Goal: Task Accomplishment & Management: Manage account settings

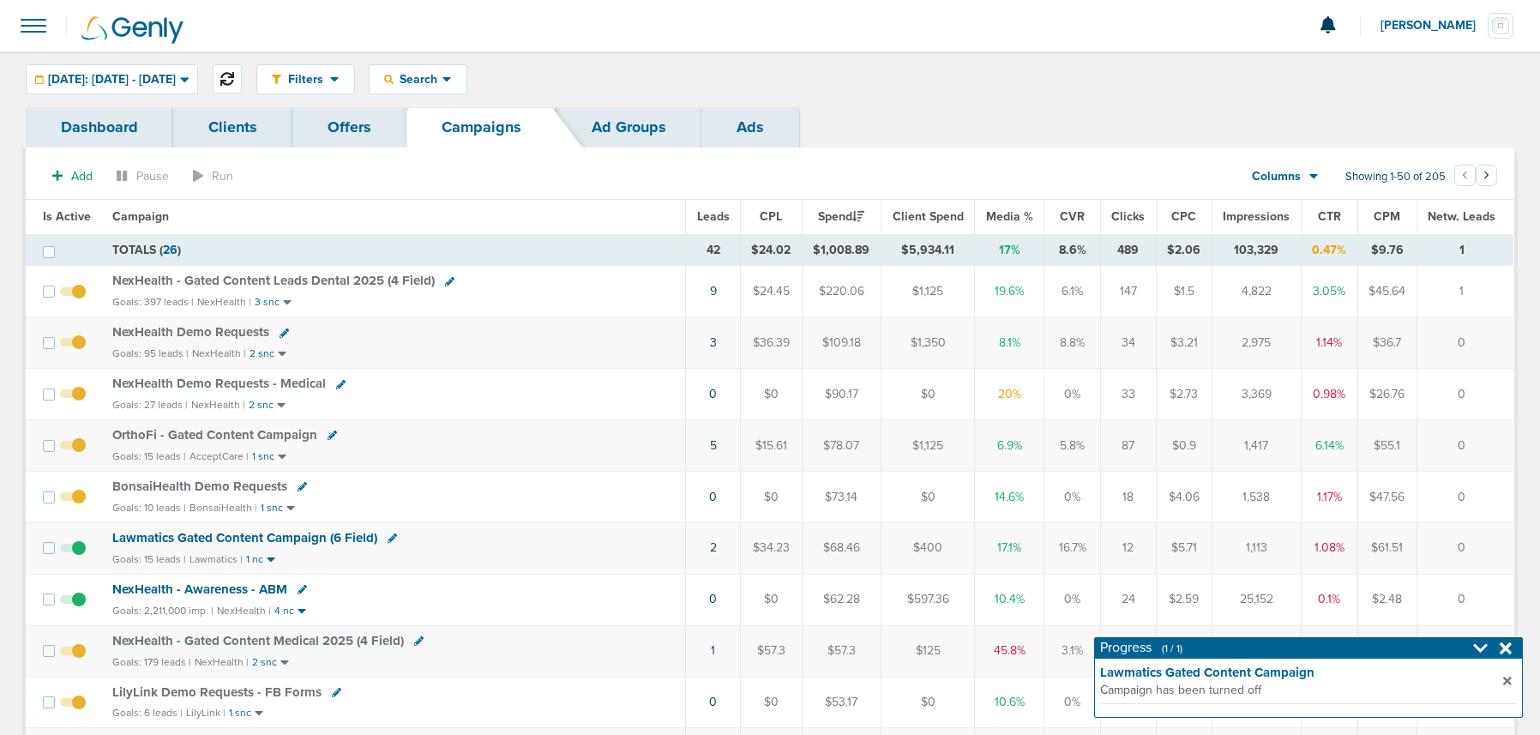
click at [234, 79] on icon at bounding box center [227, 79] width 14 height 14
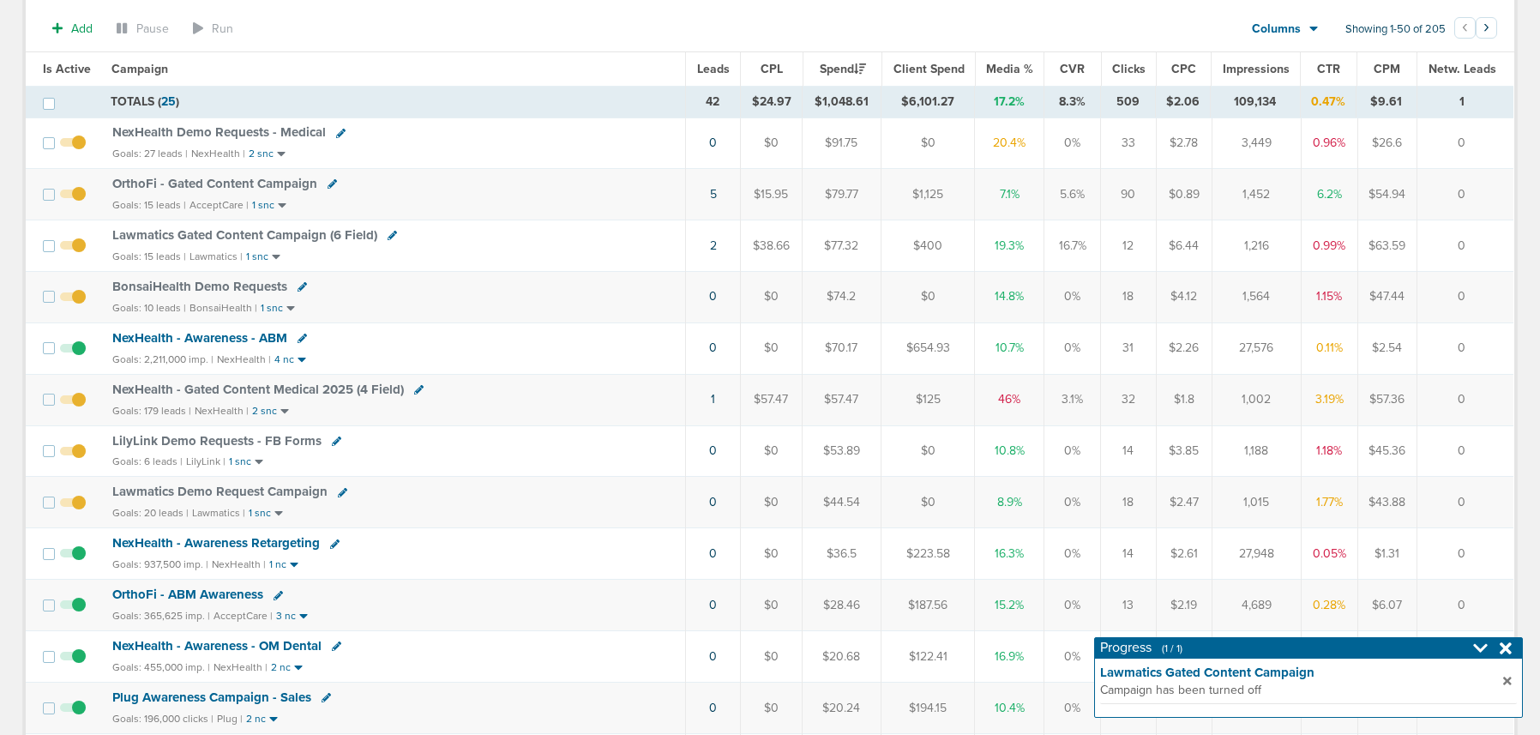
click at [178, 543] on span "NexHealth - Awareness Retargeting" at bounding box center [216, 542] width 208 height 15
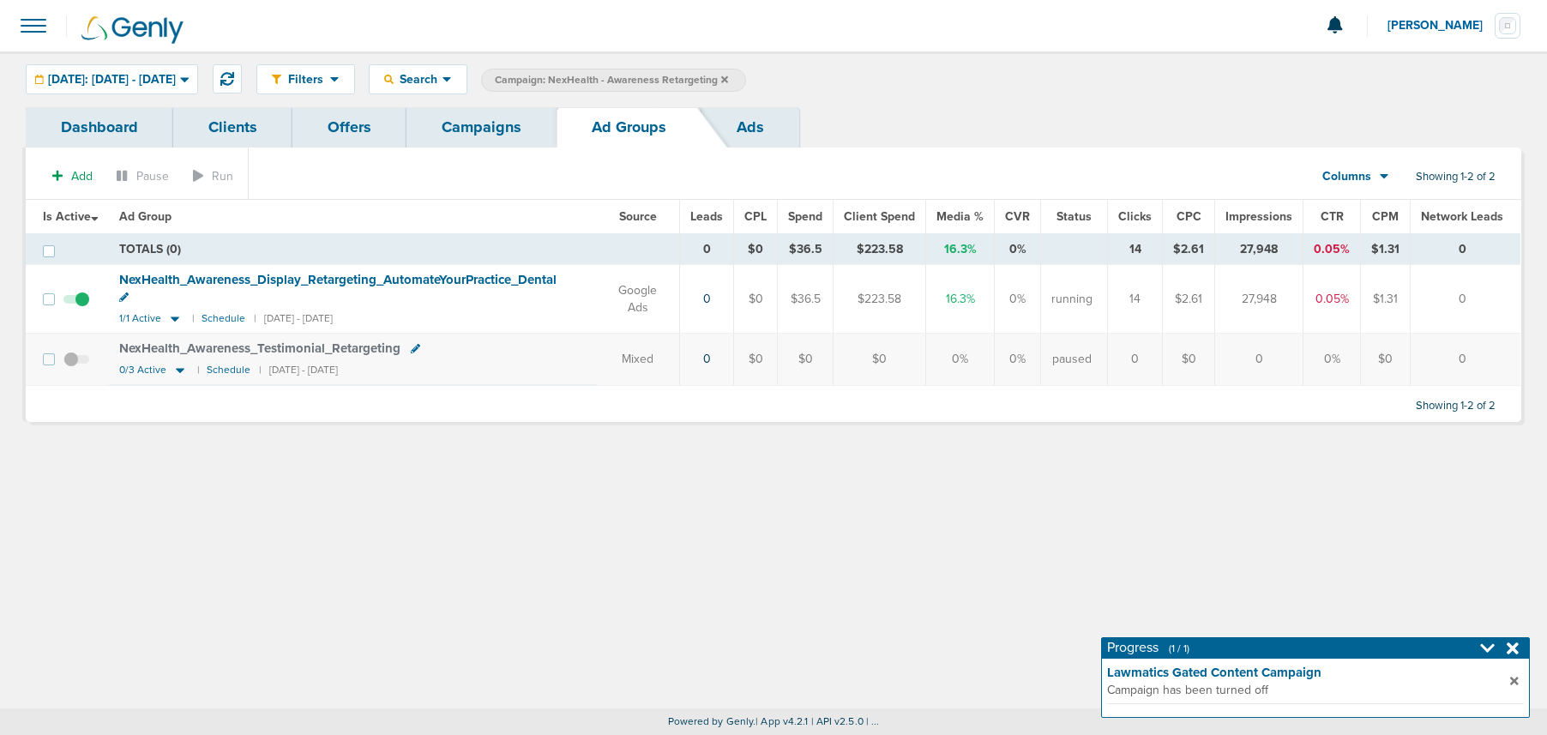
click at [484, 130] on link "Campaigns" at bounding box center [482, 127] width 150 height 40
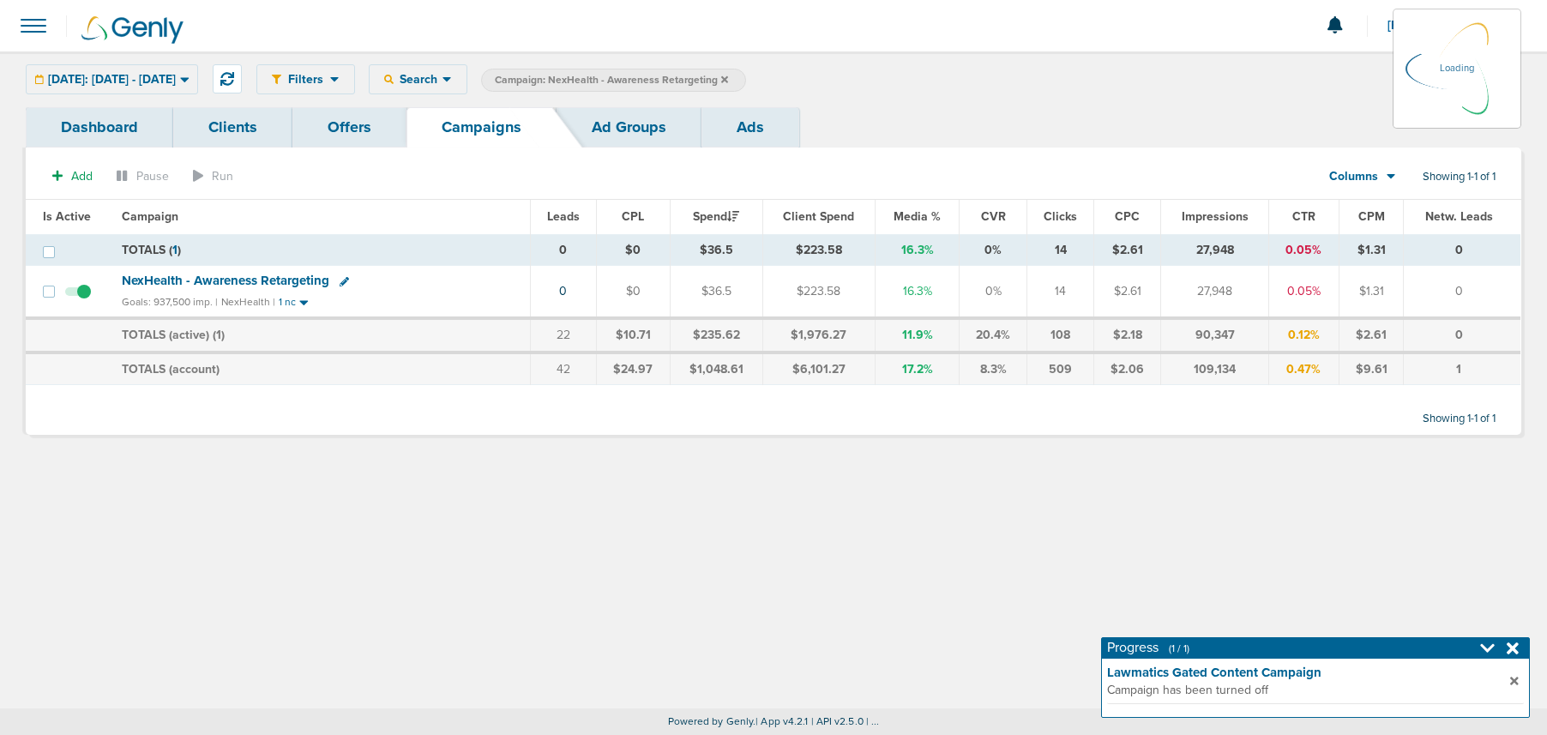
click at [728, 78] on icon at bounding box center [724, 78] width 7 height 7
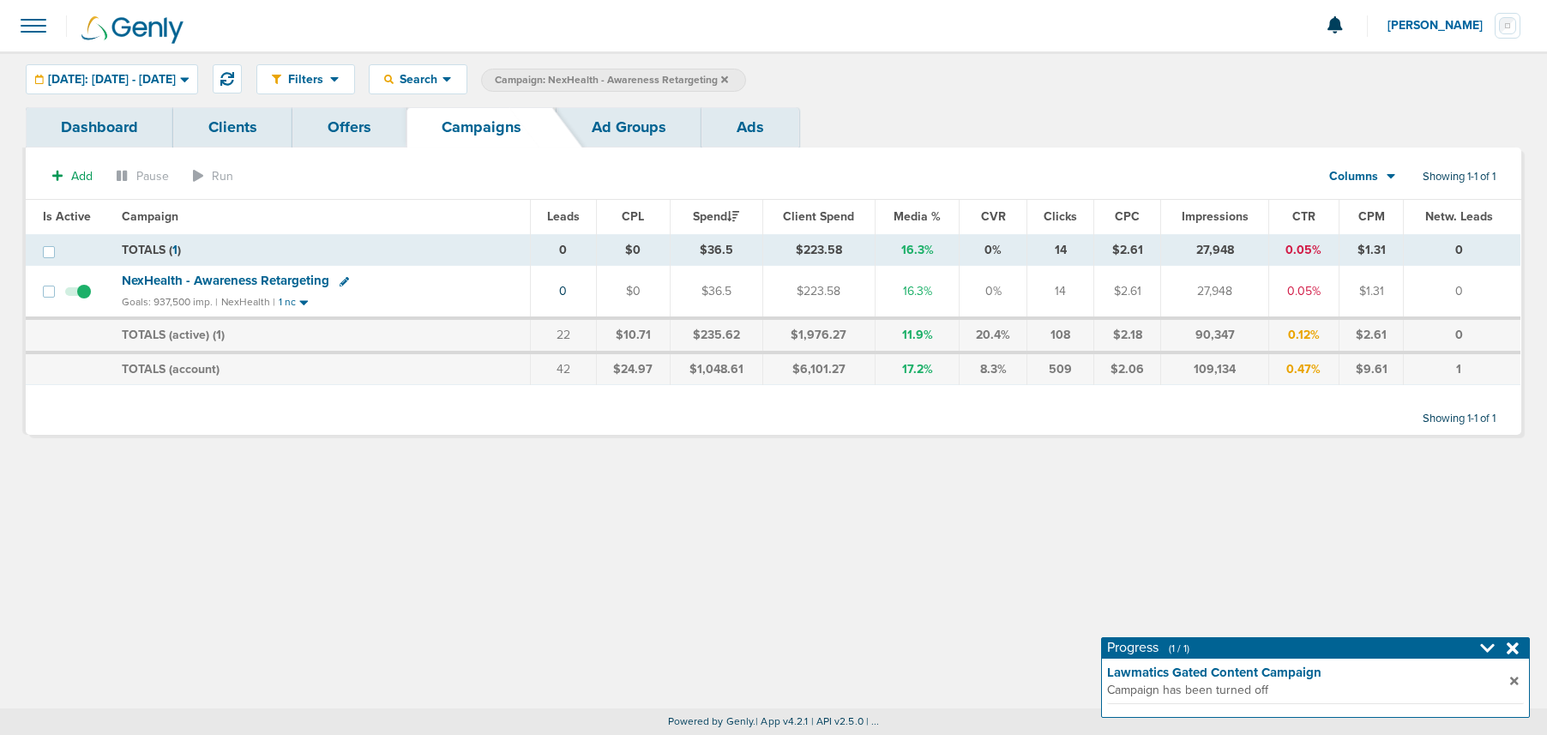
click at [728, 78] on icon at bounding box center [724, 80] width 7 height 10
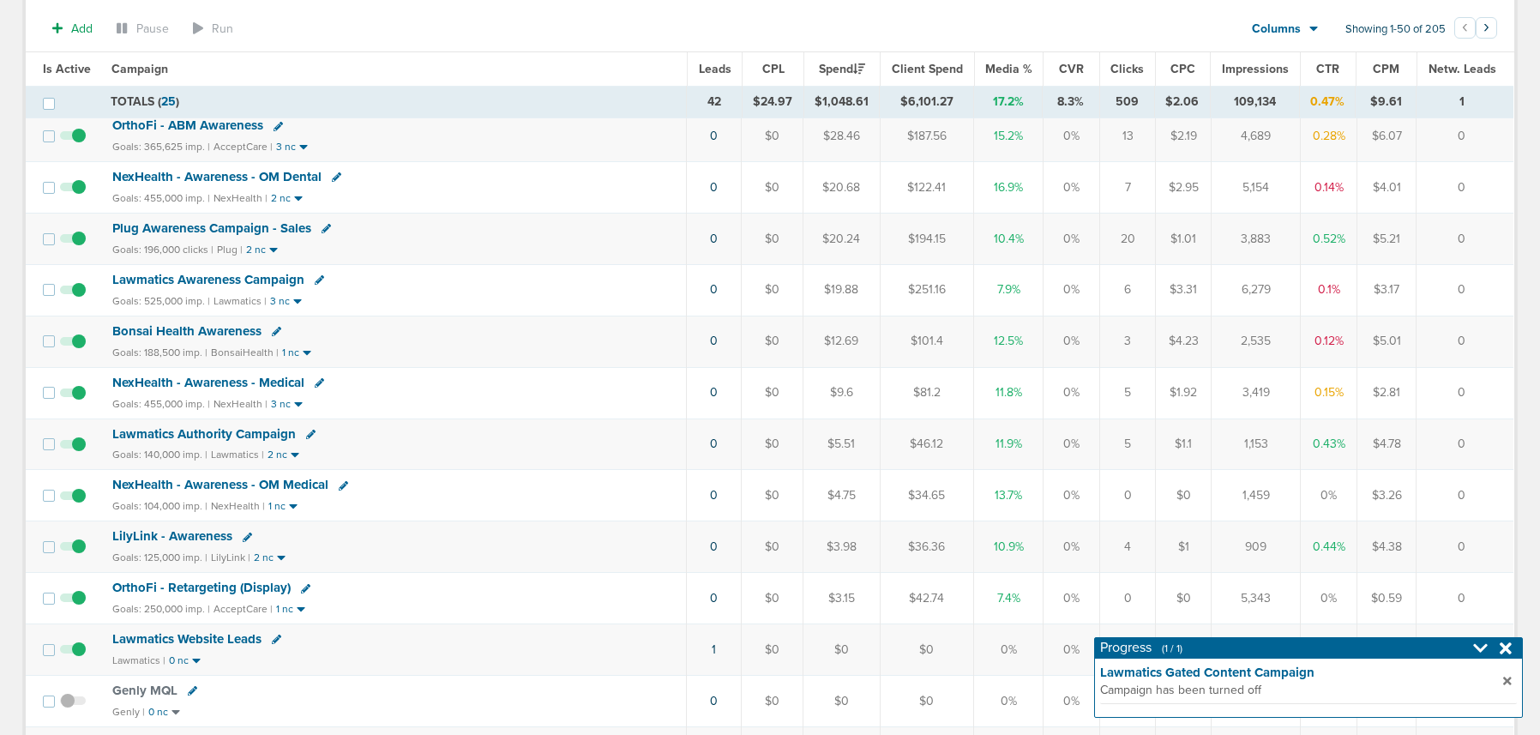
scroll to position [722, 0]
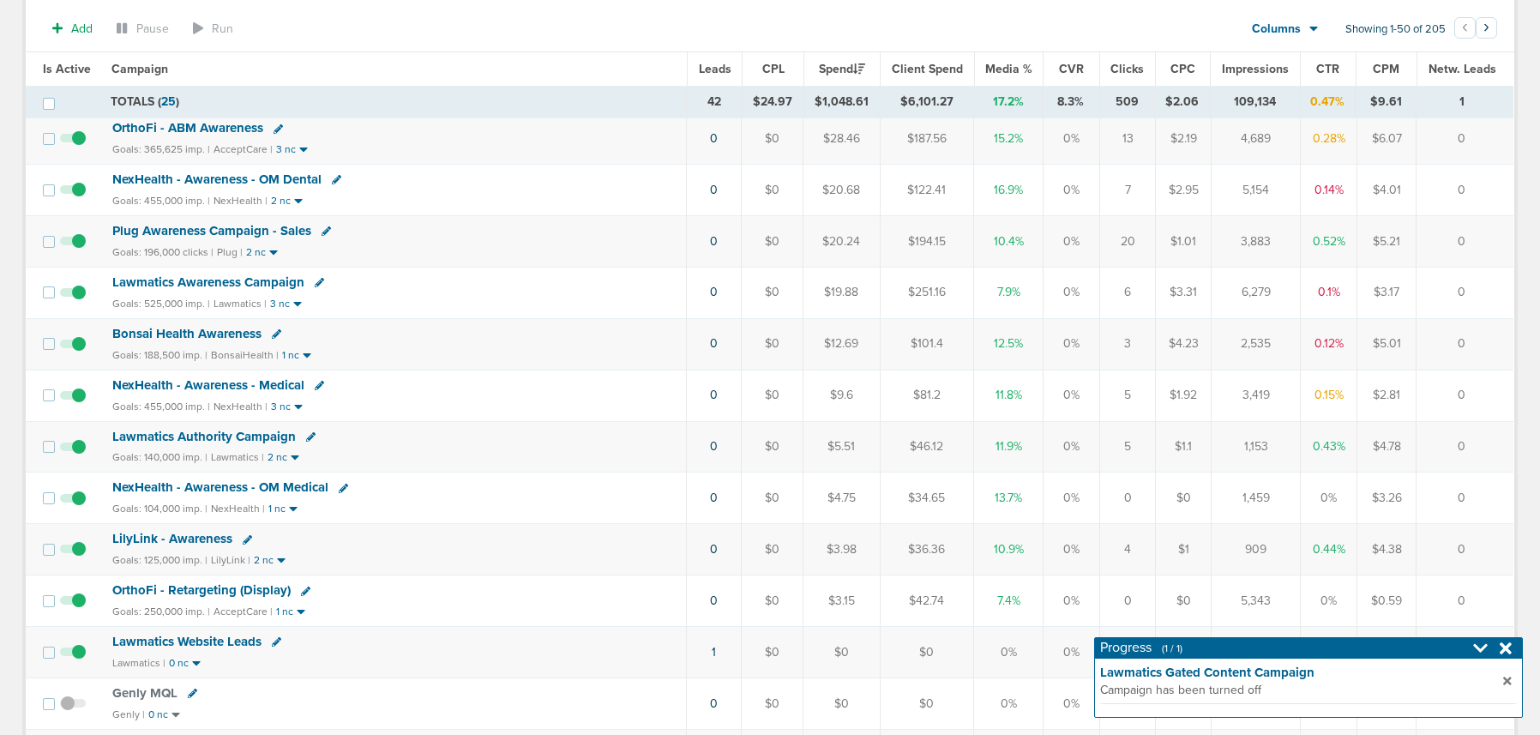
click at [212, 229] on span "Plug Awareness Campaign - Sales" at bounding box center [211, 230] width 199 height 15
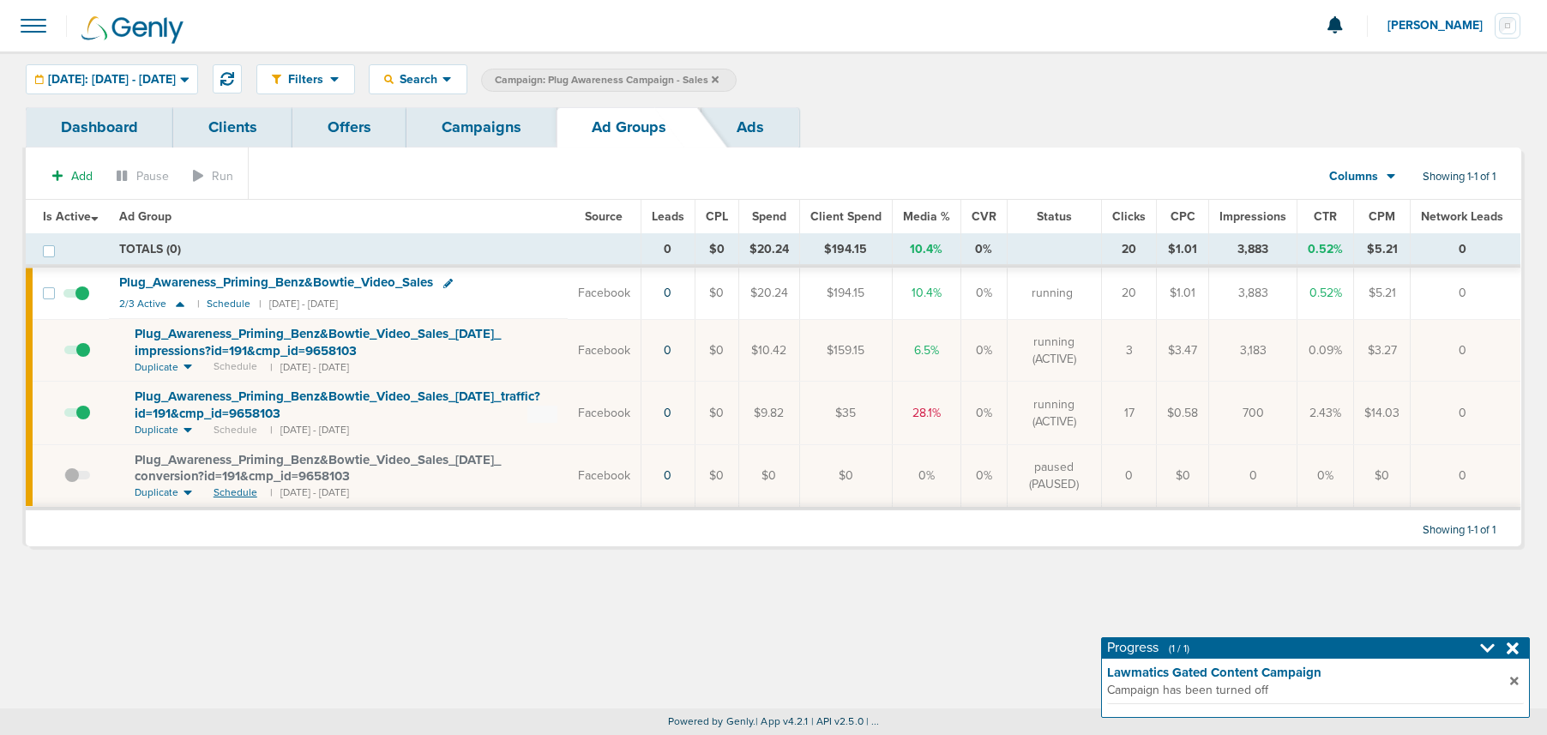
click at [229, 492] on span "Schedule" at bounding box center [236, 492] width 44 height 15
click at [64, 485] on span at bounding box center [77, 485] width 26 height 0
click at [64, 479] on input "checkbox" at bounding box center [64, 479] width 0 height 0
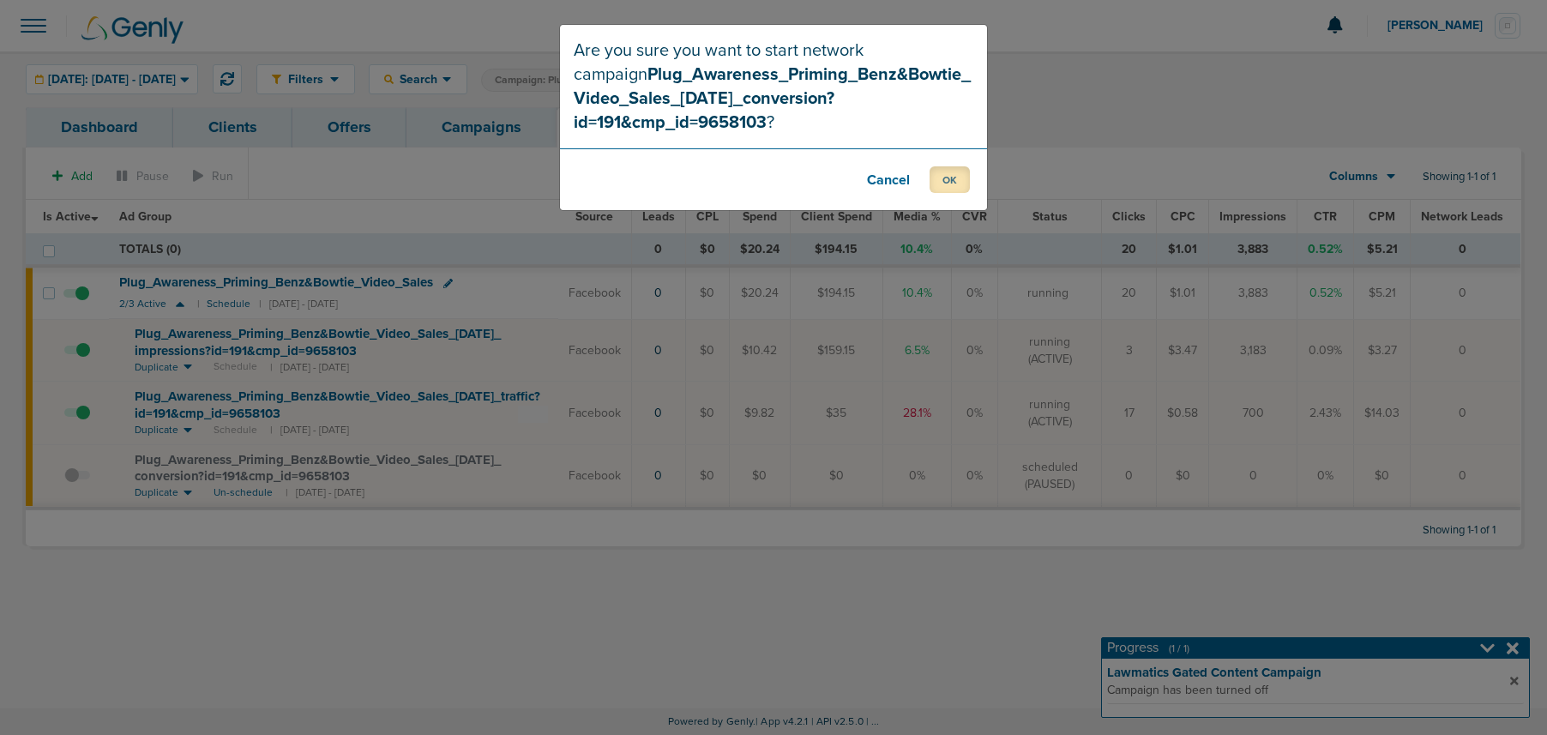
click at [946, 175] on button "OK" at bounding box center [950, 179] width 40 height 27
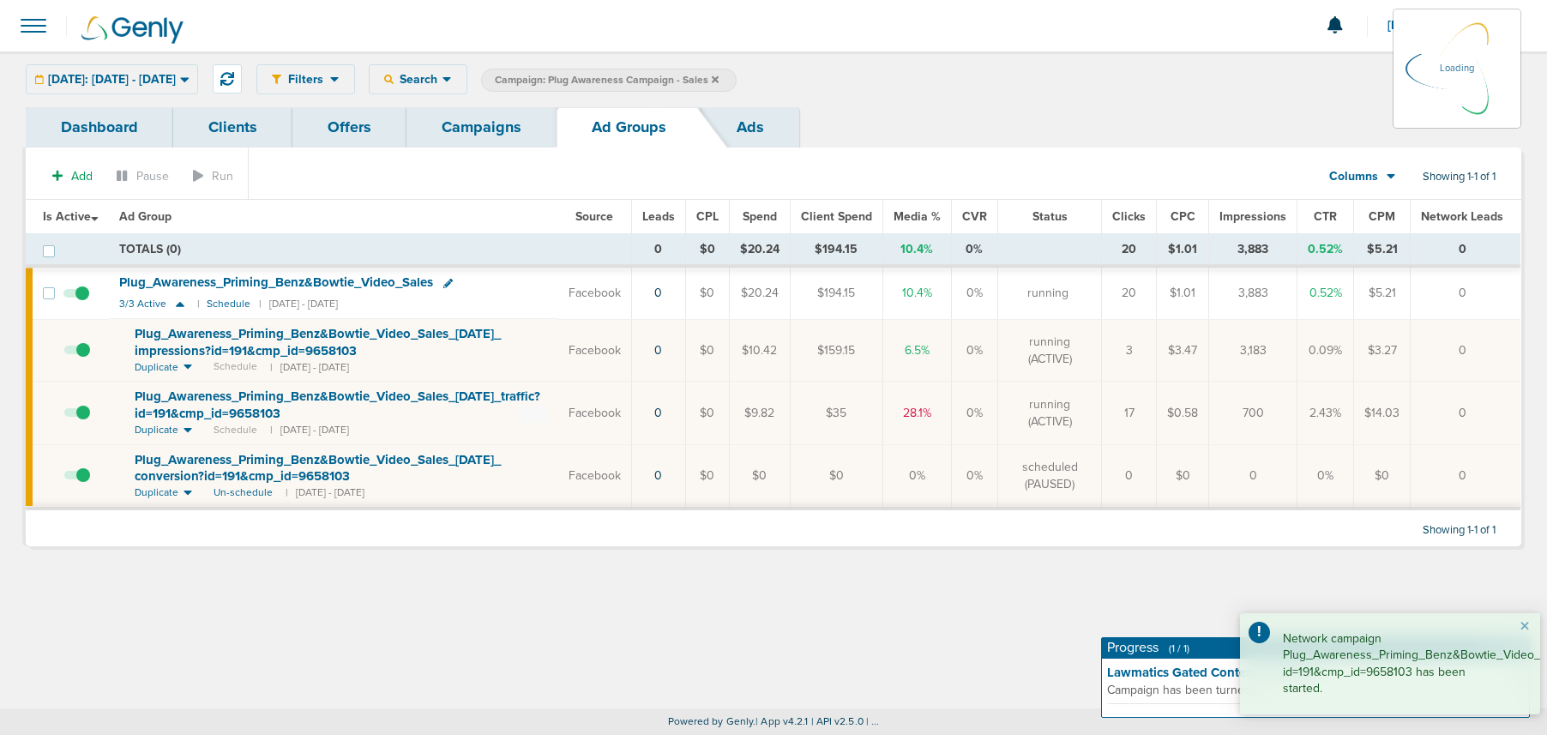
click at [482, 127] on link "Campaigns" at bounding box center [482, 127] width 150 height 40
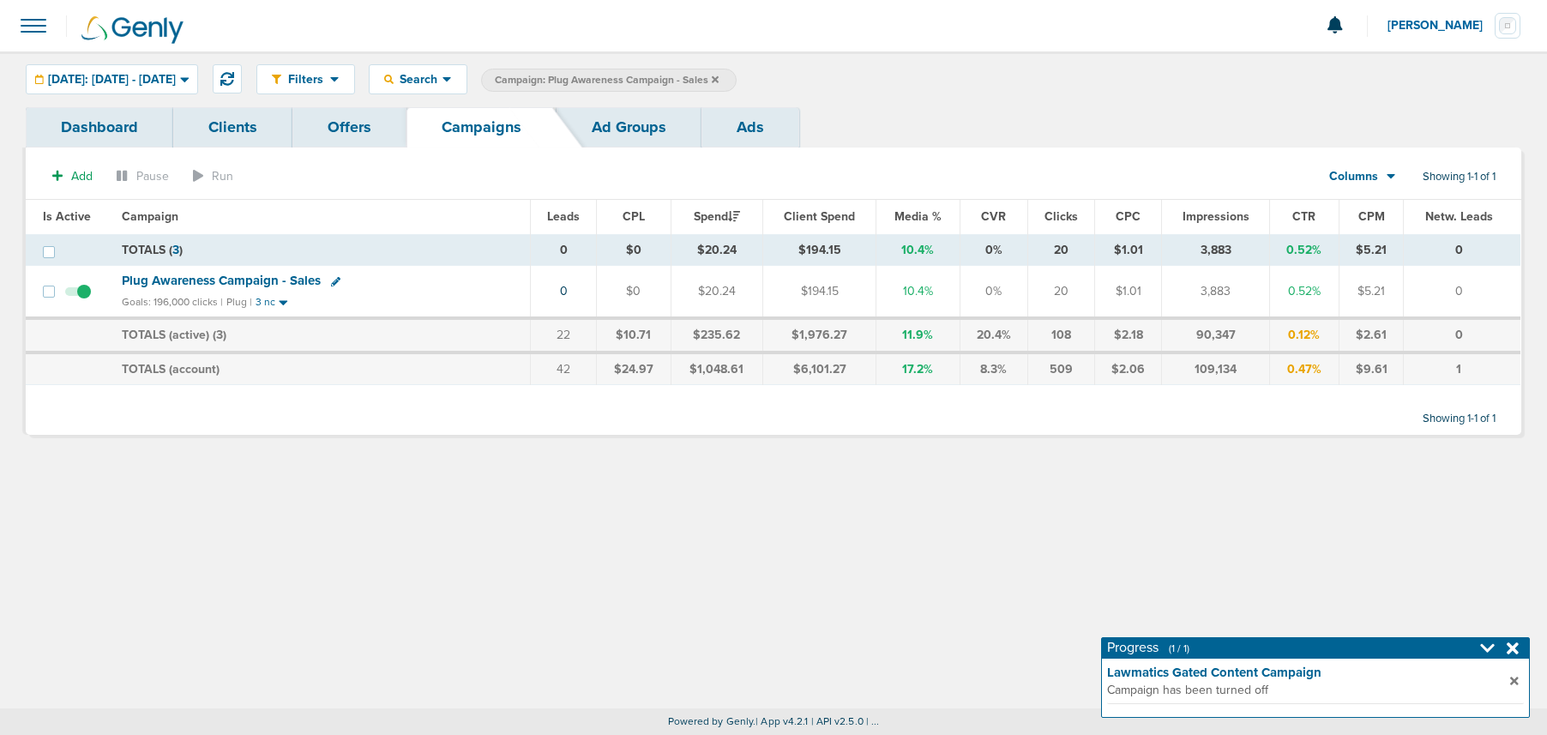
click at [331, 279] on icon at bounding box center [335, 281] width 9 height 9
select select
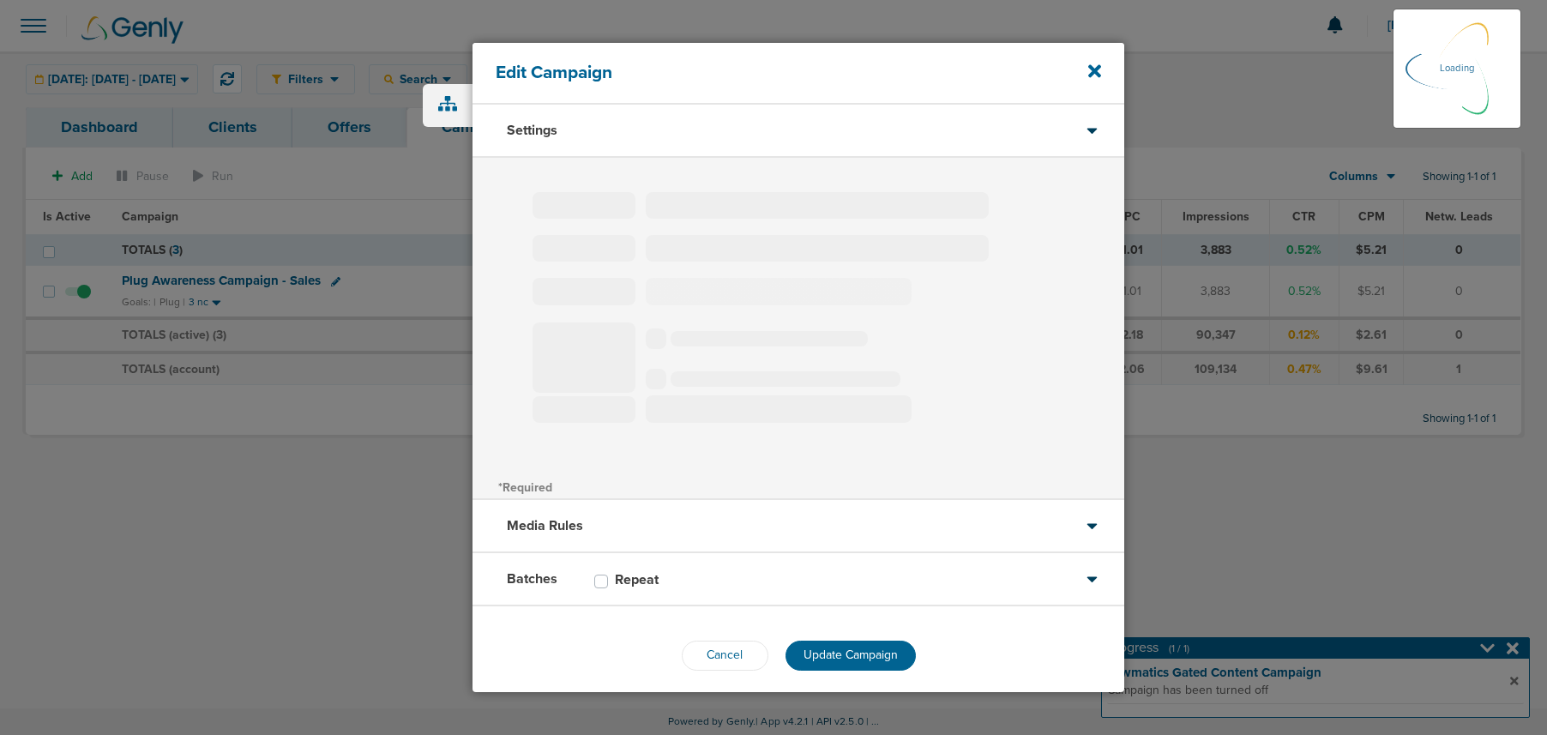
type input "Plug Awareness Campaign - Sales"
select select "Awareness"
radio input "true"
select select "readOnly"
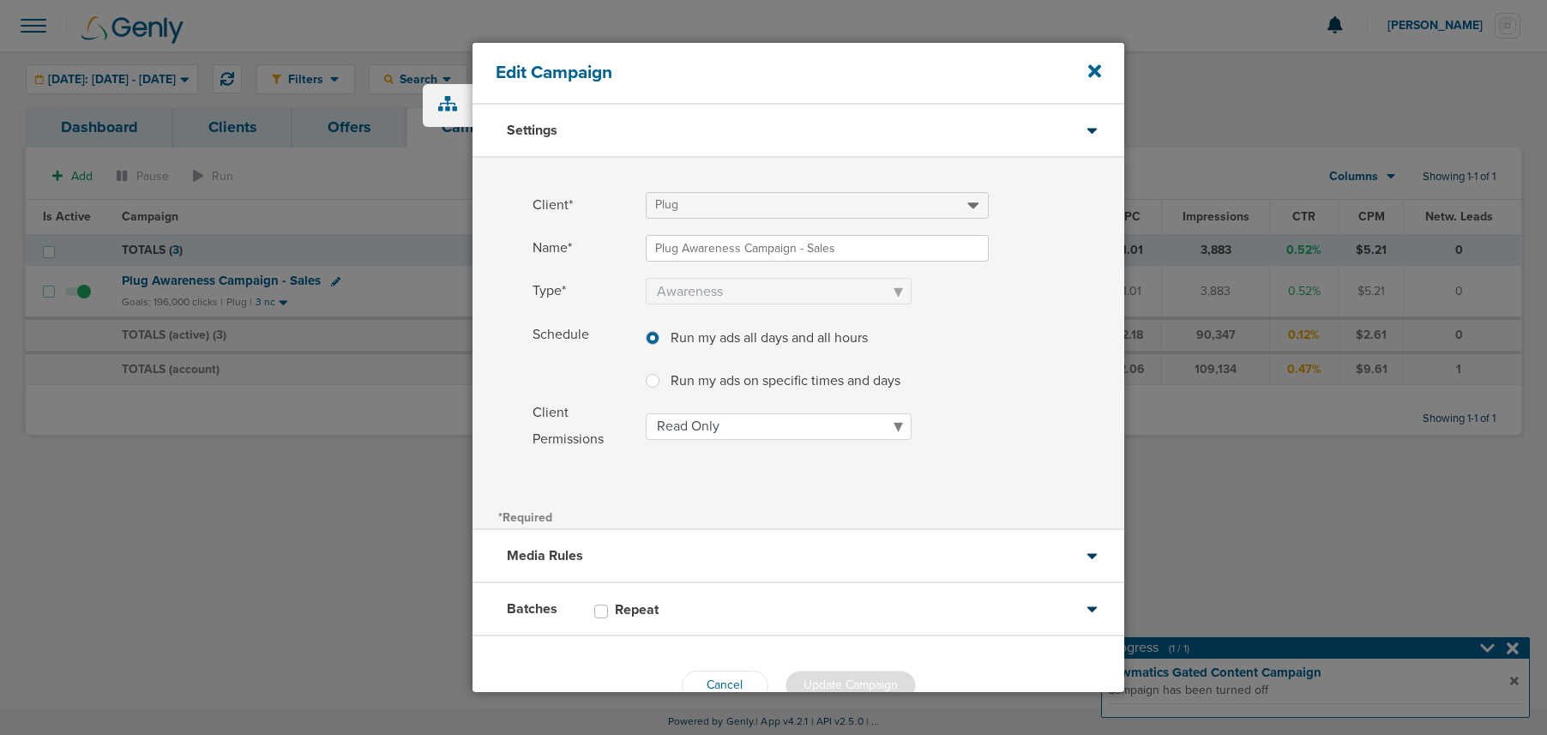
click at [890, 609] on div "Batches Repeat" at bounding box center [799, 609] width 652 height 53
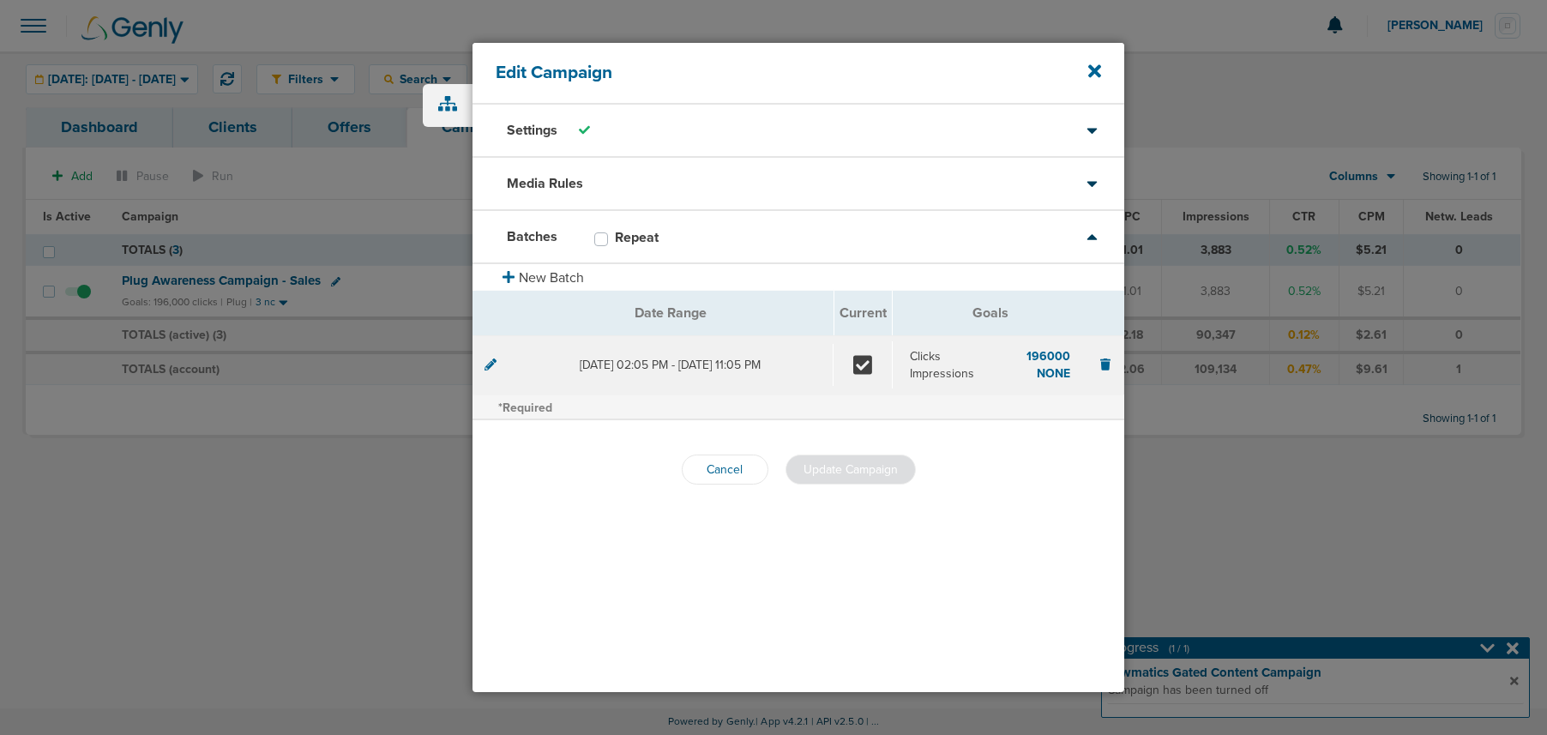
click at [744, 181] on div "Media Rules" at bounding box center [799, 184] width 652 height 53
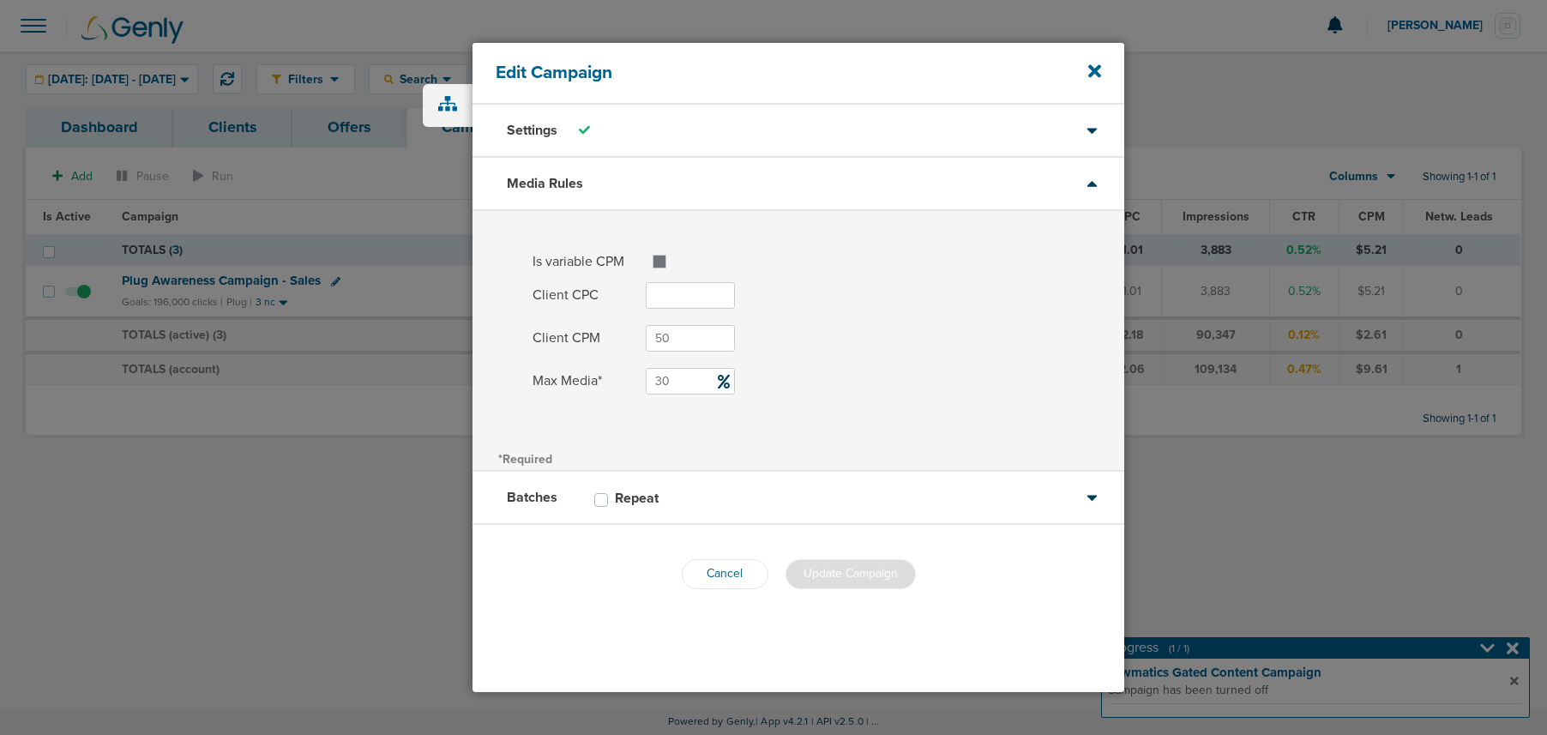
drag, startPoint x: 687, startPoint y: 381, endPoint x: 634, endPoint y: 377, distance: 53.3
click at [634, 377] on label "Max Media* 30" at bounding box center [829, 381] width 592 height 27
type input "45"
click at [841, 569] on span "Update Campaign" at bounding box center [851, 573] width 94 height 15
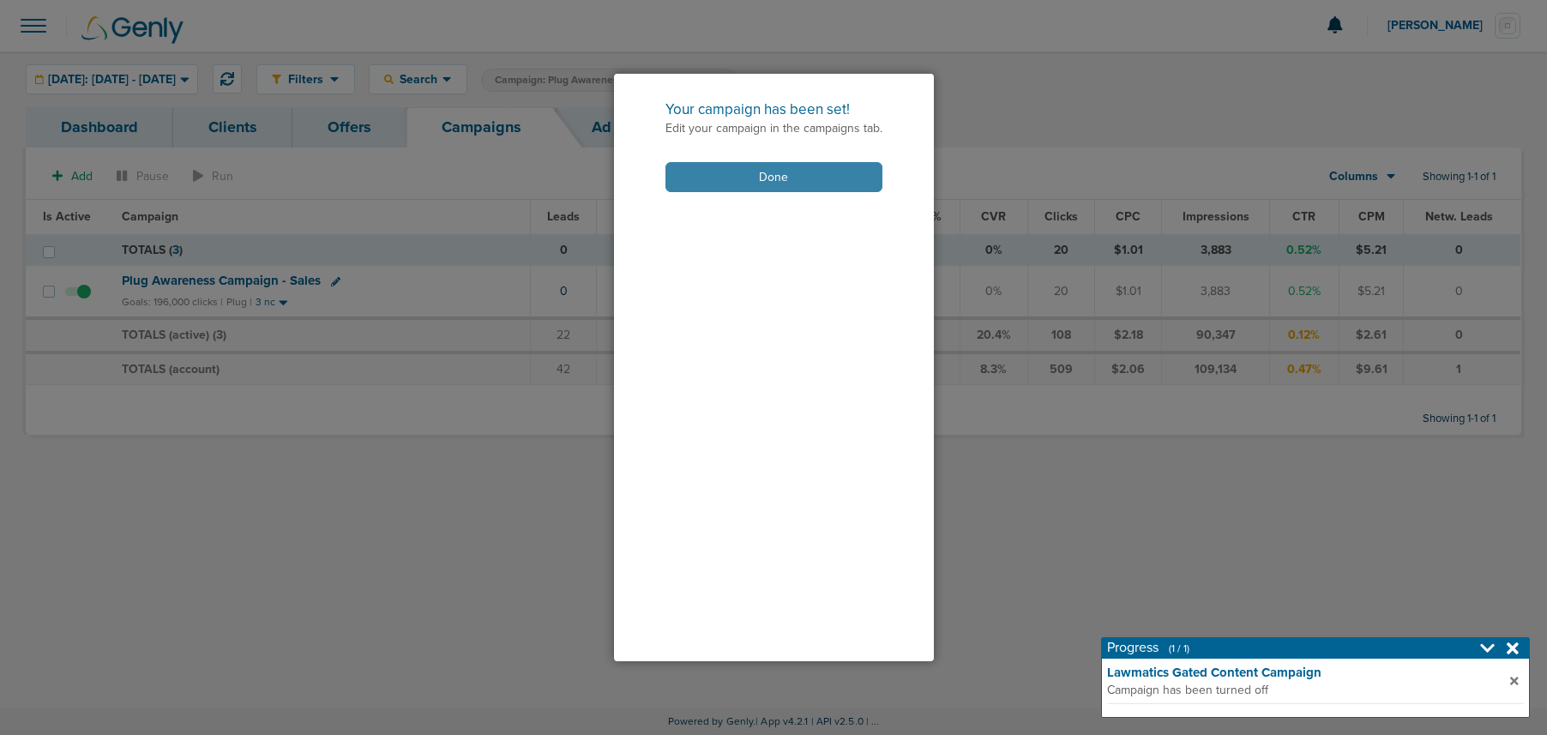
click at [748, 176] on button "Done" at bounding box center [774, 177] width 217 height 30
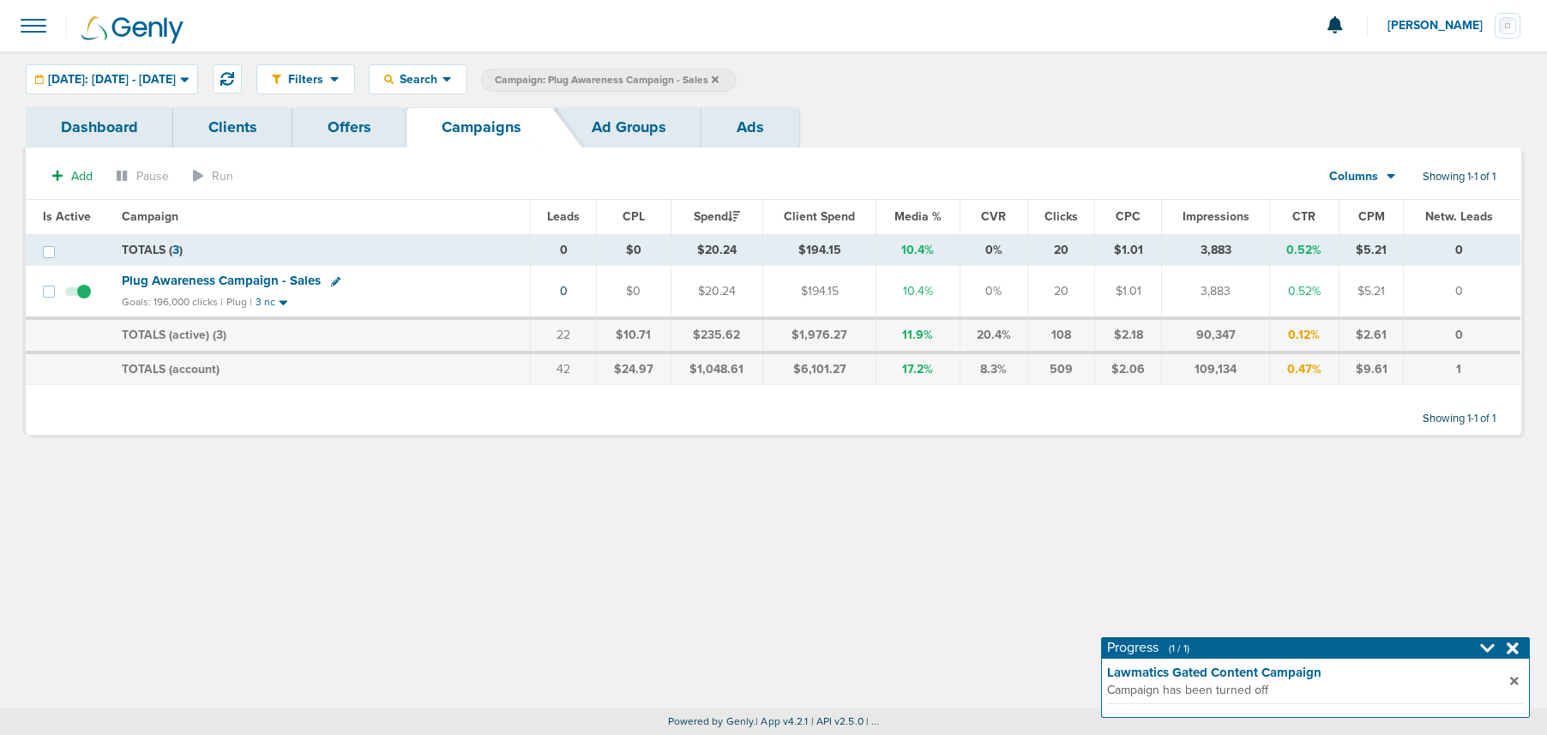
click at [737, 72] on label "Campaign: Plug Awareness Campaign - Sales" at bounding box center [609, 80] width 256 height 23
click at [719, 78] on icon at bounding box center [715, 78] width 7 height 7
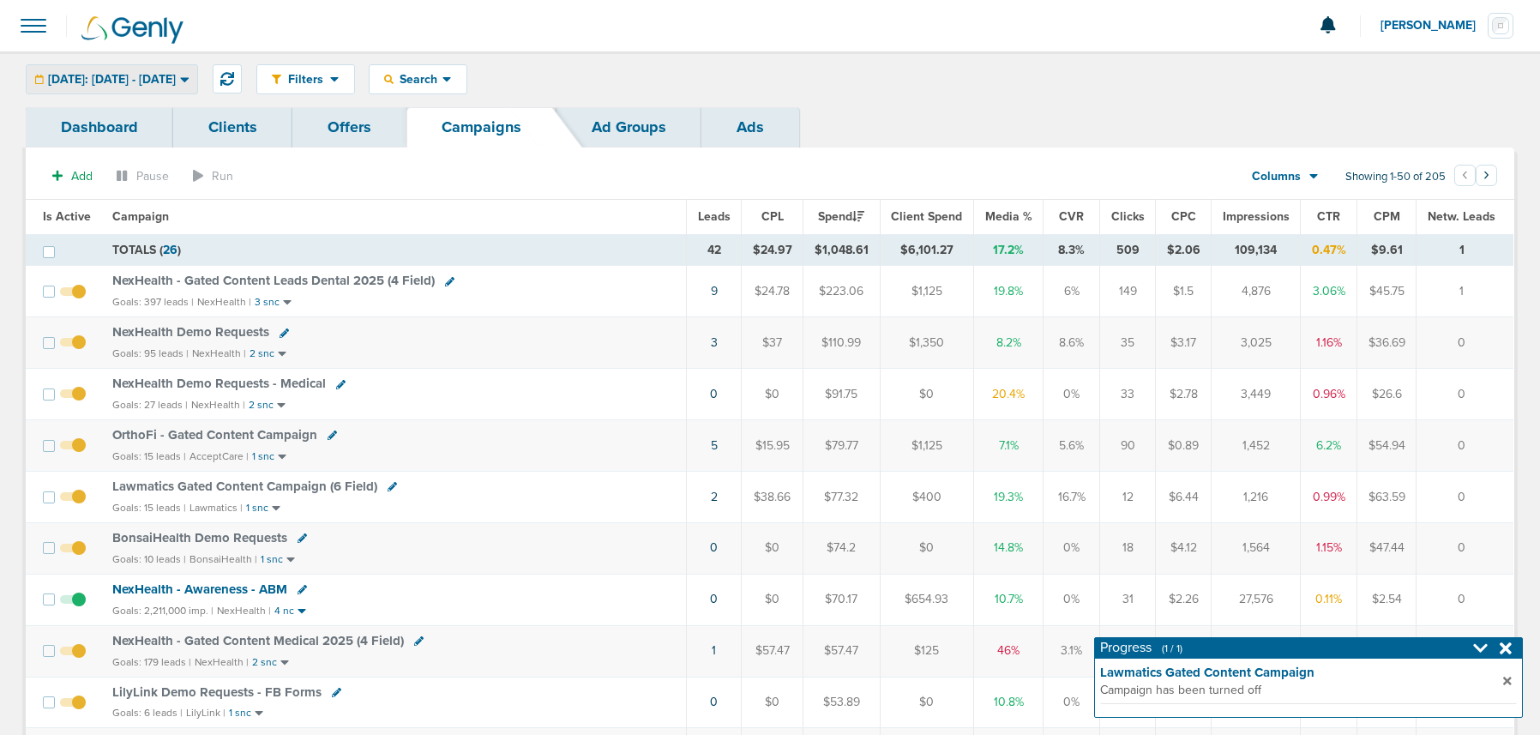
click at [92, 79] on span "[DATE]: [DATE] - [DATE]" at bounding box center [112, 80] width 128 height 12
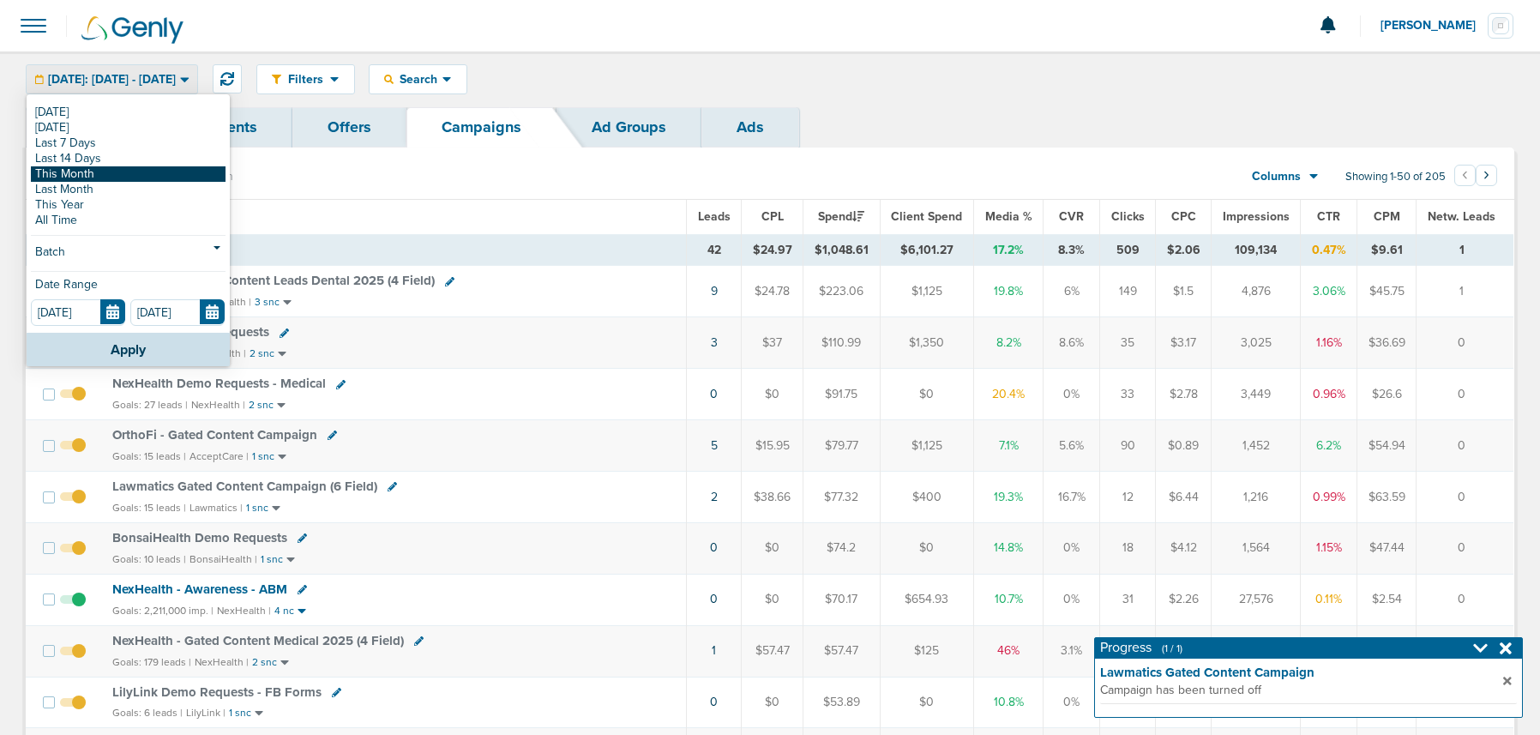
click at [99, 177] on link "This Month" at bounding box center [128, 173] width 195 height 15
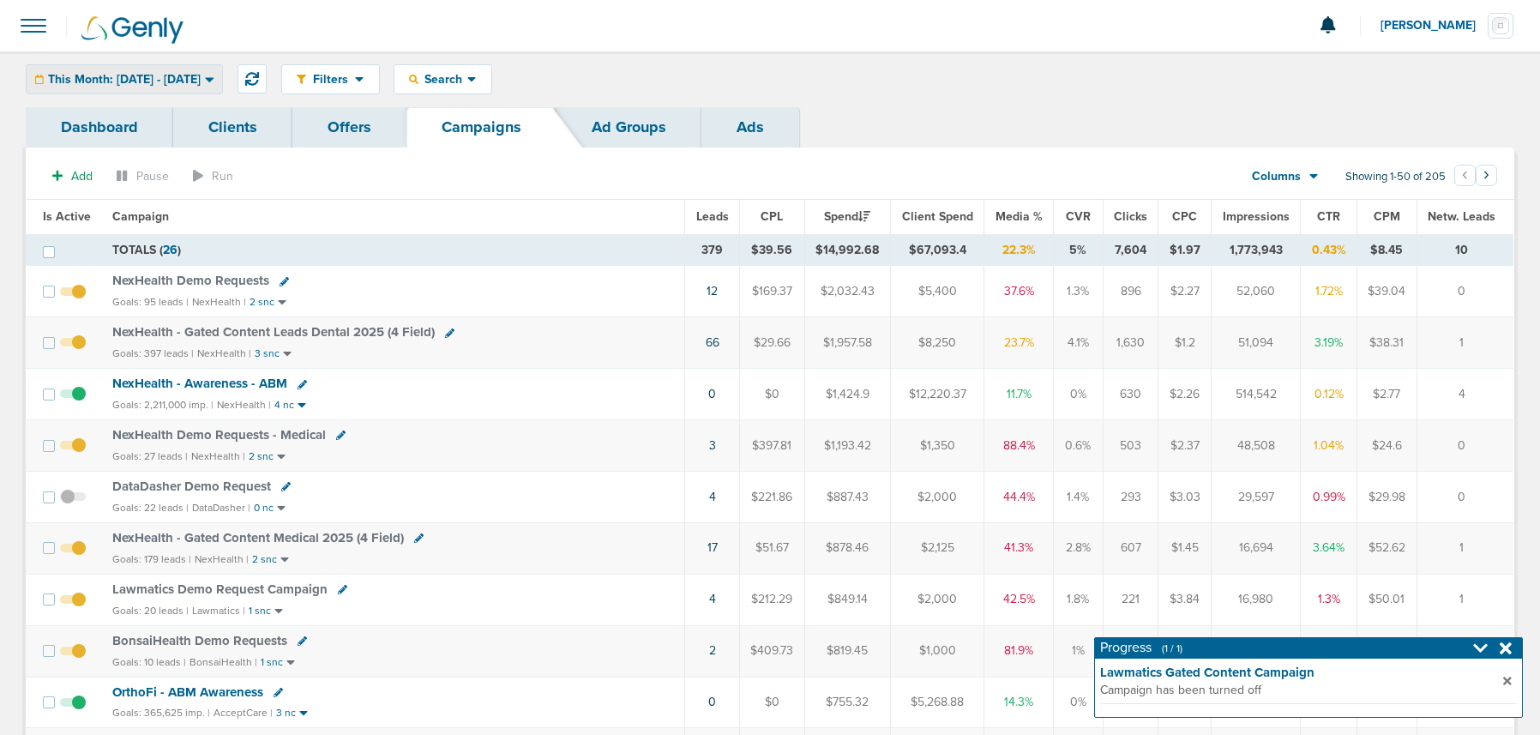
click at [81, 85] on span "This Month: [DATE] - [DATE]" at bounding box center [124, 80] width 153 height 12
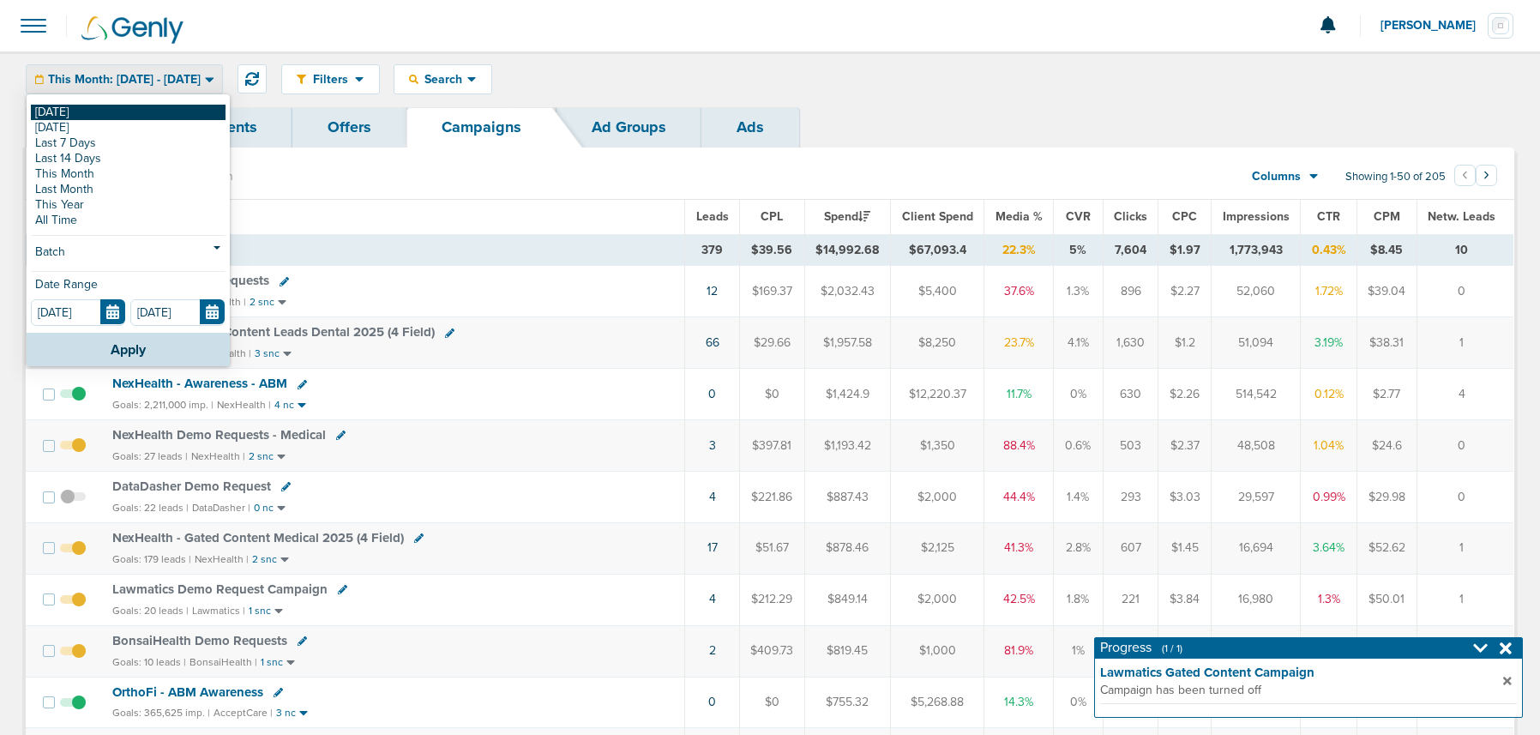
click at [81, 109] on link "[DATE]" at bounding box center [128, 112] width 195 height 15
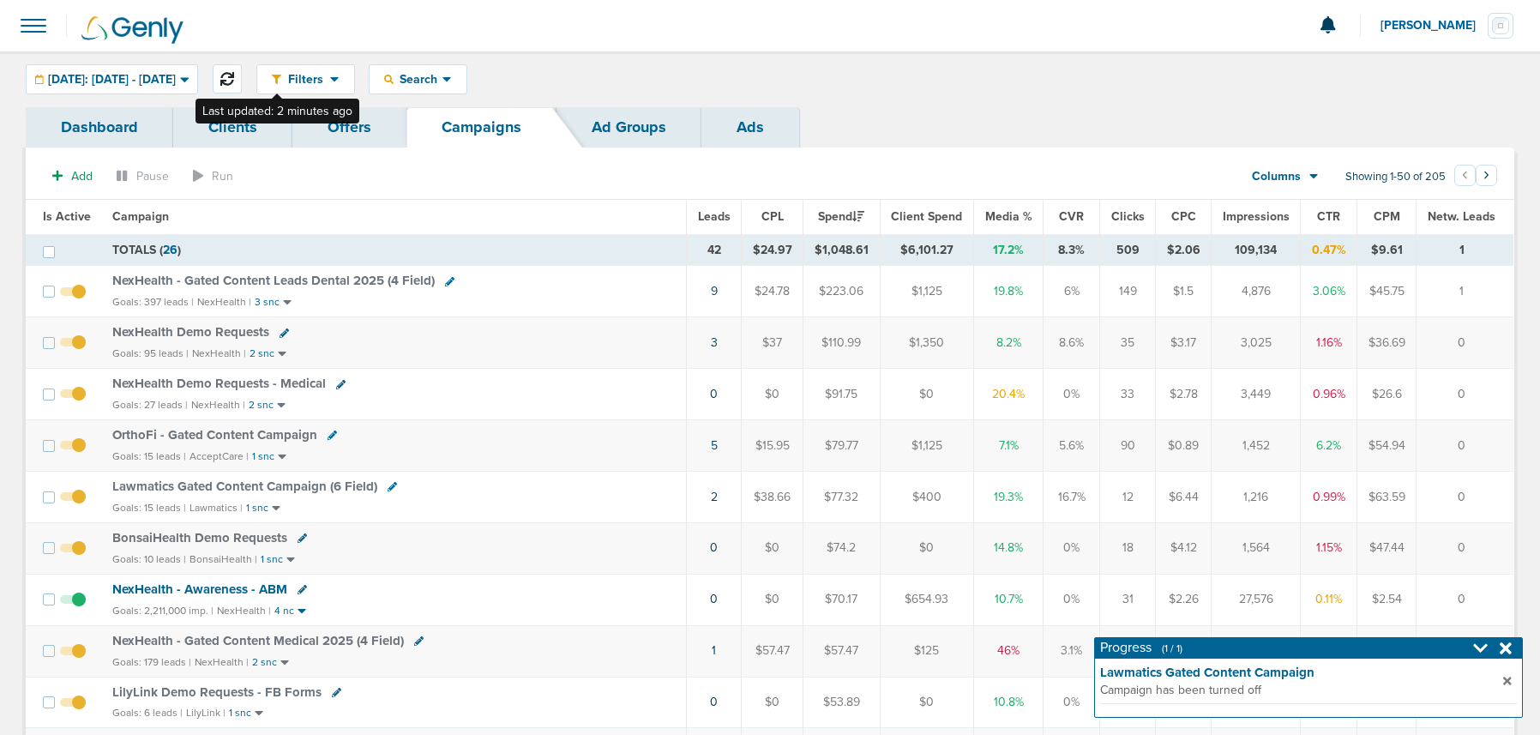
click at [234, 76] on icon at bounding box center [227, 79] width 14 height 14
click at [140, 75] on span "[DATE]: [DATE] - [DATE]" at bounding box center [112, 80] width 128 height 12
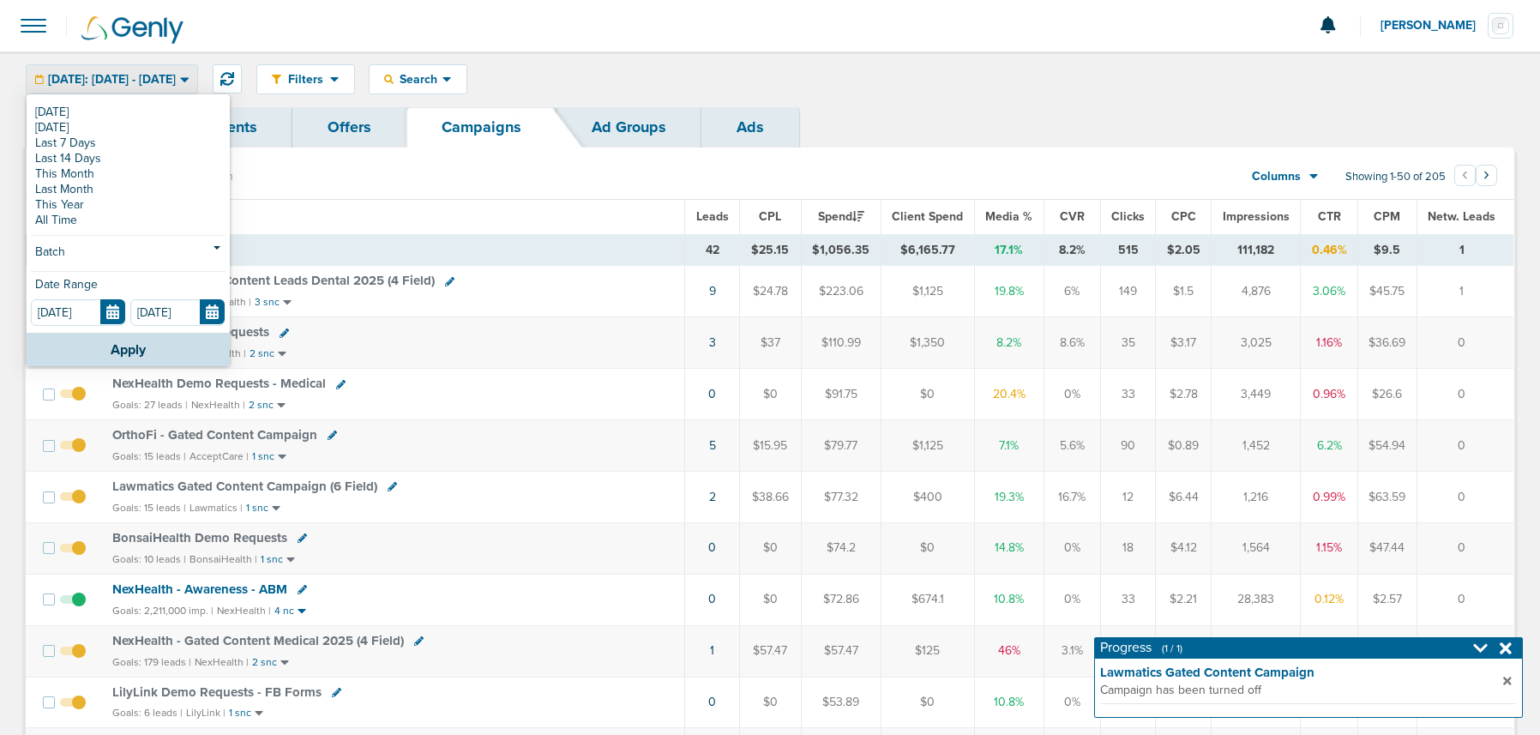
click at [140, 75] on span "[DATE]: [DATE] - [DATE]" at bounding box center [112, 80] width 128 height 12
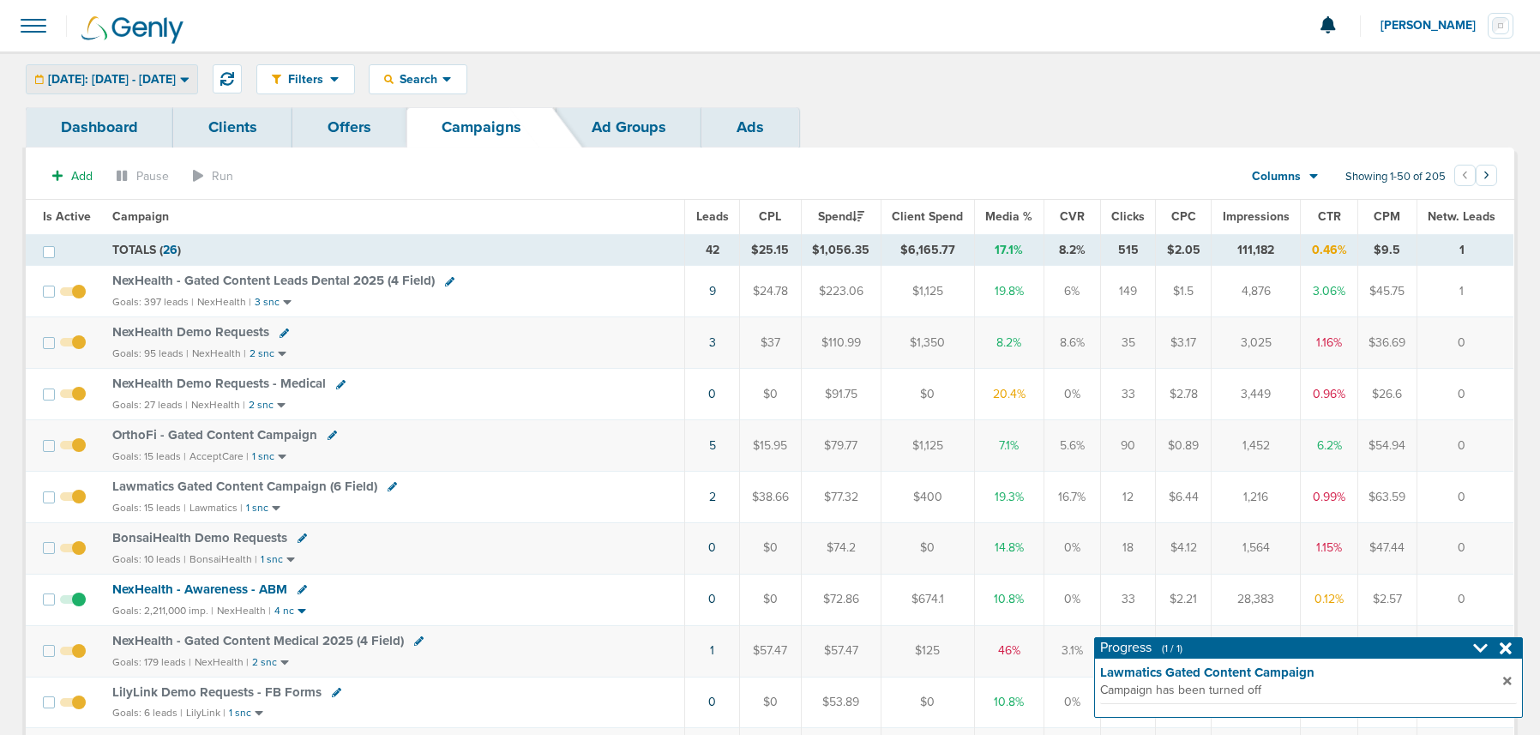
click at [140, 75] on span "[DATE]: [DATE] - [DATE]" at bounding box center [112, 80] width 128 height 12
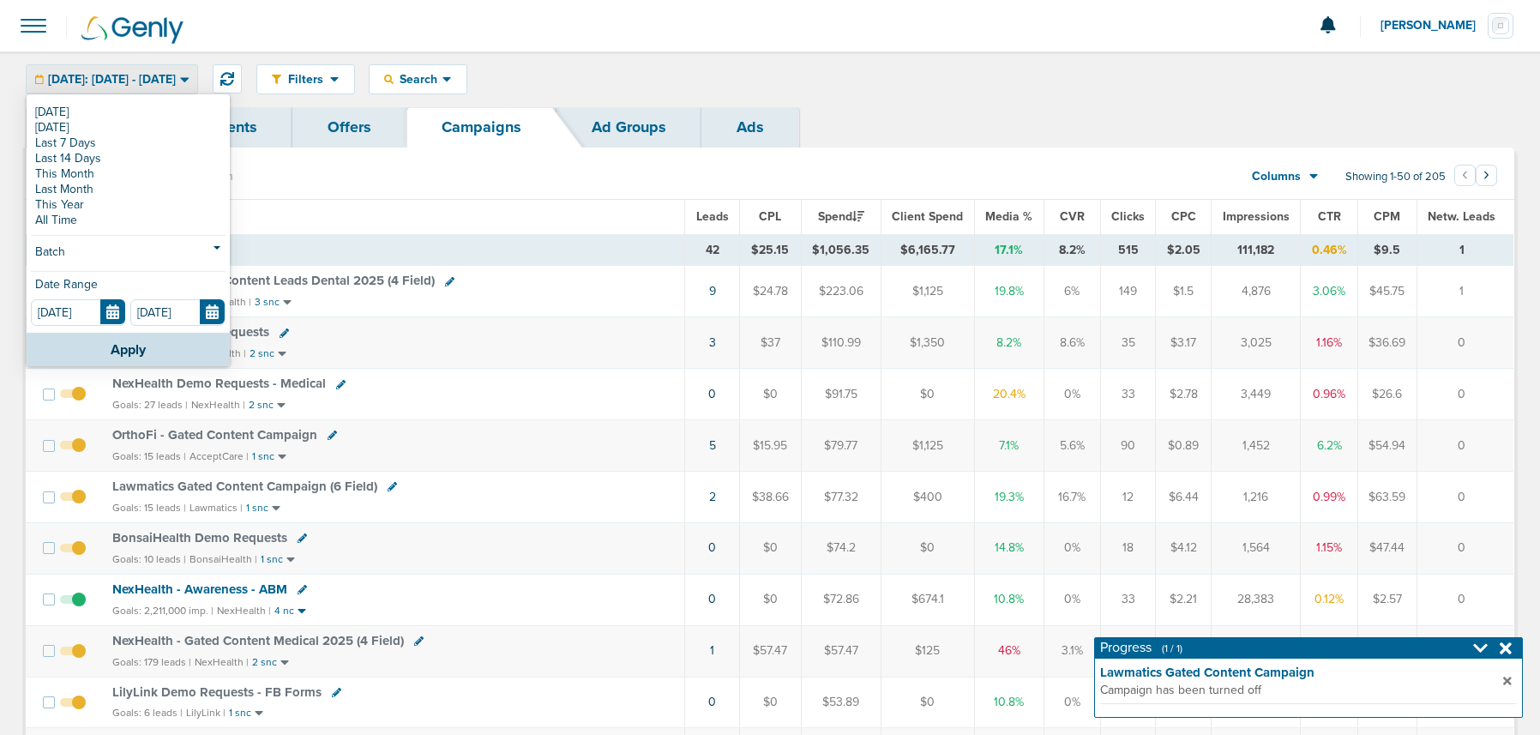
click at [140, 75] on span "[DATE]: [DATE] - [DATE]" at bounding box center [112, 80] width 128 height 12
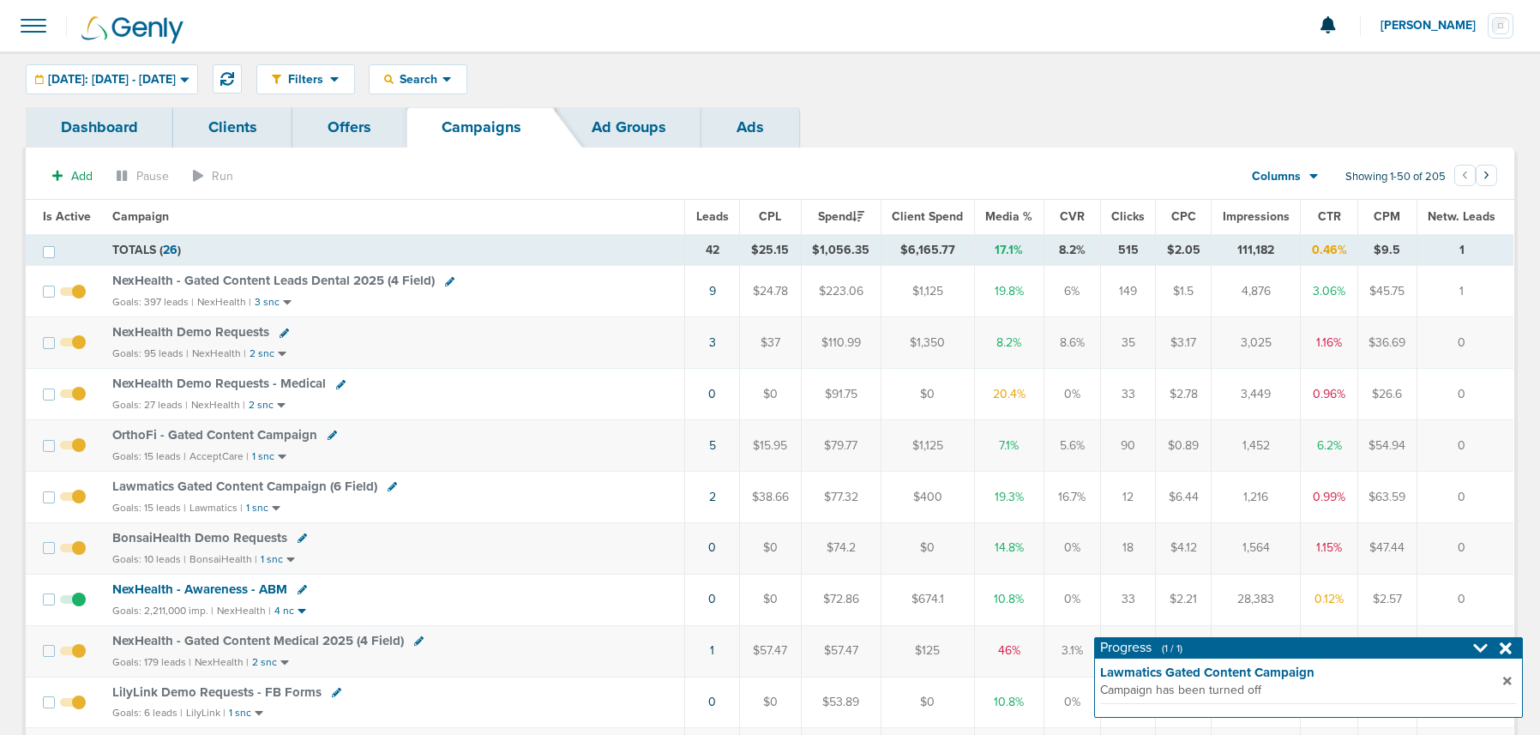
click at [200, 536] on span "BonsaiHealth Demo Requests" at bounding box center [199, 537] width 175 height 15
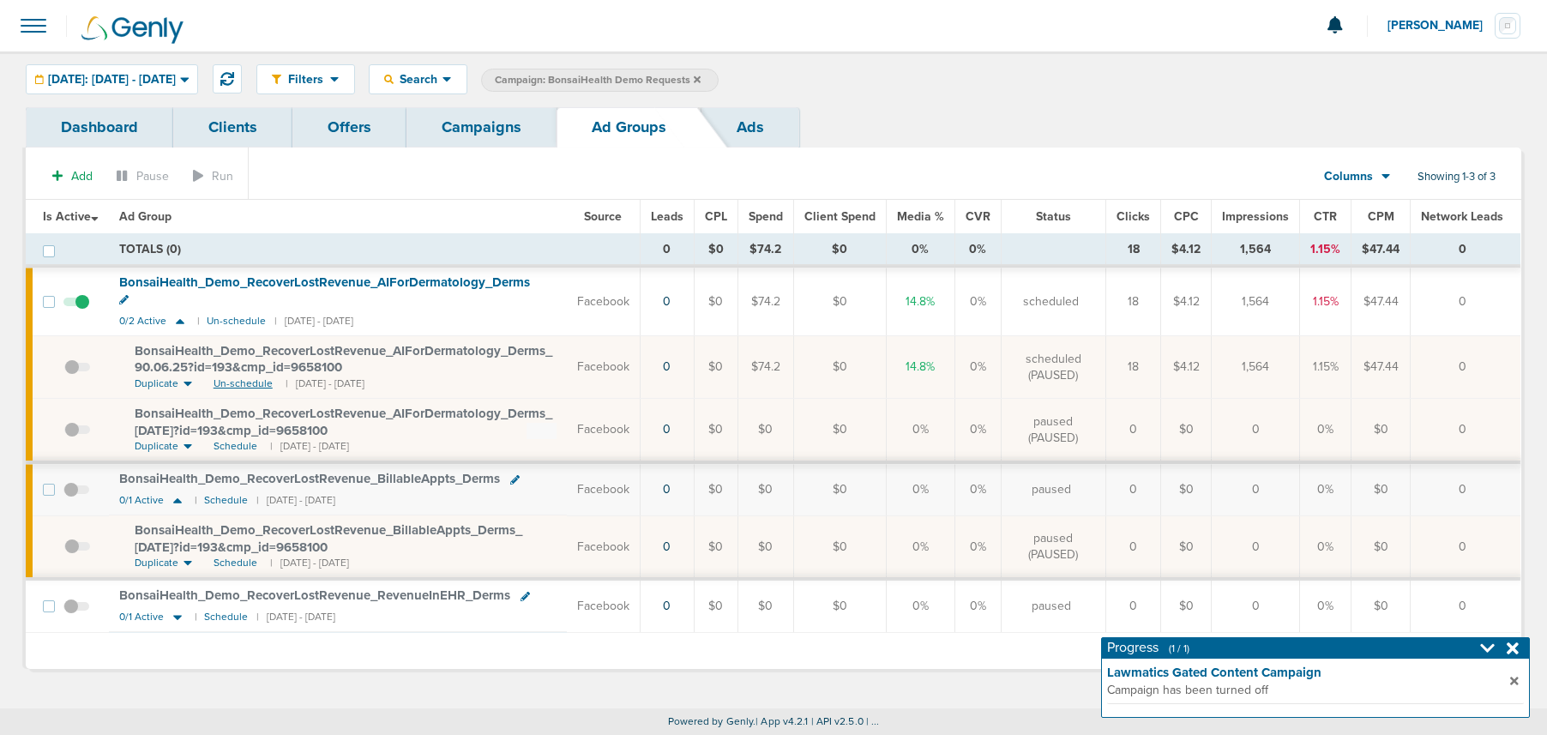
click at [239, 376] on span "Un-schedule" at bounding box center [243, 383] width 59 height 15
click at [176, 314] on icon at bounding box center [180, 321] width 17 height 15
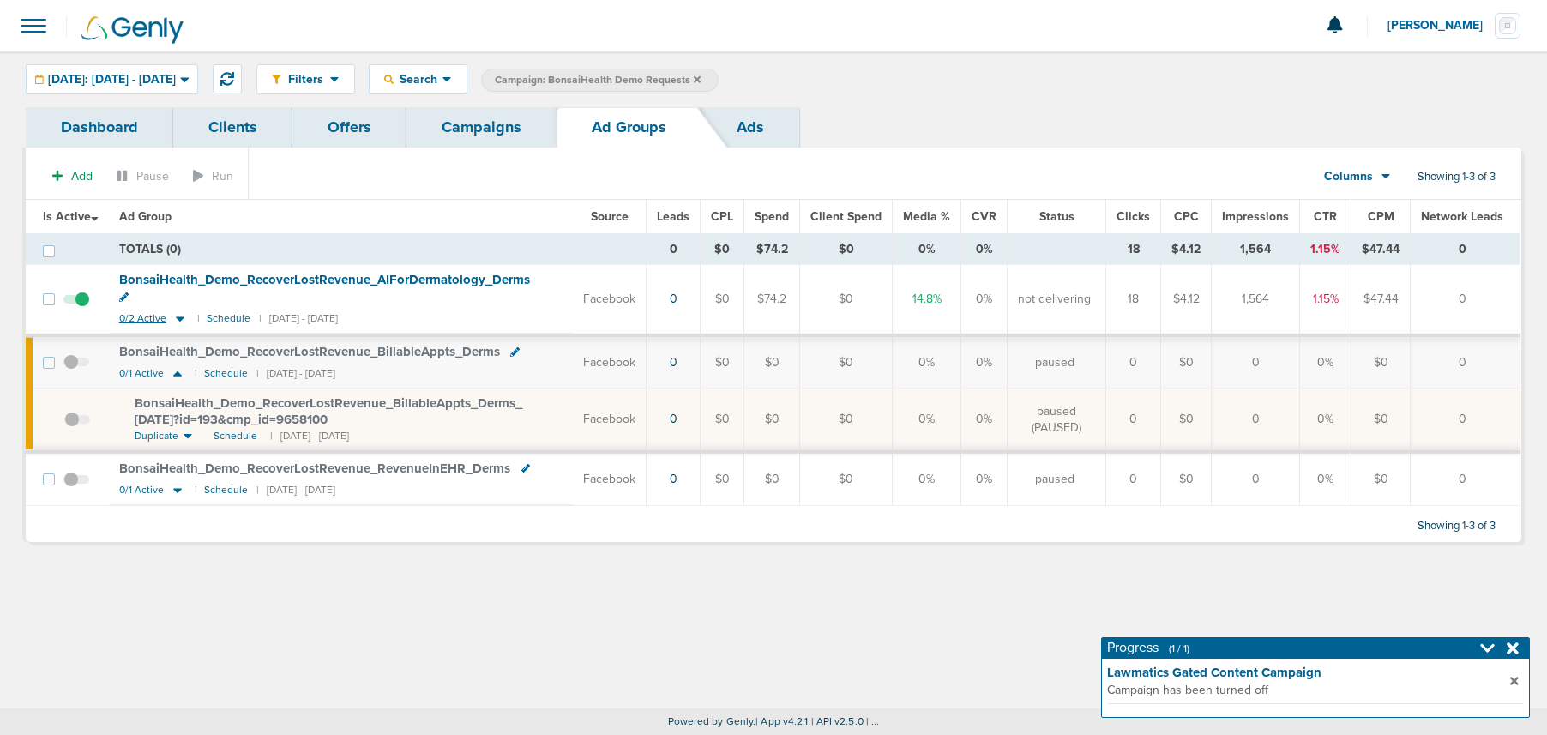
click at [176, 311] on icon at bounding box center [180, 318] width 17 height 15
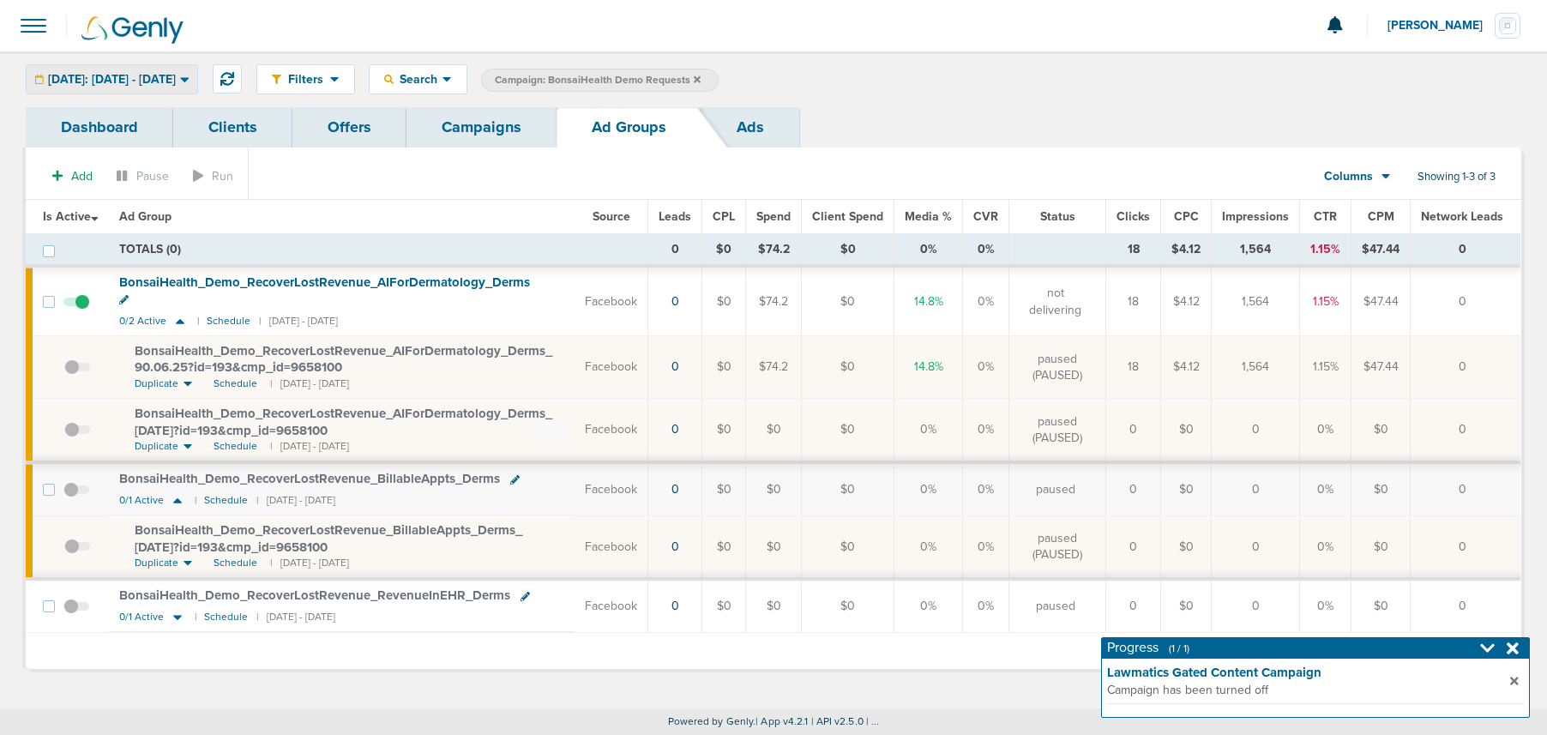
click at [176, 81] on span "[DATE]: [DATE] - [DATE]" at bounding box center [112, 80] width 128 height 12
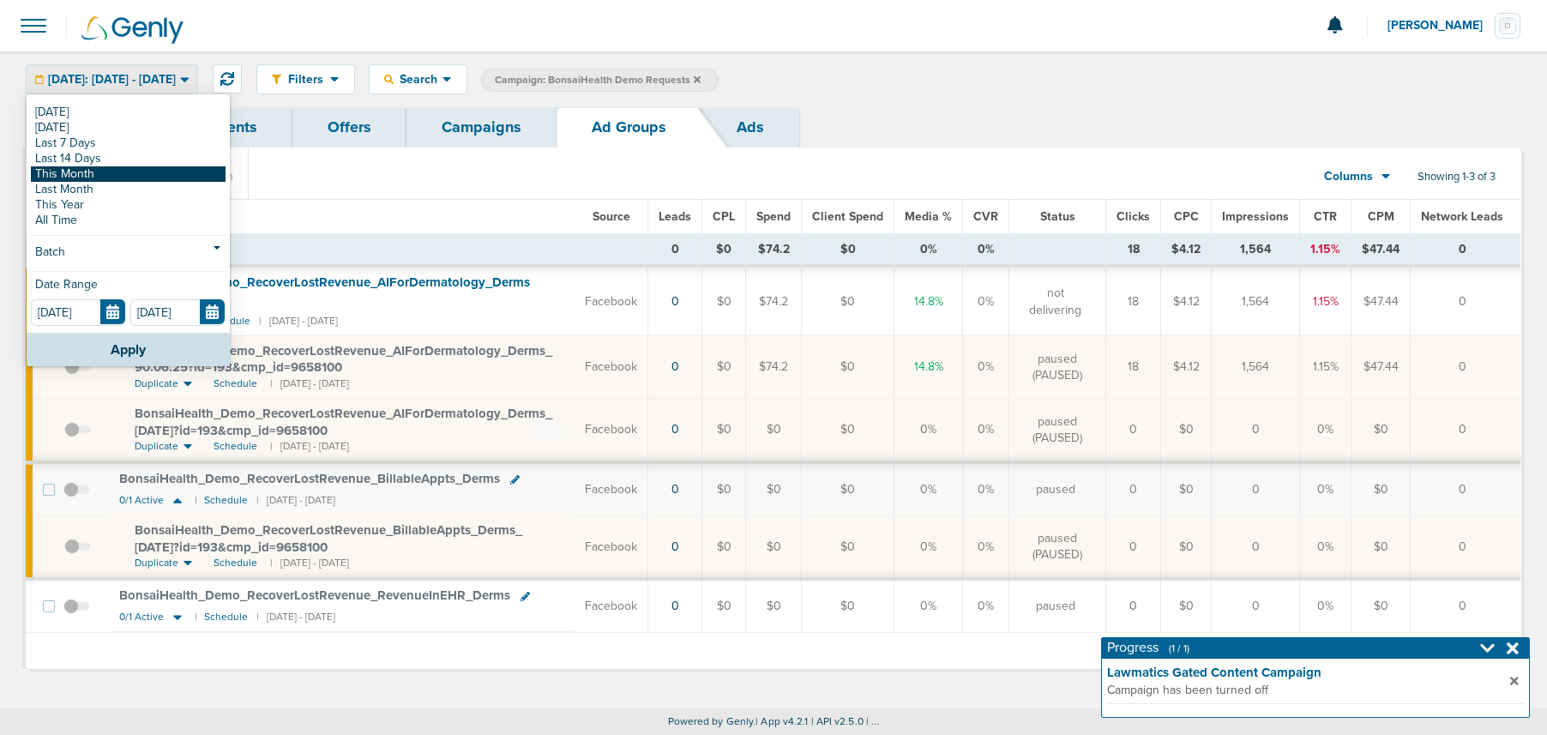
click at [142, 176] on link "This Month" at bounding box center [128, 173] width 195 height 15
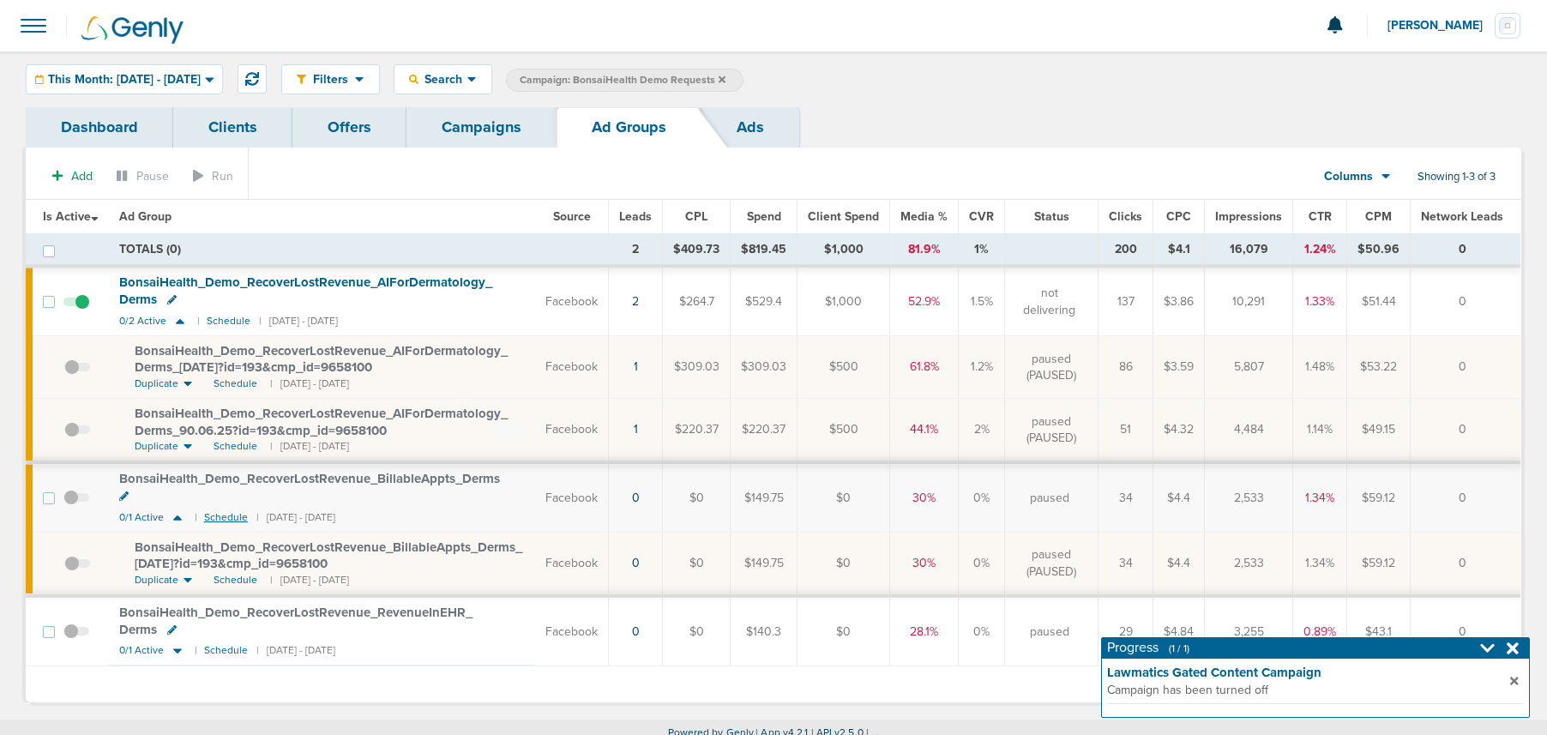
click at [229, 511] on small "Schedule" at bounding box center [226, 517] width 44 height 13
drag, startPoint x: 241, startPoint y: 563, endPoint x: 214, endPoint y: 559, distance: 26.8
click at [240, 573] on span "Schedule" at bounding box center [236, 580] width 44 height 15
click at [178, 521] on icon at bounding box center [177, 517] width 17 height 15
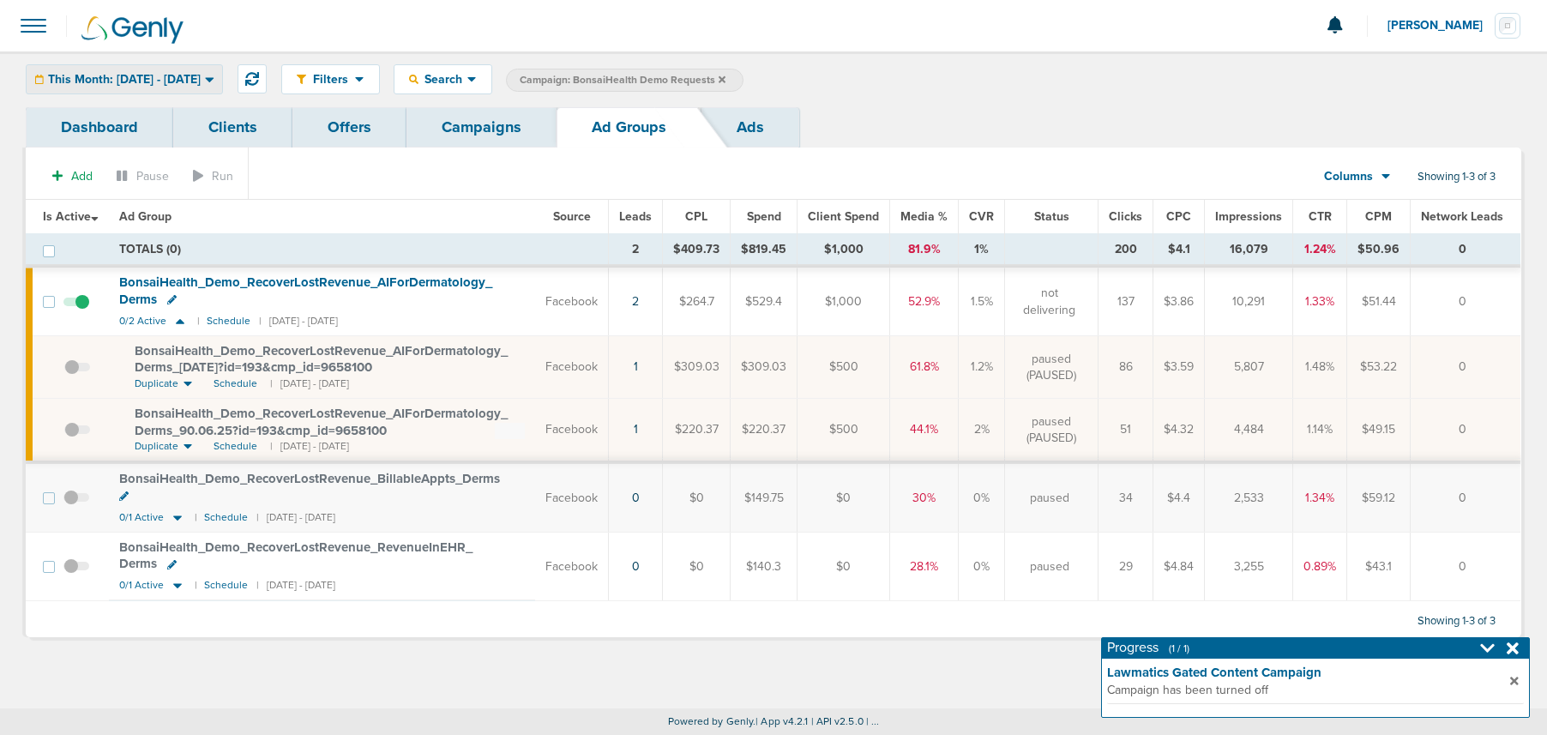
click at [186, 74] on span "This Month: [DATE] - [DATE]" at bounding box center [124, 80] width 153 height 12
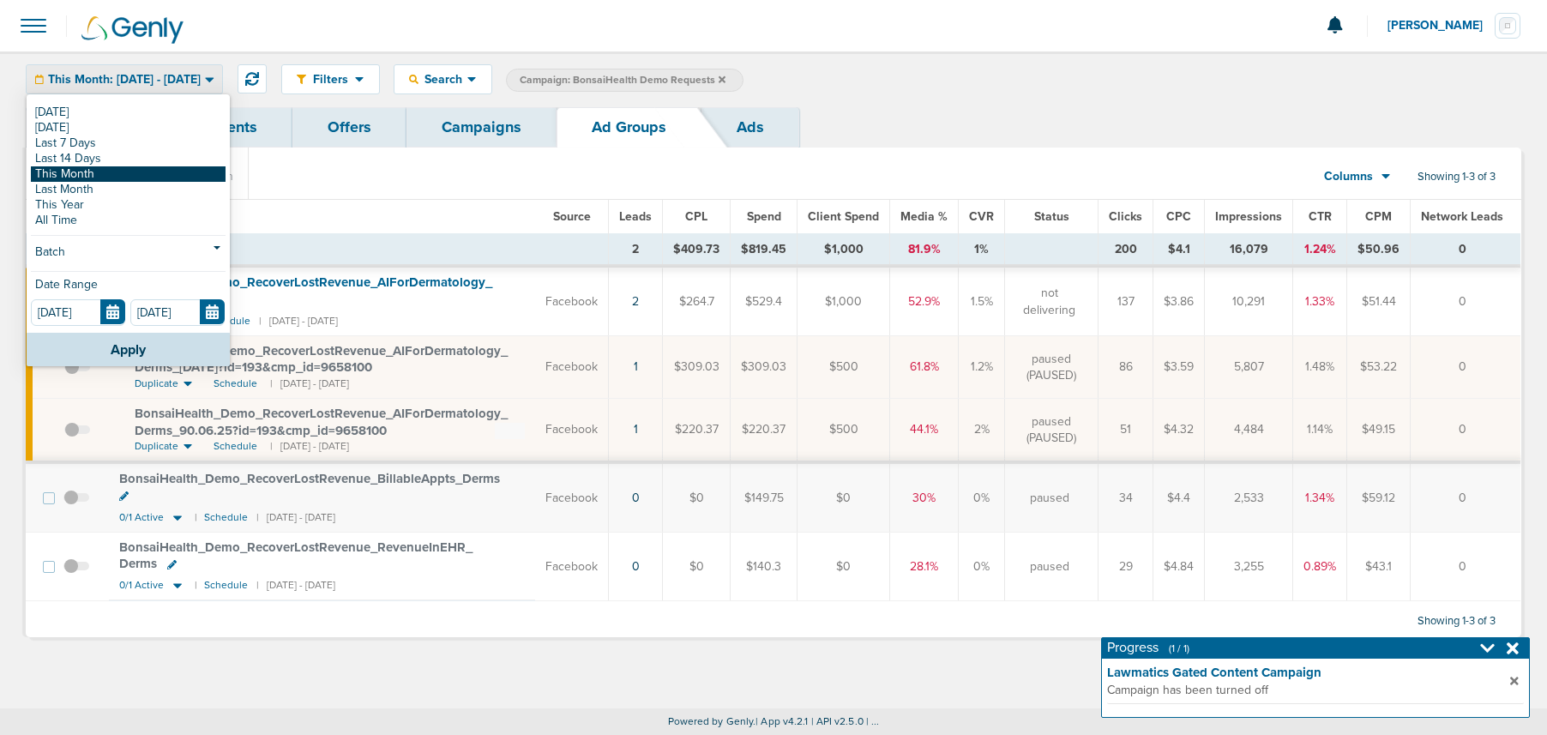
click at [132, 171] on link "This Month" at bounding box center [128, 173] width 195 height 15
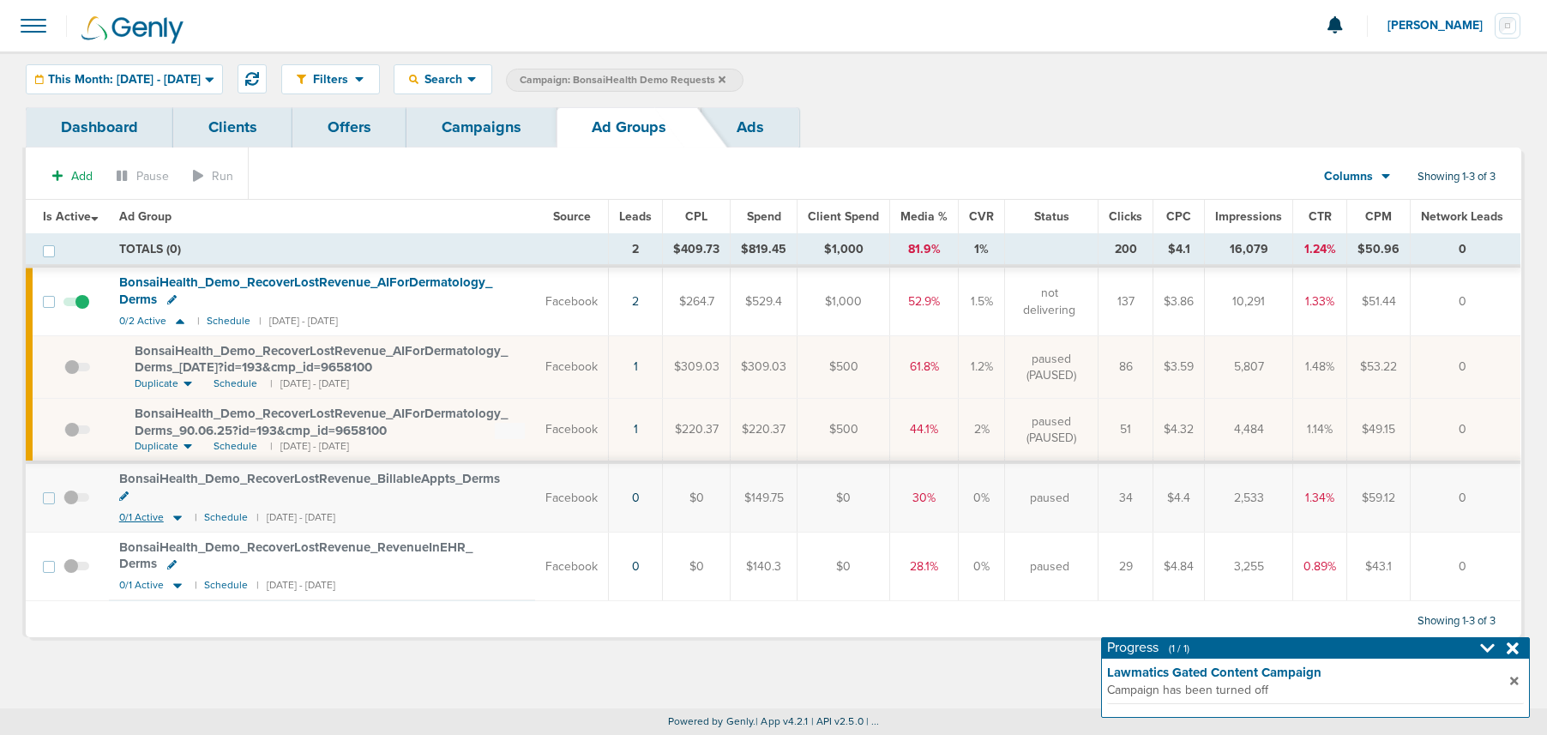
click at [175, 510] on icon at bounding box center [177, 517] width 17 height 15
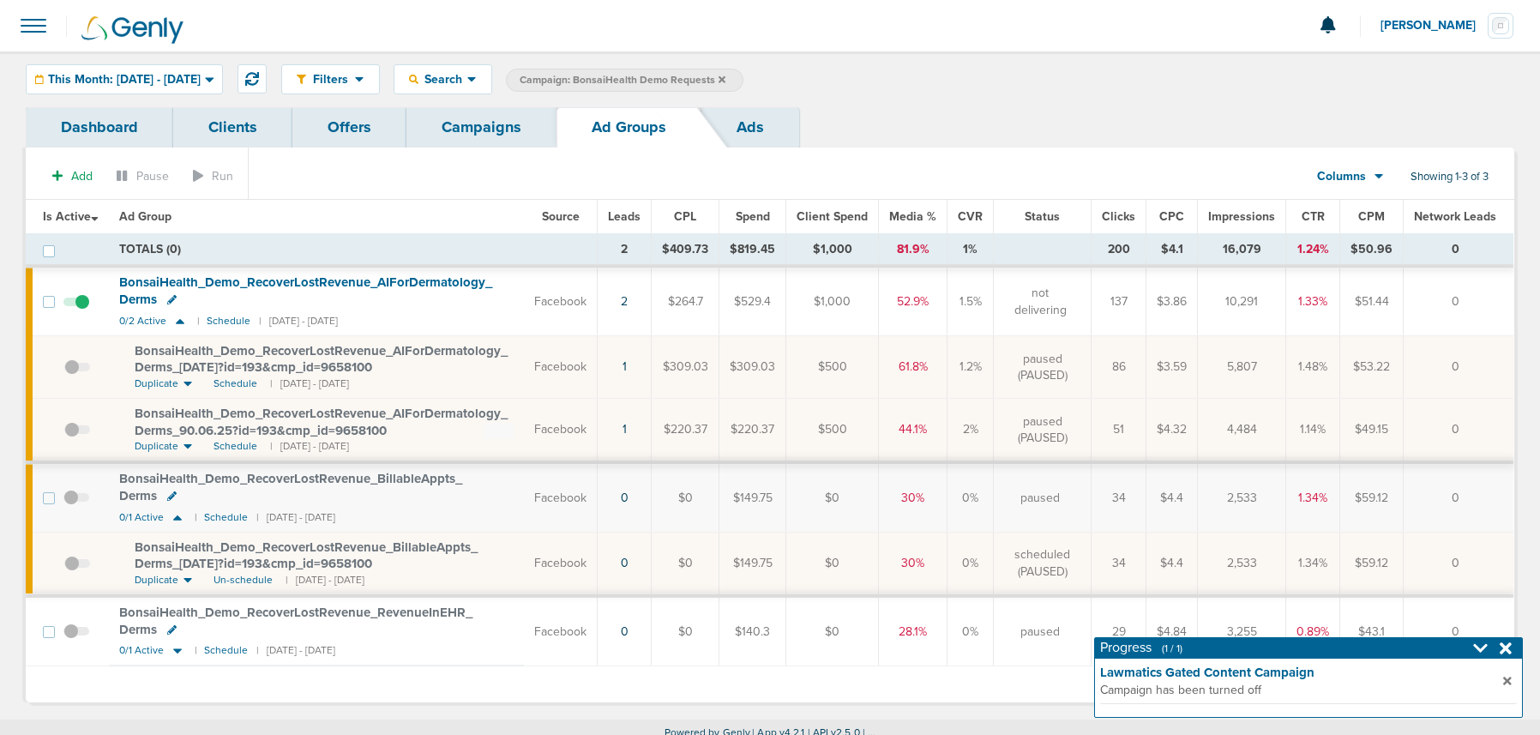
click at [271, 549] on span "BonsaiHealth_ Demo_ RecoverLostRevenue_ BillableAppts_ Derms_ 09.03.25?id=193&c…" at bounding box center [306, 555] width 343 height 33
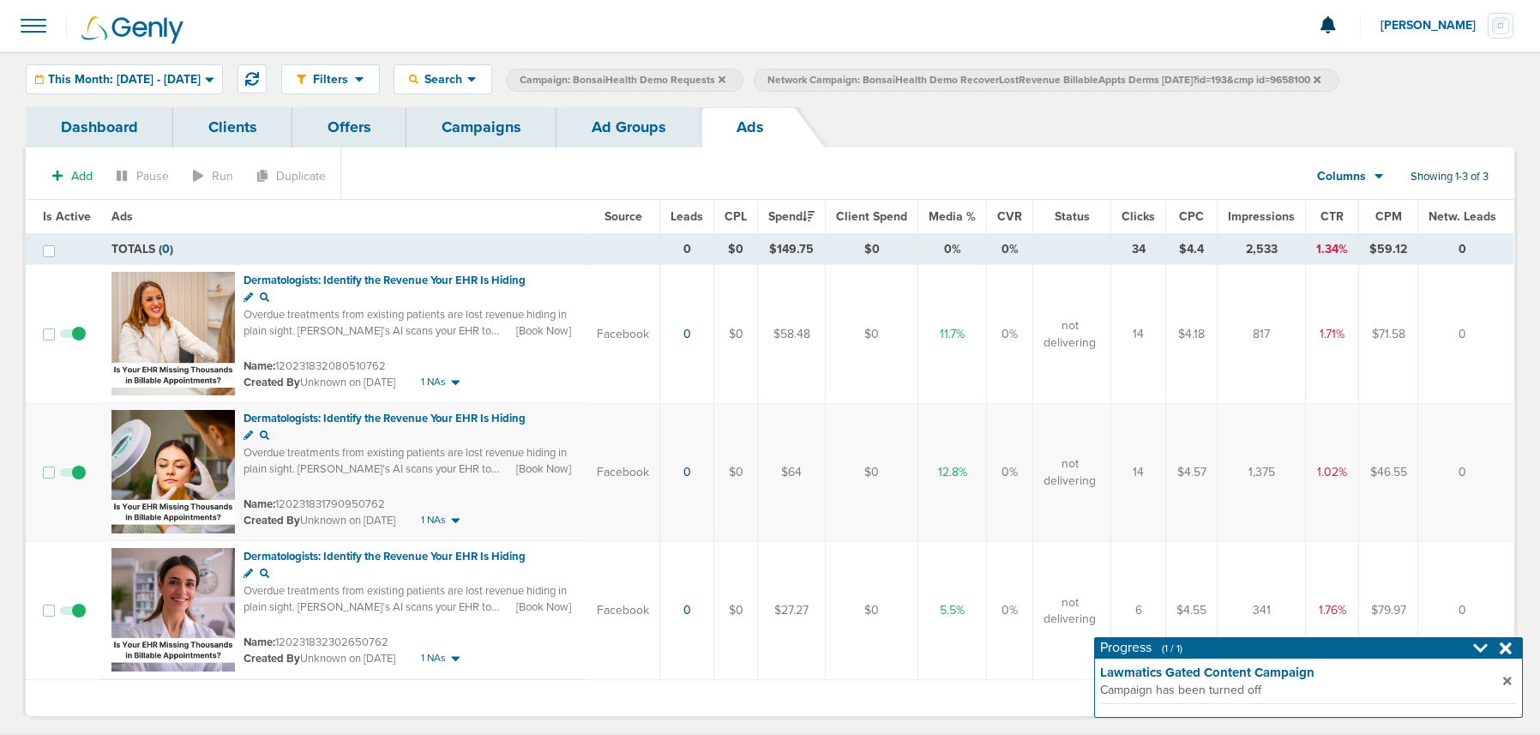
click at [77, 481] on span at bounding box center [73, 481] width 26 height 0
click at [73, 476] on input "checkbox" at bounding box center [73, 476] width 0 height 0
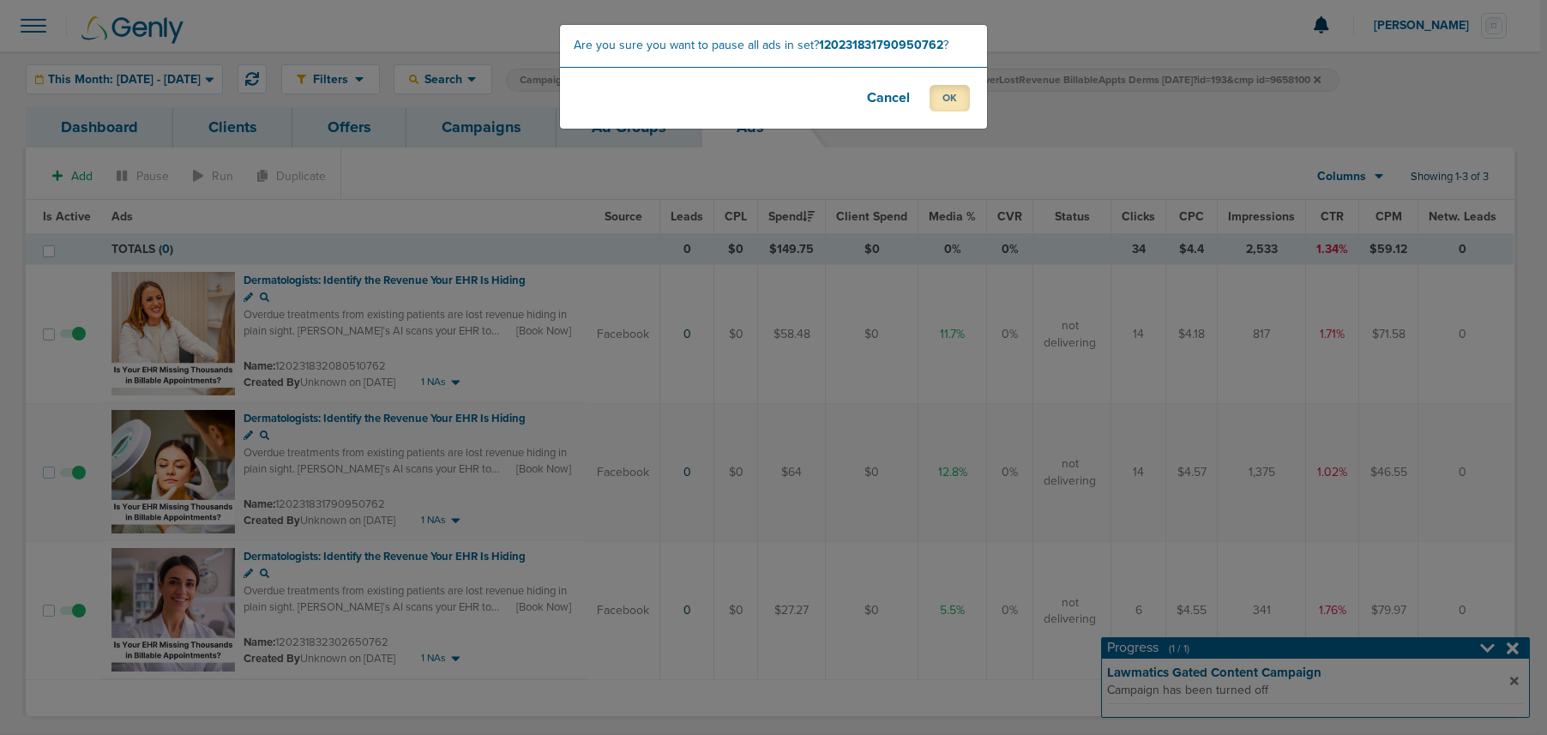
click at [948, 101] on button "OK" at bounding box center [950, 98] width 40 height 27
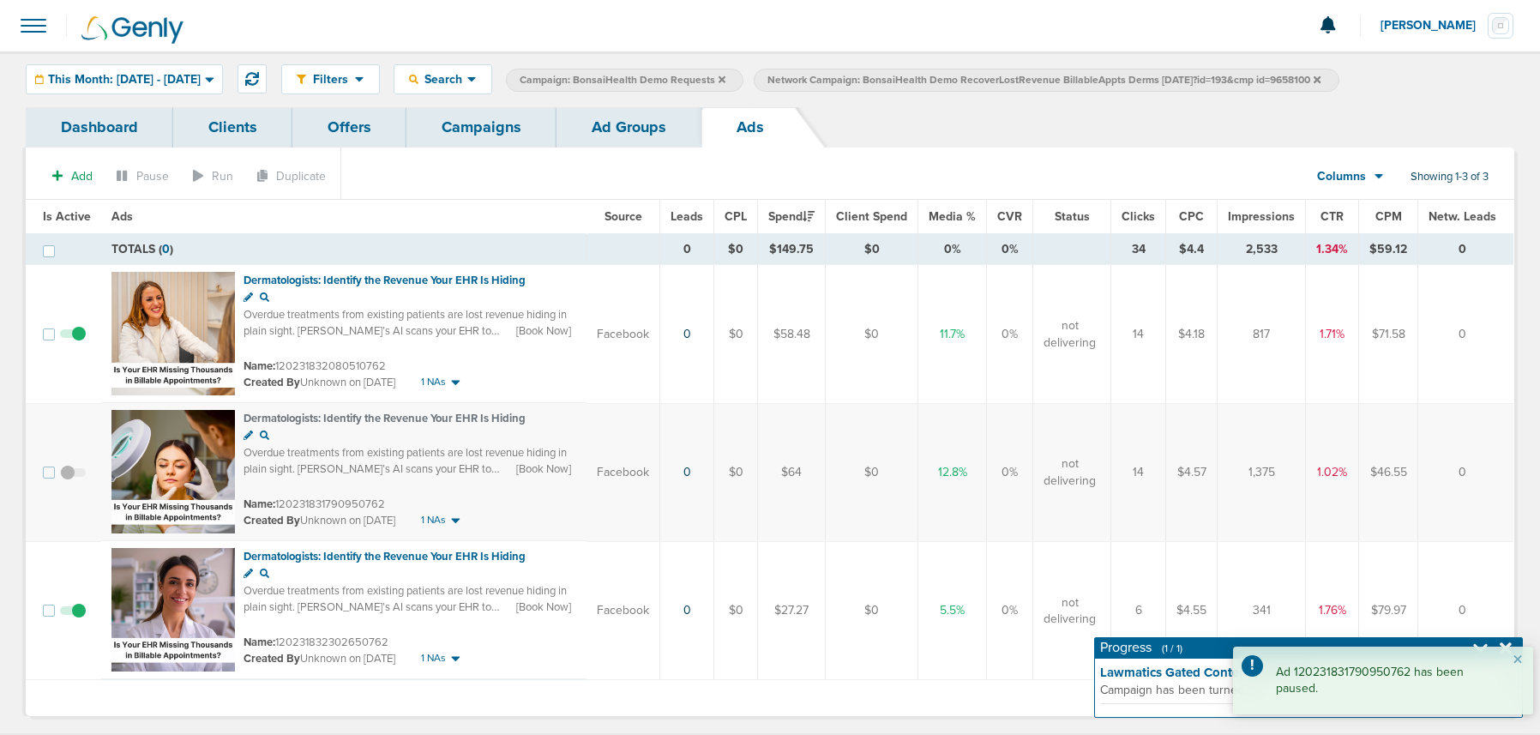
click at [603, 148] on div "Add Pause Run Duplicate Columns Media Stats Sales Performance Custom Showing 1-…" at bounding box center [770, 432] width 1489 height 569
click at [606, 119] on link "Ad Groups" at bounding box center [629, 127] width 145 height 40
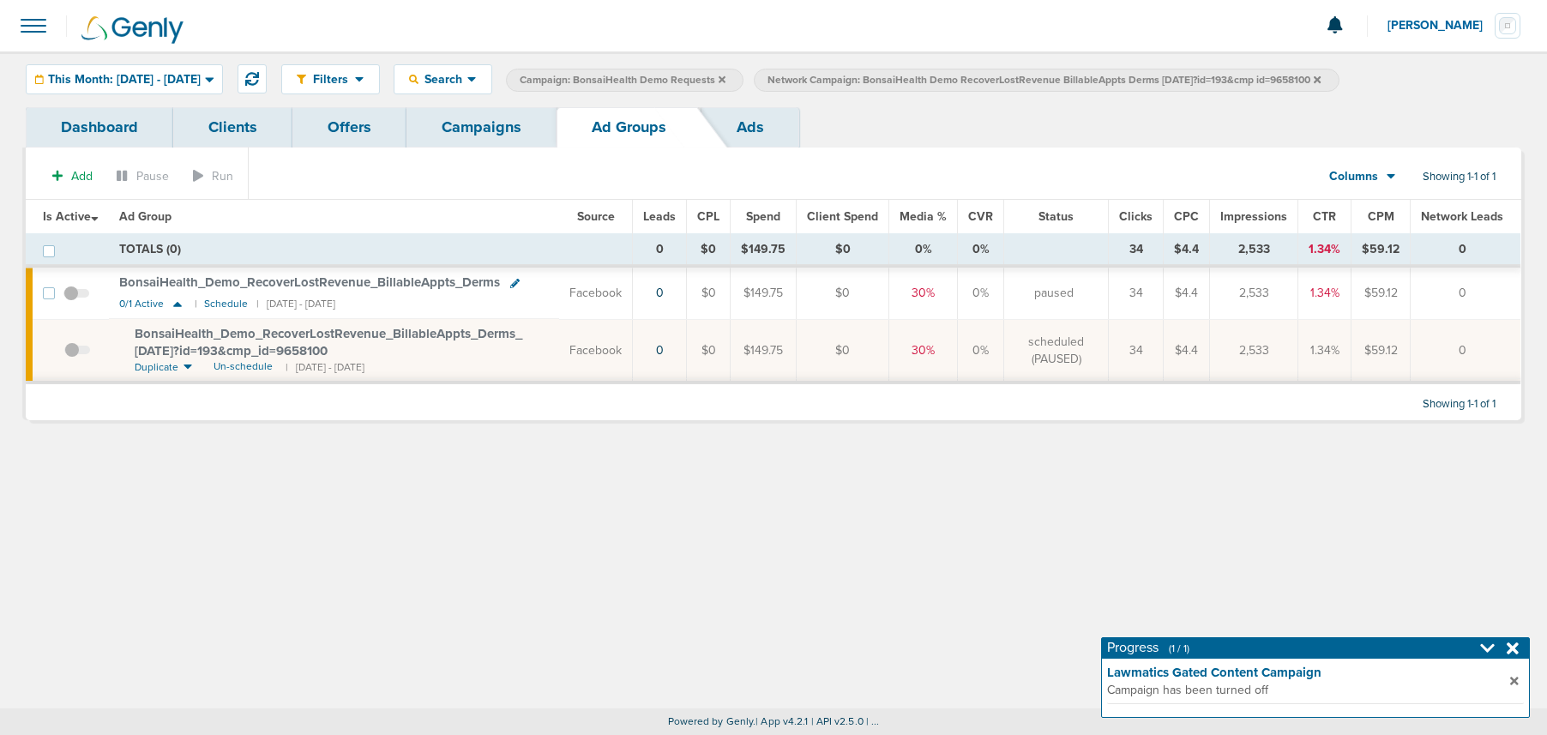
click at [480, 122] on link "Campaigns" at bounding box center [482, 127] width 150 height 40
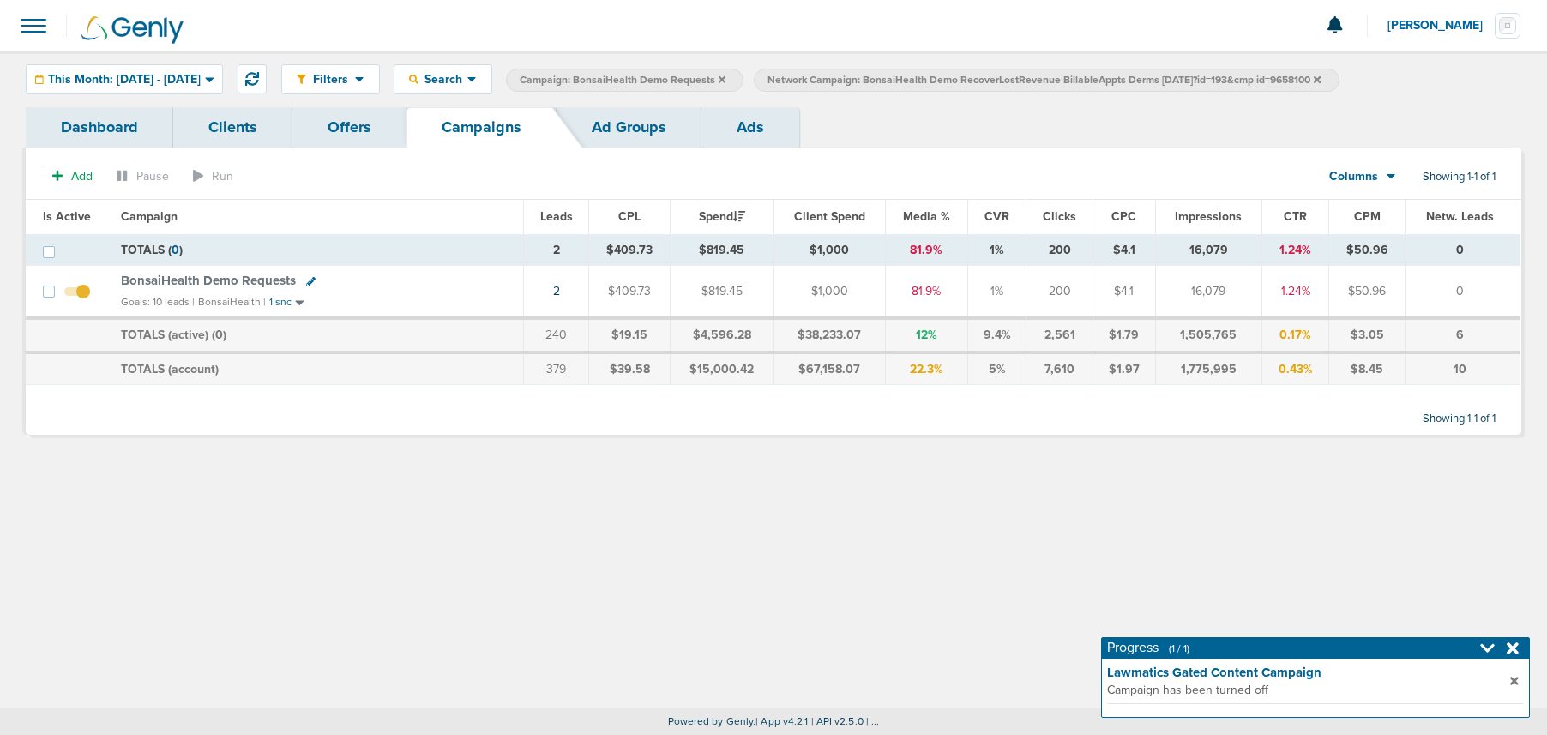
click at [1321, 81] on icon at bounding box center [1317, 78] width 7 height 7
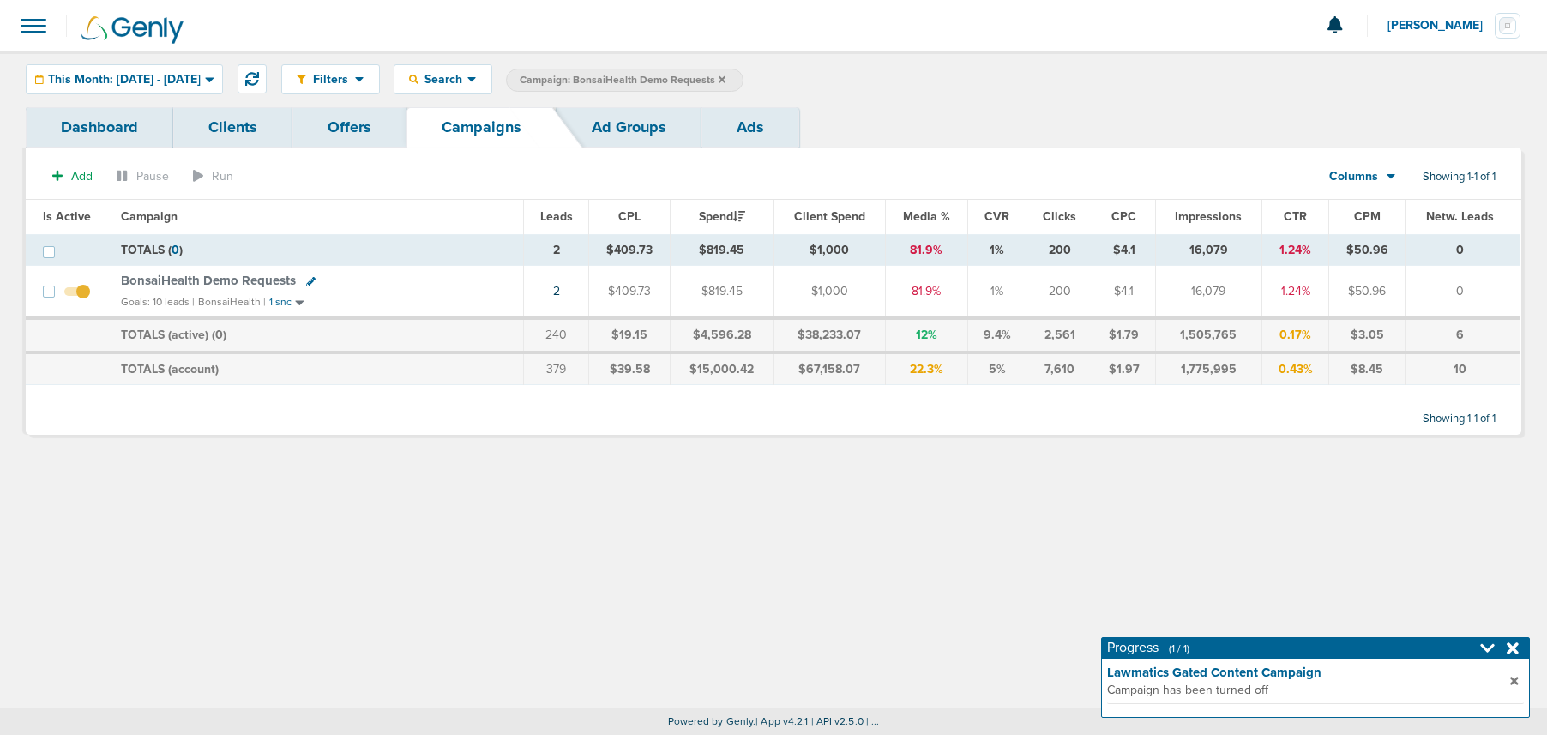
click at [726, 81] on icon at bounding box center [722, 78] width 7 height 7
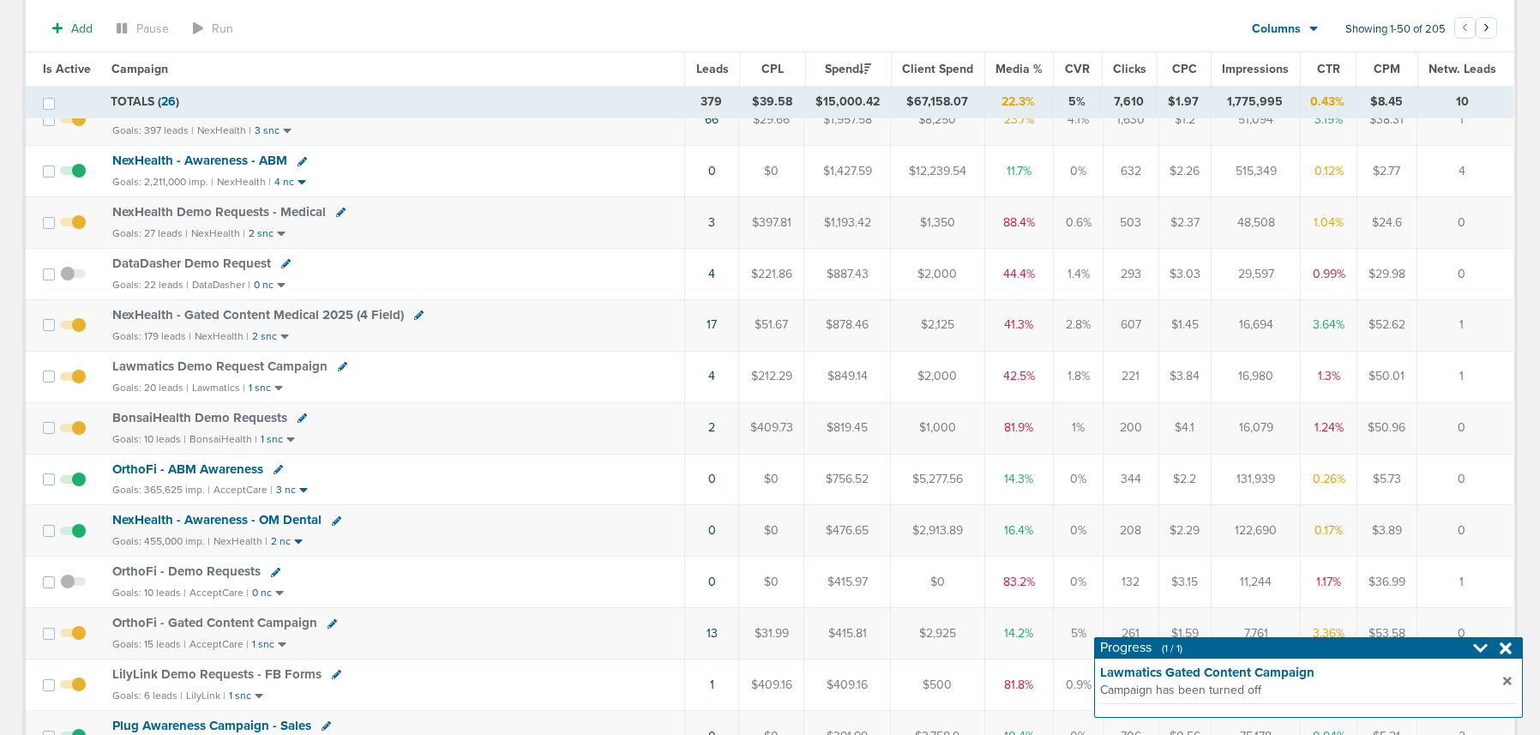
scroll to position [181, 0]
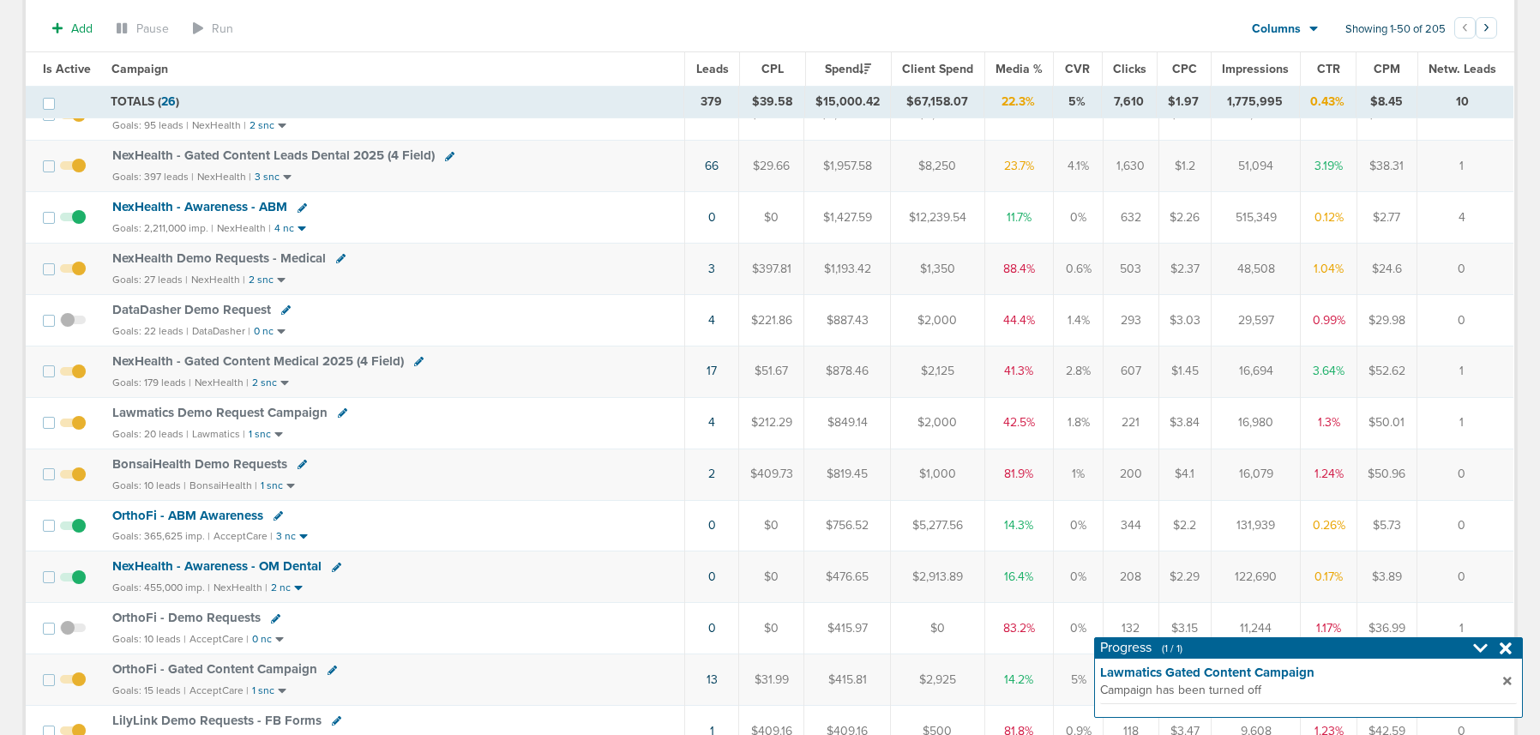
click at [196, 466] on span "BonsaiHealth Demo Requests" at bounding box center [199, 463] width 175 height 15
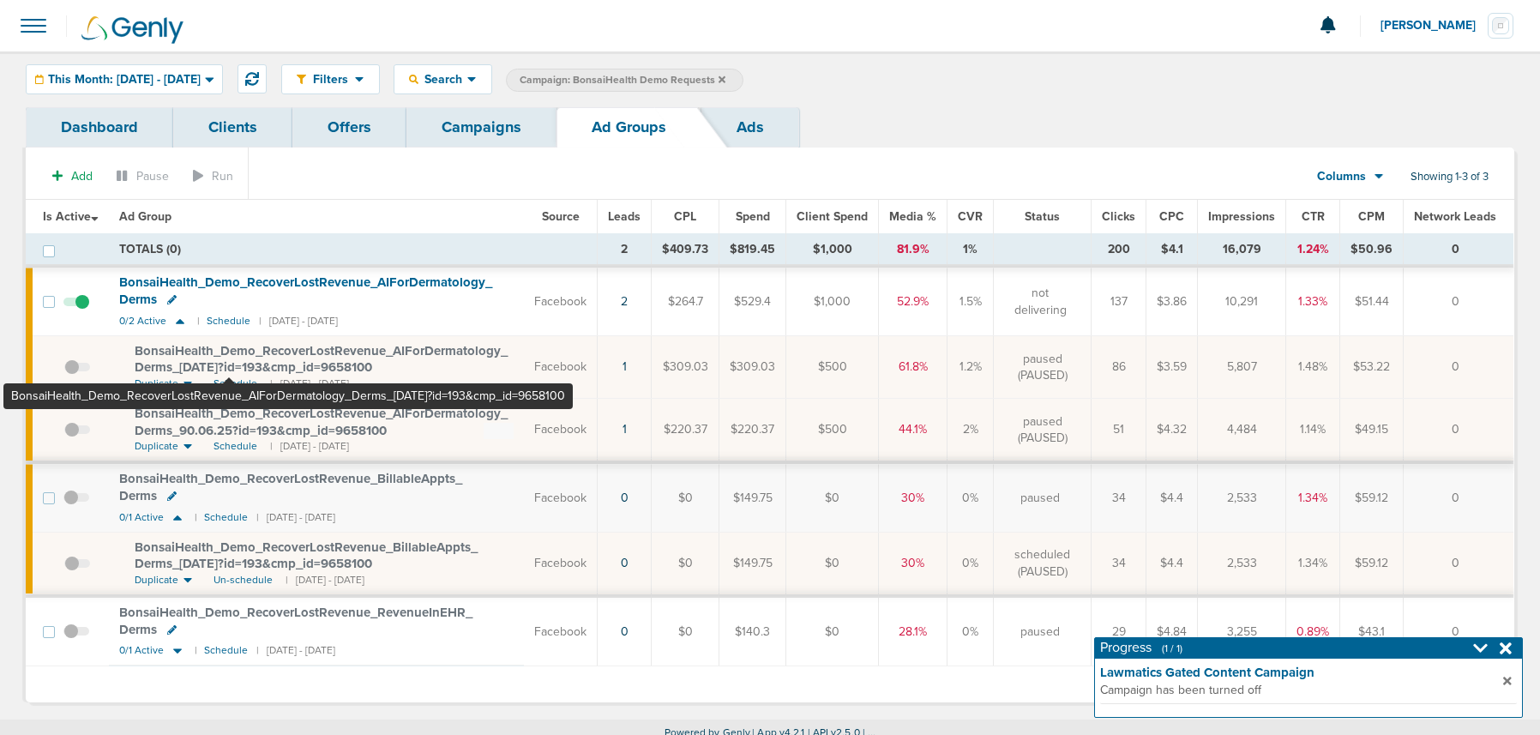
click at [229, 347] on span "BonsaiHealth_ Demo_ RecoverLostRevenue_ AIForDermatology_ Derms_ 08.29.25?id=19…" at bounding box center [321, 359] width 373 height 33
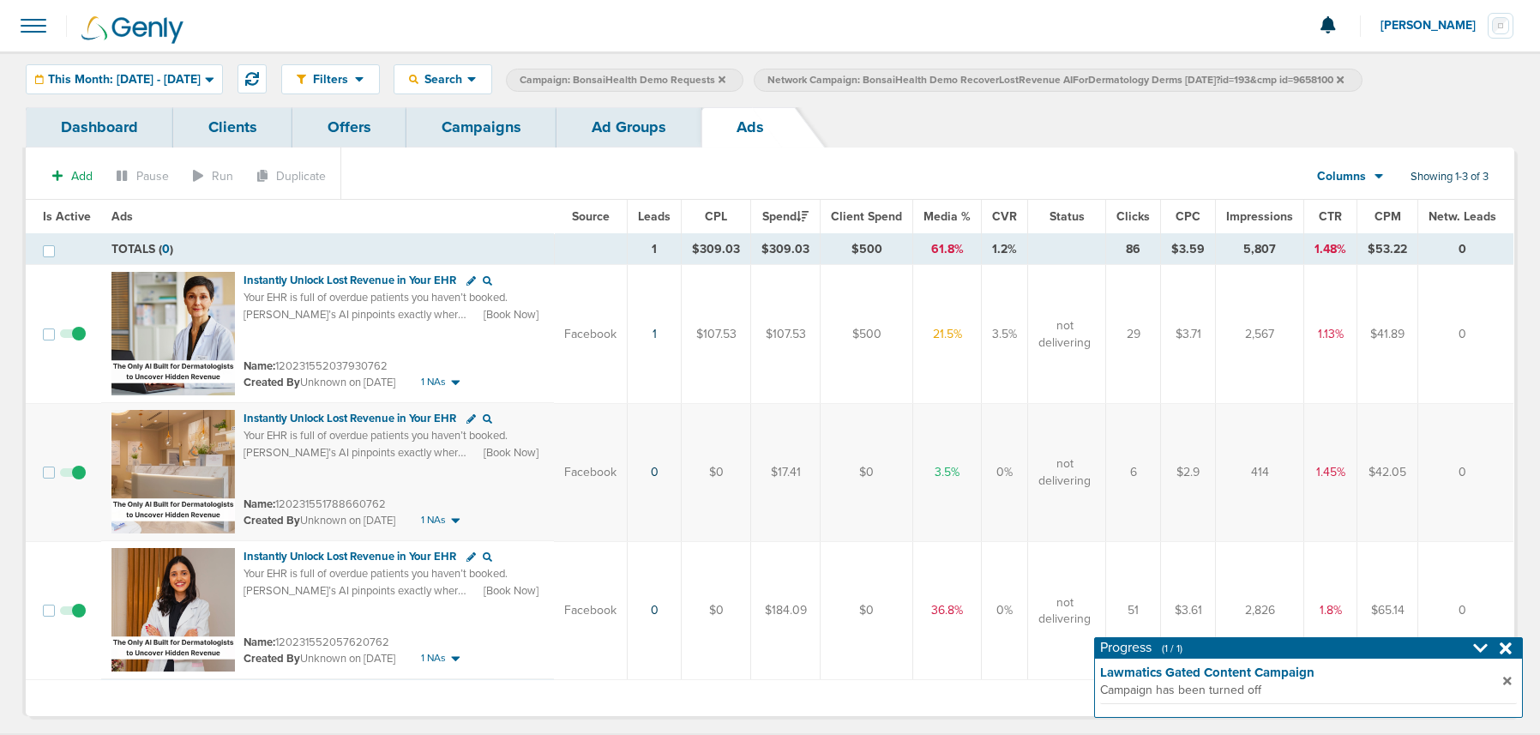
click at [503, 128] on link "Campaigns" at bounding box center [482, 127] width 150 height 40
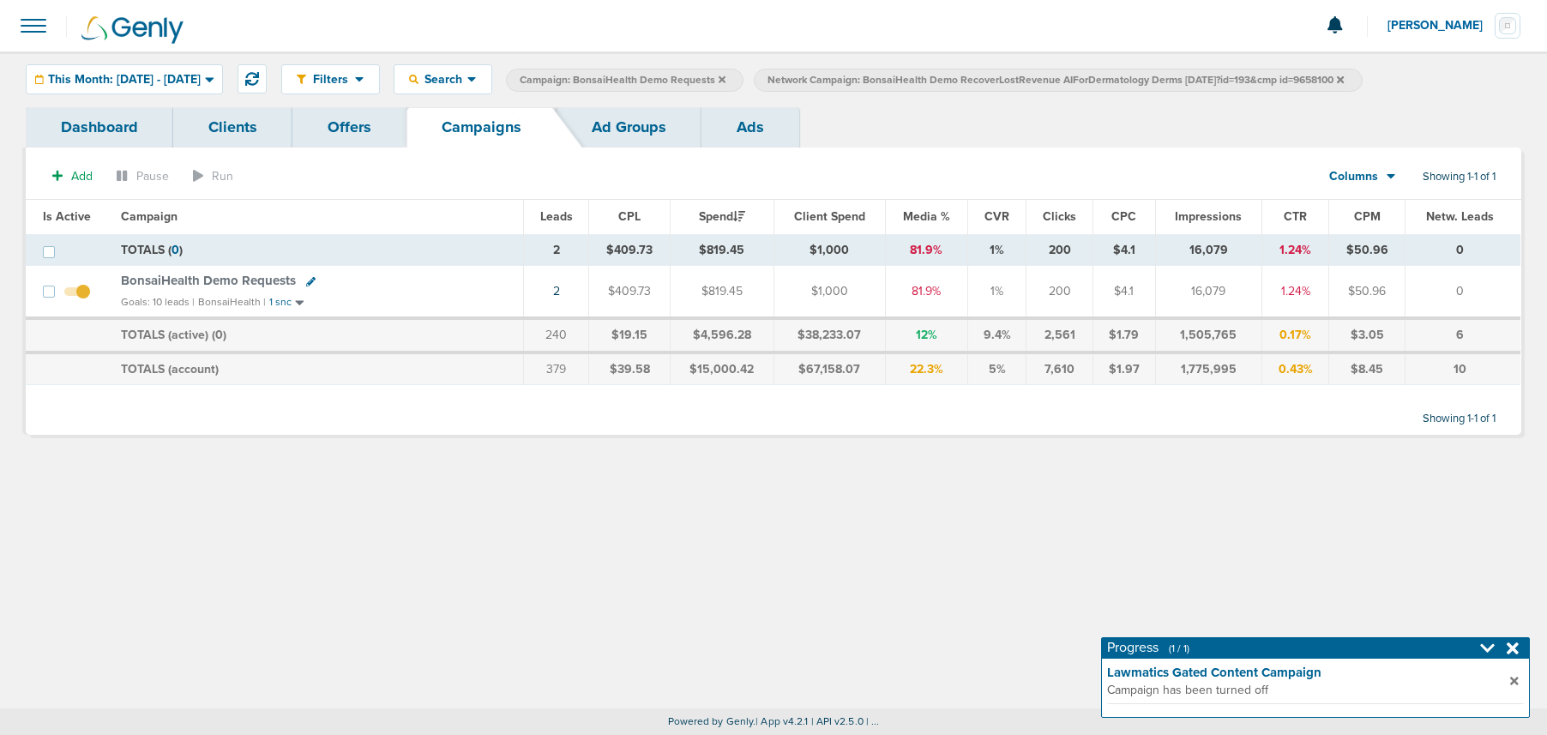
click at [1344, 79] on icon at bounding box center [1340, 80] width 7 height 10
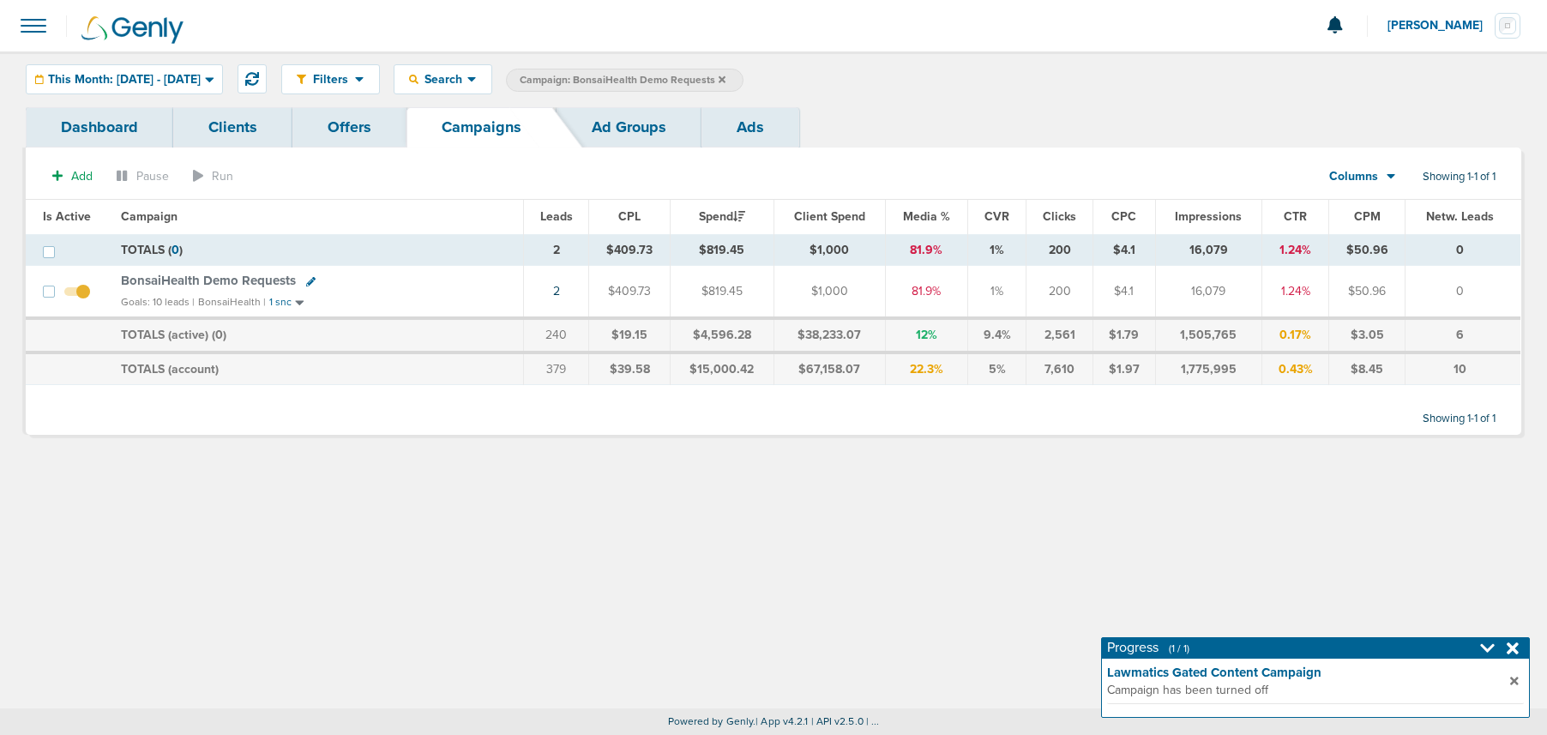
click at [726, 84] on span "Campaign: BonsaiHealth Demo Requests" at bounding box center [623, 80] width 206 height 15
click at [726, 77] on icon at bounding box center [722, 80] width 7 height 10
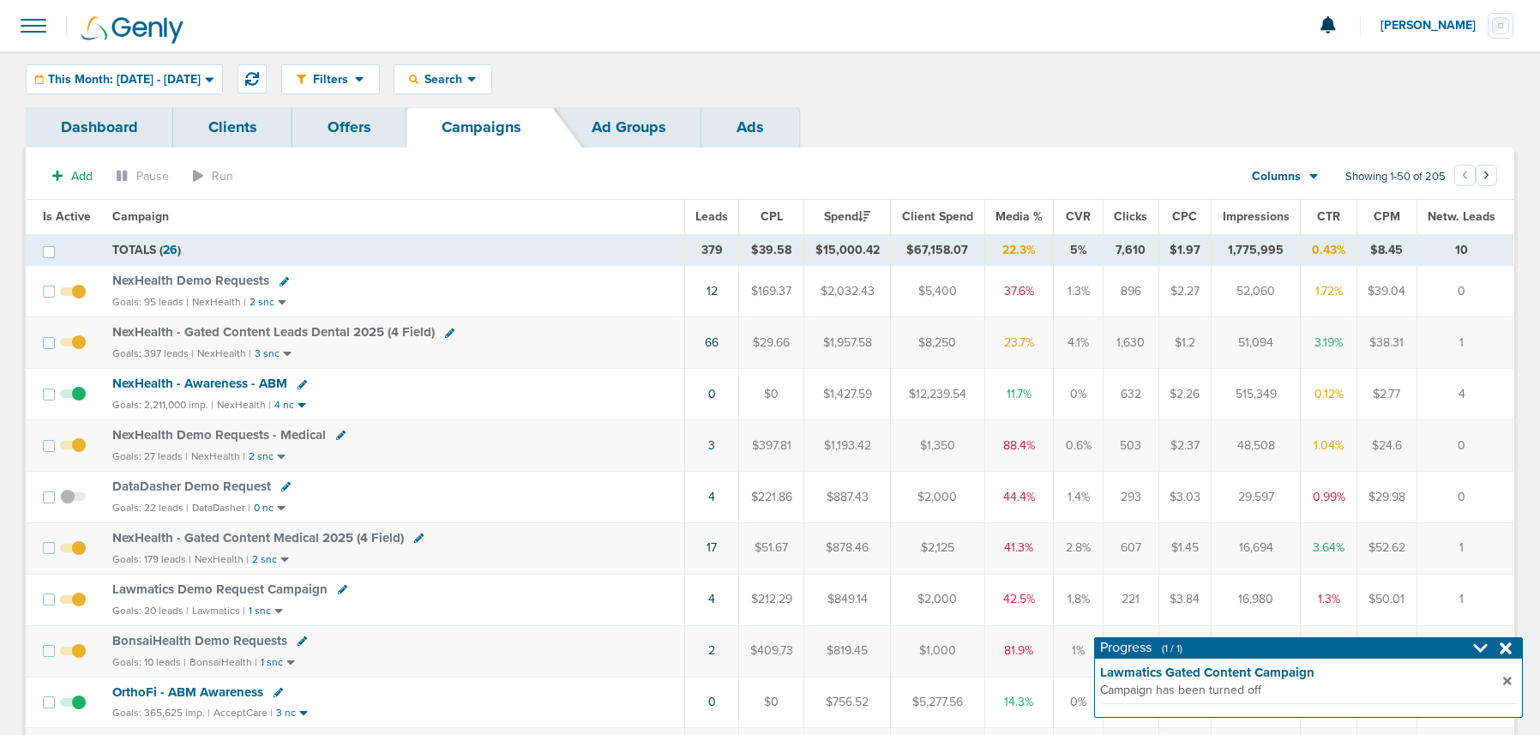
click at [166, 275] on span "NexHealth Demo Requests" at bounding box center [190, 280] width 157 height 15
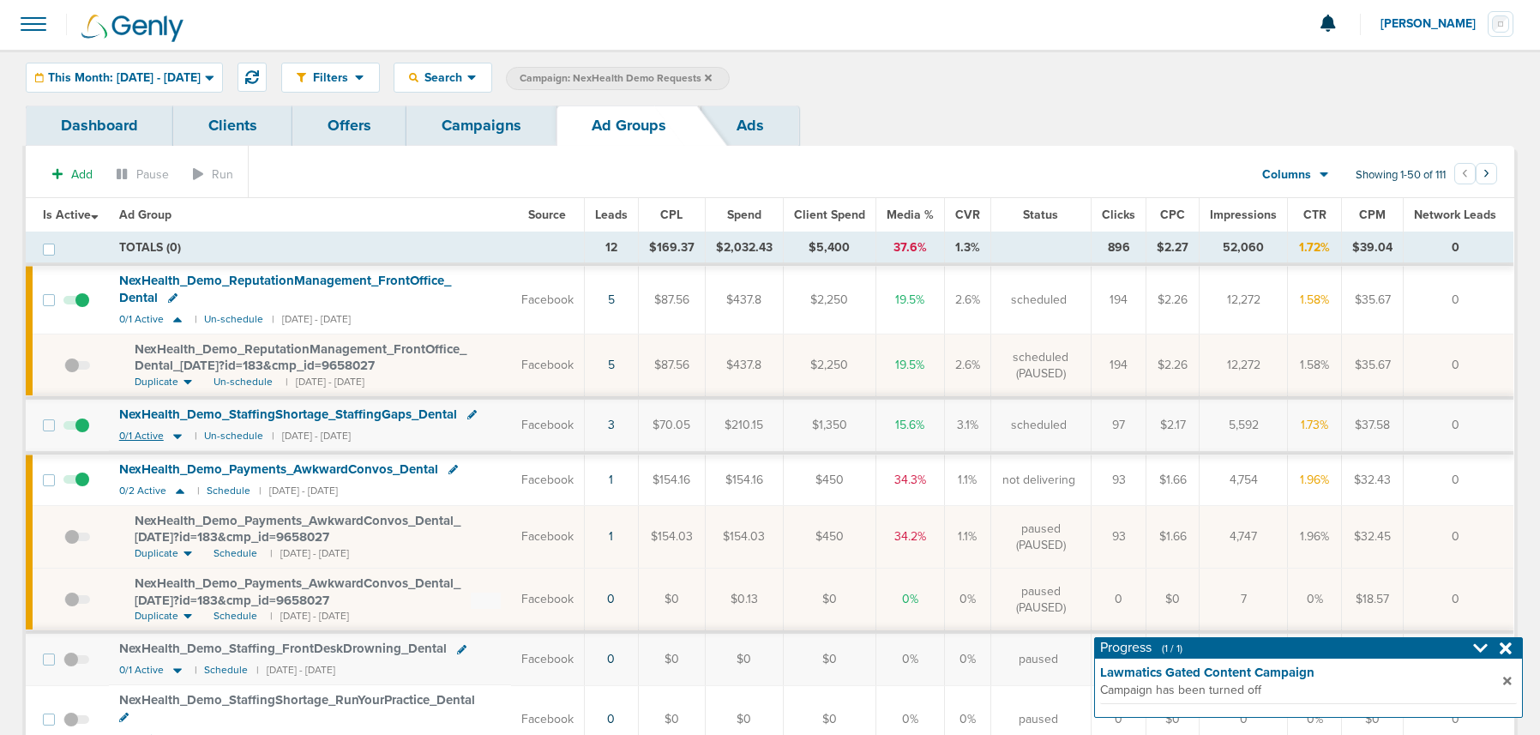
scroll to position [6, 0]
click at [172, 435] on icon at bounding box center [177, 437] width 17 height 15
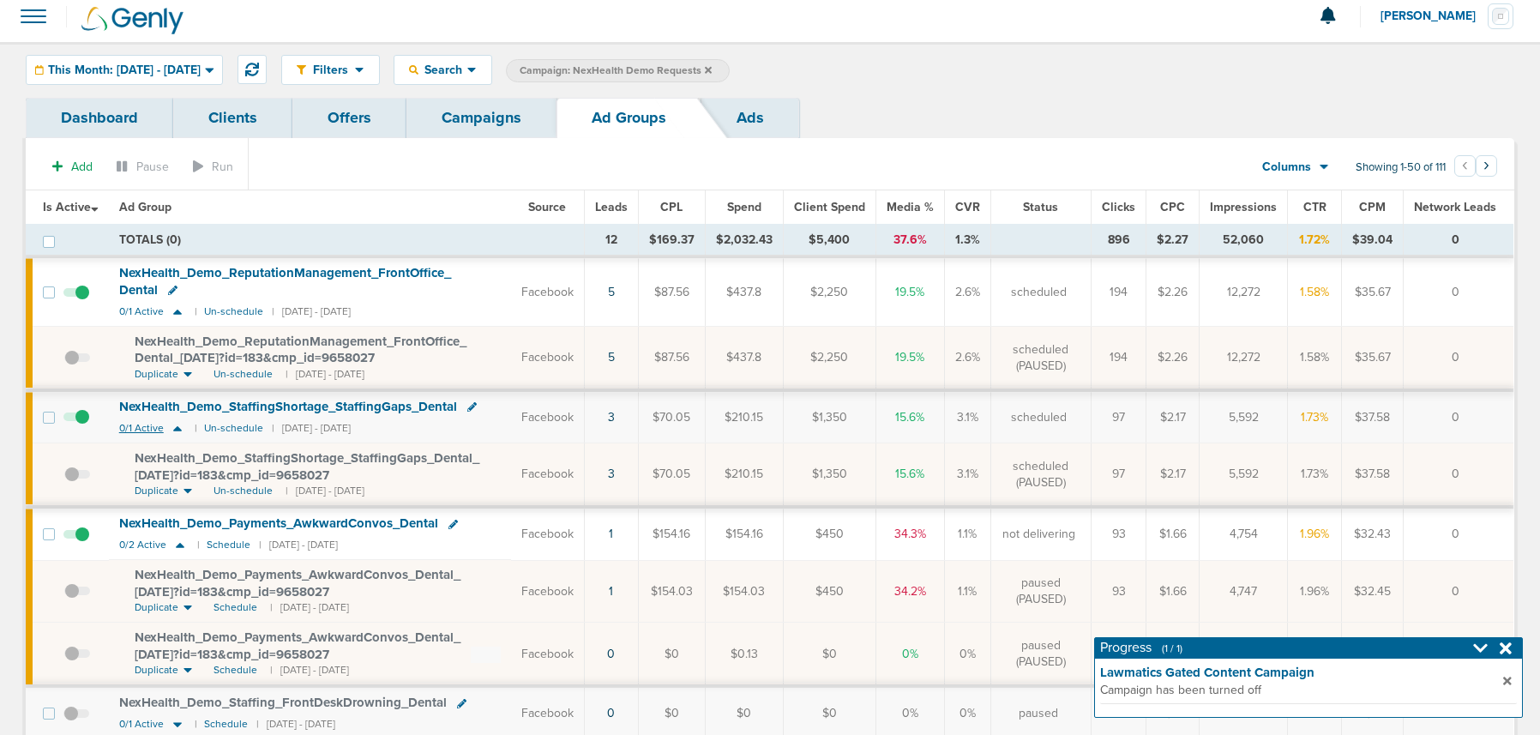
click at [172, 435] on icon at bounding box center [177, 428] width 17 height 15
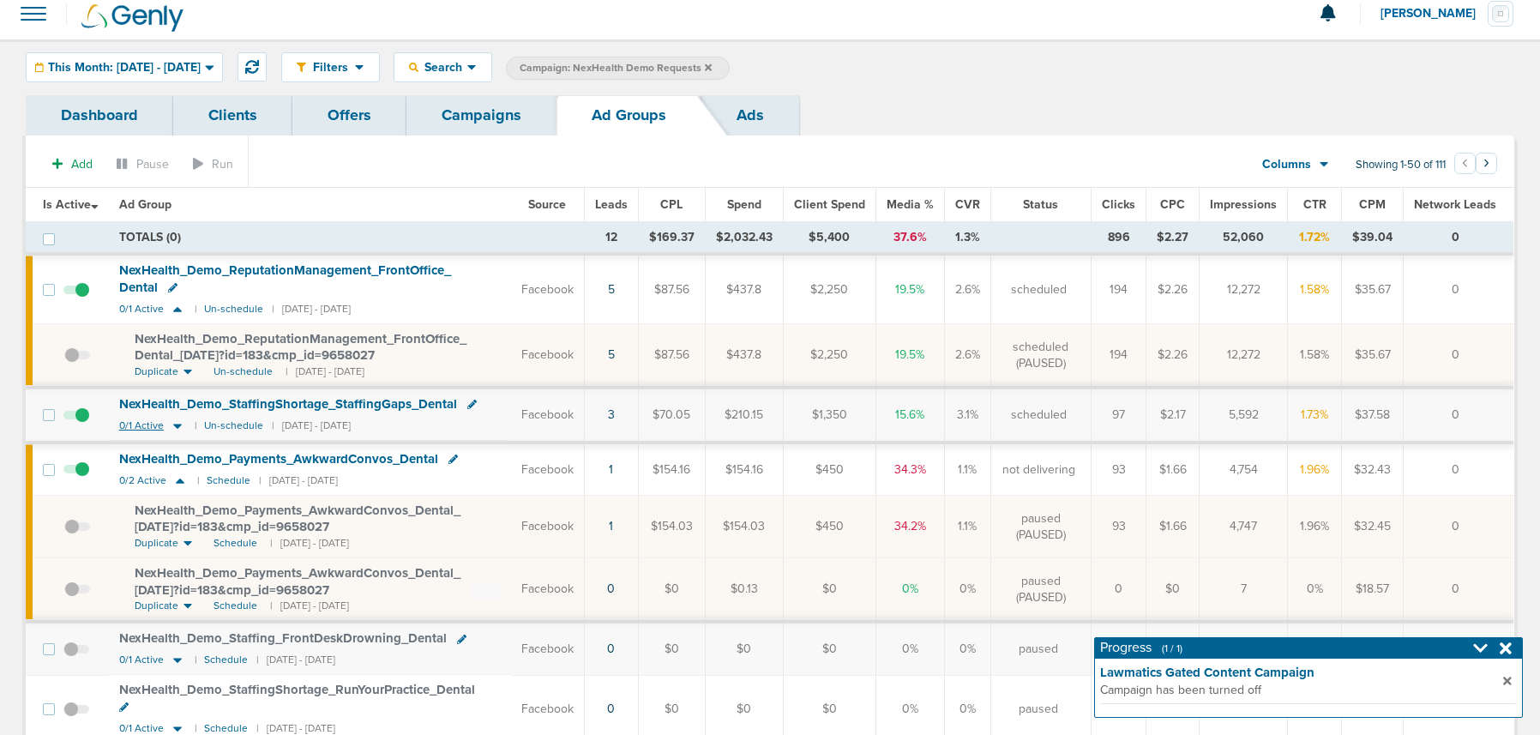
scroll to position [15, 0]
click at [177, 425] on icon at bounding box center [177, 426] width 9 height 5
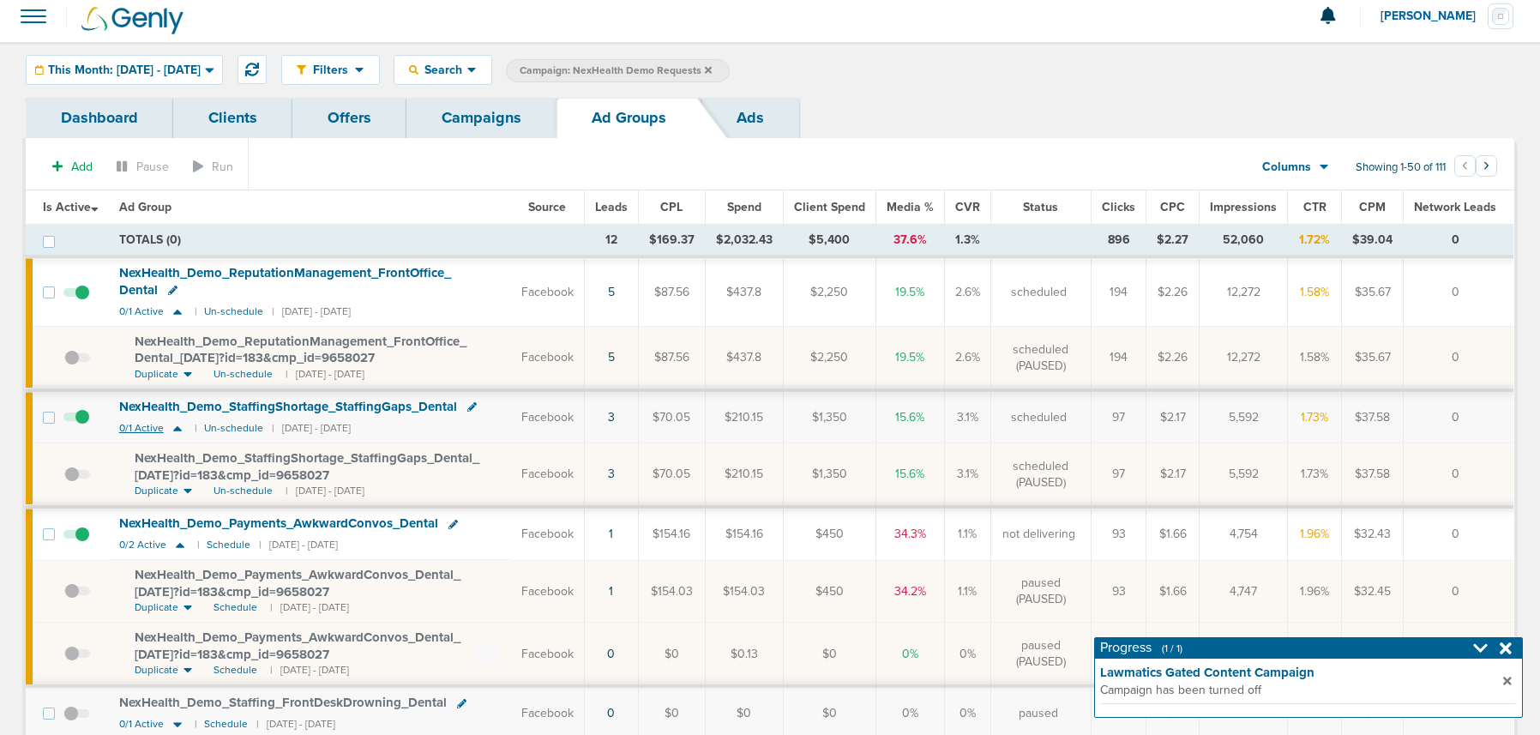
click at [178, 422] on icon at bounding box center [177, 428] width 17 height 15
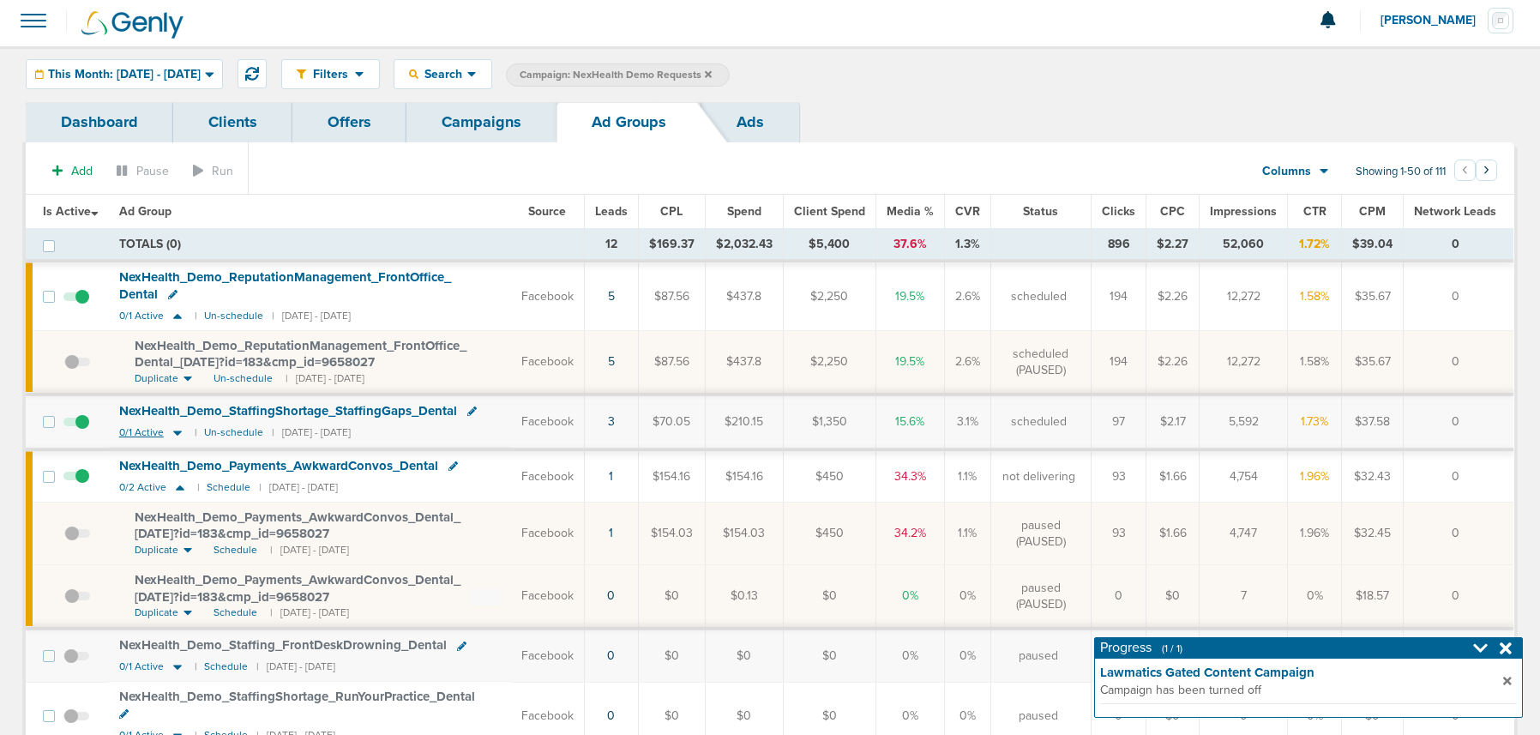
click at [178, 422] on td "NexHealth_ Demo_ StaffingShortage_ StaffingGaps_ Dental 0/1 Active | Un-schedul…" at bounding box center [310, 421] width 402 height 51
click at [177, 432] on icon at bounding box center [177, 434] width 9 height 5
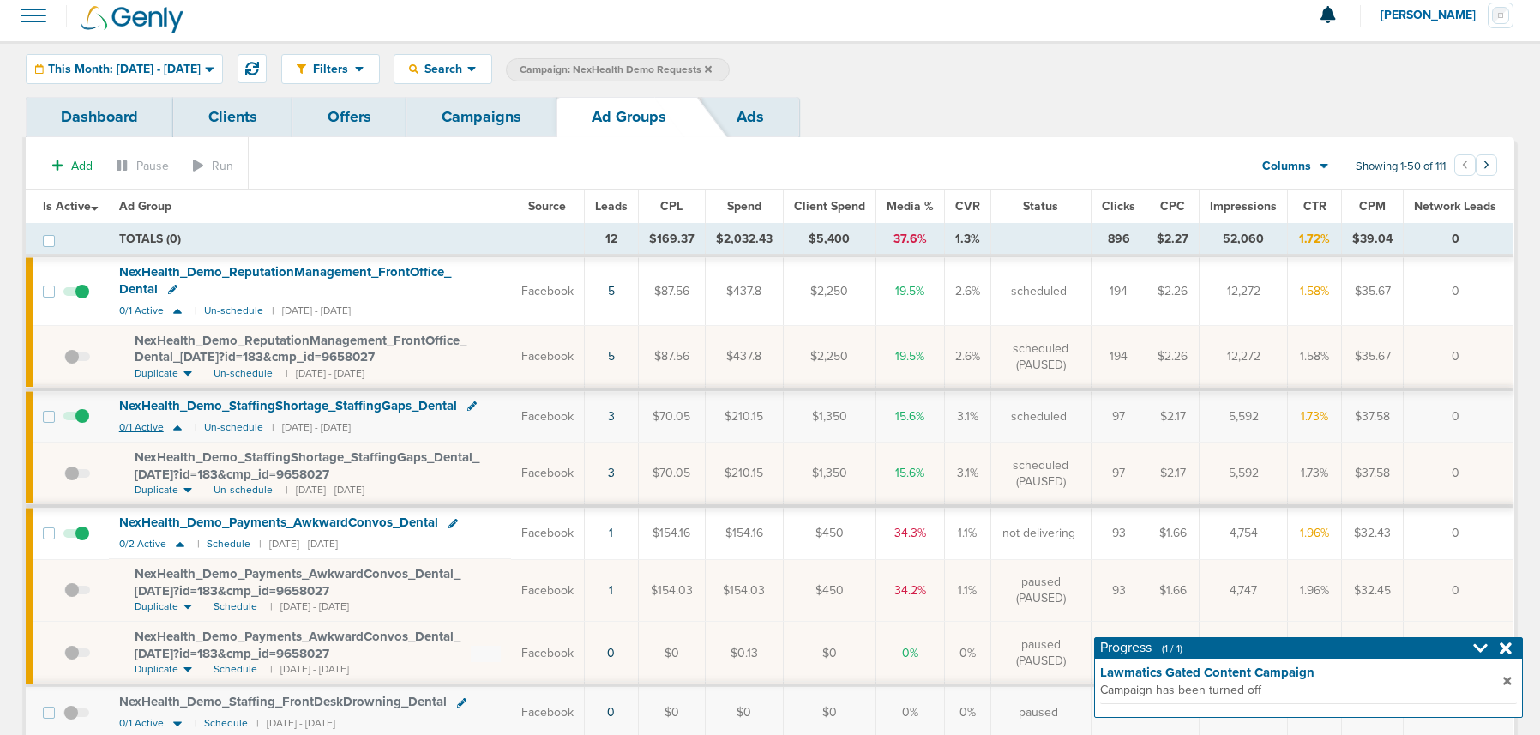
scroll to position [14, 0]
click at [181, 428] on icon at bounding box center [177, 427] width 17 height 15
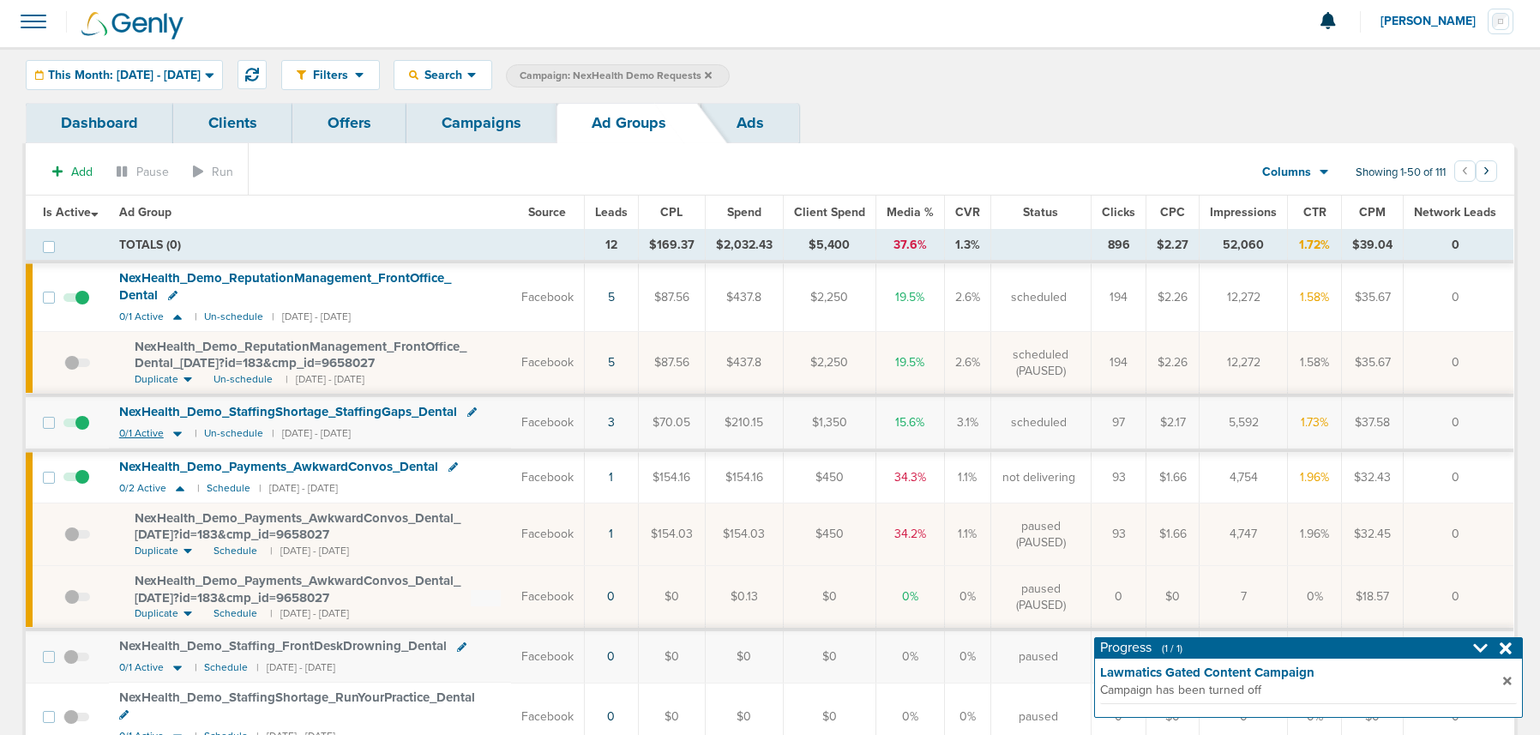
scroll to position [0, 0]
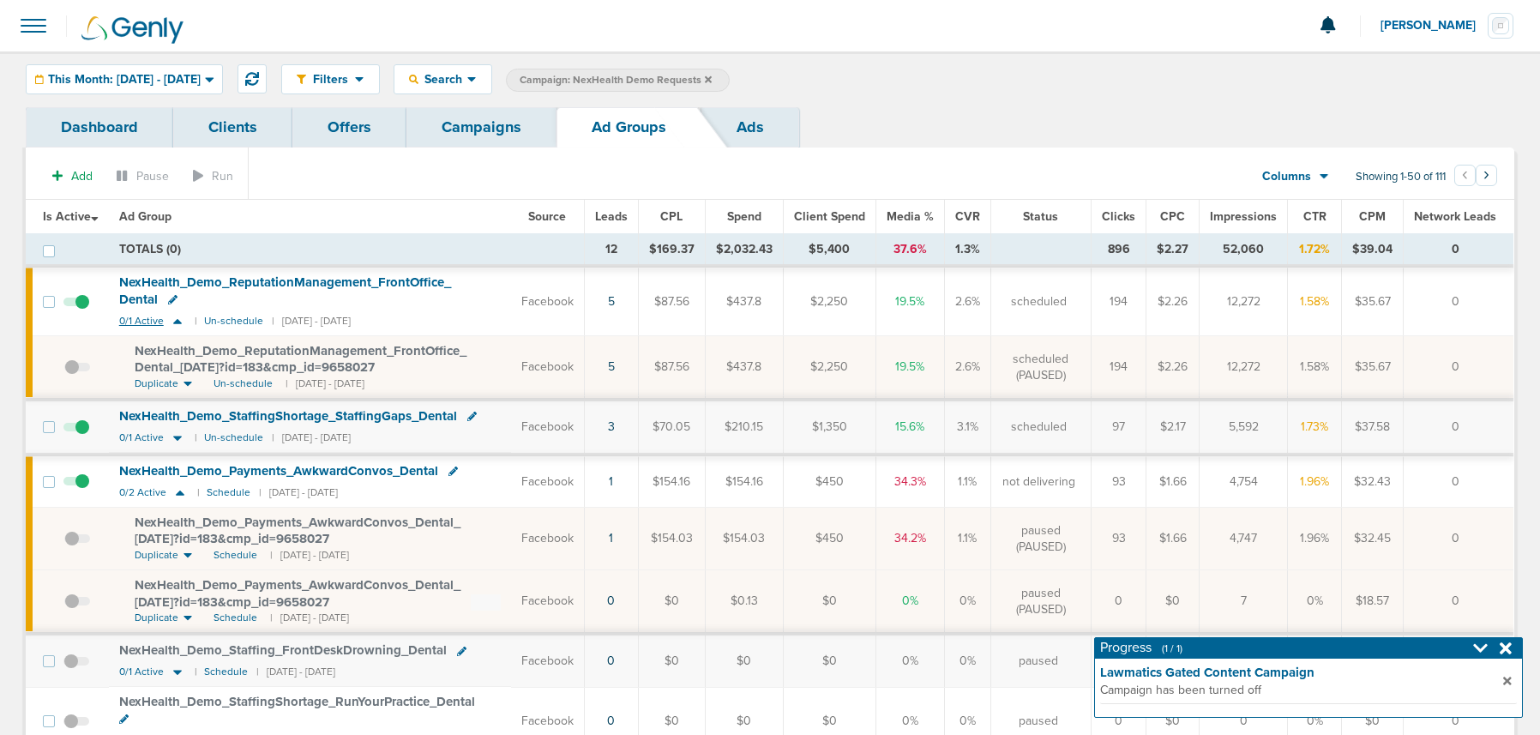
click at [176, 323] on icon at bounding box center [177, 321] width 17 height 15
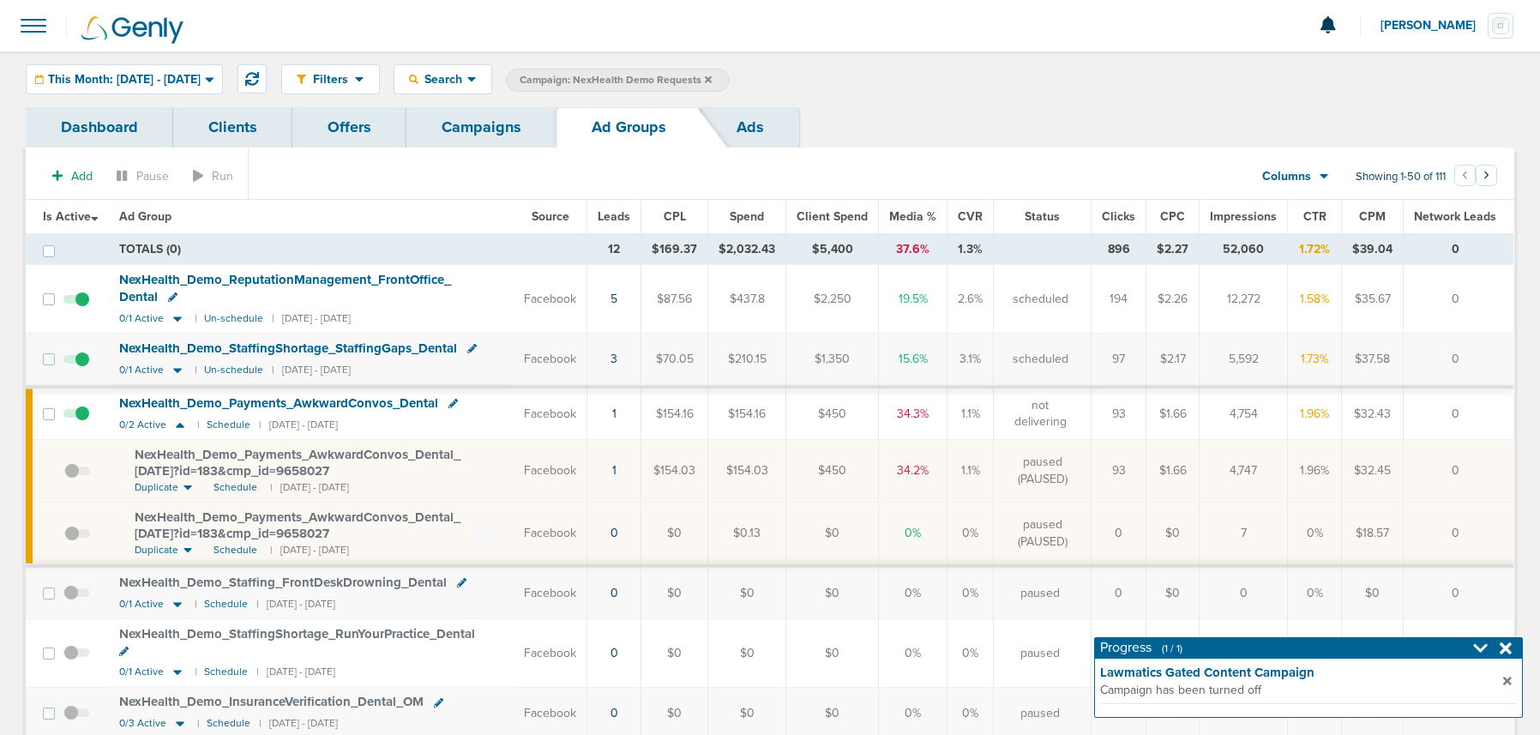
scroll to position [3, 0]
click at [182, 427] on td "NexHealth_ Demo_ Payments_ AwkwardConvos_ Dental 0/2 Active | Schedule | 09/05/…" at bounding box center [312, 412] width 406 height 51
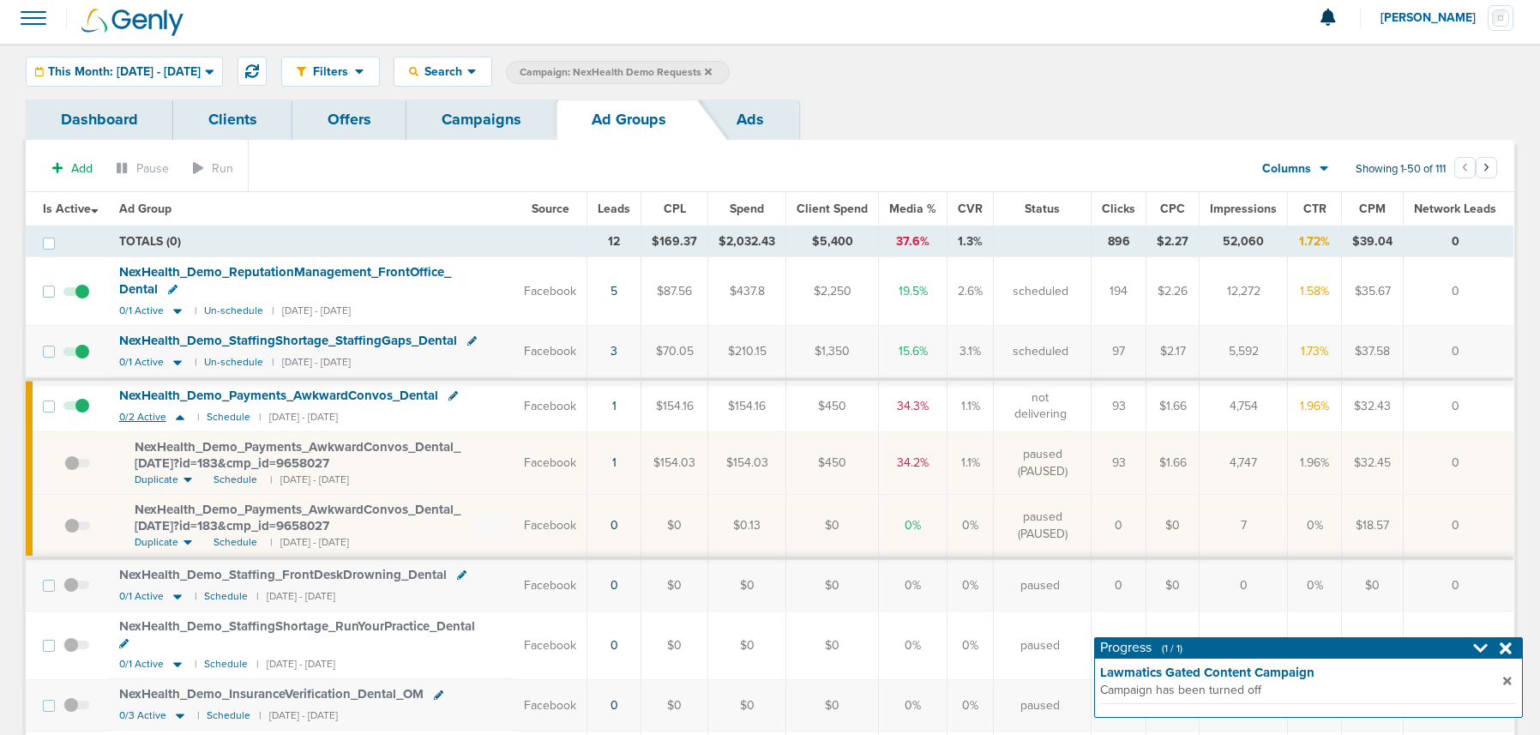
scroll to position [10, 0]
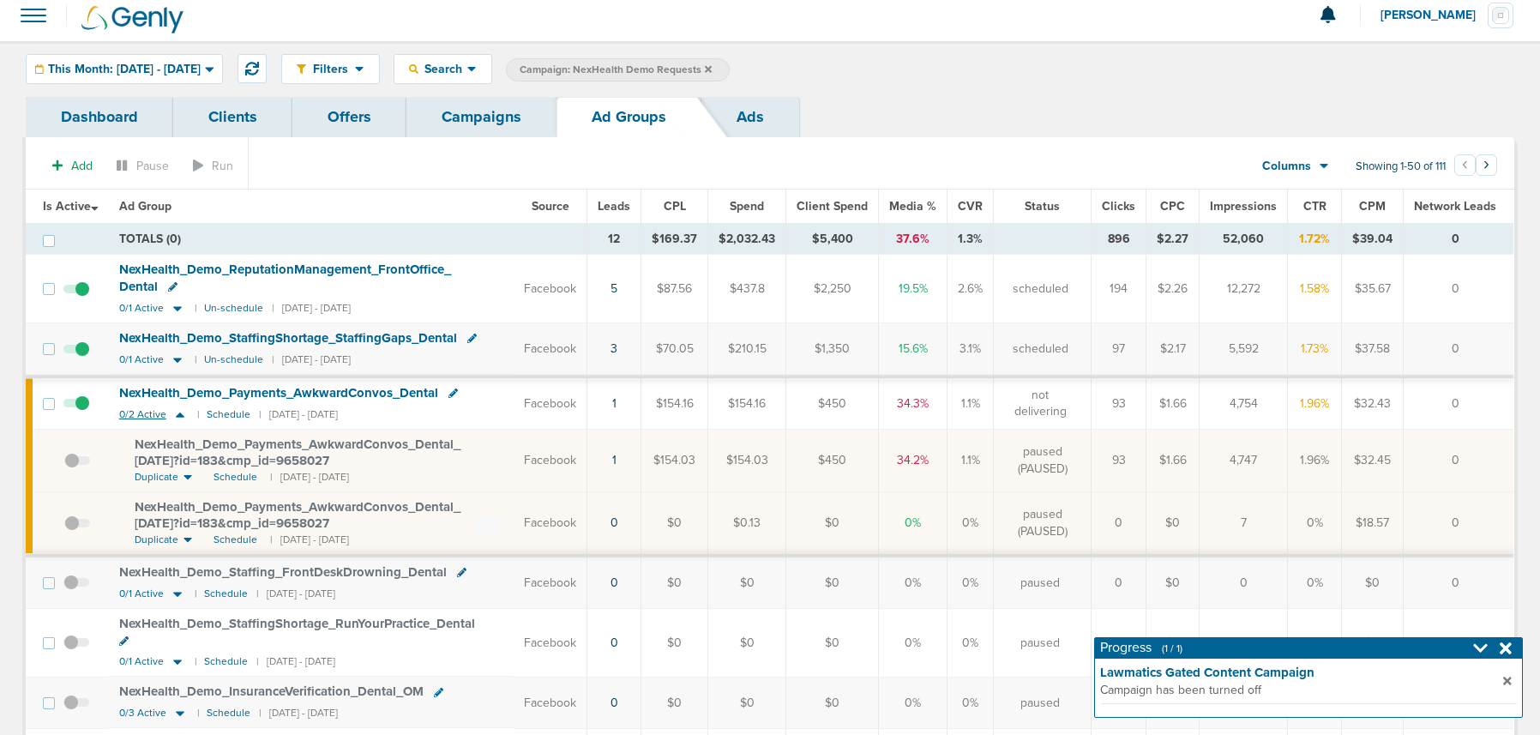
click at [179, 417] on icon at bounding box center [180, 414] width 17 height 15
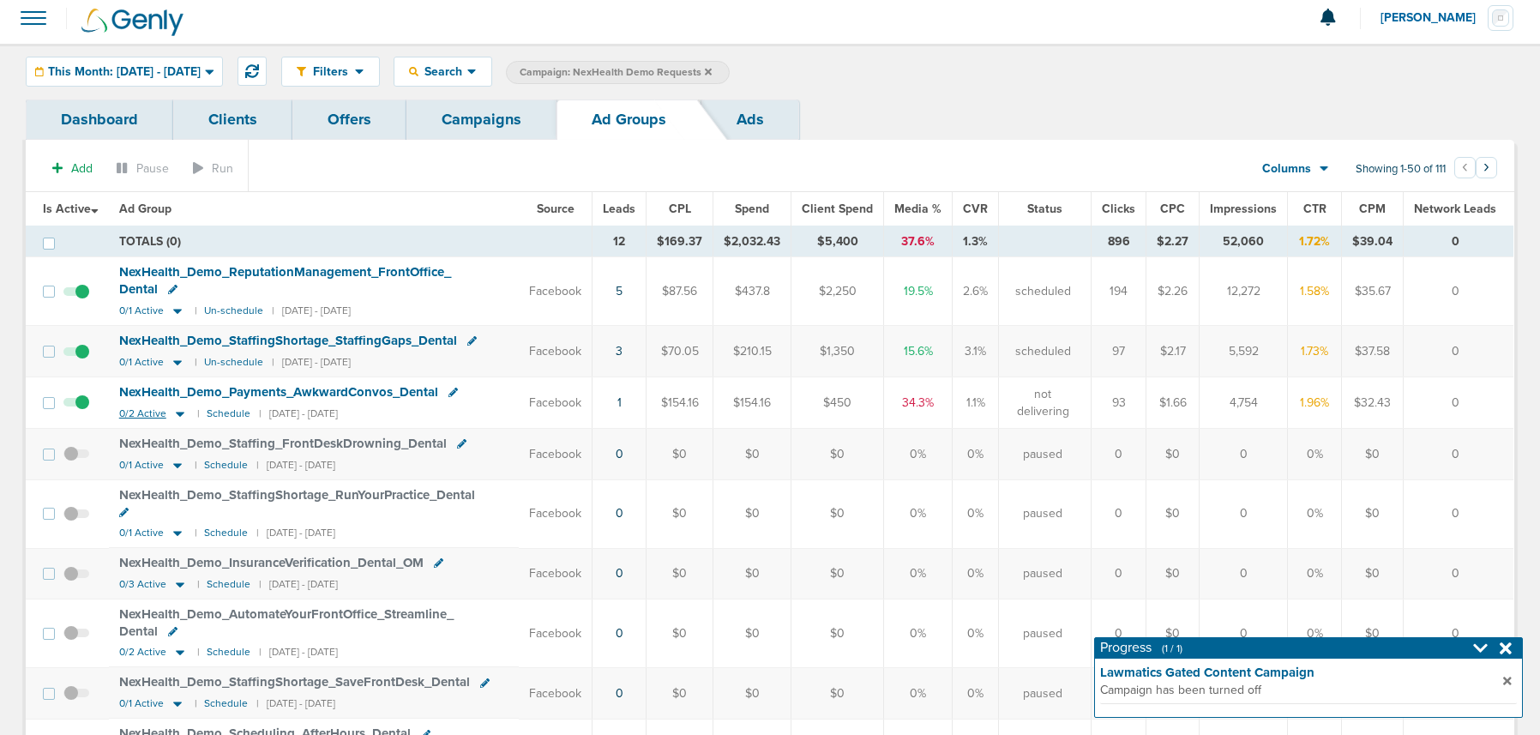
scroll to position [6, 0]
click at [485, 121] on link "Campaigns" at bounding box center [482, 121] width 150 height 40
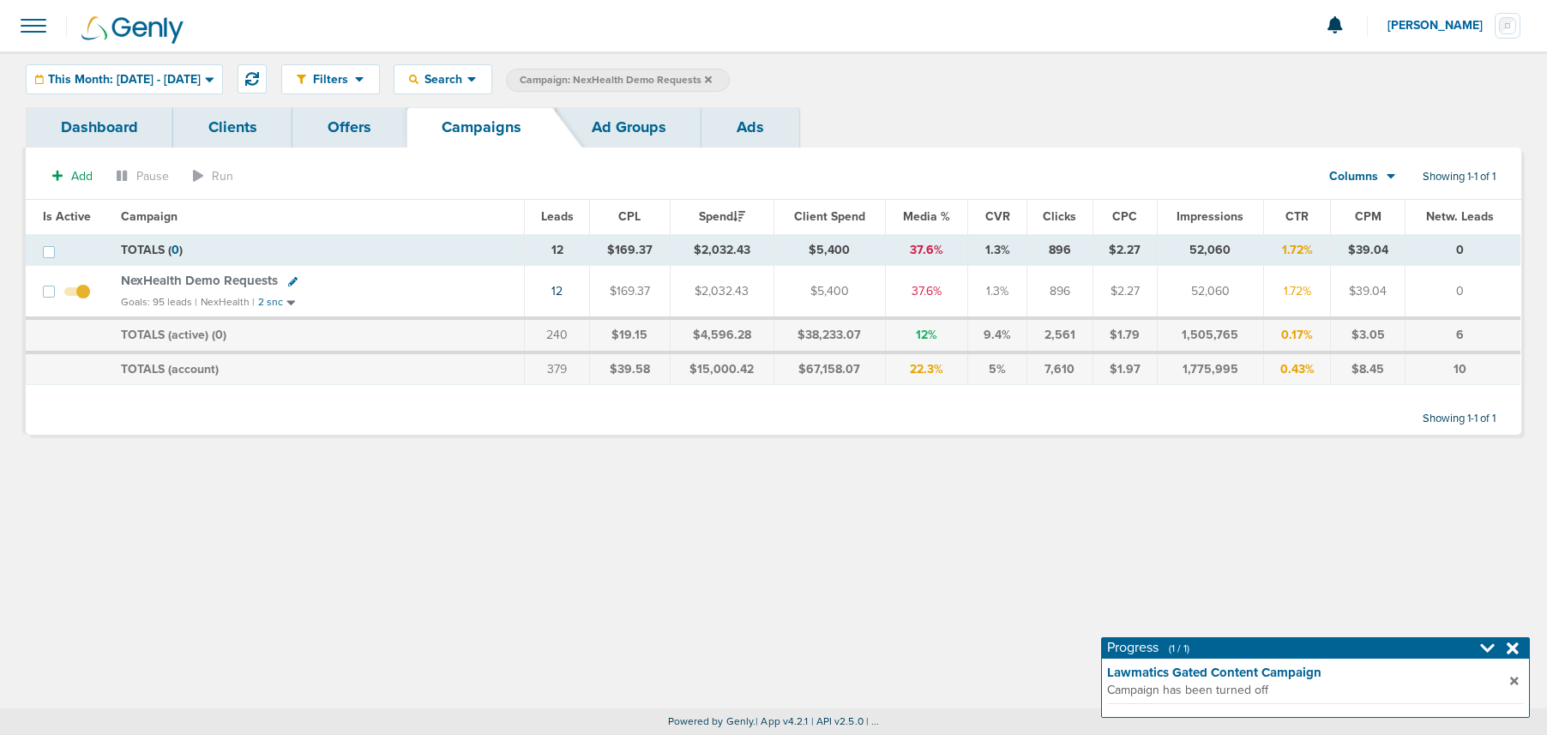
click at [712, 79] on icon at bounding box center [708, 80] width 7 height 10
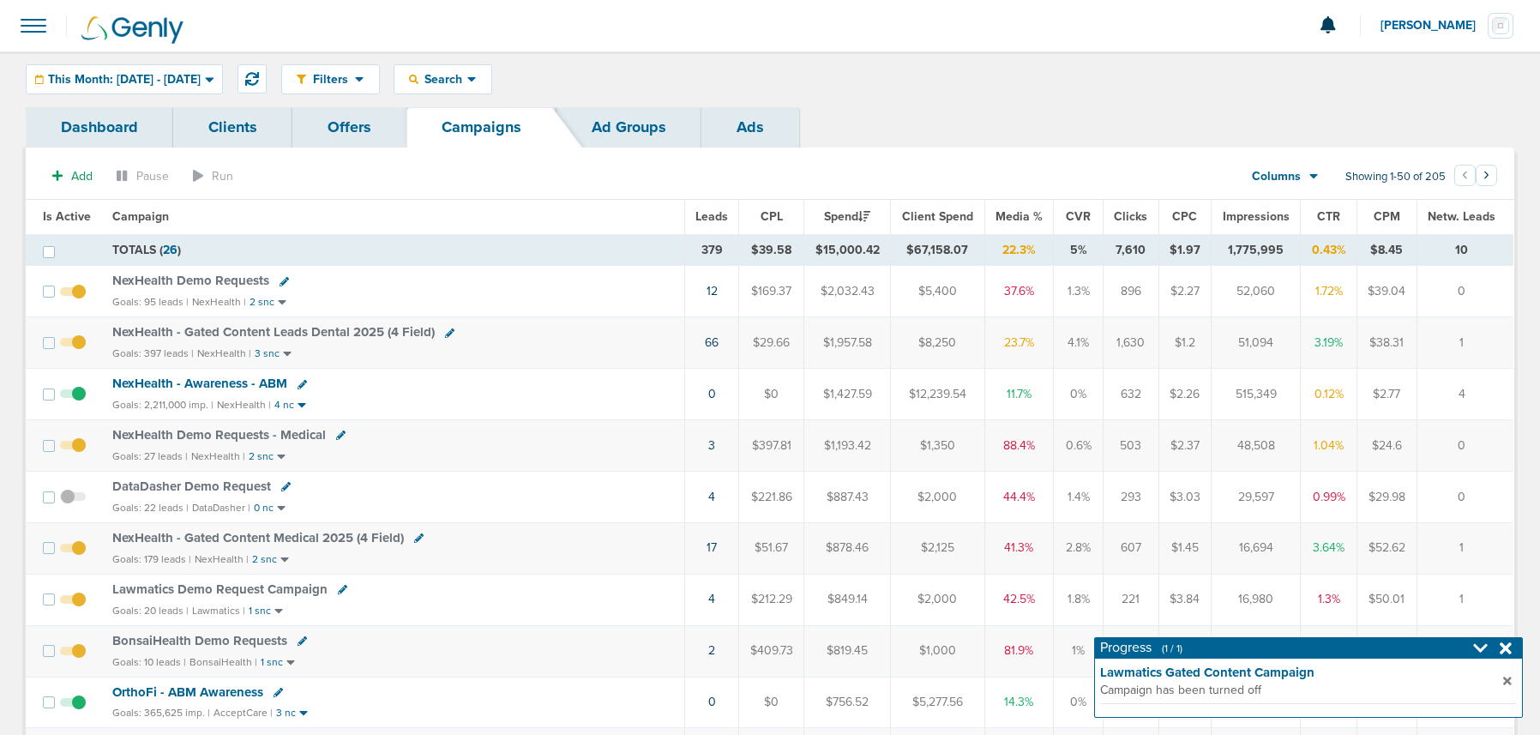
click at [198, 328] on span "NexHealth - Gated Content Leads Dental 2025 (4 Field)" at bounding box center [273, 331] width 322 height 15
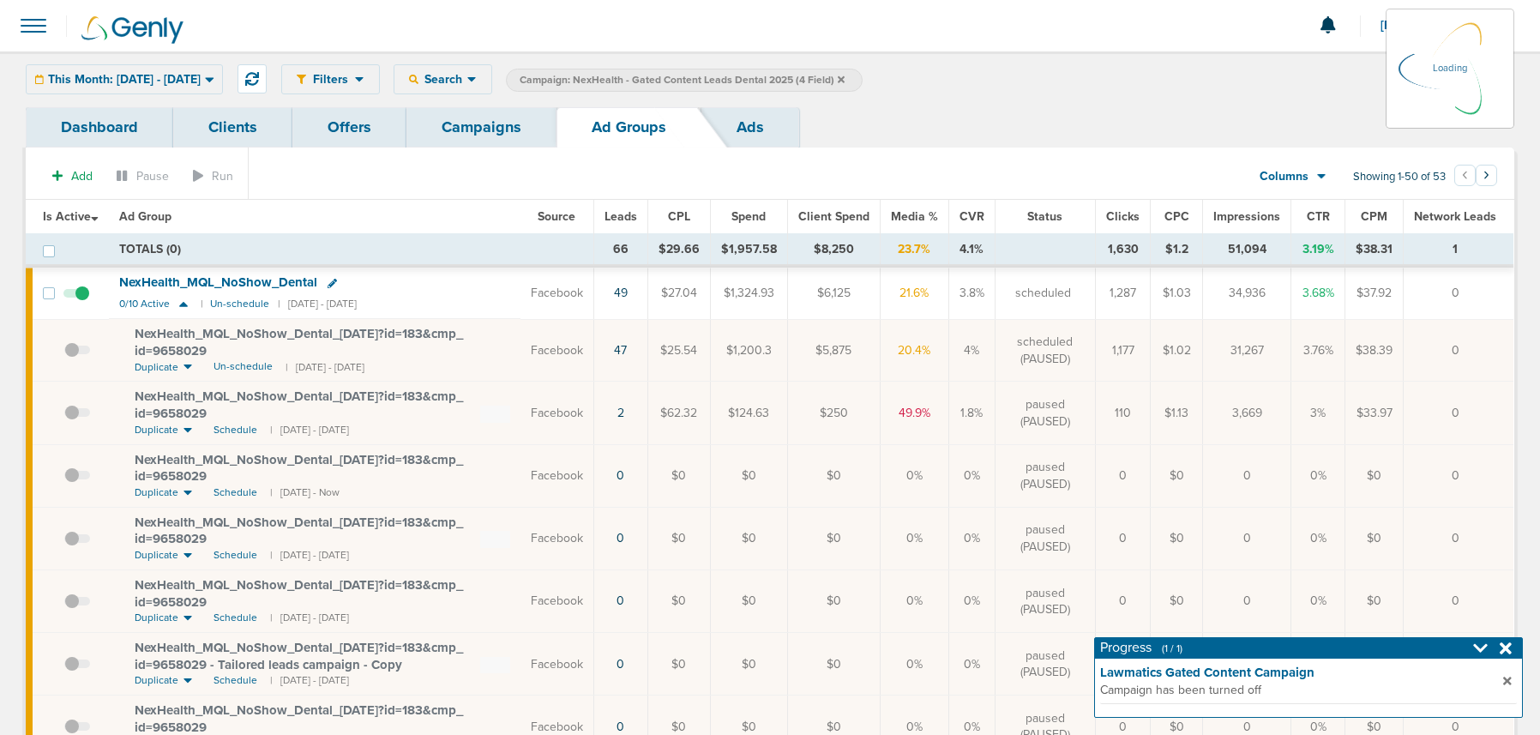
click at [457, 118] on link "Campaigns" at bounding box center [482, 127] width 150 height 40
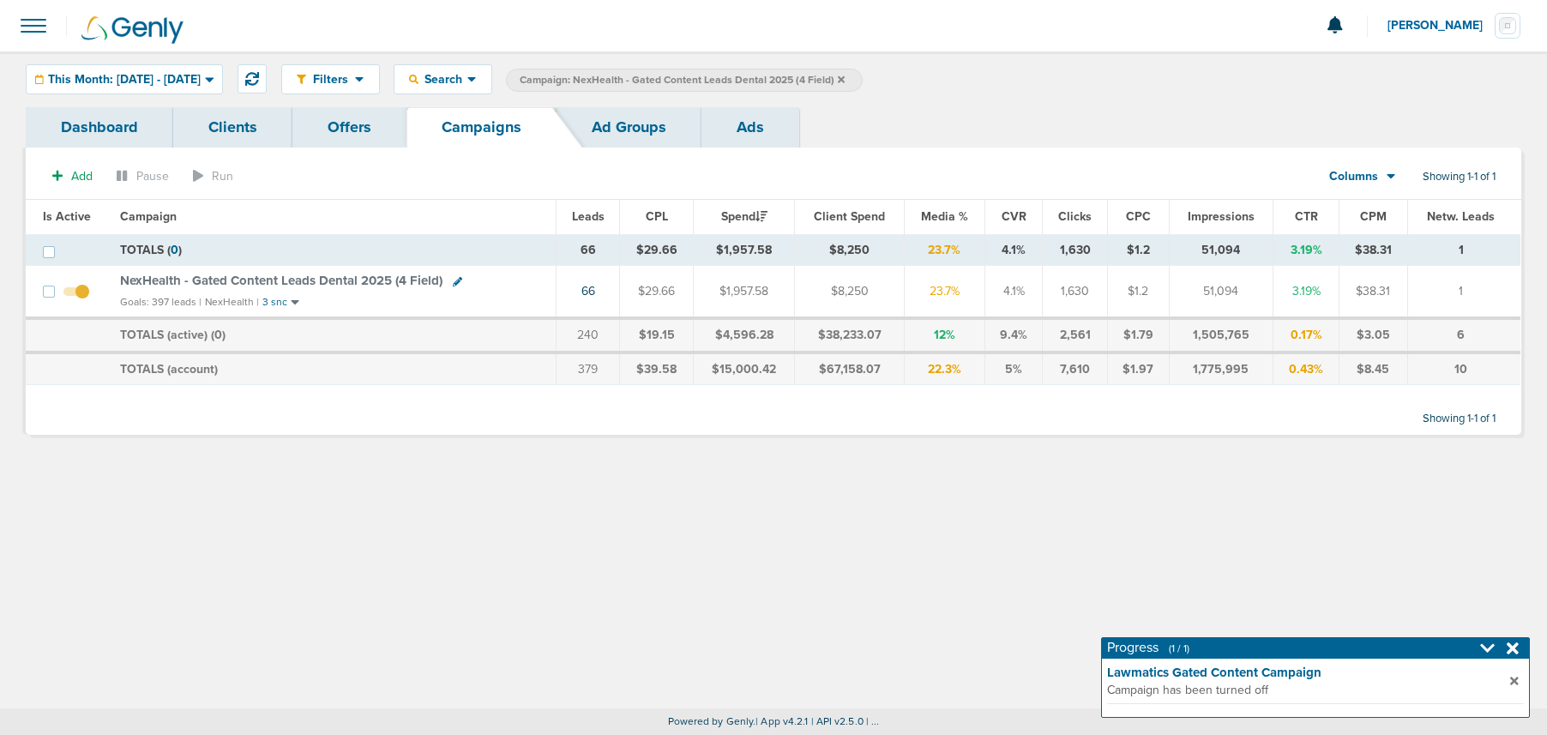
click at [863, 78] on label "Campaign: NexHealth - Gated Content Leads Dental 2025 (4 Field)" at bounding box center [684, 80] width 357 height 23
click at [845, 79] on icon at bounding box center [841, 78] width 7 height 7
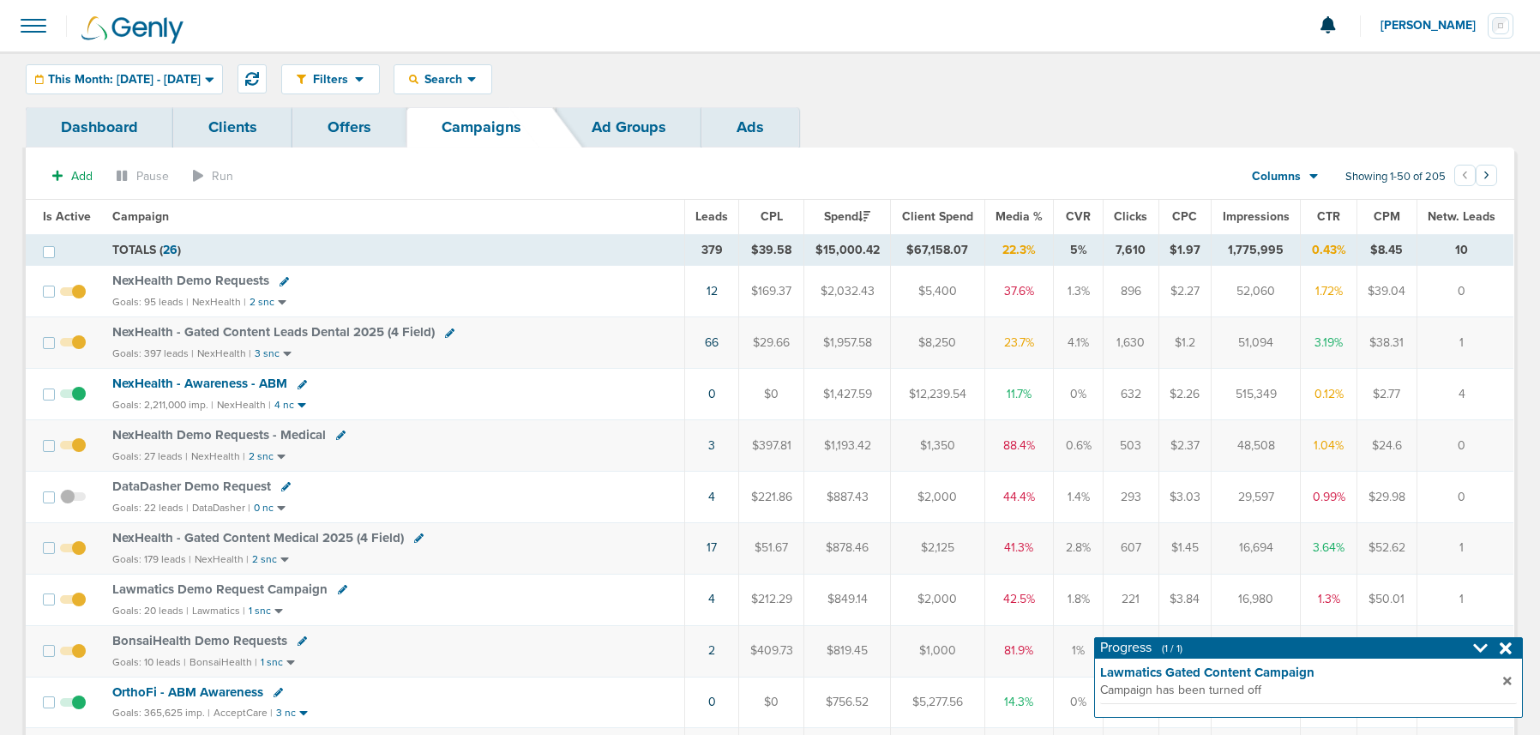
scroll to position [7, 0]
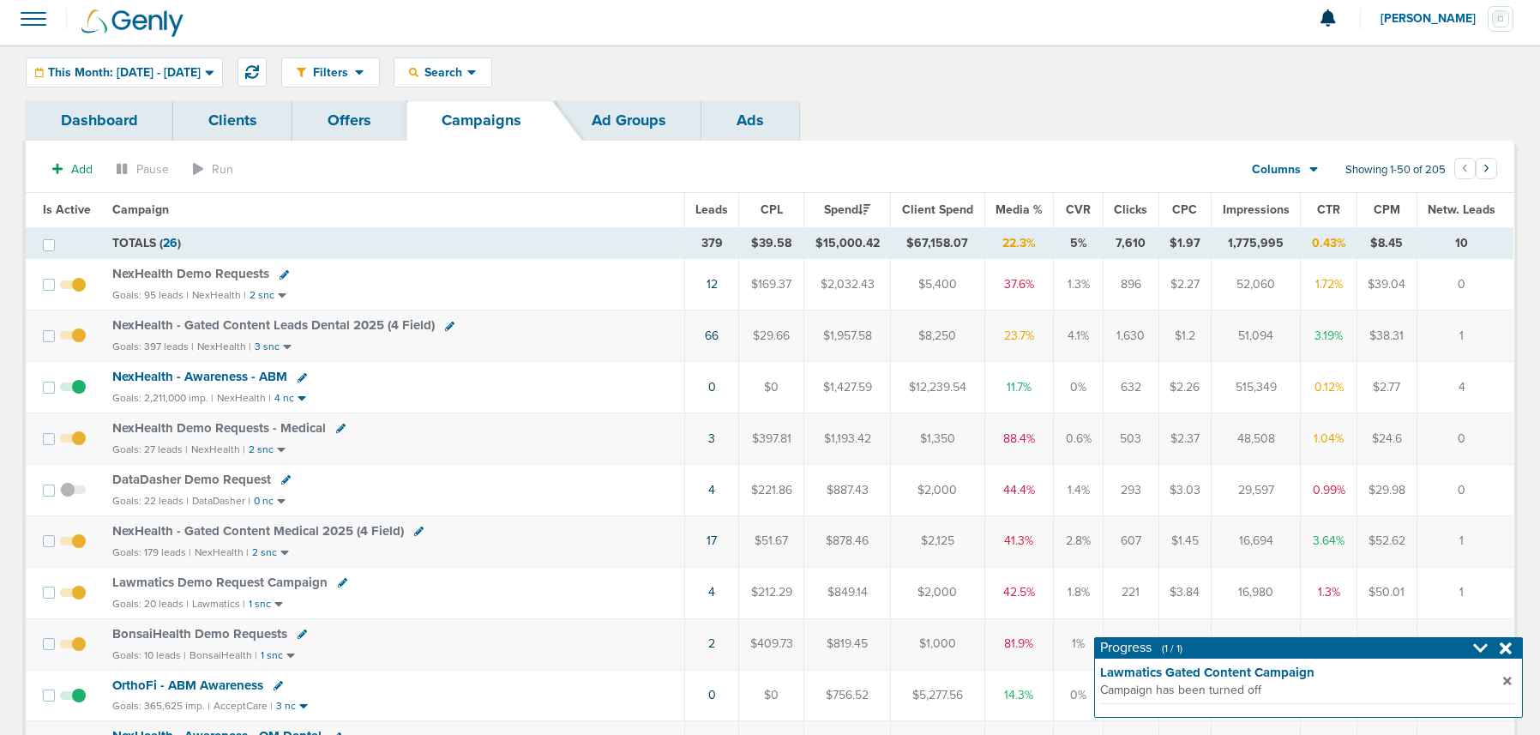
click at [186, 429] on span "NexHealth Demo Requests - Medical" at bounding box center [219, 427] width 214 height 15
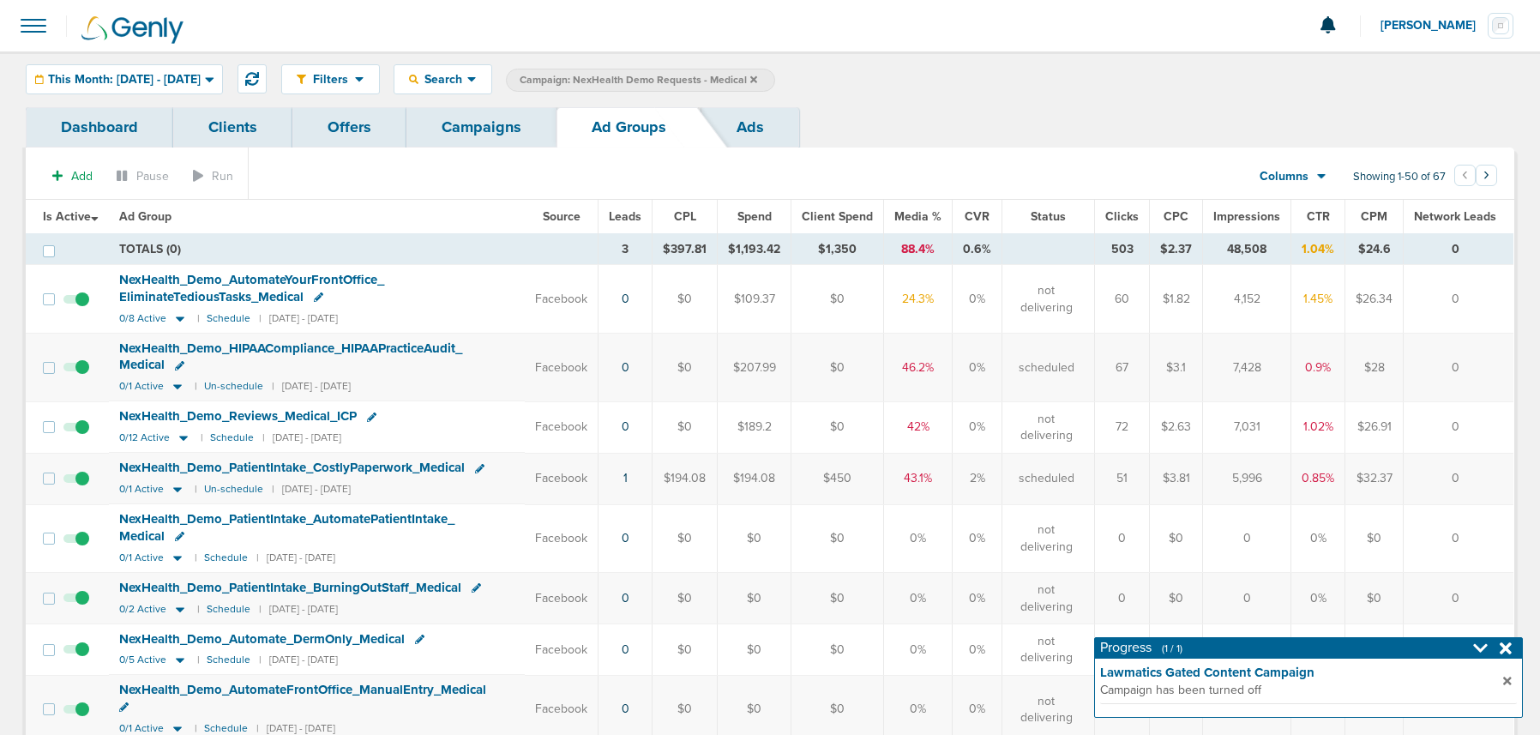
click at [498, 135] on link "Campaigns" at bounding box center [482, 127] width 150 height 40
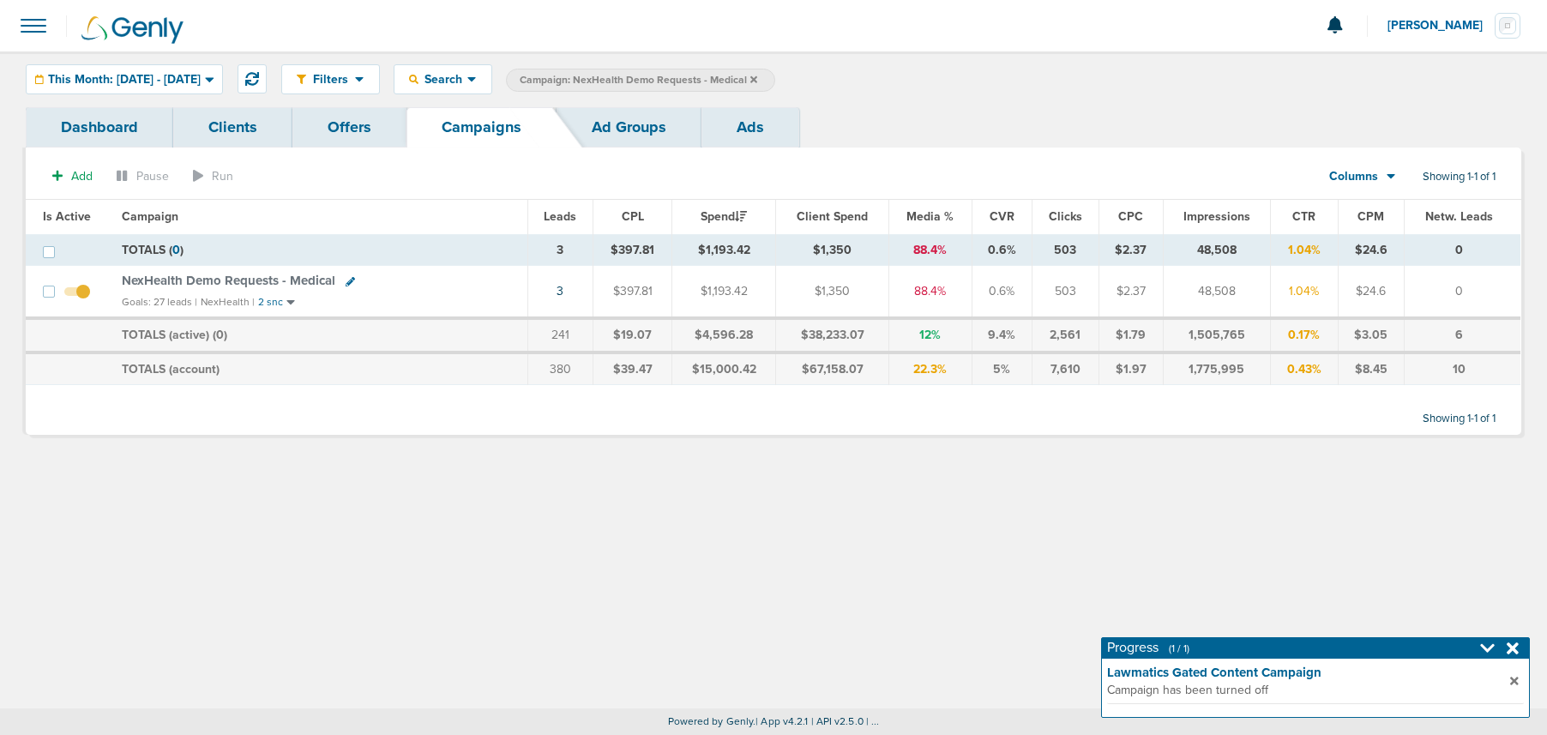
click at [757, 76] on icon at bounding box center [753, 78] width 7 height 7
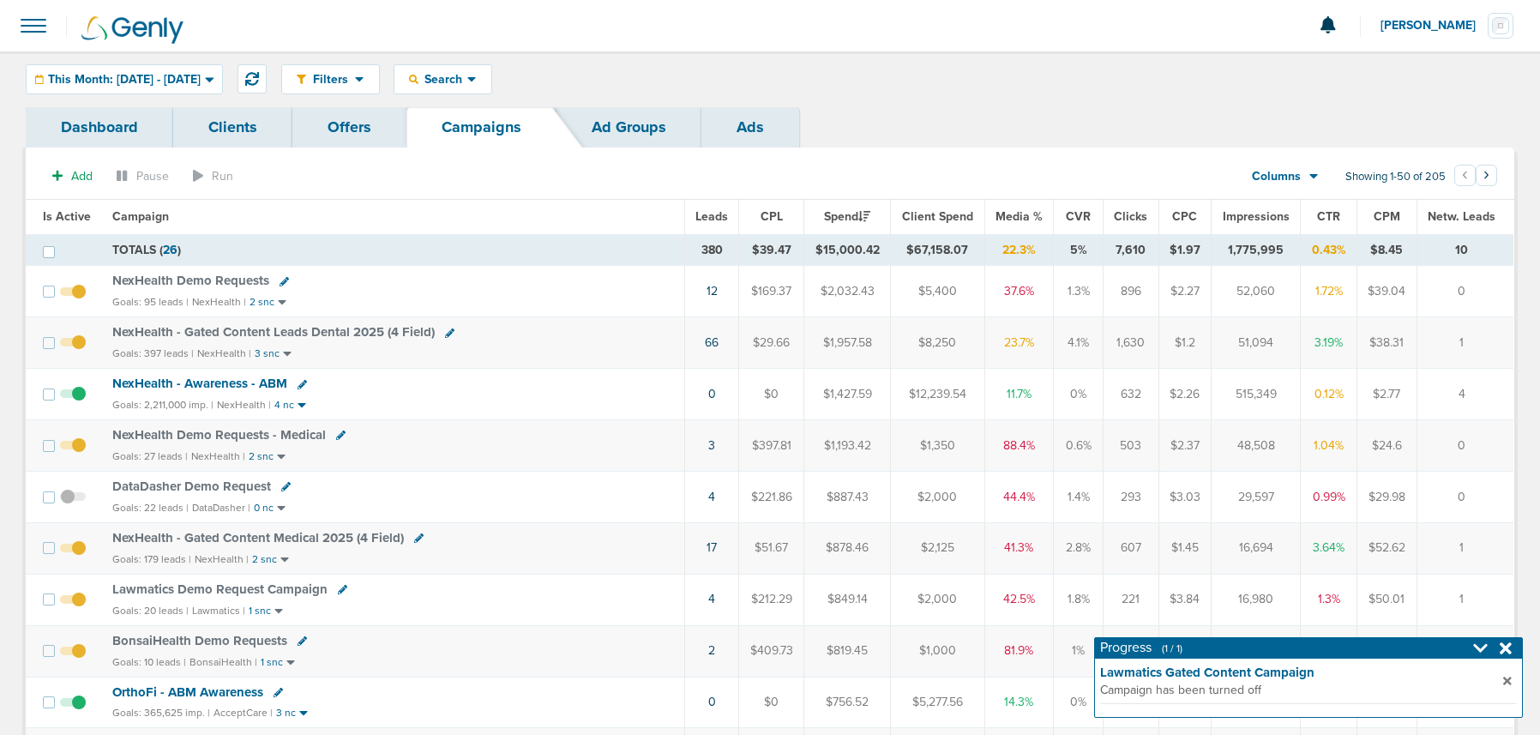
click at [280, 282] on icon at bounding box center [284, 281] width 9 height 9
select select
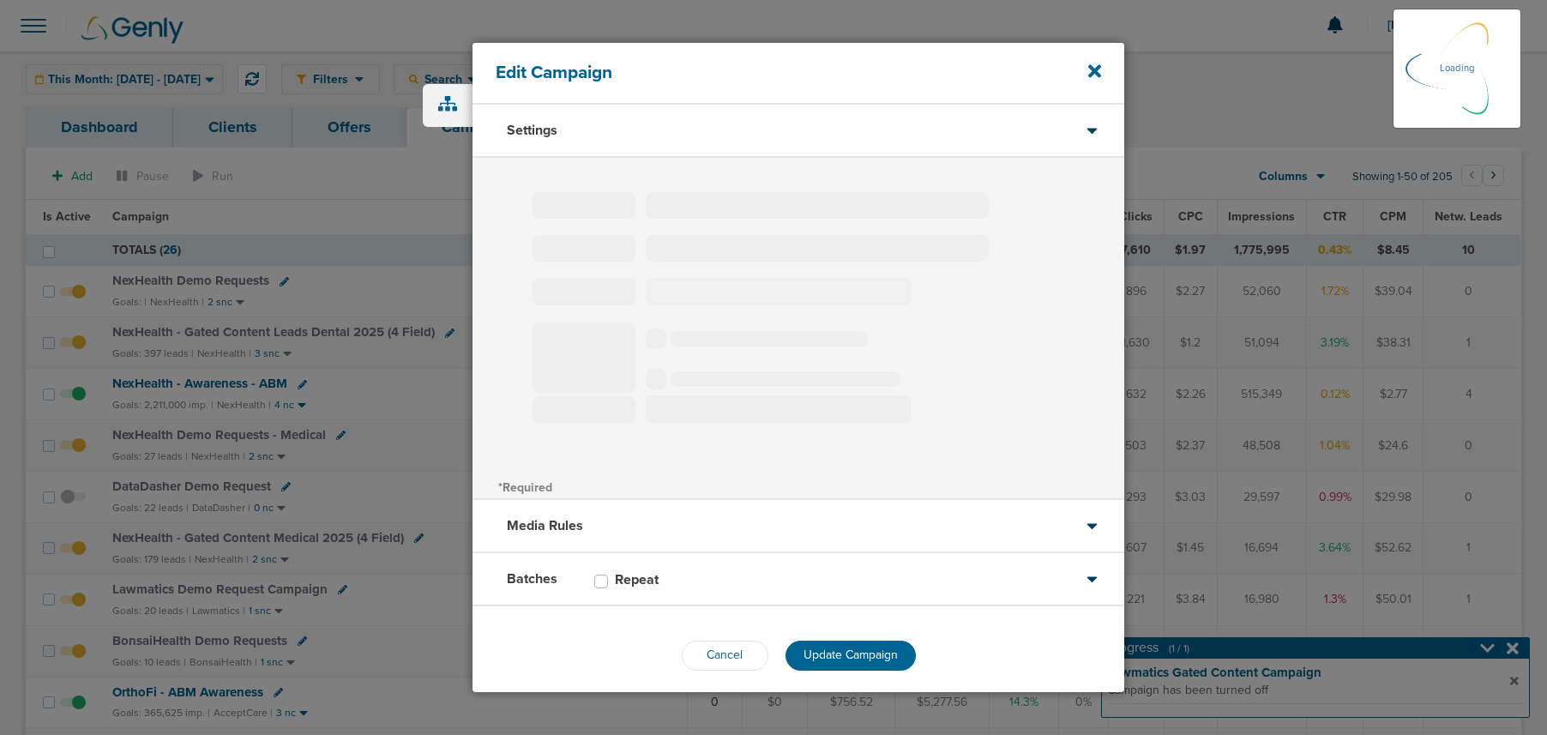
type input "NexHealth Demo Requests"
select select "Leads"
radio input "true"
select select "readWrite"
select select "1"
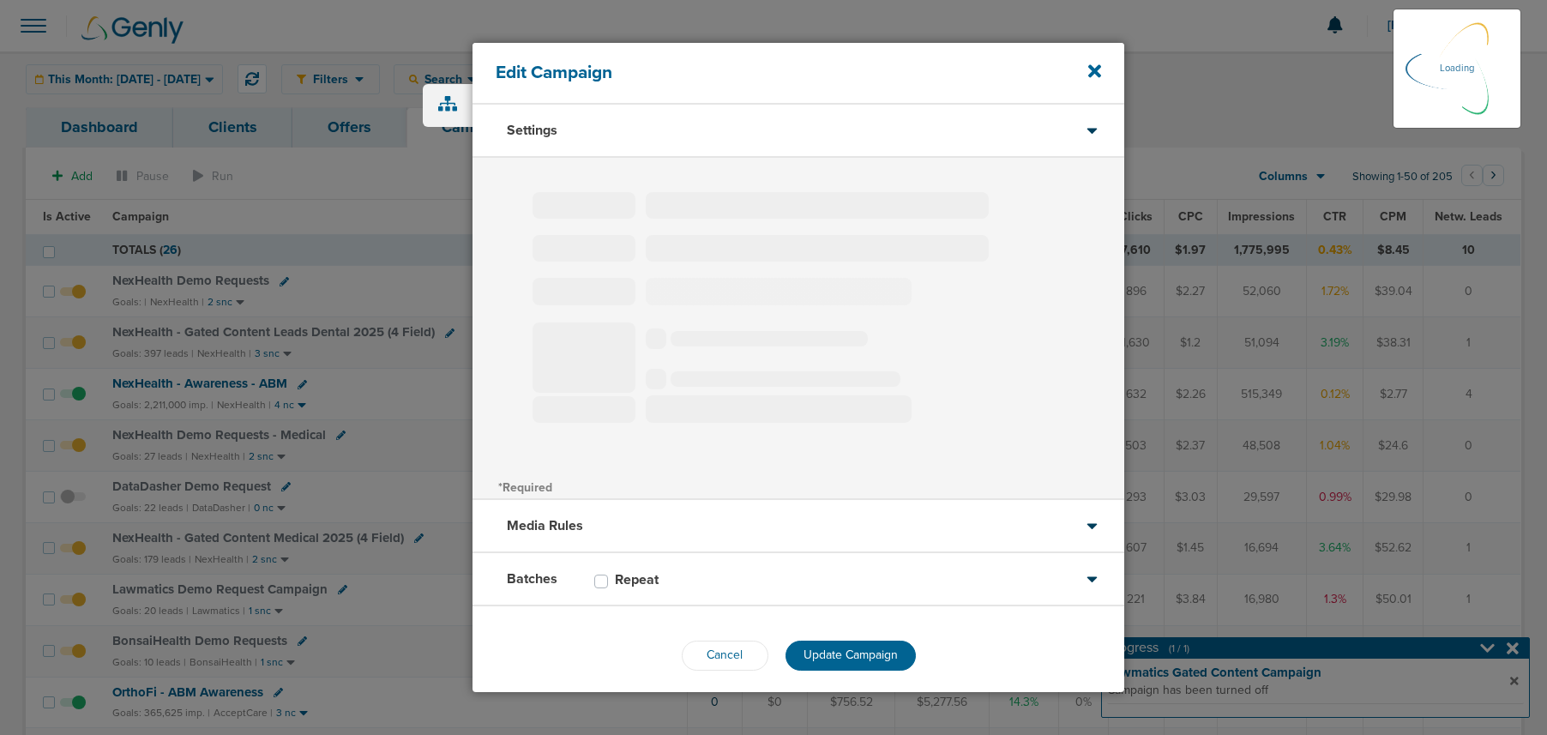
select select "2"
select select "3"
select select "4"
select select "6"
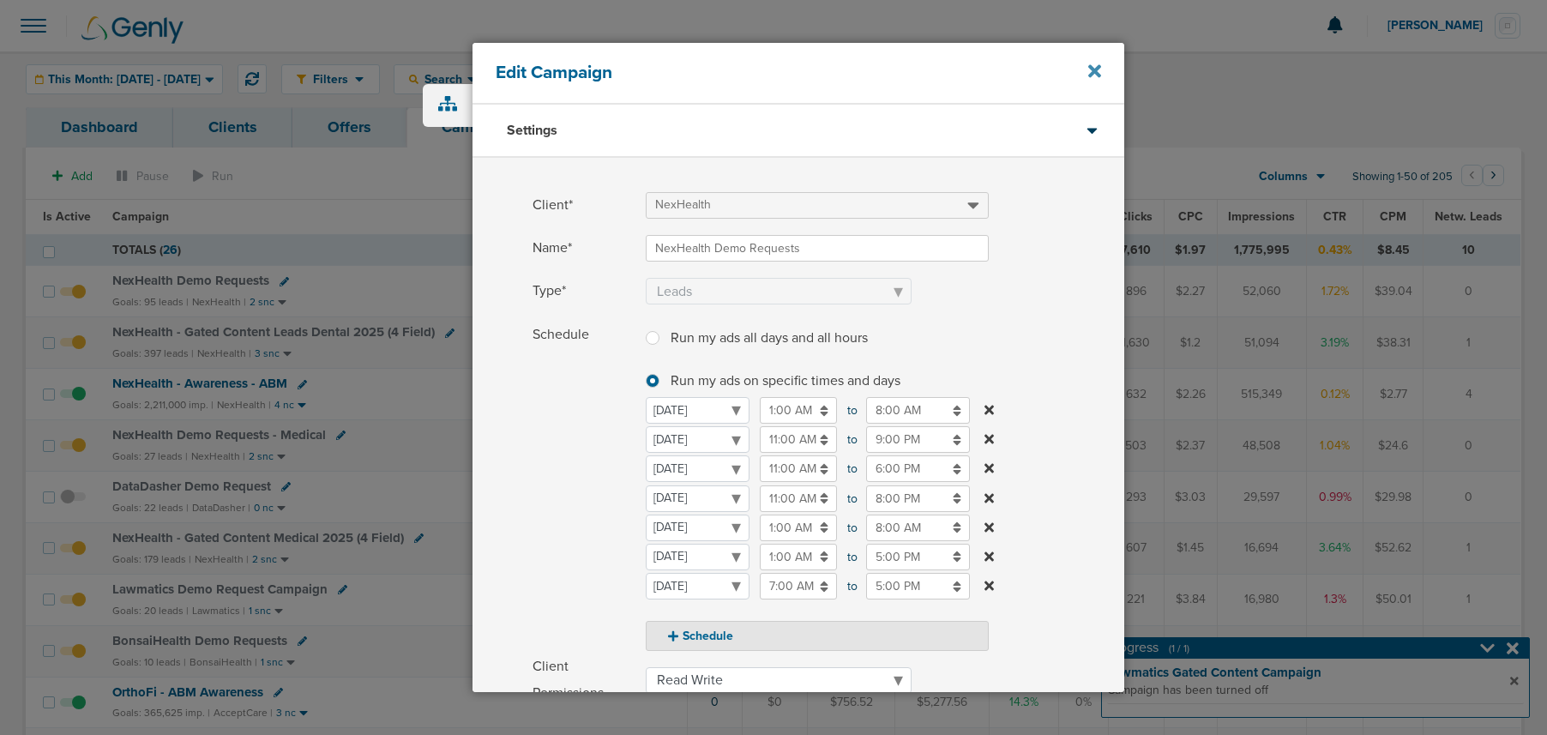
click at [1097, 70] on icon at bounding box center [1094, 71] width 13 height 13
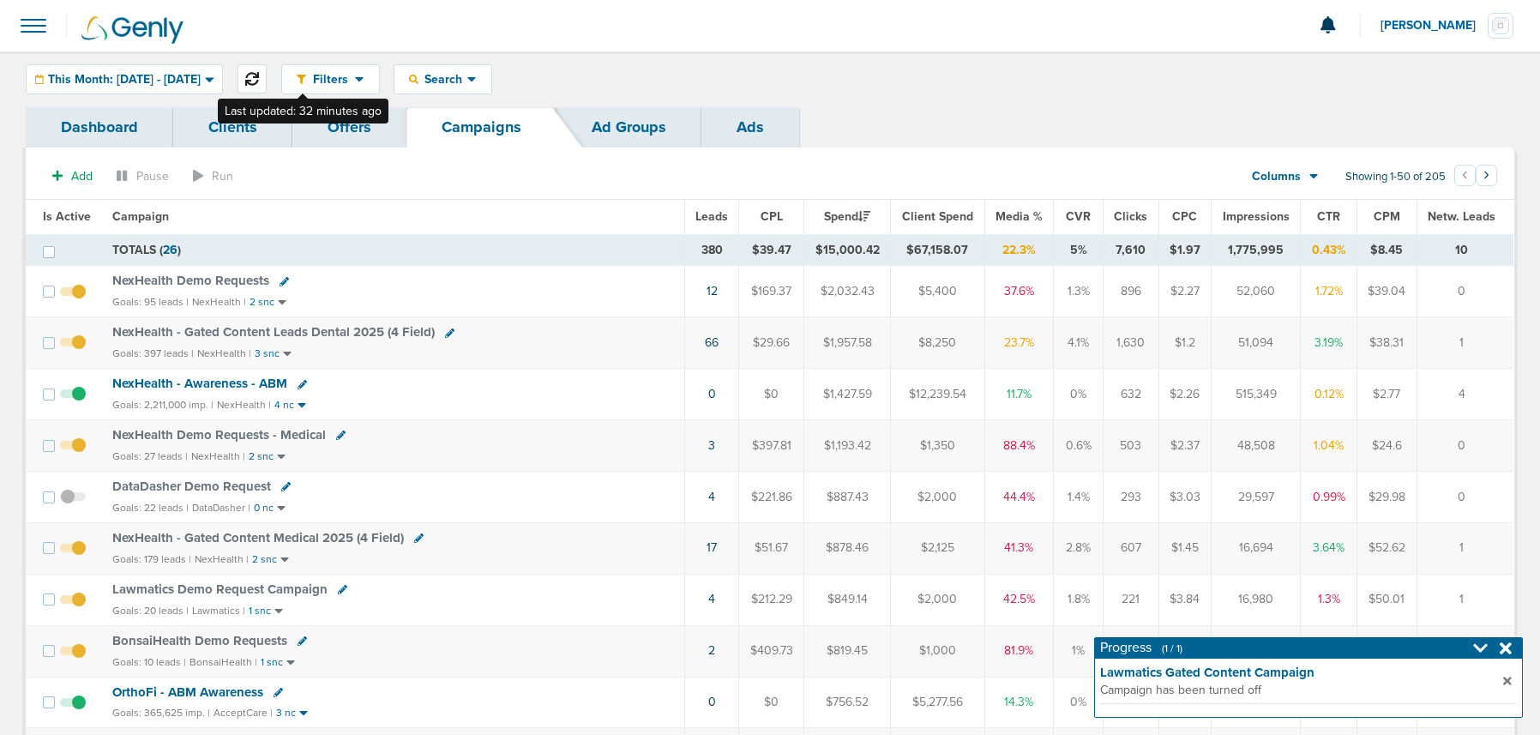
click at [259, 85] on icon at bounding box center [252, 79] width 14 height 14
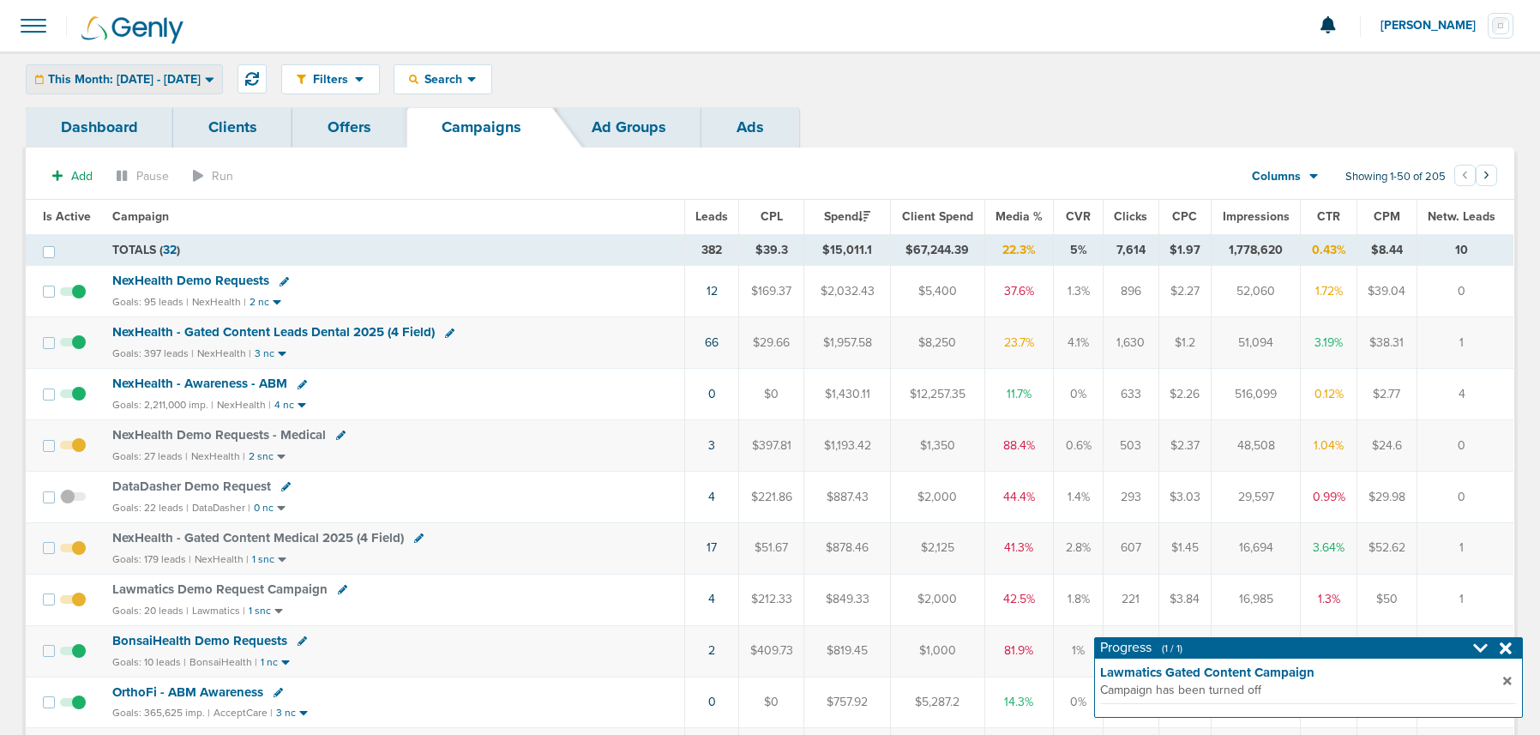
click at [120, 74] on span "This Month: [DATE] - [DATE]" at bounding box center [124, 80] width 153 height 12
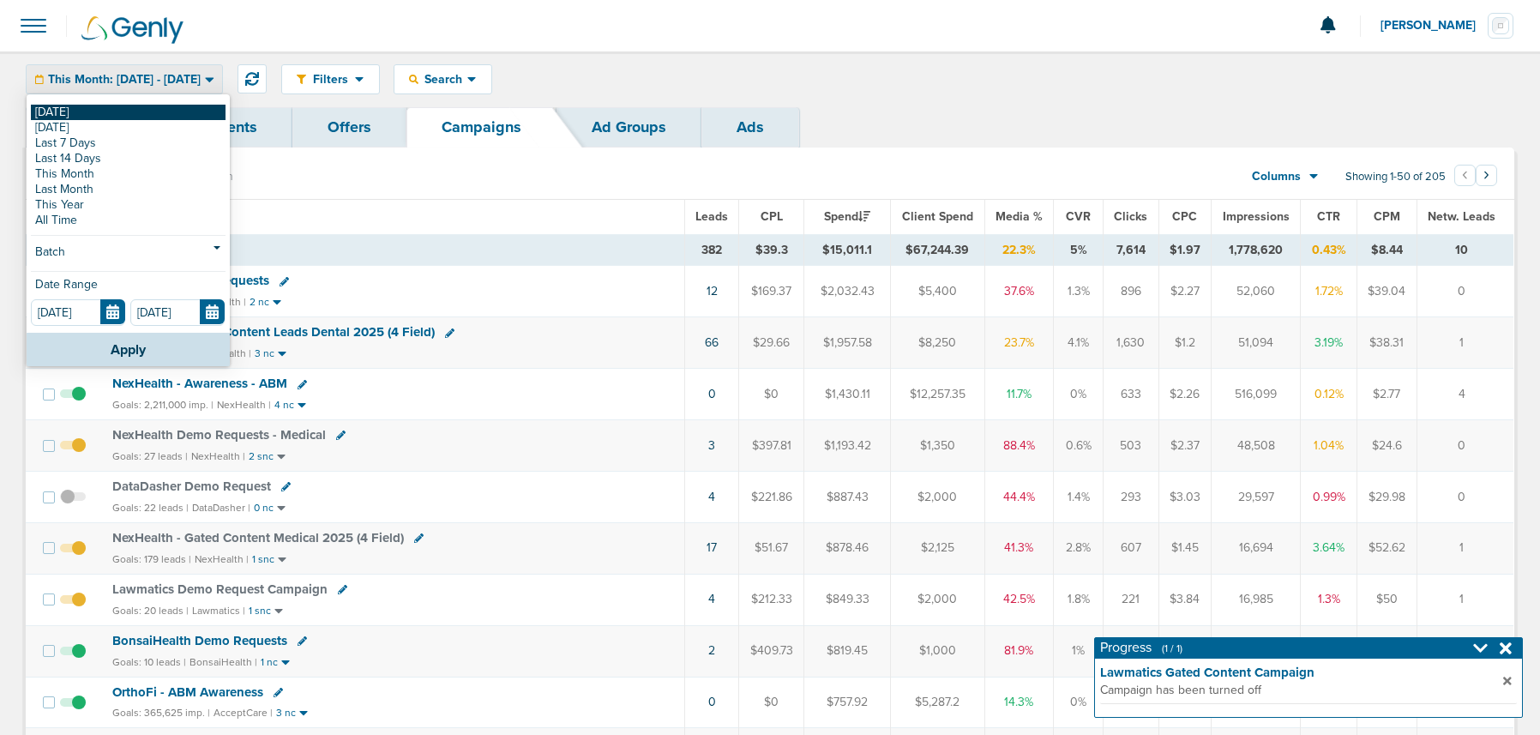
click at [113, 116] on link "[DATE]" at bounding box center [128, 112] width 195 height 15
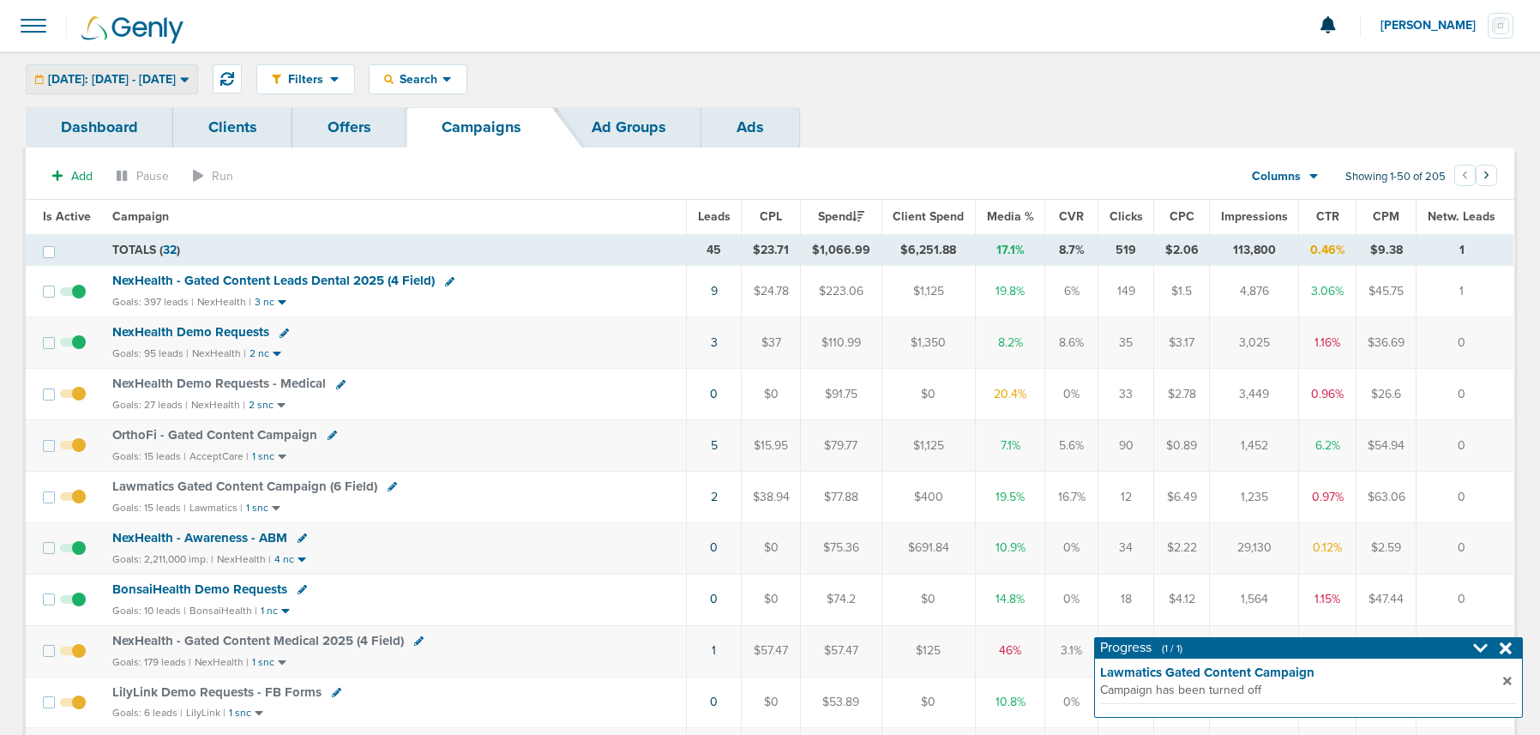
click at [163, 84] on span "[DATE]: [DATE] - [DATE]" at bounding box center [112, 80] width 128 height 12
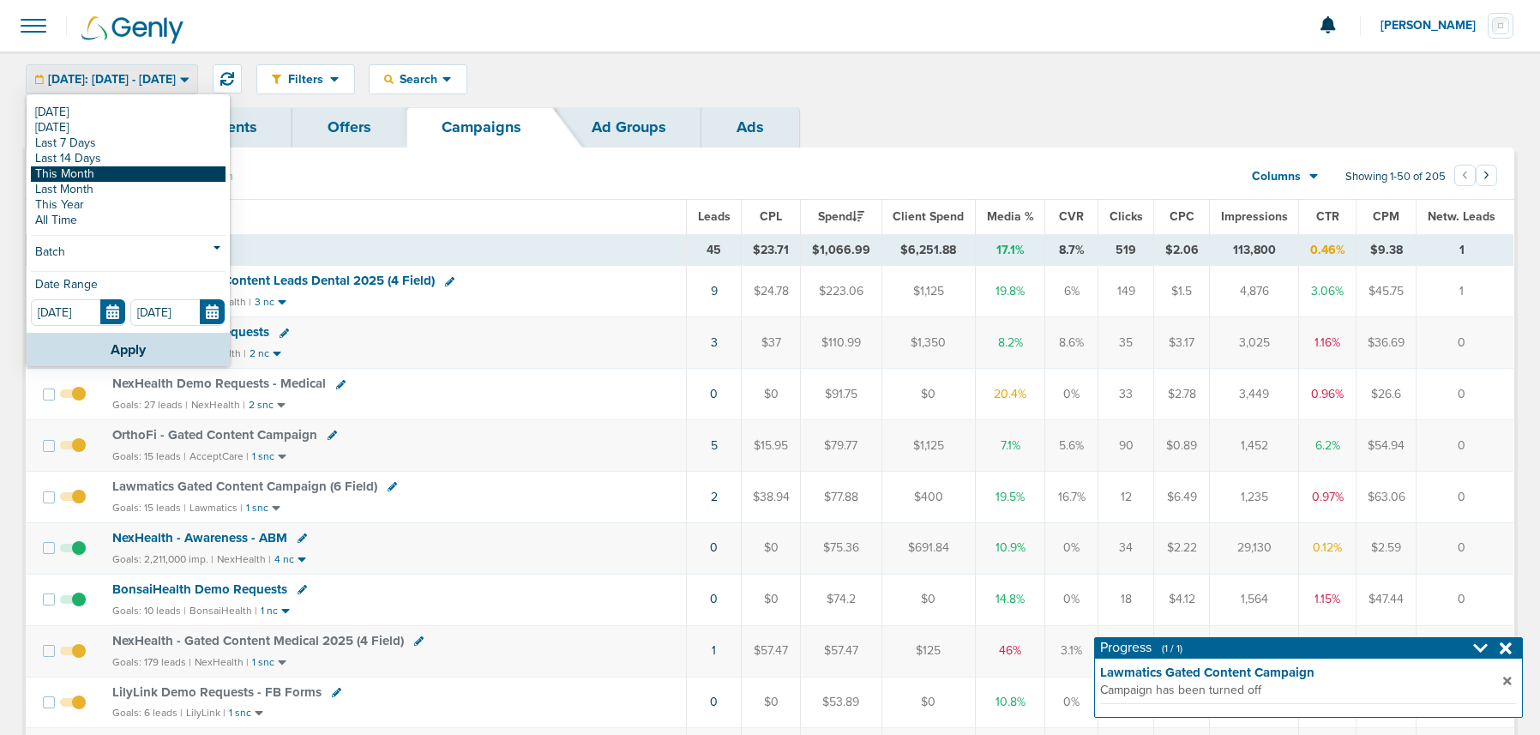
click at [129, 171] on link "This Month" at bounding box center [128, 173] width 195 height 15
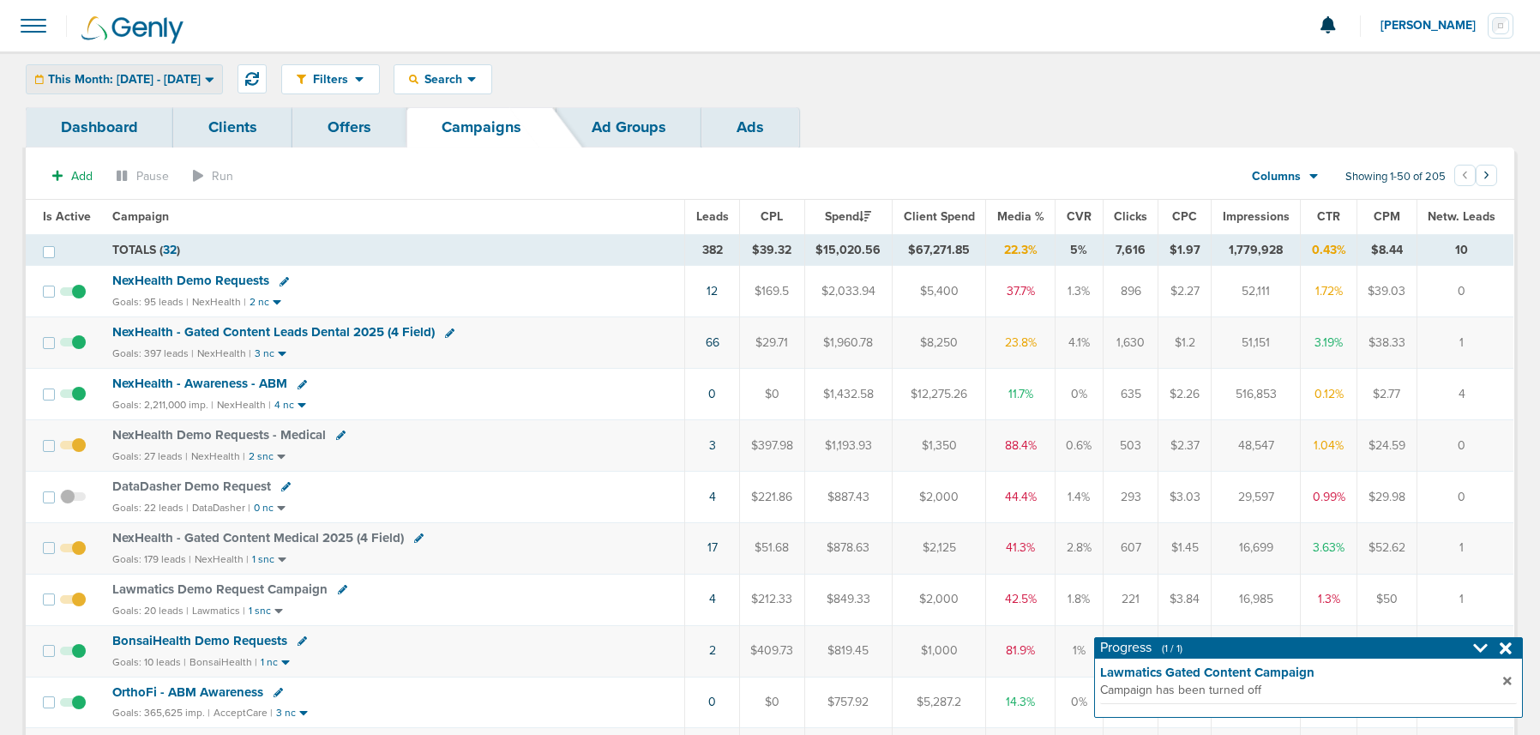
click at [95, 75] on span "This Month: 09.01.2025 - 09.30.2025" at bounding box center [124, 80] width 153 height 12
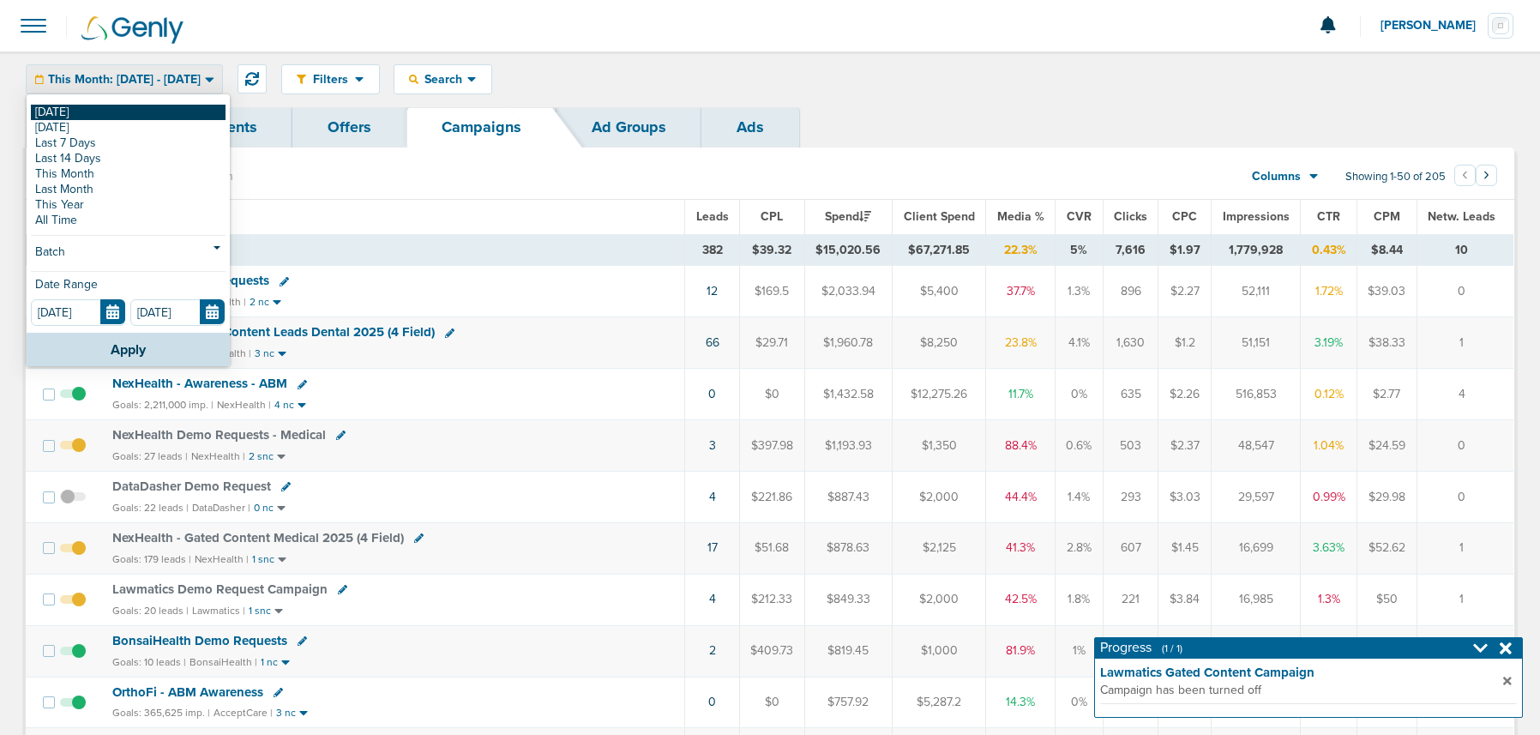
click at [98, 110] on link "[DATE]" at bounding box center [128, 112] width 195 height 15
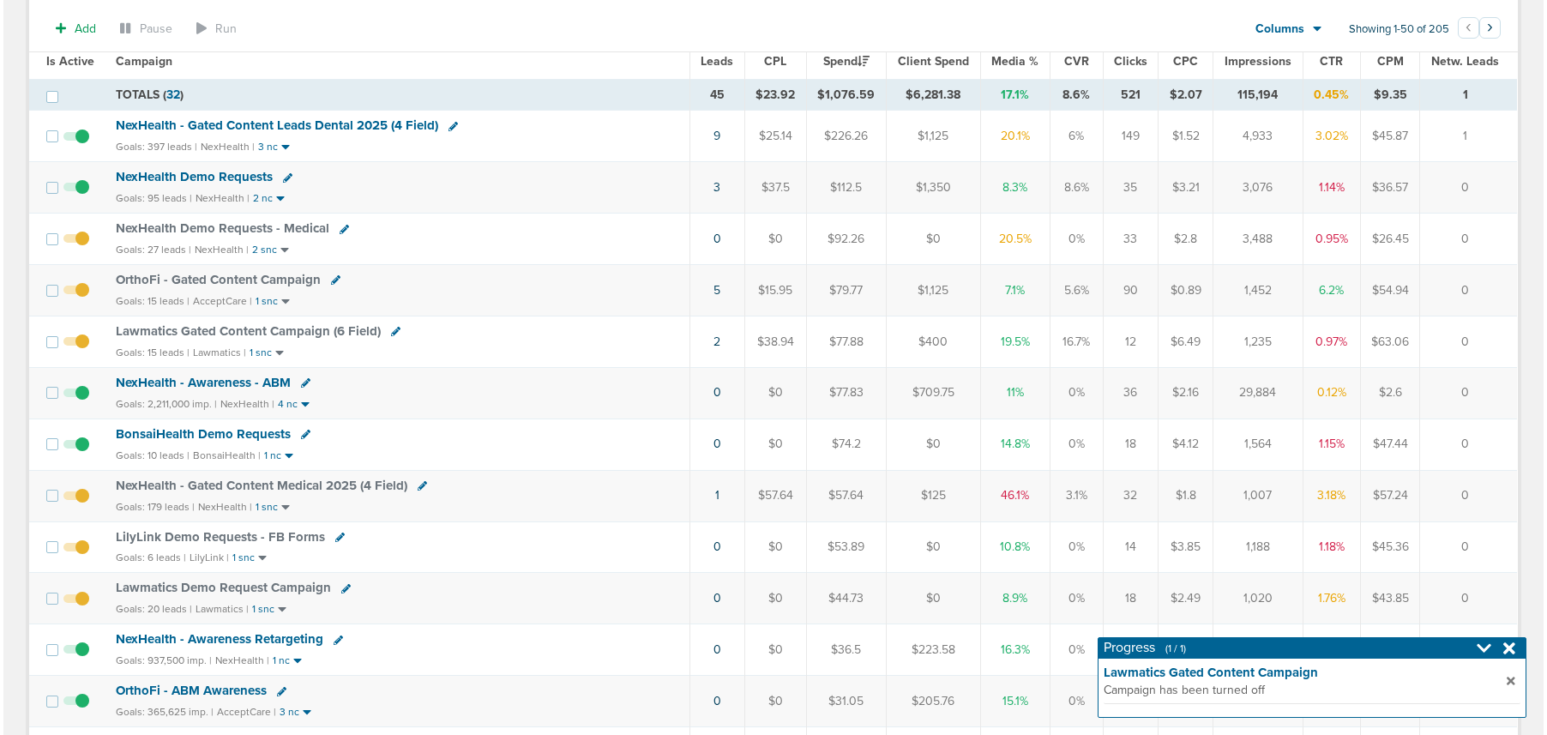
scroll to position [158, 0]
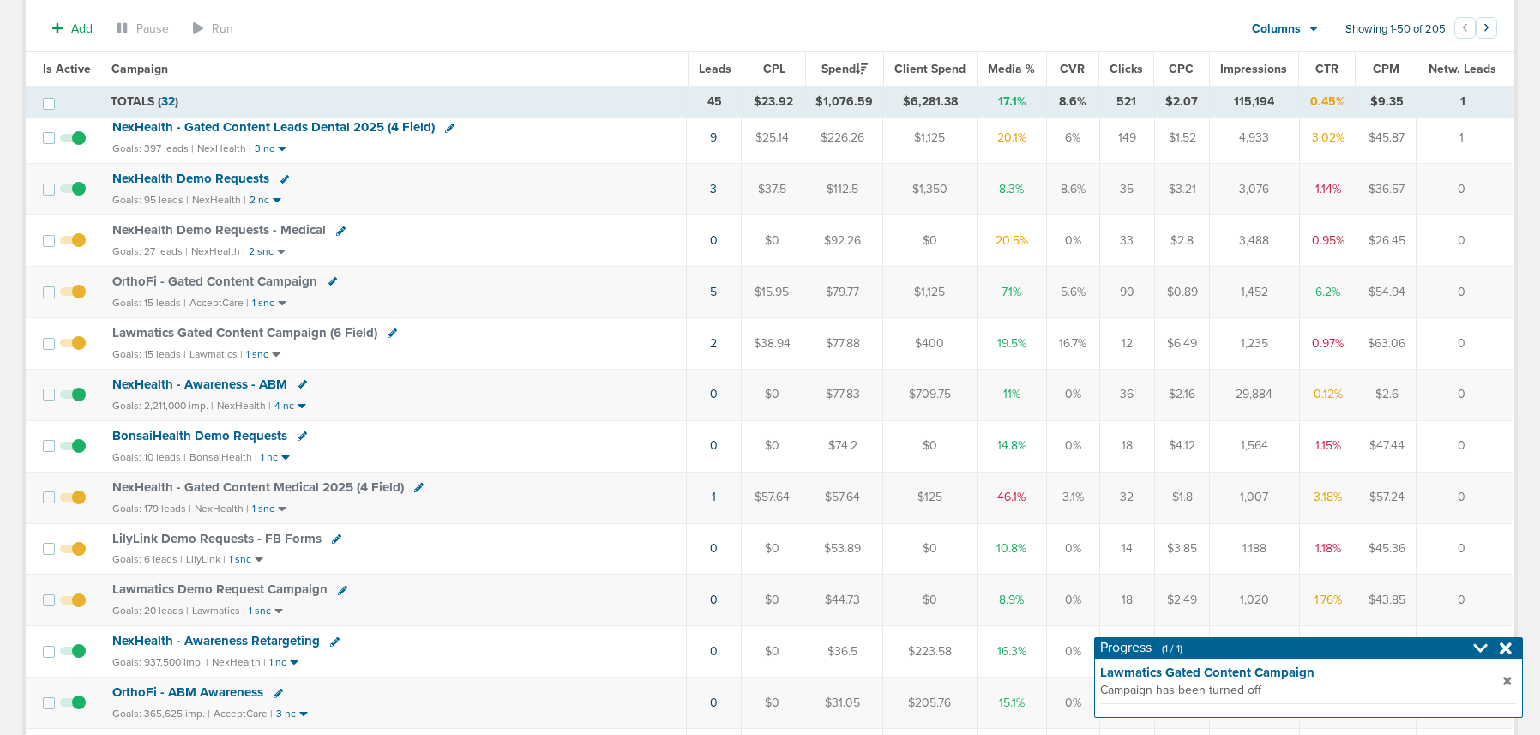
click at [340, 591] on icon at bounding box center [342, 590] width 9 height 9
select select
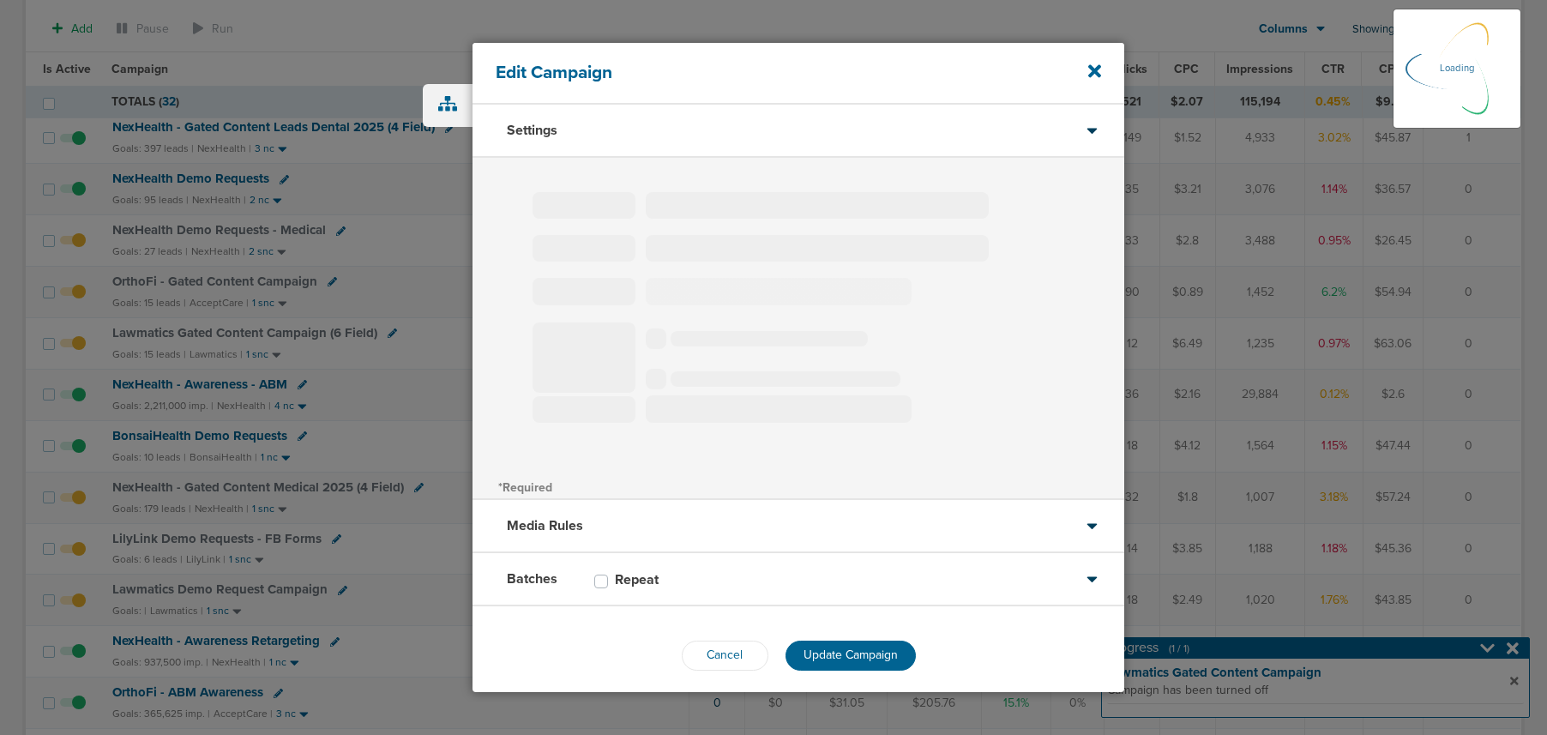
type input "Lawmatics Demo Request Campaign"
select select "Leads"
radio input "true"
select select "readWrite"
select select "2"
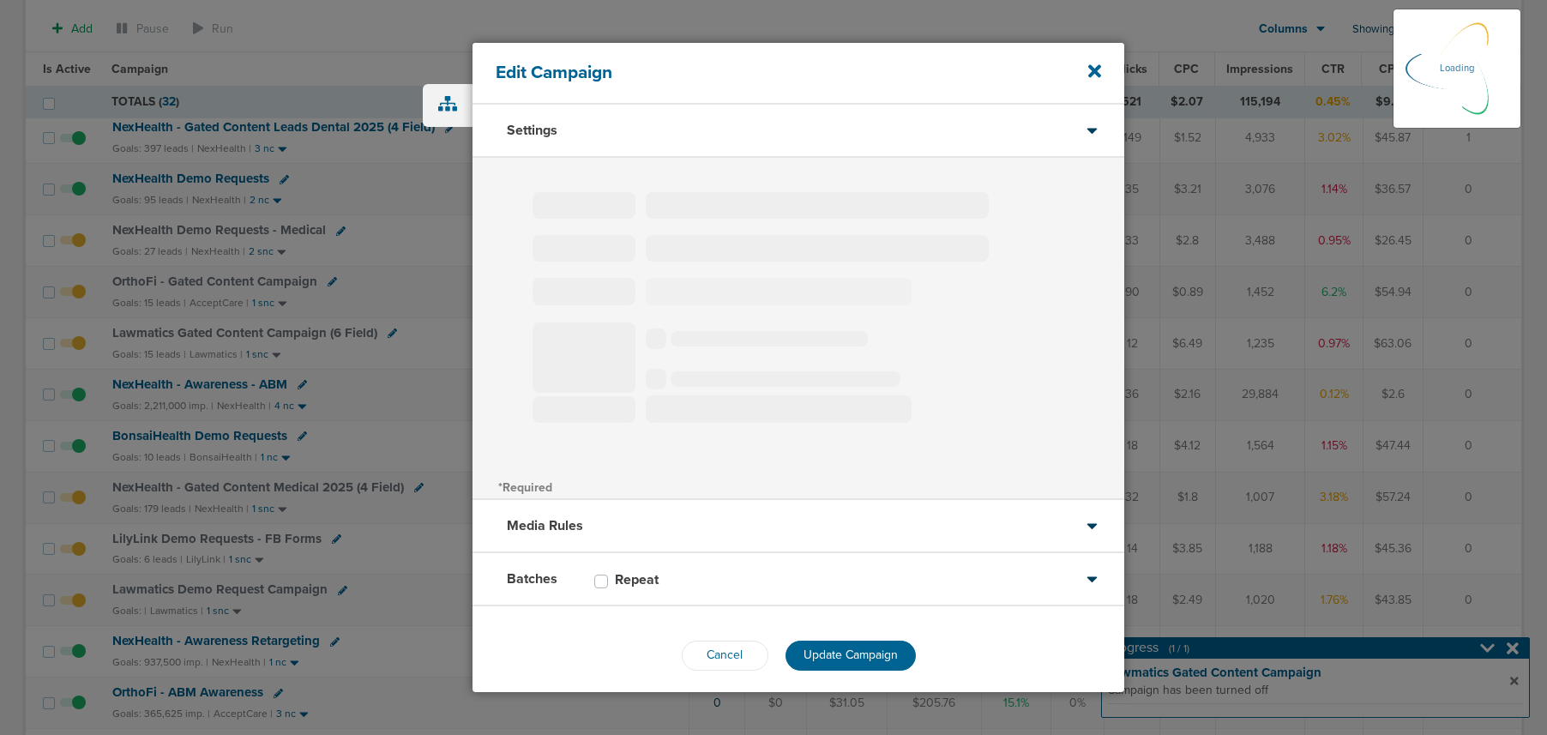
select select "4"
select select "6"
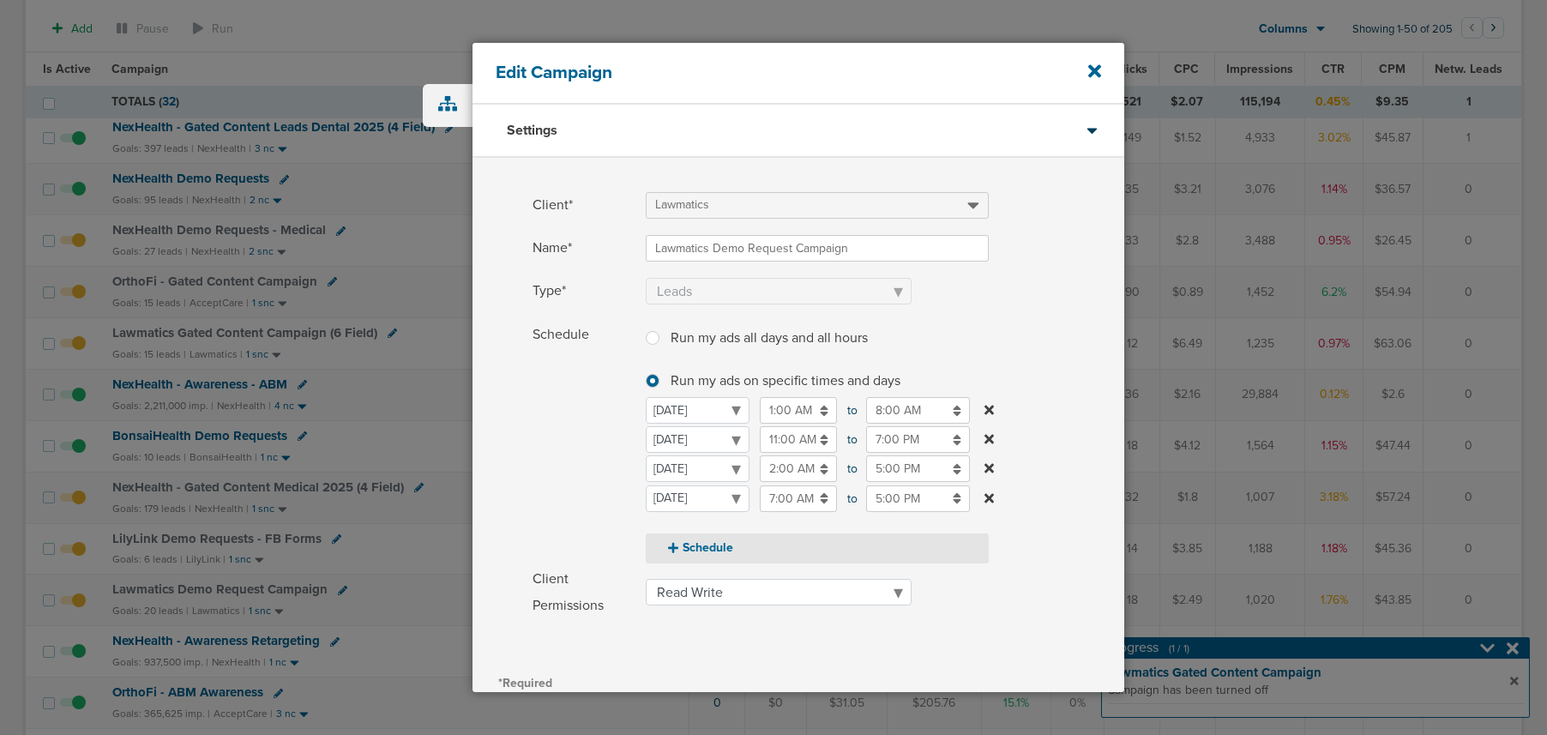
click at [680, 548] on button "Schedule" at bounding box center [817, 548] width 343 height 30
select select "1"
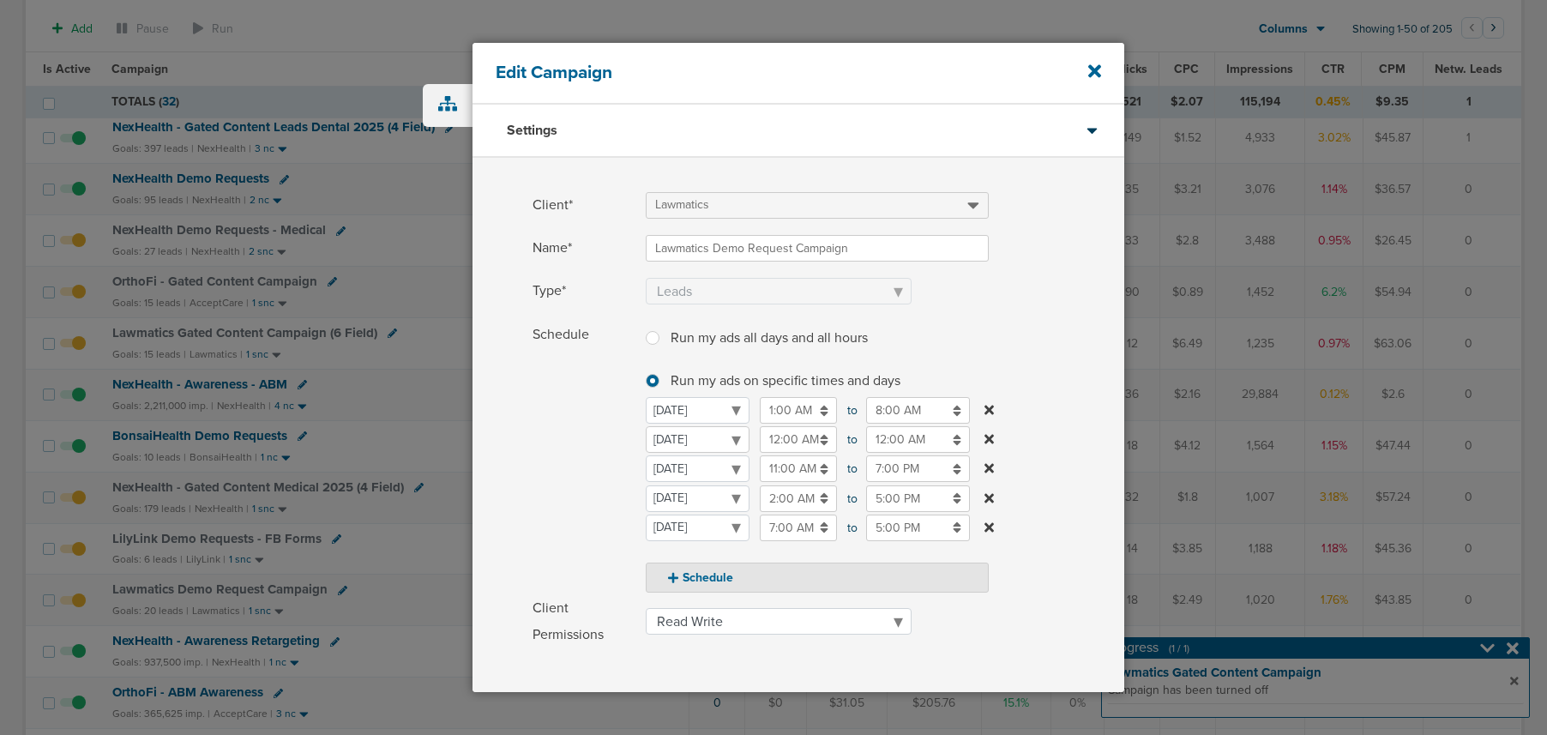
click at [702, 441] on select "Monday Tuesday Wednesday Thursday Friday Saturday Sunday" at bounding box center [698, 439] width 104 height 27
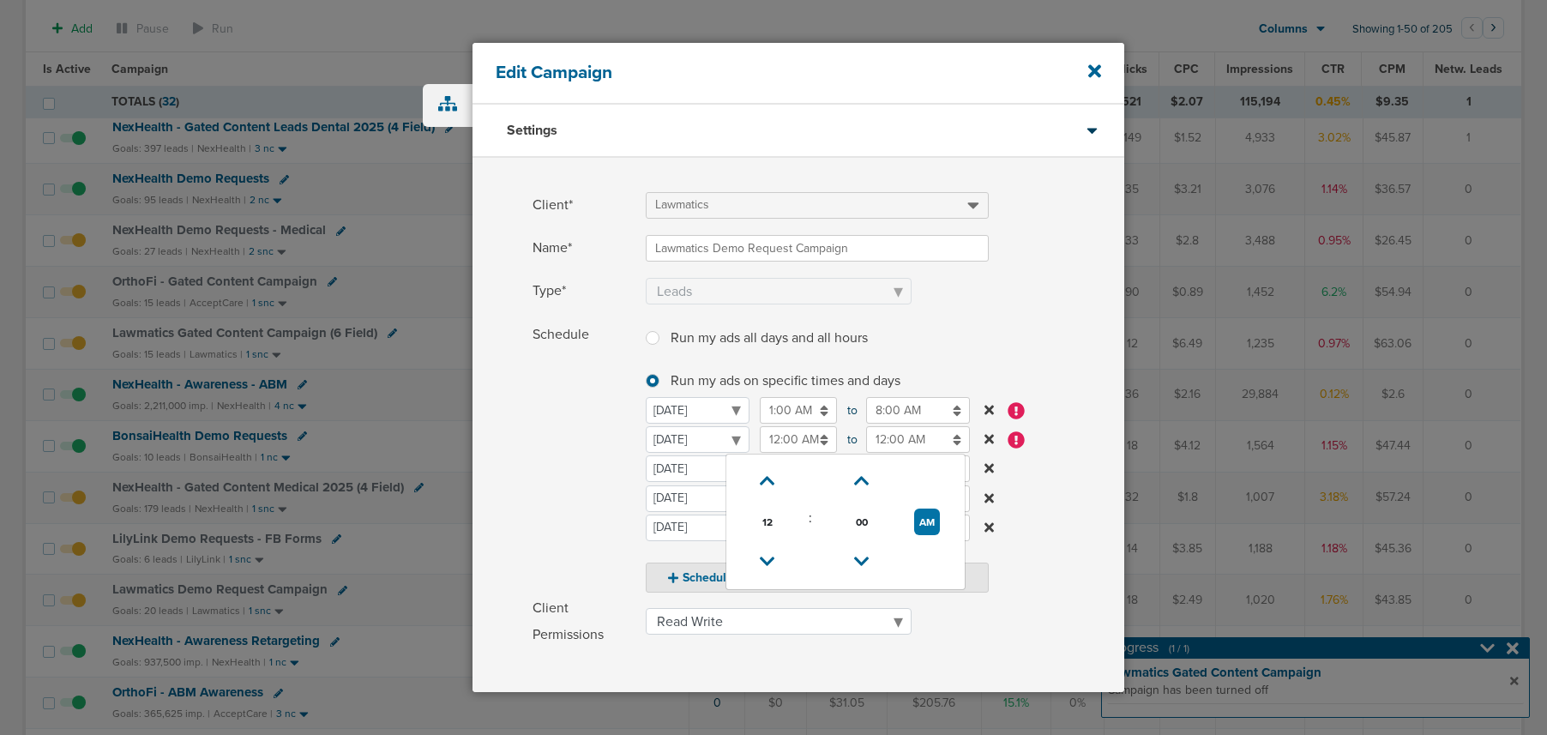
drag, startPoint x: 778, startPoint y: 445, endPoint x: 780, endPoint y: 458, distance: 13.1
click at [778, 445] on input "12:00 AM" at bounding box center [798, 439] width 77 height 27
click at [769, 557] on icon at bounding box center [767, 562] width 15 height 10
click at [915, 526] on button "PM" at bounding box center [927, 522] width 25 height 27
type input "11:00 AM"
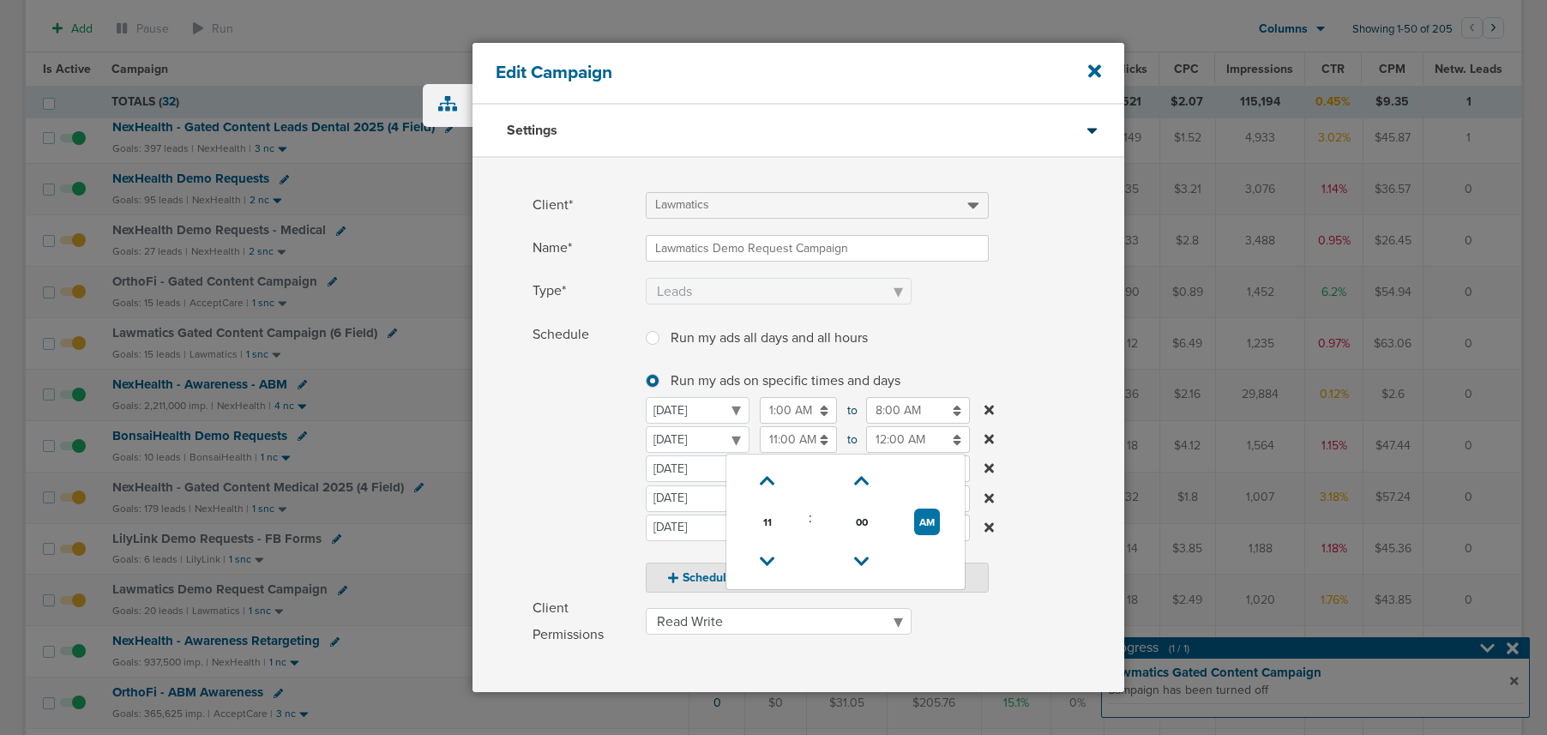
click at [917, 434] on input "12:00 AM" at bounding box center [918, 439] width 104 height 27
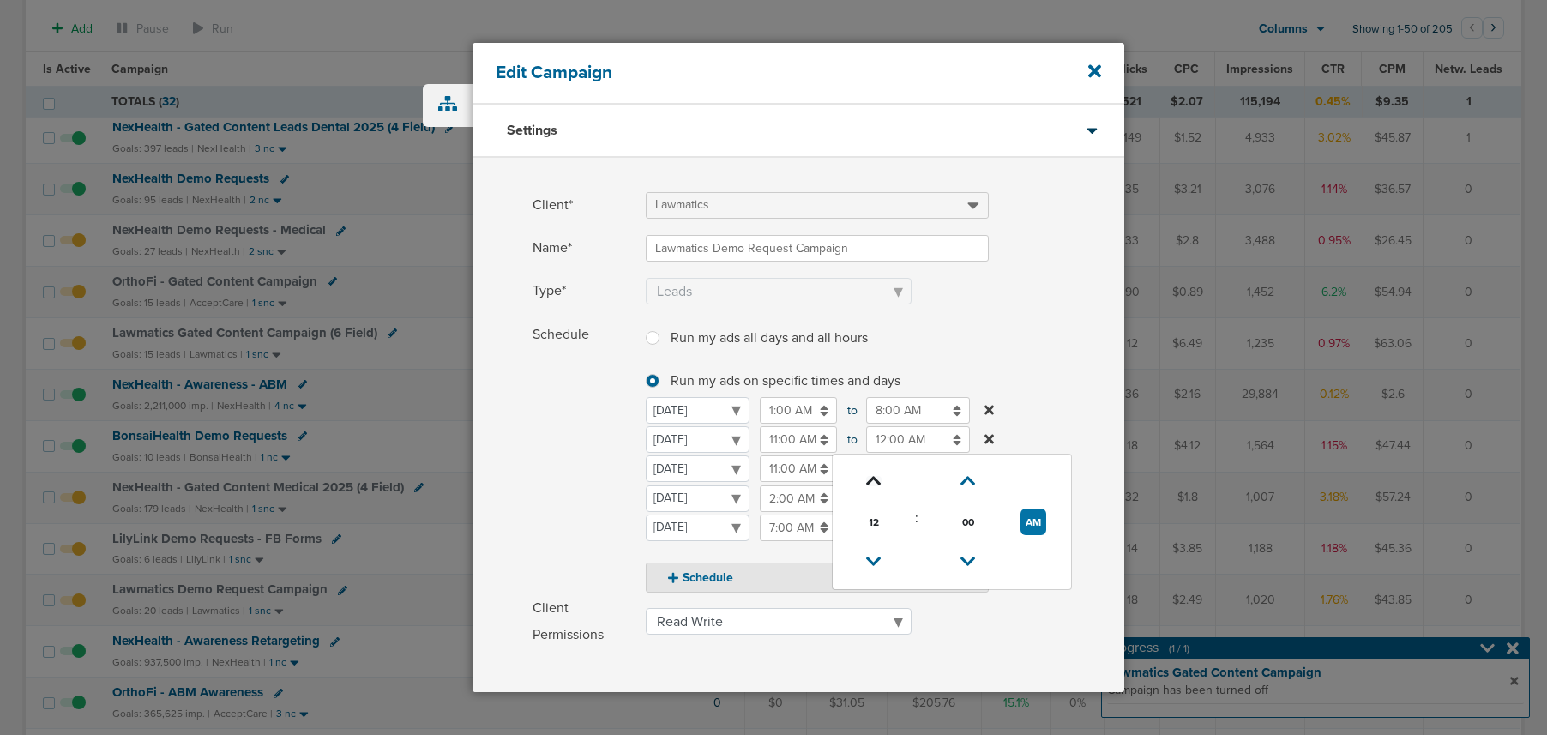
click at [871, 476] on icon at bounding box center [873, 481] width 15 height 10
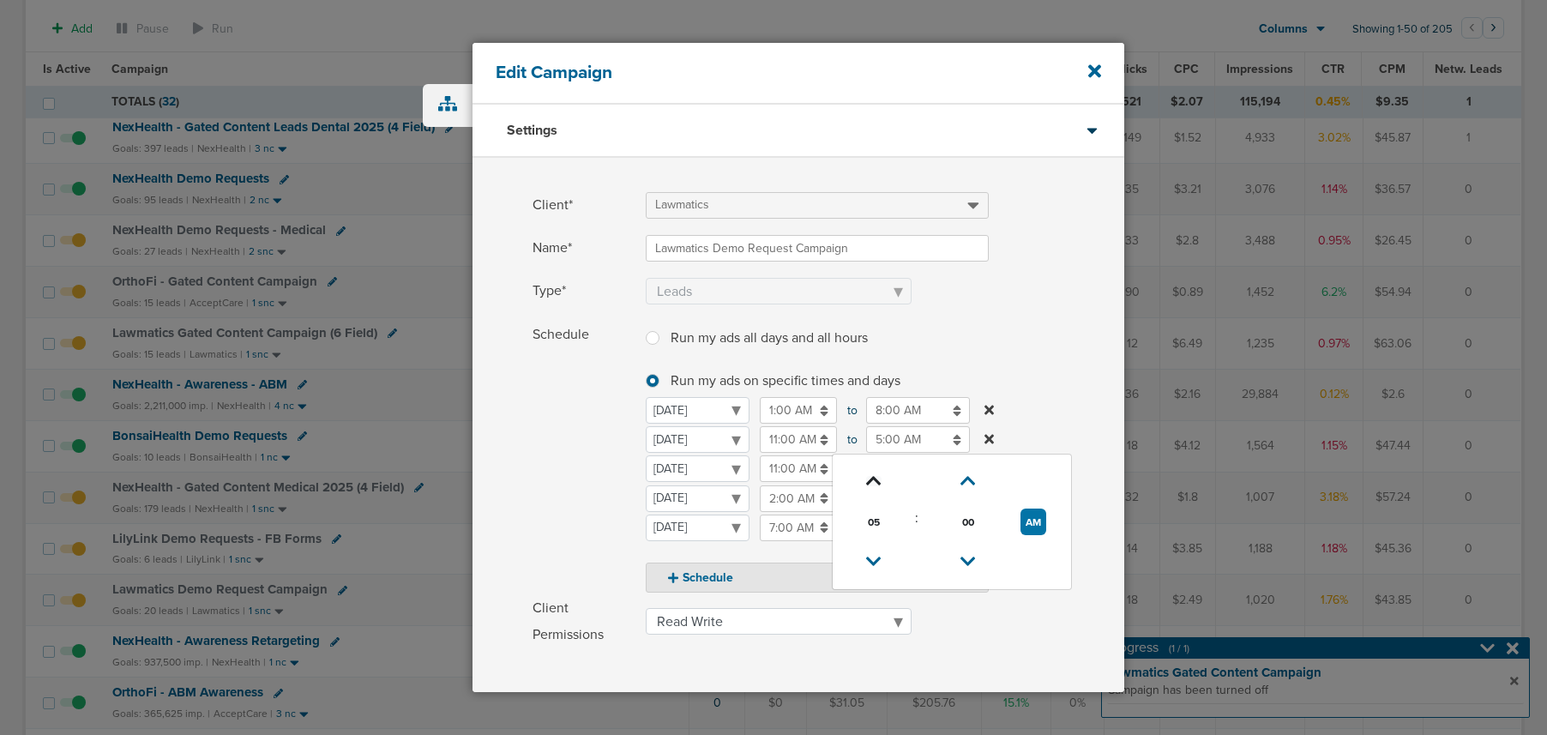
click at [871, 476] on icon at bounding box center [873, 481] width 15 height 10
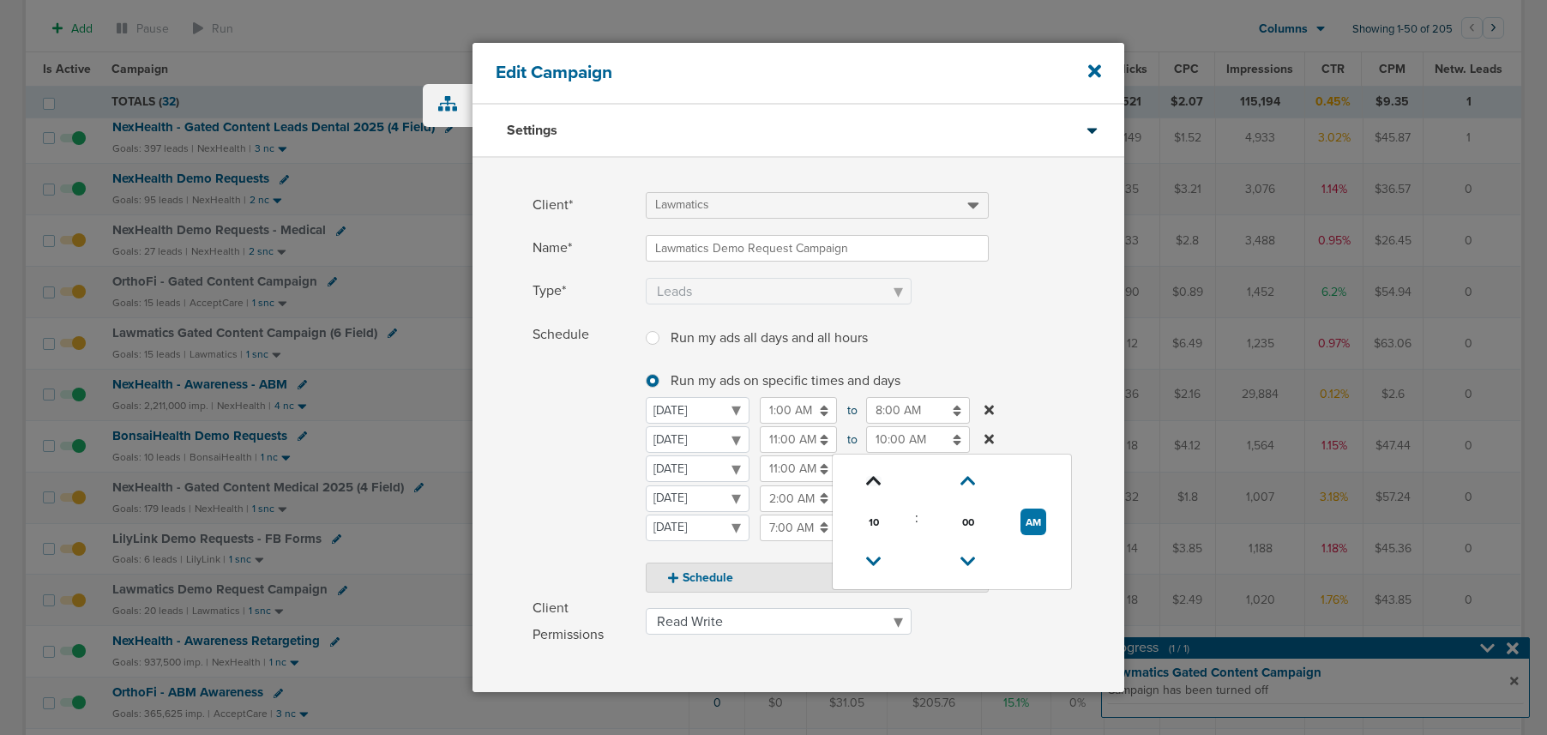
click at [871, 476] on icon at bounding box center [873, 481] width 15 height 10
drag, startPoint x: 873, startPoint y: 558, endPoint x: 891, endPoint y: 554, distance: 18.5
click at [873, 558] on icon at bounding box center [873, 562] width 15 height 10
click at [1041, 525] on button "AM" at bounding box center [1034, 522] width 26 height 27
type input "10:00 PM"
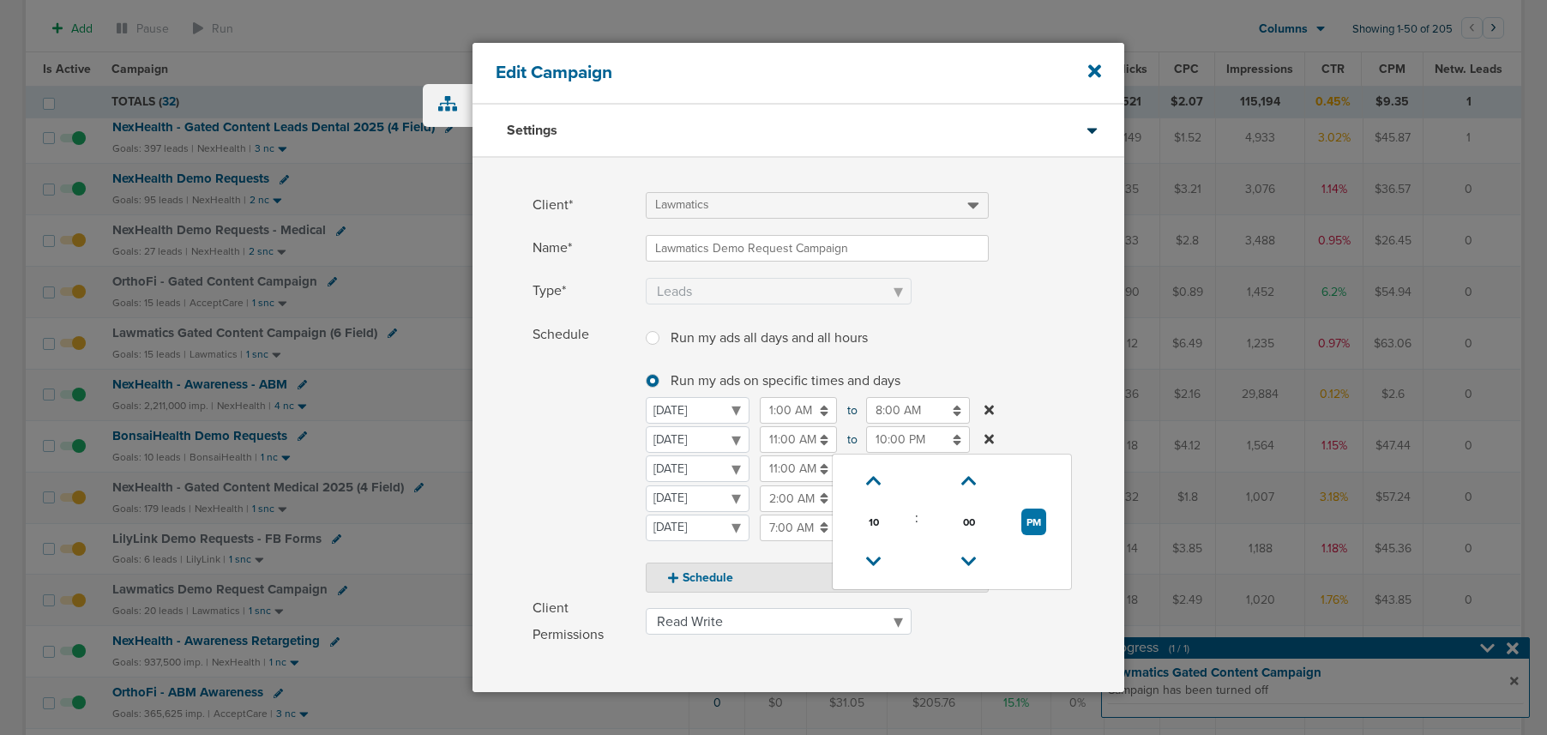
click at [556, 443] on span "Schedule" at bounding box center [584, 457] width 103 height 271
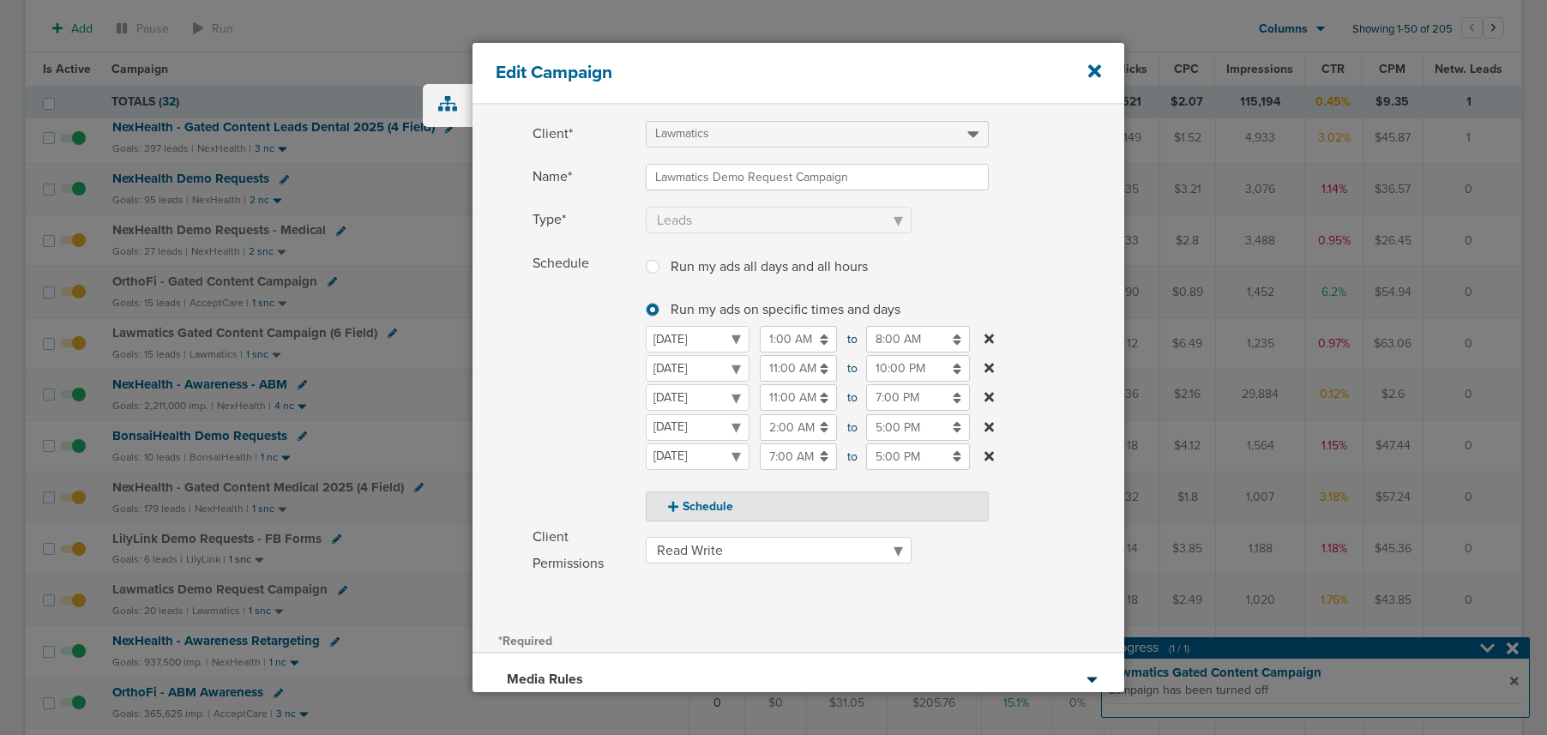
scroll to position [77, 0]
click at [690, 507] on button "Schedule" at bounding box center [817, 500] width 343 height 30
select select "1"
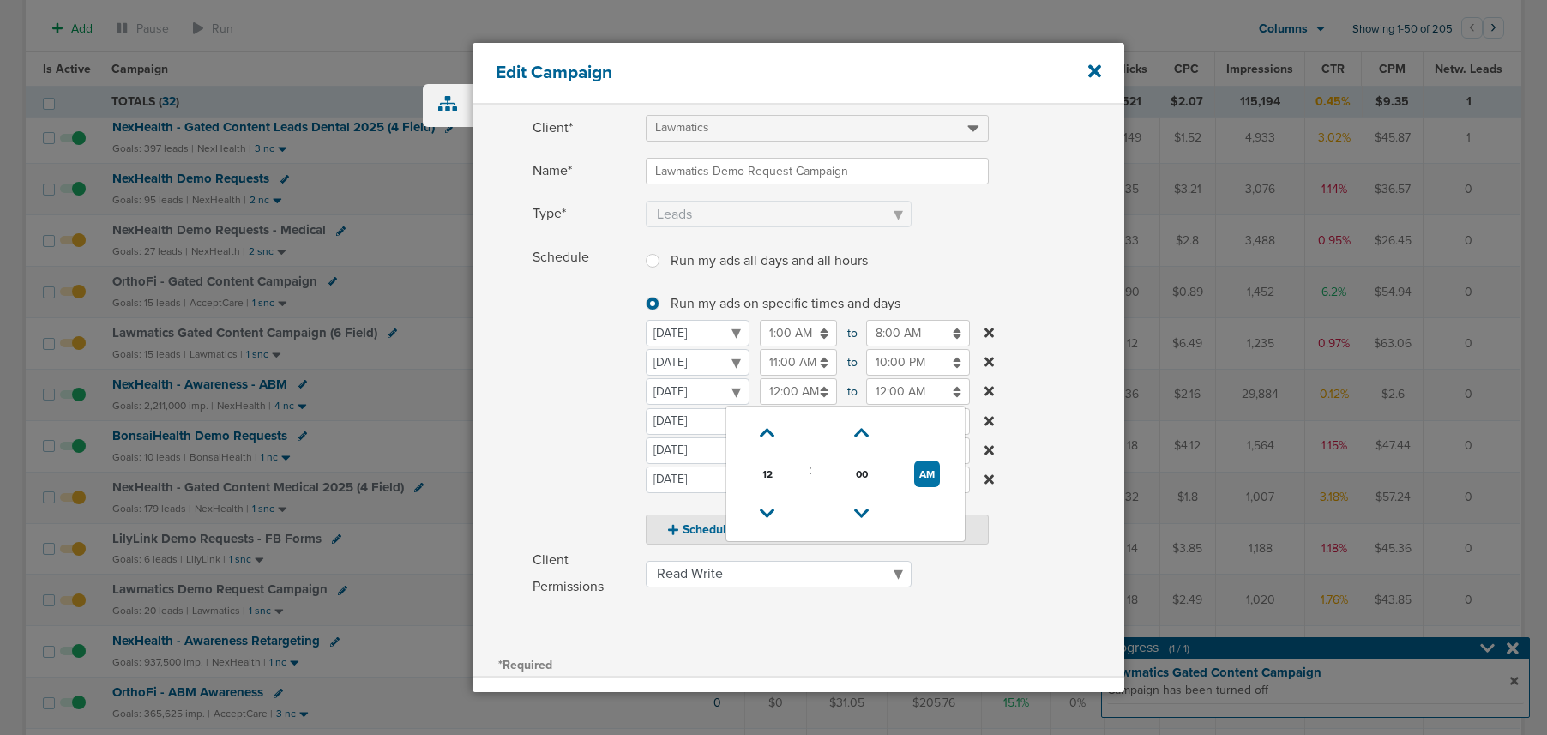
click at [783, 389] on input "12:00 AM" at bounding box center [798, 391] width 77 height 27
click at [773, 509] on icon at bounding box center [767, 514] width 15 height 10
click at [763, 428] on icon at bounding box center [767, 433] width 15 height 10
type input "1:00 AM"
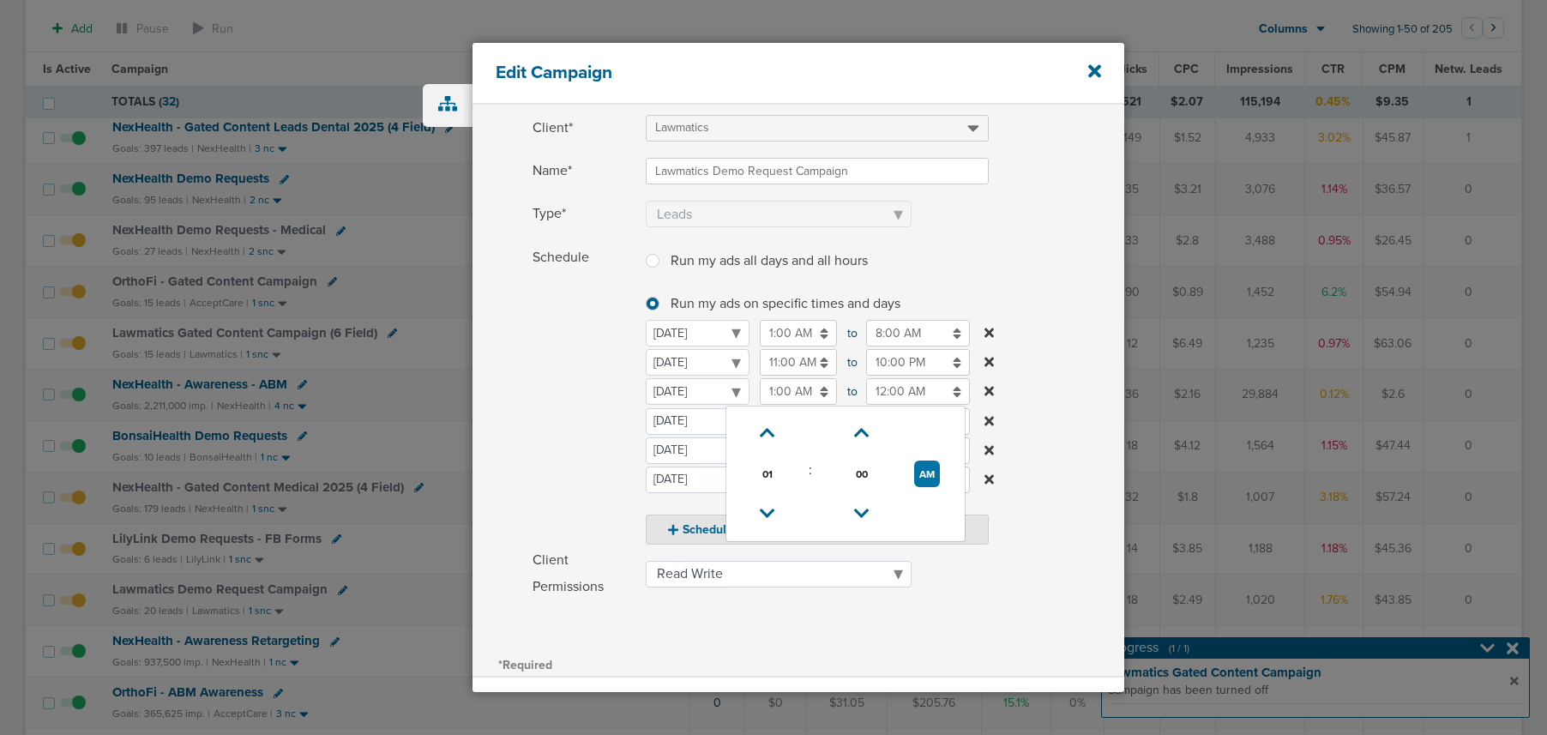
click at [878, 394] on input "12:00 AM" at bounding box center [918, 391] width 104 height 27
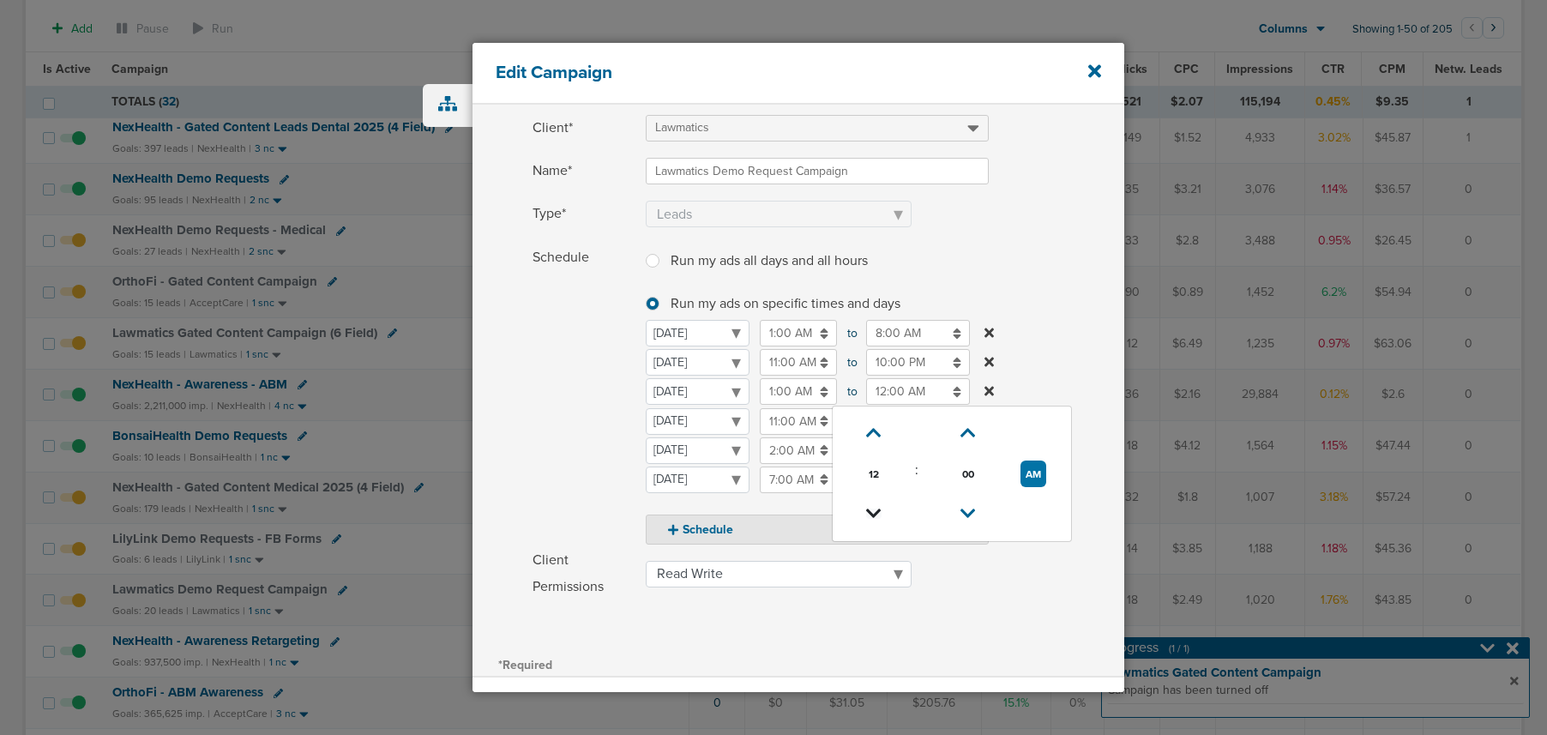
click at [874, 519] on icon at bounding box center [873, 514] width 15 height 10
type input "11:00 PM"
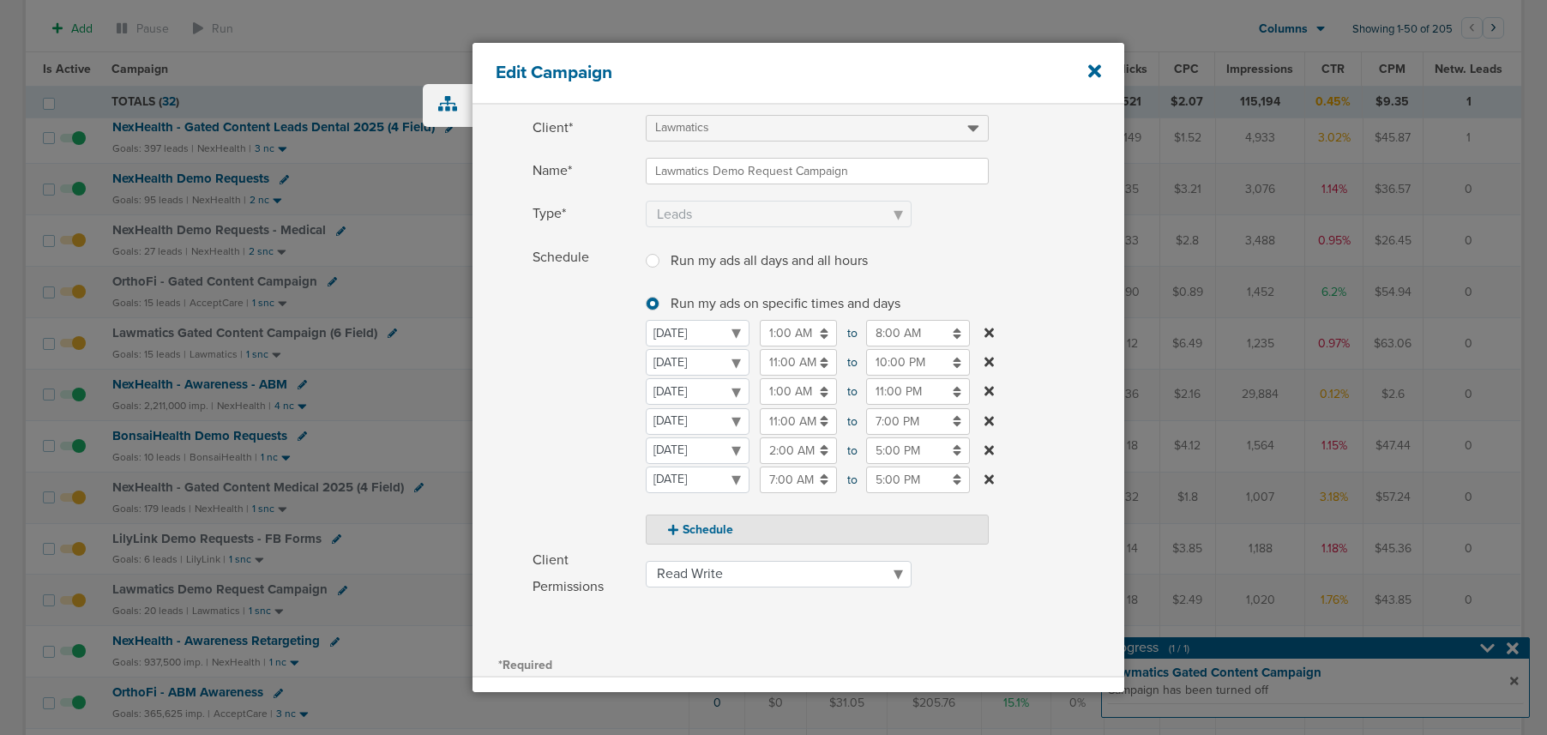
click at [630, 426] on span "Schedule" at bounding box center [584, 394] width 103 height 300
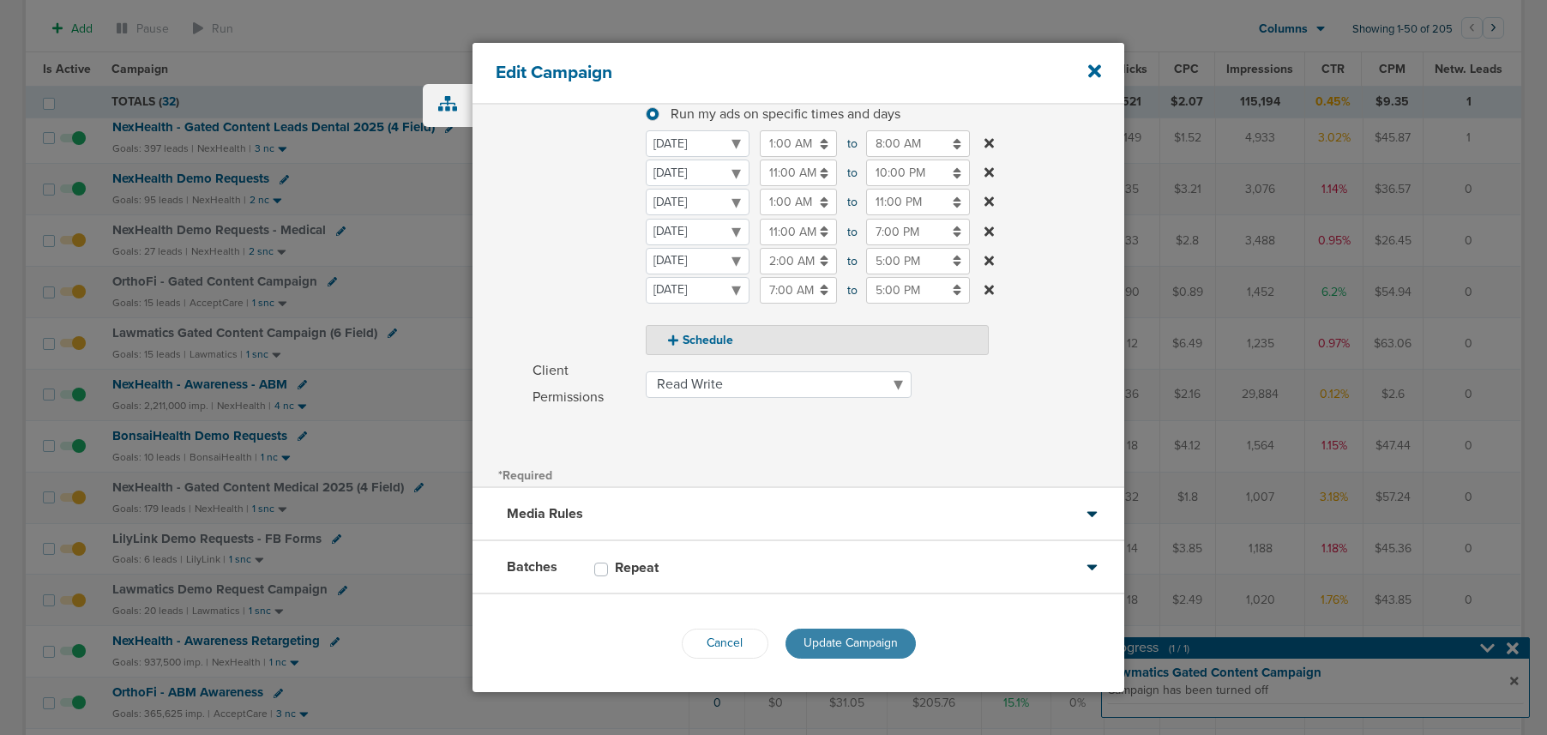
click at [840, 642] on span "Update Campaign" at bounding box center [851, 643] width 94 height 15
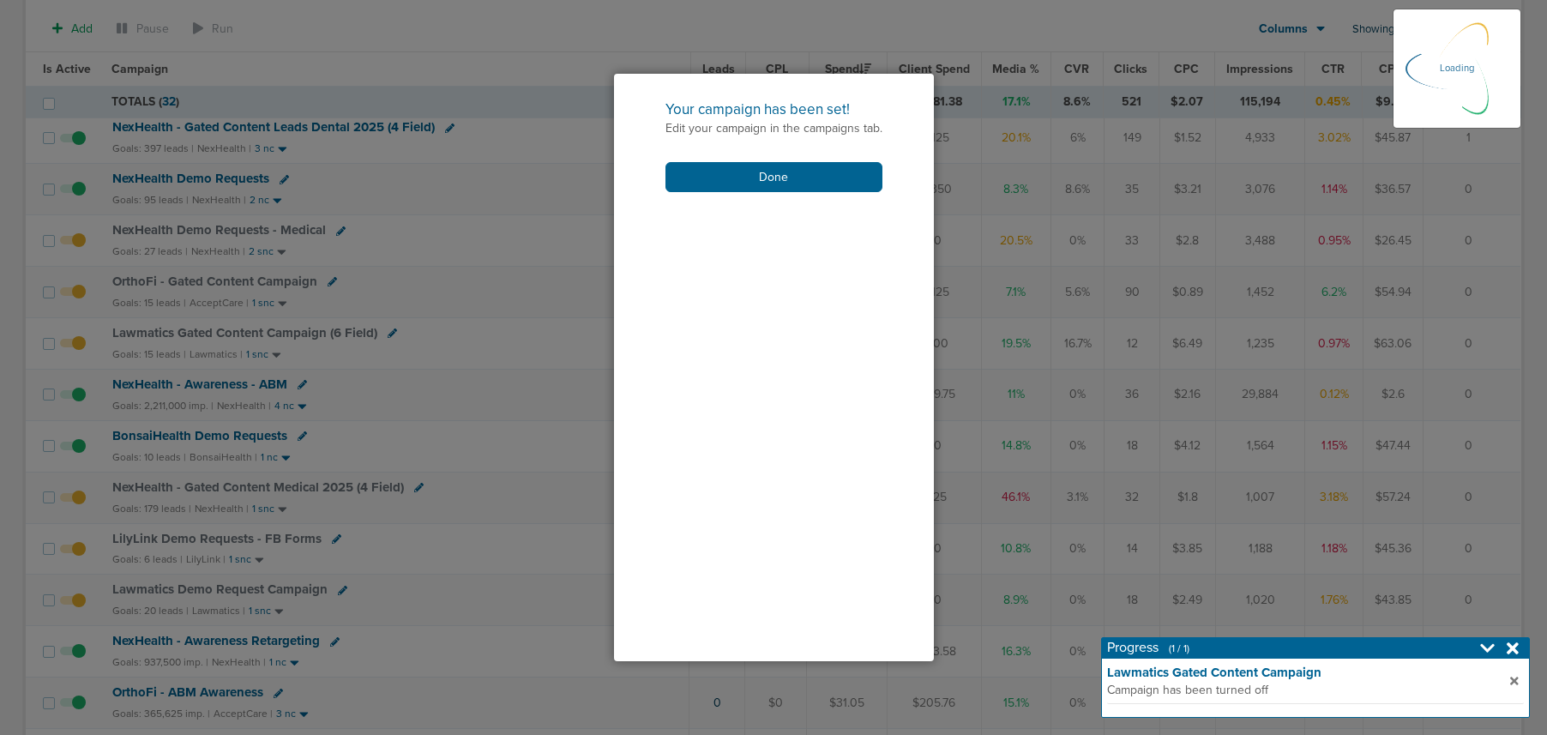
scroll to position [213, 0]
click at [732, 170] on button "Done" at bounding box center [774, 177] width 217 height 30
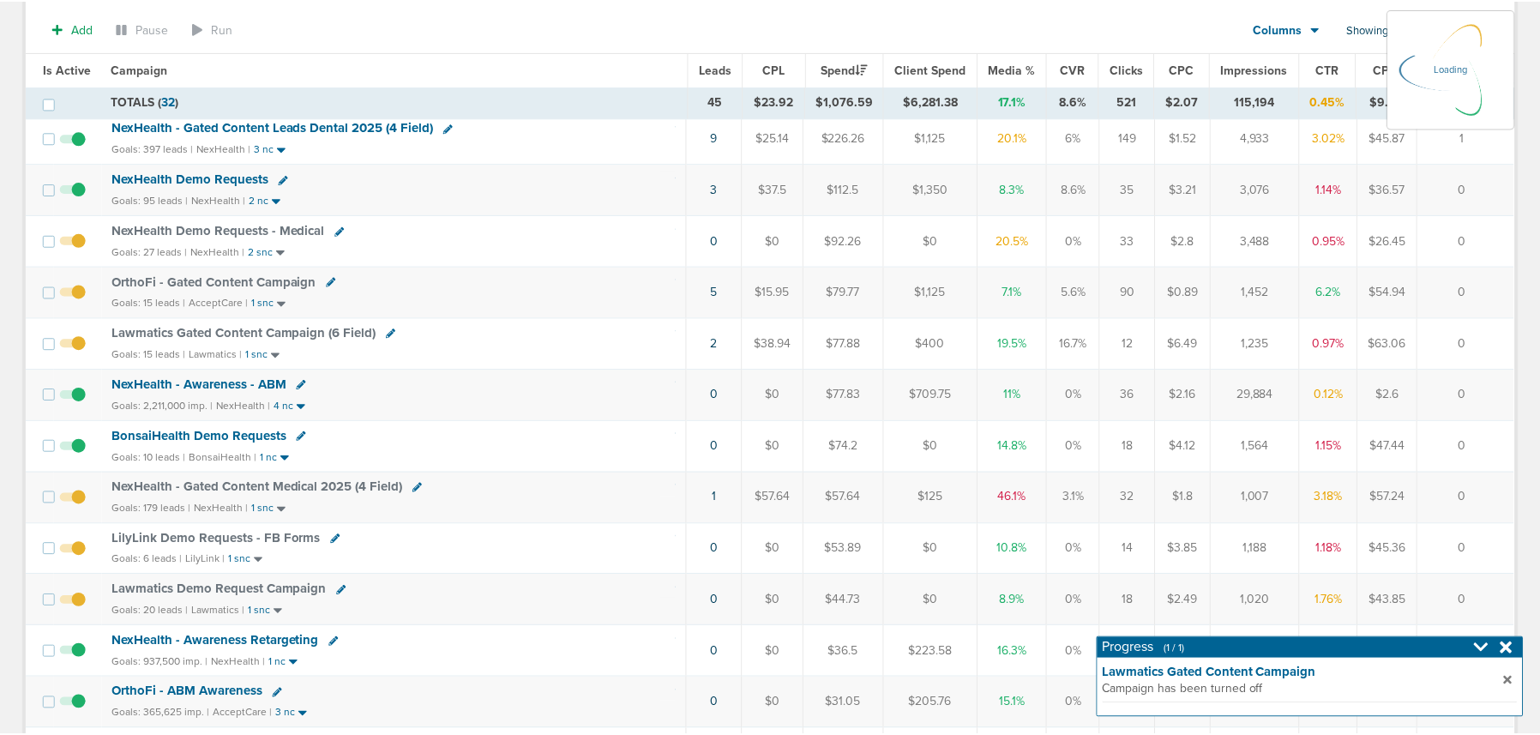
scroll to position [155, 0]
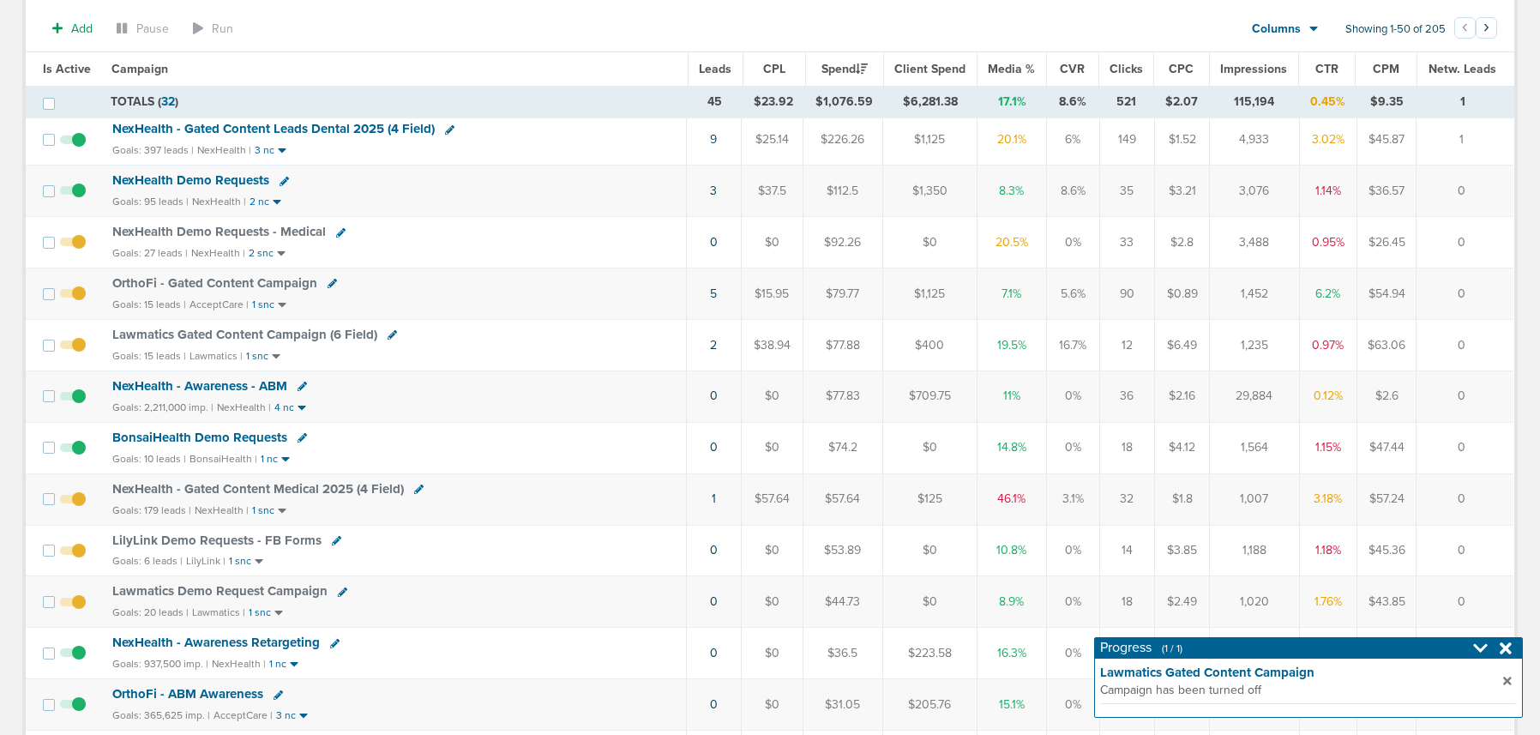
click at [209, 539] on span "LilyLink Demo Requests - FB Forms" at bounding box center [216, 540] width 209 height 15
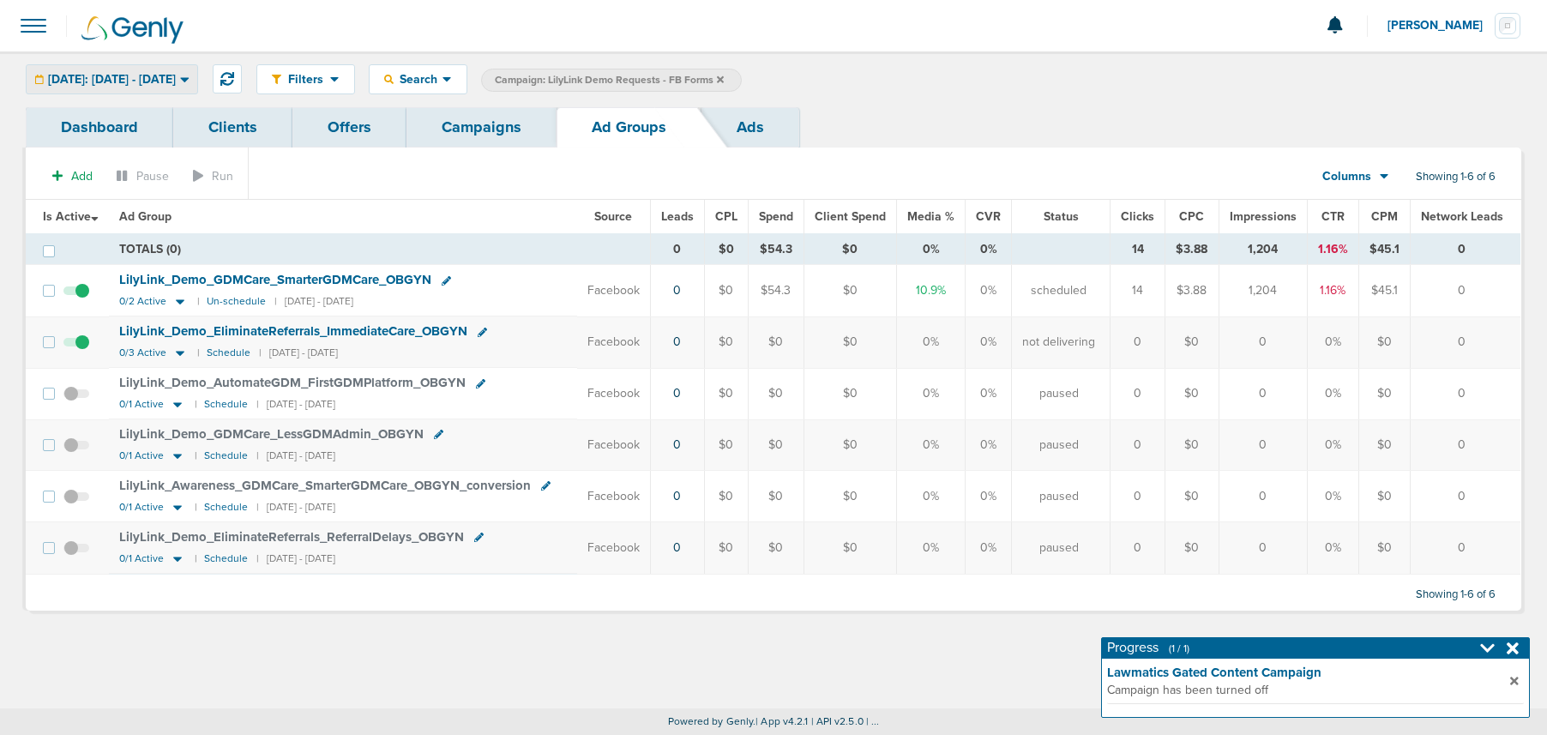
click at [92, 79] on span "Today: 09.08.2025 - 09.08.2025" at bounding box center [112, 80] width 128 height 12
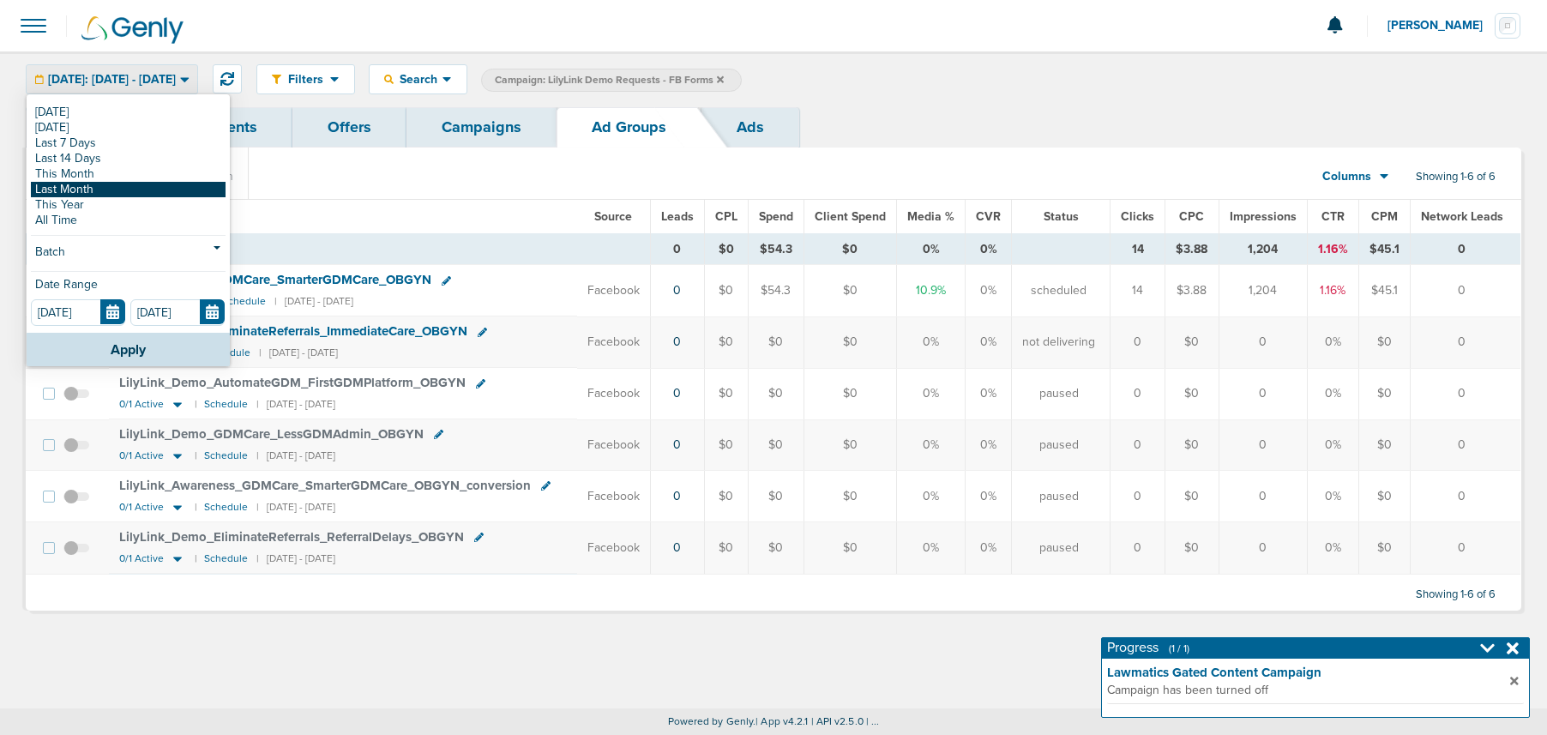
click at [75, 191] on link "Last Month" at bounding box center [128, 189] width 195 height 15
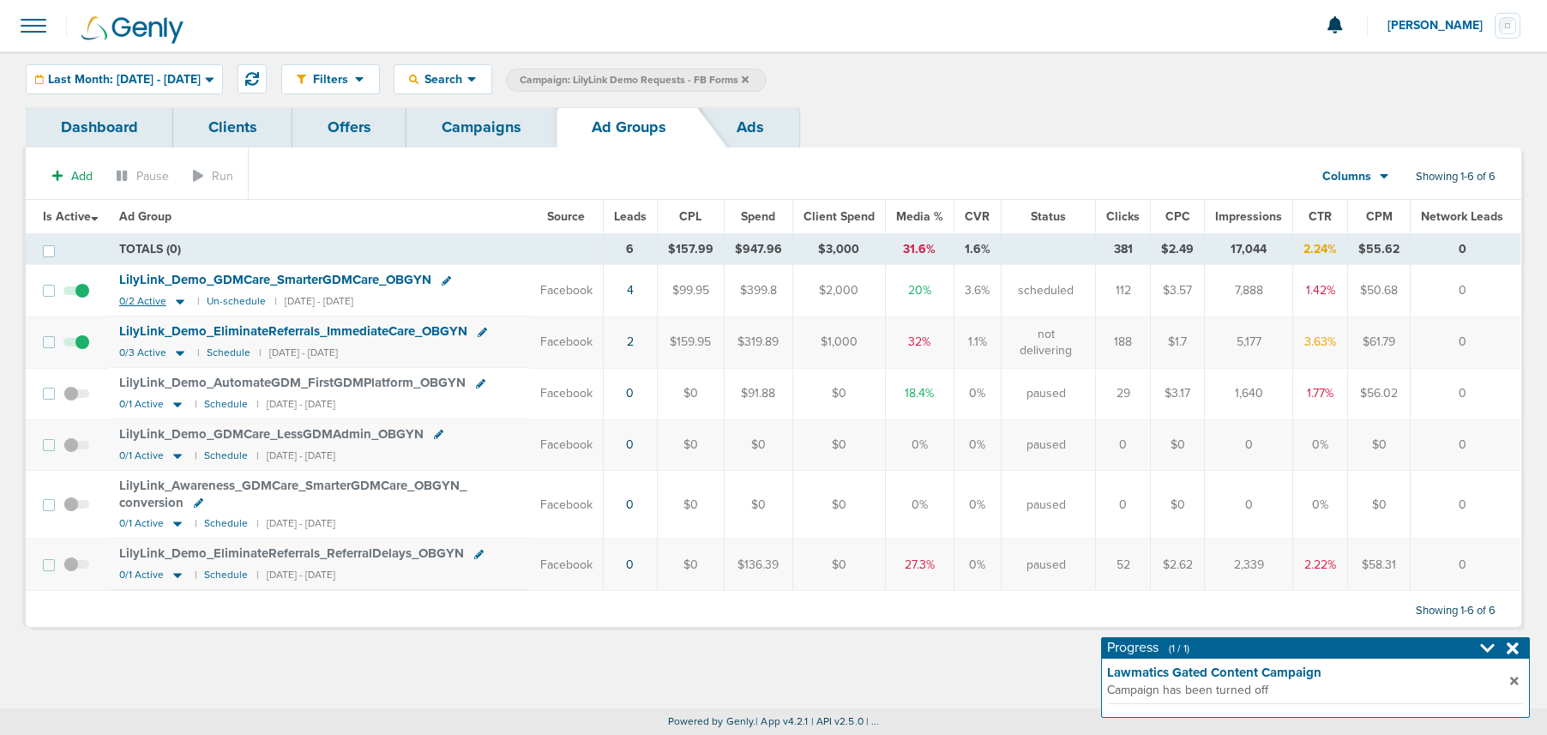
click at [180, 301] on icon at bounding box center [180, 302] width 9 height 5
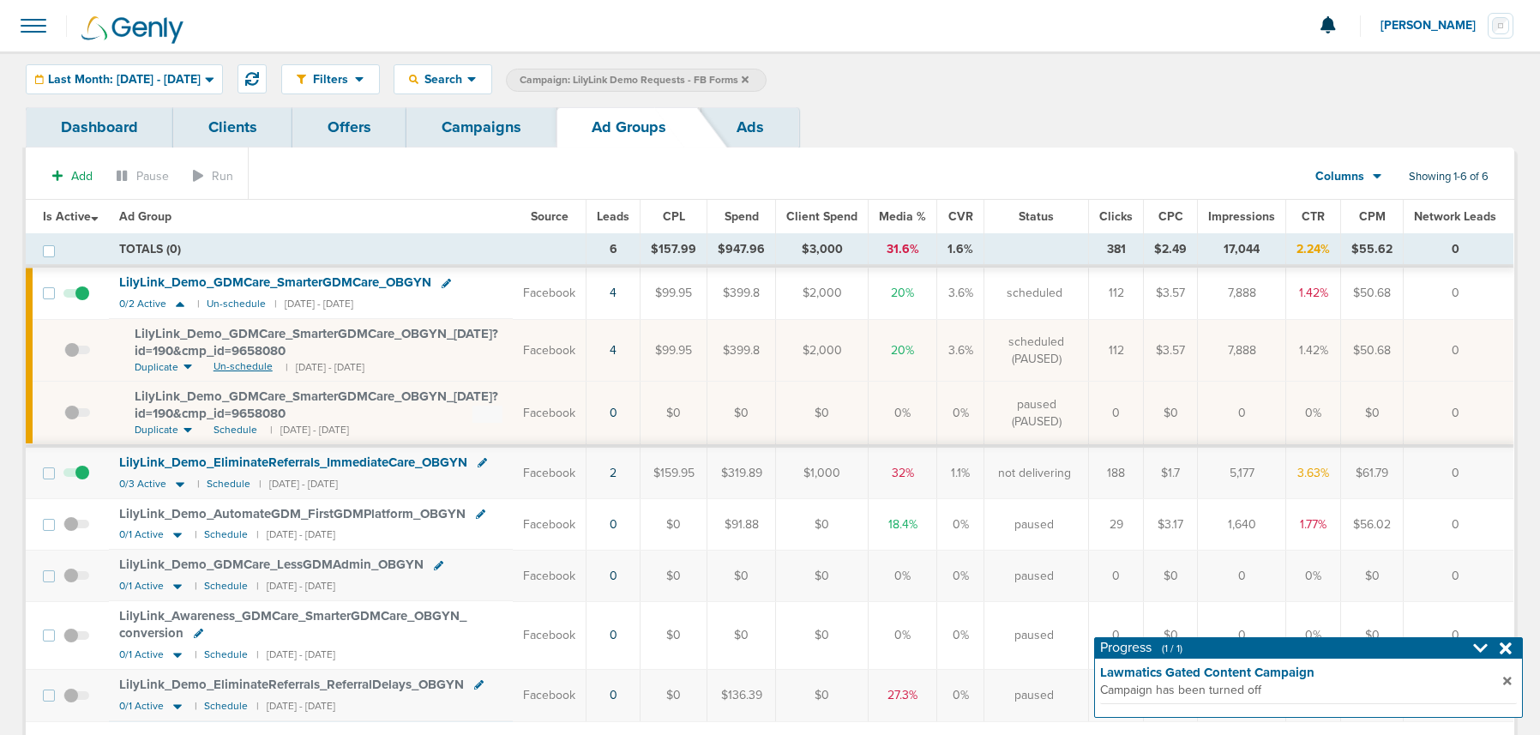
scroll to position [1, 0]
click at [253, 366] on span "Un-schedule" at bounding box center [243, 365] width 59 height 15
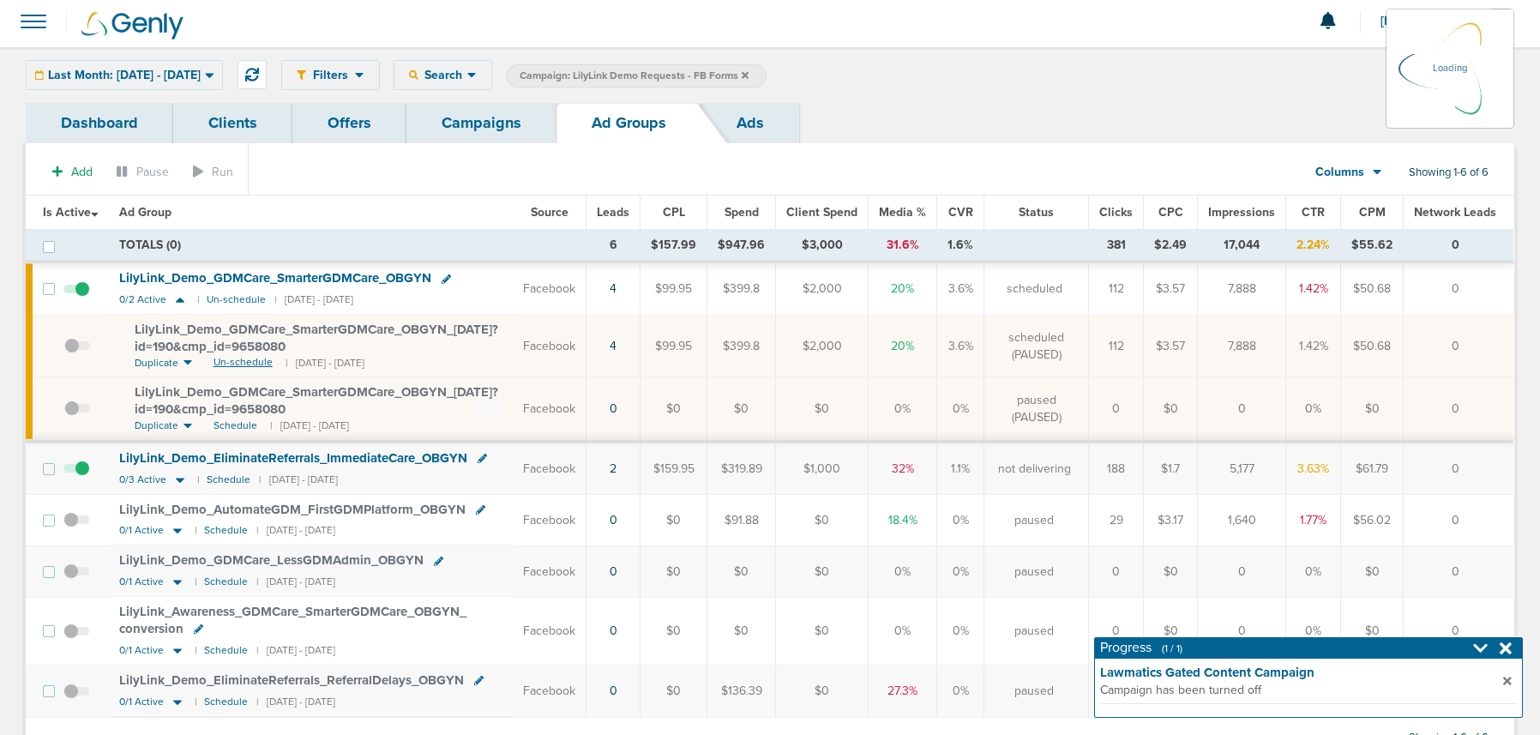
scroll to position [7, 0]
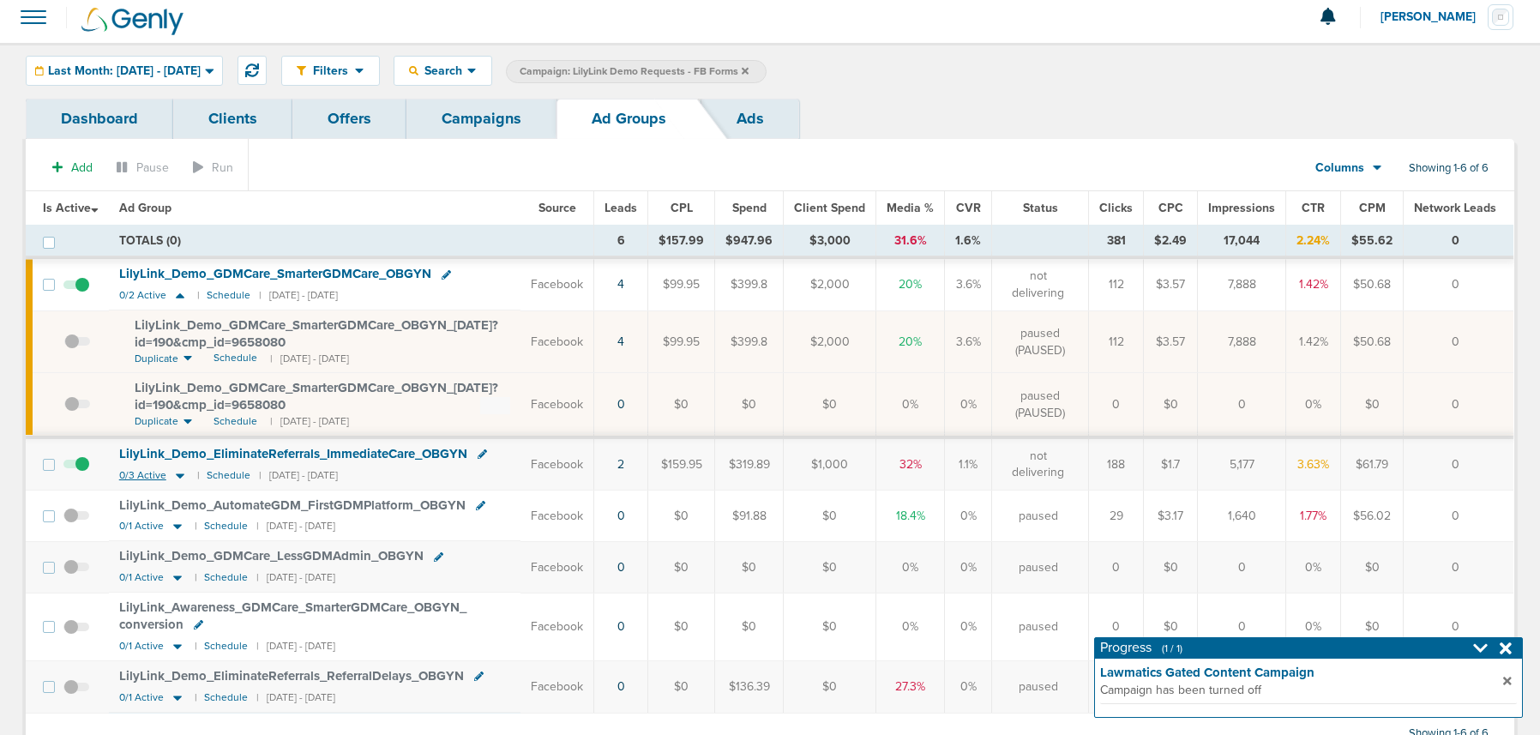
click at [178, 479] on icon at bounding box center [180, 475] width 17 height 15
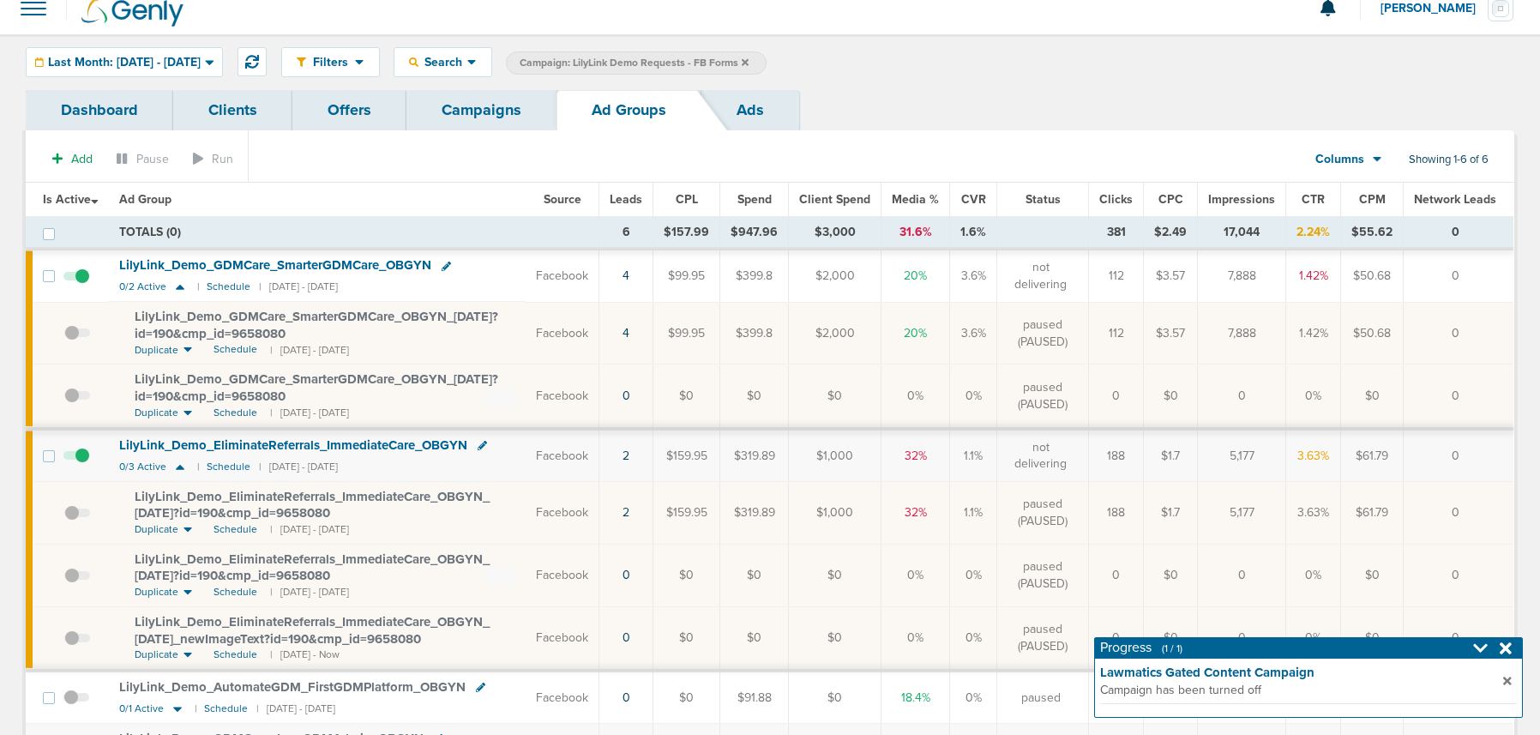
scroll to position [16, 0]
drag, startPoint x: 129, startPoint y: 310, endPoint x: 350, endPoint y: 332, distance: 222.3
click at [350, 332] on td "LilyLink_ Demo_ GDMCare_ SmarterGDMCare_ OBGYN_ 08.01.25?id=190&cmp_ id=9658080…" at bounding box center [317, 334] width 417 height 63
copy span "LilyLink_ Demo_ GDMCare_ SmarterGDMCare_ OBGYN_ 08.01.25?id=190&cmp_ id=9658080"
click at [130, 75] on div "Last Month: 08.01.2025 - 08.31.2025" at bounding box center [125, 63] width 196 height 28
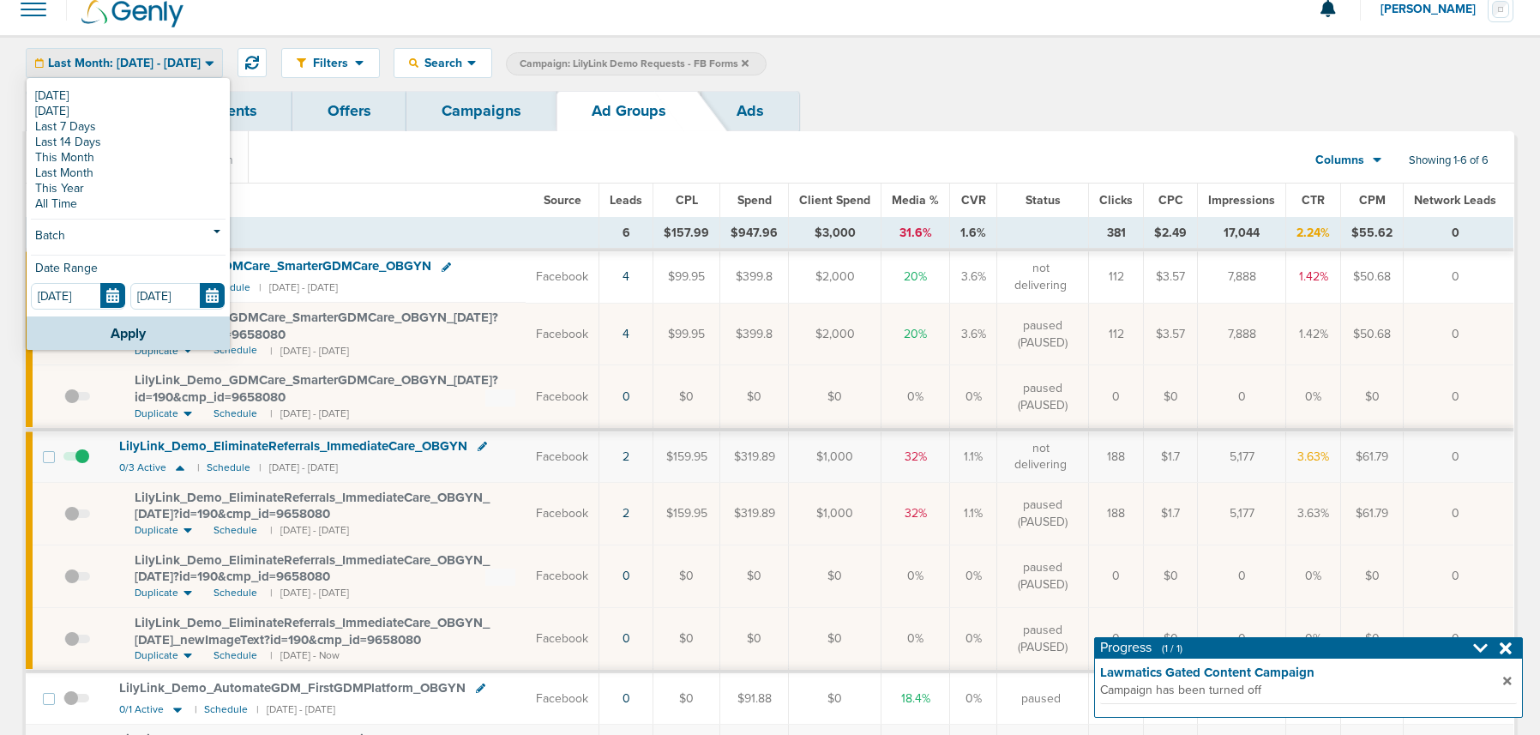
click at [100, 159] on link "This Month" at bounding box center [128, 157] width 195 height 15
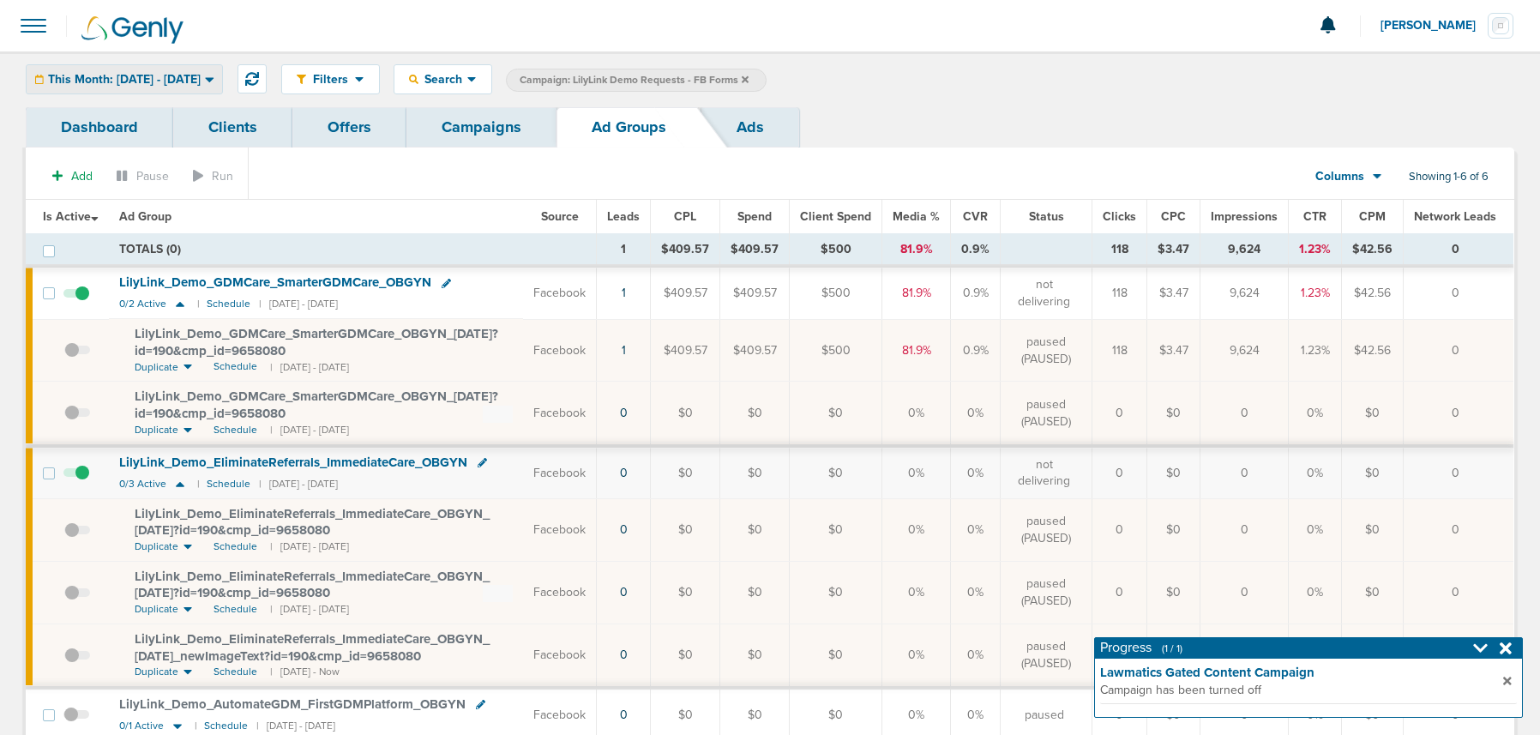
click at [178, 76] on span "This Month: 09.01.2025 - 09.30.2025" at bounding box center [124, 80] width 153 height 12
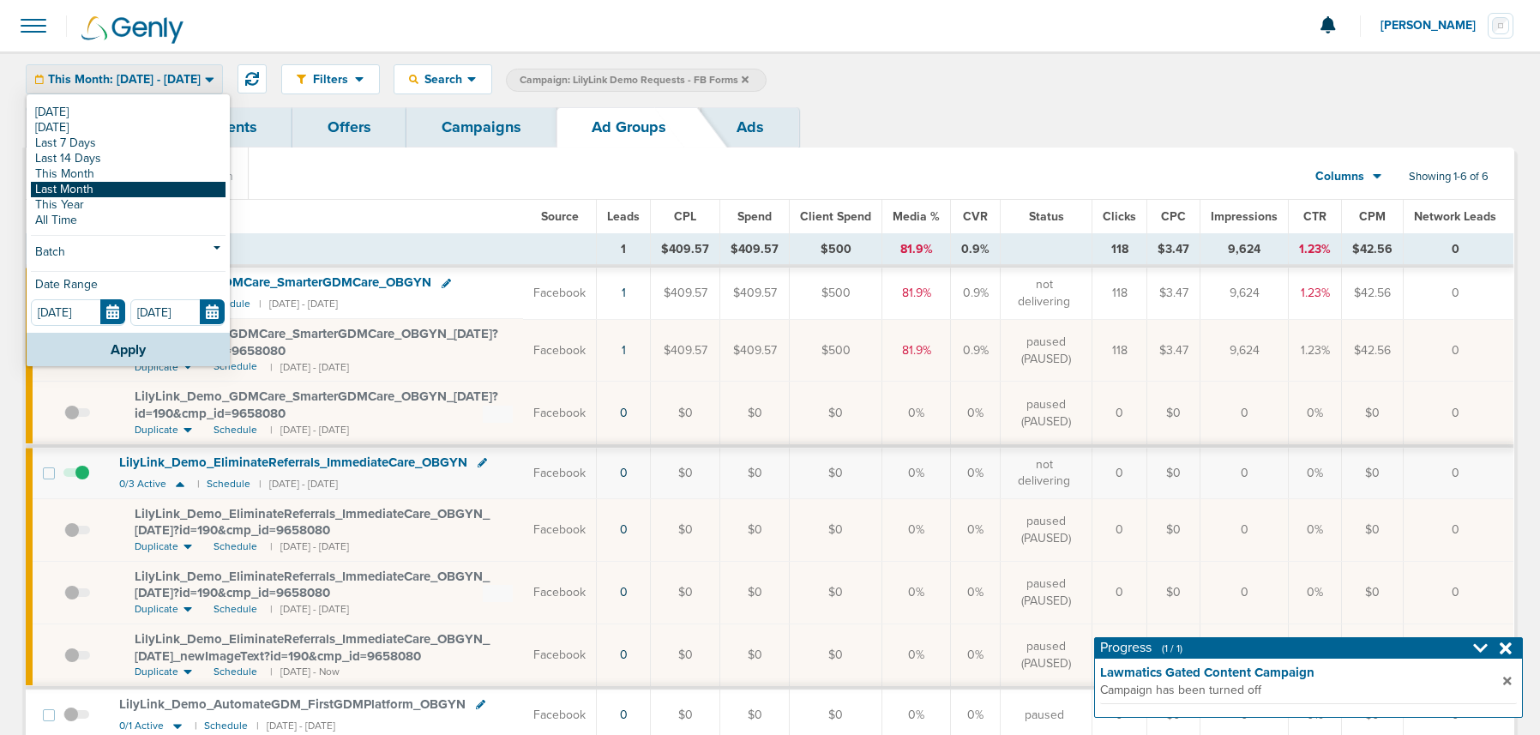
click at [99, 186] on link "Last Month" at bounding box center [128, 189] width 195 height 15
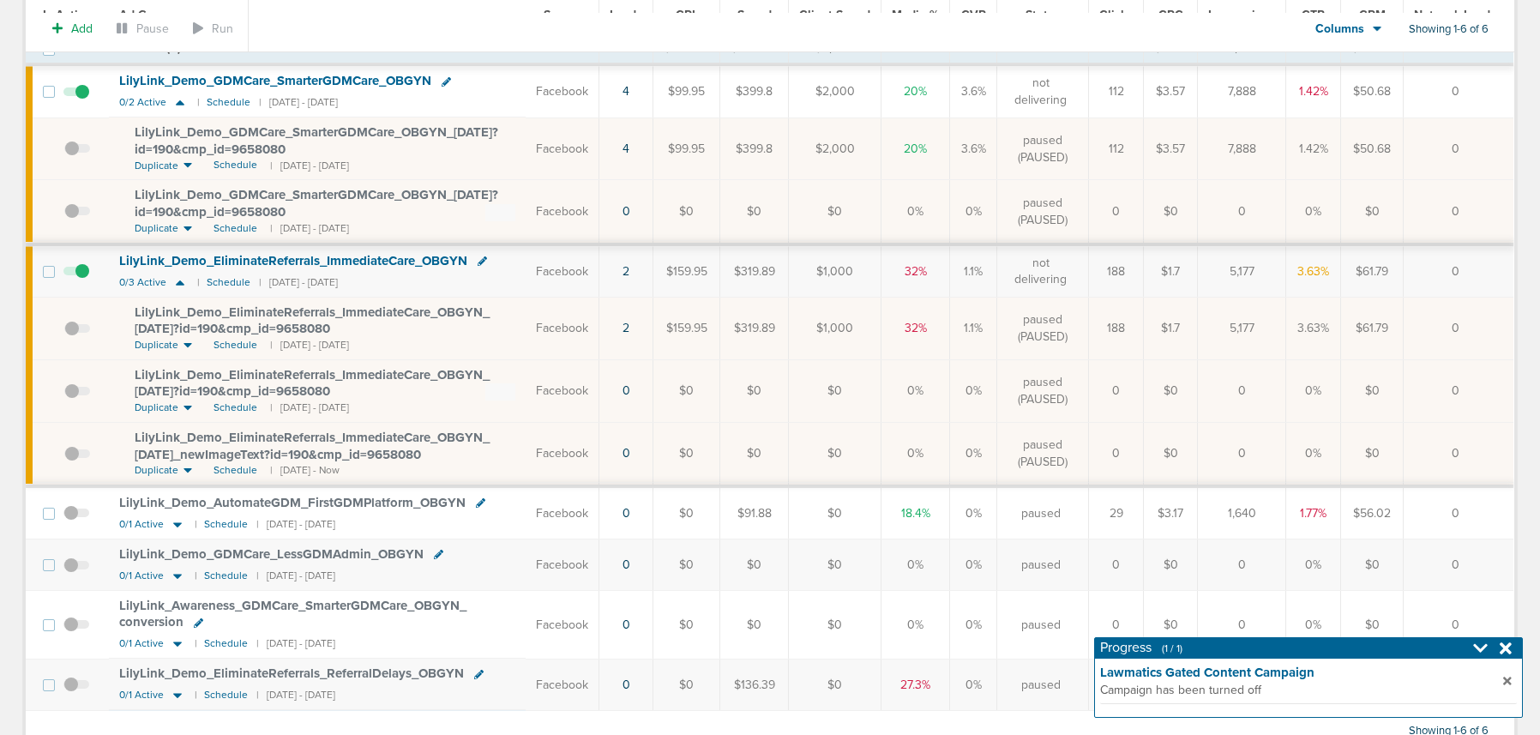
scroll to position [262, 0]
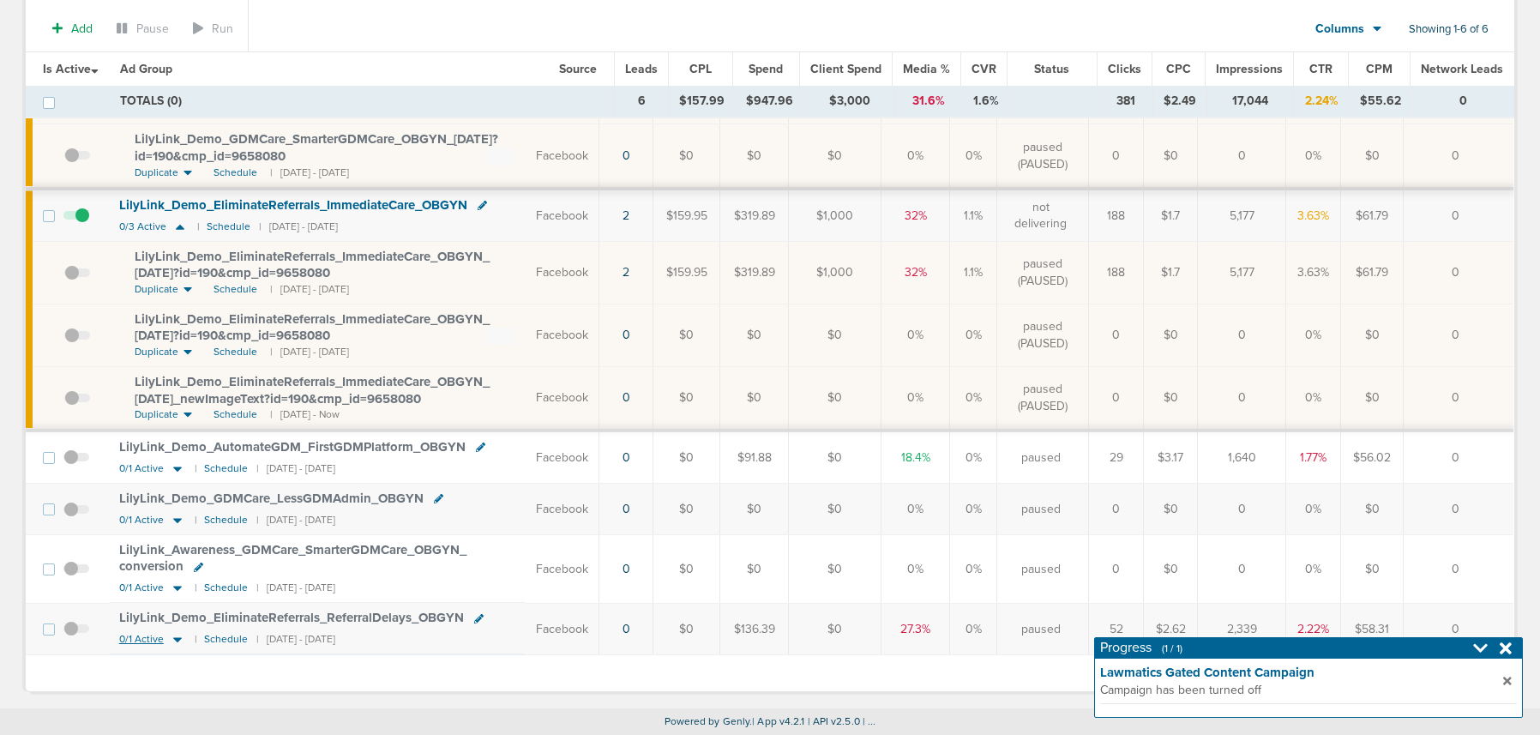
click at [179, 641] on icon at bounding box center [177, 639] width 17 height 15
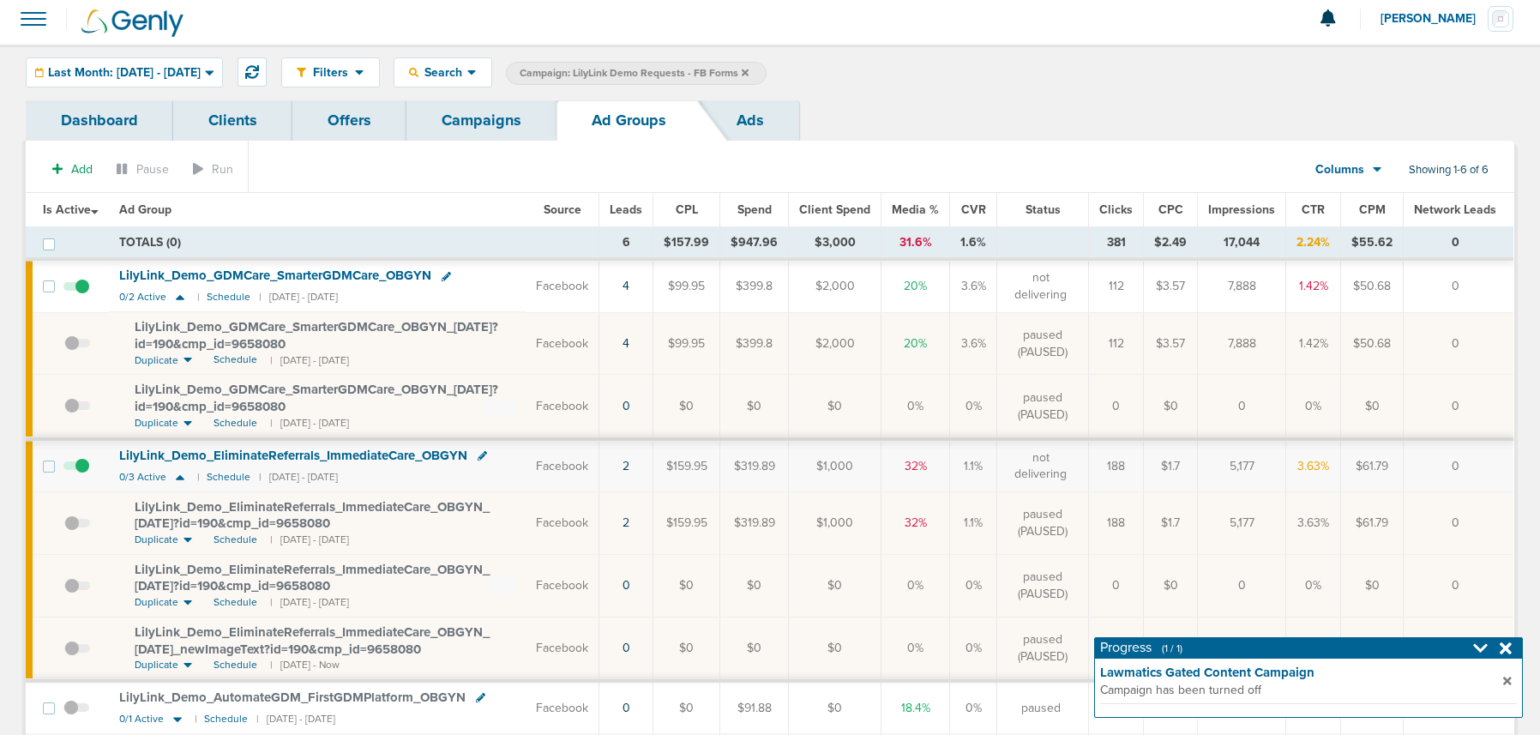
scroll to position [3, 0]
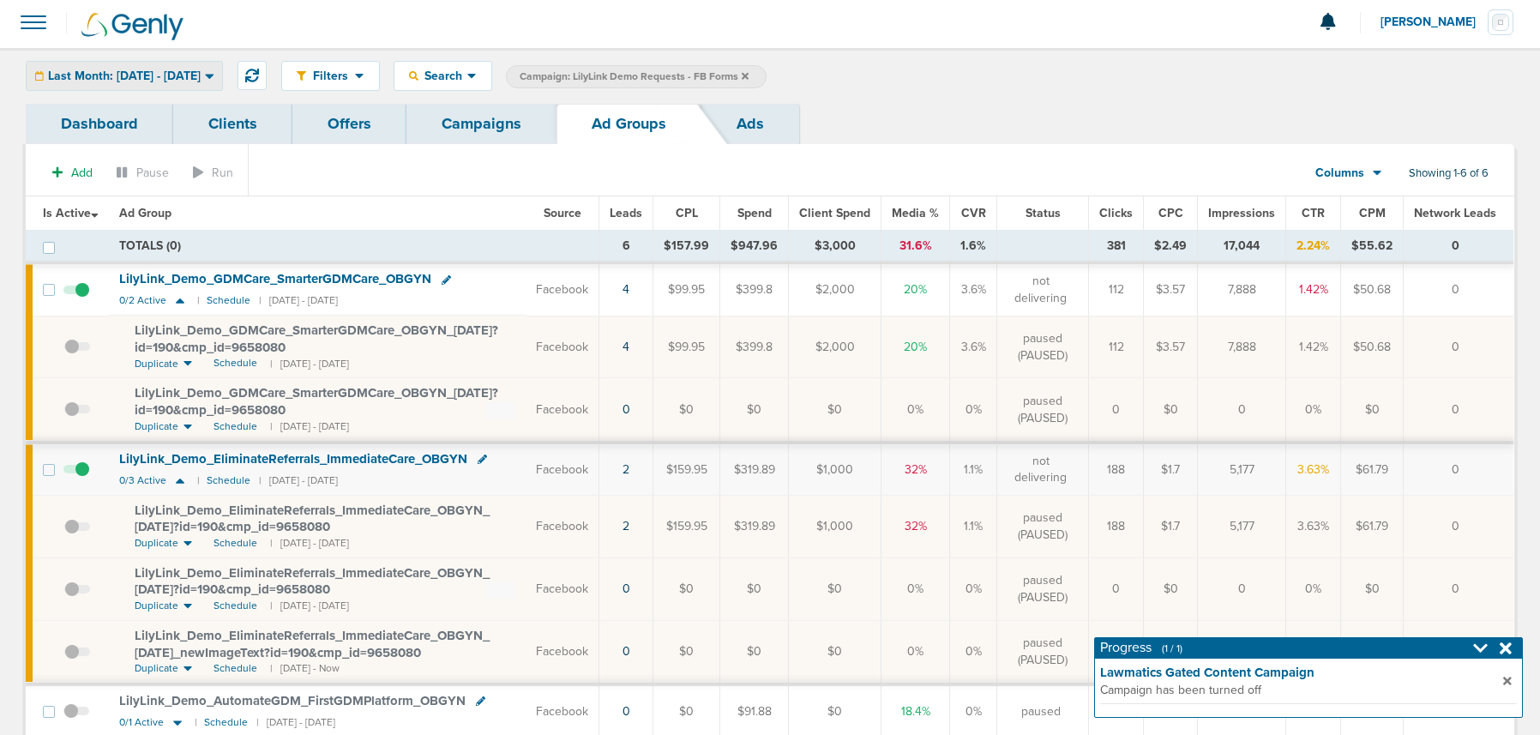
click at [176, 61] on div "Last Month: 08.01.2025 - 08.31.2025 Today Yesterday Last 7 Days Last 14 Days Th…" at bounding box center [124, 76] width 197 height 30
click at [149, 77] on span "Last Month: 08.01.2025 - 08.31.2025" at bounding box center [124, 76] width 153 height 12
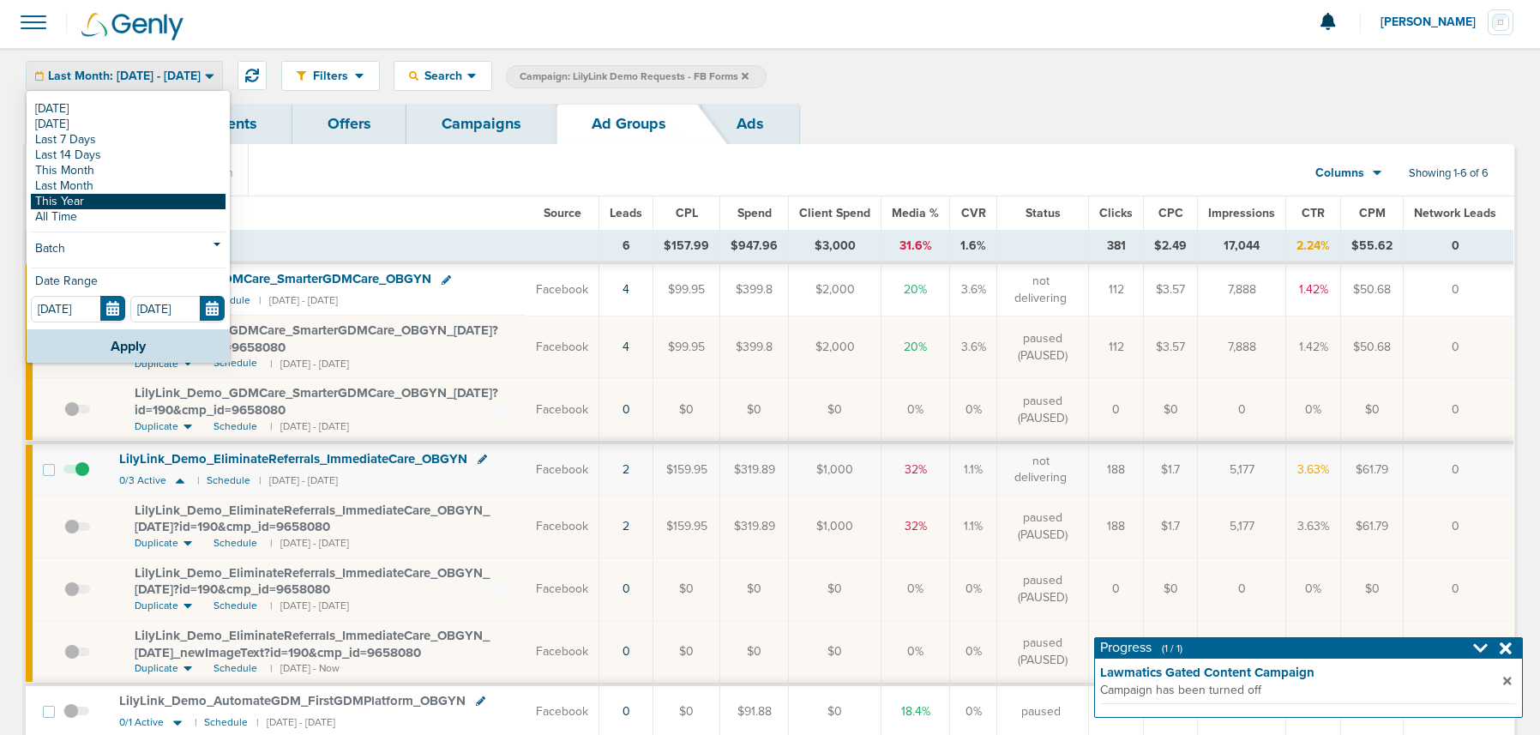
click at [100, 208] on link "This Year" at bounding box center [128, 201] width 195 height 15
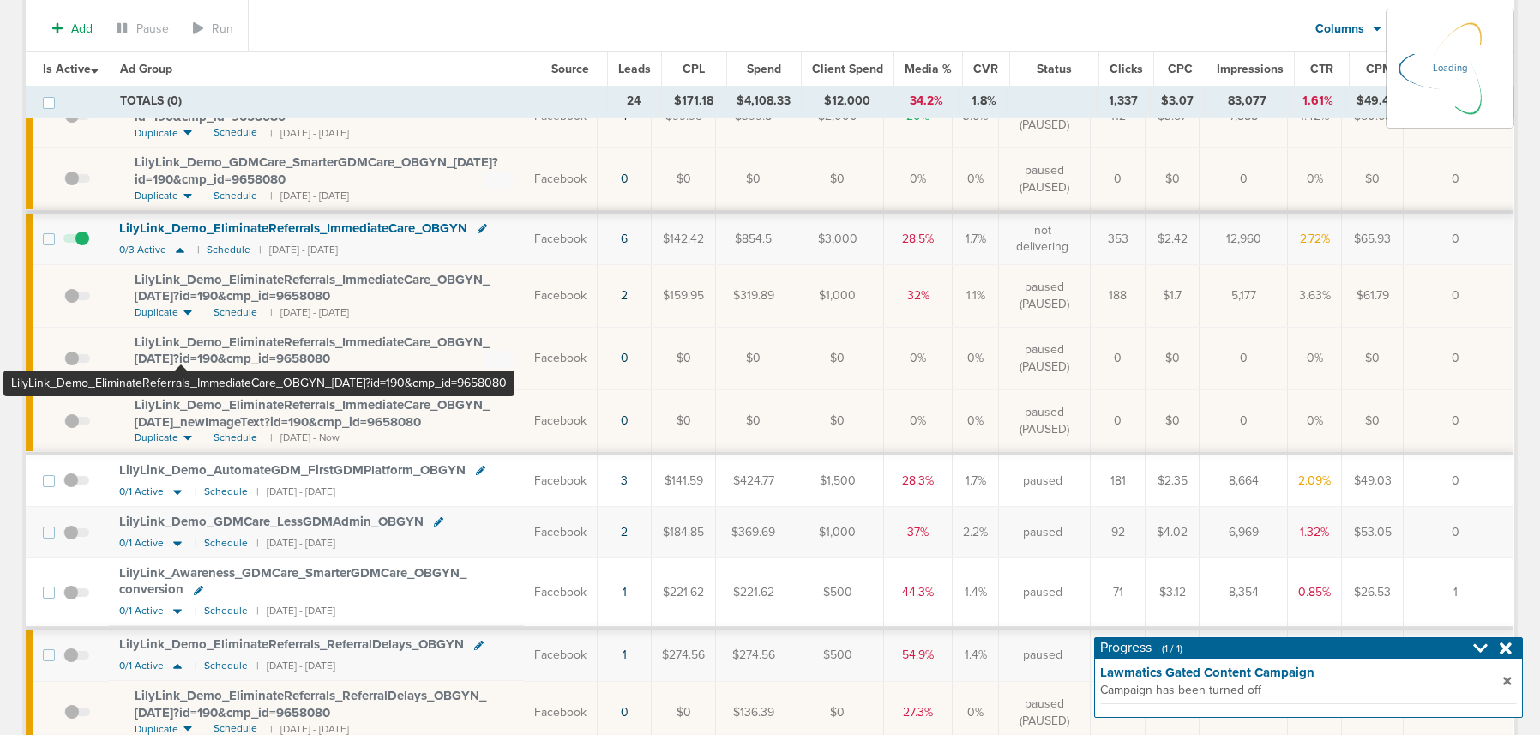
scroll to position [329, 0]
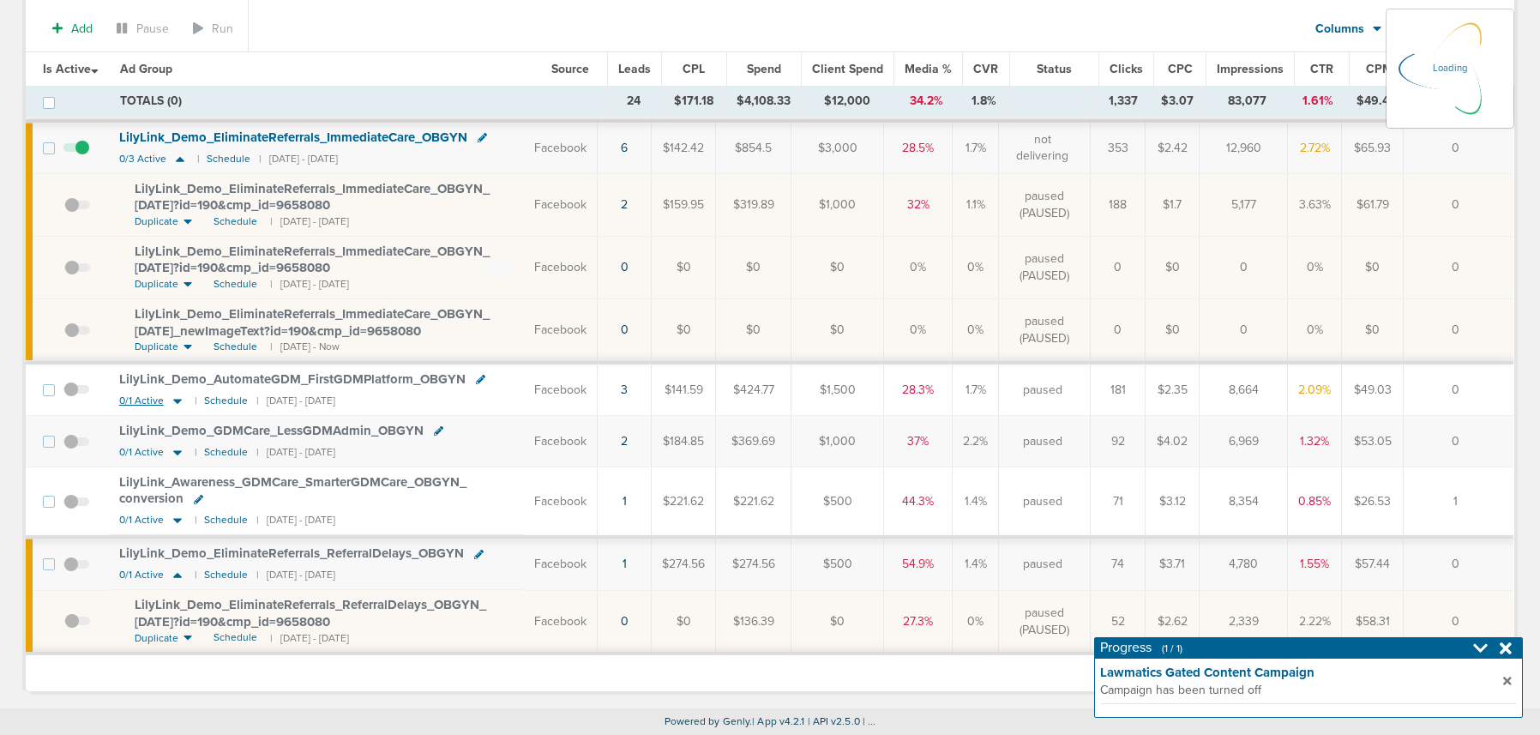
click at [178, 401] on icon at bounding box center [177, 401] width 9 height 5
click at [178, 402] on icon at bounding box center [177, 401] width 9 height 5
click at [182, 400] on icon at bounding box center [177, 401] width 17 height 15
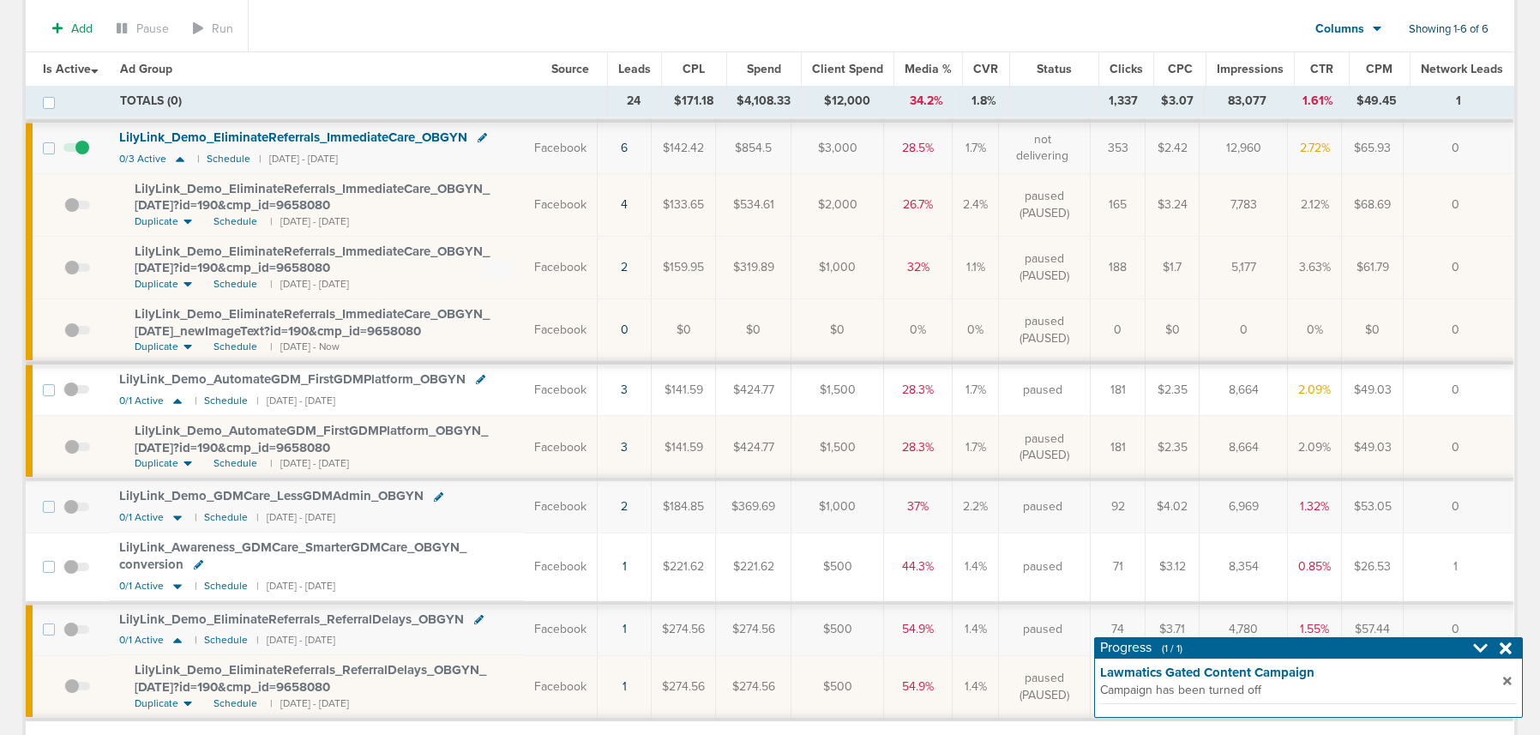
click at [1509, 651] on icon at bounding box center [1506, 648] width 12 height 12
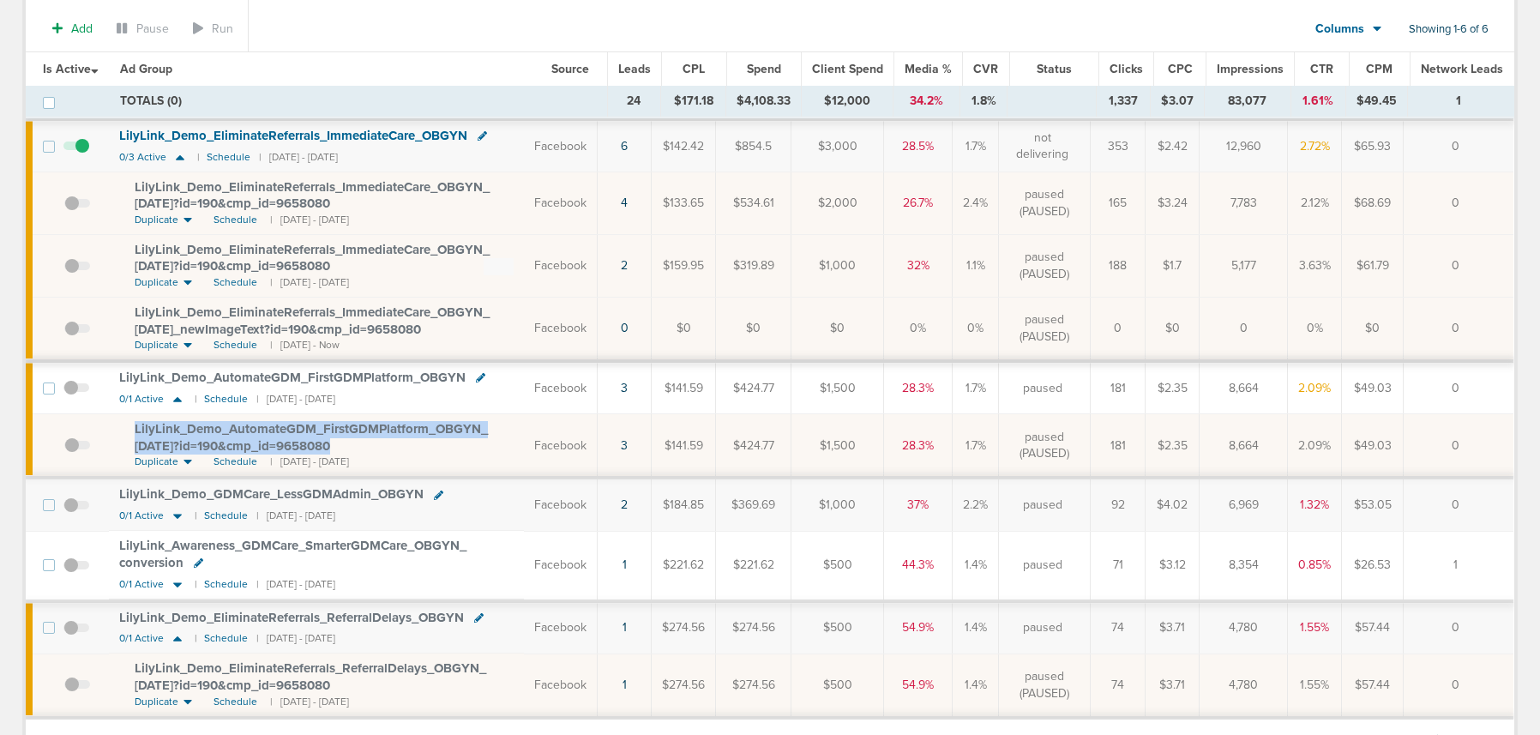
drag, startPoint x: 127, startPoint y: 425, endPoint x: 402, endPoint y: 446, distance: 276.1
click at [402, 446] on td "LilyLink_ Demo_ AutomateGDM_ FirstGDMPlatform_ OBGYN_ 06.05.25?id=190&cmp_ id=9…" at bounding box center [316, 445] width 415 height 63
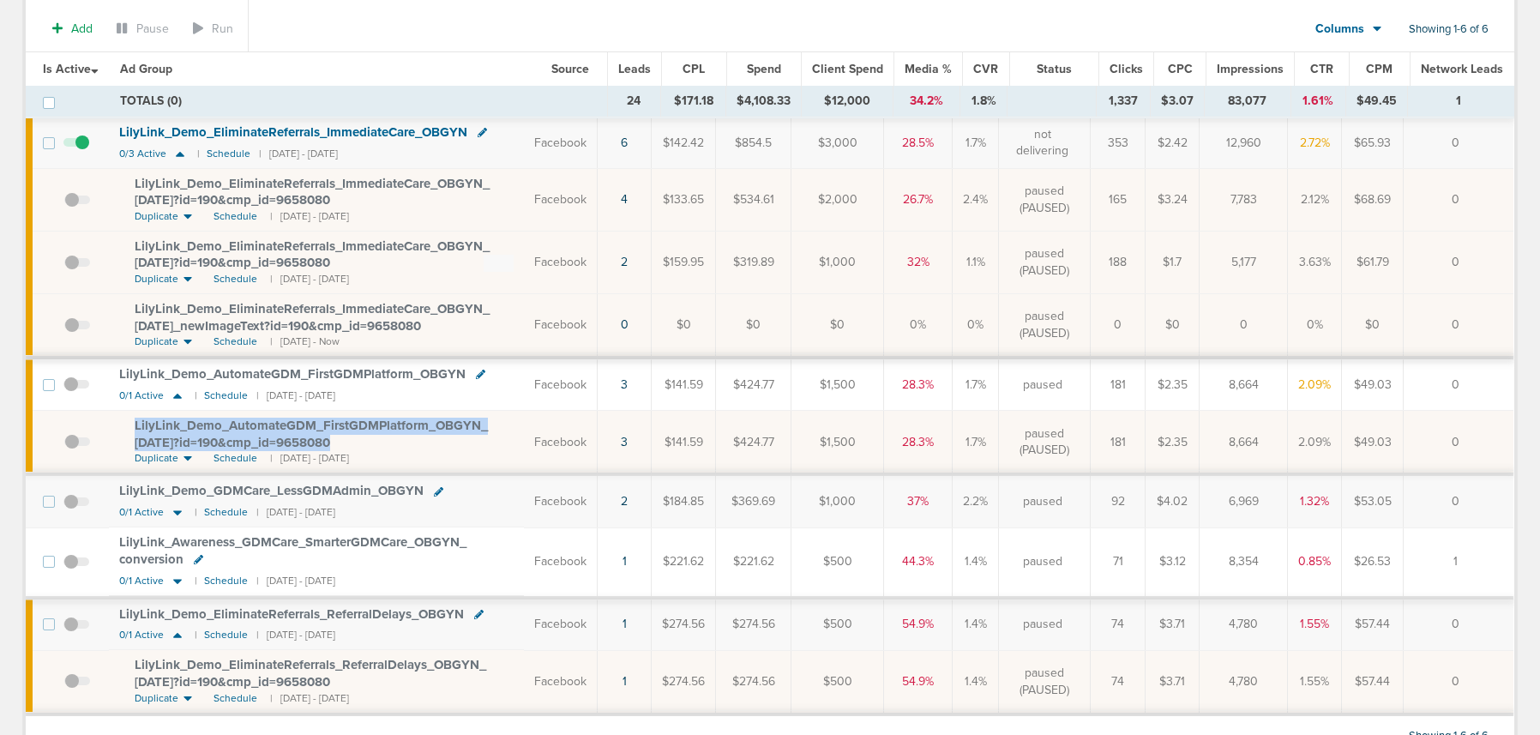
scroll to position [331, 0]
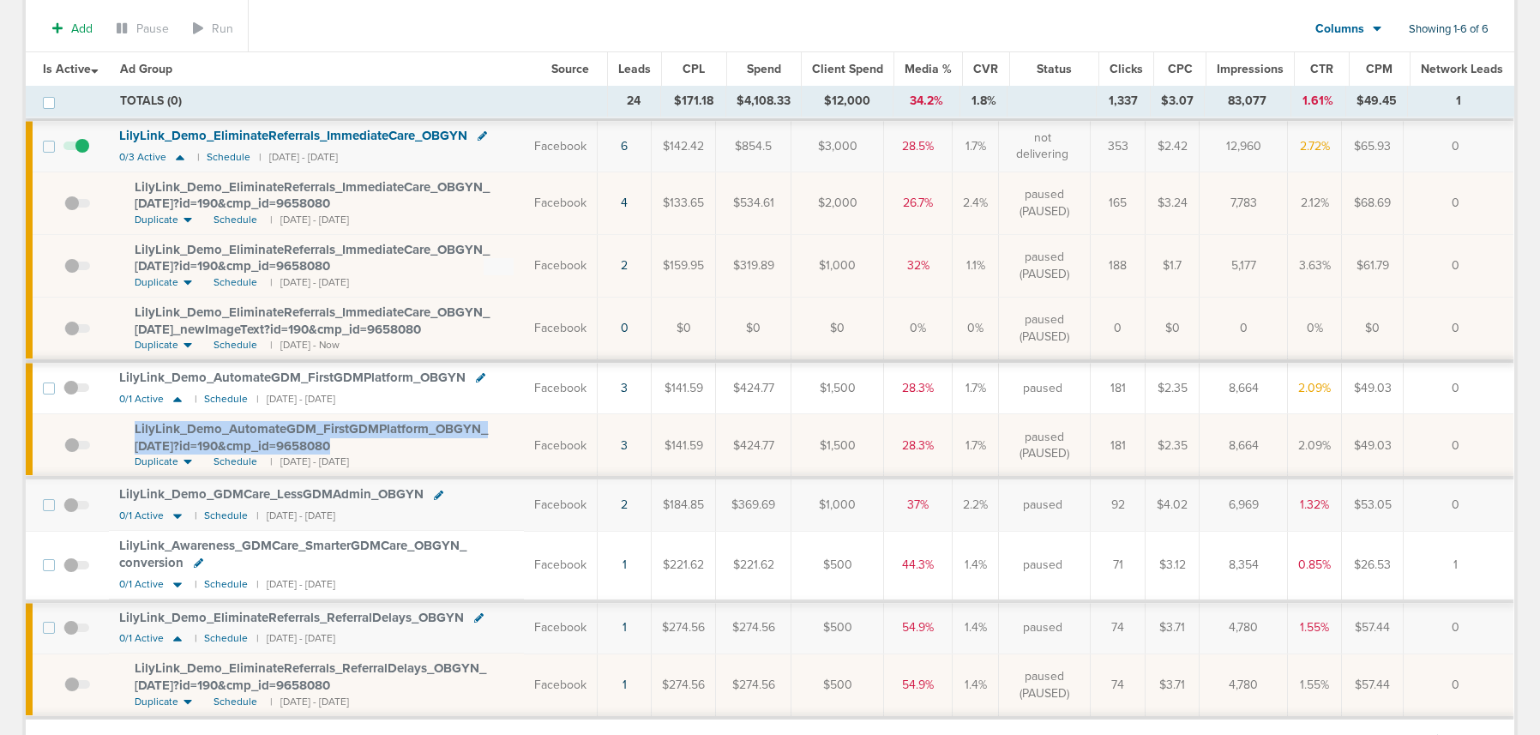
copy span "LilyLink_ Demo_ AutomateGDM_ FirstGDMPlatform_ OBGYN_ 06.05.25?id=190&cmp_ id=9…"
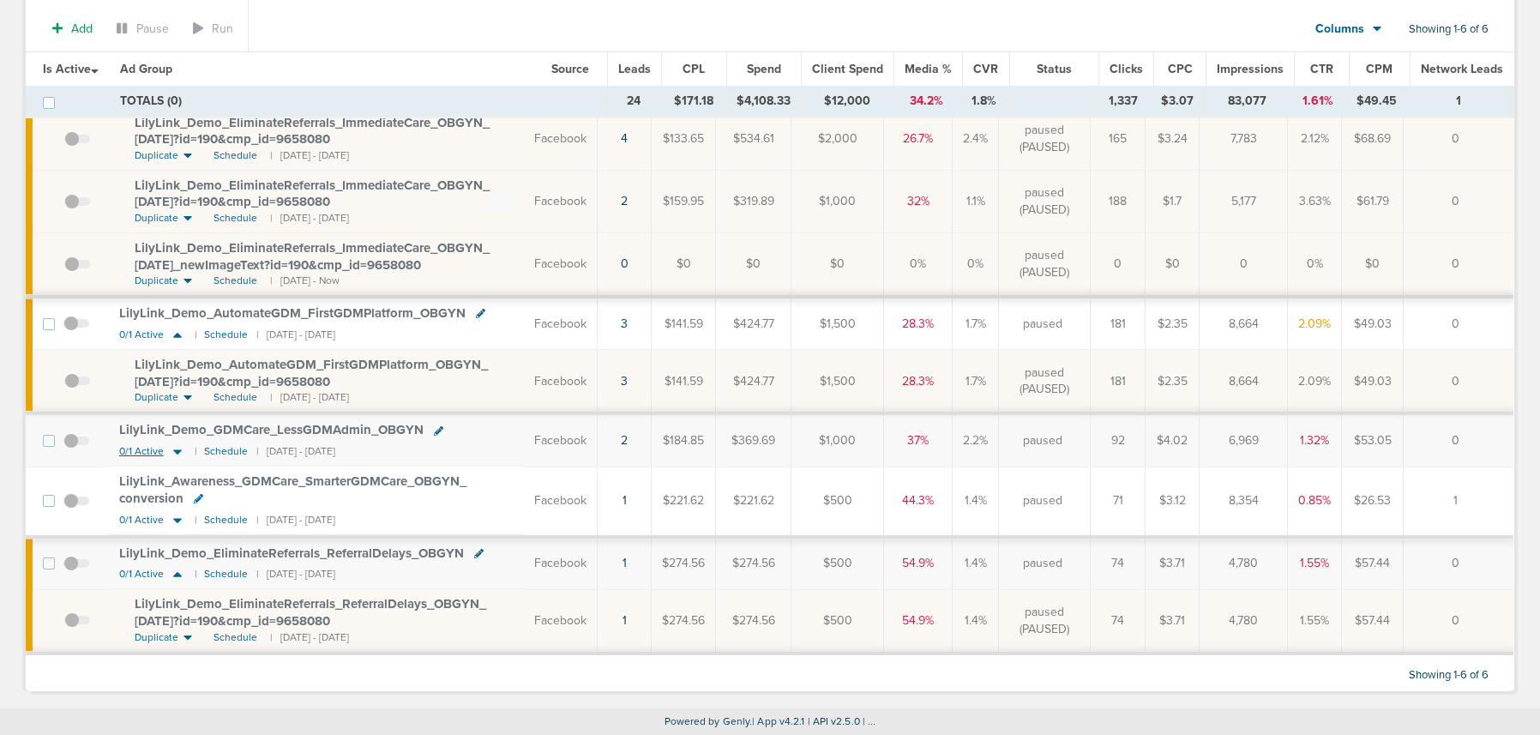
click at [178, 451] on icon at bounding box center [177, 451] width 9 height 5
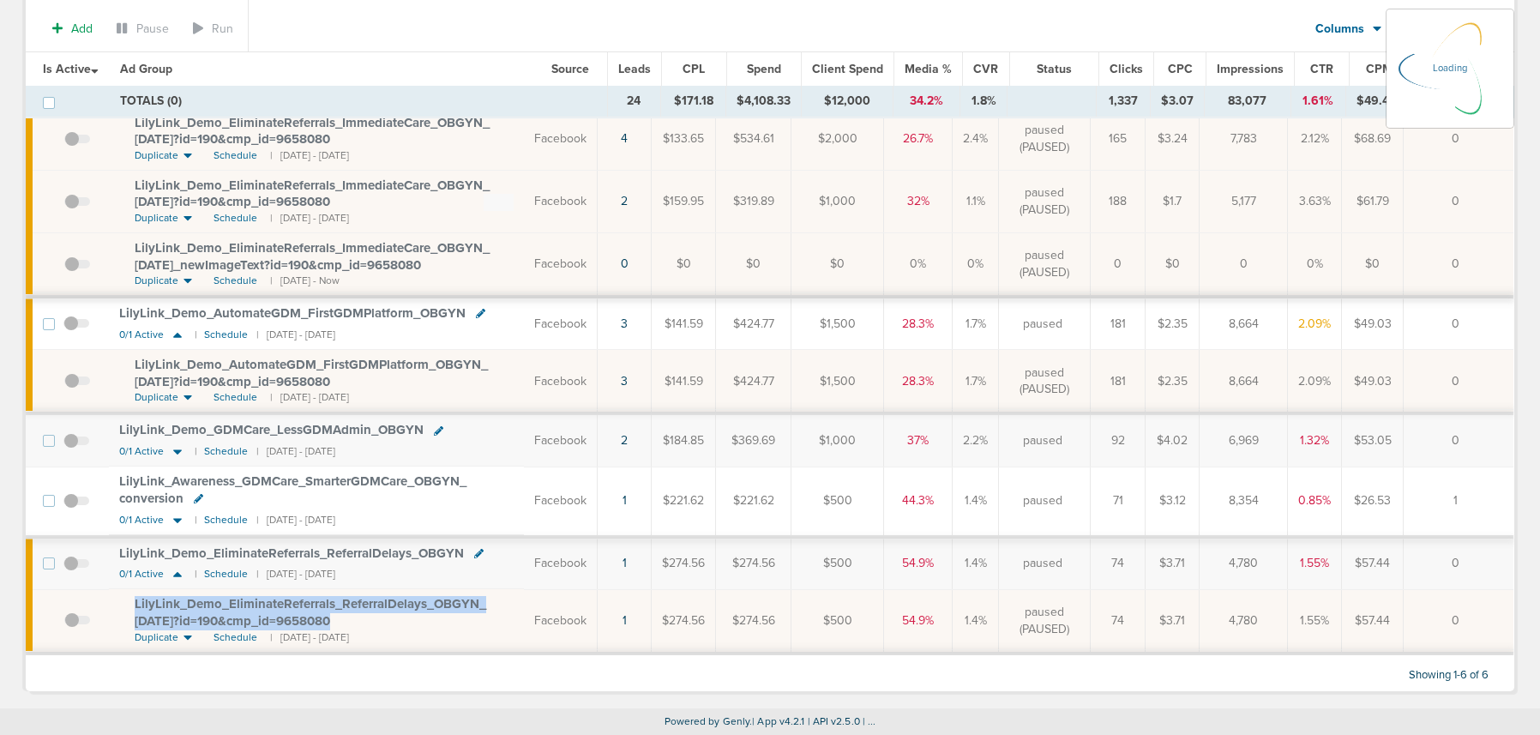
drag, startPoint x: 123, startPoint y: 604, endPoint x: 358, endPoint y: 622, distance: 236.5
click at [358, 622] on td "LilyLink_ Demo_ EliminateReferrals_ ReferralDelays_ OBGYN_ 06.27.25?id=190&cmp_…" at bounding box center [316, 620] width 415 height 63
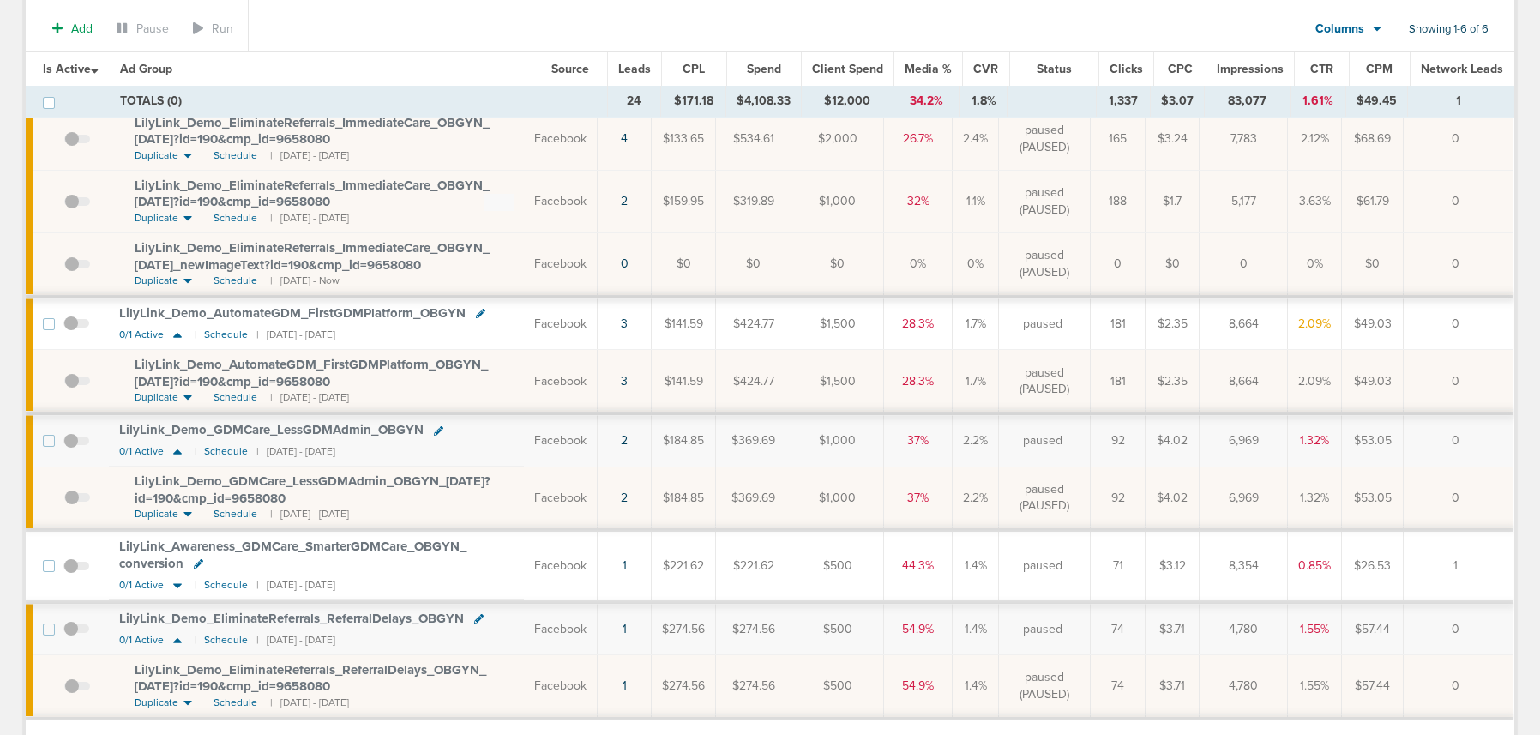
click at [346, 500] on div "LilyLink_ Demo_ GDMCare_ LessGDMAdmin_ OBGYN_ 06.05.25?id=190&cmp_ id=9658080" at bounding box center [324, 489] width 379 height 33
drag, startPoint x: 328, startPoint y: 497, endPoint x: 102, endPoint y: 474, distance: 226.7
click at [102, 474] on tr "LilyLink_ Demo_ GDMCare_ LessGDMAdmin_ OBGYN_ 06.05.25?id=190&cmp_ id=9658080 D…" at bounding box center [770, 498] width 1488 height 63
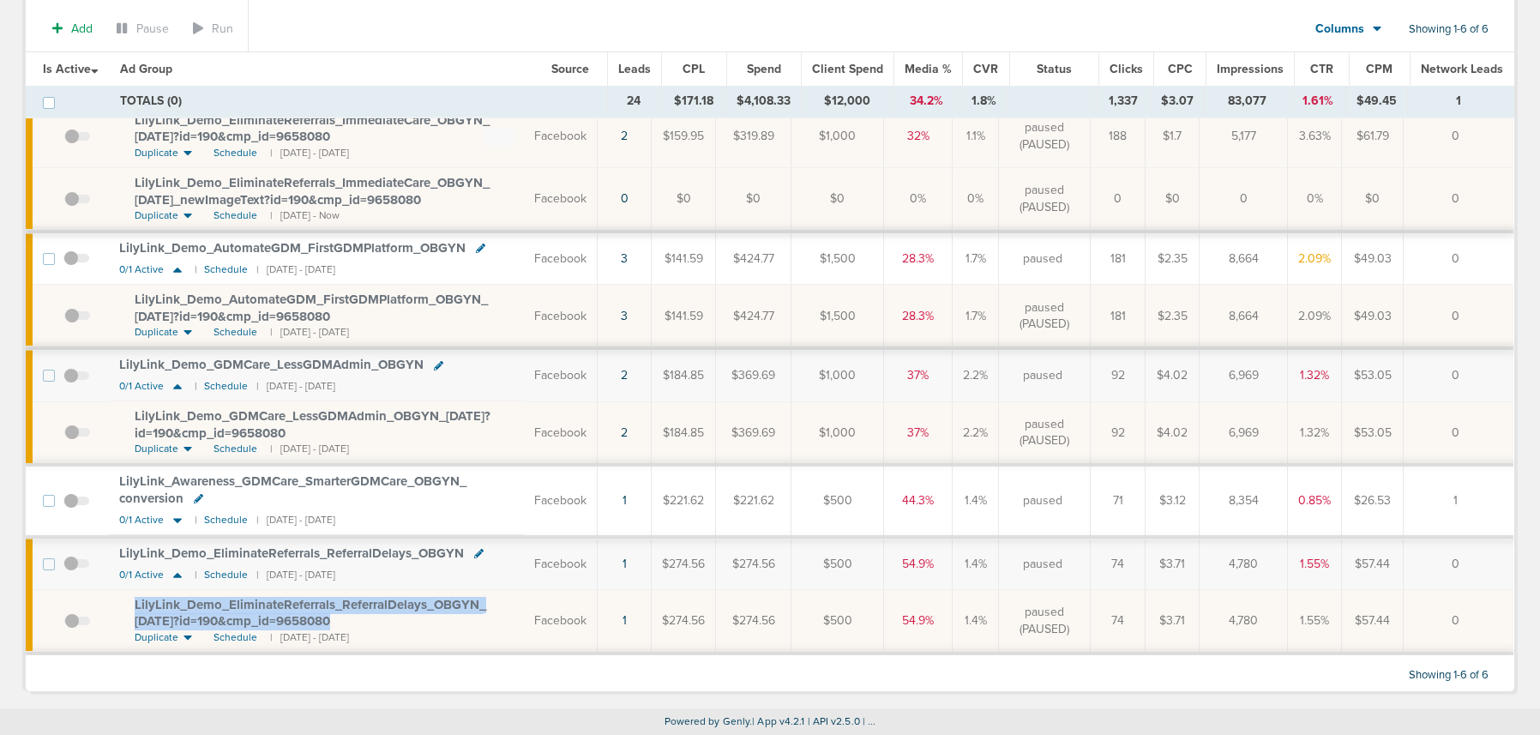
drag, startPoint x: 125, startPoint y: 597, endPoint x: 395, endPoint y: 623, distance: 271.4
click at [395, 623] on td "LilyLink_ Demo_ EliminateReferrals_ ReferralDelays_ OBGYN_ 06.27.25?id=190&cmp_…" at bounding box center [316, 621] width 415 height 63
copy span "LilyLink_ Demo_ EliminateReferrals_ ReferralDelays_ OBGYN_ 06.27.25?id=190&cmp_…"
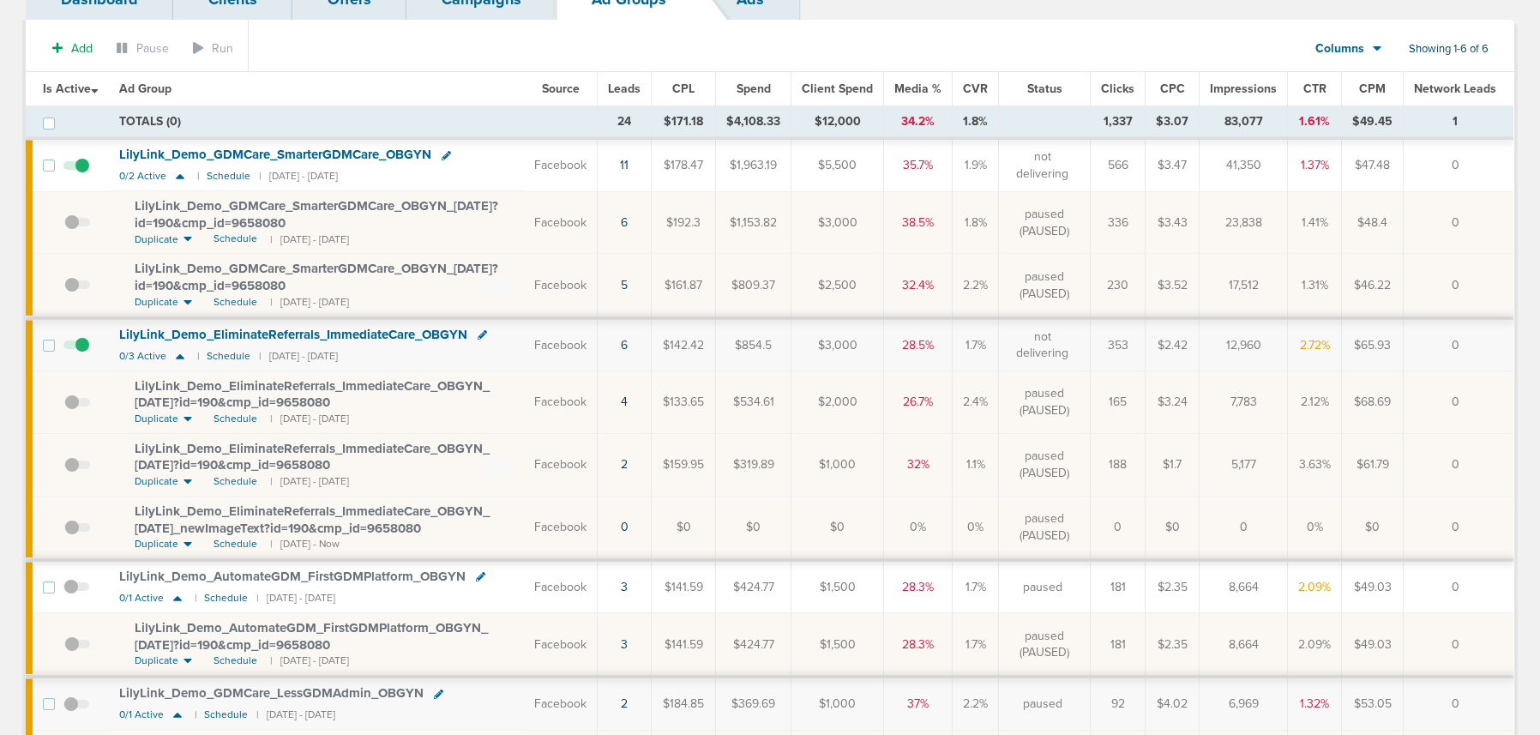
scroll to position [133, 0]
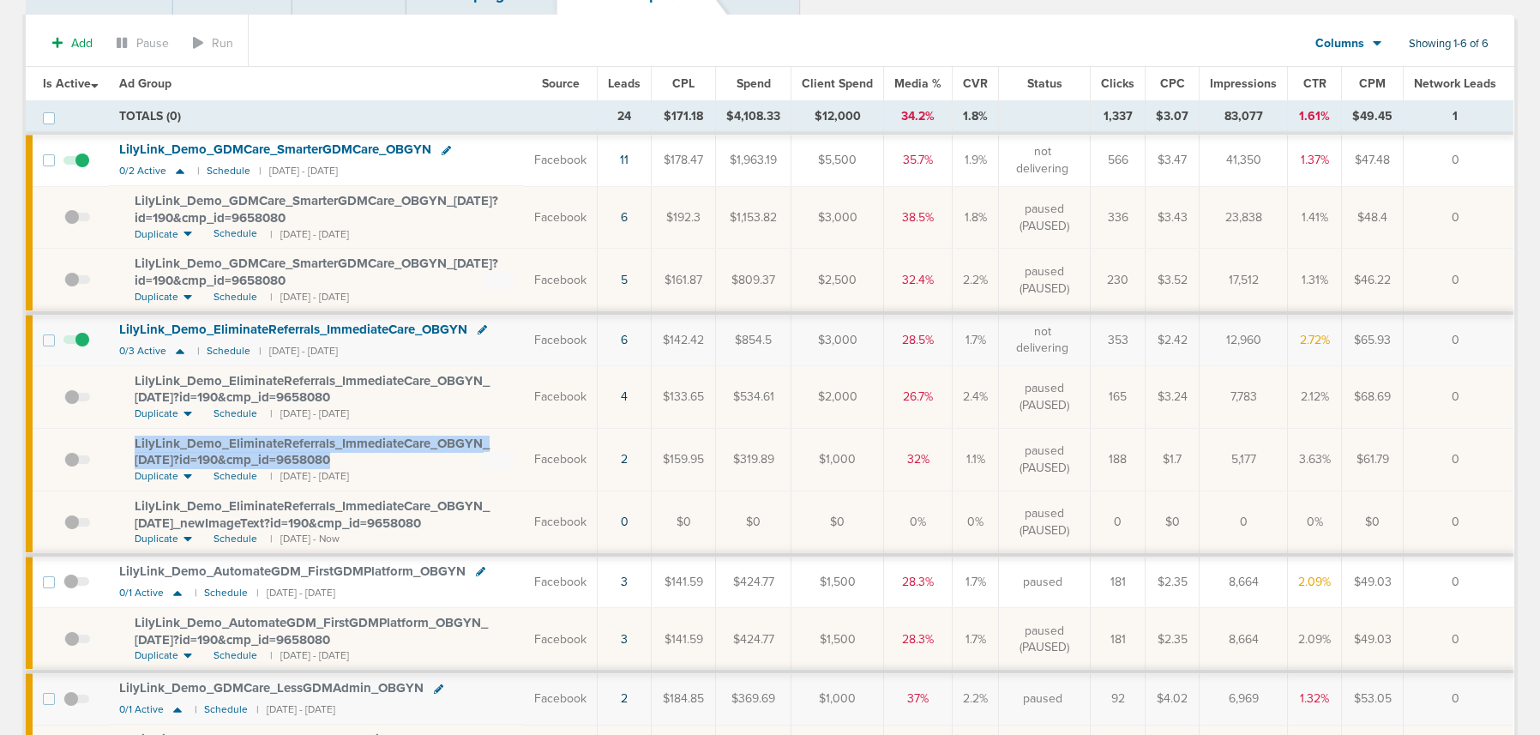
drag, startPoint x: 376, startPoint y: 459, endPoint x: 93, endPoint y: 429, distance: 284.6
click at [93, 429] on tr "LilyLink_ Demo_ EliminateReferrals_ ImmediateCare_ OBGYN_ 08.01.25?id=190&cmp_ …" at bounding box center [770, 459] width 1488 height 63
copy tr "LilyLink_ Demo_ EliminateReferrals_ ImmediateCare_ OBGYN_ 08.01.25?id=190&cmp_ …"
click at [354, 461] on div "LilyLink_ Demo_ EliminateReferrals_ ImmediateCare_ OBGYN_ 08.01.25?id=190&cmp_ …" at bounding box center [324, 452] width 379 height 33
drag, startPoint x: 356, startPoint y: 459, endPoint x: 133, endPoint y: 439, distance: 223.9
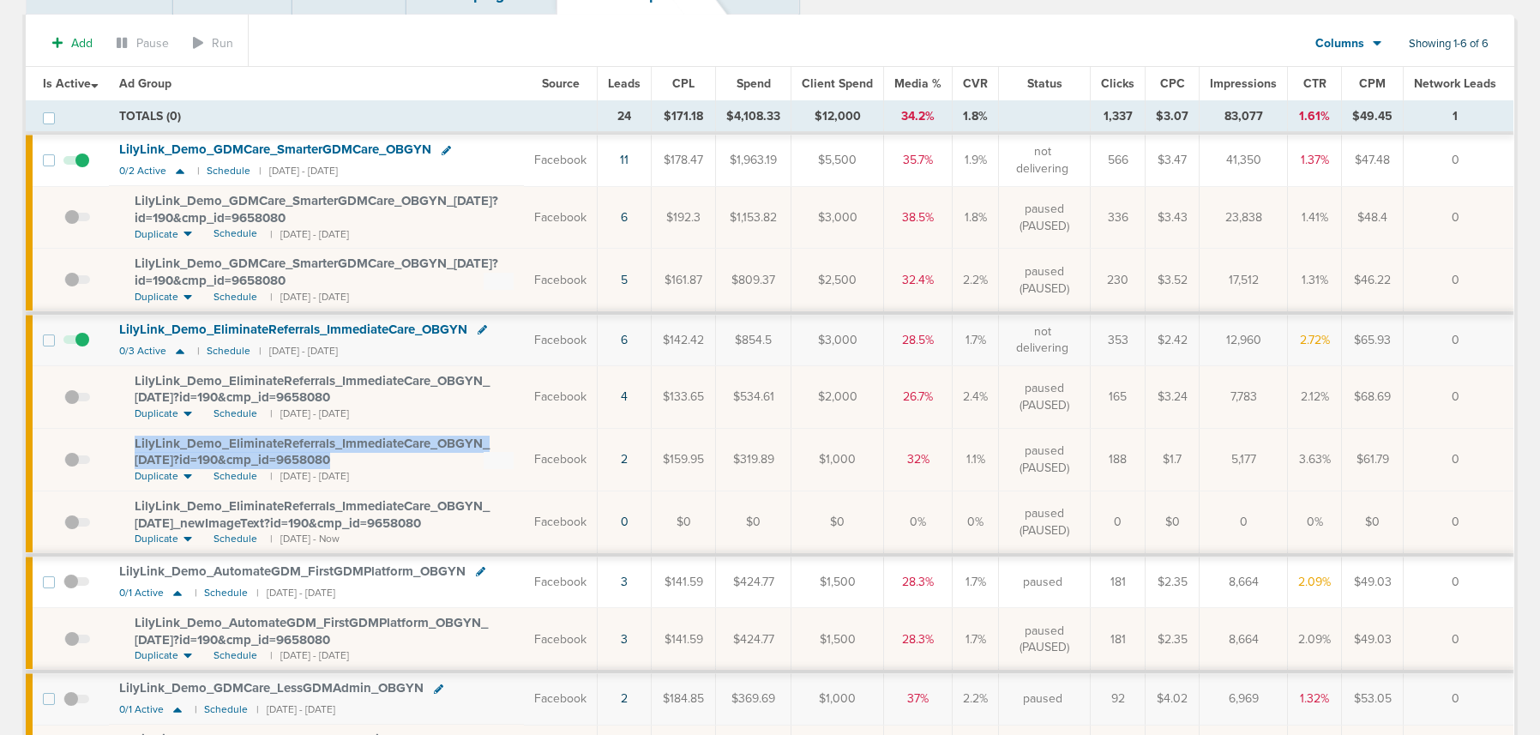
click at [133, 439] on td "LilyLink_ Demo_ EliminateReferrals_ ImmediateCare_ OBGYN_ 08.01.25?id=190&cmp_ …" at bounding box center [316, 459] width 415 height 63
copy span "LilyLink_ Demo_ EliminateReferrals_ ImmediateCare_ OBGYN_ 08.01.25?id=190&cmp_ …"
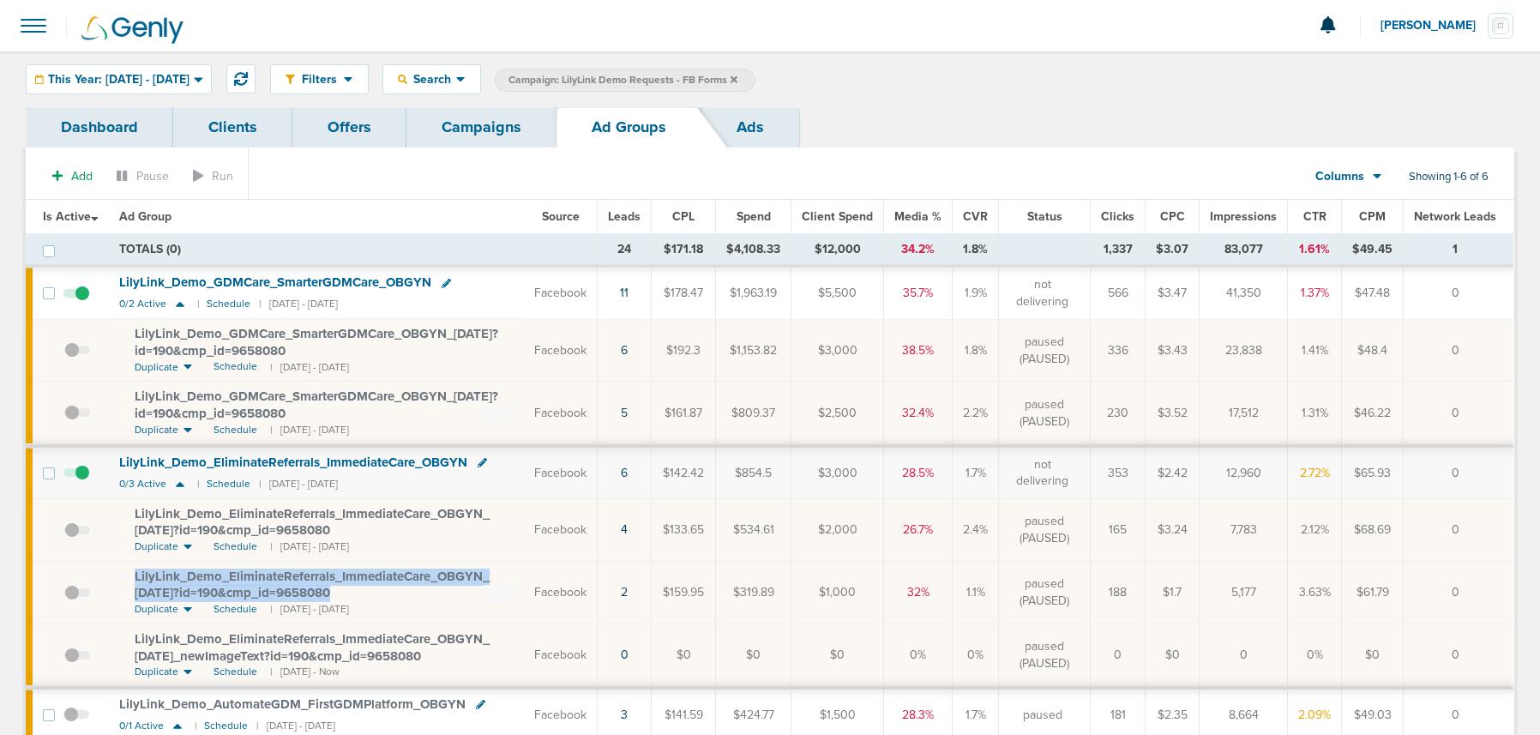
click at [492, 128] on link "Campaigns" at bounding box center [482, 127] width 150 height 40
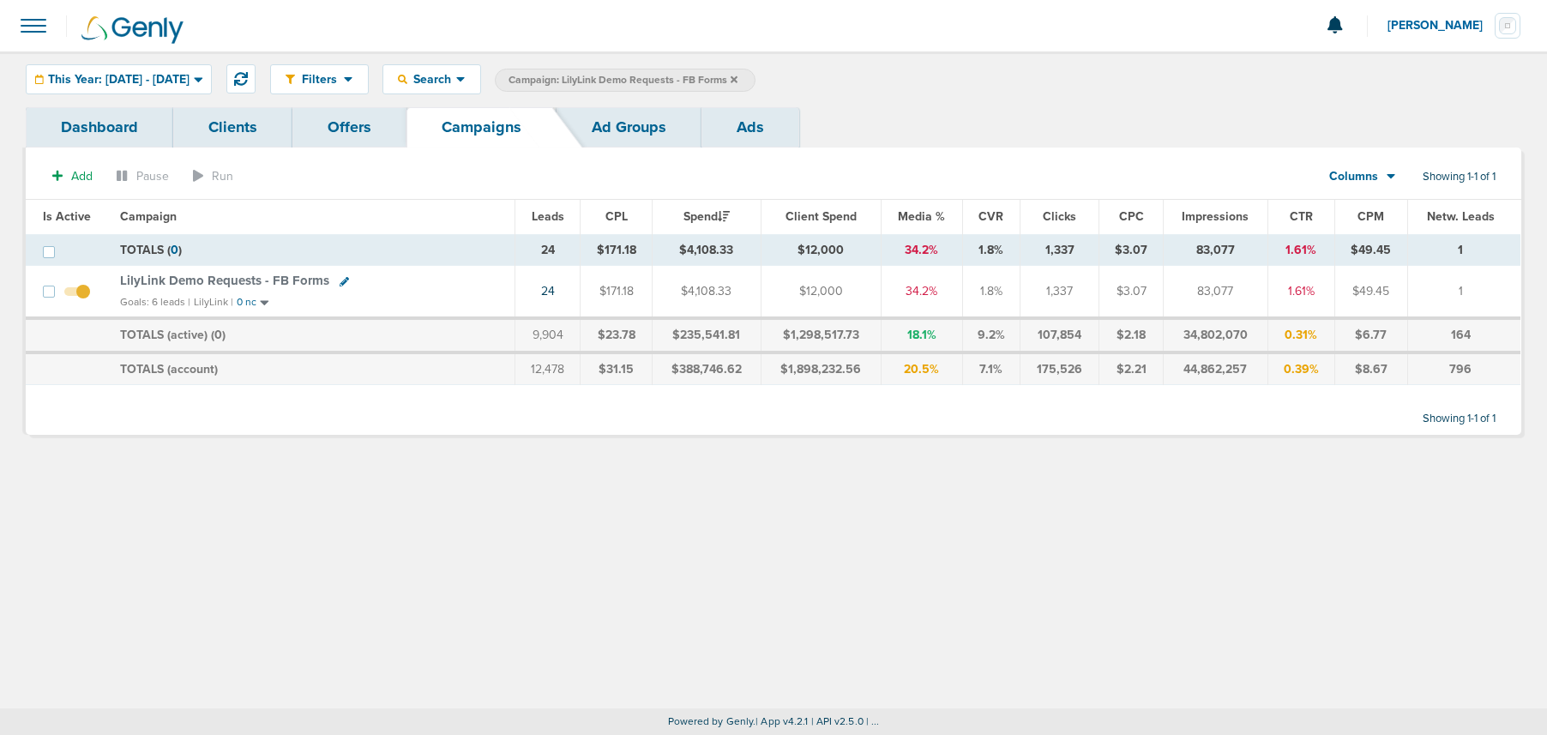
click at [756, 80] on label "Campaign: LilyLink Demo Requests - FB Forms" at bounding box center [625, 80] width 261 height 23
click at [738, 78] on icon at bounding box center [734, 78] width 7 height 7
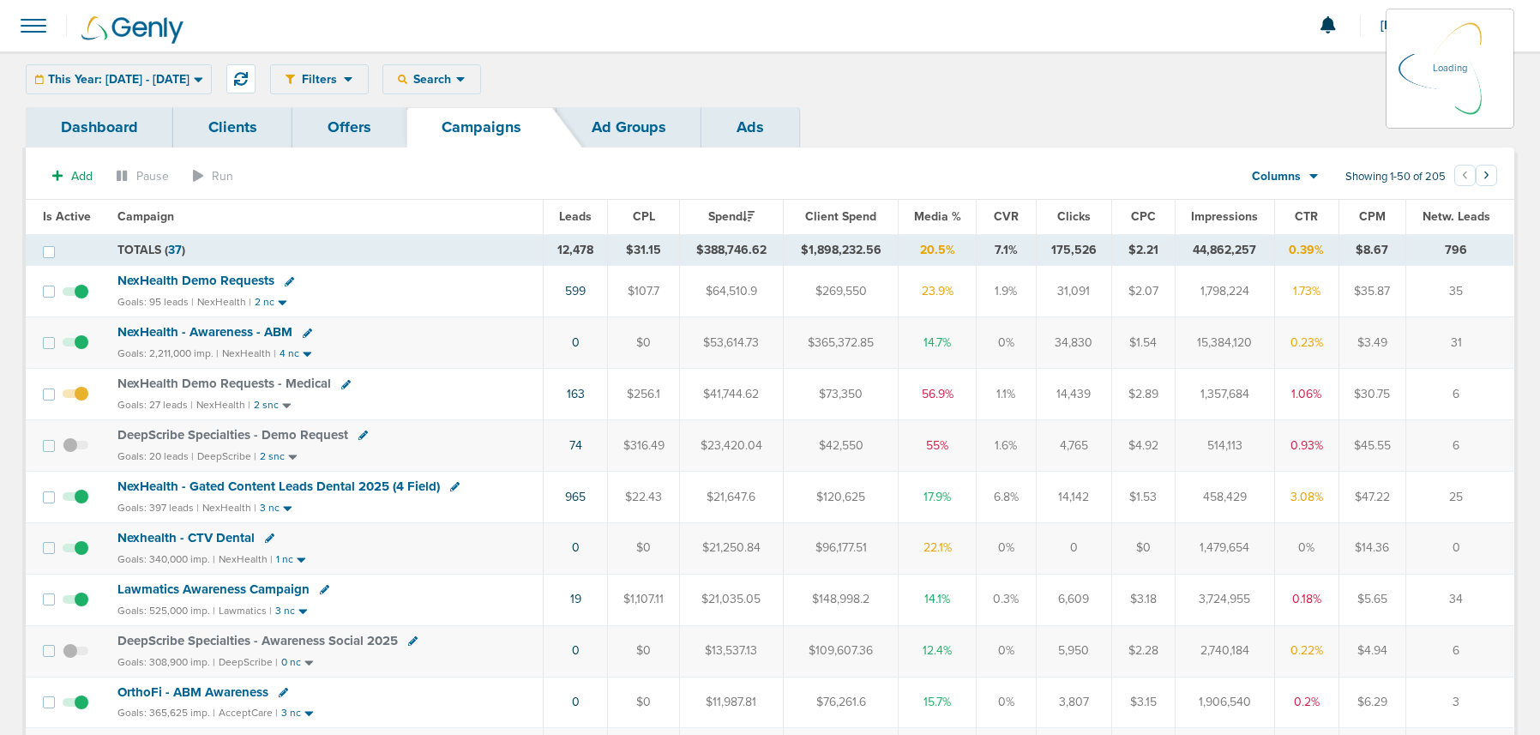
click at [212, 74] on div "This Year: 01.01.2025 - 09.08.2025 Today Yesterday Last 7 Days Last 14 Days Thi…" at bounding box center [119, 79] width 186 height 30
click at [203, 81] on icon at bounding box center [198, 79] width 9 height 15
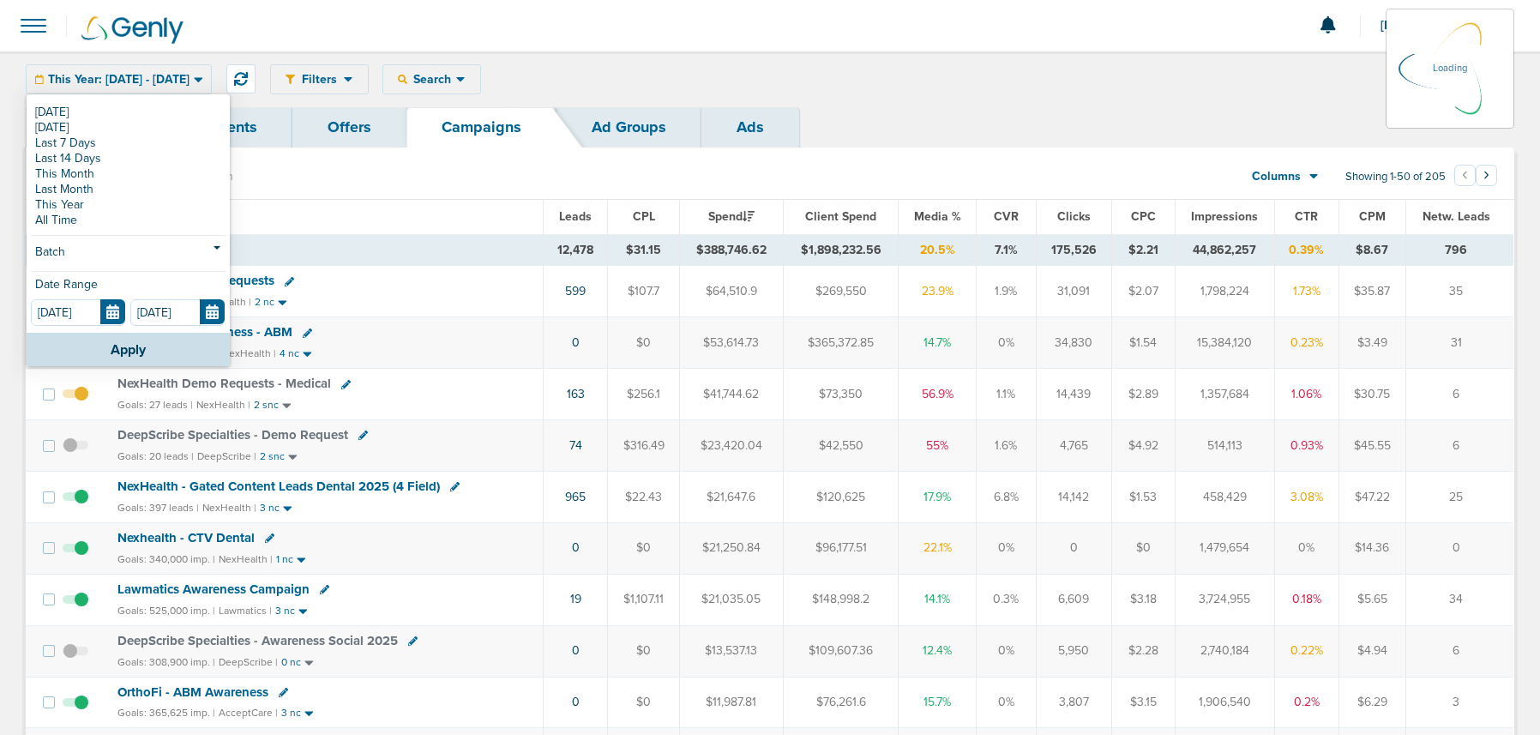
click at [51, 112] on link "Dashboard" at bounding box center [100, 127] width 148 height 40
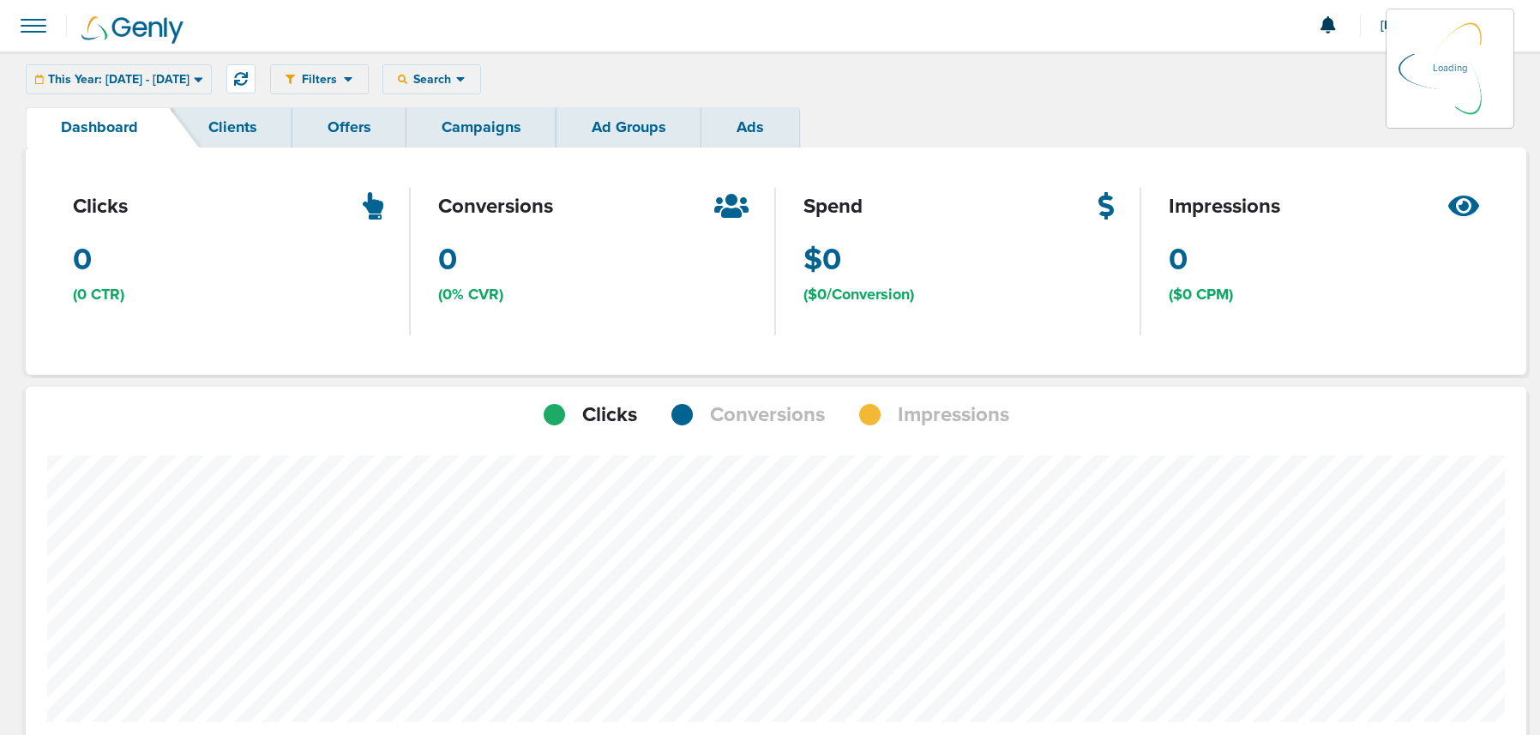
scroll to position [1244, 1489]
click at [453, 129] on link "Campaigns" at bounding box center [482, 127] width 150 height 40
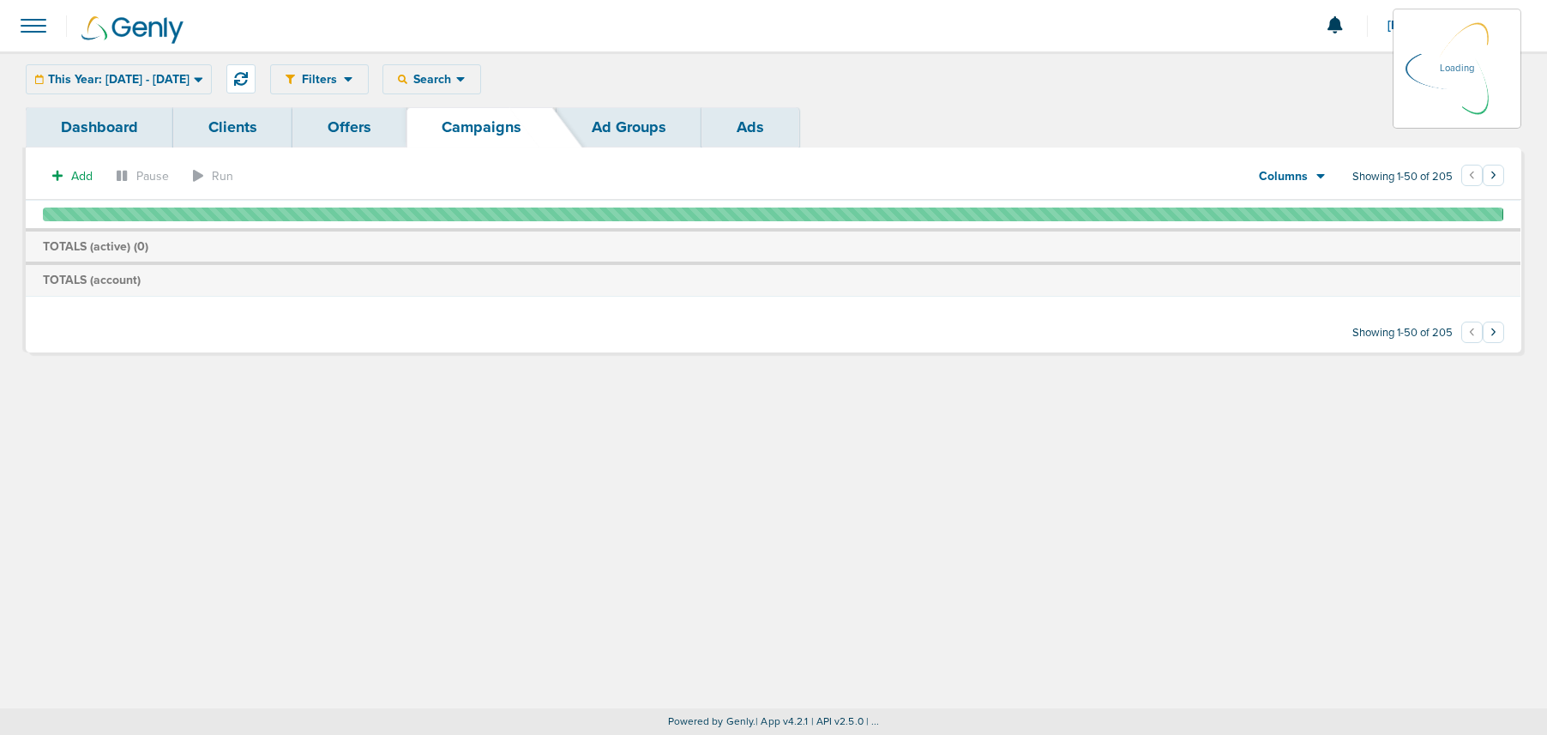
click at [212, 76] on div "This Year: 01.01.2025 - 09.08.2025 Today Yesterday Last 7 Days Last 14 Days Thi…" at bounding box center [119, 79] width 186 height 30
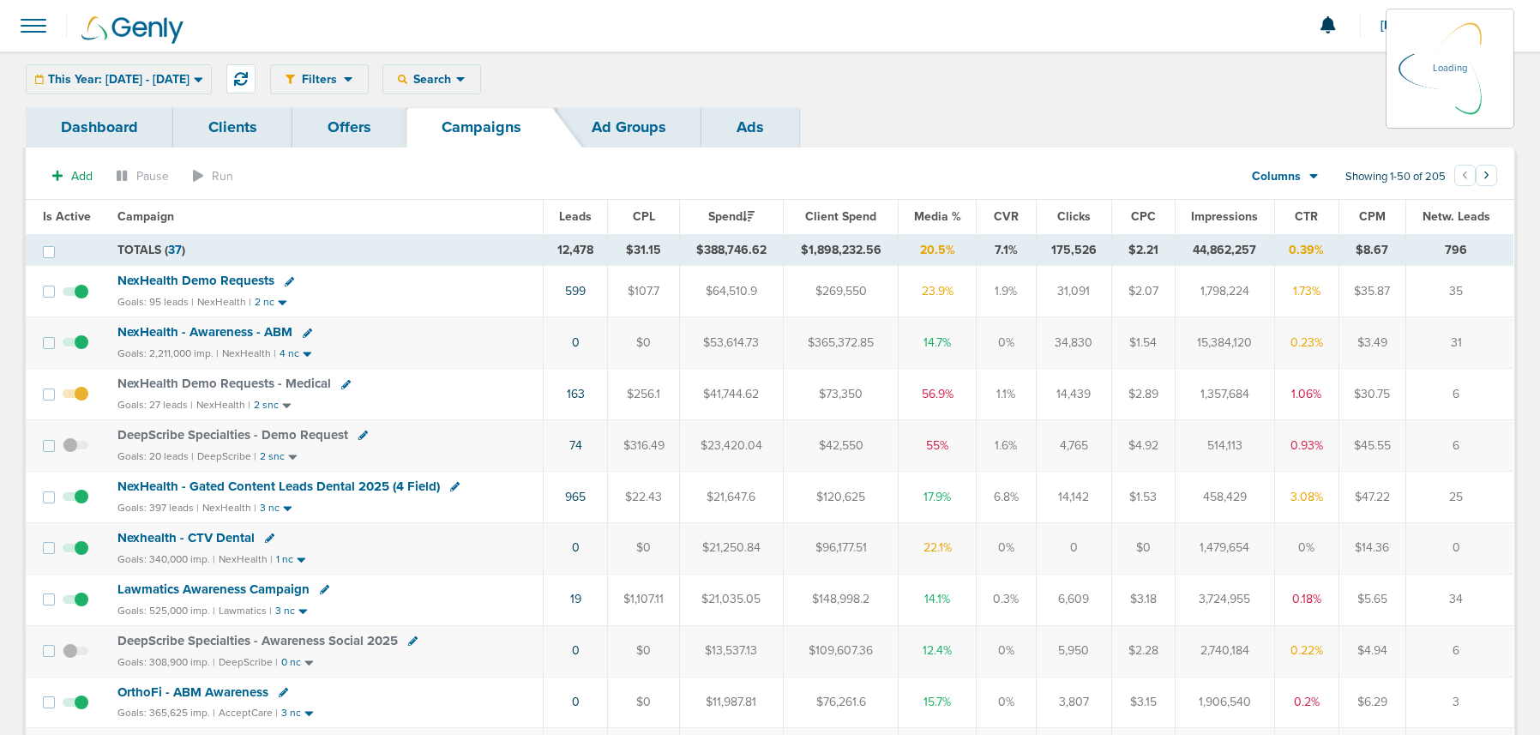
click at [212, 83] on div "This Year: 01.01.2025 - 09.08.2025 Today Yesterday Last 7 Days Last 14 Days Thi…" at bounding box center [119, 79] width 186 height 30
click at [203, 79] on icon at bounding box center [198, 79] width 9 height 15
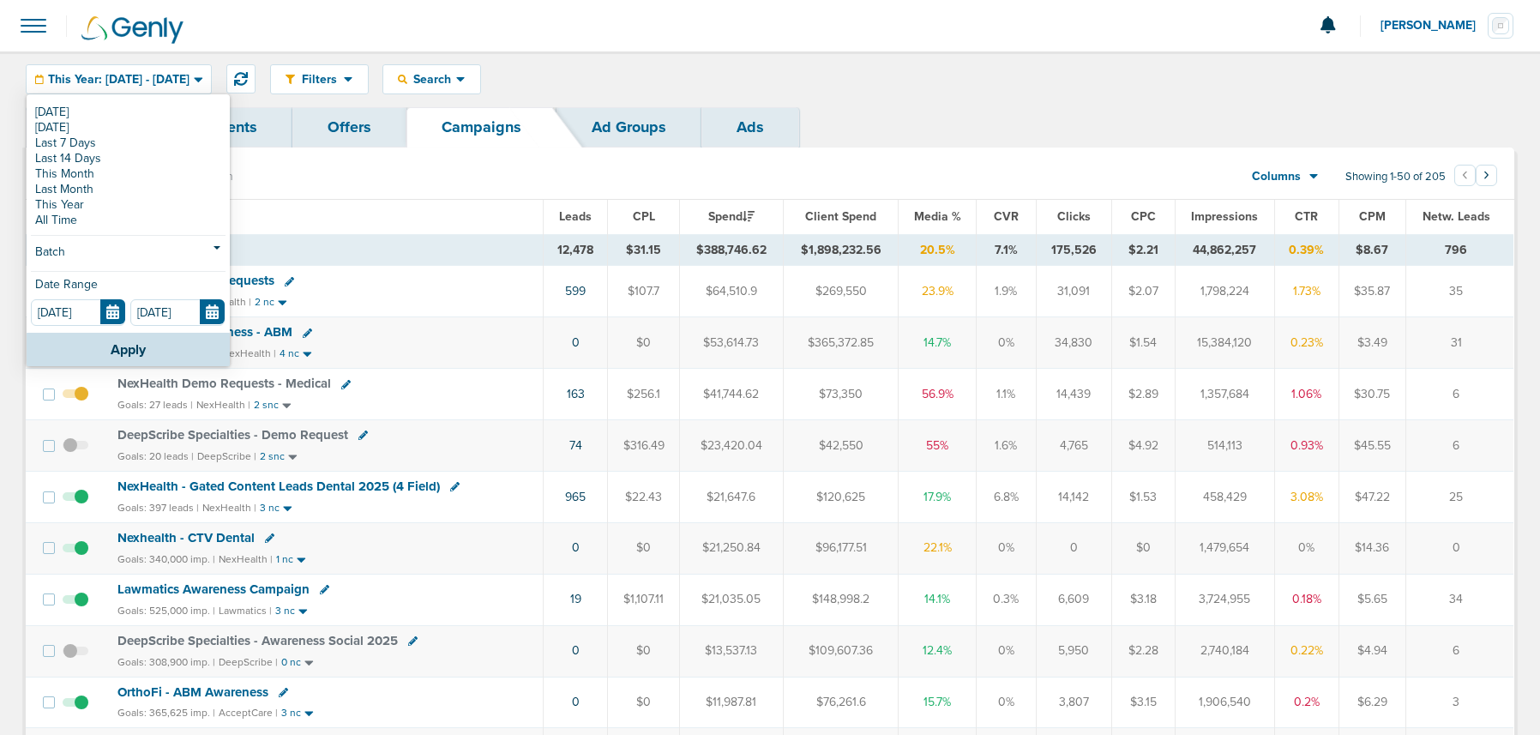
click at [53, 111] on link "[DATE]" at bounding box center [128, 112] width 195 height 15
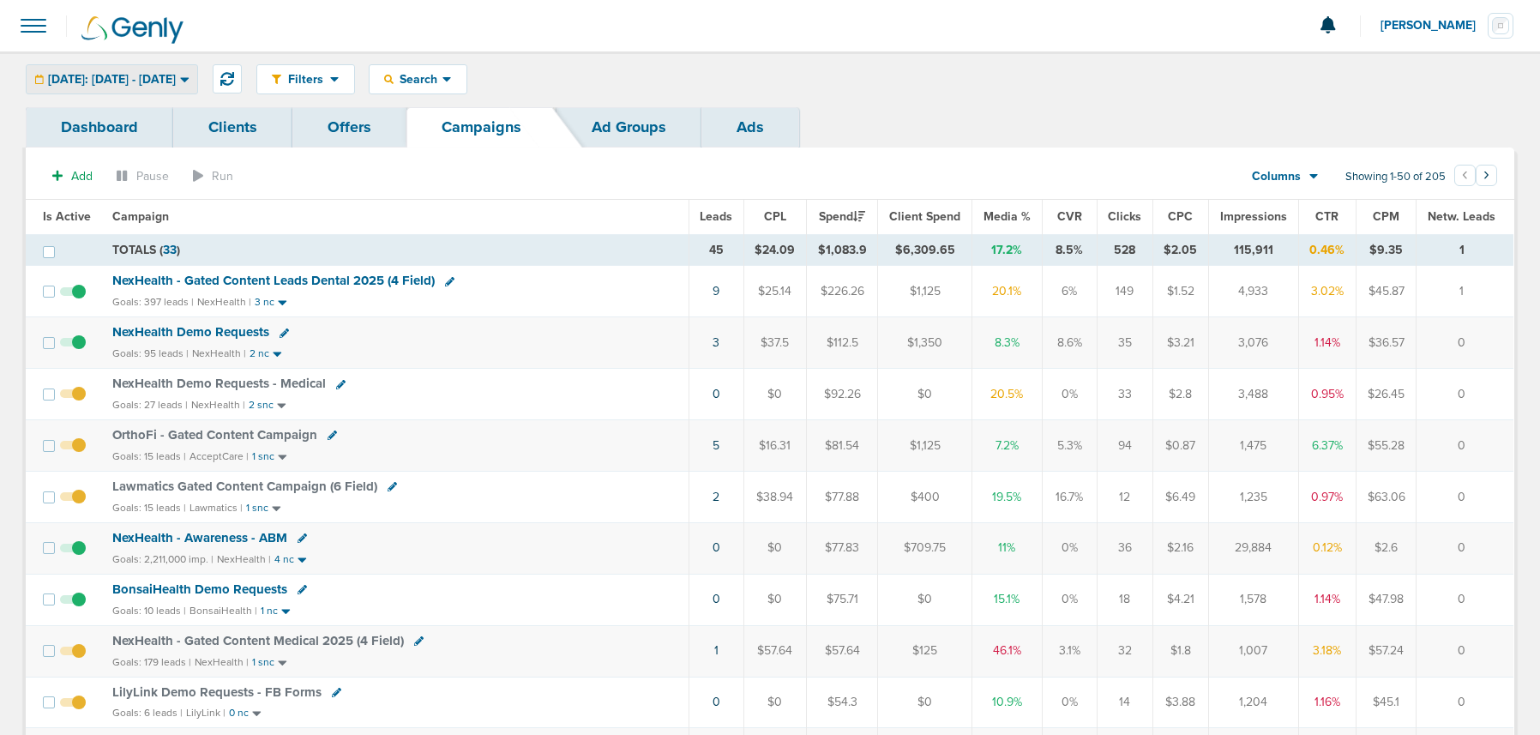
click at [184, 87] on div "Today: 09.08.2025 - 09.08.2025" at bounding box center [112, 79] width 171 height 28
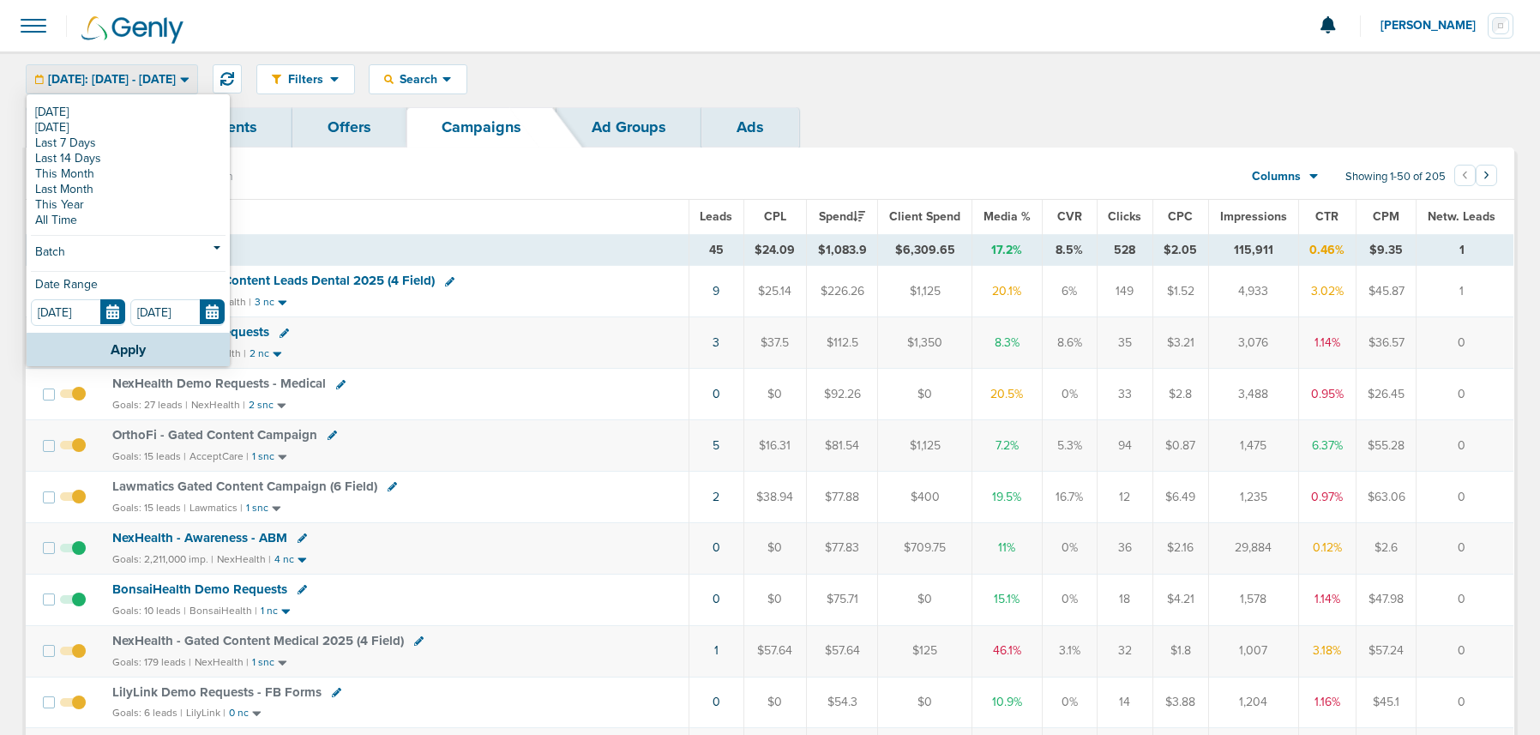
drag, startPoint x: 735, startPoint y: 31, endPoint x: 679, endPoint y: 4, distance: 61.8
click at [735, 31] on div at bounding box center [770, 25] width 1540 height 51
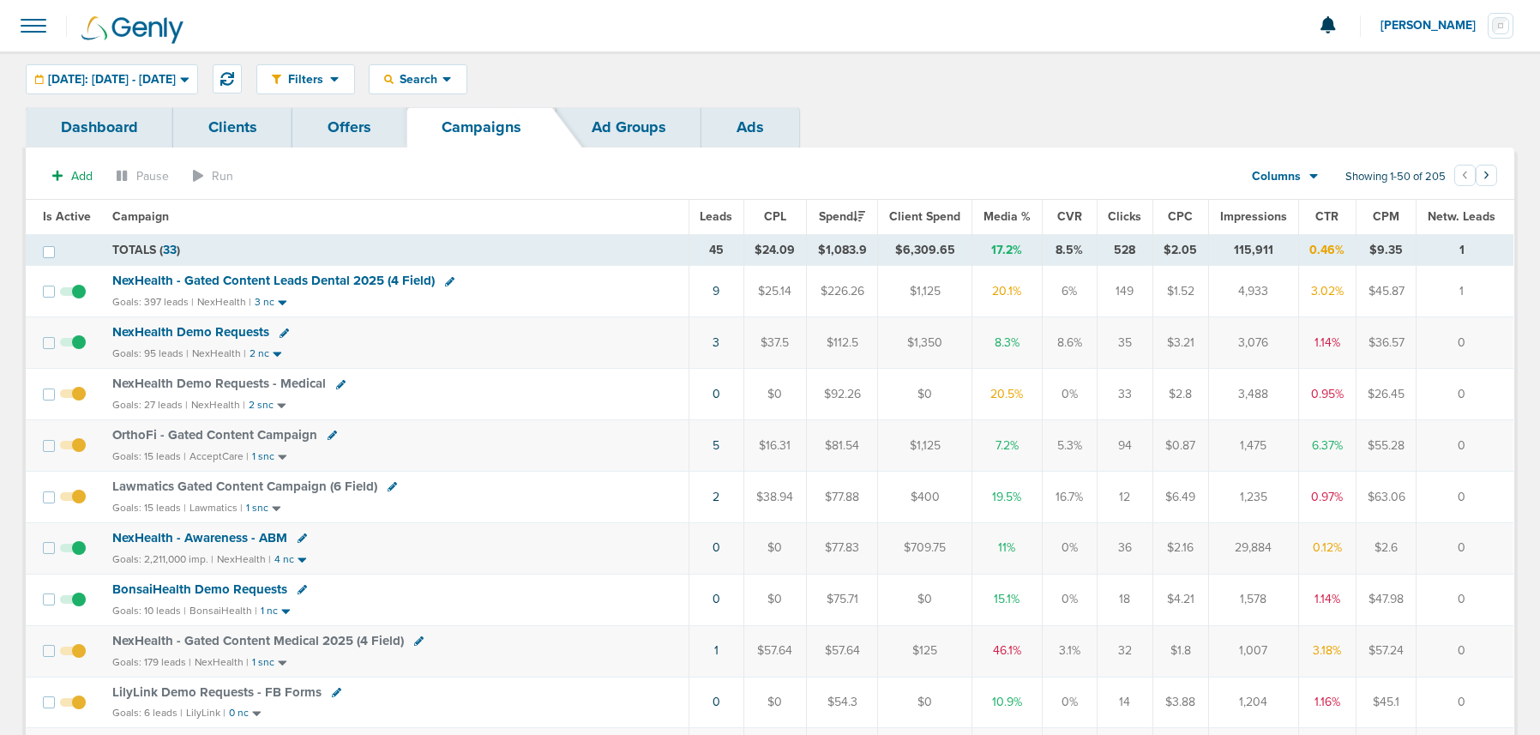
click at [227, 480] on span "Lawmatics Gated Content Campaign (6 Field)" at bounding box center [244, 486] width 265 height 15
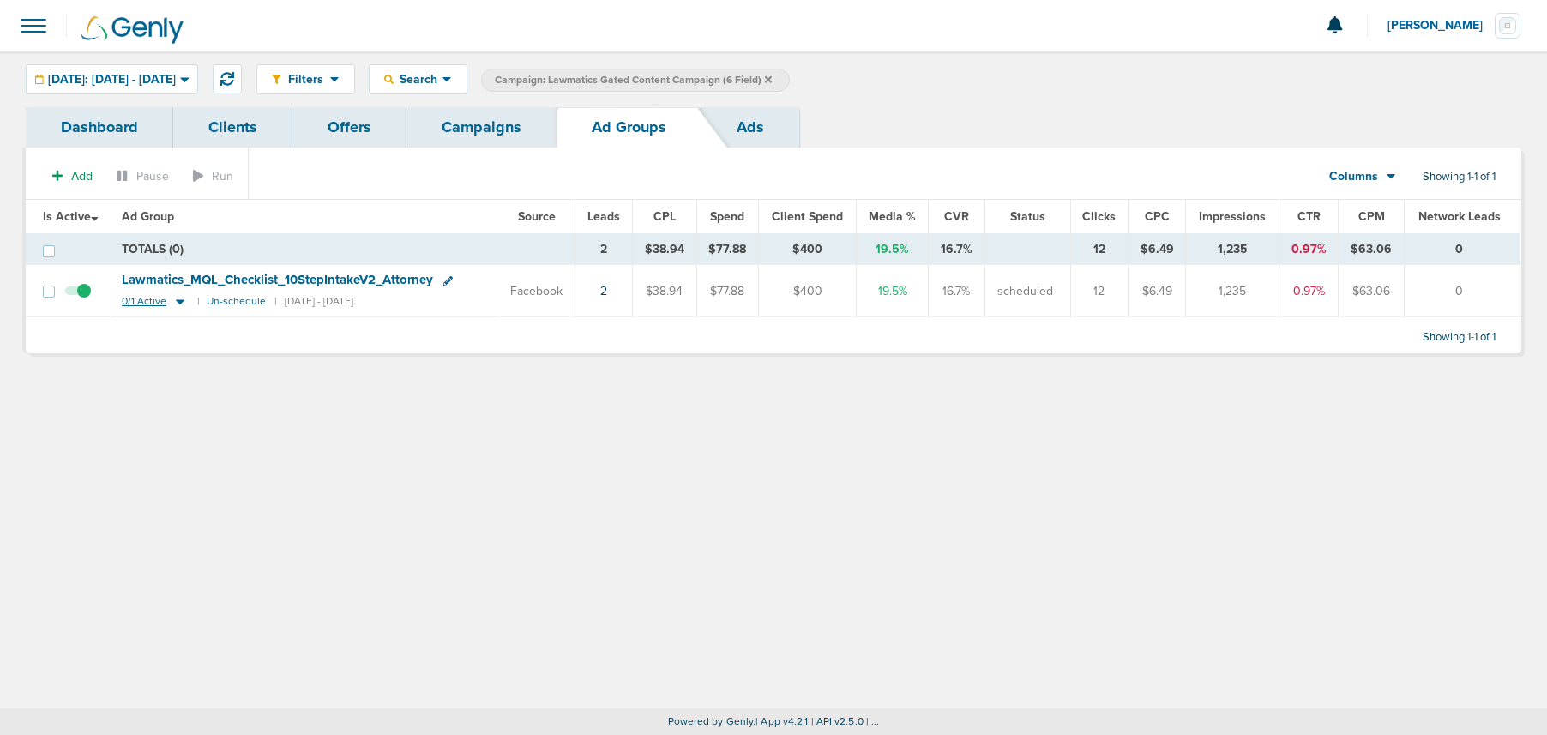
click at [180, 298] on icon at bounding box center [180, 301] width 17 height 15
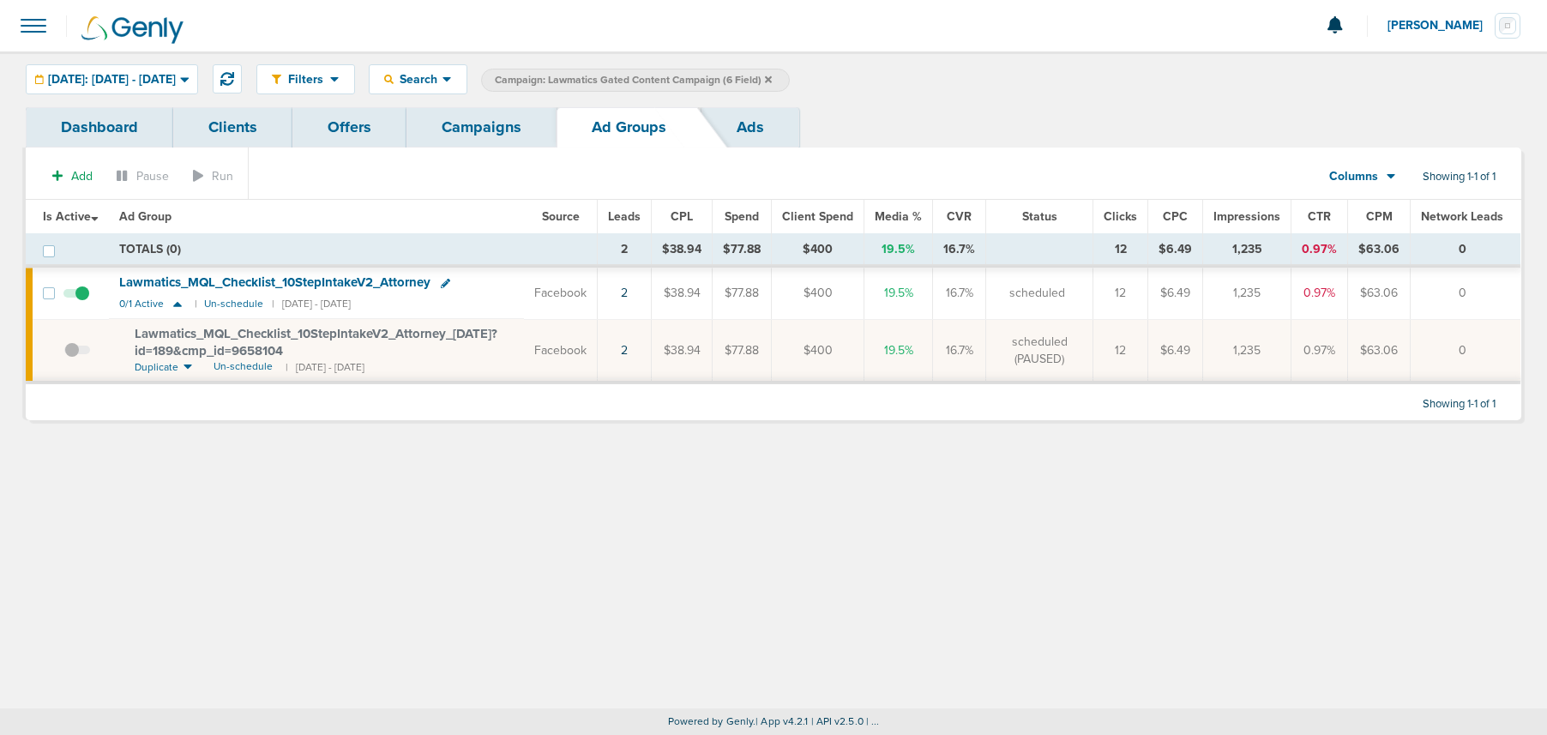
click at [463, 129] on link "Campaigns" at bounding box center [482, 127] width 150 height 40
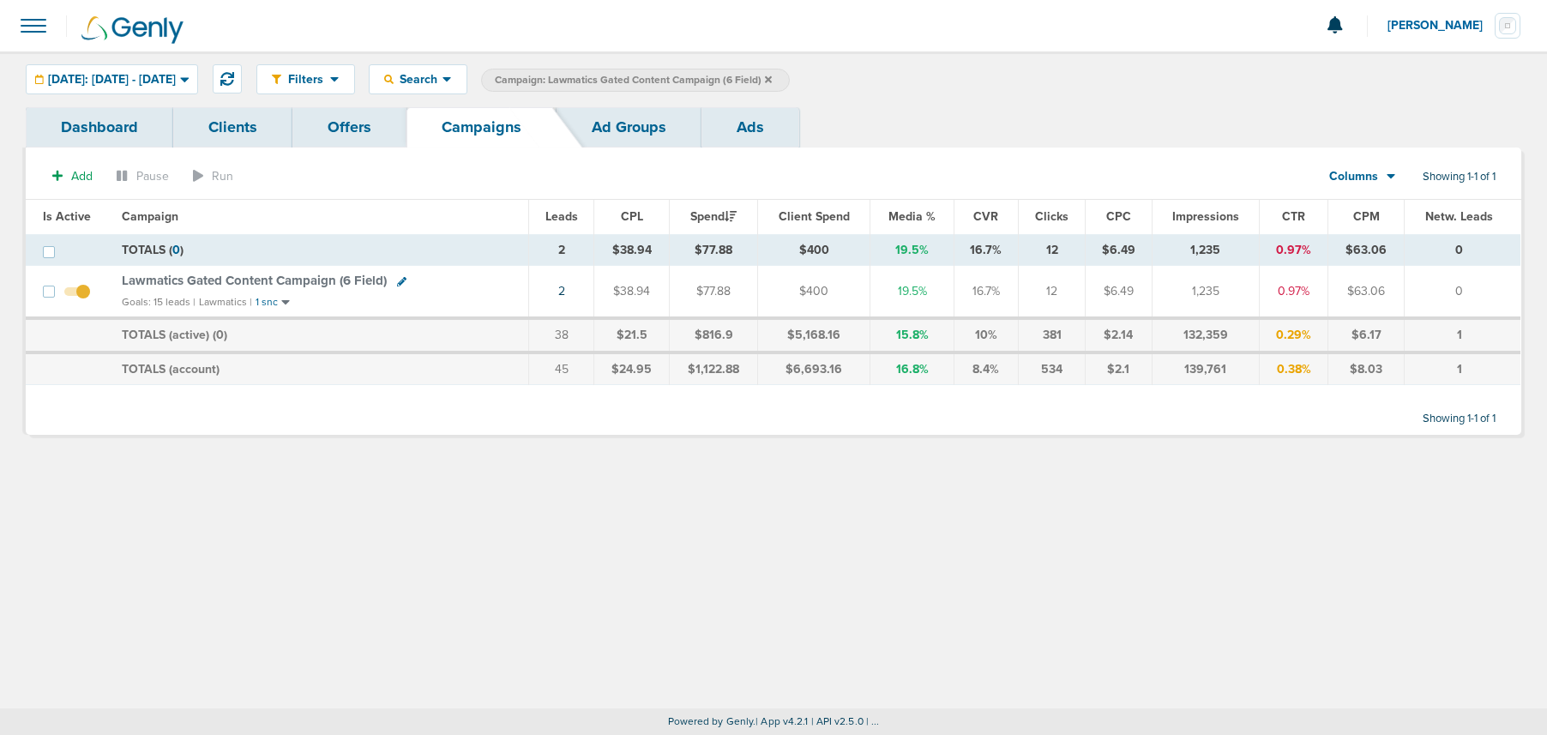
click at [790, 78] on label "Campaign: Lawmatics Gated Content Campaign (6 Field)" at bounding box center [635, 80] width 309 height 23
click at [772, 75] on icon at bounding box center [768, 80] width 7 height 10
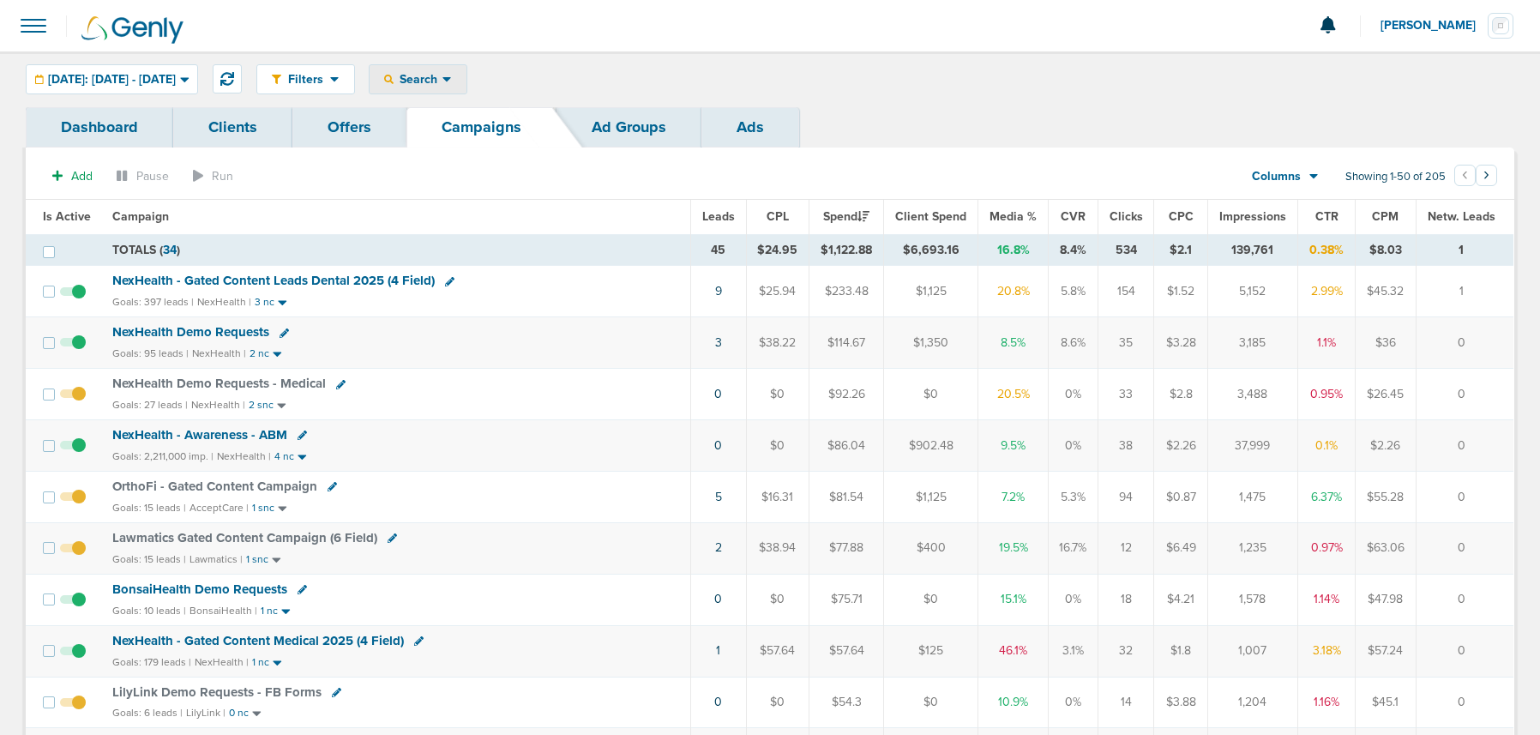
drag, startPoint x: 491, startPoint y: 74, endPoint x: 483, endPoint y: 81, distance: 10.9
click at [467, 75] on div "Search" at bounding box center [418, 79] width 97 height 28
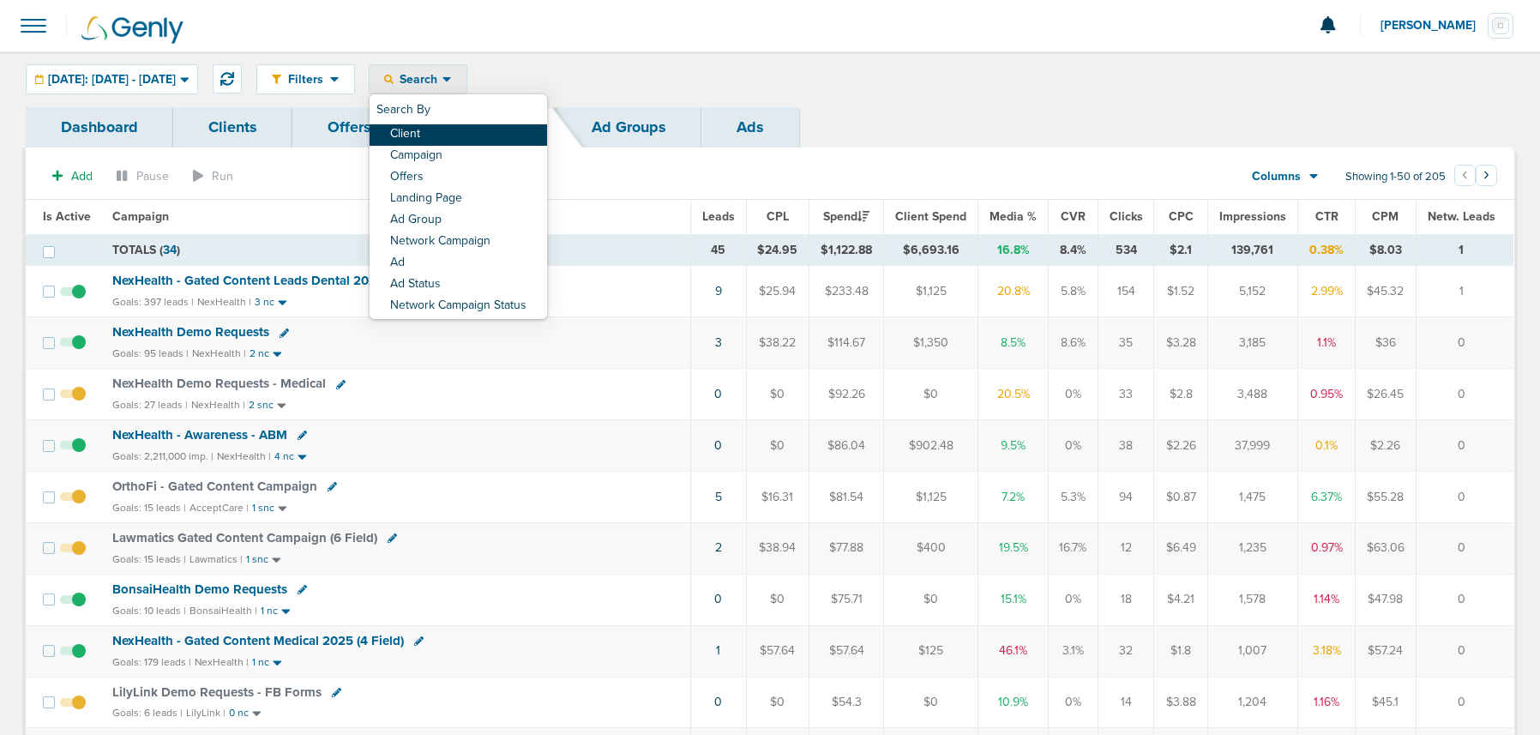
click at [455, 138] on link "Client" at bounding box center [459, 134] width 178 height 21
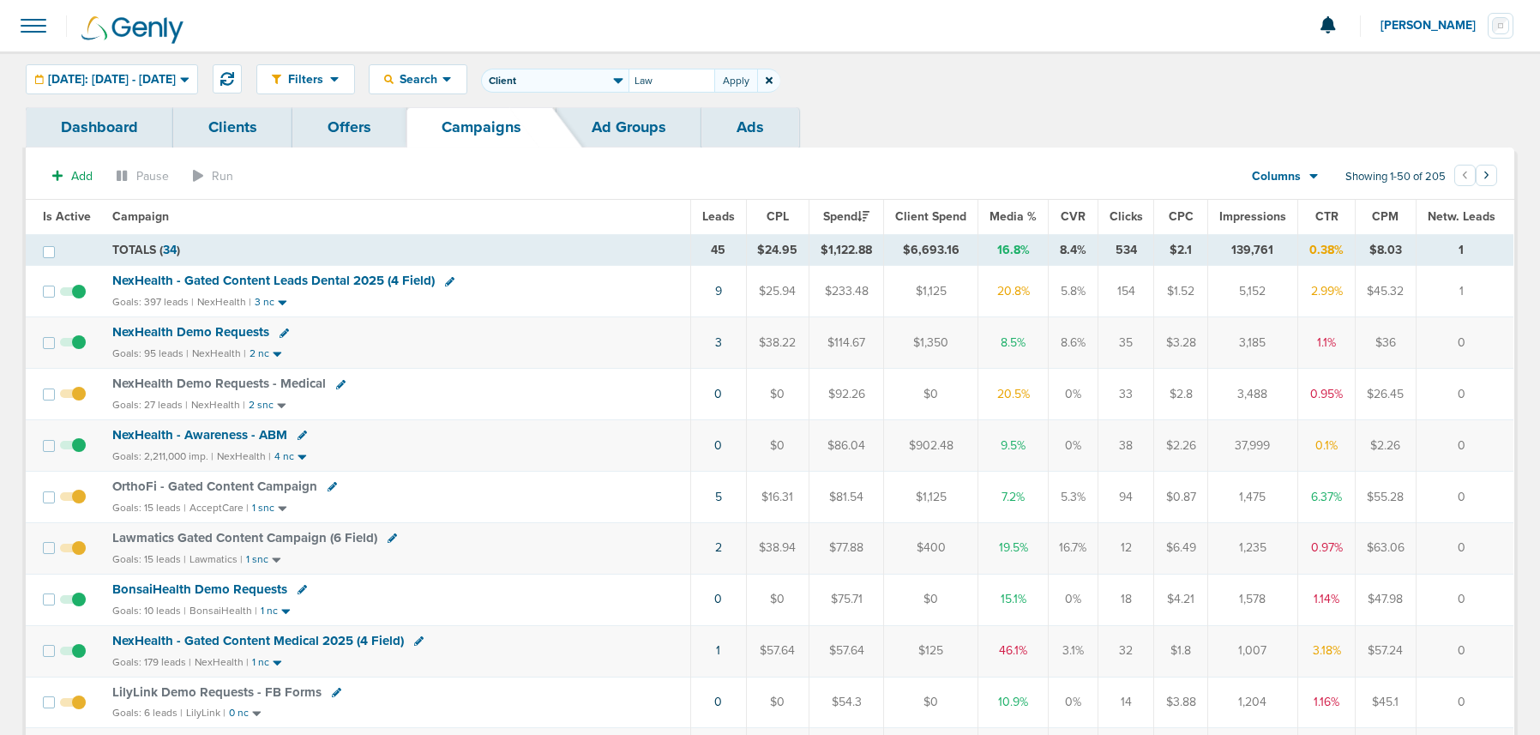
type input "Law"
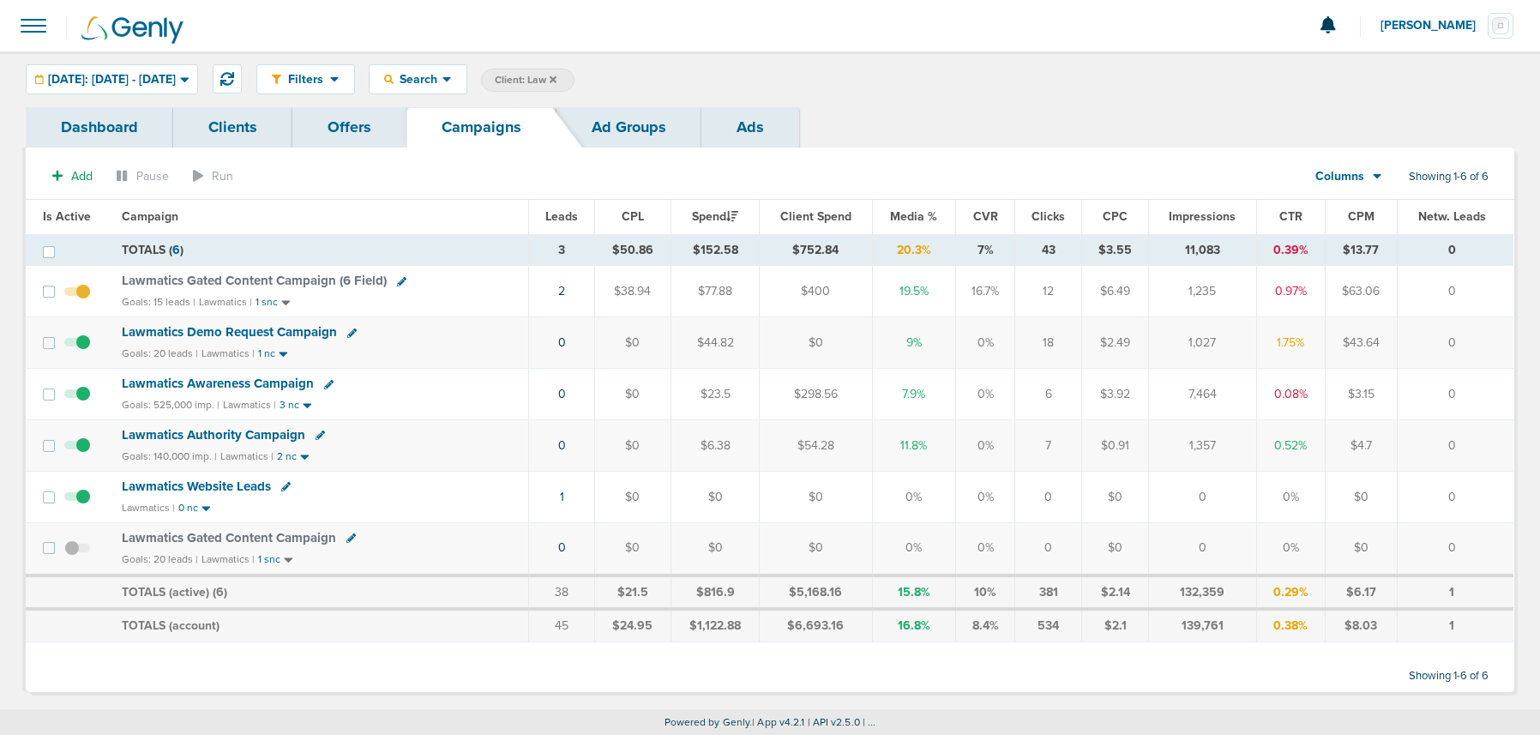
click at [234, 331] on span "Lawmatics Demo Request Campaign" at bounding box center [229, 331] width 215 height 15
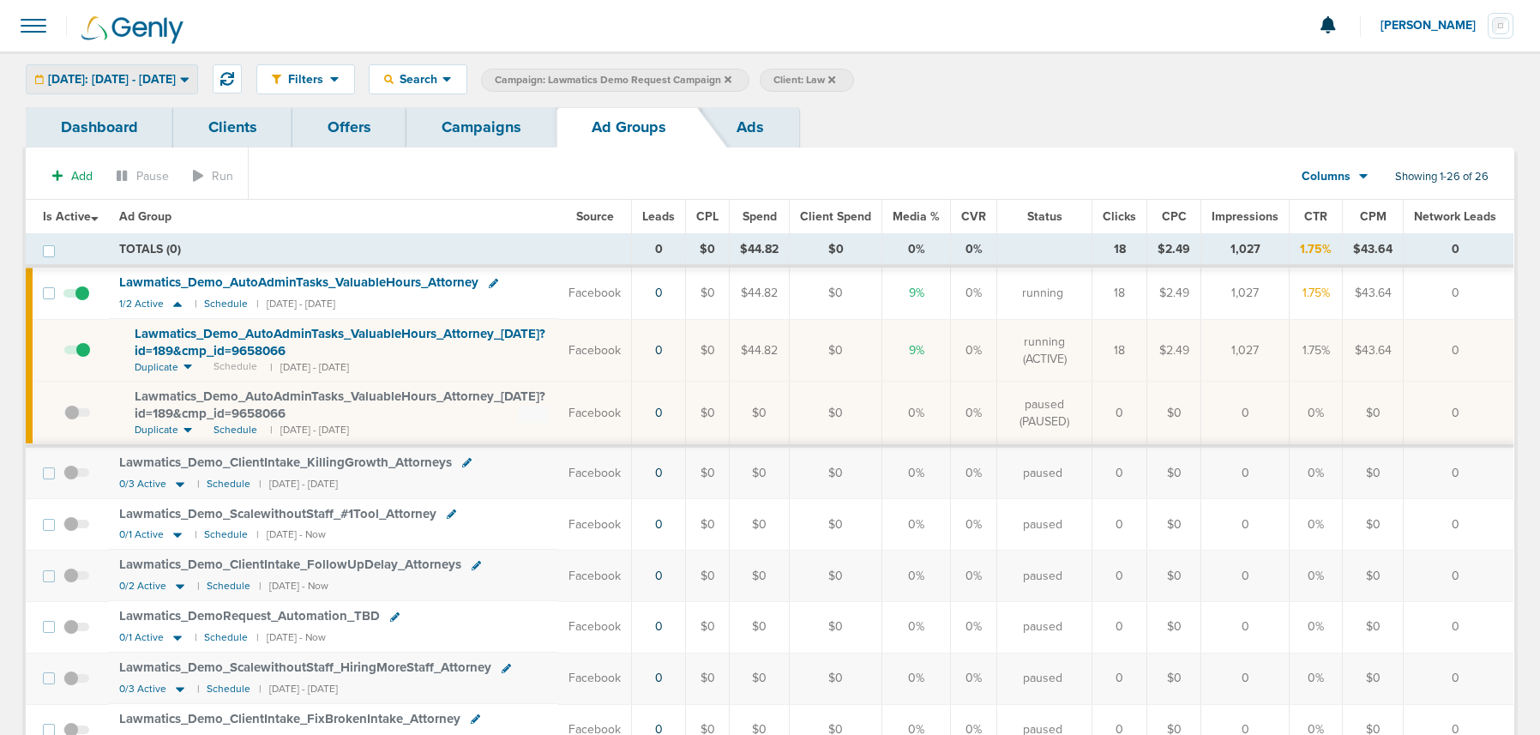
click at [172, 85] on span "Today: 09.08.2025 - 09.08.2025" at bounding box center [112, 80] width 128 height 12
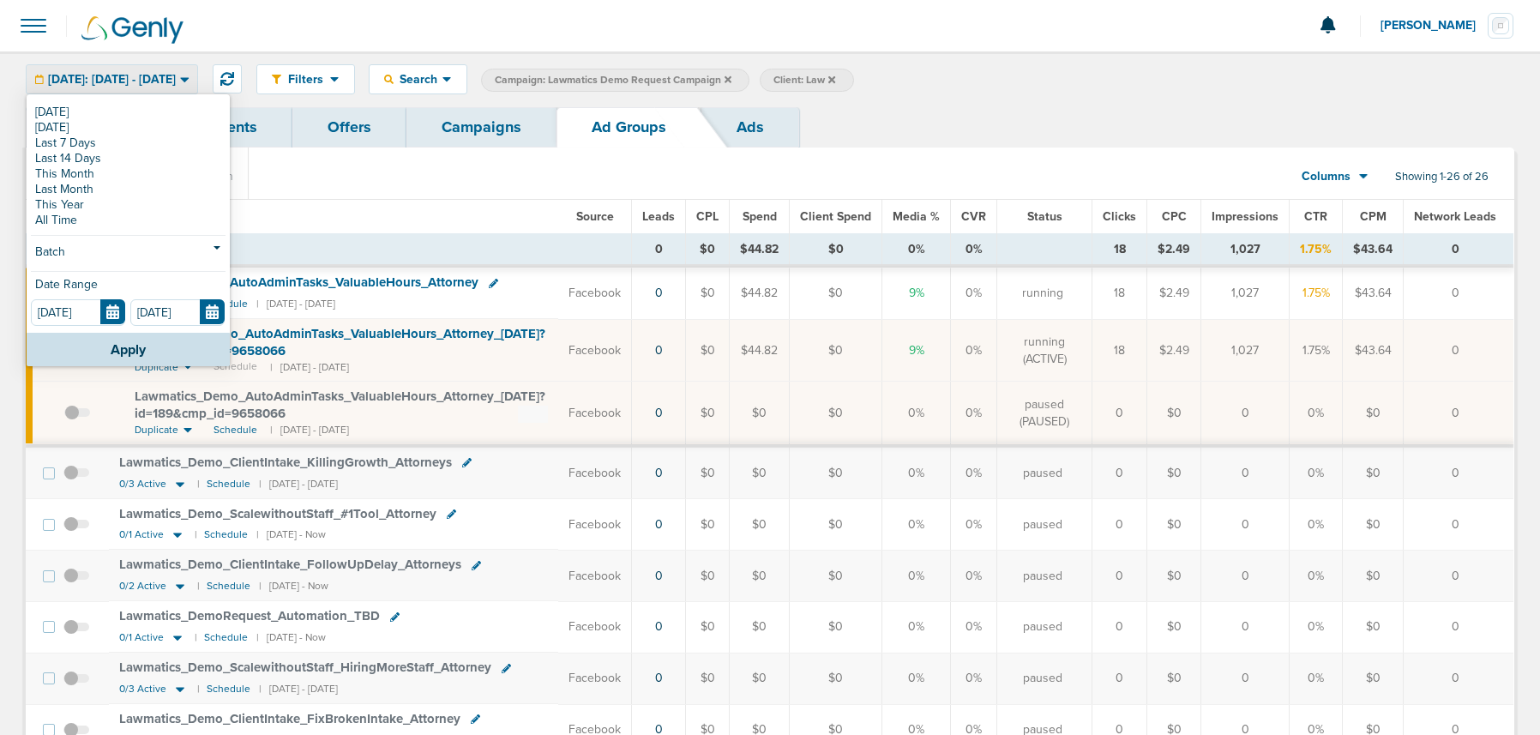
click at [172, 85] on span "Today: 09.08.2025 - 09.08.2025" at bounding box center [112, 80] width 128 height 12
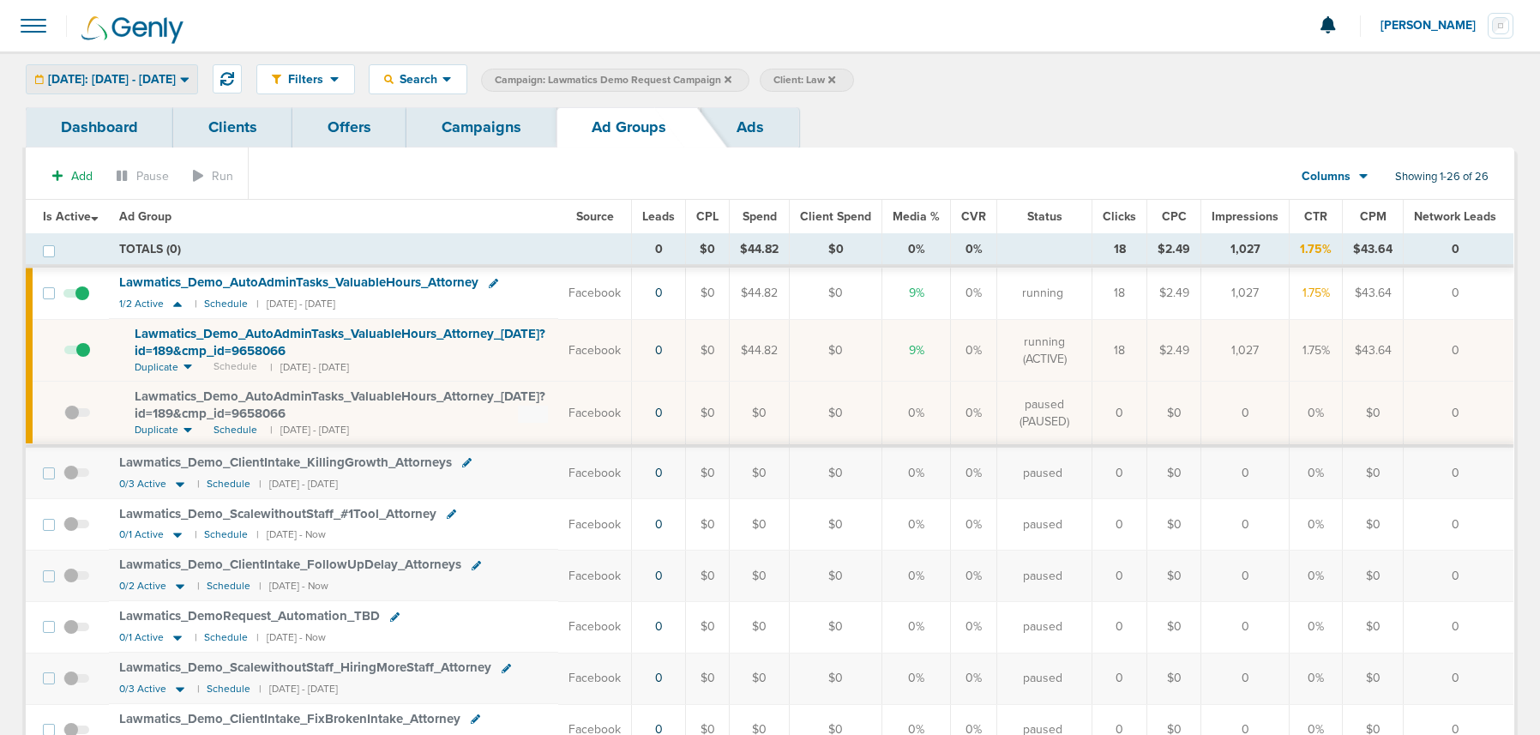
click at [172, 85] on span "Today: 09.08.2025 - 09.08.2025" at bounding box center [112, 80] width 128 height 12
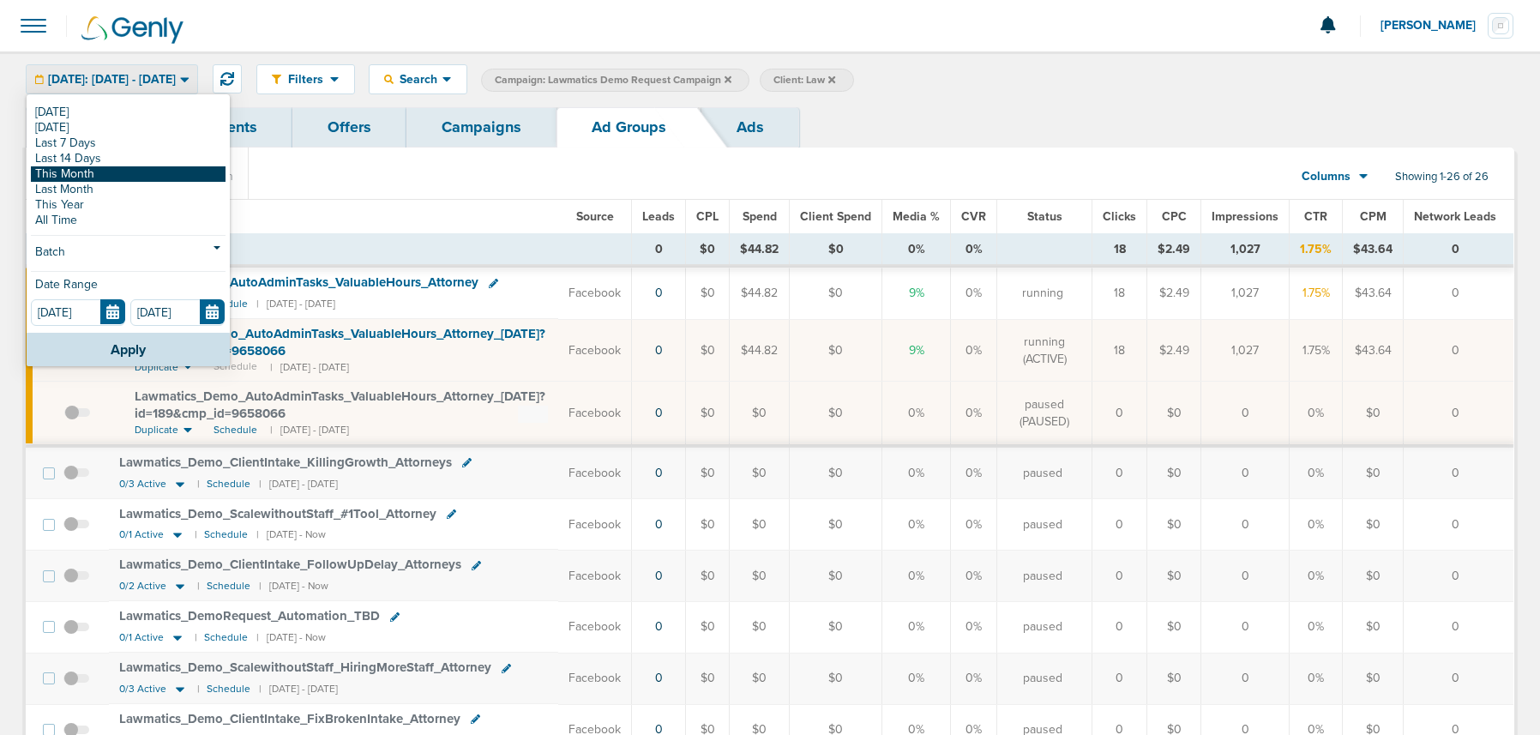
click at [113, 172] on link "This Month" at bounding box center [128, 173] width 195 height 15
type input "09.01.2025"
type input "09.30.2025"
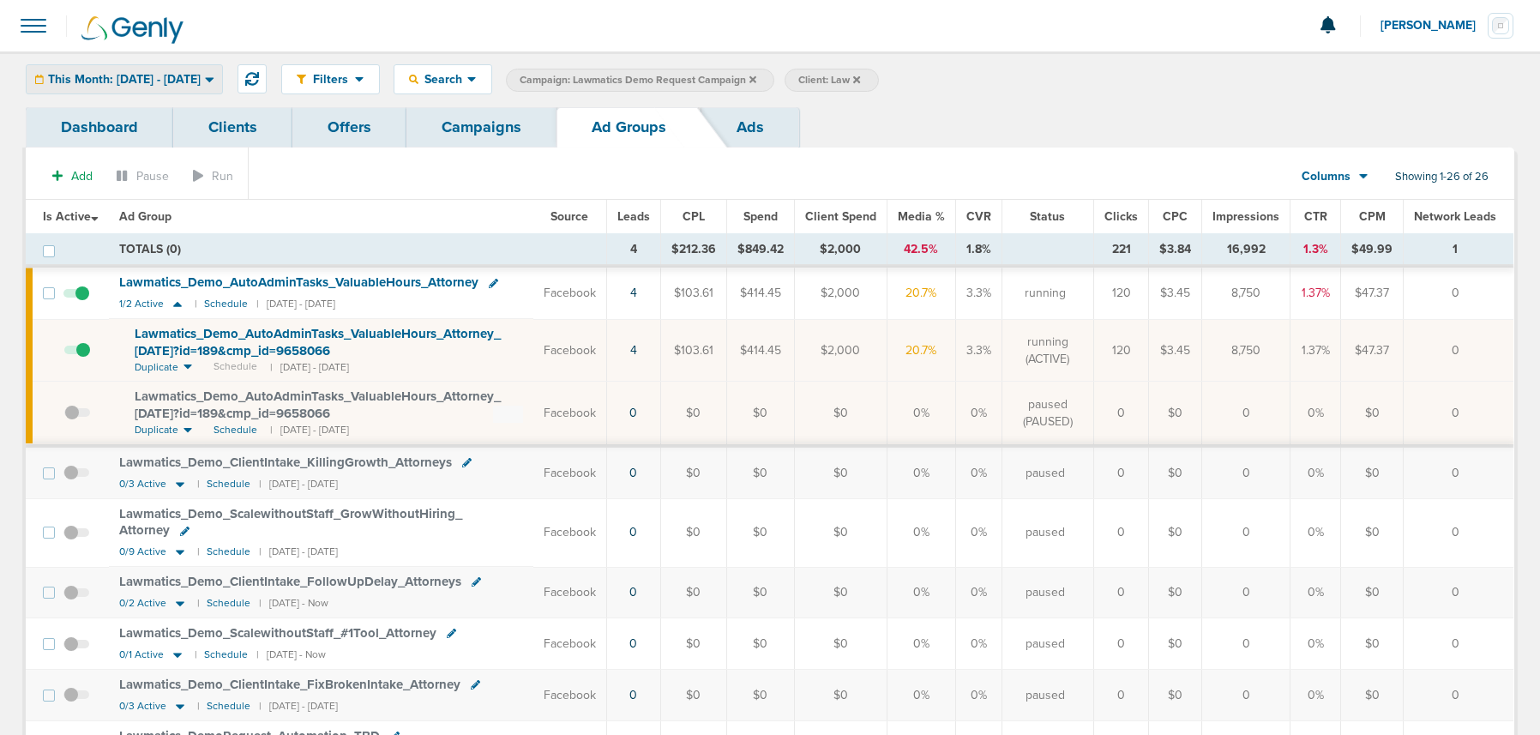
click at [152, 75] on span "This Month: 09.01.2025 - 09.30.2025" at bounding box center [124, 80] width 153 height 12
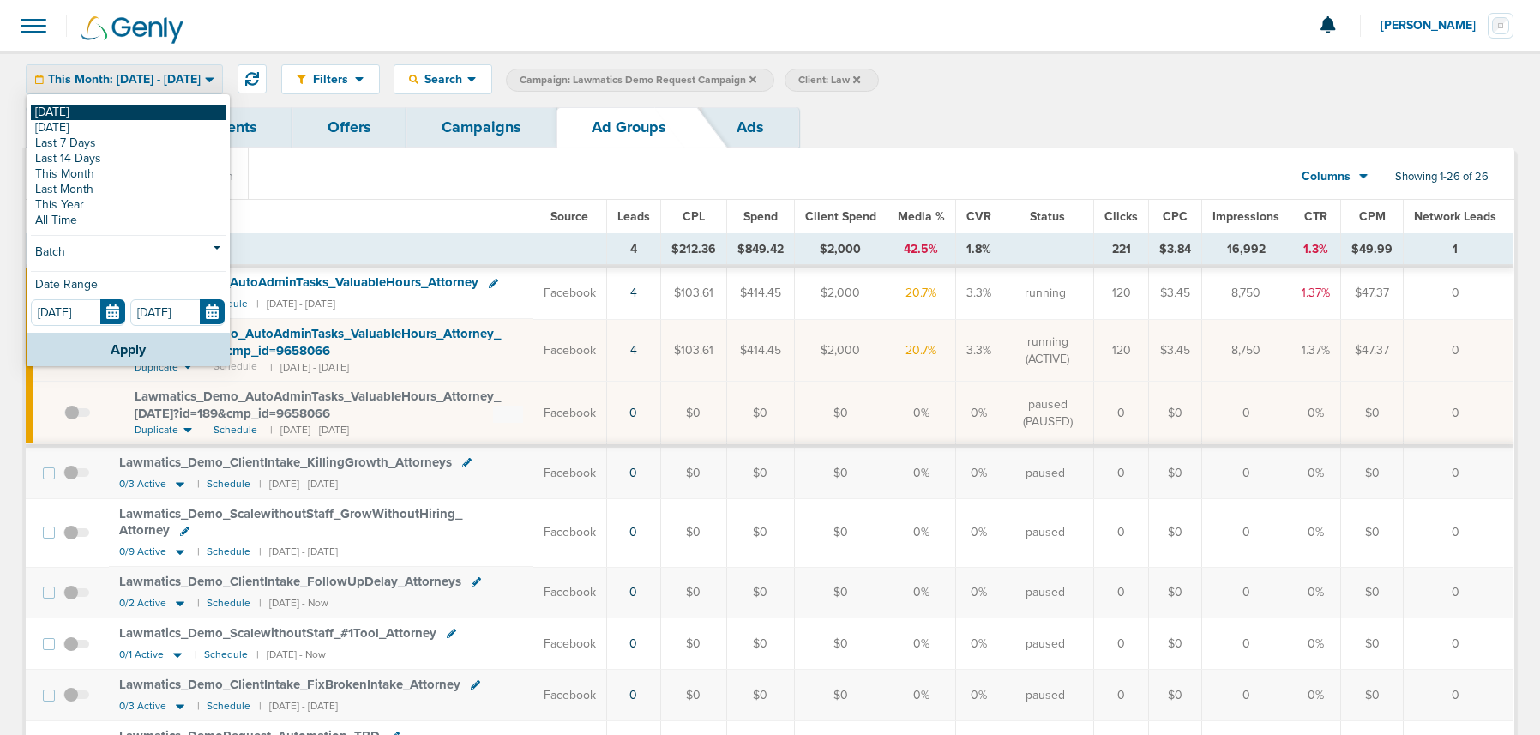
click at [141, 110] on link "[DATE]" at bounding box center [128, 112] width 195 height 15
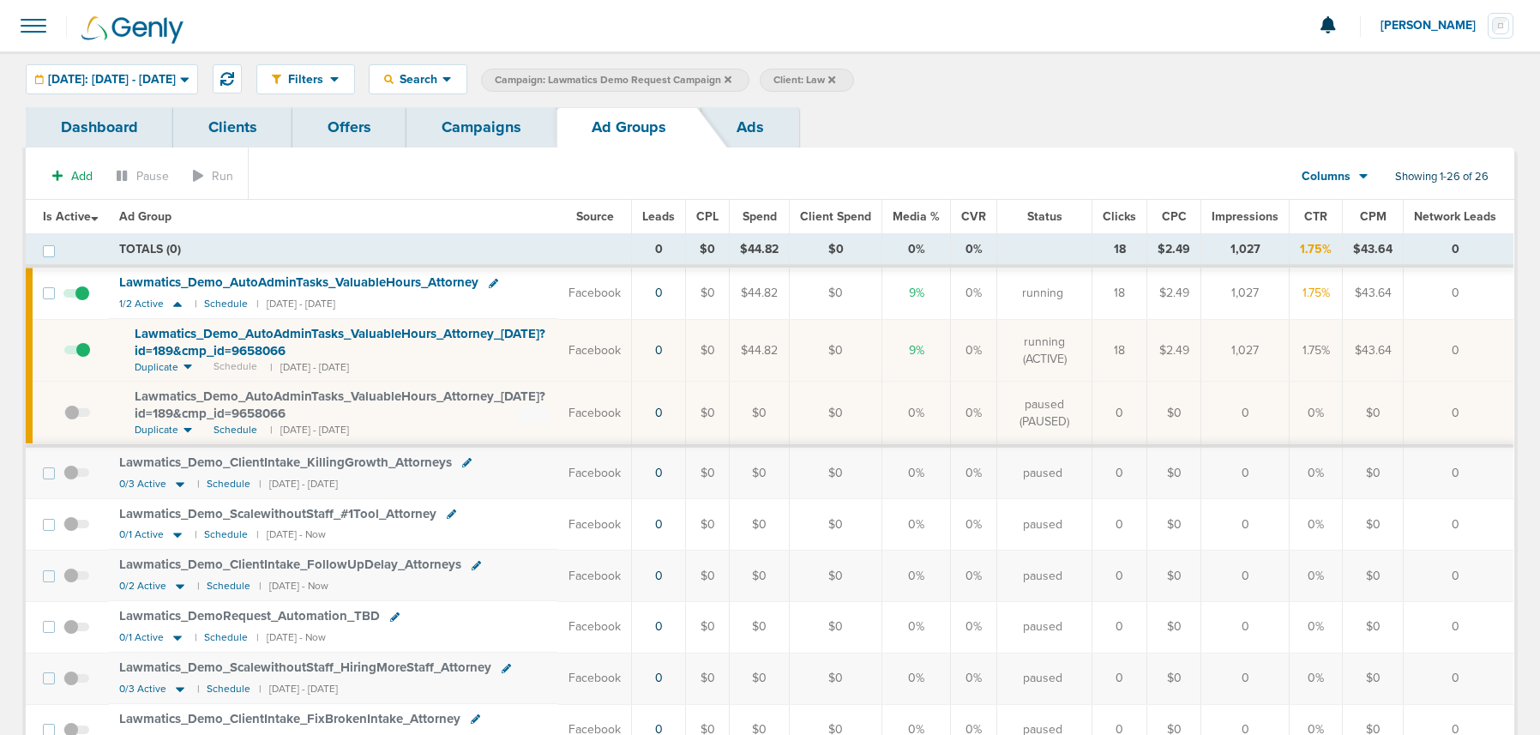
click at [476, 136] on link "Campaigns" at bounding box center [482, 127] width 150 height 40
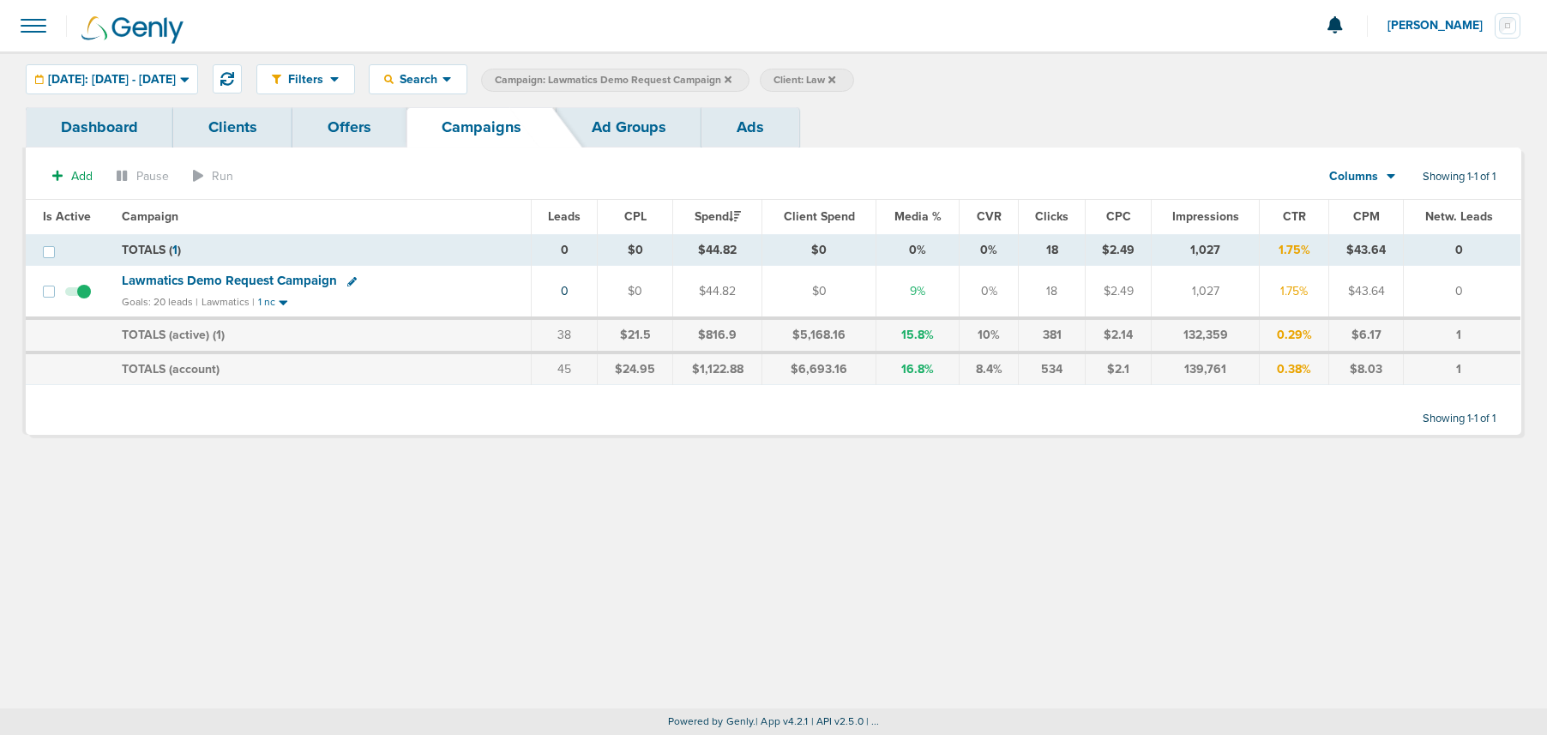
click at [732, 81] on icon at bounding box center [728, 80] width 7 height 10
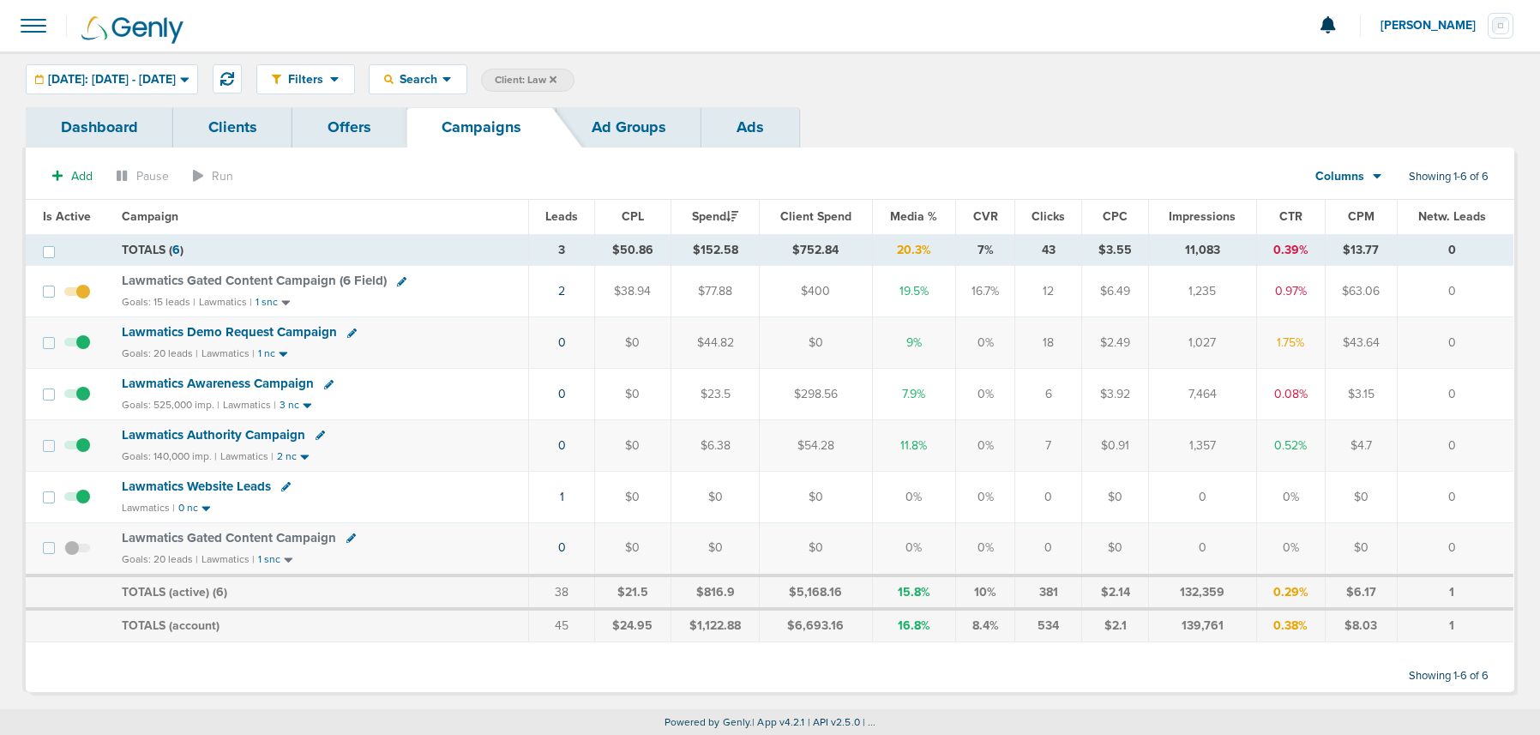
click at [575, 77] on label "Client: Law" at bounding box center [527, 80] width 93 height 23
click at [557, 77] on icon at bounding box center [553, 80] width 7 height 10
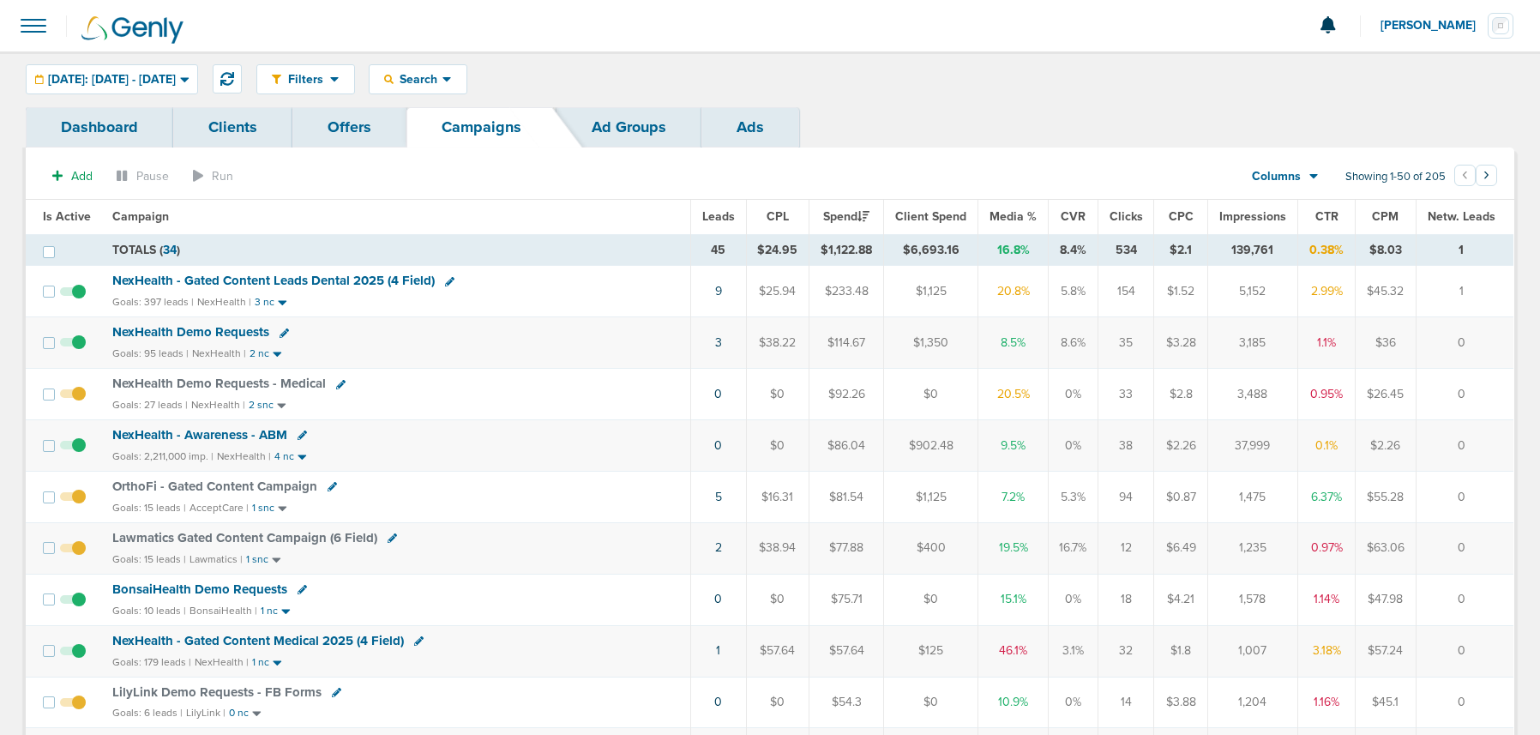
click at [188, 334] on span "NexHealth Demo Requests" at bounding box center [190, 331] width 157 height 15
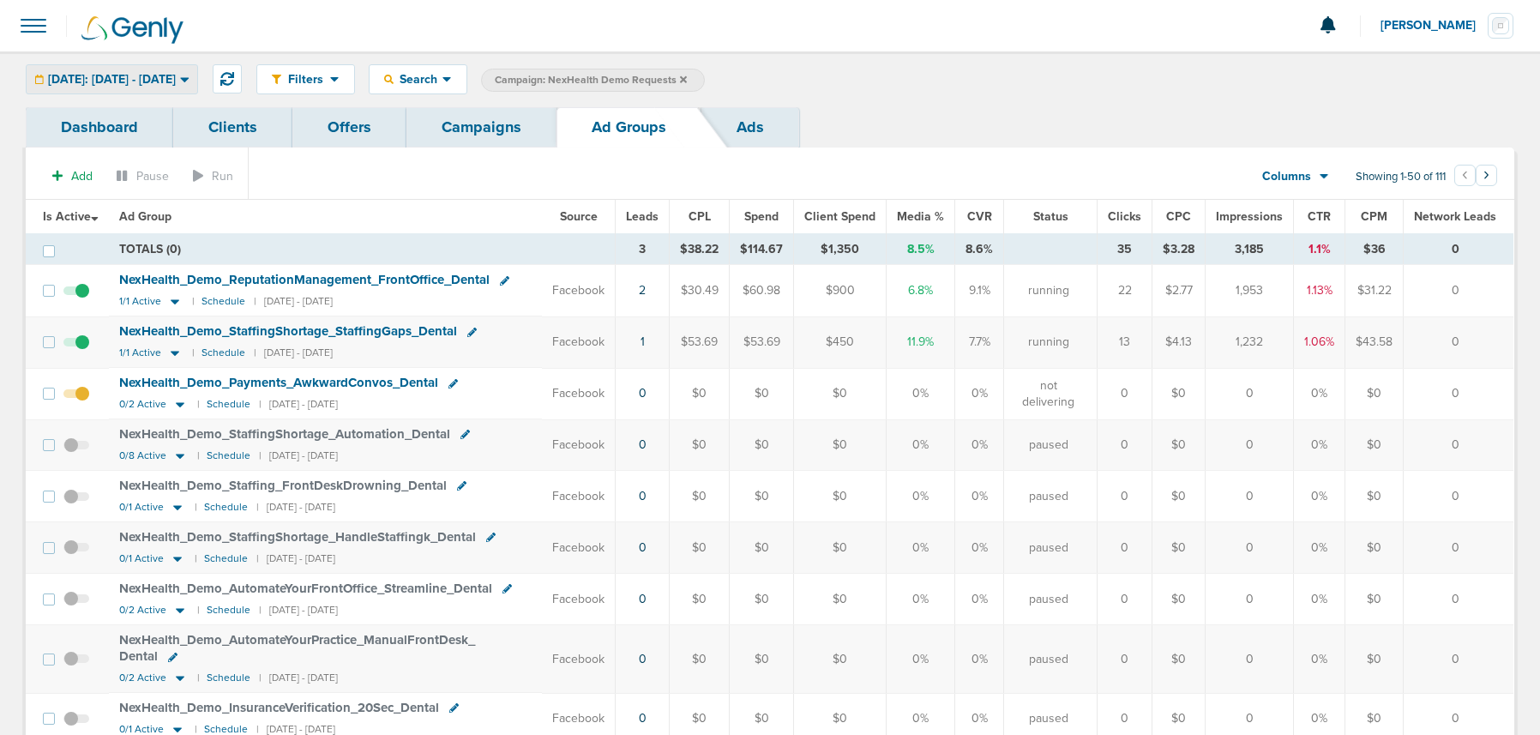
click at [143, 74] on span "Today: 09.08.2025 - 09.08.2025" at bounding box center [112, 80] width 128 height 12
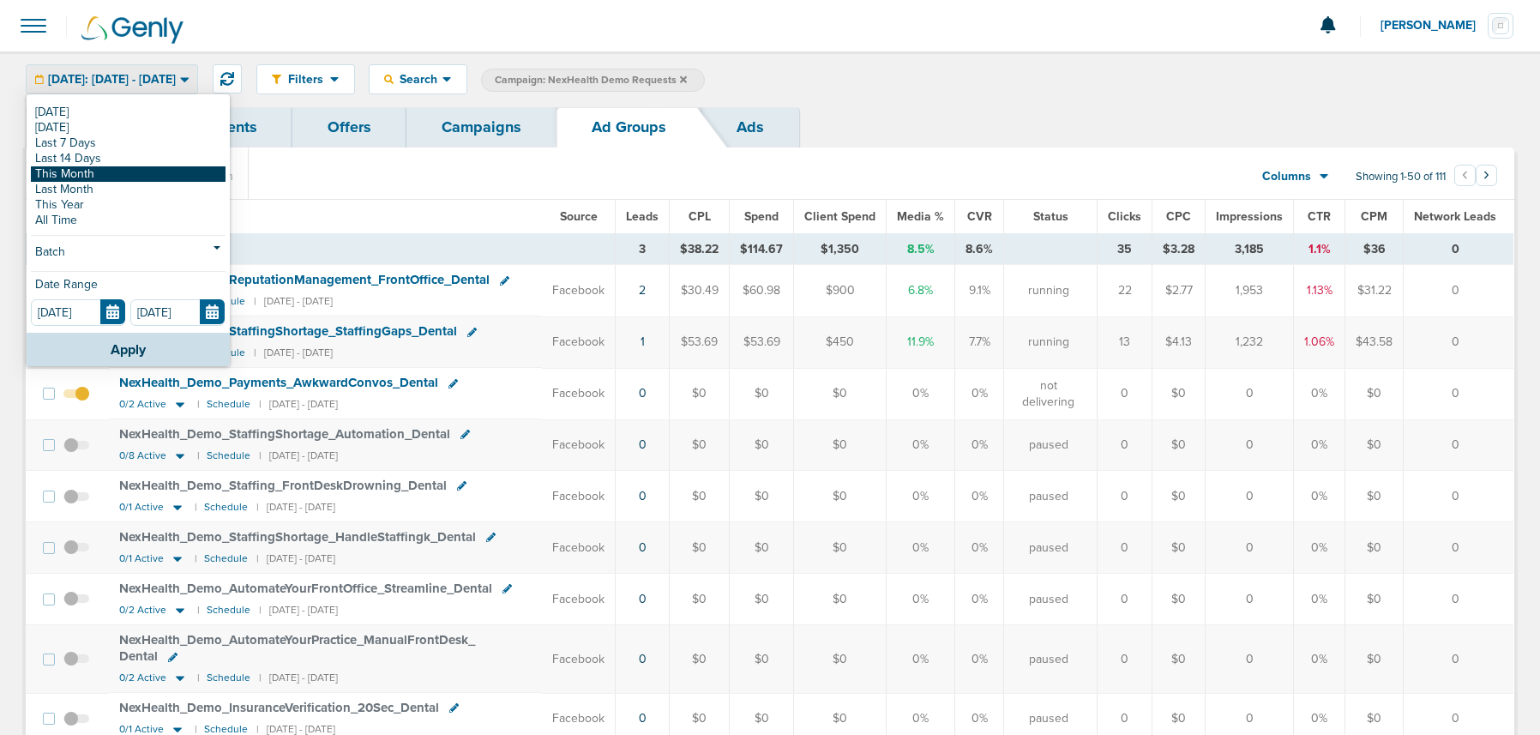
click at [123, 170] on link "This Month" at bounding box center [128, 173] width 195 height 15
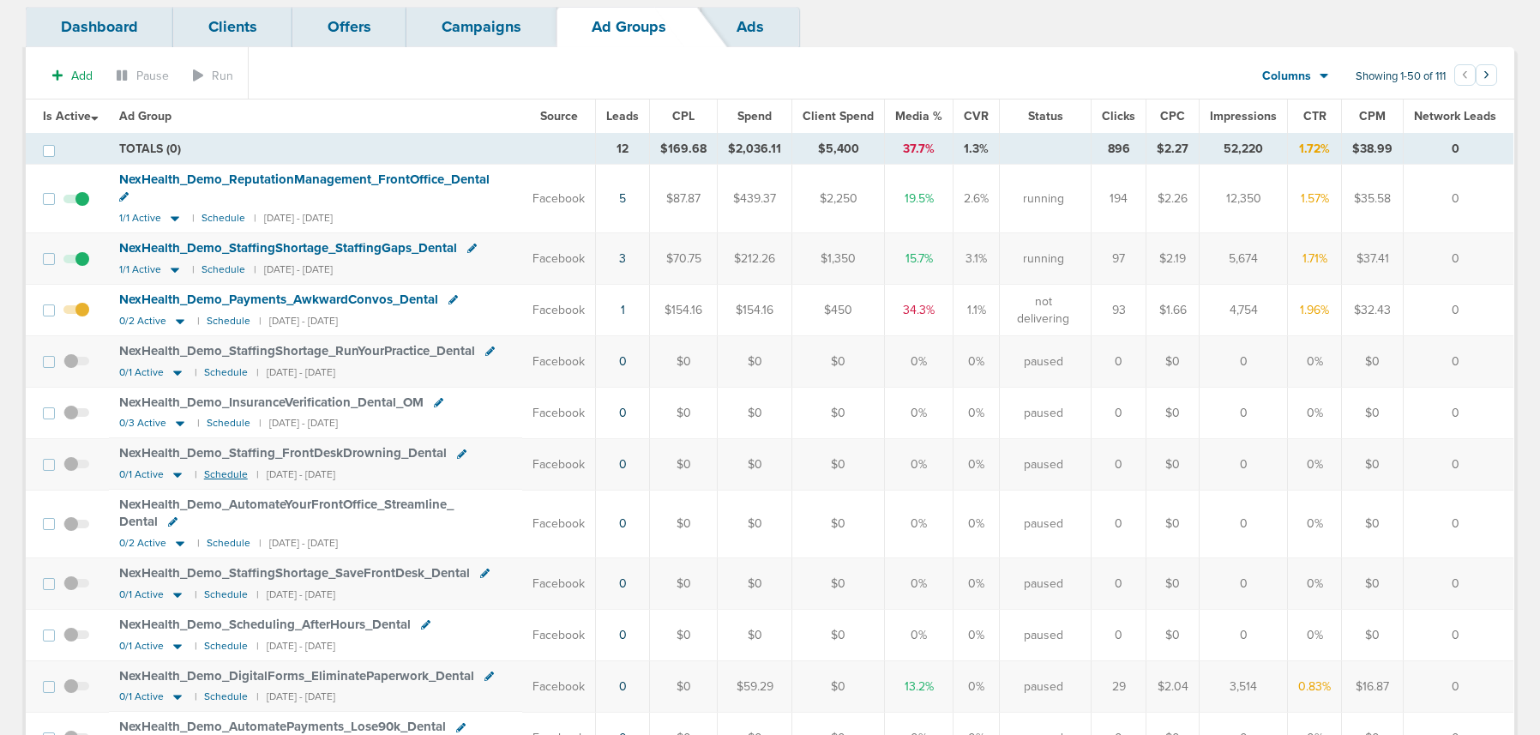
scroll to position [99, 0]
click at [178, 222] on icon at bounding box center [174, 220] width 17 height 15
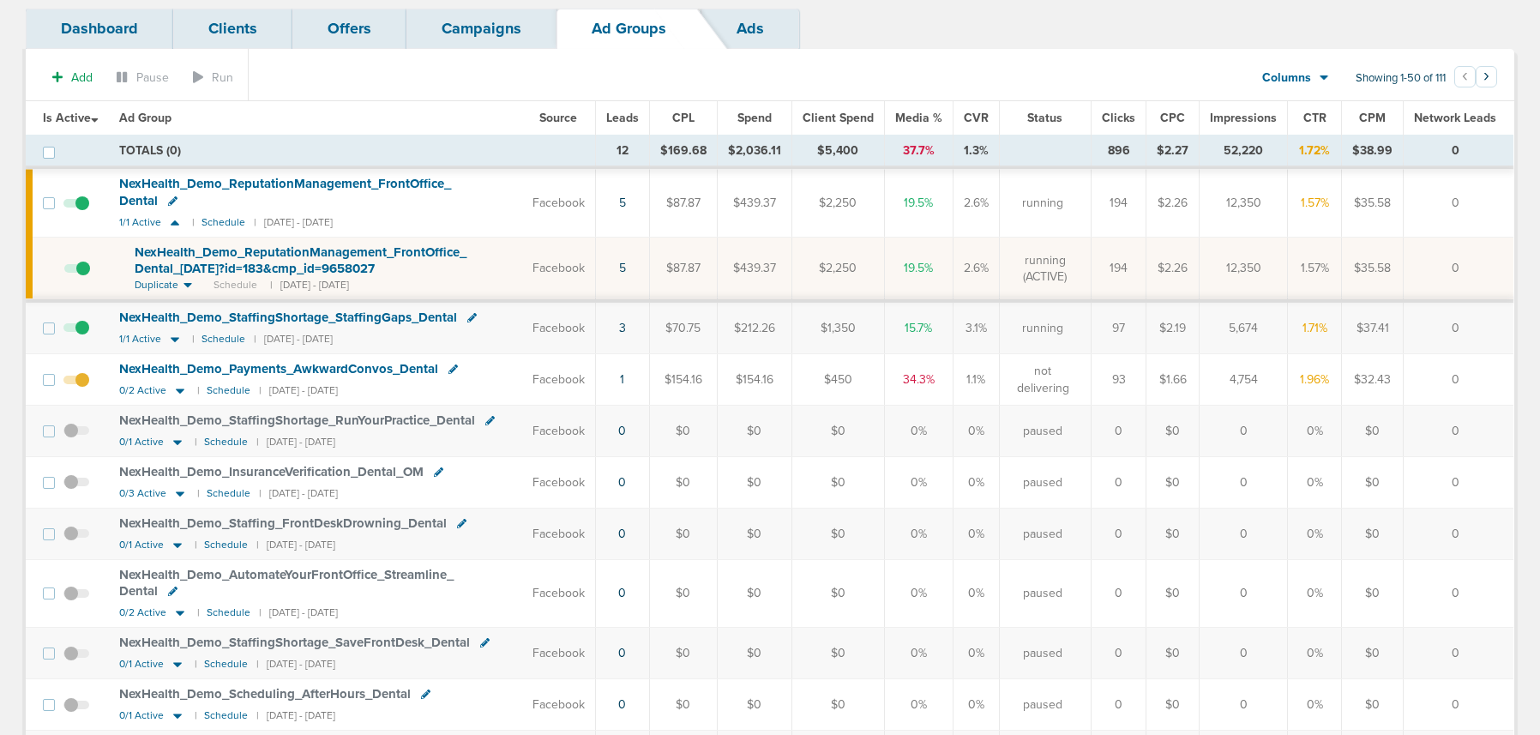
click at [211, 260] on span "NexHealth_ Demo_ ReputationManagement_ FrontOffice_ Dental_ 09.04.25?id=183&cmp…" at bounding box center [301, 260] width 332 height 33
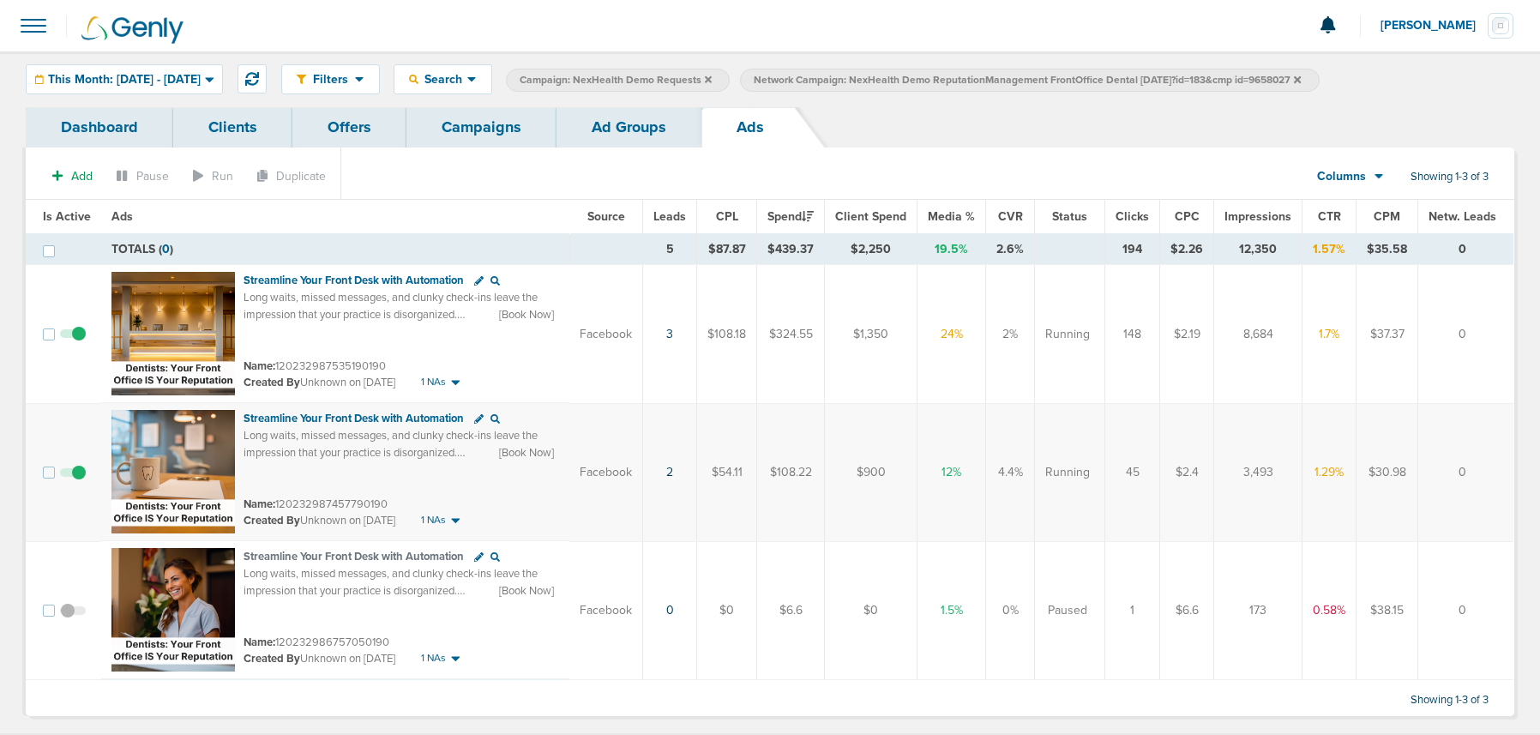
click at [489, 129] on link "Campaigns" at bounding box center [482, 127] width 150 height 40
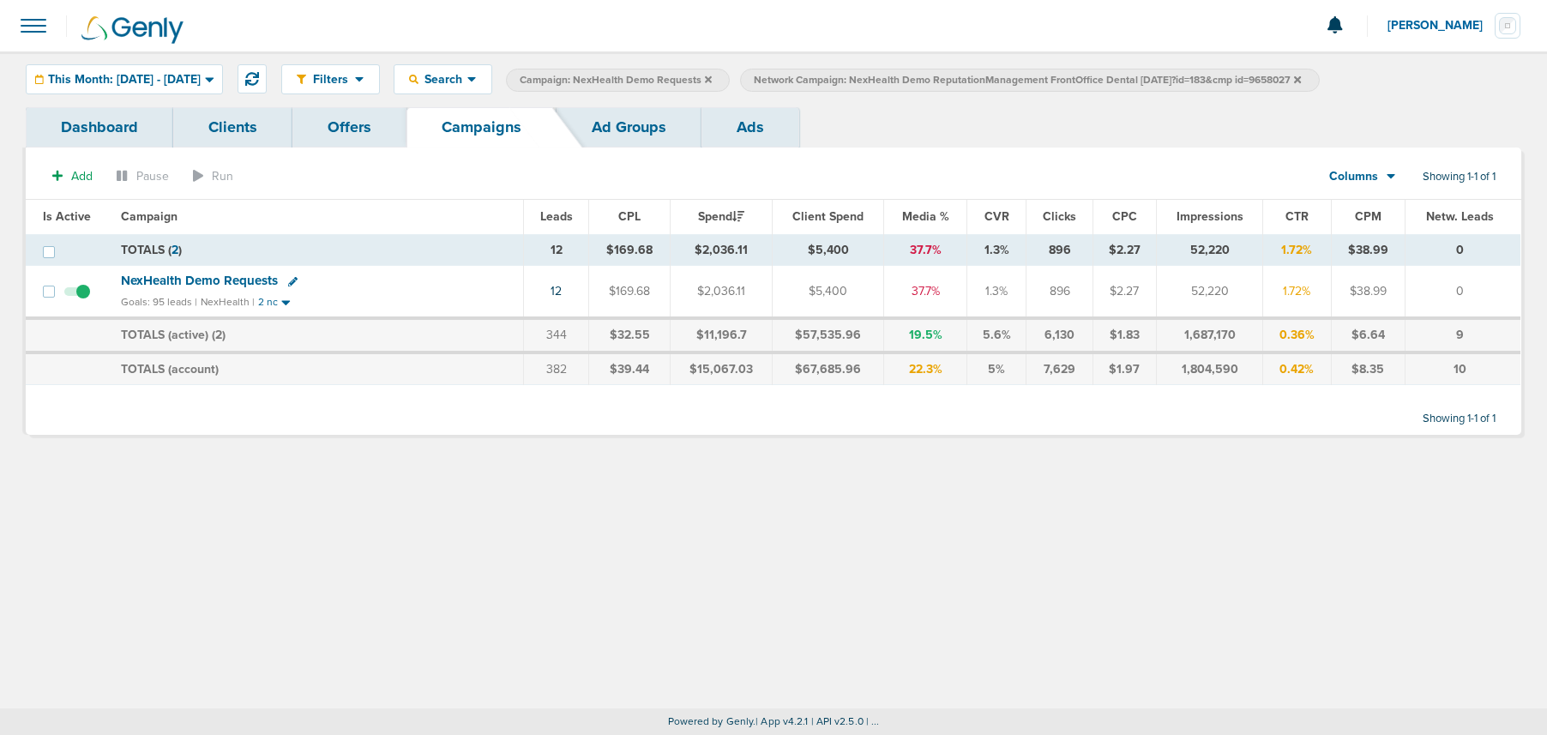
click at [1301, 80] on icon at bounding box center [1297, 78] width 7 height 7
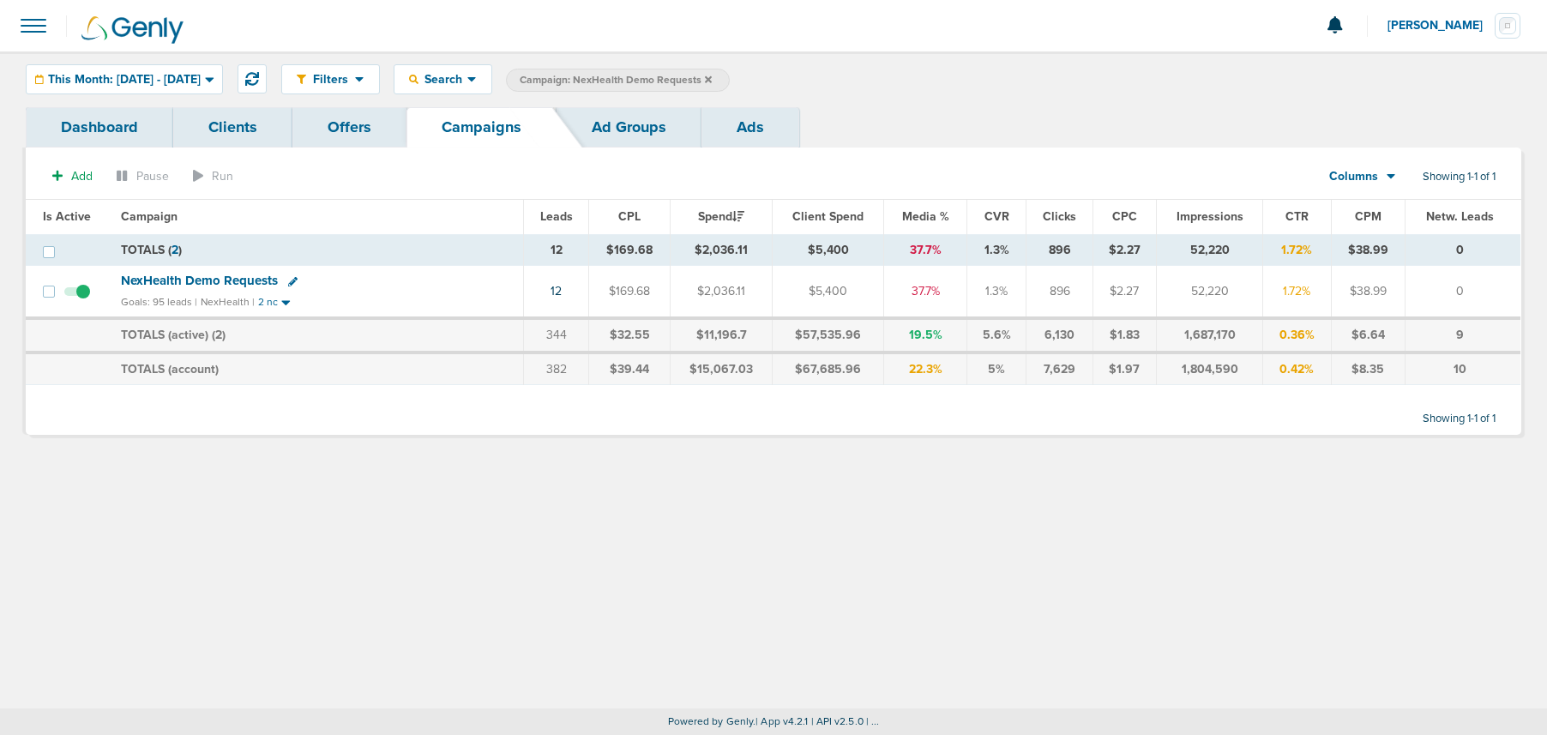
click at [712, 78] on icon at bounding box center [708, 78] width 7 height 7
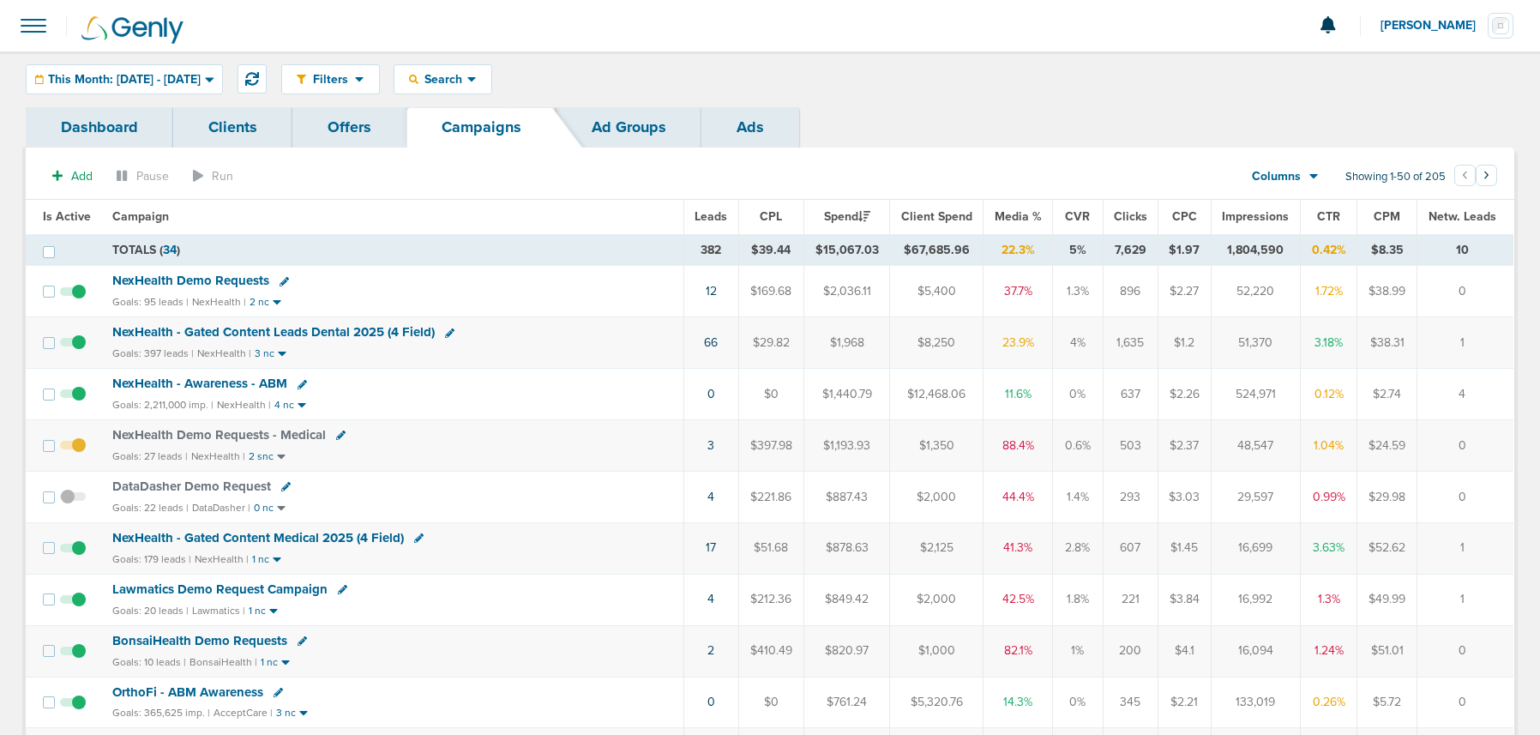
click at [206, 437] on span "NexHealth Demo Requests - Medical" at bounding box center [219, 434] width 214 height 15
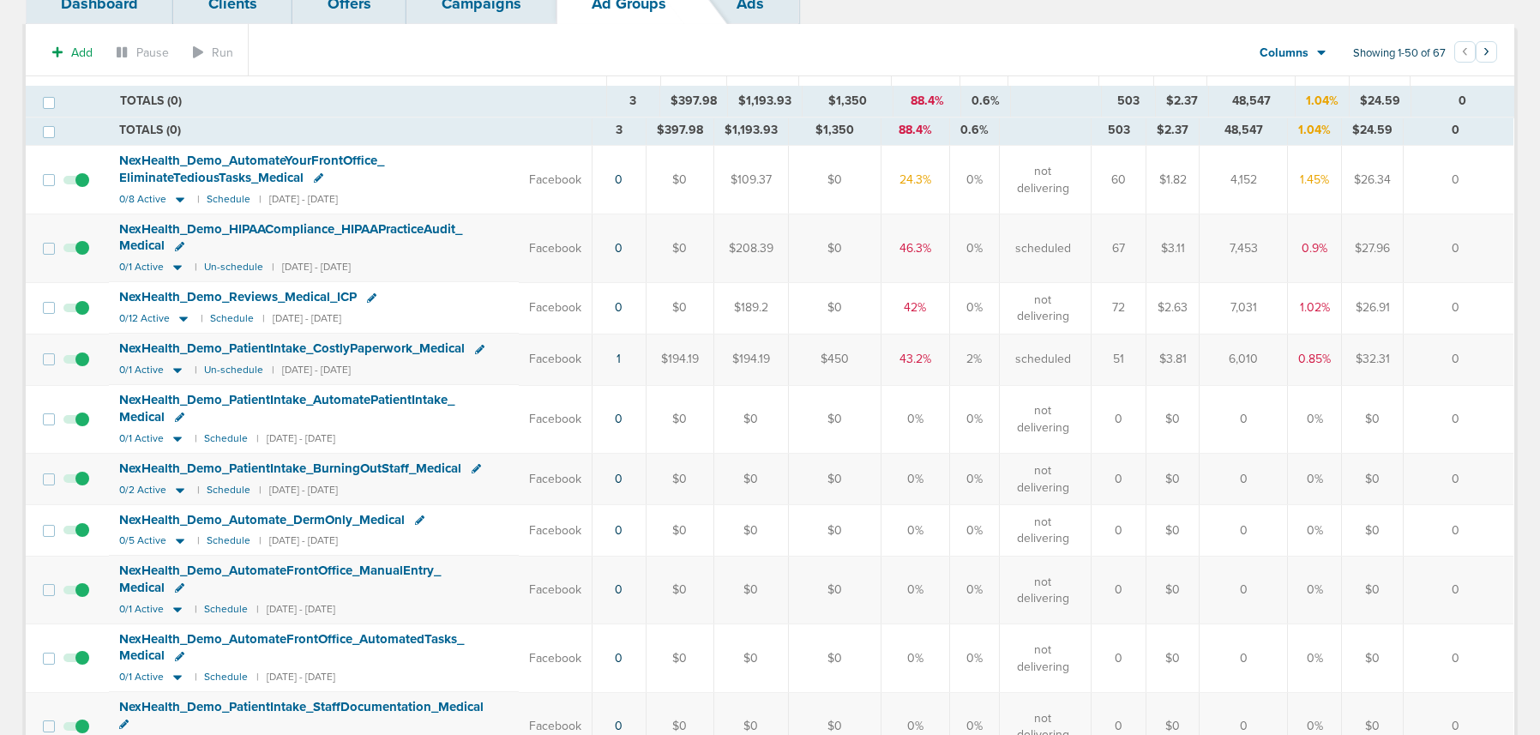
scroll to position [84, 0]
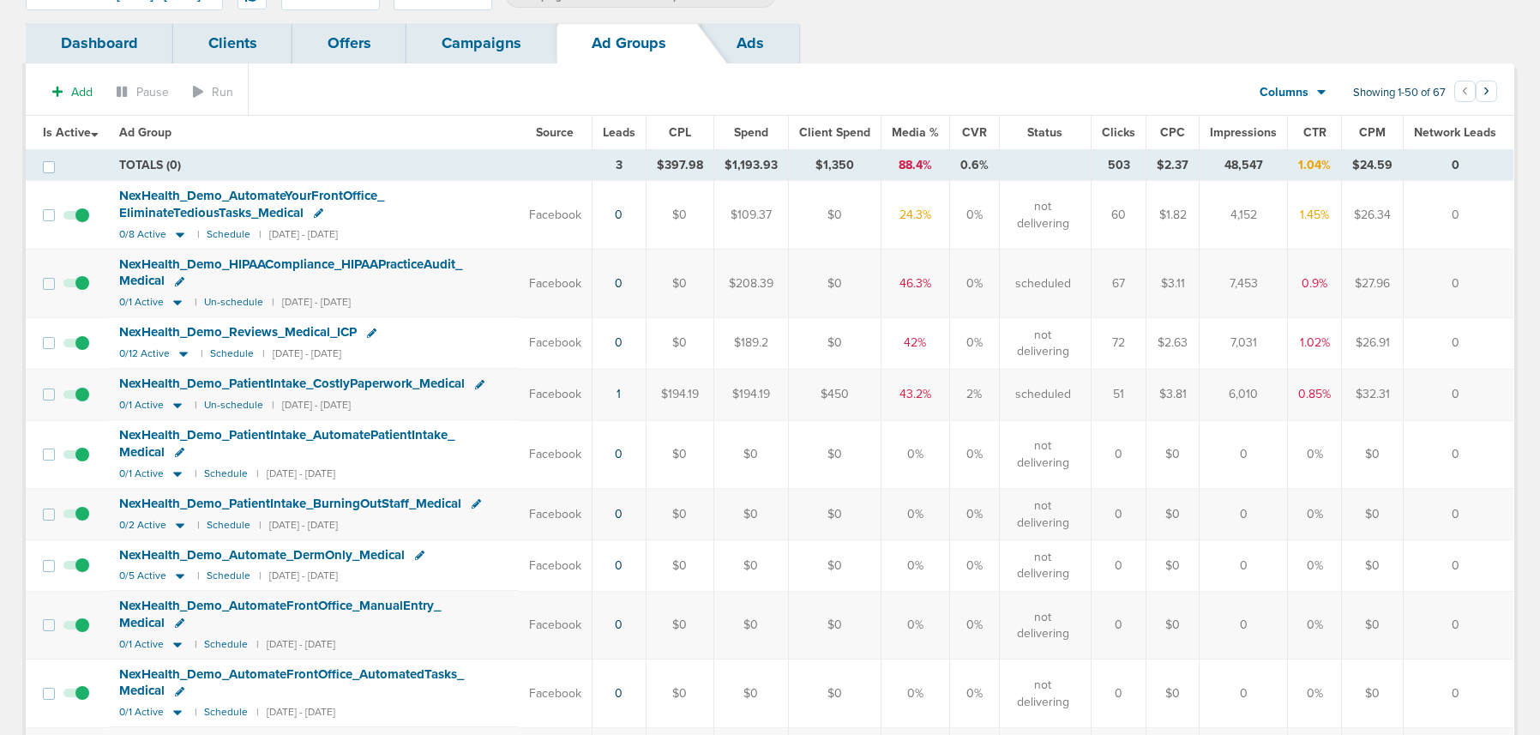
click at [1230, 130] on span "Impressions" at bounding box center [1243, 132] width 67 height 15
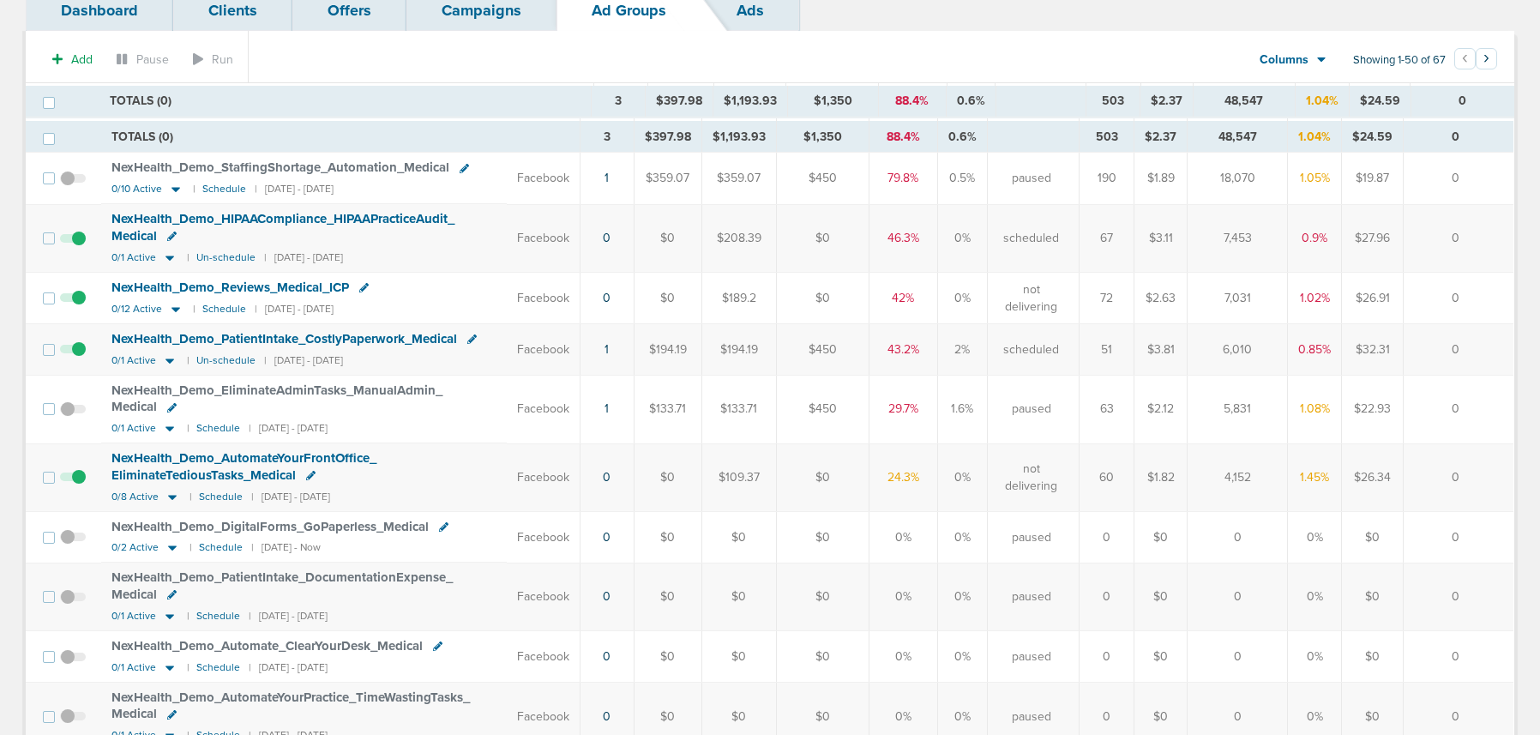
scroll to position [0, 0]
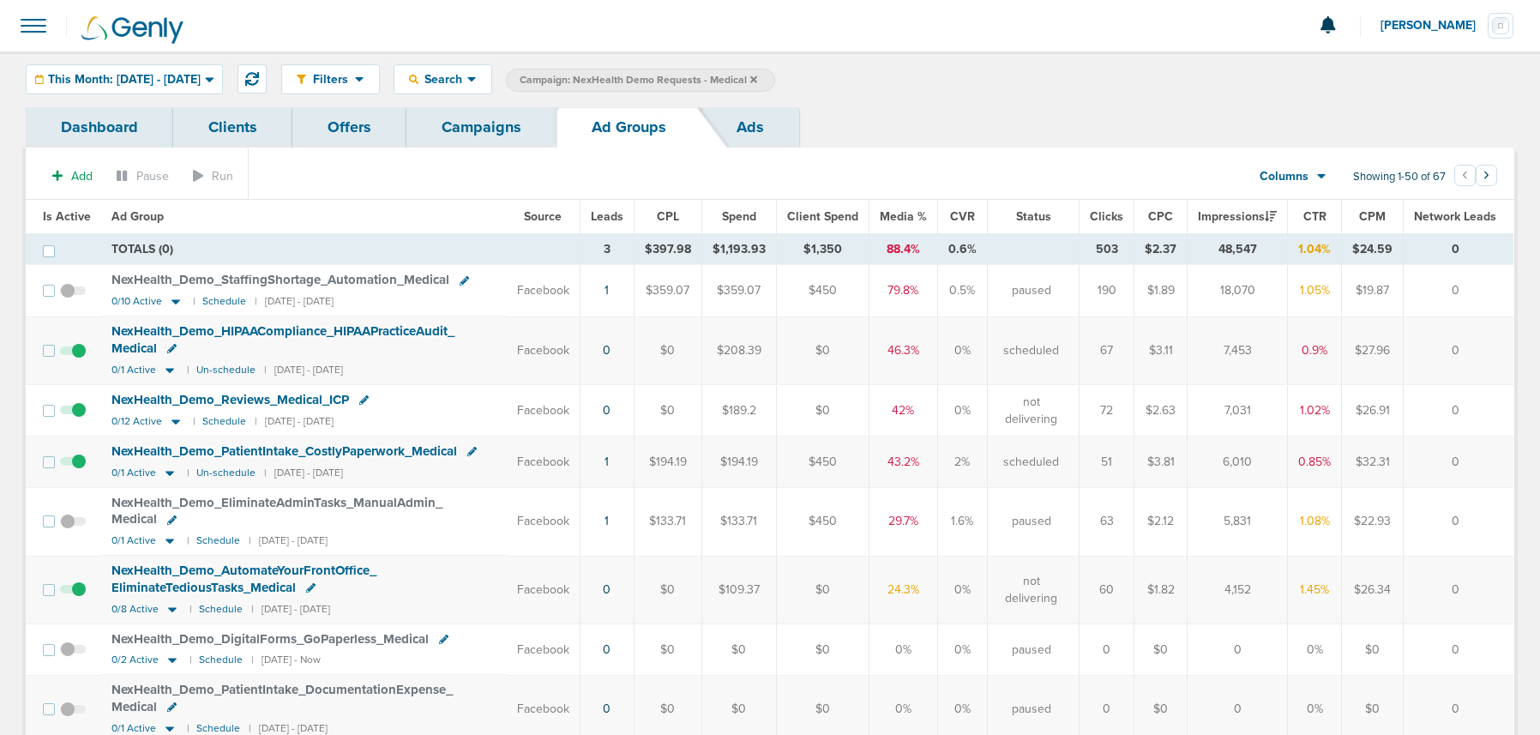
click at [616, 220] on span "Leads" at bounding box center [607, 216] width 33 height 15
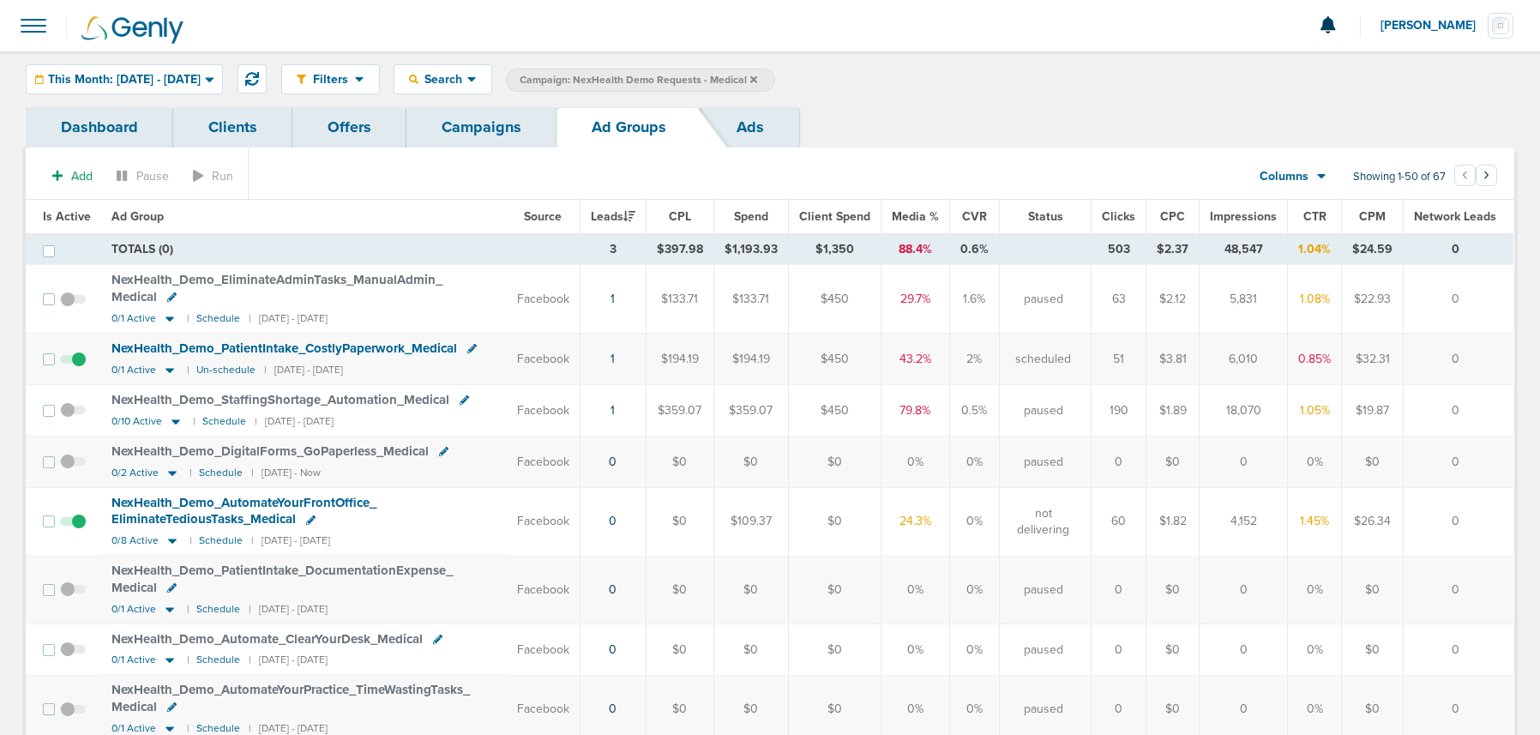
click at [55, 214] on span "Is Active" at bounding box center [67, 216] width 48 height 15
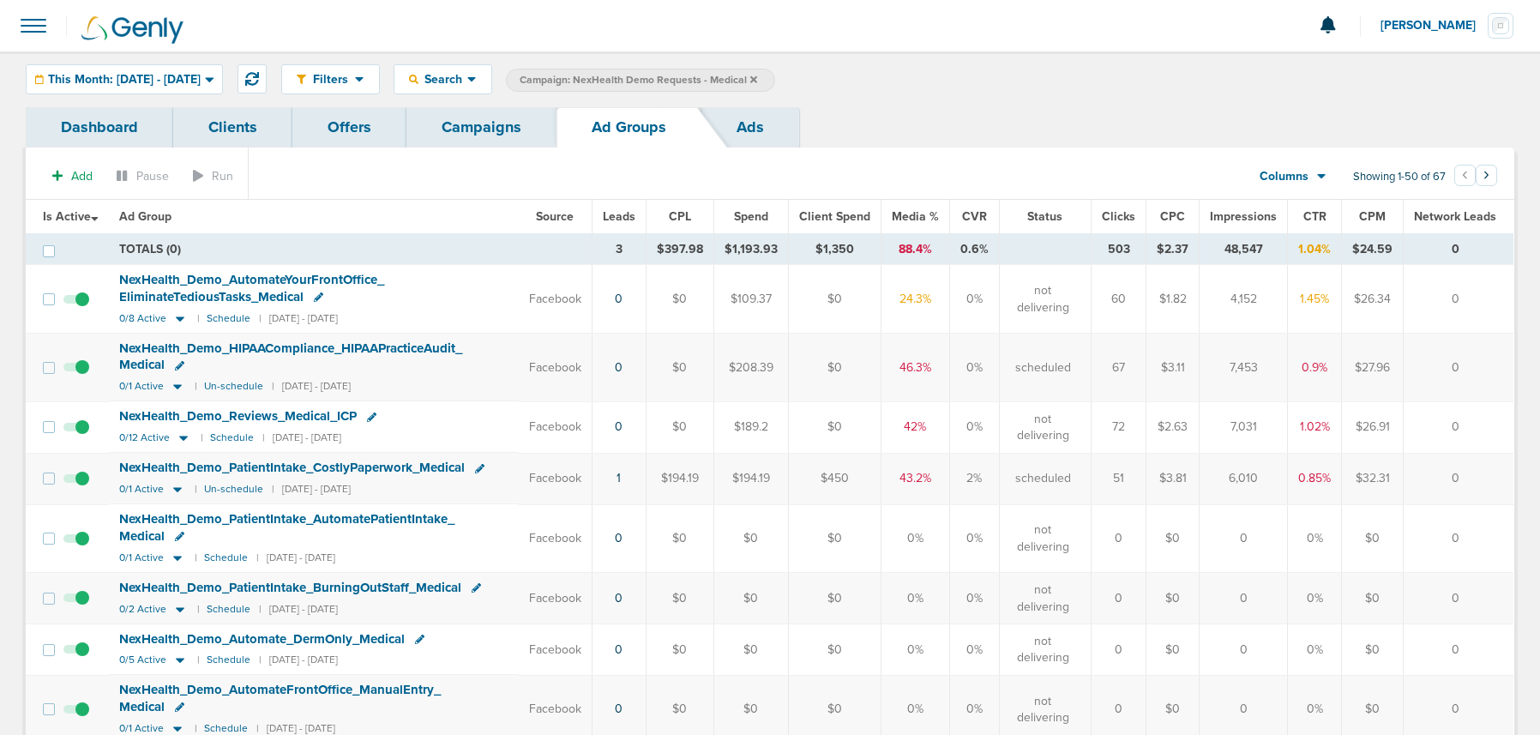
click at [473, 131] on link "Campaigns" at bounding box center [482, 127] width 150 height 40
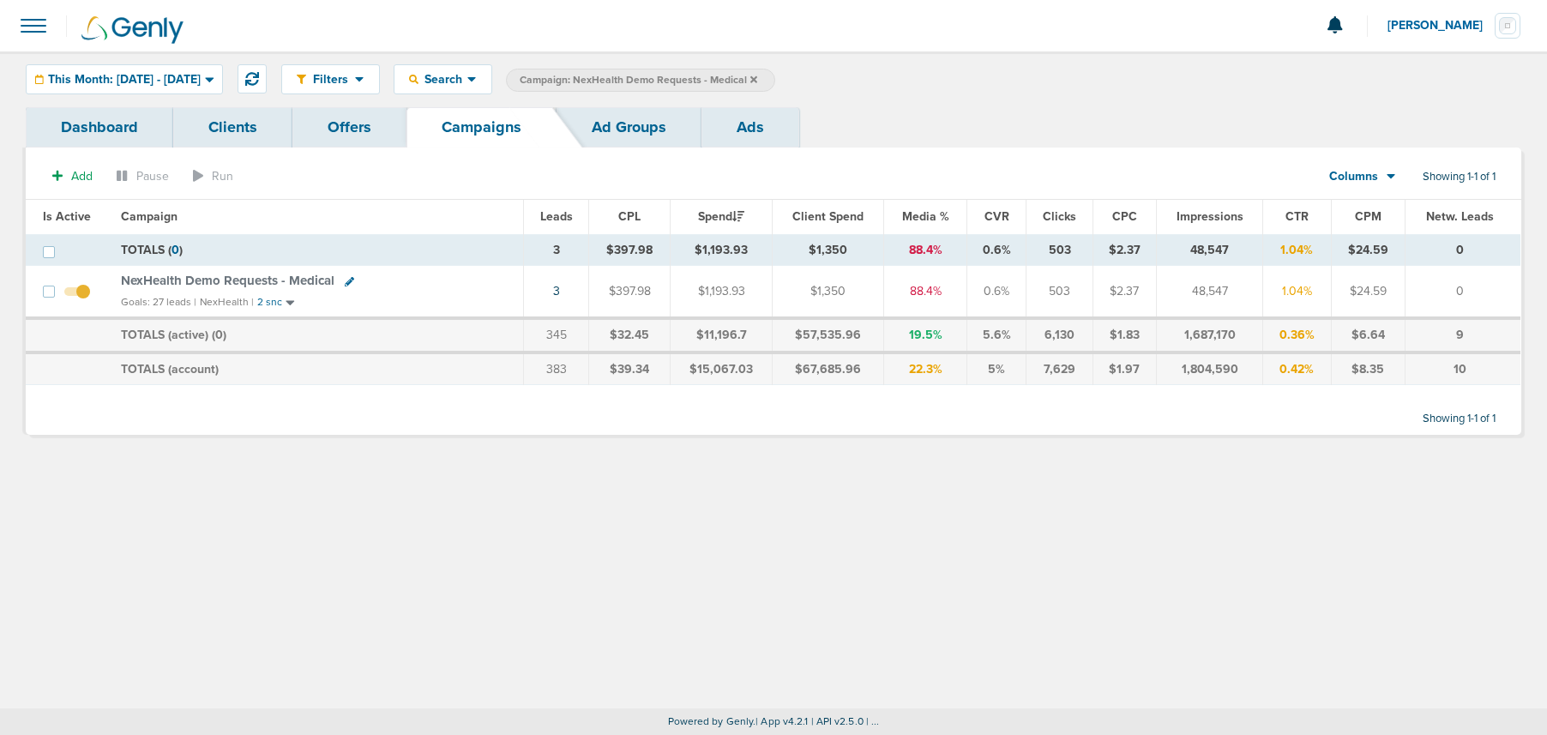
click at [757, 78] on icon at bounding box center [753, 78] width 7 height 7
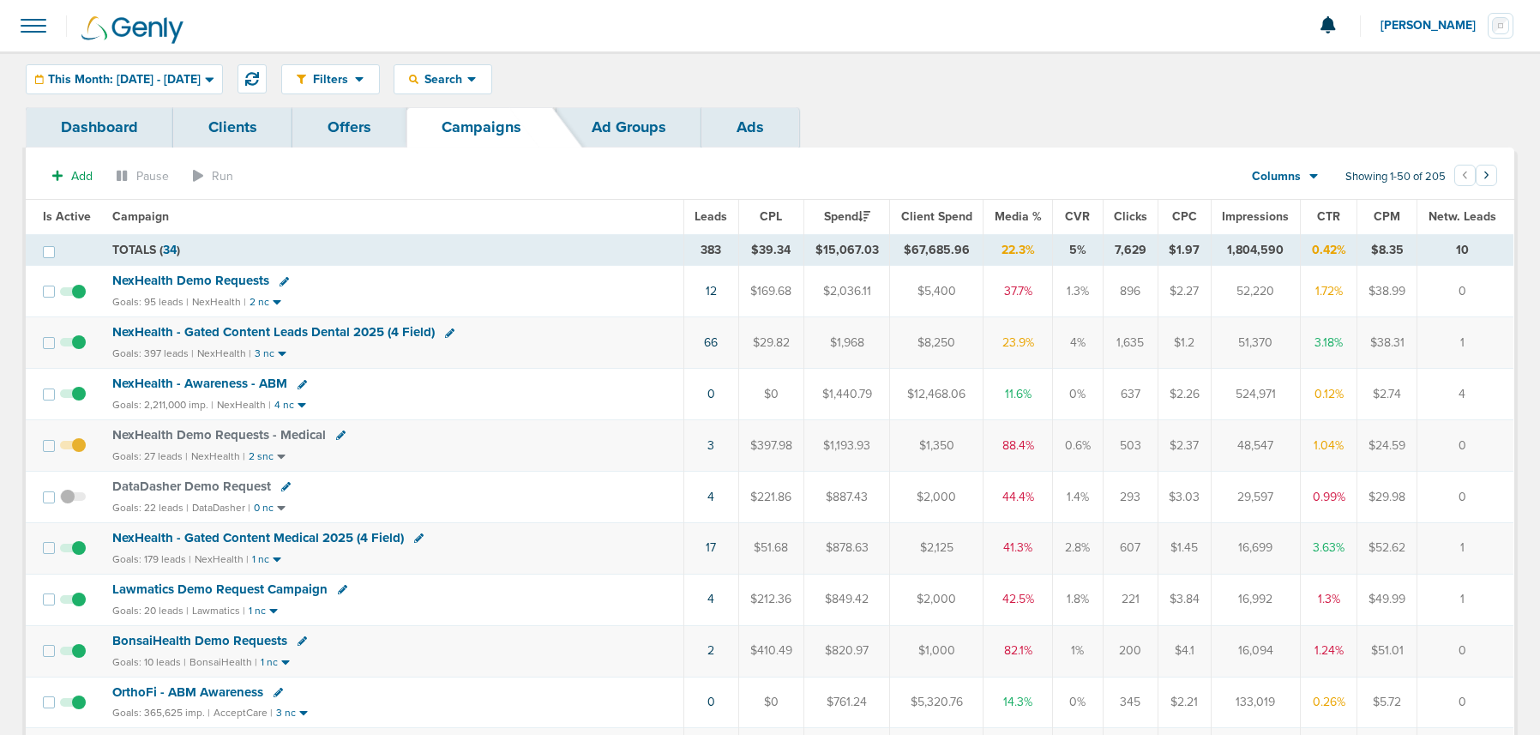
click at [178, 282] on span "NexHealth Demo Requests" at bounding box center [190, 280] width 157 height 15
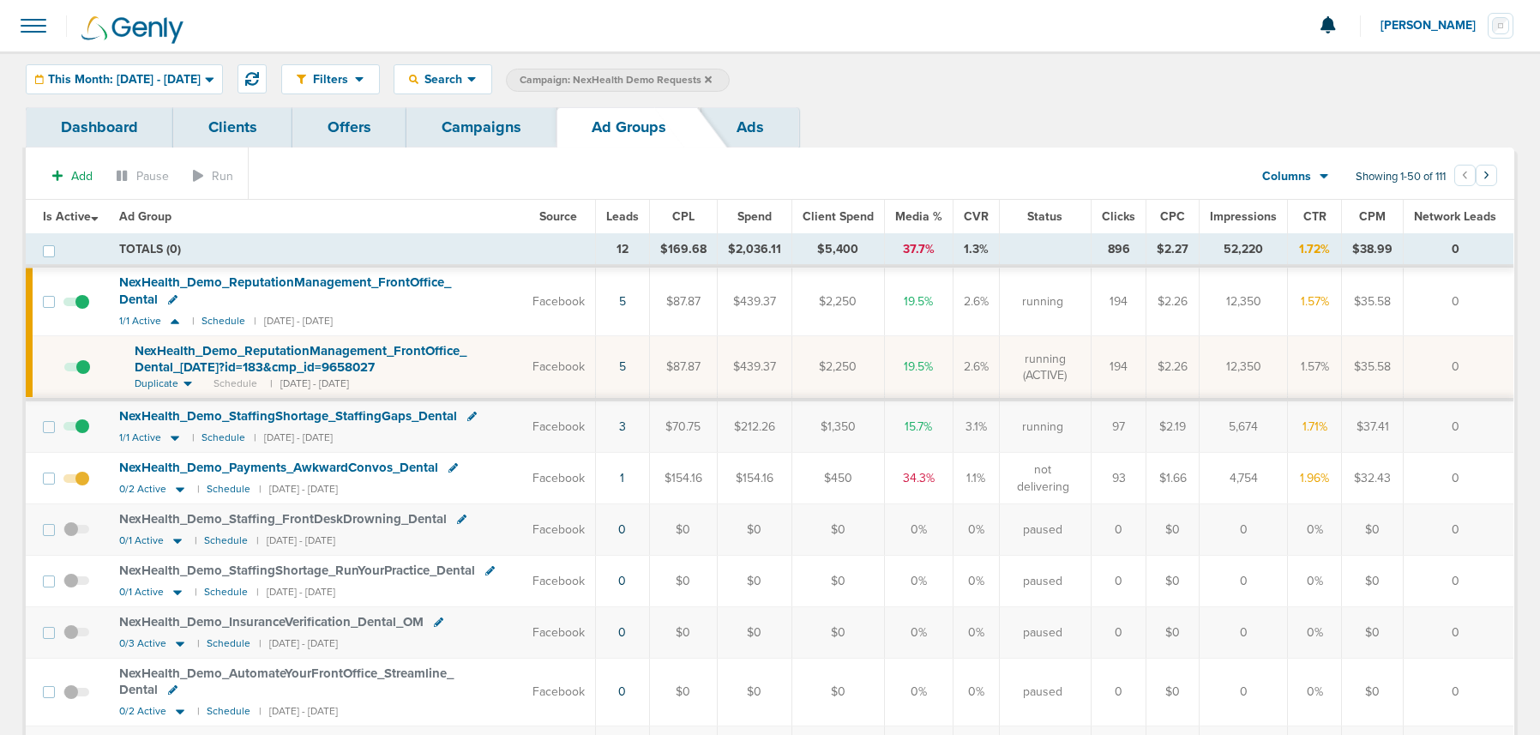
click at [225, 349] on span "NexHealth_ Demo_ ReputationManagement_ FrontOffice_ Dental_ 09.04.25?id=183&cmp…" at bounding box center [301, 359] width 332 height 33
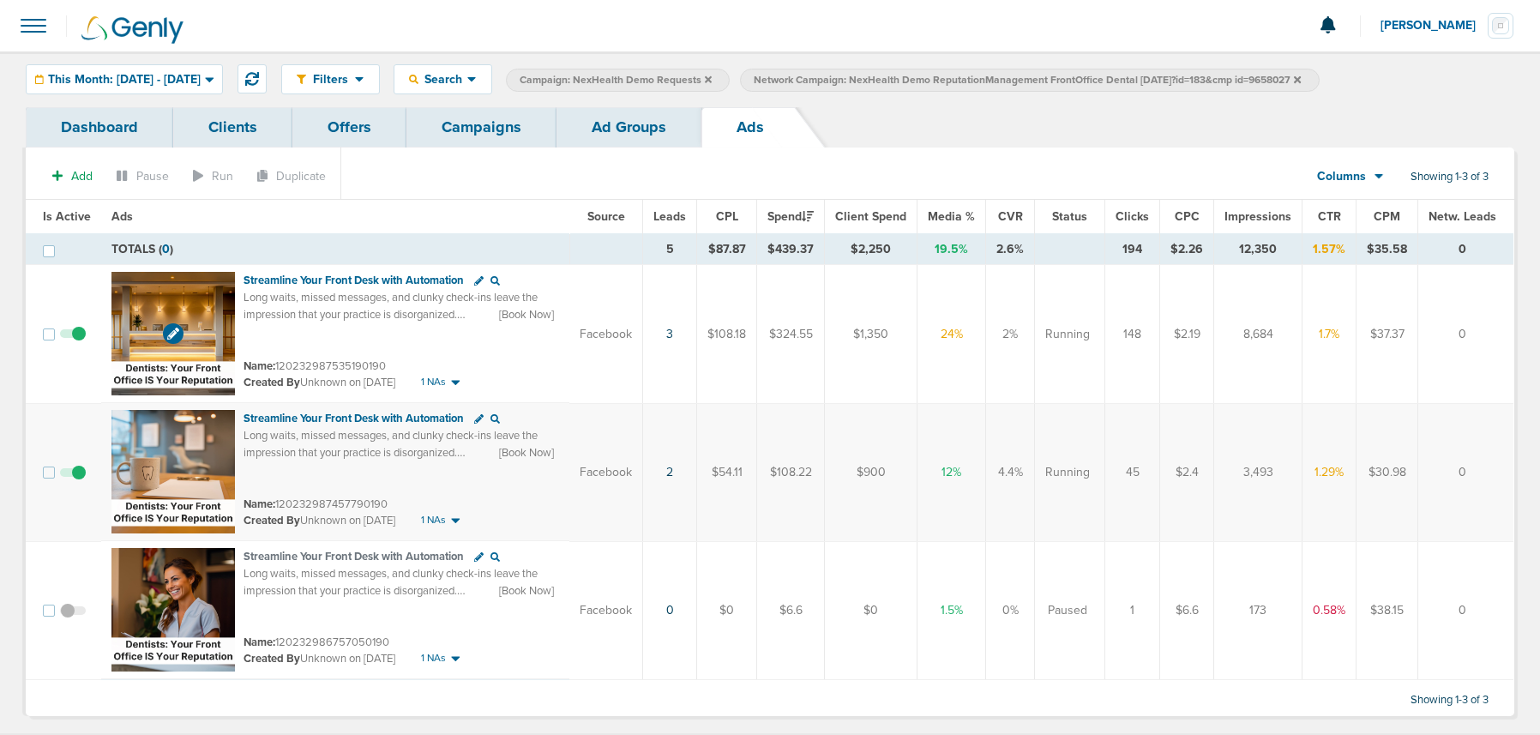
click at [168, 308] on img at bounding box center [172, 333] width 123 height 123
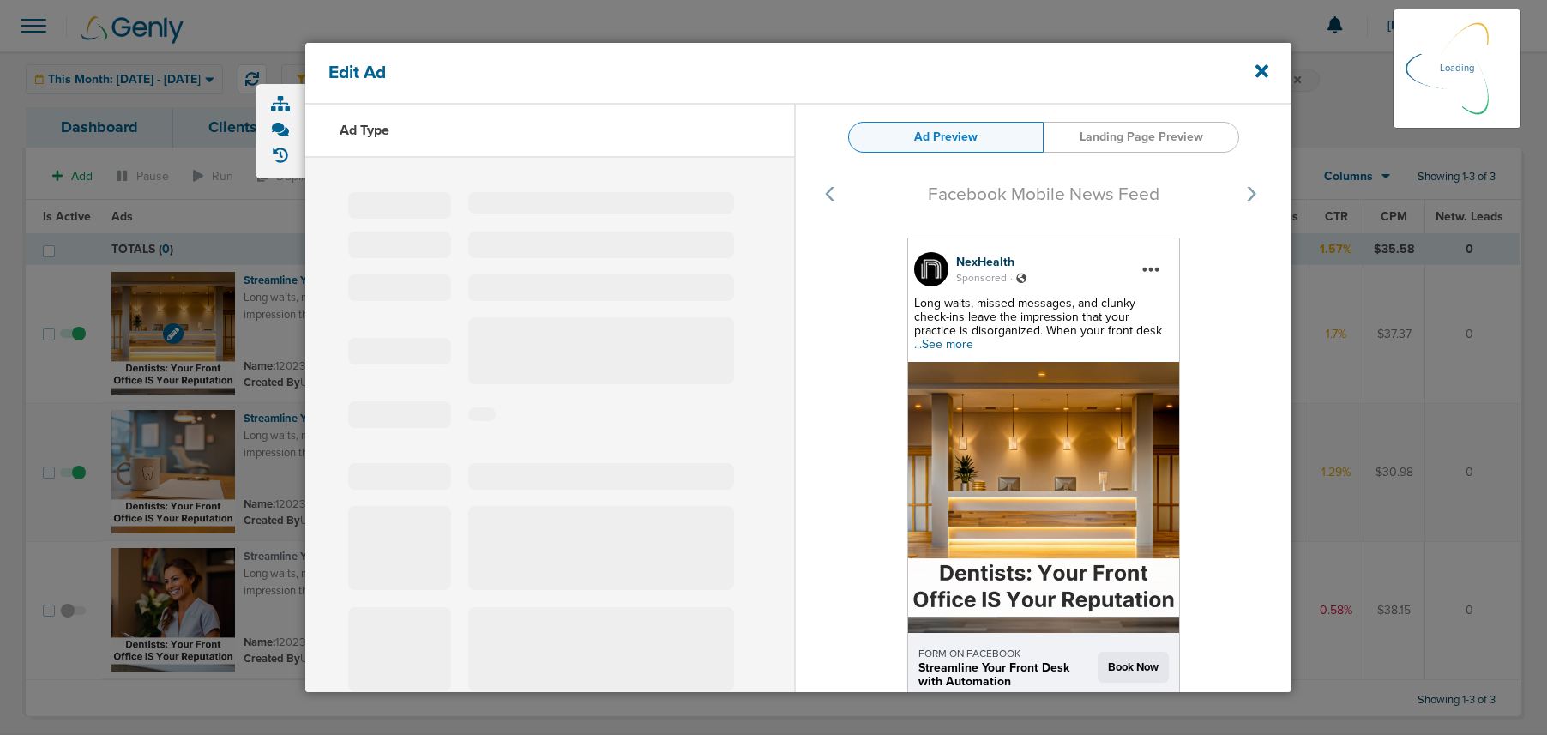
select select "learn_more"
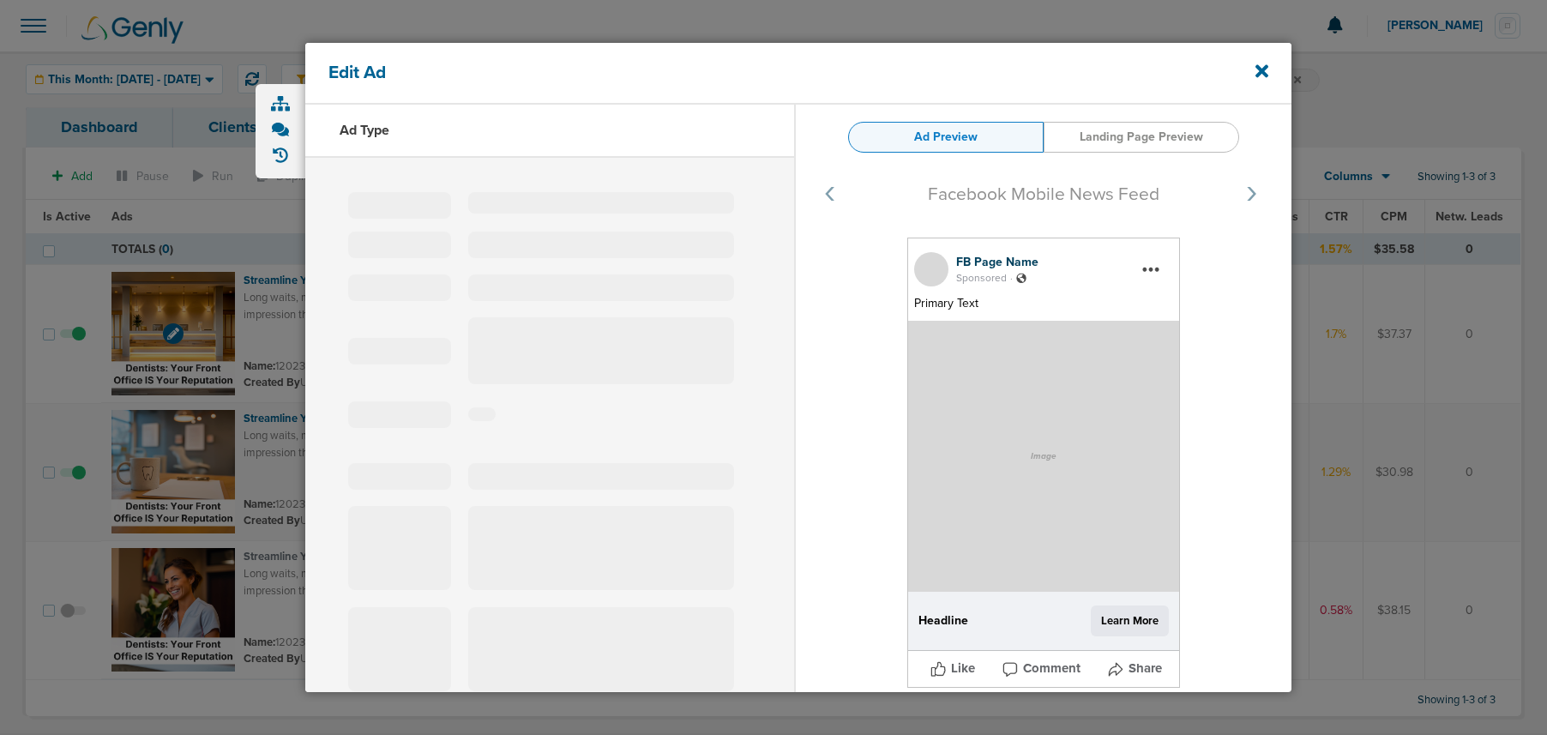
type input "120232987535190190"
type input "Streamline Your Front Desk with Automation"
type textarea "Long waits, missed messages, and clunky check-ins leave the impression that you…"
select select "book_travel"
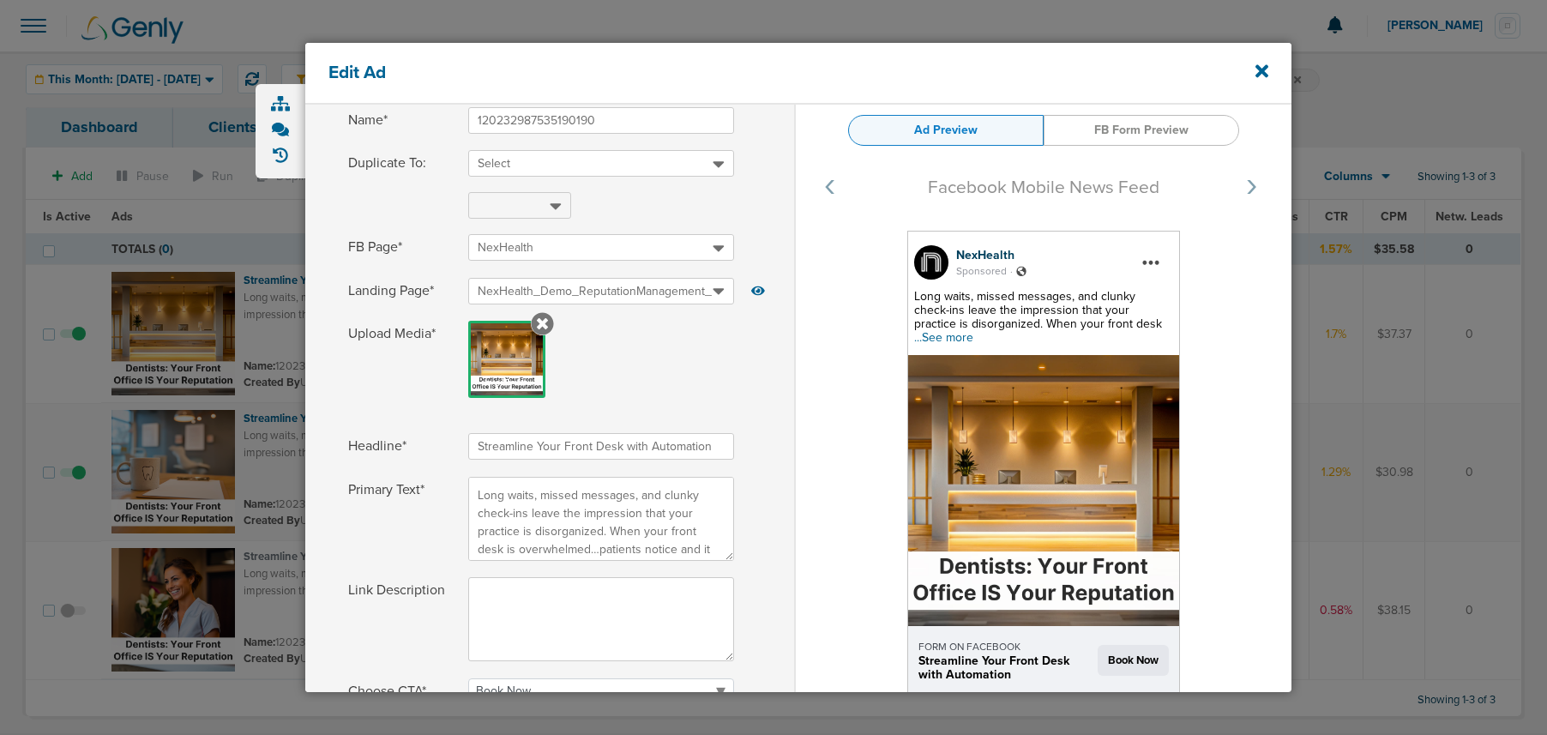
scroll to position [134, 0]
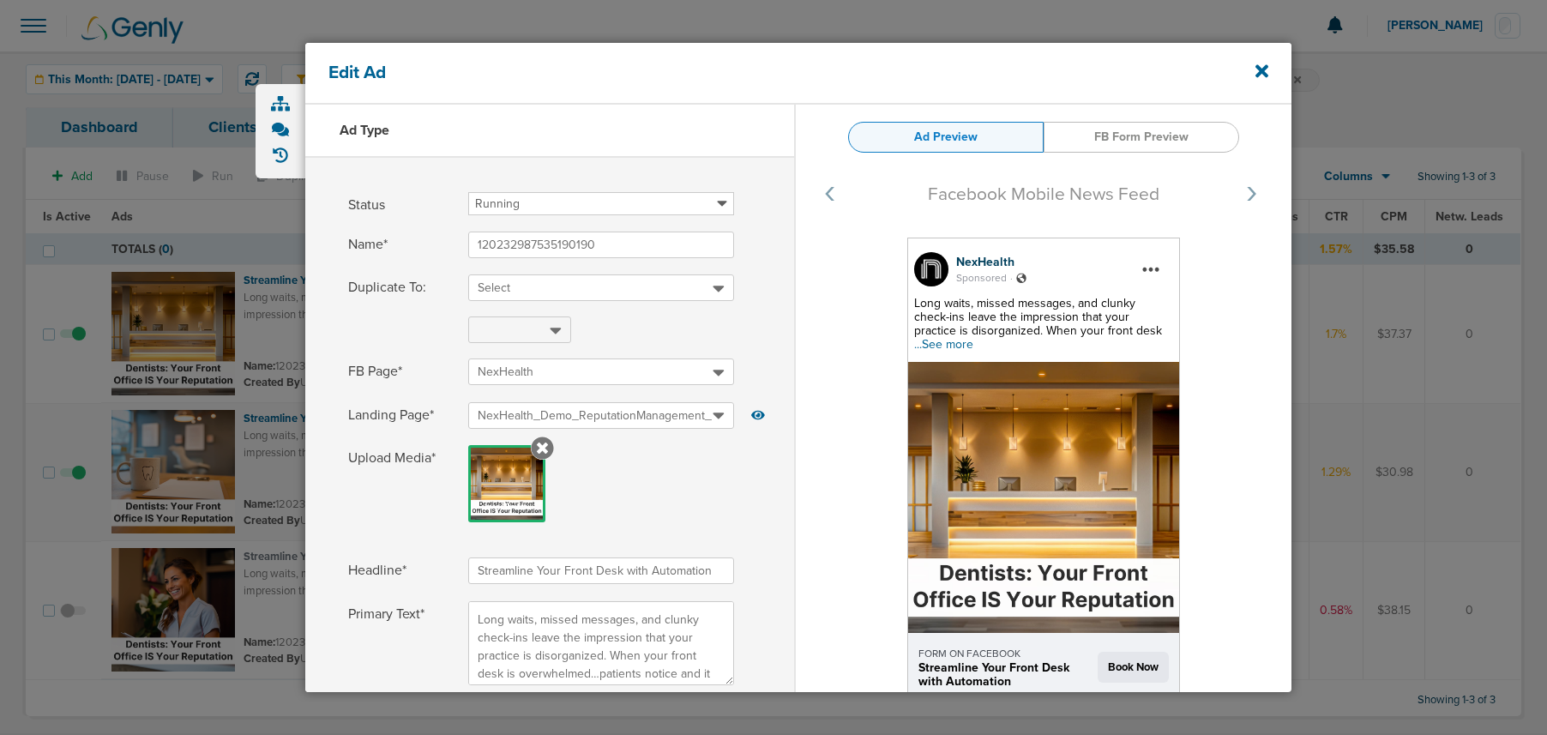
select select "book_travel"
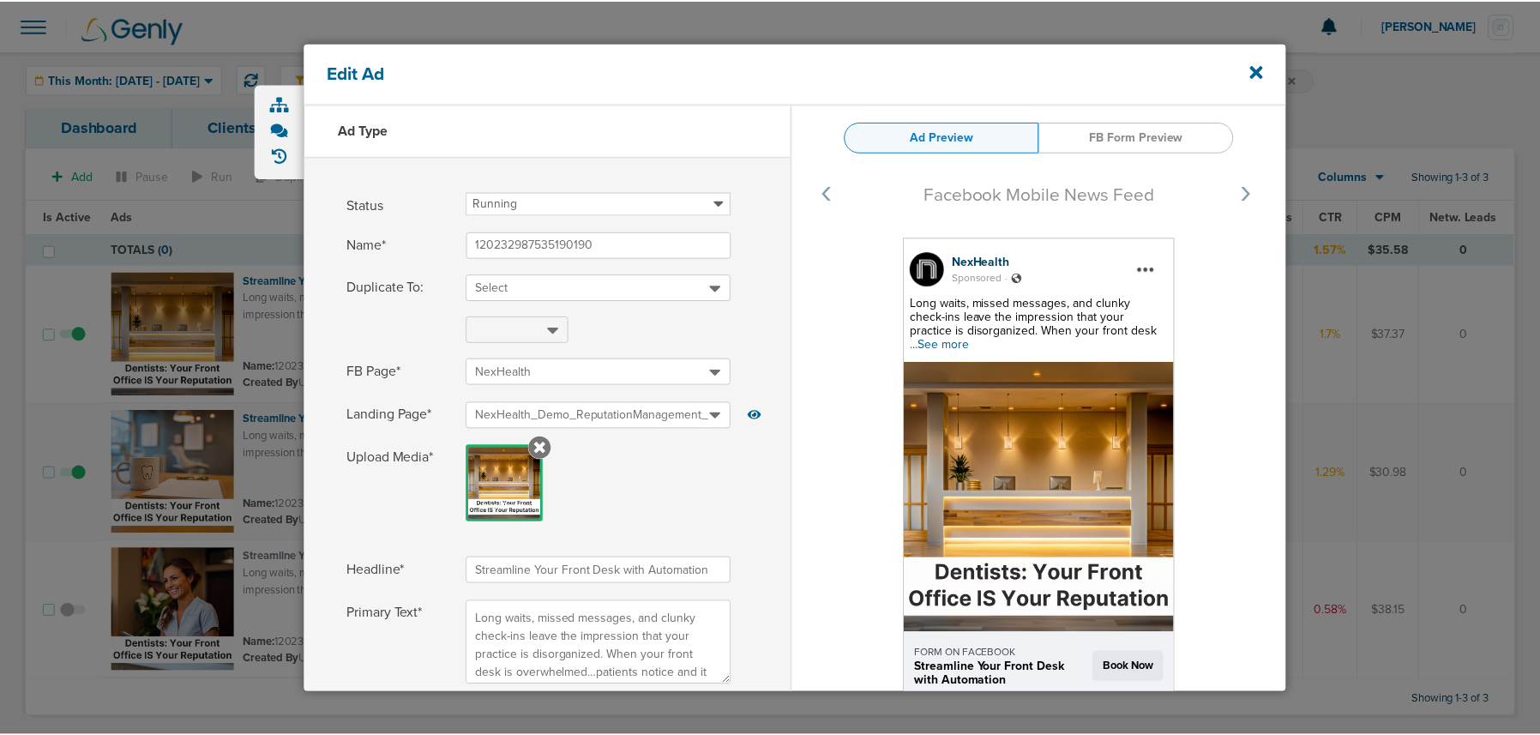
scroll to position [134, 0]
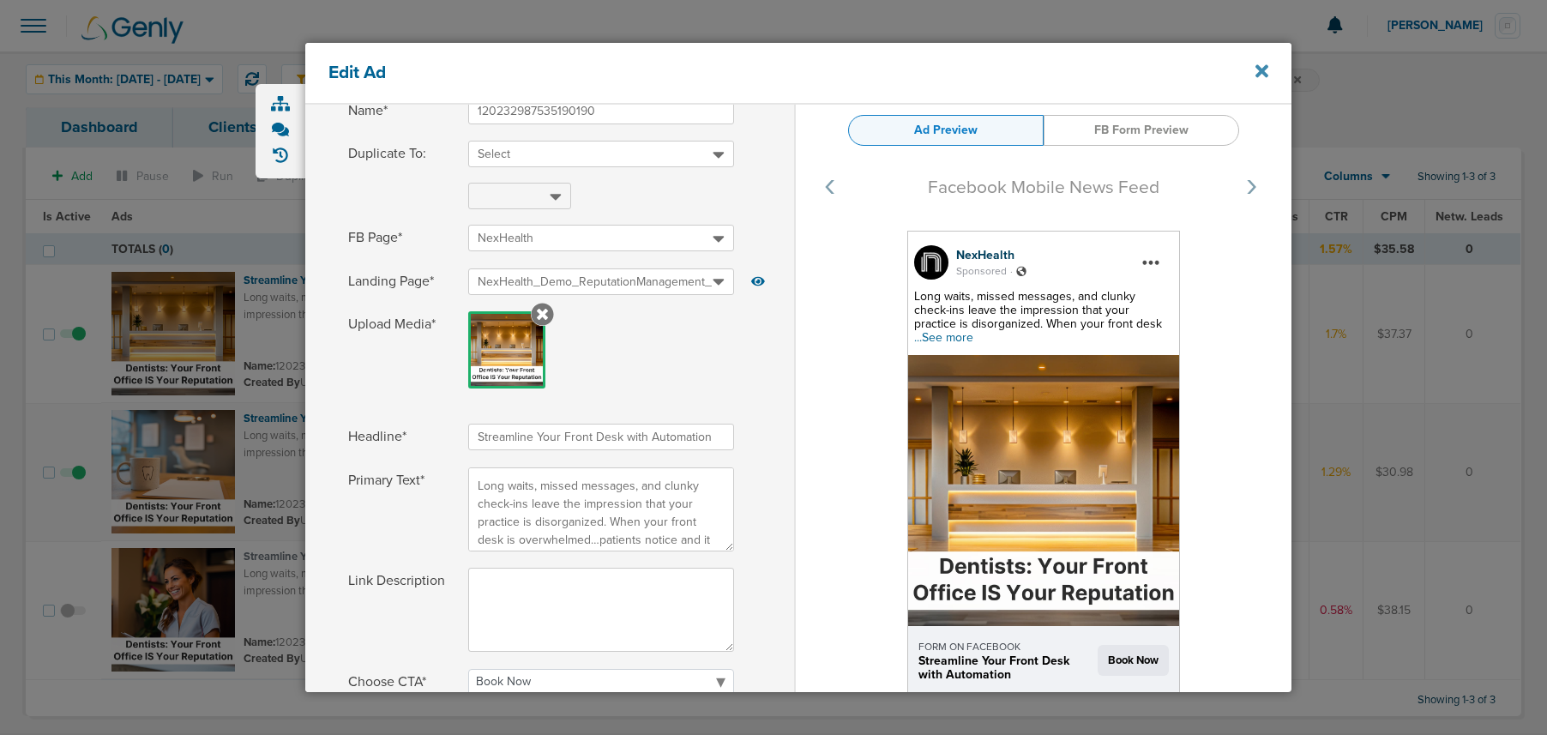
click at [1262, 73] on icon at bounding box center [1262, 71] width 13 height 13
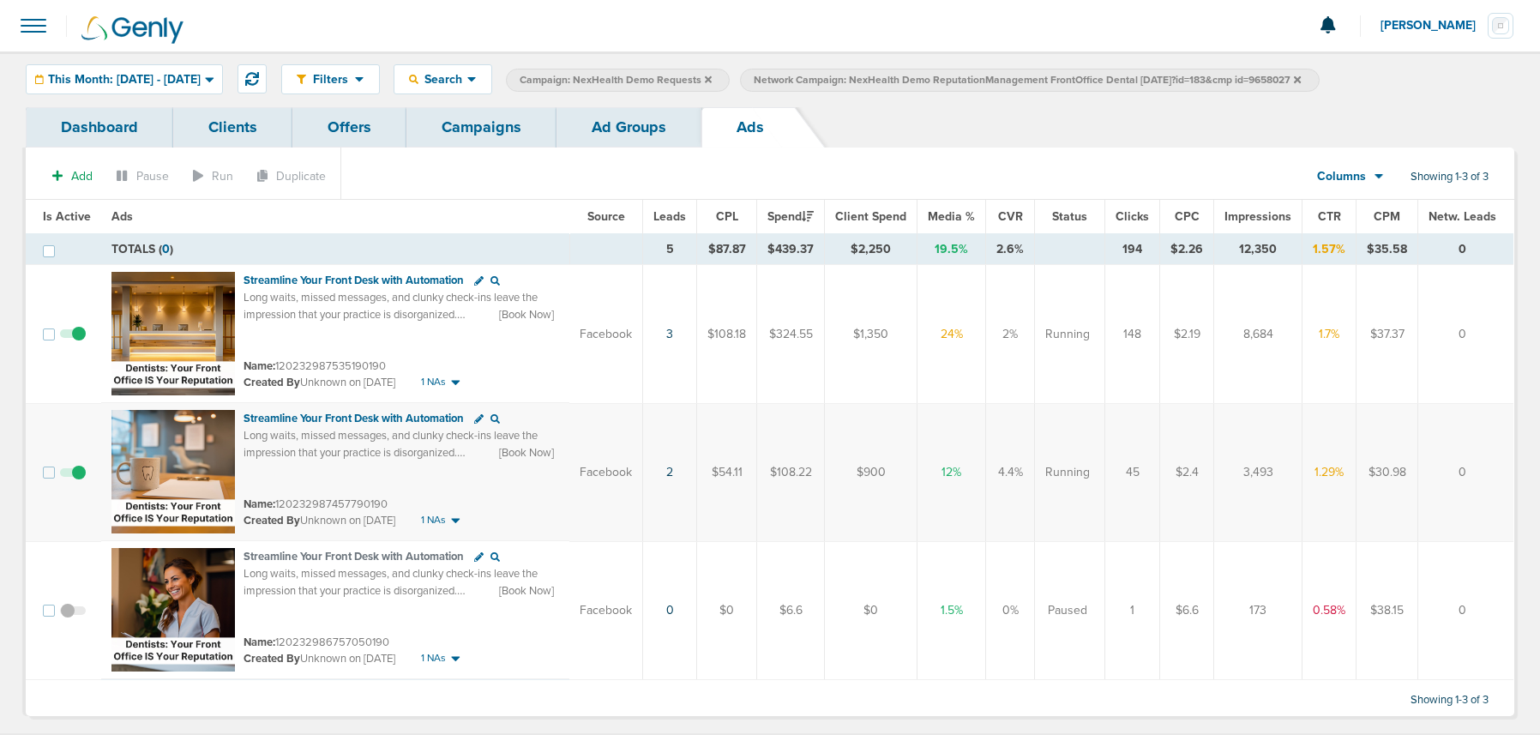
click at [457, 128] on link "Campaigns" at bounding box center [482, 127] width 150 height 40
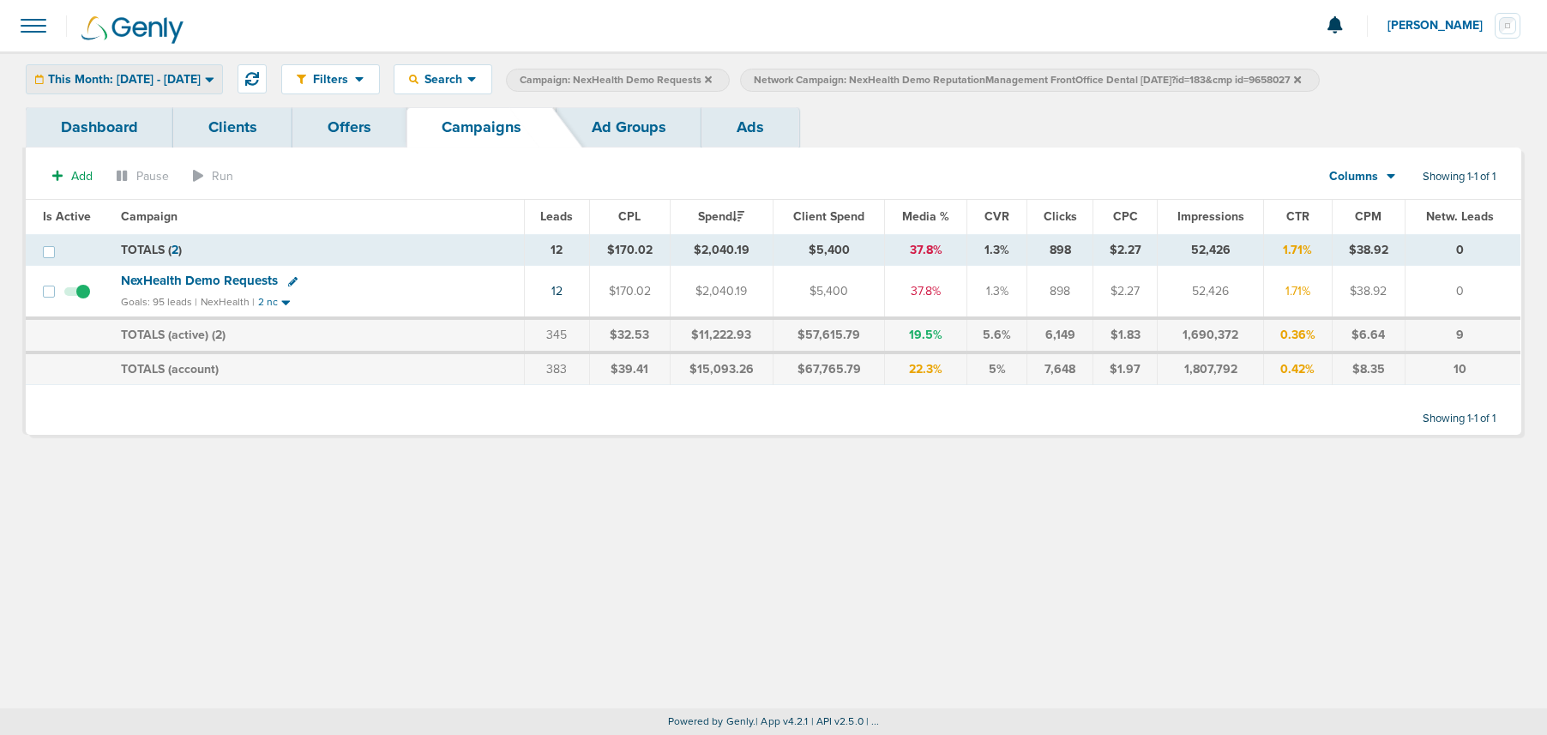
click at [87, 65] on div "This Month: [DATE] - [DATE]" at bounding box center [125, 79] width 196 height 28
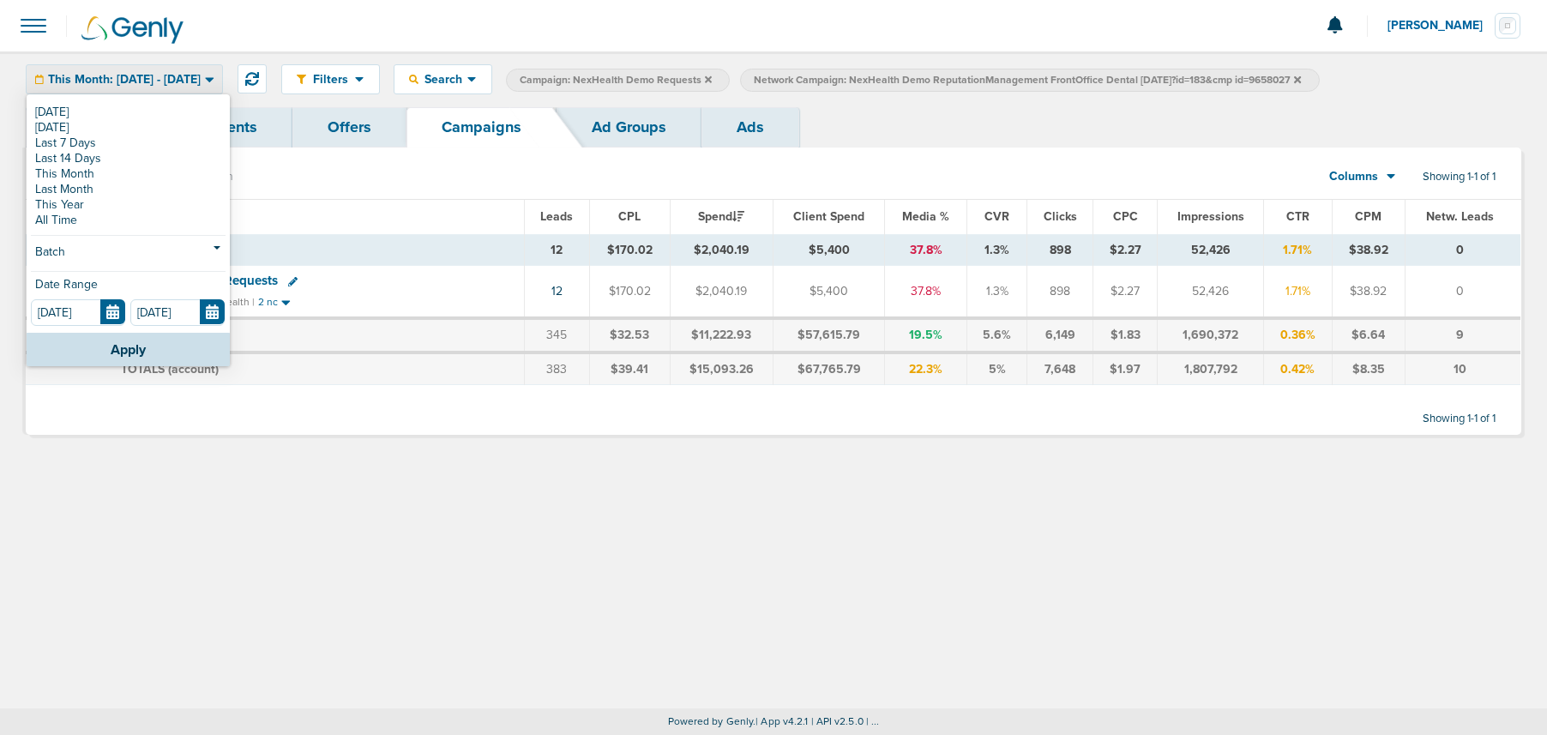
click at [977, 116] on div "Dashboard Clients Offers Campaigns Ad Groups Ads" at bounding box center [774, 127] width 1496 height 40
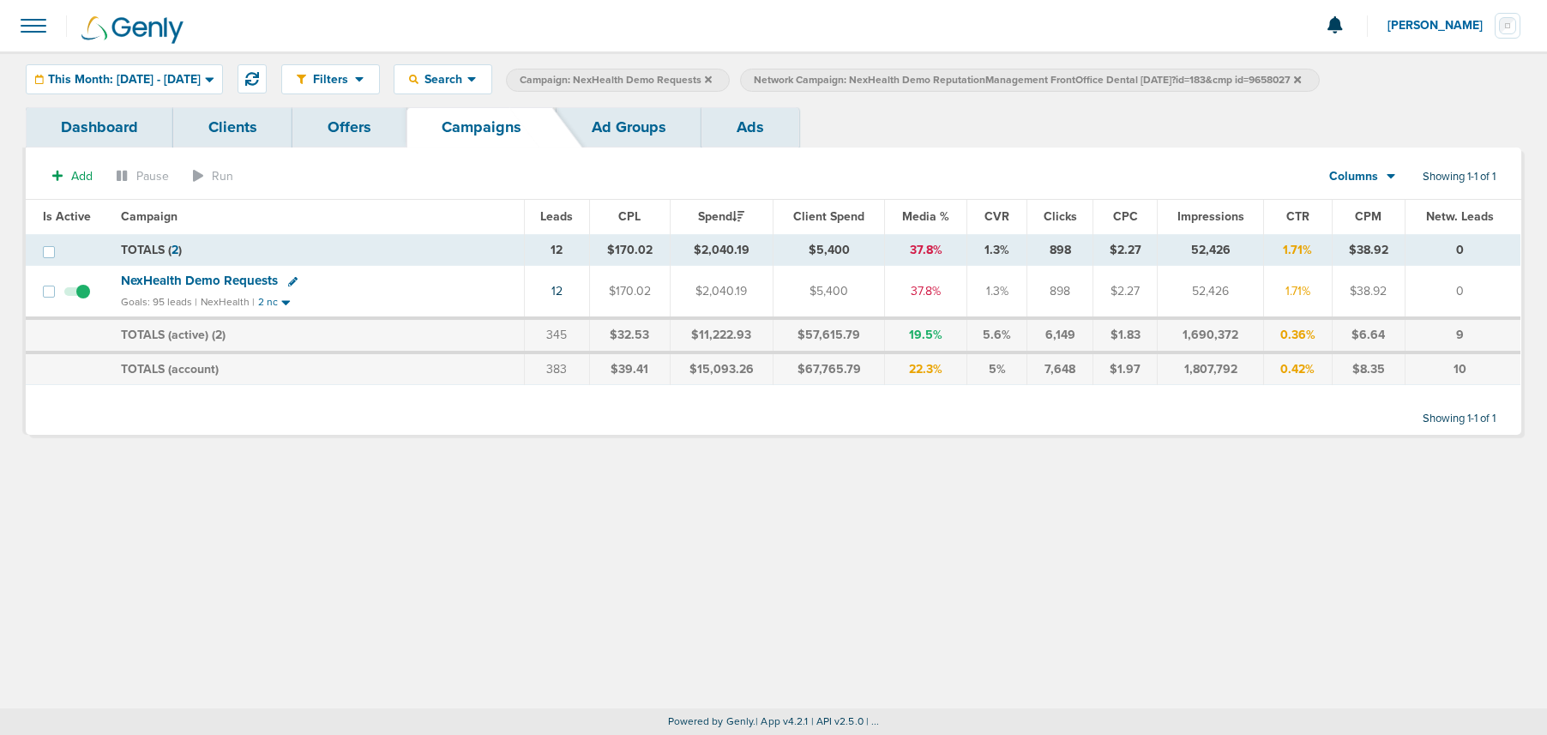
click at [1301, 80] on icon at bounding box center [1297, 80] width 7 height 10
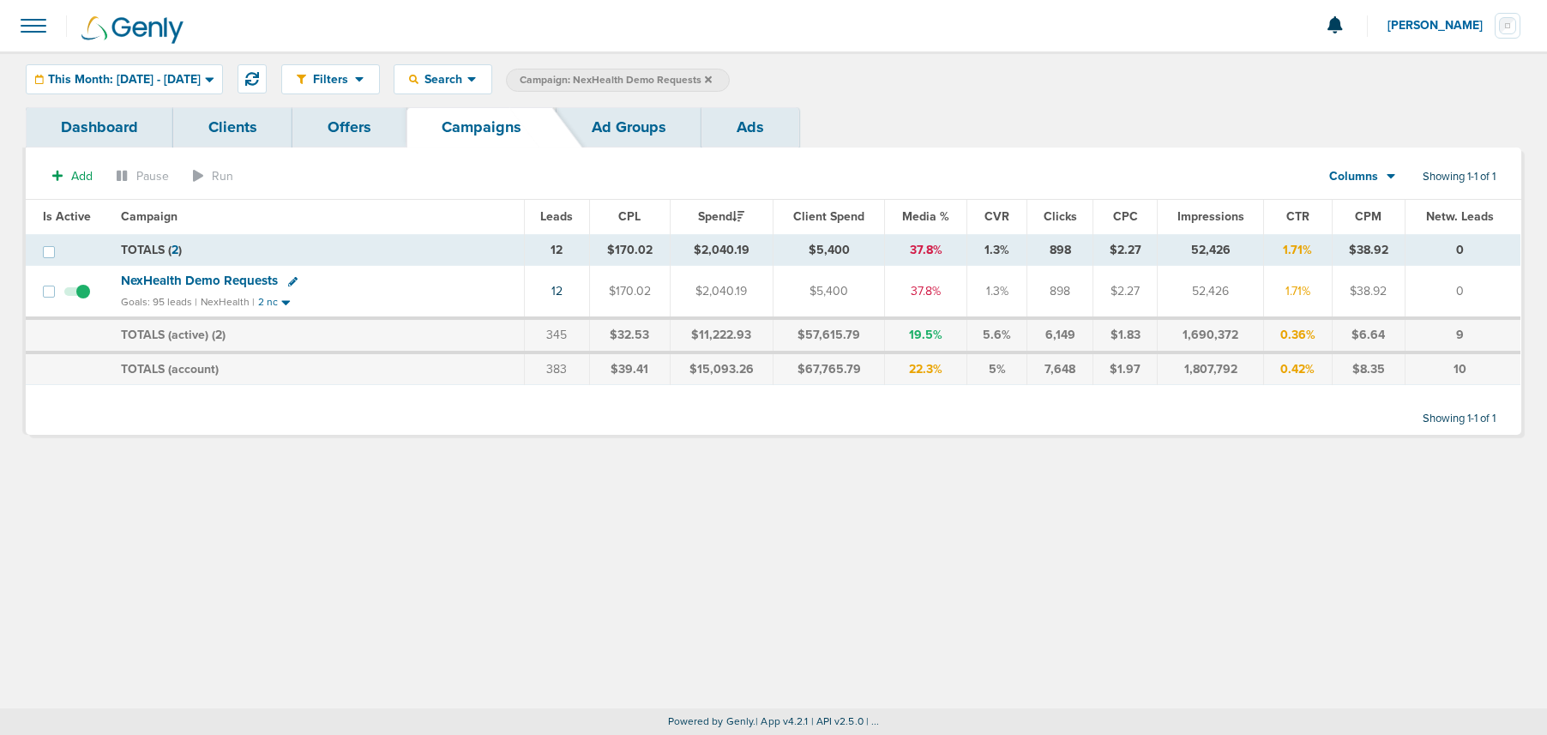
click at [712, 77] on icon at bounding box center [708, 78] width 7 height 7
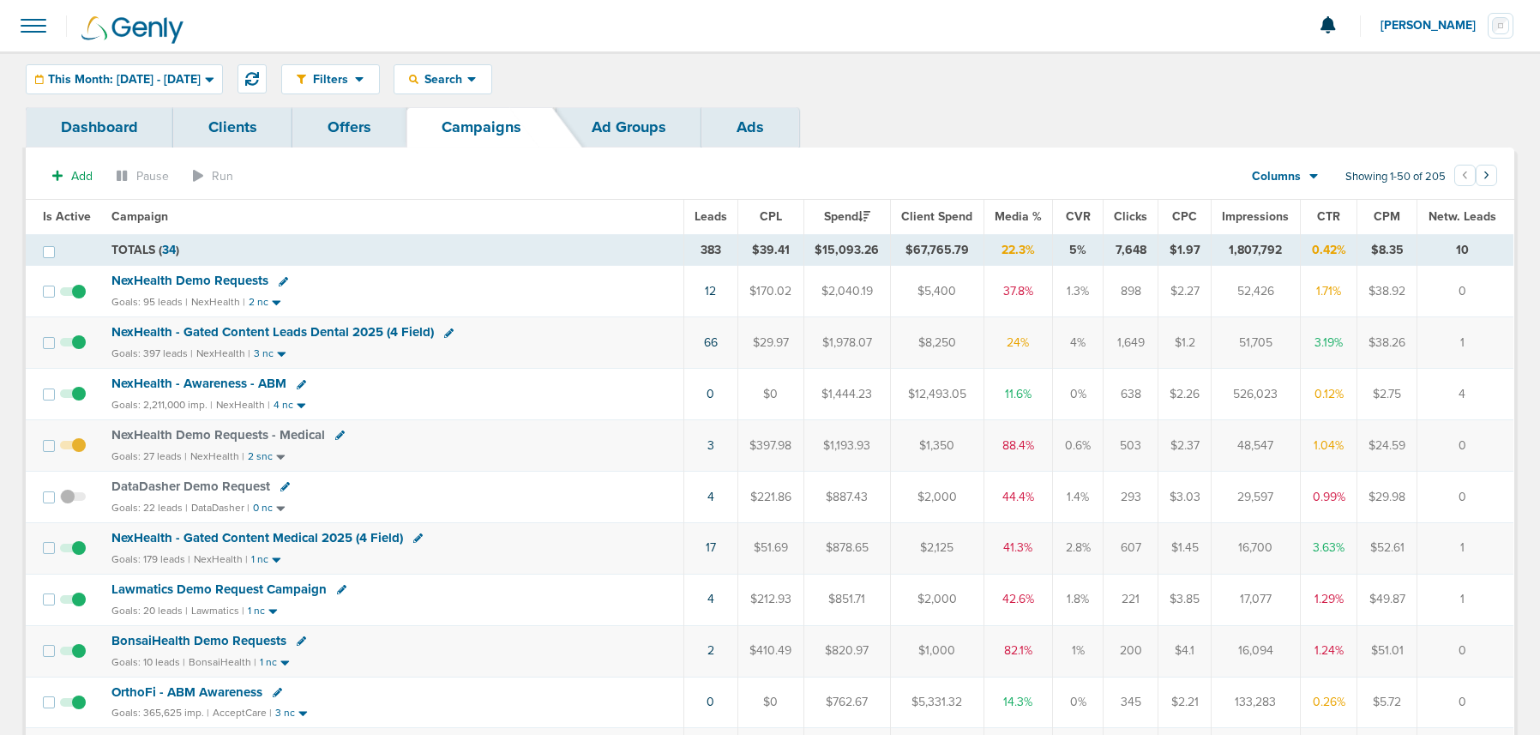
click at [194, 434] on span "NexHealth Demo Requests - Medical" at bounding box center [218, 434] width 214 height 15
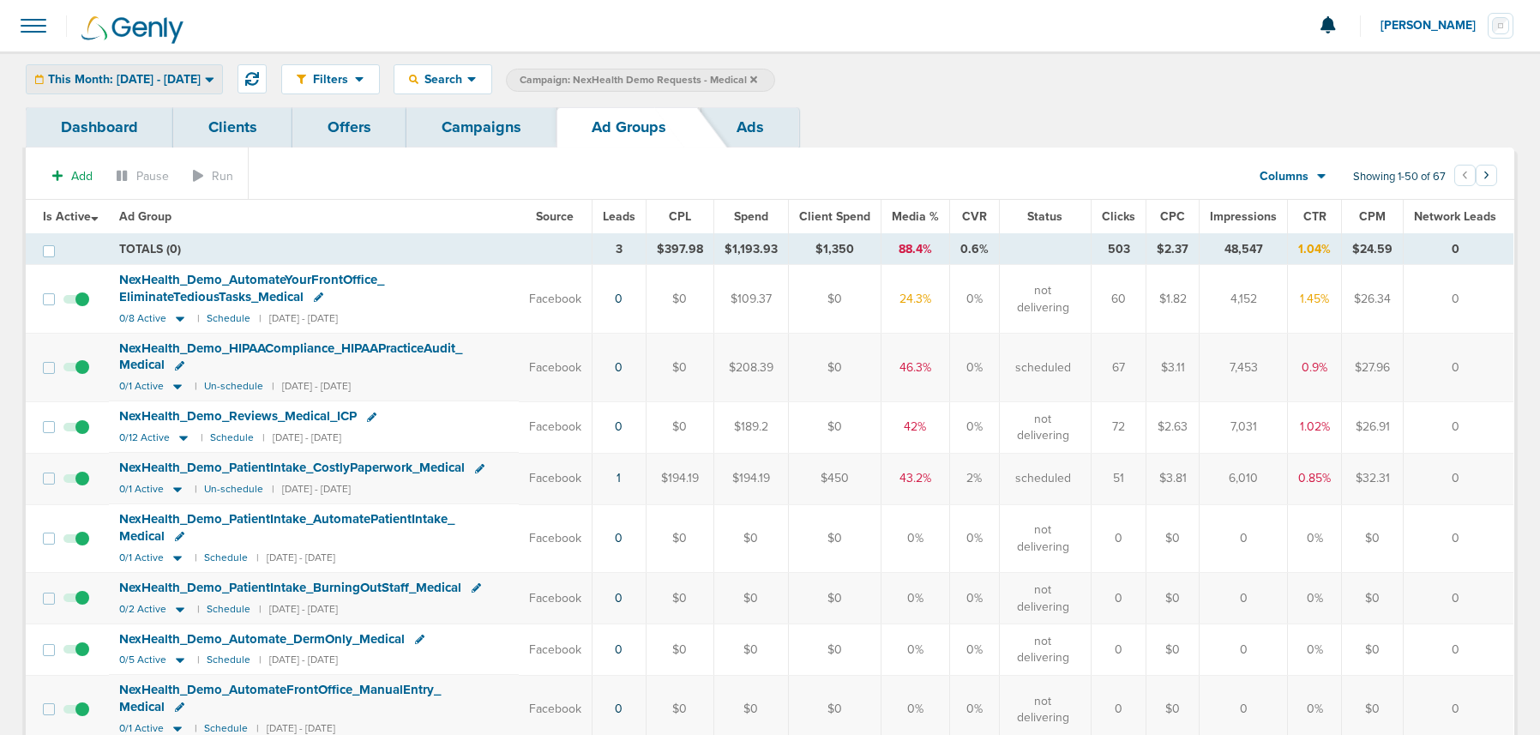
click at [136, 82] on span "This Month: [DATE] - [DATE]" at bounding box center [124, 80] width 153 height 12
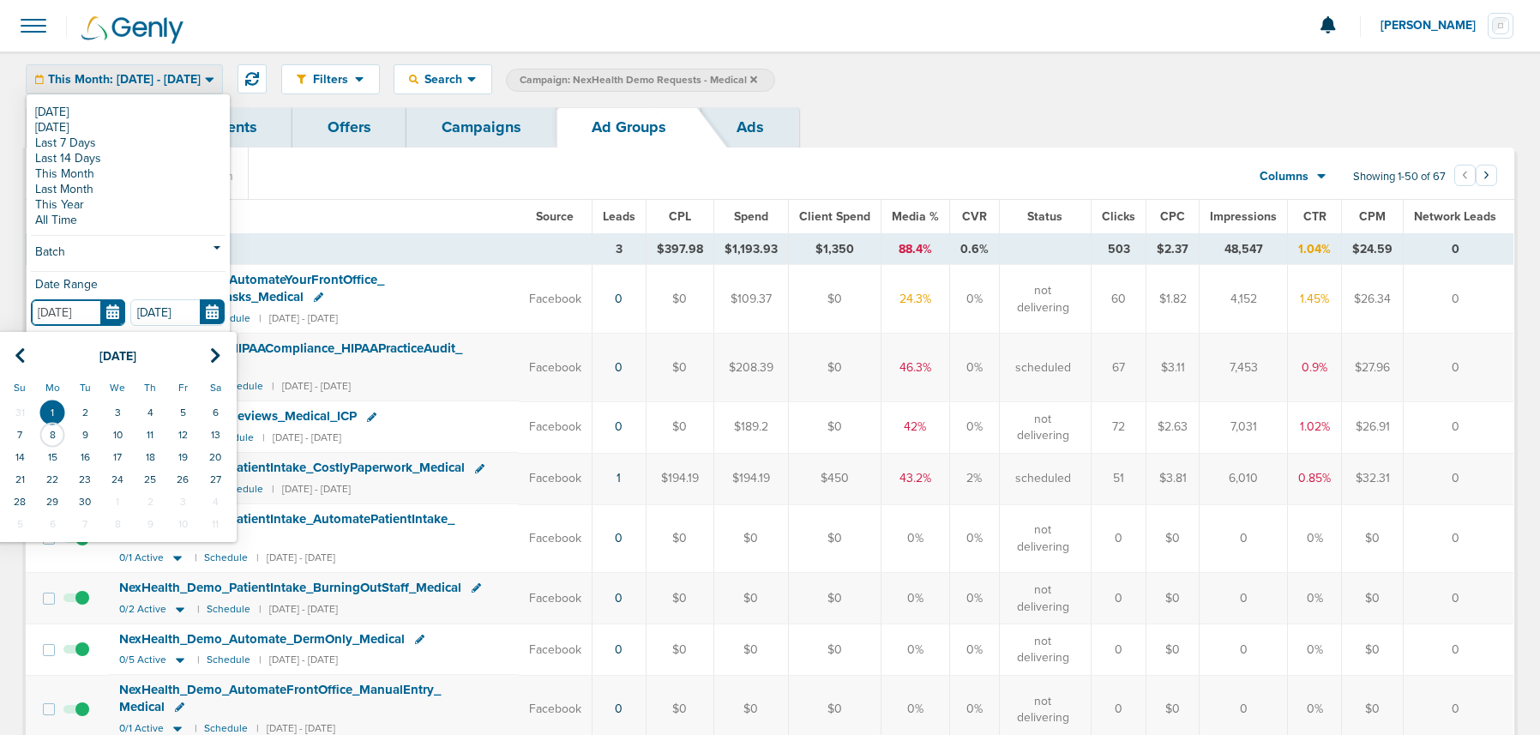
click at [102, 312] on input "[DATE]" at bounding box center [78, 312] width 94 height 27
click at [21, 348] on icon at bounding box center [20, 355] width 11 height 17
click at [189, 408] on td "1" at bounding box center [182, 412] width 33 height 22
type input "[DATE]"
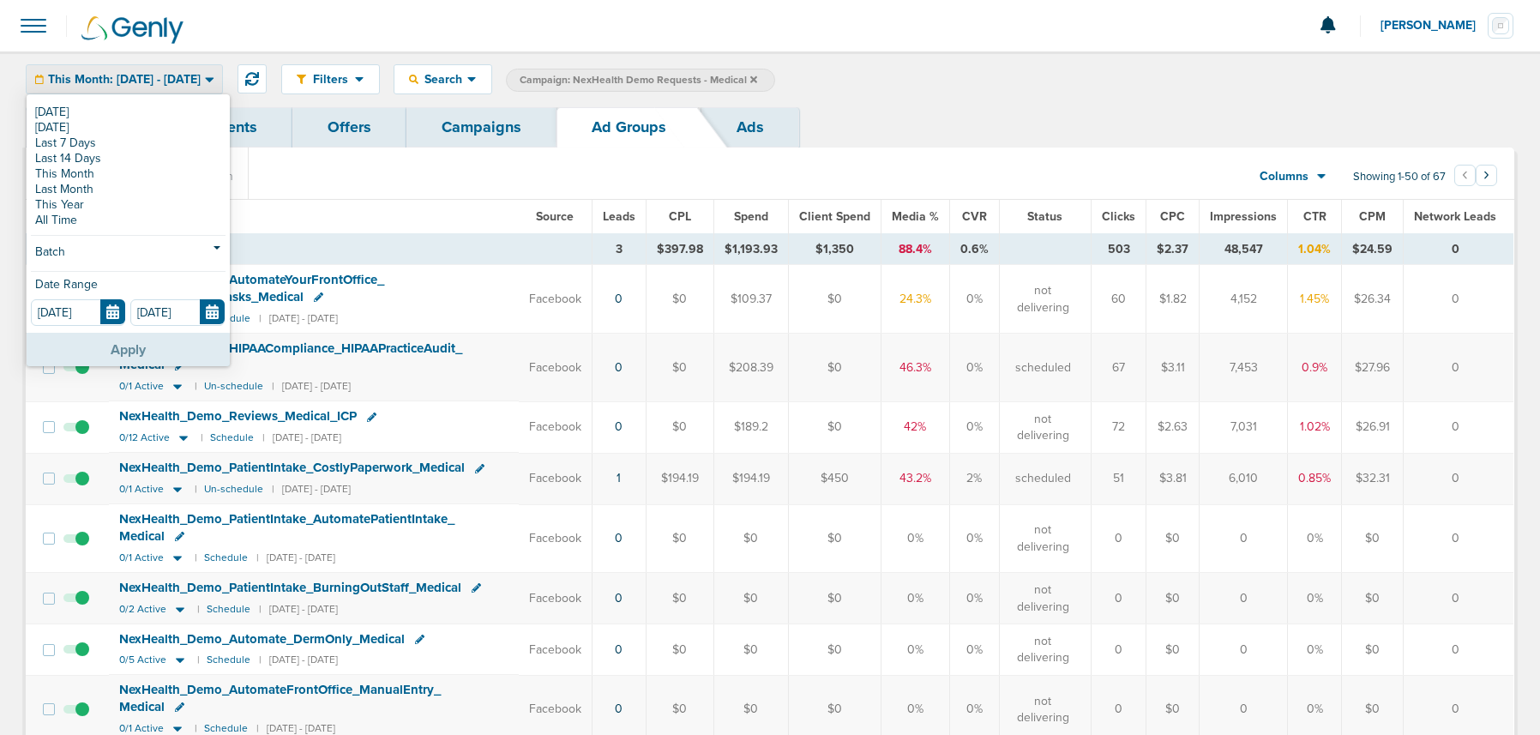
click at [142, 347] on button "Apply" at bounding box center [128, 349] width 203 height 33
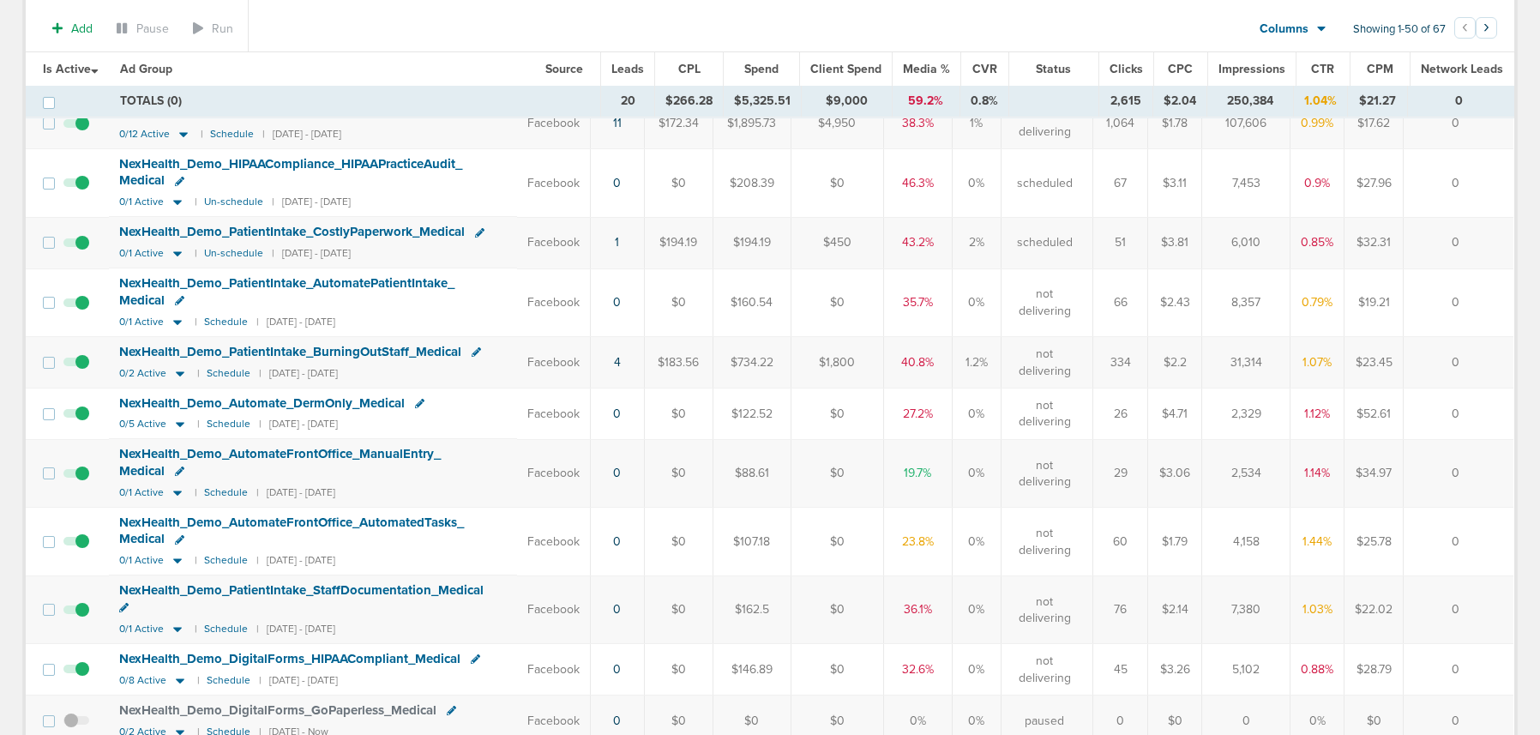
scroll to position [248, 0]
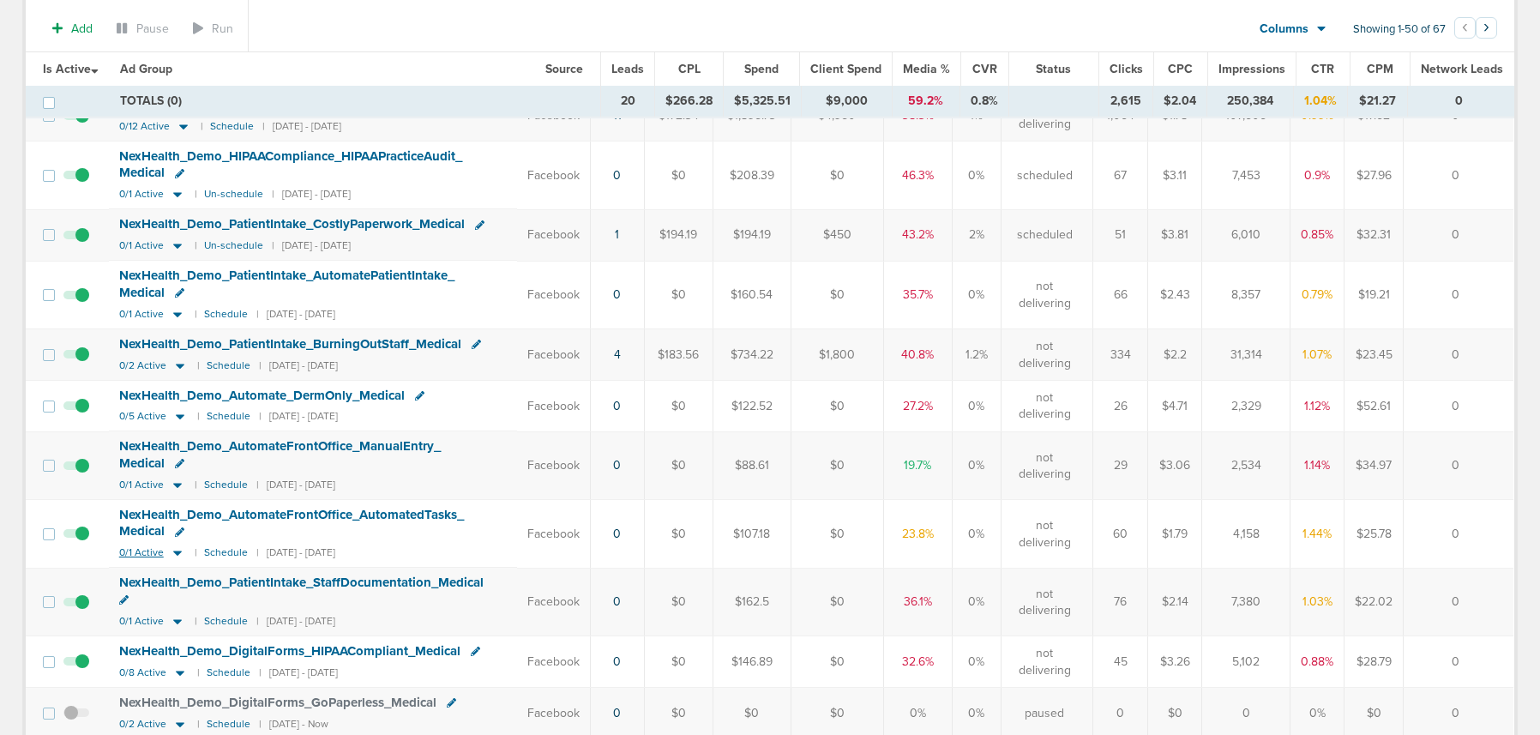
click at [178, 555] on icon at bounding box center [177, 553] width 9 height 5
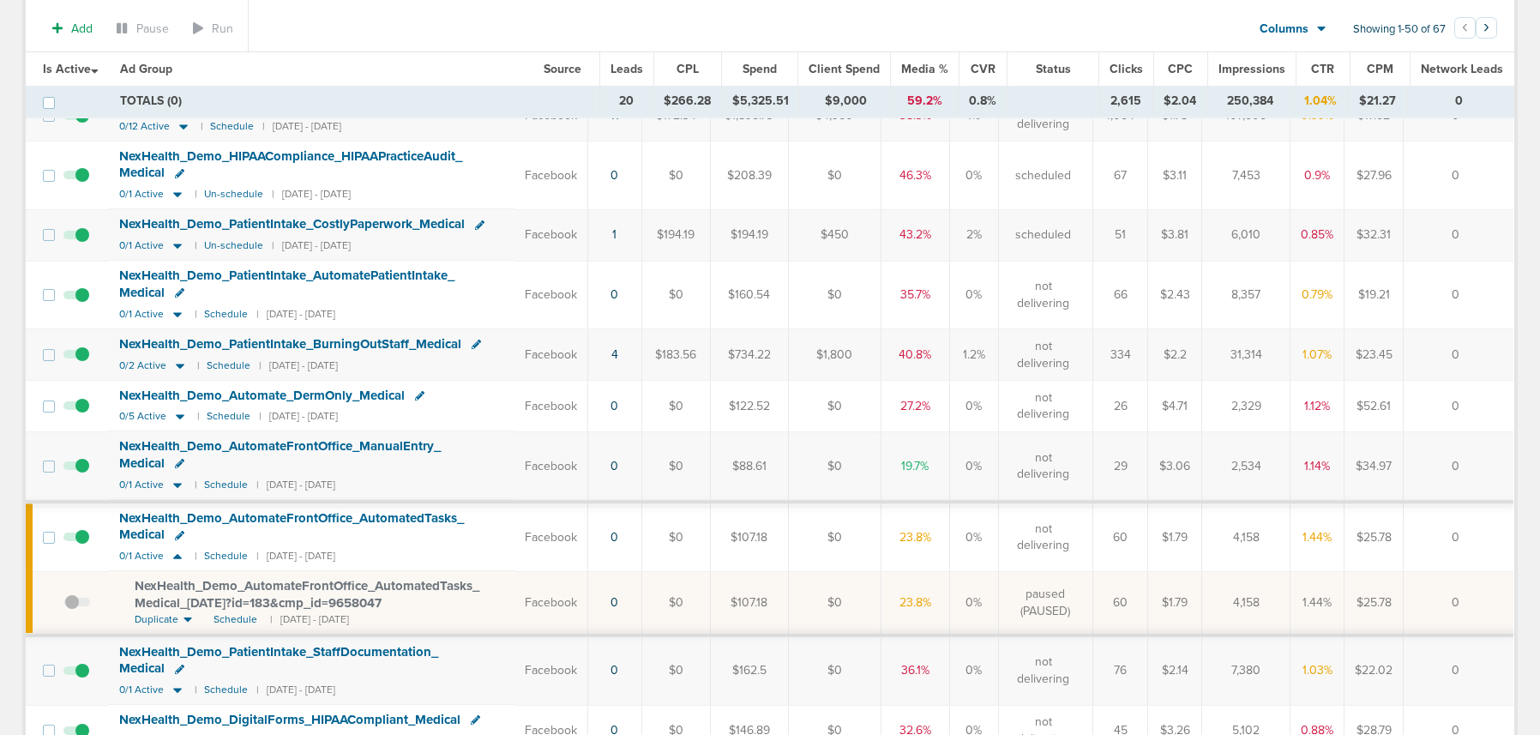
click at [189, 599] on span "NexHealth_ Demo_ AutomateFrontOffice_ AutomatedTasks_ Medical_ [DATE]?id=183&cm…" at bounding box center [307, 594] width 345 height 33
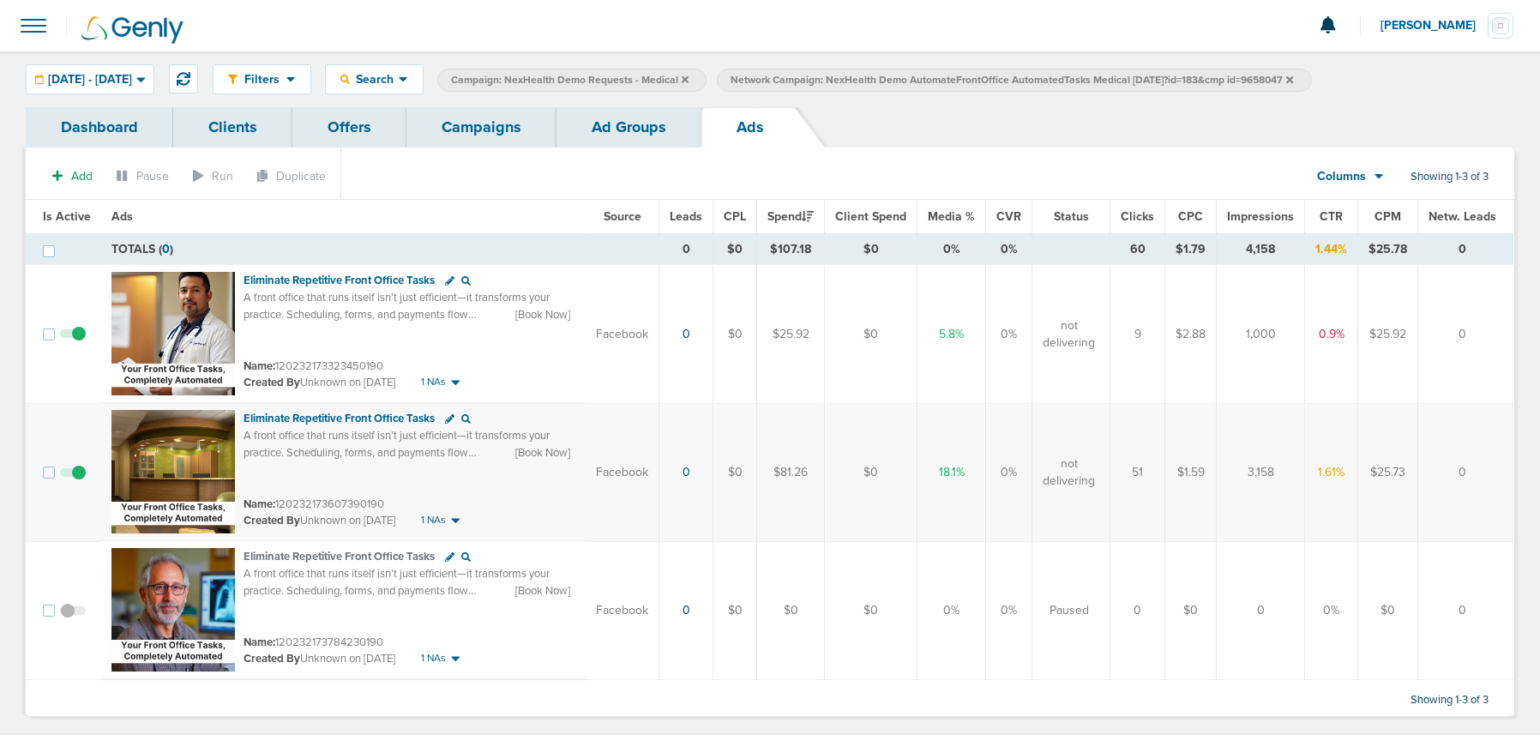
click at [77, 342] on span at bounding box center [73, 342] width 26 height 0
click at [73, 338] on input "checkbox" at bounding box center [73, 338] width 0 height 0
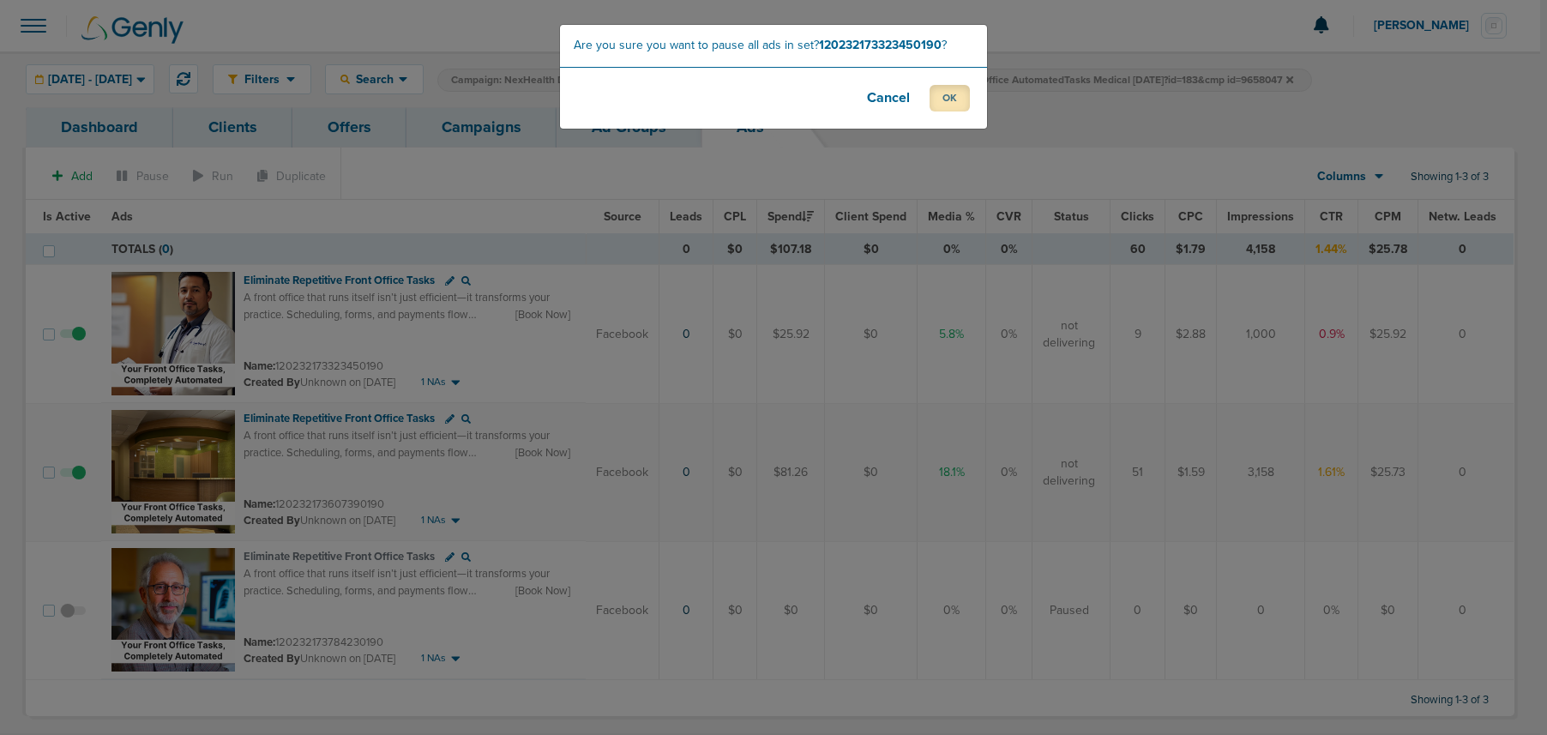
click at [955, 98] on button "OK" at bounding box center [950, 98] width 40 height 27
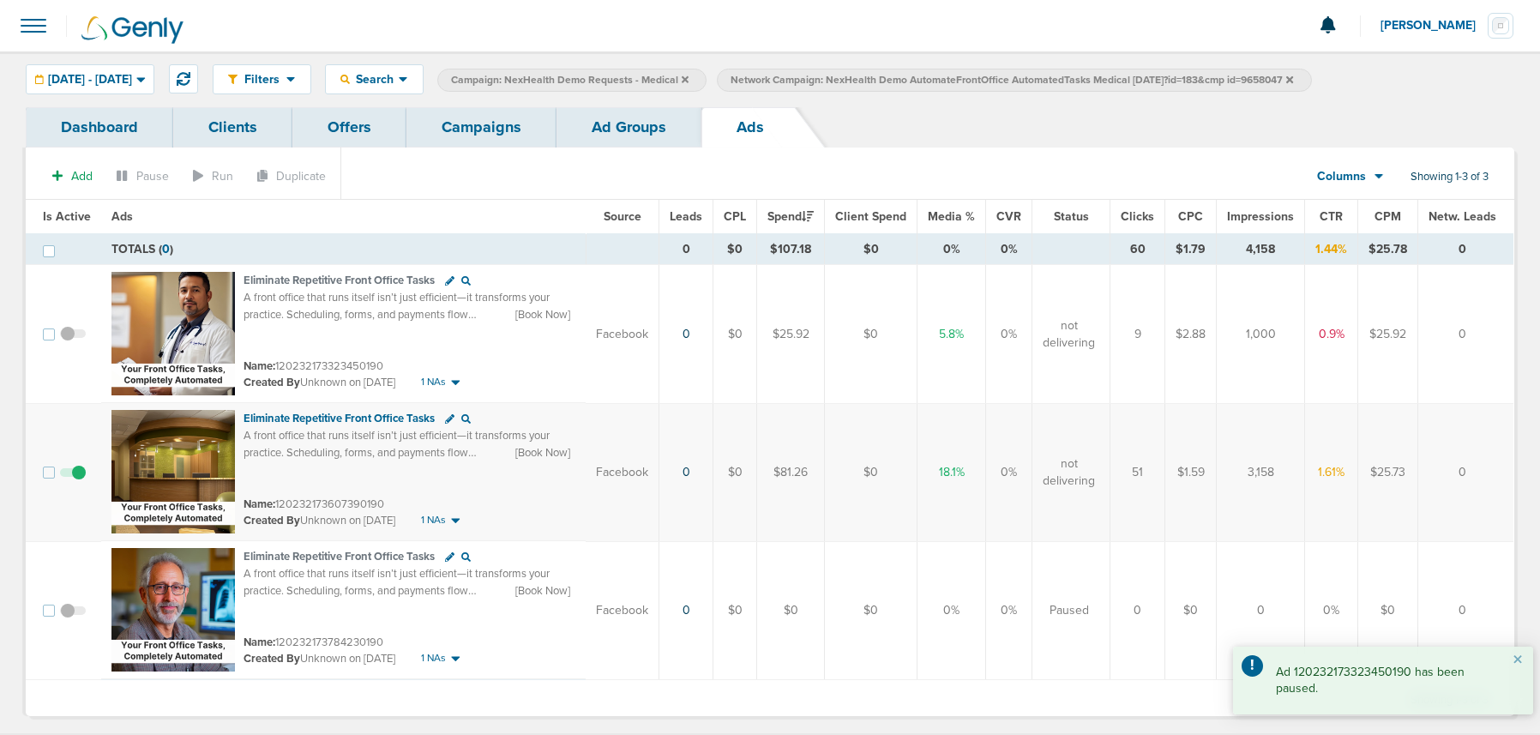
click at [622, 135] on link "Ad Groups" at bounding box center [629, 127] width 145 height 40
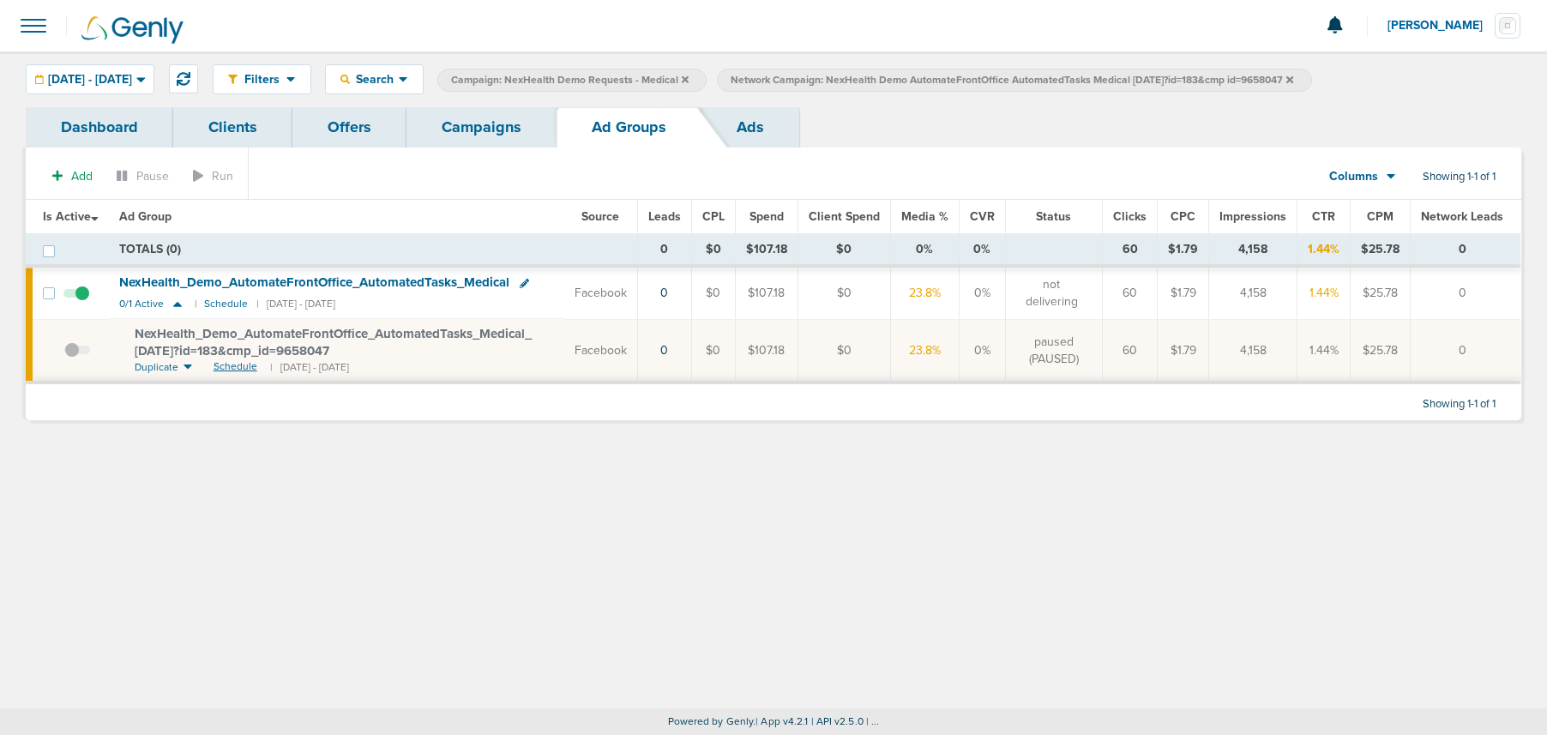
click at [238, 364] on span "Schedule" at bounding box center [236, 366] width 44 height 15
click at [1293, 77] on icon at bounding box center [1289, 78] width 7 height 7
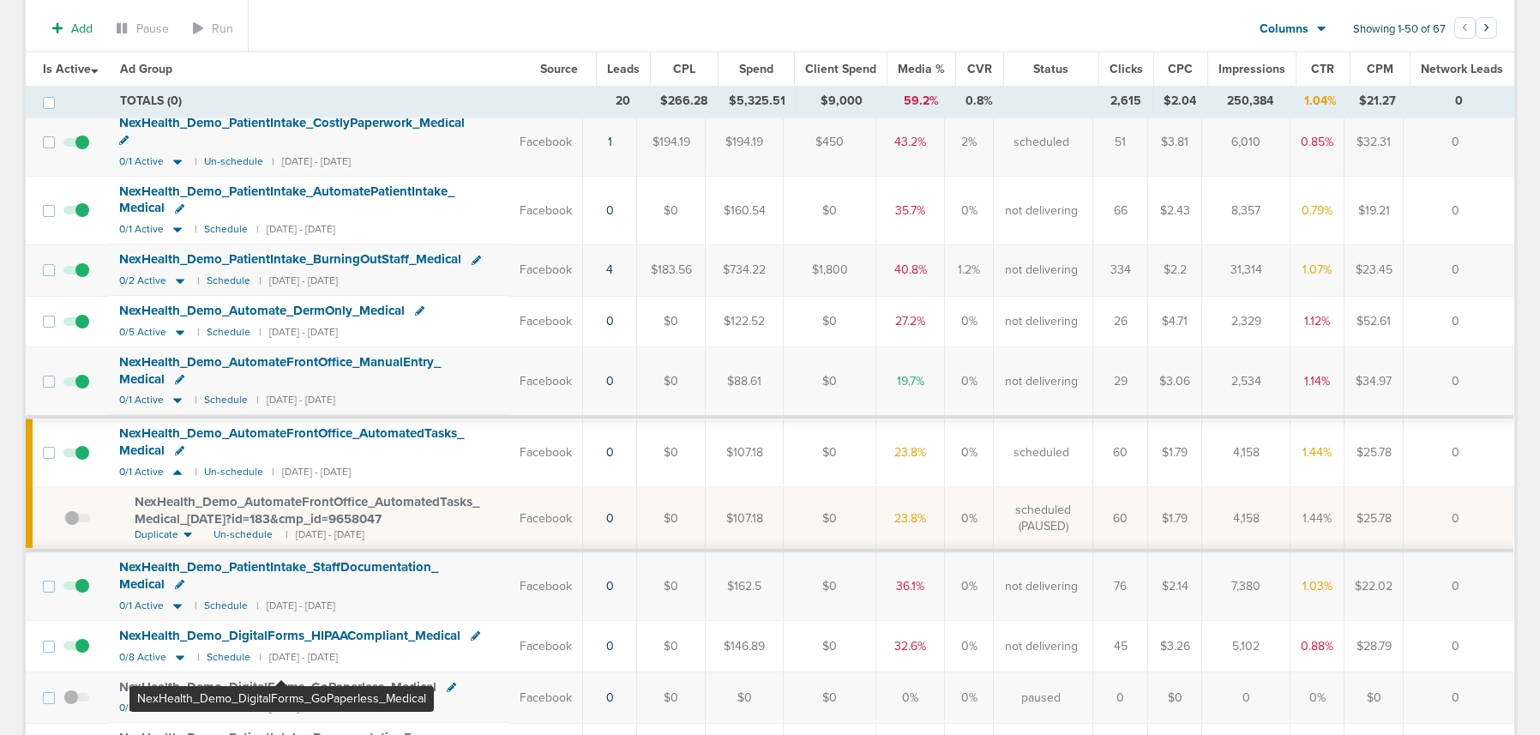
scroll to position [341, 0]
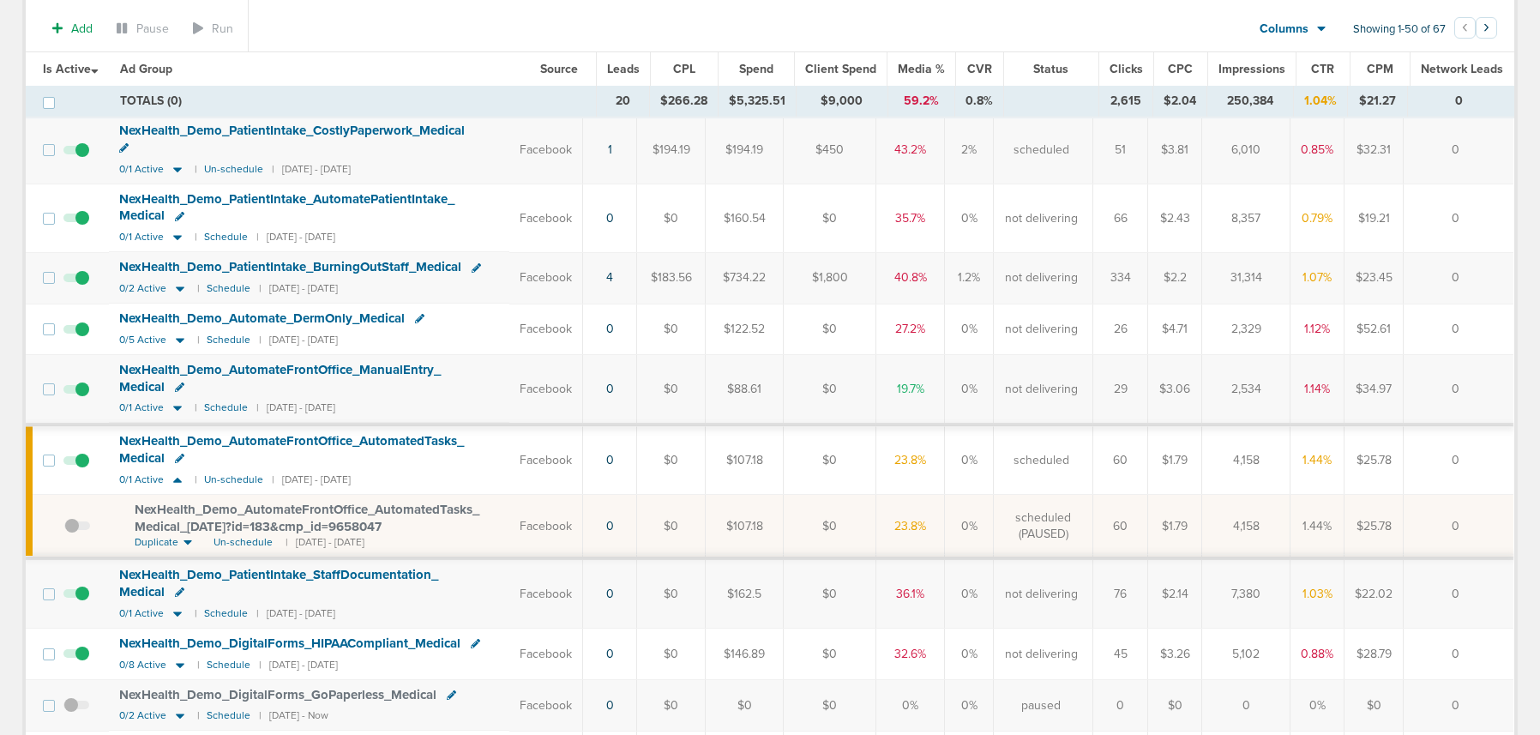
click at [82, 662] on span at bounding box center [76, 662] width 26 height 0
click at [76, 658] on input "checkbox" at bounding box center [76, 658] width 0 height 0
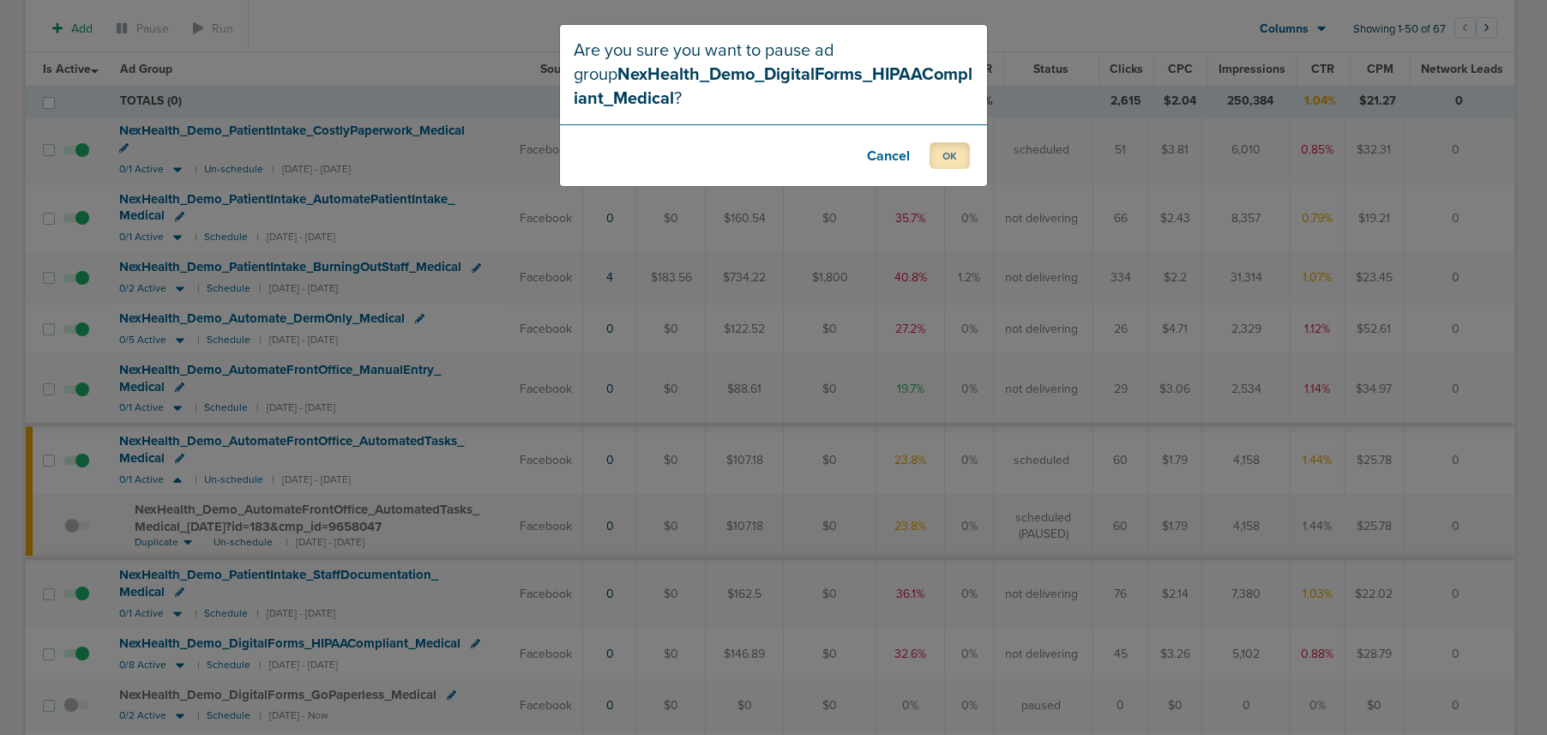
click at [964, 149] on button "OK" at bounding box center [950, 155] width 40 height 27
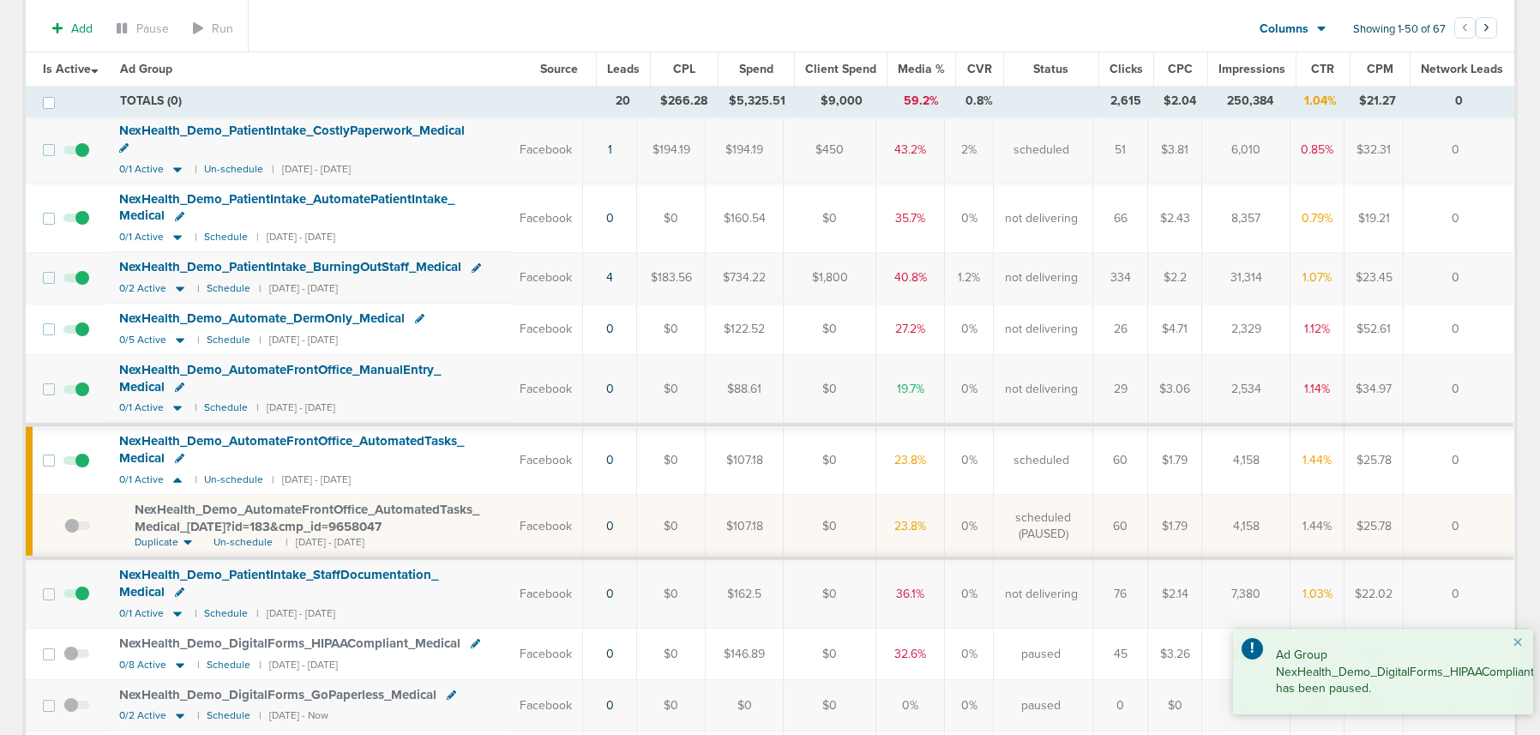
click at [81, 602] on span at bounding box center [76, 602] width 26 height 0
click at [76, 598] on input "checkbox" at bounding box center [76, 598] width 0 height 0
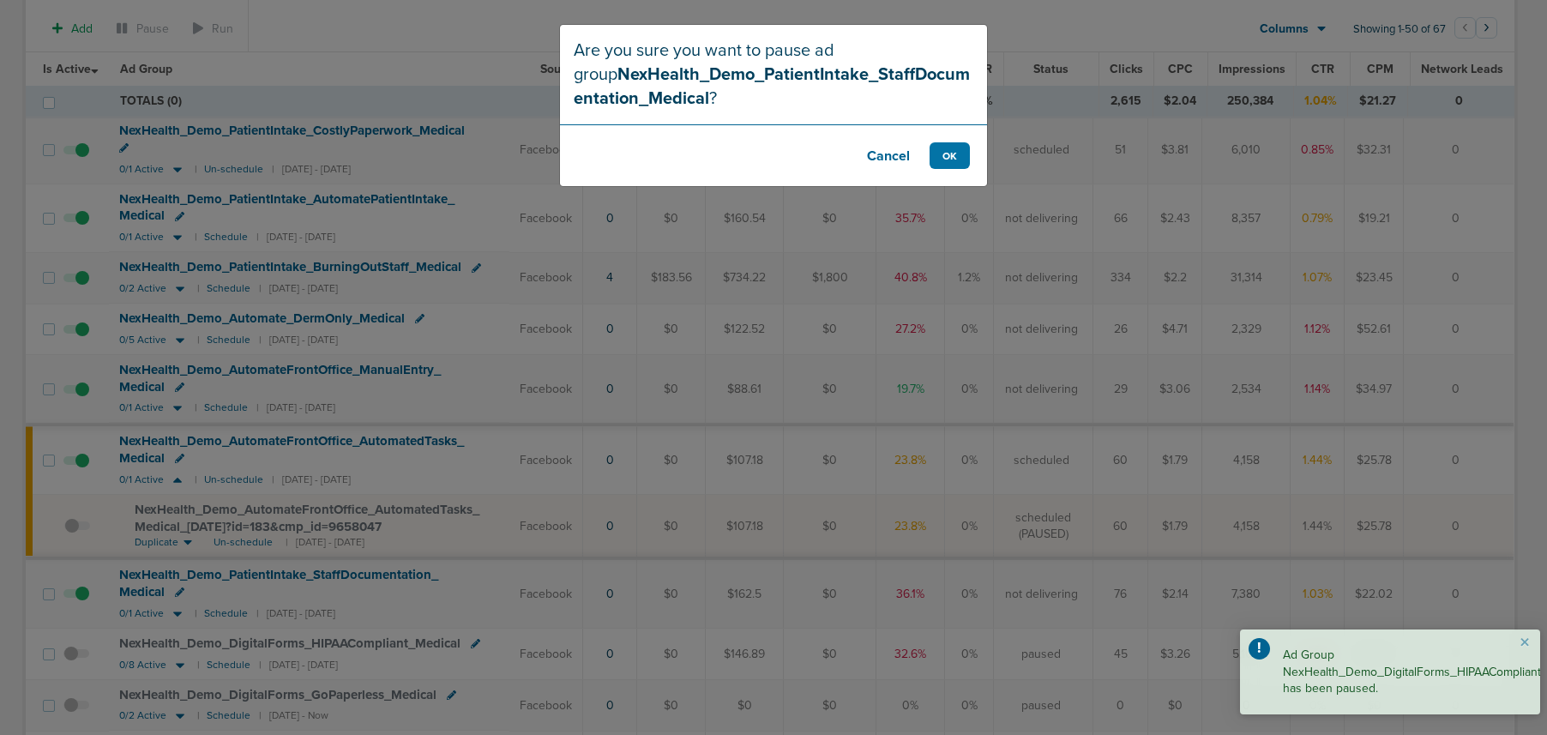
click at [961, 169] on footer "Cancel OK" at bounding box center [773, 155] width 427 height 62
click at [948, 159] on button "OK" at bounding box center [950, 155] width 40 height 27
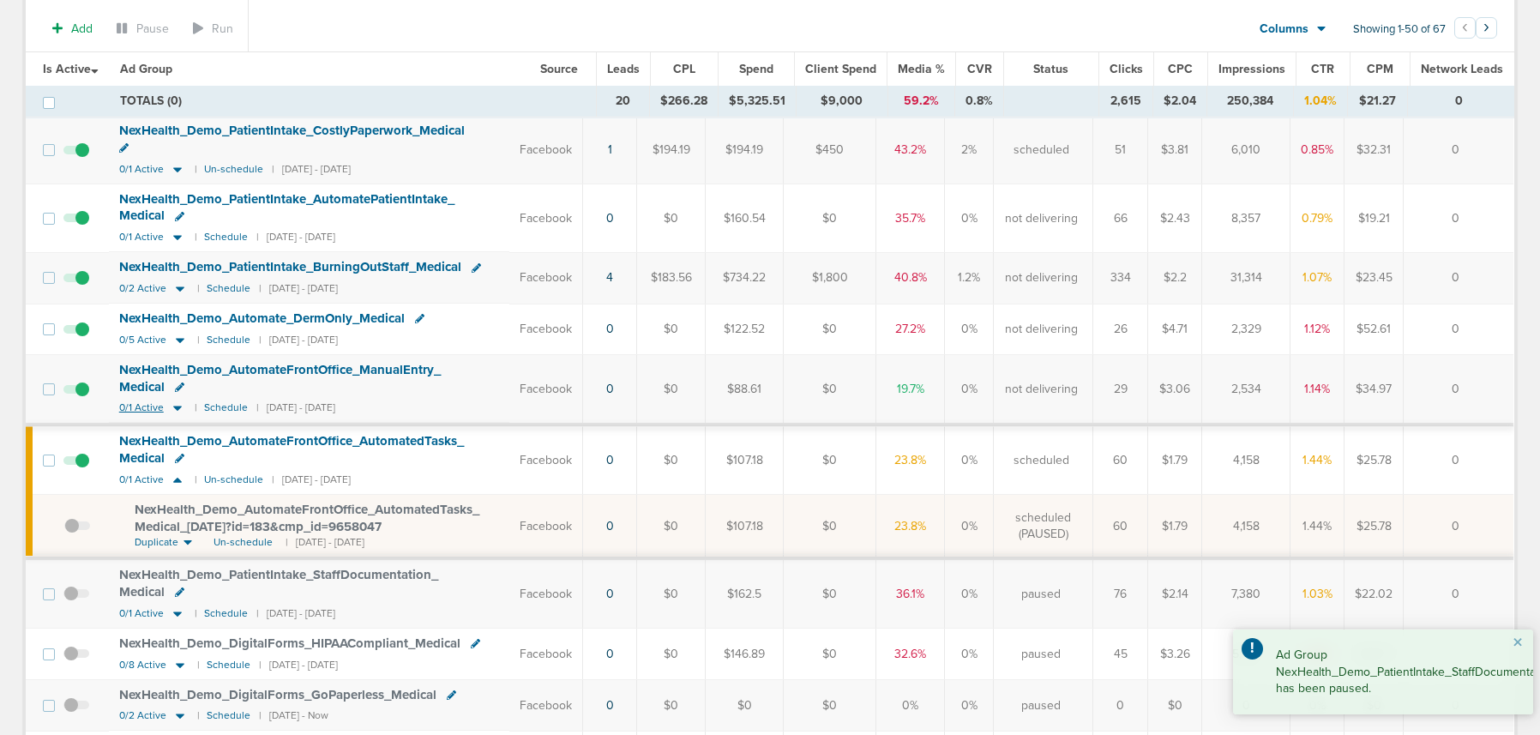
click at [180, 401] on icon at bounding box center [177, 408] width 17 height 15
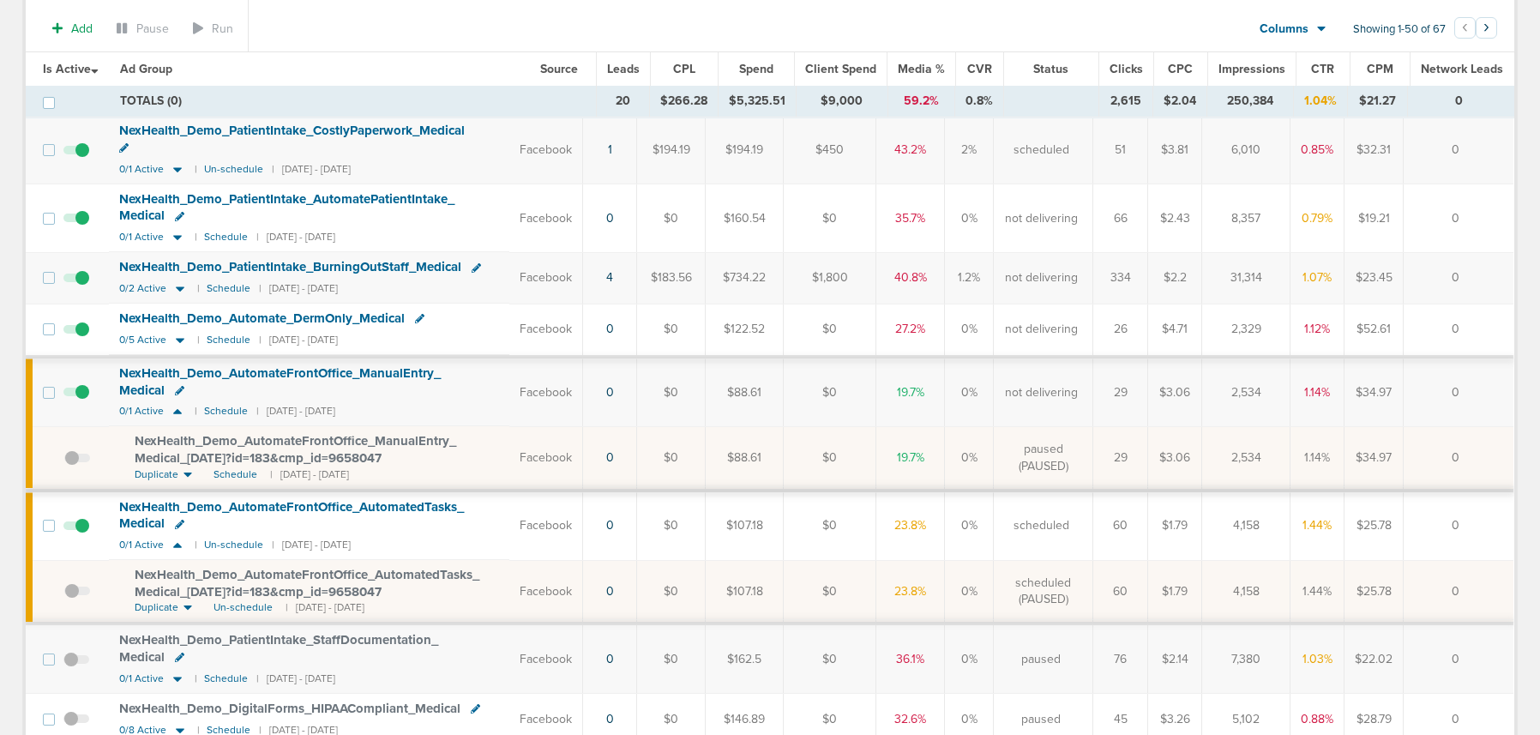
click at [80, 338] on span at bounding box center [76, 338] width 26 height 0
click at [76, 333] on input "checkbox" at bounding box center [76, 333] width 0 height 0
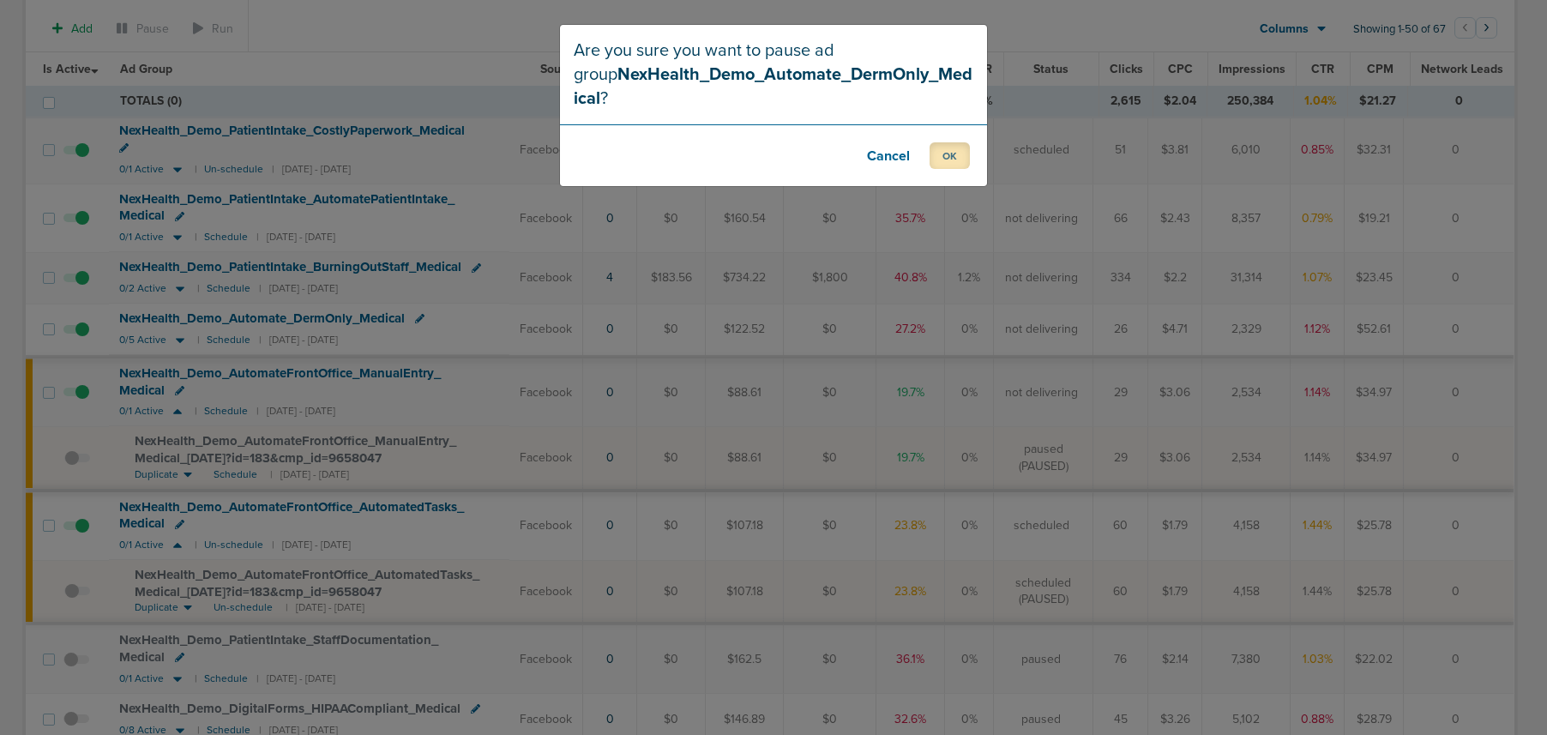
click at [940, 142] on button "OK" at bounding box center [950, 155] width 40 height 27
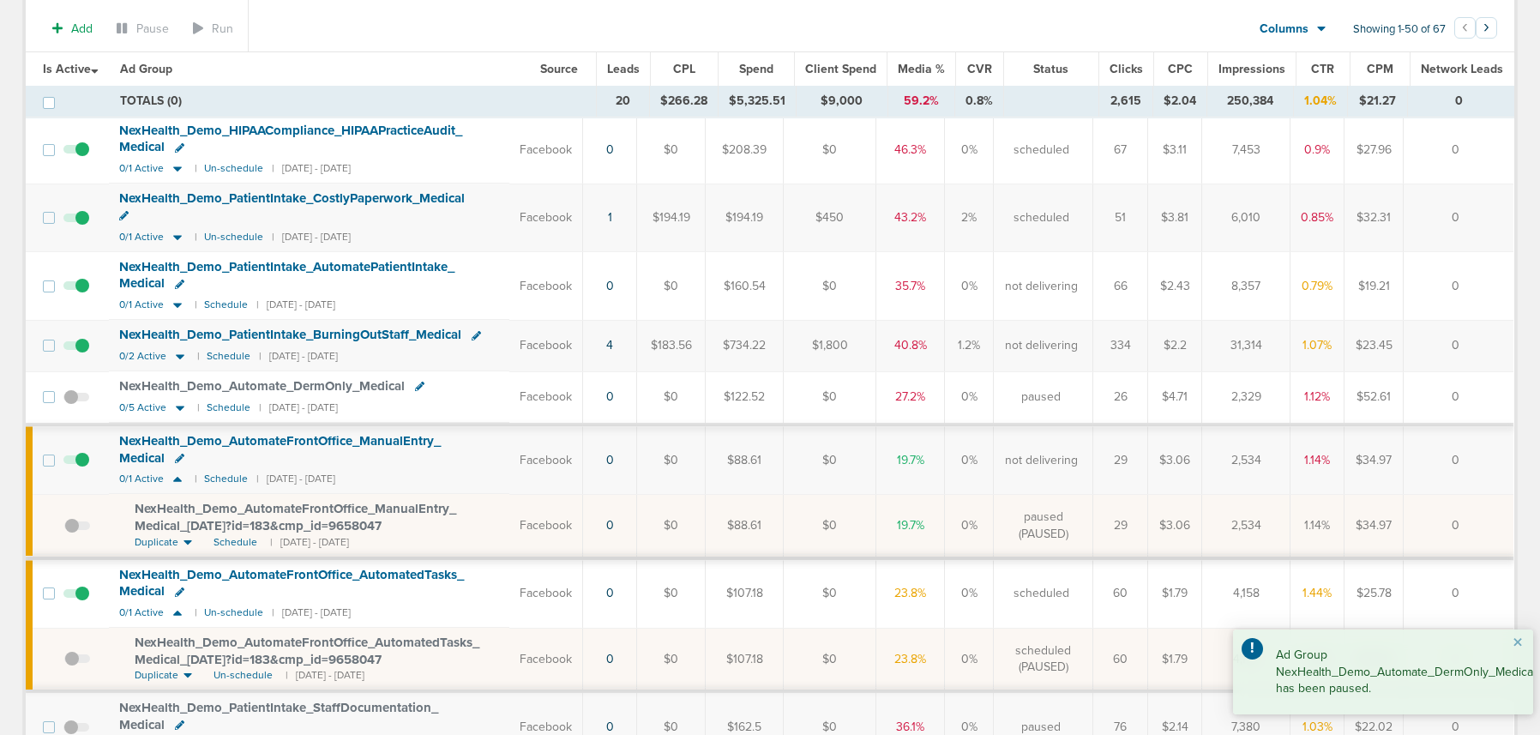
scroll to position [274, 0]
click at [178, 353] on icon at bounding box center [180, 355] width 9 height 5
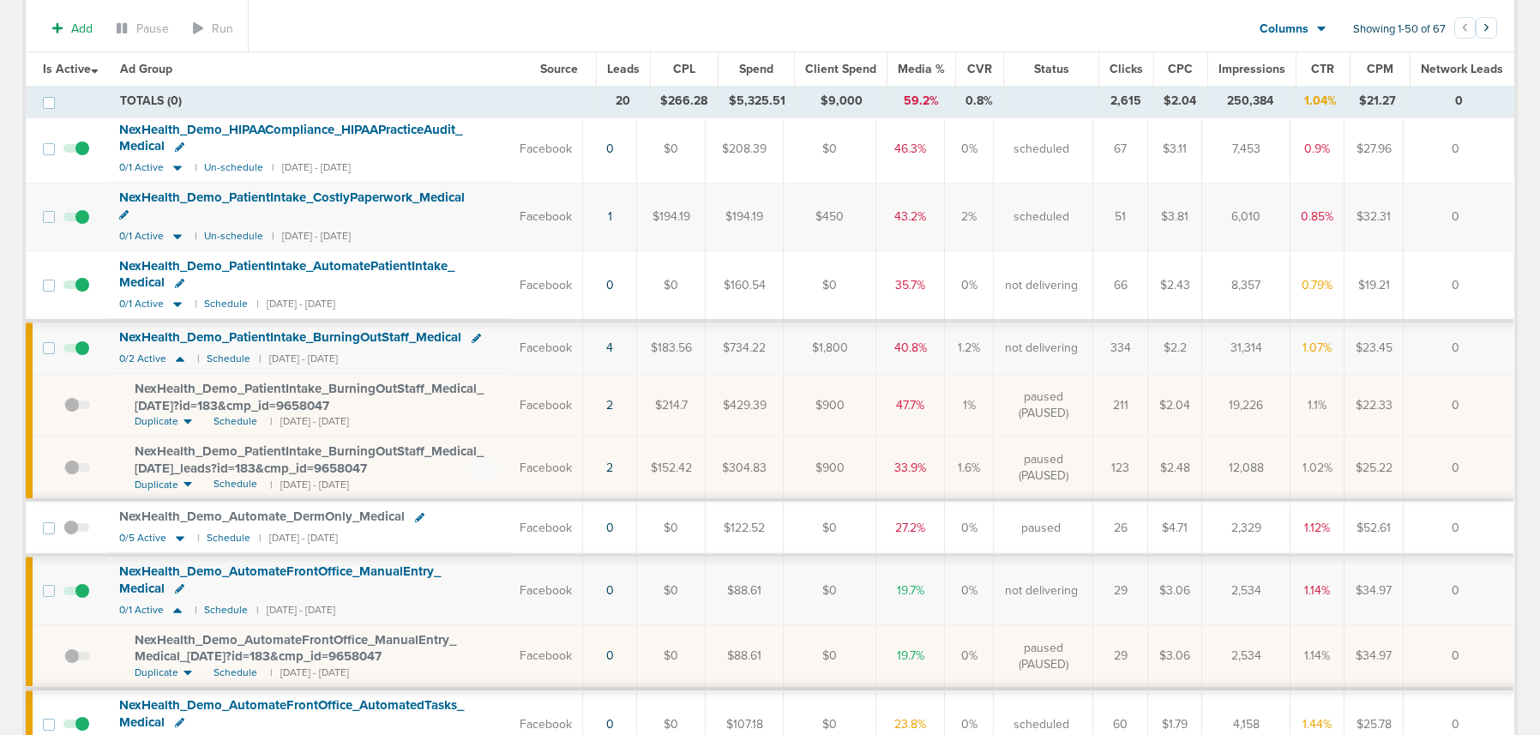
scroll to position [152, 0]
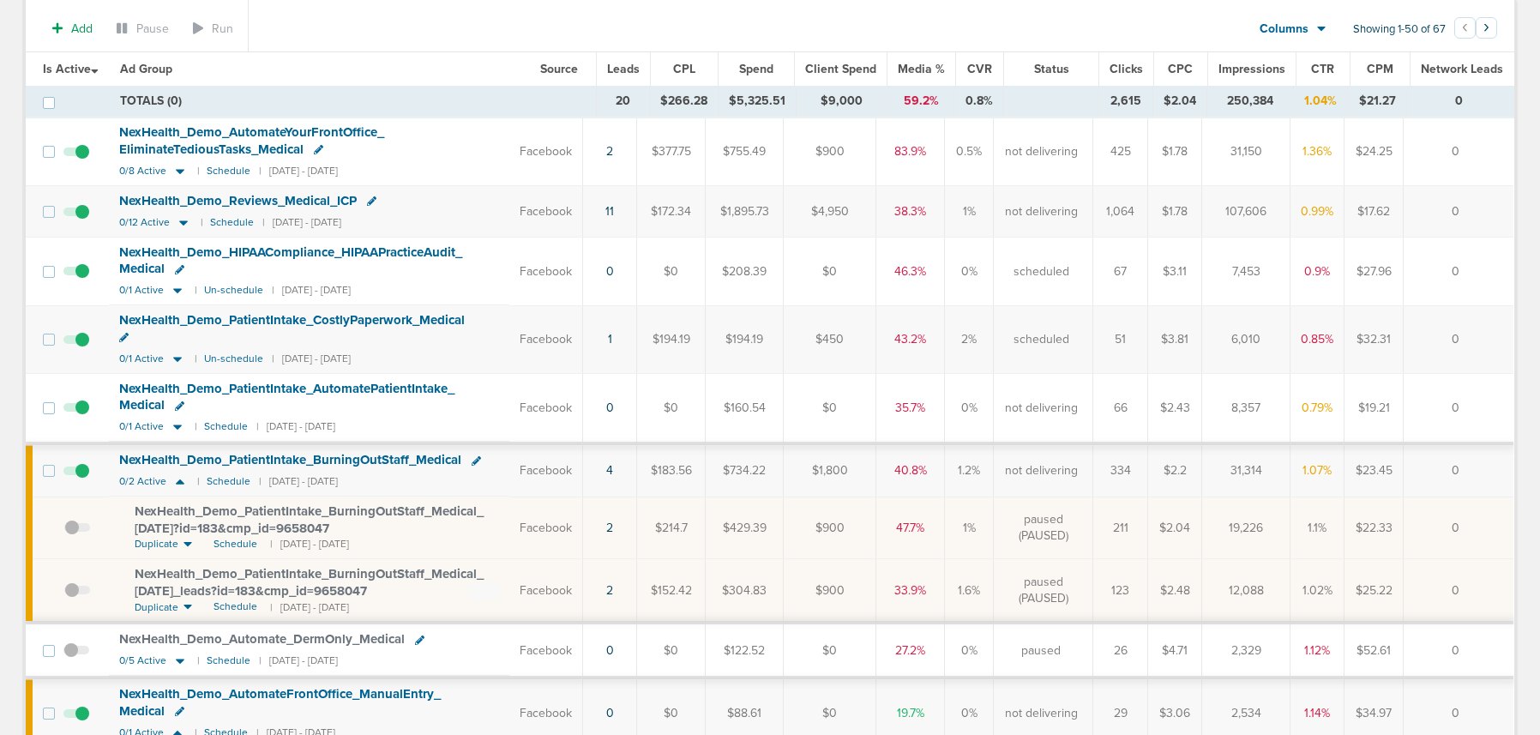
click at [84, 417] on span at bounding box center [76, 417] width 26 height 0
click at [76, 412] on input "checkbox" at bounding box center [76, 412] width 0 height 0
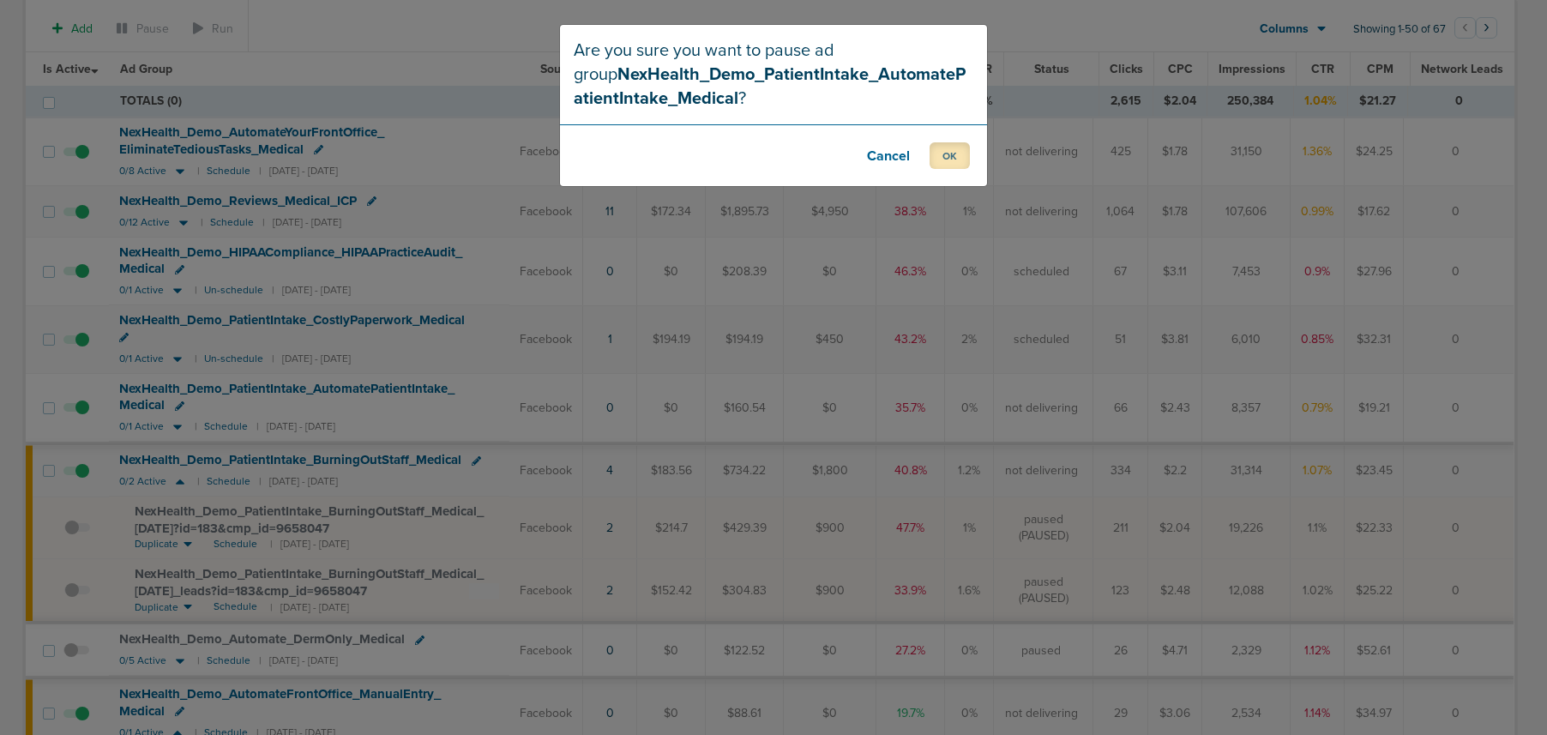
click at [959, 156] on button "OK" at bounding box center [950, 155] width 40 height 27
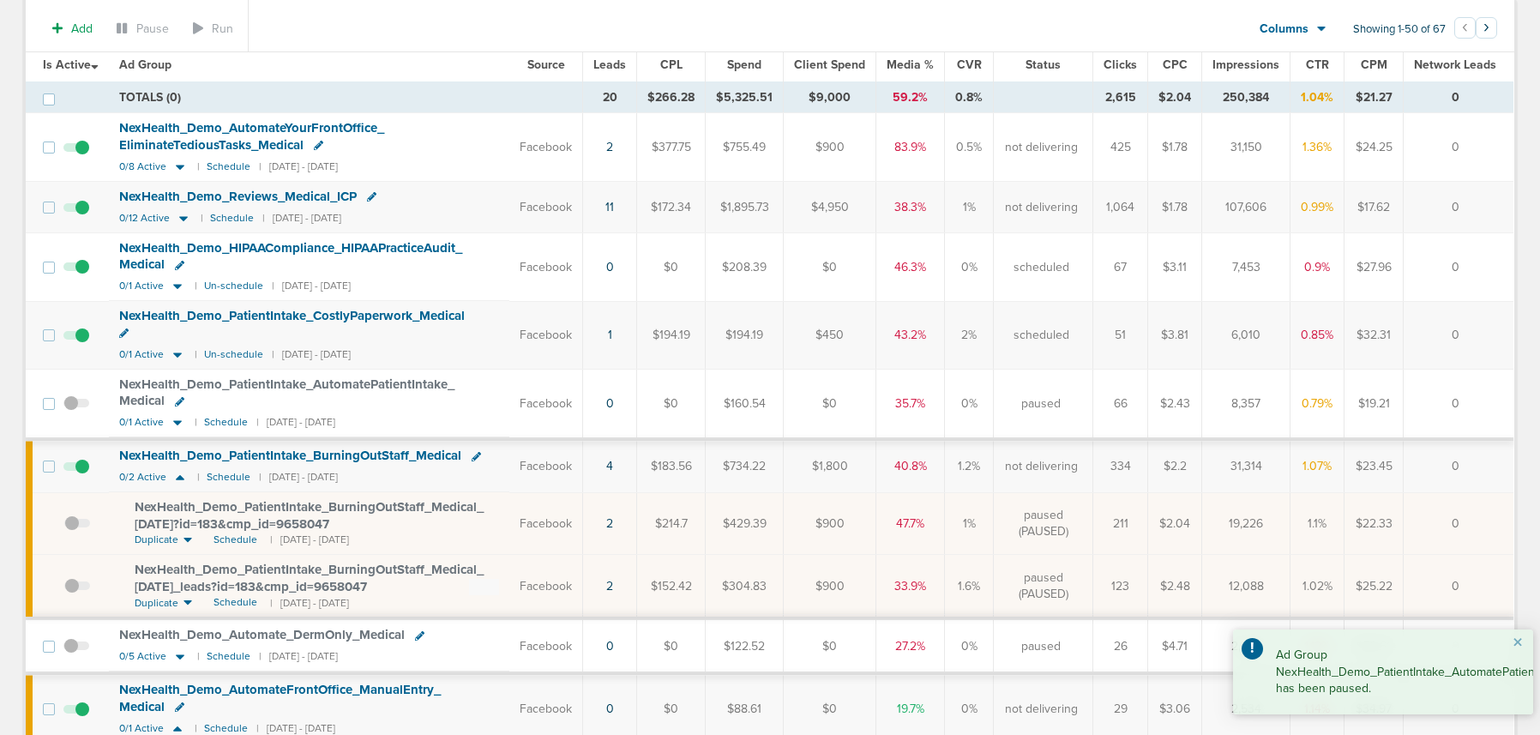
scroll to position [44, 0]
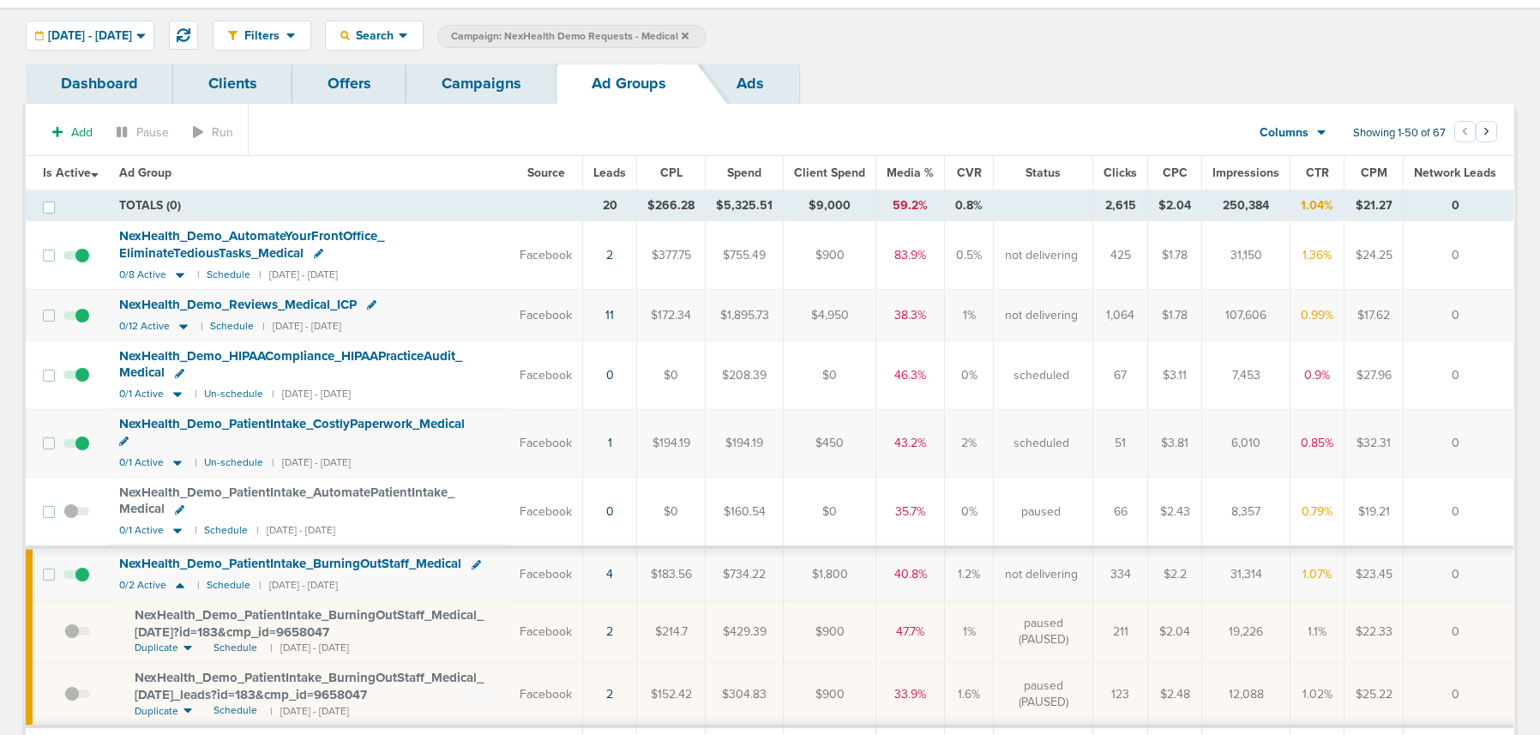
click at [80, 452] on span at bounding box center [76, 452] width 26 height 0
click at [76, 447] on input "checkbox" at bounding box center [76, 447] width 0 height 0
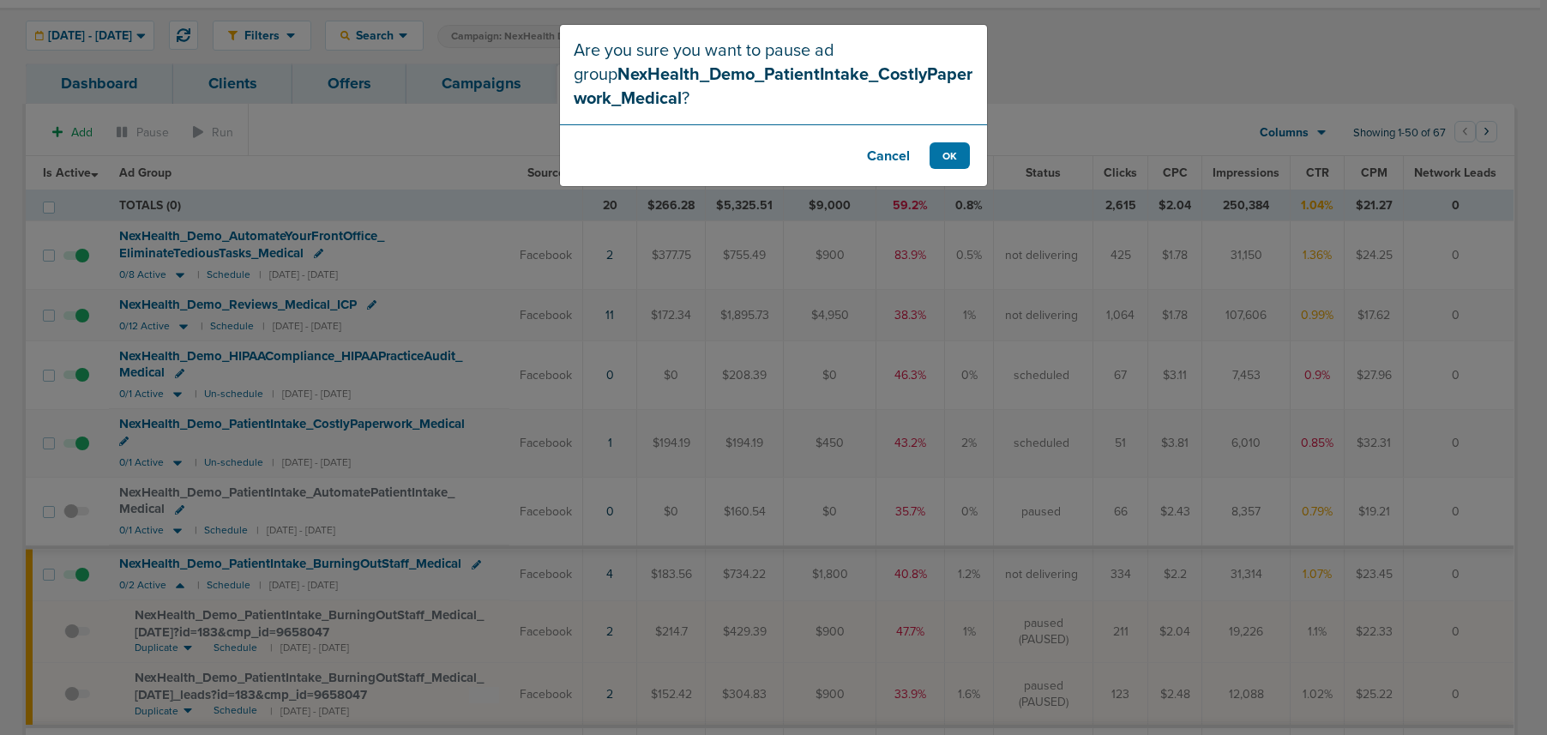
click at [870, 155] on button "Cancel" at bounding box center [888, 155] width 69 height 27
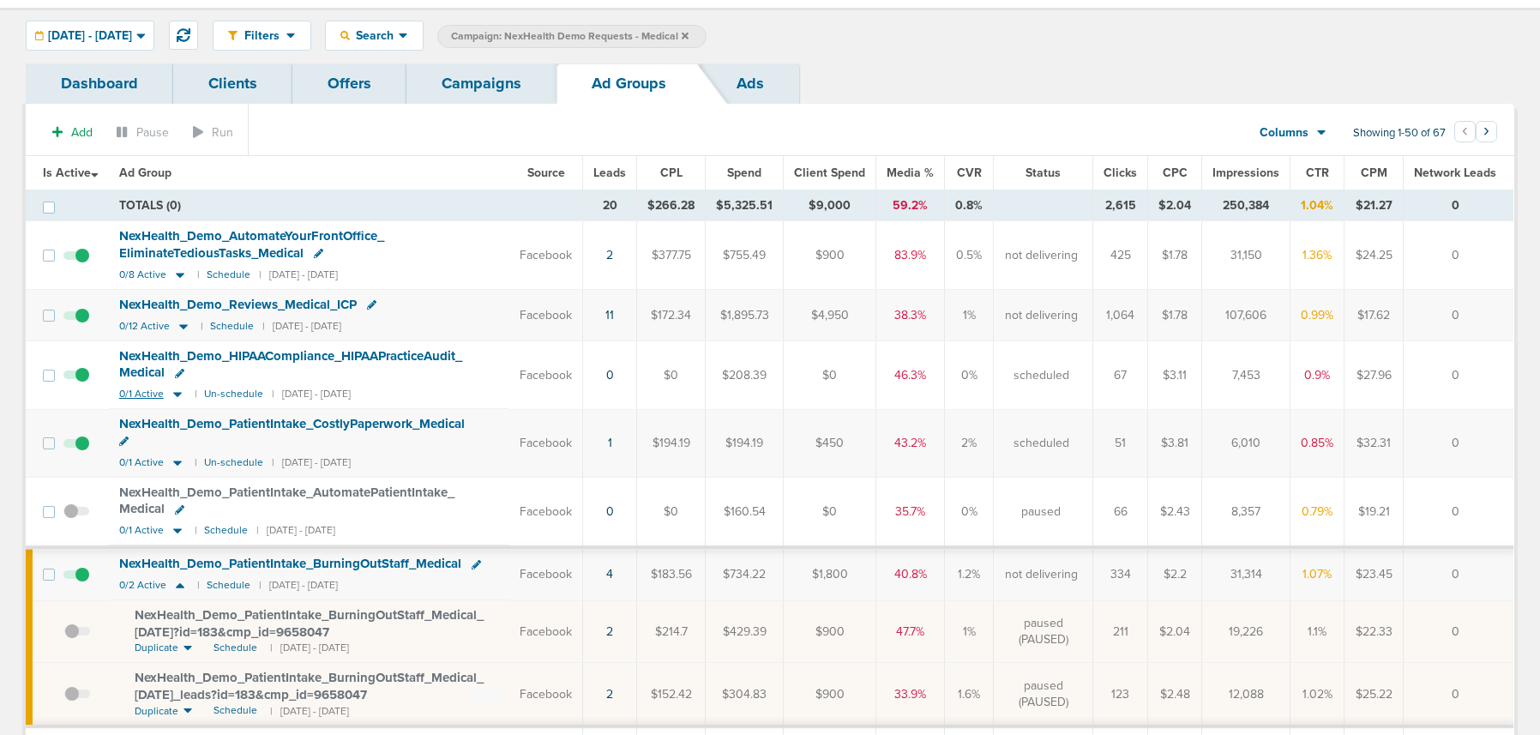
click at [176, 394] on icon at bounding box center [177, 395] width 9 height 5
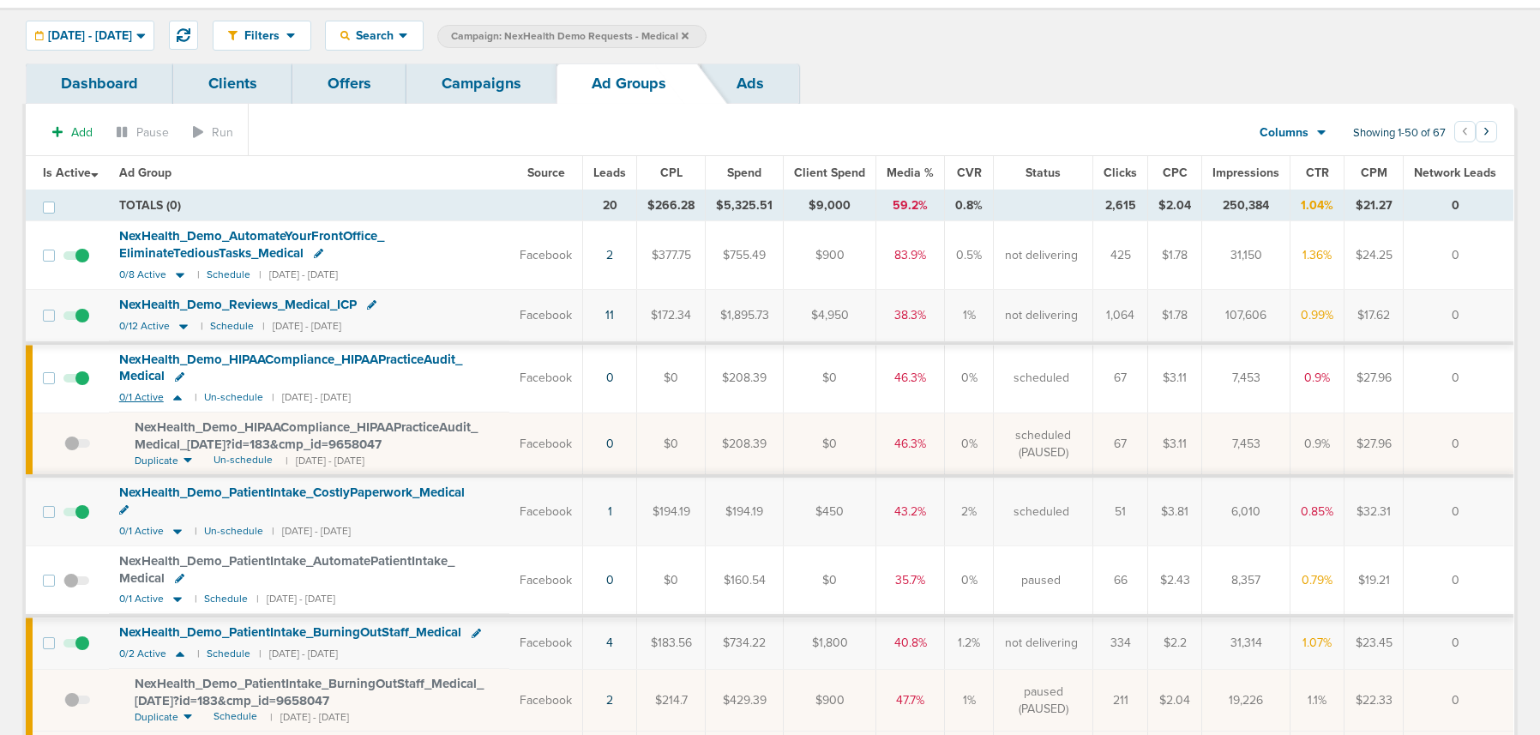
click at [176, 394] on icon at bounding box center [177, 397] width 17 height 15
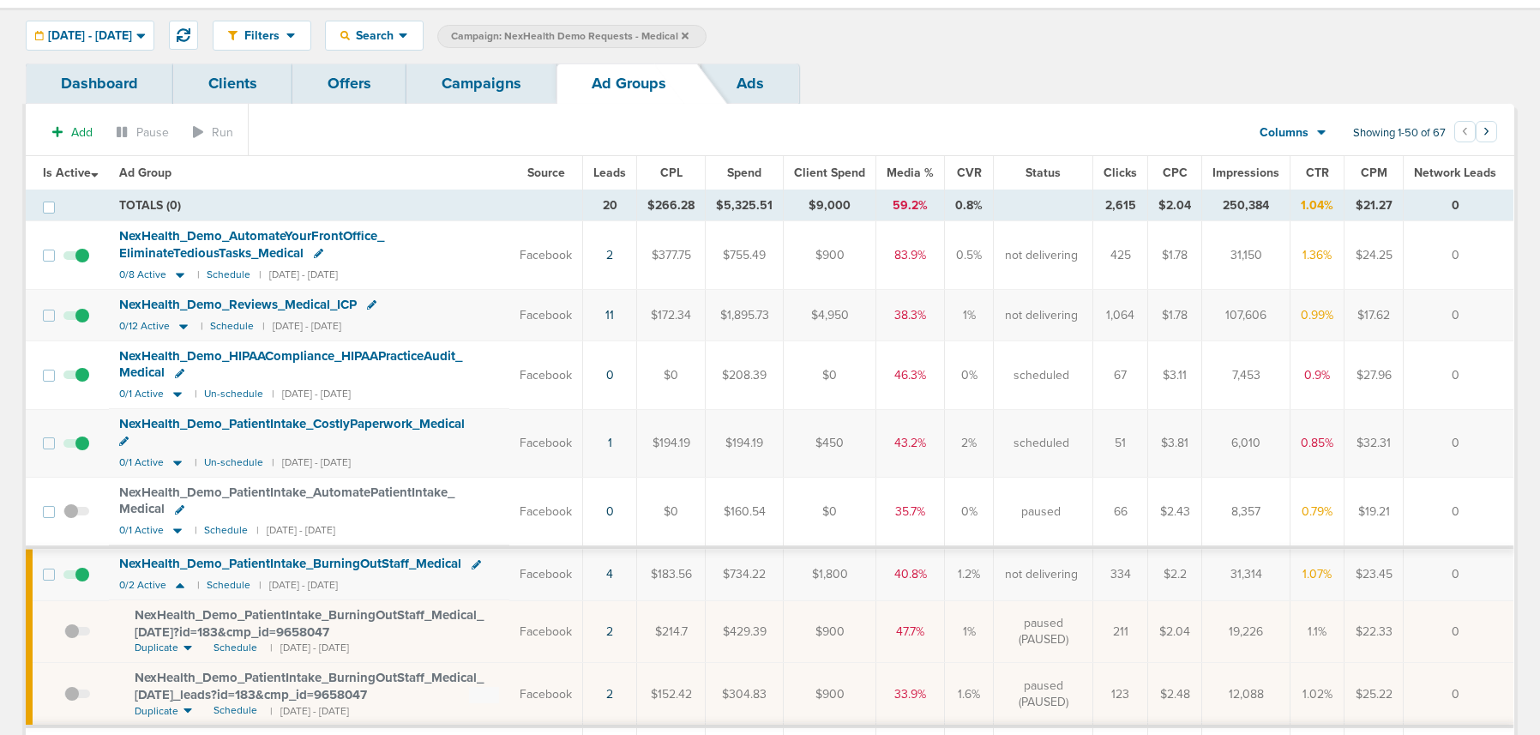
click at [86, 383] on span at bounding box center [76, 383] width 26 height 0
click at [76, 379] on input "checkbox" at bounding box center [76, 379] width 0 height 0
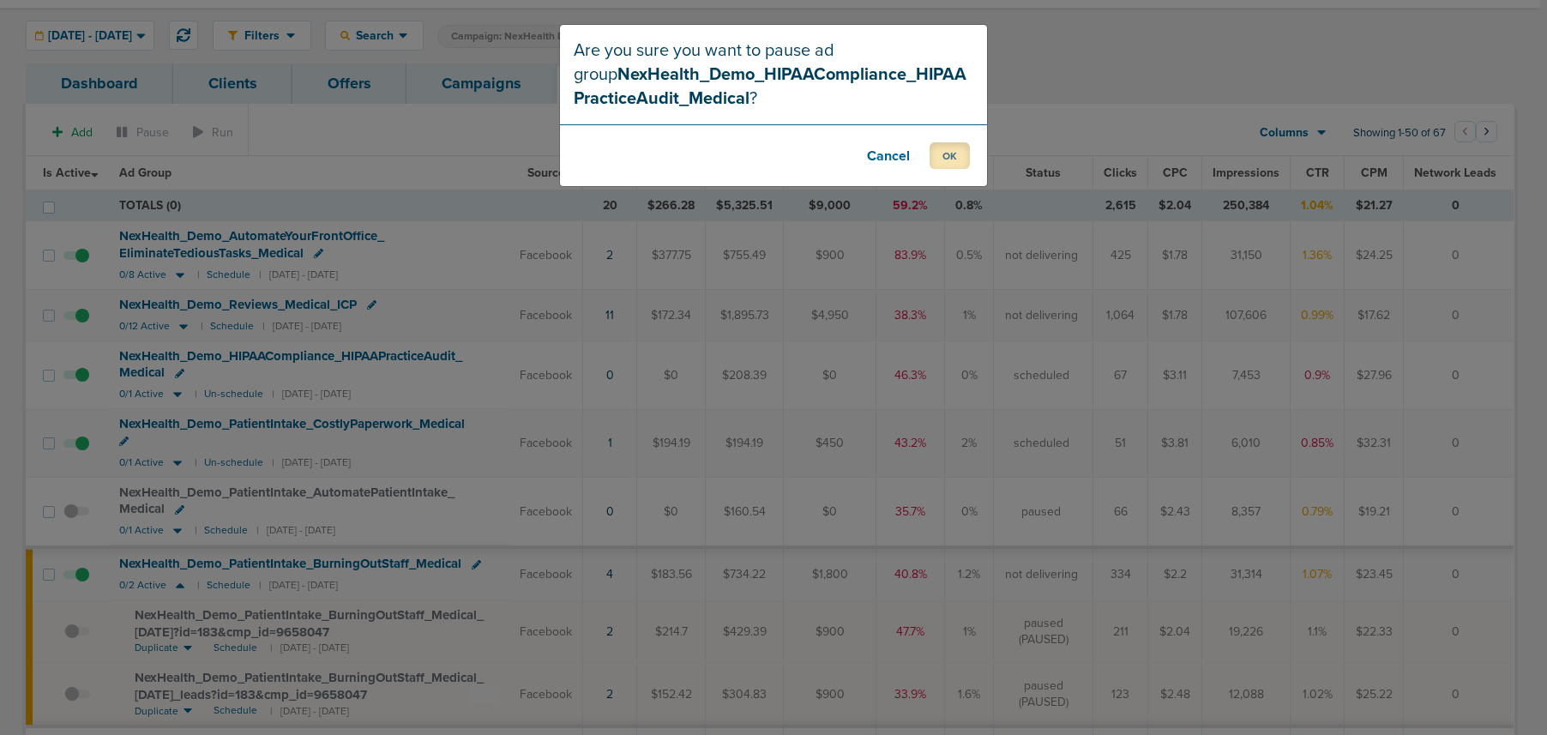
click at [959, 157] on button "OK" at bounding box center [950, 155] width 40 height 27
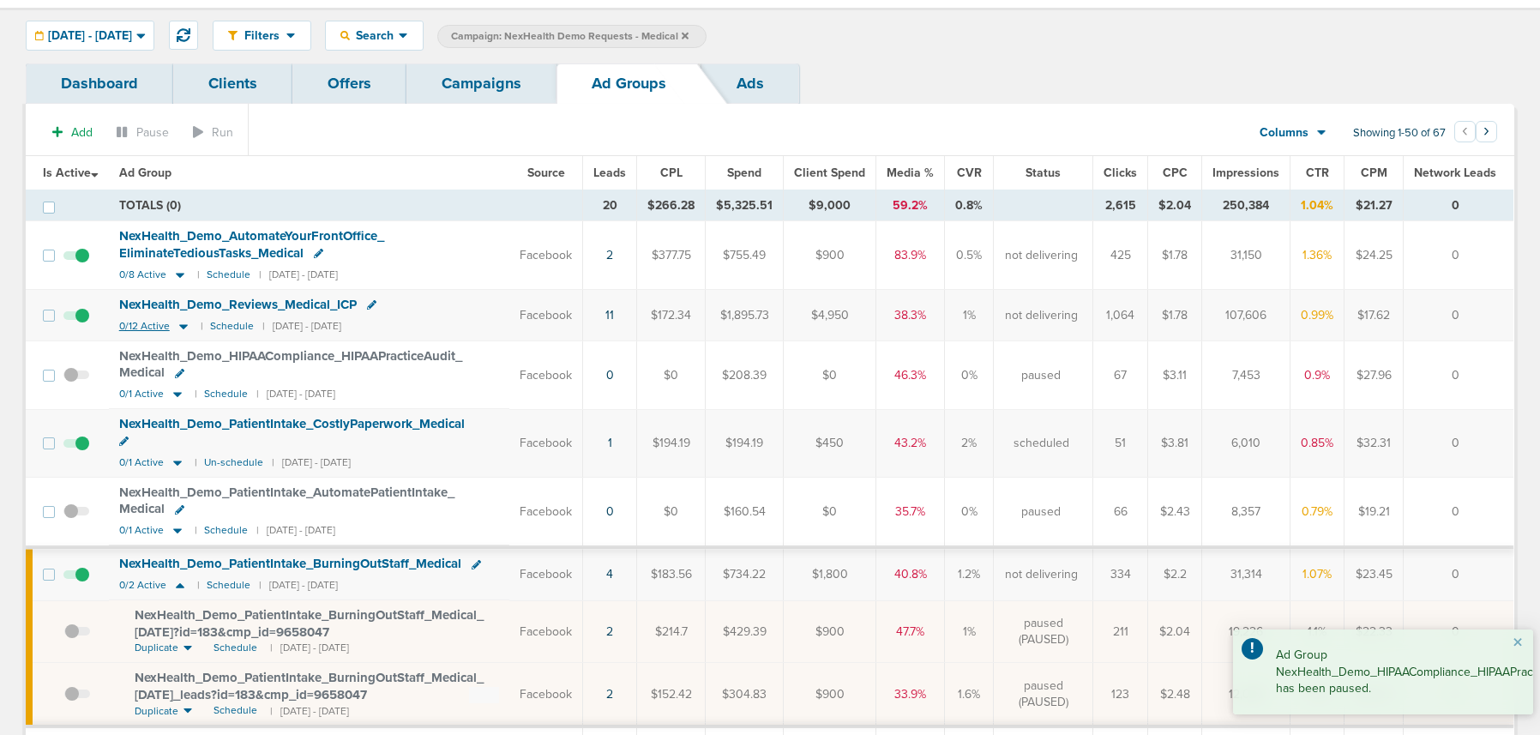
click at [181, 328] on icon at bounding box center [183, 326] width 17 height 15
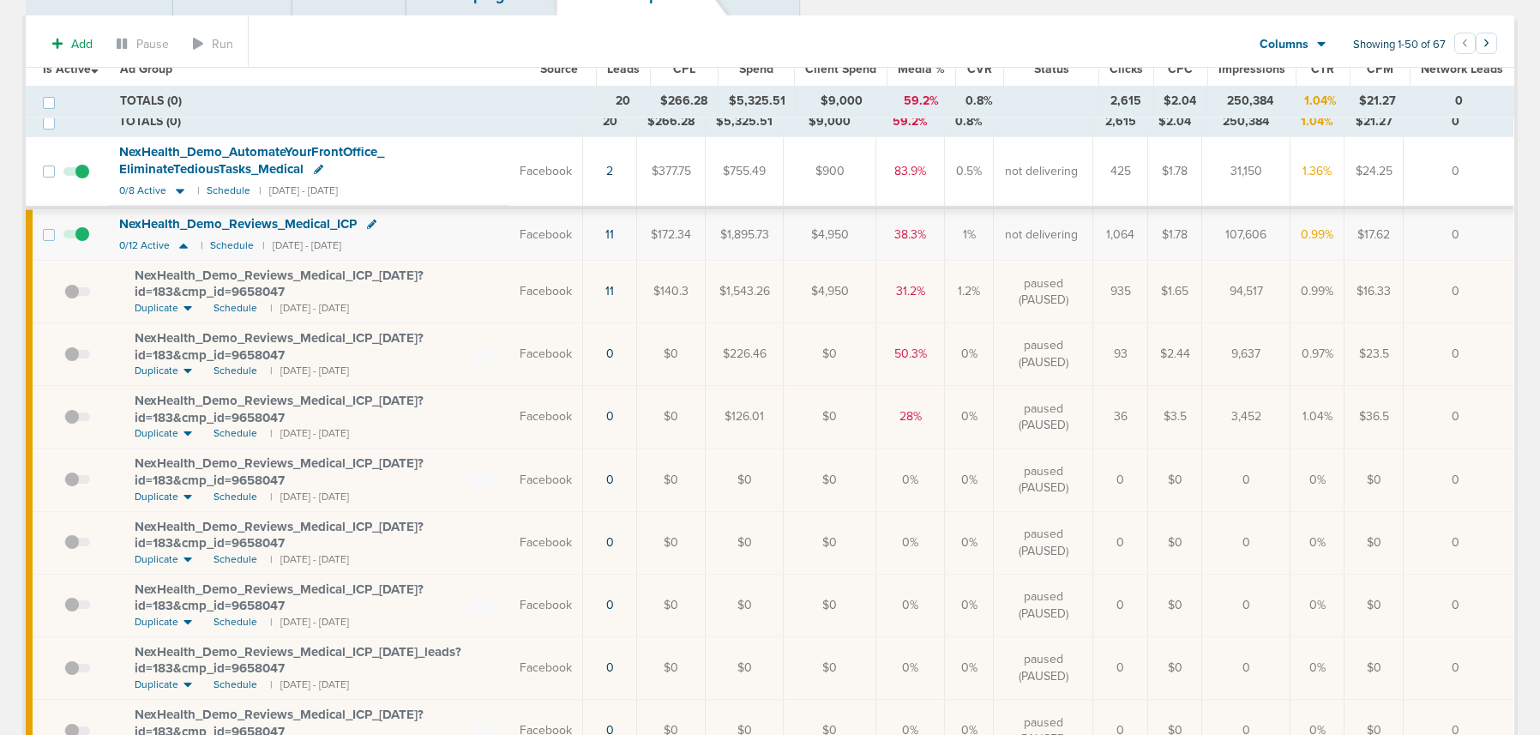
scroll to position [130, 0]
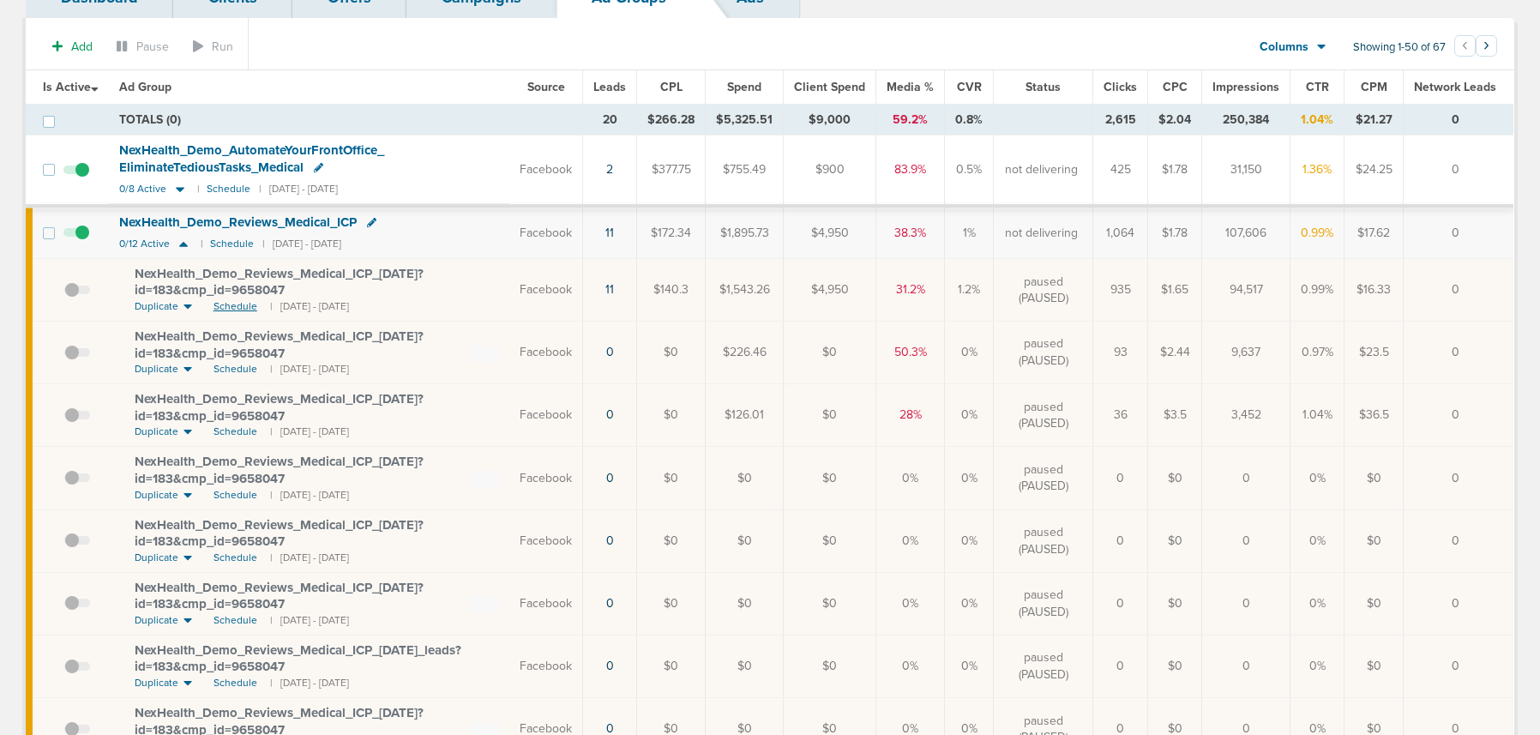
click at [245, 306] on span "Schedule" at bounding box center [236, 306] width 44 height 15
click at [182, 244] on icon at bounding box center [183, 244] width 9 height 5
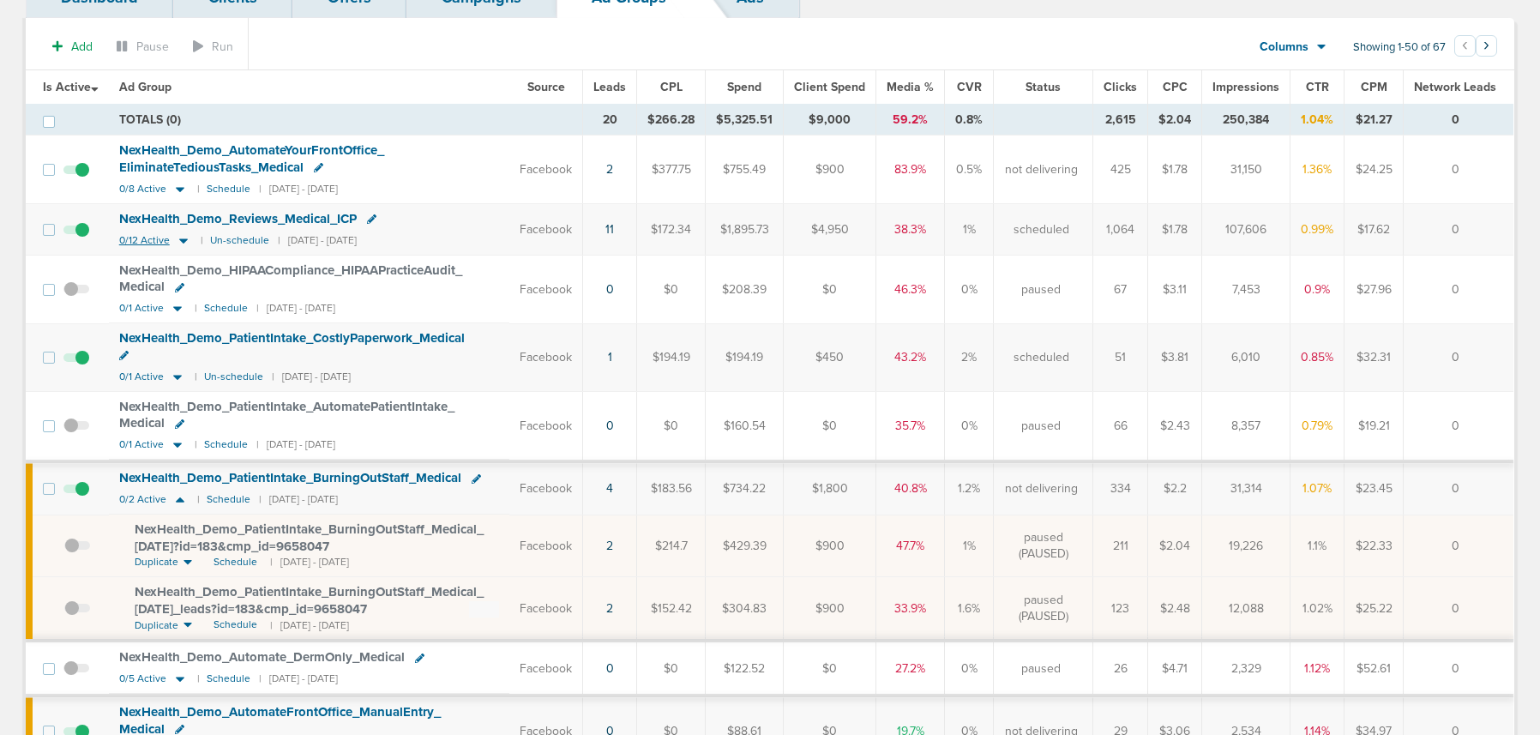
click at [182, 244] on icon at bounding box center [183, 240] width 17 height 15
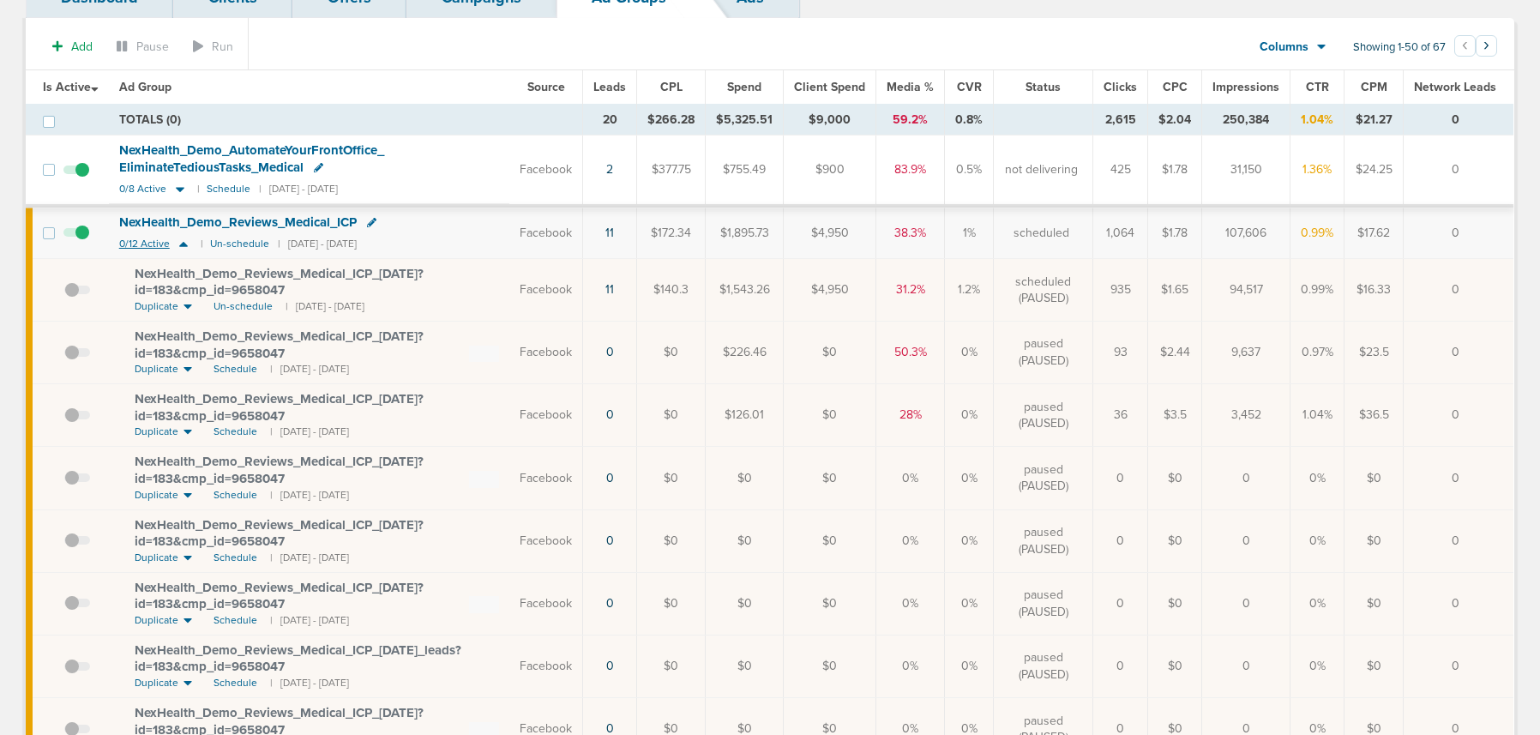
click at [184, 249] on icon at bounding box center [183, 244] width 17 height 15
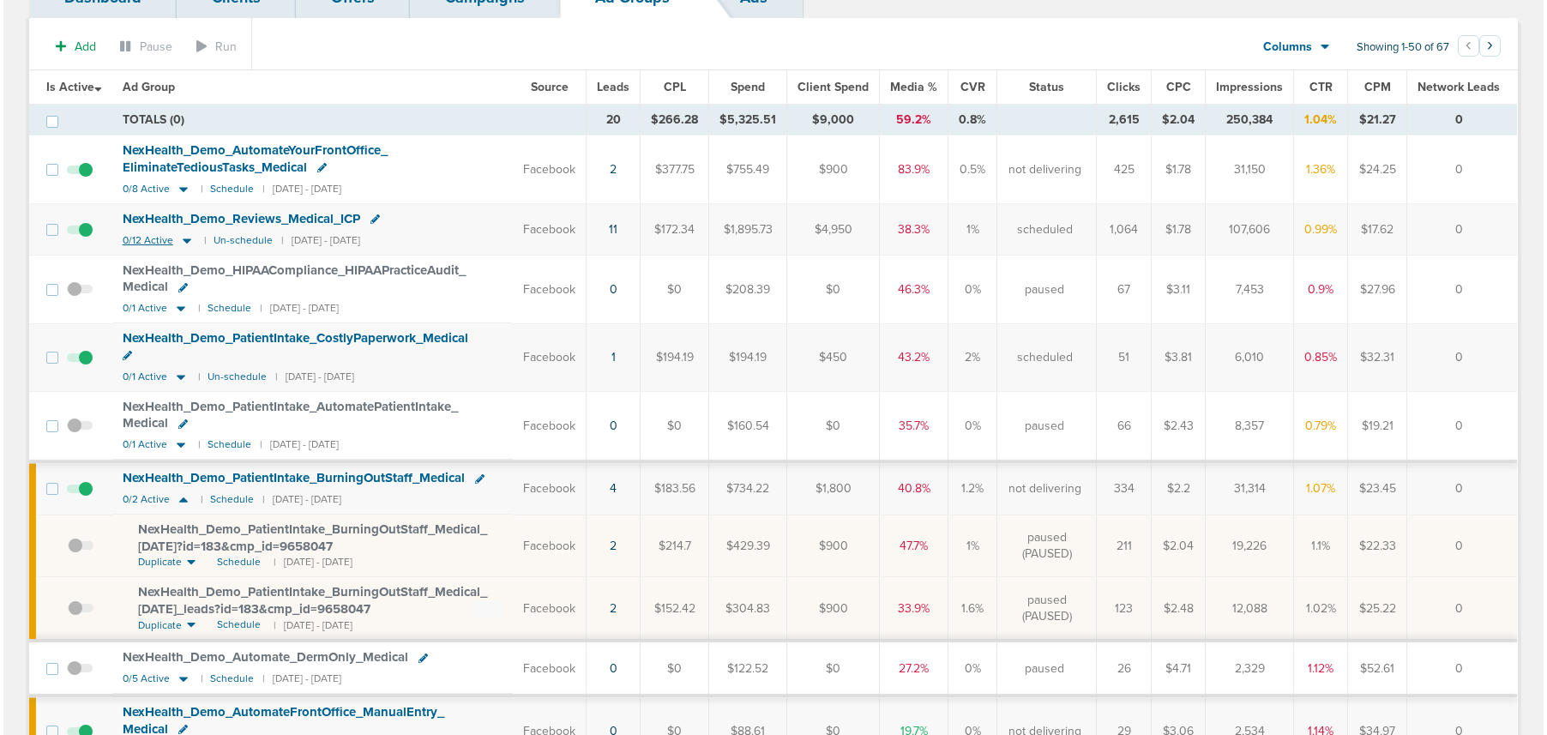
scroll to position [0, 0]
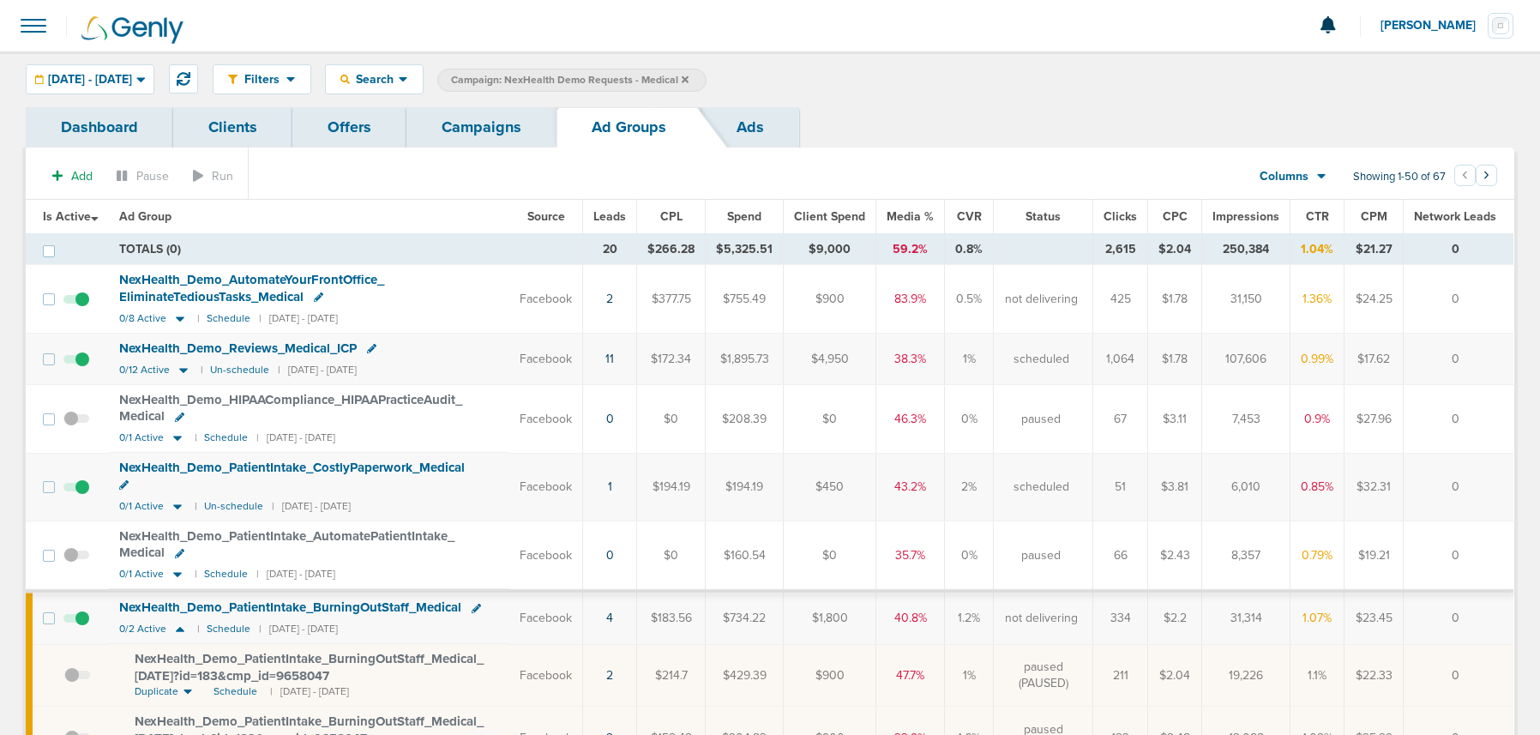
click at [473, 128] on link "Campaigns" at bounding box center [482, 127] width 150 height 40
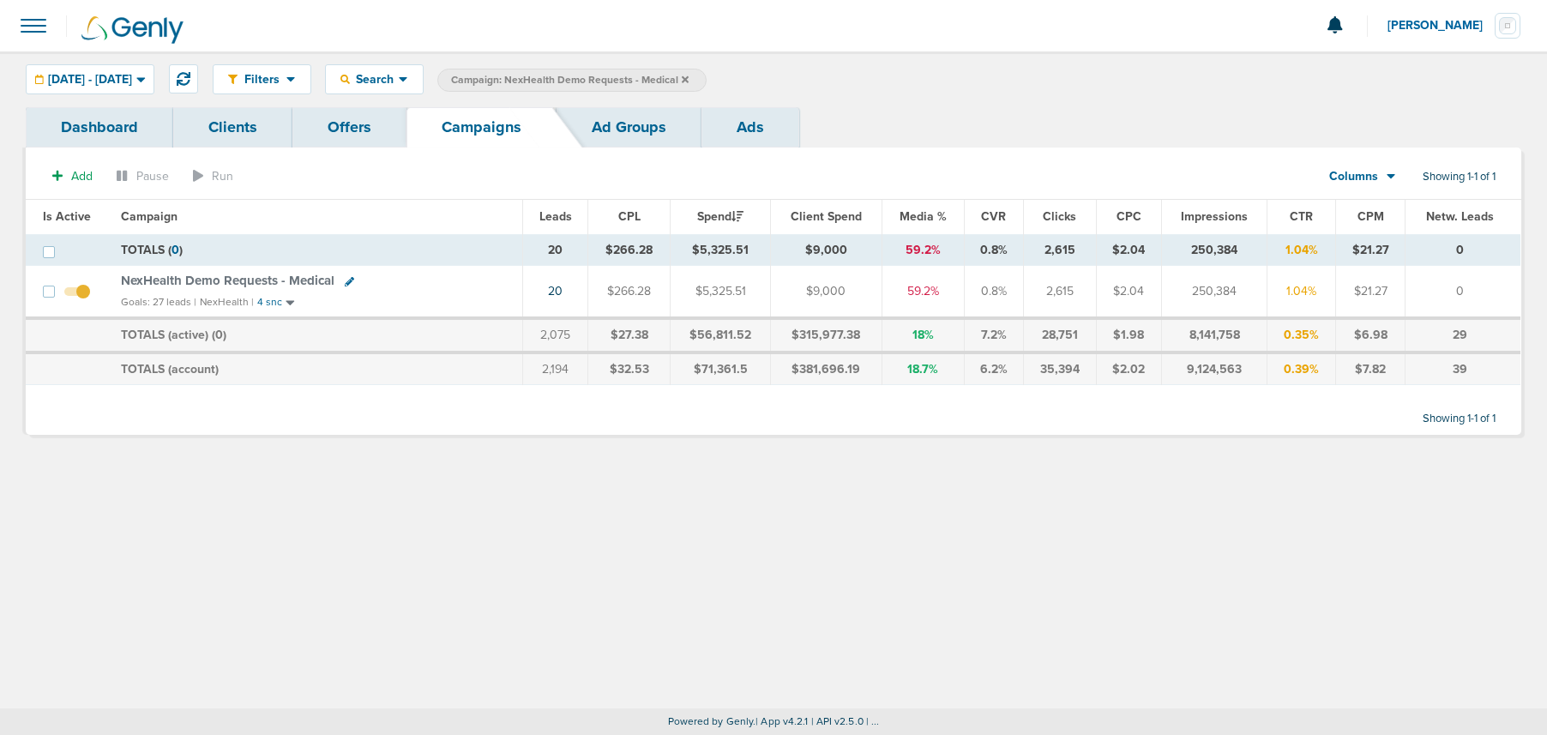
click at [291, 280] on span "NexHealth Demo Requests - Medical" at bounding box center [228, 280] width 214 height 15
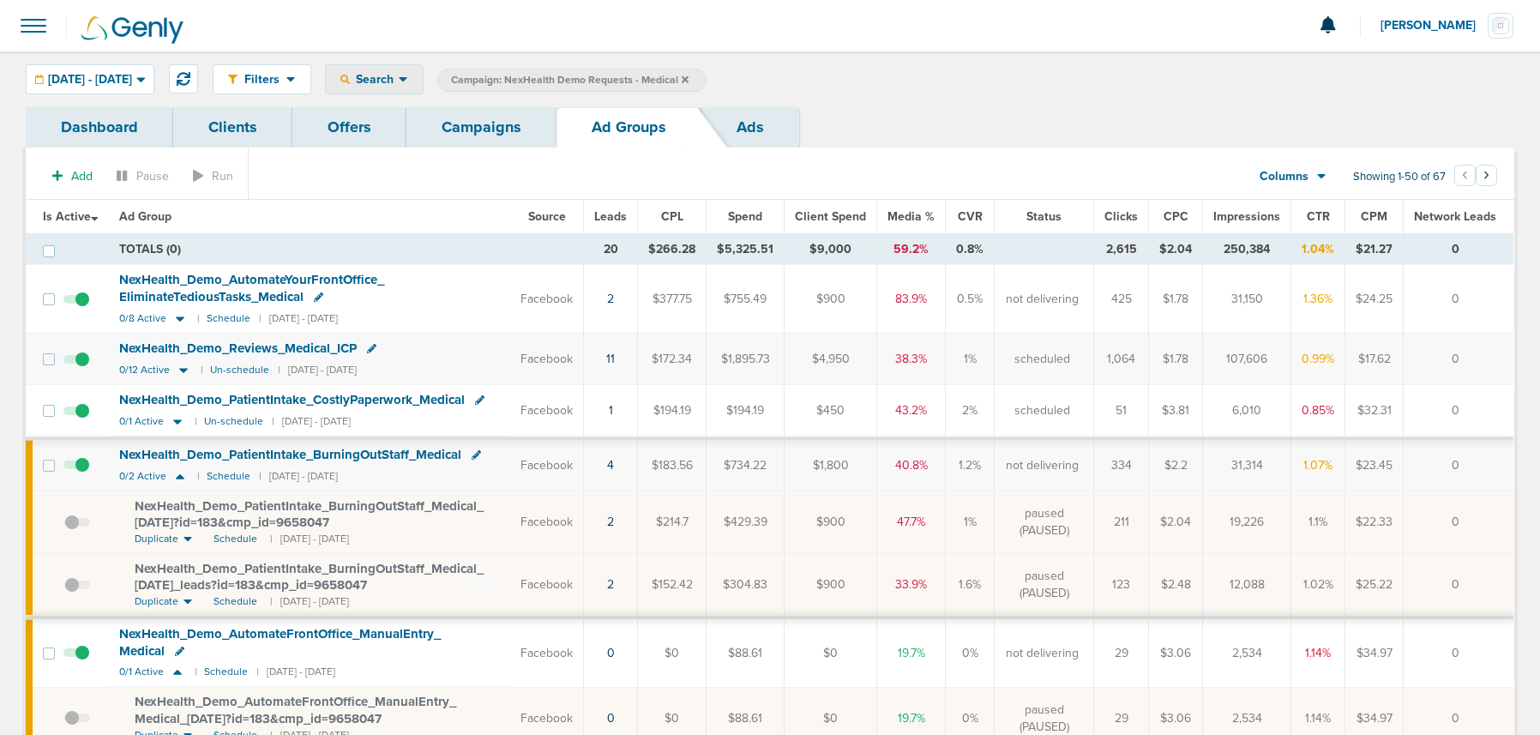
click at [399, 79] on span "Search" at bounding box center [374, 79] width 49 height 15
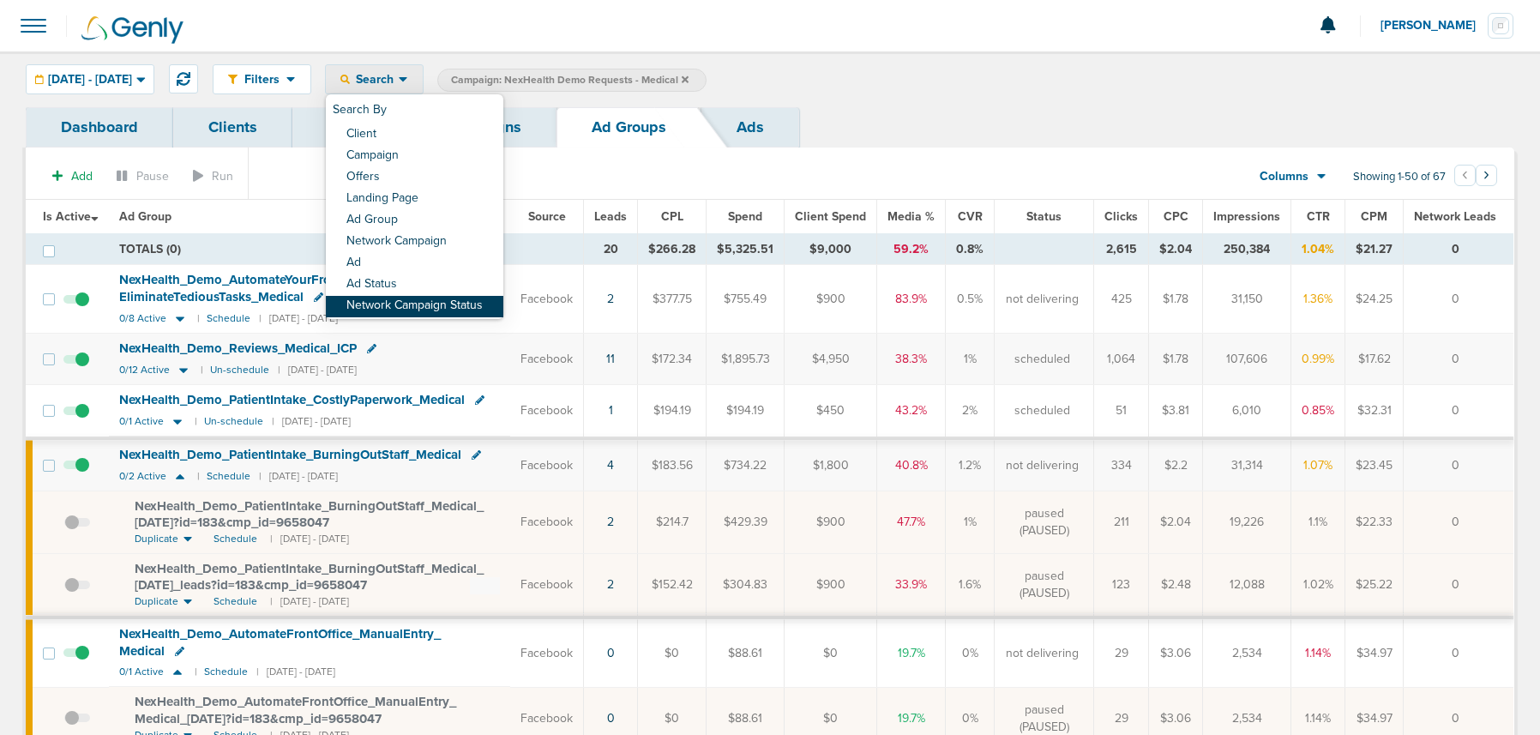
click at [483, 304] on link "Network Campaign Status" at bounding box center [415, 306] width 178 height 21
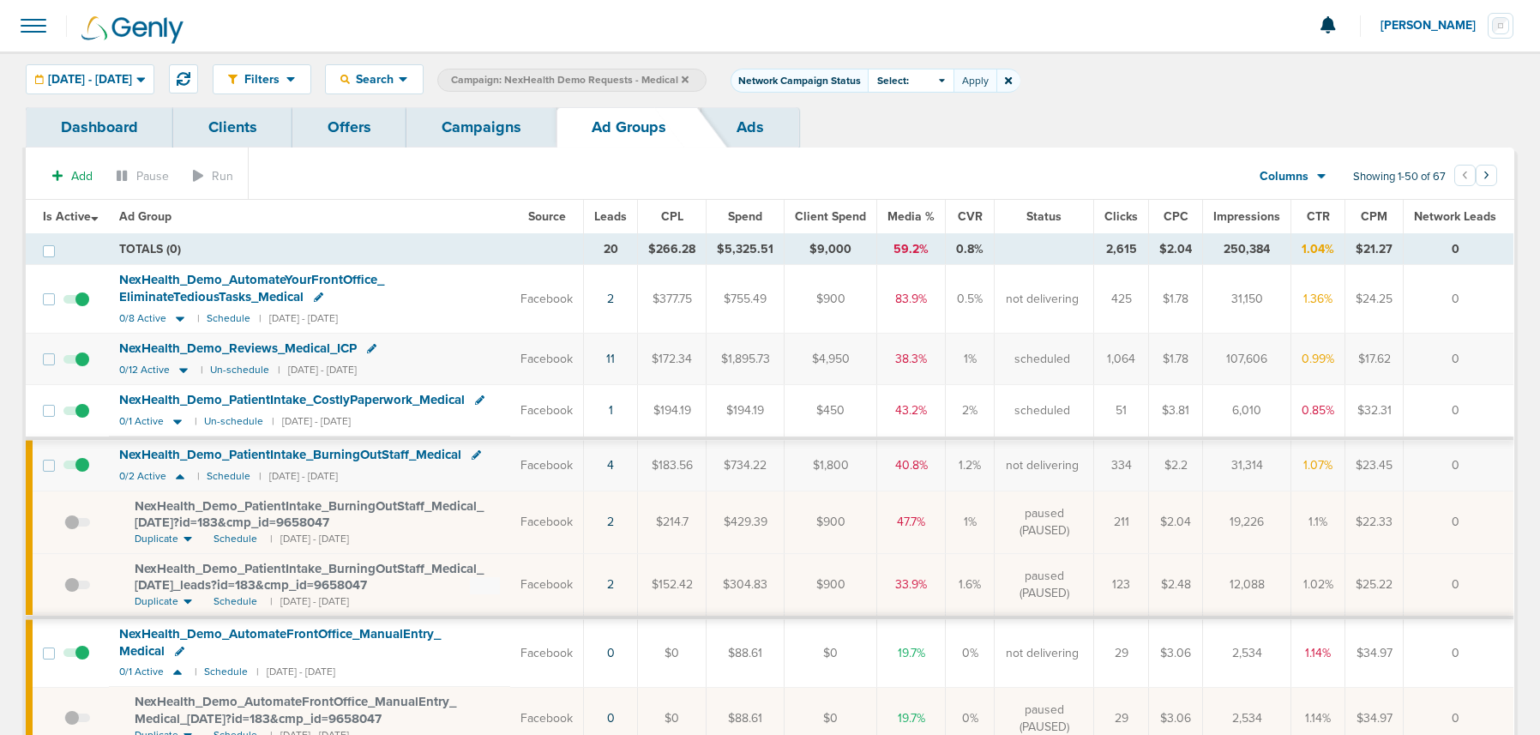
drag, startPoint x: 968, startPoint y: 82, endPoint x: 959, endPoint y: 89, distance: 11.7
click at [954, 82] on div "Select:" at bounding box center [911, 81] width 86 height 24
click at [889, 154] on span at bounding box center [882, 153] width 12 height 12
click at [897, 147] on input "Scheduled" at bounding box center [897, 147] width 0 height 0
click at [997, 80] on button "Apply" at bounding box center [975, 81] width 43 height 24
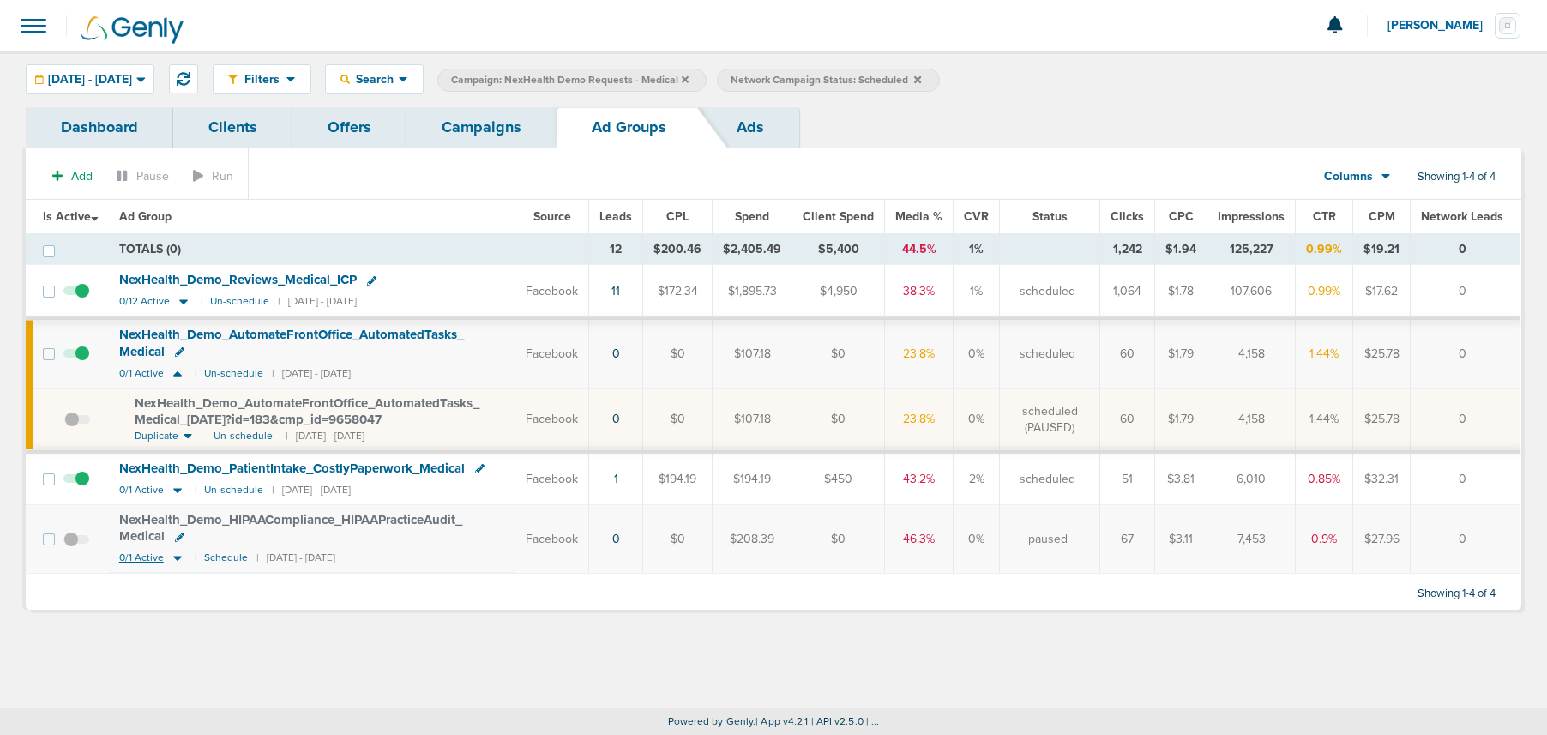
click at [177, 560] on icon at bounding box center [177, 559] width 9 height 5
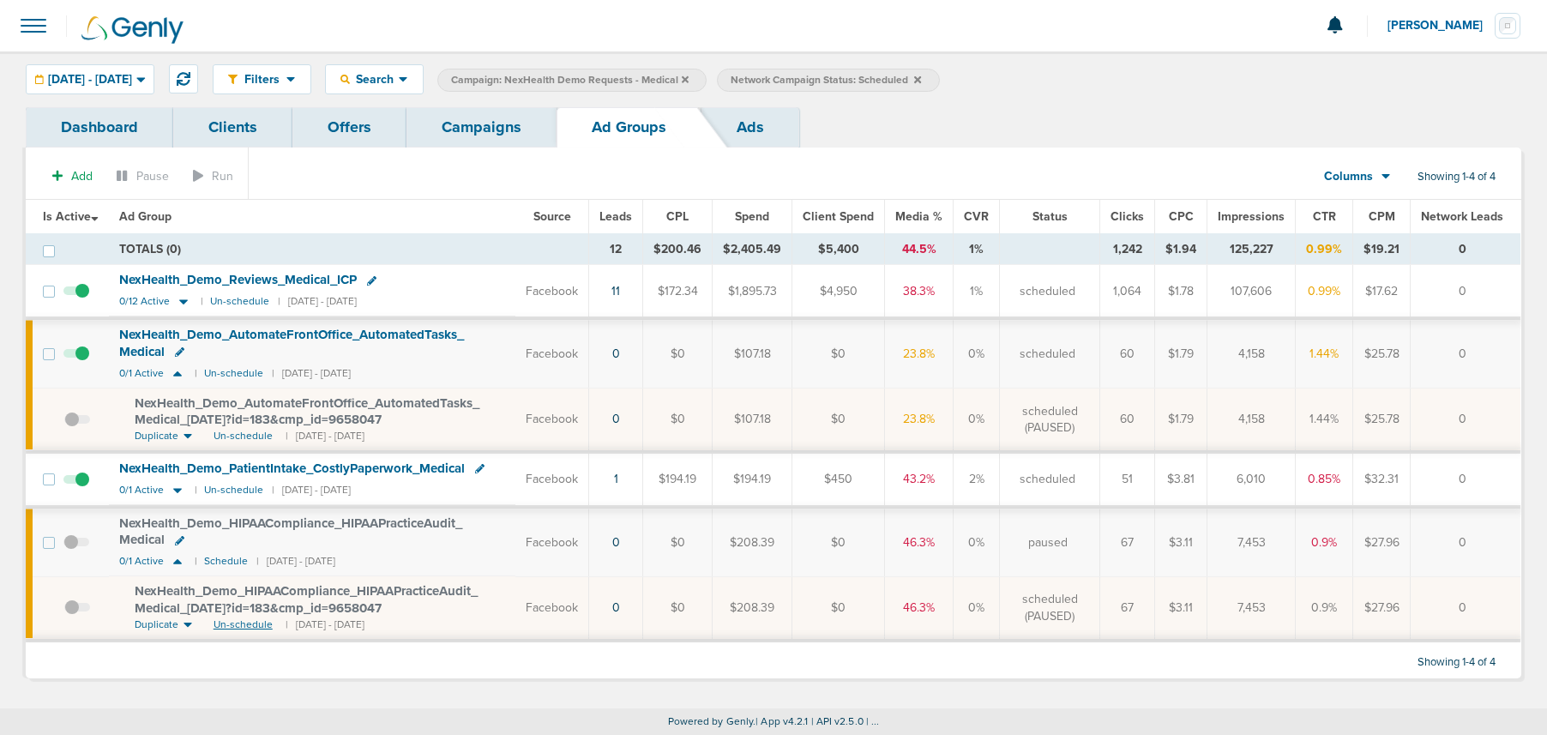
click at [230, 622] on span "Un-schedule" at bounding box center [243, 624] width 59 height 15
click at [179, 566] on icon at bounding box center [177, 561] width 17 height 15
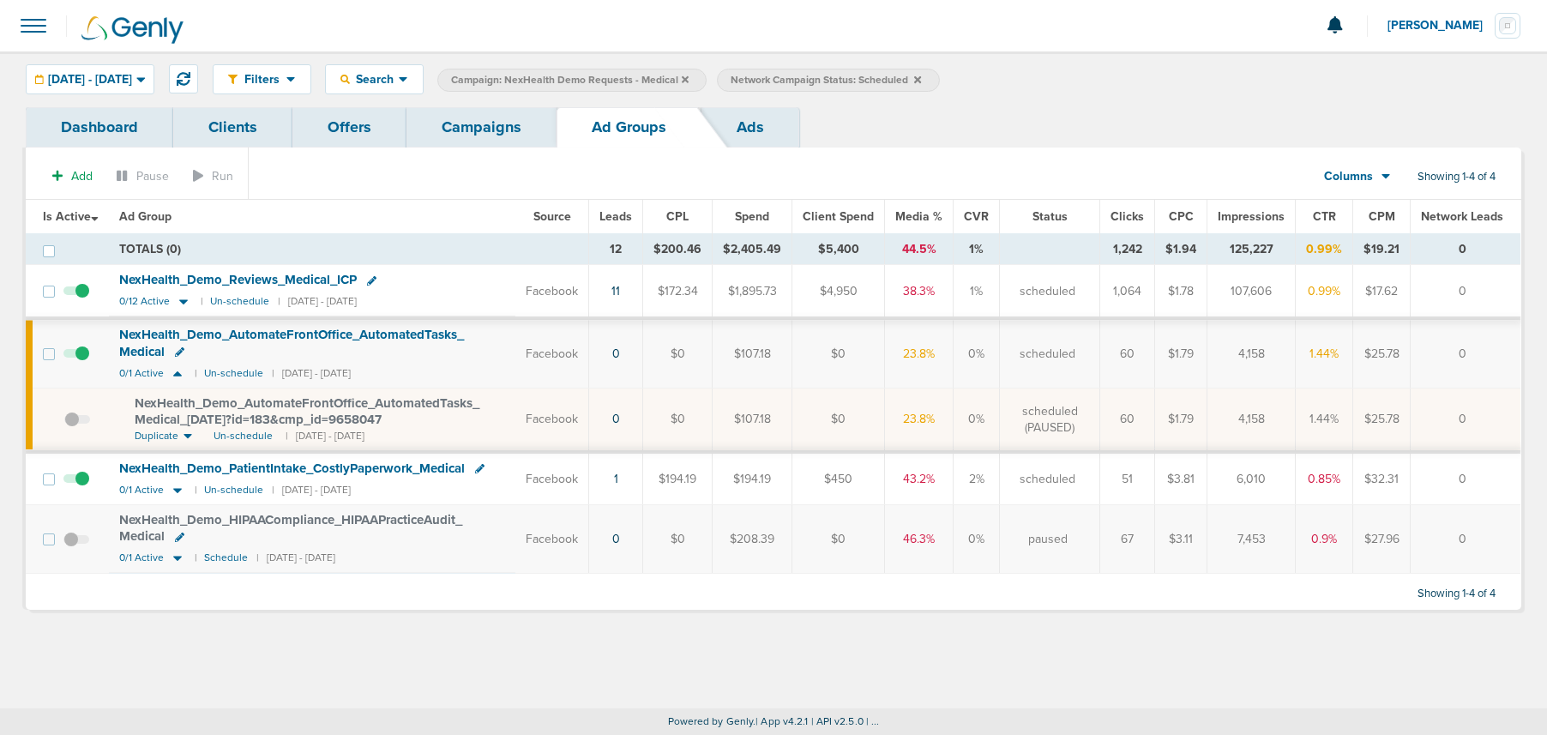
click at [487, 127] on link "Campaigns" at bounding box center [482, 127] width 150 height 40
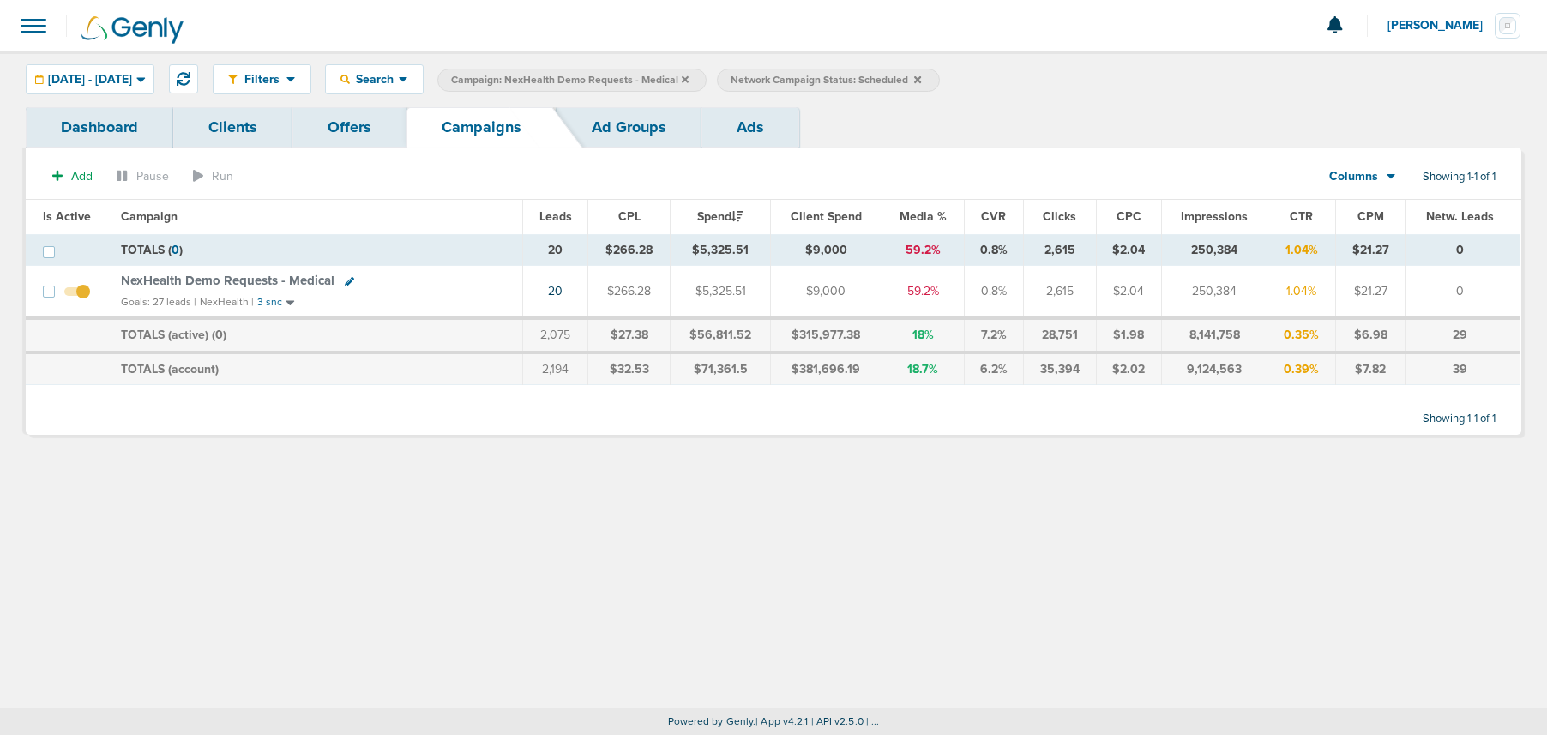
click at [349, 284] on icon at bounding box center [349, 281] width 9 height 9
select select
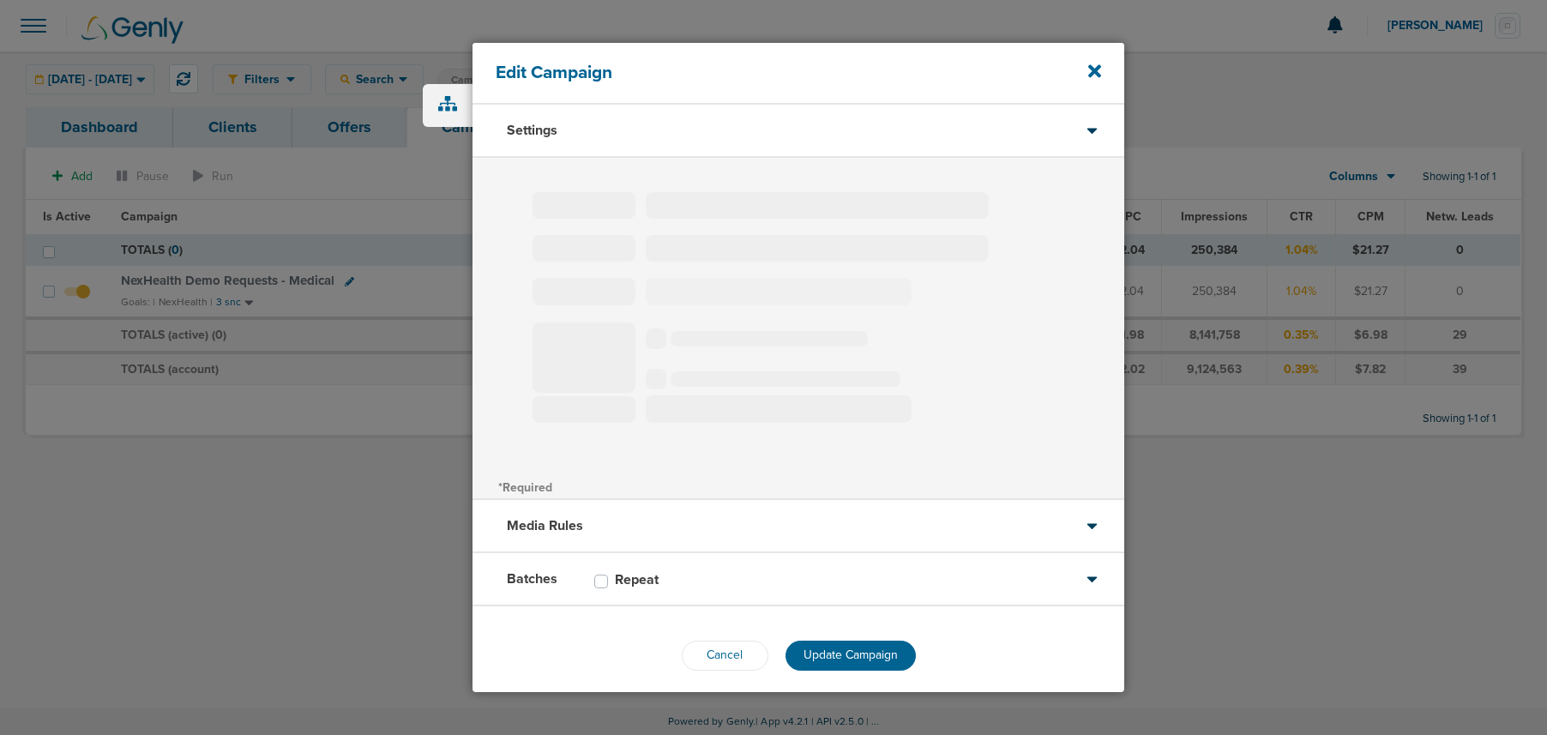
type input "NexHealth Demo Requests - Medical"
select select "Leads"
radio input "true"
select select "readOnly"
select select "2"
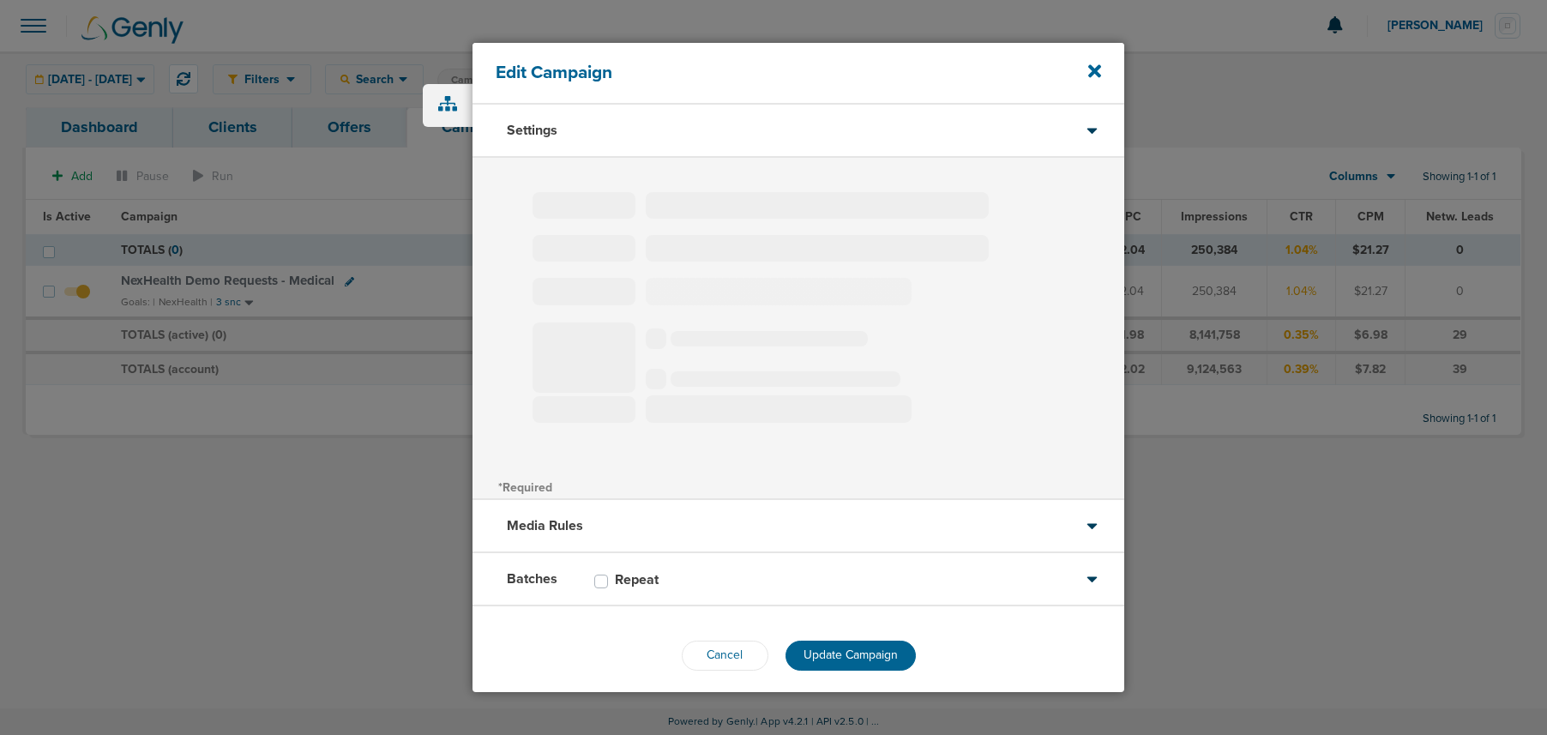
select select "2"
select select "3"
select select "4"
select select "6"
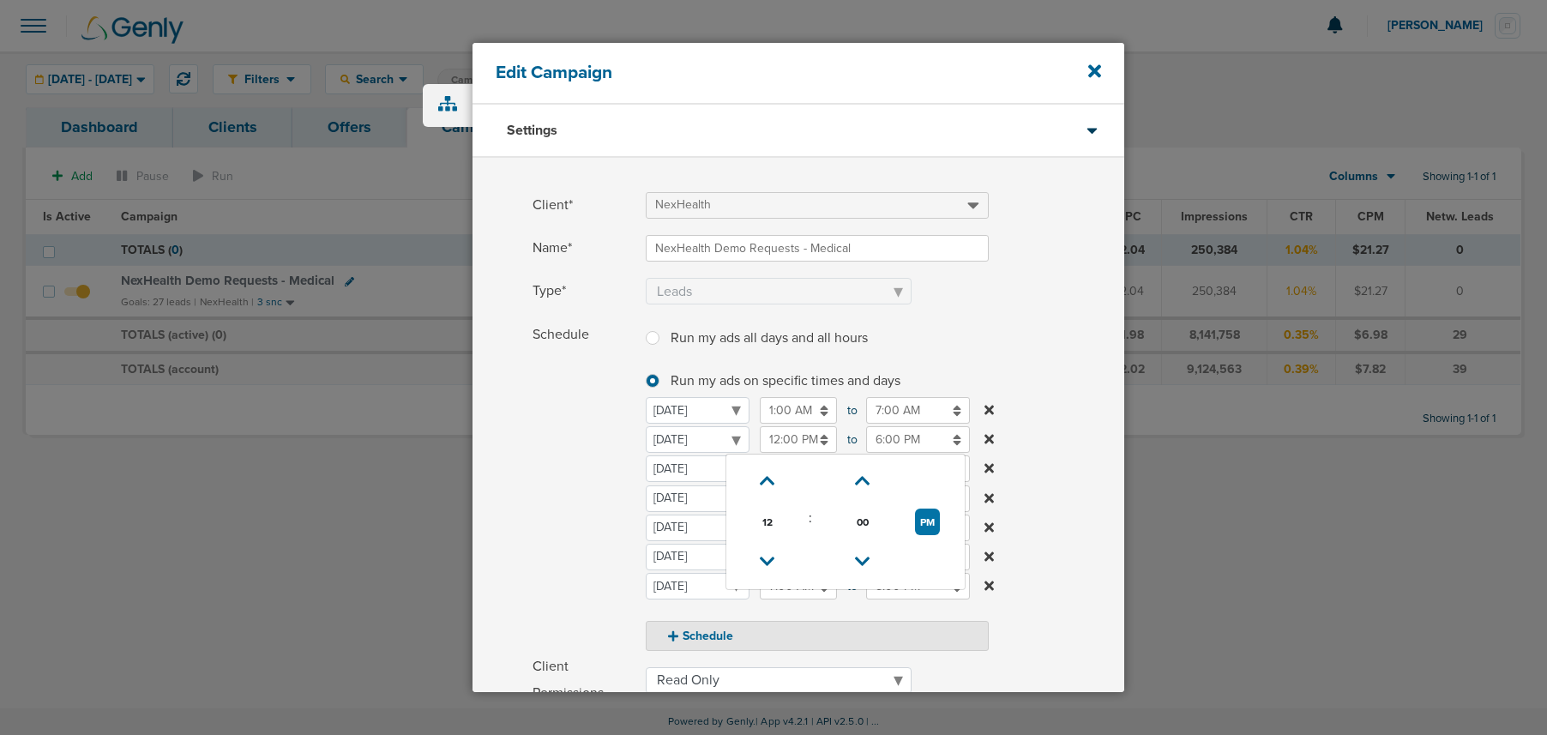
click at [800, 438] on input "12:00 PM" at bounding box center [798, 439] width 77 height 27
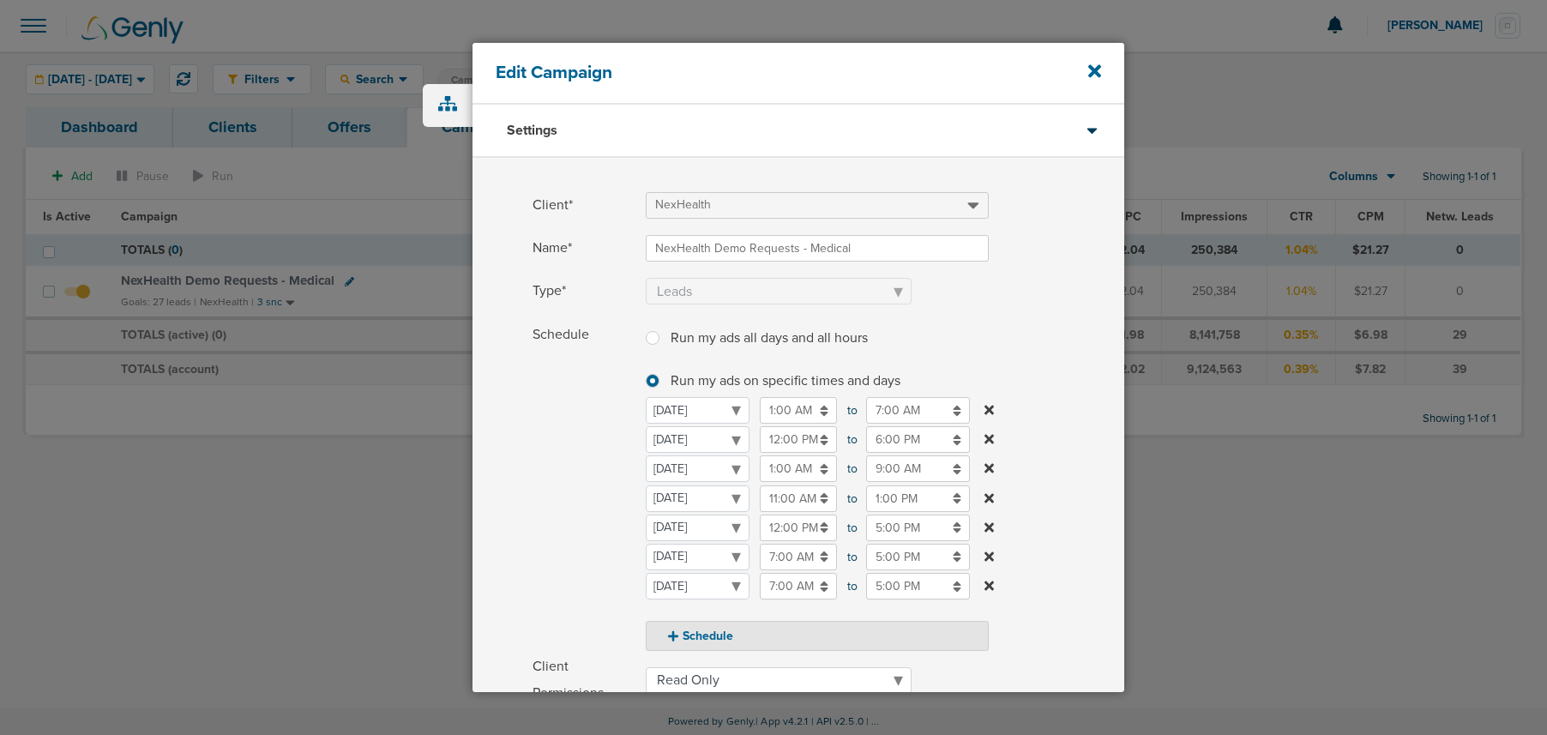
click at [536, 523] on span "Schedule" at bounding box center [584, 486] width 103 height 329
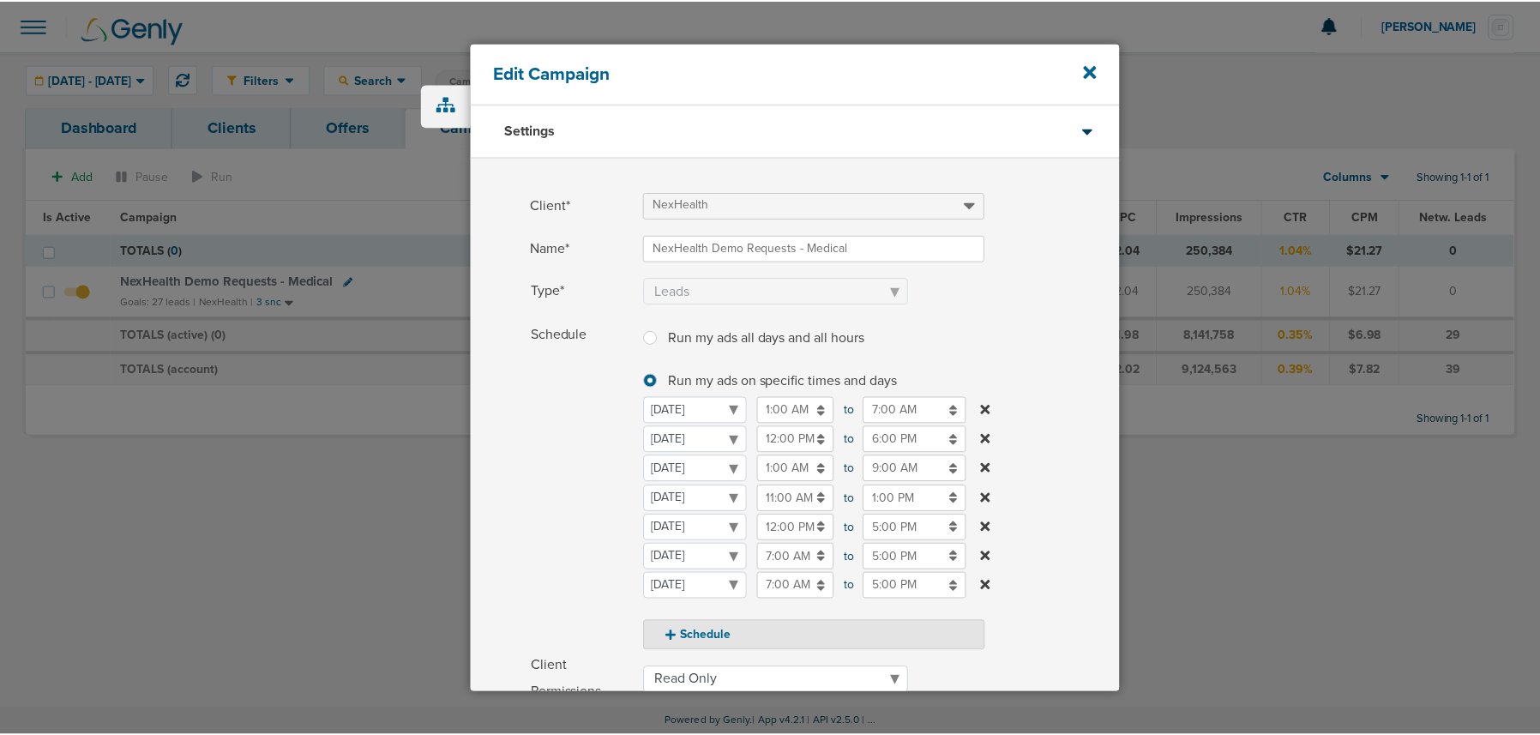
scroll to position [296, 0]
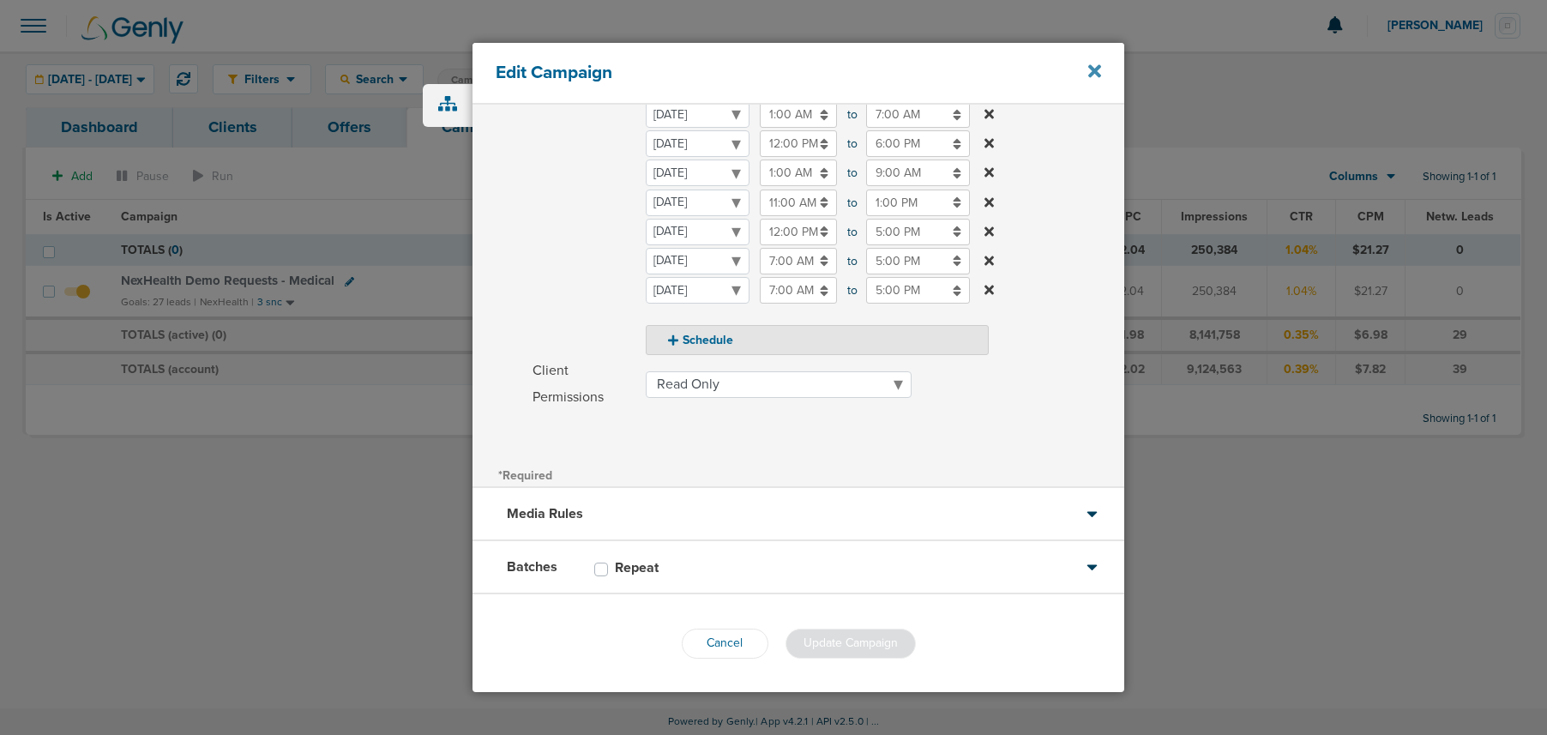
click at [1091, 71] on icon at bounding box center [1094, 71] width 13 height 19
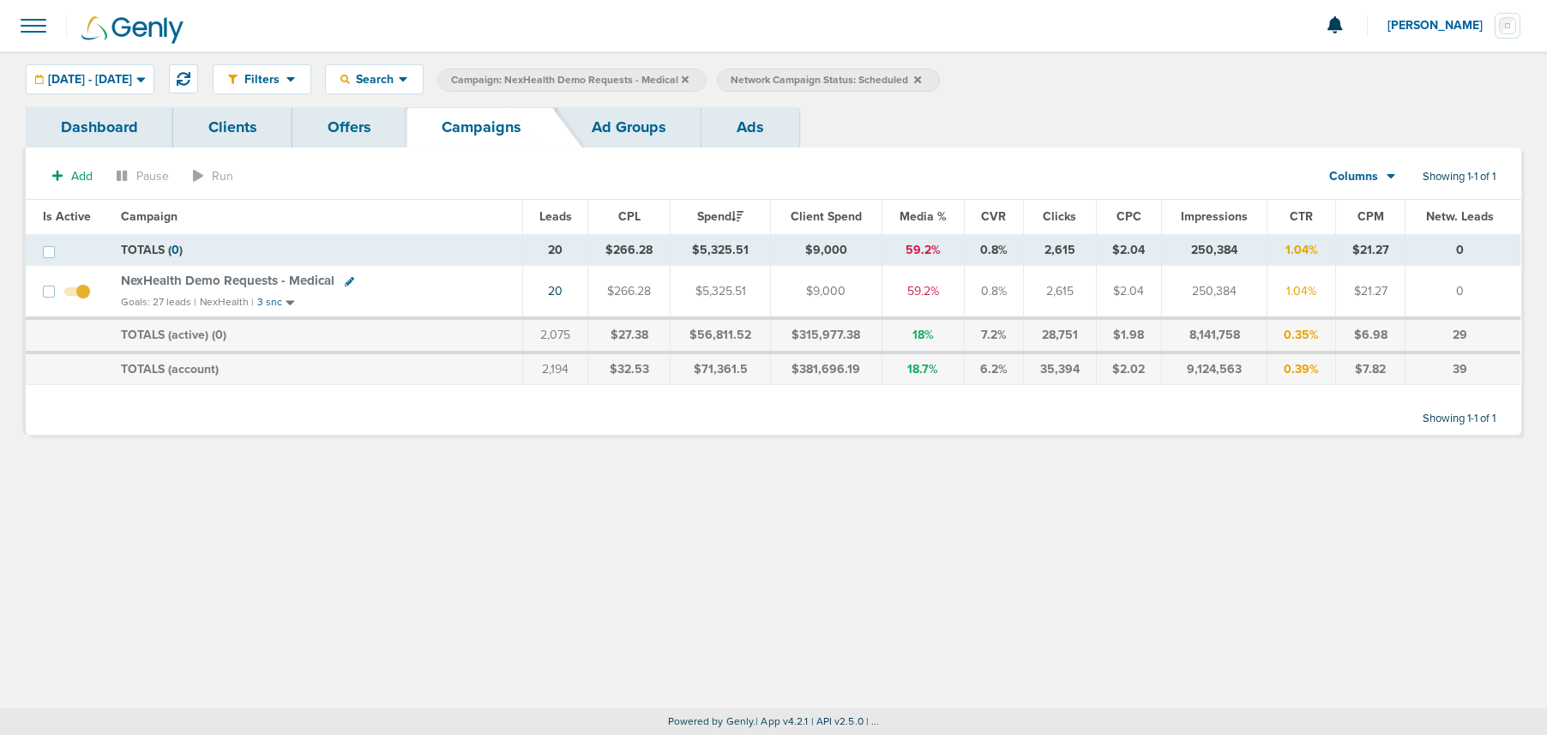
click at [921, 78] on icon at bounding box center [917, 78] width 7 height 7
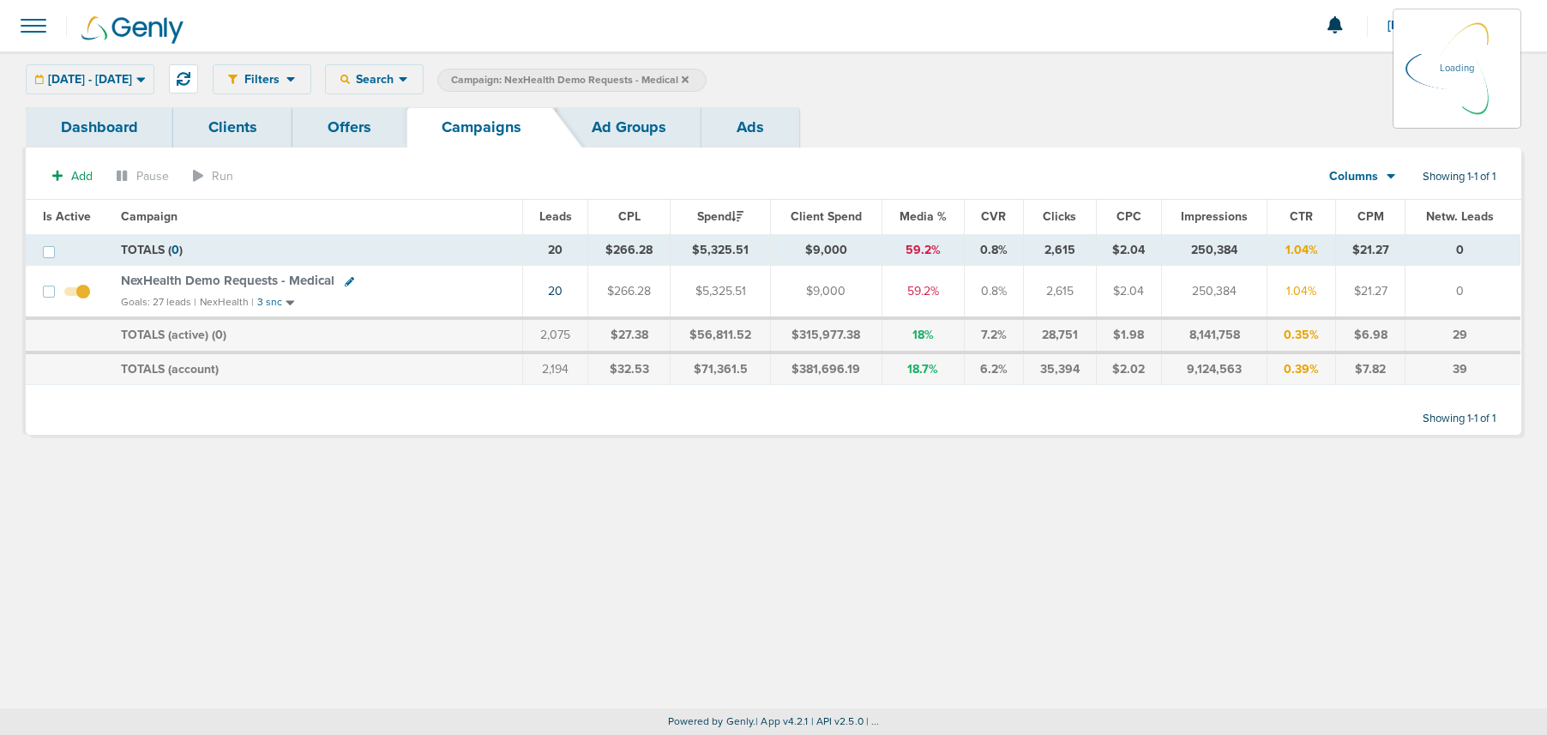
click at [689, 77] on icon at bounding box center [685, 78] width 7 height 7
click at [689, 76] on icon at bounding box center [685, 80] width 7 height 10
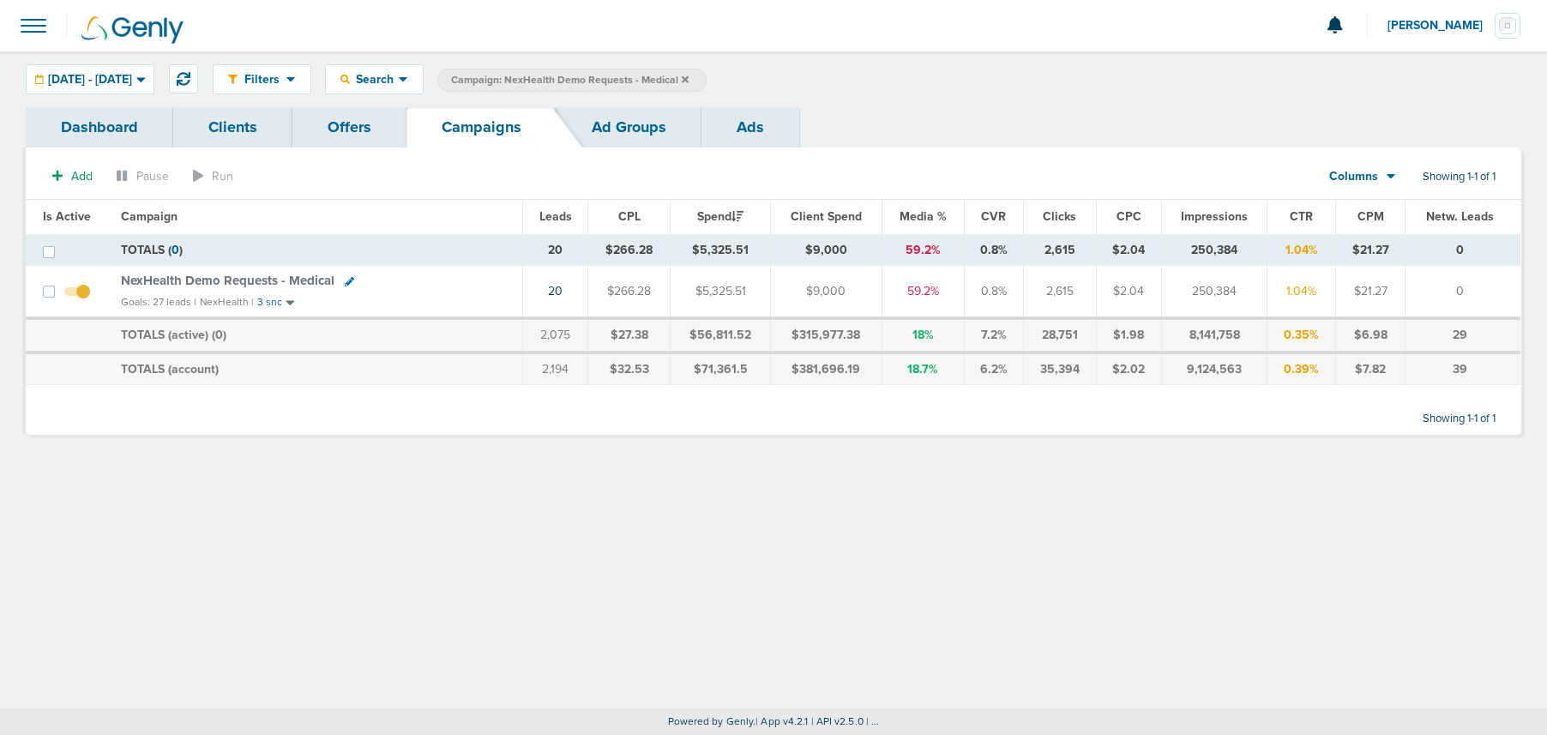
click at [689, 79] on icon at bounding box center [685, 78] width 7 height 7
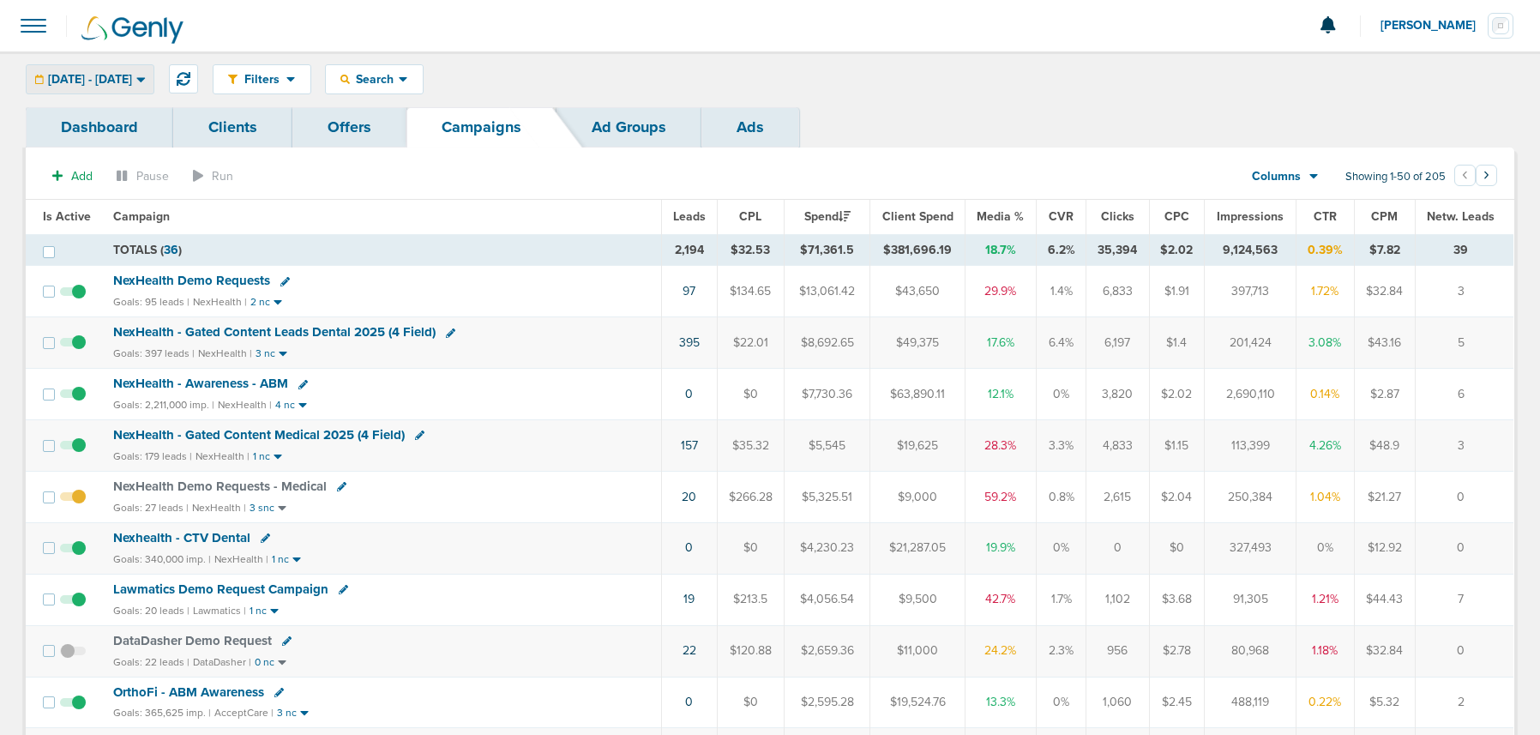
click at [128, 78] on span "08.01.2025 - 09.30.2025" at bounding box center [90, 80] width 84 height 12
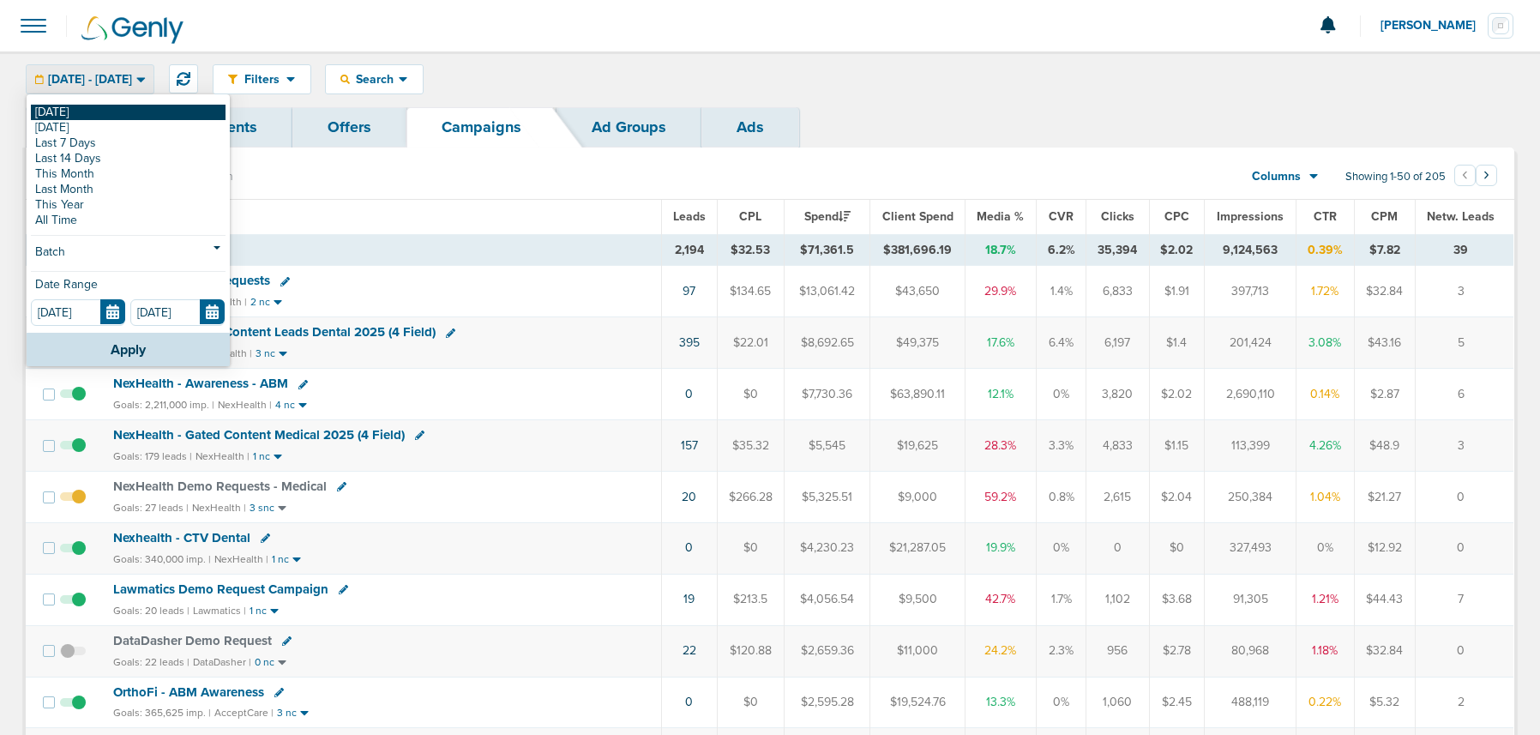
click at [87, 117] on link "[DATE]" at bounding box center [128, 112] width 195 height 15
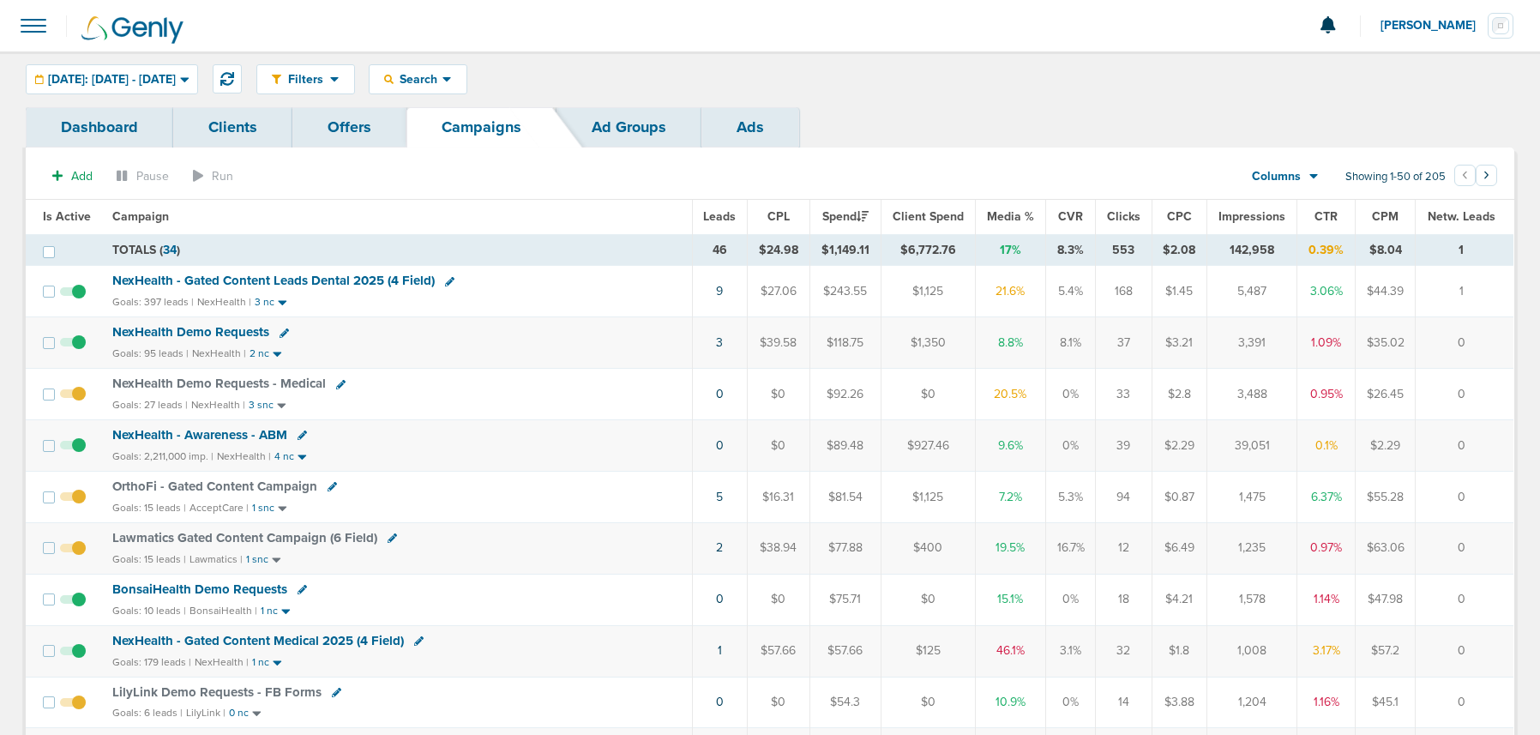
click at [239, 280] on span "NexHealth - Gated Content Leads Dental 2025 (4 Field)" at bounding box center [273, 280] width 322 height 15
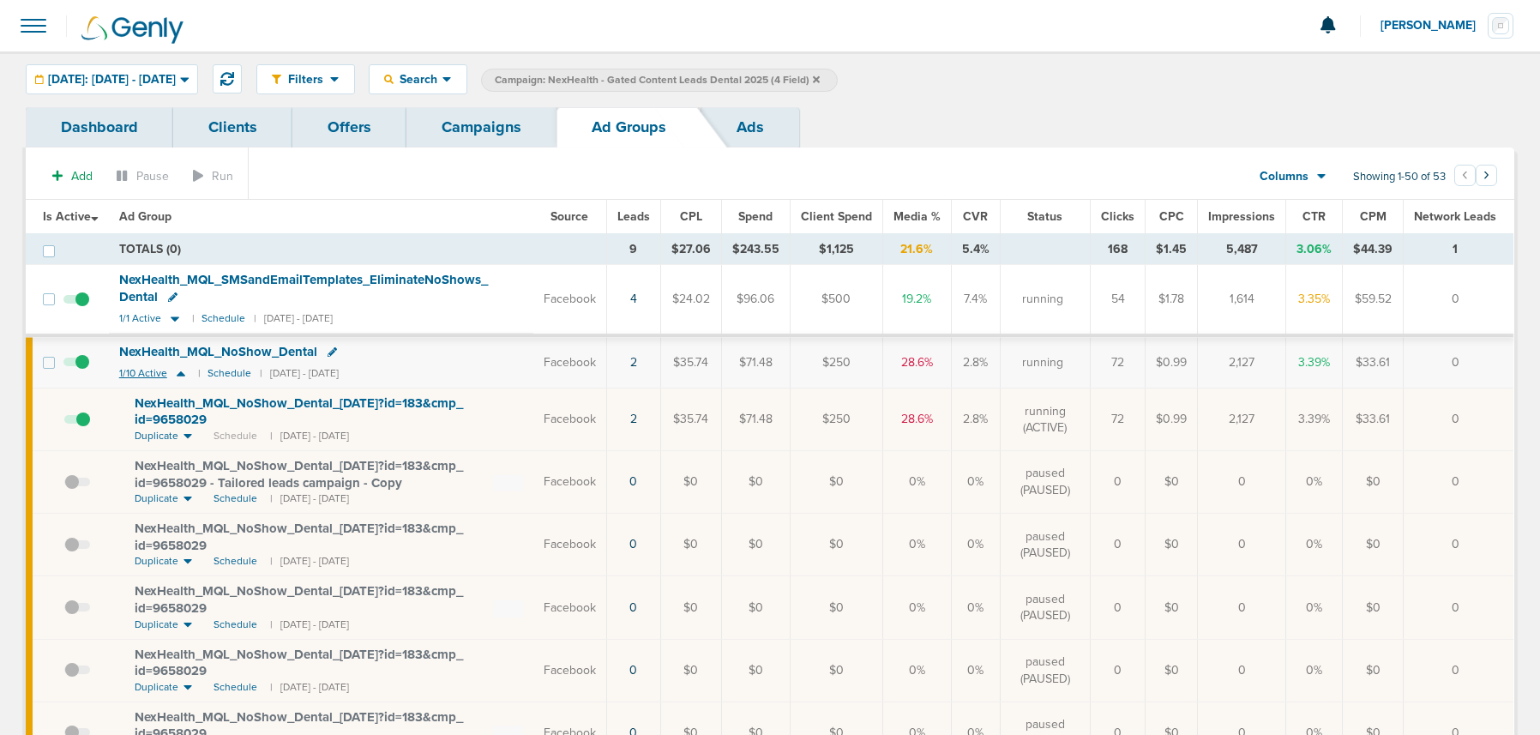
click at [179, 373] on icon at bounding box center [181, 373] width 9 height 5
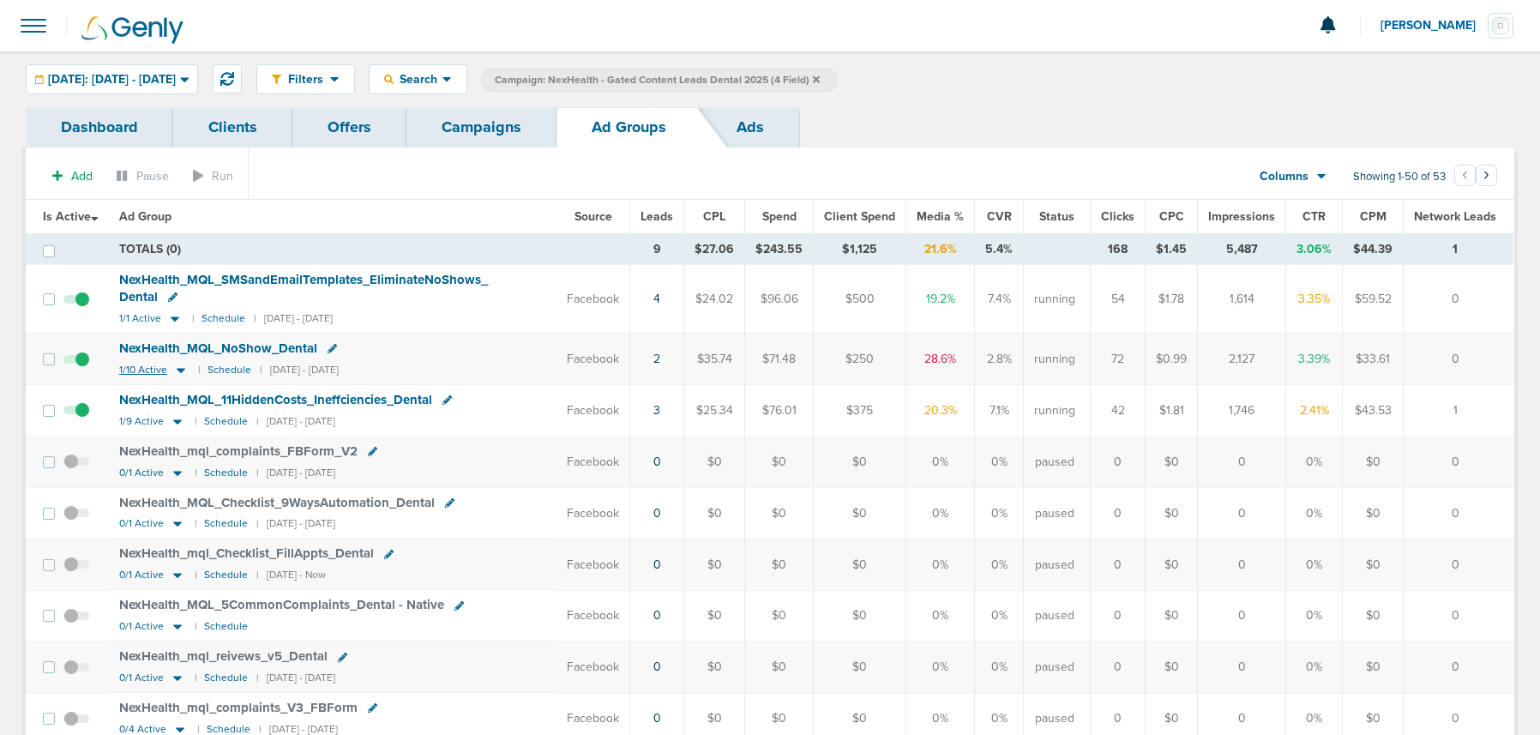
click at [184, 369] on icon at bounding box center [181, 370] width 9 height 5
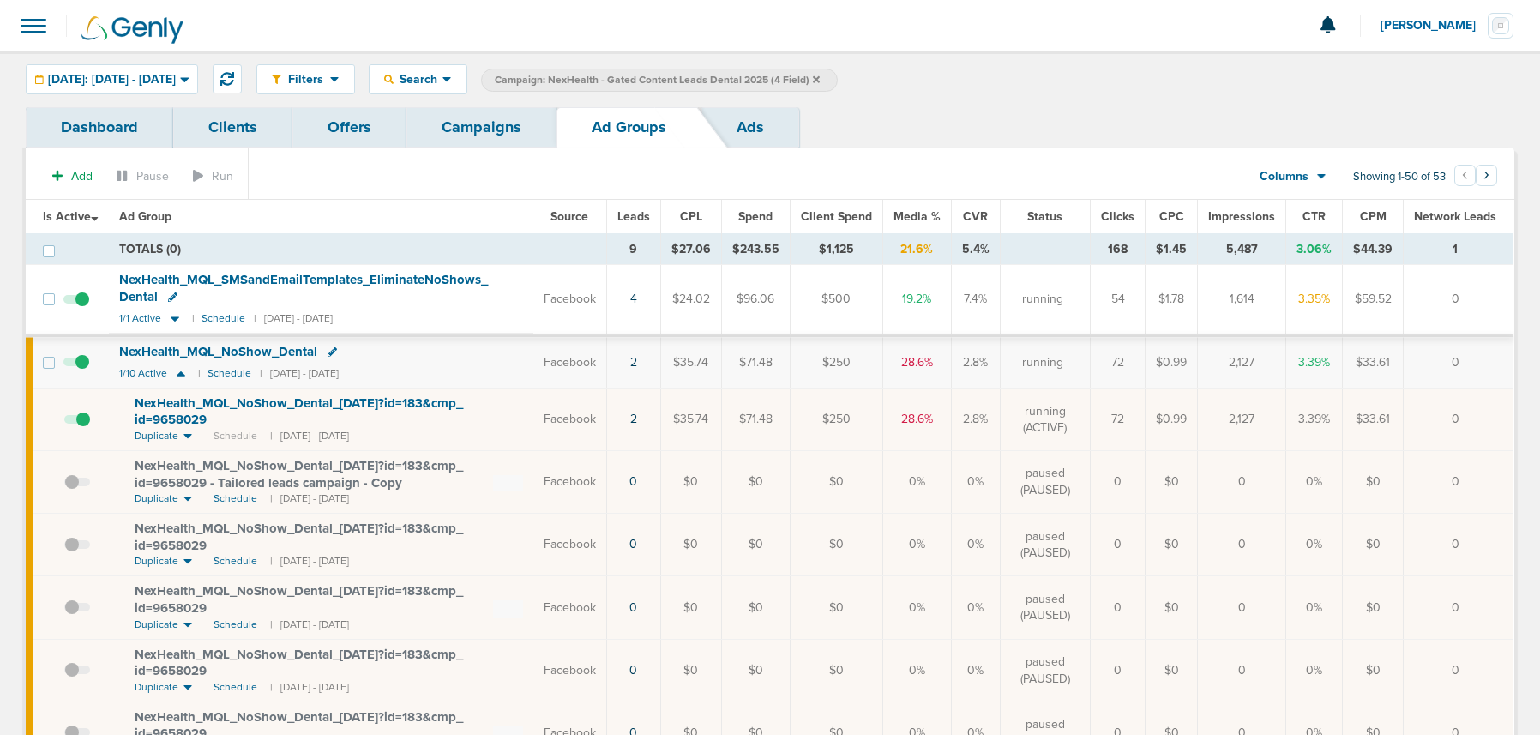
click at [85, 428] on span at bounding box center [77, 428] width 26 height 0
click at [64, 423] on input "checkbox" at bounding box center [64, 423] width 0 height 0
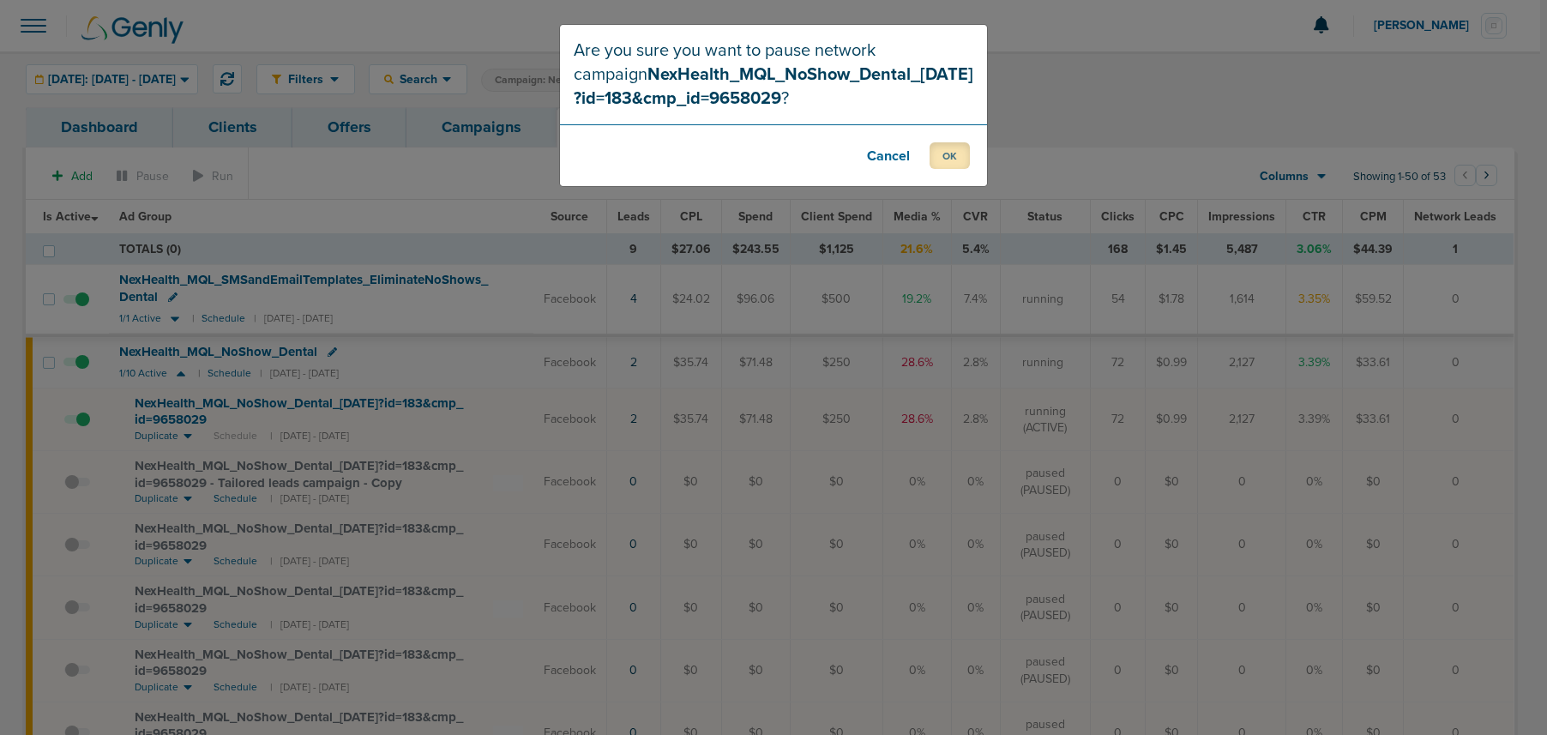
click at [944, 150] on button "OK" at bounding box center [950, 155] width 40 height 27
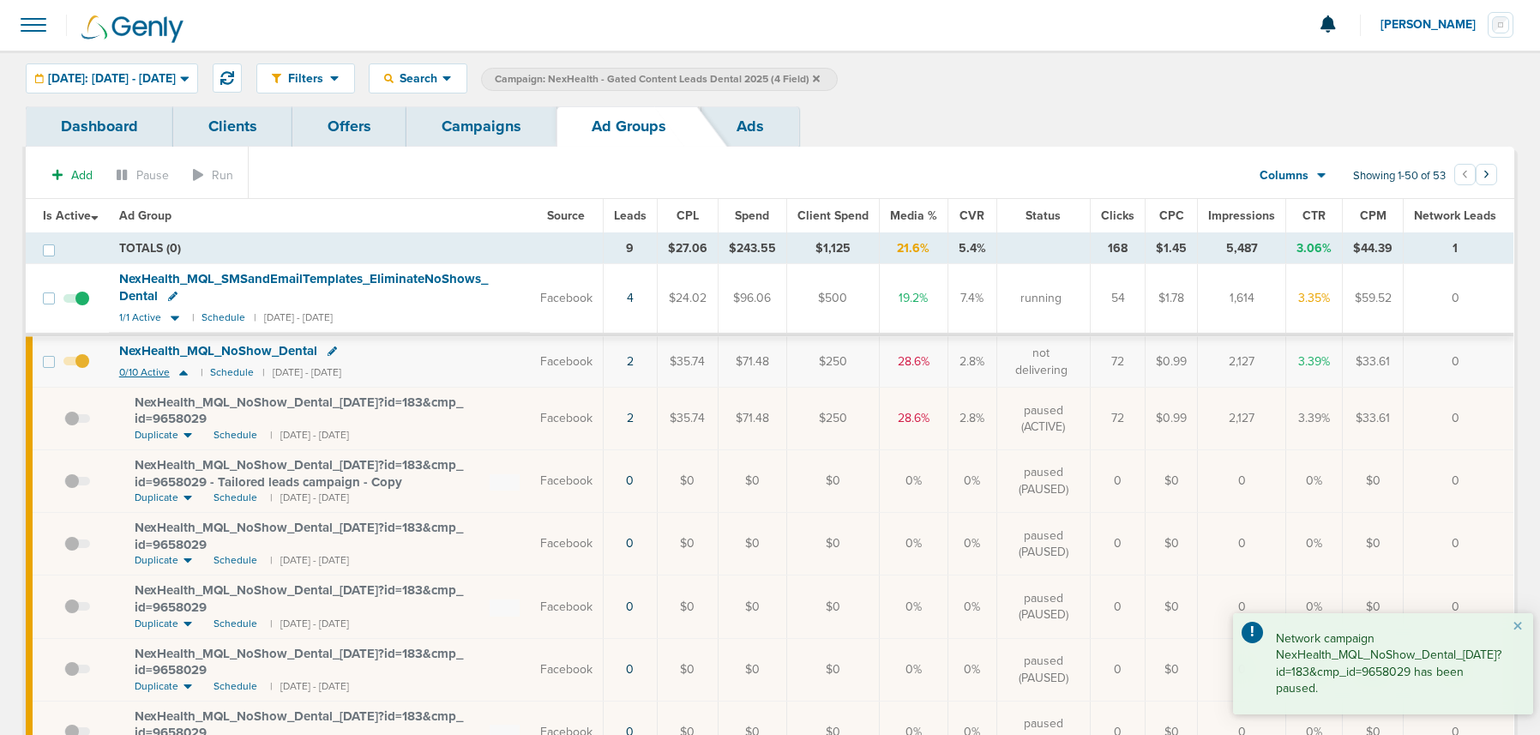
scroll to position [7, 0]
click at [182, 376] on icon at bounding box center [183, 372] width 17 height 15
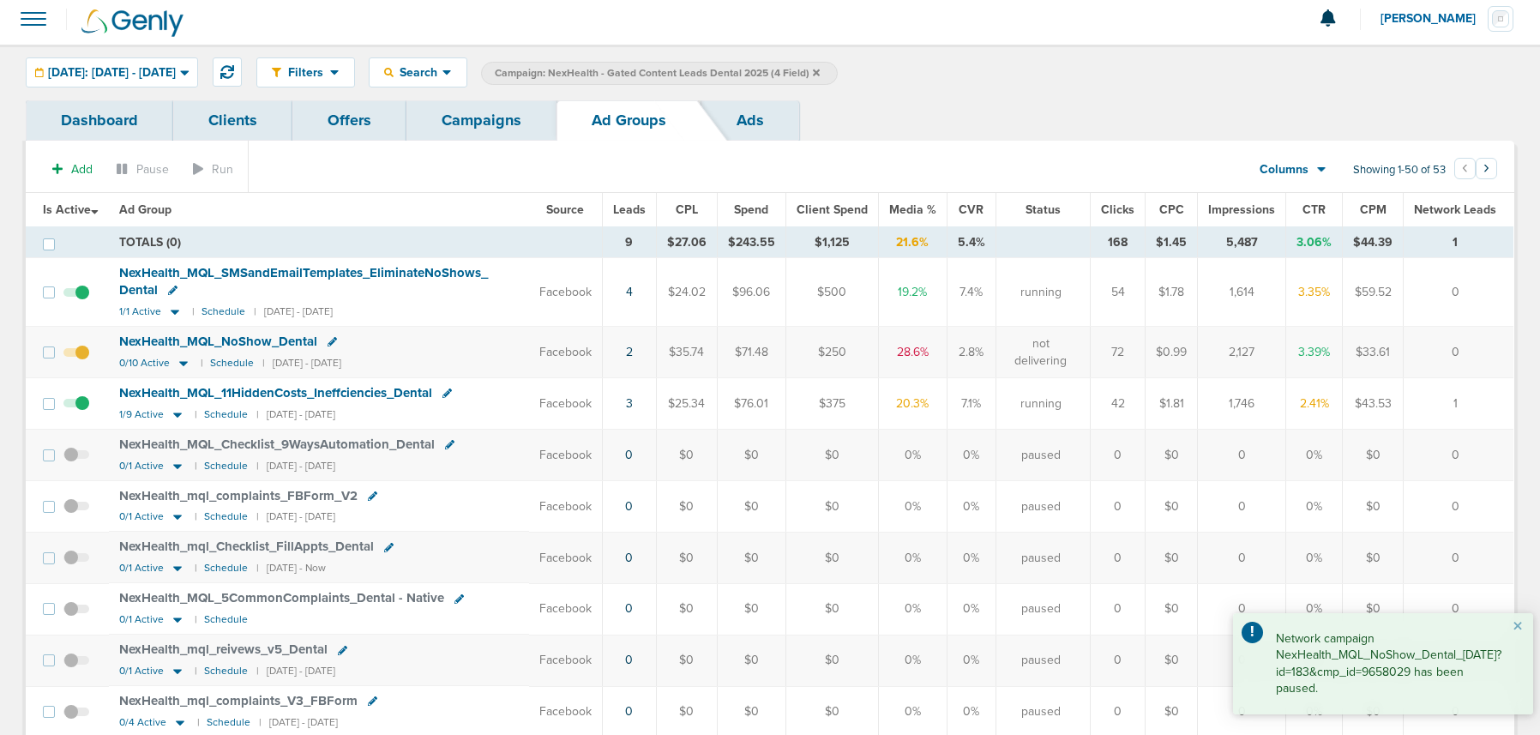
drag, startPoint x: 477, startPoint y: 136, endPoint x: 480, endPoint y: 148, distance: 13.3
click at [478, 136] on link "Campaigns" at bounding box center [482, 120] width 150 height 40
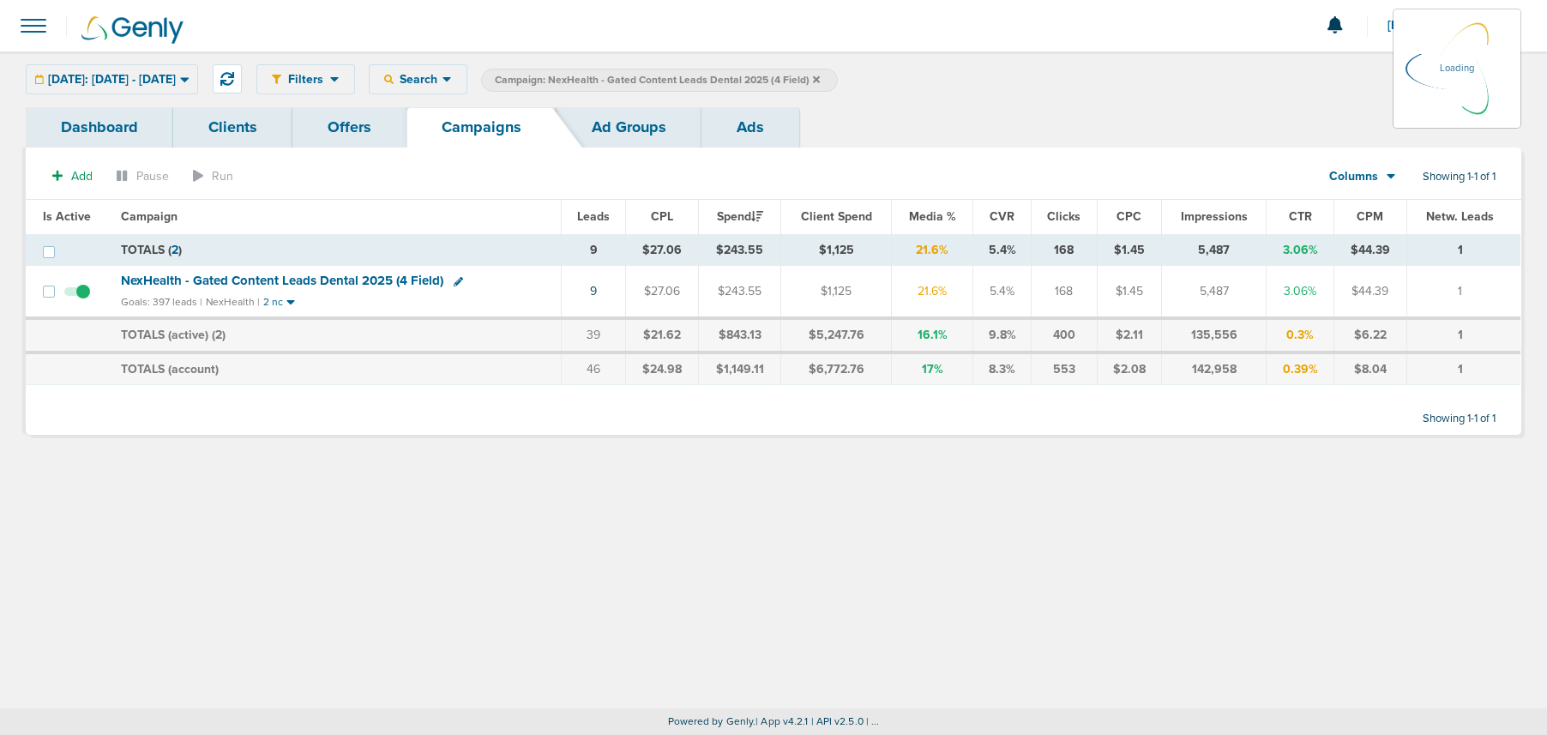
click at [820, 78] on icon at bounding box center [816, 78] width 7 height 7
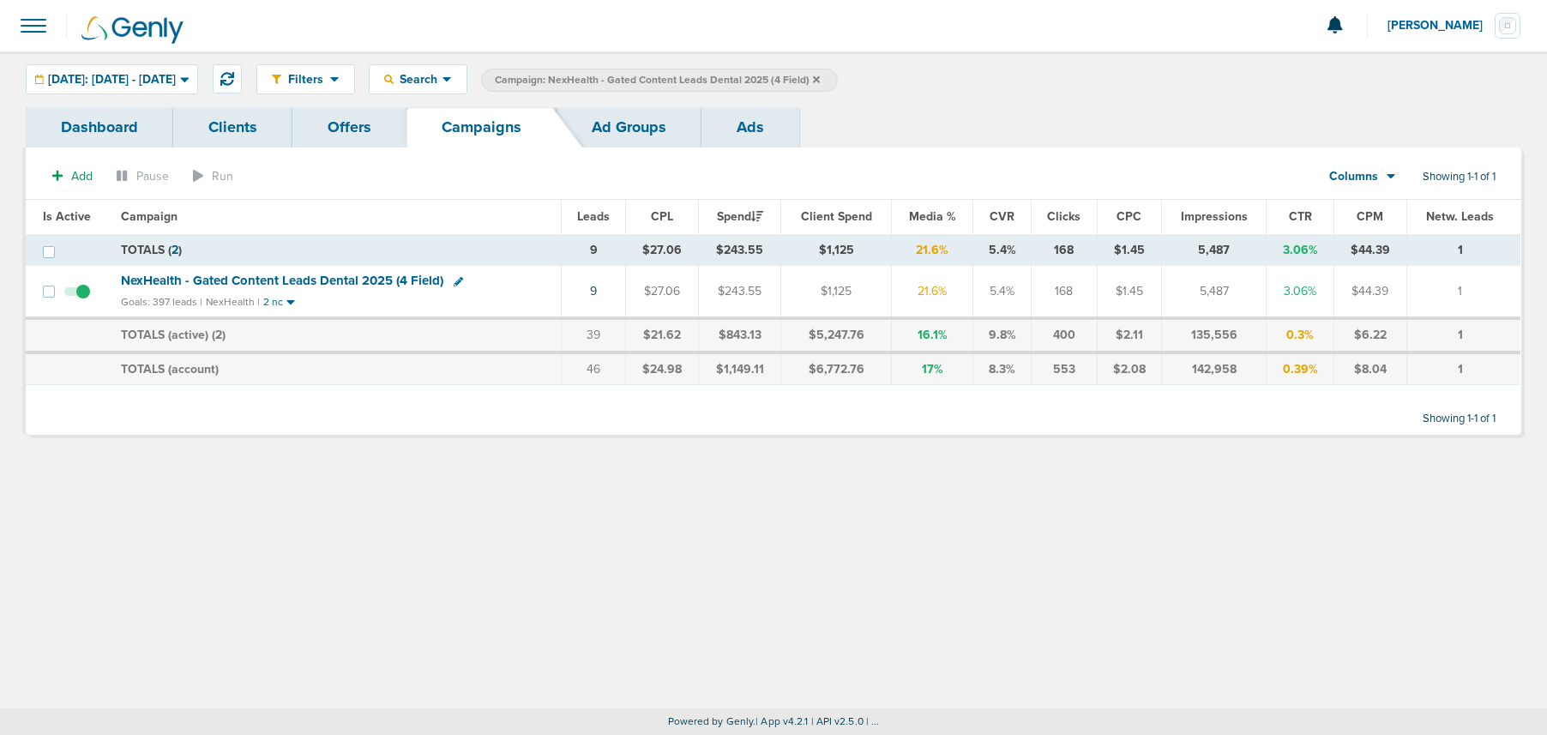
click at [820, 80] on icon at bounding box center [816, 80] width 7 height 10
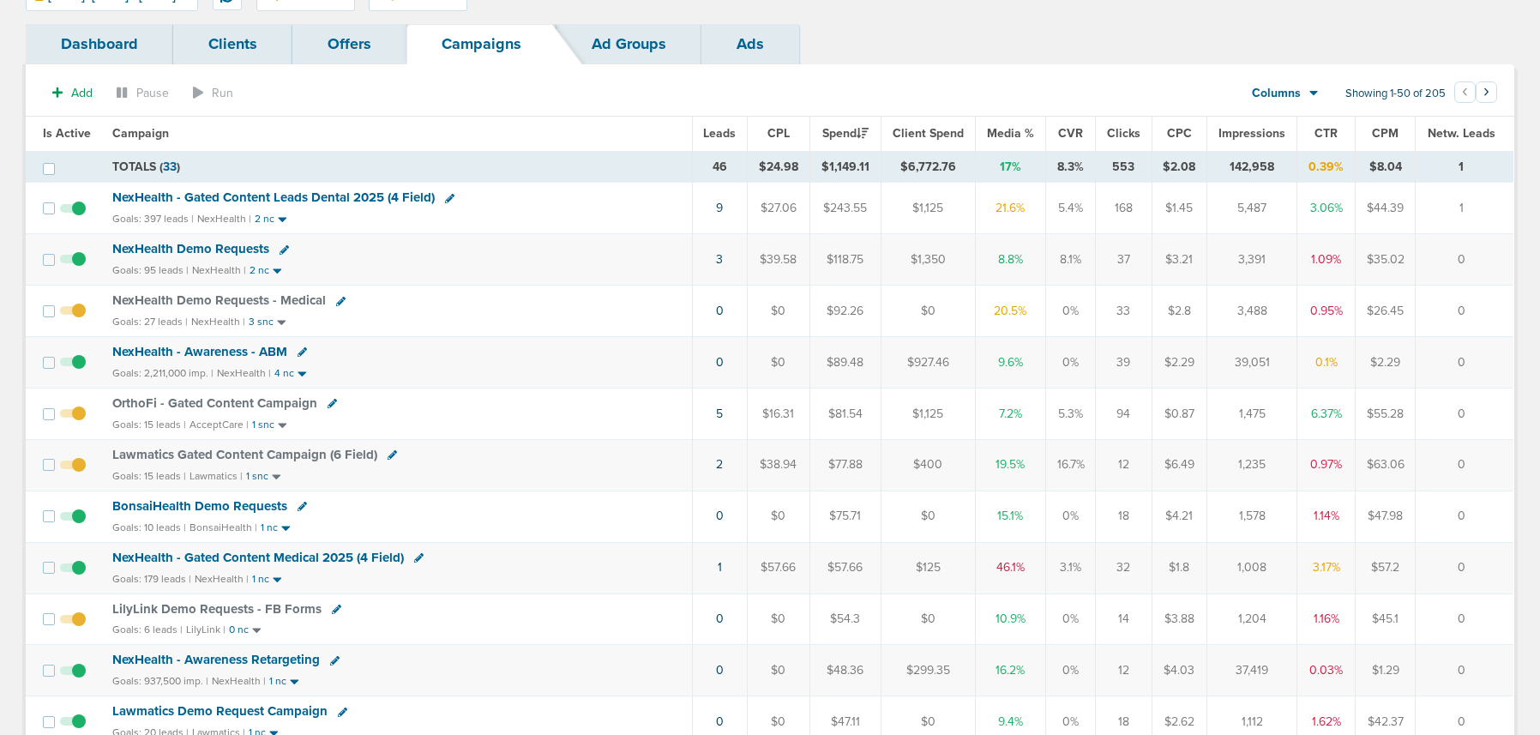
scroll to position [88, 0]
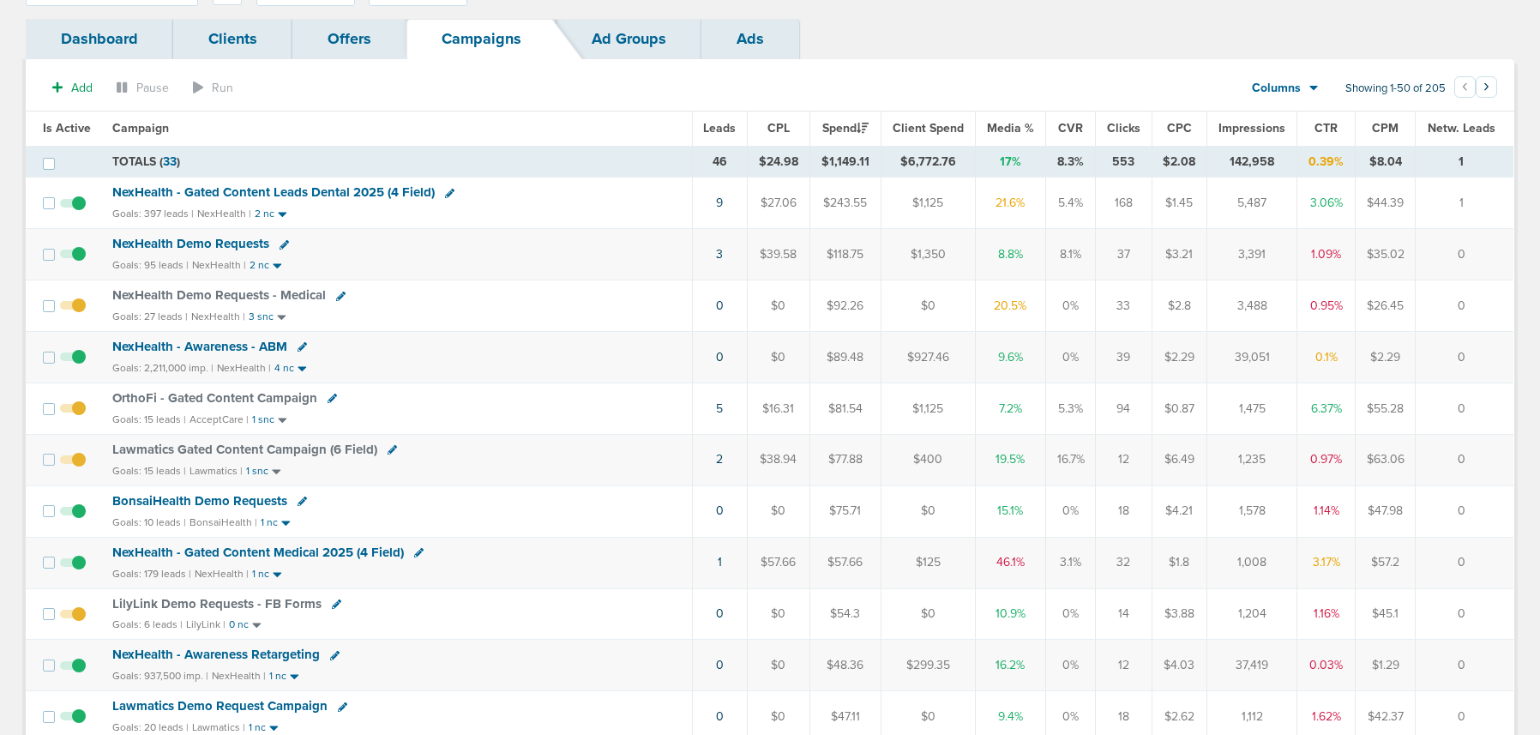
click at [225, 498] on span "BonsaiHealth Demo Requests" at bounding box center [199, 500] width 175 height 15
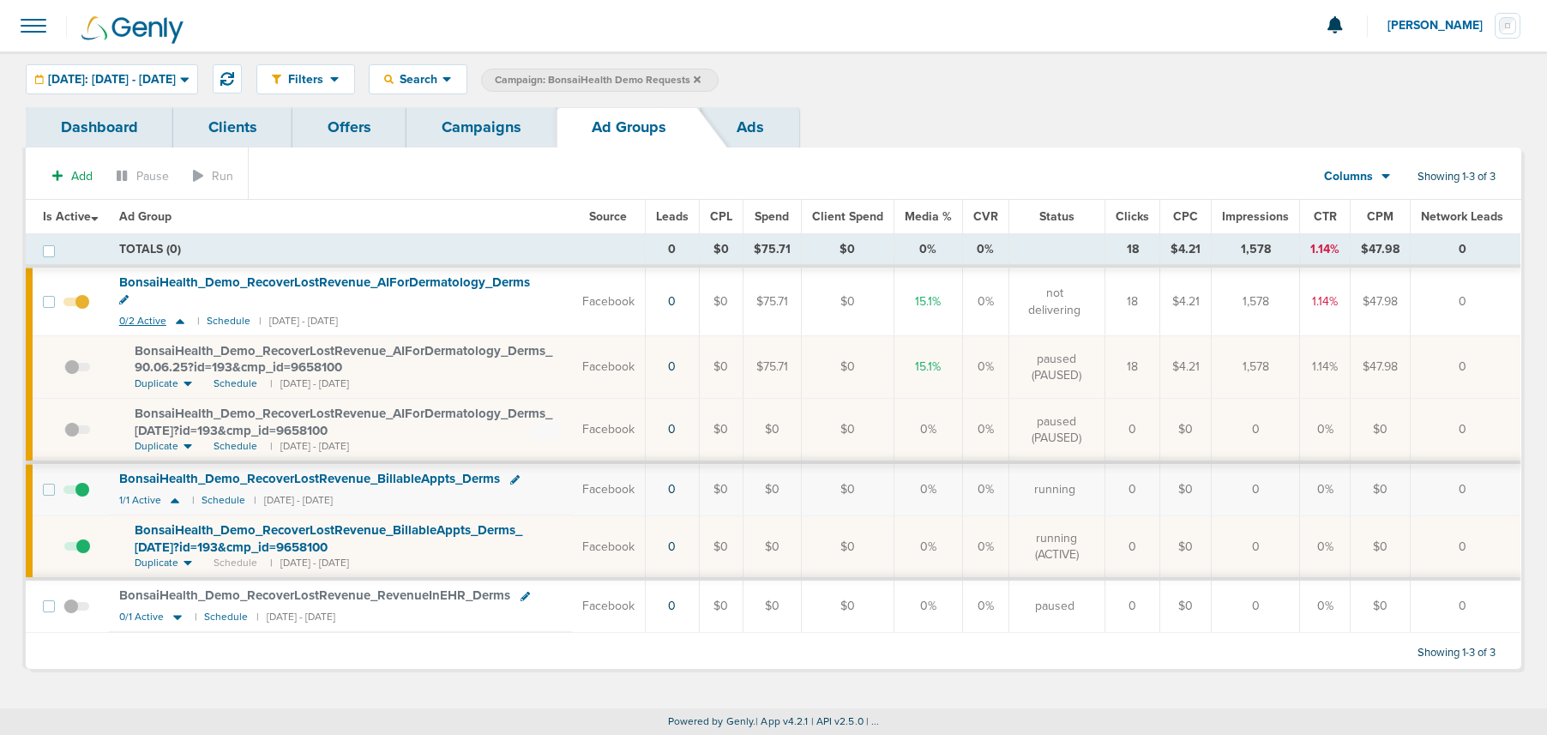
click at [181, 314] on icon at bounding box center [180, 321] width 17 height 15
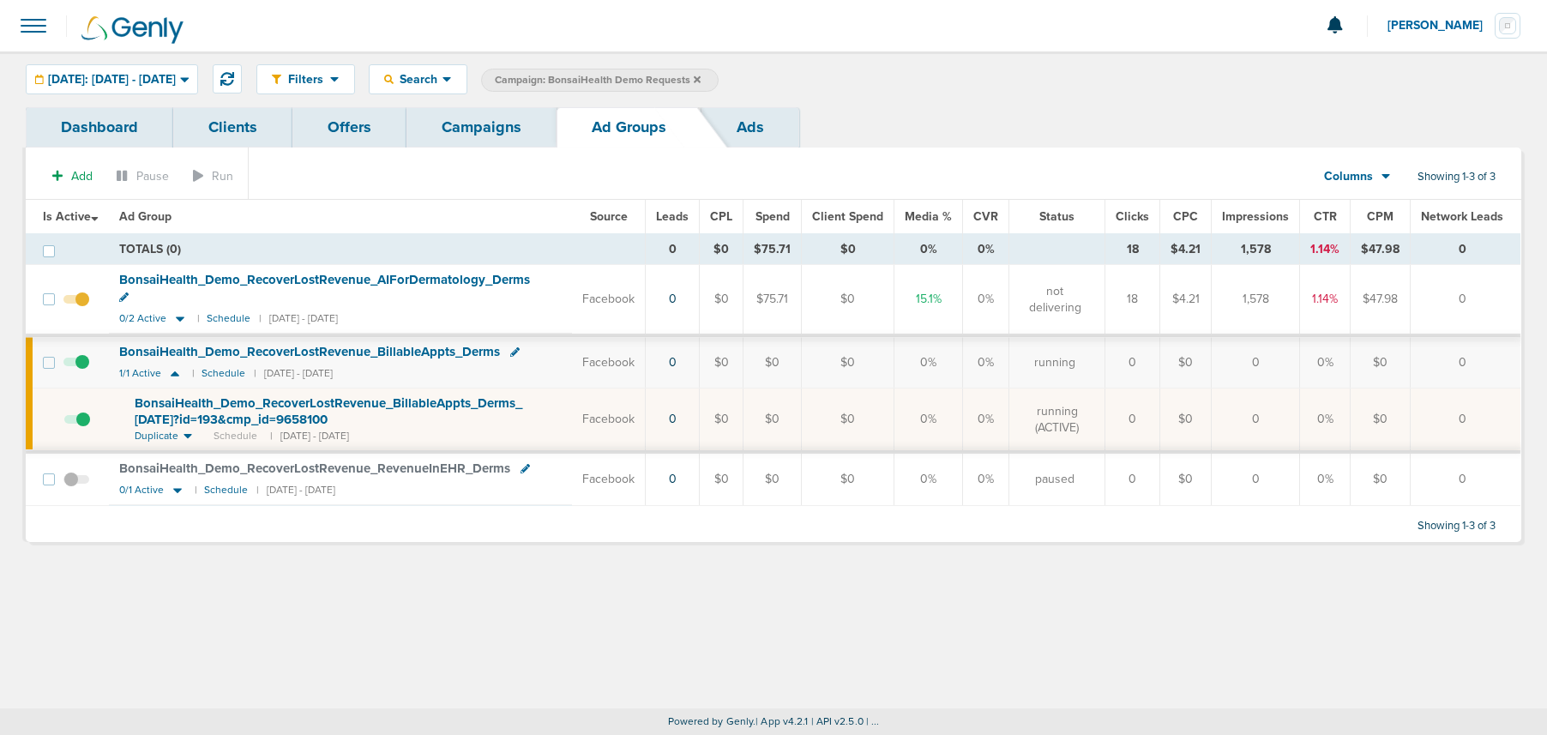
click at [488, 132] on link "Campaigns" at bounding box center [482, 127] width 150 height 40
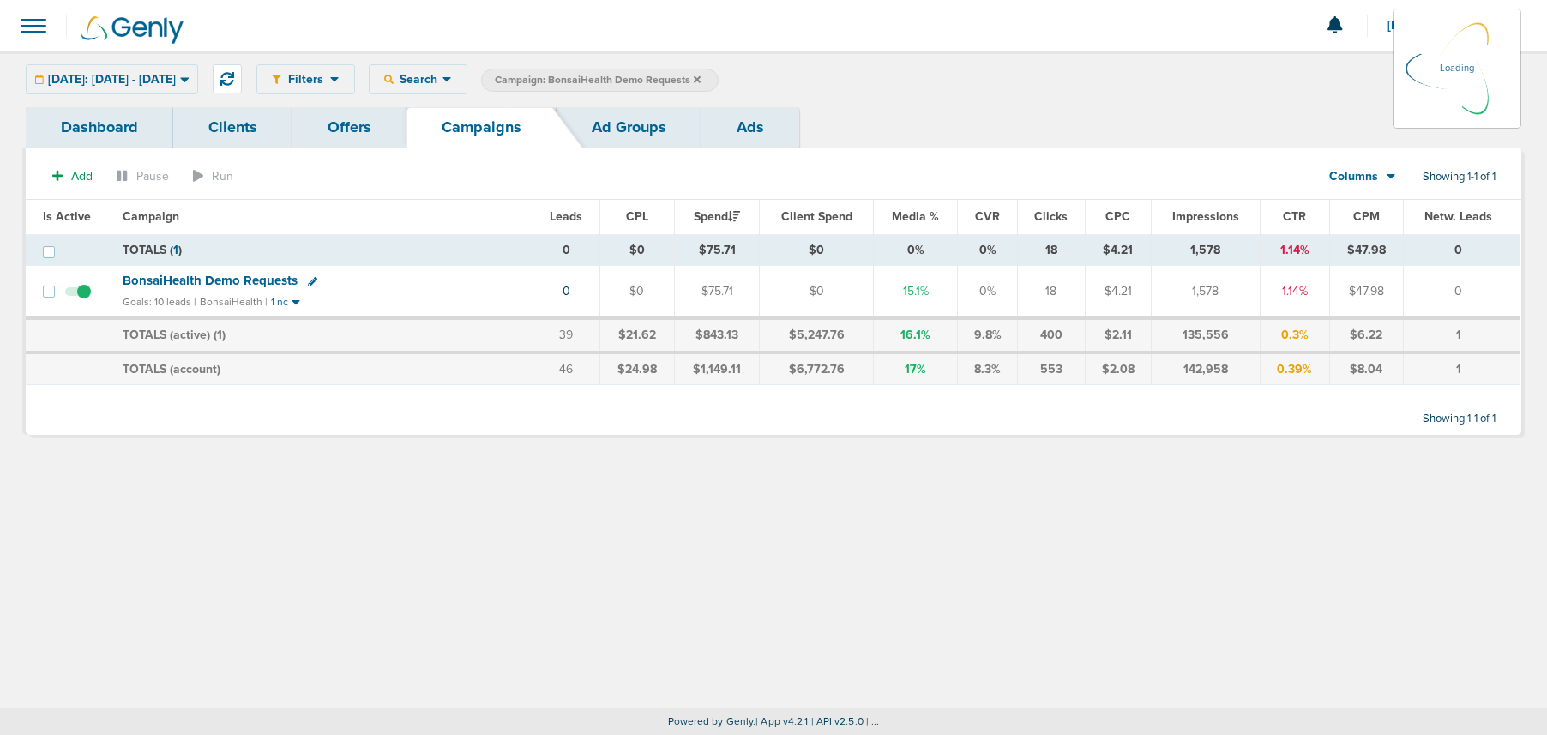
click at [701, 81] on icon at bounding box center [697, 80] width 7 height 10
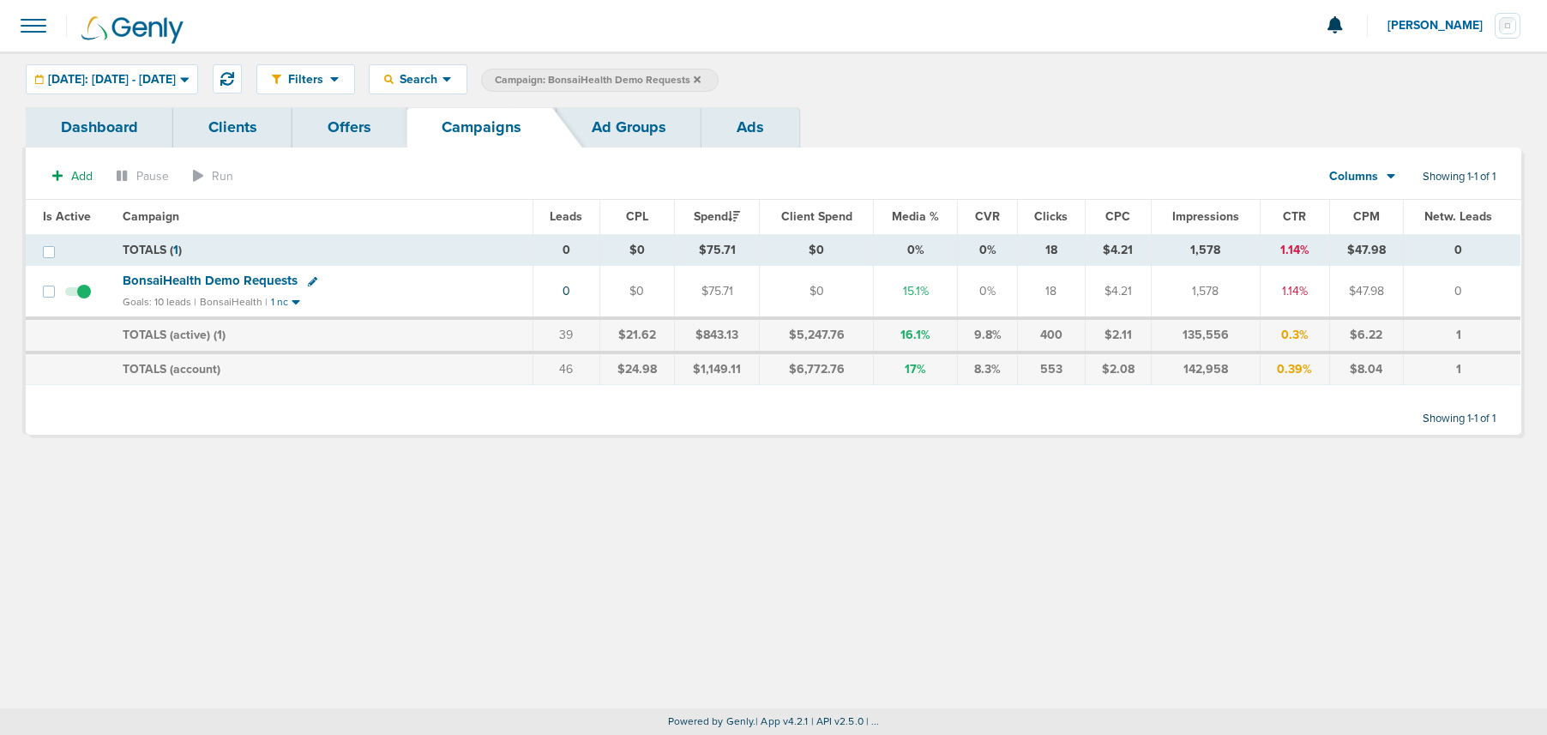
click at [701, 80] on icon at bounding box center [697, 78] width 7 height 7
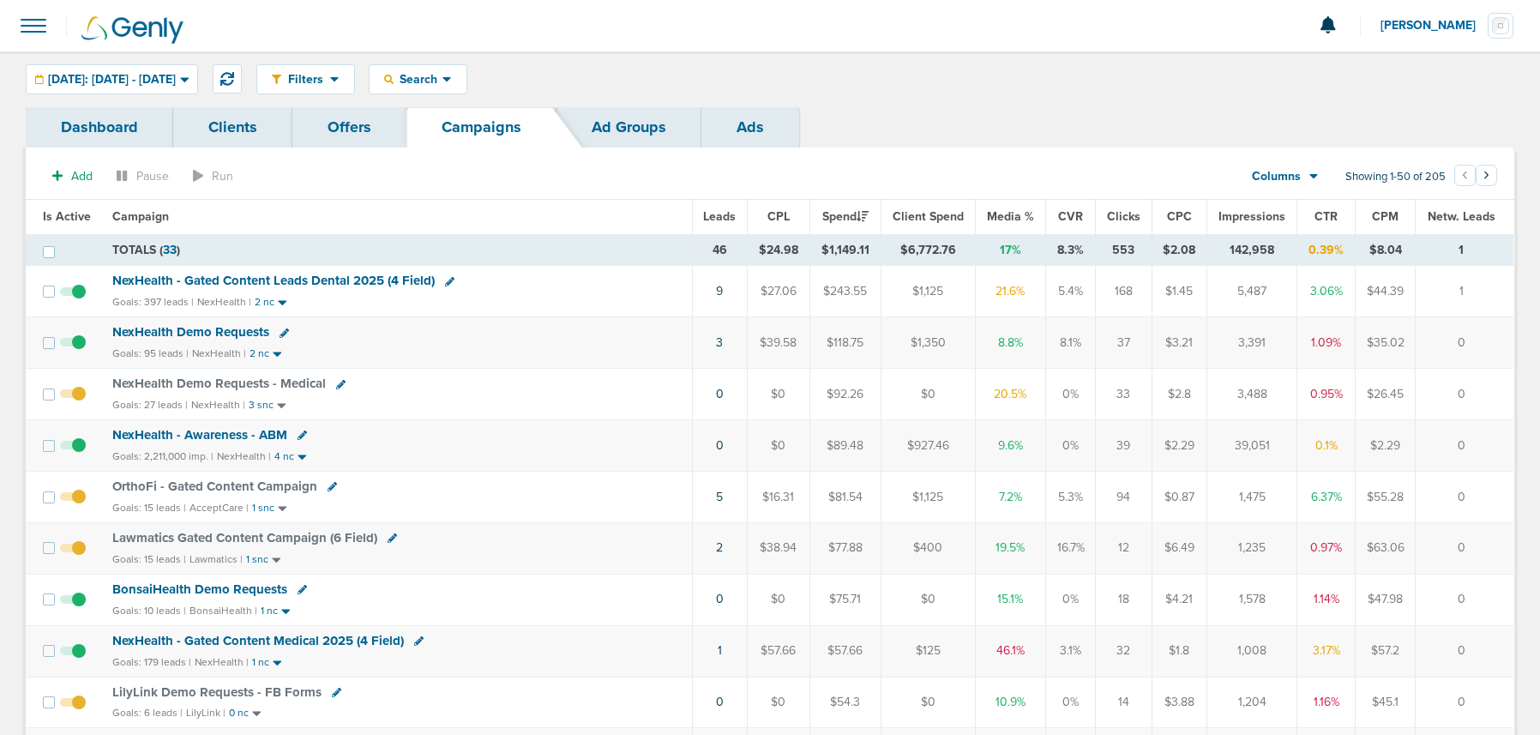
click at [199, 331] on span "NexHealth Demo Requests" at bounding box center [190, 331] width 157 height 15
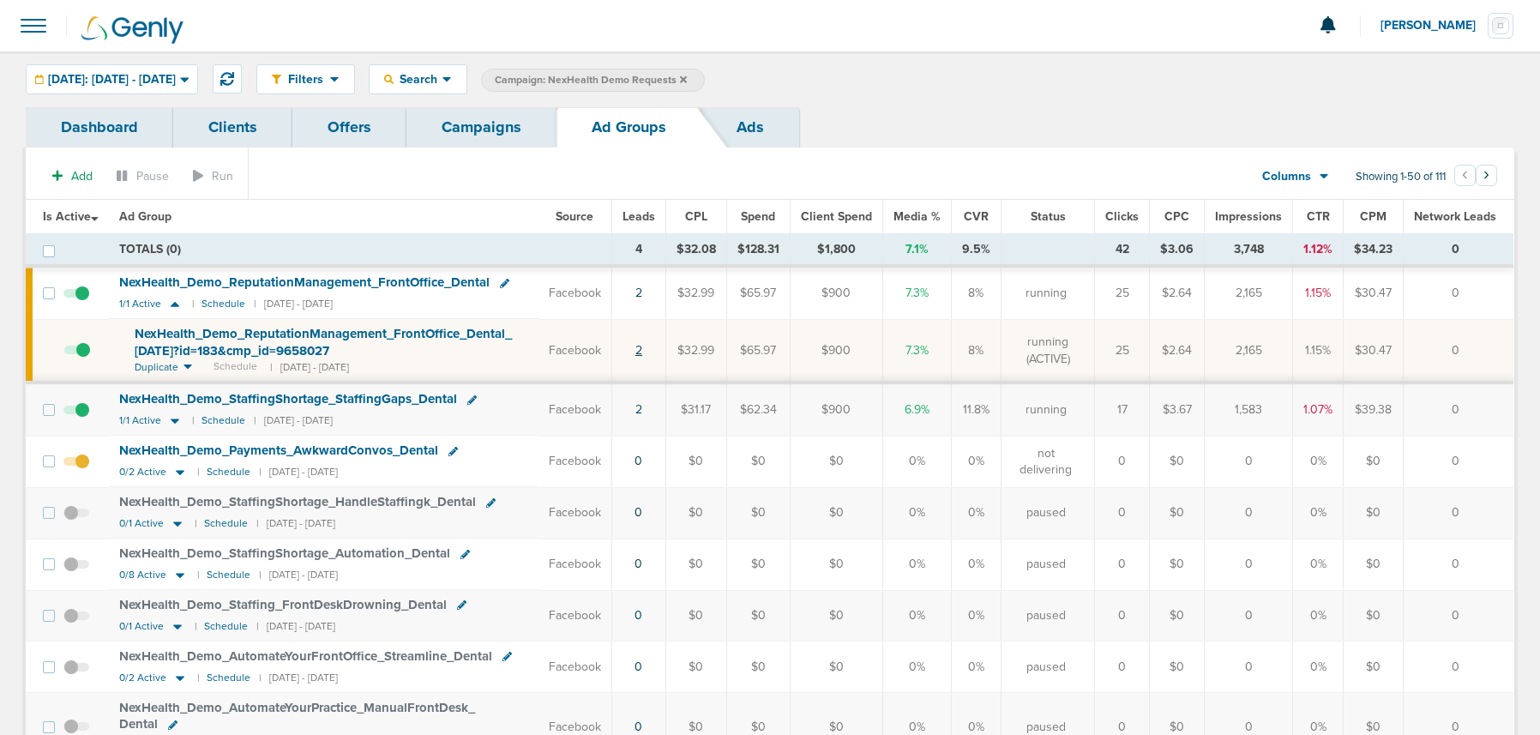
click at [642, 352] on link "2" at bounding box center [639, 350] width 7 height 15
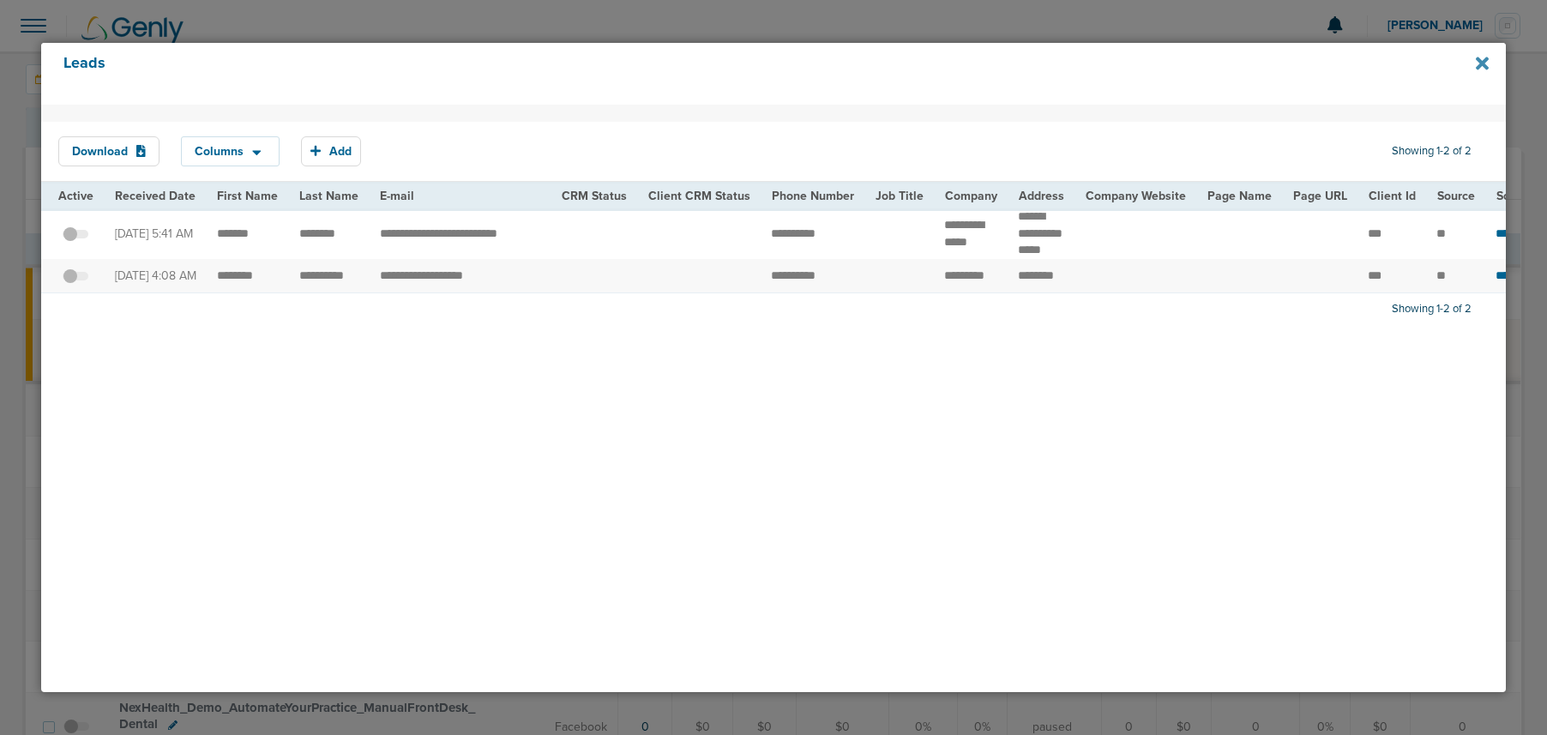
click at [1485, 63] on icon at bounding box center [1482, 63] width 13 height 19
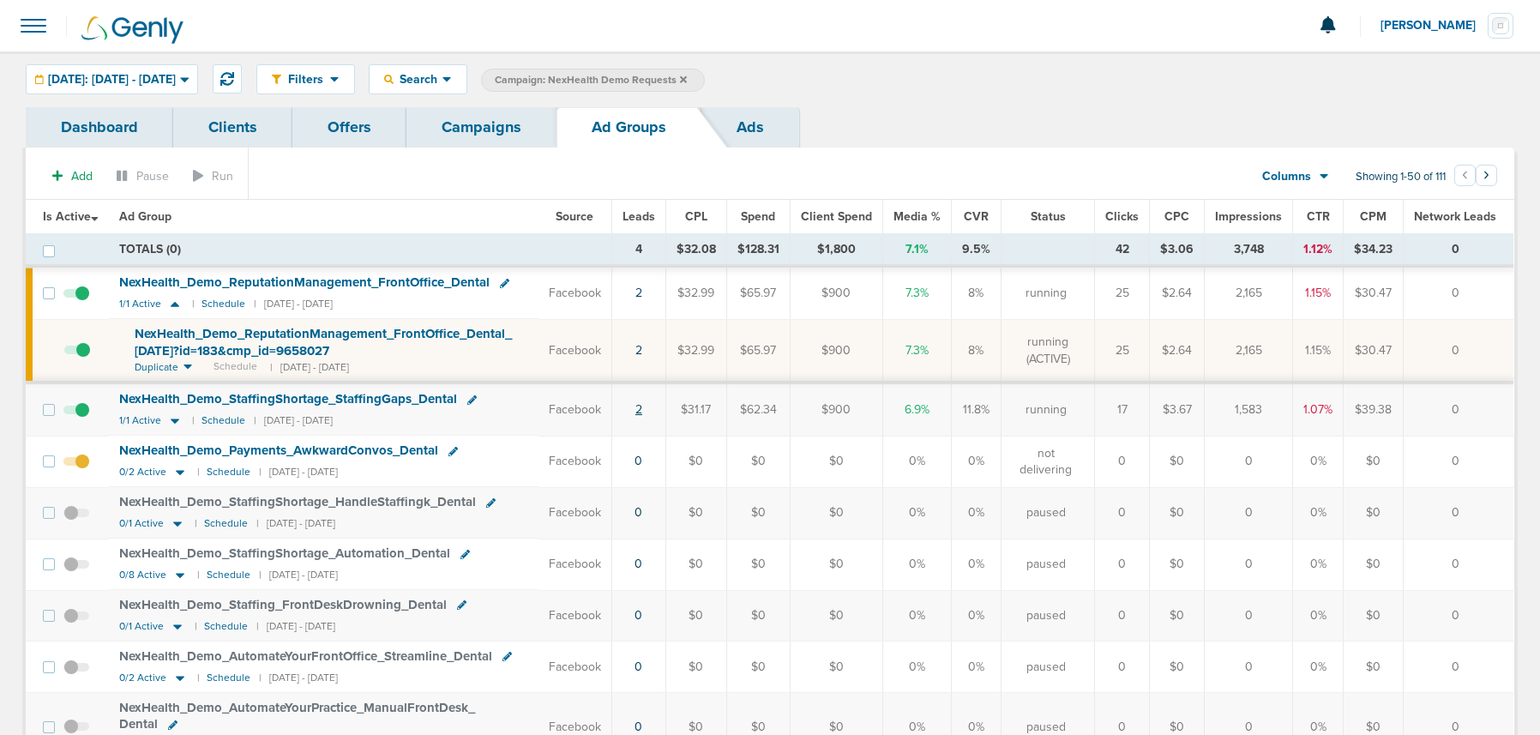
click at [642, 413] on link "2" at bounding box center [639, 409] width 7 height 15
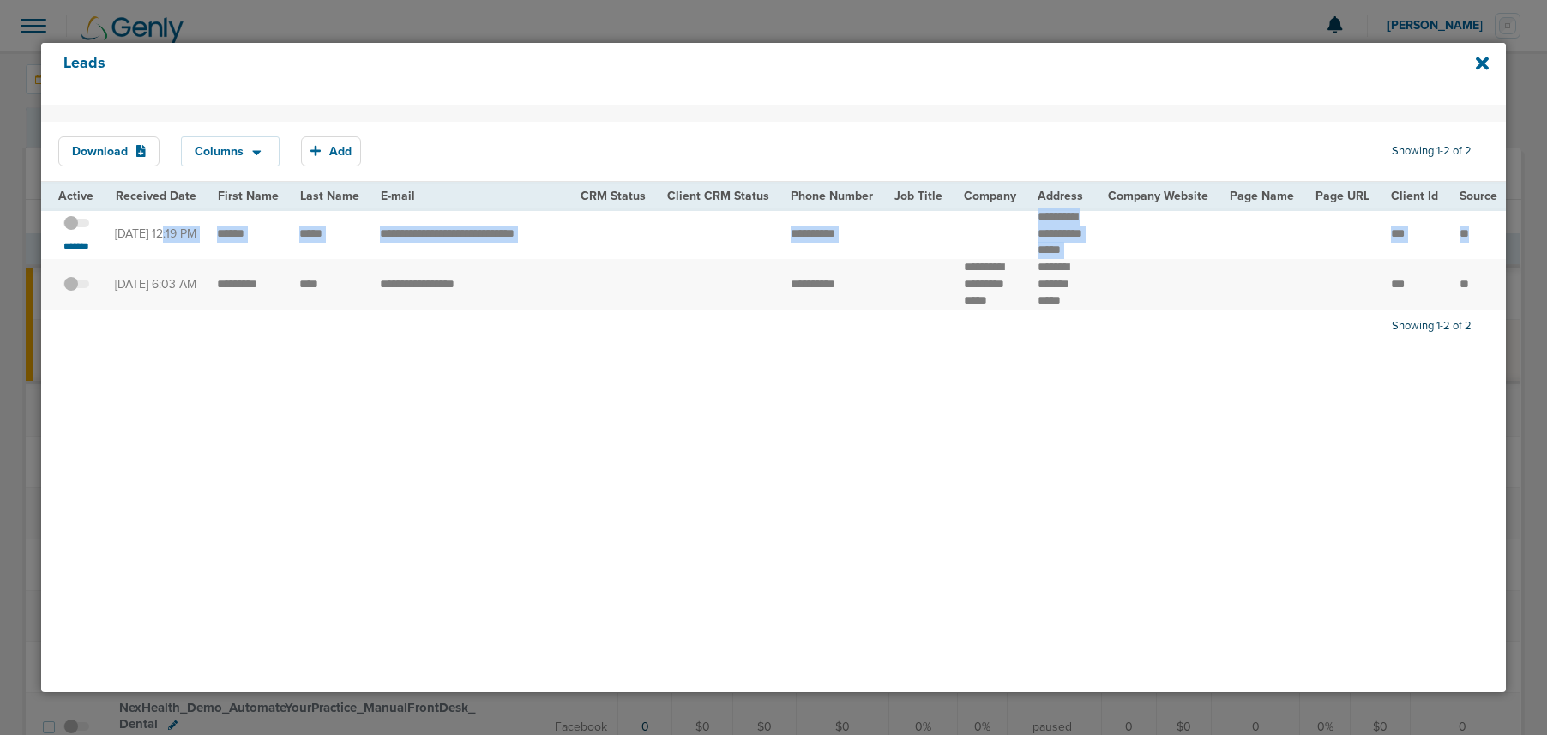
drag, startPoint x: 117, startPoint y: 225, endPoint x: 1447, endPoint y: 255, distance: 1330.5
copy tr "**********"
click at [1485, 64] on icon at bounding box center [1482, 63] width 13 height 13
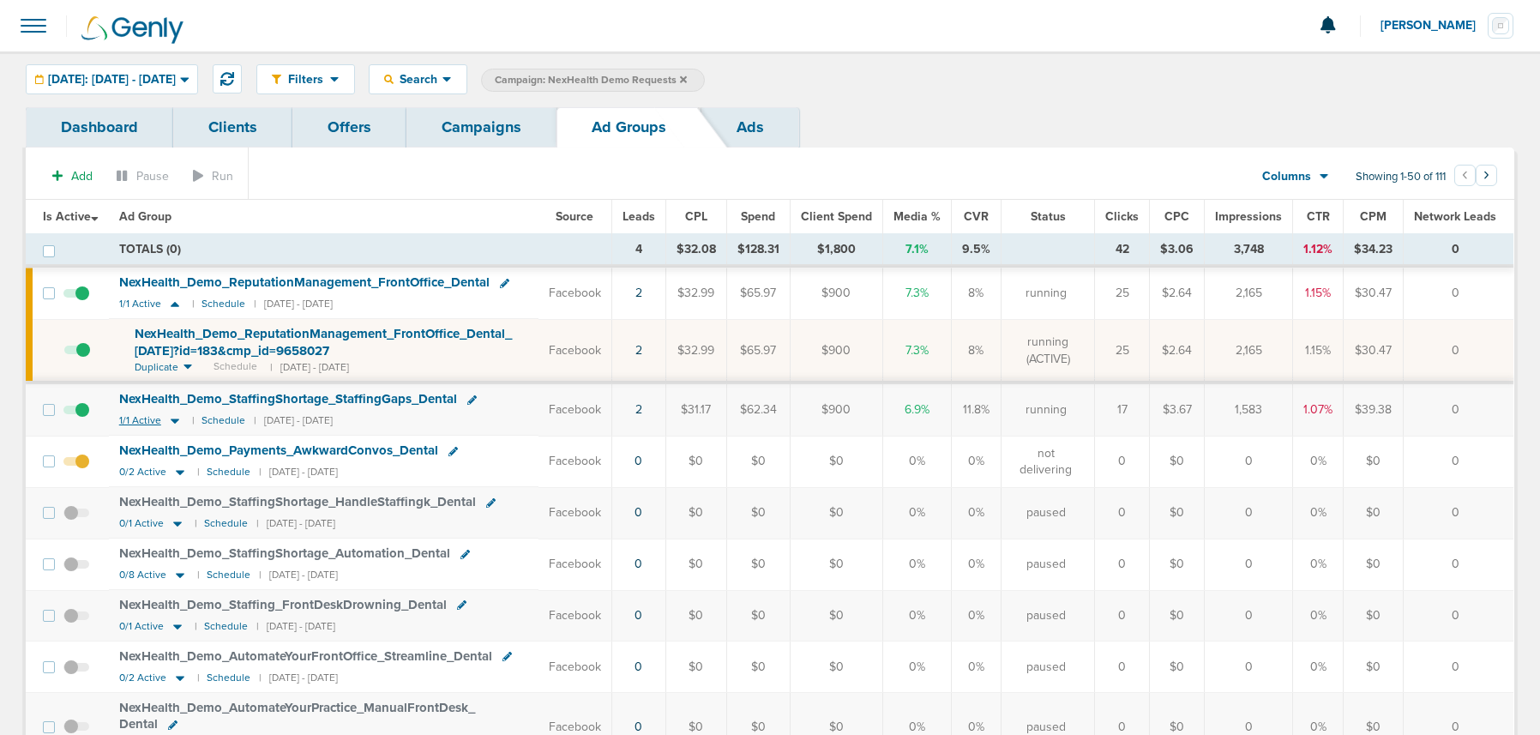
click at [174, 423] on icon at bounding box center [175, 421] width 9 height 5
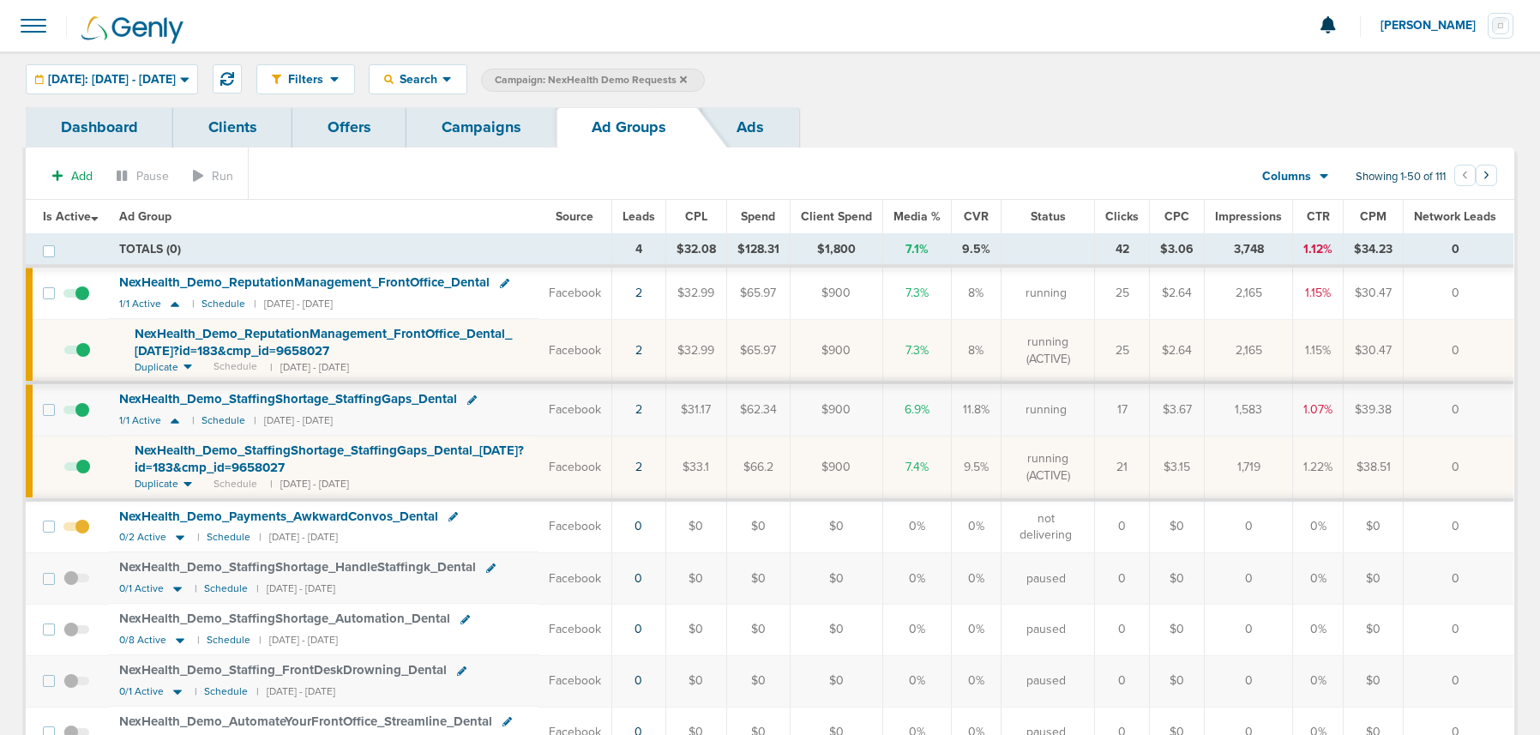
click at [260, 479] on span "Duplicate Schedule | 09/05/2025 - 09/09/2025" at bounding box center [242, 484] width 214 height 15
drag, startPoint x: 125, startPoint y: 447, endPoint x: 389, endPoint y: 474, distance: 265.6
click at [389, 474] on td "NexHealth_ Demo_ StaffingShortage_ StaffingGaps_ Dental_ 09.04.25?id=183&cmp_ i…" at bounding box center [324, 467] width 430 height 63
copy span "NexHealth_ Demo_ StaffingShortage_ StaffingGaps_ Dental_ [DATE]?id=183&cmp_ id=…"
click at [456, 133] on link "Campaigns" at bounding box center [482, 127] width 150 height 40
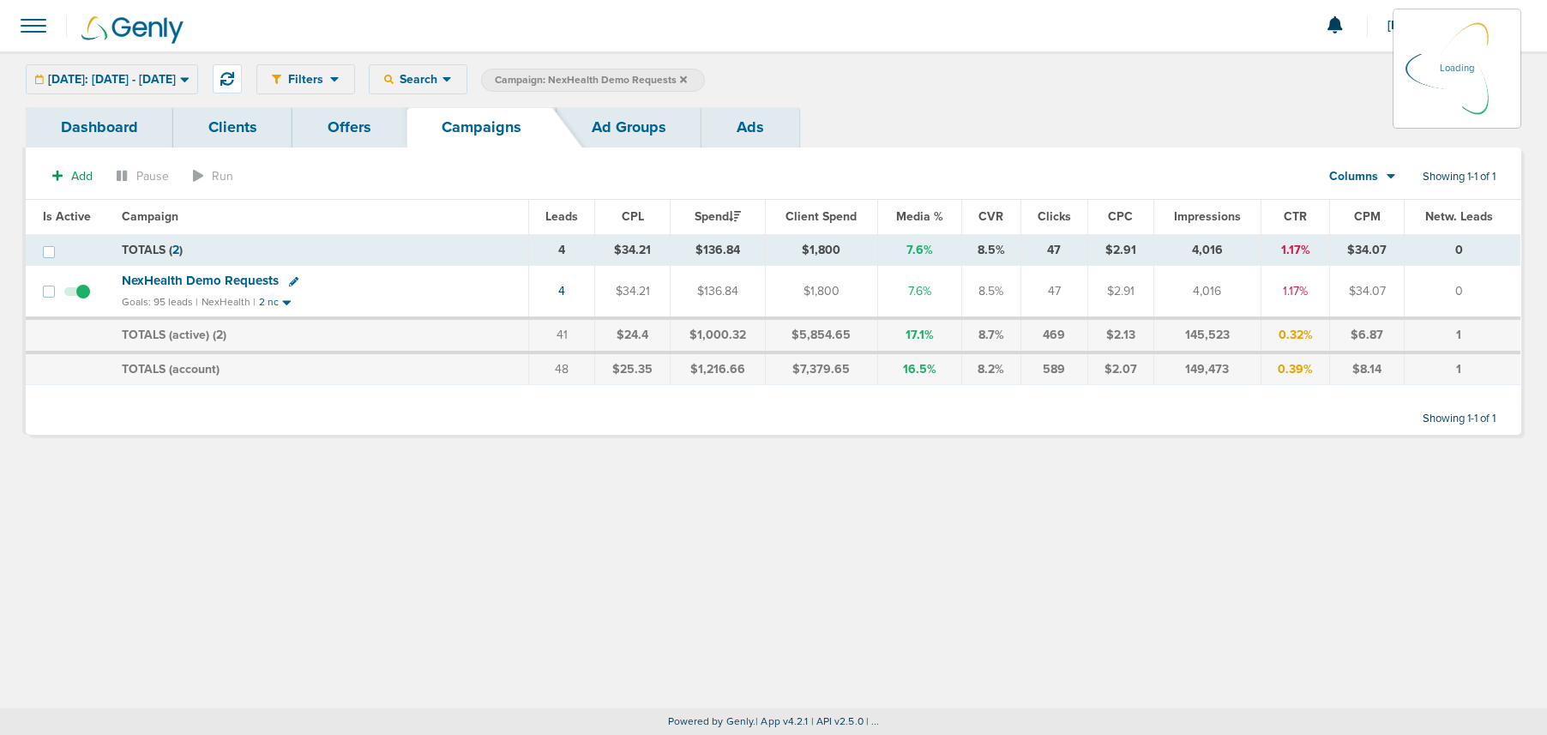
click at [687, 76] on icon at bounding box center [683, 80] width 7 height 10
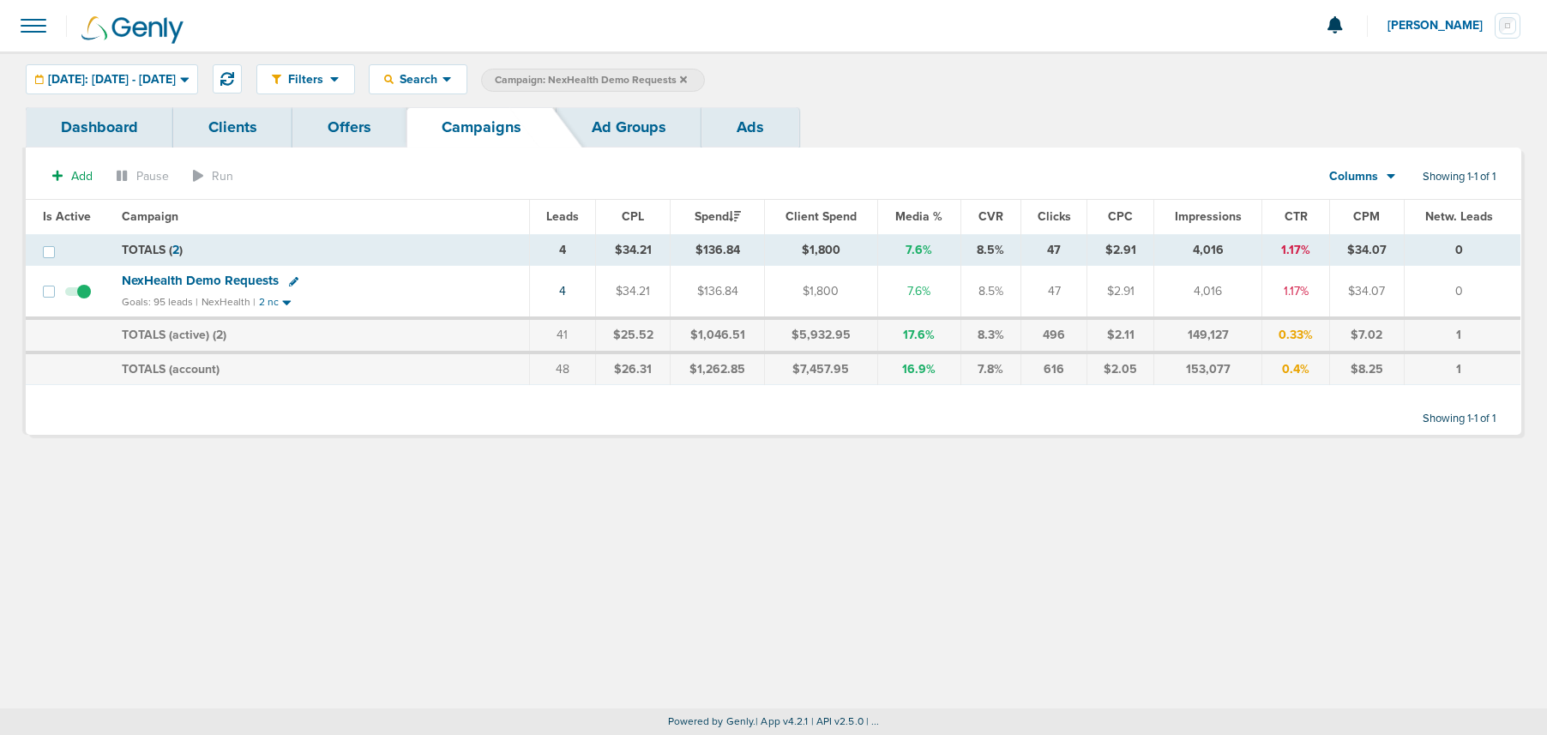
click at [219, 279] on span "NexHealth Demo Requests" at bounding box center [200, 280] width 157 height 15
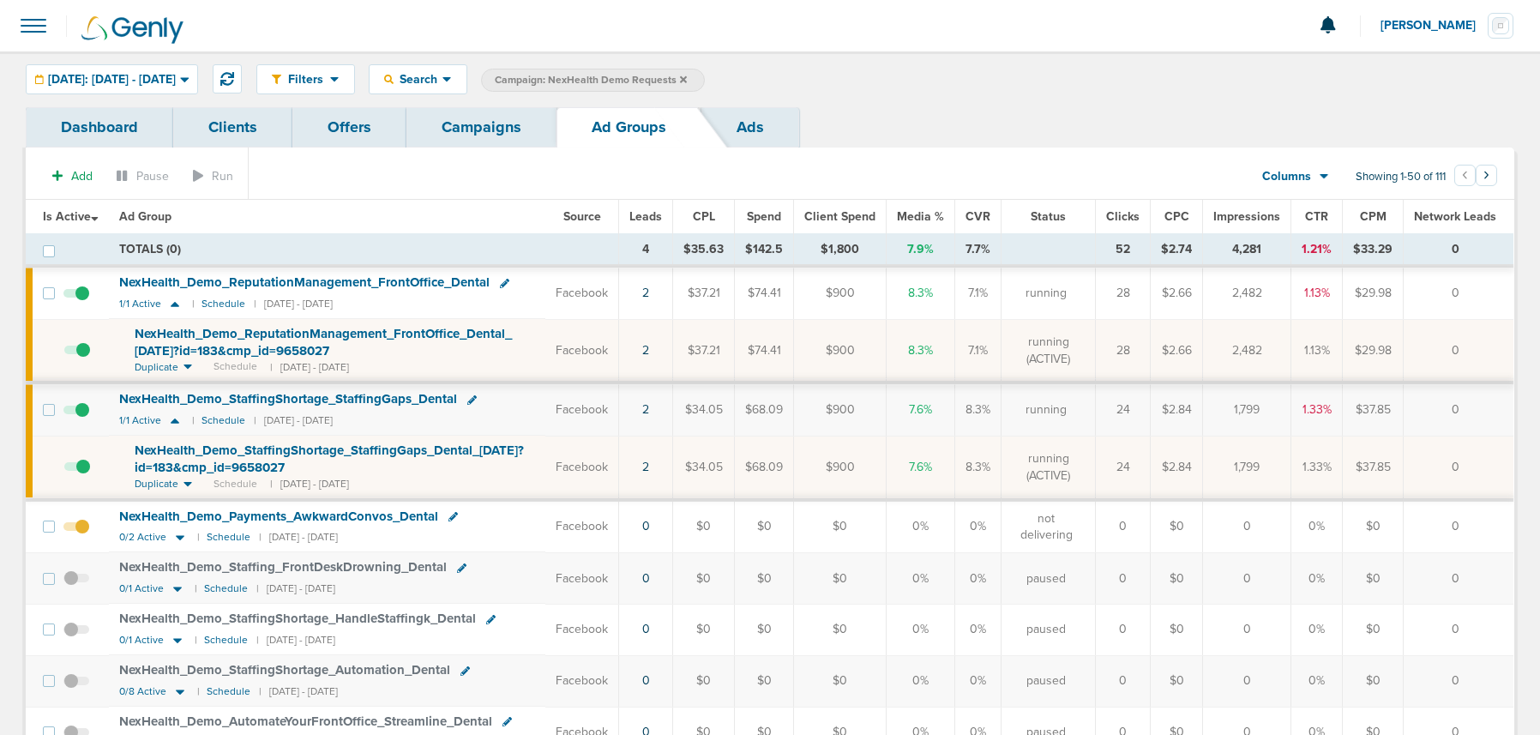
click at [197, 445] on span "NexHealth_ Demo_ StaffingShortage_ StaffingGaps_ Dental_ [DATE]?id=183&cmp_ id=…" at bounding box center [329, 459] width 389 height 33
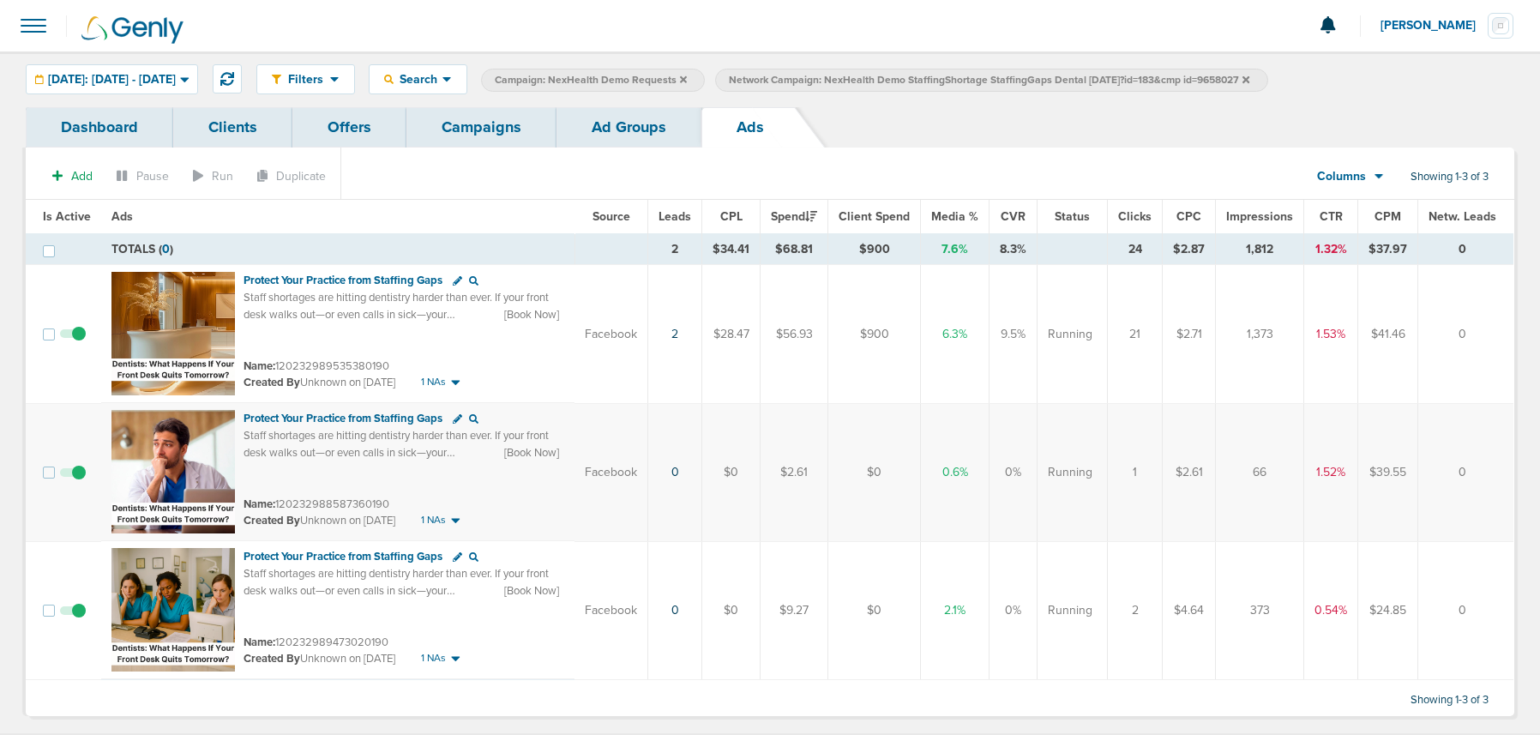
click at [501, 134] on link "Campaigns" at bounding box center [482, 127] width 150 height 40
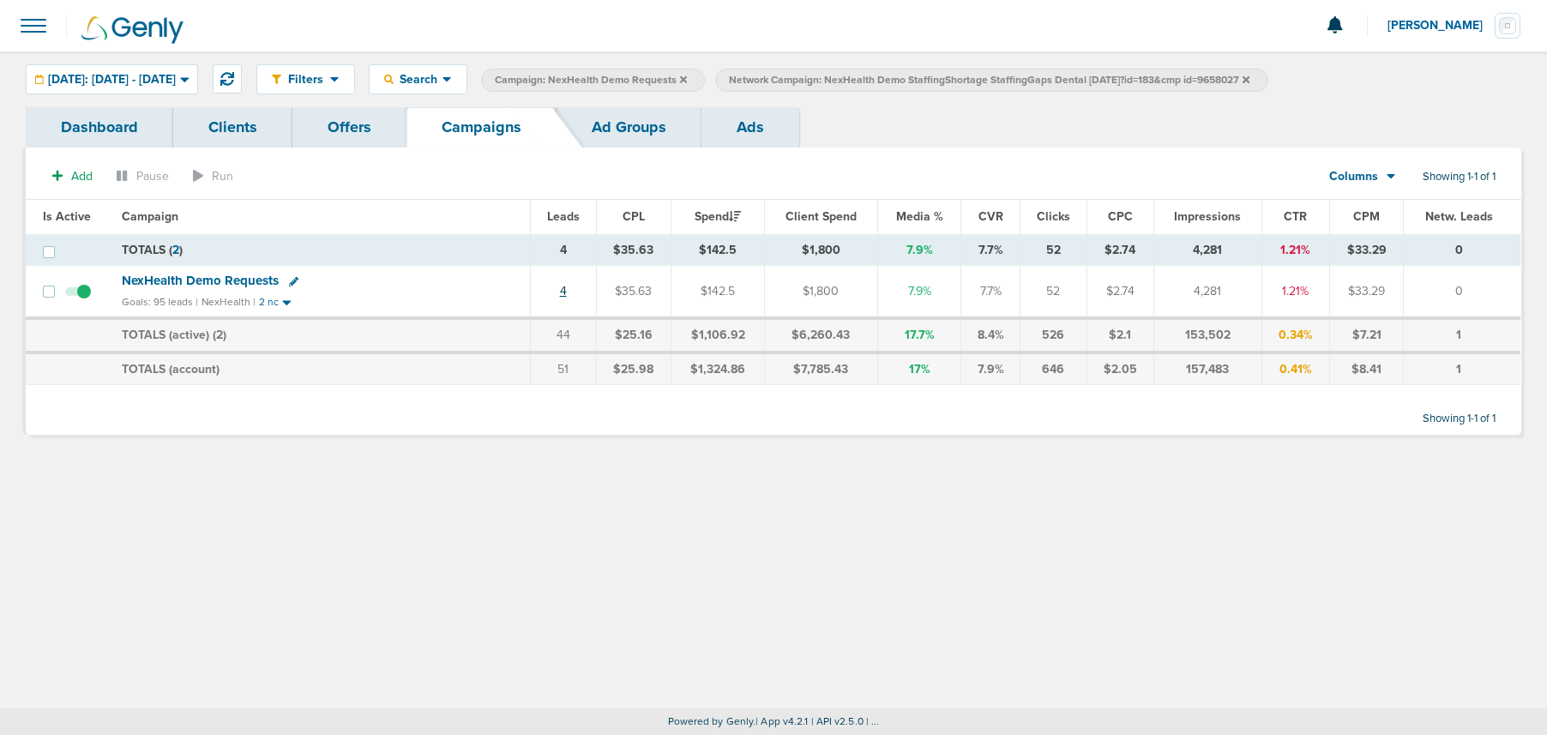
click at [564, 293] on link "4" at bounding box center [563, 291] width 7 height 15
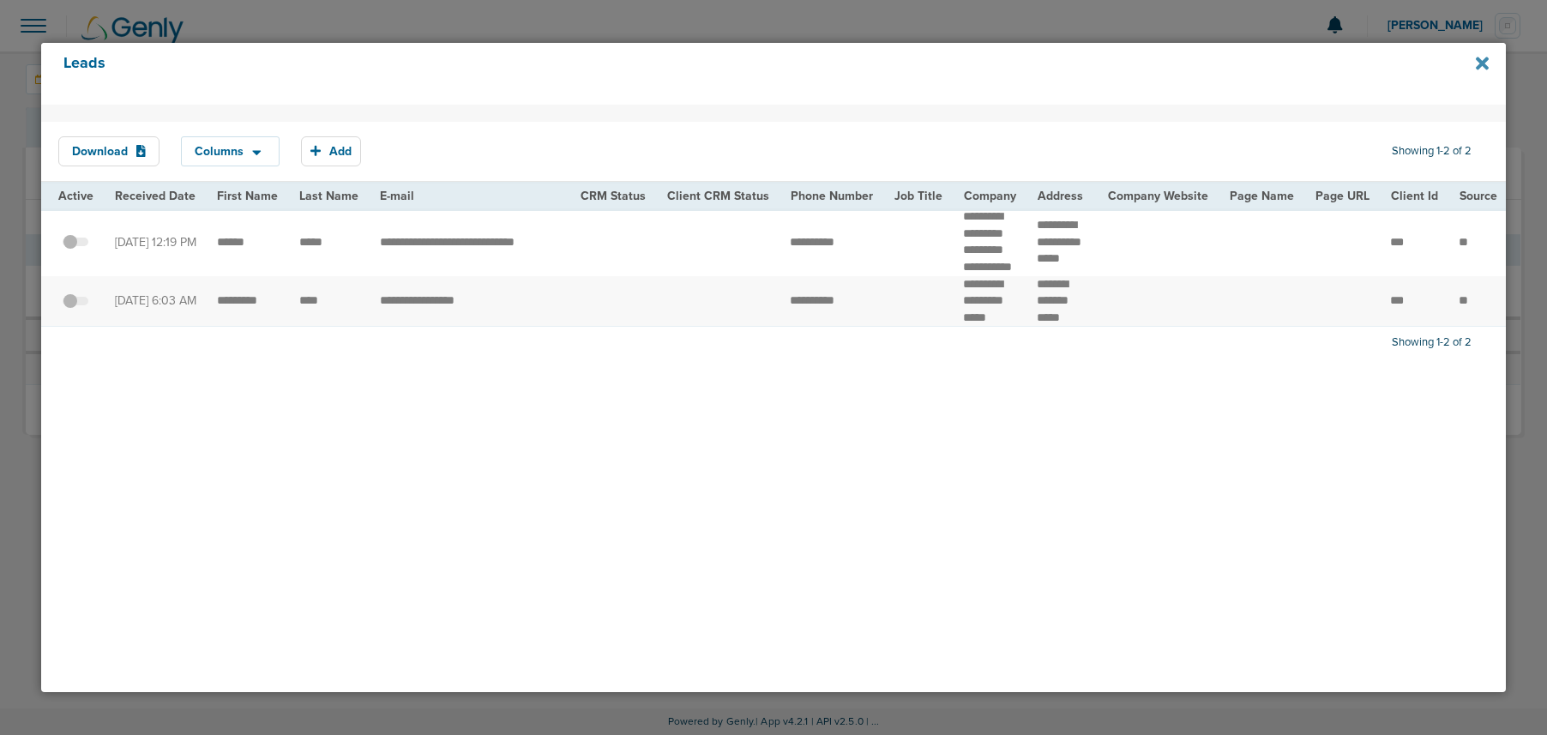
click at [1485, 67] on icon at bounding box center [1482, 63] width 13 height 13
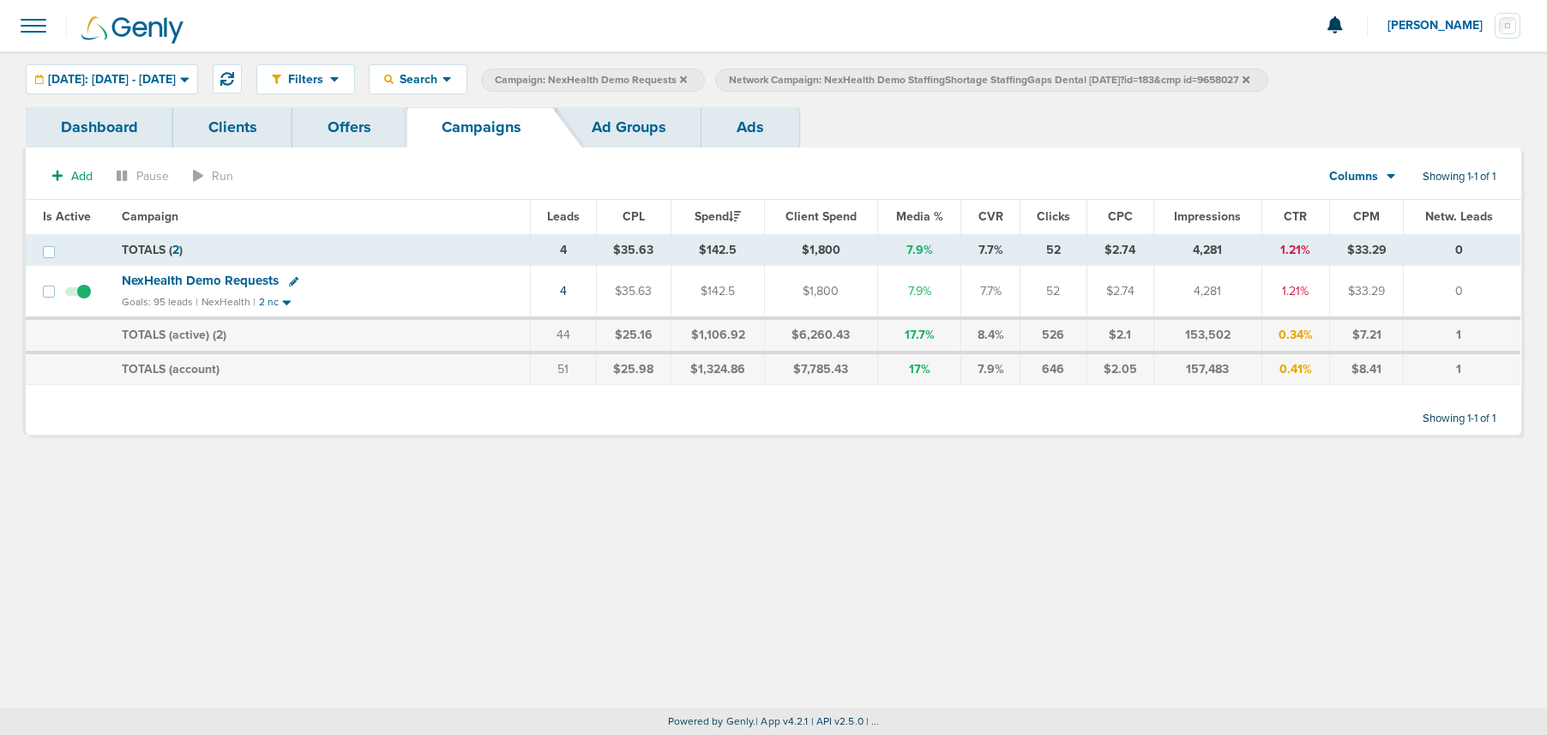
click at [1268, 74] on label "Network Campaign: NexHealth Demo StaffingShortage StaffingGaps Dental [DATE]?id…" at bounding box center [991, 80] width 552 height 23
click at [1250, 78] on icon at bounding box center [1246, 80] width 7 height 10
click at [564, 292] on link "4" at bounding box center [563, 291] width 7 height 15
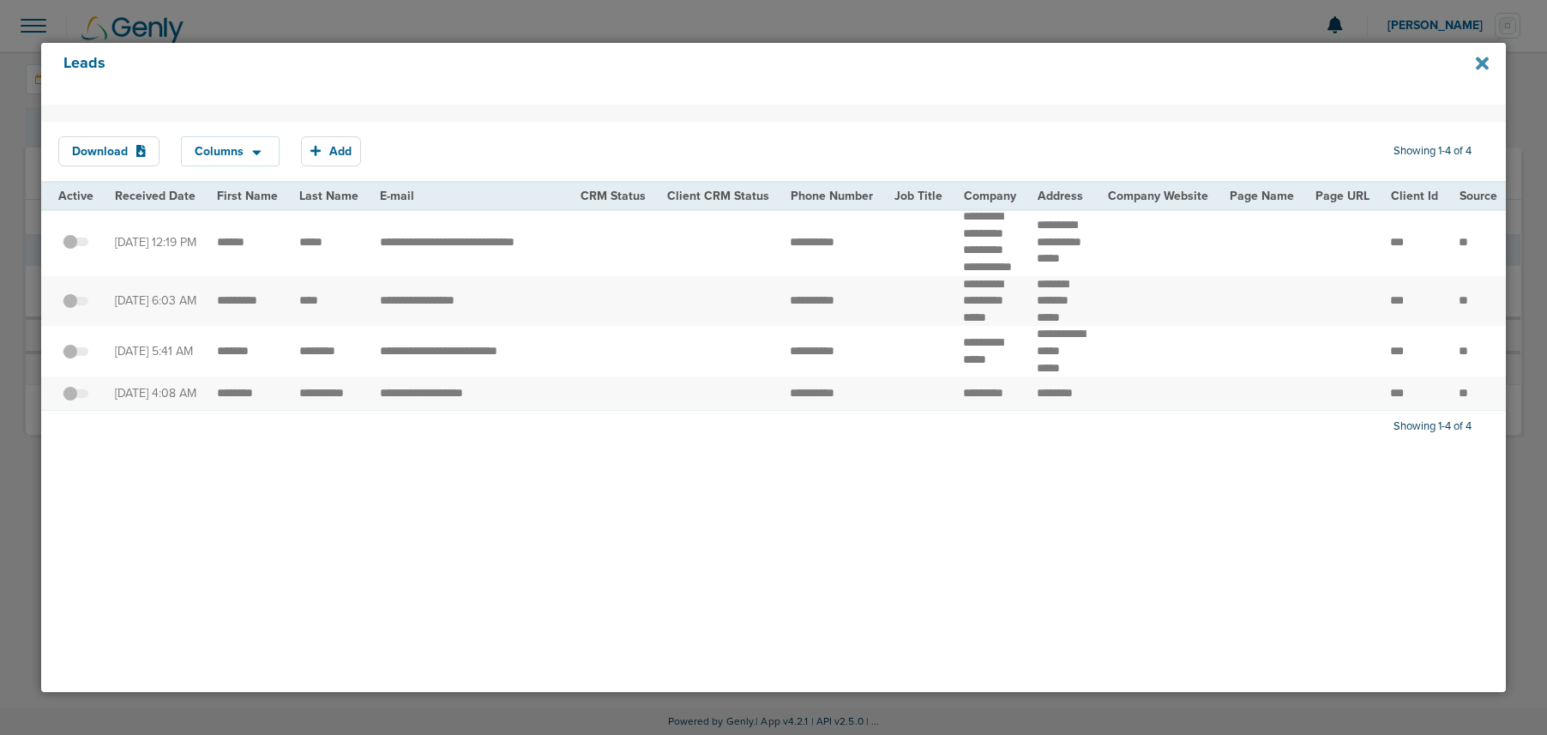
click at [1486, 64] on icon at bounding box center [1482, 63] width 13 height 19
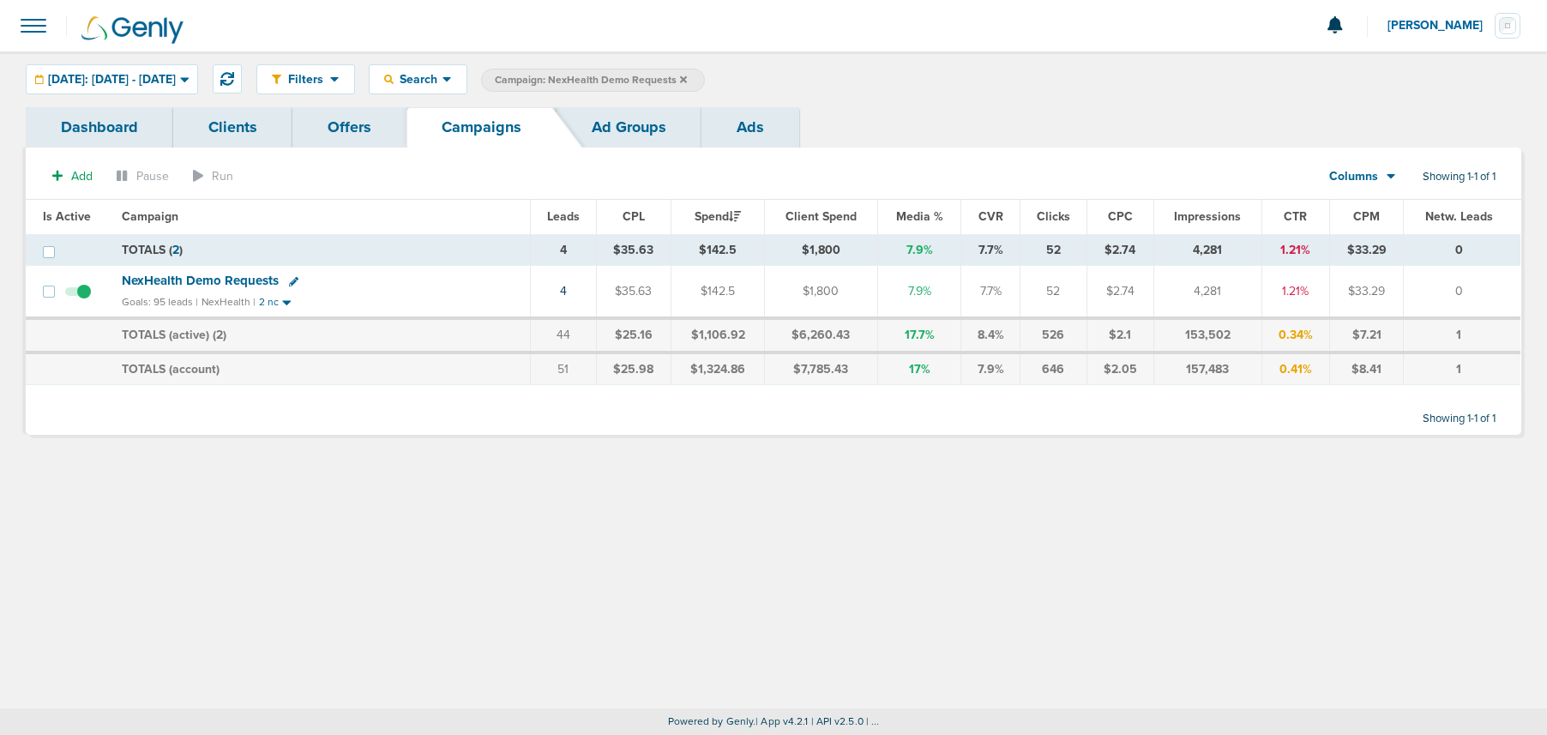
click at [687, 79] on icon at bounding box center [683, 80] width 7 height 10
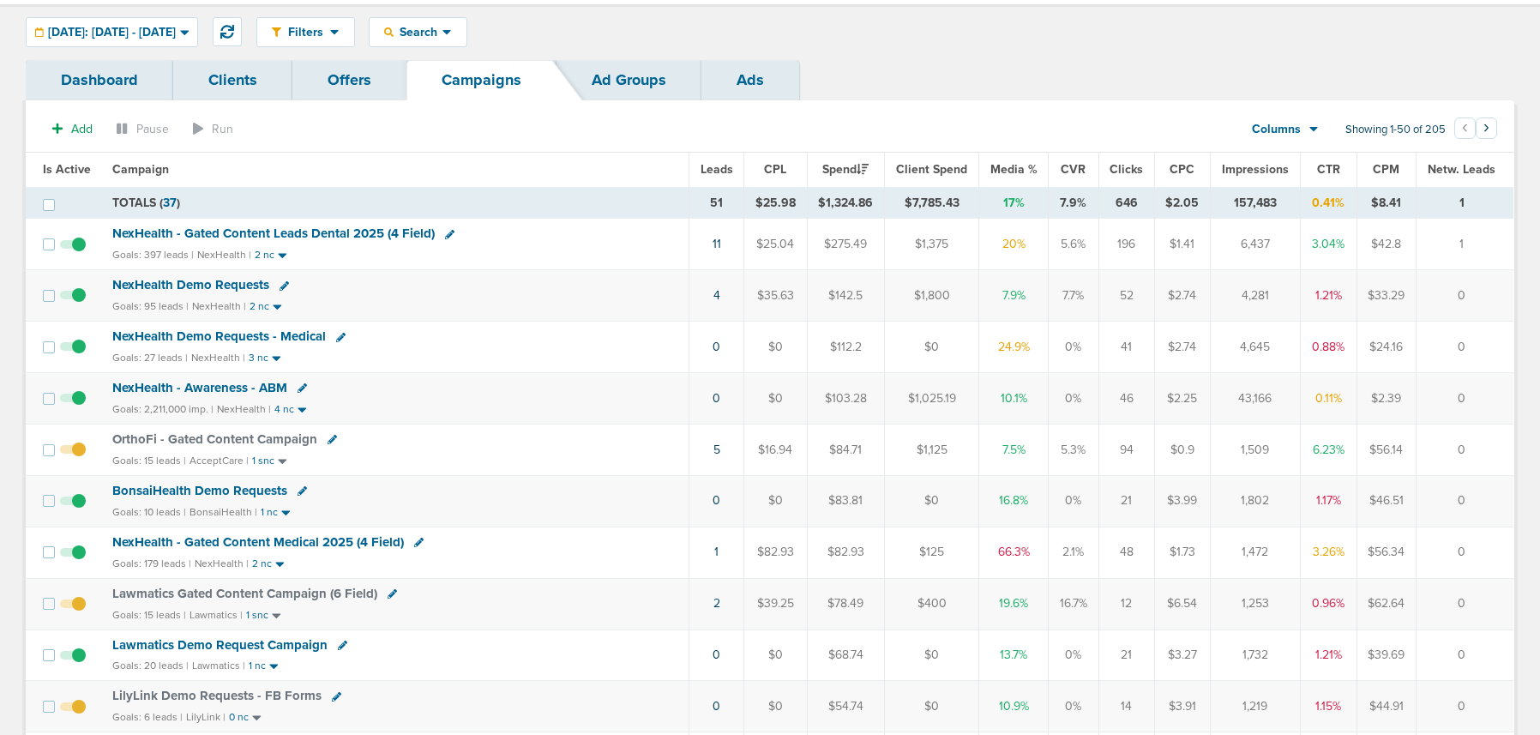
scroll to position [60, 0]
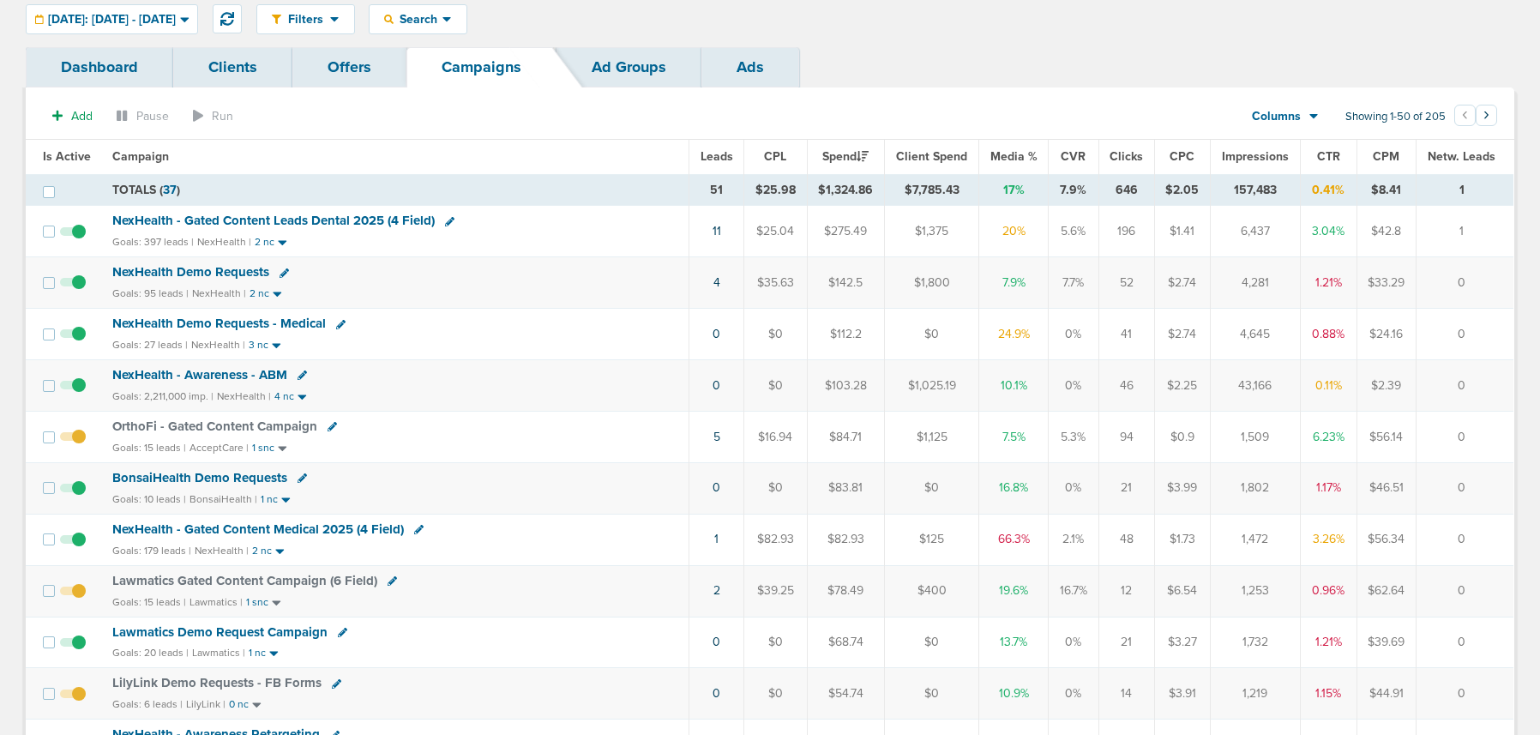
click at [297, 321] on span "NexHealth Demo Requests - Medical" at bounding box center [219, 323] width 214 height 15
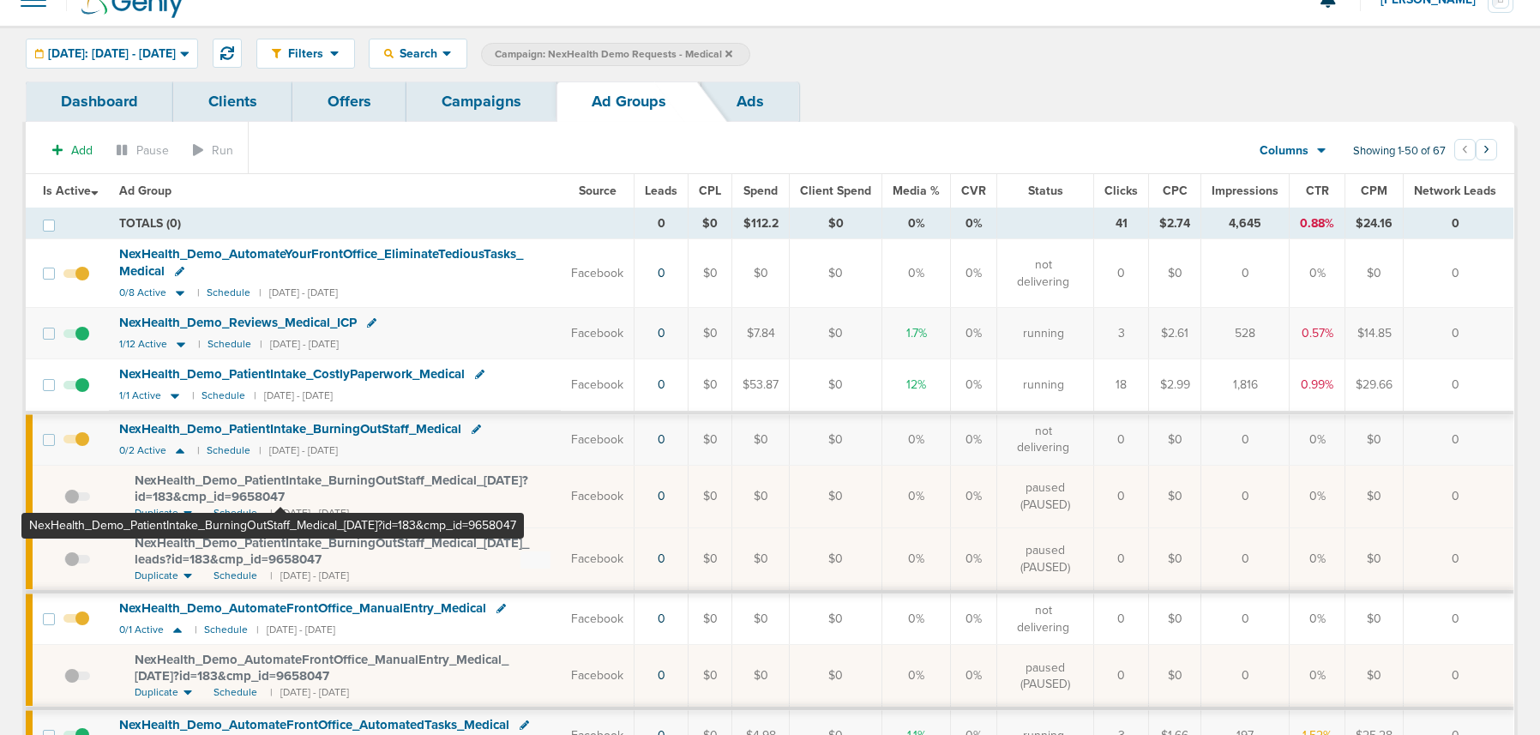
scroll to position [25, 0]
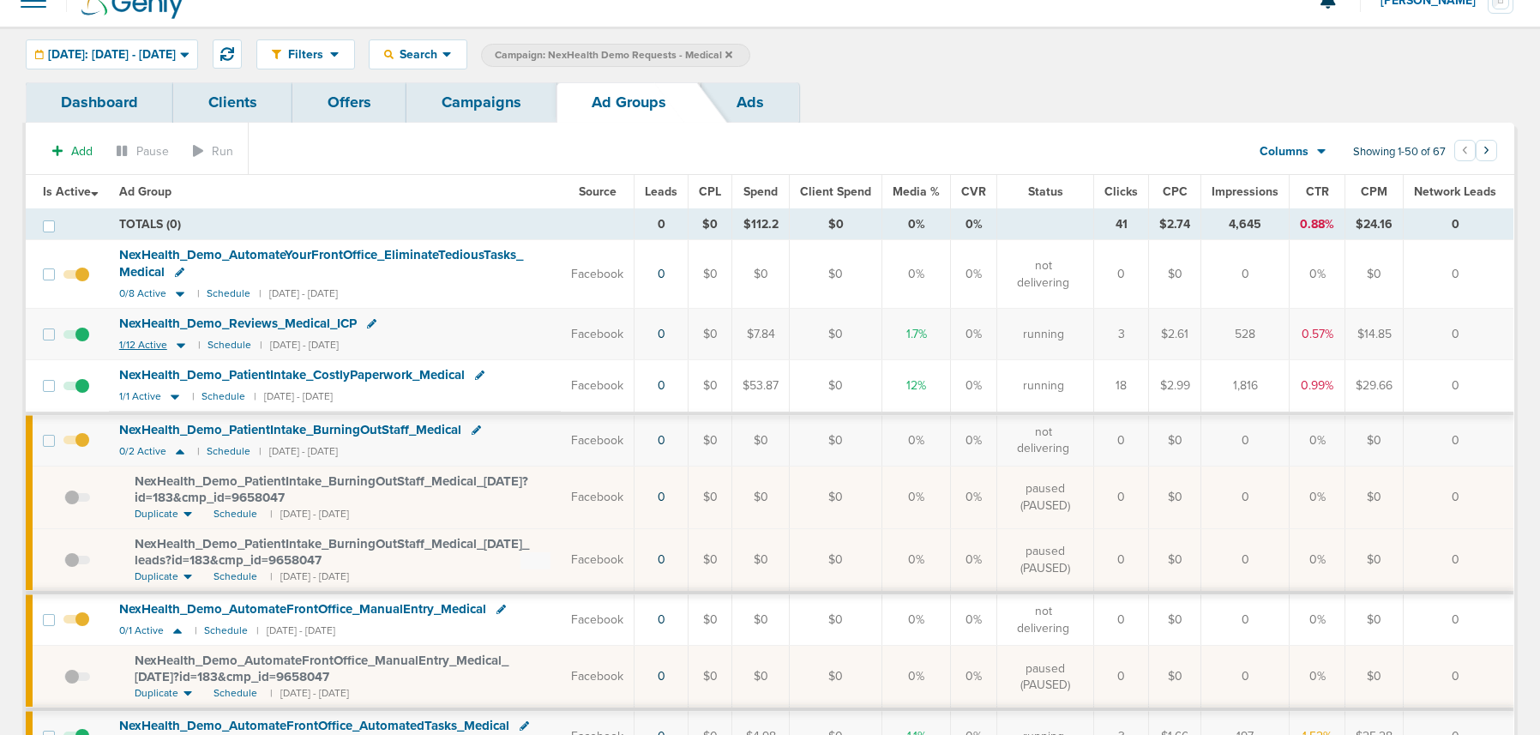
click at [181, 343] on icon at bounding box center [181, 345] width 9 height 5
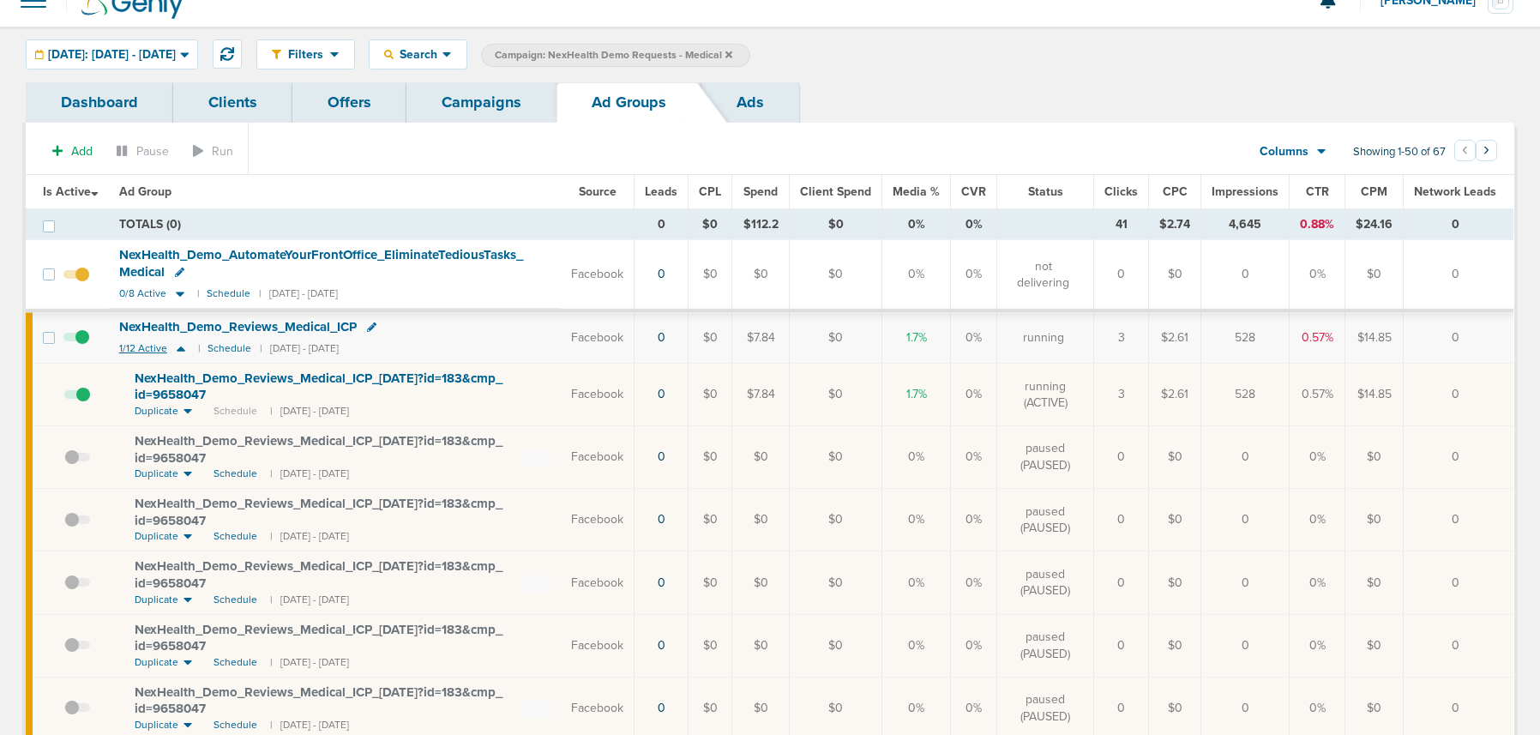
click at [181, 343] on icon at bounding box center [180, 348] width 17 height 15
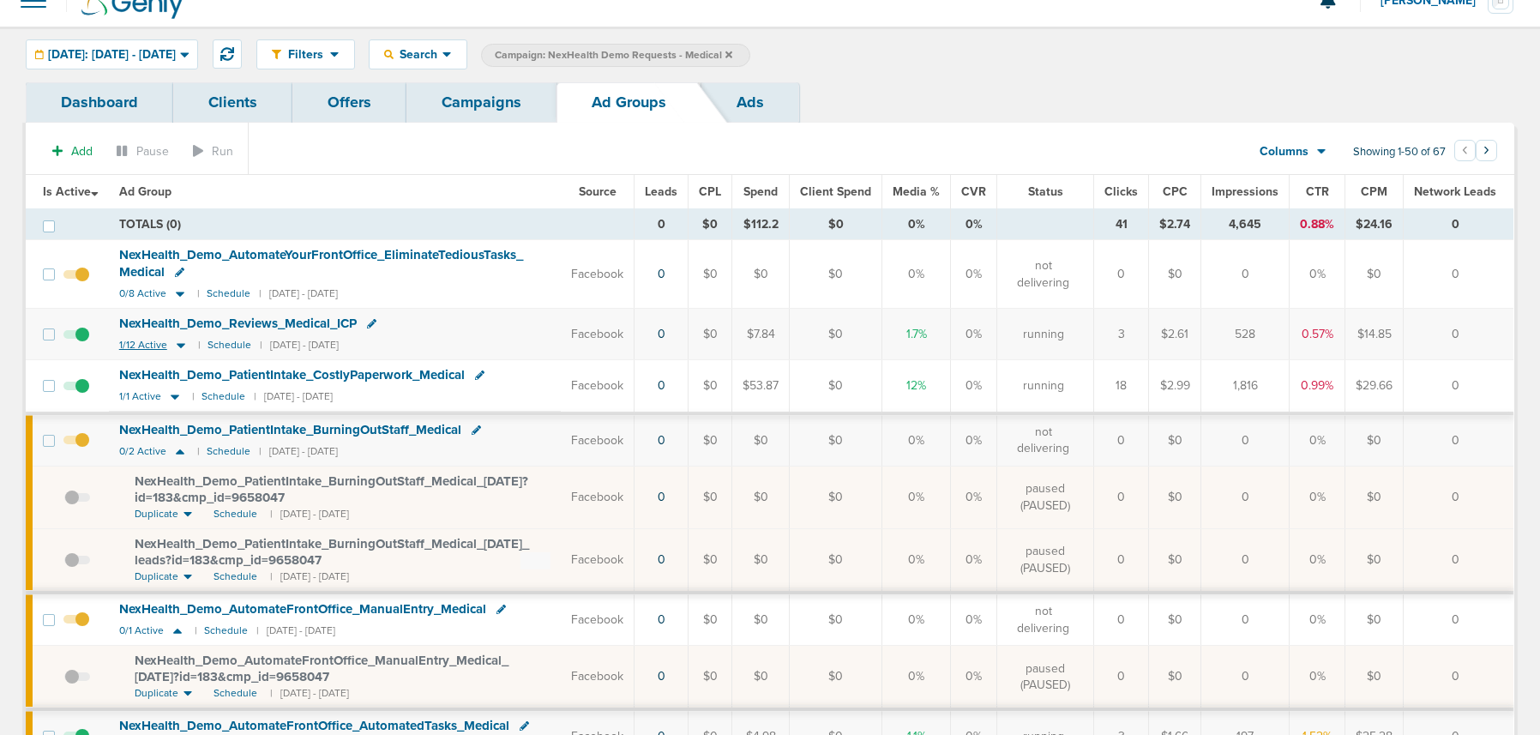
click at [183, 340] on icon at bounding box center [180, 345] width 17 height 15
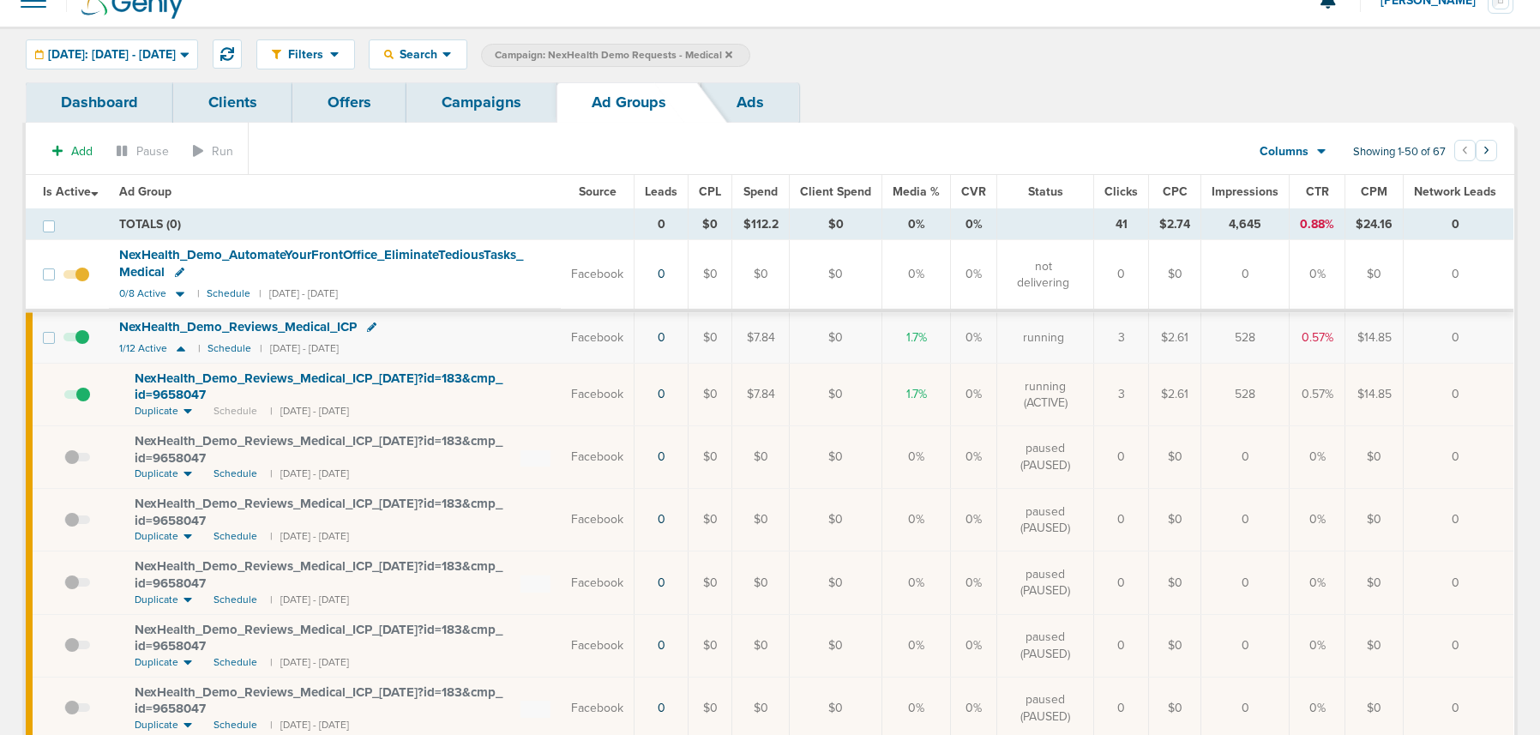
click at [85, 403] on span at bounding box center [77, 403] width 26 height 0
click at [64, 398] on input "checkbox" at bounding box center [64, 398] width 0 height 0
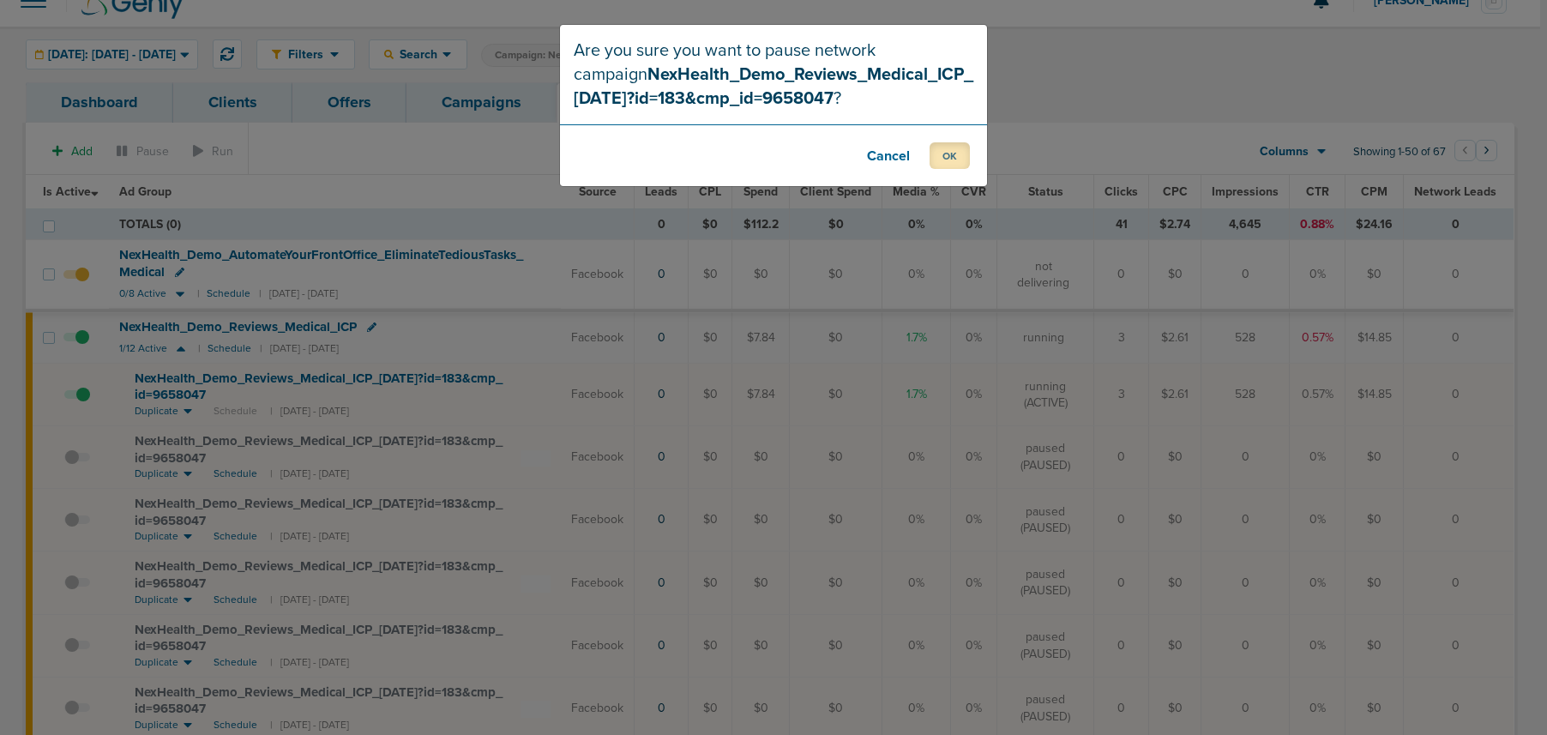
click at [937, 151] on button "OK" at bounding box center [950, 155] width 40 height 27
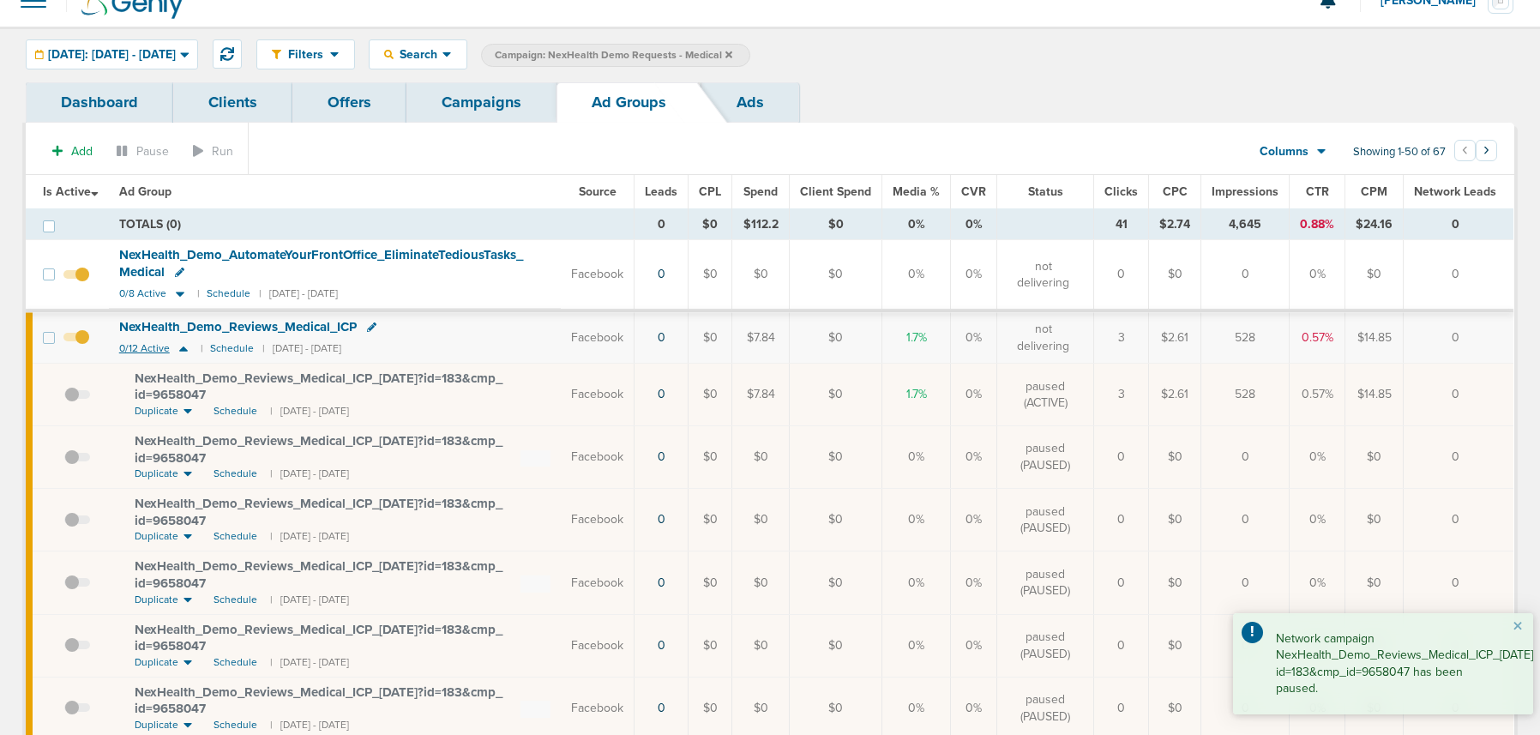
click at [185, 348] on icon at bounding box center [183, 348] width 9 height 5
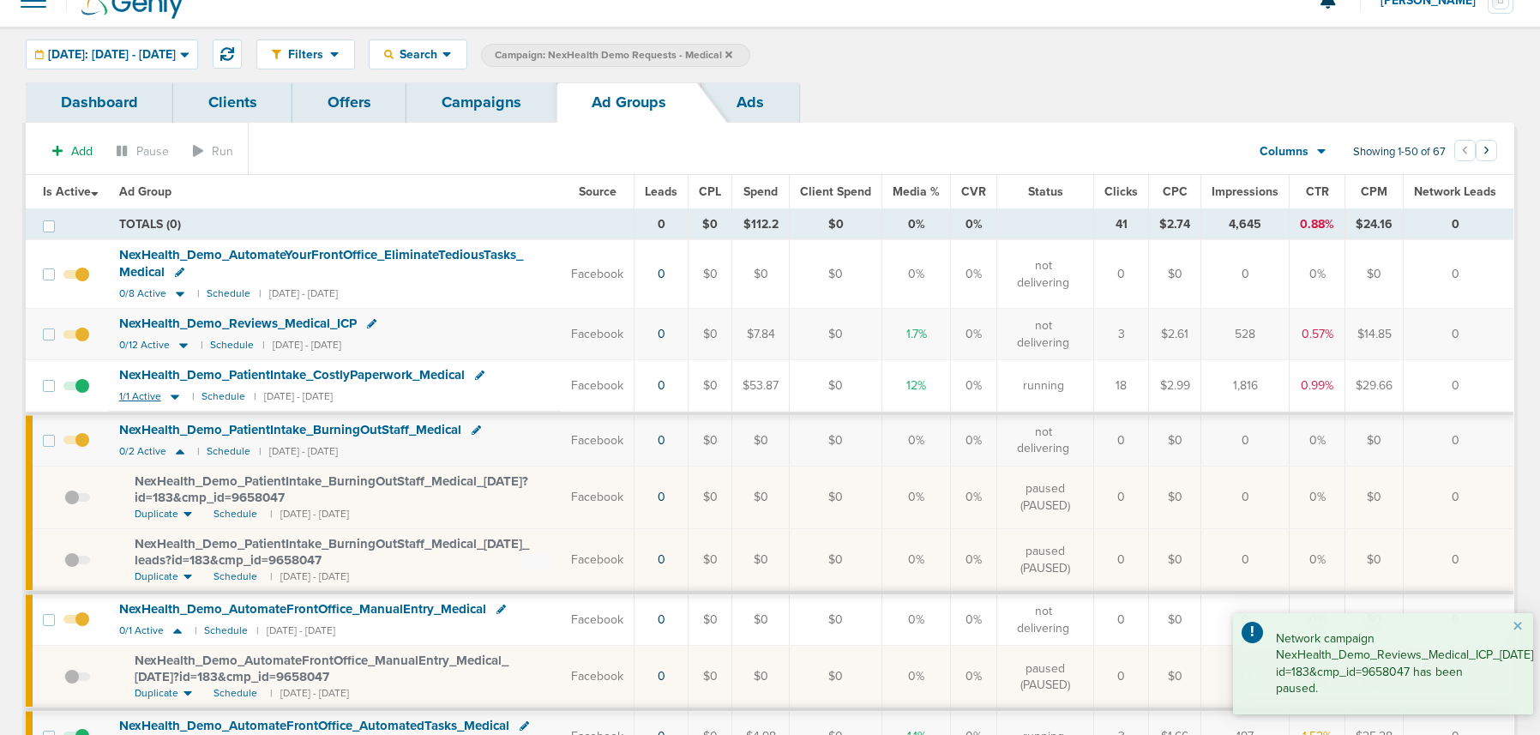
click at [178, 398] on icon at bounding box center [174, 396] width 17 height 15
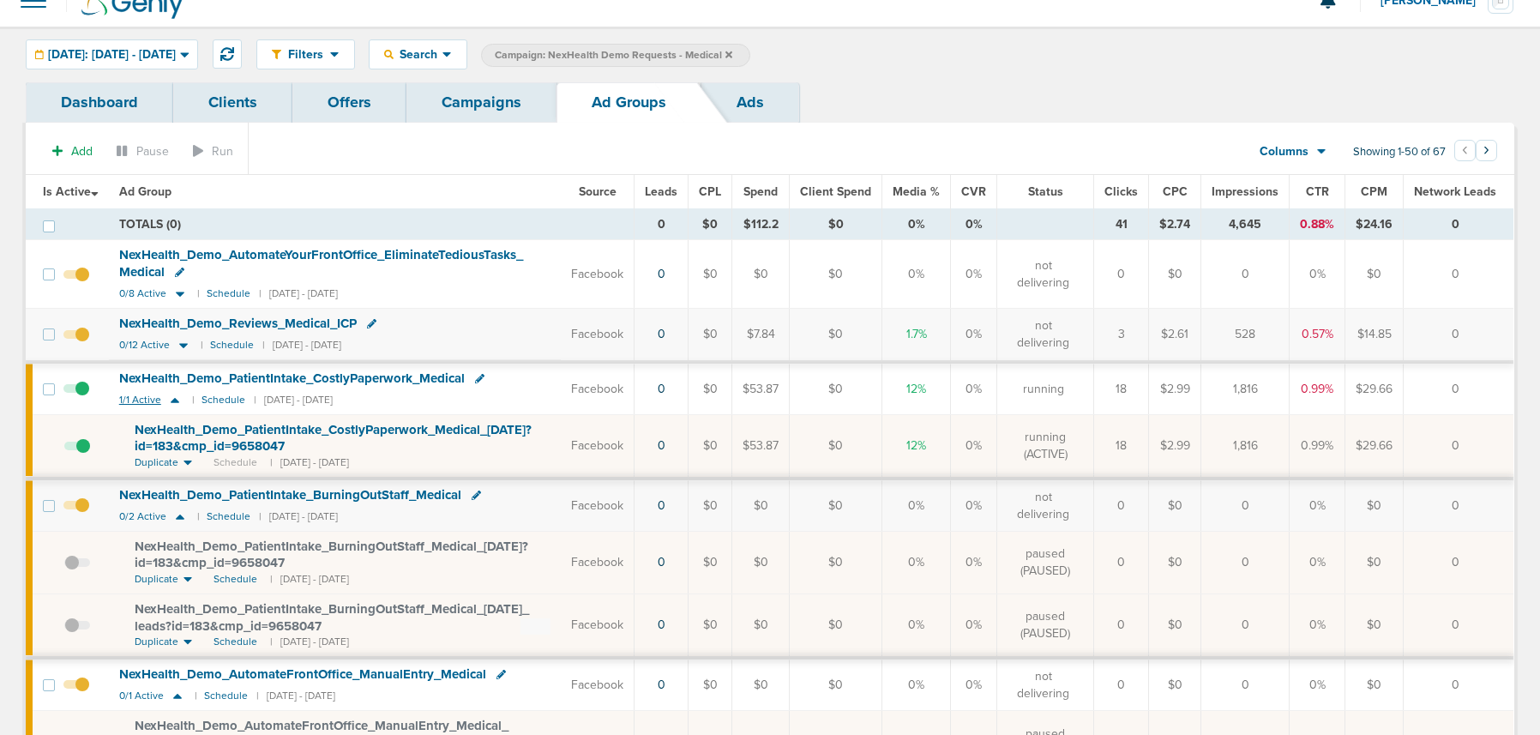
click at [172, 401] on icon at bounding box center [175, 400] width 9 height 5
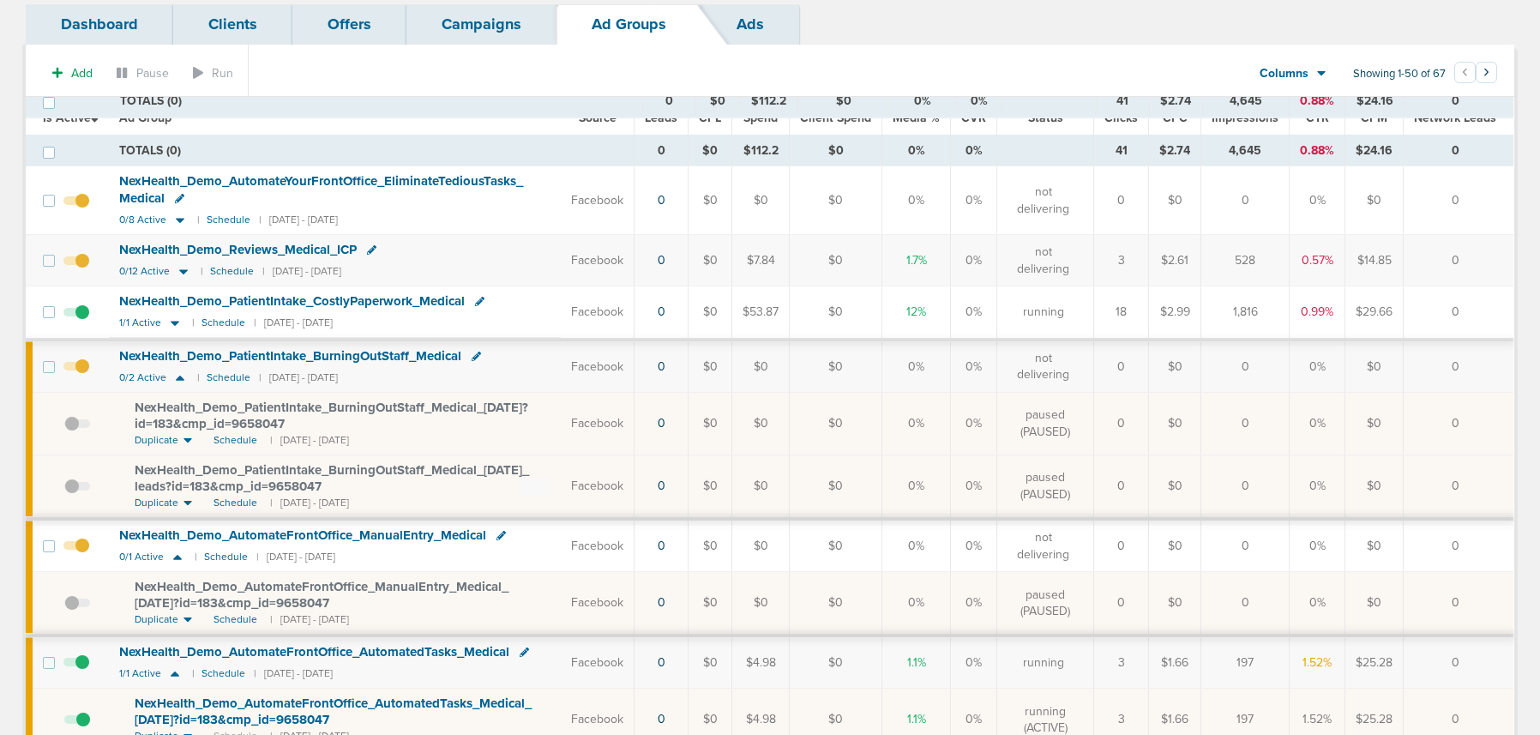
scroll to position [47, 0]
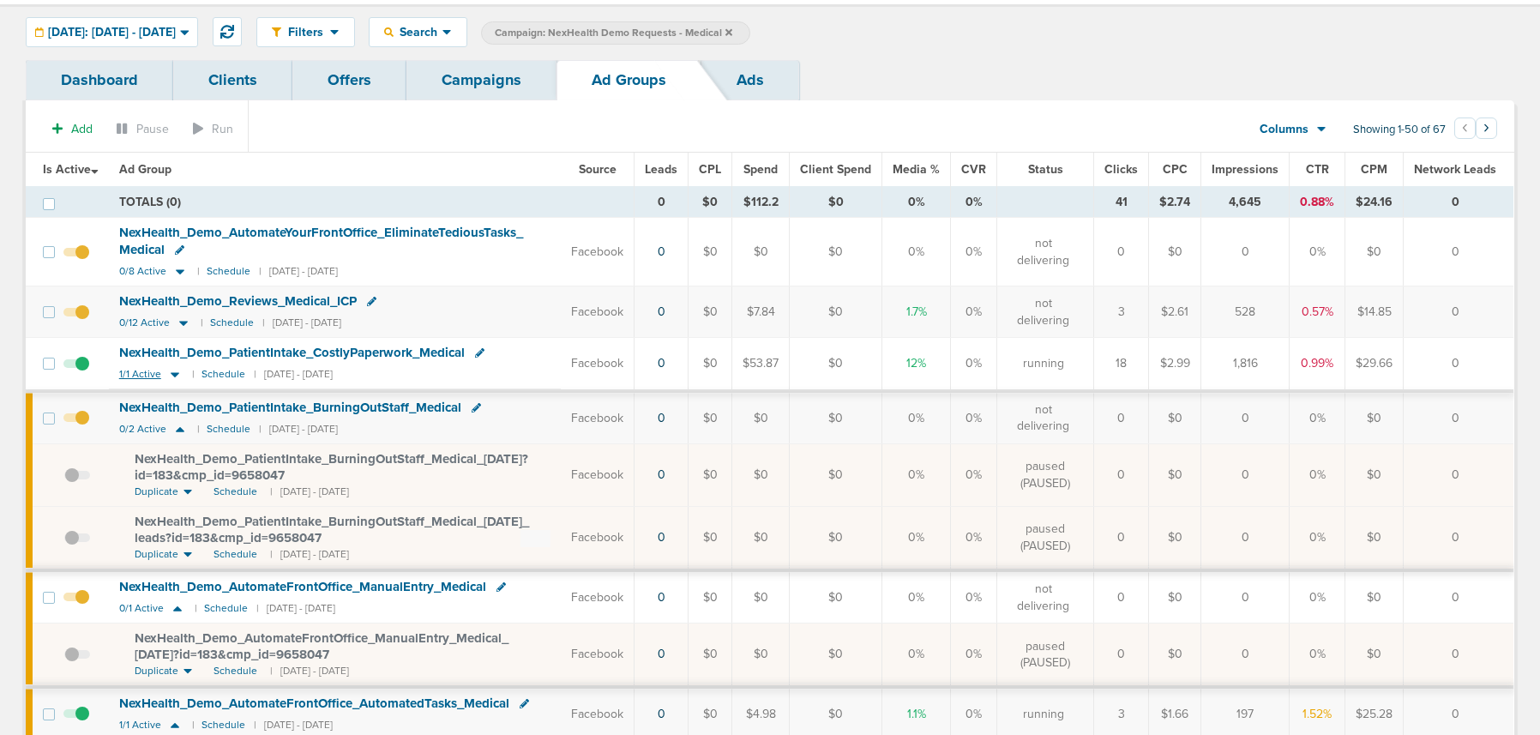
click at [178, 373] on icon at bounding box center [175, 374] width 9 height 5
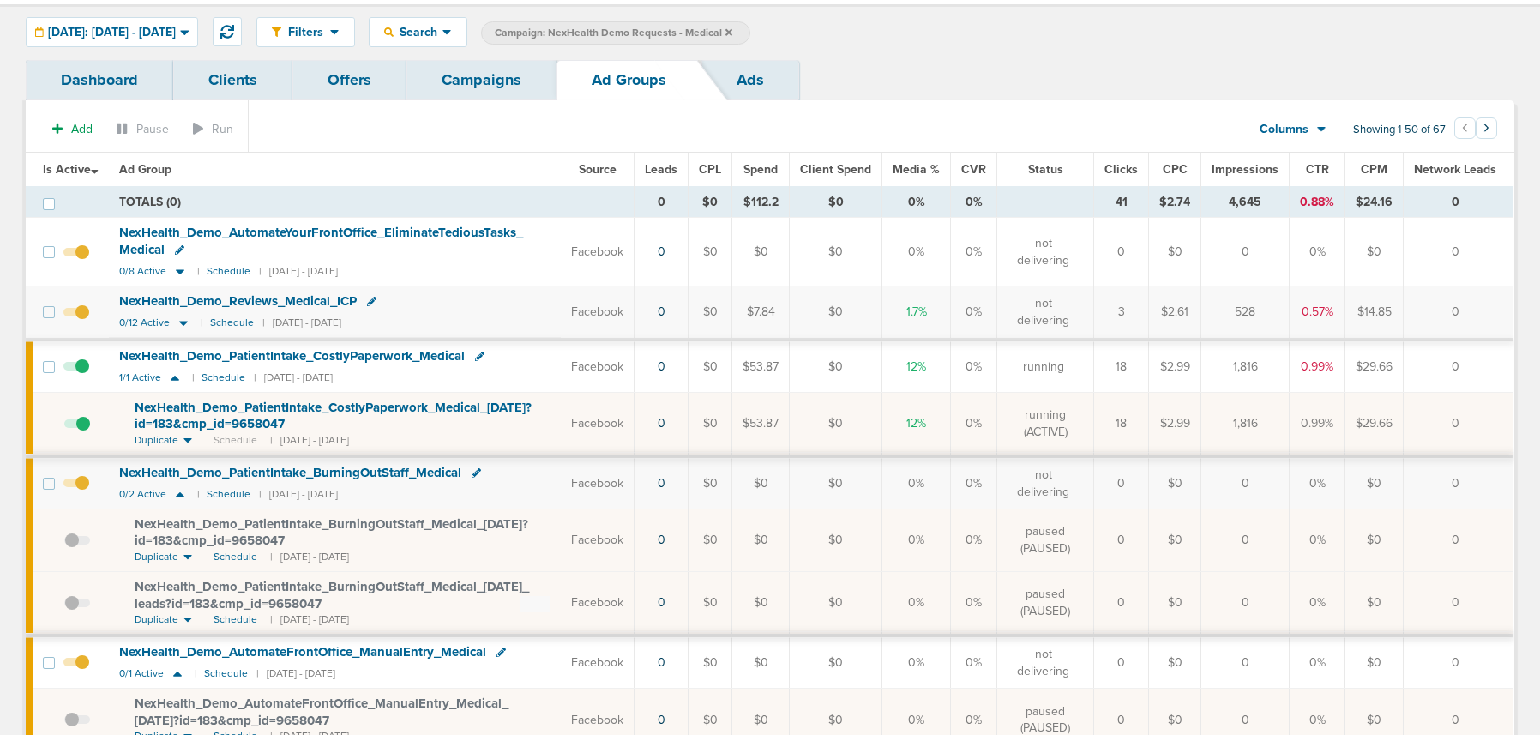
click at [219, 425] on span "NexHealth_ Demo_ PatientIntake_ CostlyPaperwork_ Medical_ 09.05.25?id=183&cmp_ …" at bounding box center [333, 416] width 397 height 33
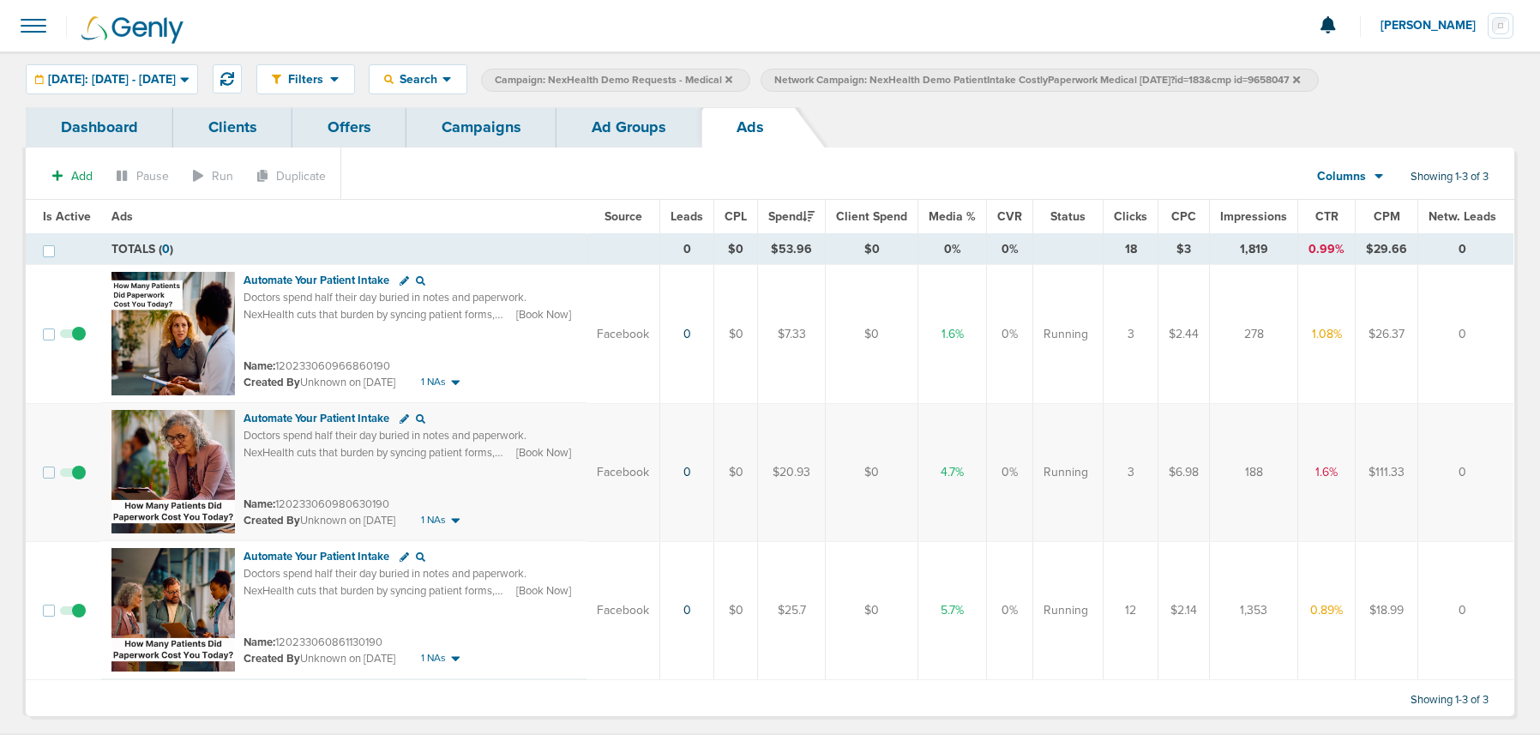
click at [75, 619] on span at bounding box center [73, 619] width 26 height 0
click at [73, 614] on input "checkbox" at bounding box center [73, 614] width 0 height 0
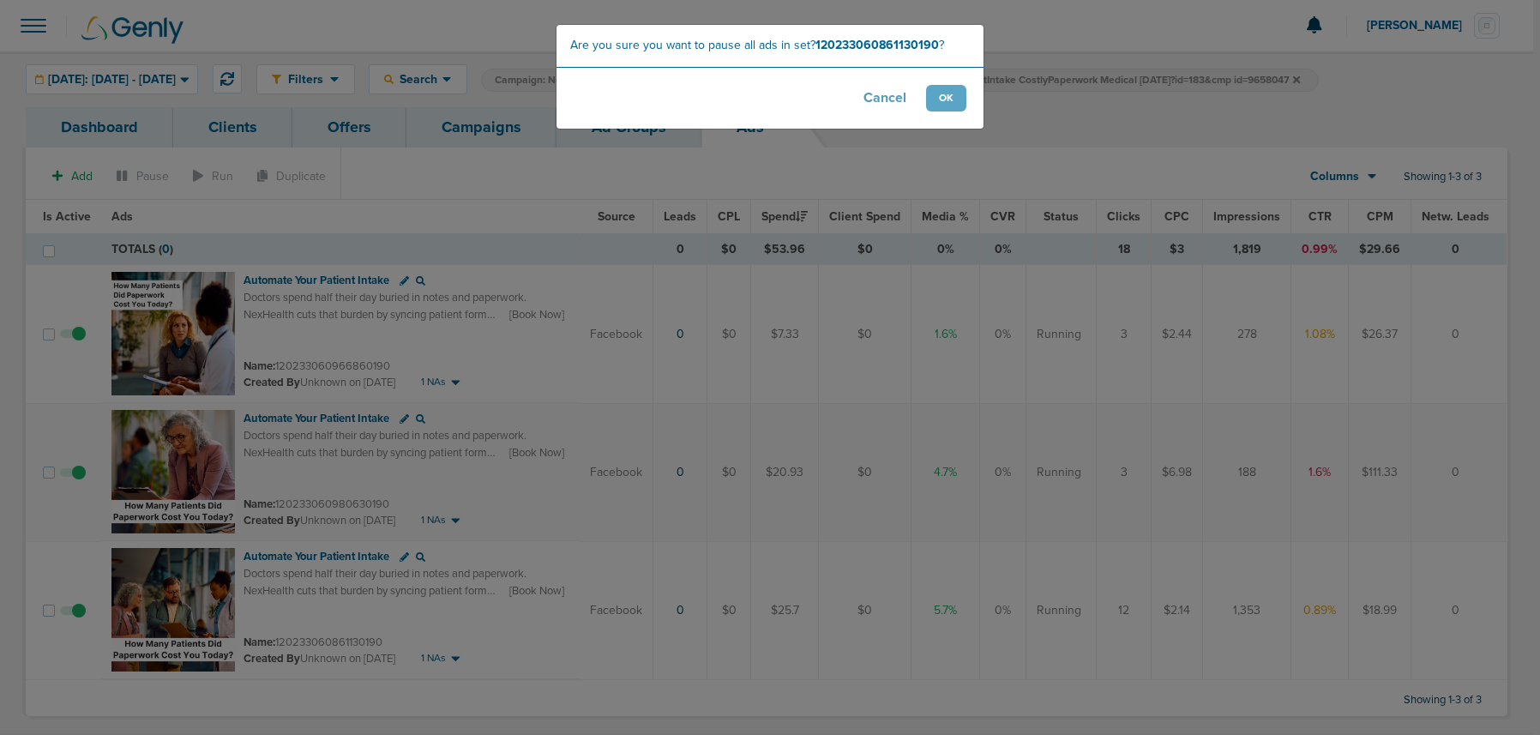
scroll to position [3, 0]
click at [963, 107] on button "OK" at bounding box center [950, 98] width 40 height 27
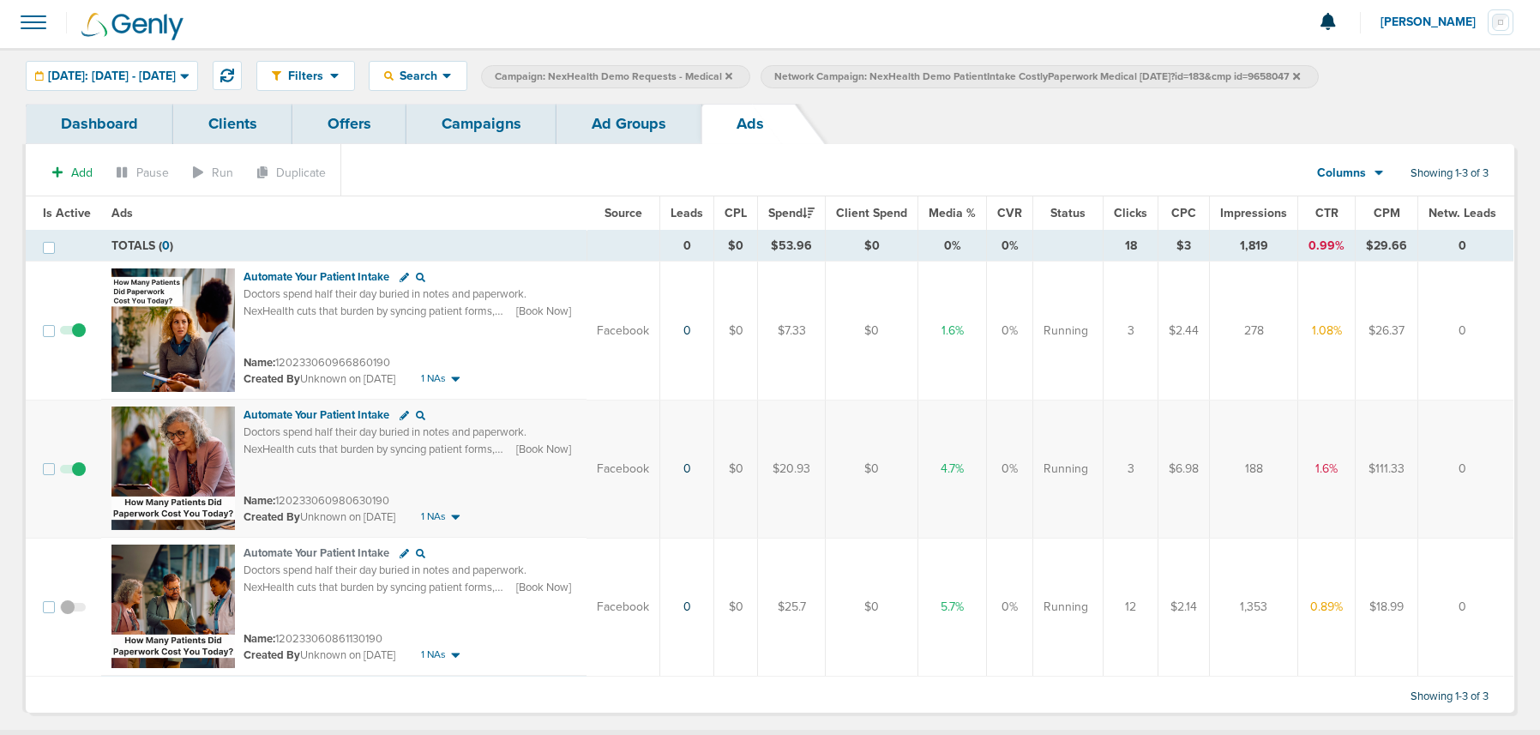
click at [493, 130] on link "Campaigns" at bounding box center [482, 124] width 150 height 40
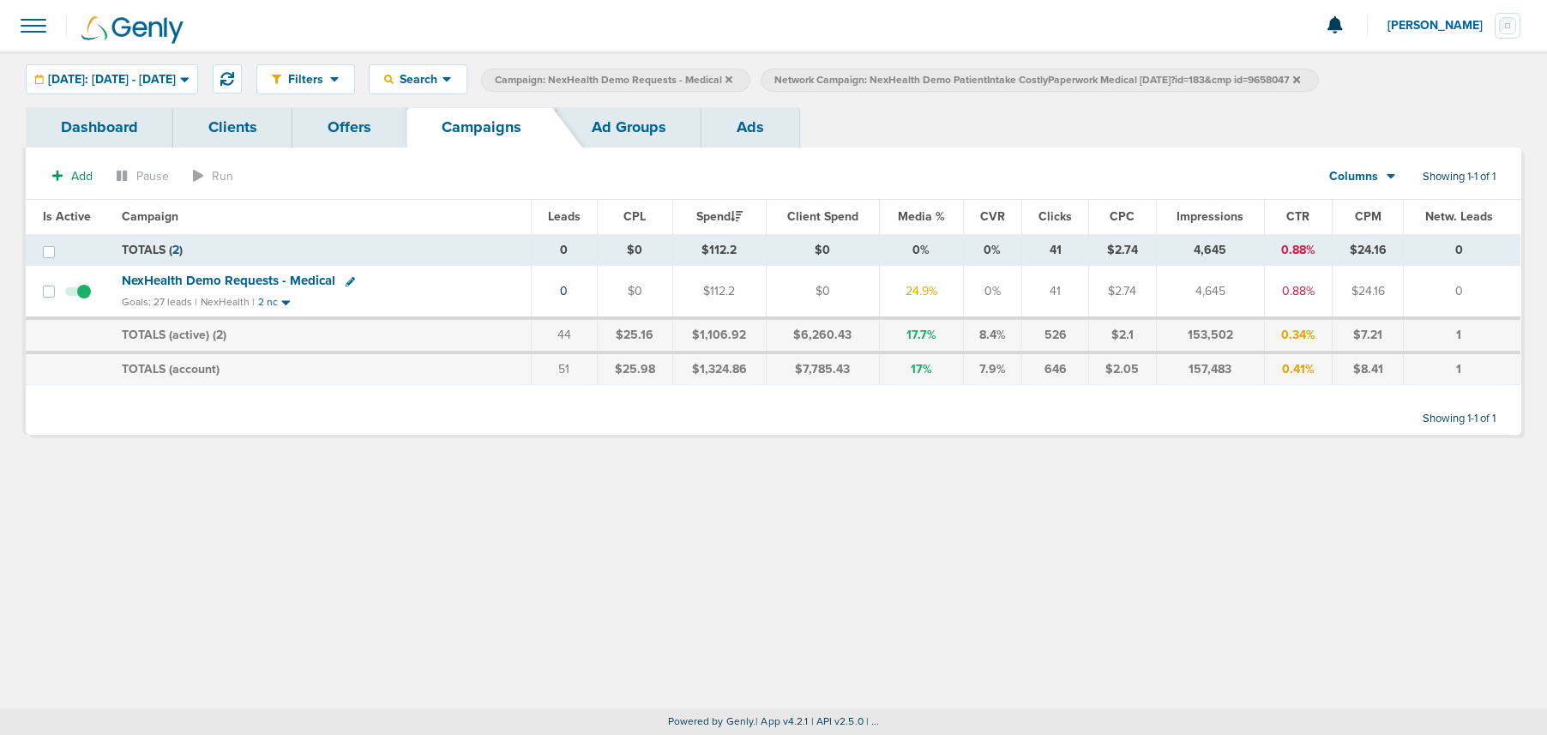
click at [1318, 81] on label "Network Campaign: NexHealth Demo PatientIntake CostlyPaperwork Medical 09.05.25…" at bounding box center [1039, 80] width 557 height 23
click at [1300, 80] on icon at bounding box center [1296, 80] width 7 height 10
click at [732, 78] on icon at bounding box center [729, 80] width 7 height 10
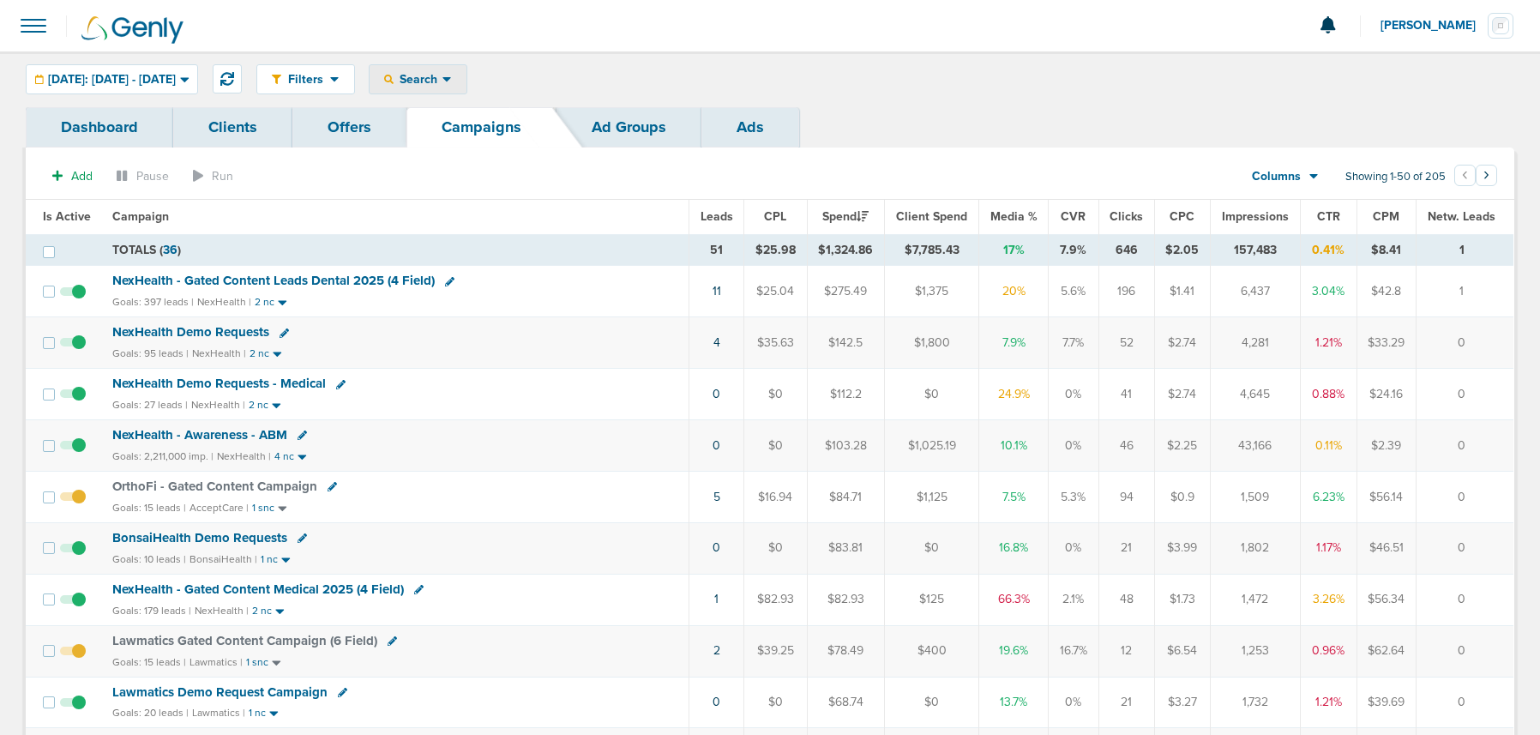
drag, startPoint x: 460, startPoint y: 83, endPoint x: 461, endPoint y: 118, distance: 35.2
click at [443, 84] on span "Search" at bounding box center [418, 79] width 49 height 15
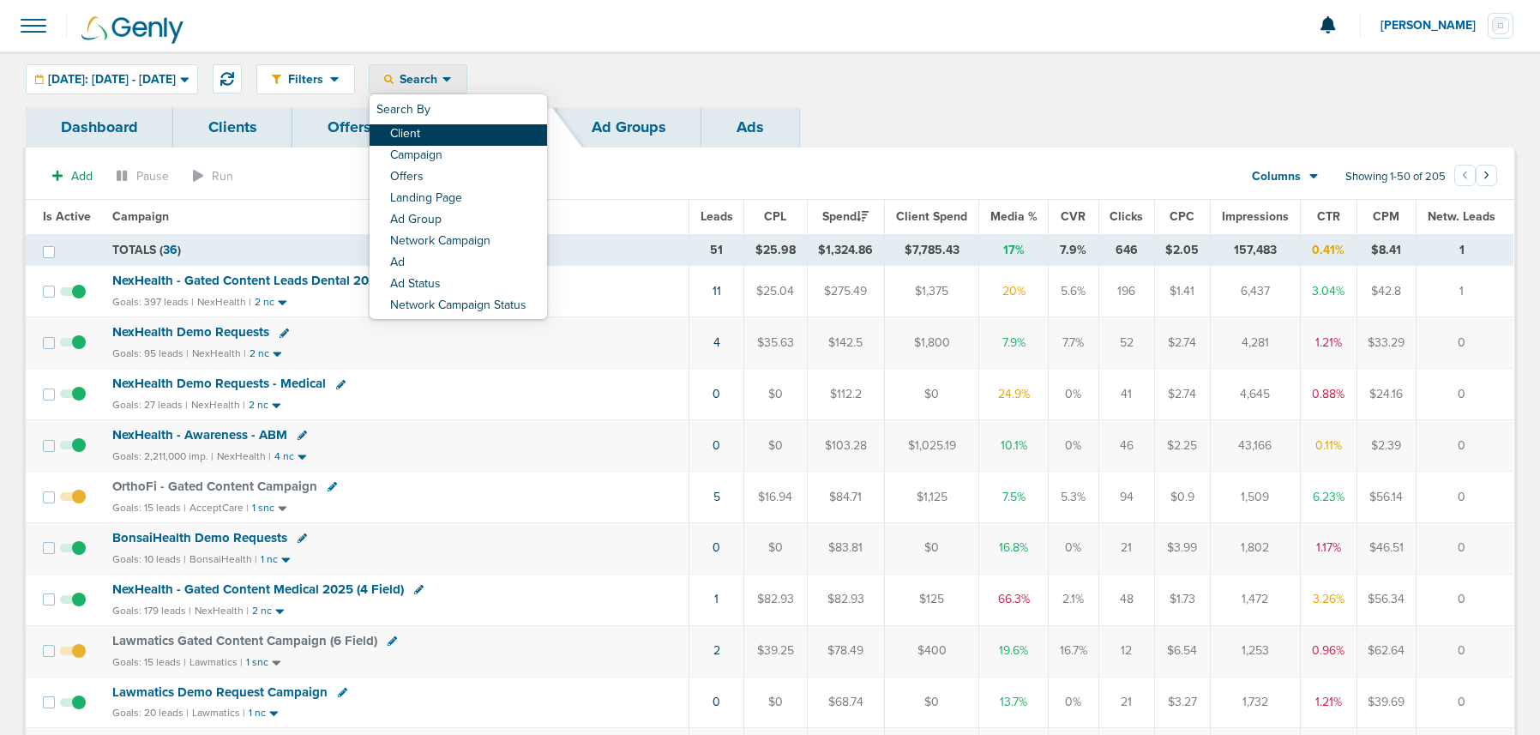
click at [458, 136] on link "Client" at bounding box center [459, 134] width 178 height 21
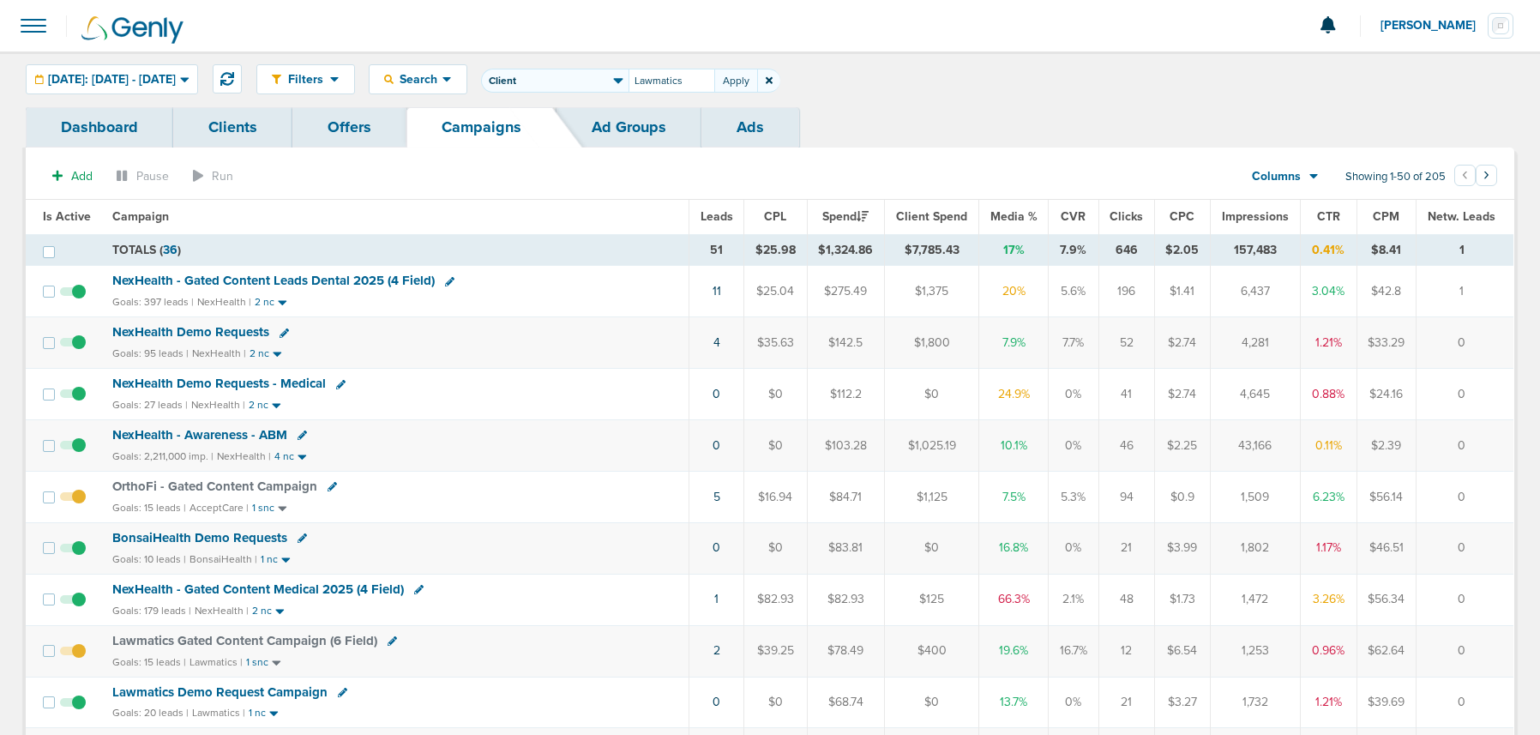
type input "Lawmatics"
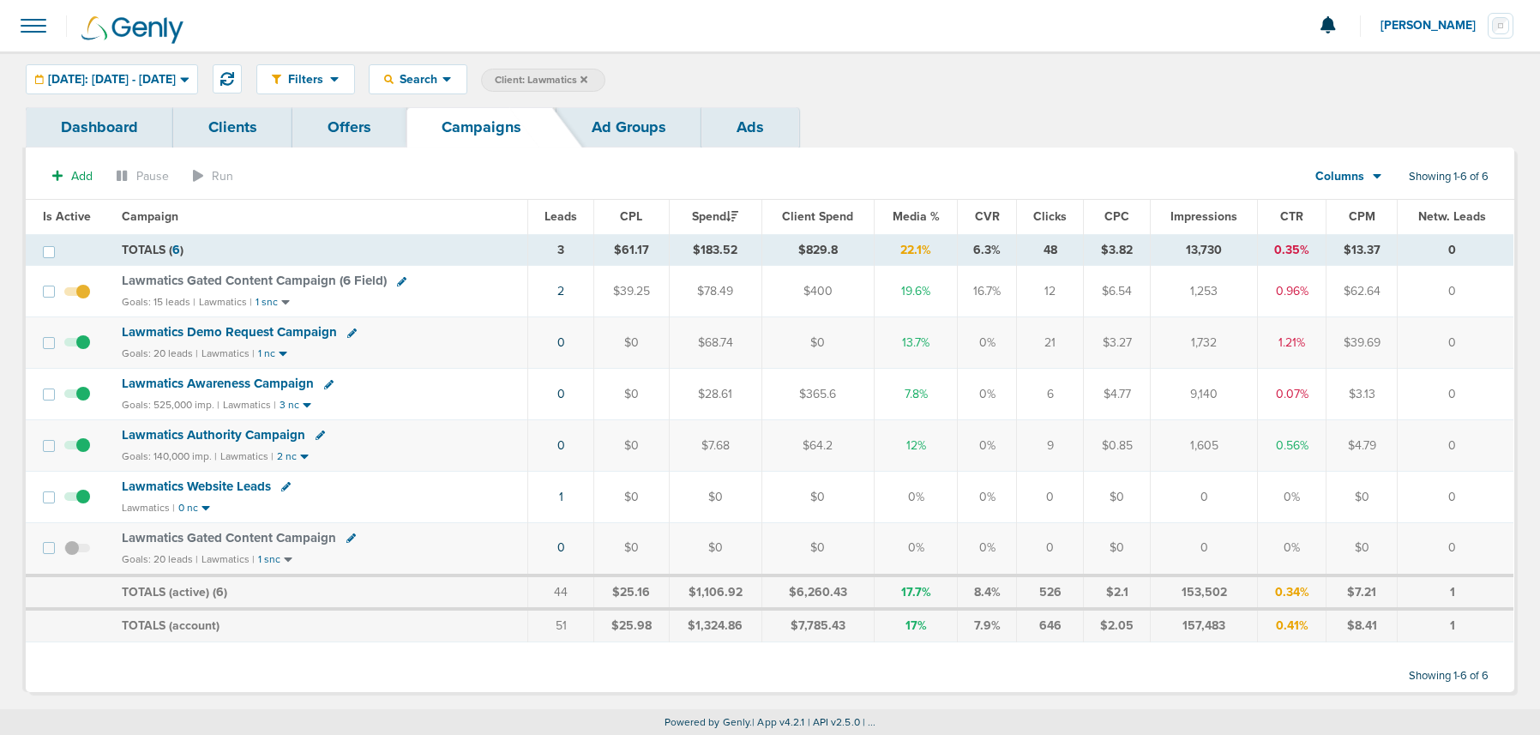
click at [229, 386] on span "Lawmatics Awareness Campaign" at bounding box center [218, 383] width 192 height 15
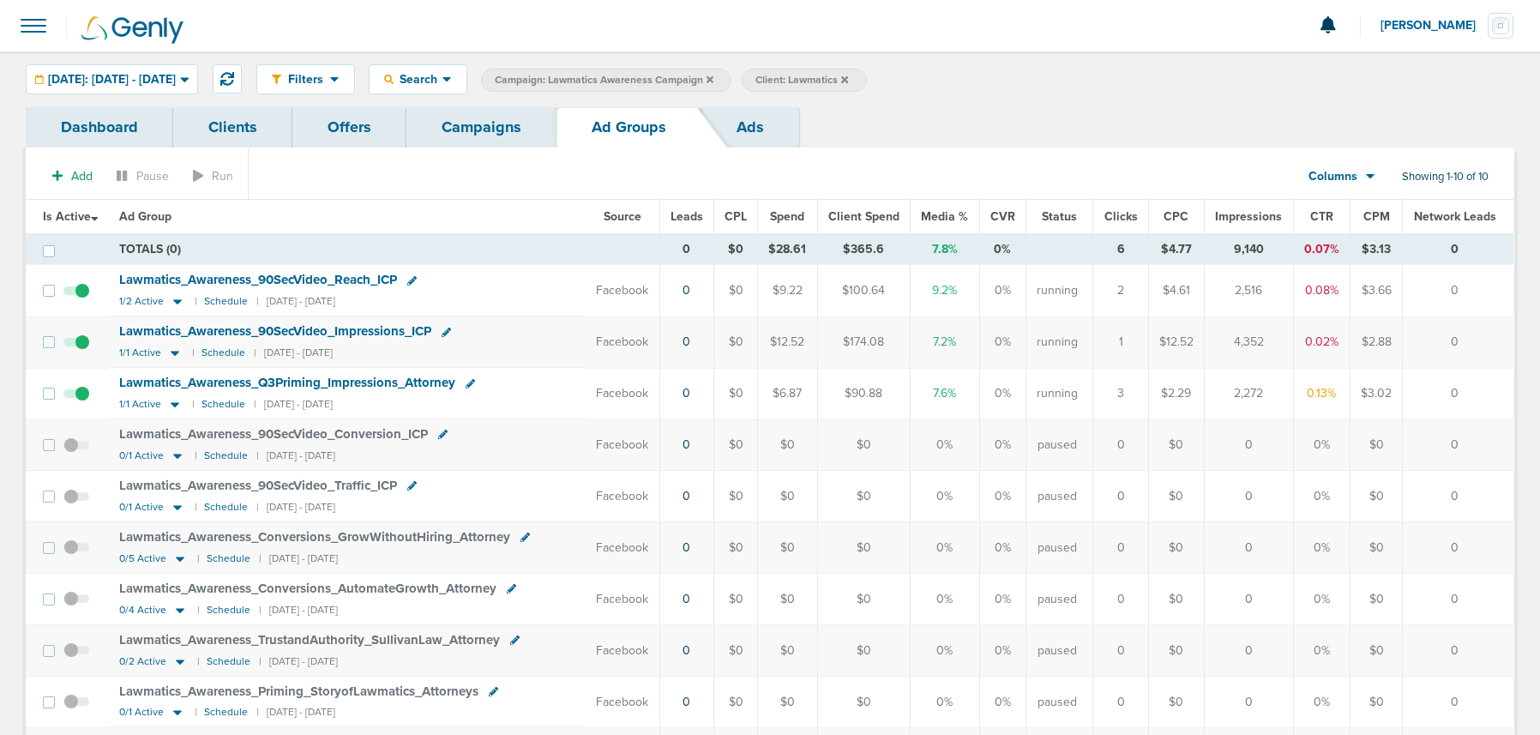
scroll to position [124, 0]
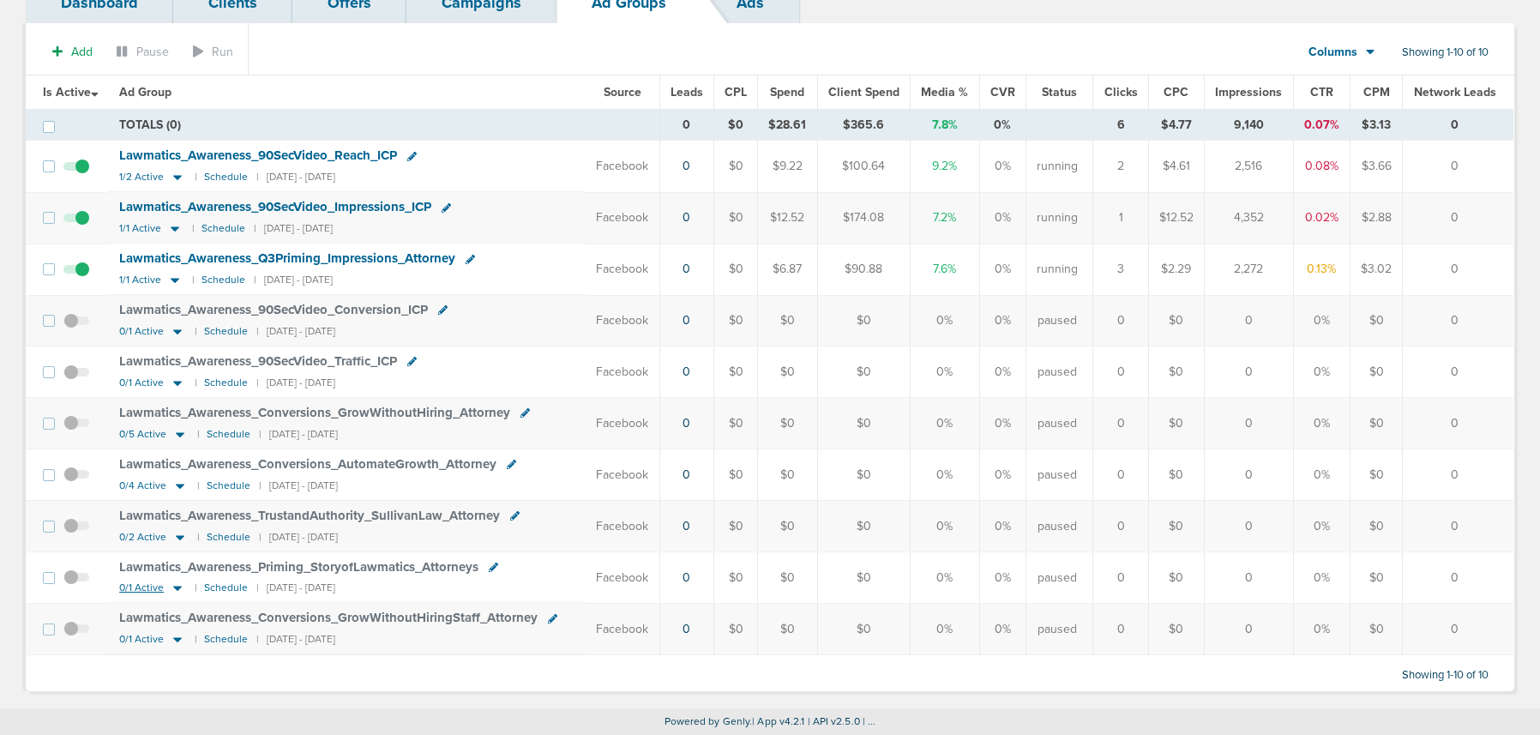
click at [177, 588] on icon at bounding box center [177, 589] width 9 height 5
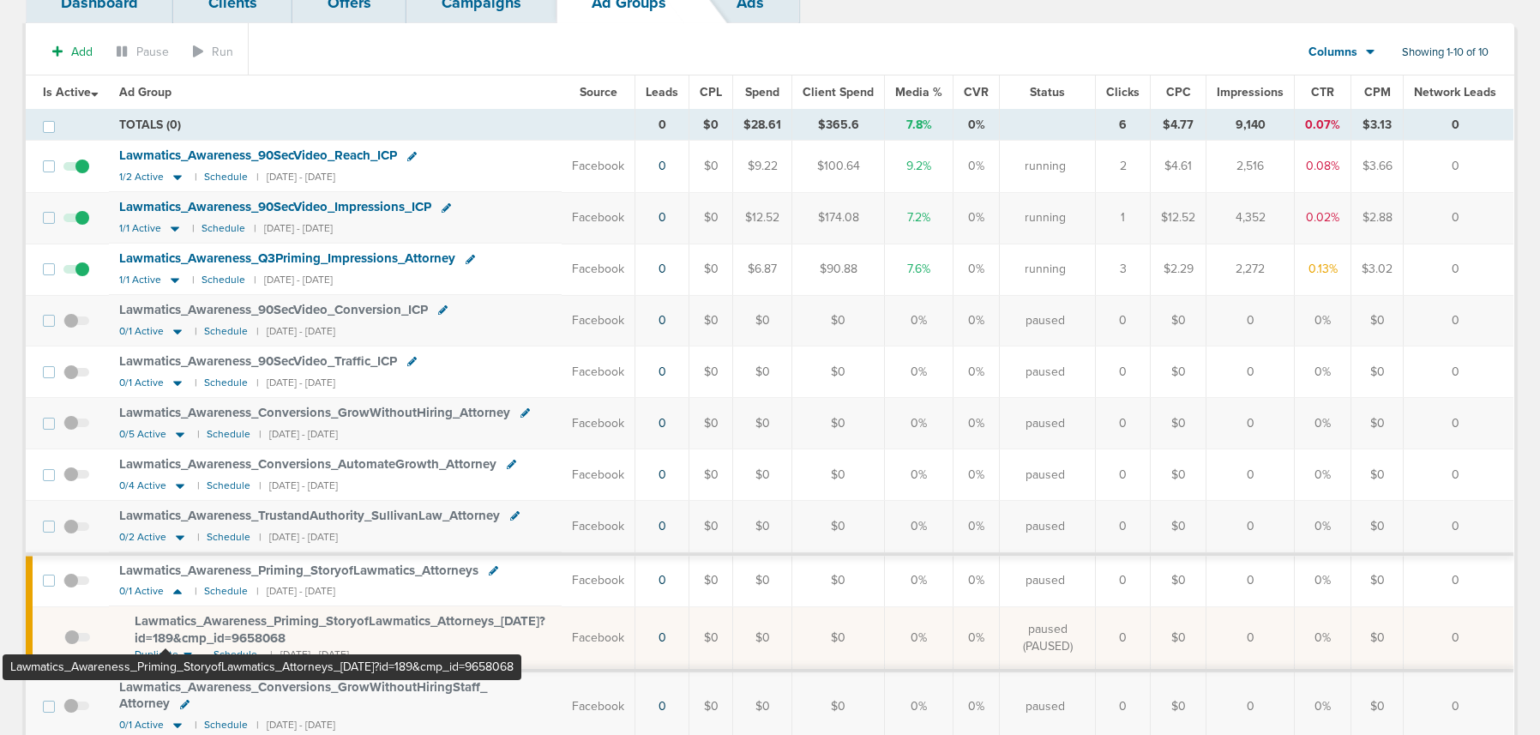
click at [166, 619] on span "Lawmatics_ Awareness_ Priming_ StoryofLawmatics_ Attorneys_ 05.29.25?id=189&cmp…" at bounding box center [340, 629] width 411 height 33
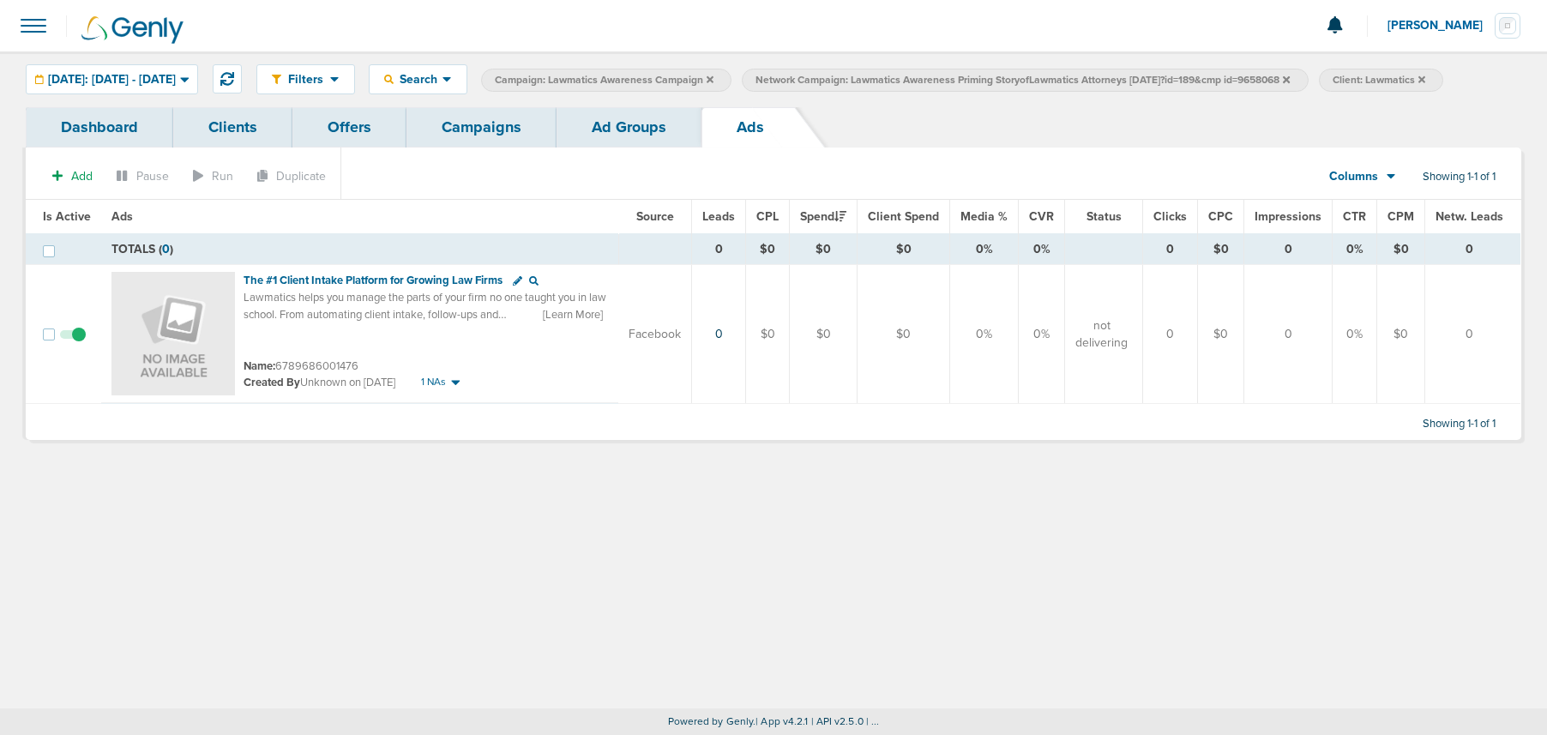
click at [622, 136] on link "Ad Groups" at bounding box center [629, 127] width 145 height 40
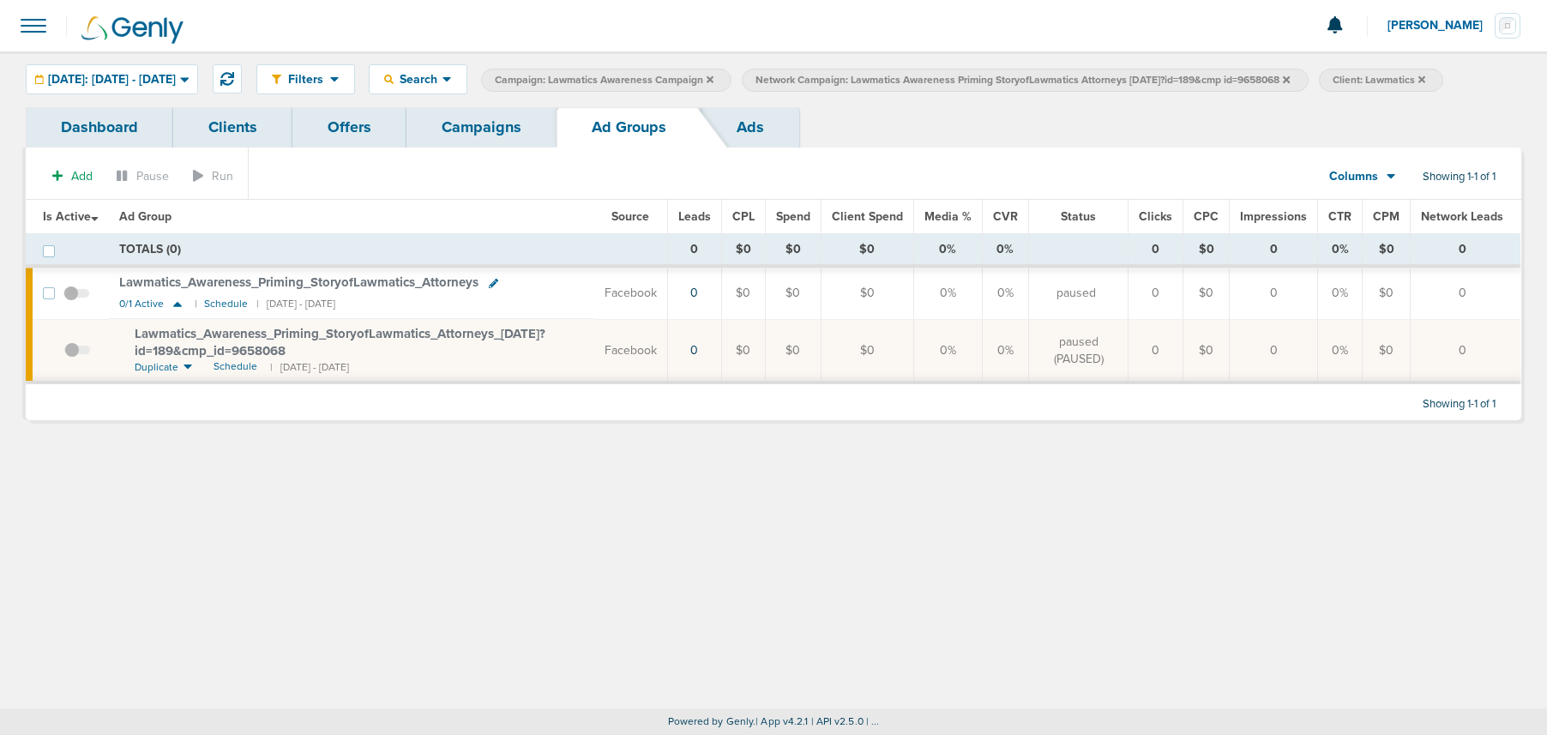
click at [482, 136] on link "Campaigns" at bounding box center [482, 127] width 150 height 40
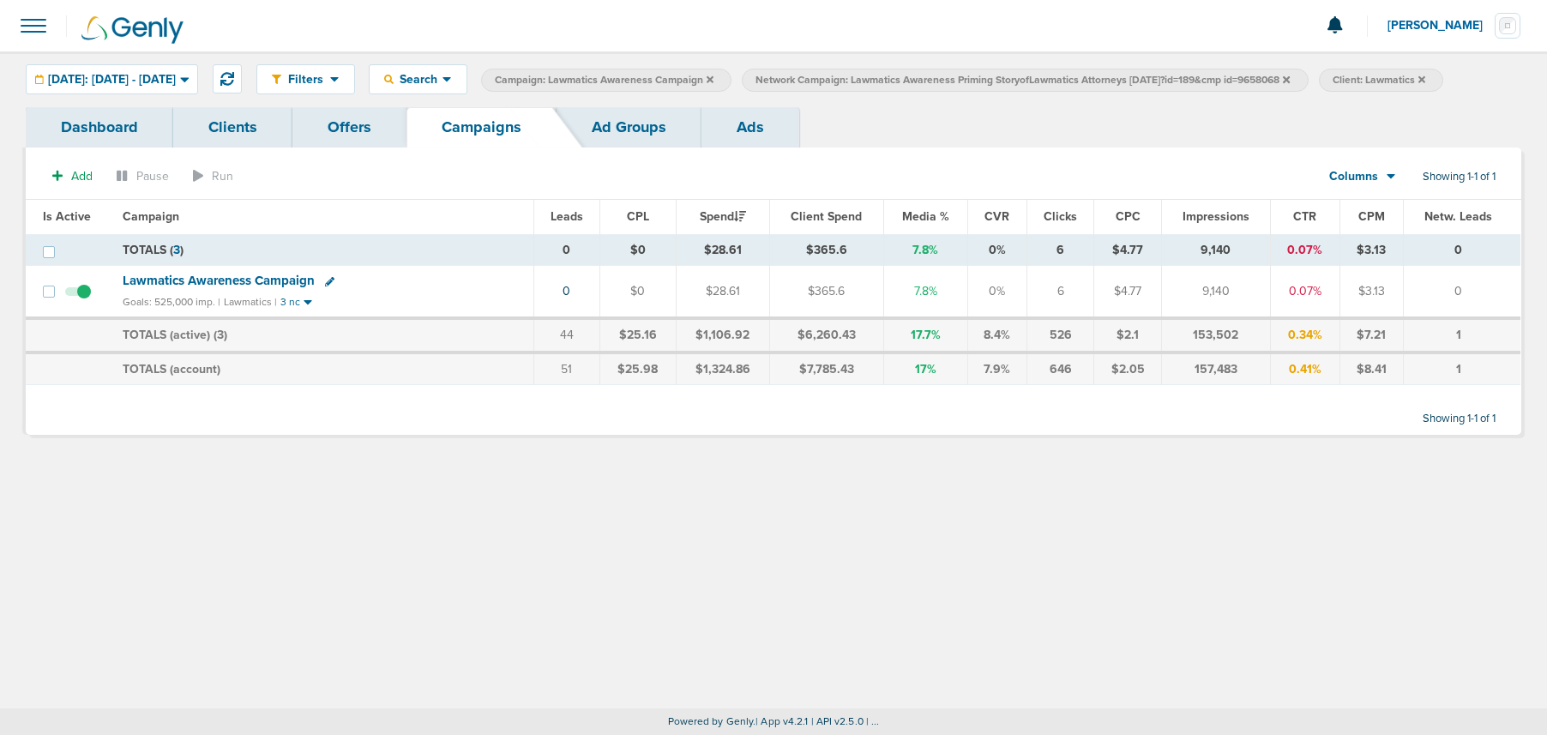
click at [633, 120] on link "Ad Groups" at bounding box center [629, 127] width 145 height 40
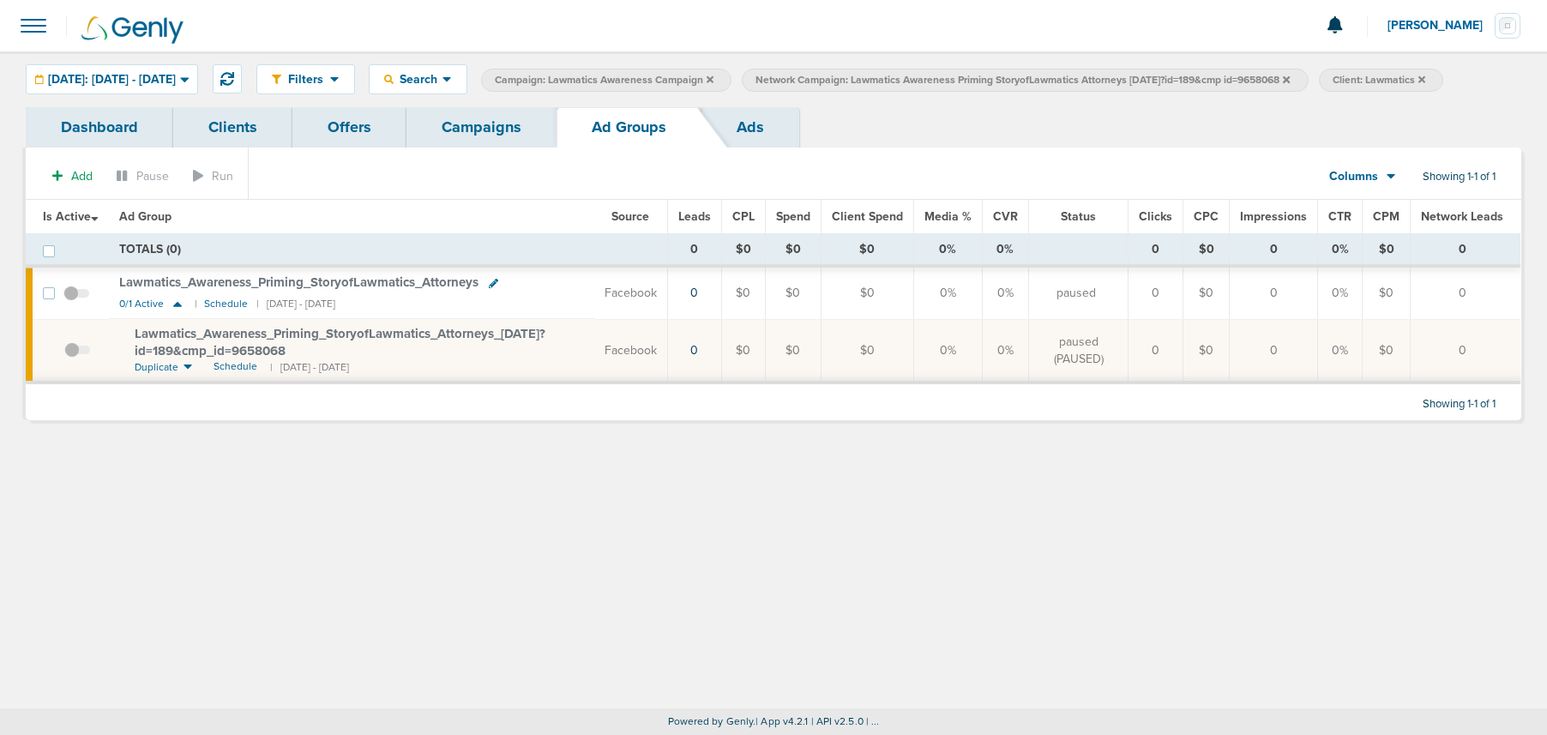
click at [1290, 79] on icon at bounding box center [1286, 80] width 7 height 10
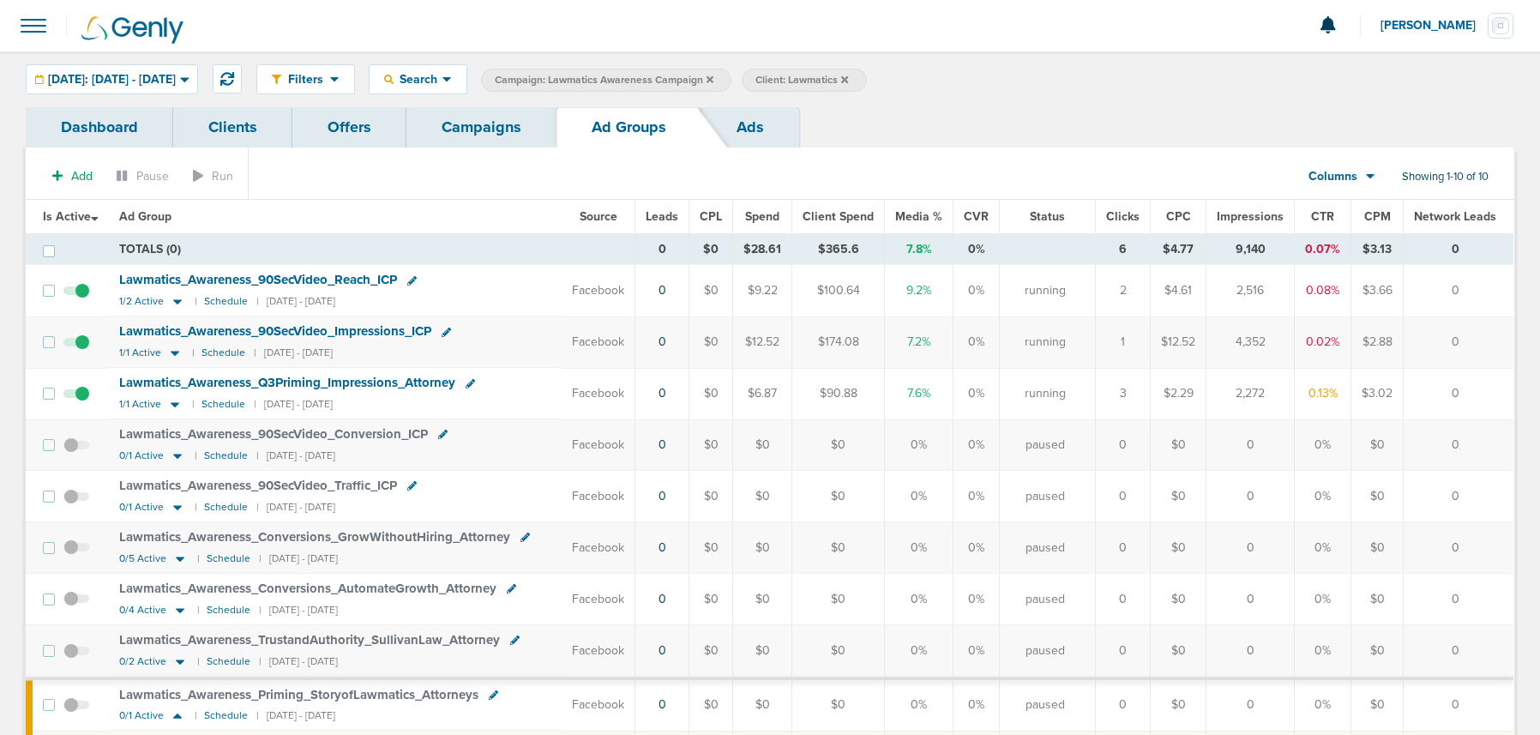
click at [471, 139] on link "Campaigns" at bounding box center [482, 127] width 150 height 40
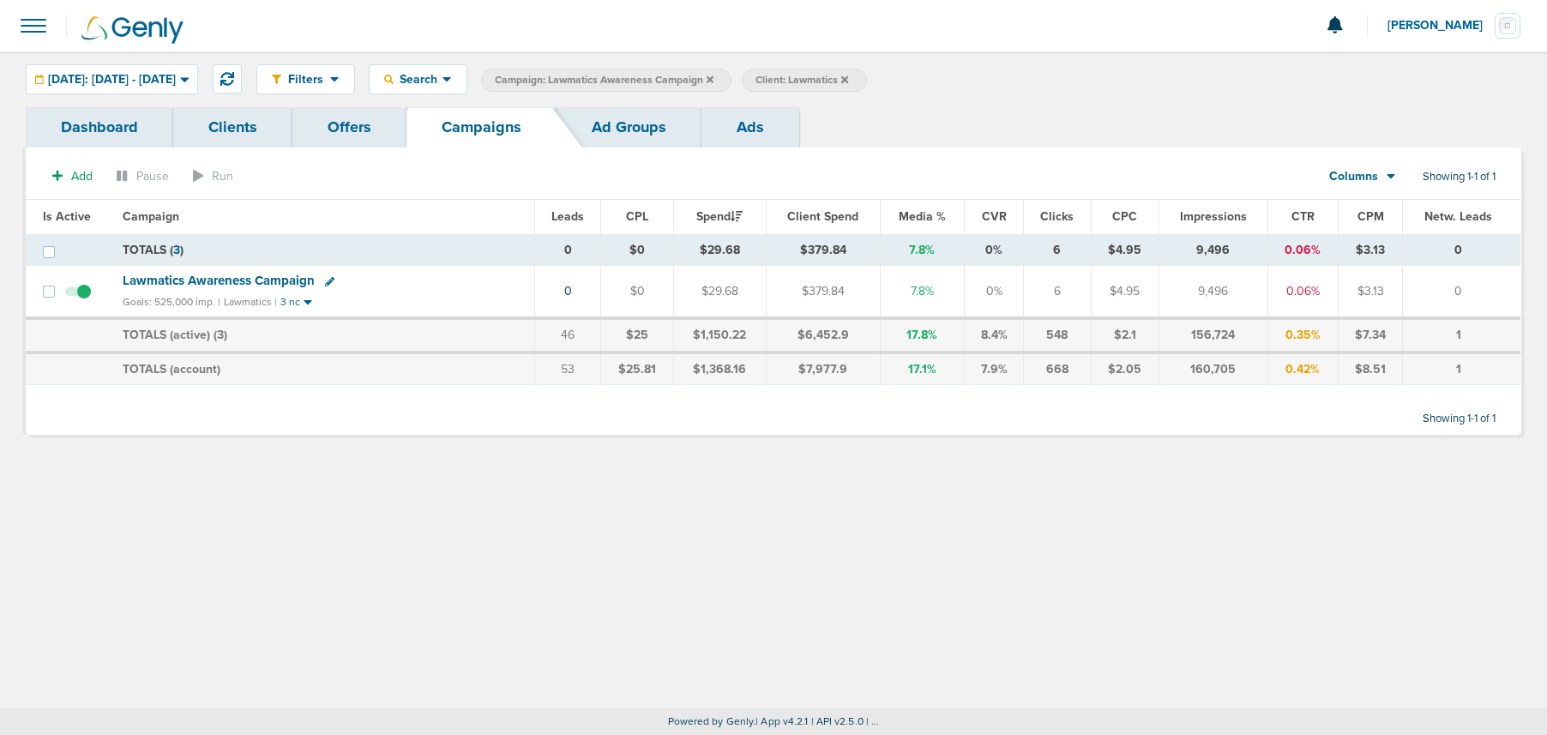
click at [732, 80] on label "Campaign: Lawmatics Awareness Campaign" at bounding box center [606, 80] width 250 height 23
click at [714, 80] on icon at bounding box center [710, 80] width 7 height 10
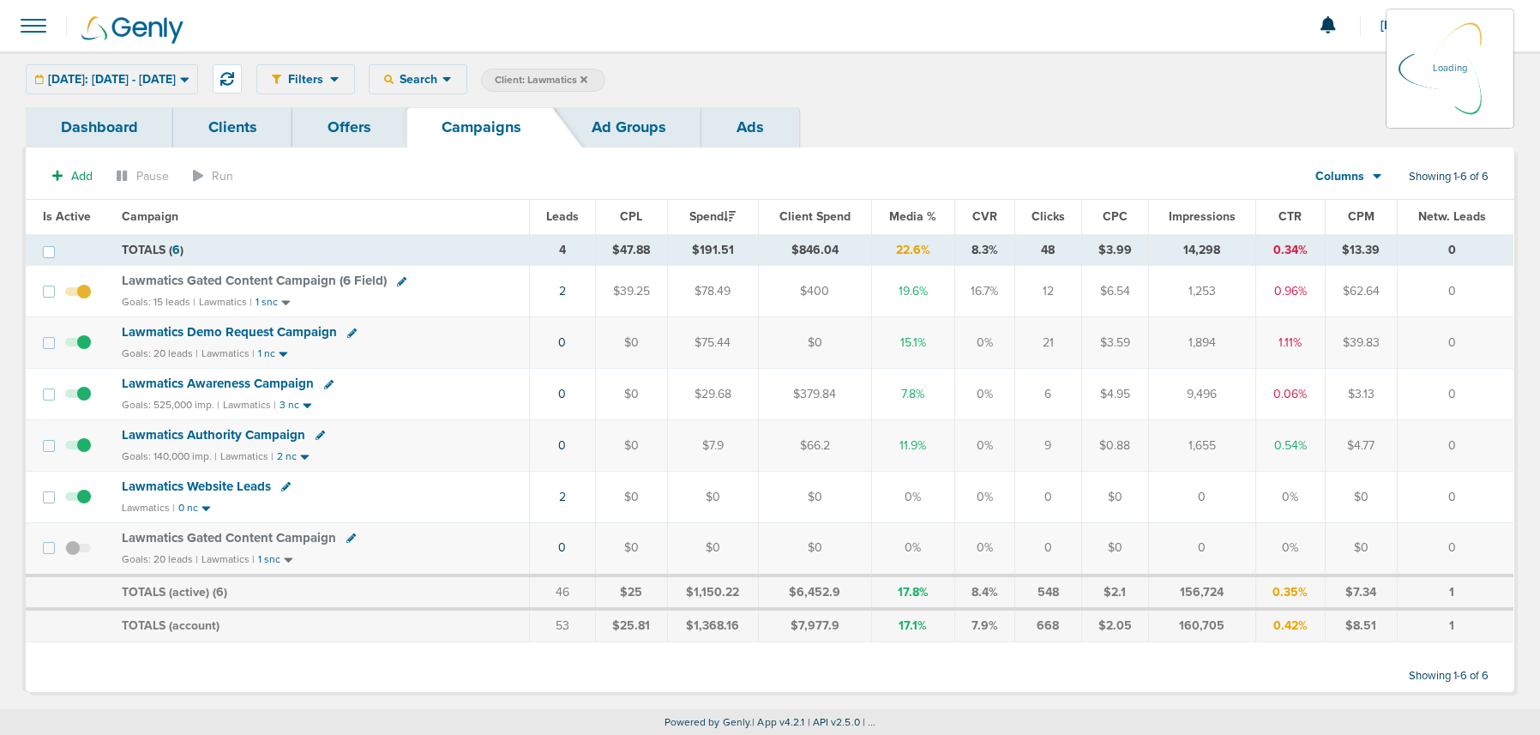
click at [587, 81] on icon at bounding box center [584, 78] width 7 height 7
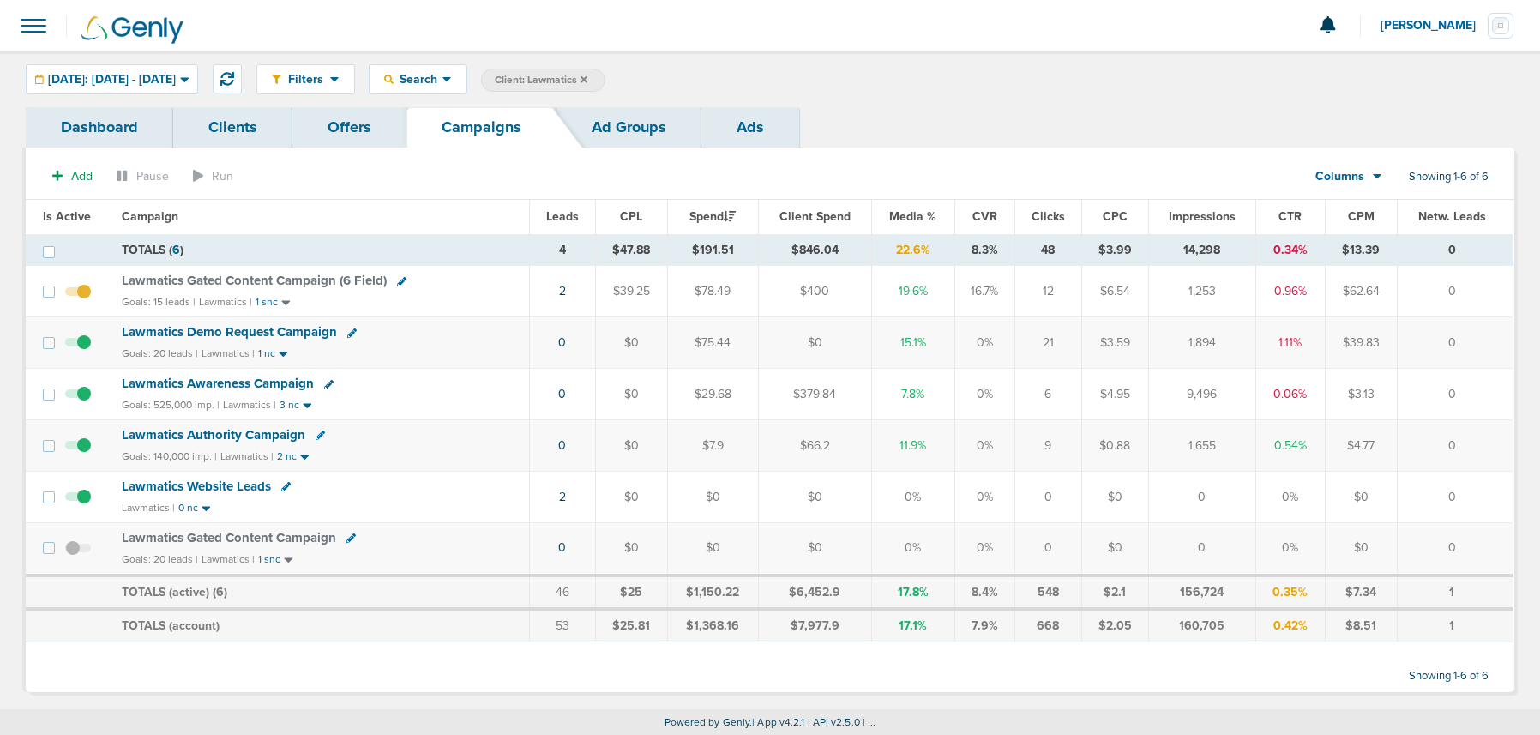
click at [587, 81] on icon at bounding box center [584, 80] width 7 height 10
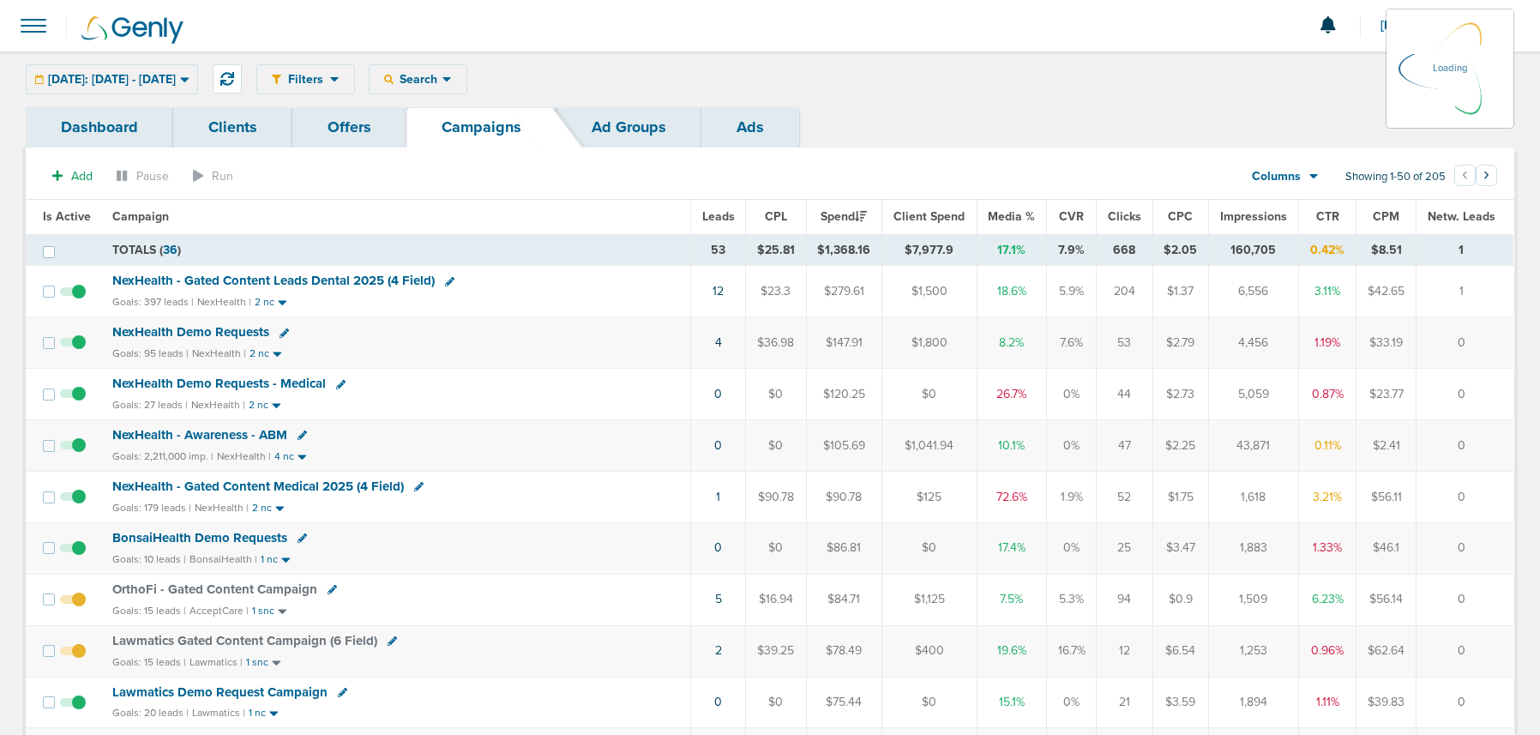
click at [123, 75] on div "Today: 09.08.2025 - 09.08.2025 Today Yesterday Last 7 Days Last 14 Days This Mo…" at bounding box center [112, 79] width 172 height 30
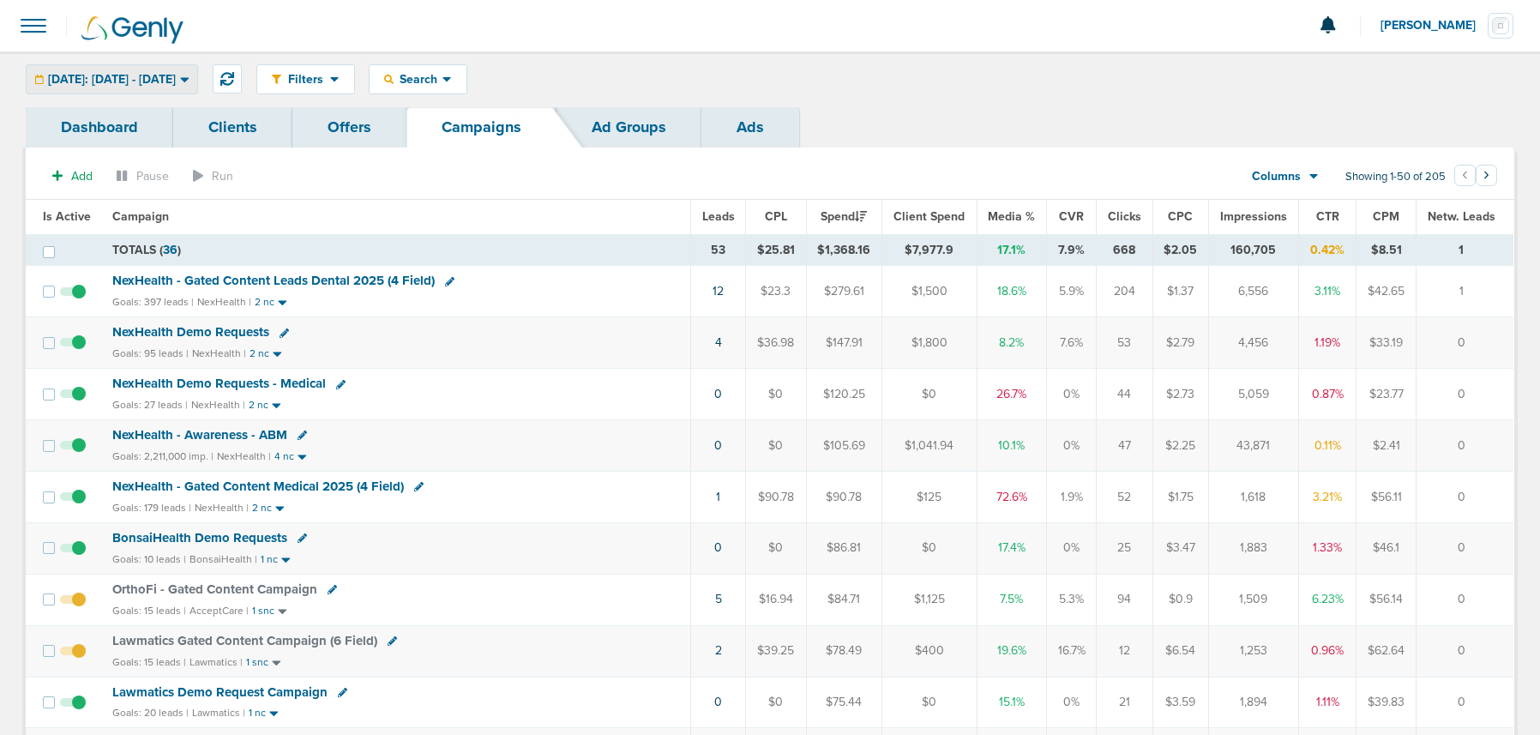
click at [133, 76] on span "Today: 09.08.2025 - 09.08.2025" at bounding box center [112, 80] width 128 height 12
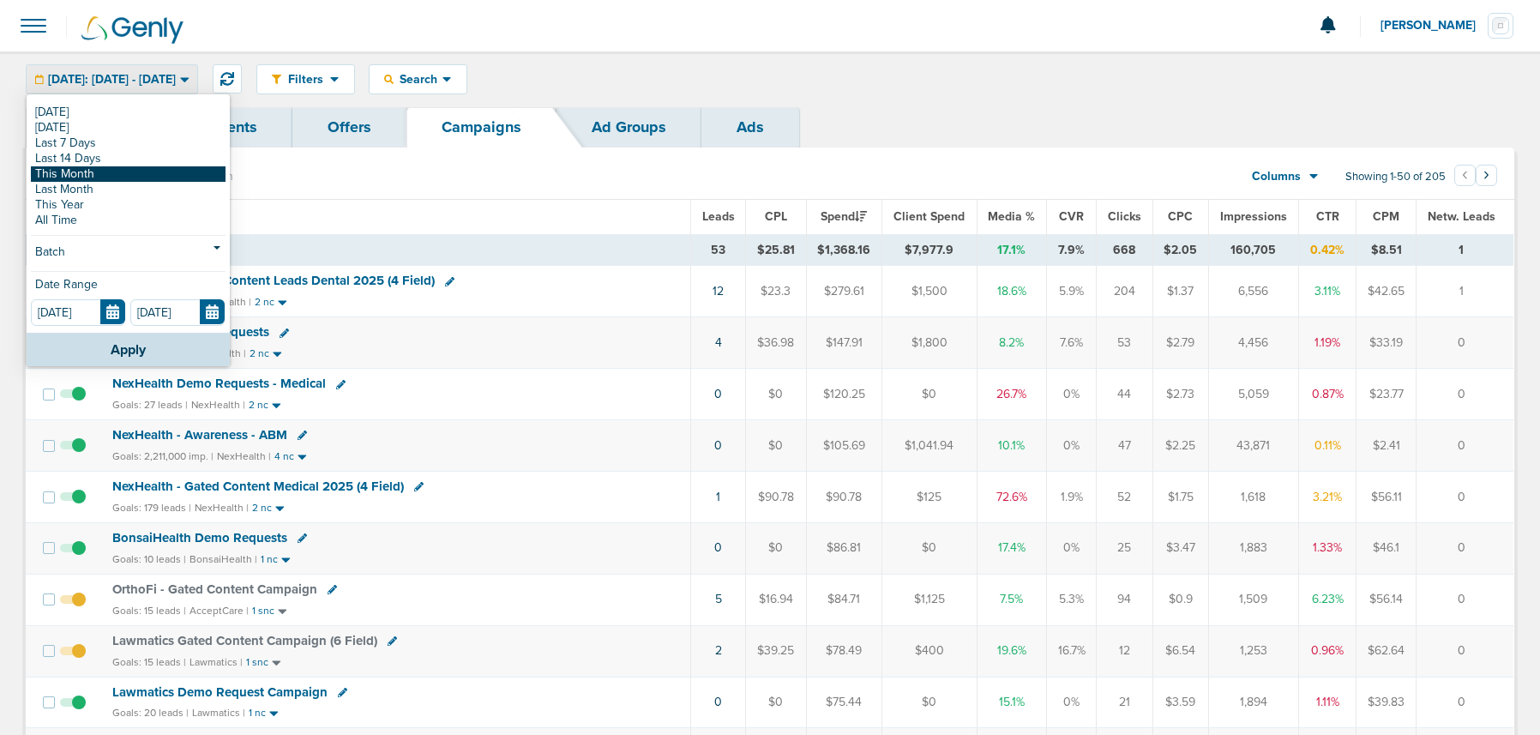
click at [105, 177] on link "This Month" at bounding box center [128, 173] width 195 height 15
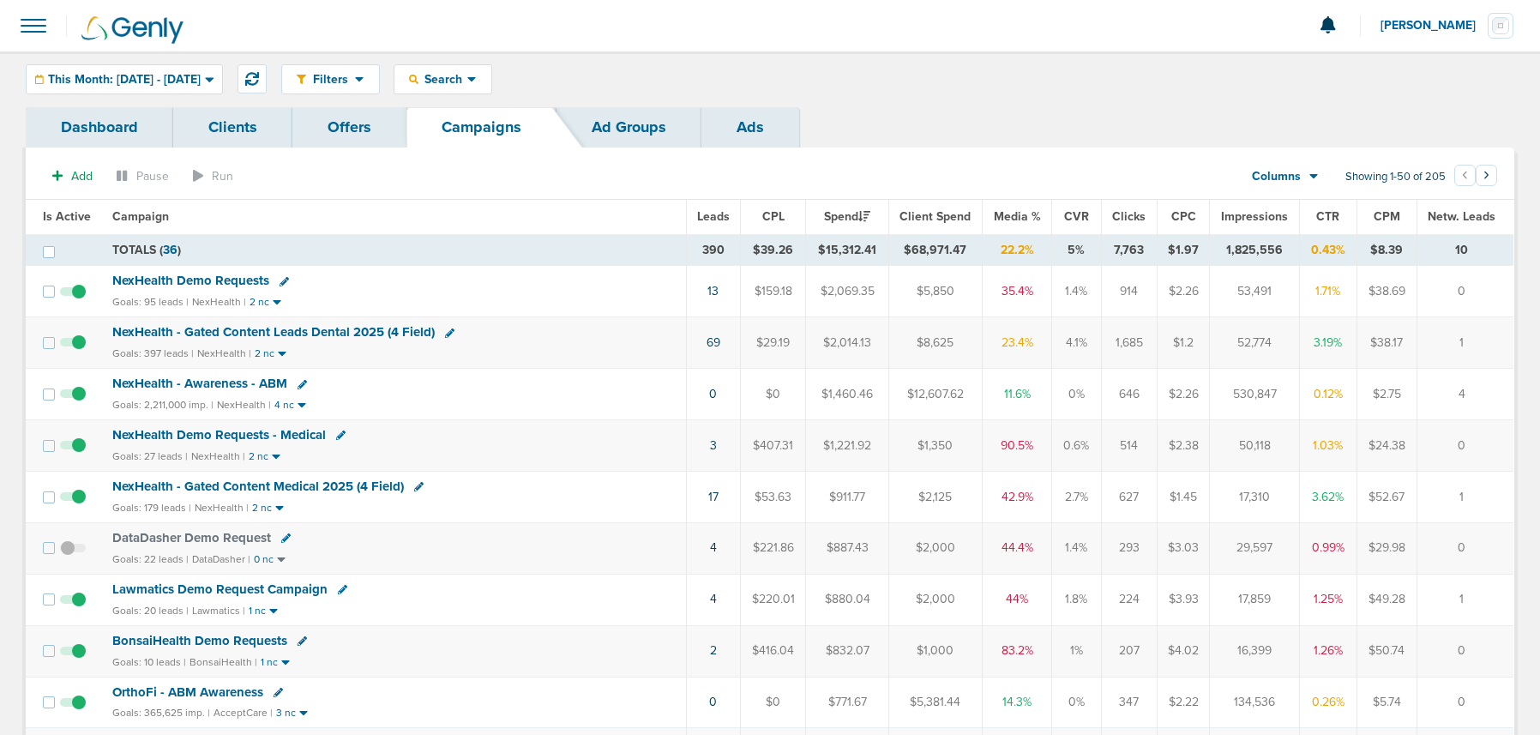
click at [183, 486] on span "NexHealth - Gated Content Medical 2025 (4 Field)" at bounding box center [258, 486] width 292 height 15
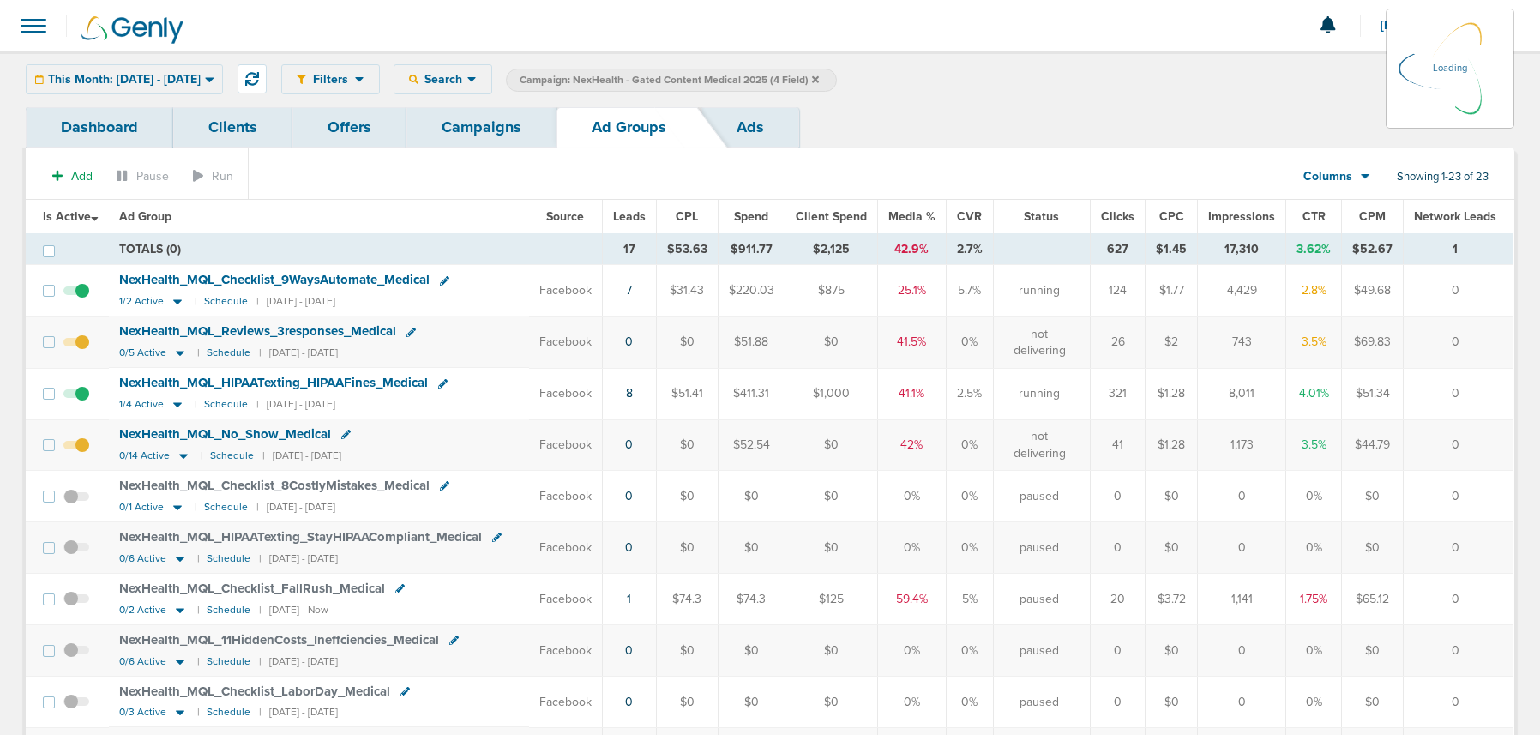
click at [165, 81] on div "This Month: 09.01.2025 - 09.30.2025 Today Yesterday Last 7 Days Last 14 Days Th…" at bounding box center [124, 79] width 197 height 30
click at [126, 78] on span "This Month: 09.01.2025 - 09.30.2025" at bounding box center [124, 80] width 153 height 12
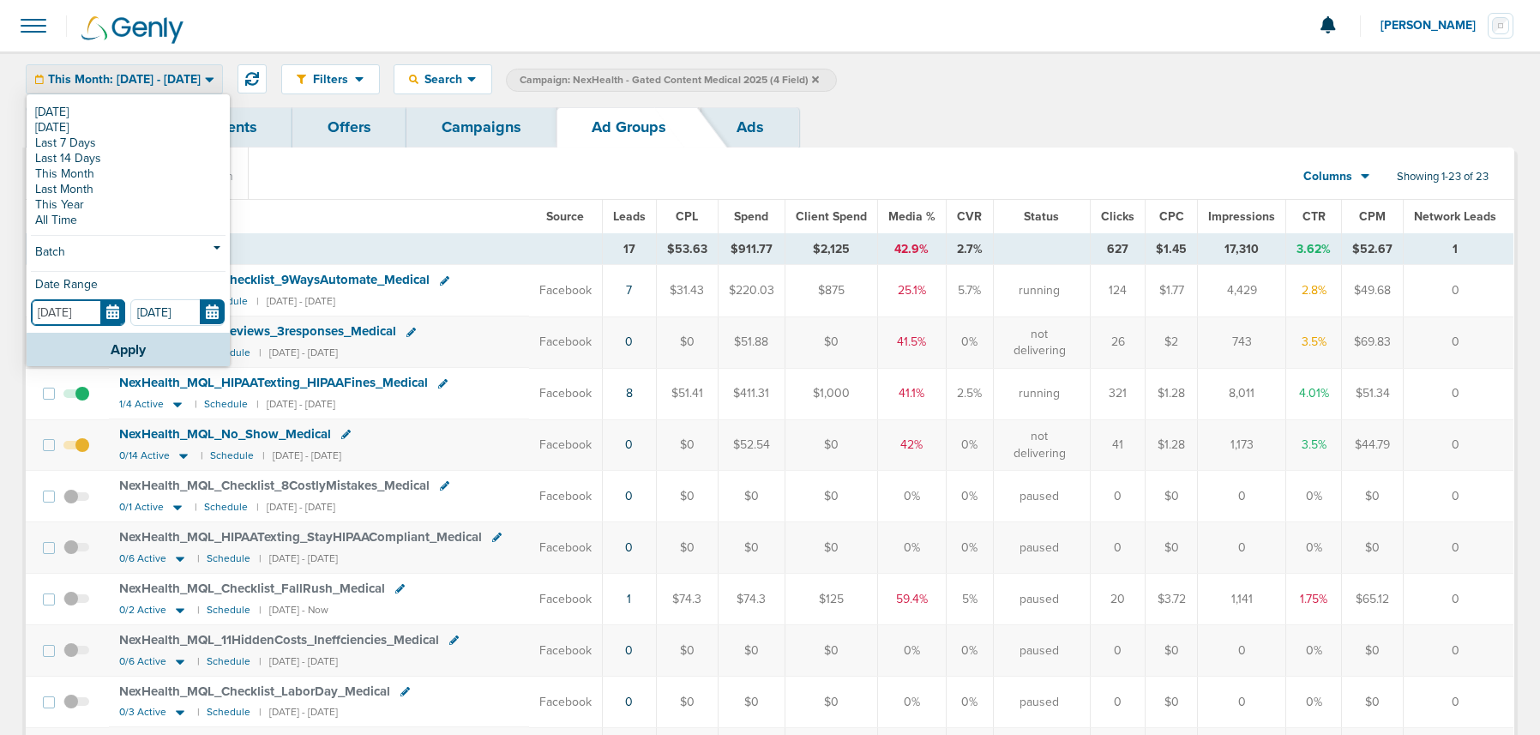
click at [106, 319] on input "09.01.2025" at bounding box center [78, 312] width 94 height 27
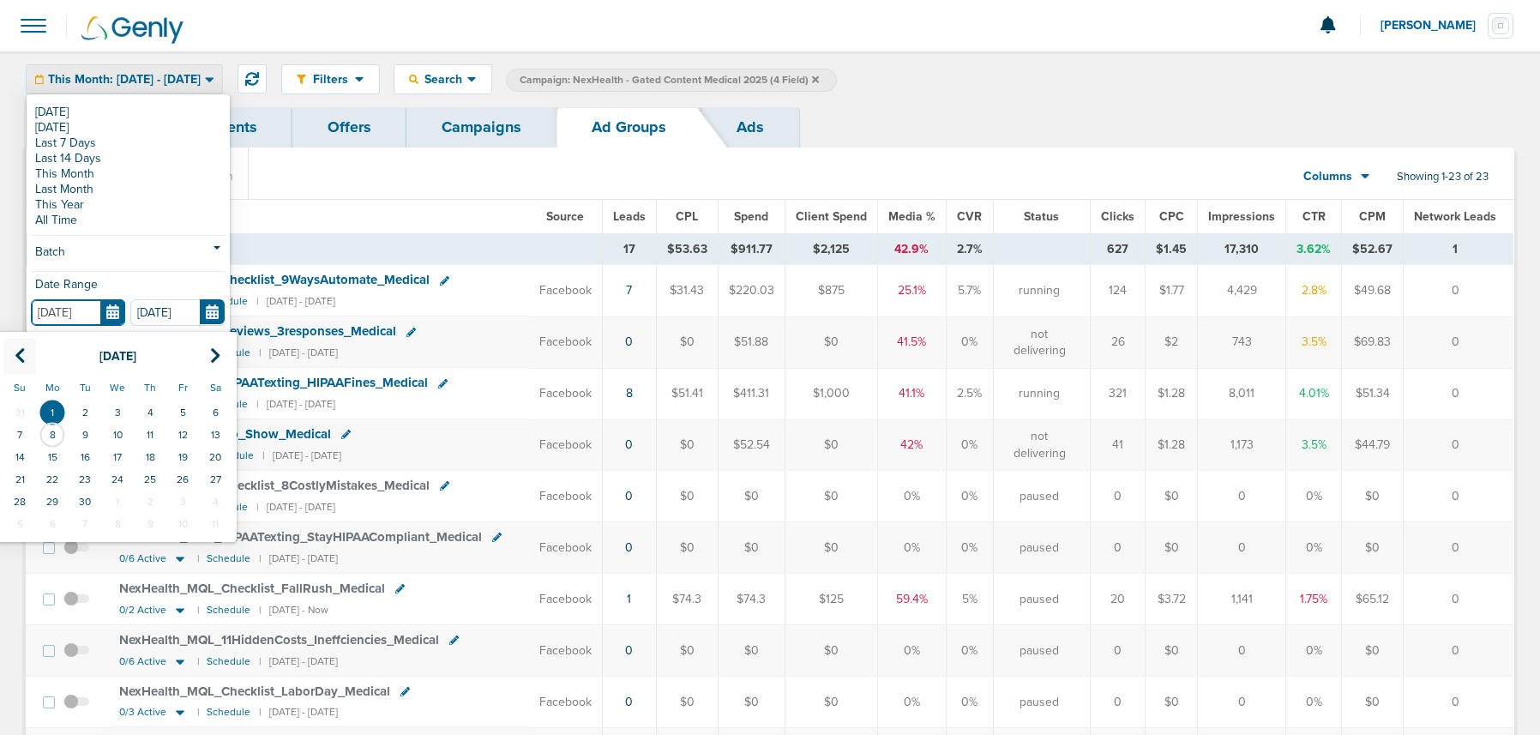
click at [20, 352] on icon at bounding box center [20, 355] width 11 height 17
click at [81, 407] on td "1" at bounding box center [85, 412] width 33 height 22
type input "07.01.2025"
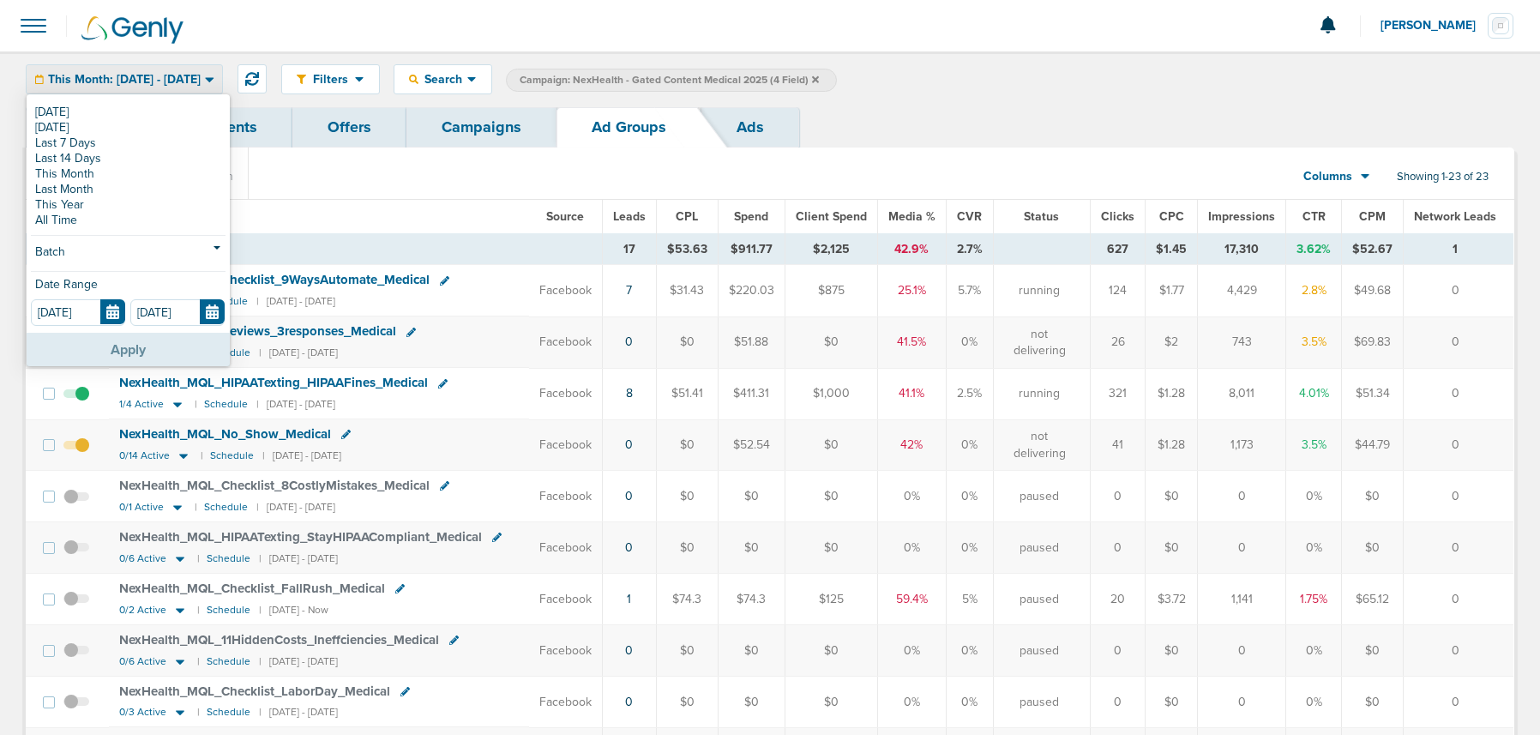
click at [122, 356] on button "Apply" at bounding box center [128, 349] width 203 height 33
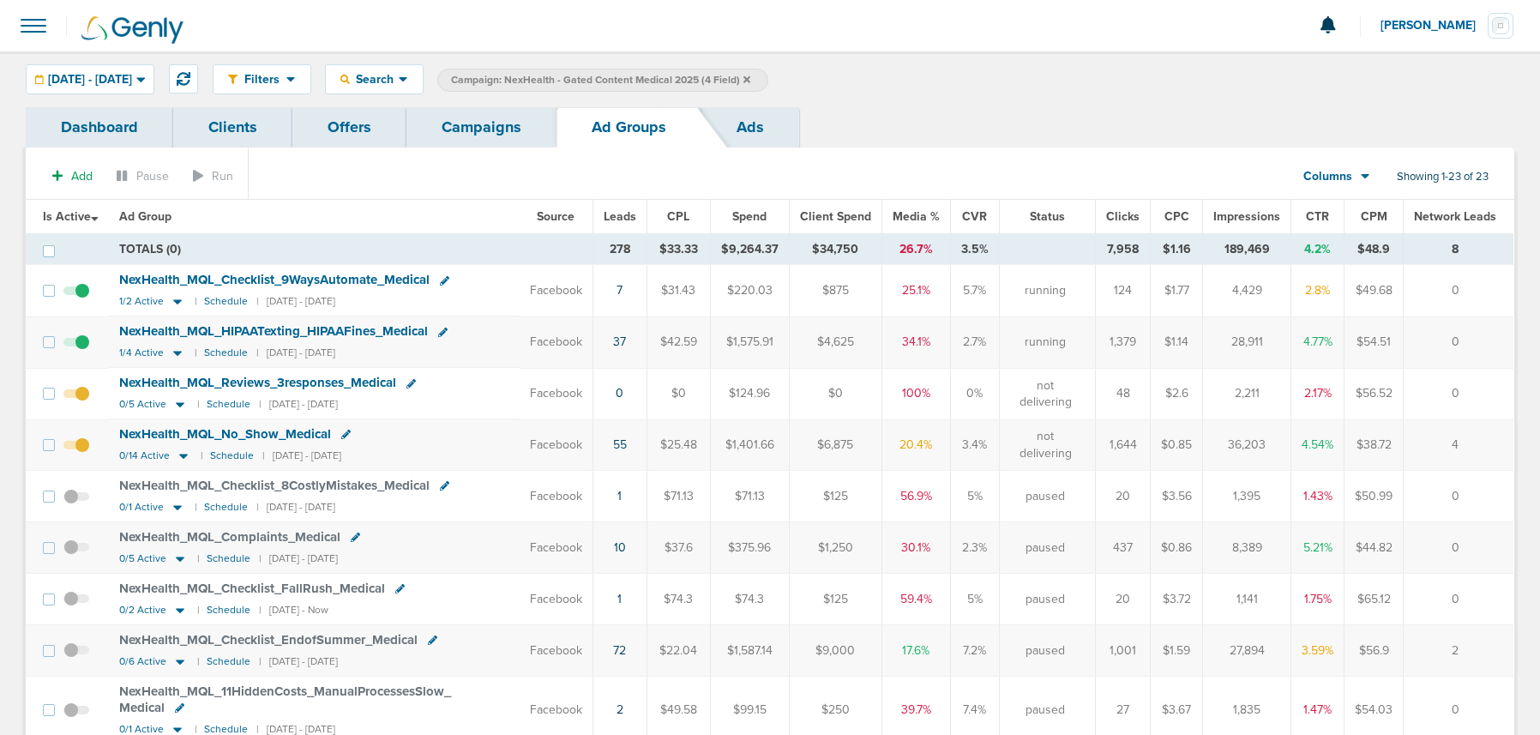
scroll to position [2, 0]
click at [132, 78] on span "07.01.2025 - 09.30.2025" at bounding box center [90, 78] width 84 height 12
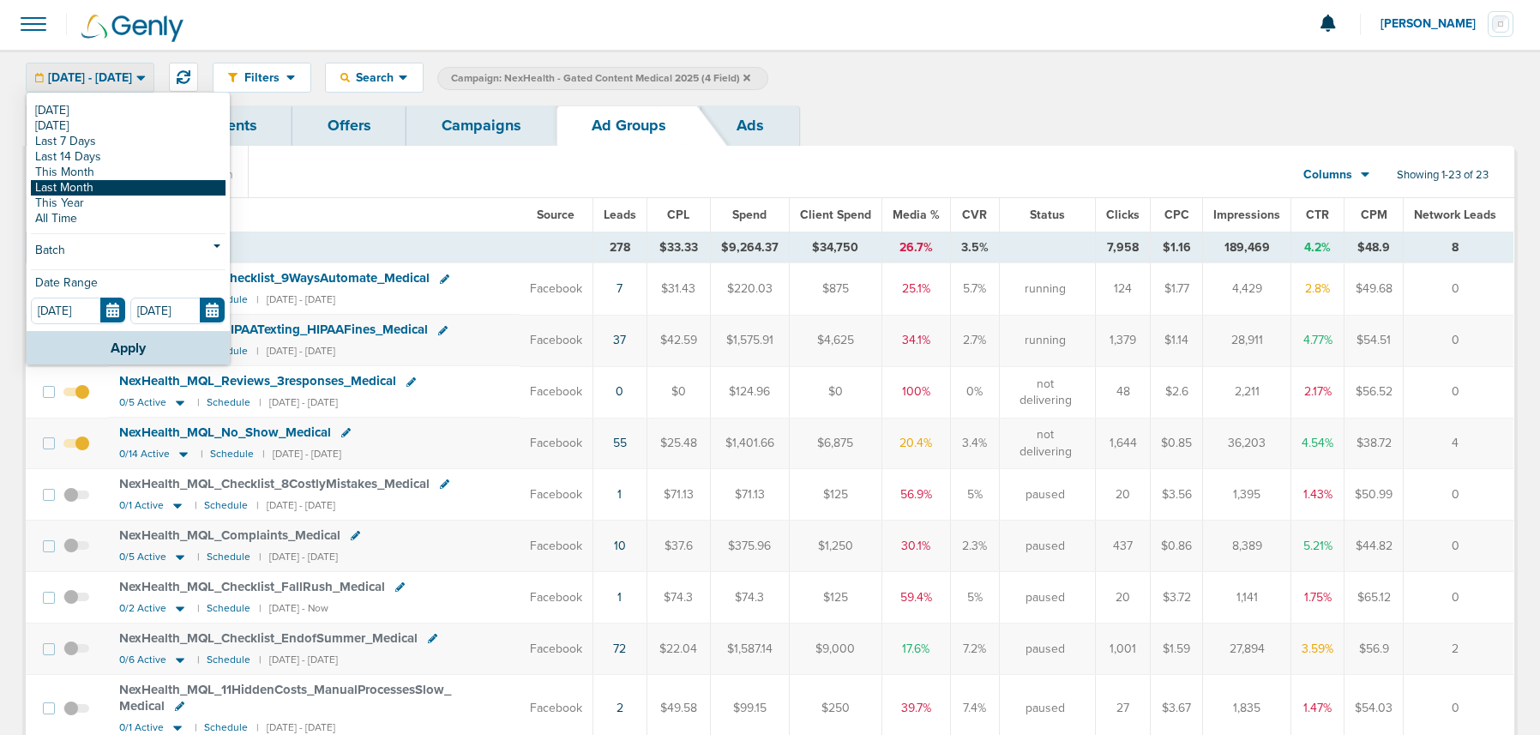
click at [87, 188] on link "Last Month" at bounding box center [128, 187] width 195 height 15
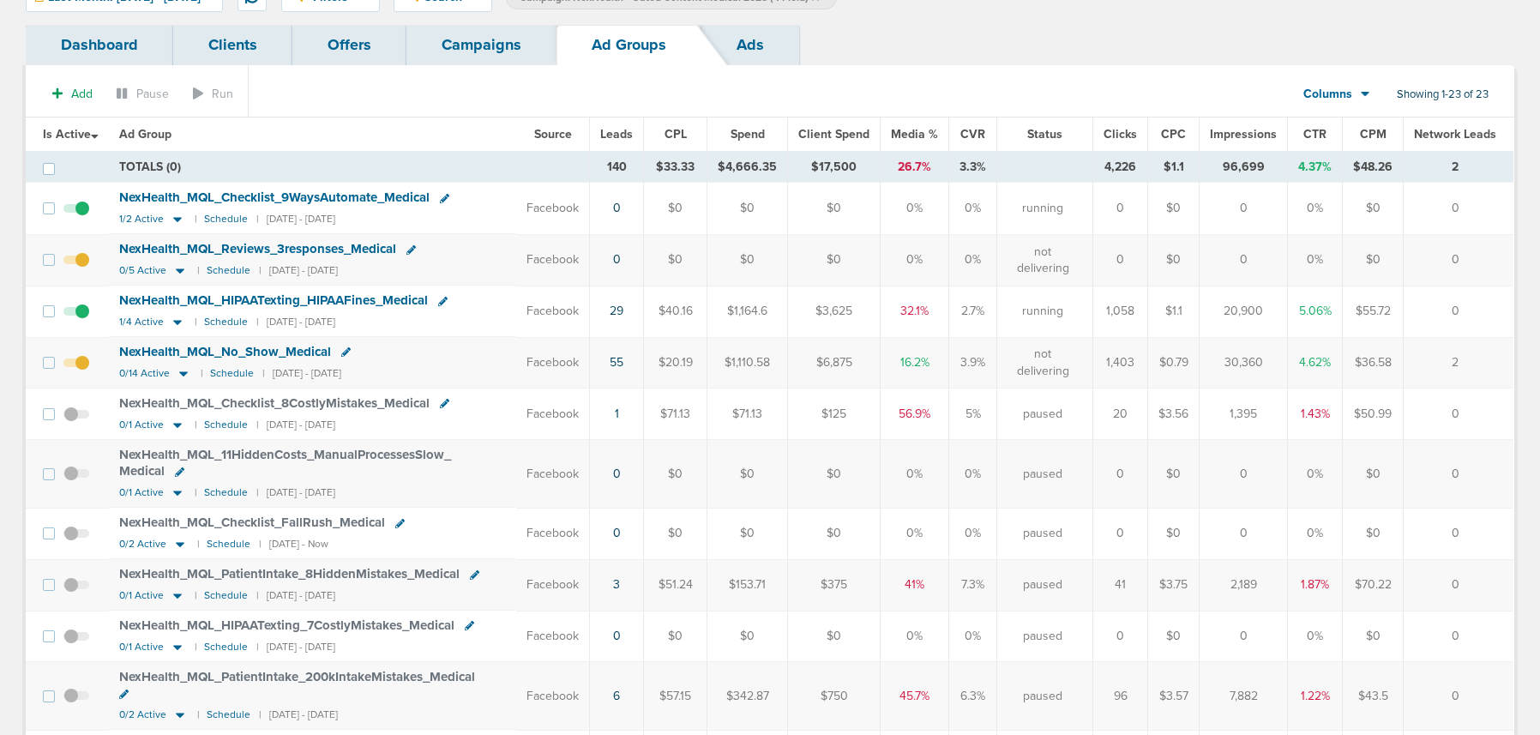
scroll to position [79, 0]
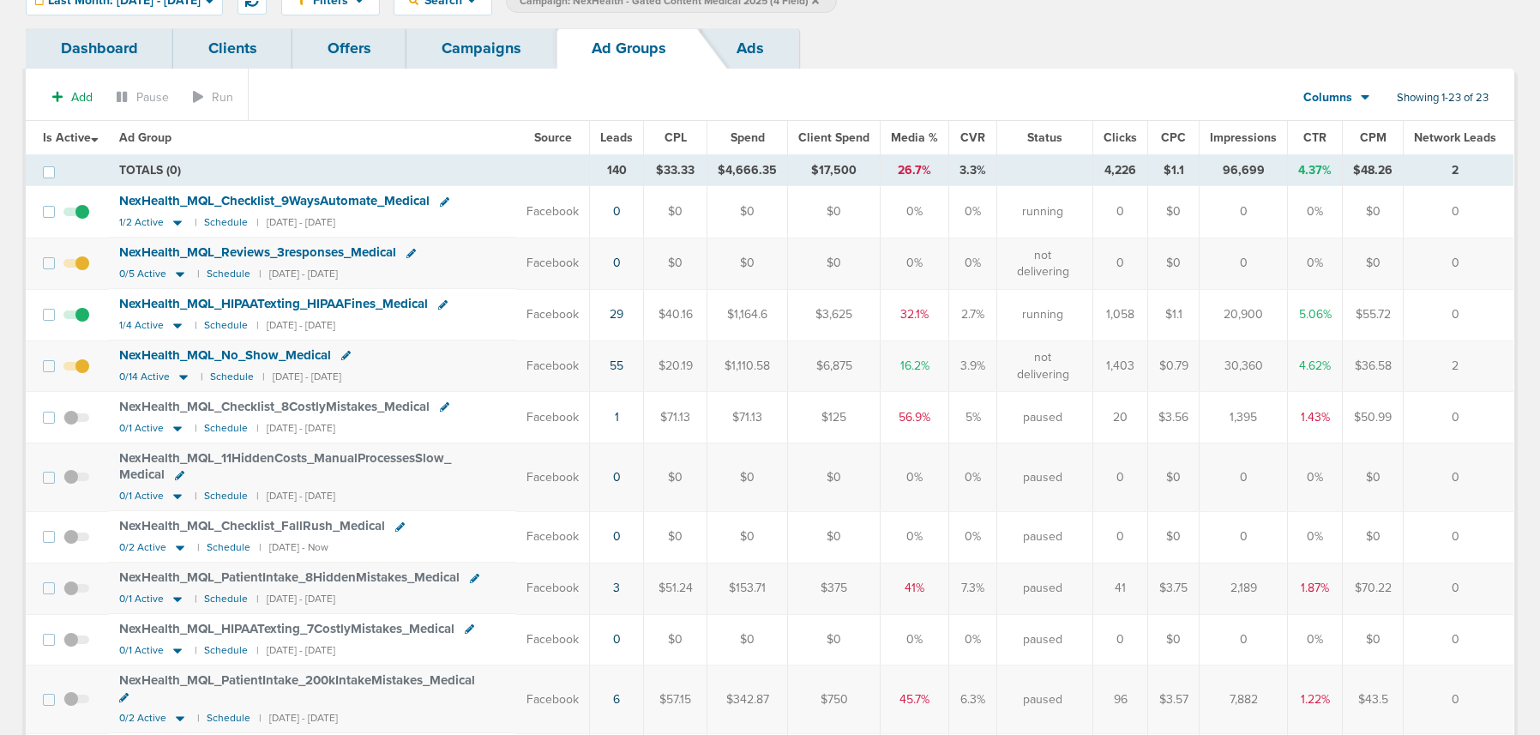
click at [447, 55] on link "Campaigns" at bounding box center [482, 48] width 150 height 40
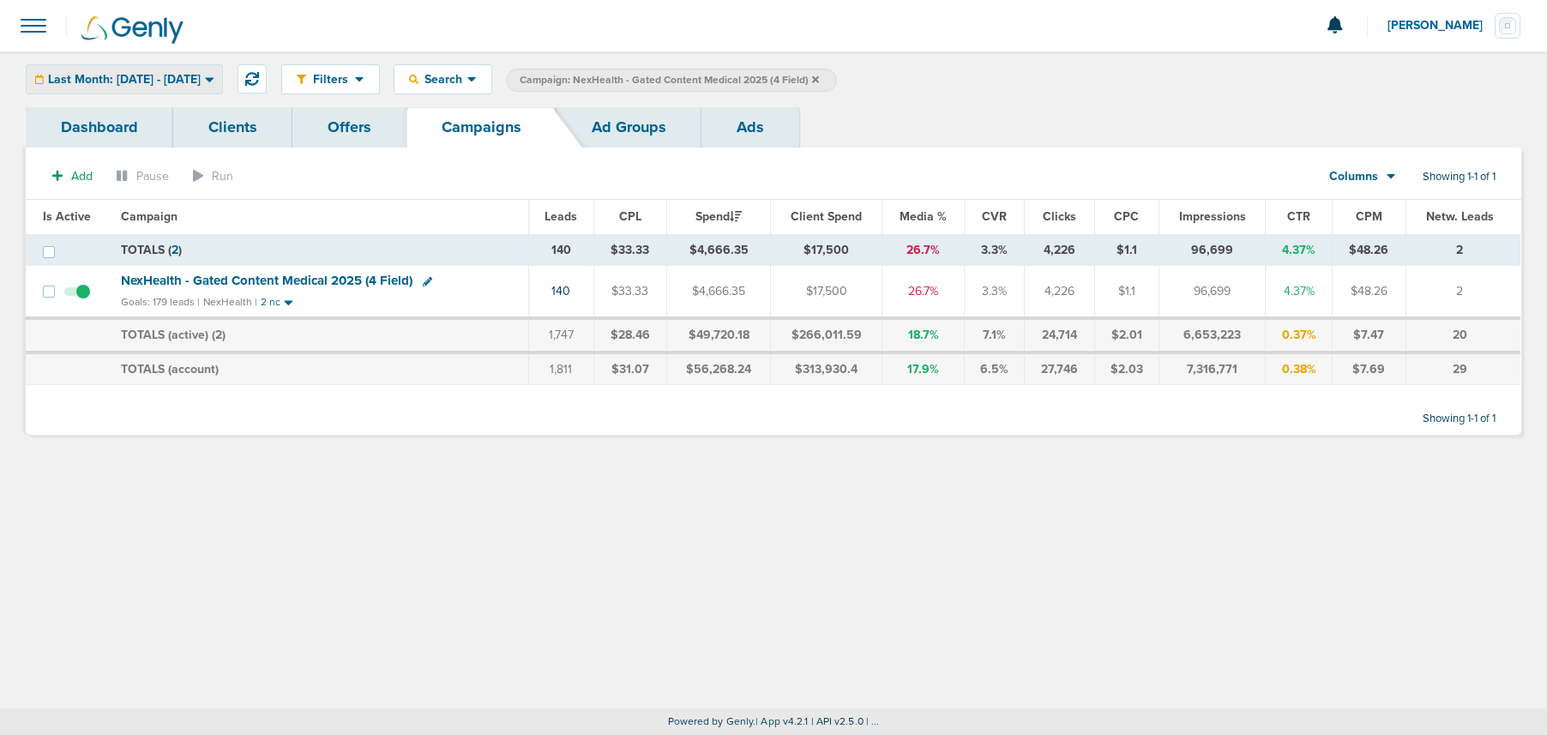
drag, startPoint x: 166, startPoint y: 81, endPoint x: 144, endPoint y: 107, distance: 34.2
click at [166, 81] on span "Last Month: 08.01.2025 - 08.31.2025" at bounding box center [124, 80] width 153 height 12
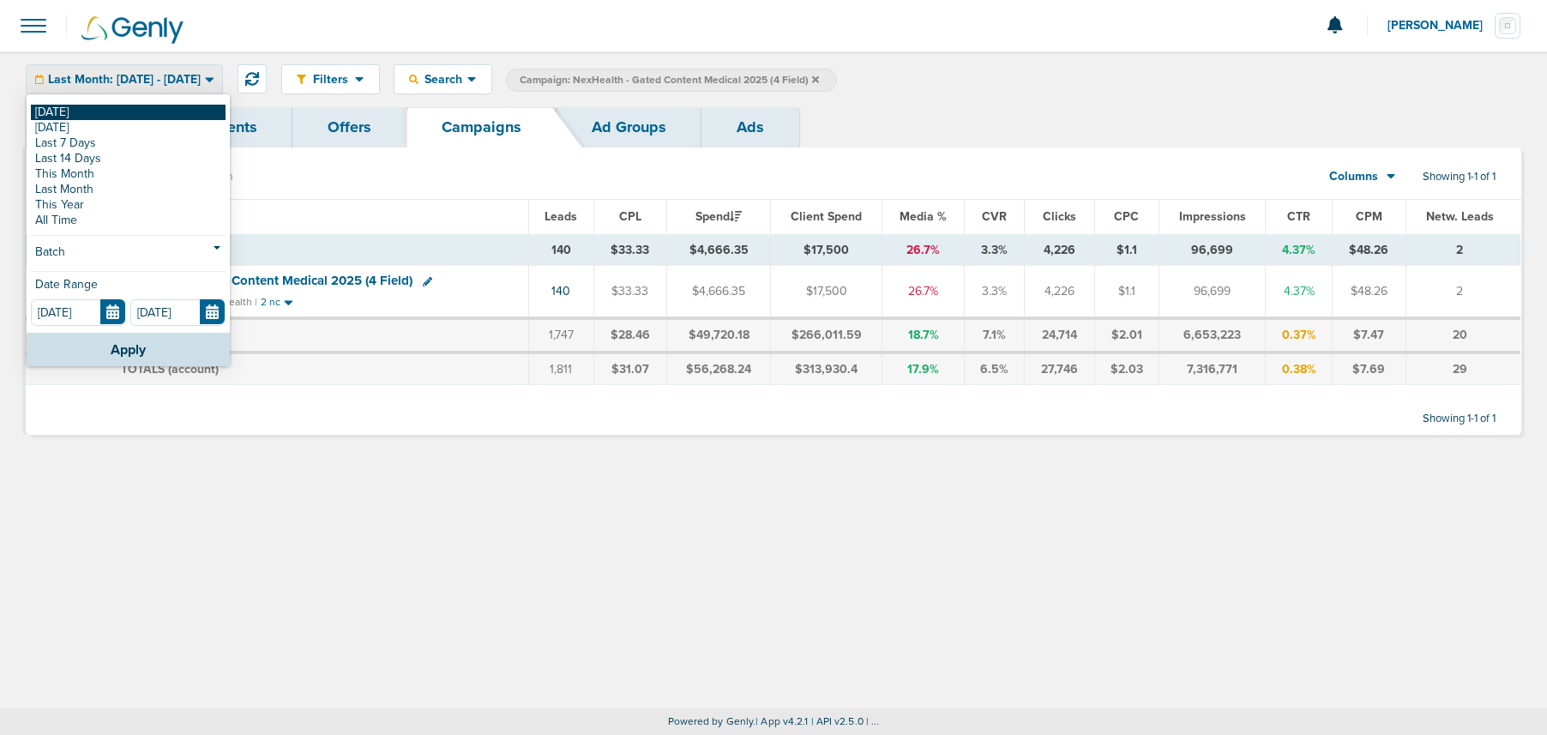
click at [137, 117] on link "[DATE]" at bounding box center [128, 112] width 195 height 15
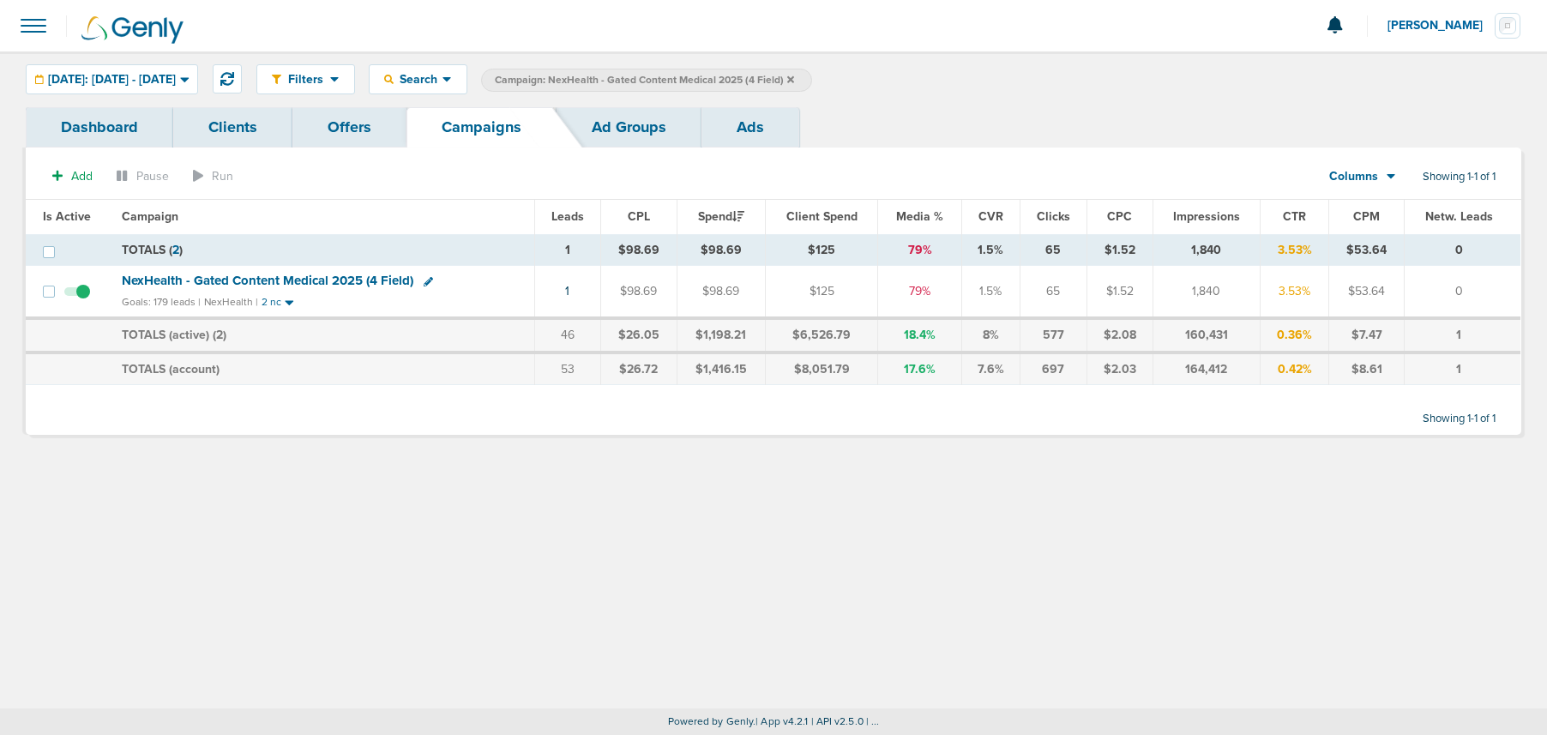
click at [794, 78] on icon at bounding box center [790, 80] width 7 height 10
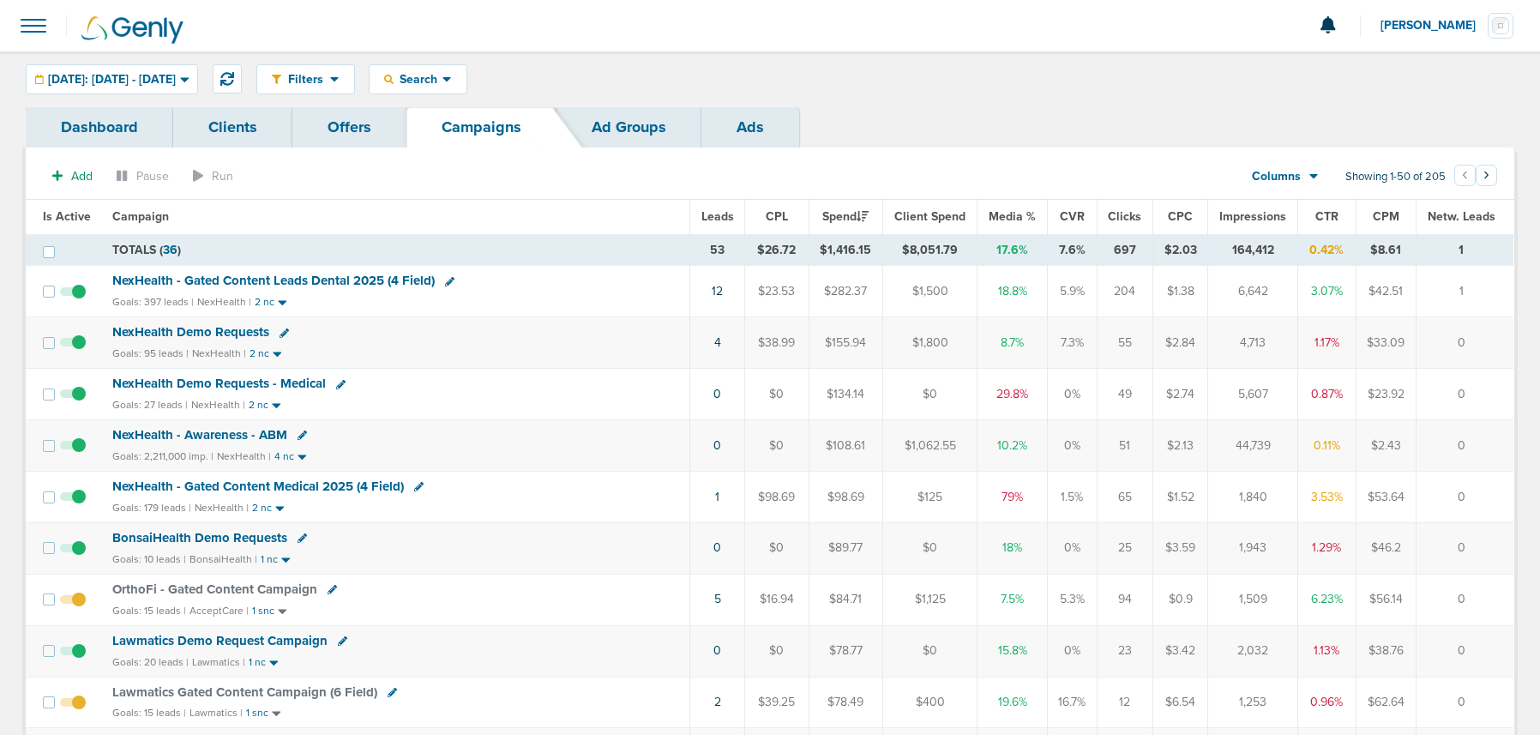
click at [414, 488] on icon at bounding box center [418, 486] width 9 height 9
select select
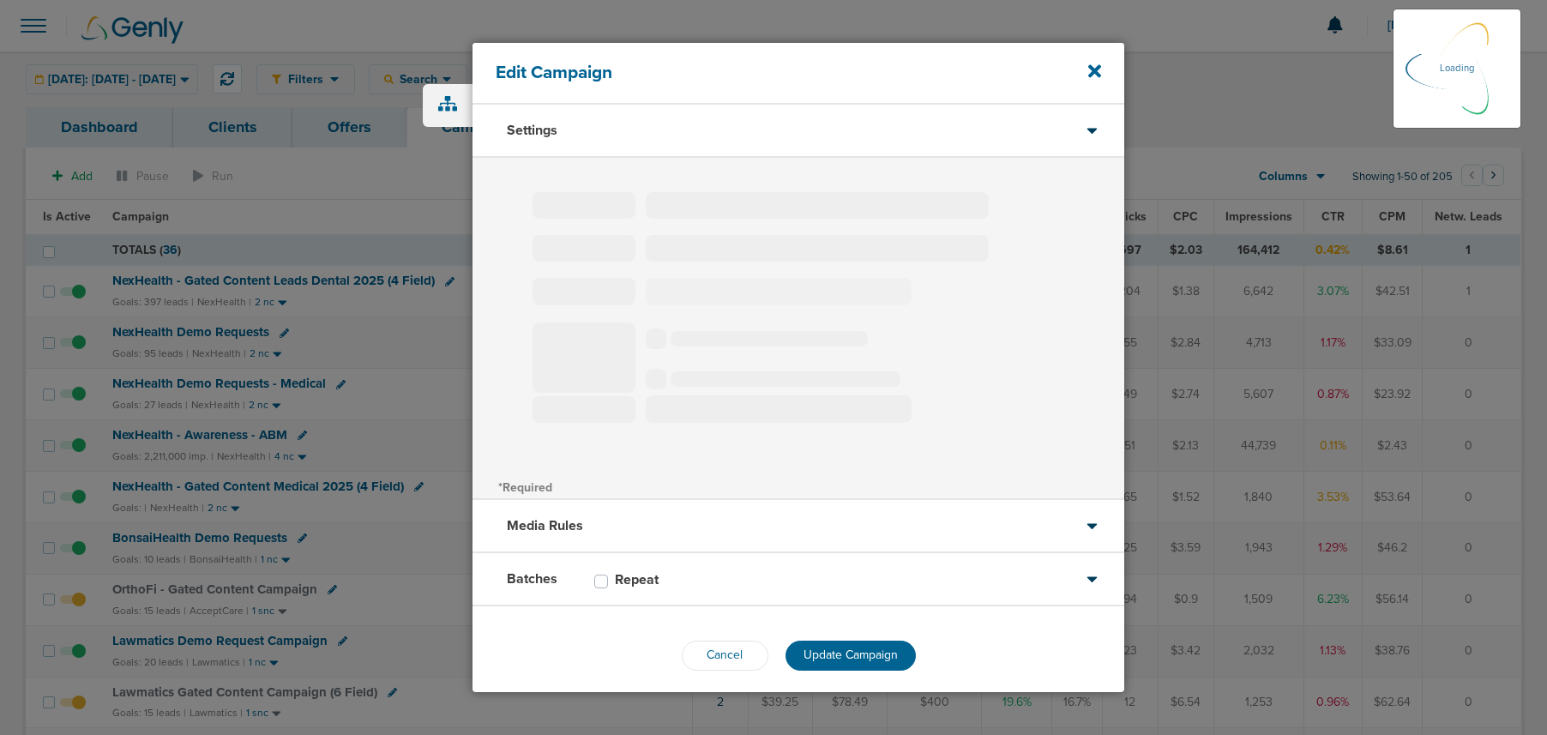
type input "NexHealth - Gated Content Medical 2025 (4 Field)"
select select "Leads"
radio input "true"
select select "readWrite"
select select "2"
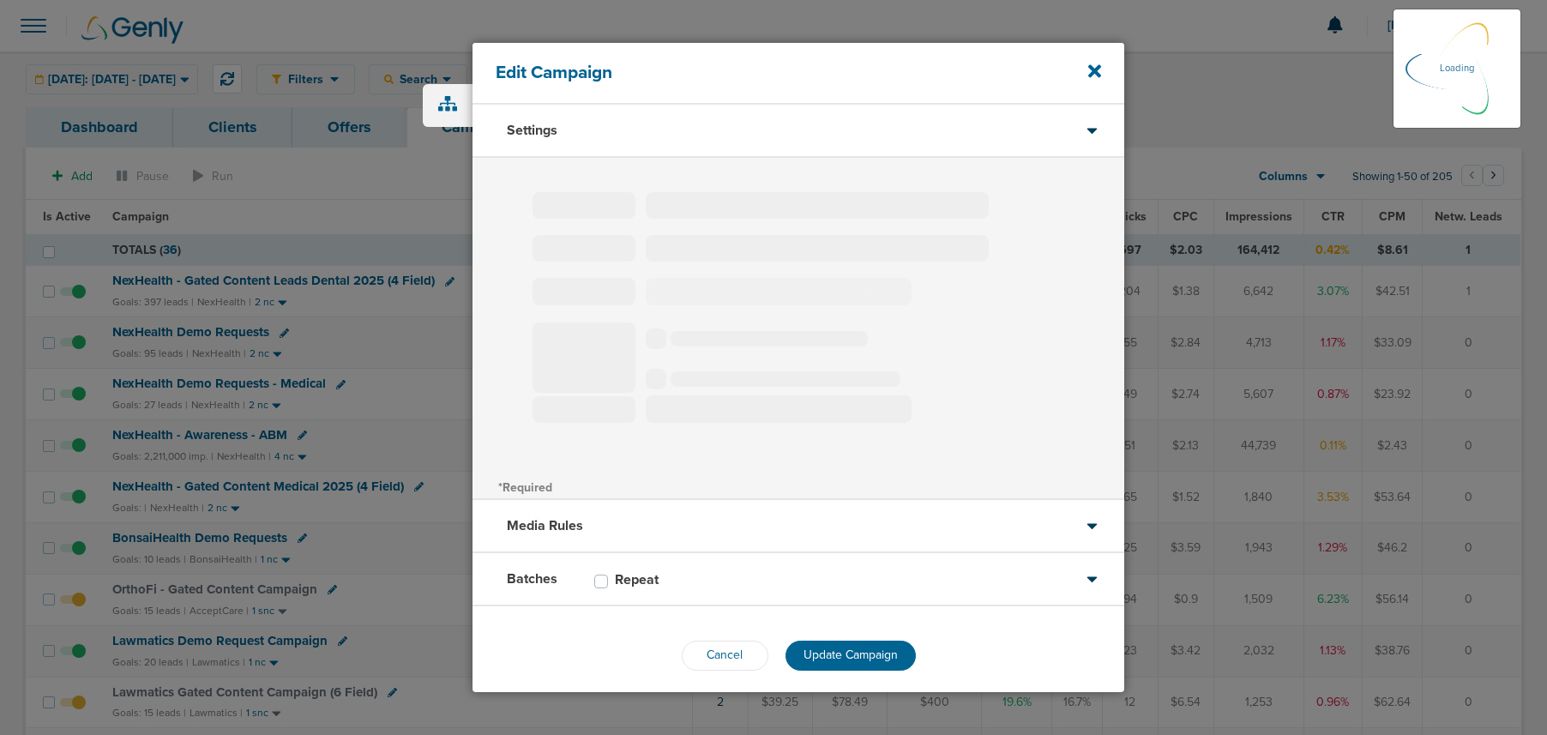
select select "2"
select select "3"
select select "4"
select select "6"
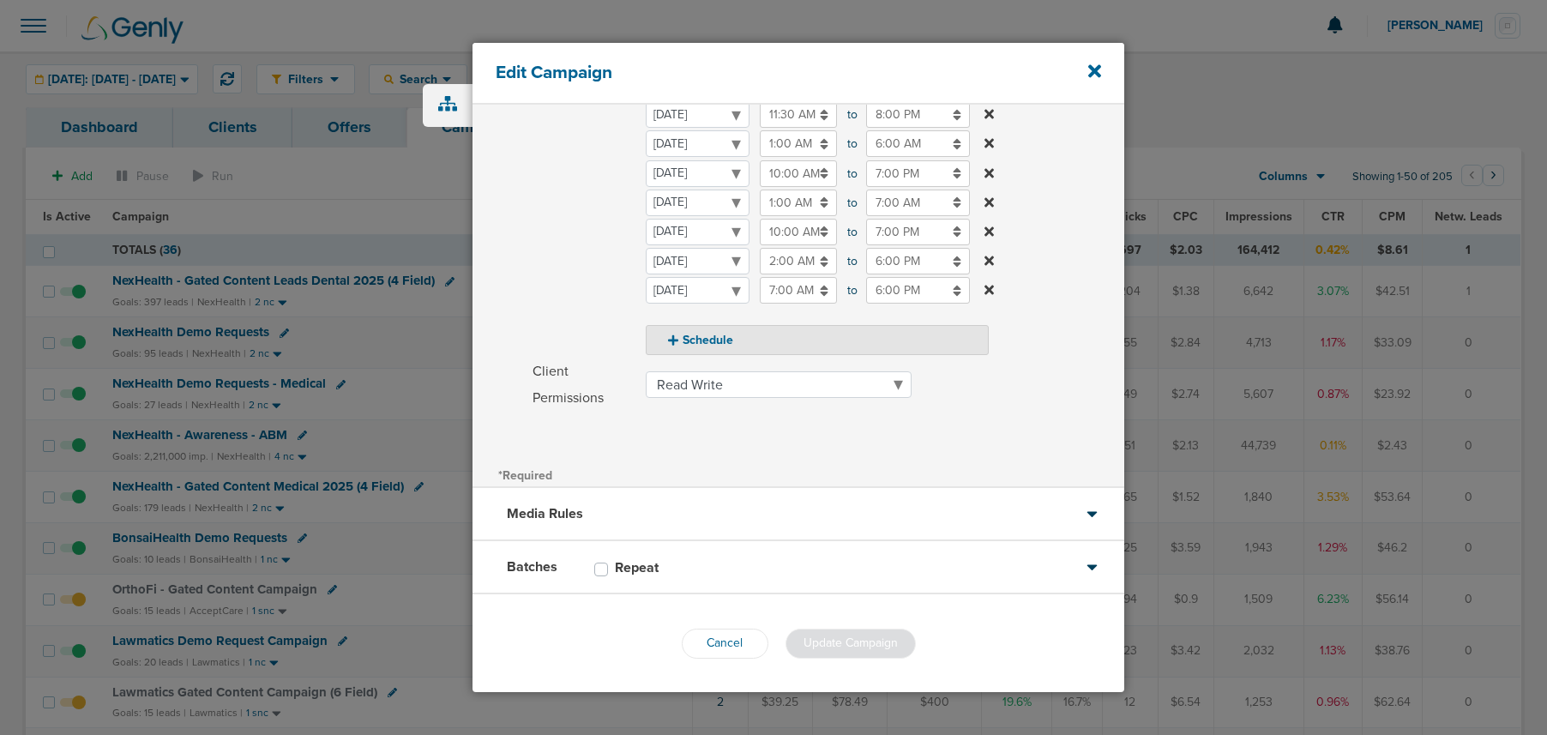
click at [745, 510] on div "Media Rules" at bounding box center [799, 514] width 652 height 53
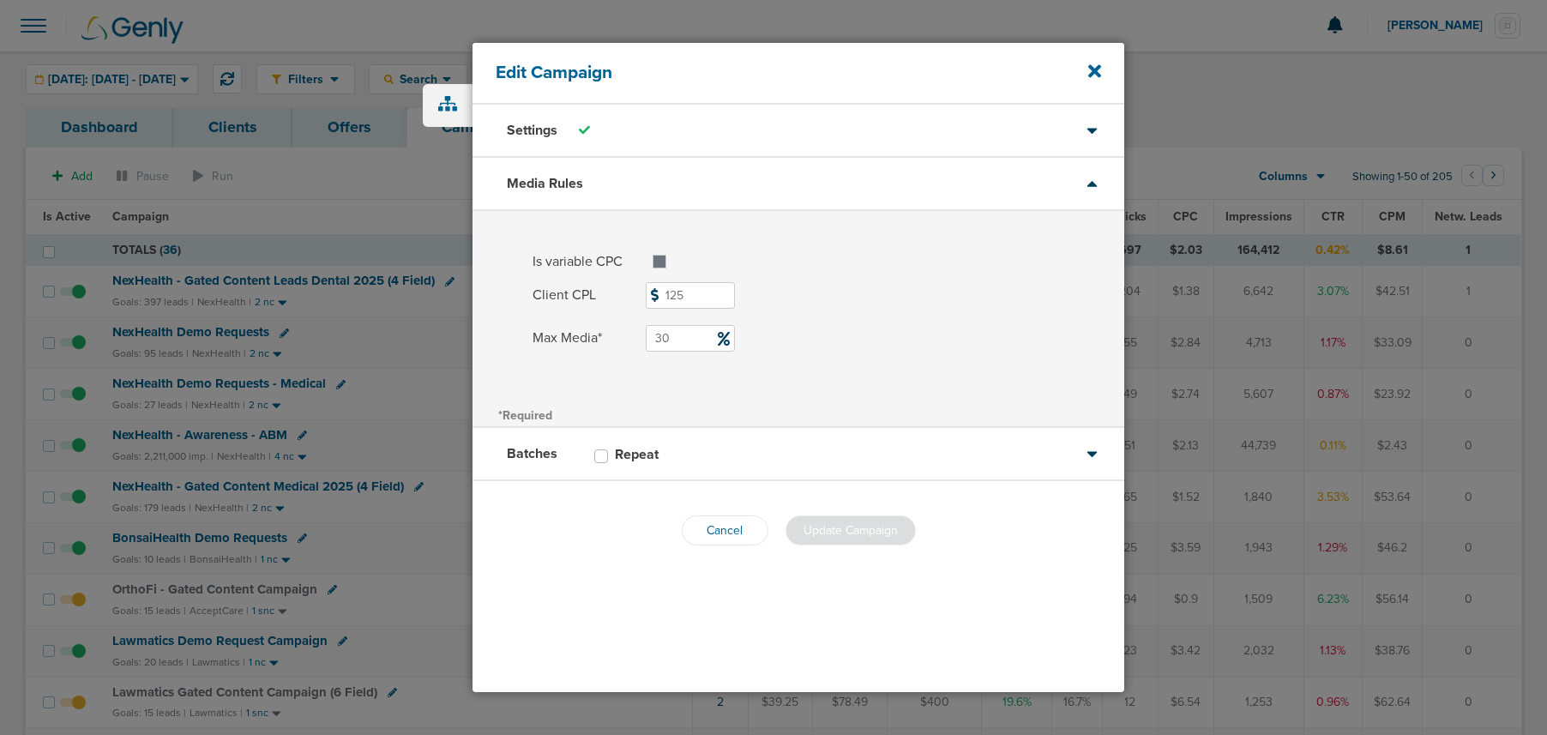
drag, startPoint x: 684, startPoint y: 342, endPoint x: 657, endPoint y: 340, distance: 26.7
click at [657, 340] on input "30" at bounding box center [690, 338] width 89 height 27
type input "25"
drag, startPoint x: 843, startPoint y: 401, endPoint x: 846, endPoint y: 410, distance: 9.2
click at [845, 407] on div "*Required" at bounding box center [799, 414] width 652 height 24
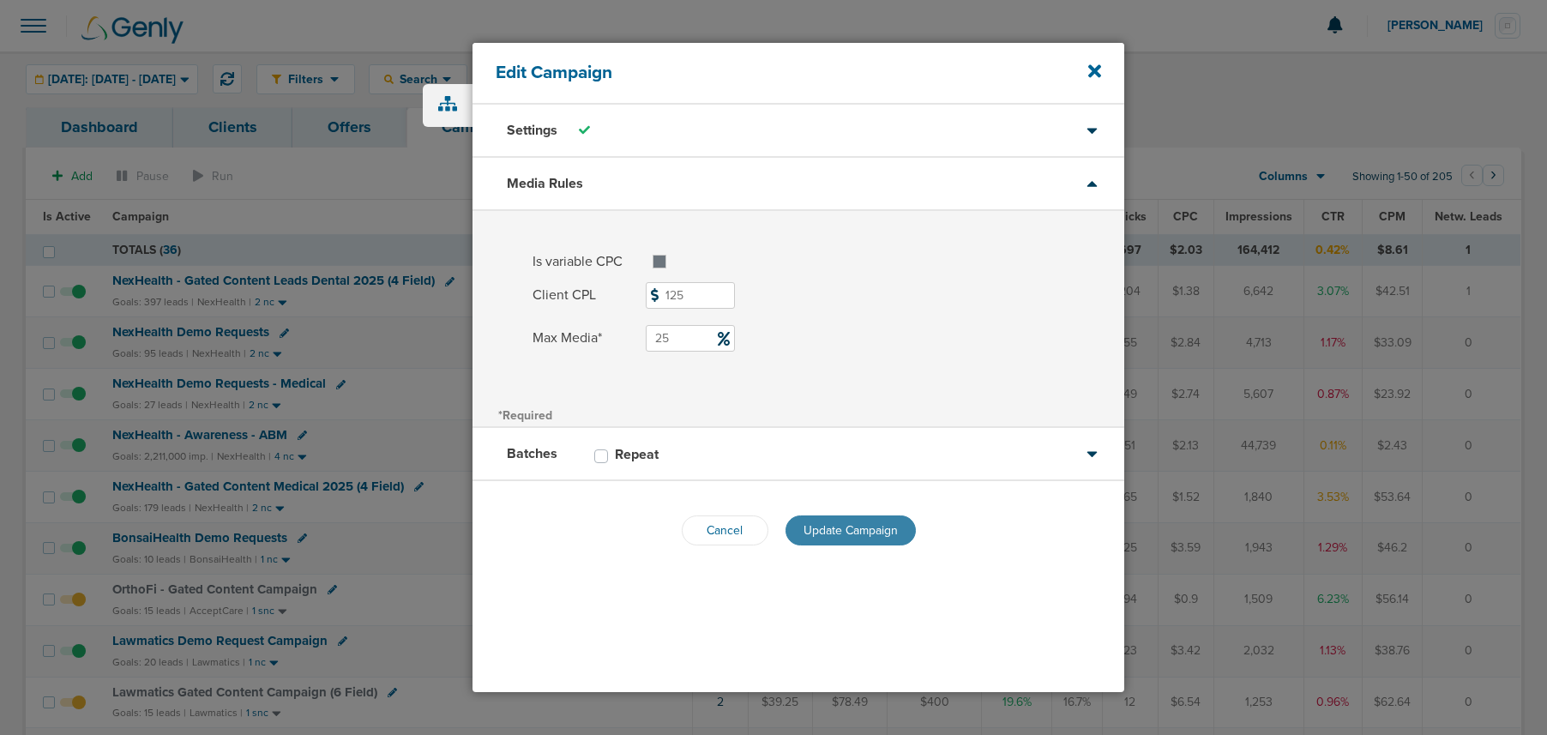
click at [867, 525] on span "Update Campaign" at bounding box center [851, 530] width 94 height 15
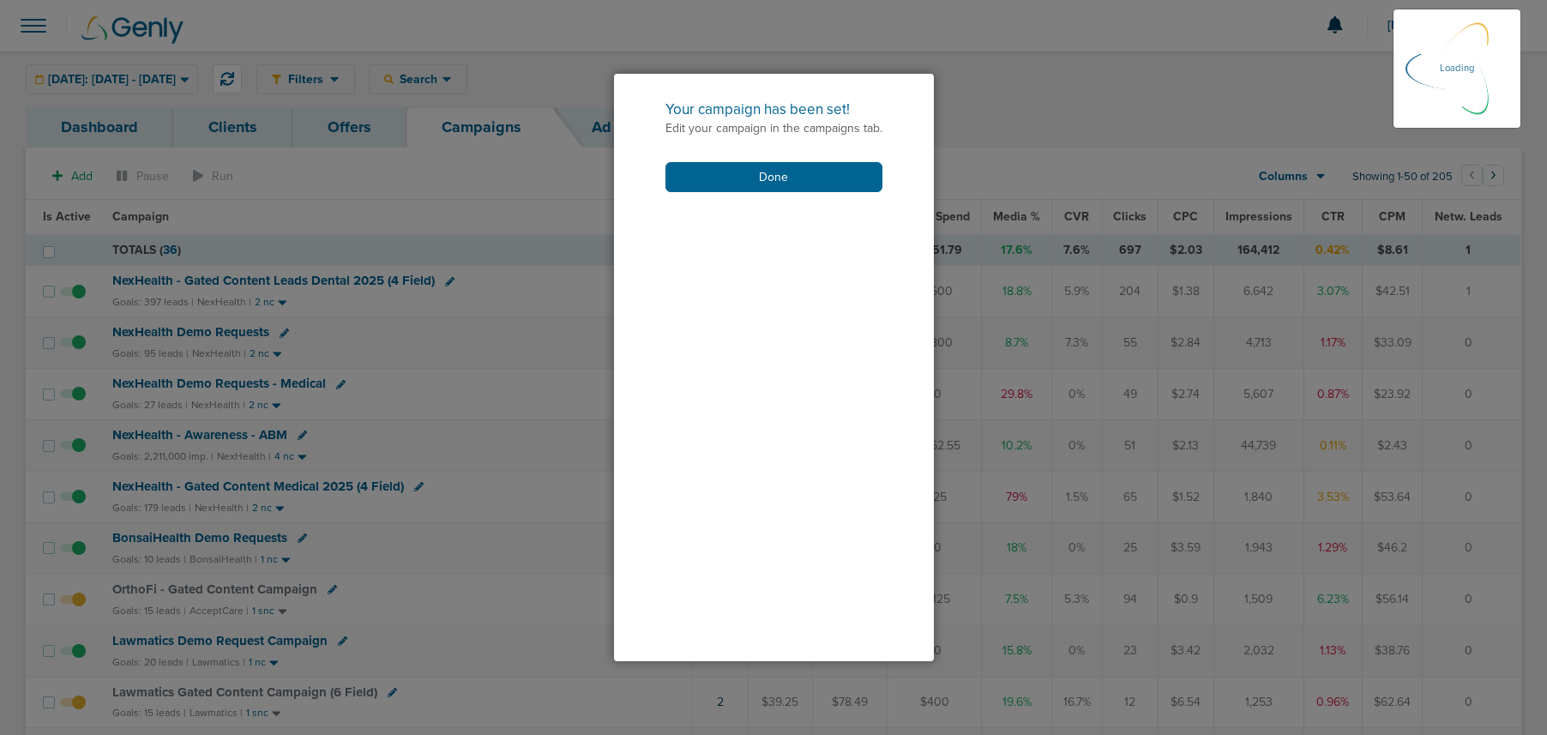
drag, startPoint x: 773, startPoint y: 178, endPoint x: 723, endPoint y: 206, distance: 56.8
click at [772, 179] on button "Done" at bounding box center [774, 177] width 217 height 30
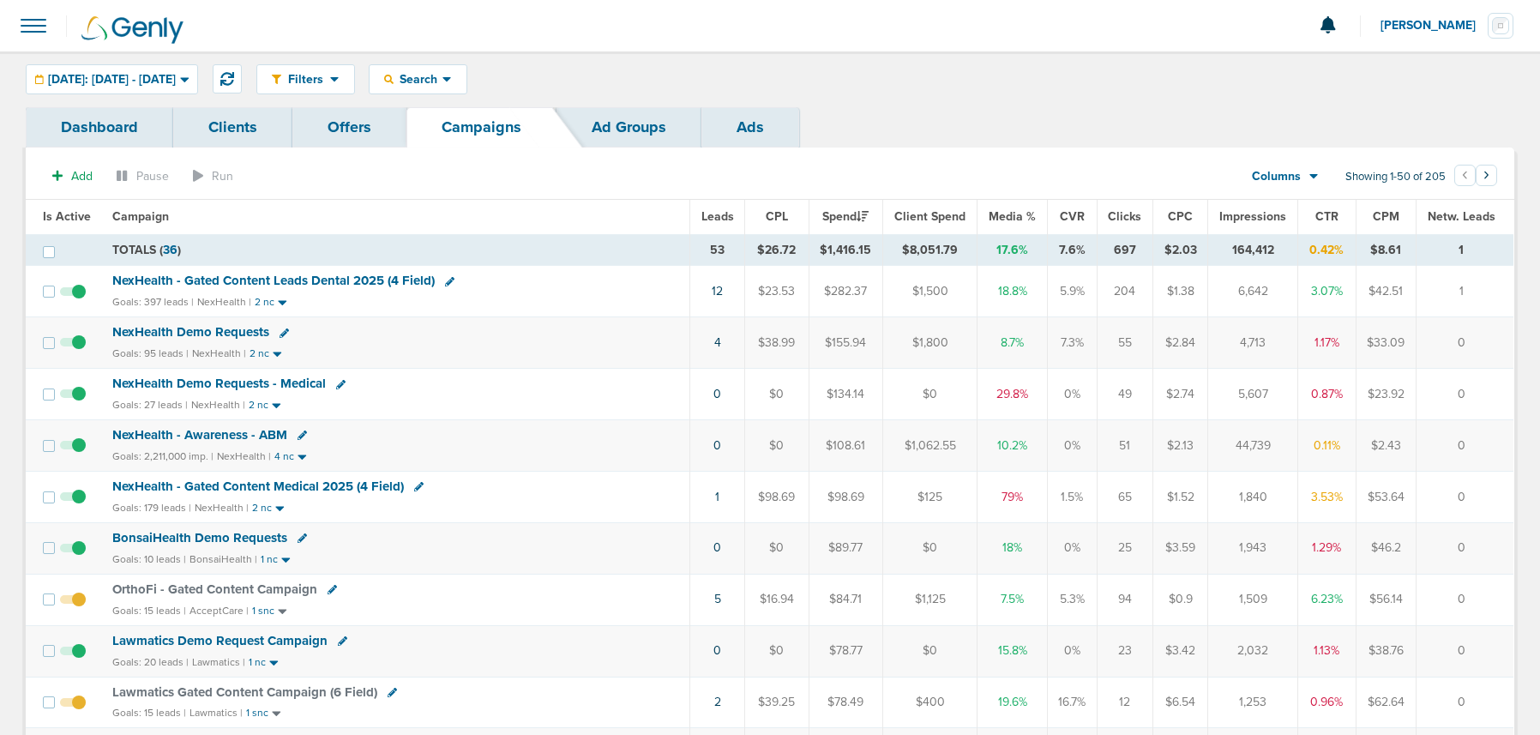
click at [300, 485] on span "NexHealth - Gated Content Medical 2025 (4 Field)" at bounding box center [258, 486] width 292 height 15
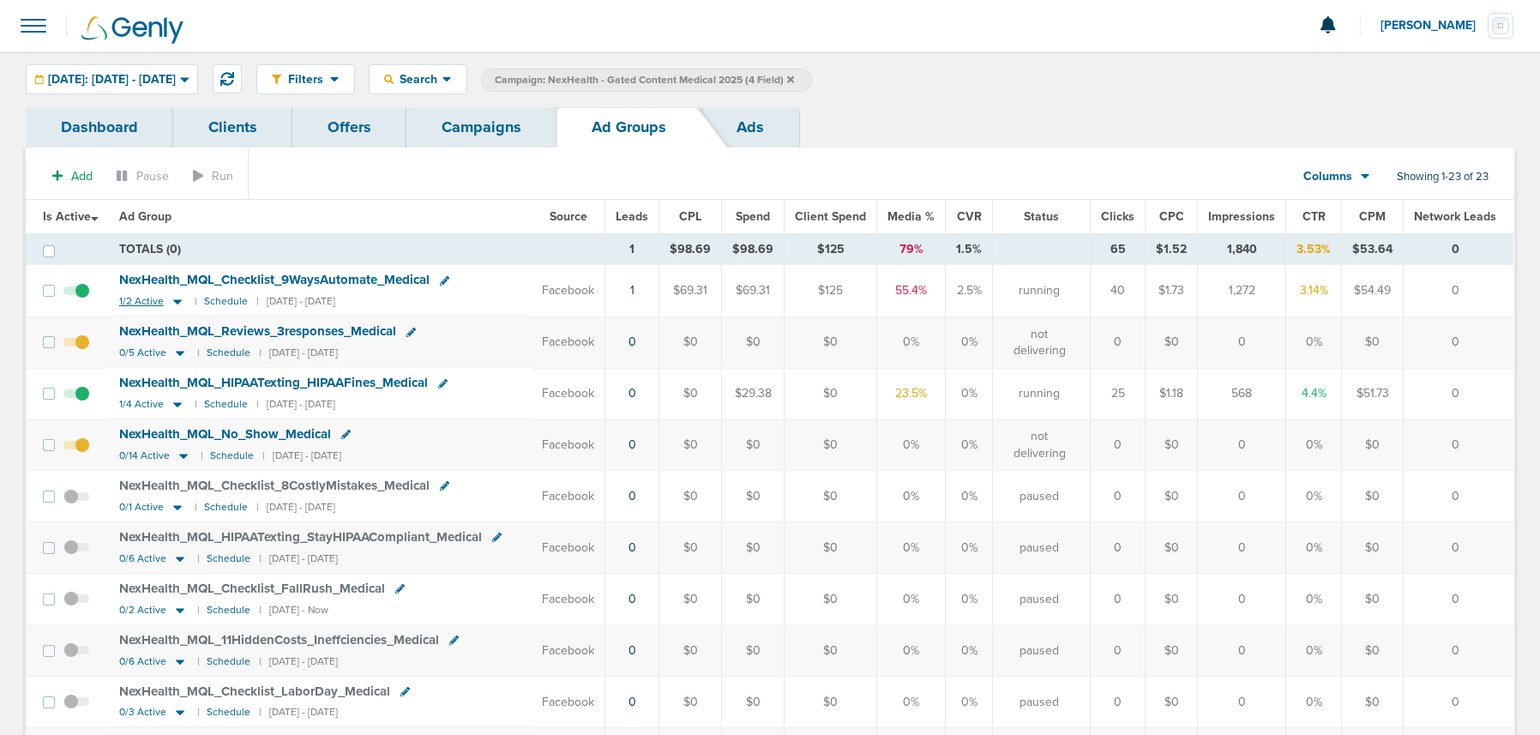
click at [181, 304] on icon at bounding box center [177, 301] width 17 height 15
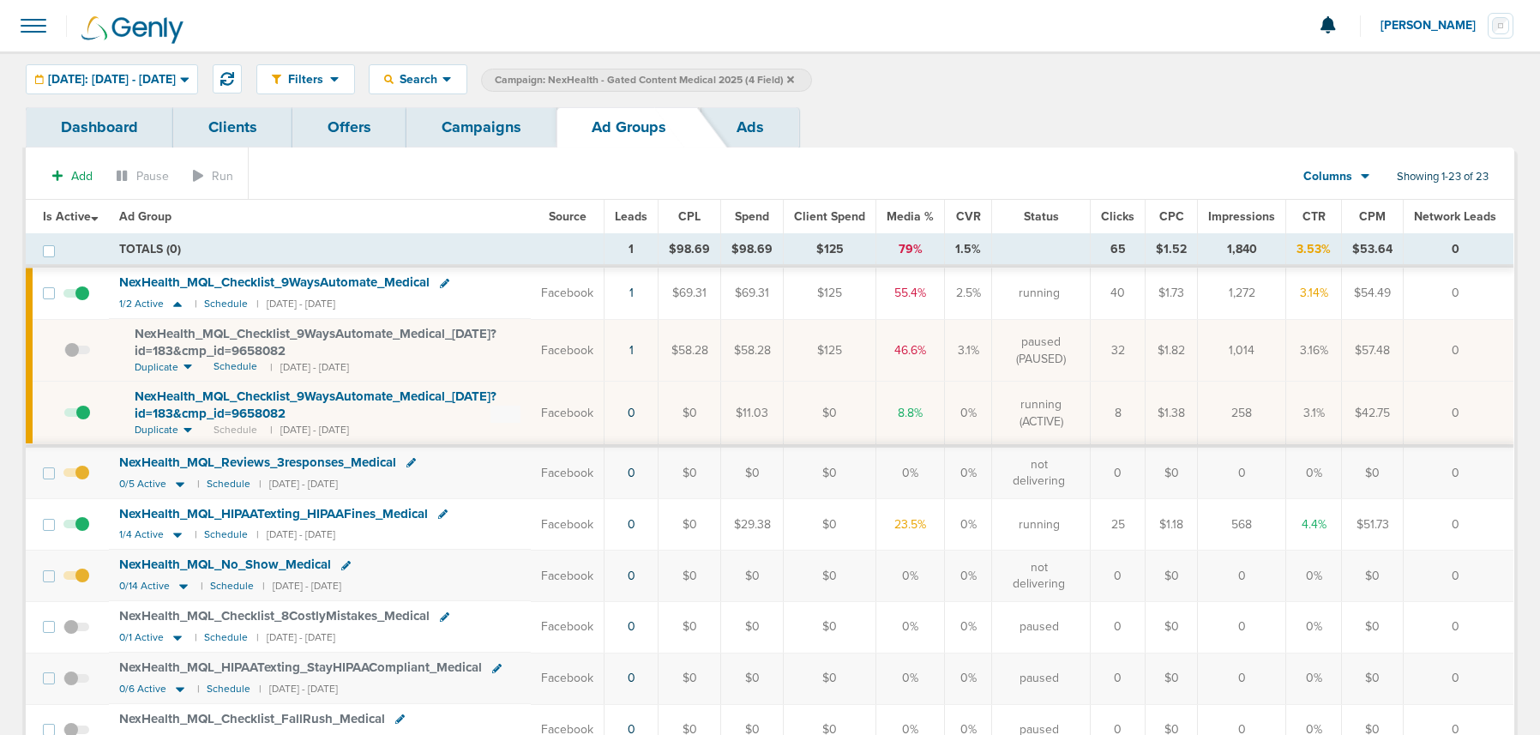
click at [214, 409] on span "NexHealth_ MQL_ Checklist_ 9WaysAutomate_ Medical_ 09.08.25?id=183&cmp_ id=9658…" at bounding box center [316, 405] width 362 height 33
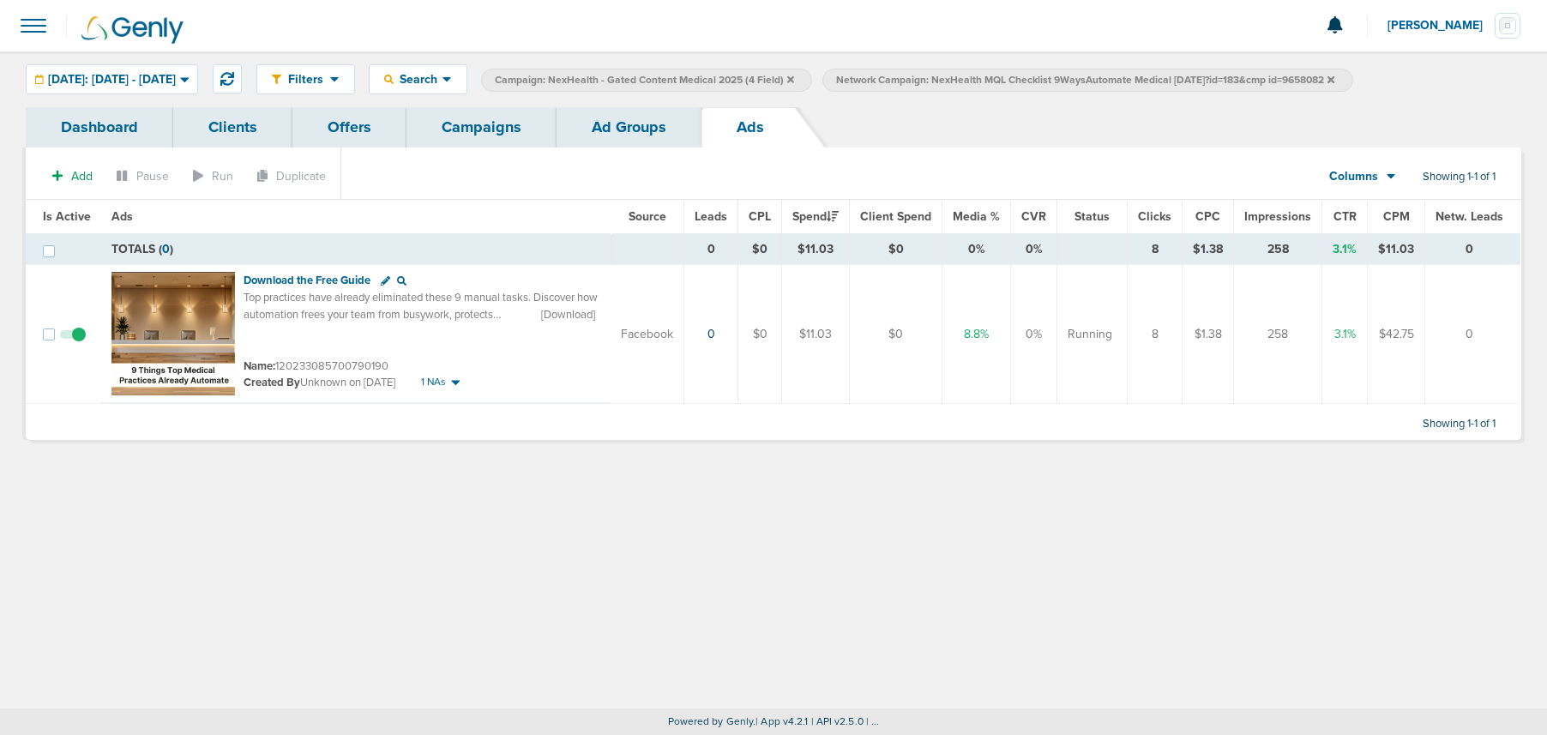
click at [638, 124] on link "Ad Groups" at bounding box center [629, 127] width 145 height 40
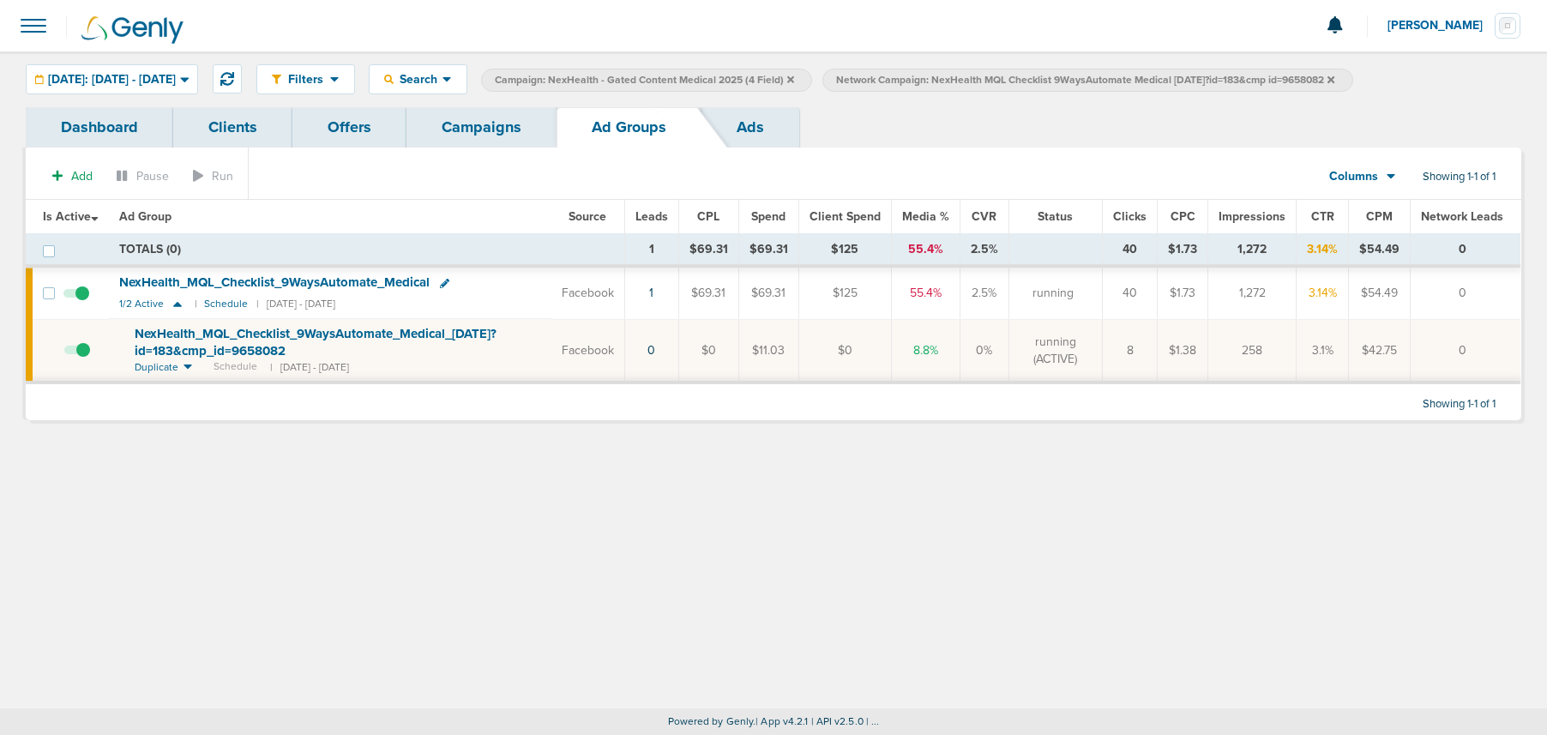
click at [1334, 75] on icon at bounding box center [1331, 80] width 7 height 10
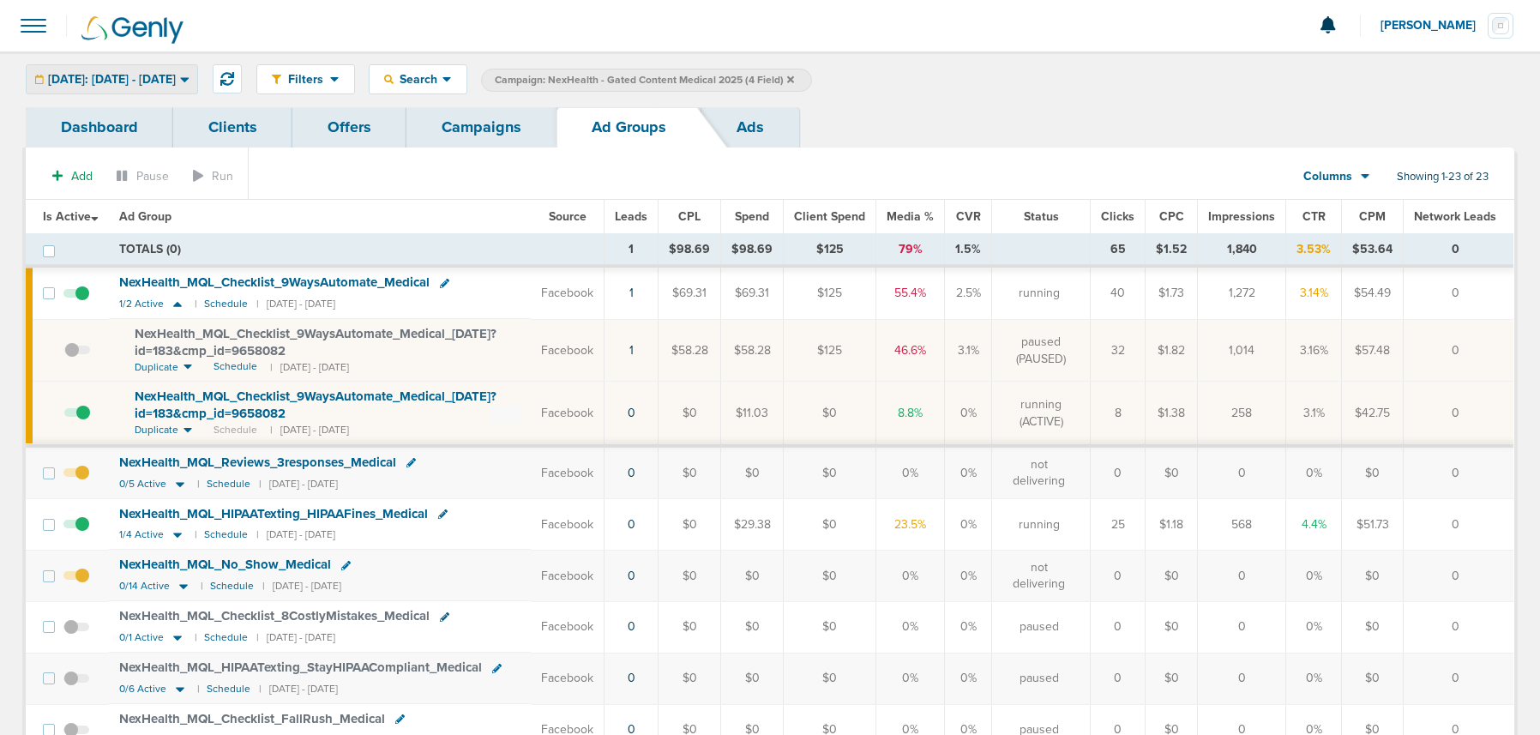
click at [176, 80] on span "Today: 09.08.2025 - 09.08.2025" at bounding box center [112, 80] width 128 height 12
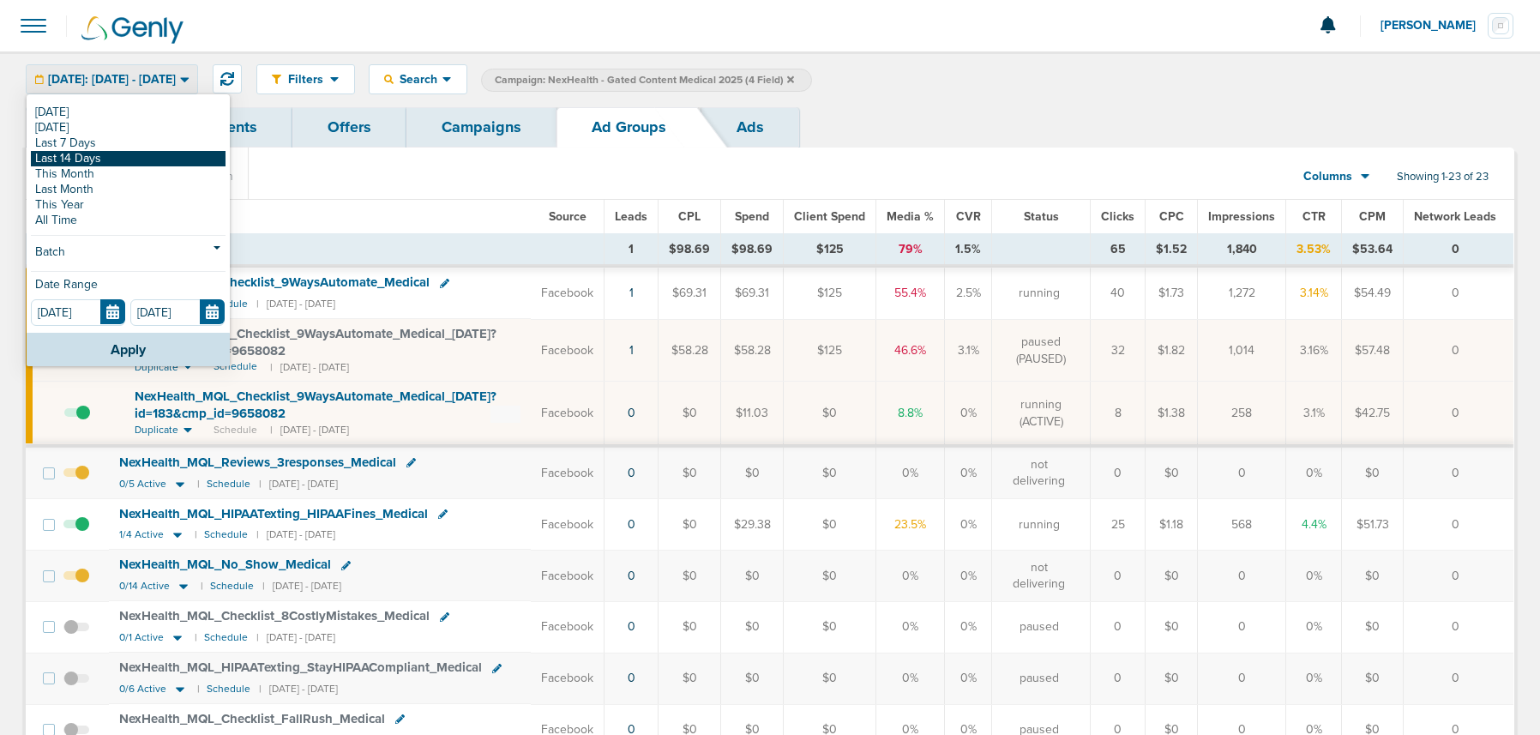
click at [88, 157] on link "Last 14 Days" at bounding box center [128, 158] width 195 height 15
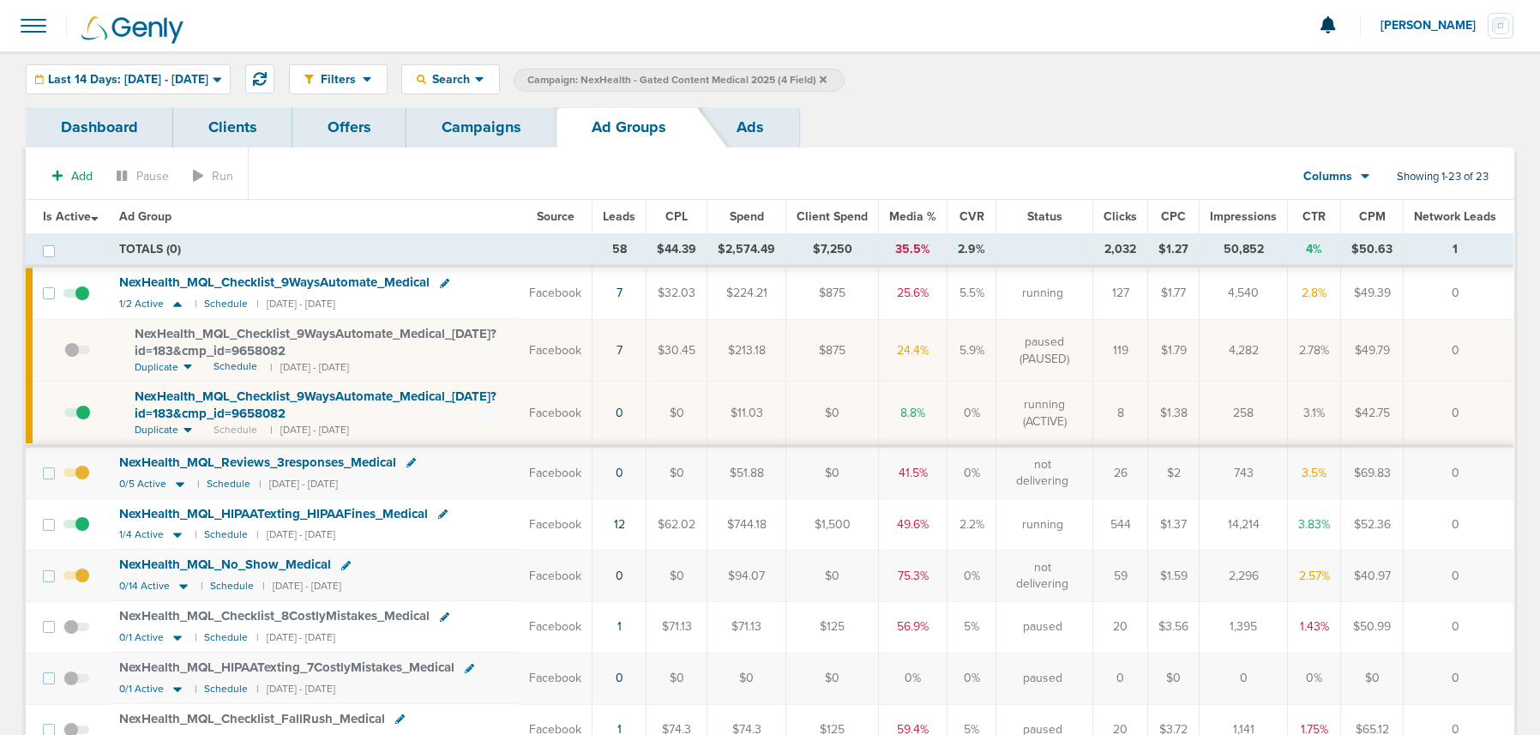
click at [471, 333] on span "NexHealth_ MQL_ Checklist_ 9WaysAutomate_ Medical_ 09.06.25?id=183&cmp_ id=9658…" at bounding box center [316, 342] width 362 height 33
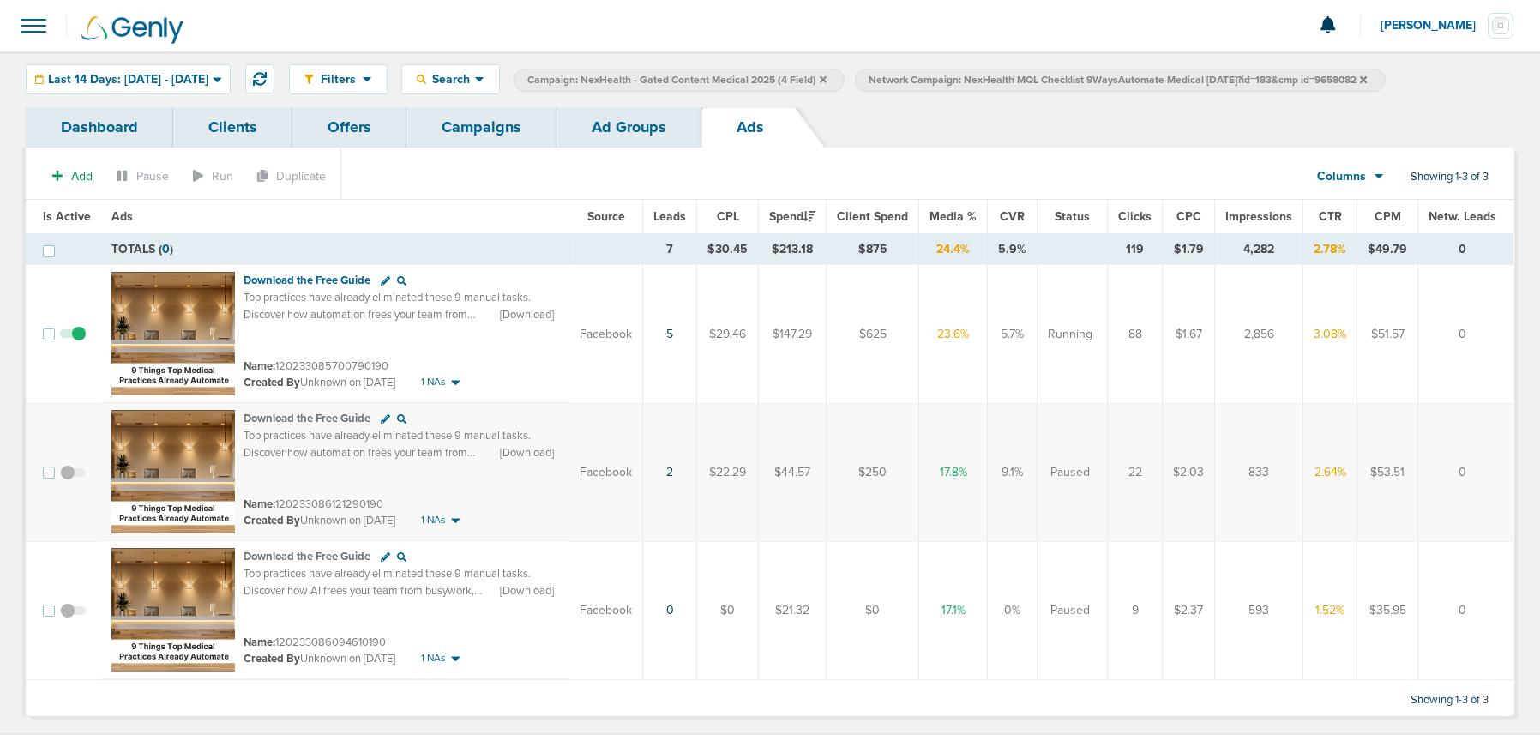
click at [627, 130] on link "Ad Groups" at bounding box center [629, 127] width 145 height 40
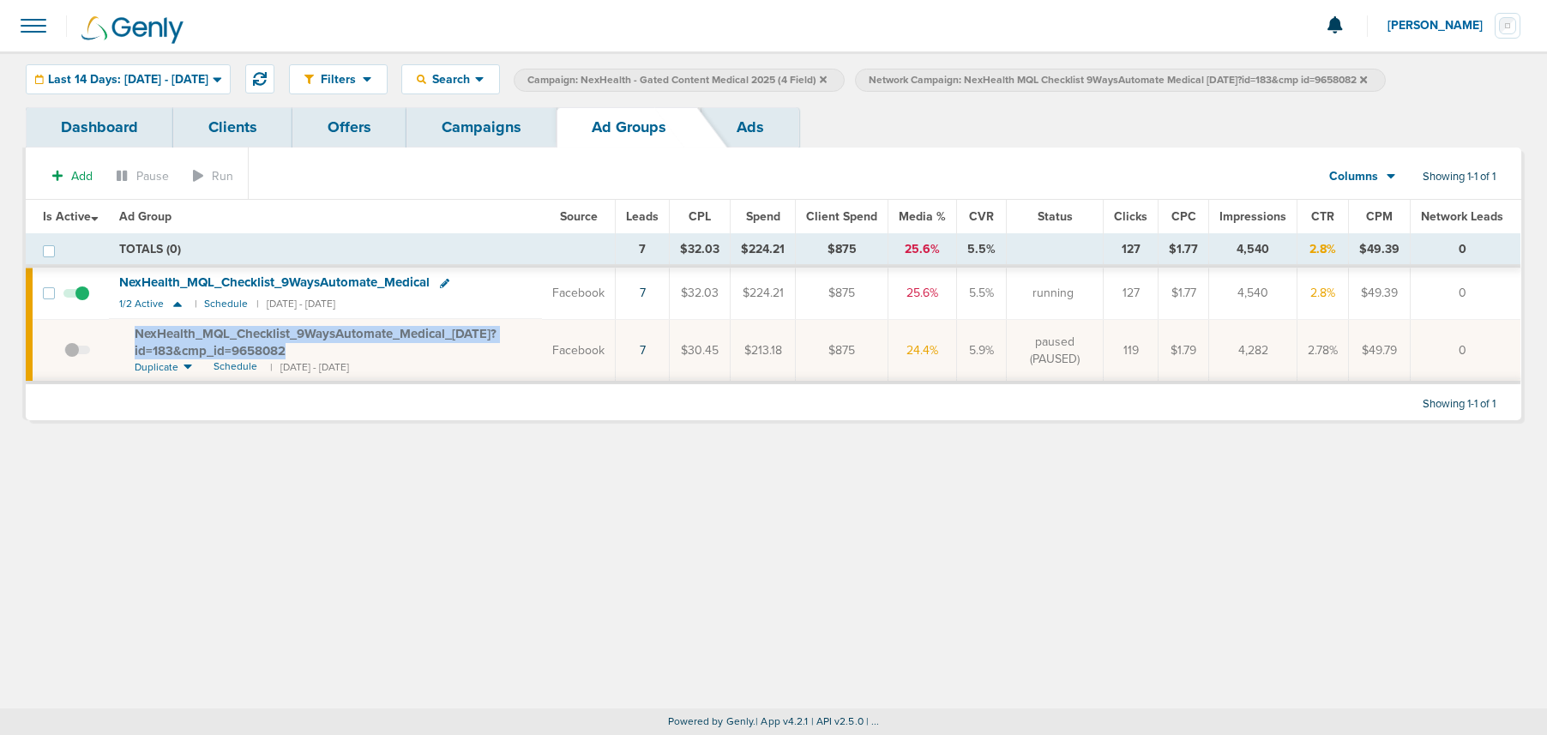
drag, startPoint x: 127, startPoint y: 325, endPoint x: 334, endPoint y: 358, distance: 210.1
click at [334, 358] on td "NexHealth_ MQL_ Checklist_ 9WaysAutomate_ Medical_ 09.06.25?id=183&cmp_ id=9658…" at bounding box center [325, 350] width 433 height 63
copy span "NexHealth_ MQL_ Checklist_ 9WaysAutomate_ Medical_ 09.06.25?id=183&cmp_ id=9658…"
click at [1367, 79] on icon at bounding box center [1363, 80] width 7 height 10
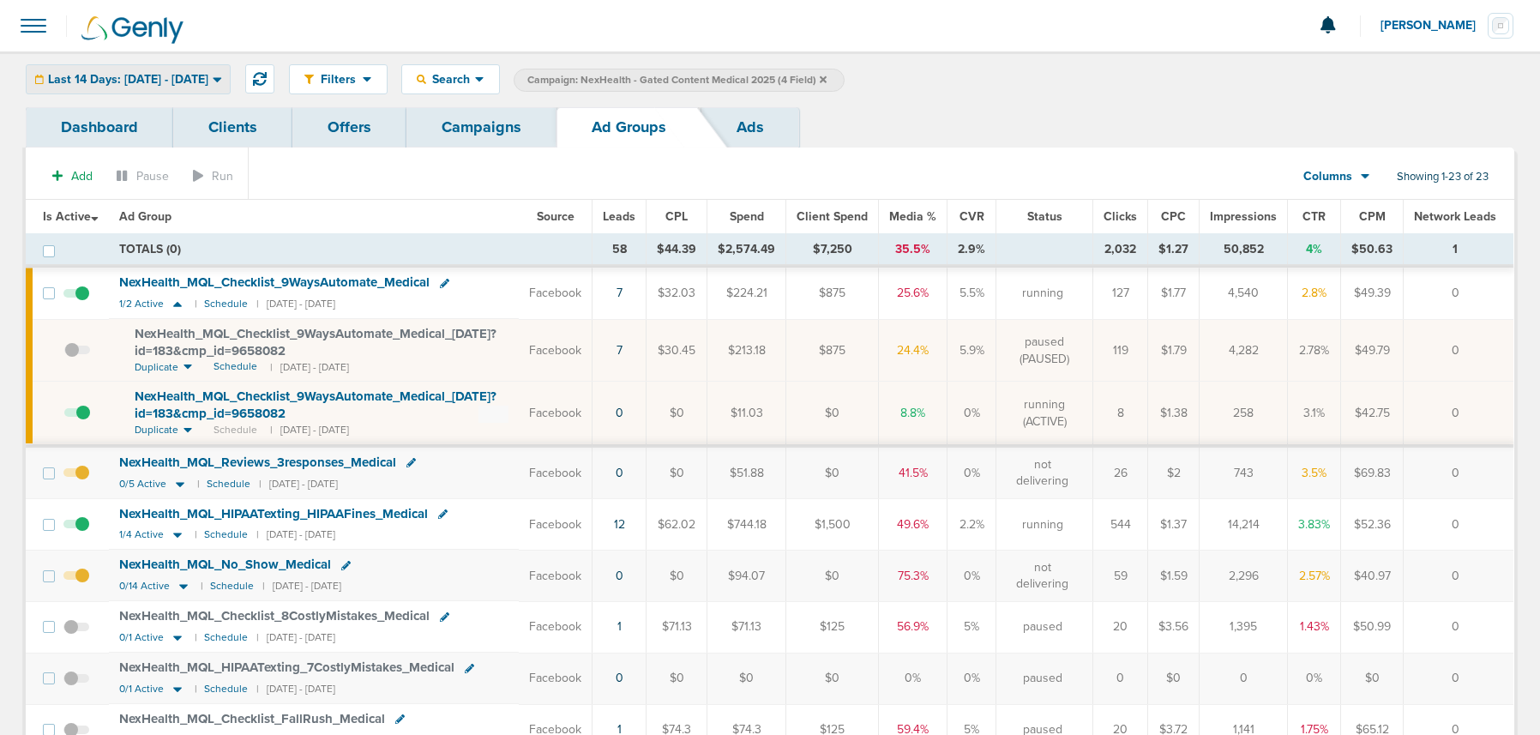
click at [179, 85] on span "Last 14 Days: 08.25.2025 - 09.08.2025" at bounding box center [128, 80] width 160 height 12
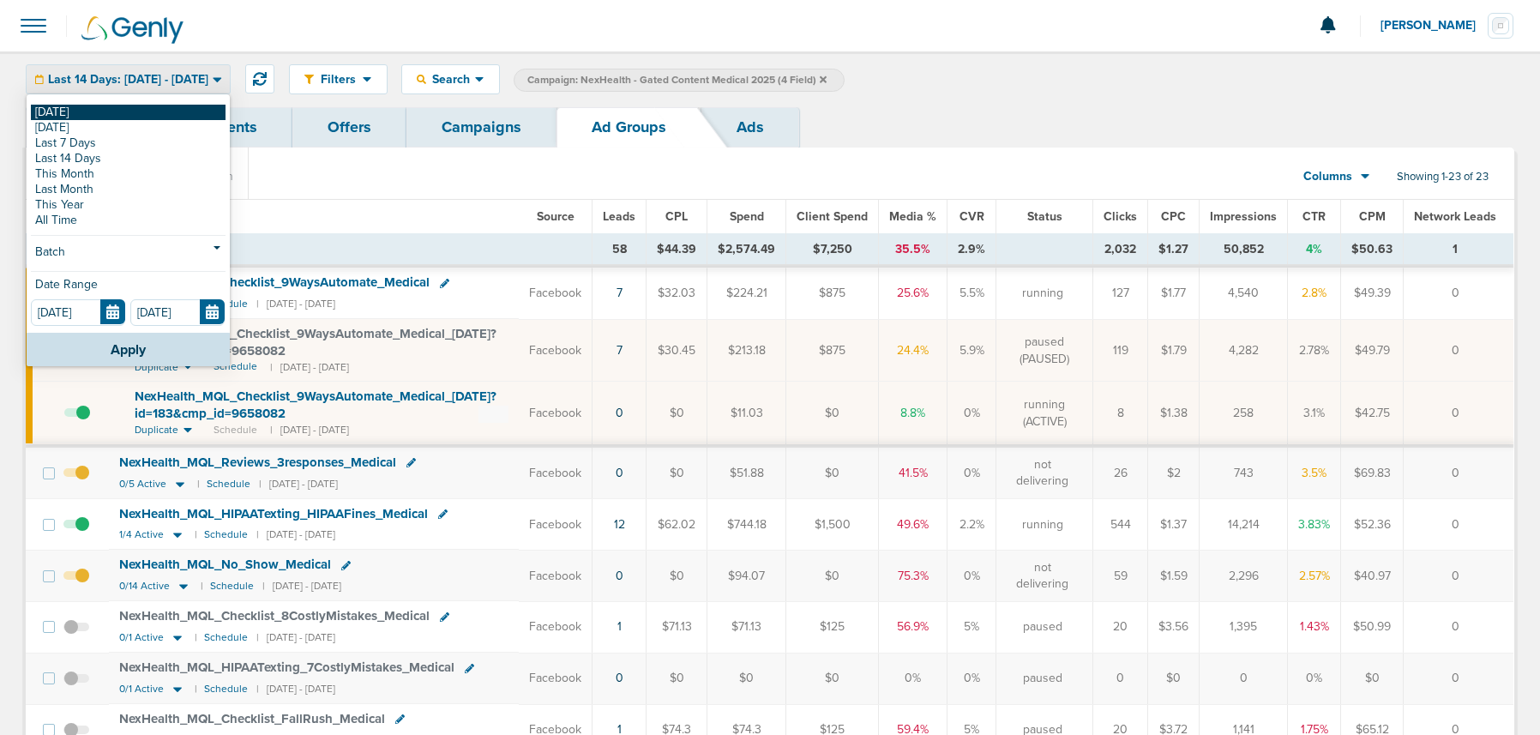
click at [145, 108] on link "[DATE]" at bounding box center [128, 112] width 195 height 15
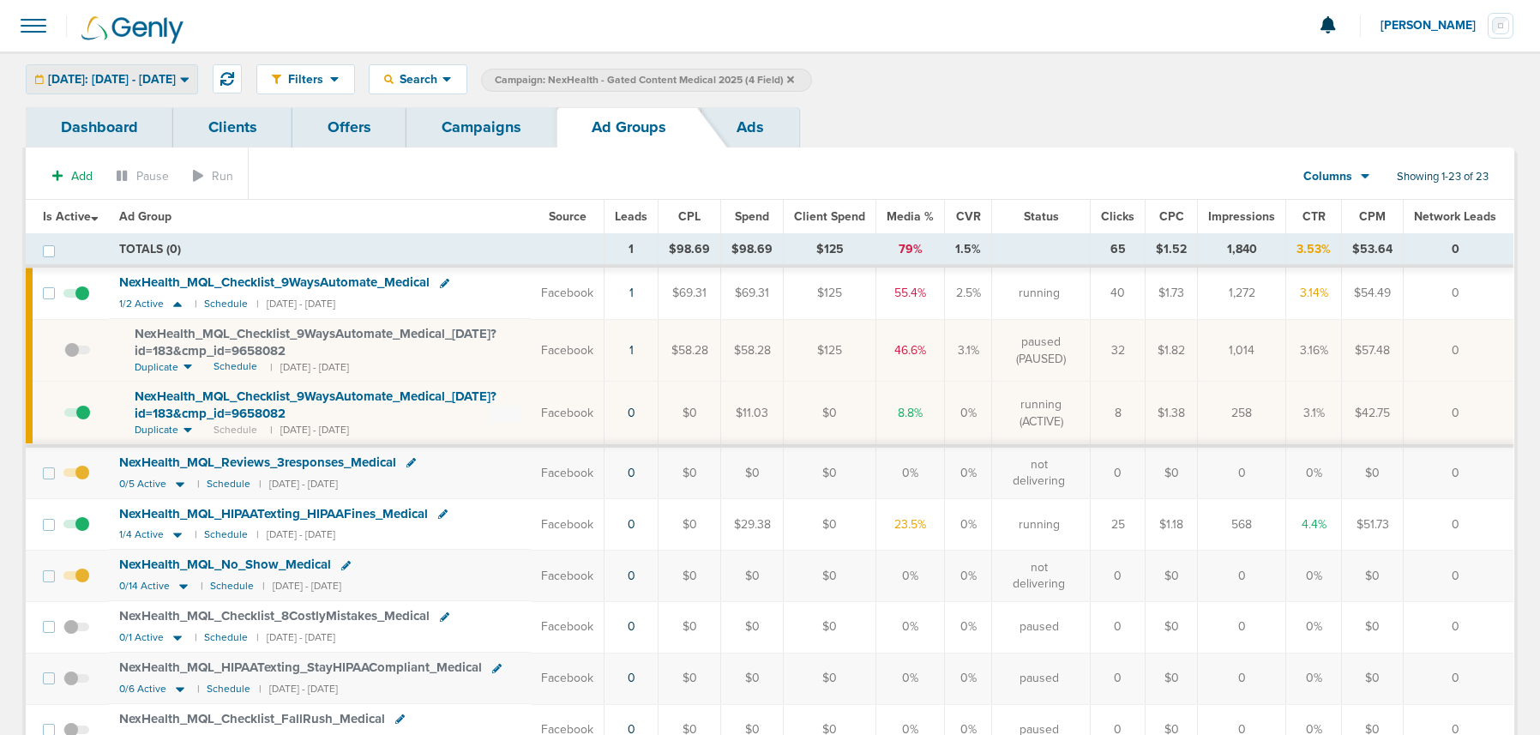
click at [176, 86] on span "Today: 09.08.2025 - 09.08.2025" at bounding box center [112, 80] width 128 height 12
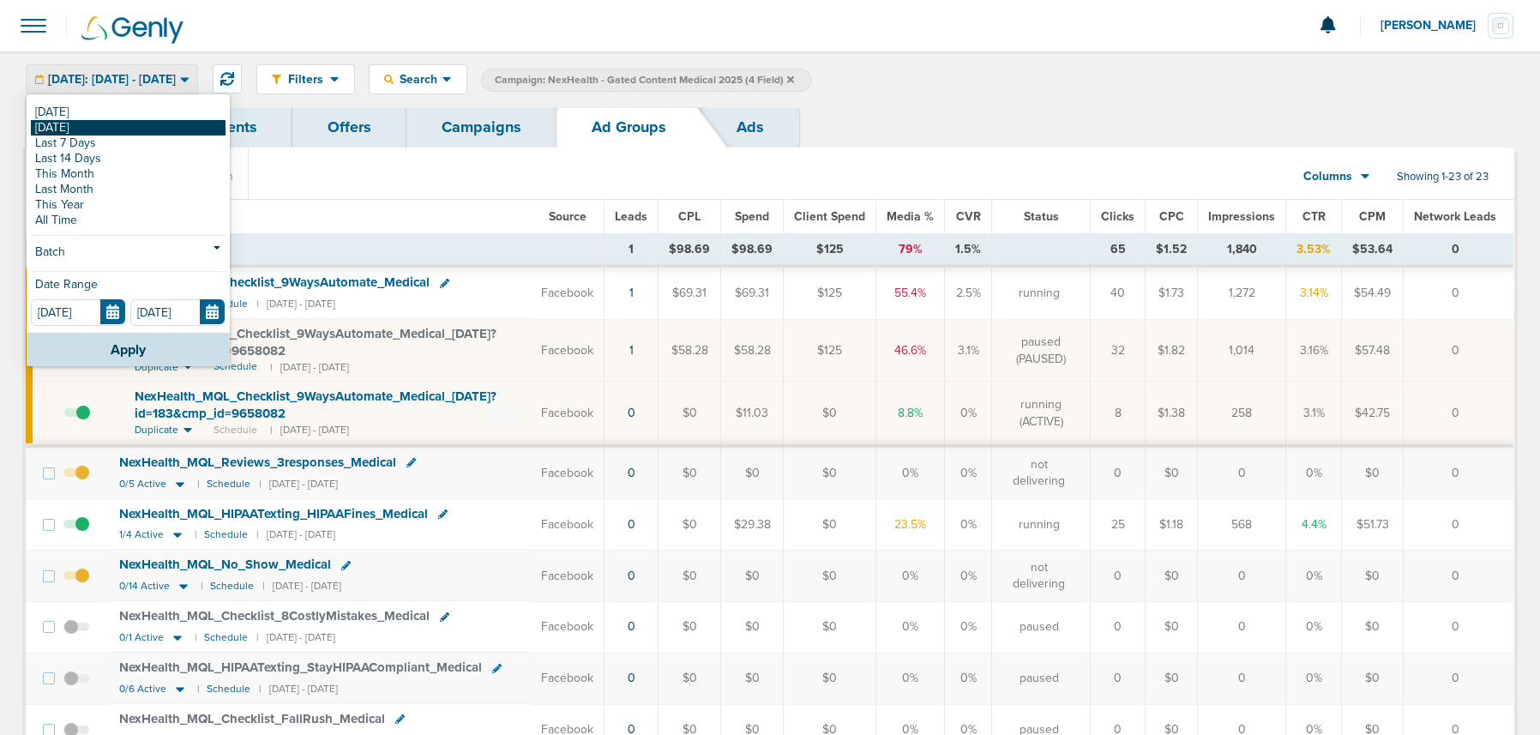
click at [158, 124] on link "[DATE]" at bounding box center [128, 127] width 195 height 15
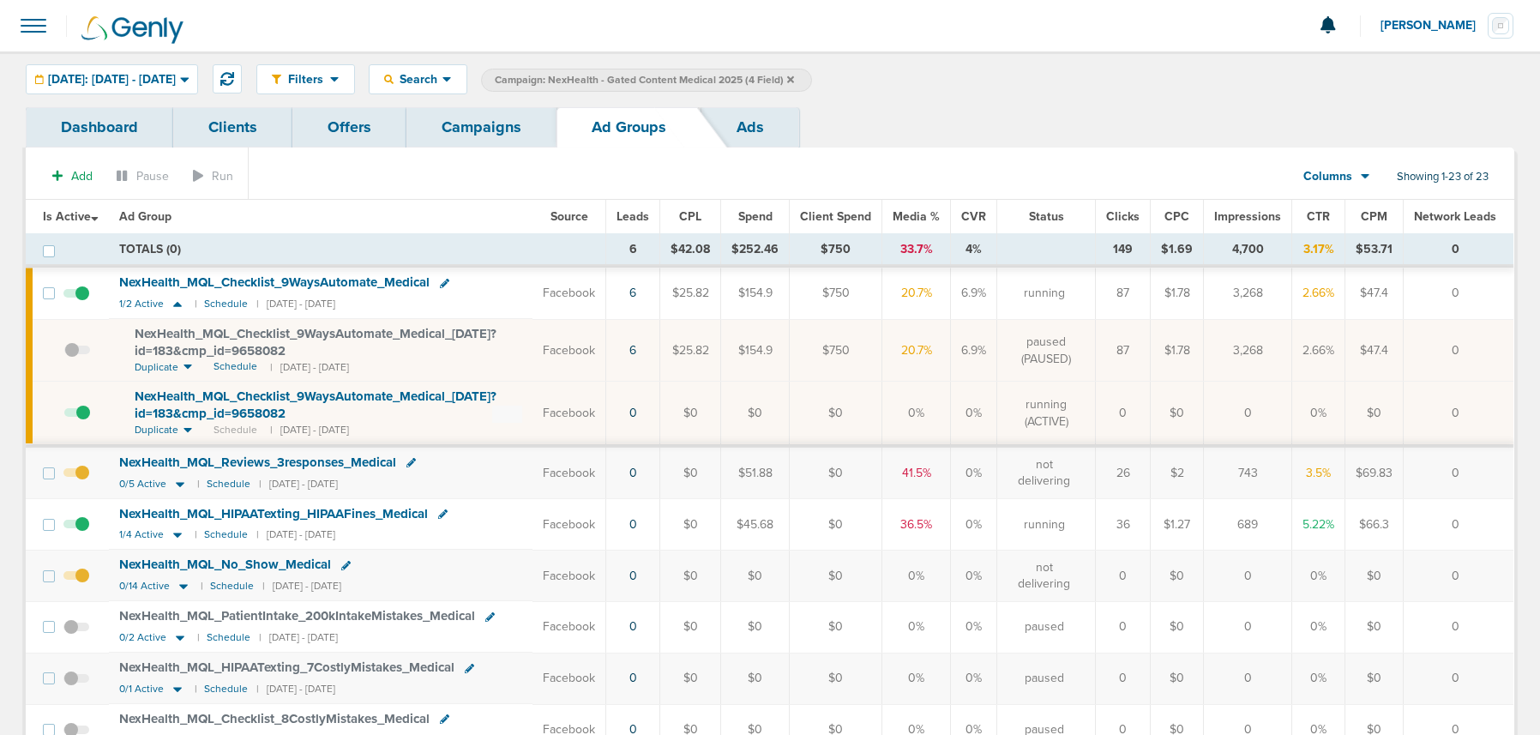
click at [248, 349] on span "NexHealth_ MQL_ Checklist_ 9WaysAutomate_ Medical_ 09.06.25?id=183&cmp_ id=9658…" at bounding box center [316, 342] width 362 height 33
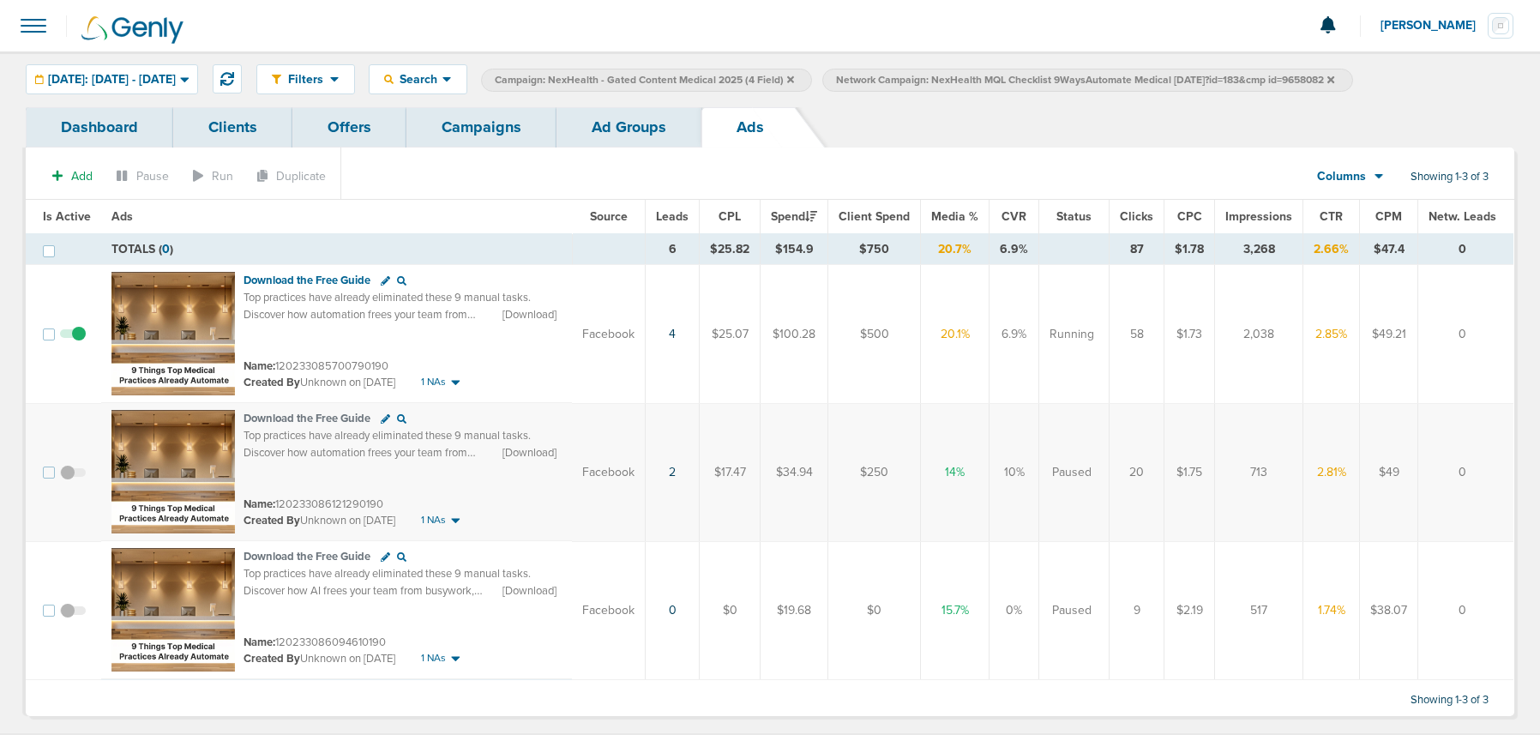
drag, startPoint x: 389, startPoint y: 503, endPoint x: 274, endPoint y: 499, distance: 115.0
click at [278, 501] on div "Name: 120233086121290190" at bounding box center [403, 504] width 318 height 17
drag, startPoint x: 665, startPoint y: 474, endPoint x: 894, endPoint y: 470, distance: 229.0
click at [1306, 464] on tr "Download the Free Guide Top practices have already eliminated these 9 manual ta…" at bounding box center [770, 472] width 1488 height 138
click at [68, 481] on span at bounding box center [73, 481] width 26 height 0
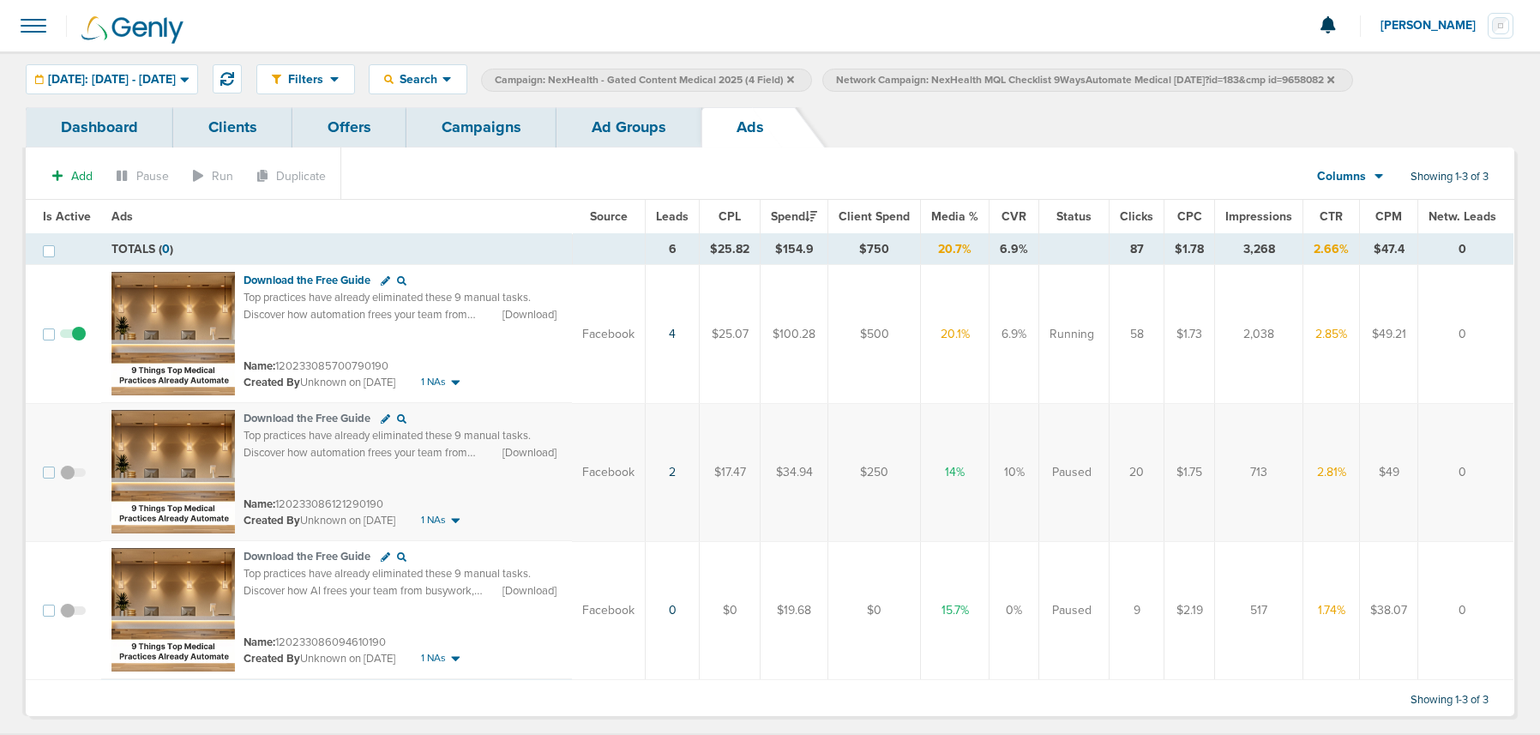
click at [73, 476] on input "checkbox" at bounding box center [73, 476] width 0 height 0
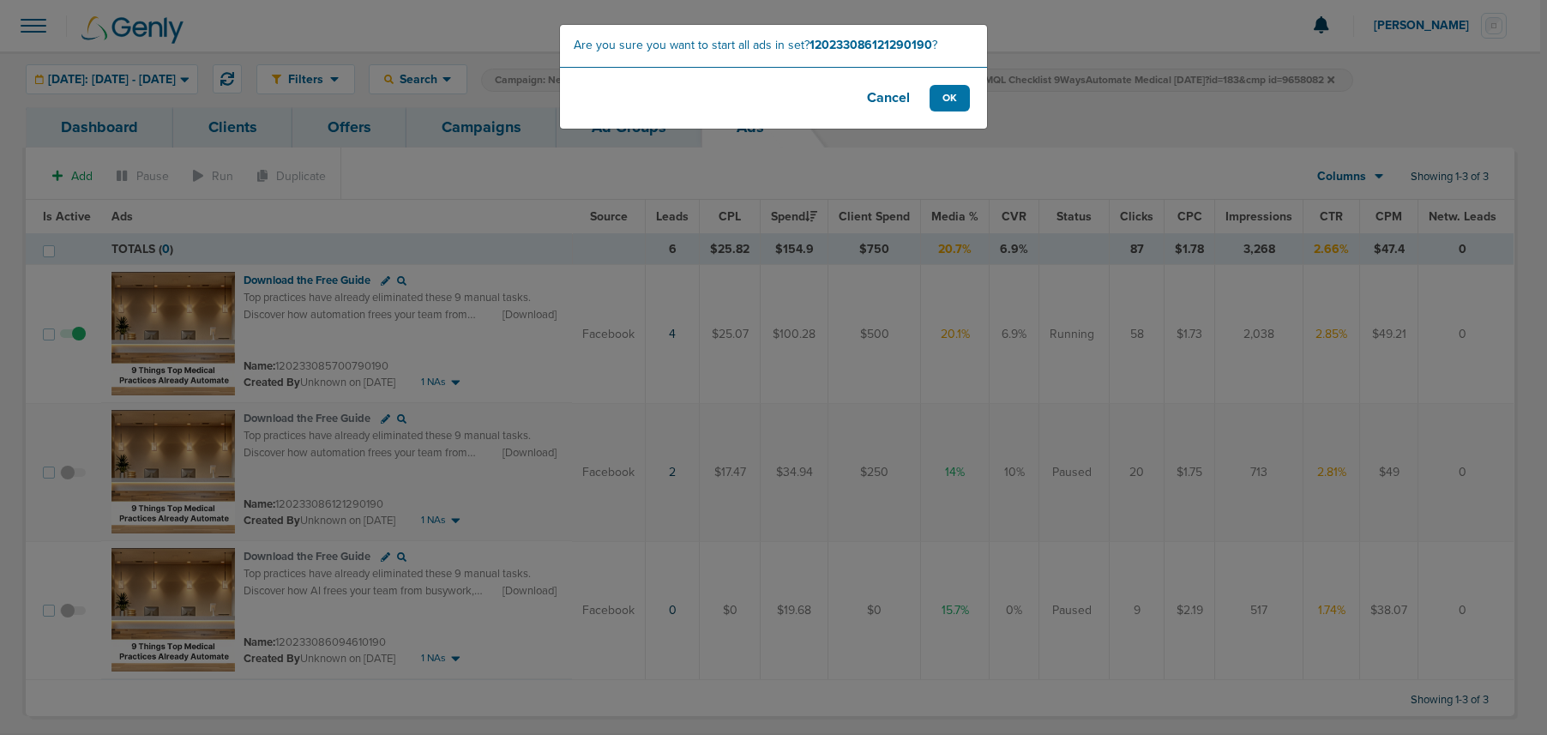
click at [888, 97] on button "Cancel" at bounding box center [888, 98] width 69 height 27
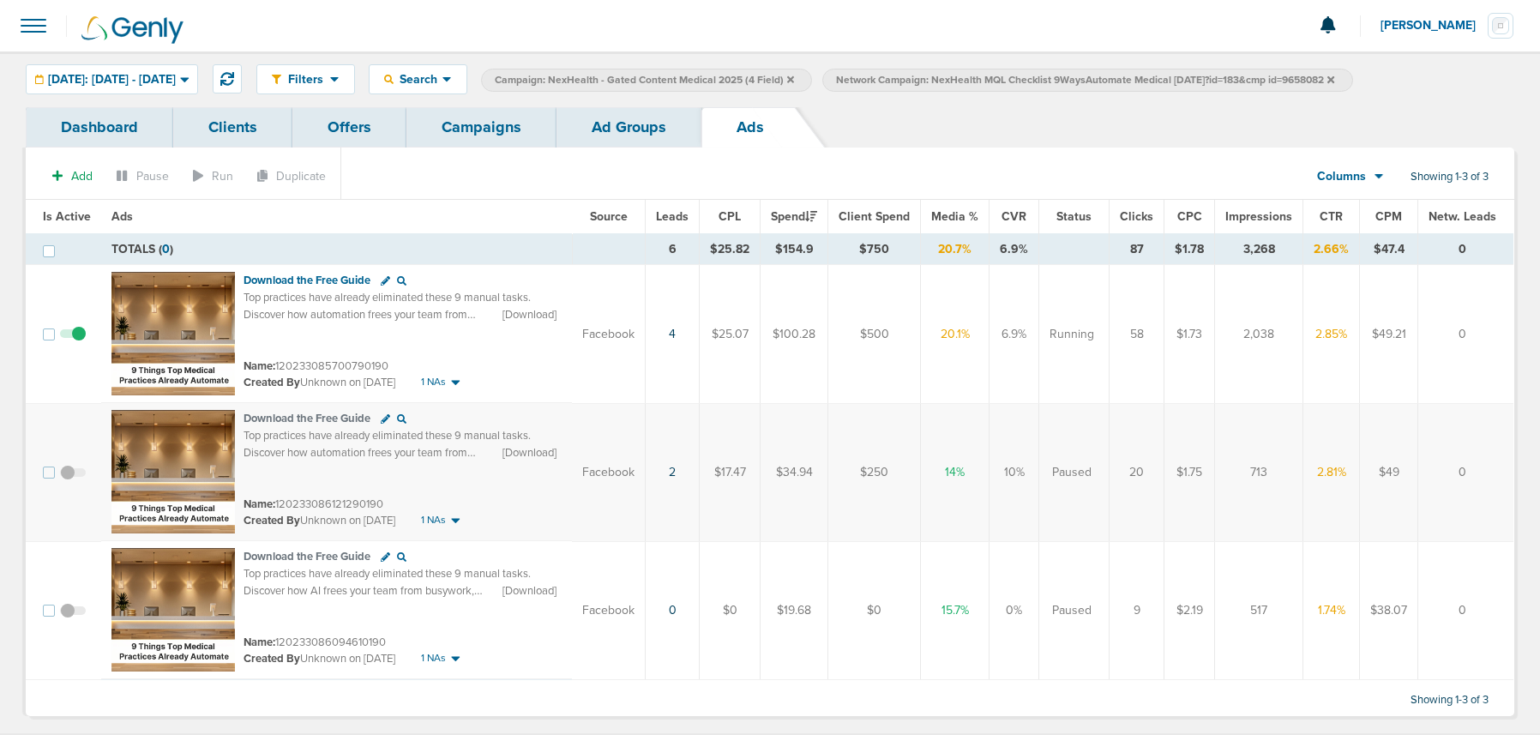
click at [631, 139] on link "Ad Groups" at bounding box center [629, 127] width 145 height 40
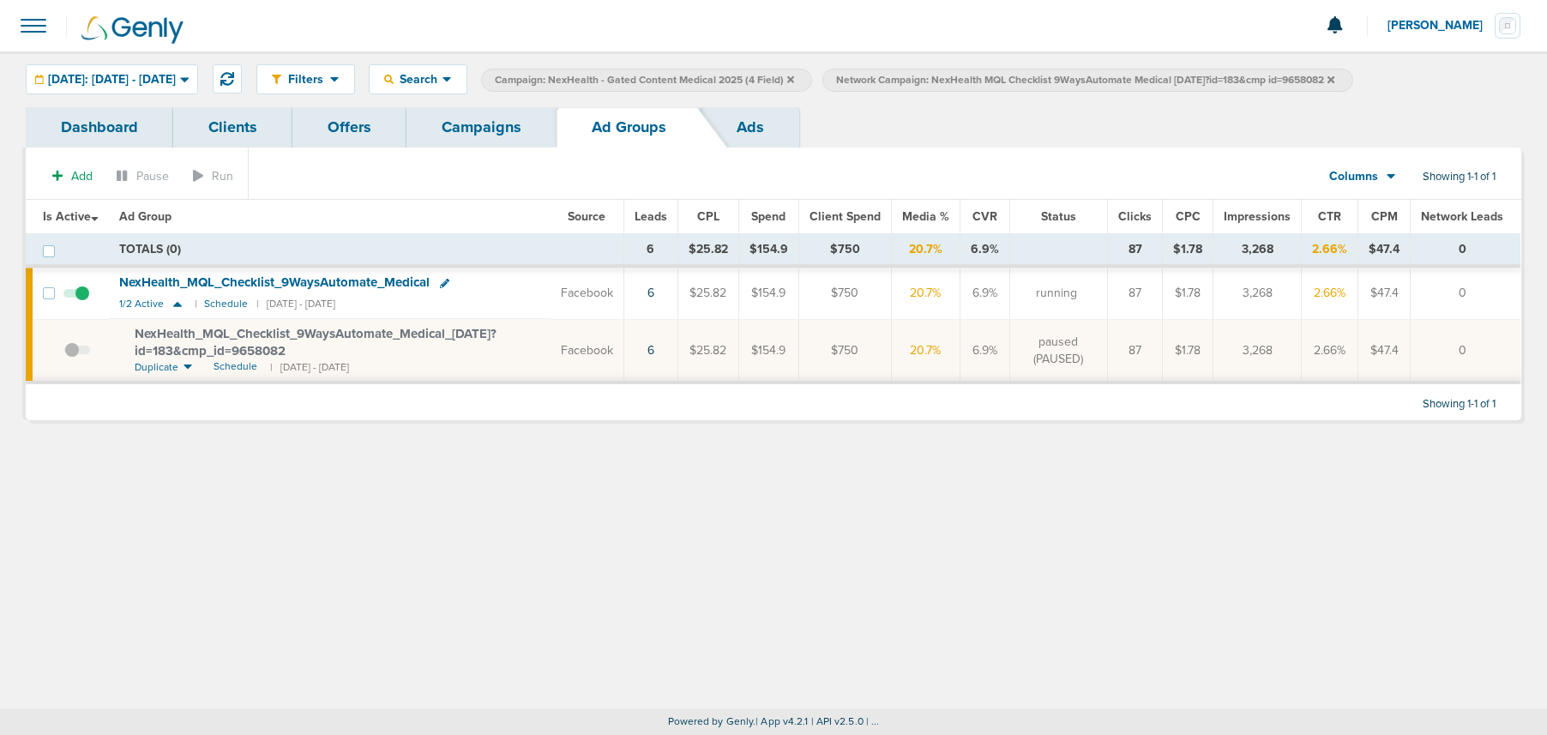
click at [1334, 81] on span "Network Campaign: NexHealth MQL Checklist 9WaysAutomate Medical 09.06.25?id=183…" at bounding box center [1085, 80] width 498 height 15
click at [1334, 77] on icon at bounding box center [1331, 78] width 7 height 7
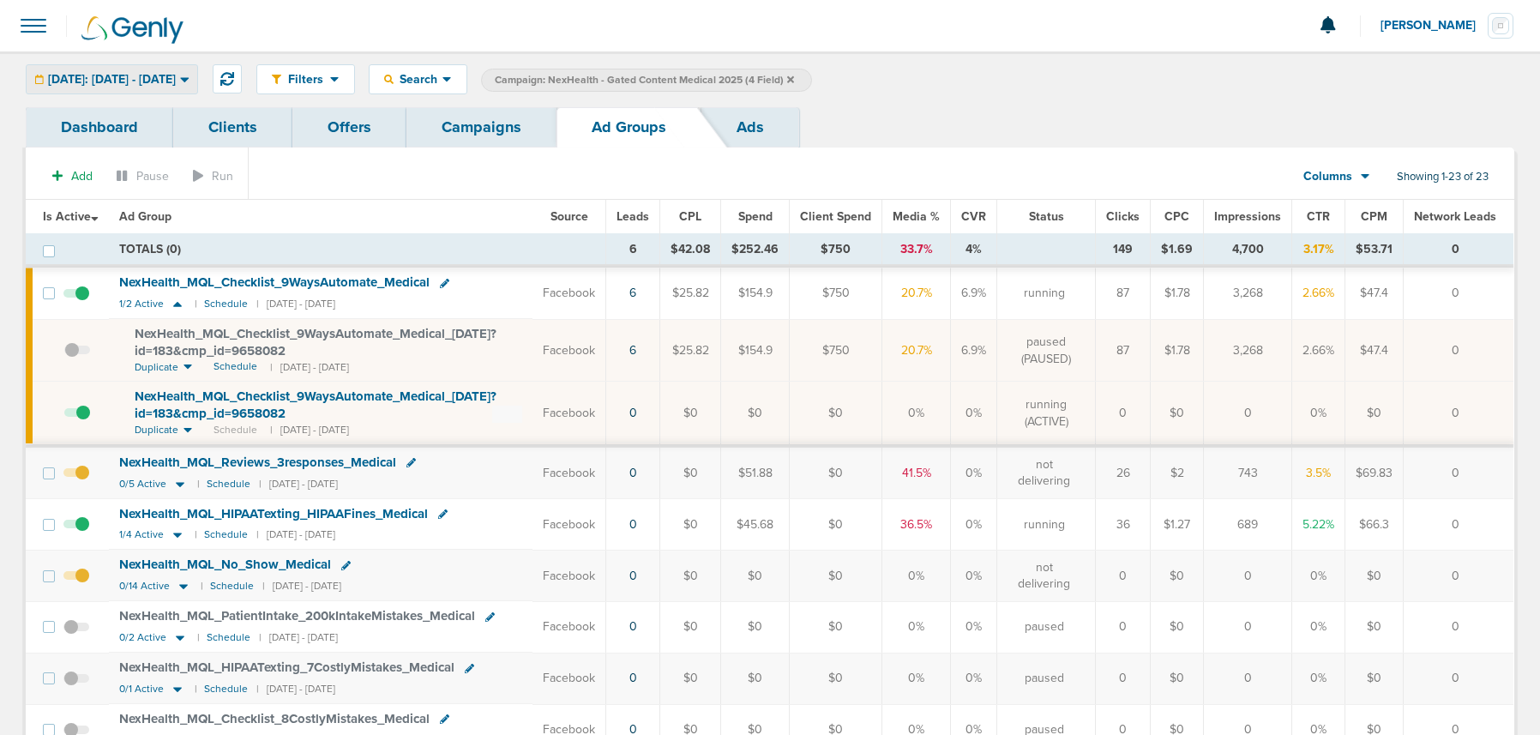
click at [176, 79] on span "Yesterday: 09.07.2025 - 09.07.2025" at bounding box center [112, 80] width 128 height 12
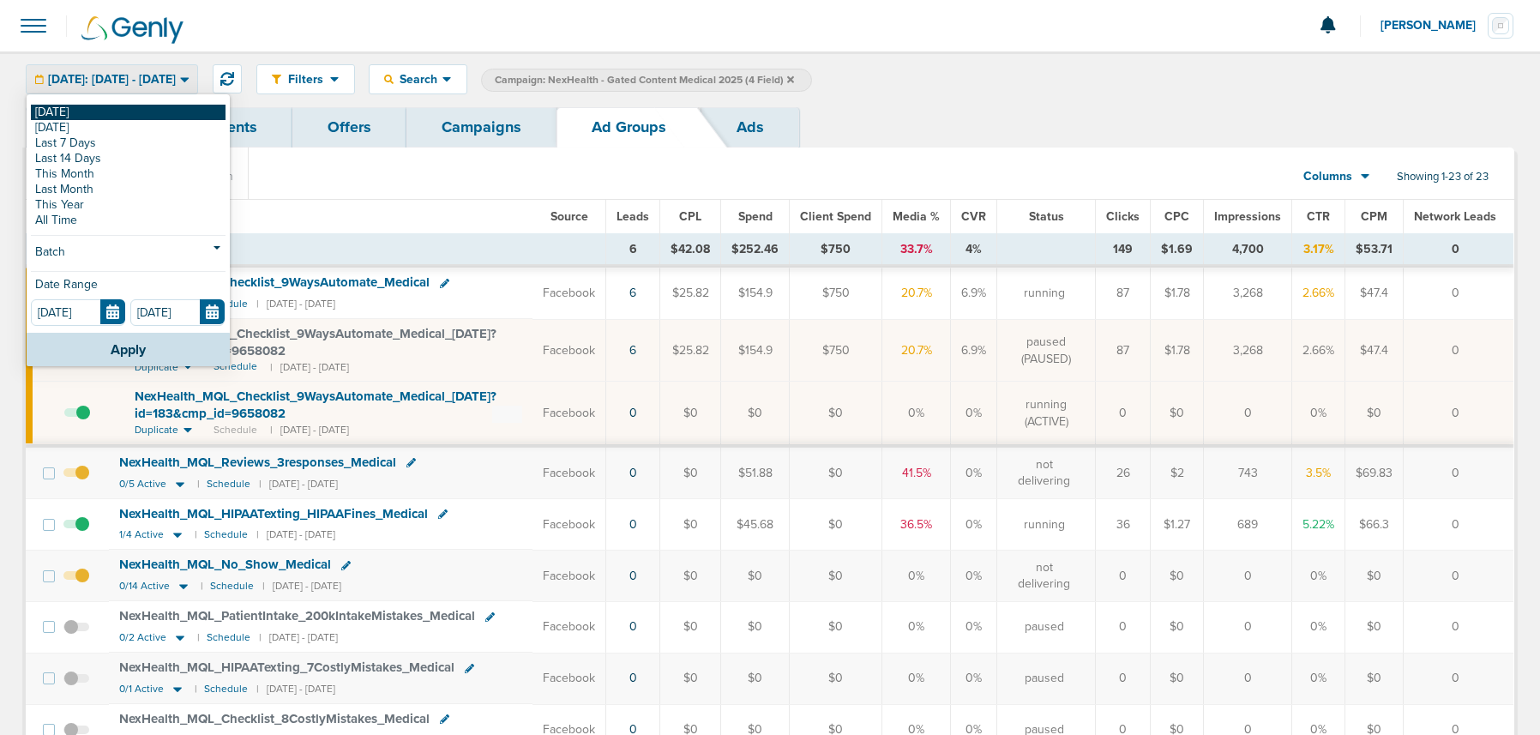
click at [166, 113] on link "[DATE]" at bounding box center [128, 112] width 195 height 15
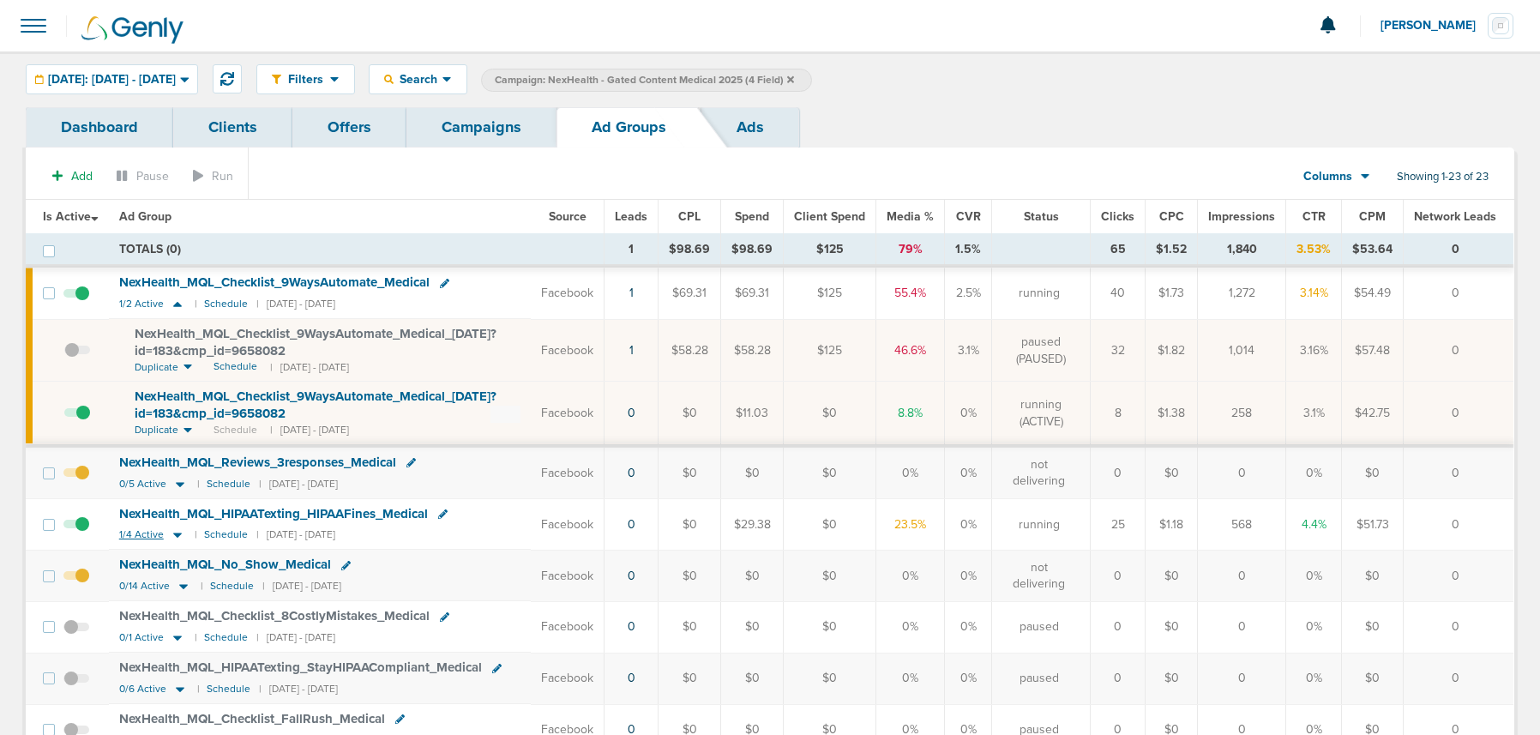
click at [178, 533] on icon at bounding box center [177, 535] width 9 height 5
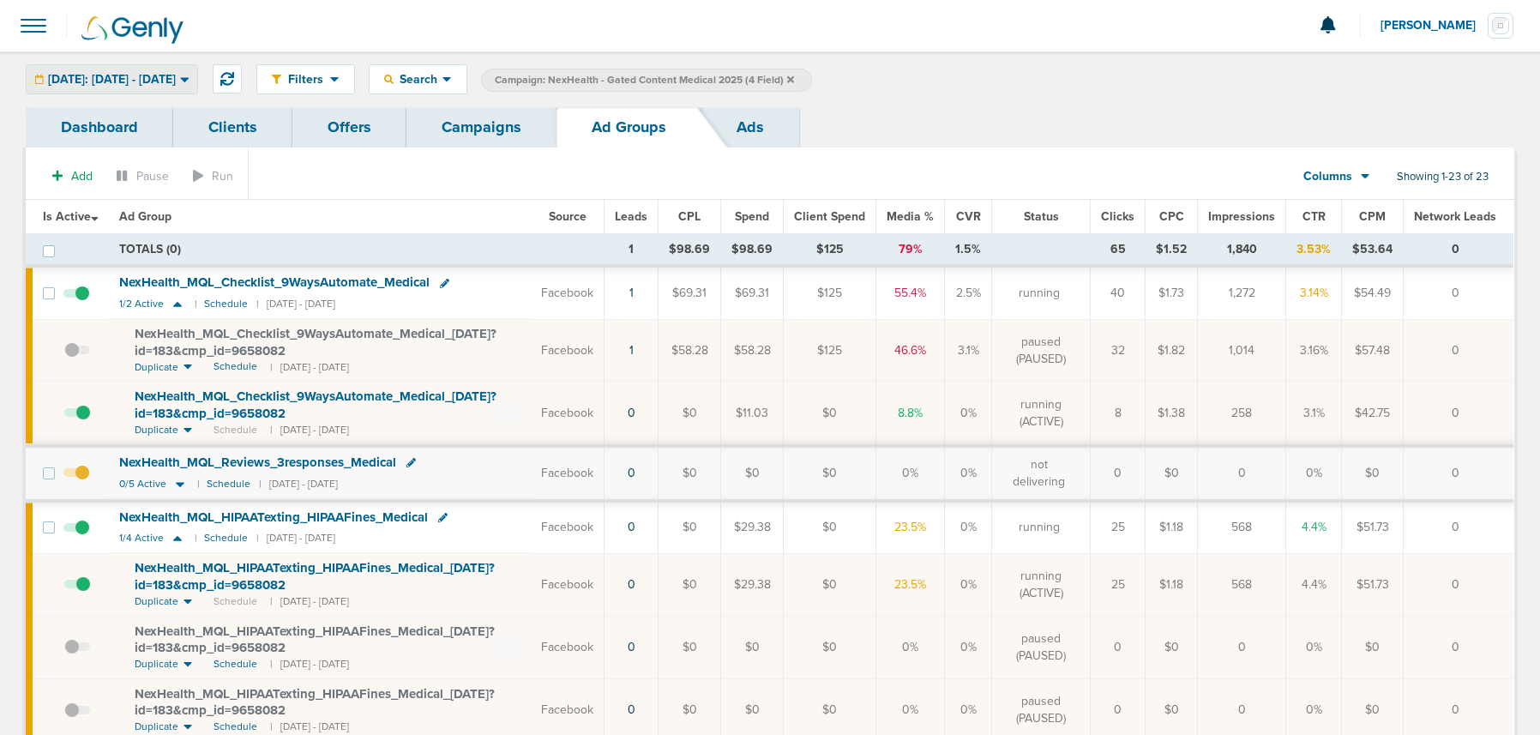
click at [139, 75] on span "Today: 09.08.2025 - 09.08.2025" at bounding box center [112, 80] width 128 height 12
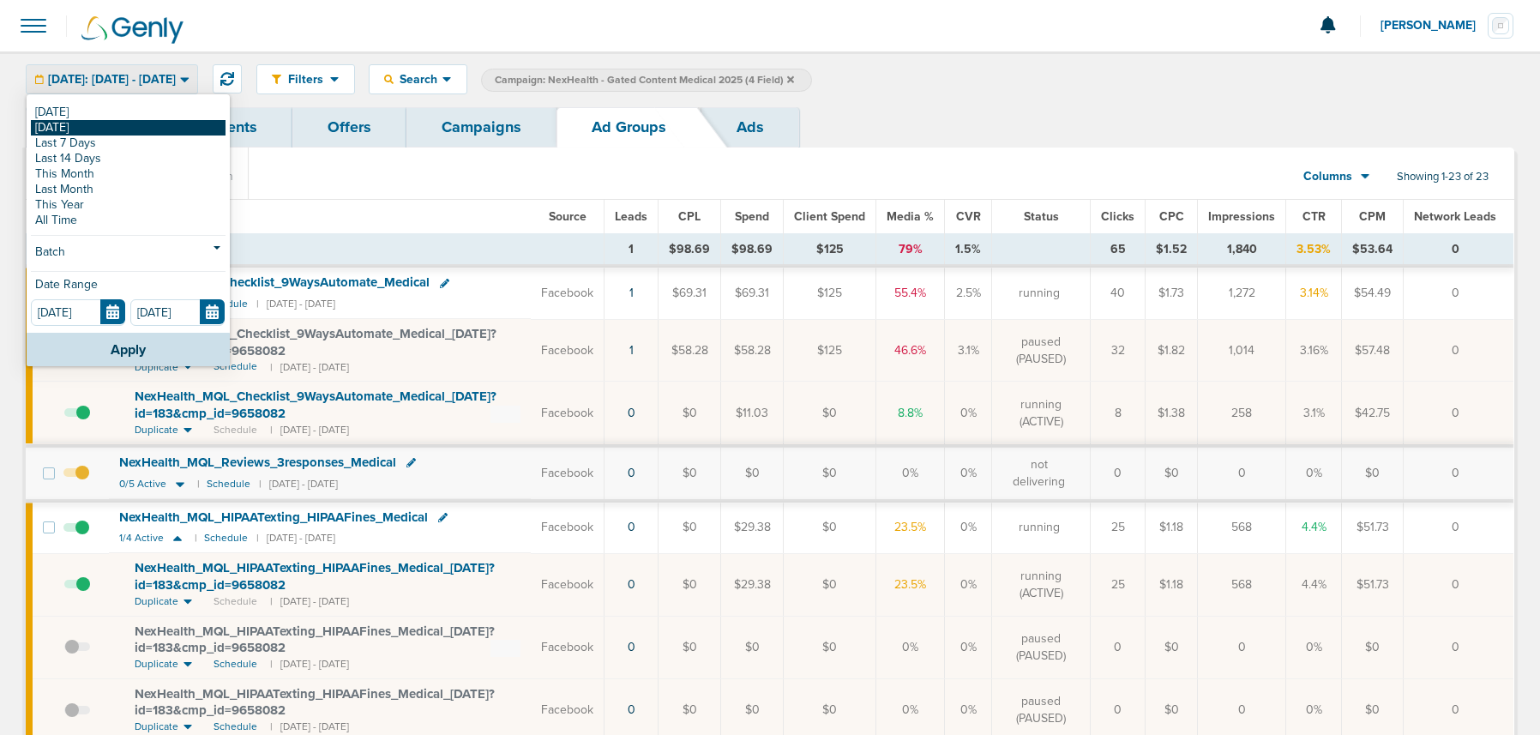
click at [123, 129] on link "[DATE]" at bounding box center [128, 127] width 195 height 15
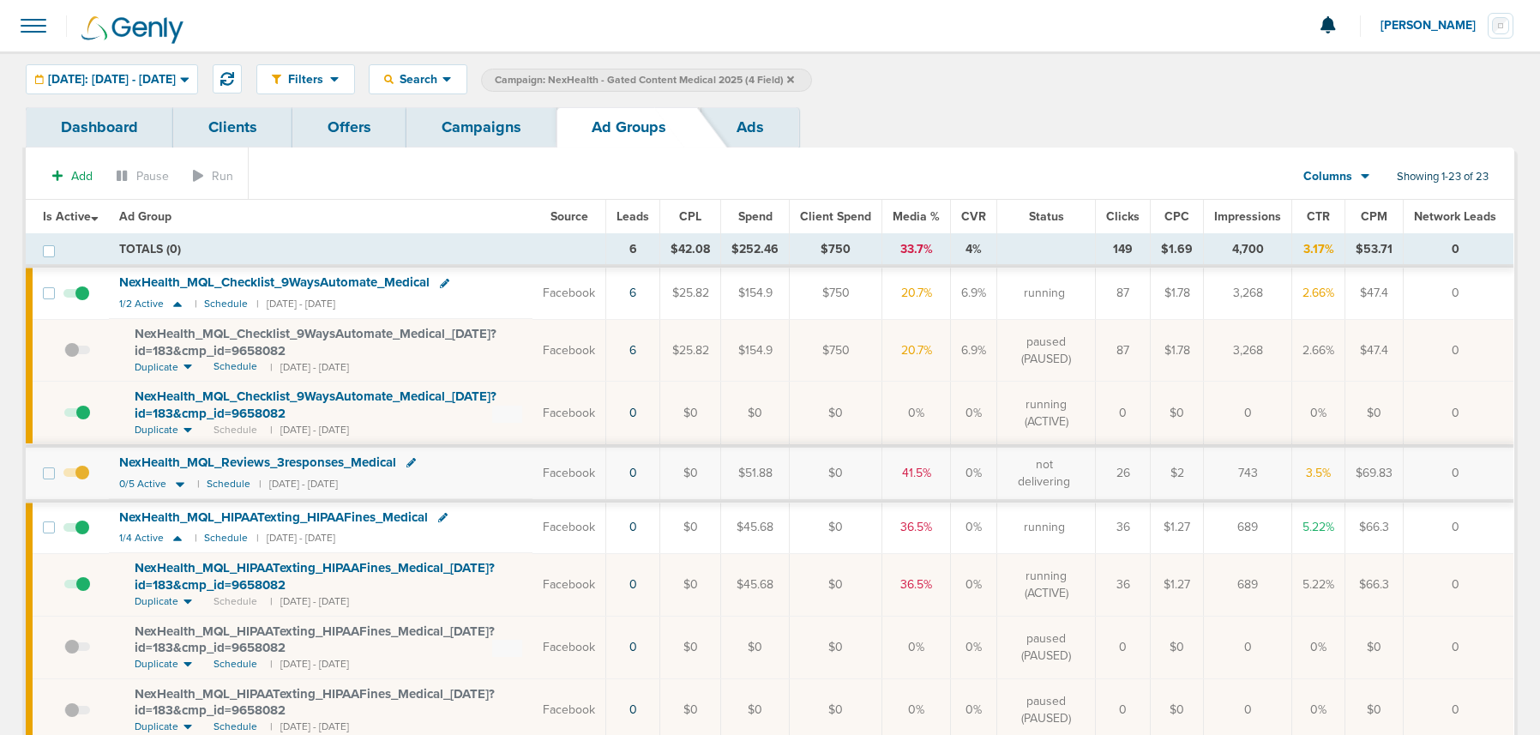
scroll to position [145, 0]
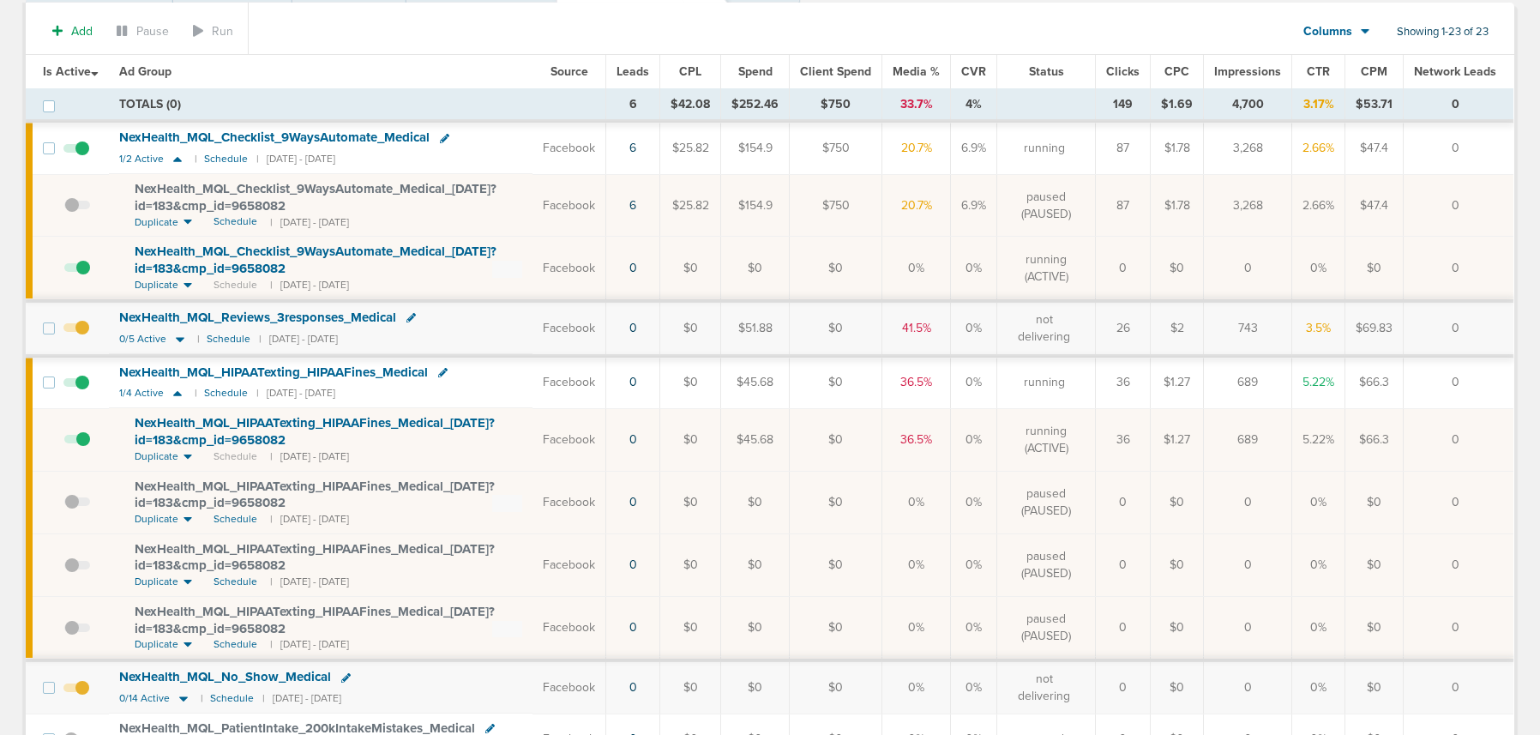
click at [82, 449] on span at bounding box center [77, 449] width 26 height 0
click at [64, 443] on input "checkbox" at bounding box center [64, 443] width 0 height 0
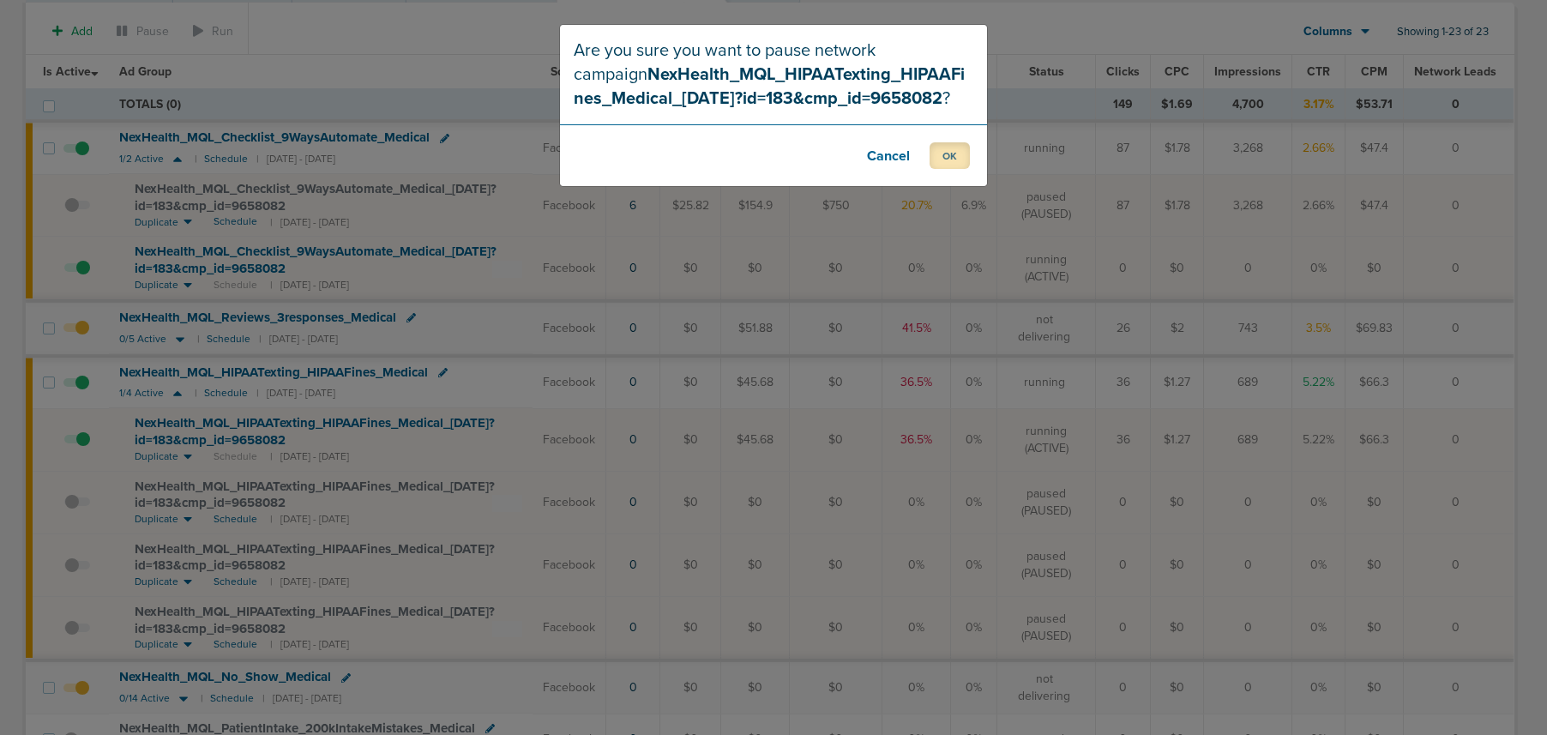
click at [957, 156] on button "OK" at bounding box center [950, 155] width 40 height 27
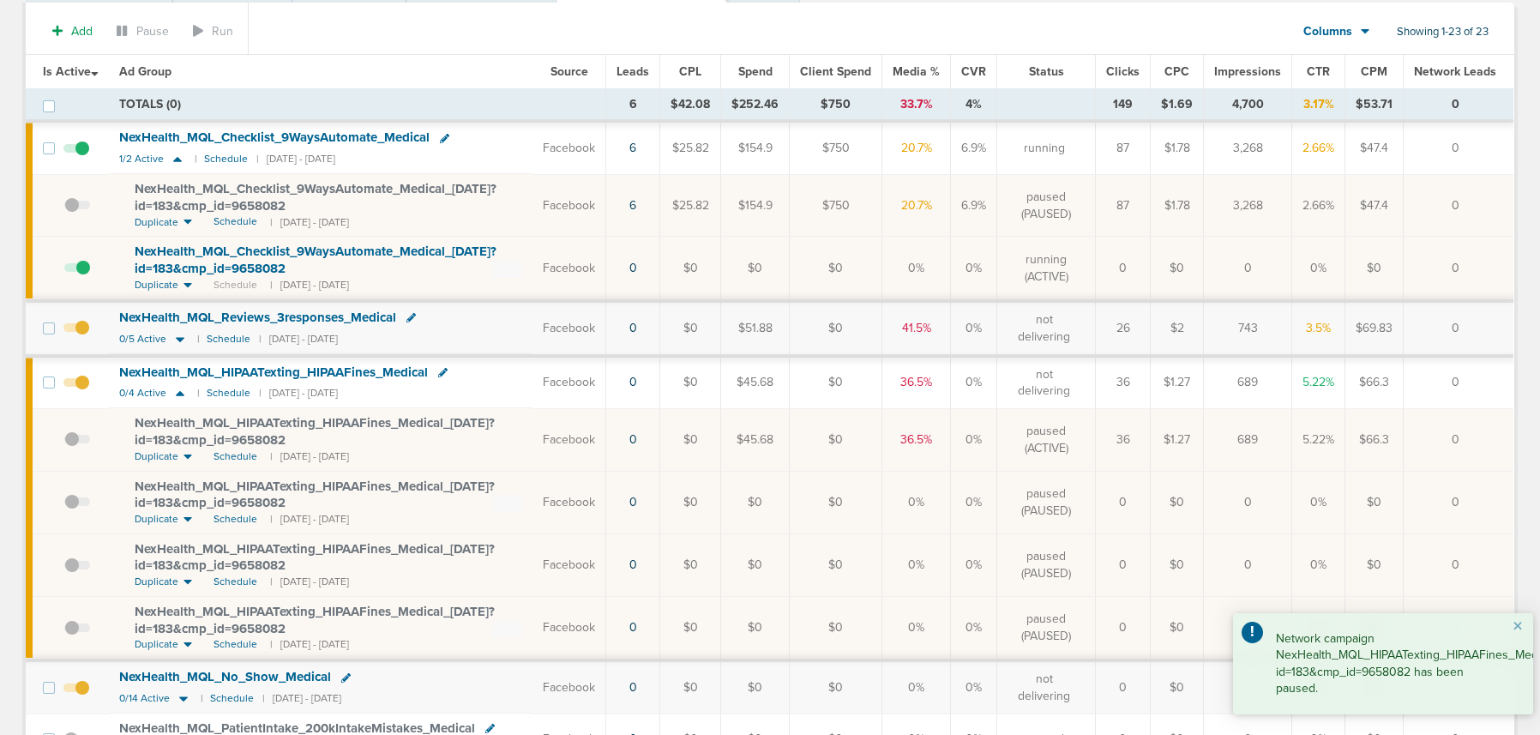
click at [244, 432] on span "NexHealth_ MQL_ HIPAATexting_ HIPAAFines_ Medical_ 09.05.25?id=183&cmp_ id=9658…" at bounding box center [315, 431] width 360 height 33
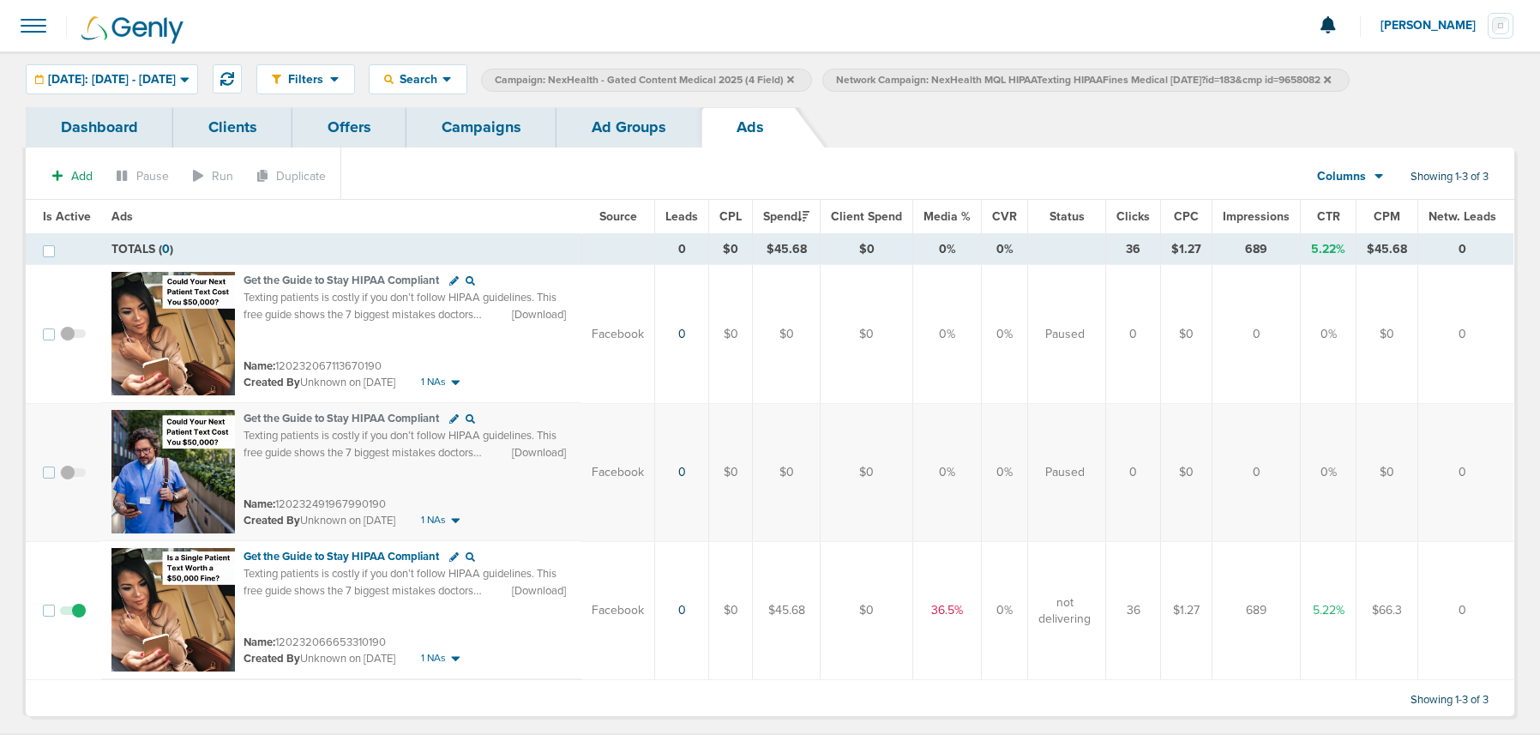
scroll to position [25, 0]
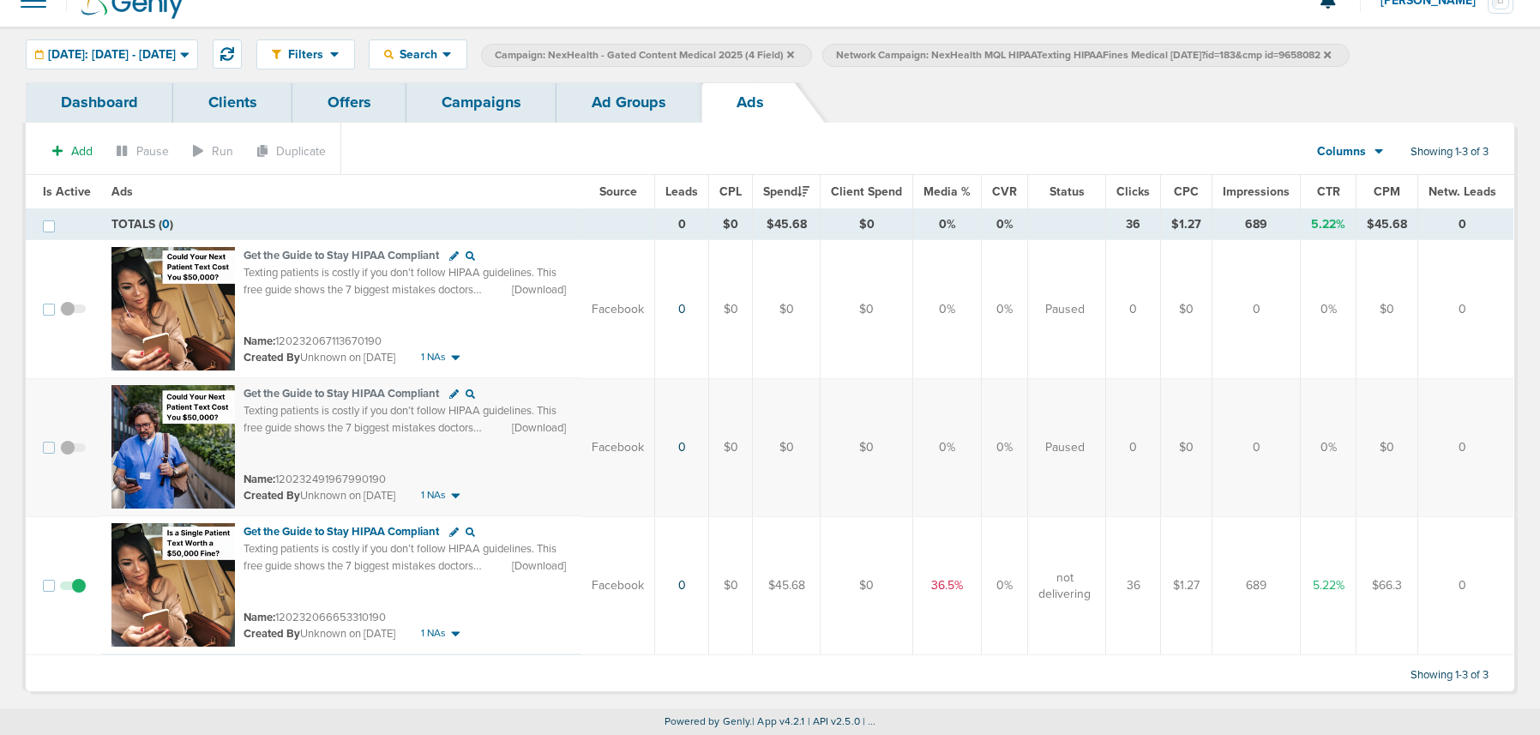
drag, startPoint x: 650, startPoint y: 96, endPoint x: 636, endPoint y: 126, distance: 33.4
click at [649, 97] on link "Ad Groups" at bounding box center [629, 102] width 145 height 40
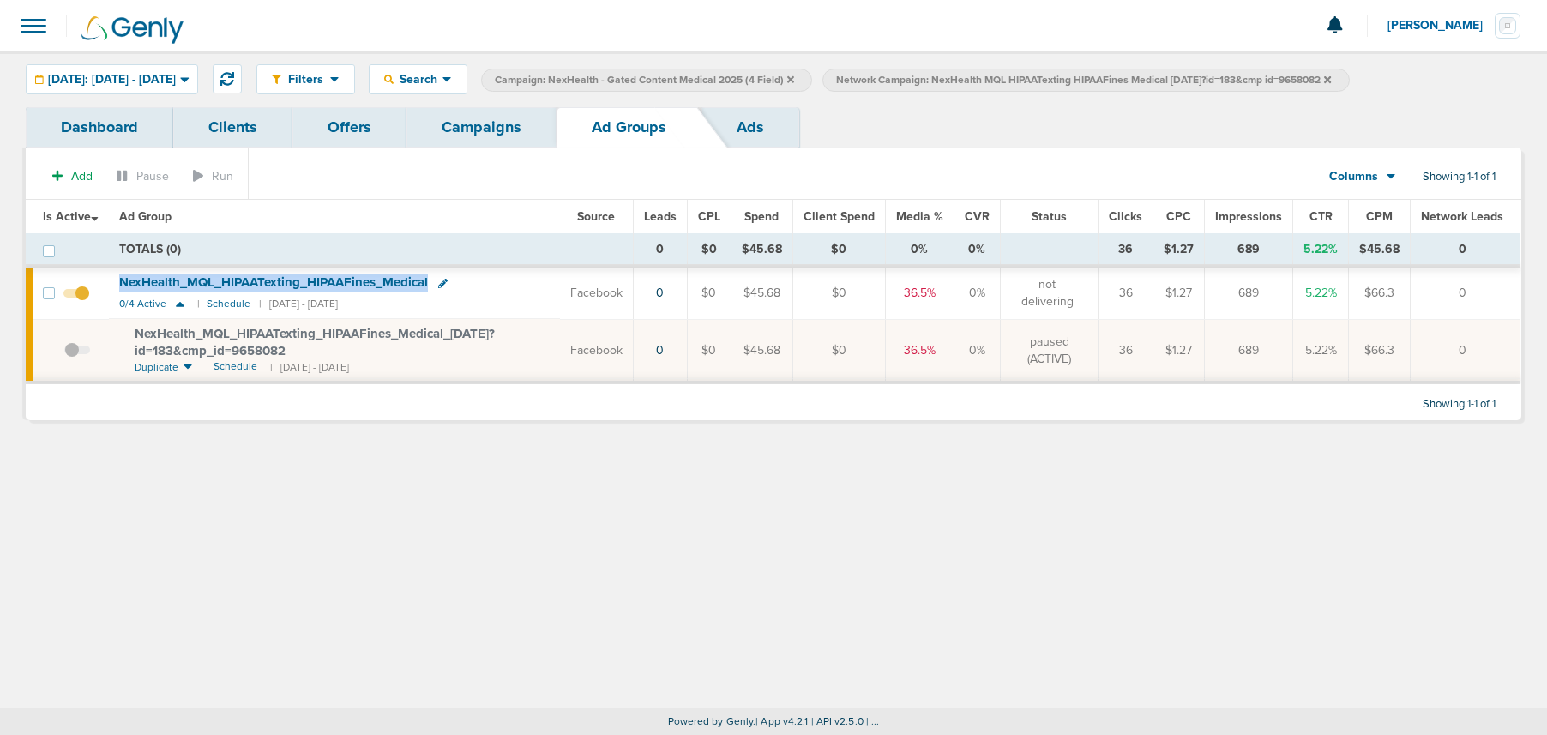
drag, startPoint x: 115, startPoint y: 277, endPoint x: 433, endPoint y: 282, distance: 318.2
click at [433, 282] on td "NexHealth_ MQL_ HIPAATexting_ HIPAAFines_ Medical 0/4 Active | Schedule | 09/05…" at bounding box center [334, 293] width 451 height 51
copy span "NexHealth_ MQL_ HIPAATexting_ HIPAAFines_ Medical"
click at [467, 120] on link "Campaigns" at bounding box center [482, 127] width 150 height 40
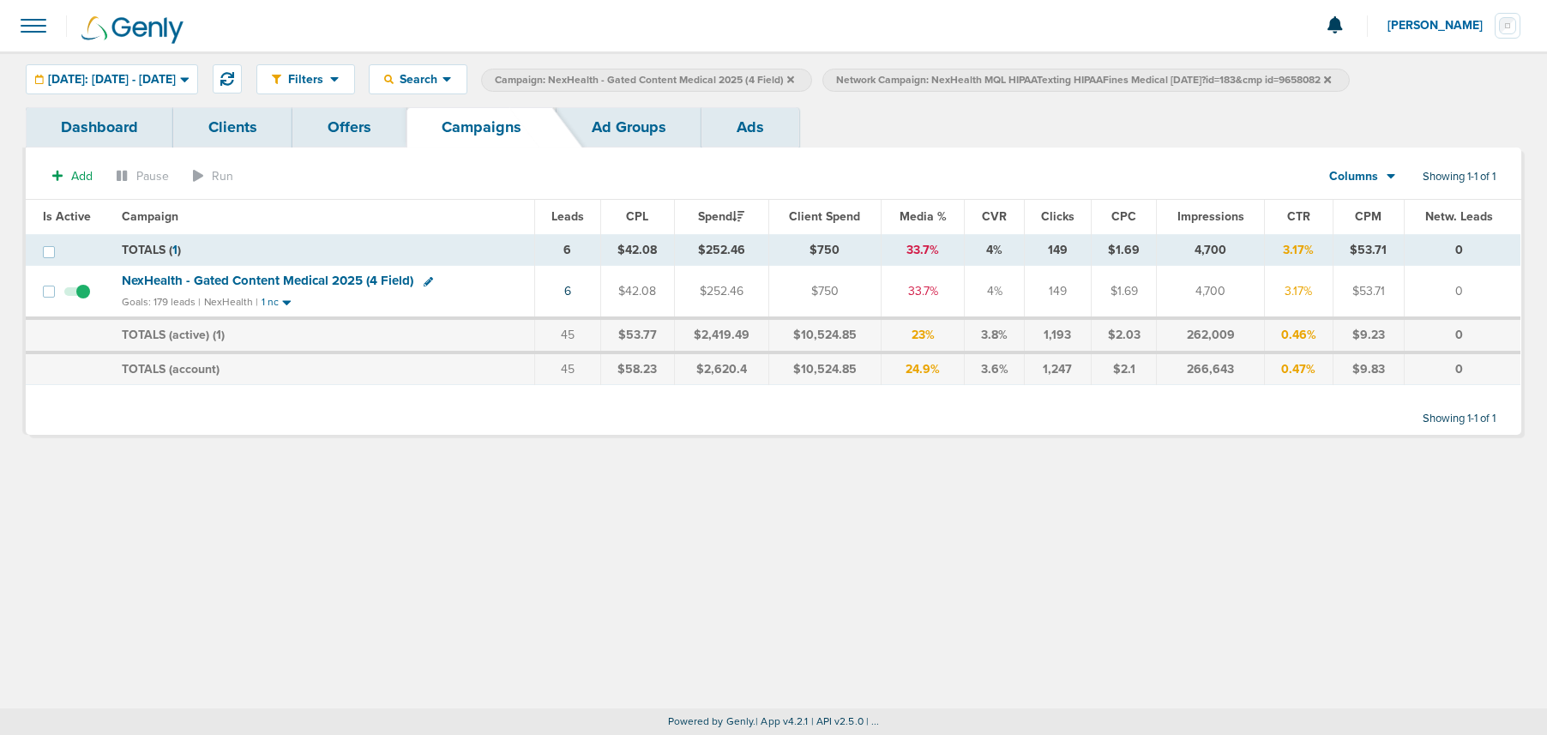
click at [1331, 76] on icon at bounding box center [1327, 80] width 7 height 10
click at [812, 80] on label "Campaign: NexHealth - Gated Content Medical 2025 (4 Field)" at bounding box center [646, 80] width 331 height 23
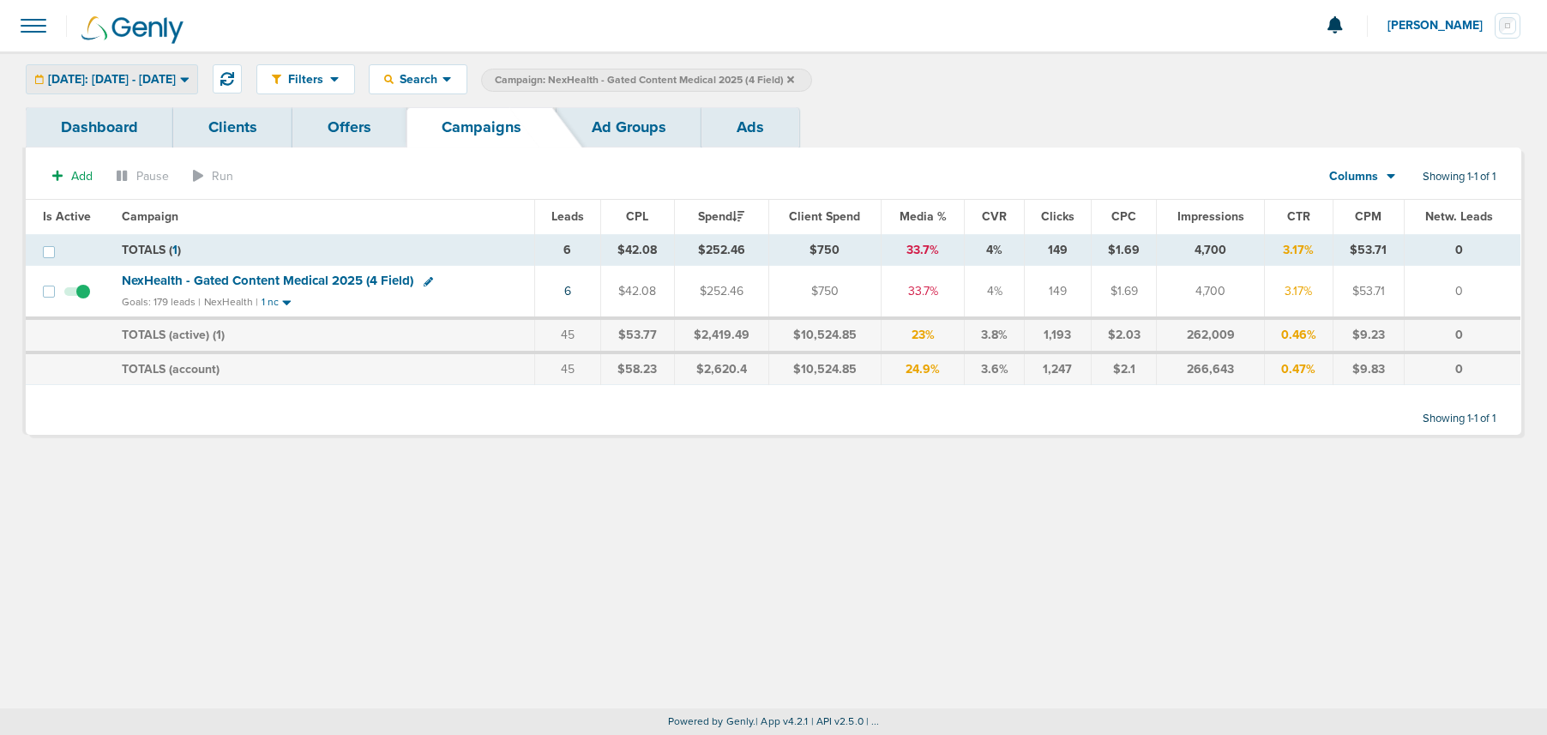
click at [176, 81] on span "Yesterday: 09.07.2025 - 09.07.2025" at bounding box center [112, 80] width 128 height 12
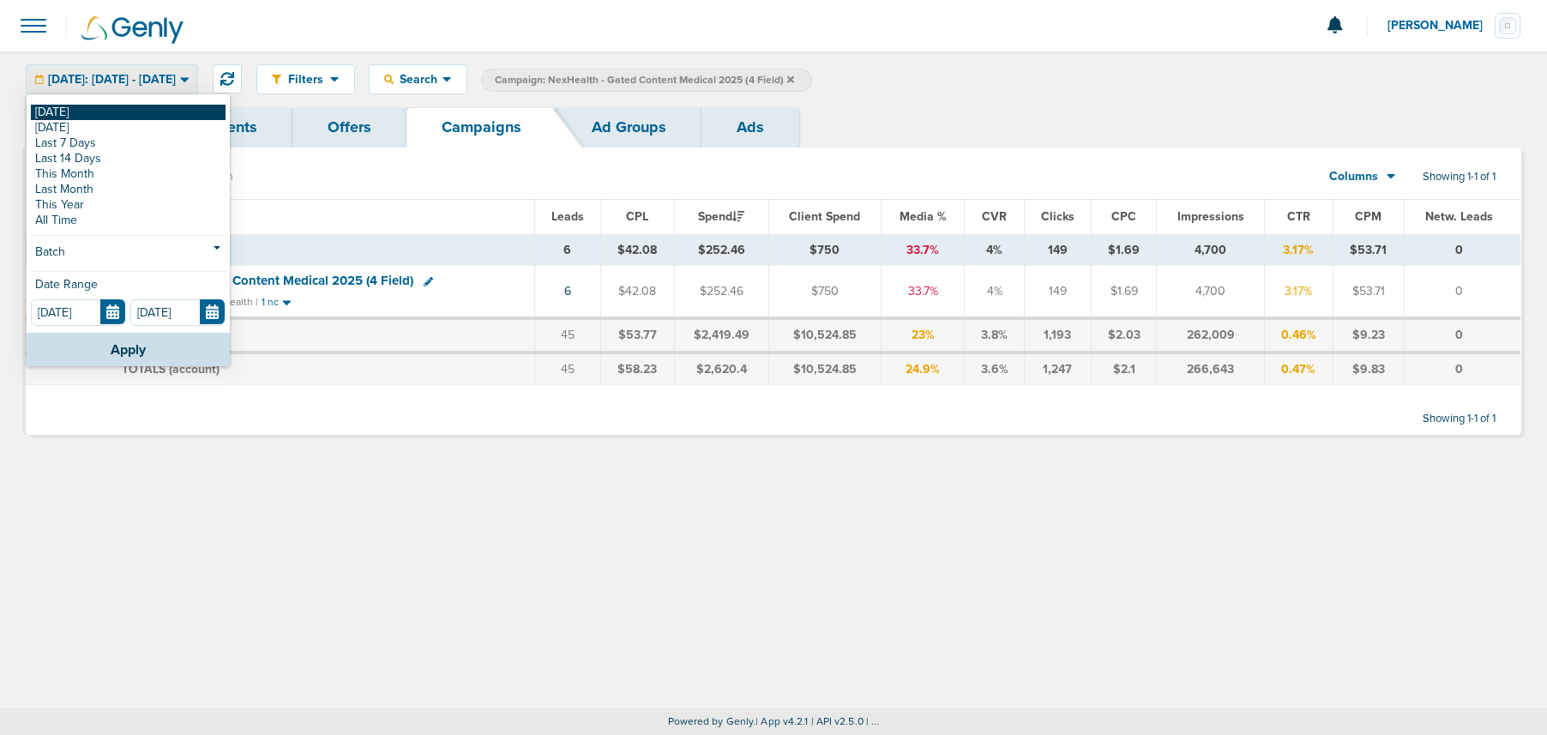
click at [156, 105] on link "[DATE]" at bounding box center [128, 112] width 195 height 15
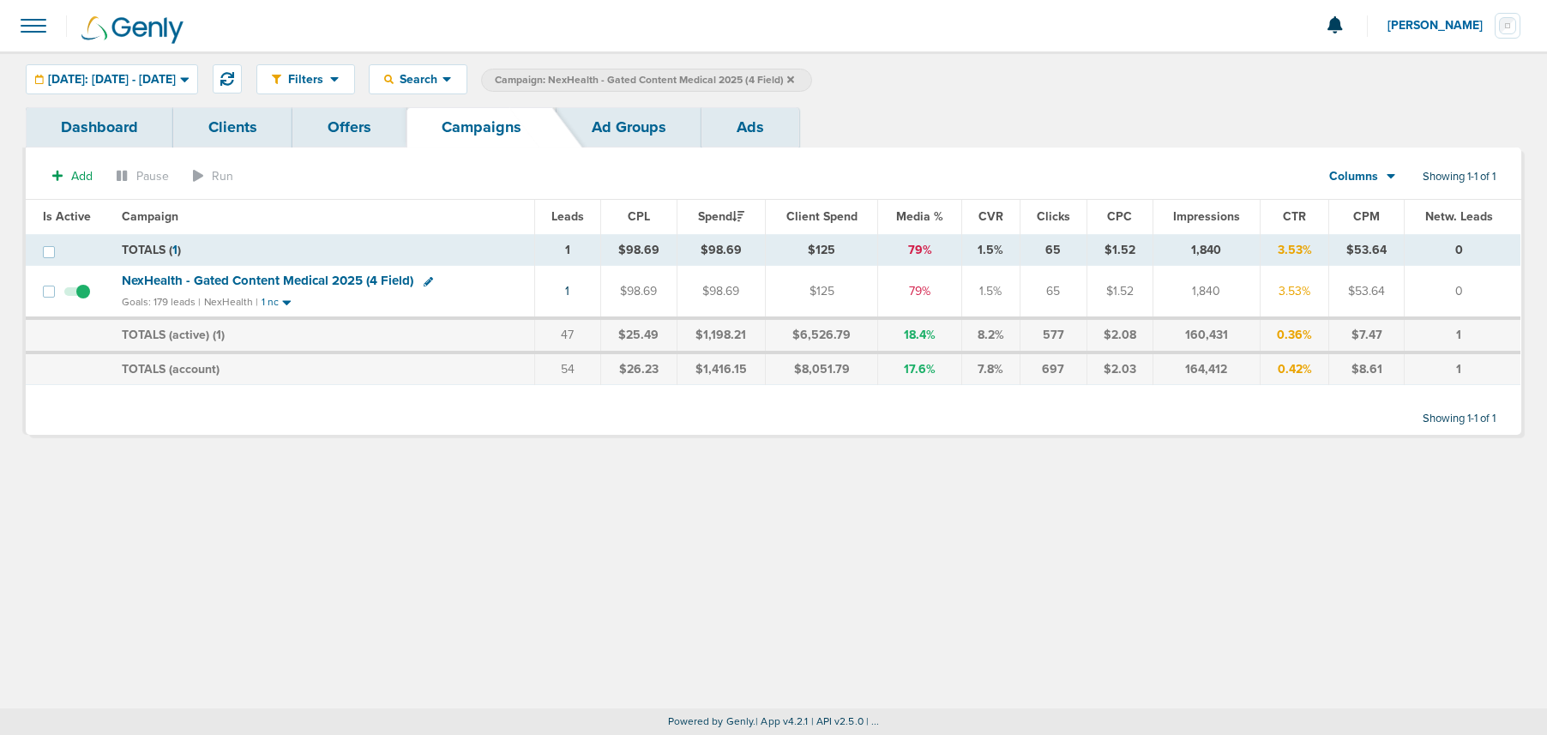
click at [322, 282] on span "NexHealth - Gated Content Medical 2025 (4 Field)" at bounding box center [268, 280] width 292 height 15
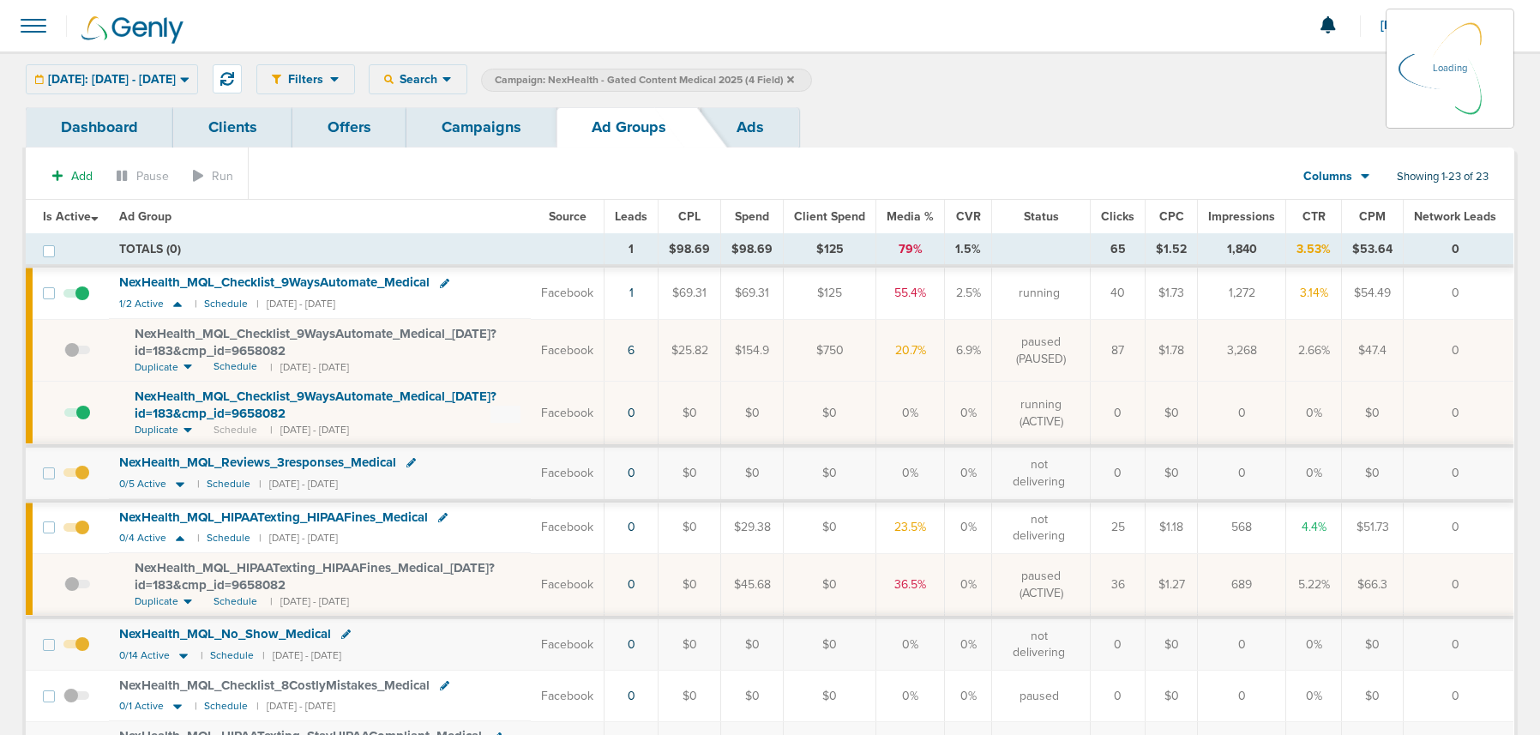
click at [794, 80] on icon at bounding box center [790, 78] width 7 height 7
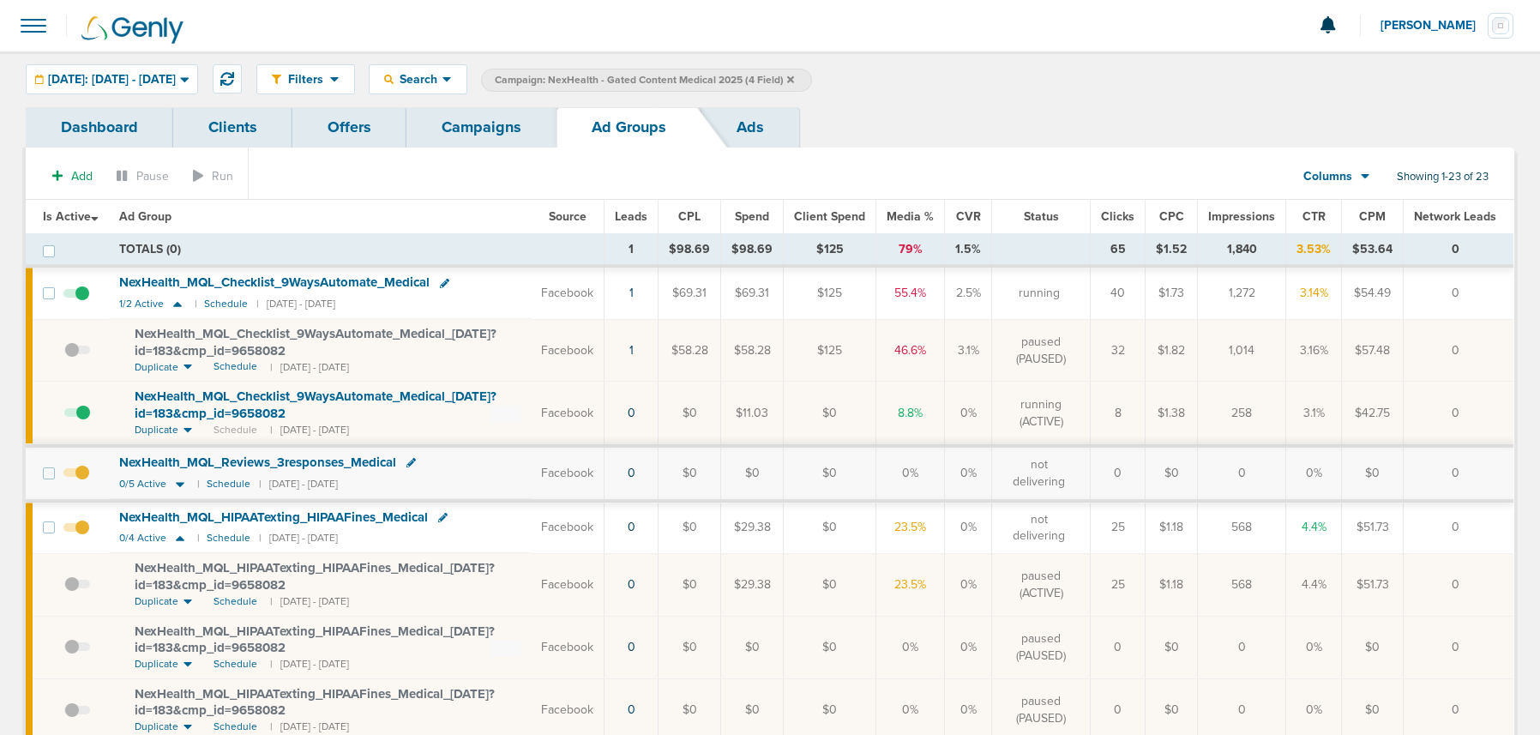
click at [486, 132] on link "Campaigns" at bounding box center [482, 127] width 150 height 40
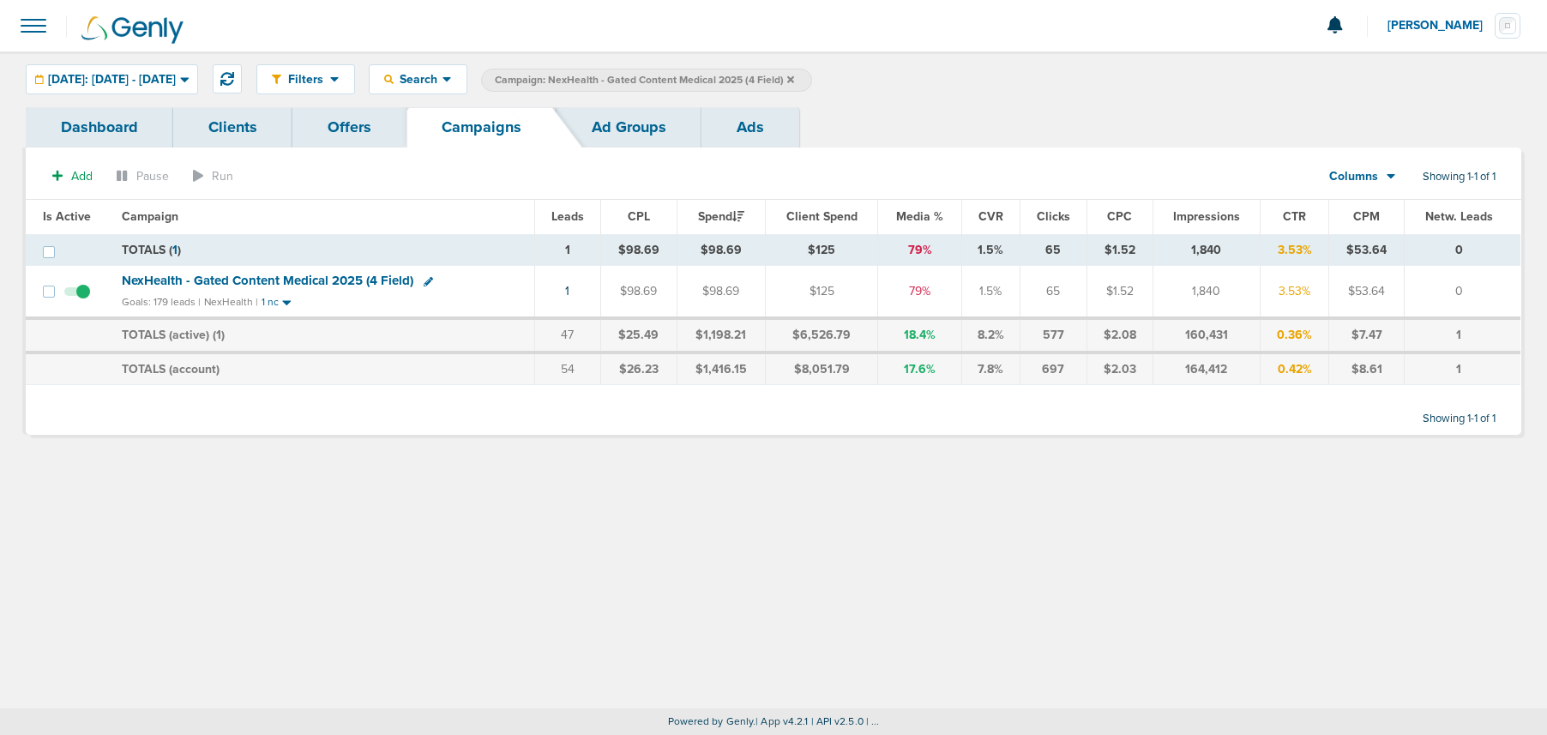
click at [424, 281] on icon at bounding box center [428, 281] width 9 height 9
select select
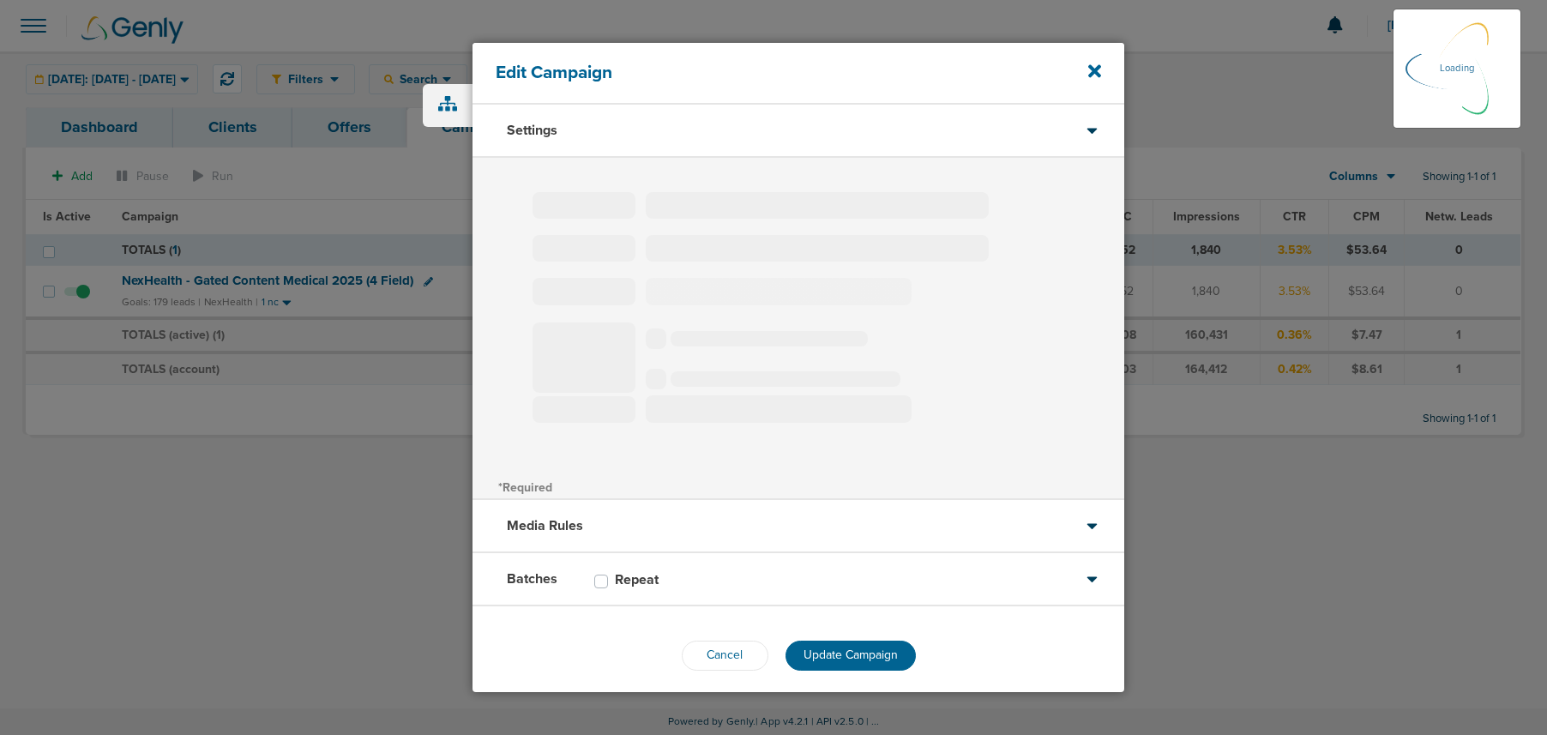
type input "NexHealth - Gated Content Medical 2025 (4 Field)"
select select "Leads"
radio input "true"
select select "readWrite"
select select "2"
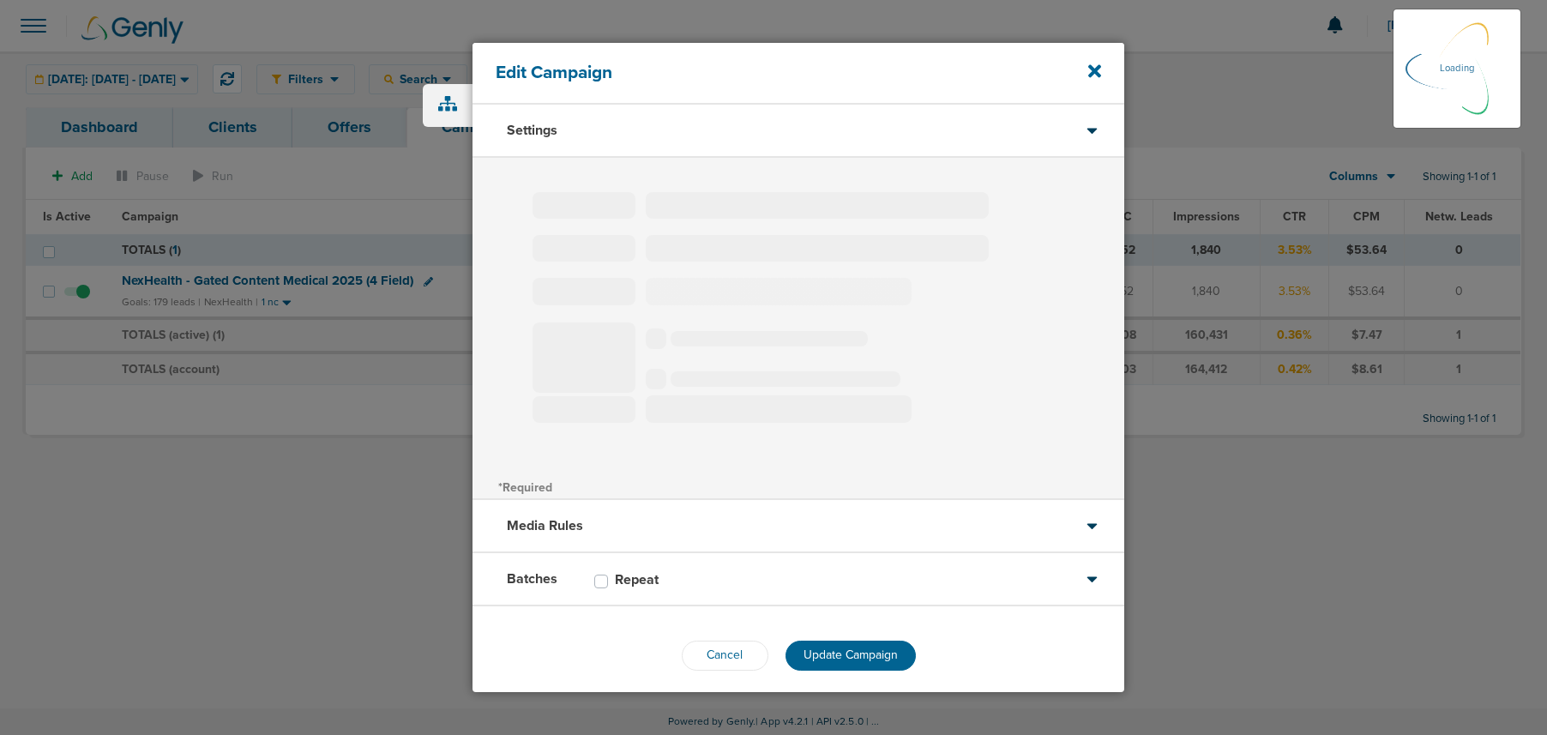
select select "2"
select select "3"
select select "4"
select select "6"
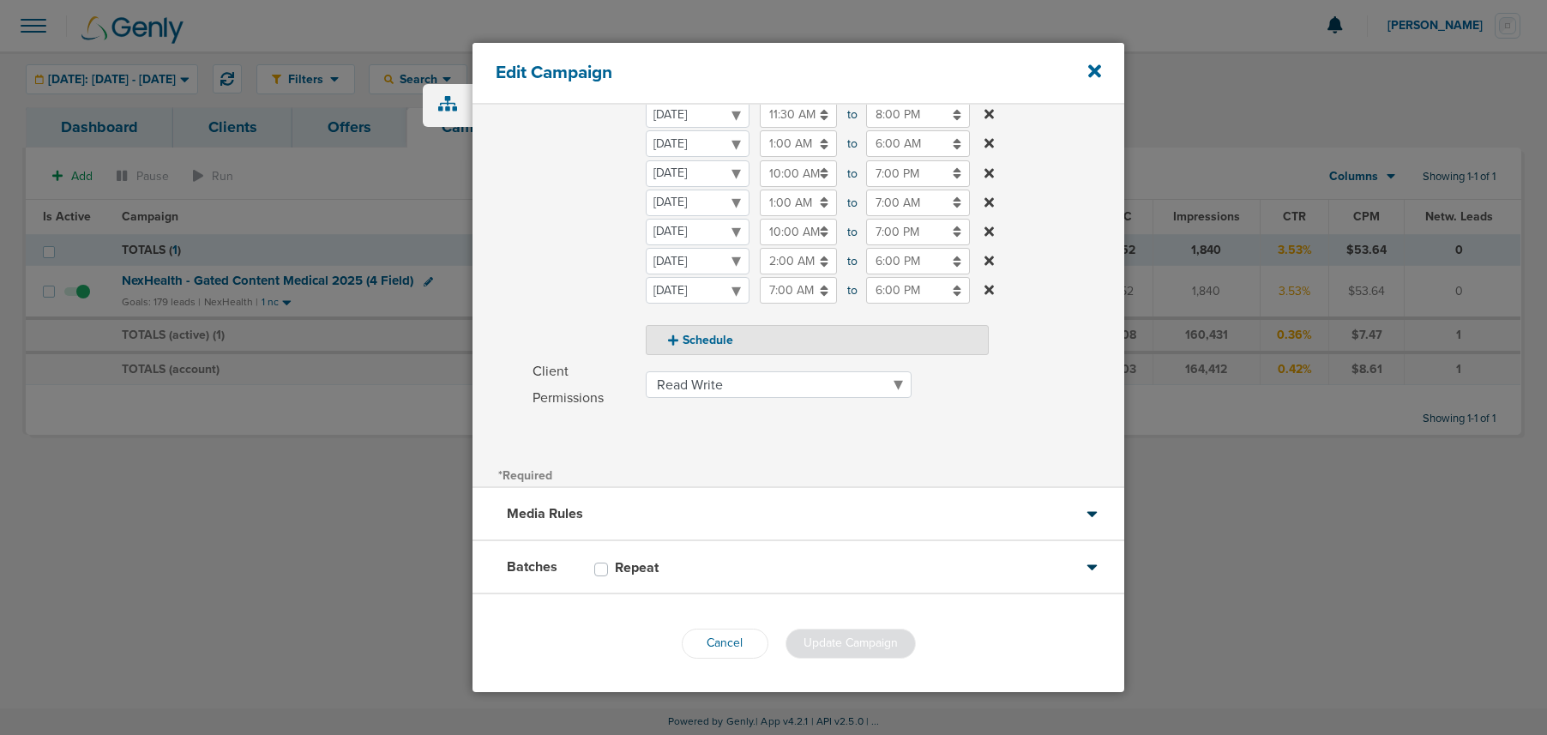
click at [767, 506] on div "Media Rules" at bounding box center [799, 514] width 652 height 53
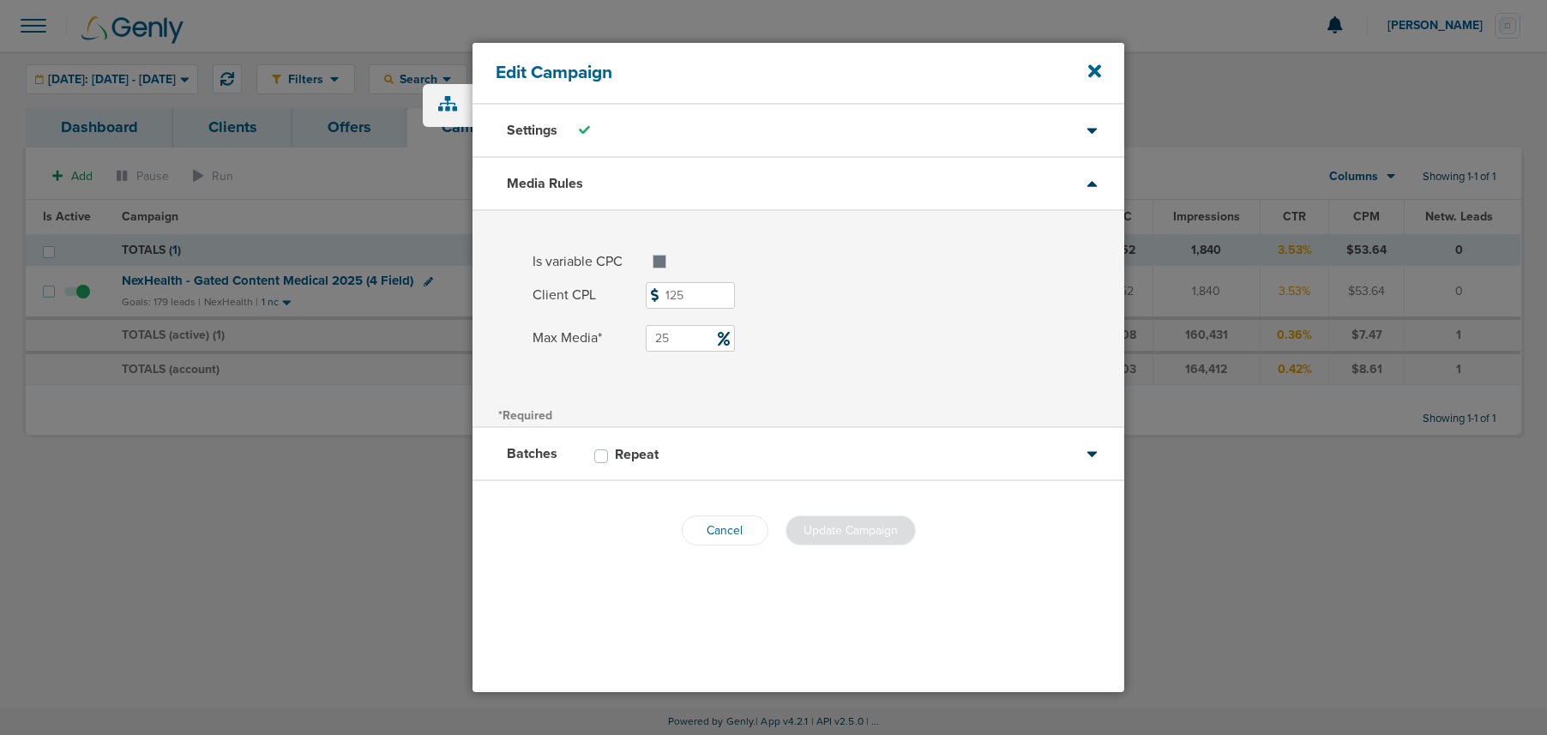
drag, startPoint x: 684, startPoint y: 338, endPoint x: 613, endPoint y: 337, distance: 71.2
click at [613, 337] on label "Max Media* 25" at bounding box center [829, 338] width 592 height 27
type input "20"
click at [893, 539] on button "Update Campaign" at bounding box center [851, 530] width 130 height 30
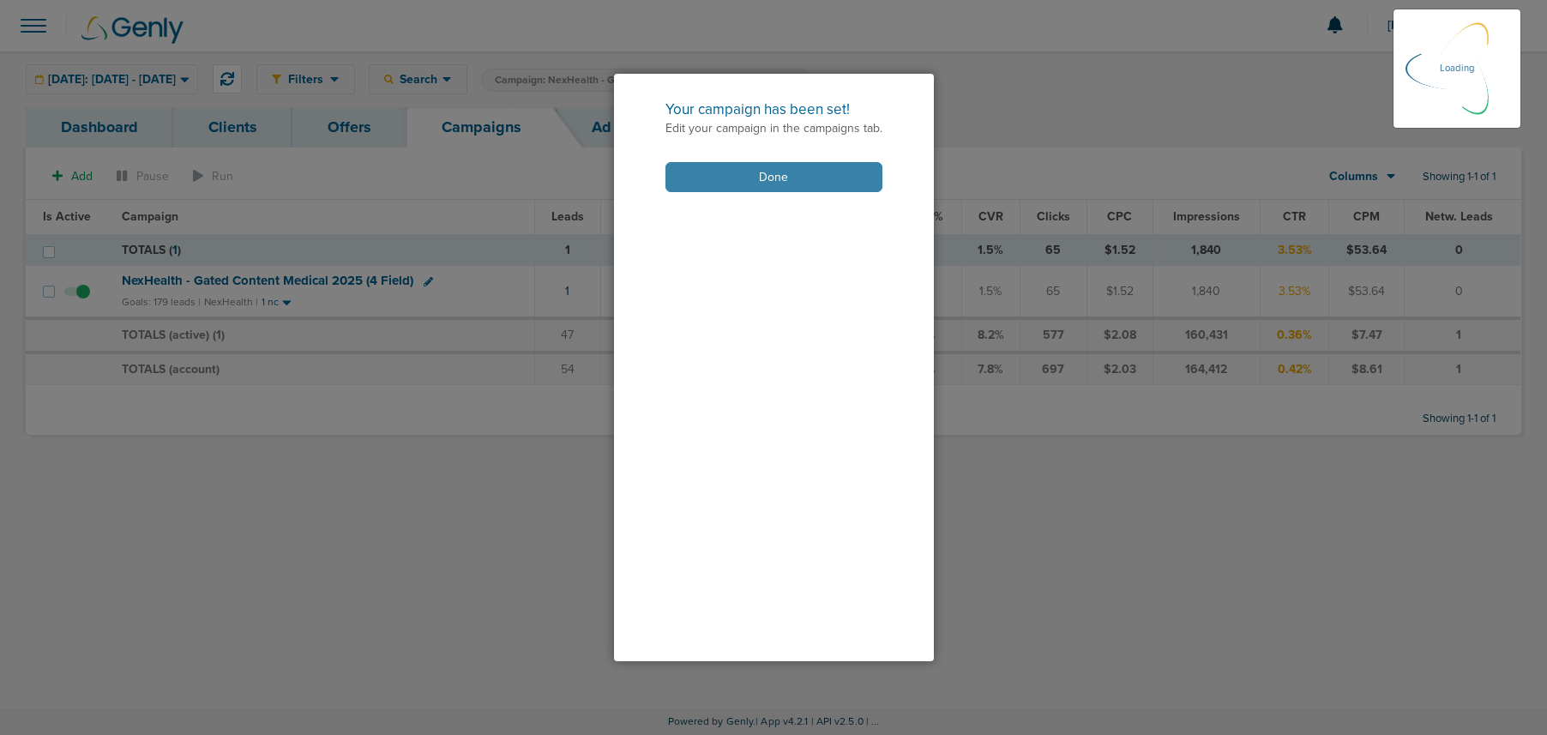
drag, startPoint x: 699, startPoint y: 174, endPoint x: 690, endPoint y: 179, distance: 10.0
click at [690, 179] on button "Done" at bounding box center [774, 177] width 217 height 30
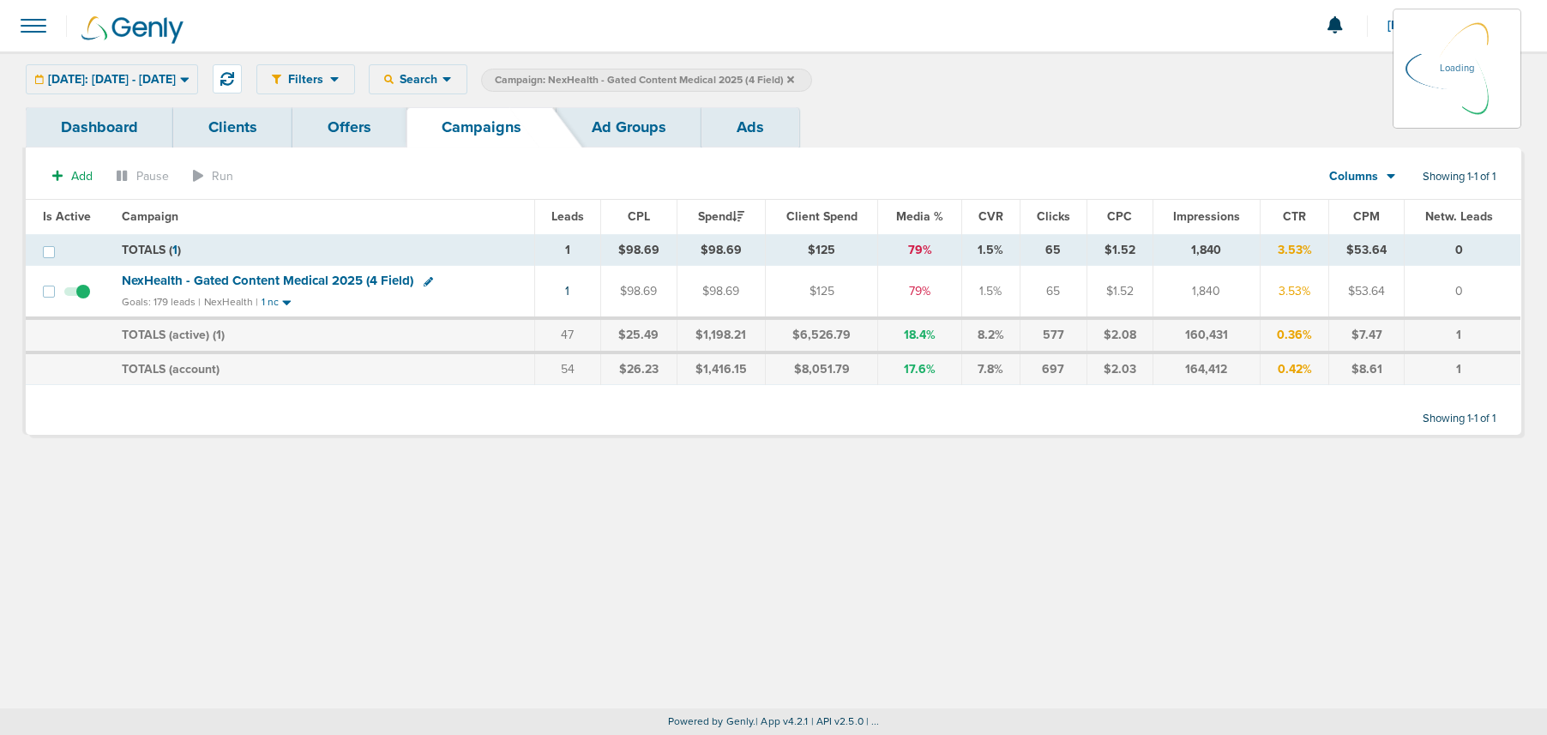
click at [794, 75] on icon at bounding box center [790, 80] width 7 height 10
click at [794, 76] on icon at bounding box center [790, 80] width 7 height 10
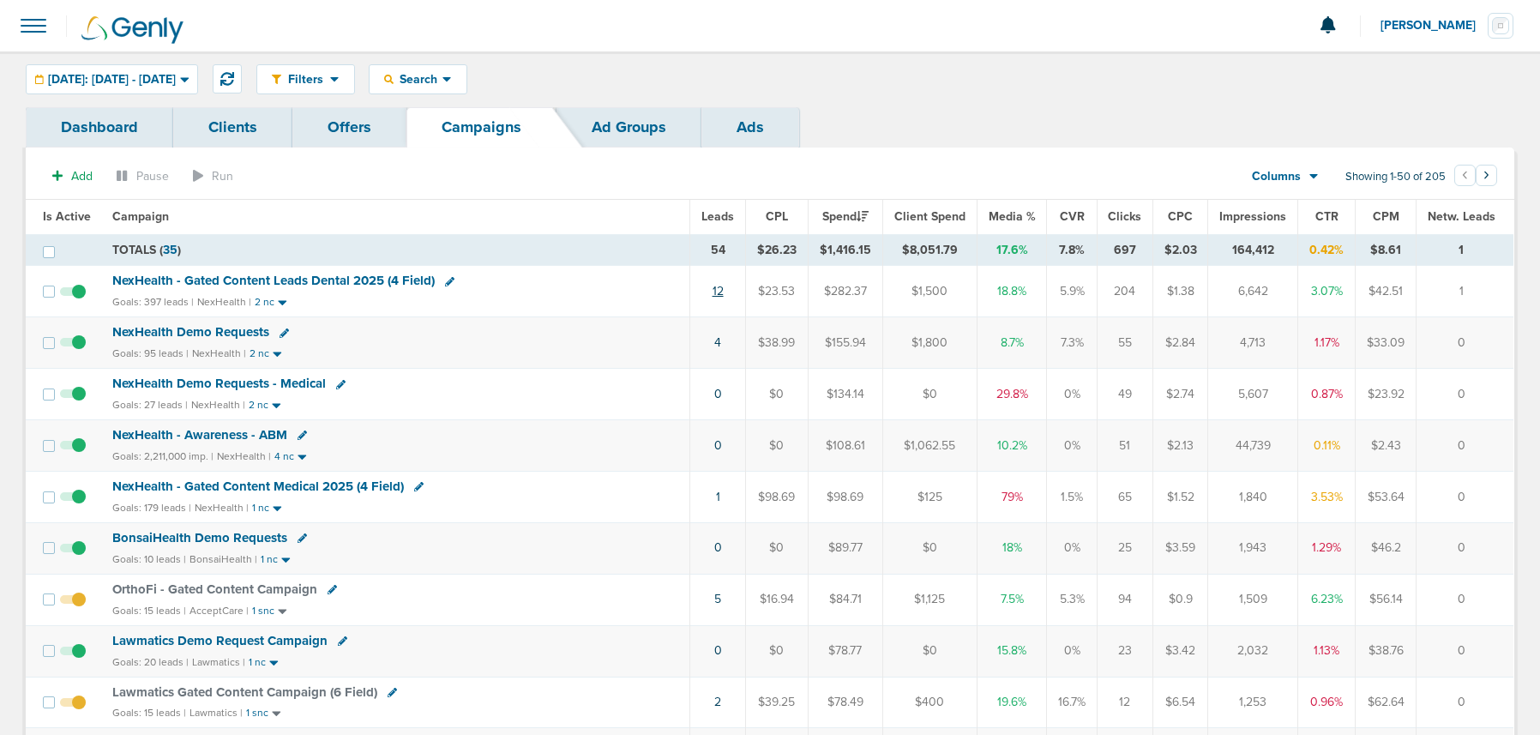
click at [718, 295] on link "12" at bounding box center [718, 291] width 11 height 15
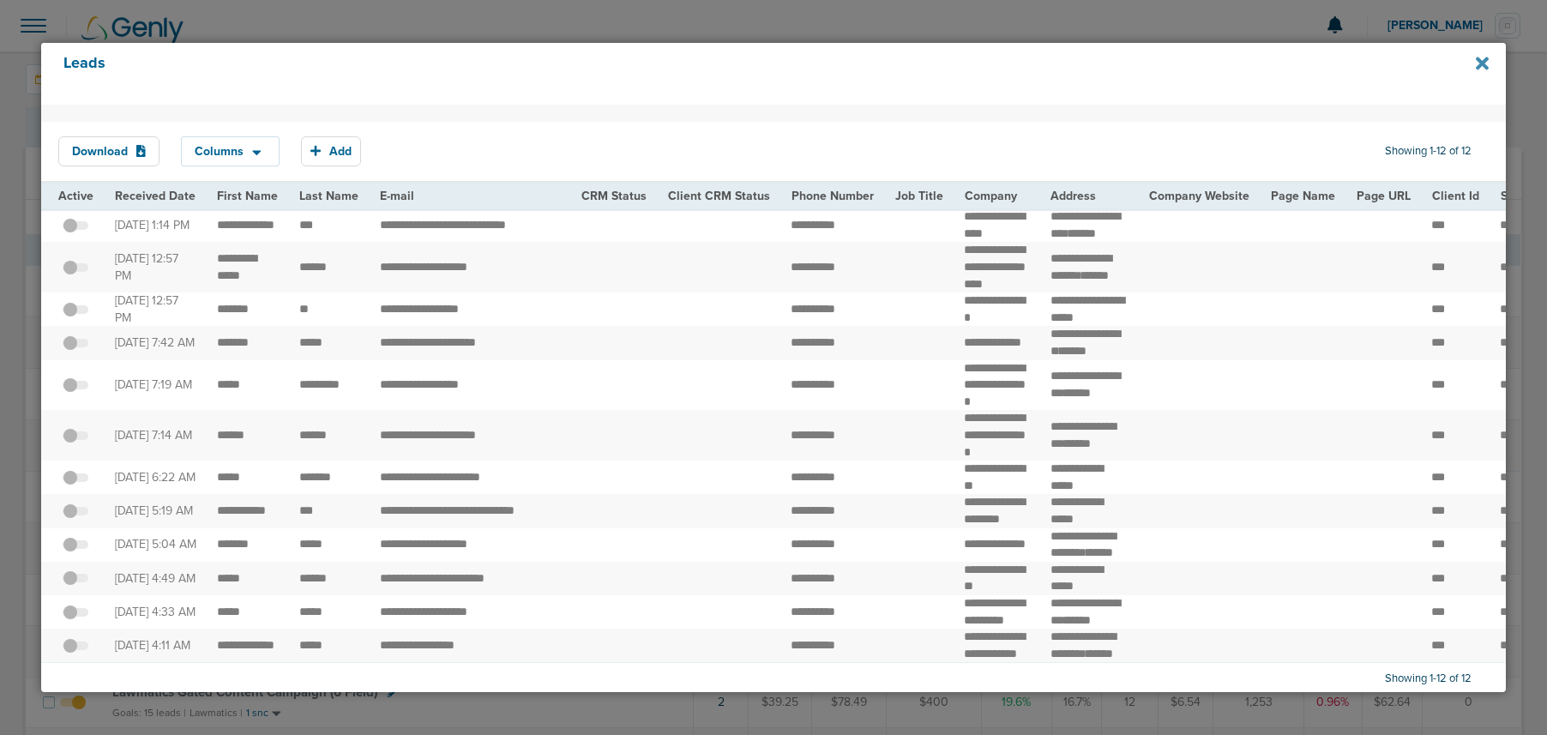
click at [1479, 64] on icon at bounding box center [1482, 63] width 13 height 13
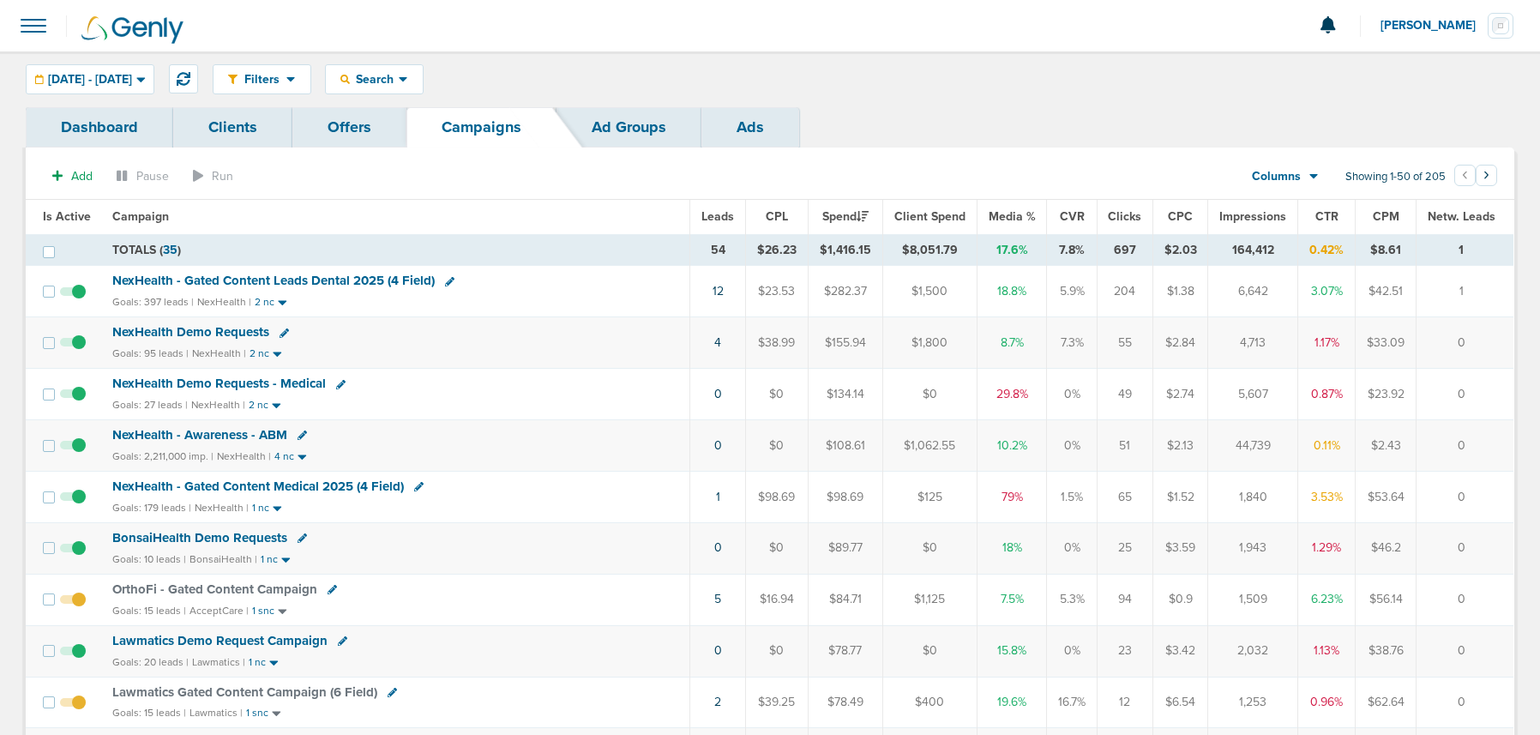
scroll to position [1, 0]
click at [238, 482] on span "NexHealth - Gated Content Medical 2025 (4 Field)" at bounding box center [258, 485] width 292 height 15
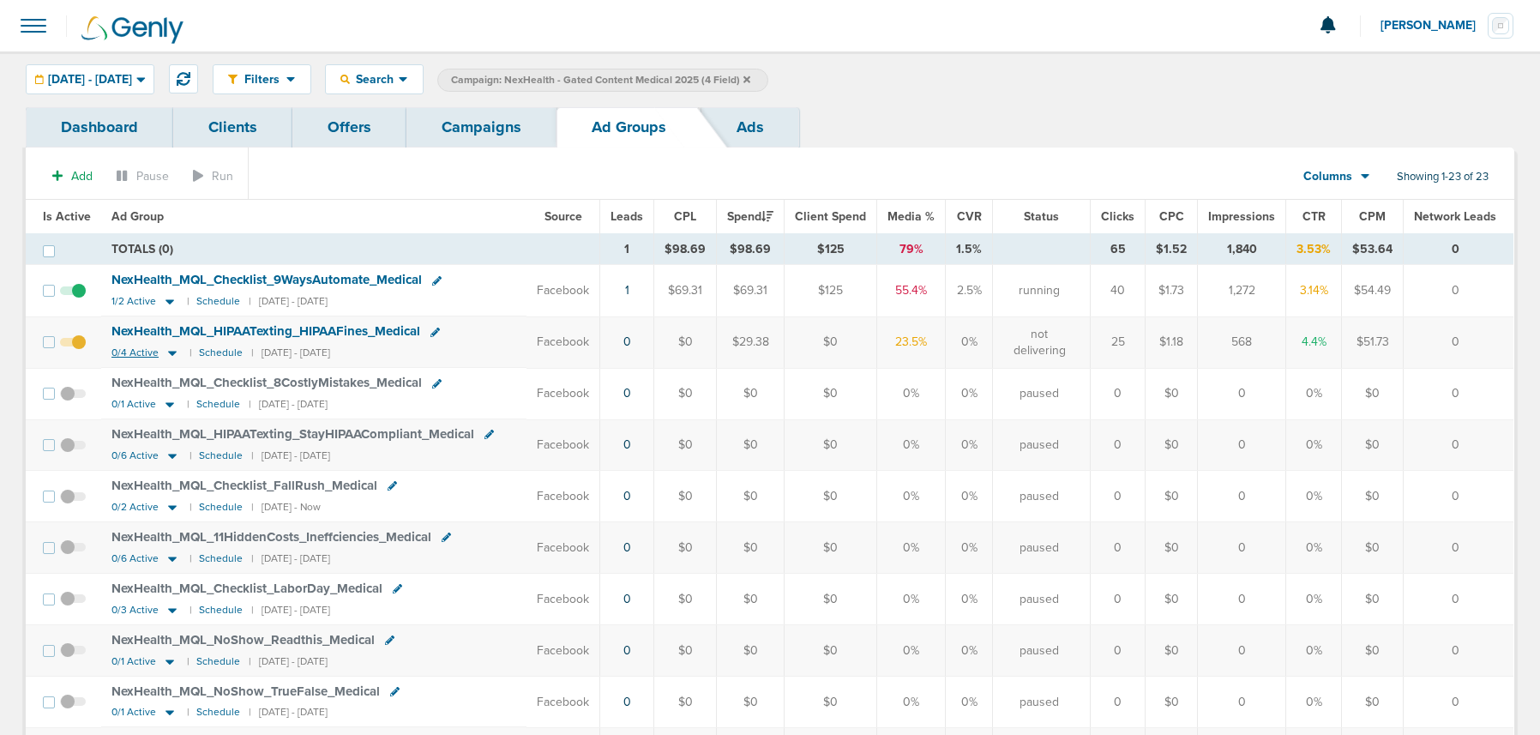
click at [165, 354] on icon at bounding box center [172, 353] width 17 height 15
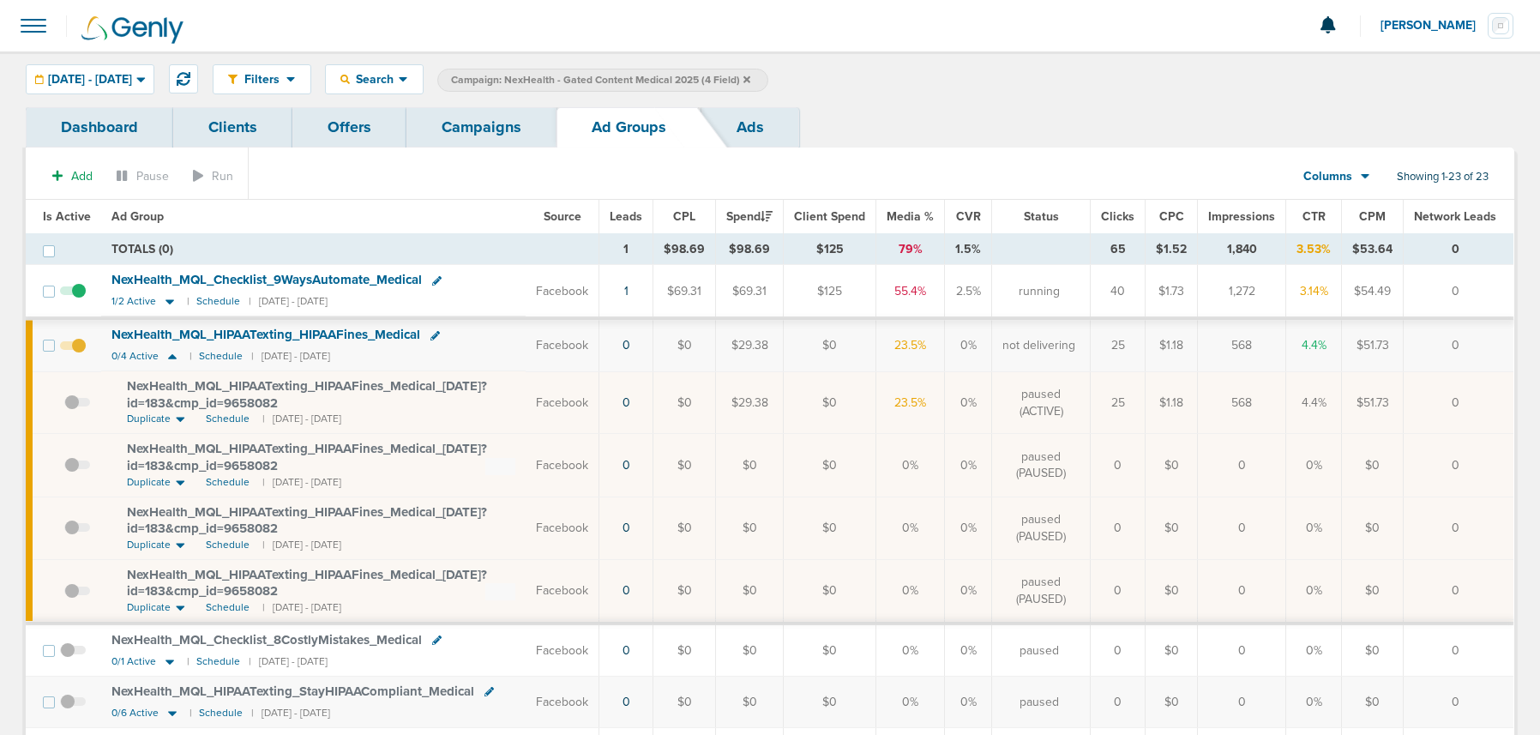
click at [78, 354] on span at bounding box center [73, 354] width 26 height 0
click at [73, 349] on input "checkbox" at bounding box center [73, 349] width 0 height 0
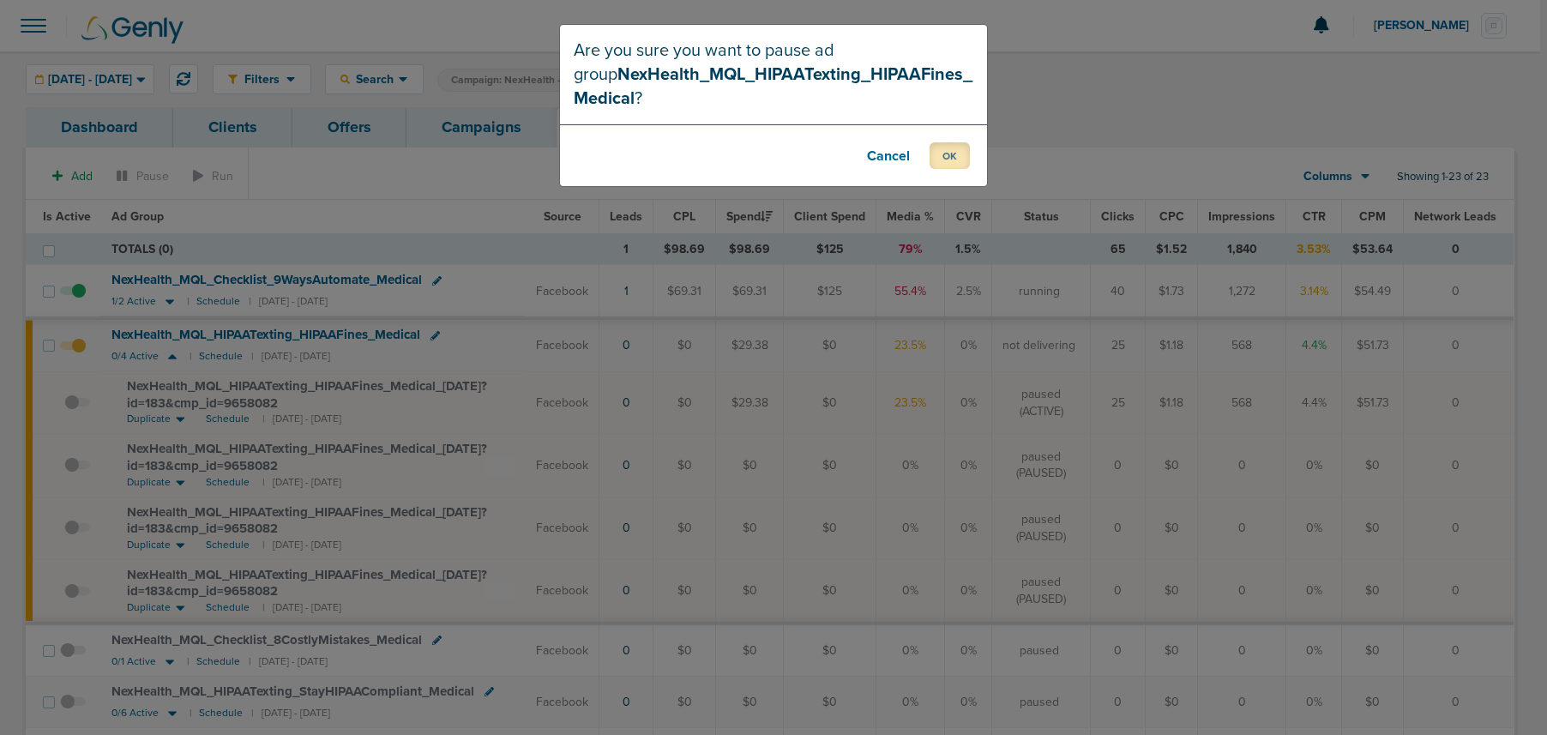
drag, startPoint x: 960, startPoint y: 156, endPoint x: 563, endPoint y: 314, distance: 426.5
click at [952, 164] on button "OK" at bounding box center [950, 155] width 40 height 27
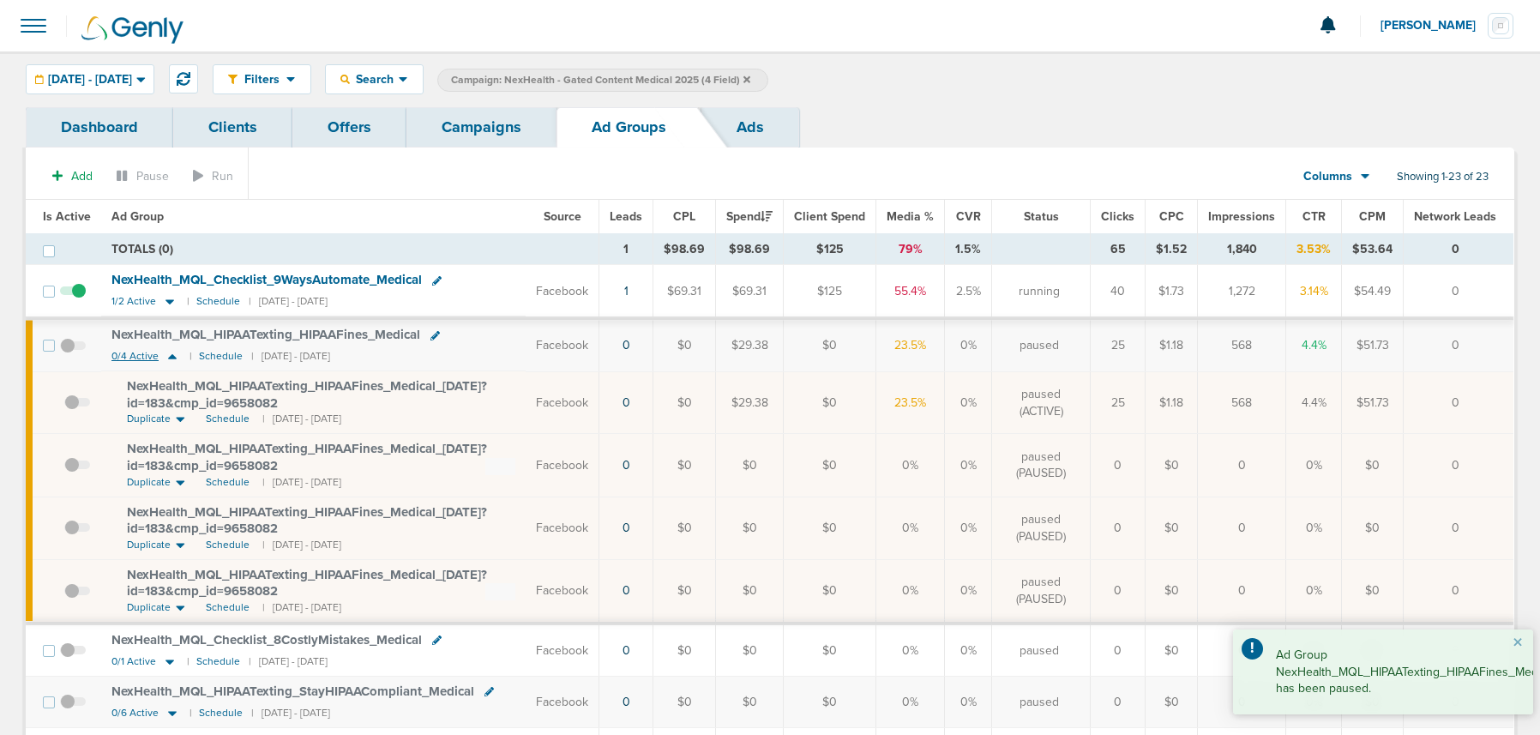
click at [169, 357] on icon at bounding box center [172, 356] width 9 height 5
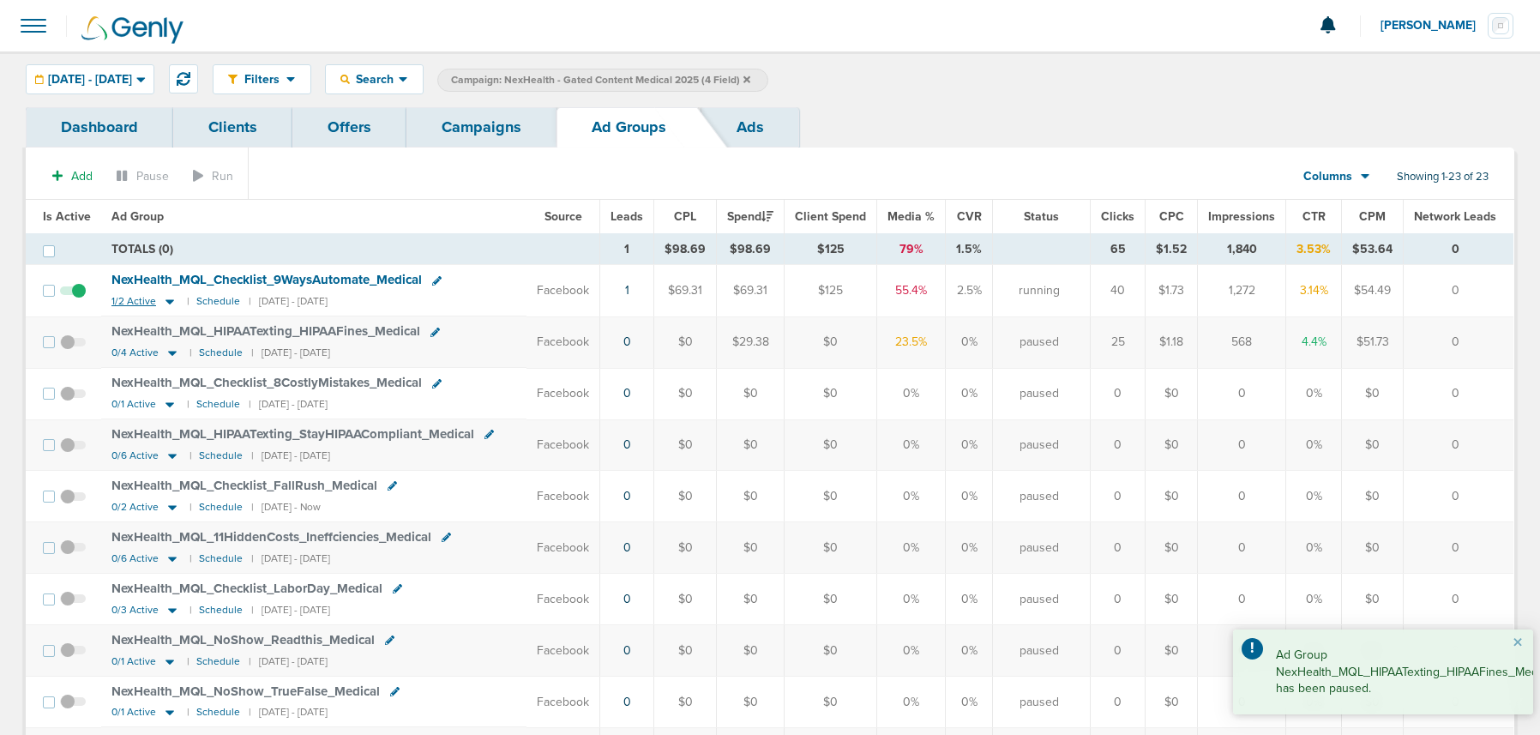
click at [167, 302] on icon at bounding box center [170, 302] width 9 height 5
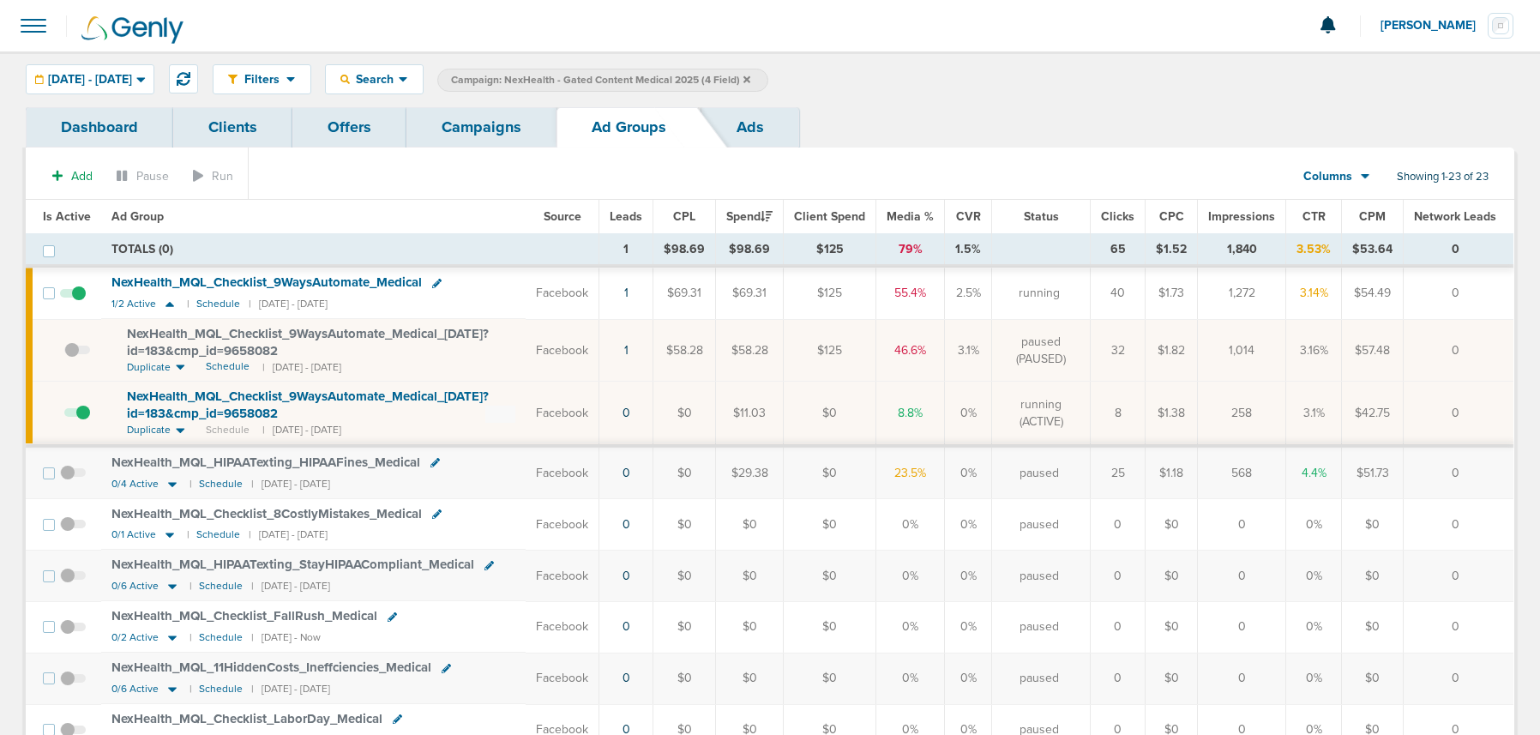
drag, startPoint x: 907, startPoint y: 352, endPoint x: 961, endPoint y: 350, distance: 54.1
click at [961, 350] on tr "NexHealth_ MQL_ Checklist_ 9WaysAutomate_ Medical_ 09.06.25?id=183&cmp_ id=9658…" at bounding box center [770, 350] width 1488 height 63
click at [929, 347] on td "46.6%" at bounding box center [910, 350] width 69 height 63
drag, startPoint x: 939, startPoint y: 349, endPoint x: 878, endPoint y: 347, distance: 60.9
click at [878, 347] on tr "NexHealth_ MQL_ Checklist_ 9WaysAutomate_ Medical_ 09.06.25?id=183&cmp_ id=9658…" at bounding box center [770, 350] width 1488 height 63
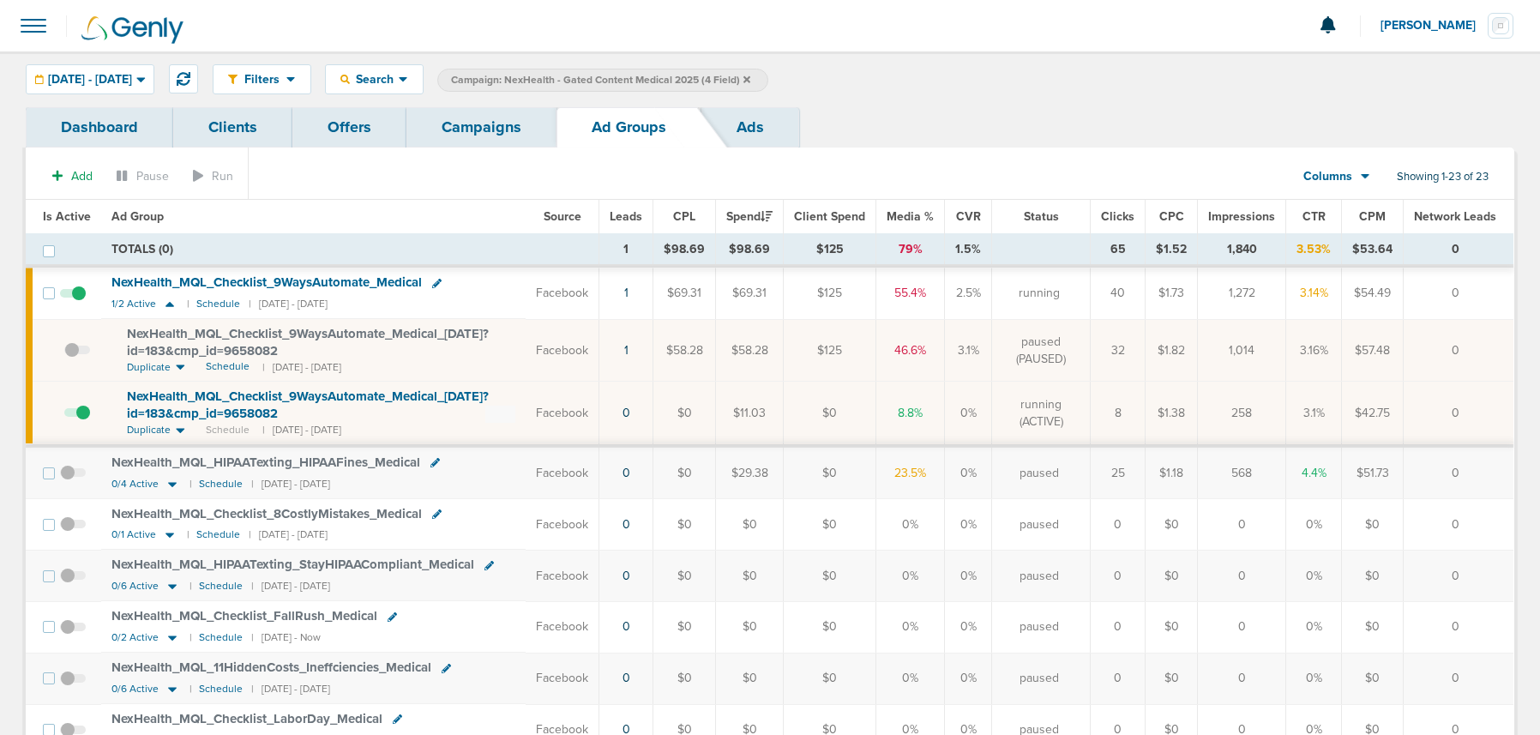
click at [370, 391] on span "NexHealth_ MQL_ Checklist_ 9WaysAutomate_ Medical_ [DATE]?id=183&cmp_ id=9658082" at bounding box center [308, 405] width 362 height 33
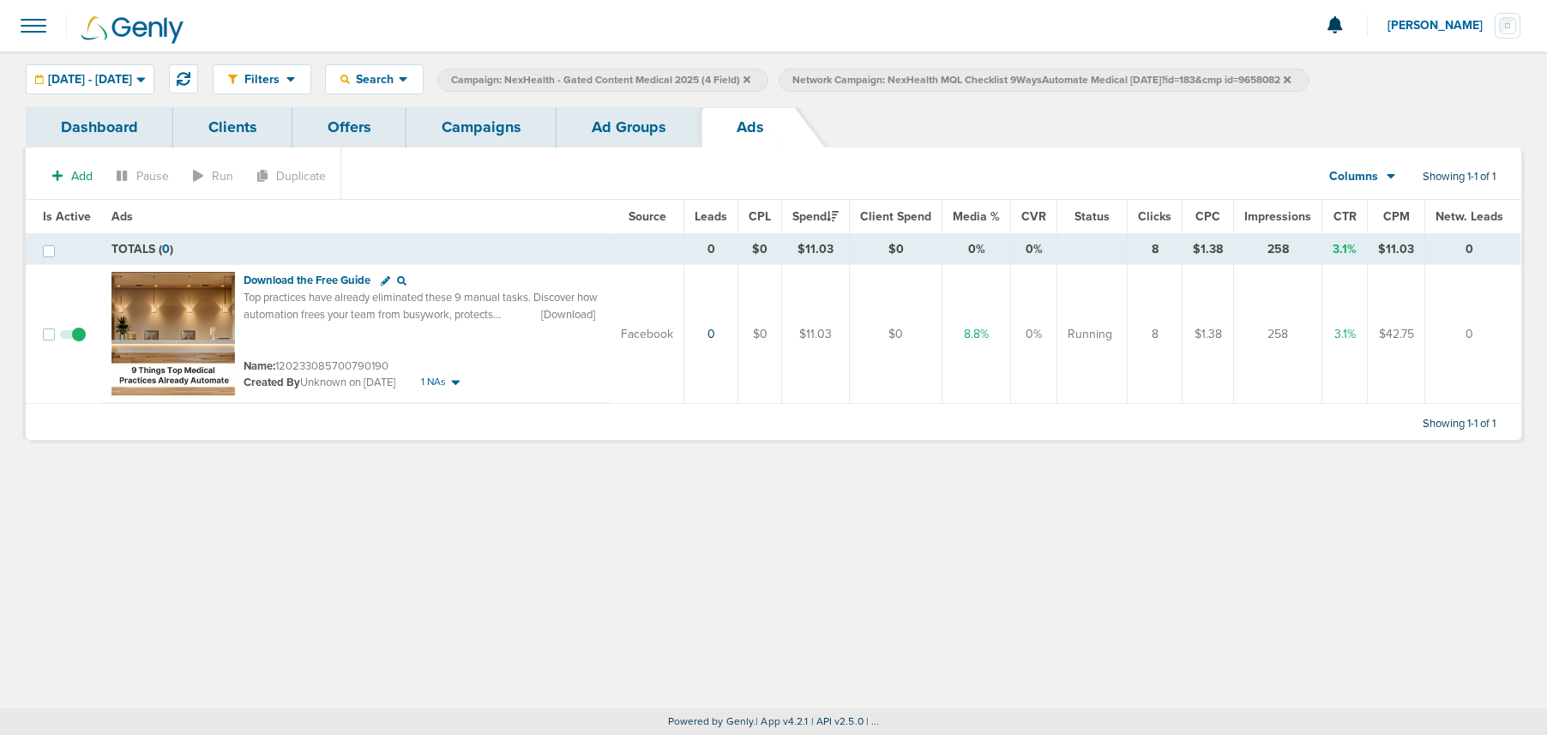
drag, startPoint x: 964, startPoint y: 336, endPoint x: 1006, endPoint y: 332, distance: 42.2
click at [1006, 332] on td "8.8%" at bounding box center [977, 334] width 69 height 139
click at [619, 123] on link "Ad Groups" at bounding box center [629, 127] width 145 height 40
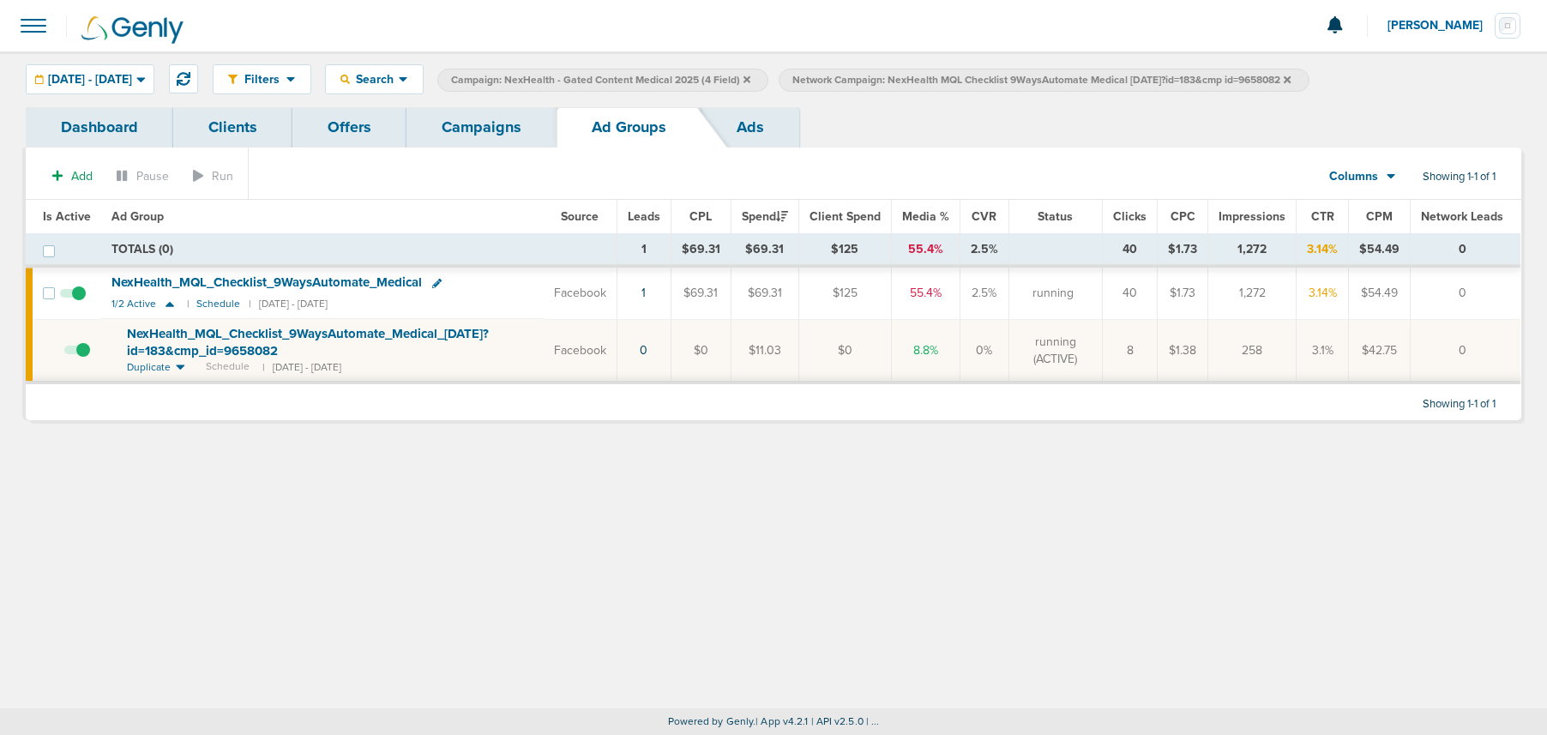
click at [1291, 79] on icon at bounding box center [1287, 78] width 7 height 7
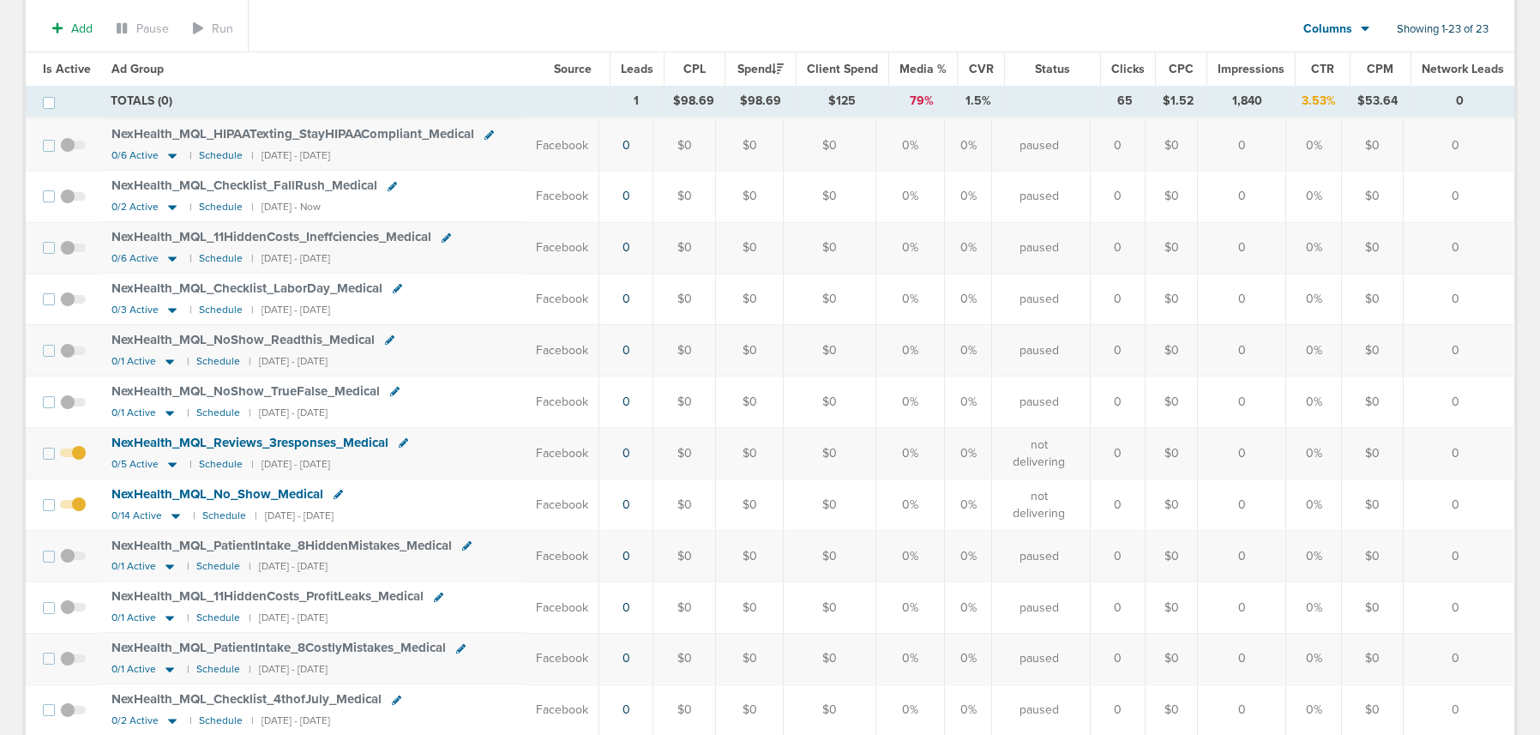
scroll to position [438, 0]
click at [77, 509] on span at bounding box center [73, 509] width 26 height 0
click at [73, 505] on input "checkbox" at bounding box center [73, 505] width 0 height 0
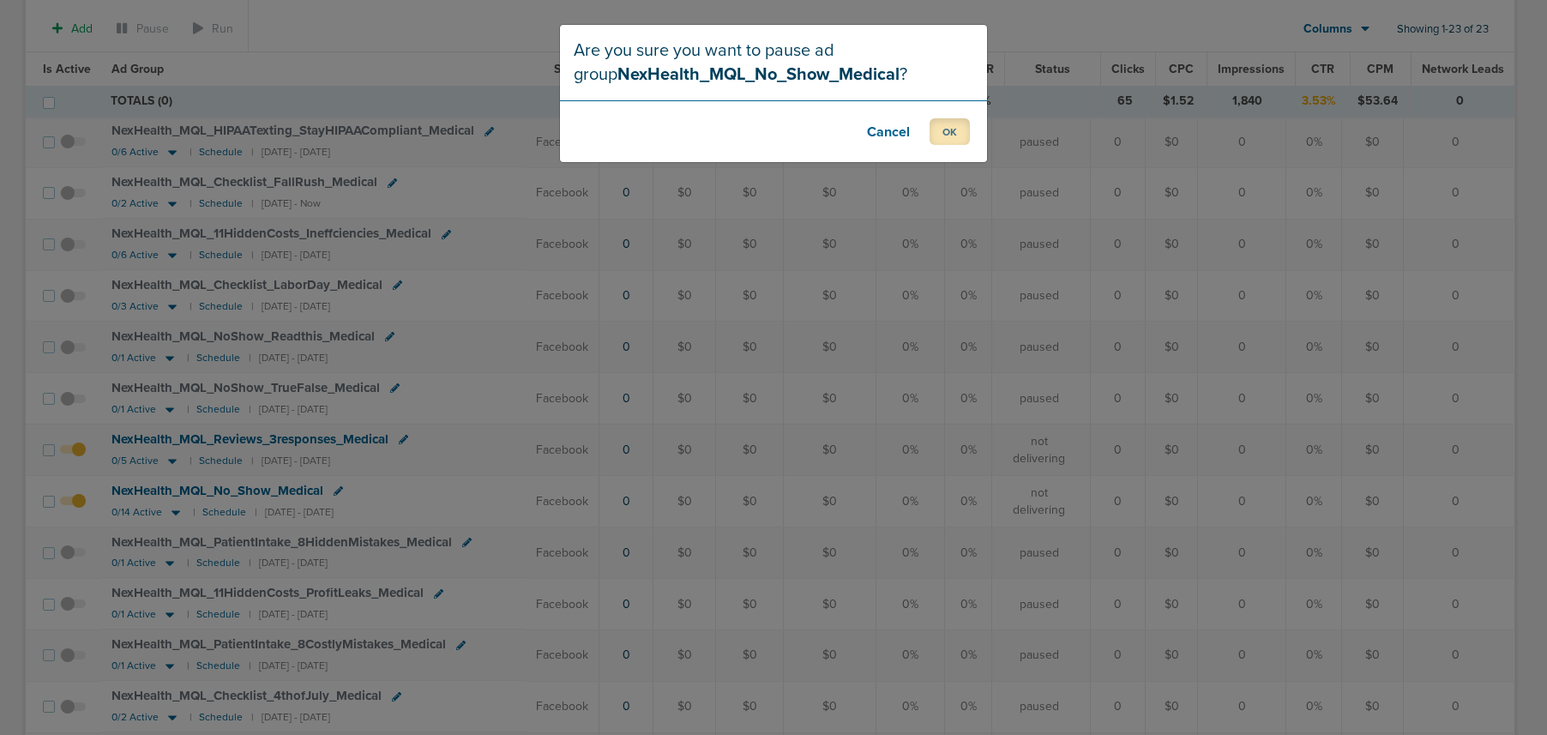
drag, startPoint x: 955, startPoint y: 134, endPoint x: 402, endPoint y: 300, distance: 576.8
click at [955, 135] on button "OK" at bounding box center [950, 131] width 40 height 27
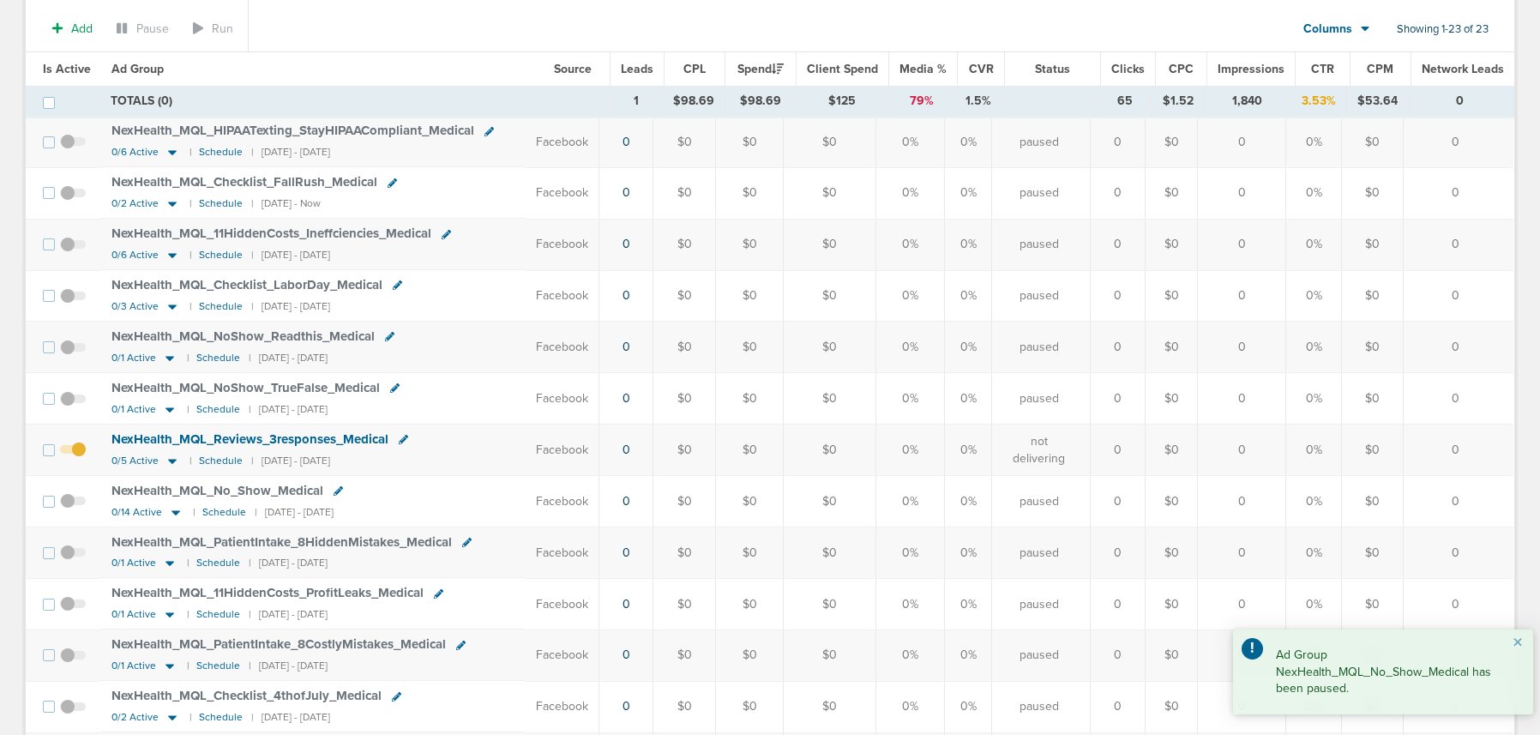
click at [79, 459] on span at bounding box center [73, 459] width 26 height 0
click at [73, 454] on input "checkbox" at bounding box center [73, 454] width 0 height 0
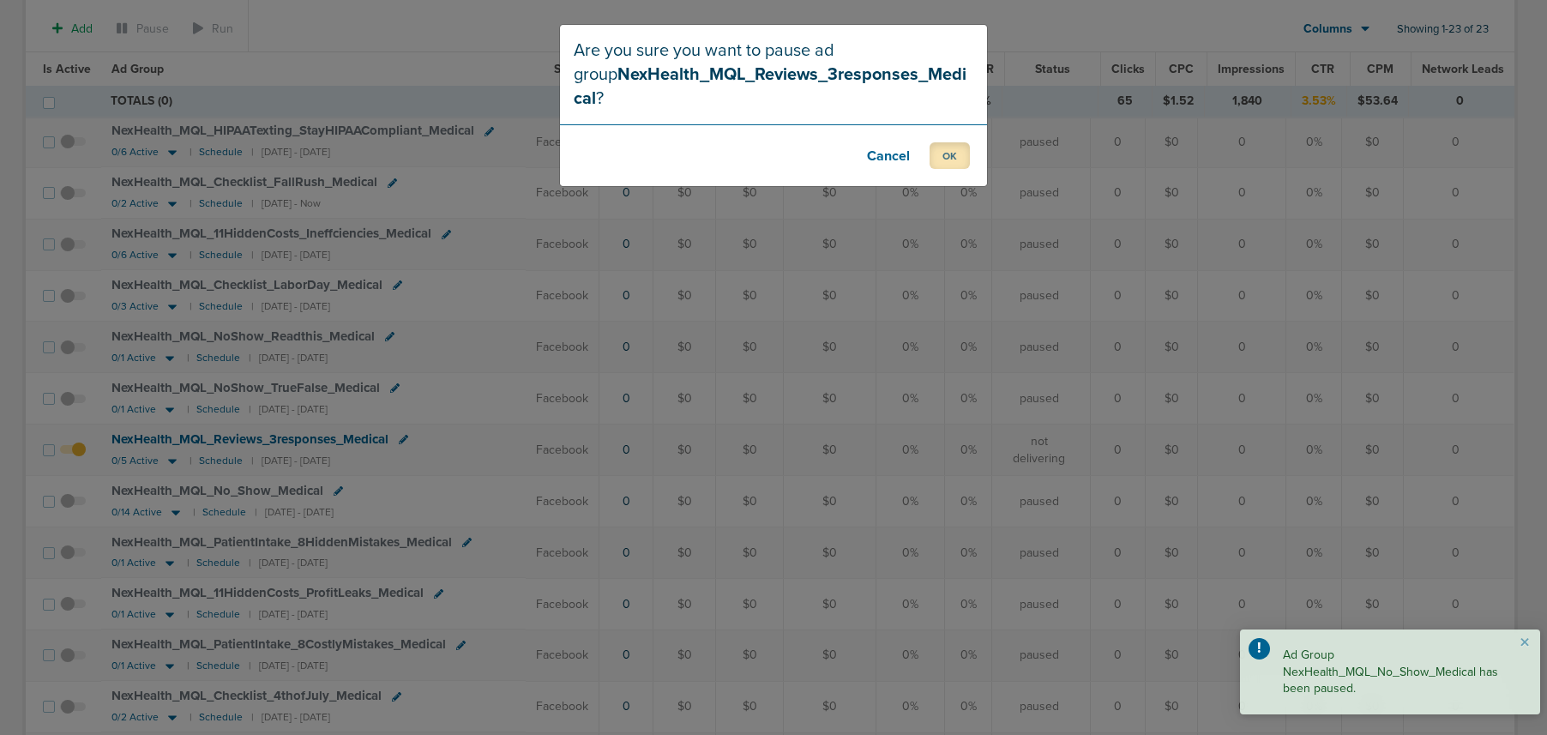
drag, startPoint x: 959, startPoint y: 130, endPoint x: 781, endPoint y: 325, distance: 264.1
click at [944, 153] on footer "Cancel OK" at bounding box center [773, 155] width 427 height 62
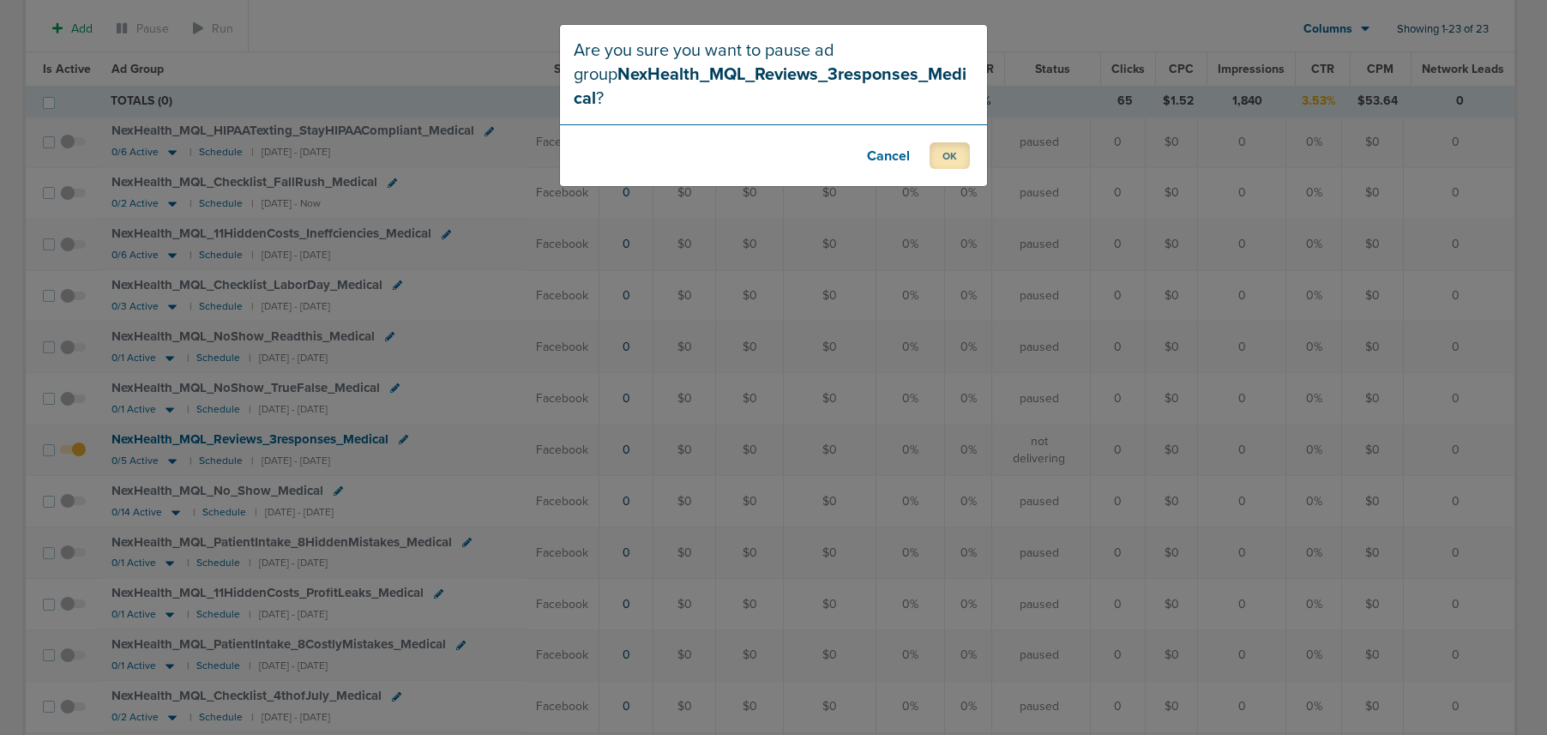
click at [949, 142] on button "OK" at bounding box center [950, 155] width 40 height 27
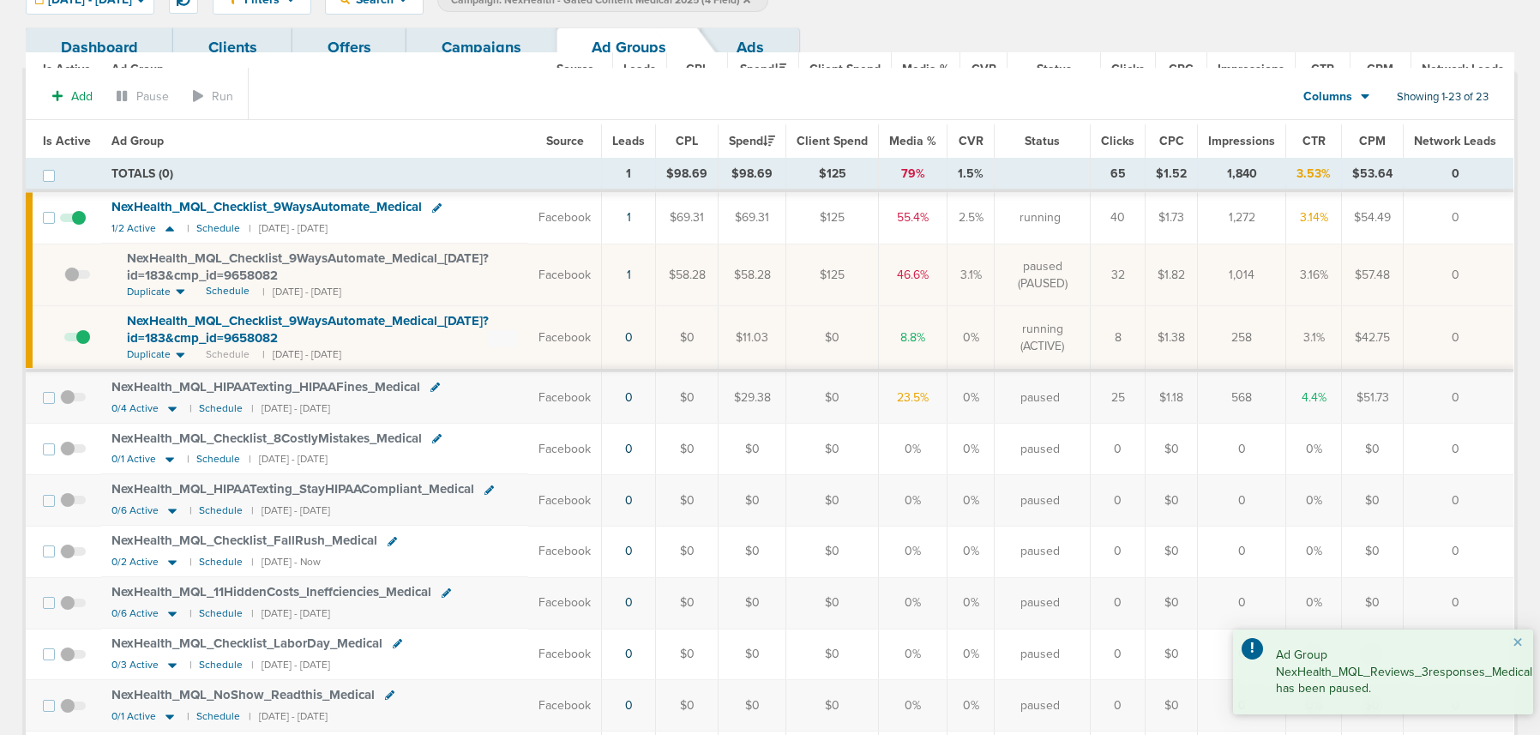
scroll to position [45, 0]
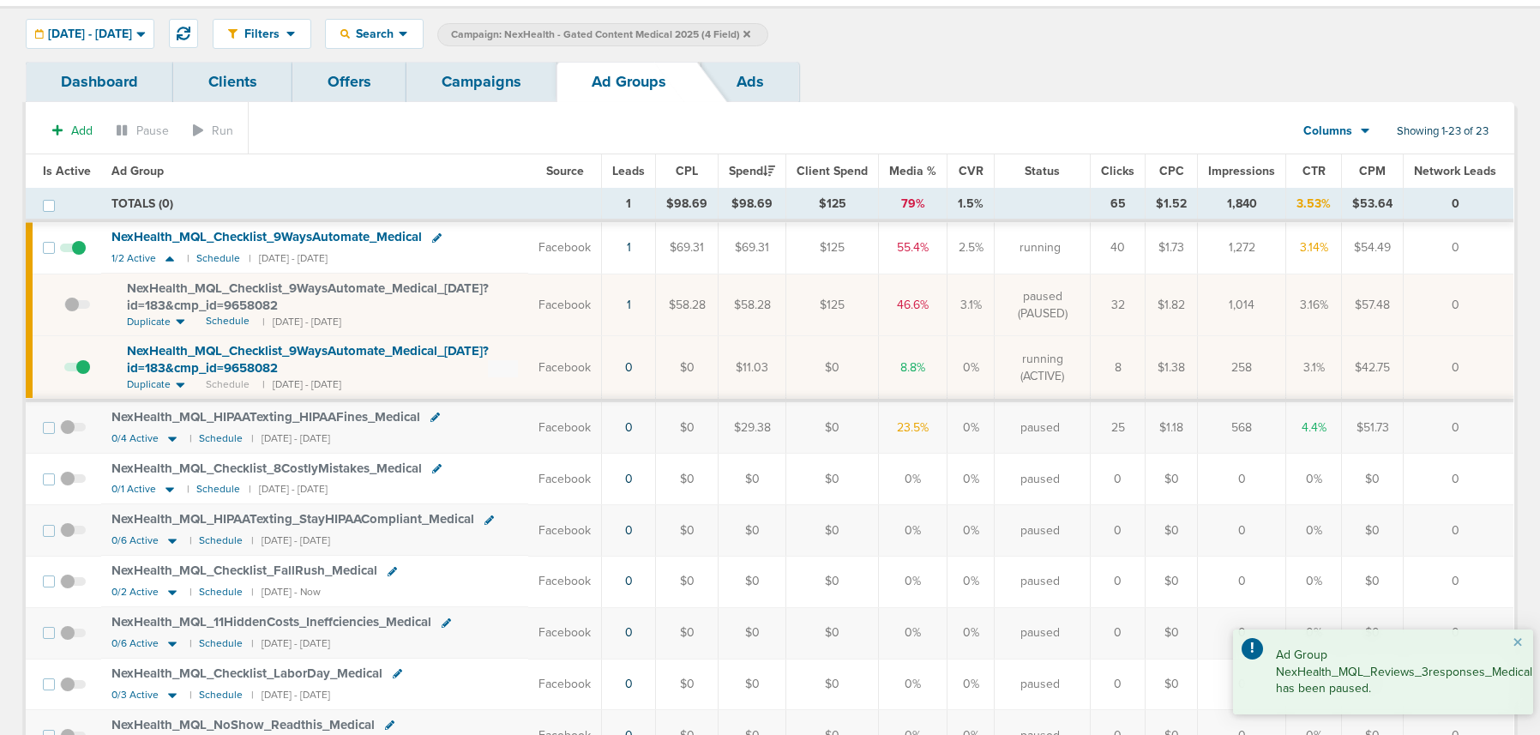
drag, startPoint x: 170, startPoint y: 263, endPoint x: 270, endPoint y: 150, distance: 151.3
click at [170, 263] on icon at bounding box center [169, 258] width 17 height 15
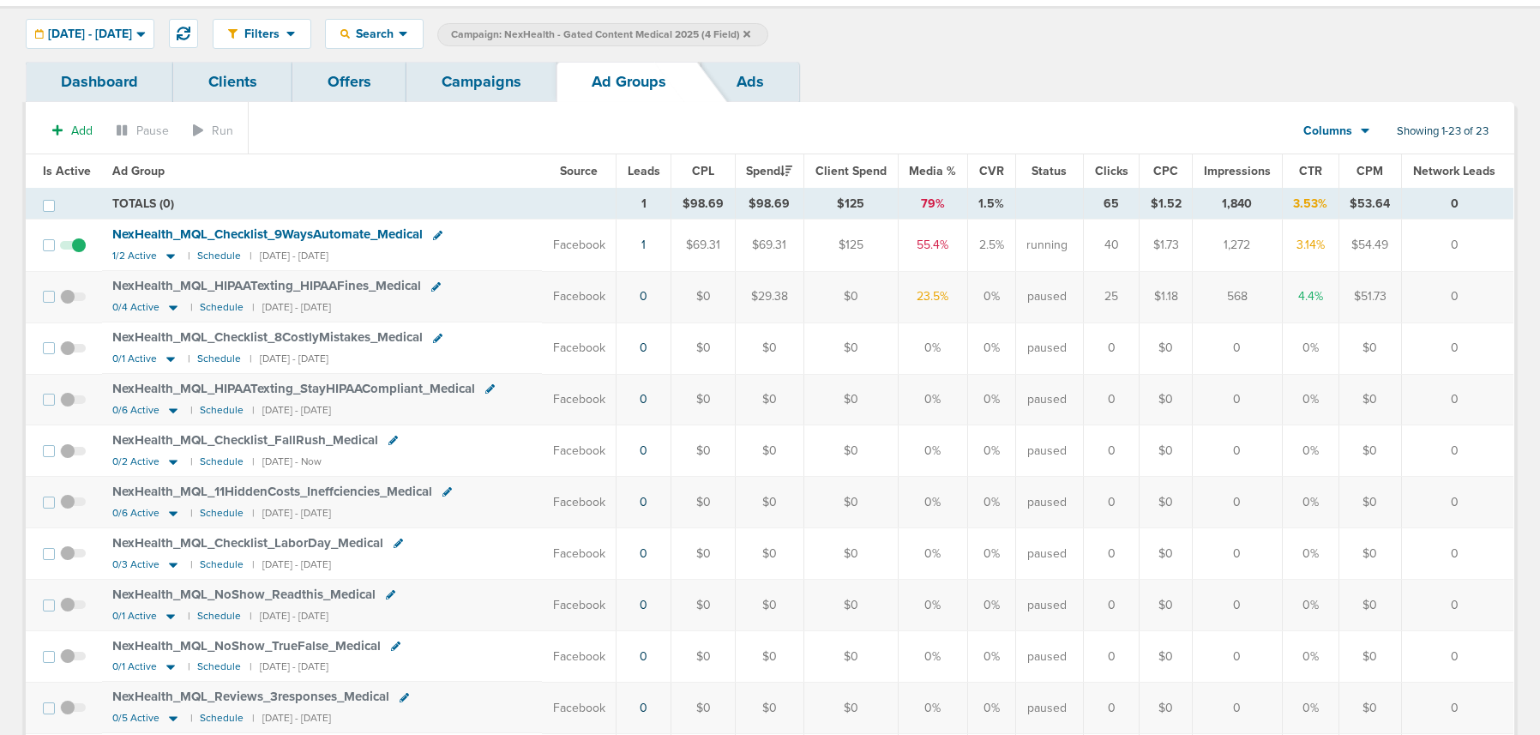
click at [431, 84] on link "Campaigns" at bounding box center [482, 82] width 150 height 40
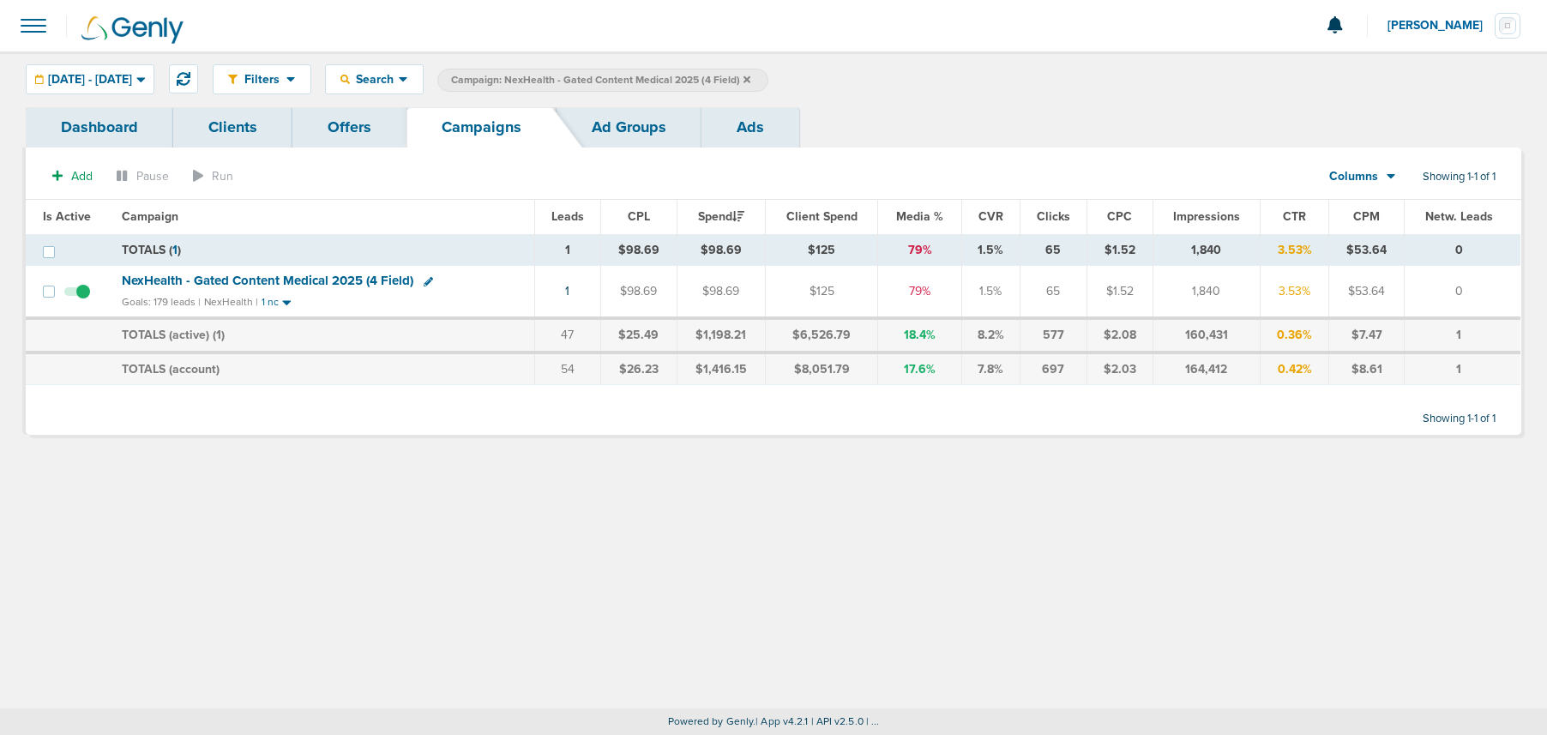
click at [750, 76] on icon at bounding box center [747, 78] width 7 height 7
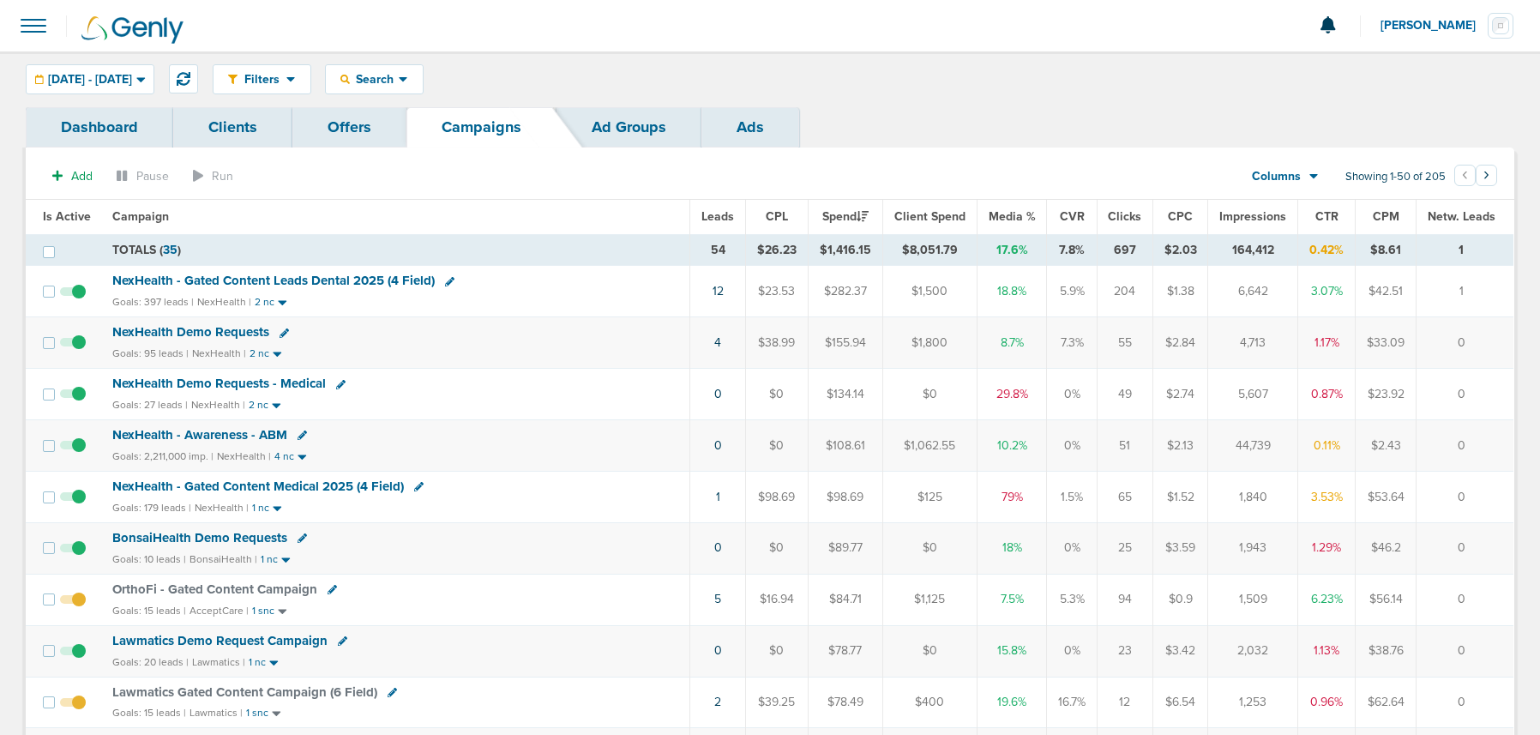
click at [184, 381] on span "NexHealth Demo Requests - Medical" at bounding box center [219, 383] width 214 height 15
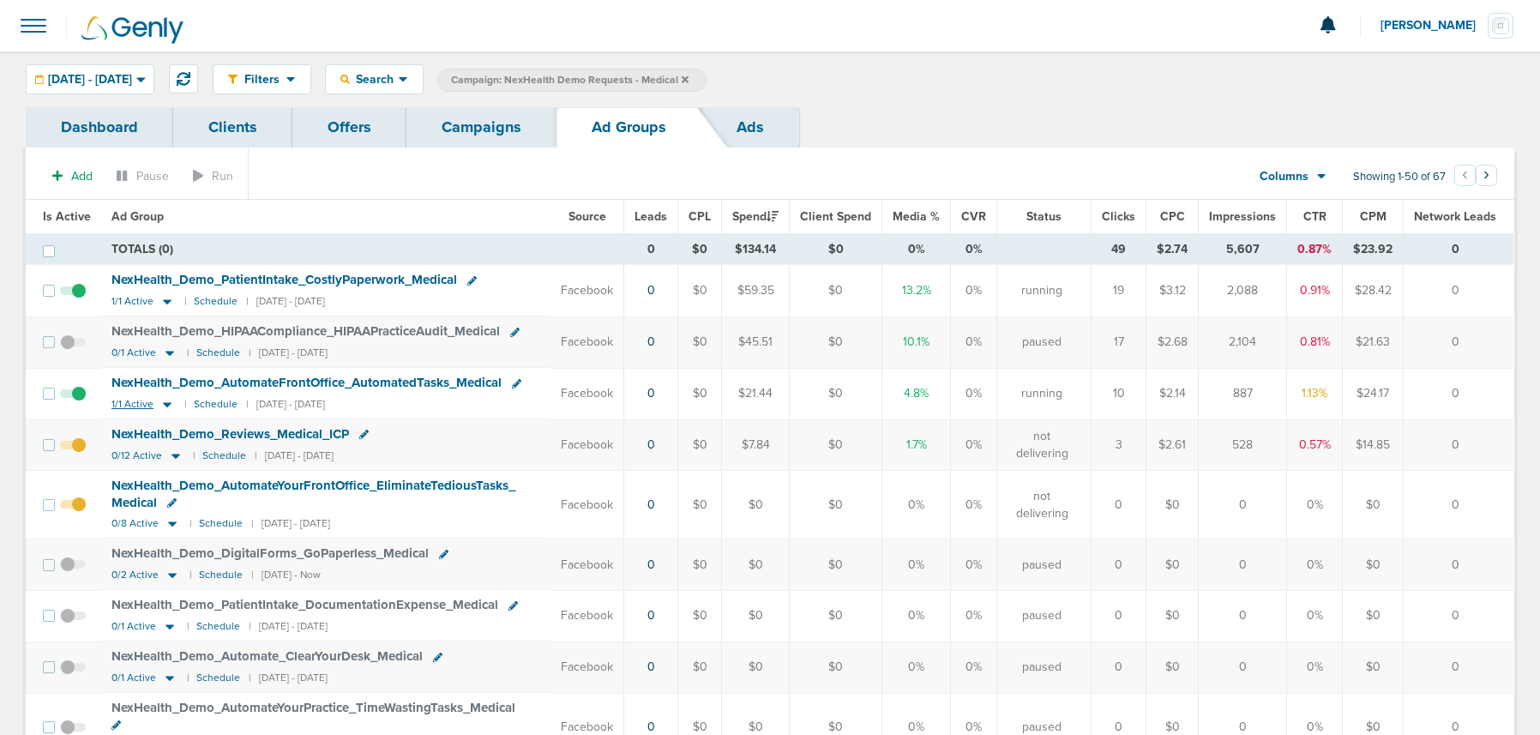
click at [170, 402] on icon at bounding box center [167, 404] width 17 height 15
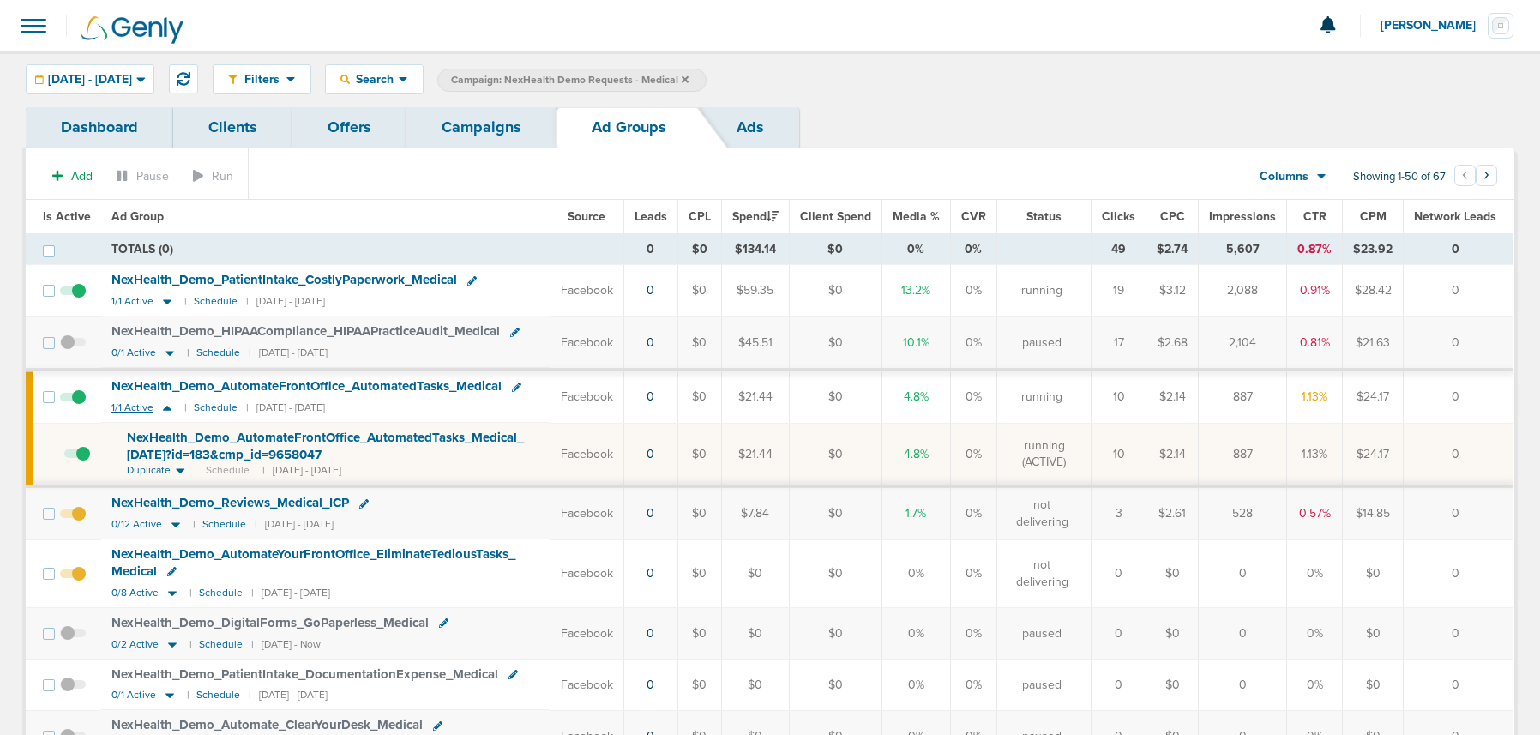
click at [170, 402] on icon at bounding box center [167, 408] width 17 height 15
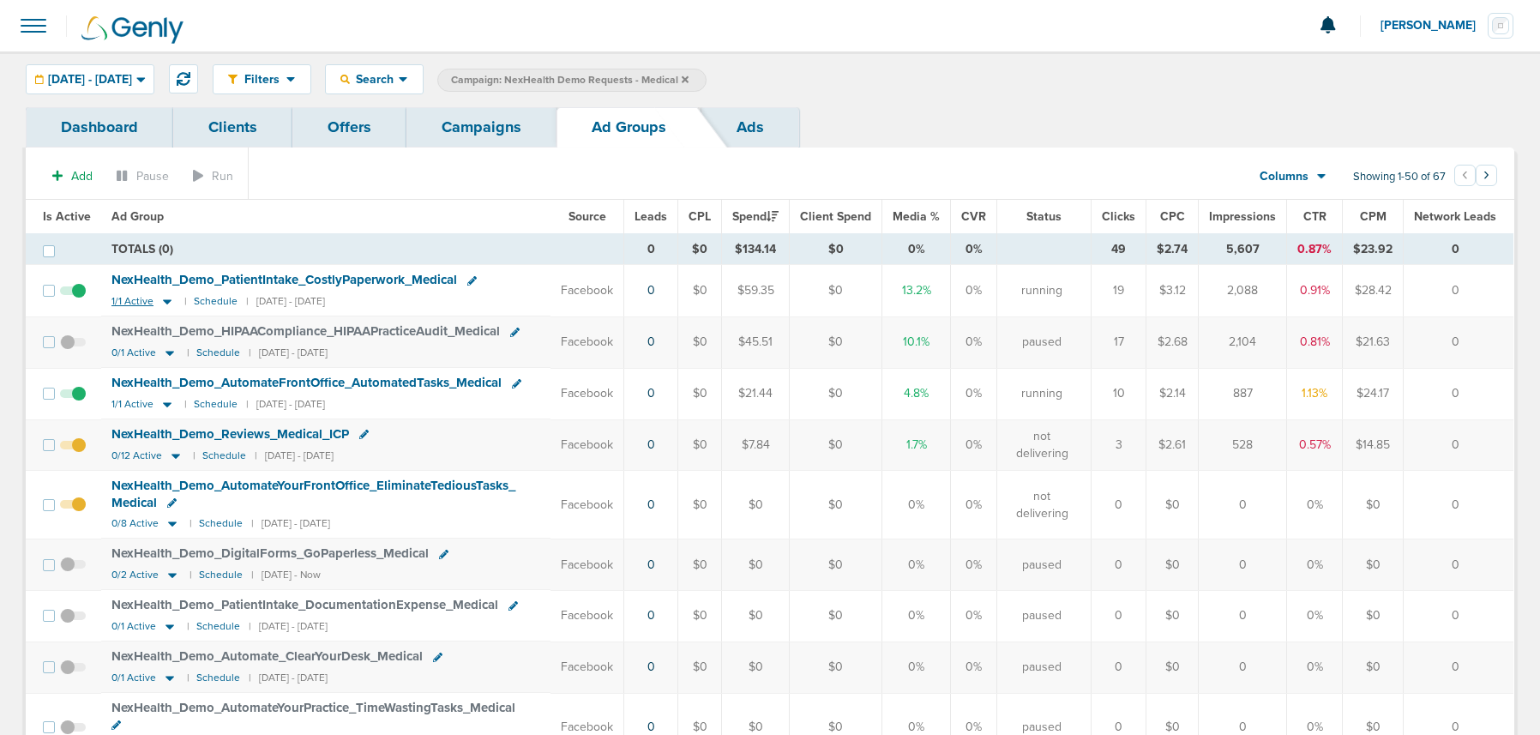
click at [167, 303] on icon at bounding box center [167, 301] width 17 height 15
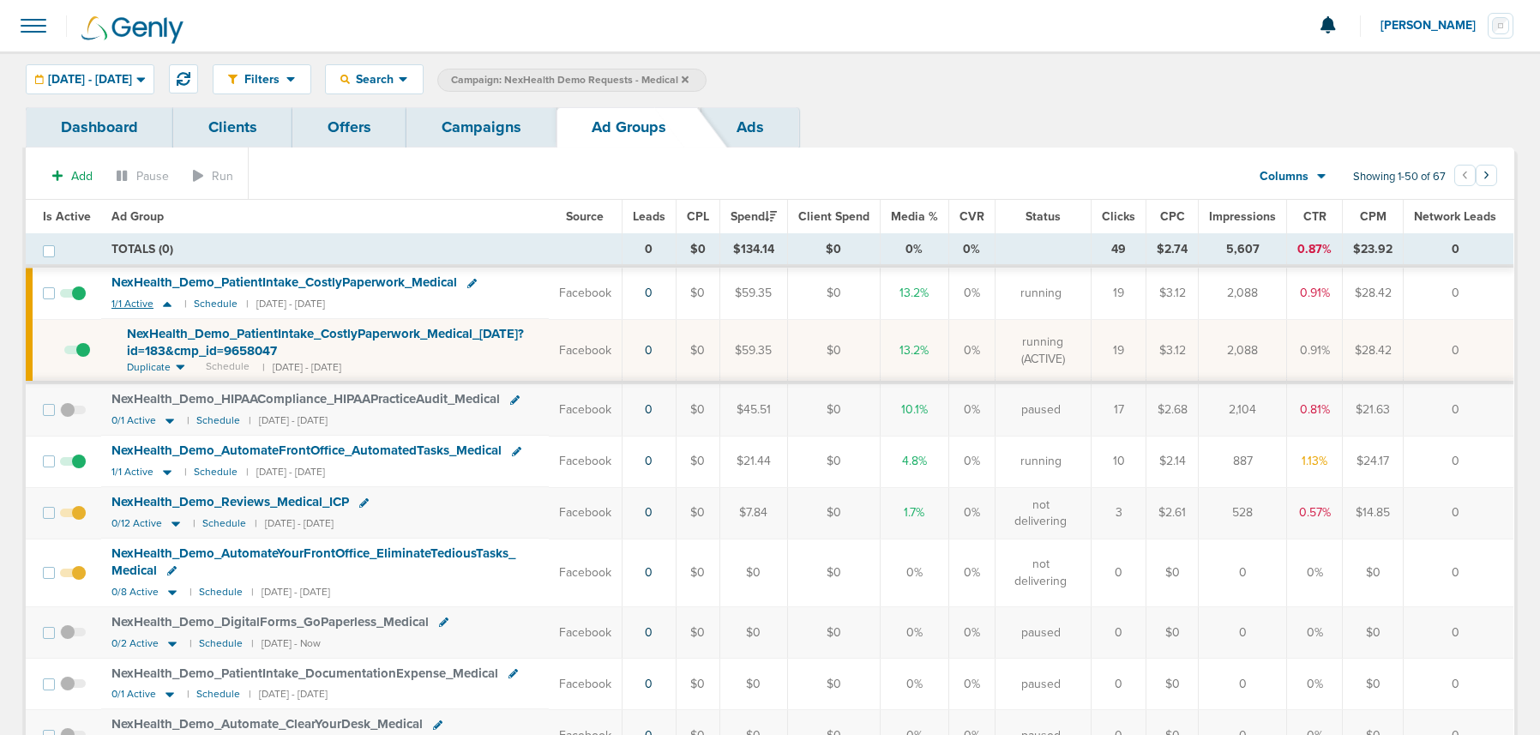
click at [167, 303] on icon at bounding box center [167, 304] width 17 height 15
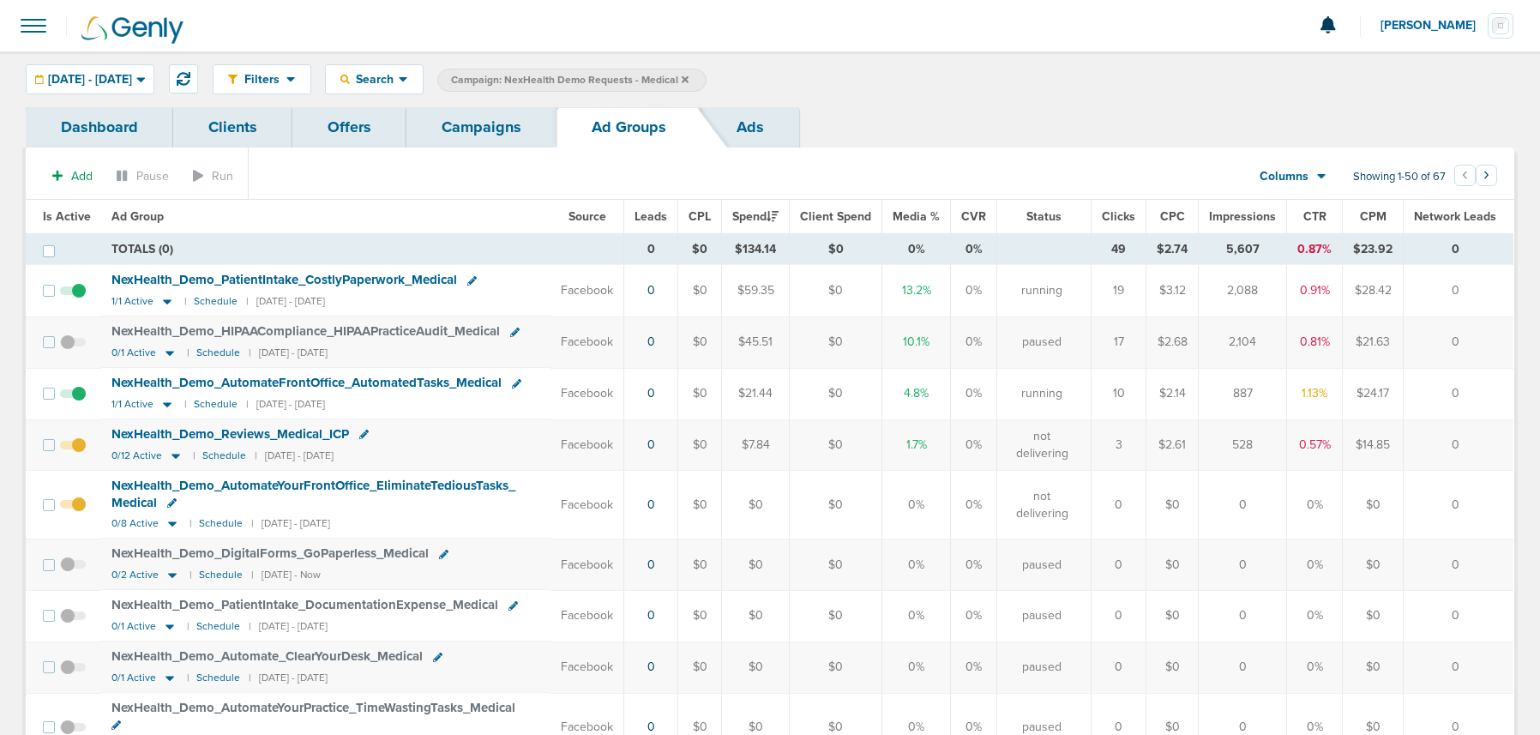
click at [81, 454] on span at bounding box center [73, 454] width 26 height 0
click at [73, 449] on input "checkbox" at bounding box center [73, 449] width 0 height 0
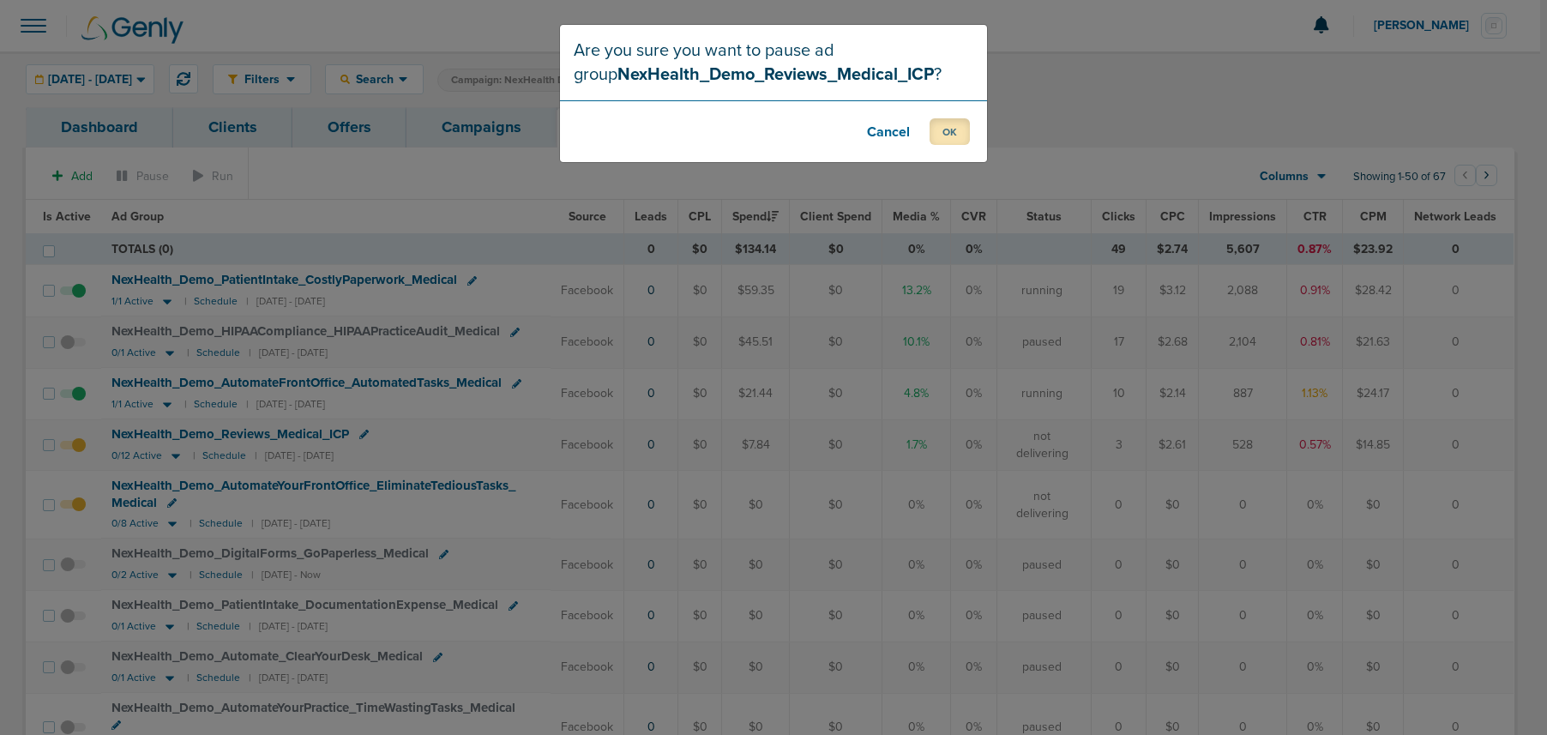
drag, startPoint x: 954, startPoint y: 130, endPoint x: 686, endPoint y: 212, distance: 280.0
click at [953, 130] on button "OK" at bounding box center [950, 131] width 40 height 27
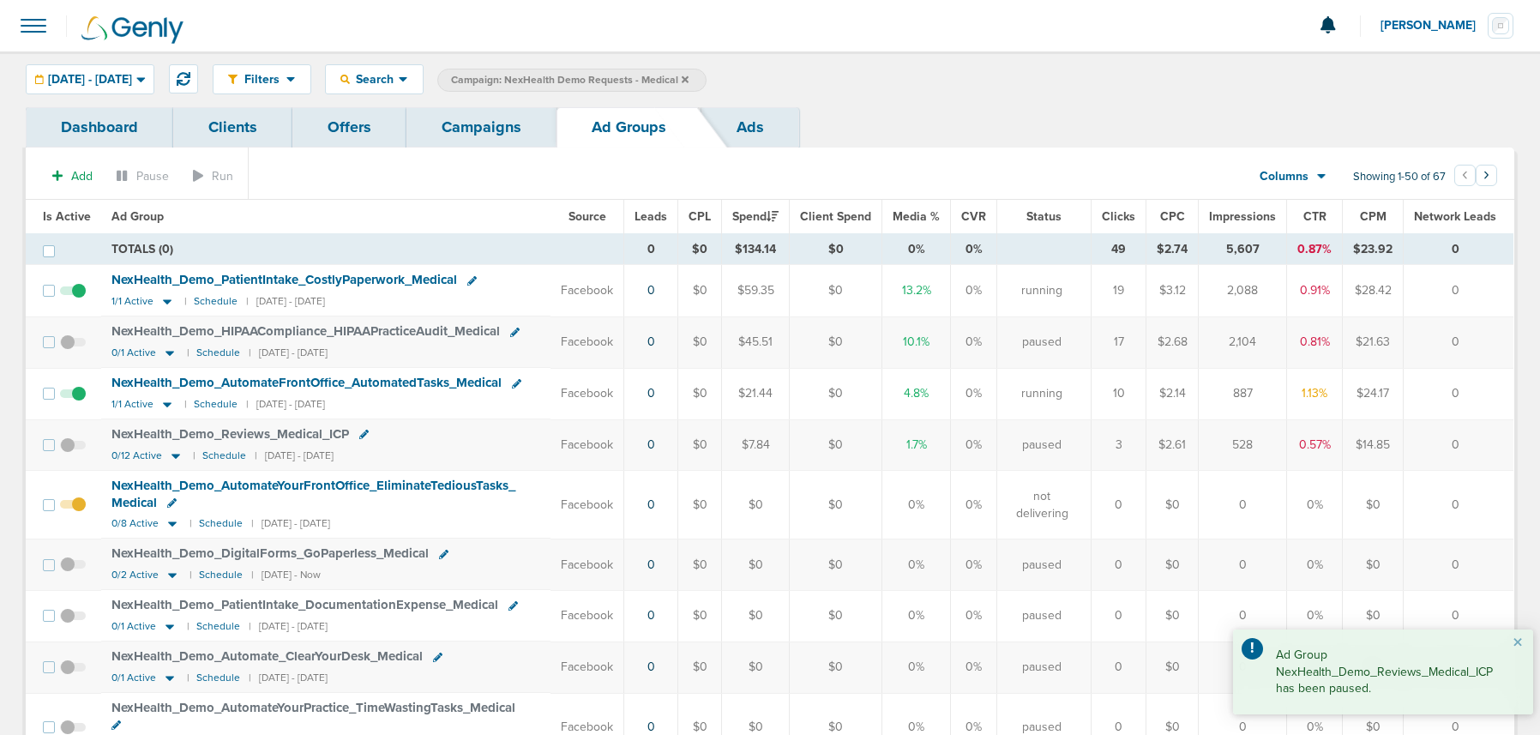
click at [75, 513] on span at bounding box center [73, 513] width 26 height 0
click at [73, 509] on input "checkbox" at bounding box center [73, 509] width 0 height 0
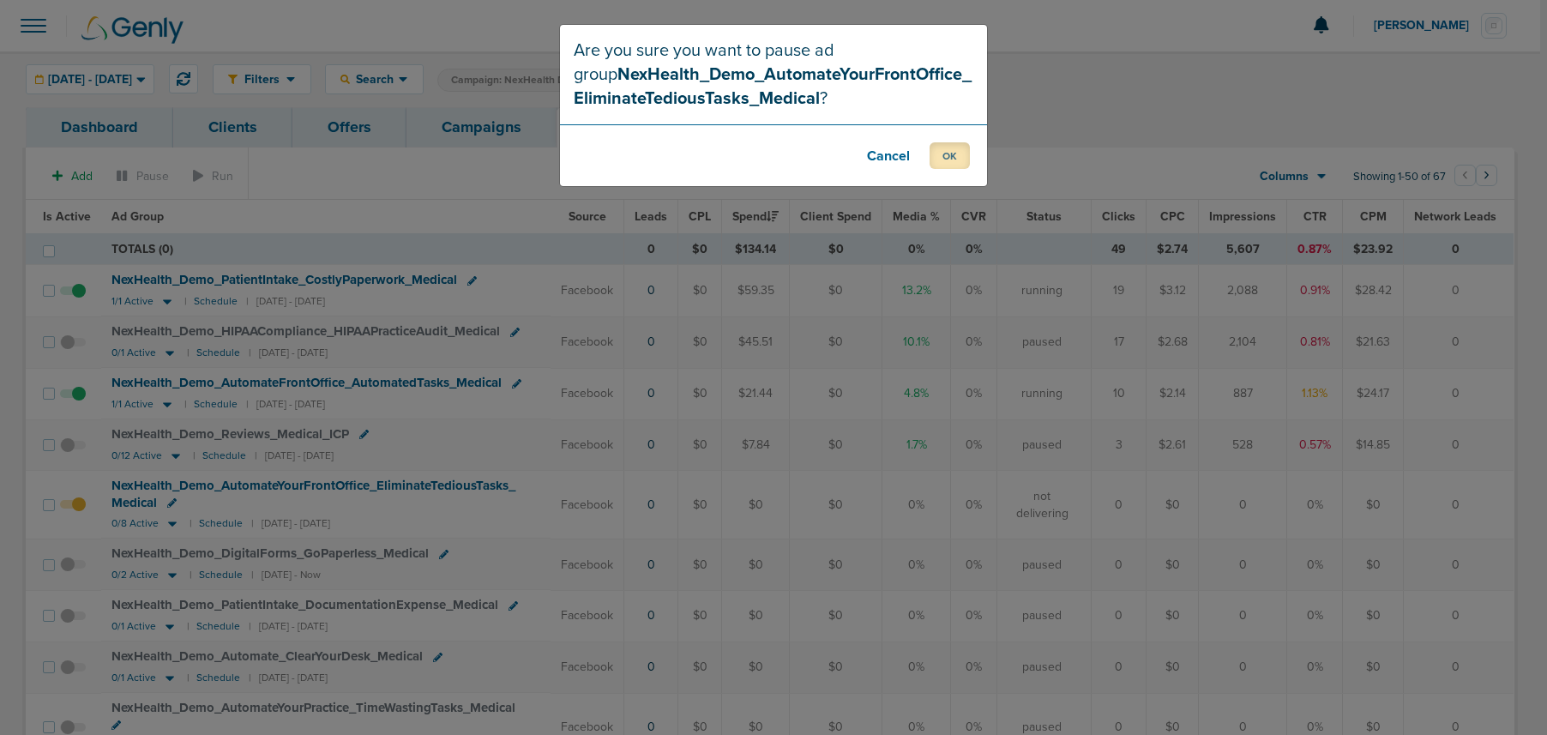
drag, startPoint x: 960, startPoint y: 158, endPoint x: 951, endPoint y: 179, distance: 23.1
click at [960, 159] on button "OK" at bounding box center [950, 155] width 40 height 27
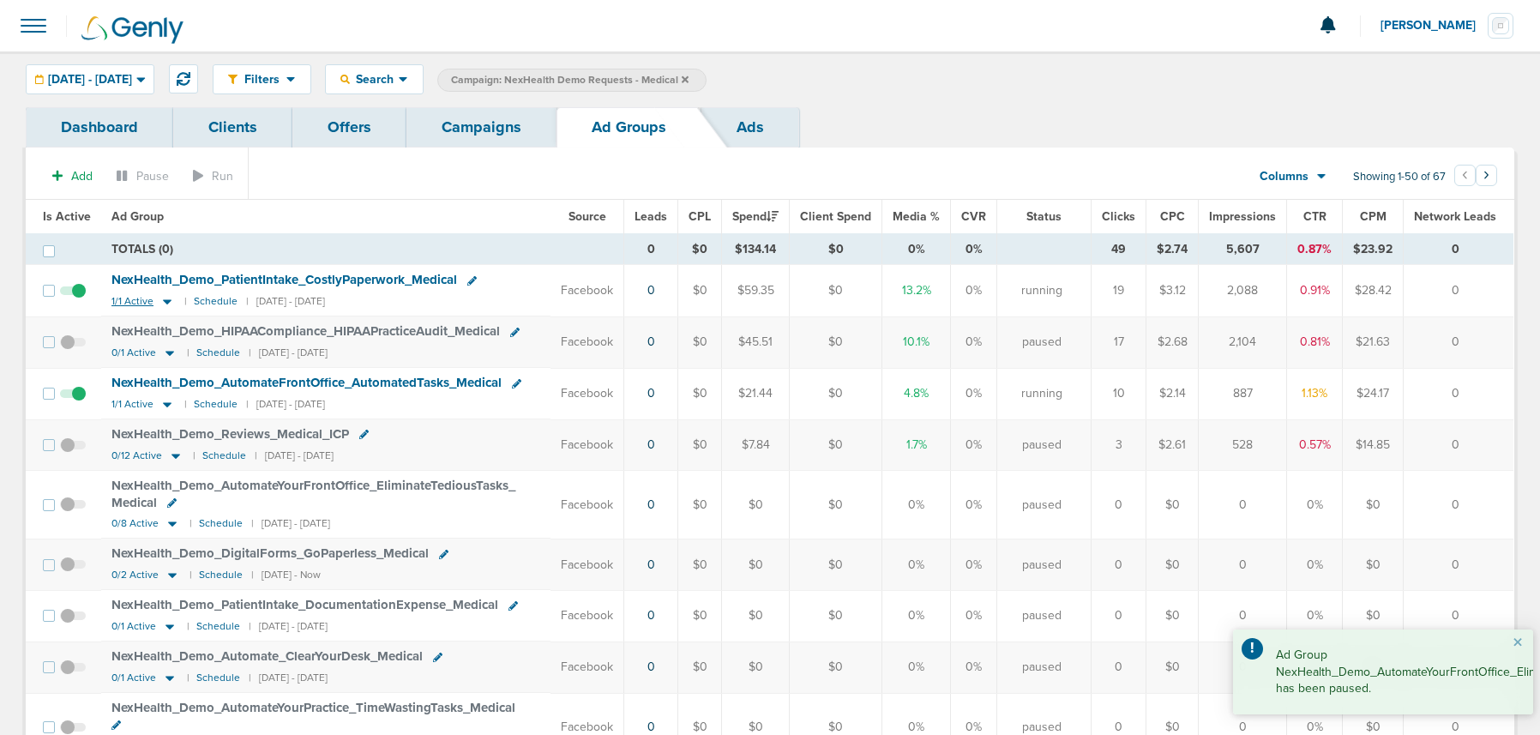
click at [167, 302] on icon at bounding box center [167, 301] width 17 height 15
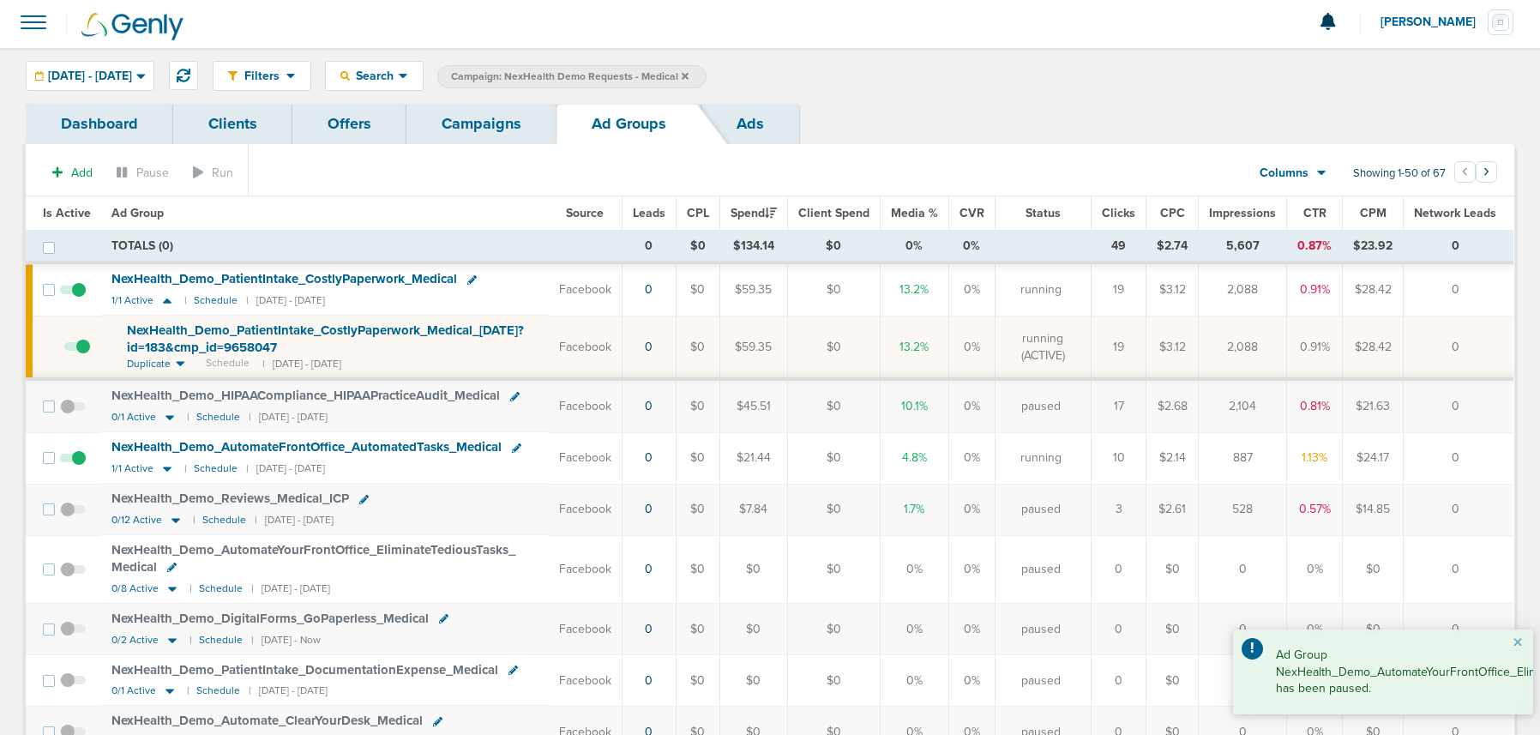
scroll to position [9, 0]
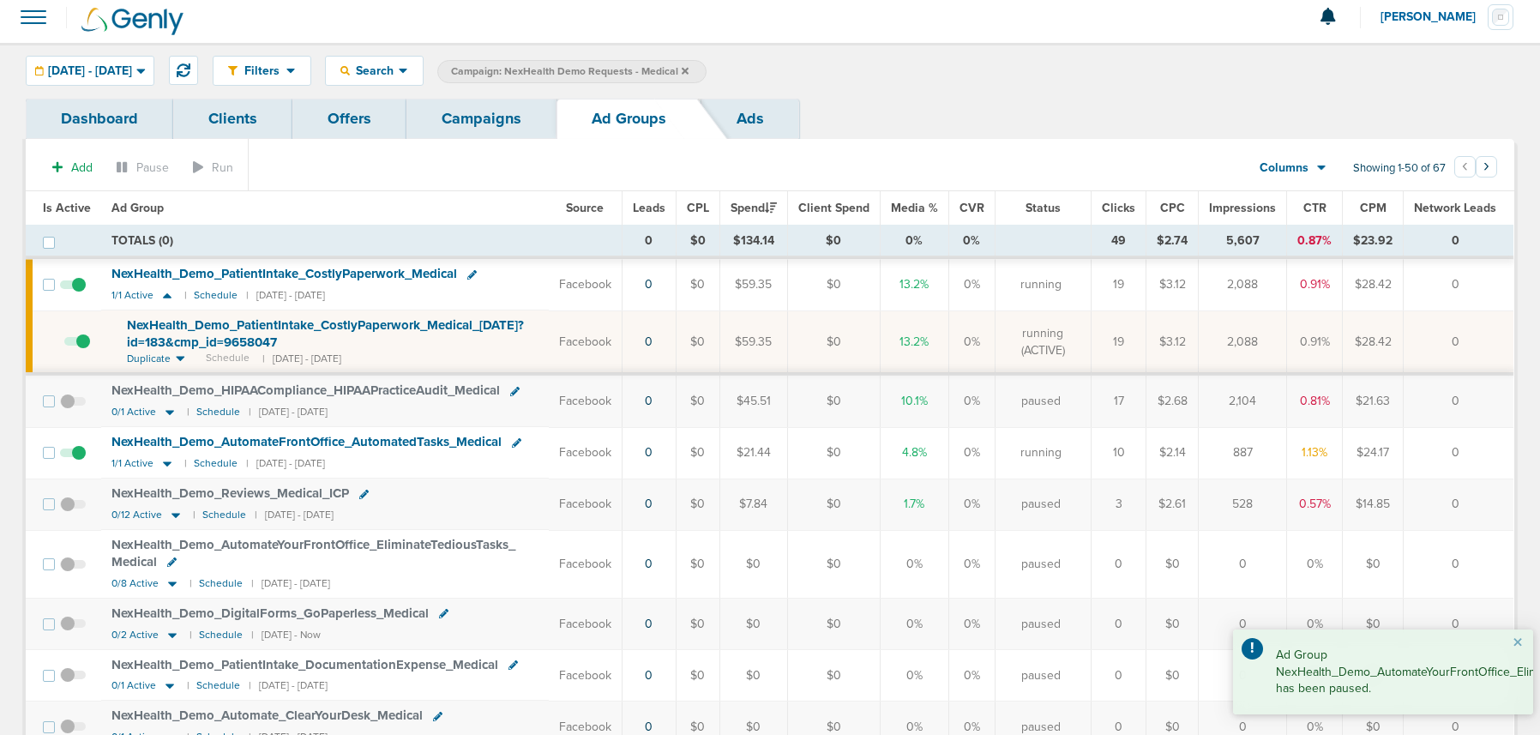
click at [185, 335] on span "NexHealth_ Demo_ PatientIntake_ CostlyPaperwork_ Medical_ [DATE]?id=183&cmp_ id…" at bounding box center [325, 333] width 397 height 33
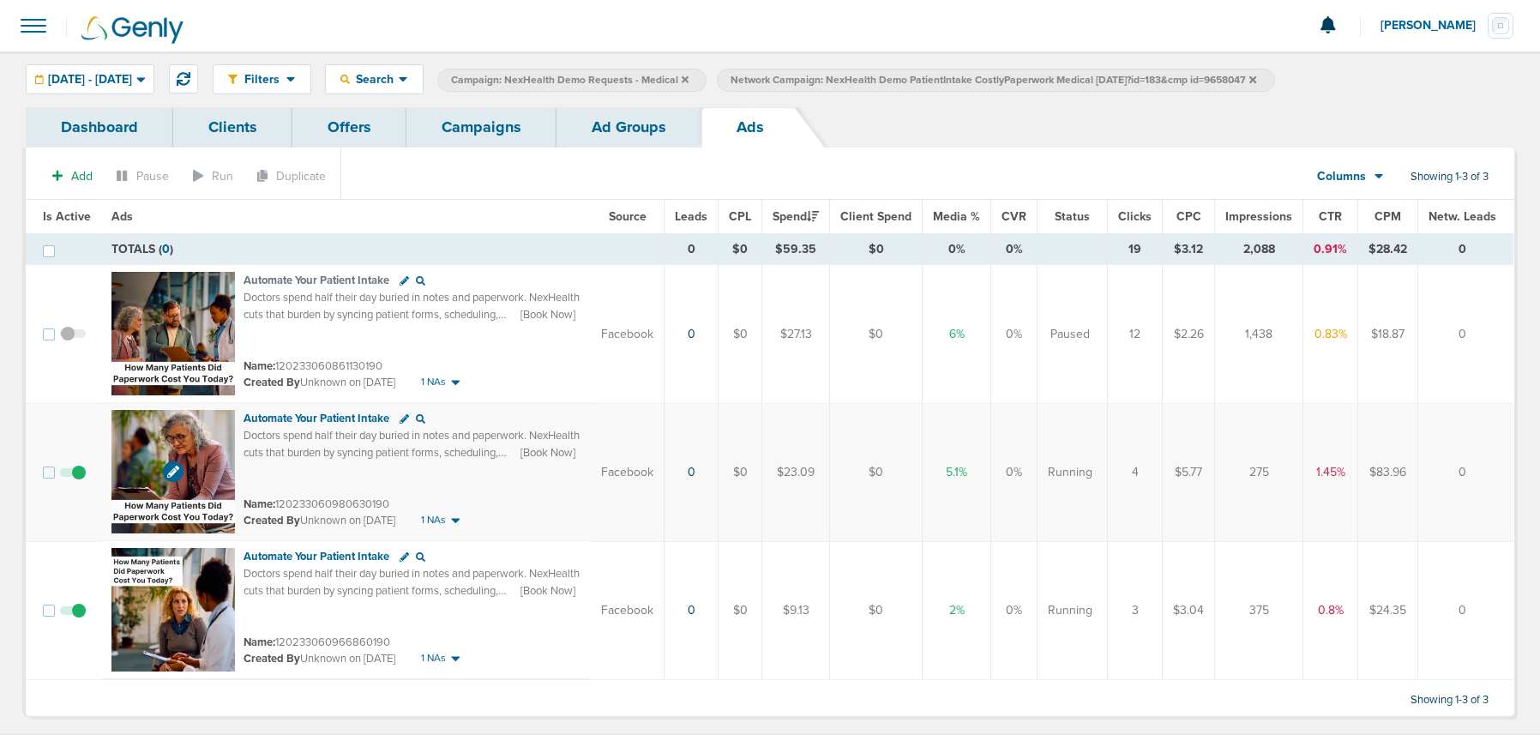
click at [208, 453] on img at bounding box center [172, 471] width 123 height 123
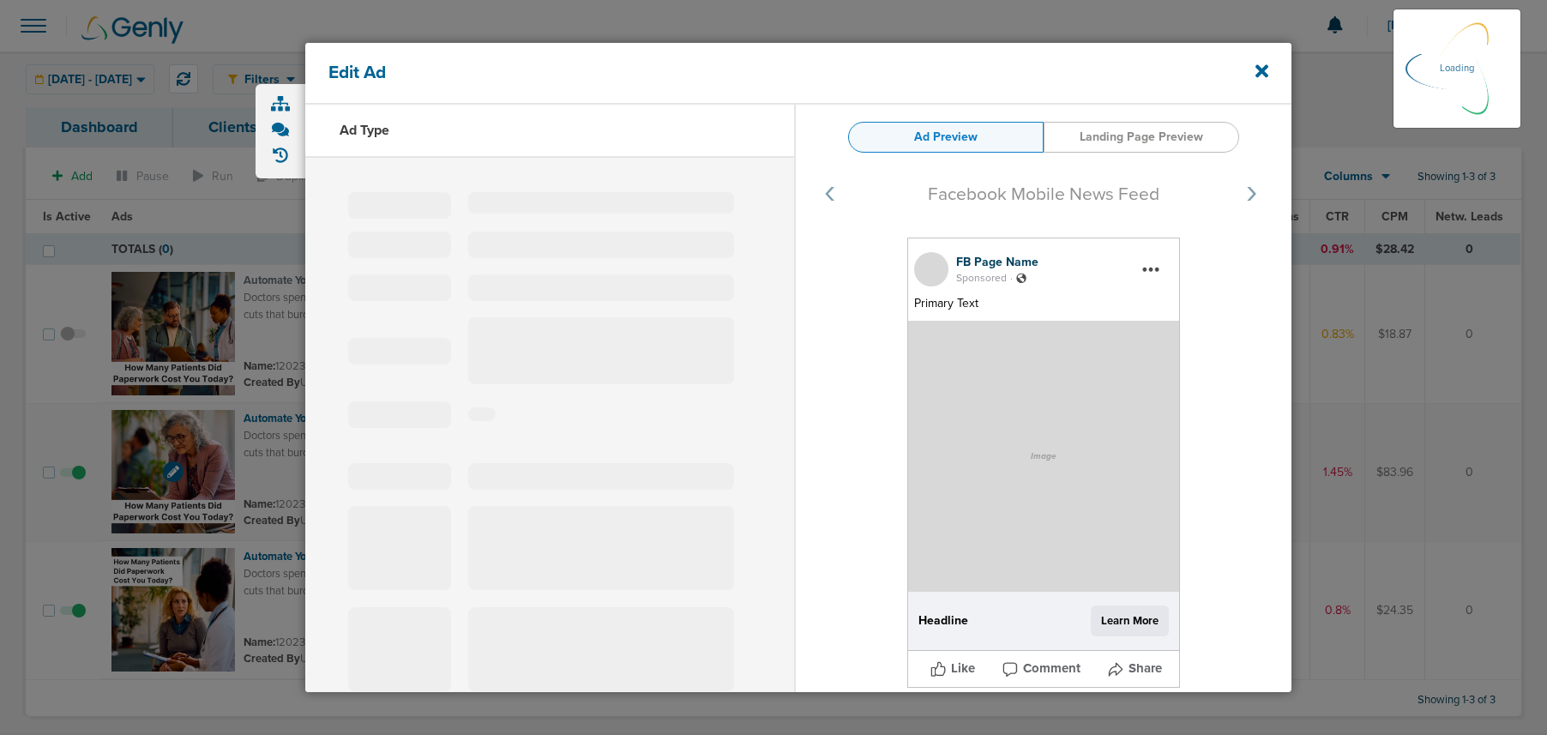
select select "learn_more"
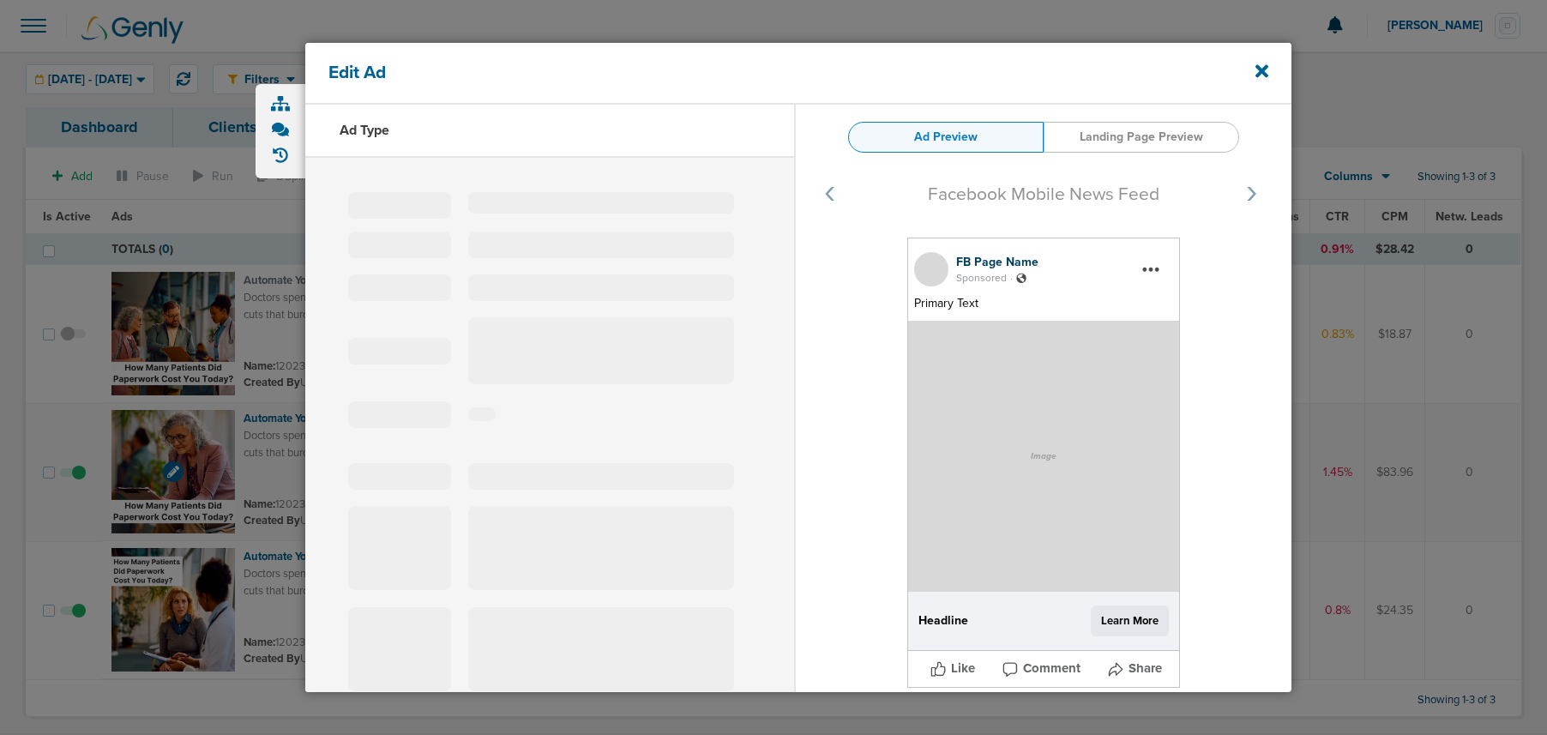
type input "120233060980630190"
type input "Automate Your Patient Intake"
type textarea "Doctors spend half their day buried in notes and paperwork. NexHealth cuts that…"
select select "book_travel"
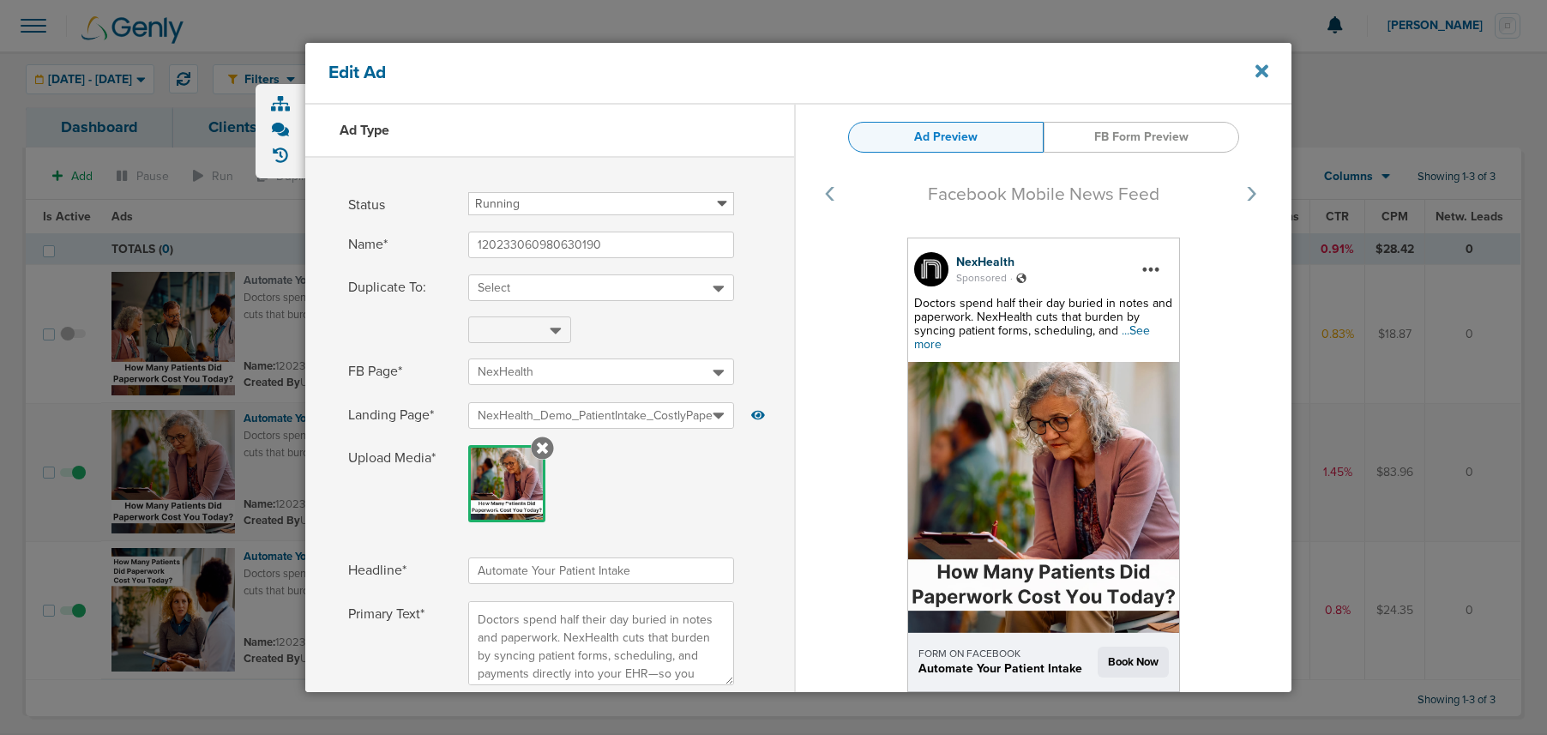
click at [1256, 72] on icon at bounding box center [1262, 71] width 13 height 19
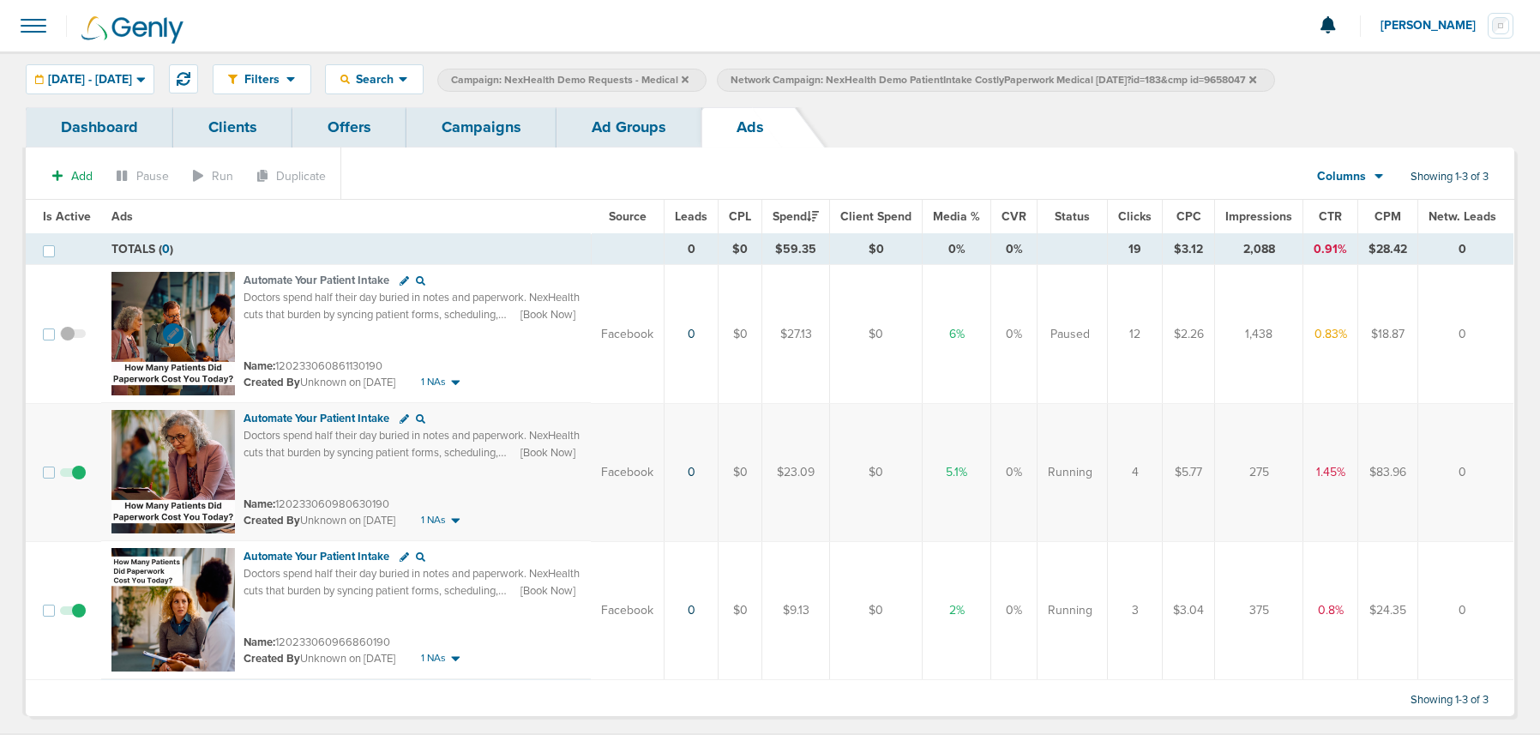
click at [186, 306] on img at bounding box center [172, 333] width 123 height 123
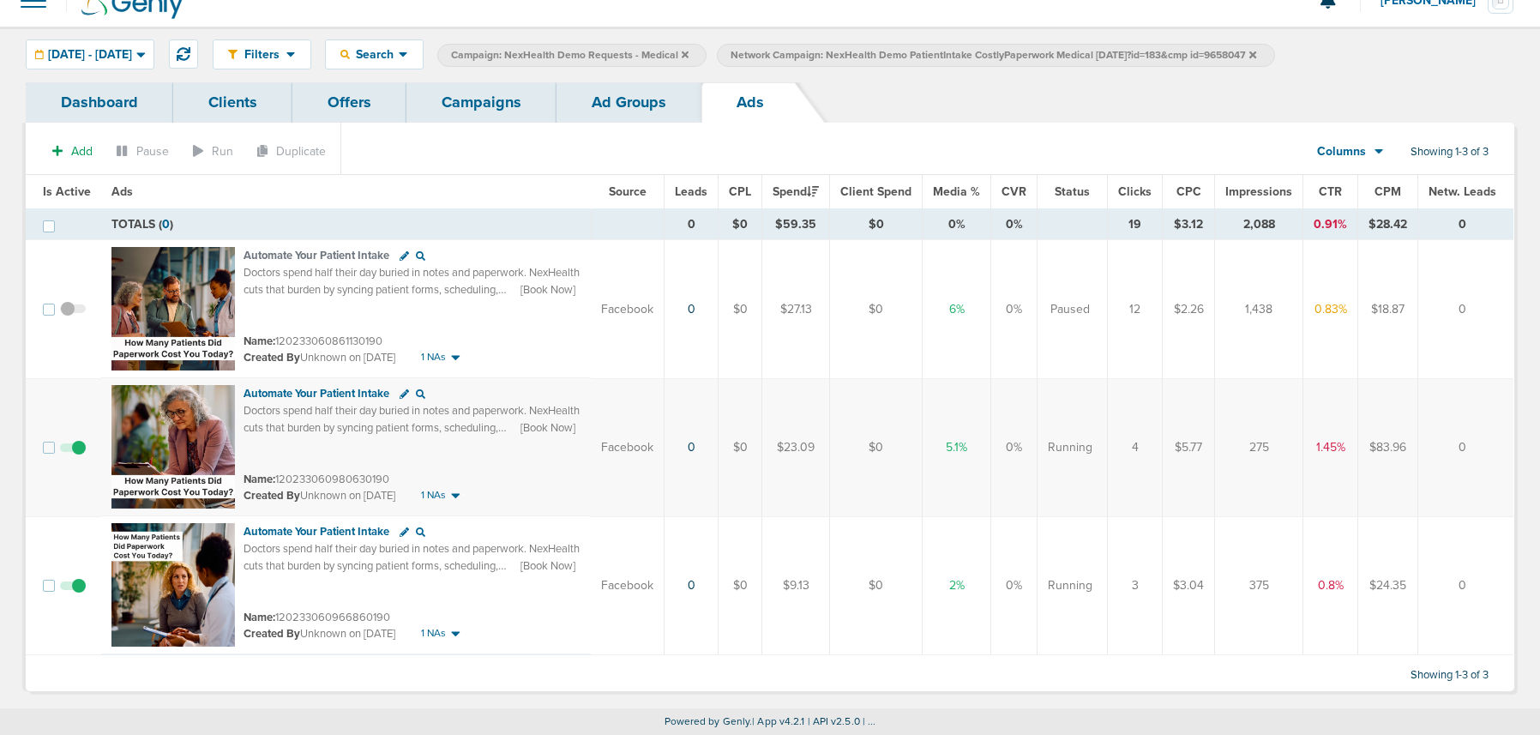
drag, startPoint x: 1367, startPoint y: 442, endPoint x: 1420, endPoint y: 444, distance: 53.2
click at [1420, 444] on tr "Automate Your Patient Intake Doctors spend half their day buried in notes and p…" at bounding box center [770, 447] width 1488 height 138
click at [1361, 481] on td "$83.96" at bounding box center [1388, 447] width 60 height 138
click at [145, 611] on img at bounding box center [172, 584] width 123 height 123
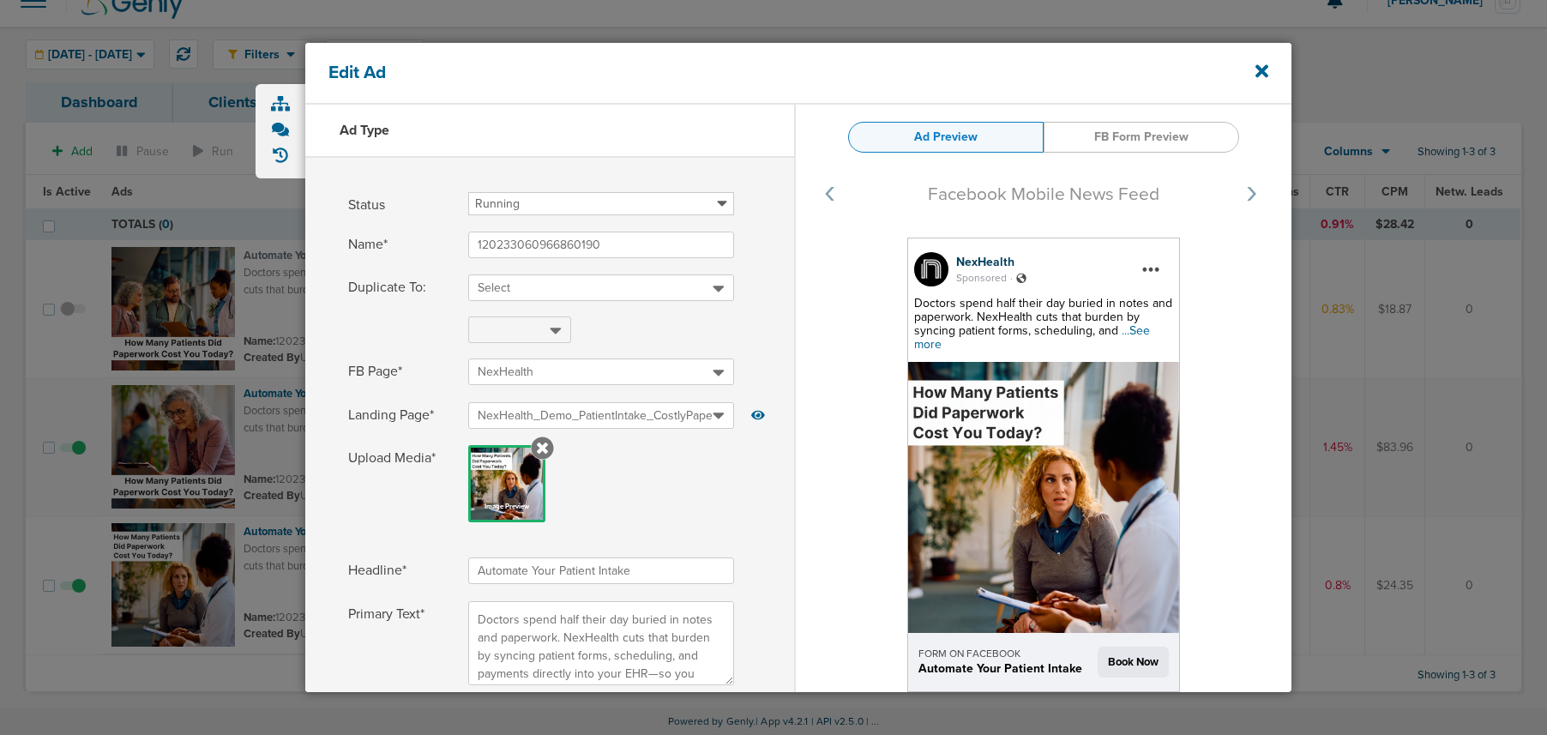
drag, startPoint x: 1264, startPoint y: 70, endPoint x: 1095, endPoint y: 120, distance: 176.1
click at [1264, 72] on icon at bounding box center [1262, 71] width 13 height 13
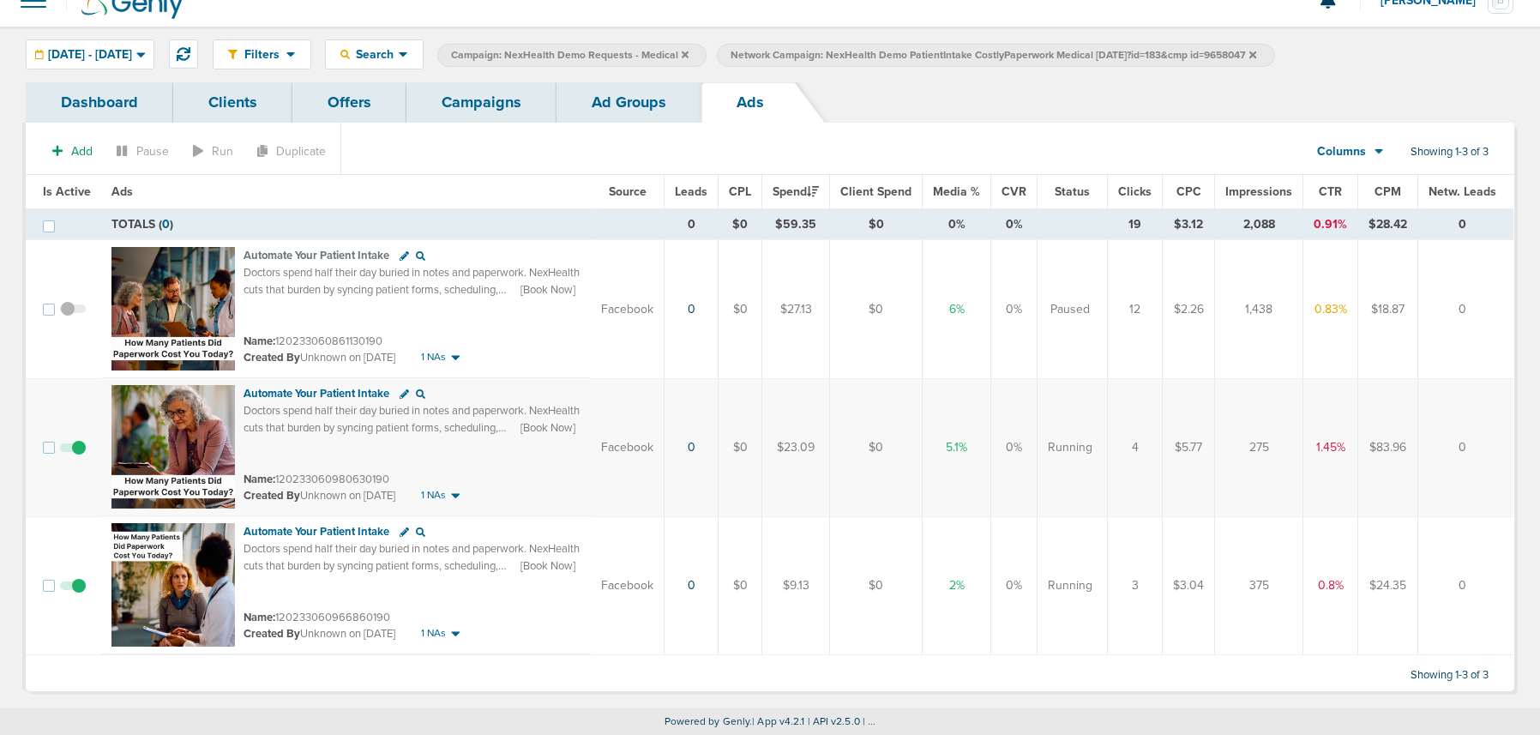
click at [611, 101] on link "Ad Groups" at bounding box center [629, 102] width 145 height 40
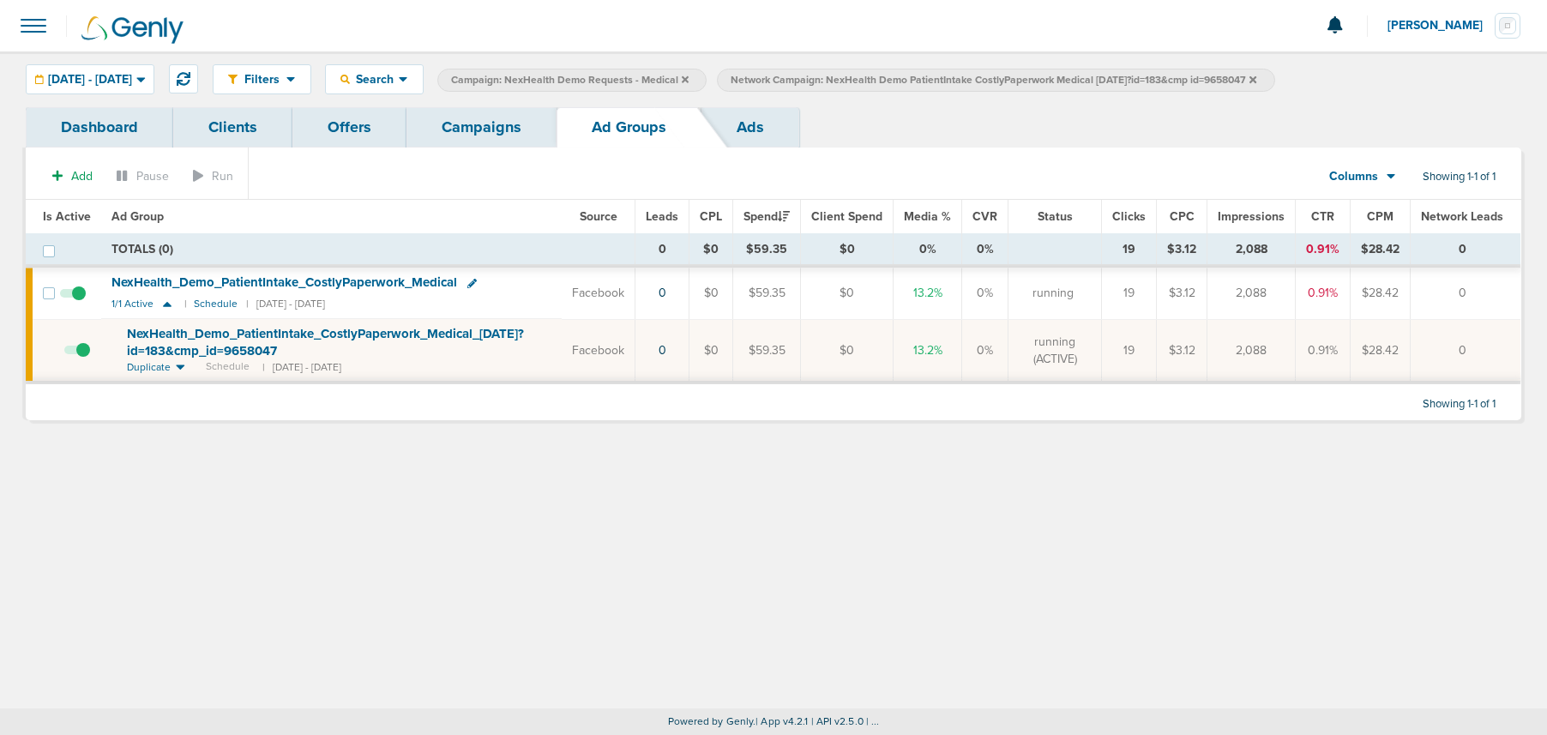
click at [75, 302] on span at bounding box center [73, 302] width 26 height 0
click at [73, 297] on input "checkbox" at bounding box center [73, 297] width 0 height 0
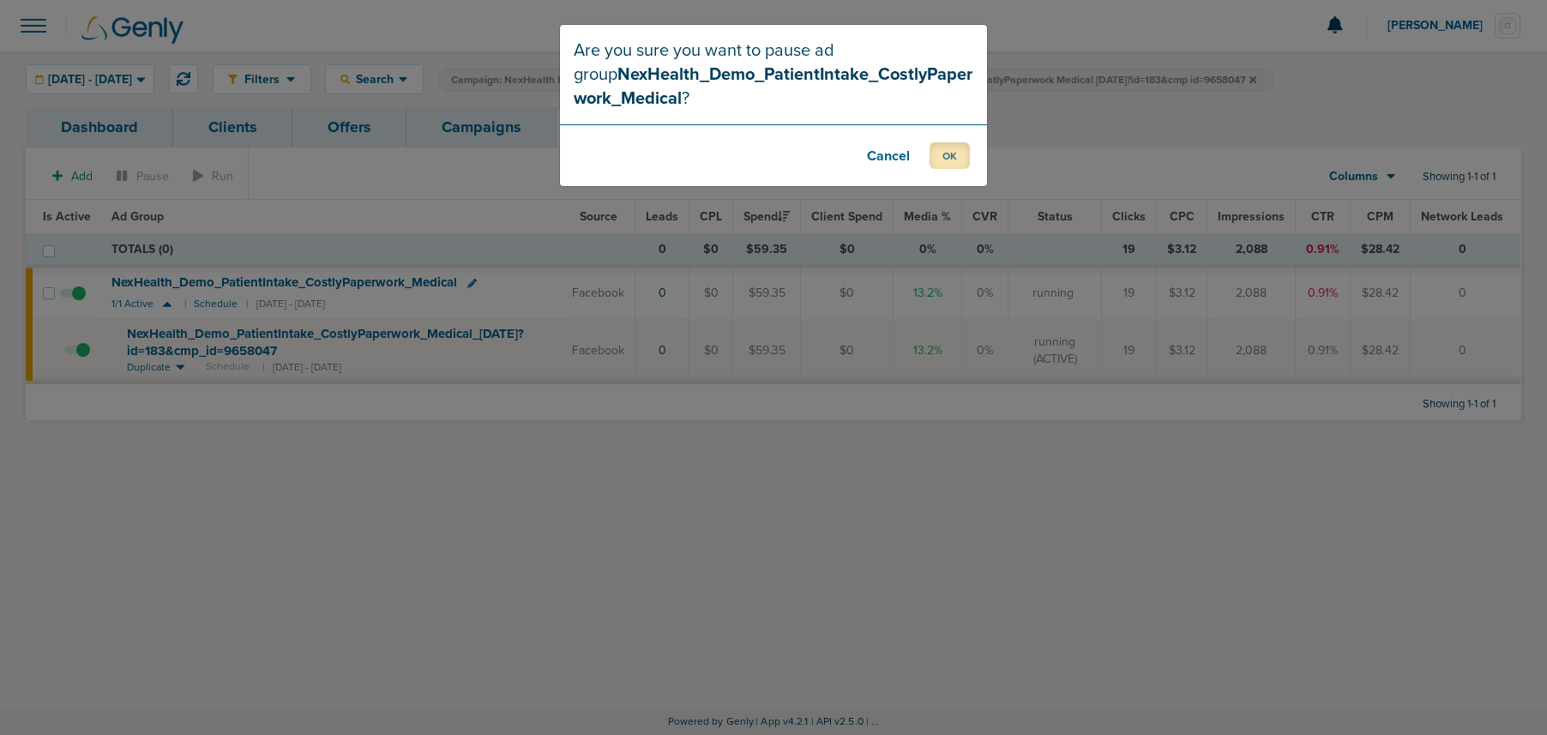
click at [953, 154] on button "OK" at bounding box center [950, 155] width 40 height 27
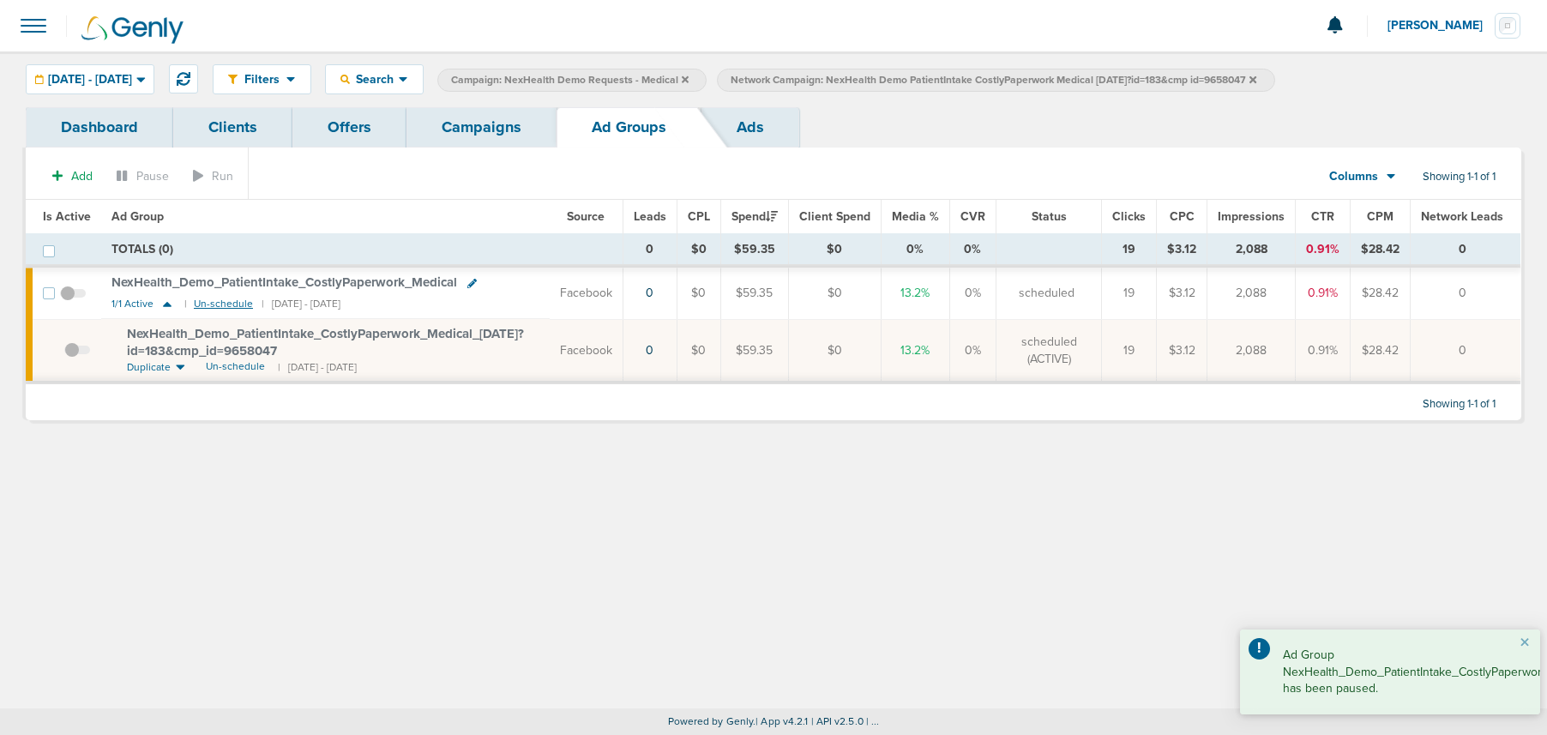
click at [219, 304] on small "Un-schedule" at bounding box center [223, 304] width 59 height 13
click at [463, 142] on link "Campaigns" at bounding box center [482, 127] width 150 height 40
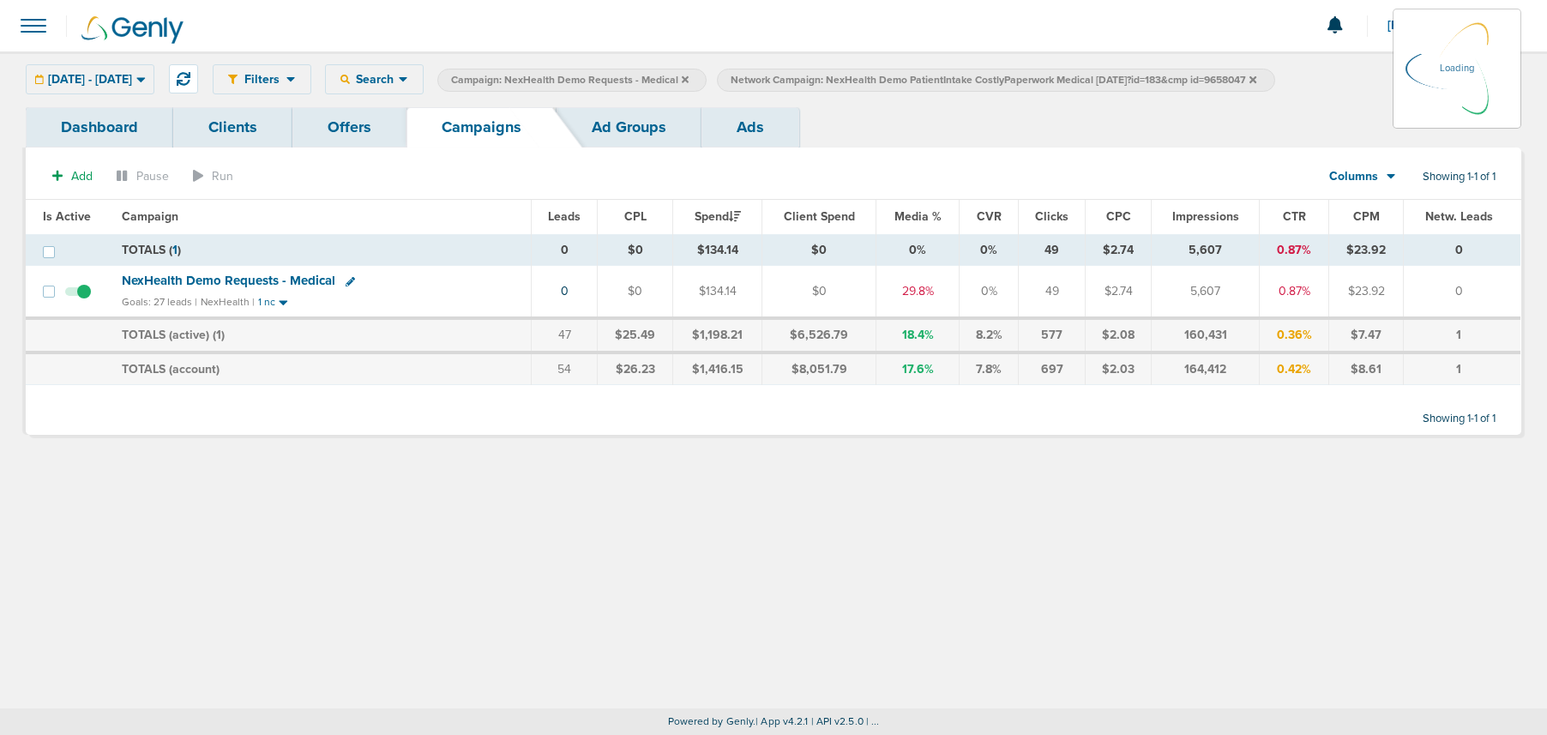
click at [1256, 79] on icon at bounding box center [1253, 78] width 7 height 7
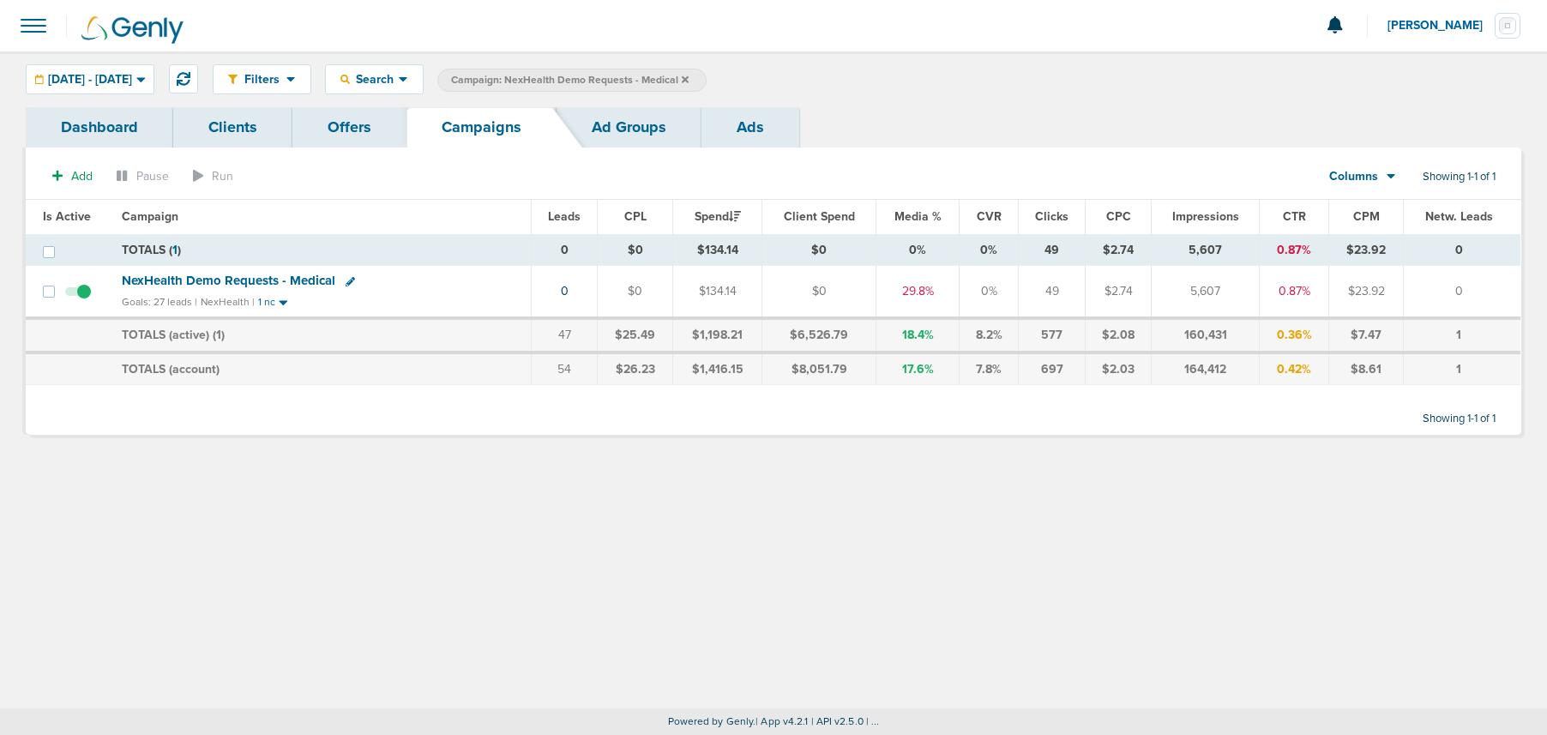
click at [689, 76] on icon at bounding box center [685, 80] width 7 height 10
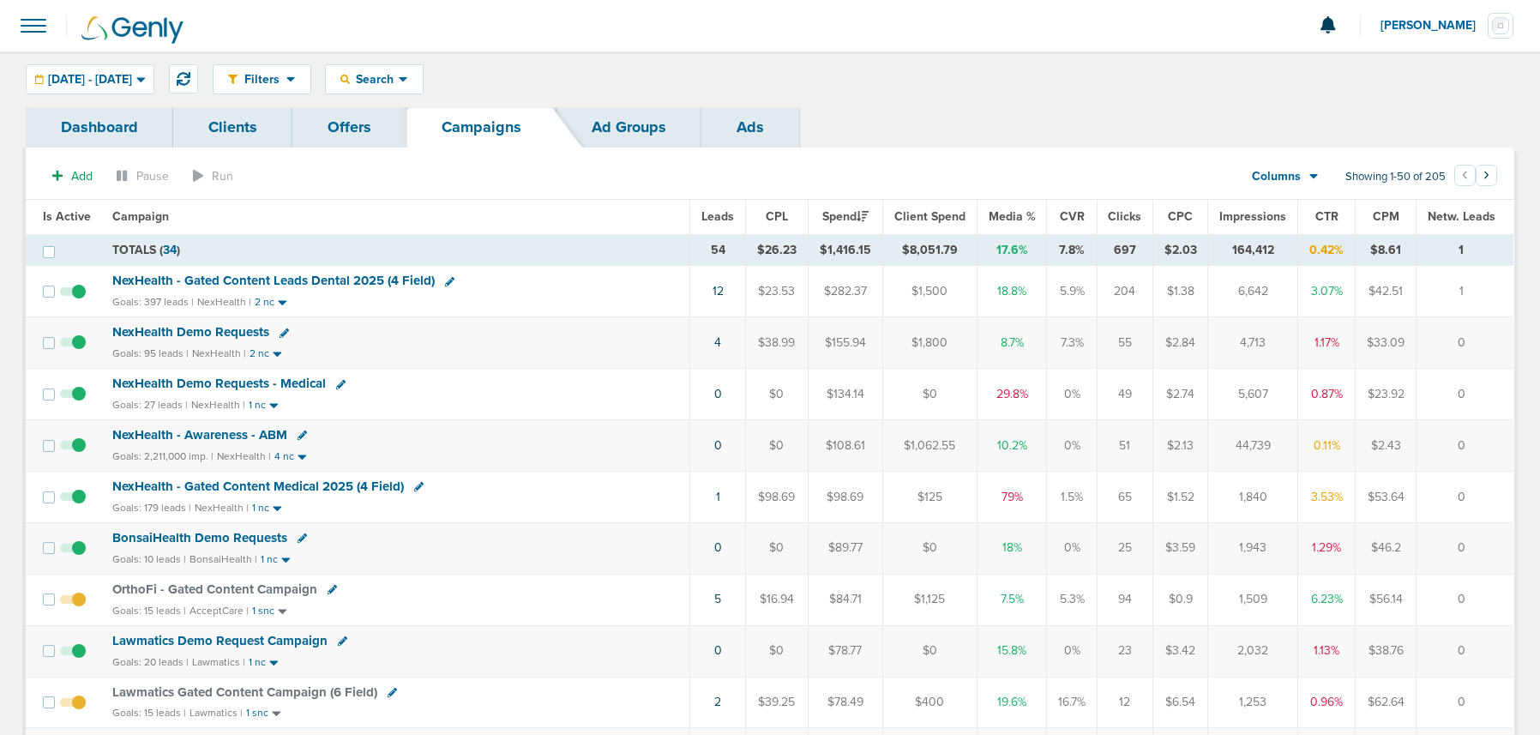
click at [200, 334] on span "NexHealth Demo Requests" at bounding box center [190, 331] width 157 height 15
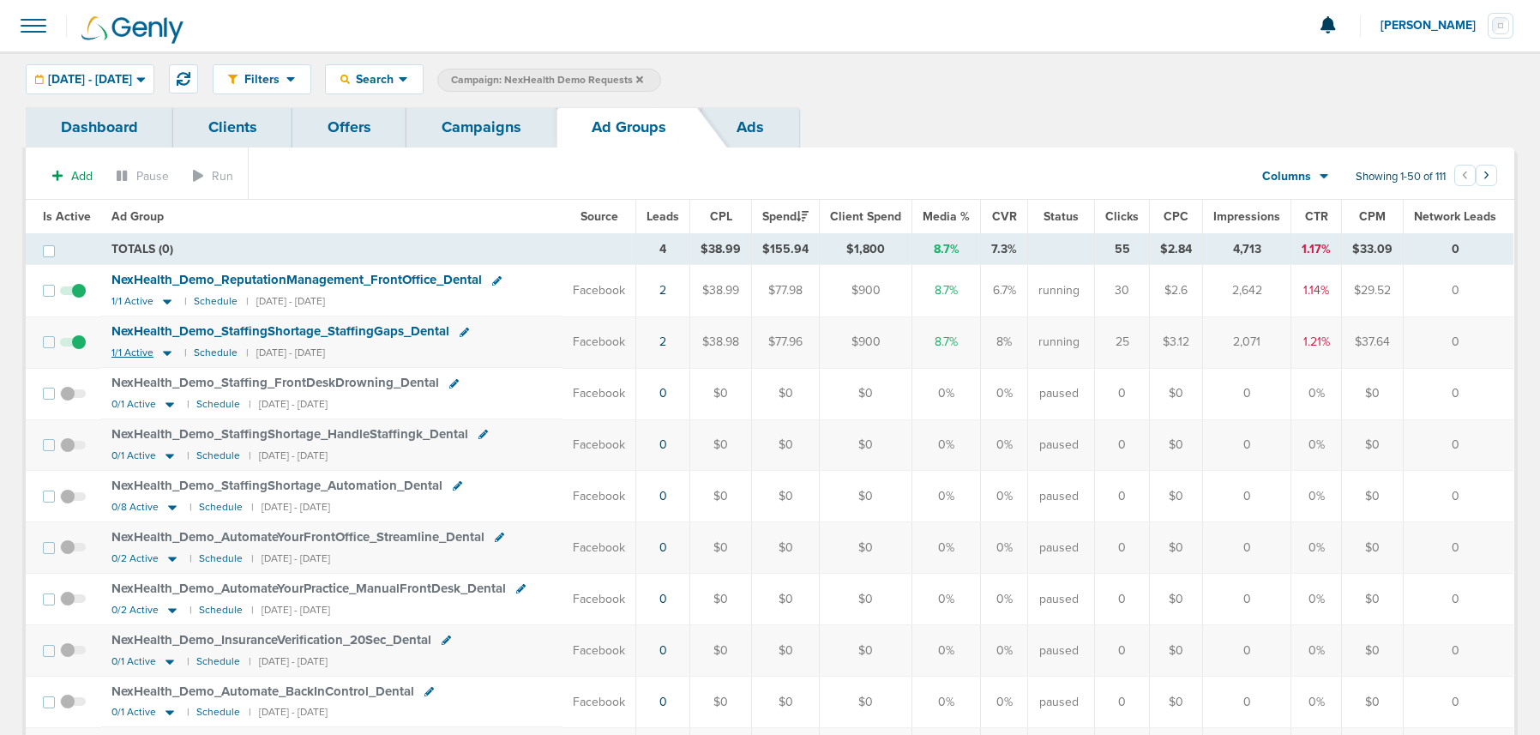
click at [163, 352] on icon at bounding box center [167, 354] width 9 height 5
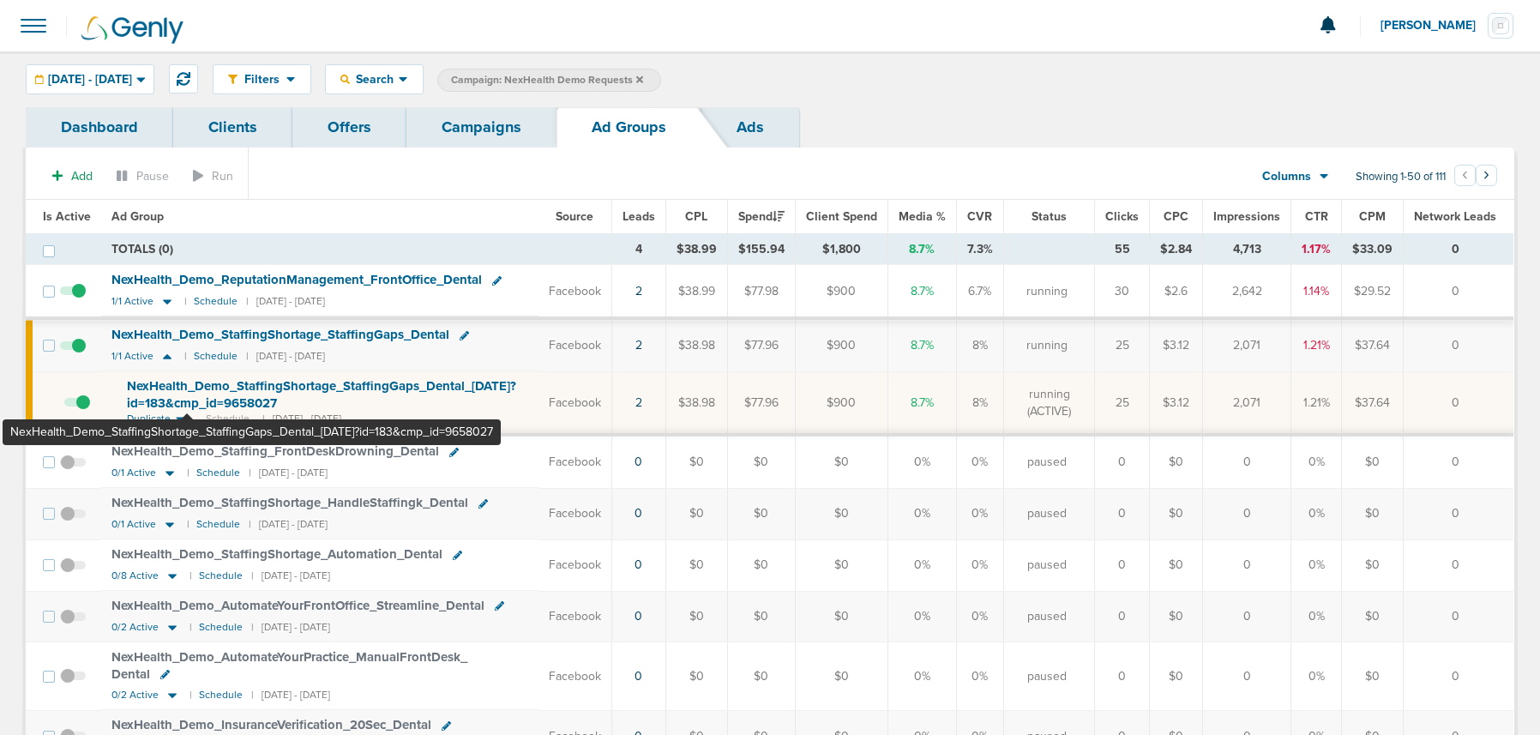
click at [189, 401] on span "NexHealth_ Demo_ StaffingShortage_ StaffingGaps_ Dental_ [DATE]?id=183&cmp_ id=…" at bounding box center [321, 394] width 389 height 33
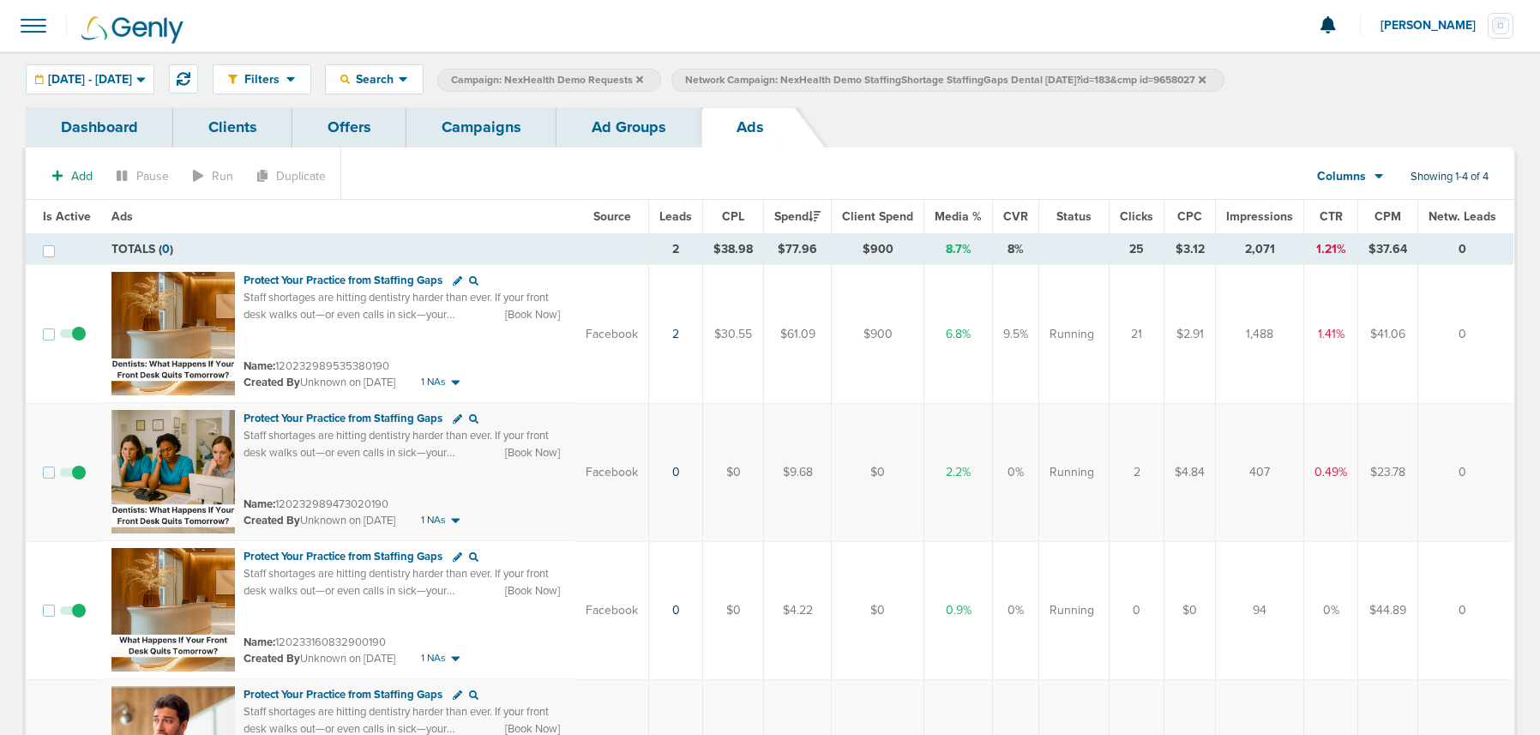
click at [611, 129] on link "Ad Groups" at bounding box center [629, 127] width 145 height 40
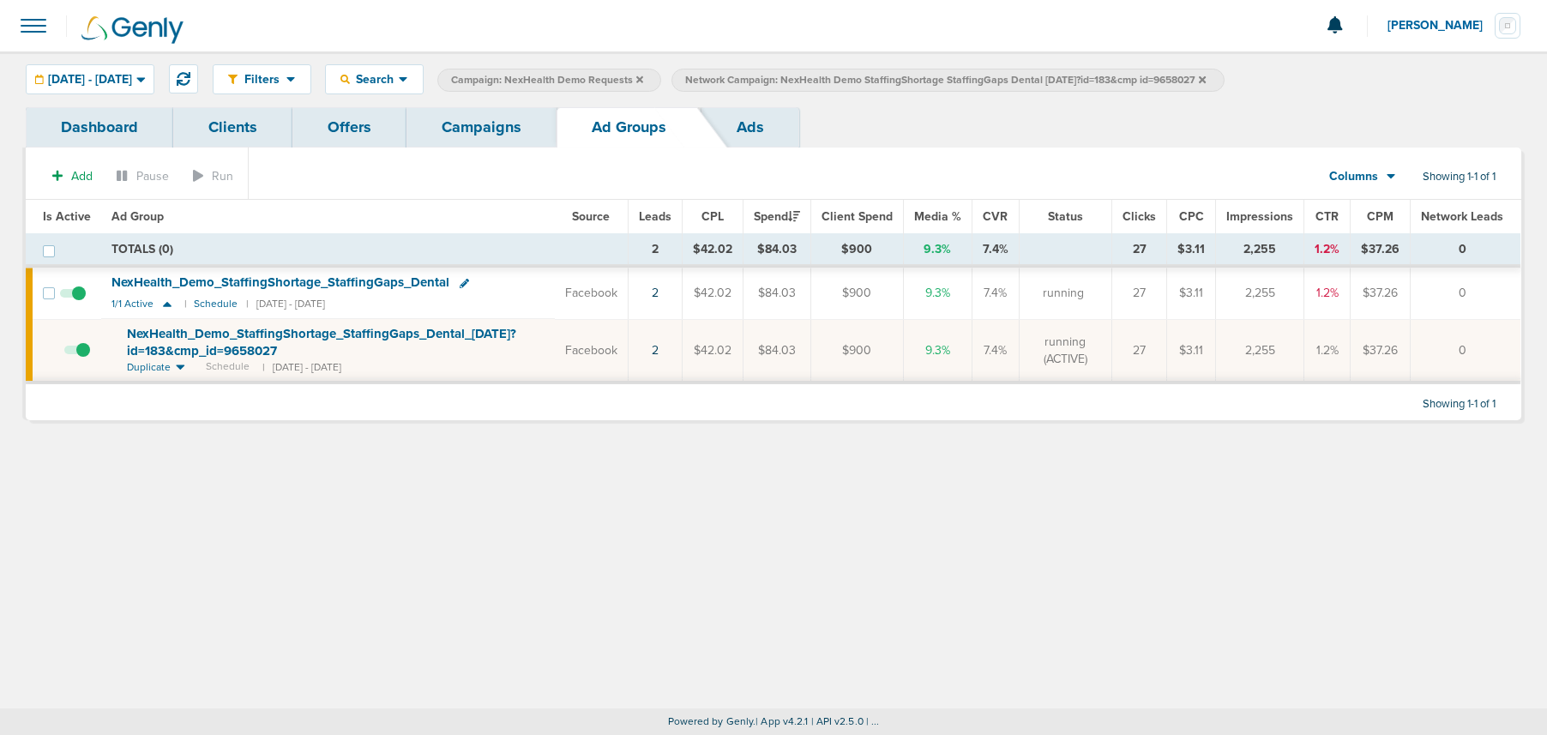
click at [493, 130] on link "Campaigns" at bounding box center [482, 127] width 150 height 40
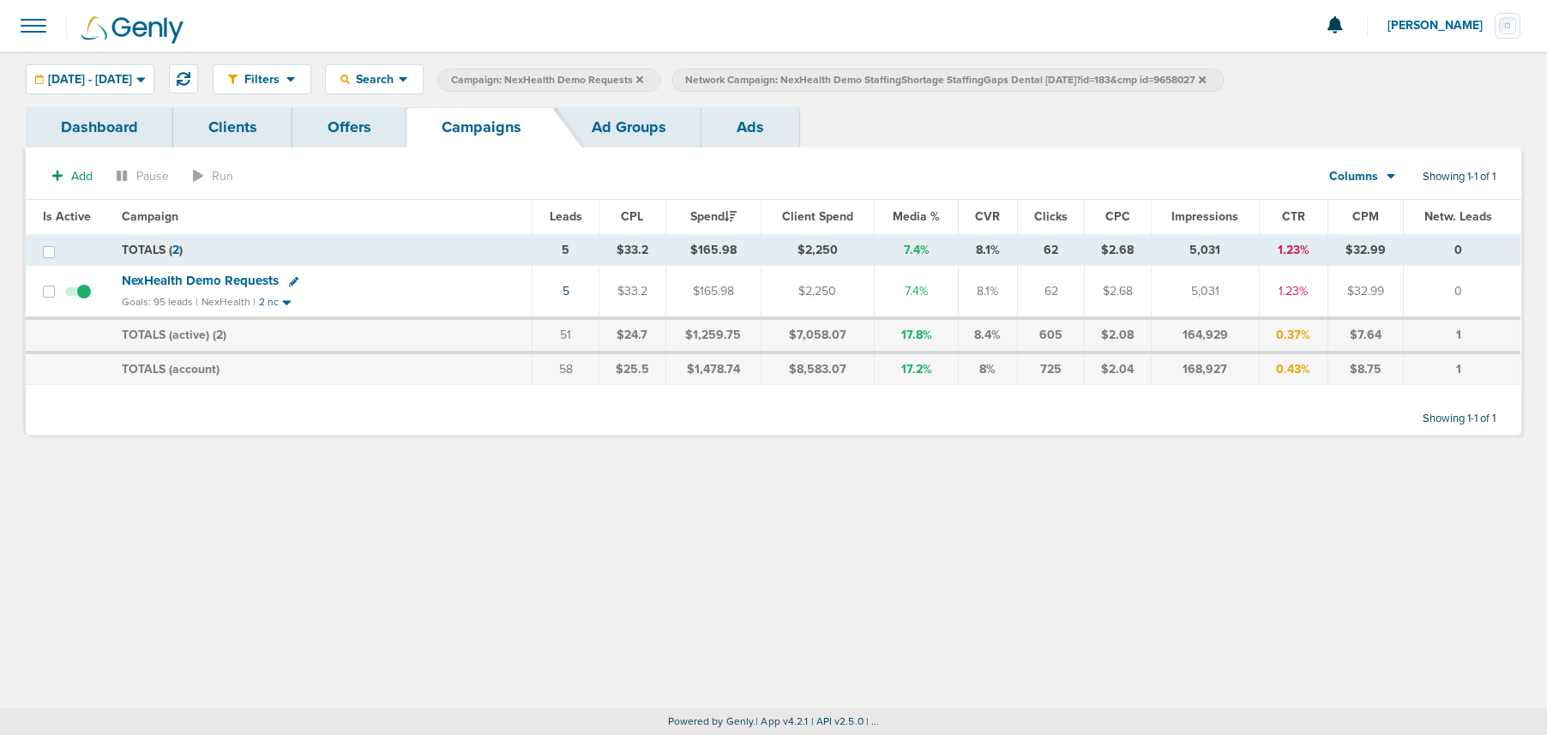
click at [635, 123] on link "Ad Groups" at bounding box center [629, 127] width 145 height 40
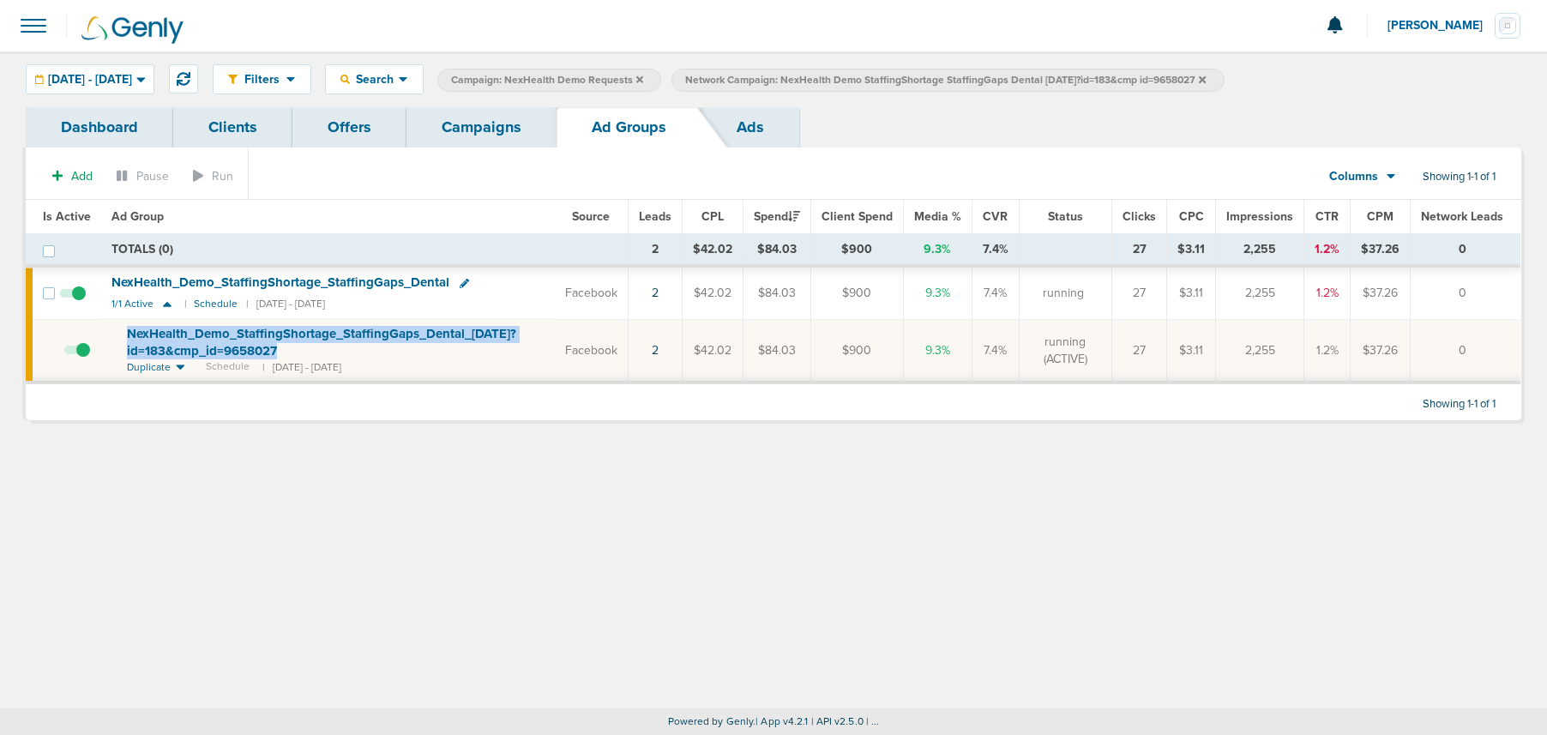
drag, startPoint x: 246, startPoint y: 342, endPoint x: 328, endPoint y: 350, distance: 81.8
click at [328, 350] on td "NexHealth_ Demo_ StaffingShortage_ StaffingGaps_ Dental_ [DATE]?id=183&cmp_ id=…" at bounding box center [328, 350] width 454 height 63
click at [1206, 81] on icon at bounding box center [1202, 78] width 7 height 7
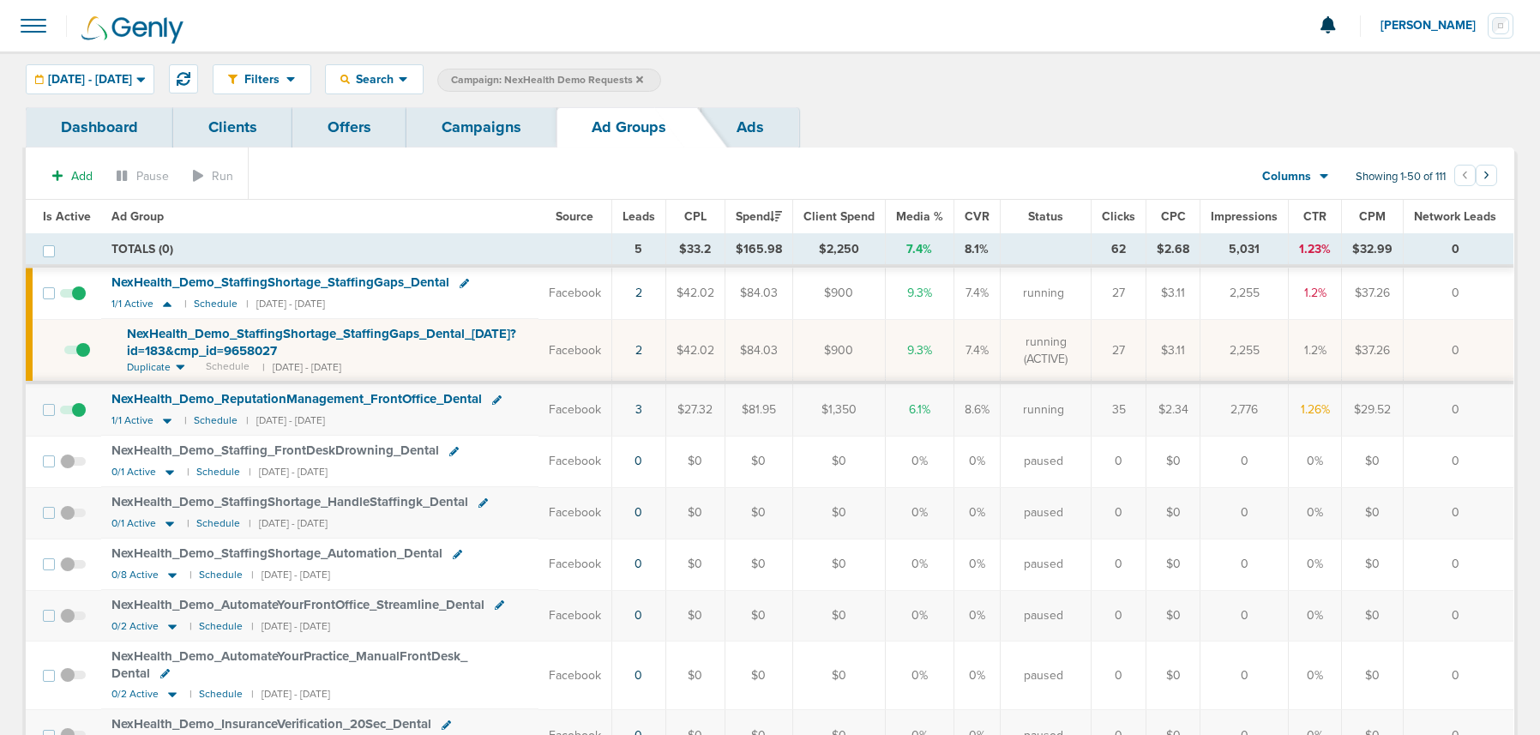
scroll to position [23, 0]
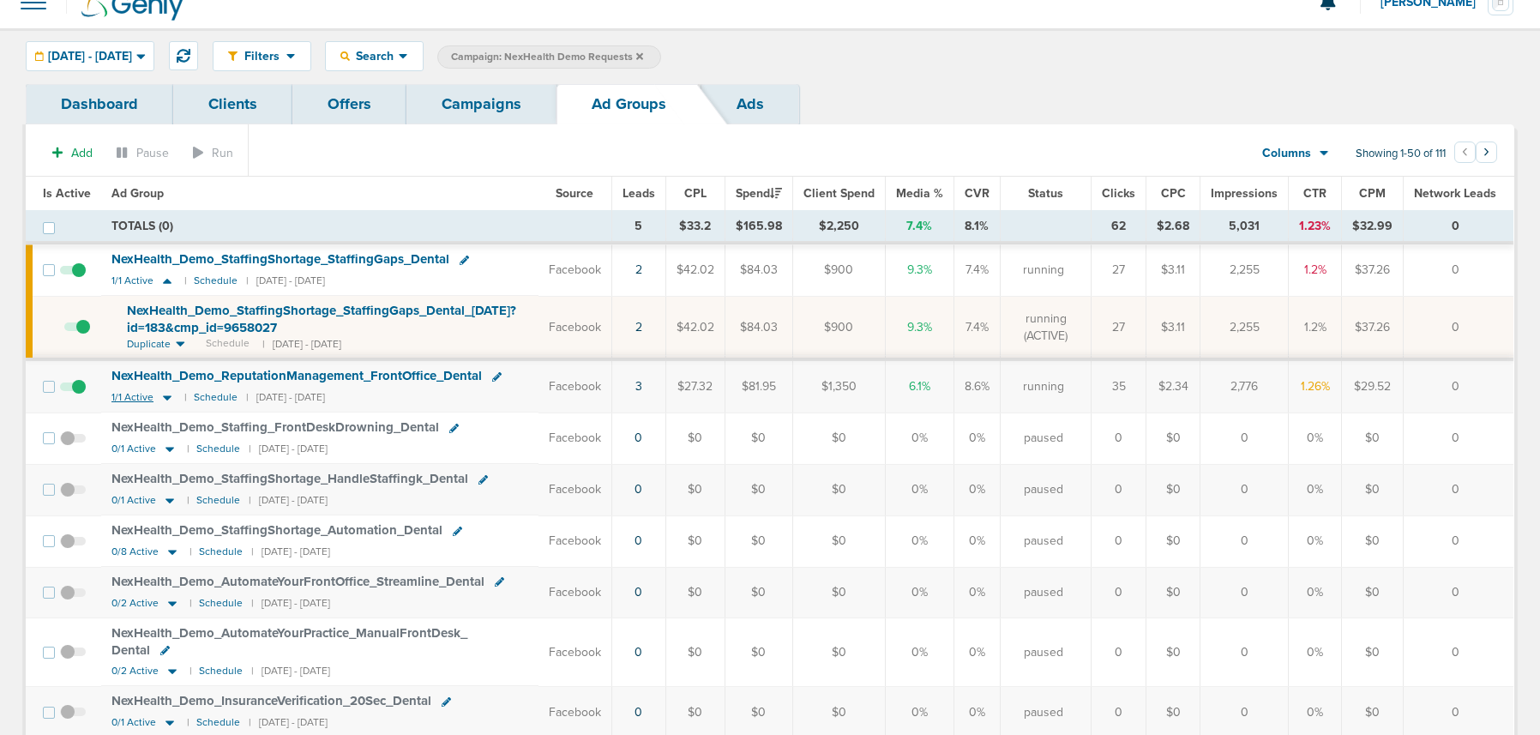
click at [164, 399] on icon at bounding box center [167, 398] width 9 height 5
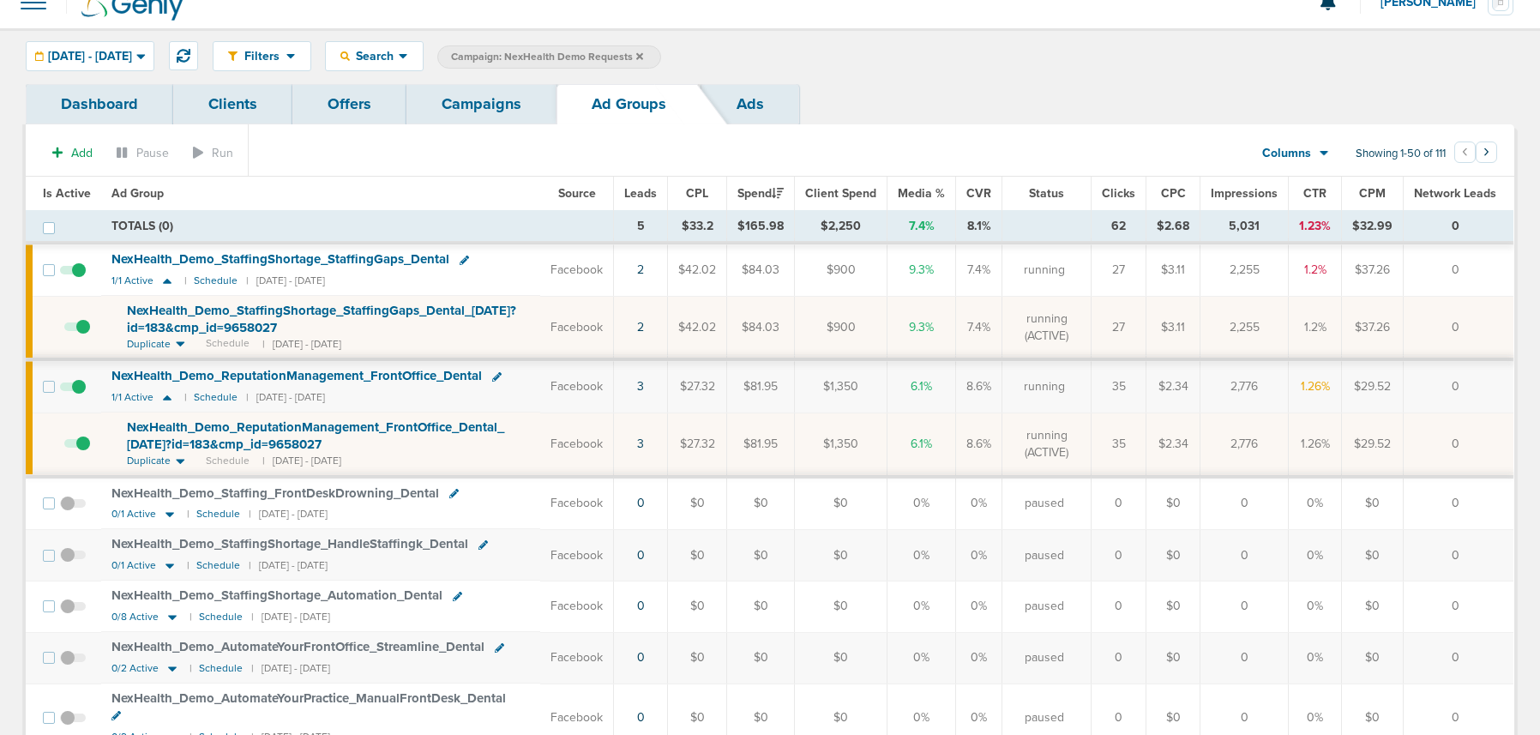
scroll to position [24, 0]
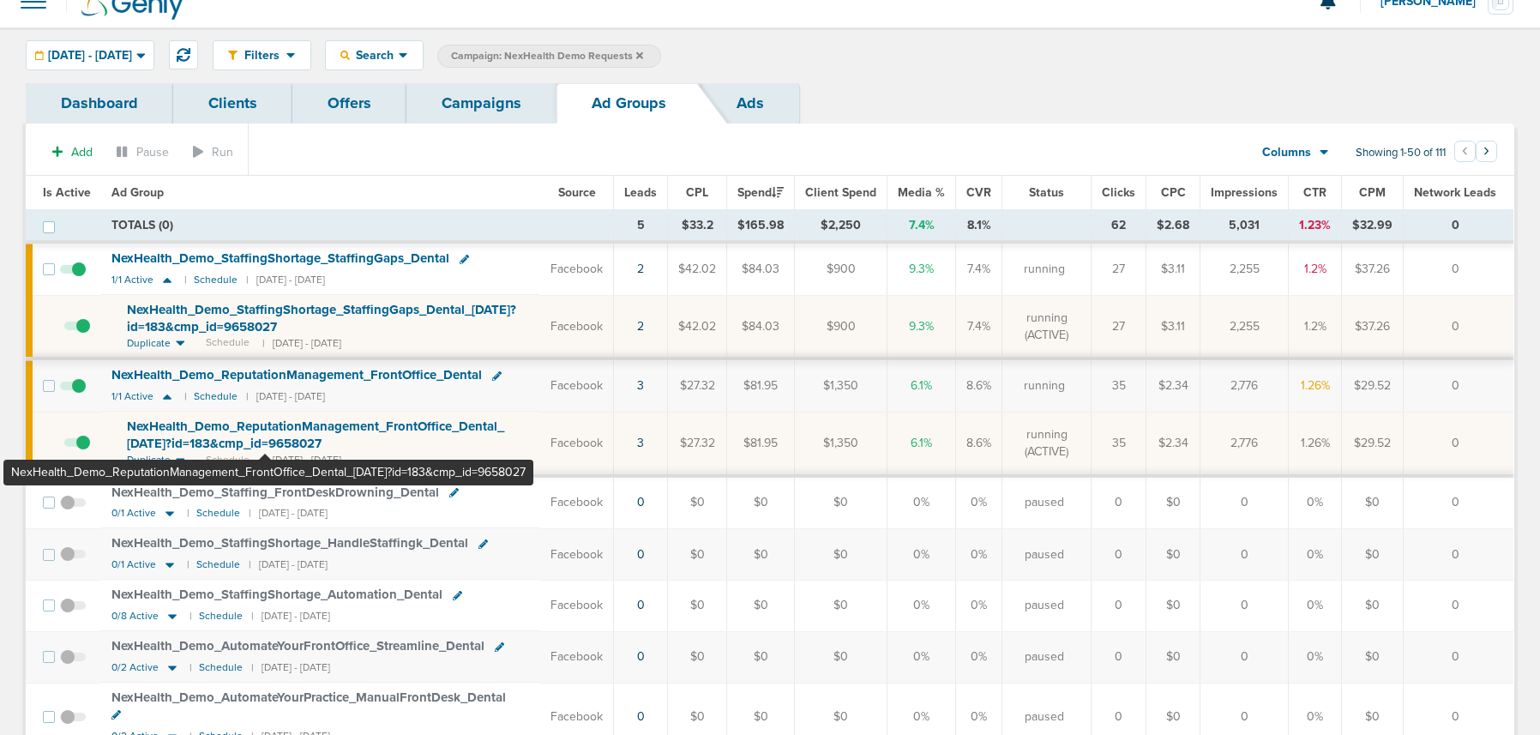
click at [265, 427] on span "NexHealth_ Demo_ ReputationManagement_ FrontOffice_ Dental_ 09.04.25?id=183&cmp…" at bounding box center [315, 435] width 377 height 33
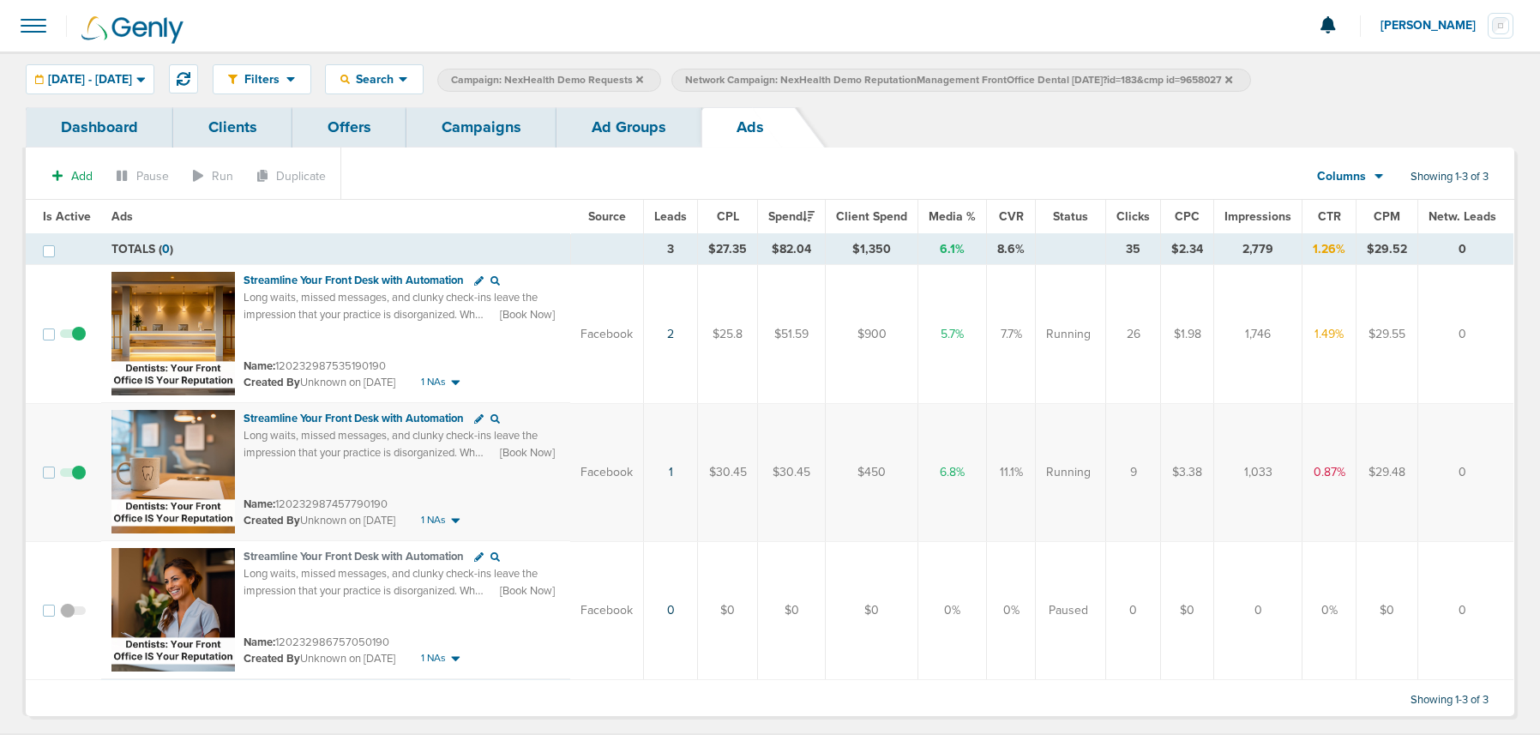
click at [588, 136] on link "Ad Groups" at bounding box center [629, 127] width 145 height 40
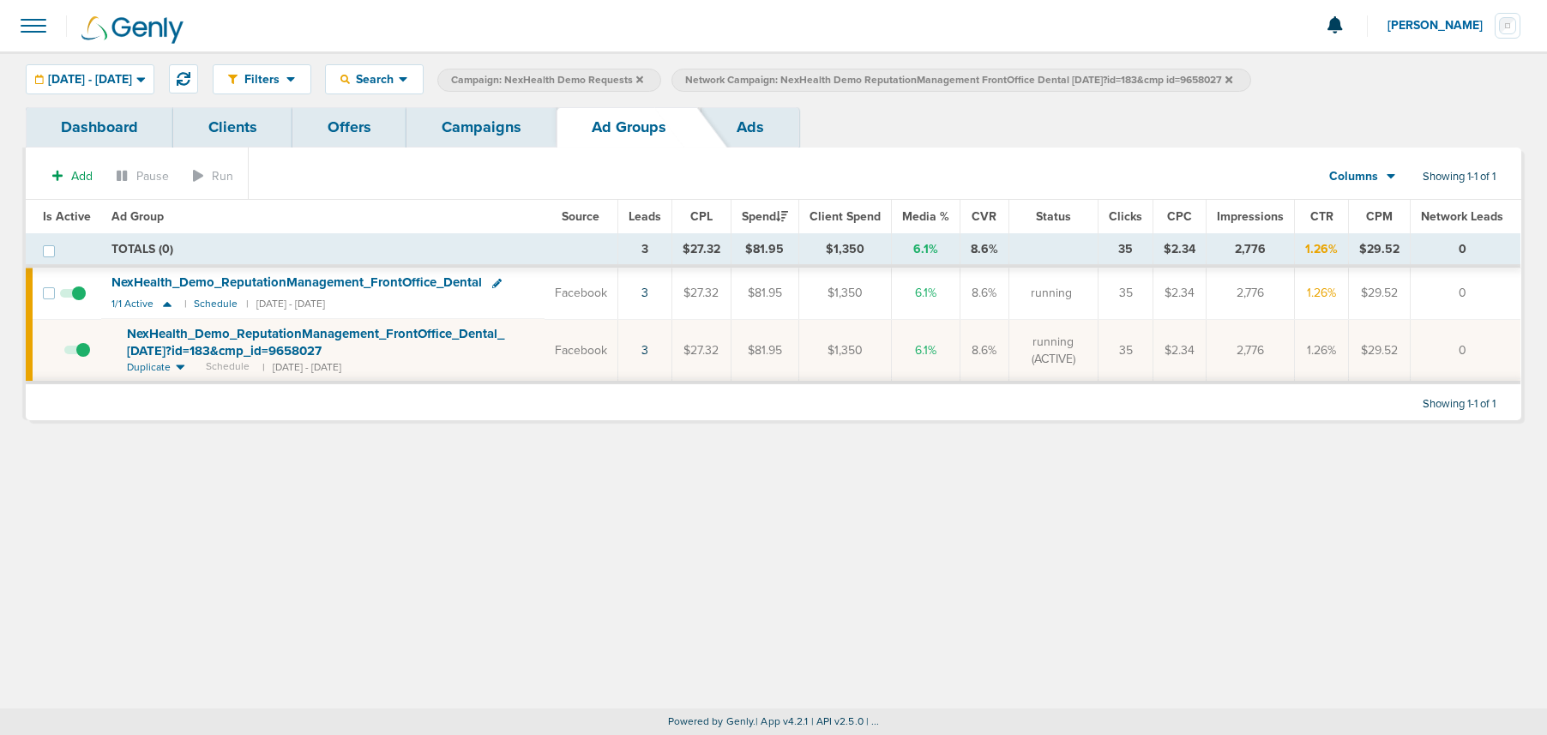
click at [481, 136] on link "Campaigns" at bounding box center [482, 127] width 150 height 40
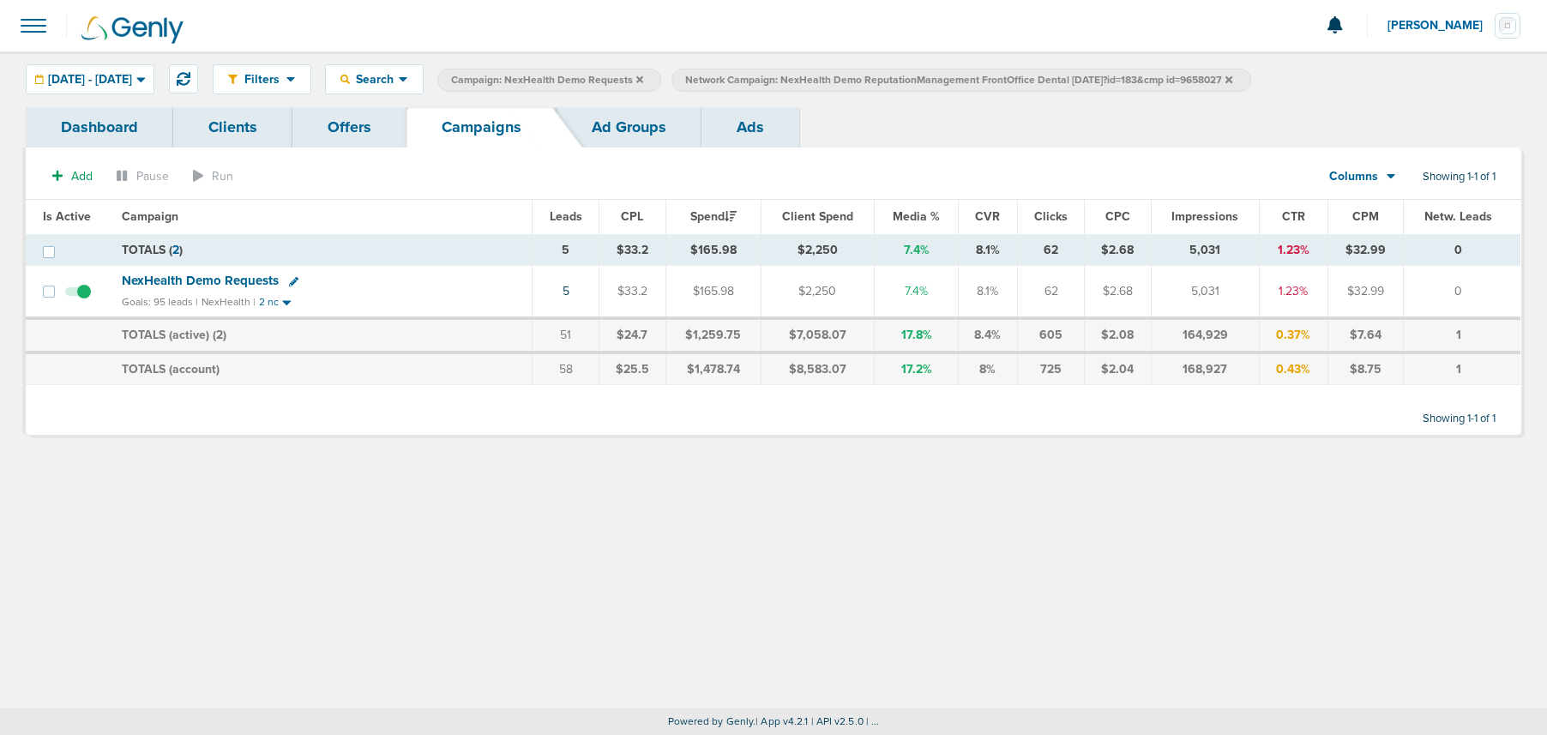
click at [597, 124] on link "Ad Groups" at bounding box center [629, 127] width 145 height 40
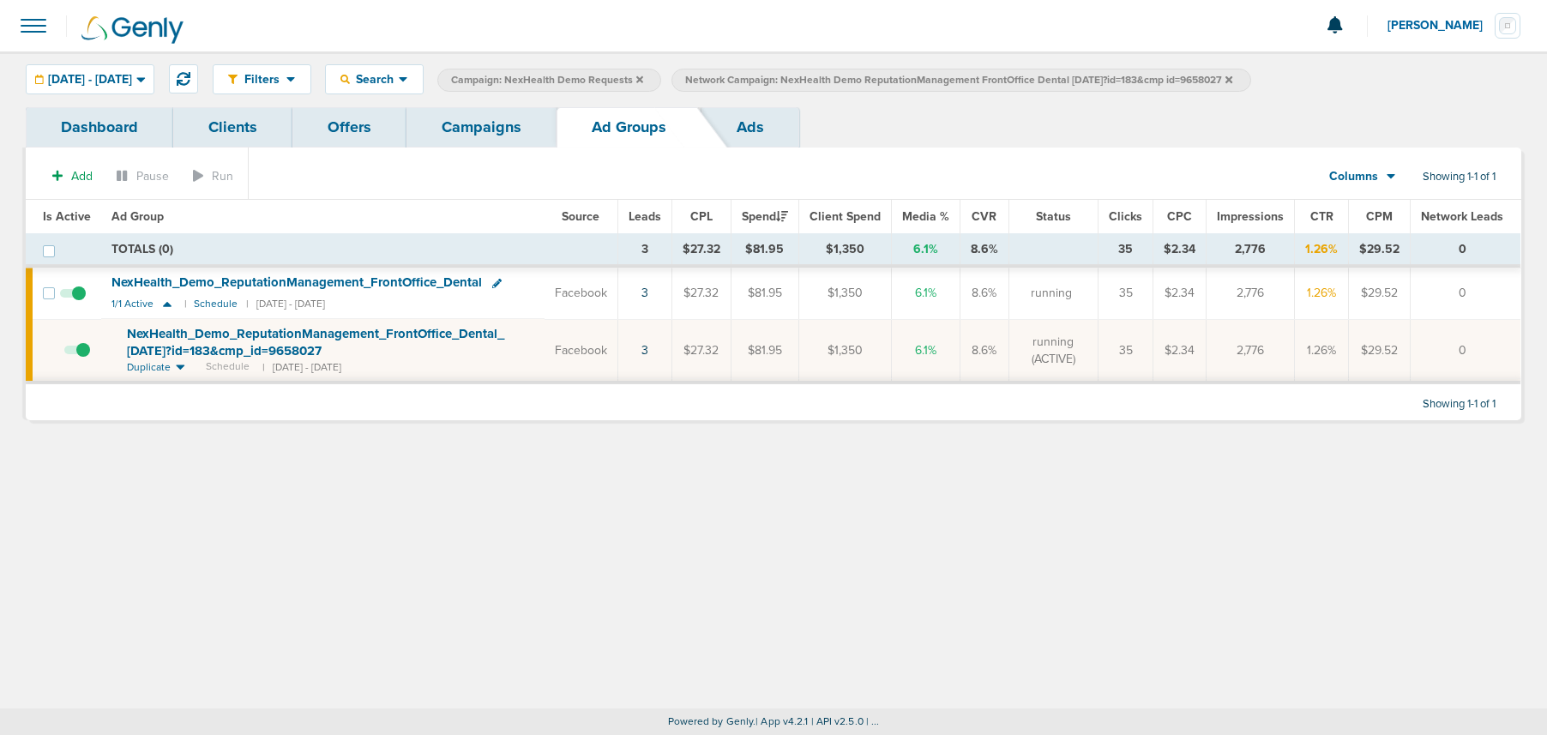
click at [1232, 78] on icon at bounding box center [1229, 78] width 7 height 7
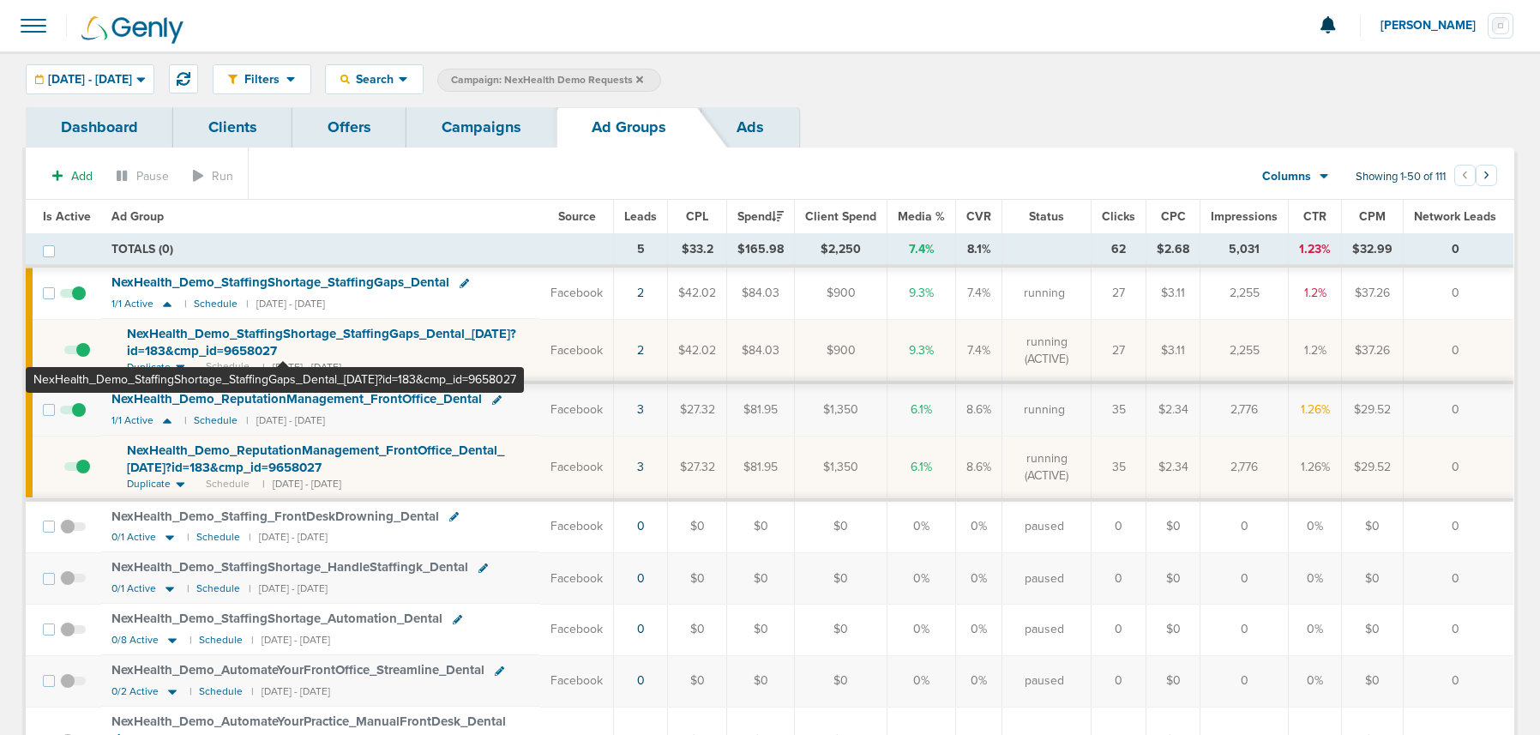
click at [283, 331] on span "NexHealth_ Demo_ StaffingShortage_ StaffingGaps_ Dental_ [DATE]?id=183&cmp_ id=…" at bounding box center [321, 342] width 389 height 33
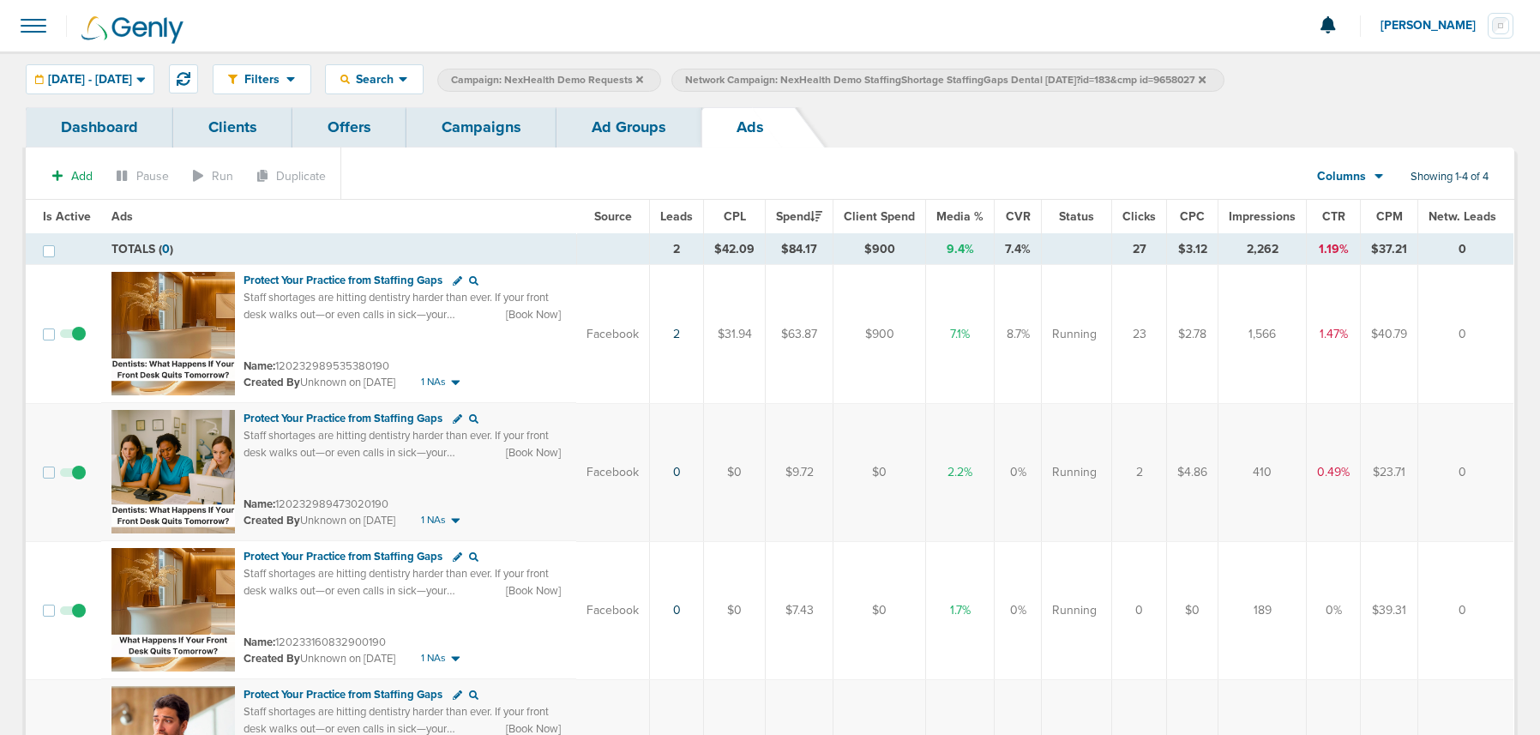
scroll to position [2, 0]
click at [458, 129] on link "Campaigns" at bounding box center [482, 125] width 150 height 40
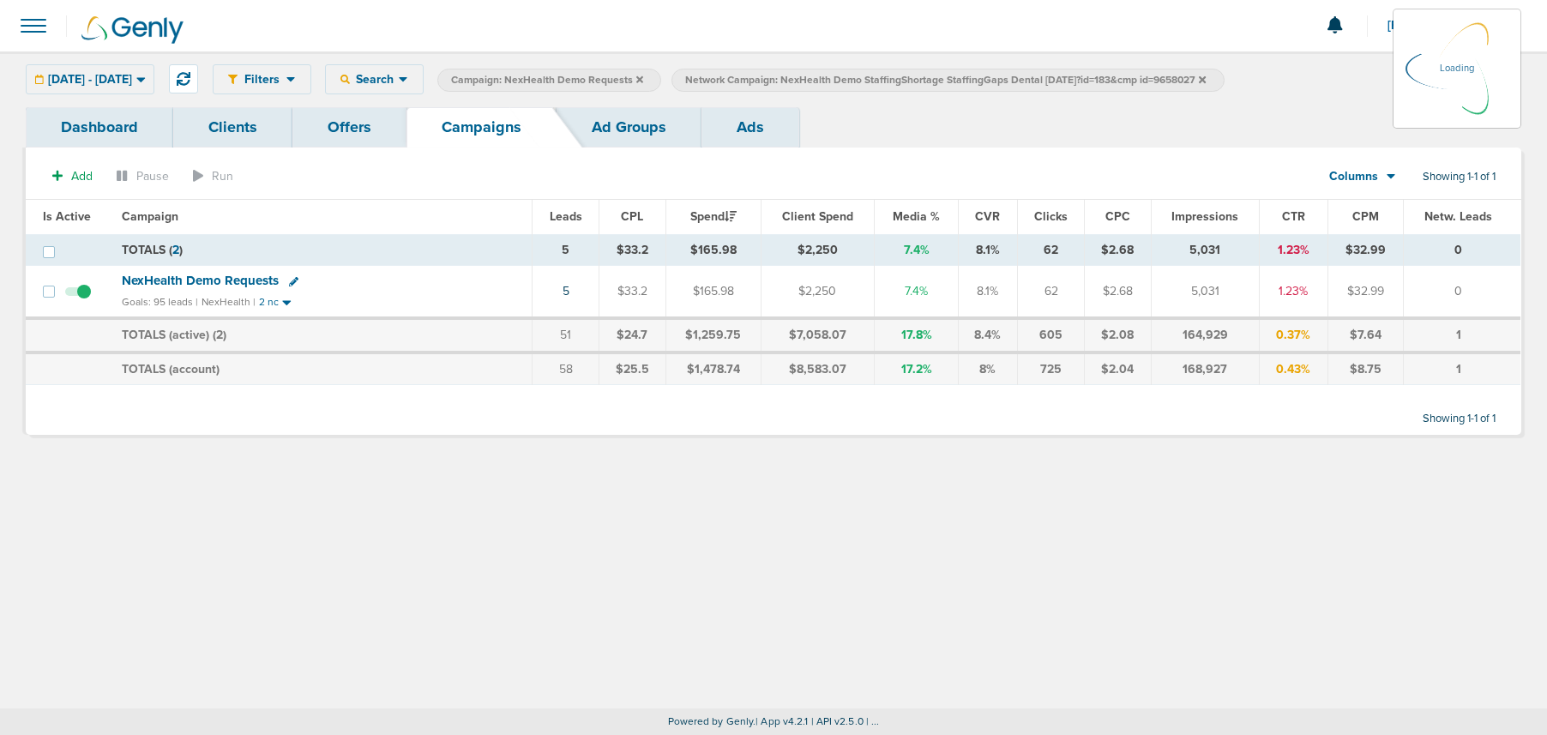
click at [1206, 81] on icon at bounding box center [1202, 80] width 7 height 10
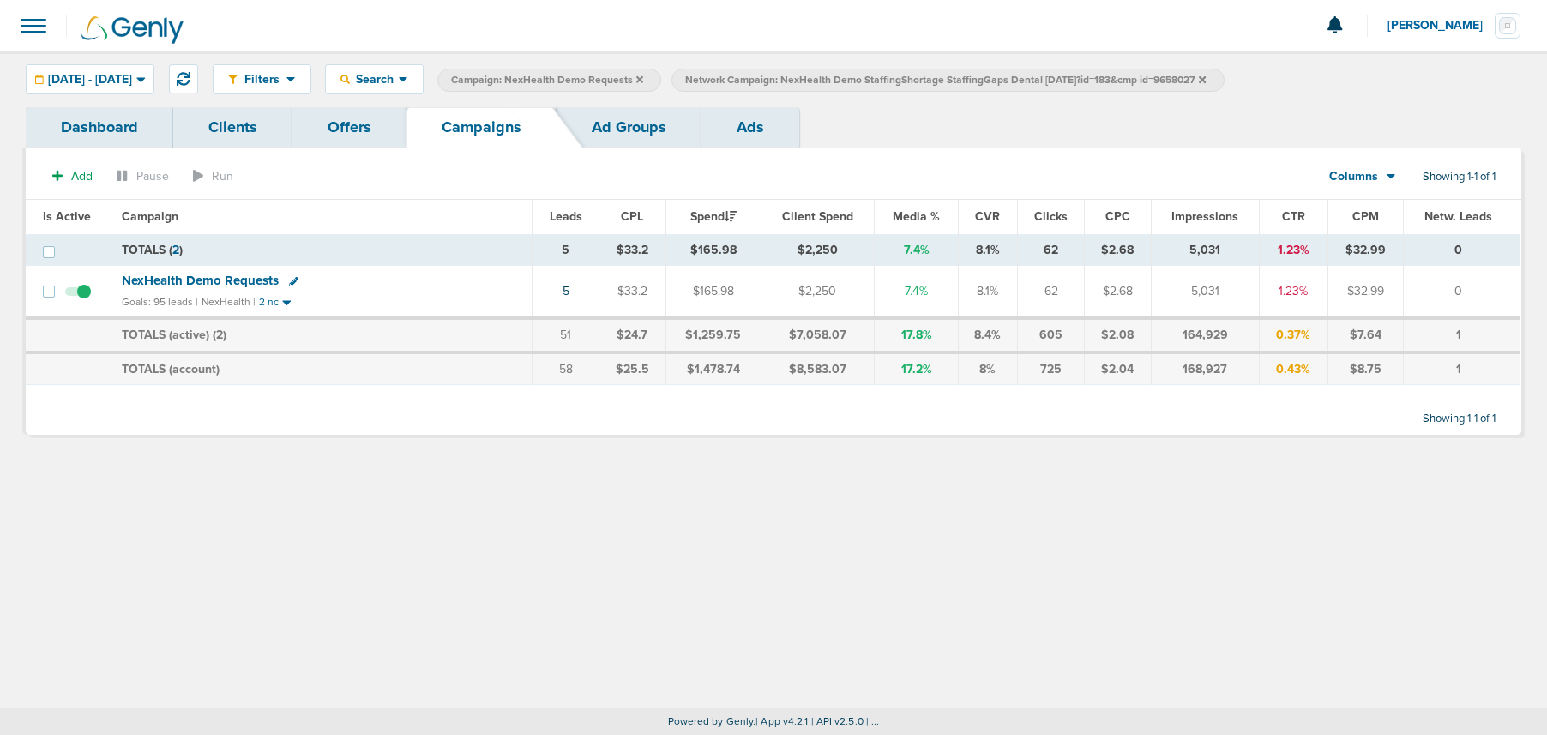
click at [1206, 81] on icon at bounding box center [1202, 78] width 7 height 7
click at [643, 81] on icon at bounding box center [639, 78] width 7 height 7
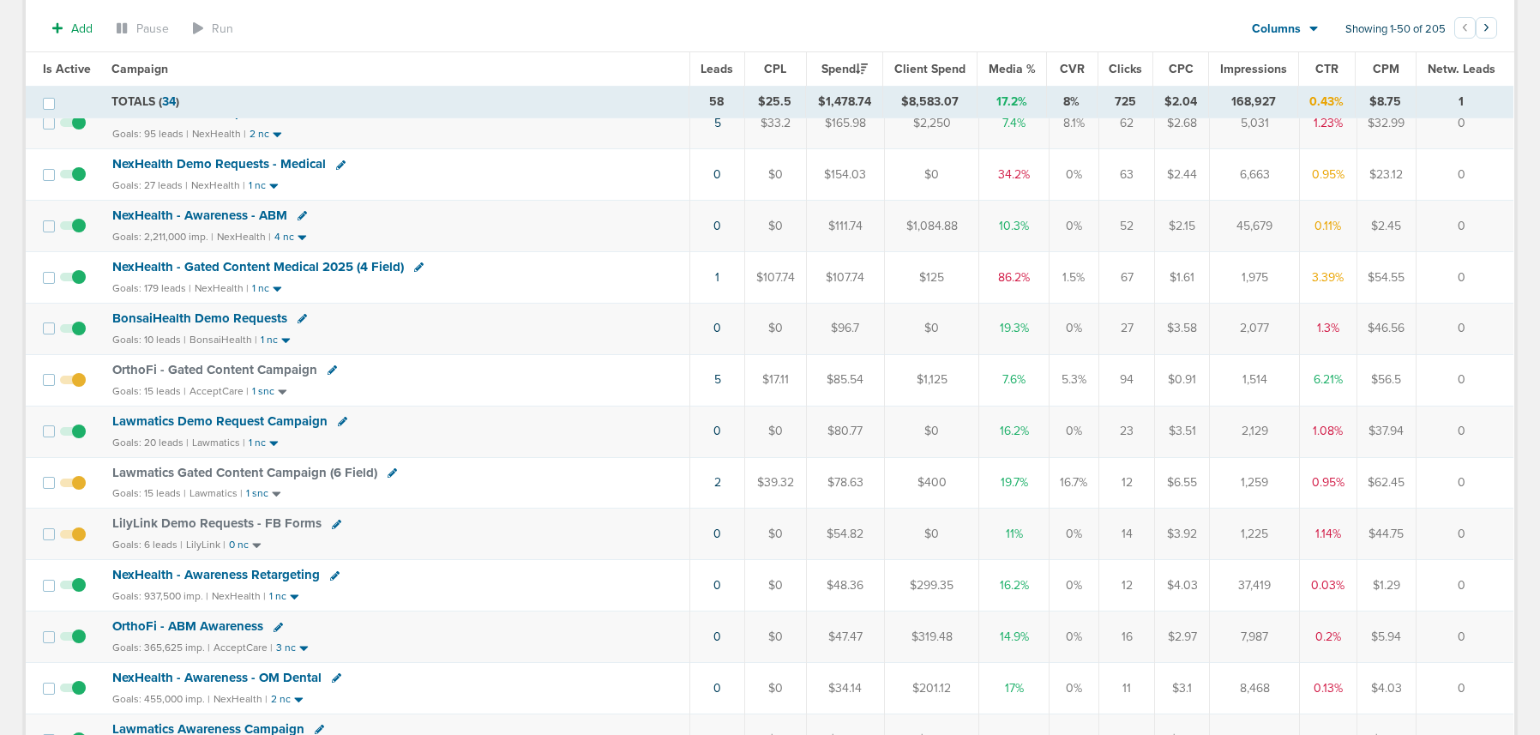
scroll to position [222, 0]
click at [225, 420] on span "Lawmatics Demo Request Campaign" at bounding box center [219, 422] width 215 height 15
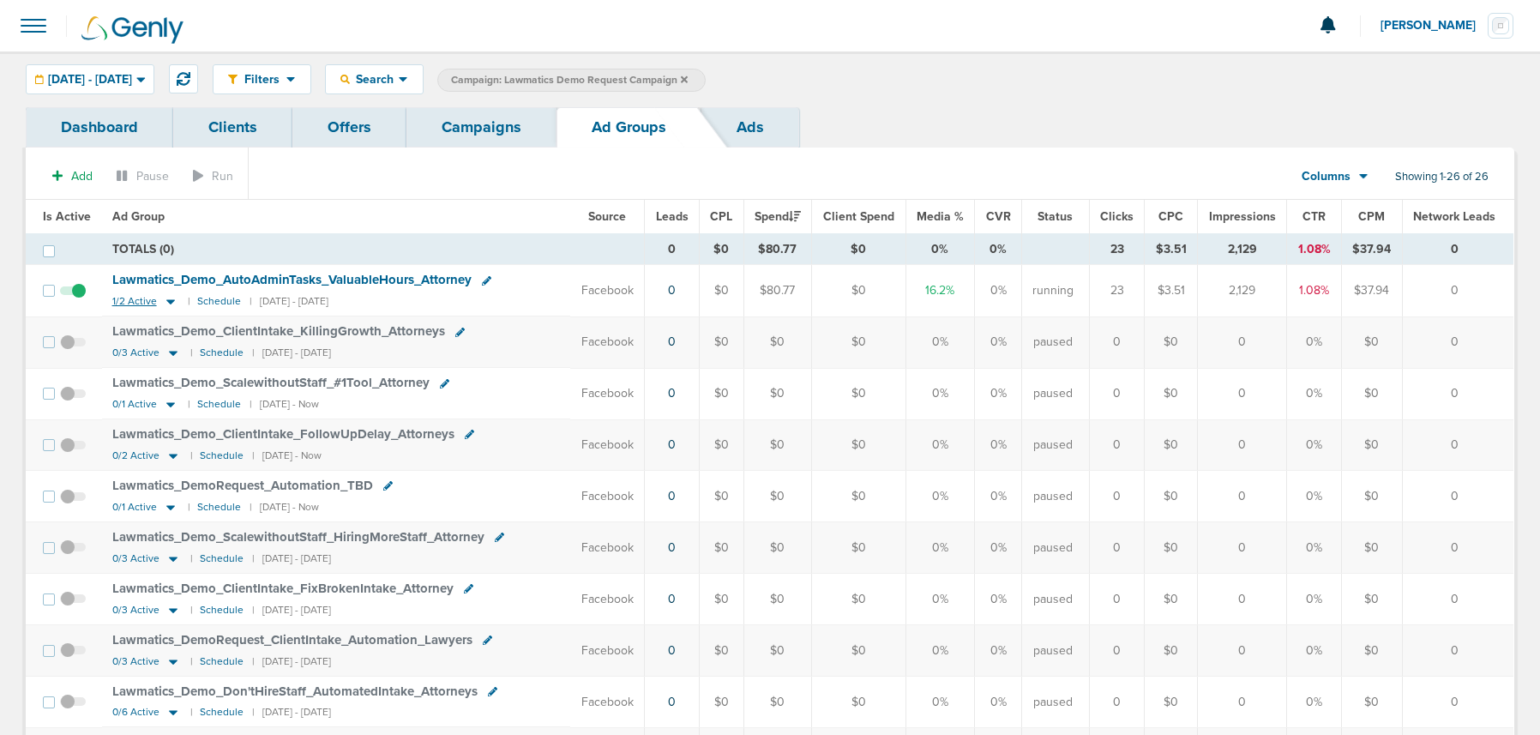
click at [166, 298] on icon at bounding box center [170, 301] width 17 height 15
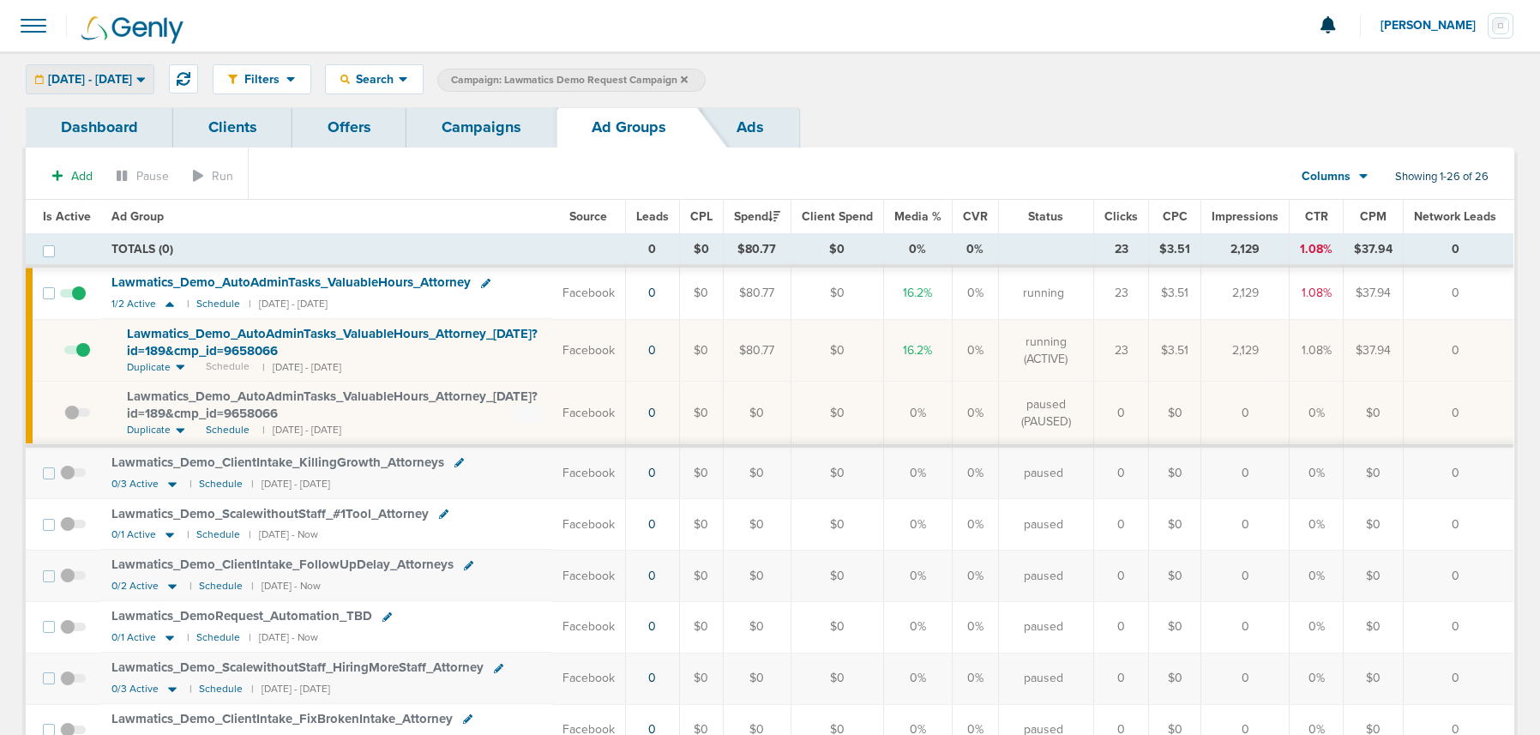
click at [132, 77] on span "09.08.2025 - 09.08.2025" at bounding box center [90, 80] width 84 height 12
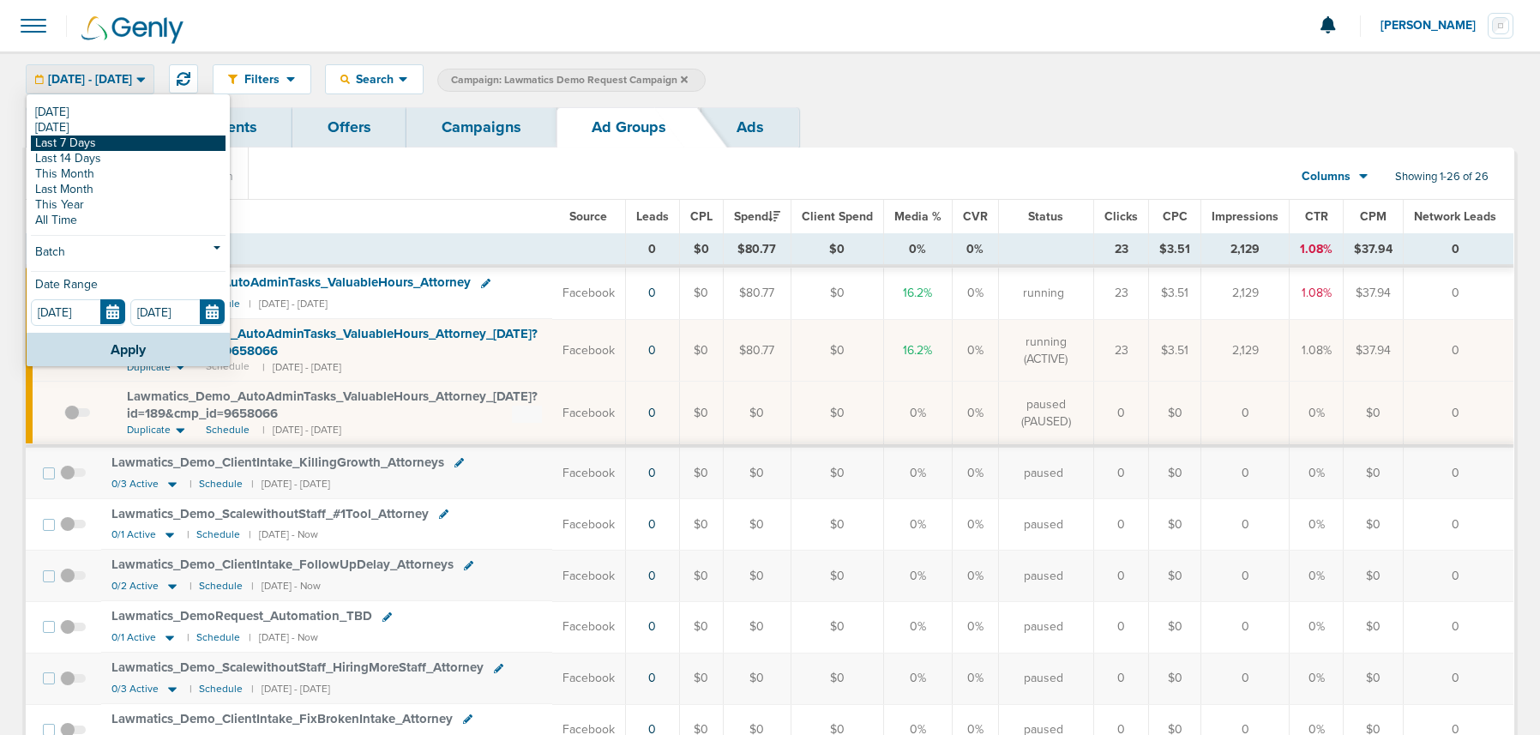
click at [108, 146] on link "Last 7 Days" at bounding box center [128, 143] width 195 height 15
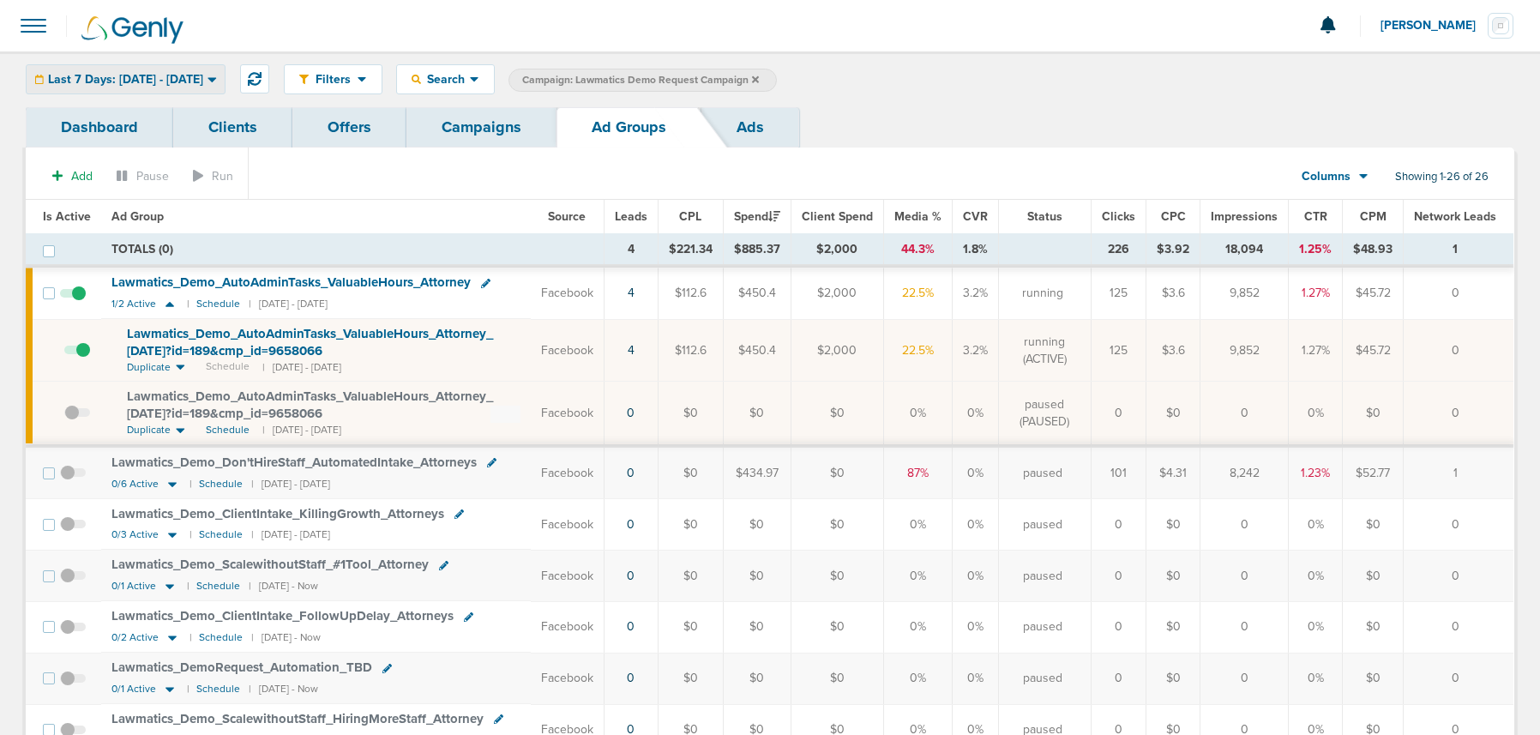
click at [135, 81] on span "Last 7 Days: 09.01.2025 - 09.08.2025" at bounding box center [125, 80] width 155 height 12
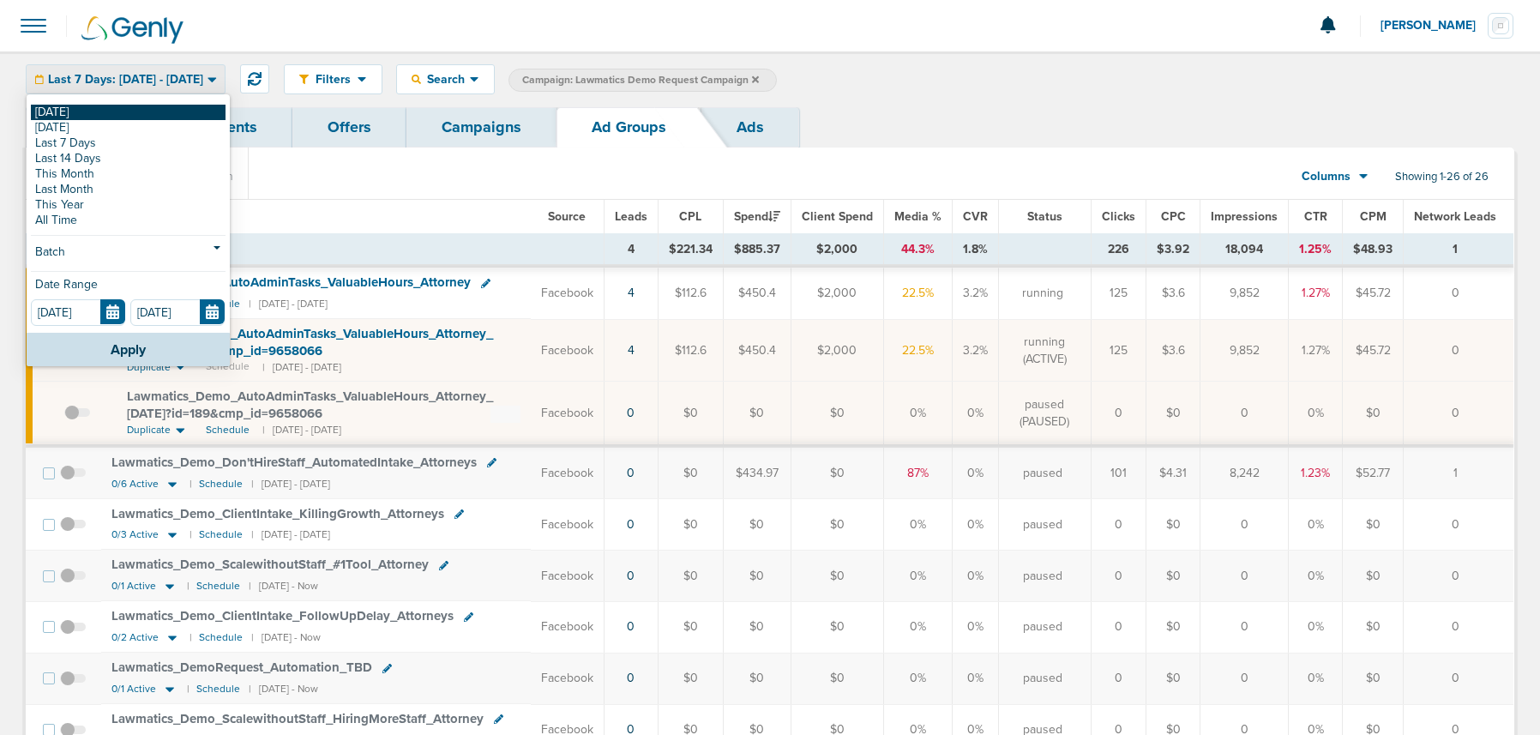
click at [123, 113] on link "[DATE]" at bounding box center [128, 112] width 195 height 15
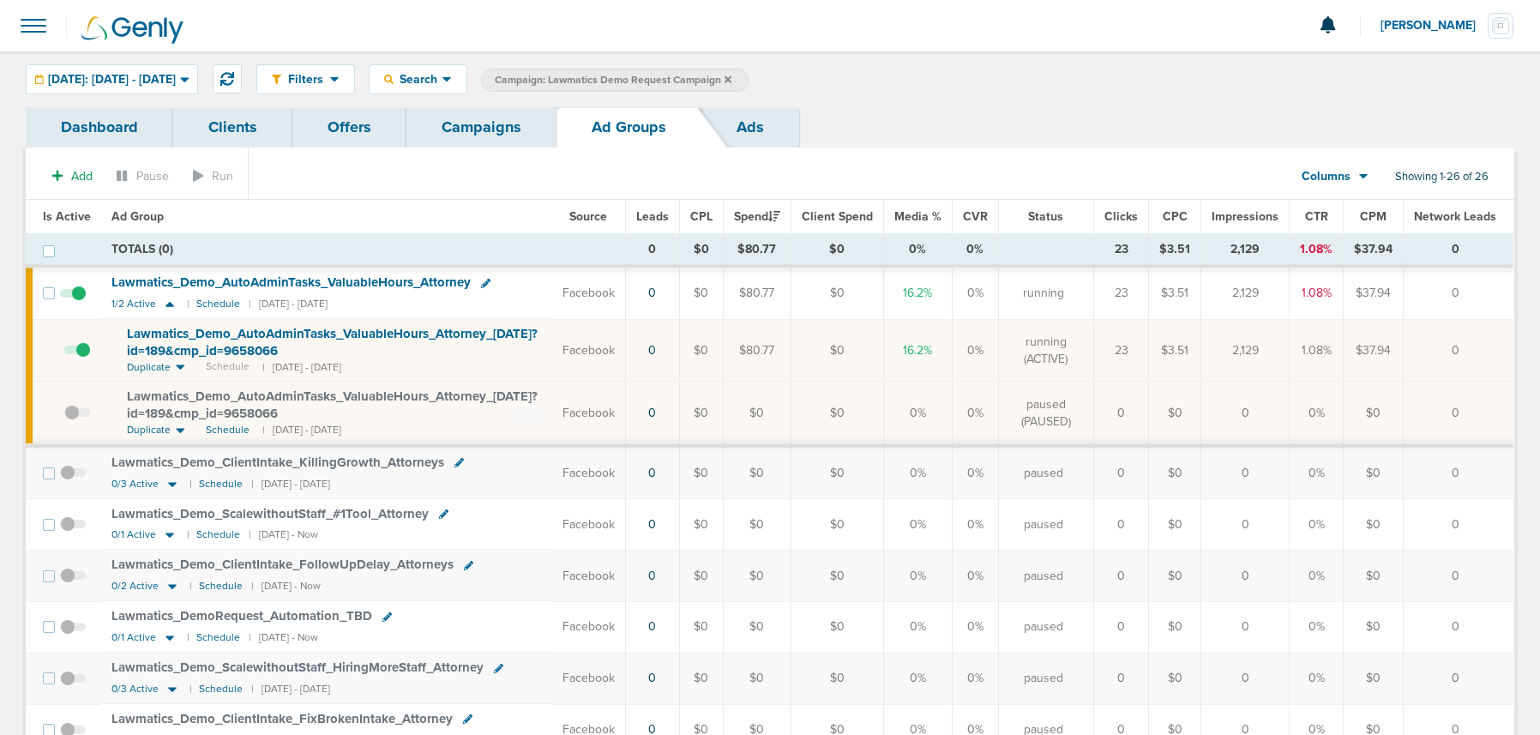
click at [497, 126] on link "Campaigns" at bounding box center [482, 127] width 150 height 40
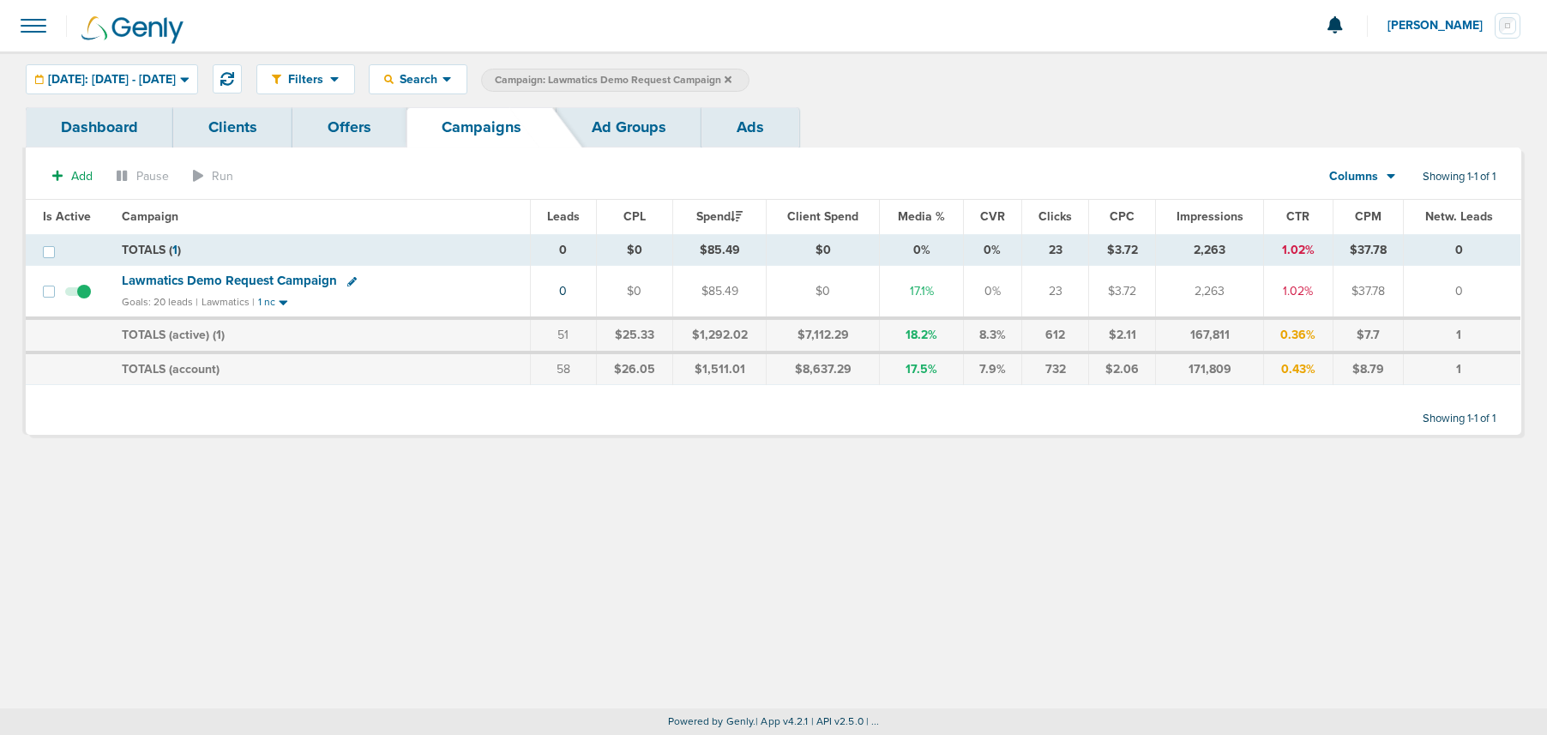
click at [732, 79] on icon at bounding box center [728, 80] width 7 height 10
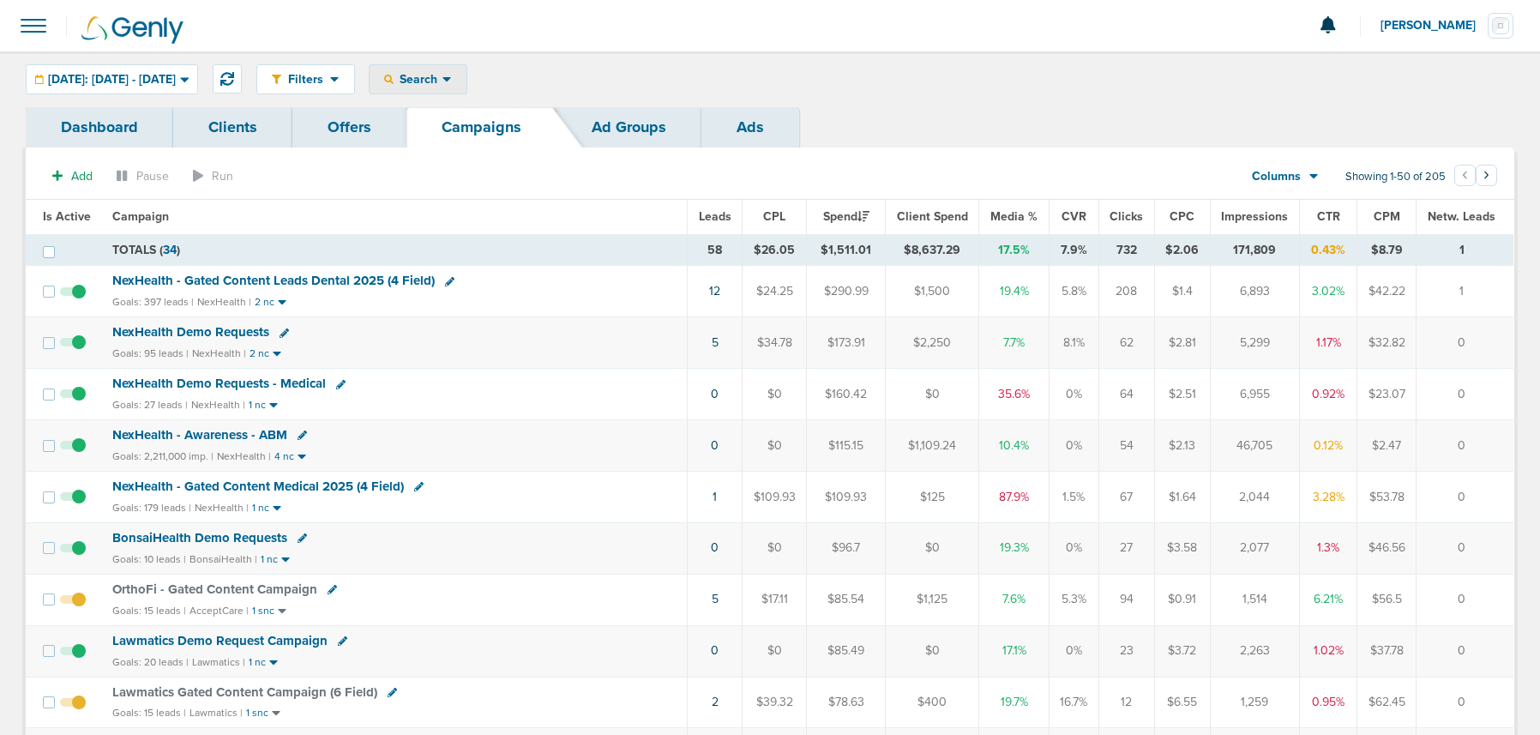
click at [443, 85] on span "Search" at bounding box center [418, 79] width 49 height 15
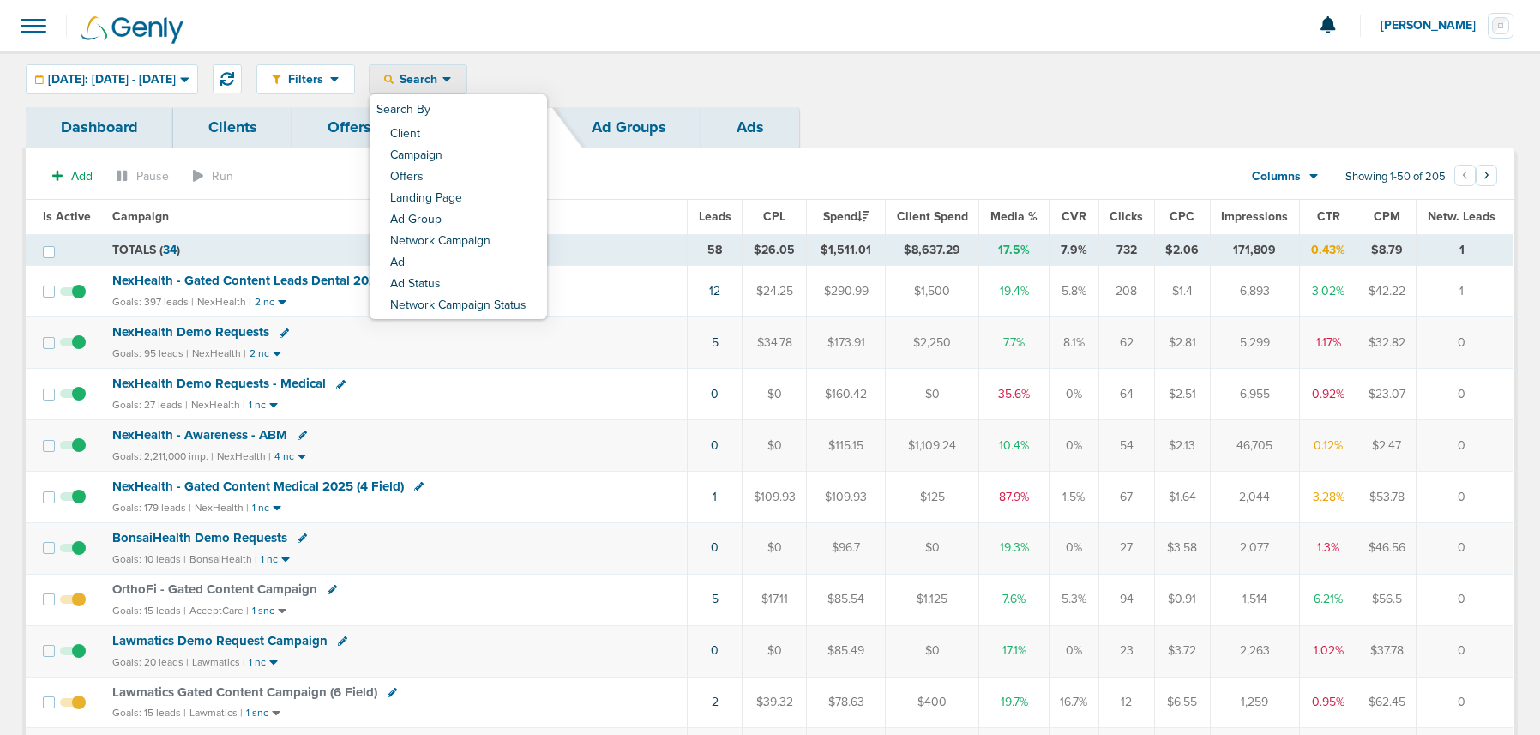
click at [466, 136] on link "Client" at bounding box center [459, 134] width 178 height 21
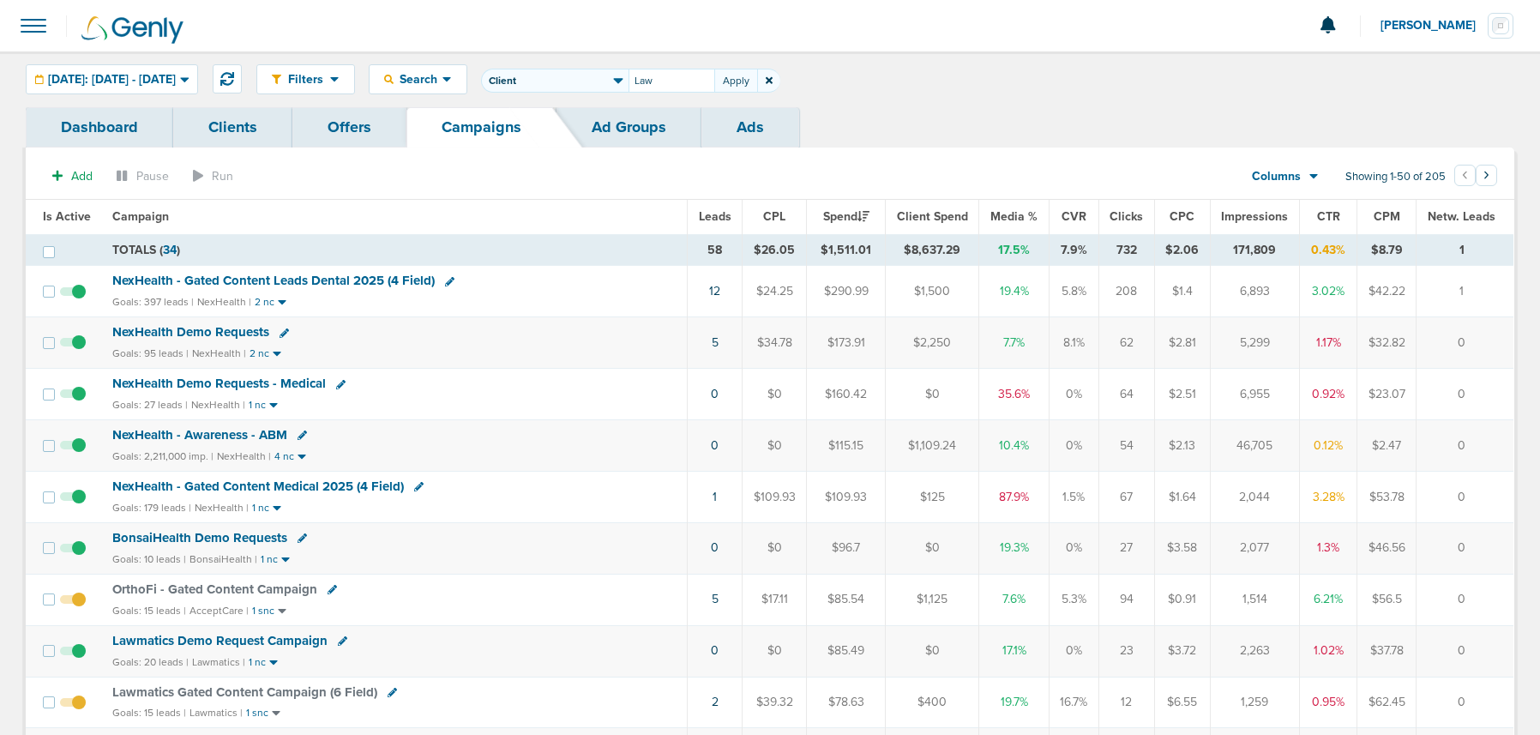
type input "Law"
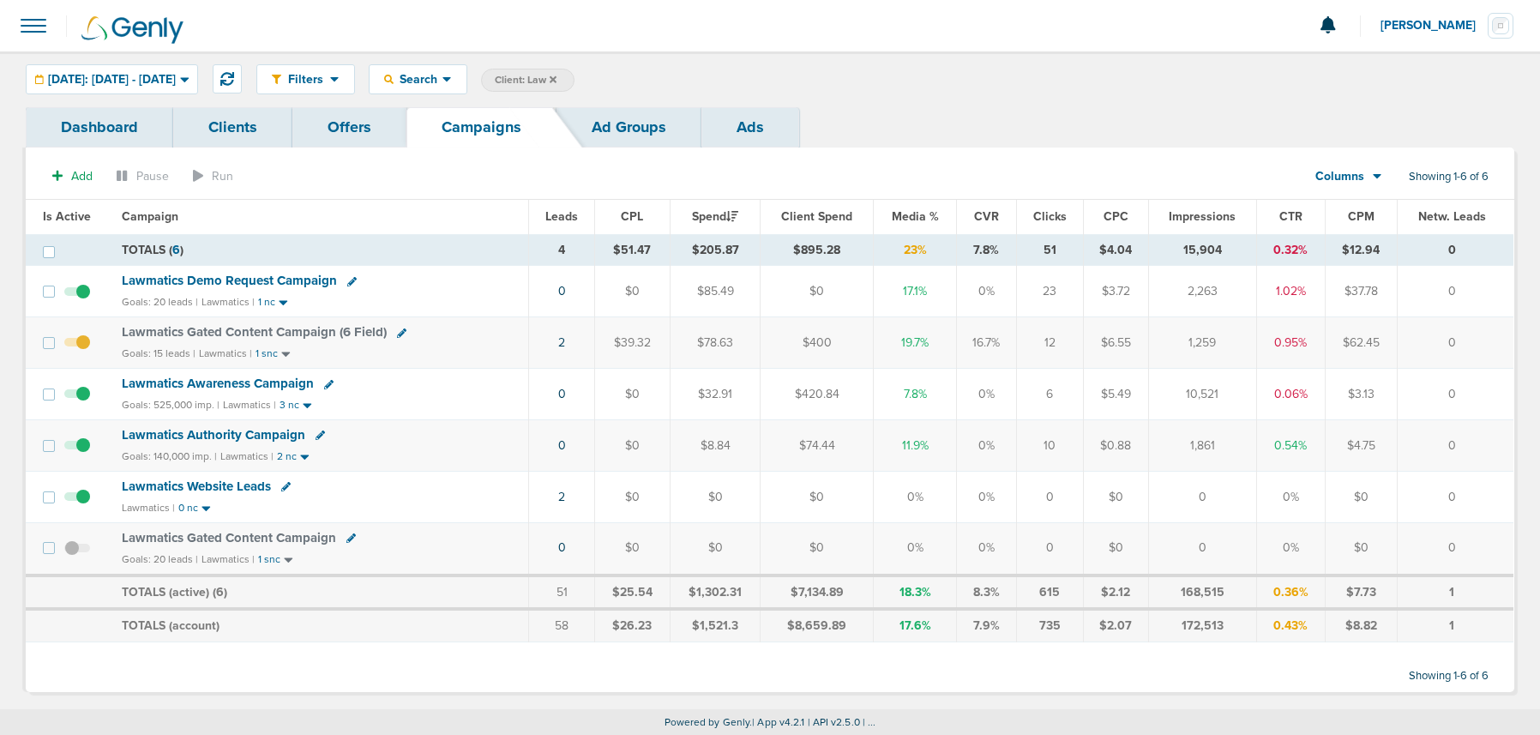
scroll to position [1, 0]
click at [232, 386] on span "Lawmatics Awareness Campaign" at bounding box center [218, 382] width 192 height 15
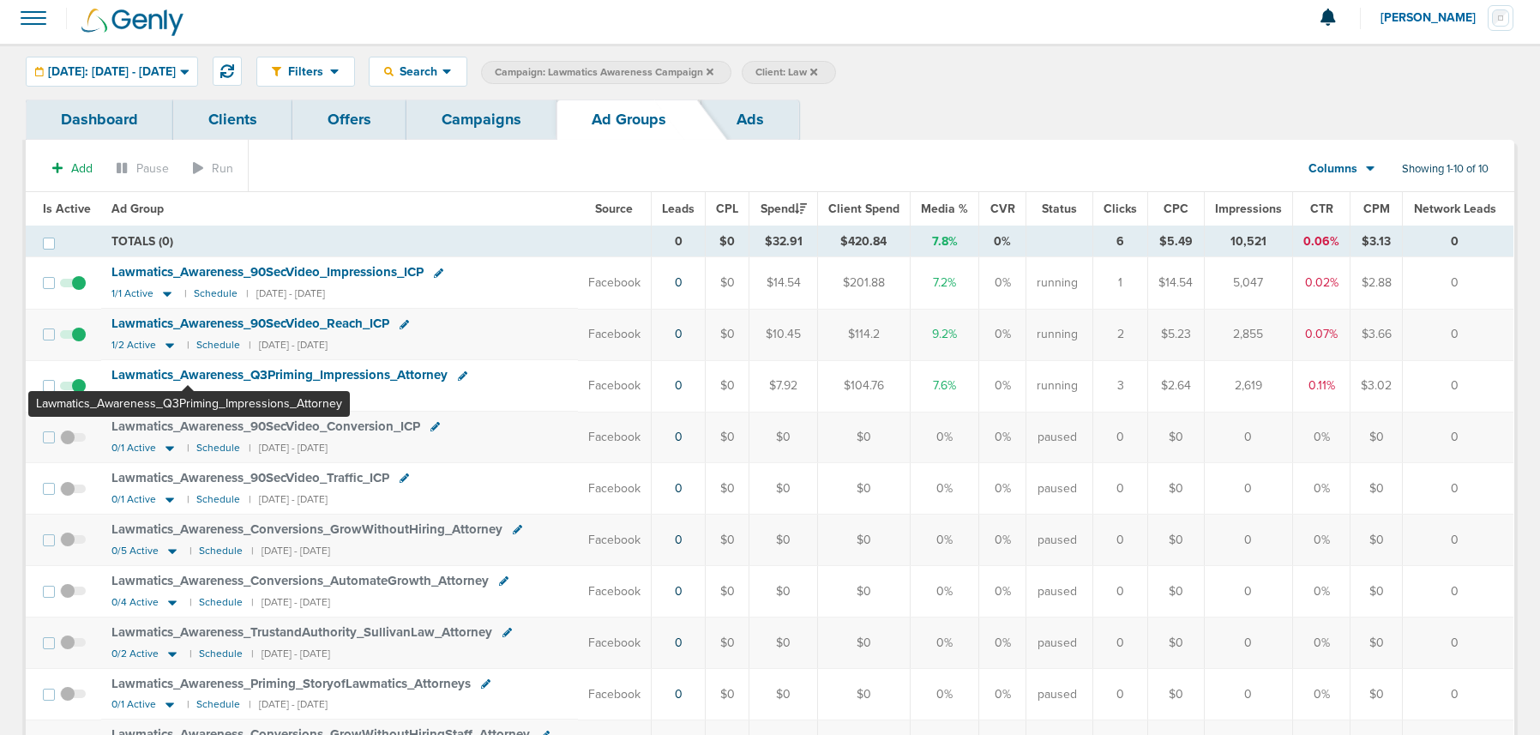
scroll to position [9, 0]
click at [480, 123] on link "Campaigns" at bounding box center [482, 119] width 150 height 40
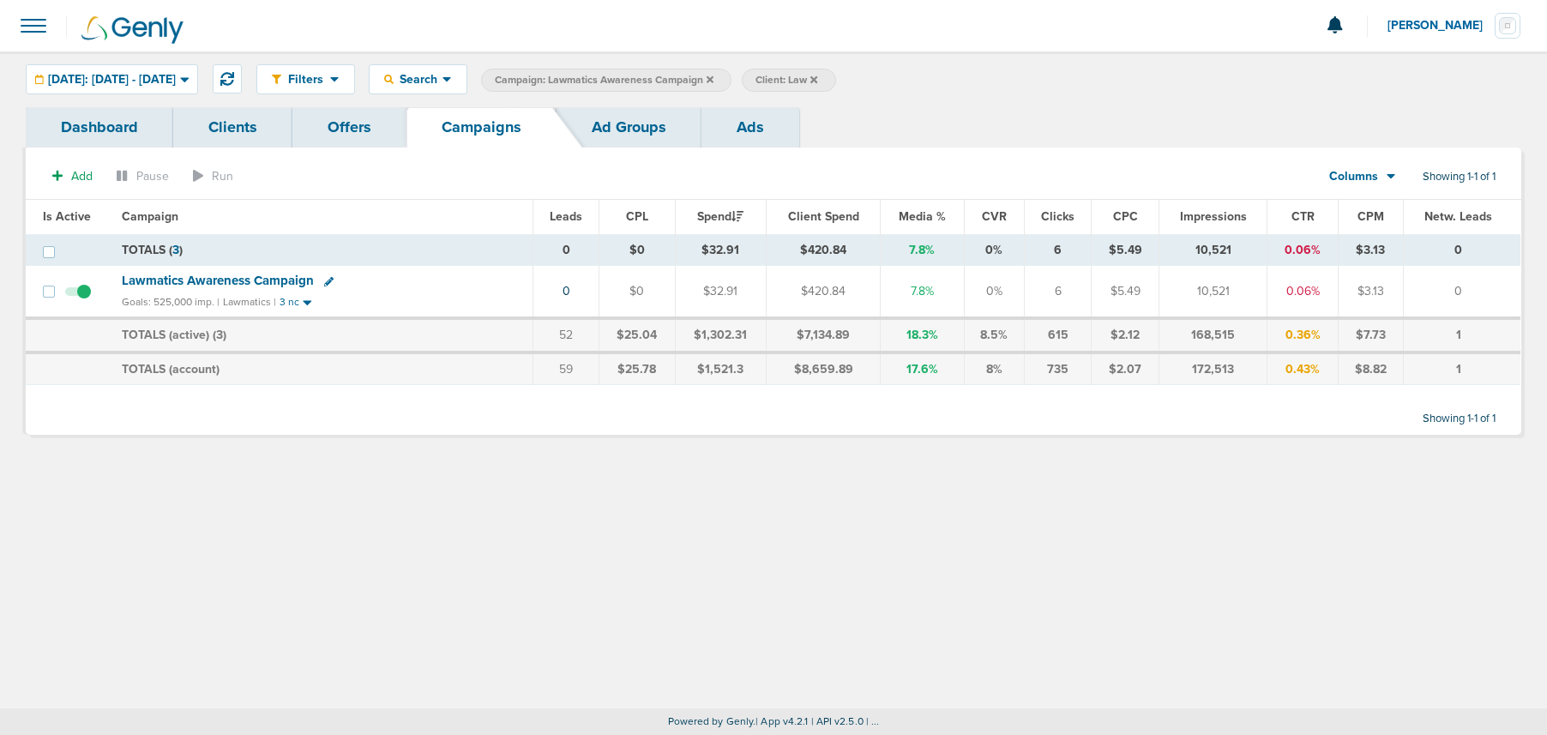
click at [714, 75] on icon at bounding box center [710, 80] width 7 height 10
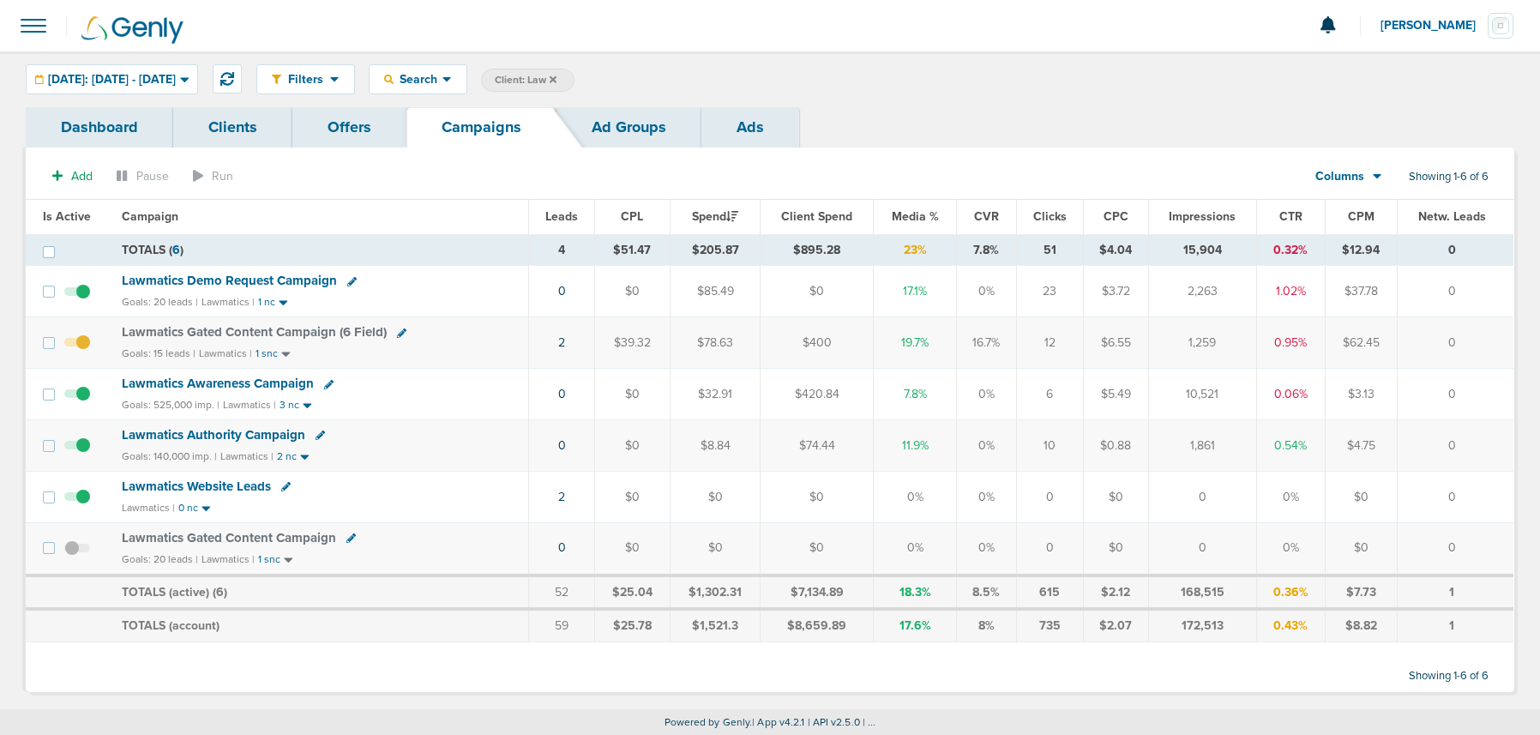
scroll to position [1, 0]
click at [150, 436] on span "Lawmatics Authority Campaign" at bounding box center [214, 433] width 184 height 15
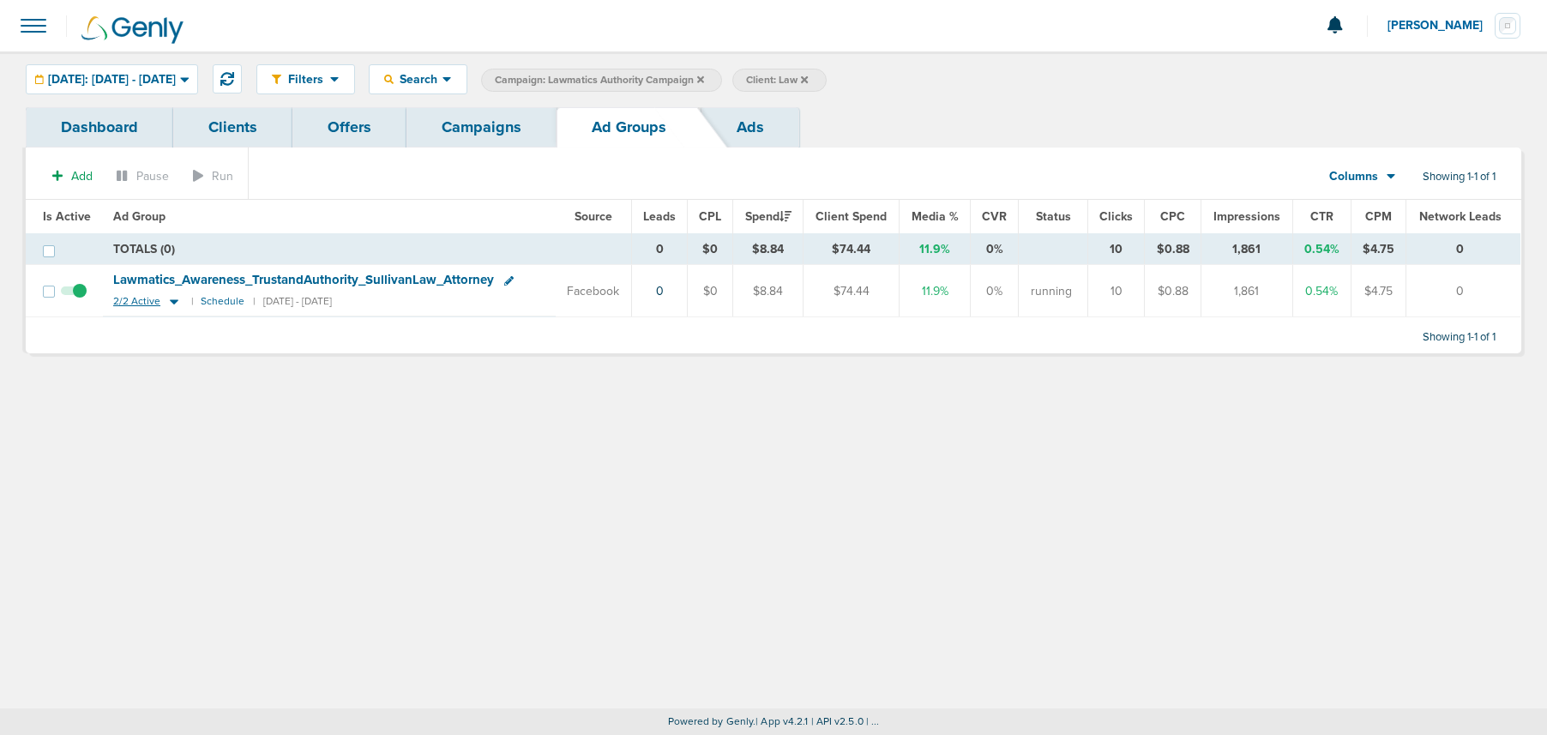
click at [166, 298] on icon at bounding box center [174, 301] width 17 height 15
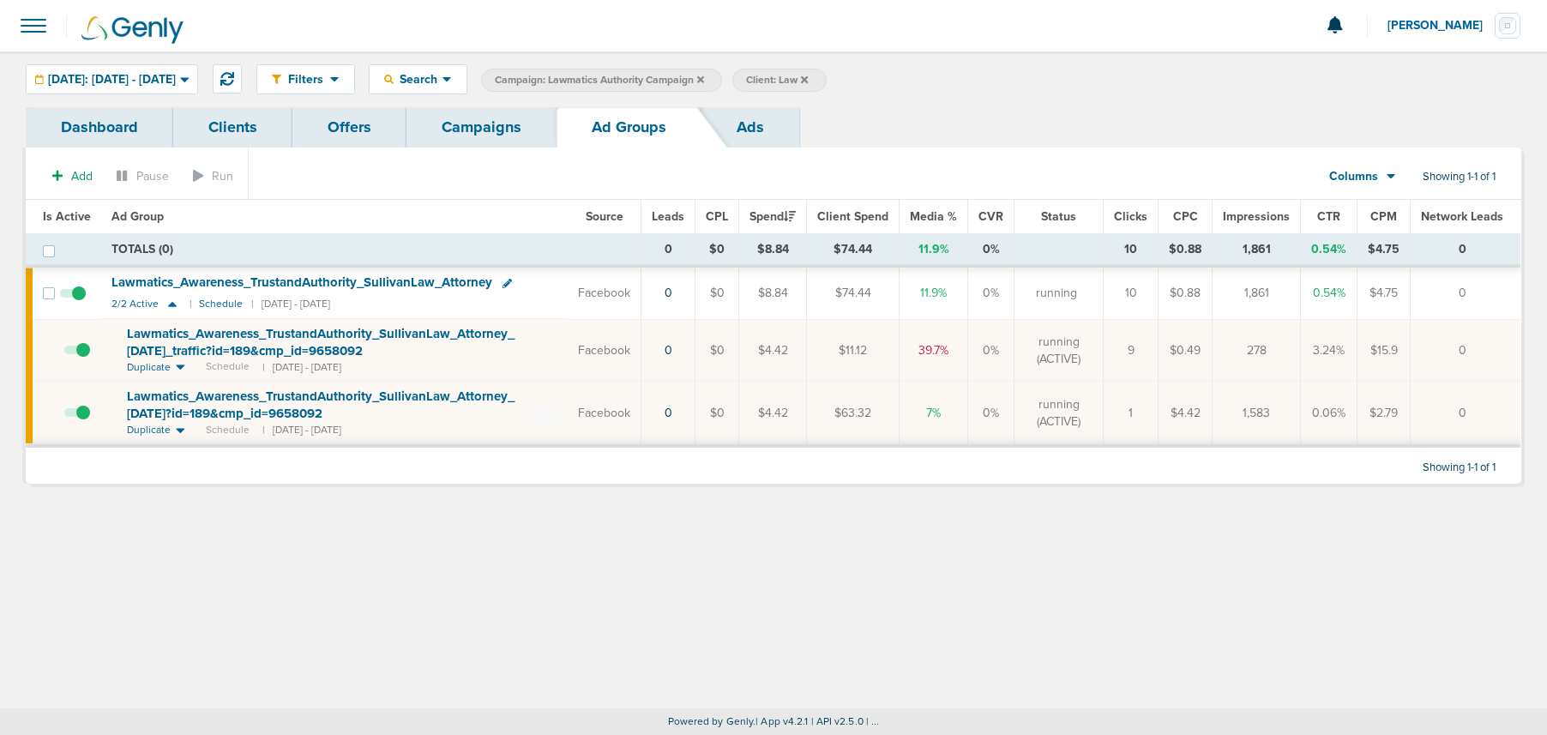
click at [470, 142] on link "Campaigns" at bounding box center [482, 127] width 150 height 40
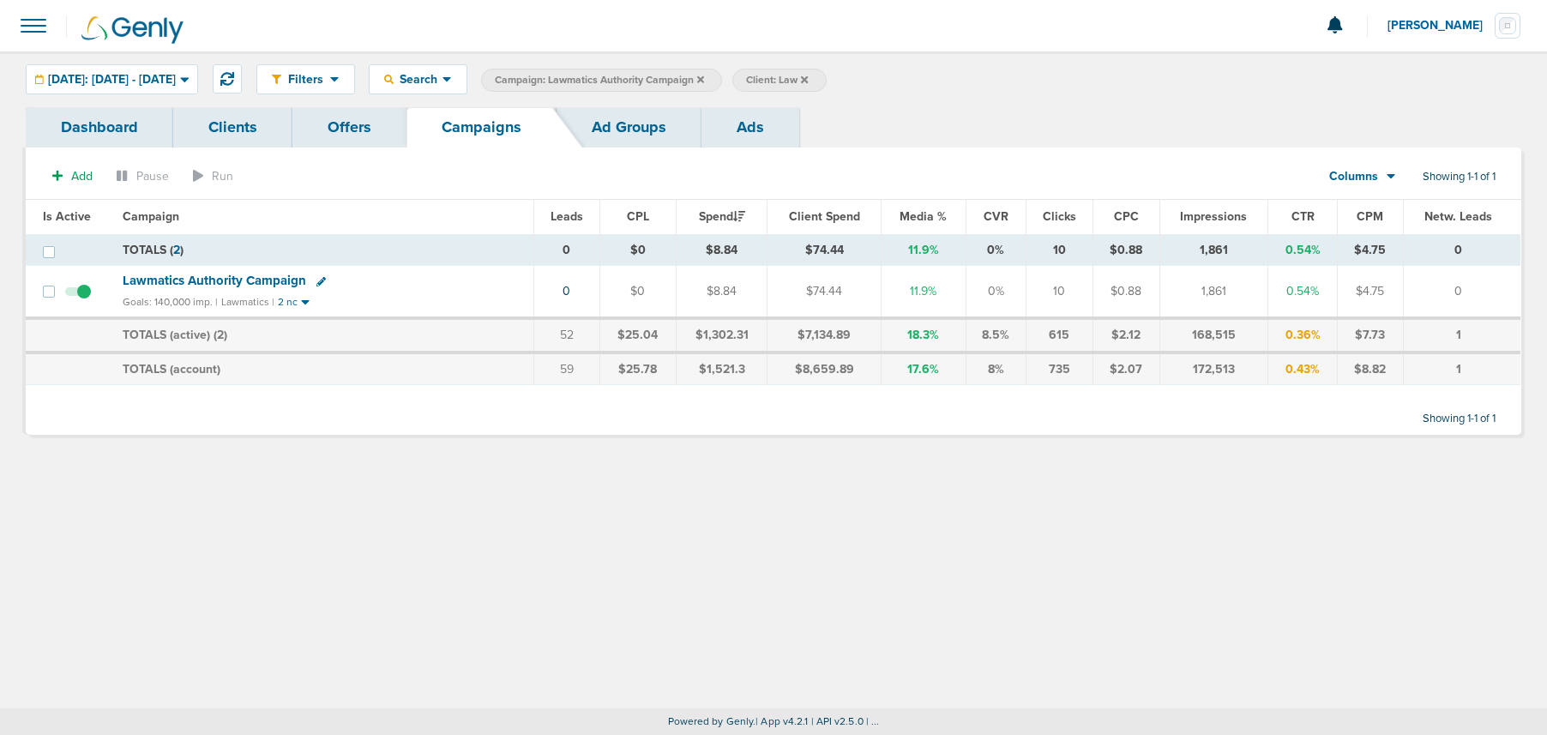
click at [704, 78] on icon at bounding box center [700, 80] width 7 height 10
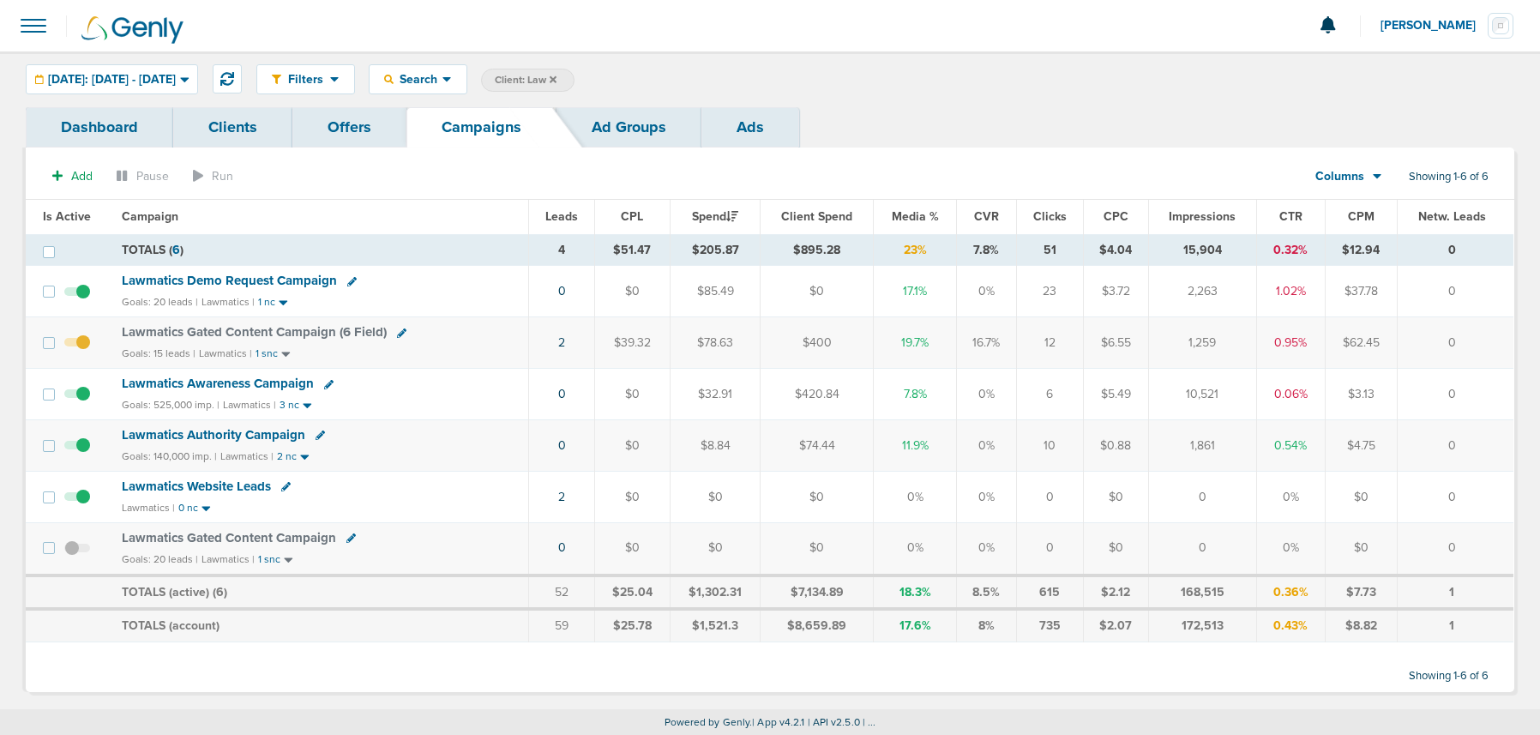
click at [191, 281] on span "Lawmatics Demo Request Campaign" at bounding box center [229, 280] width 215 height 15
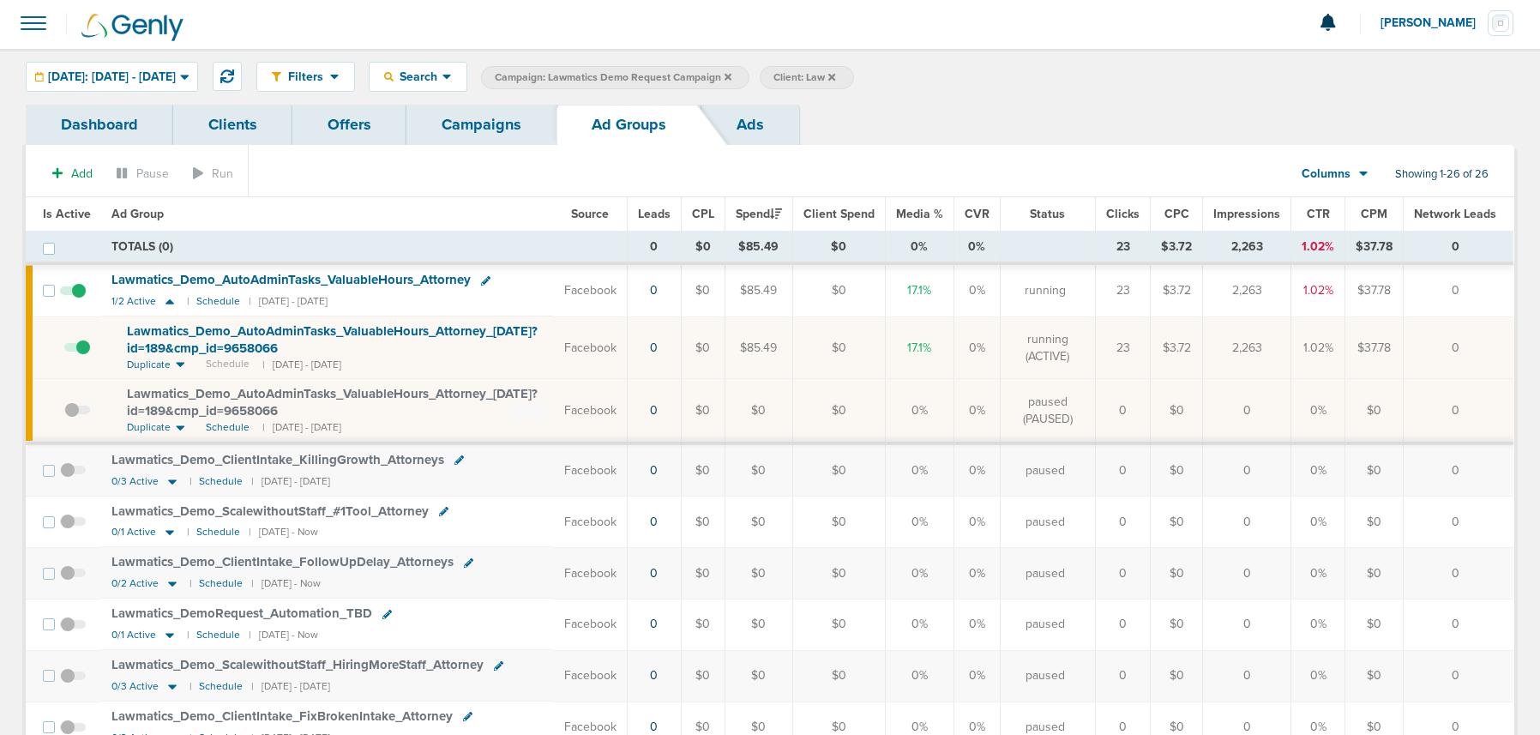
scroll to position [4, 0]
click at [485, 123] on link "Campaigns" at bounding box center [482, 123] width 150 height 40
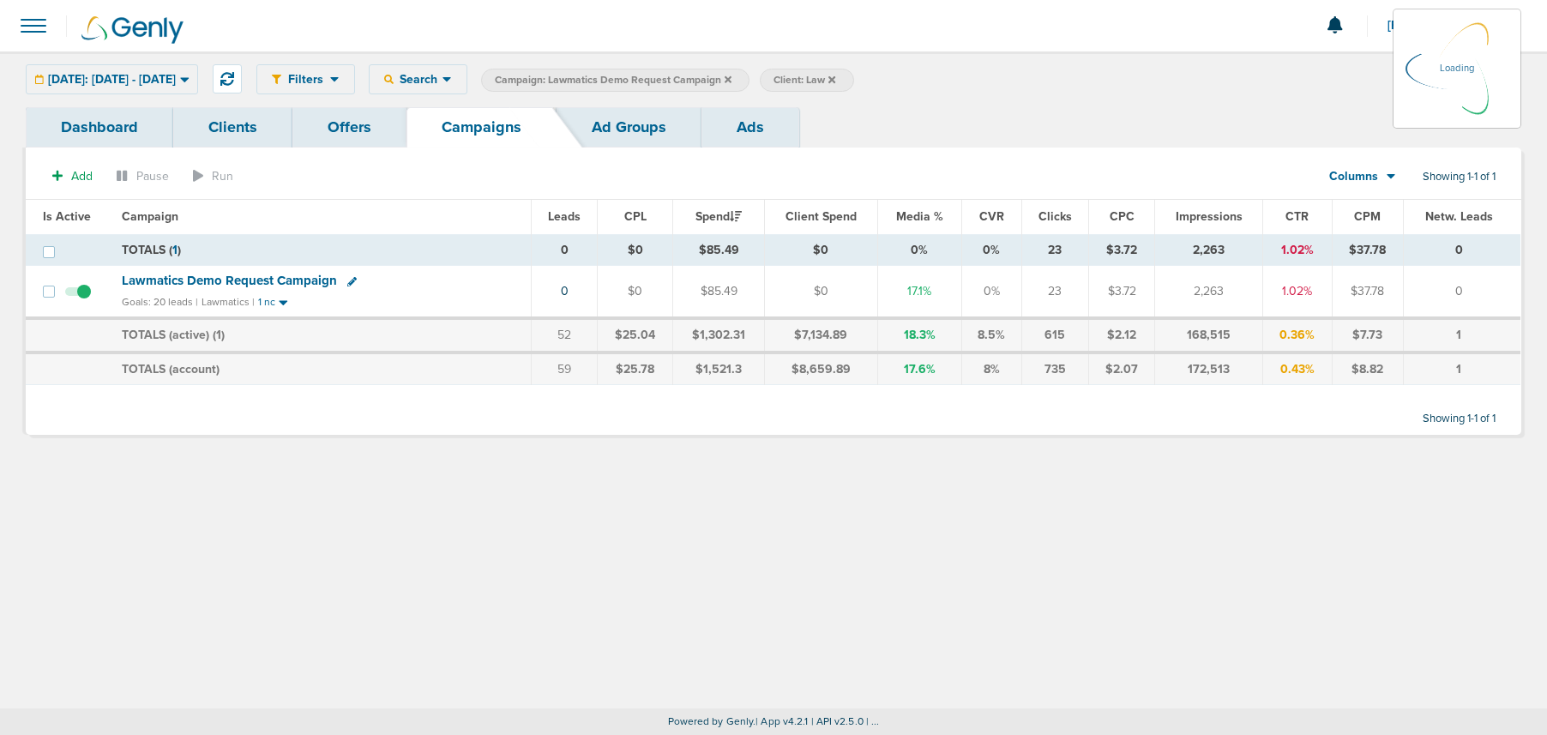
click at [732, 79] on icon at bounding box center [728, 80] width 7 height 10
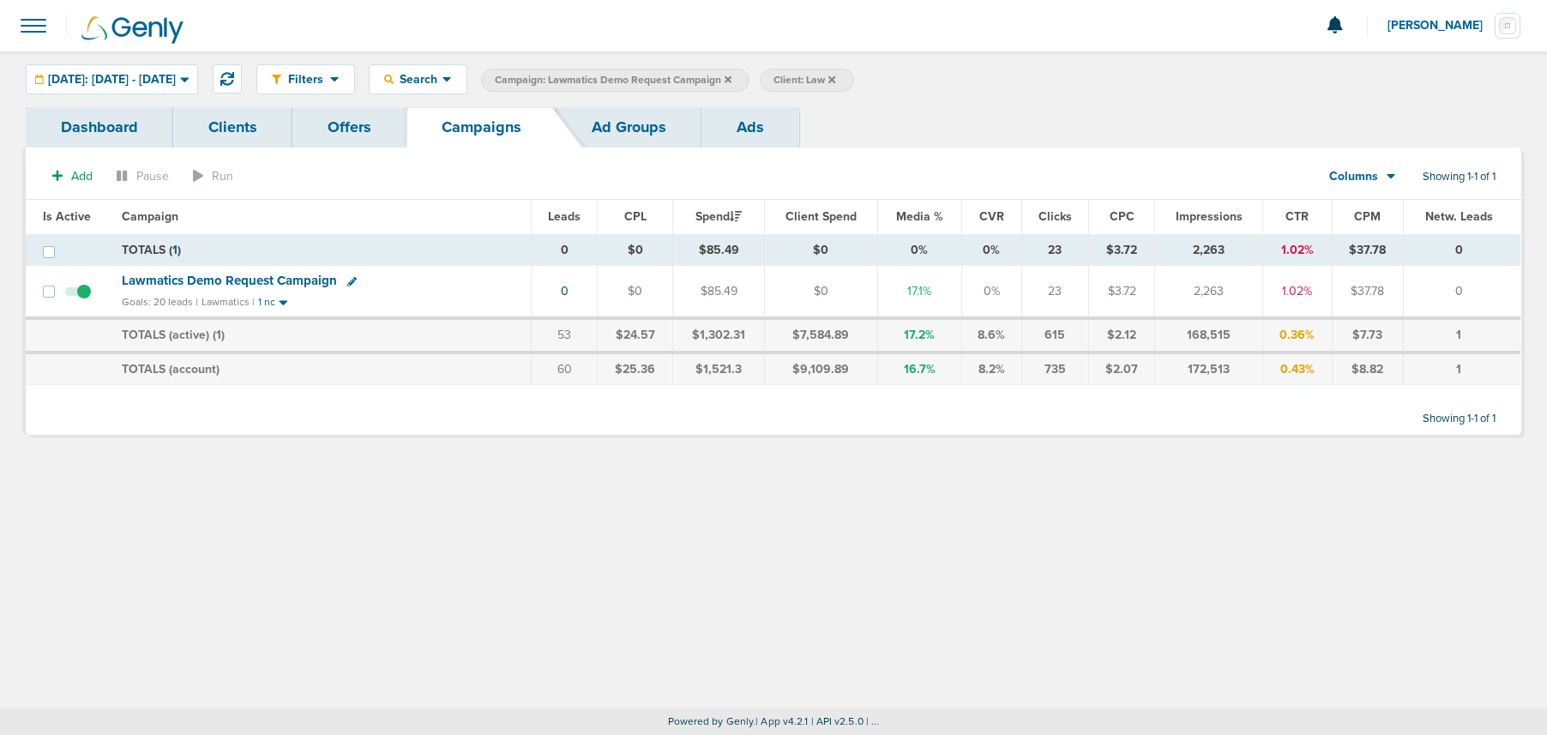
click at [732, 79] on icon at bounding box center [728, 80] width 7 height 10
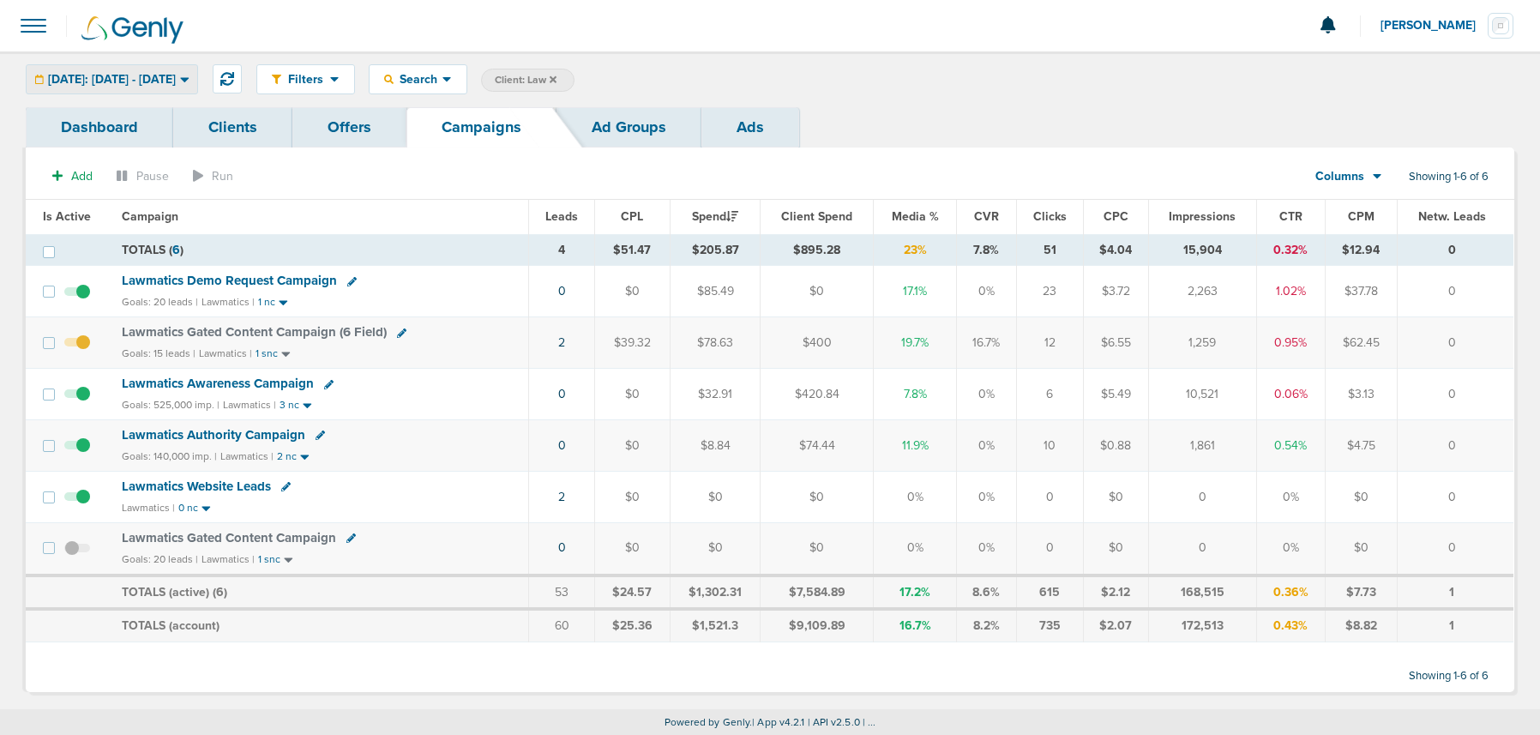
click at [154, 69] on div "[DATE]: [DATE] - [DATE]" at bounding box center [112, 79] width 171 height 28
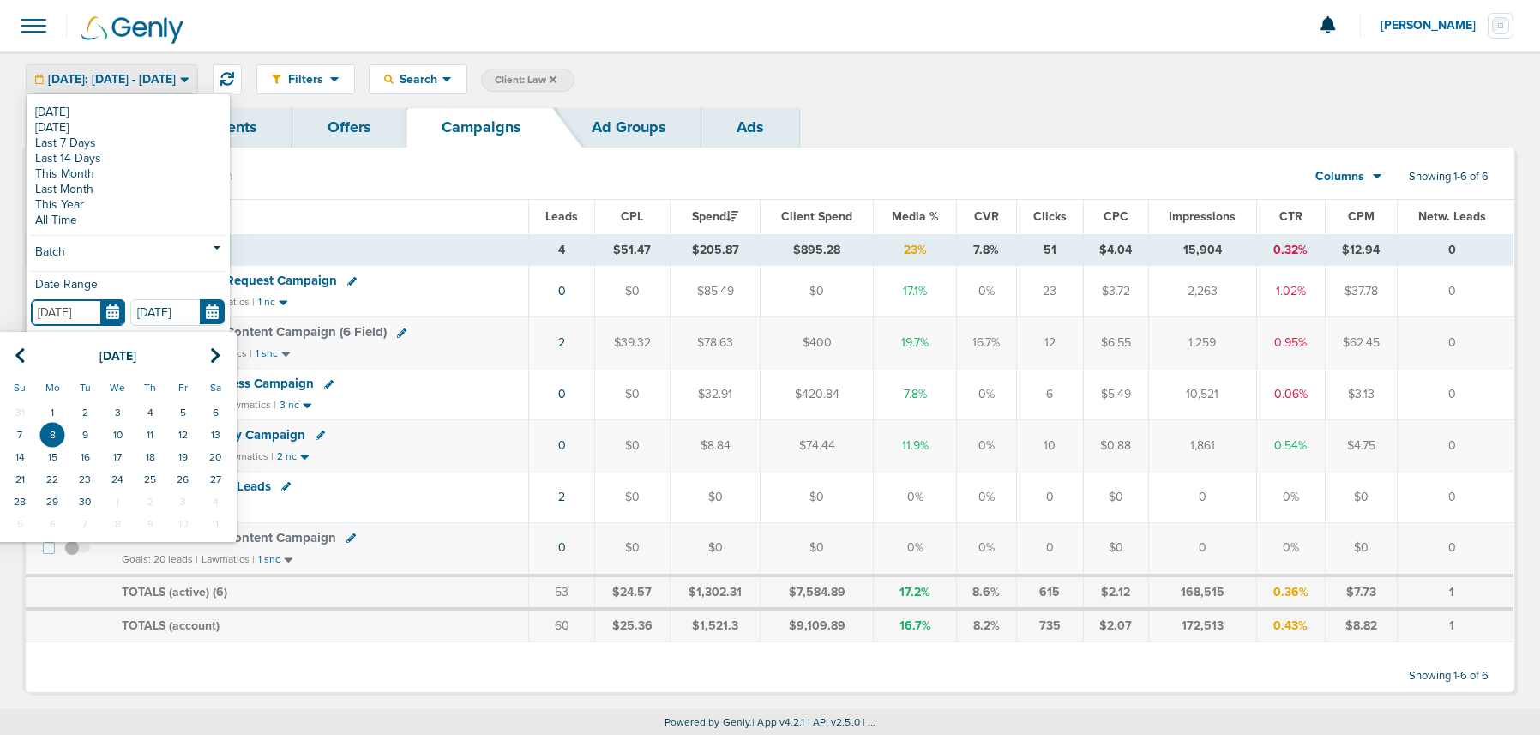
click at [112, 316] on input "[DATE]" at bounding box center [78, 312] width 94 height 27
click at [5, 354] on th at bounding box center [19, 356] width 33 height 35
click at [114, 501] on td "27" at bounding box center [117, 502] width 33 height 22
type input "08.27.2025"
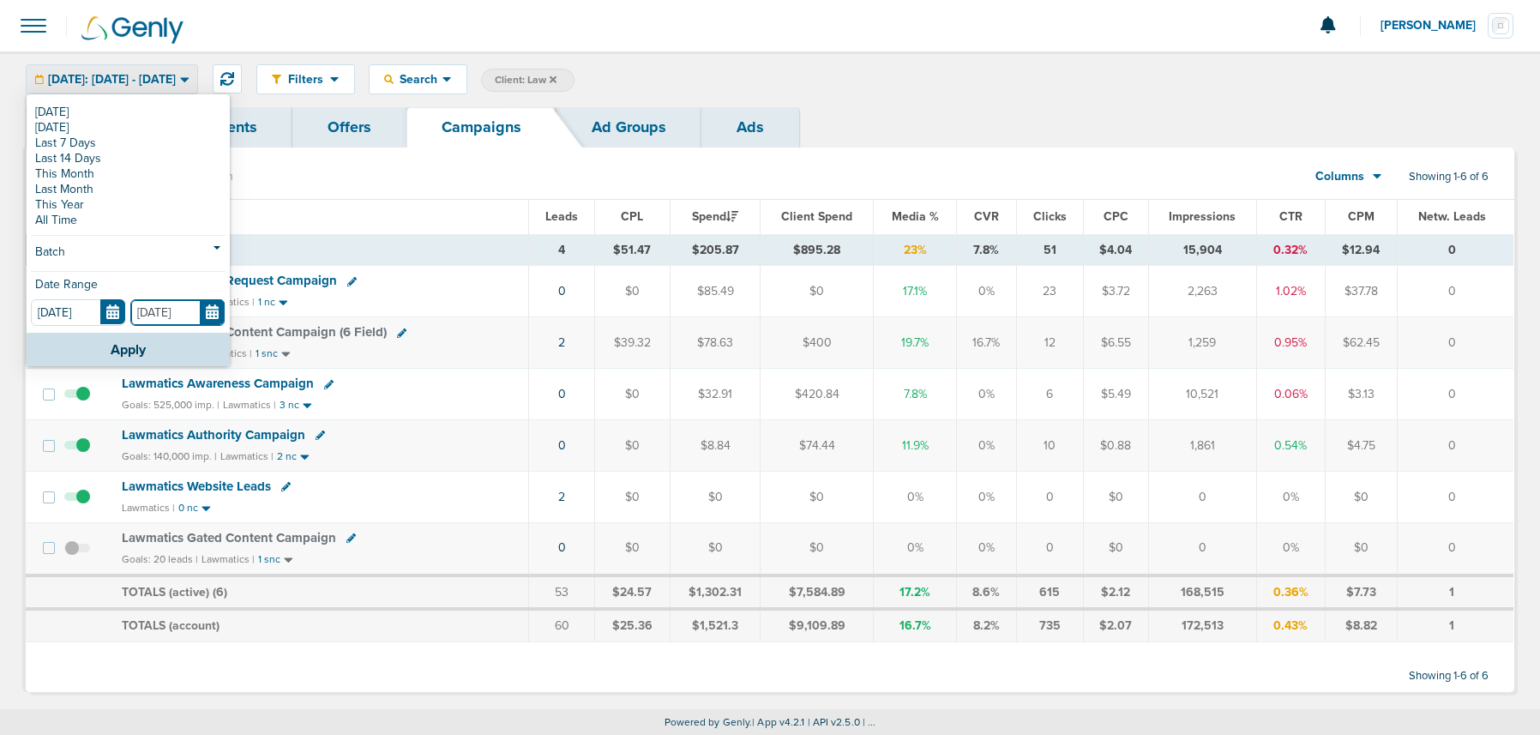
click at [215, 318] on input "[DATE]" at bounding box center [177, 312] width 94 height 27
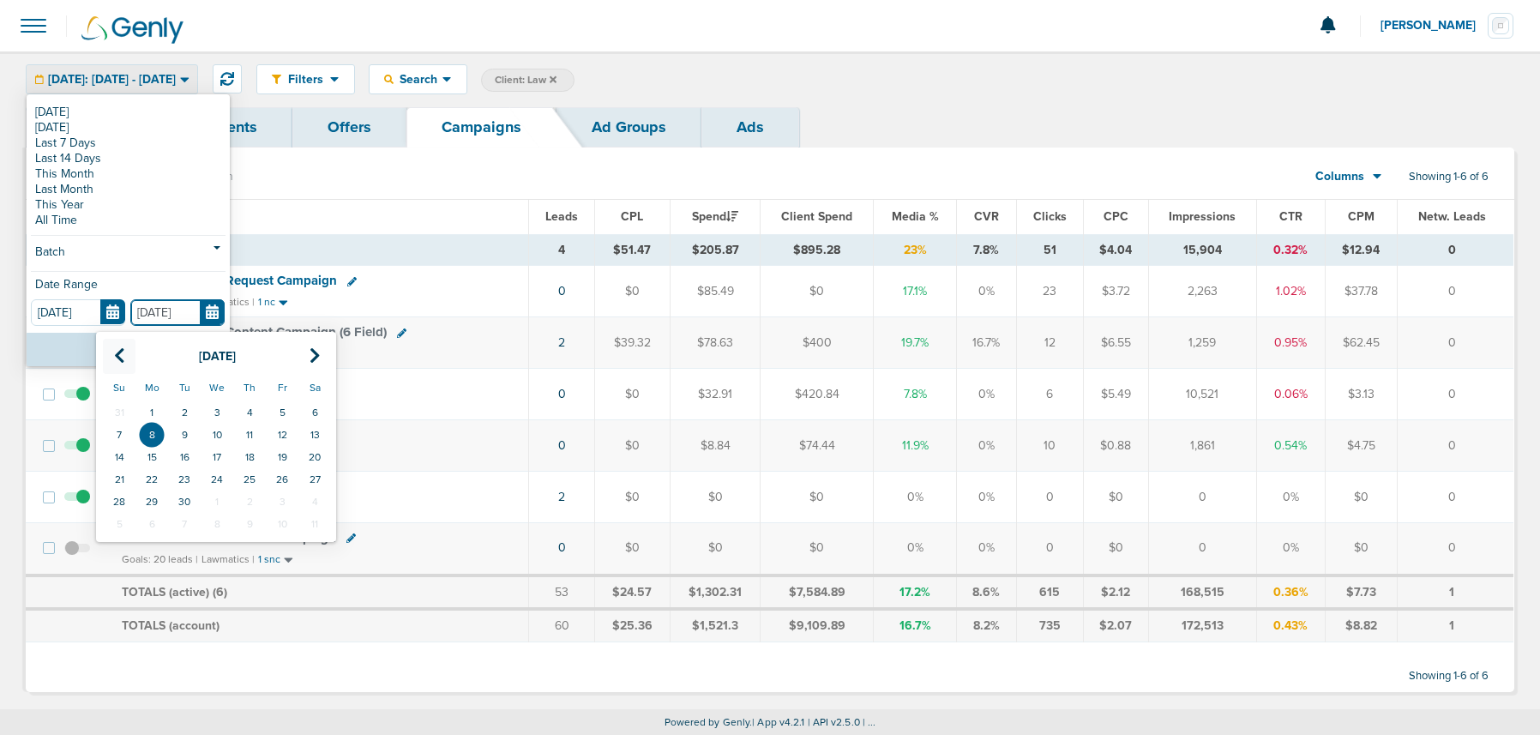
click at [123, 352] on icon at bounding box center [119, 355] width 11 height 17
click at [220, 498] on td "27" at bounding box center [217, 502] width 33 height 22
type input "08.27.2025"
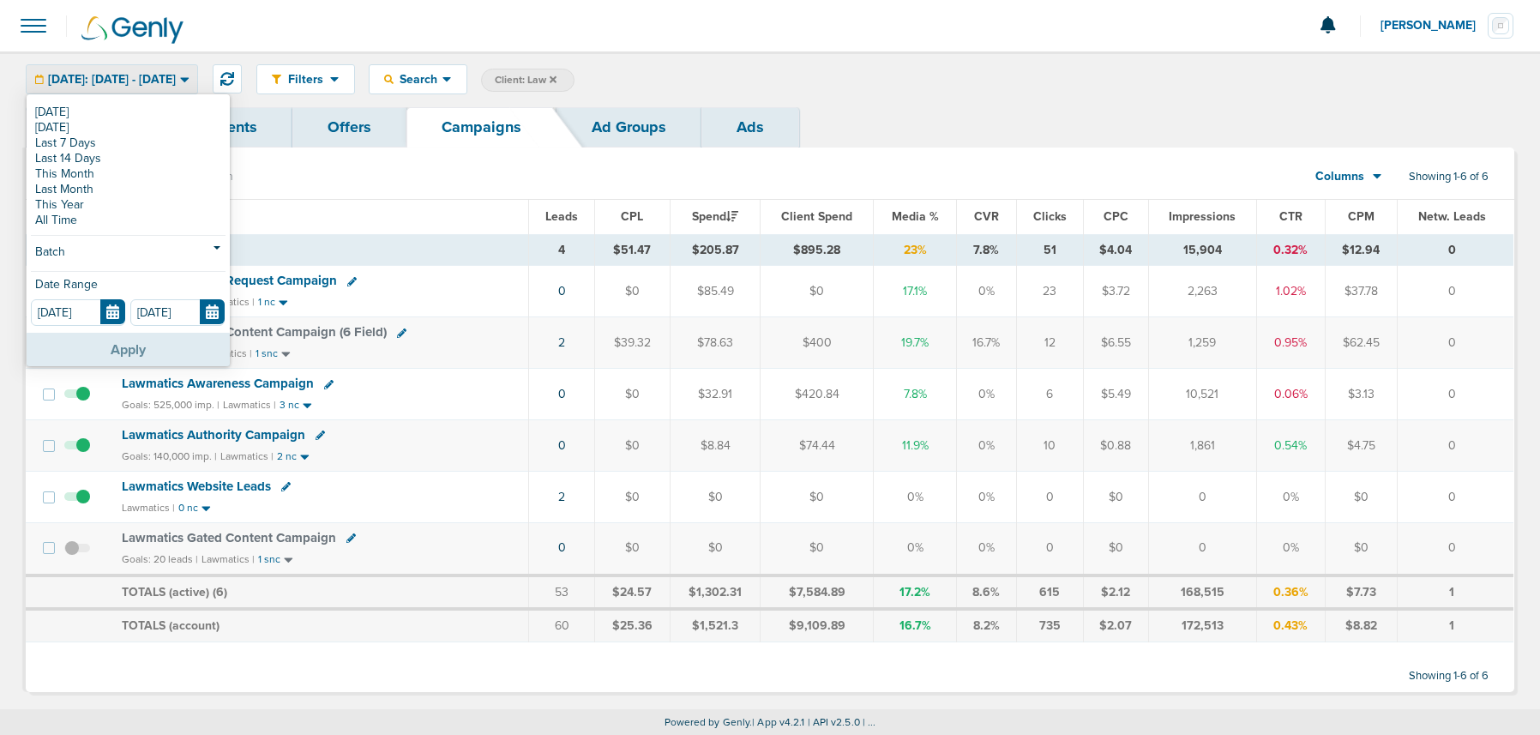
click at [159, 346] on button "Apply" at bounding box center [128, 349] width 203 height 33
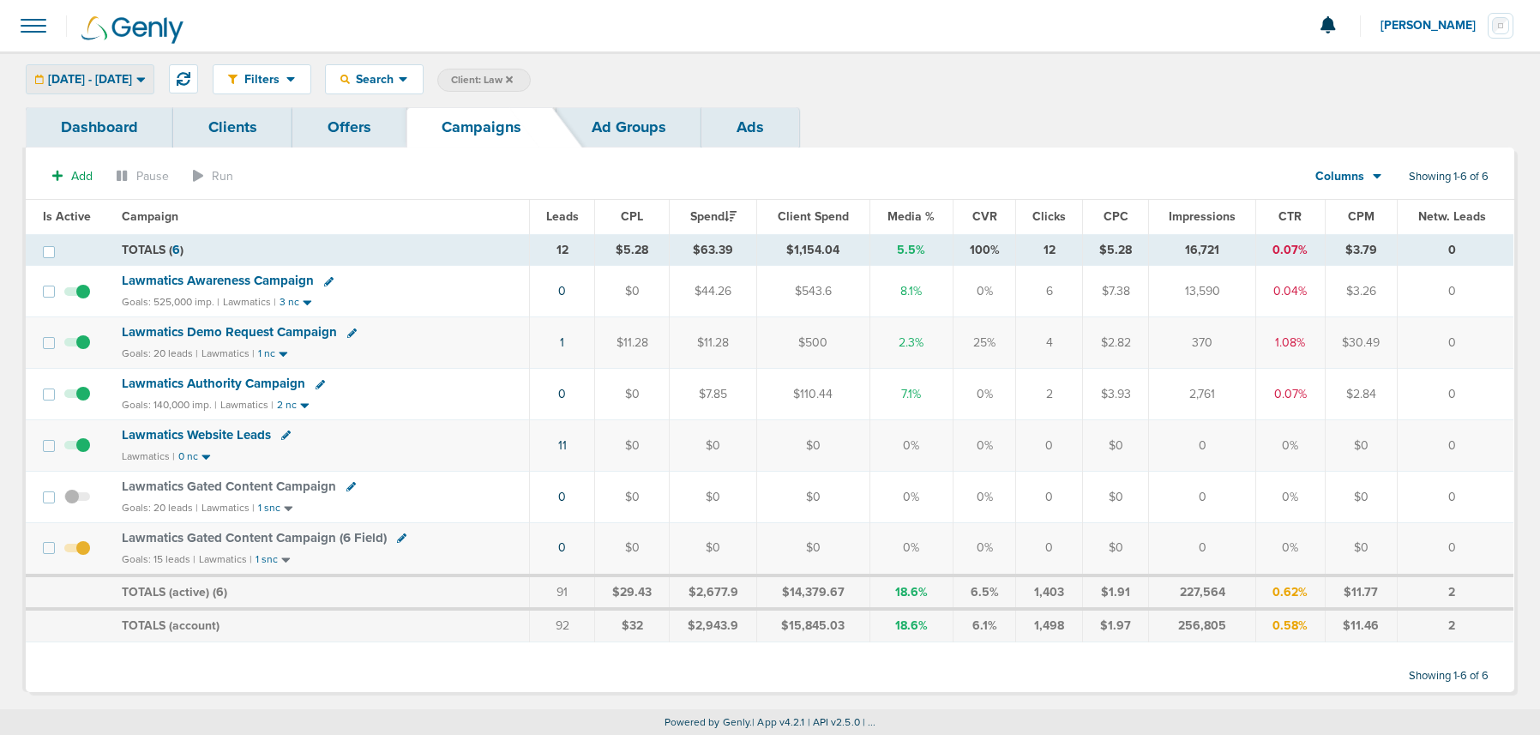
click at [130, 74] on span "08.27.2025 - 08.27.2025" at bounding box center [90, 80] width 84 height 12
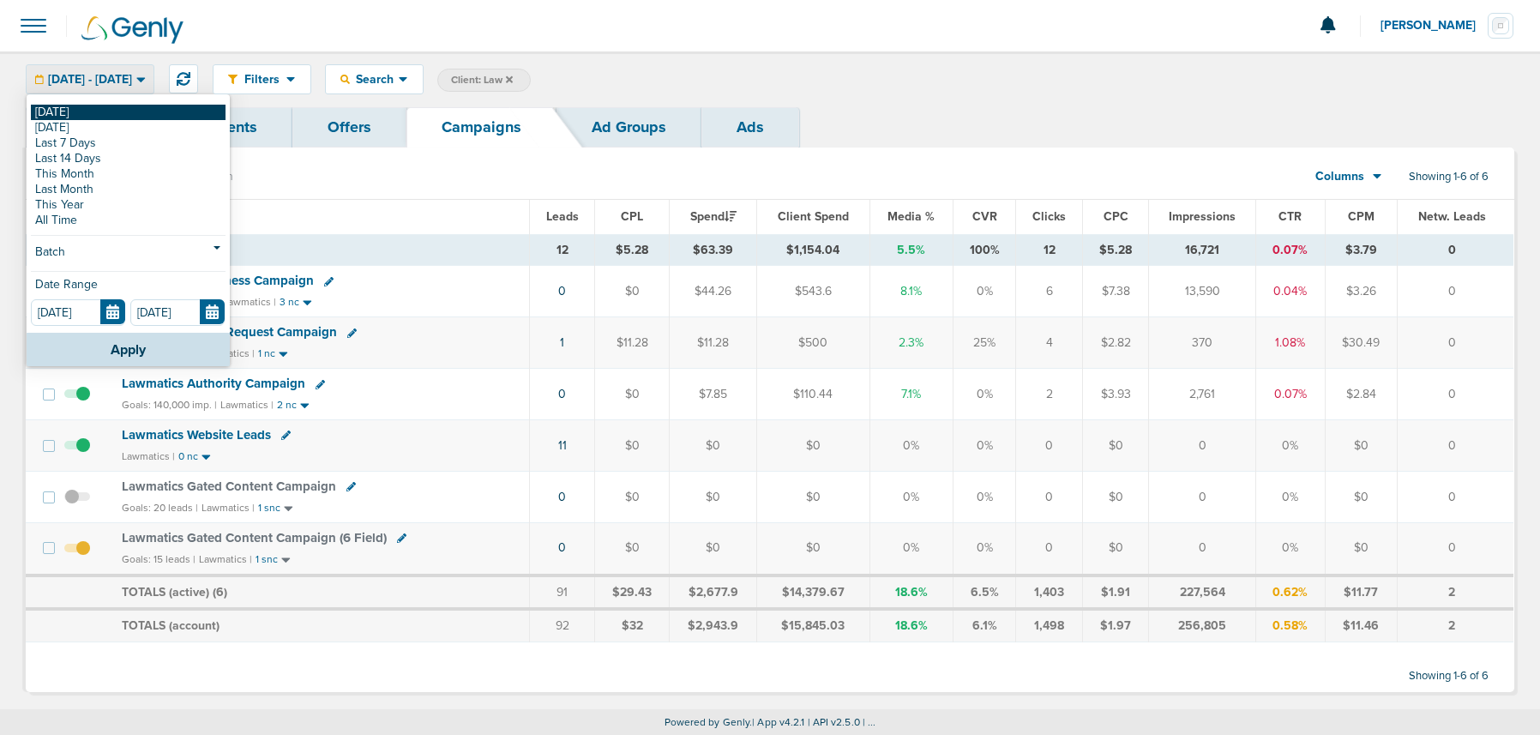
click at [89, 106] on link "[DATE]" at bounding box center [128, 112] width 195 height 15
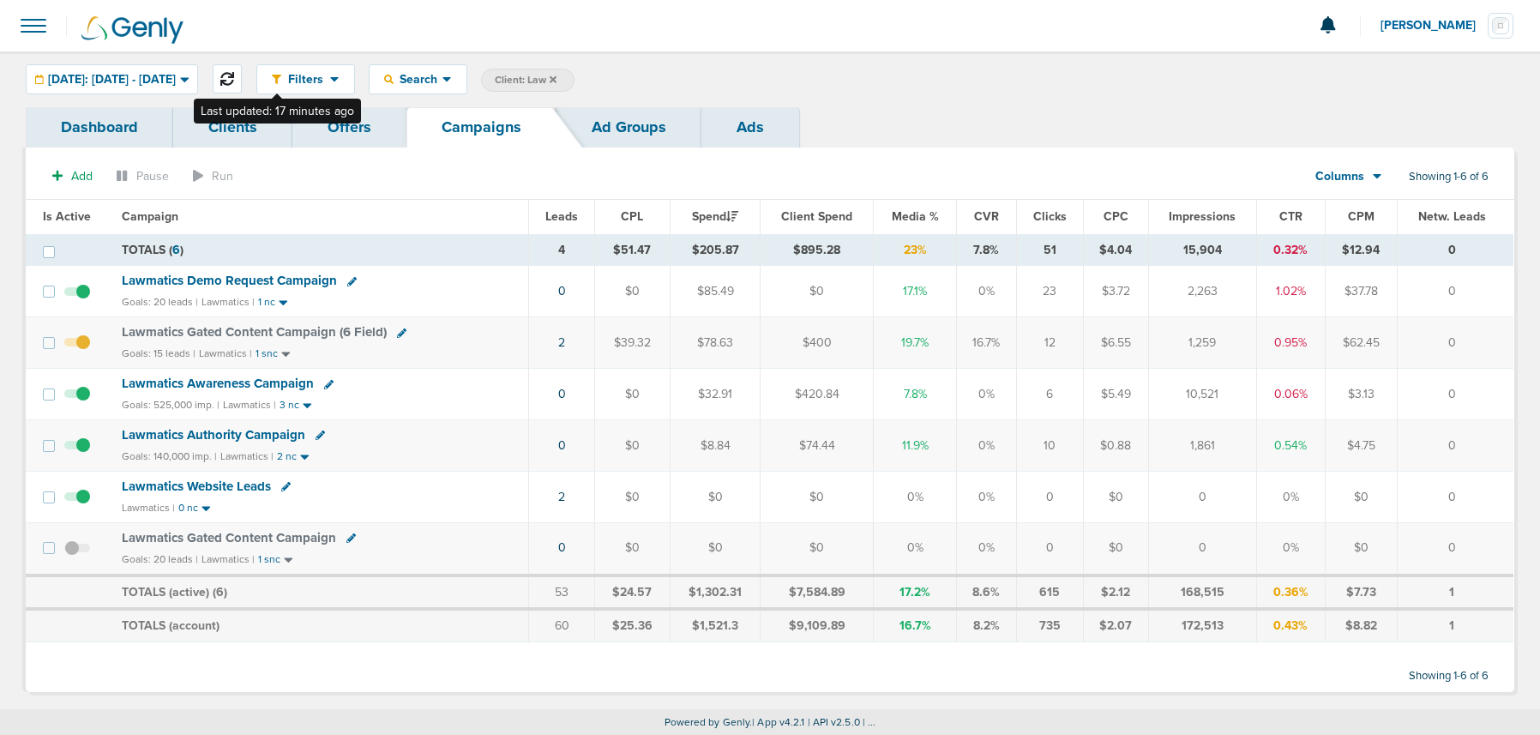
click at [242, 80] on button at bounding box center [227, 78] width 29 height 29
click at [397, 334] on icon at bounding box center [401, 332] width 9 height 9
select select
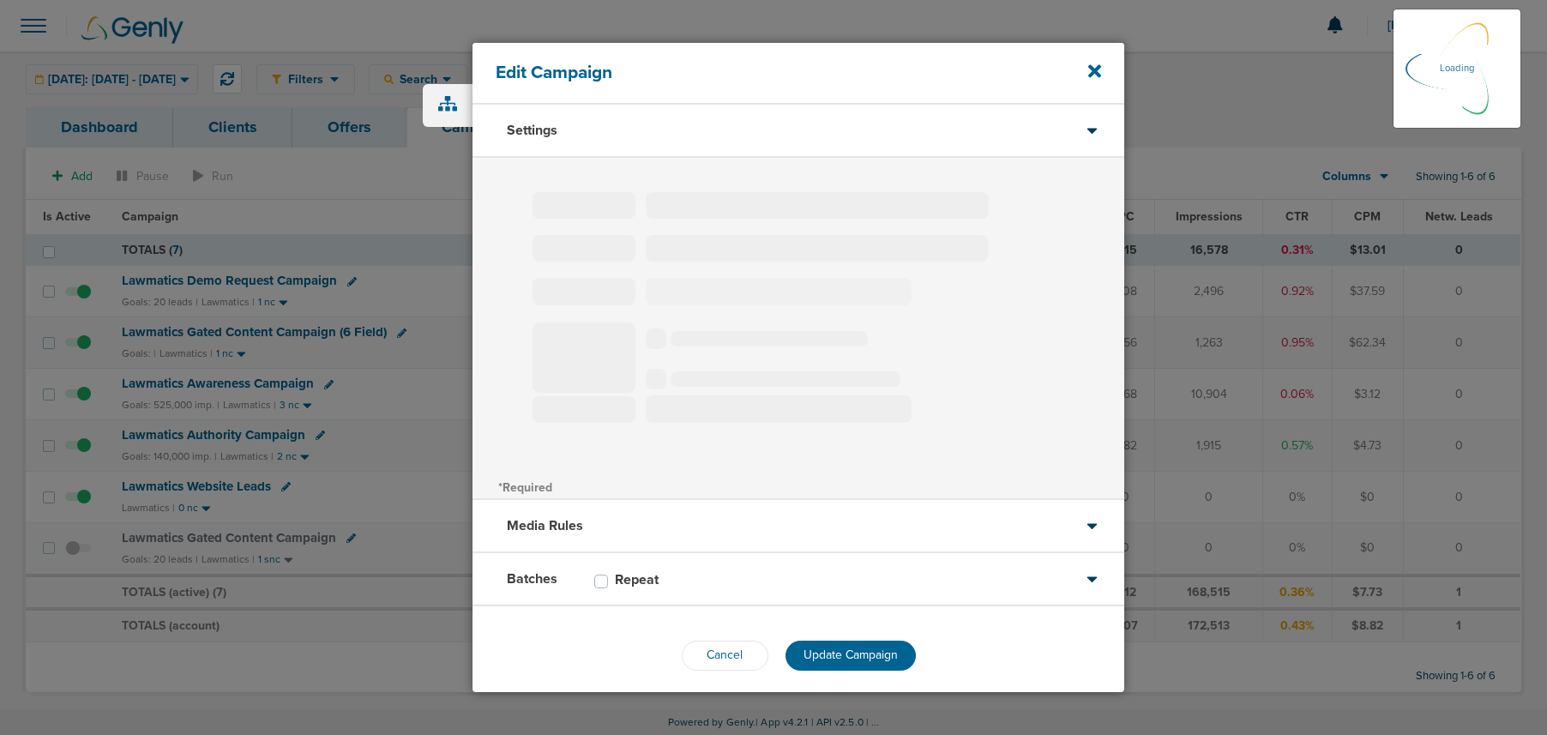
type input "Lawmatics Gated Content Campaign (6 Field)"
select select "Leads"
radio input "true"
select select "readOnly"
select select "1"
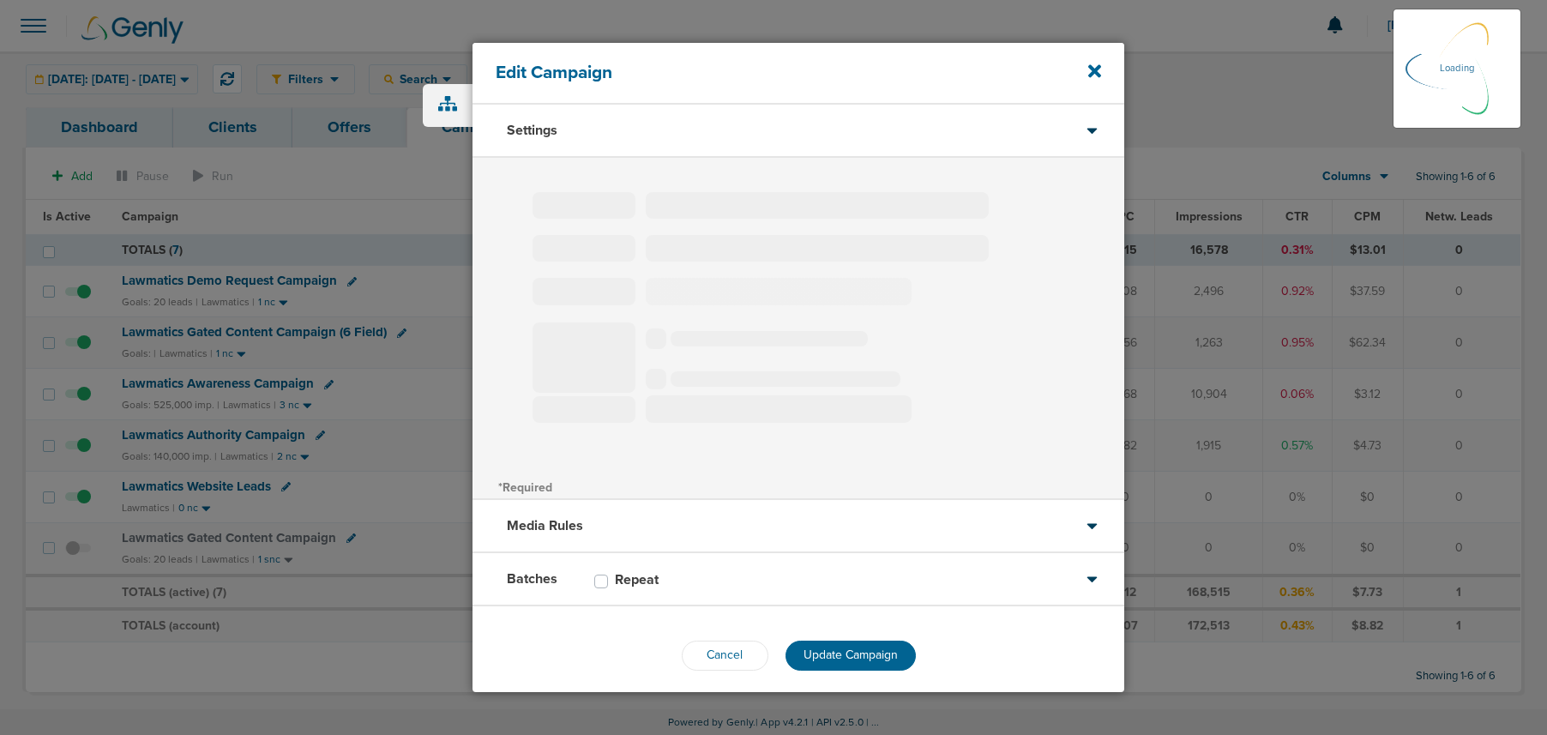
select select "3"
select select "4"
select select "6"
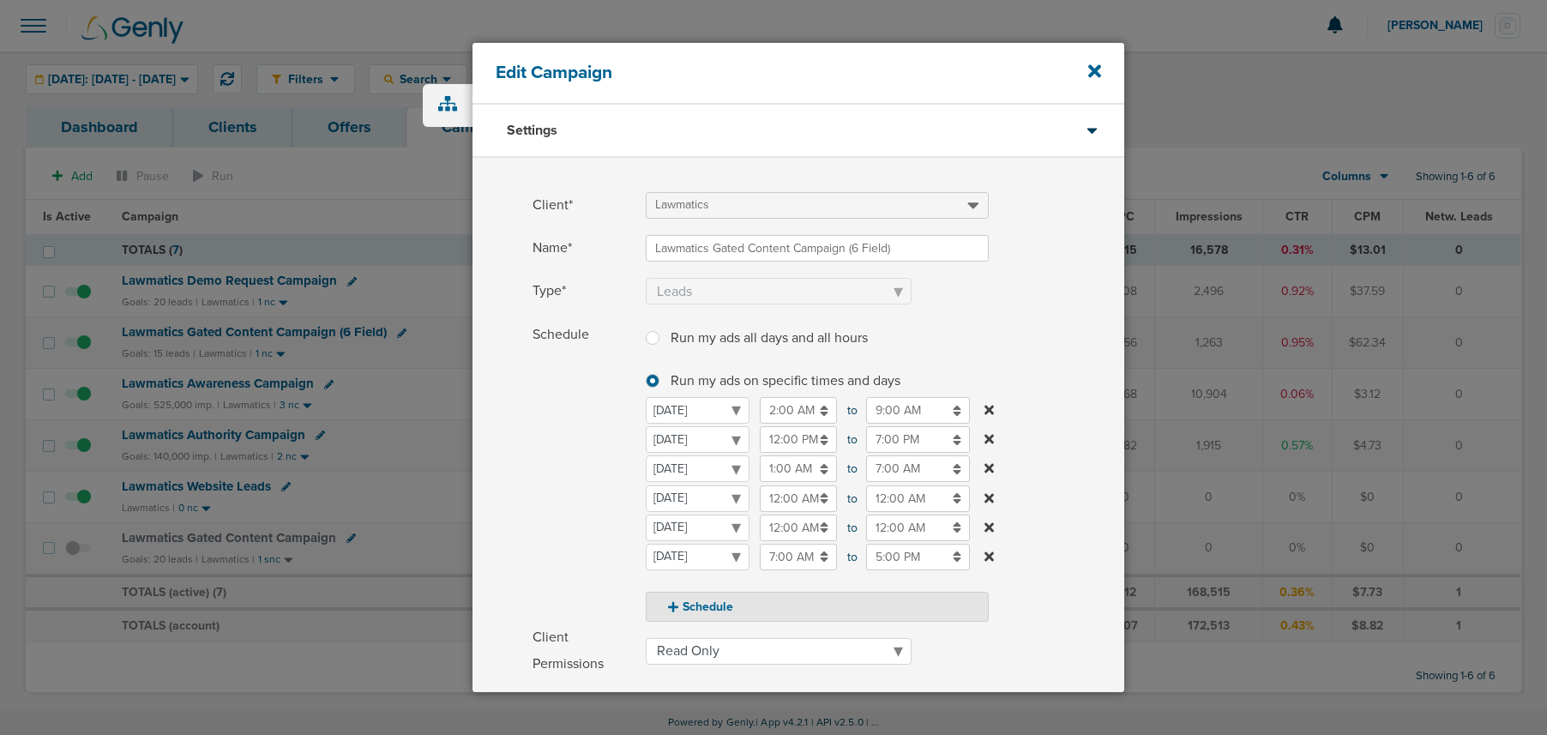
click at [991, 443] on icon at bounding box center [989, 439] width 9 height 14
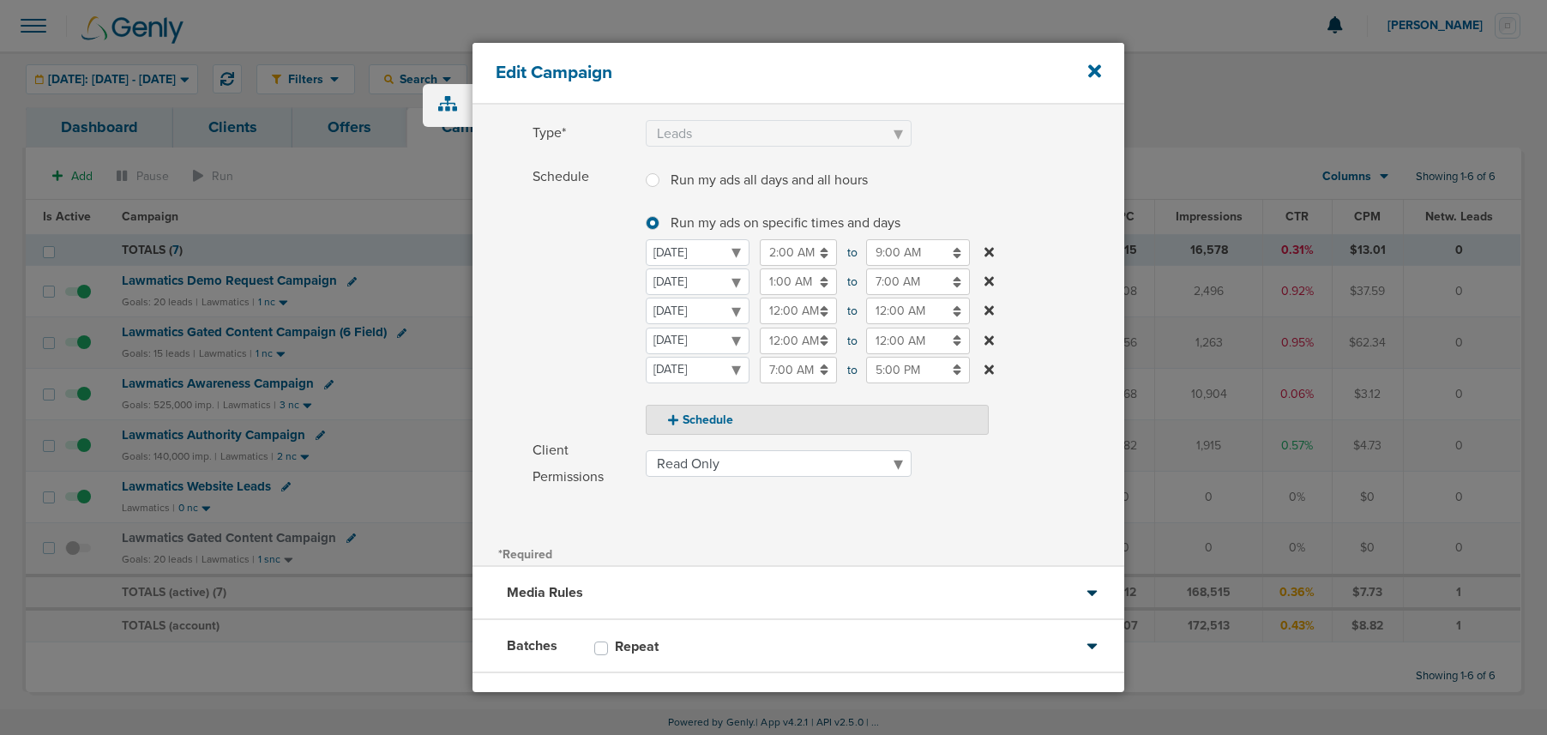
scroll to position [238, 0]
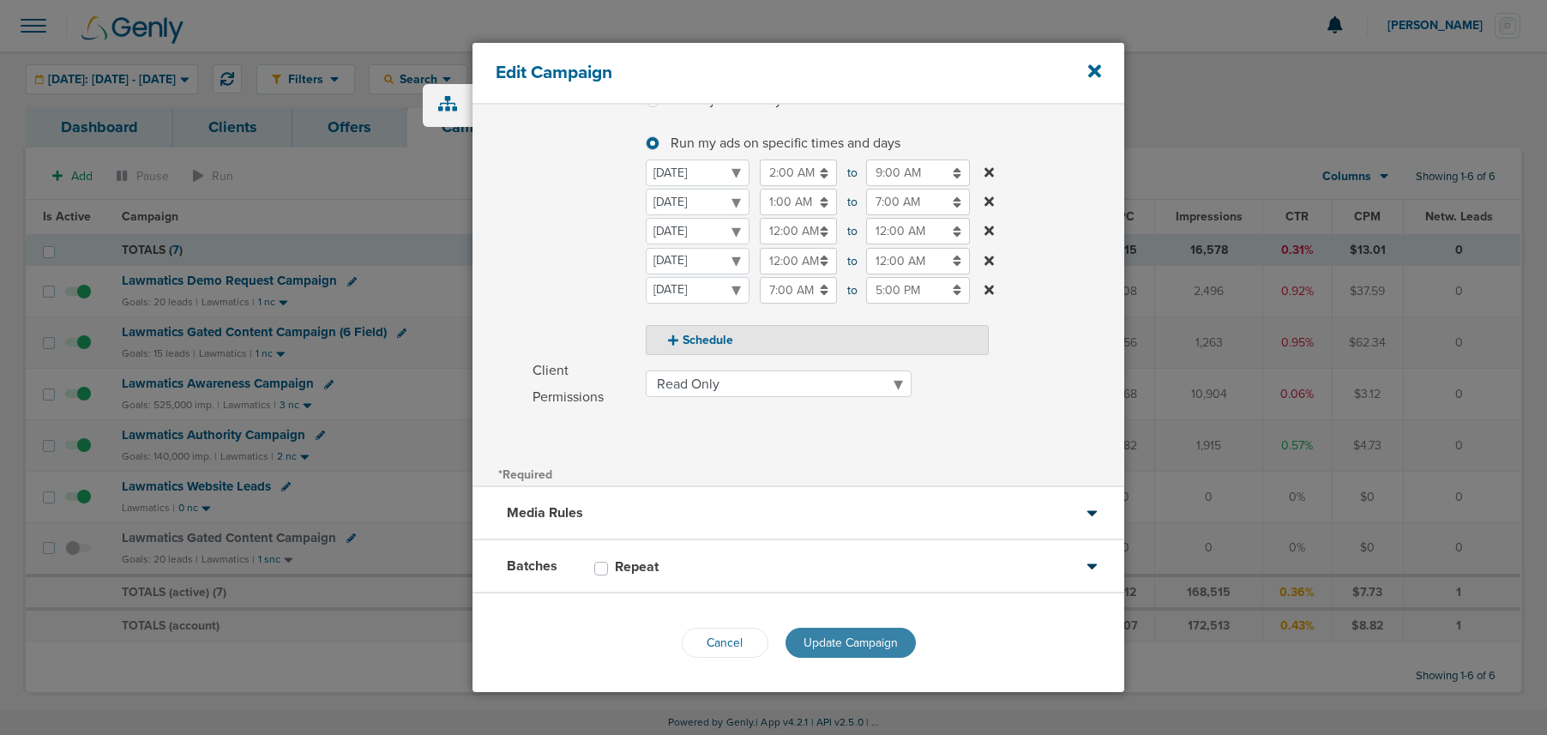
click at [852, 643] on span "Update Campaign" at bounding box center [851, 643] width 94 height 15
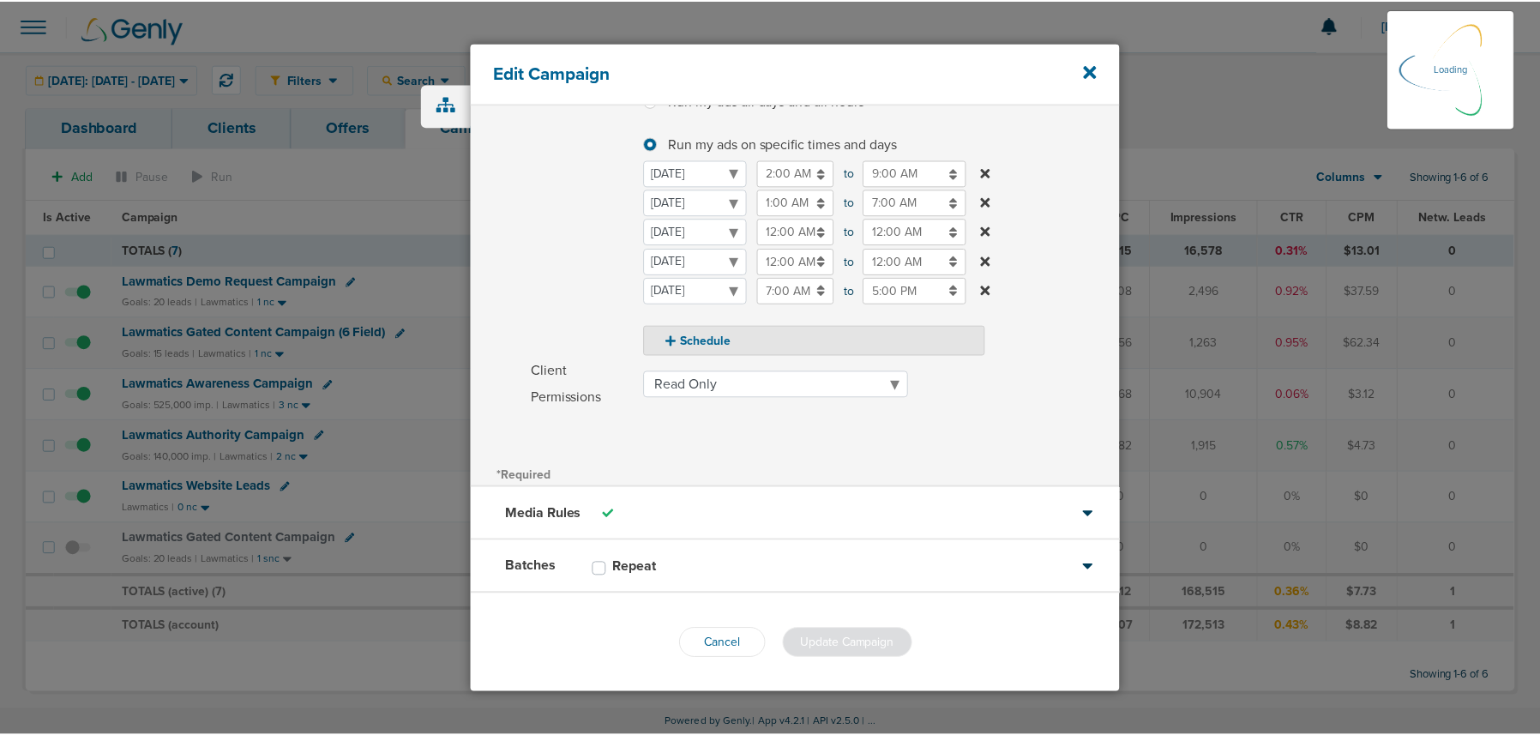
scroll to position [184, 0]
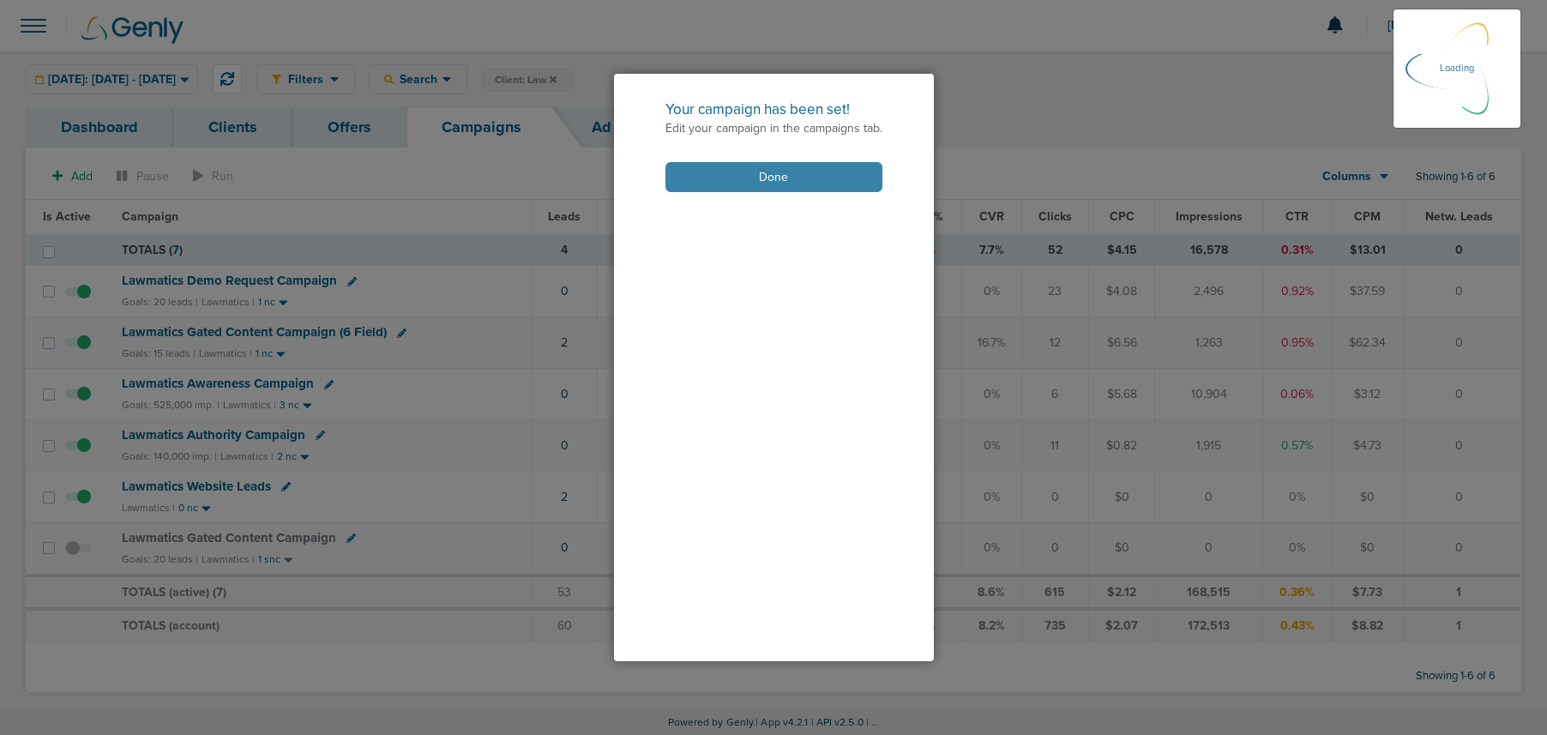
drag, startPoint x: 740, startPoint y: 178, endPoint x: 727, endPoint y: 188, distance: 16.0
click at [740, 178] on button "Done" at bounding box center [774, 177] width 217 height 30
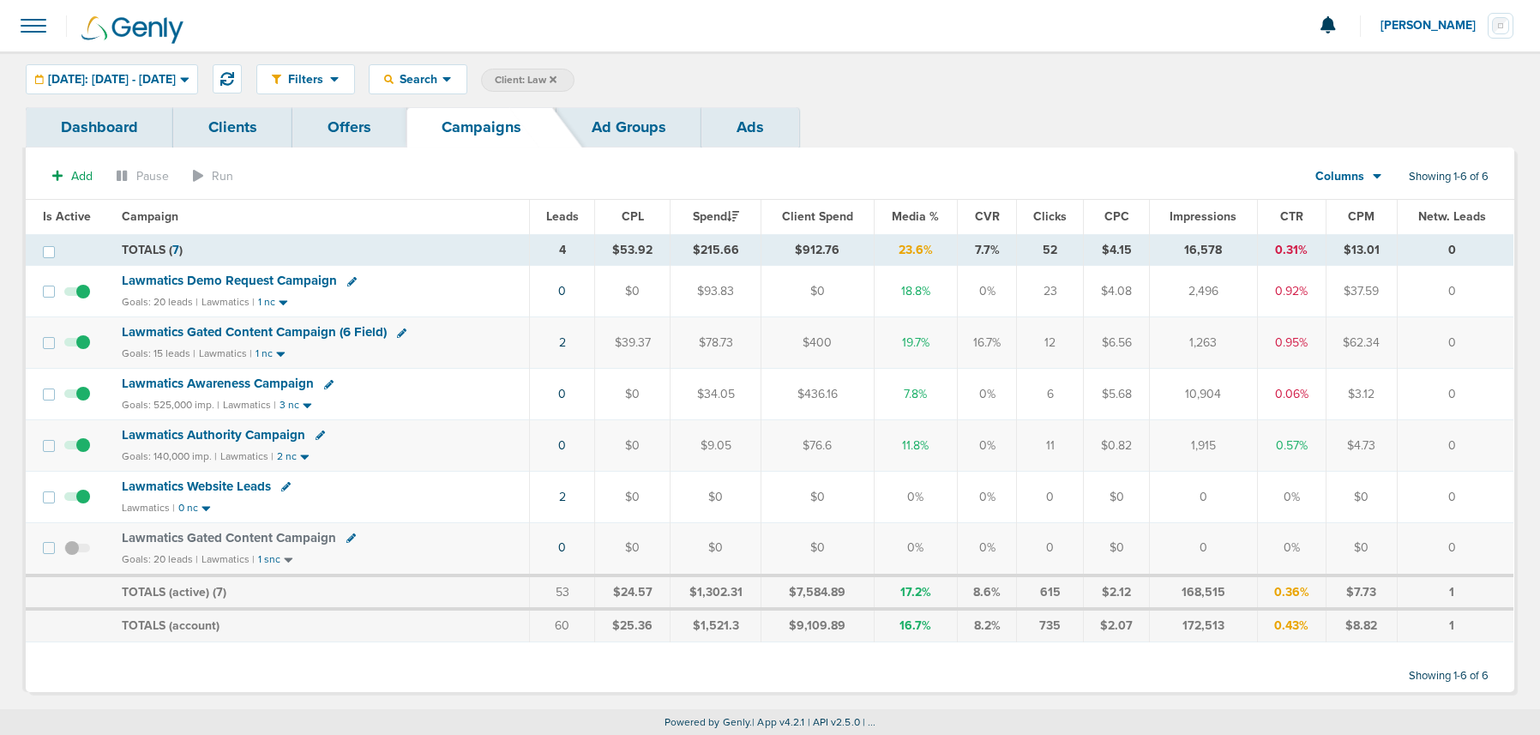
scroll to position [1, 0]
click at [296, 276] on span "Lawmatics Demo Request Campaign" at bounding box center [229, 279] width 215 height 15
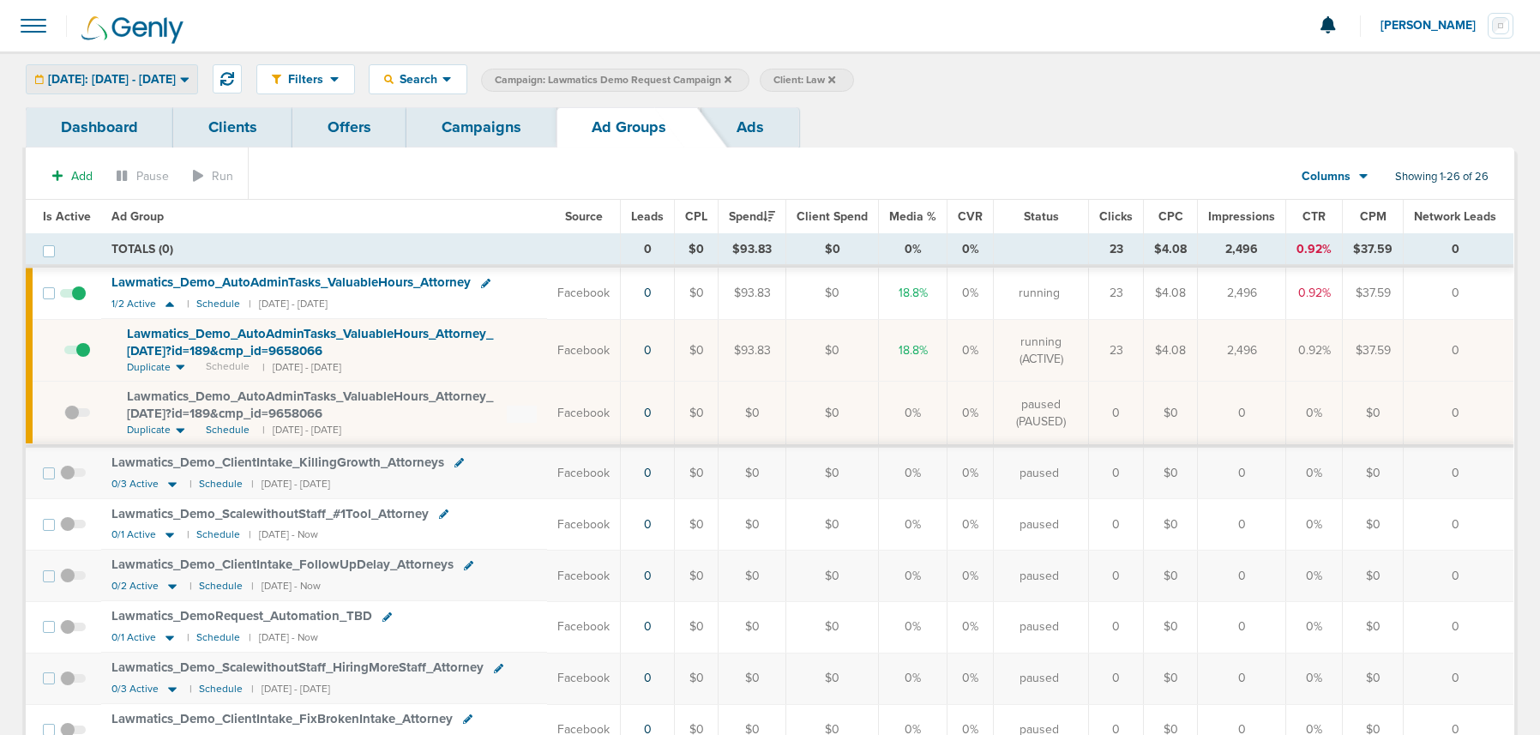
click at [176, 74] on span "[DATE]: [DATE] - [DATE]" at bounding box center [112, 80] width 128 height 12
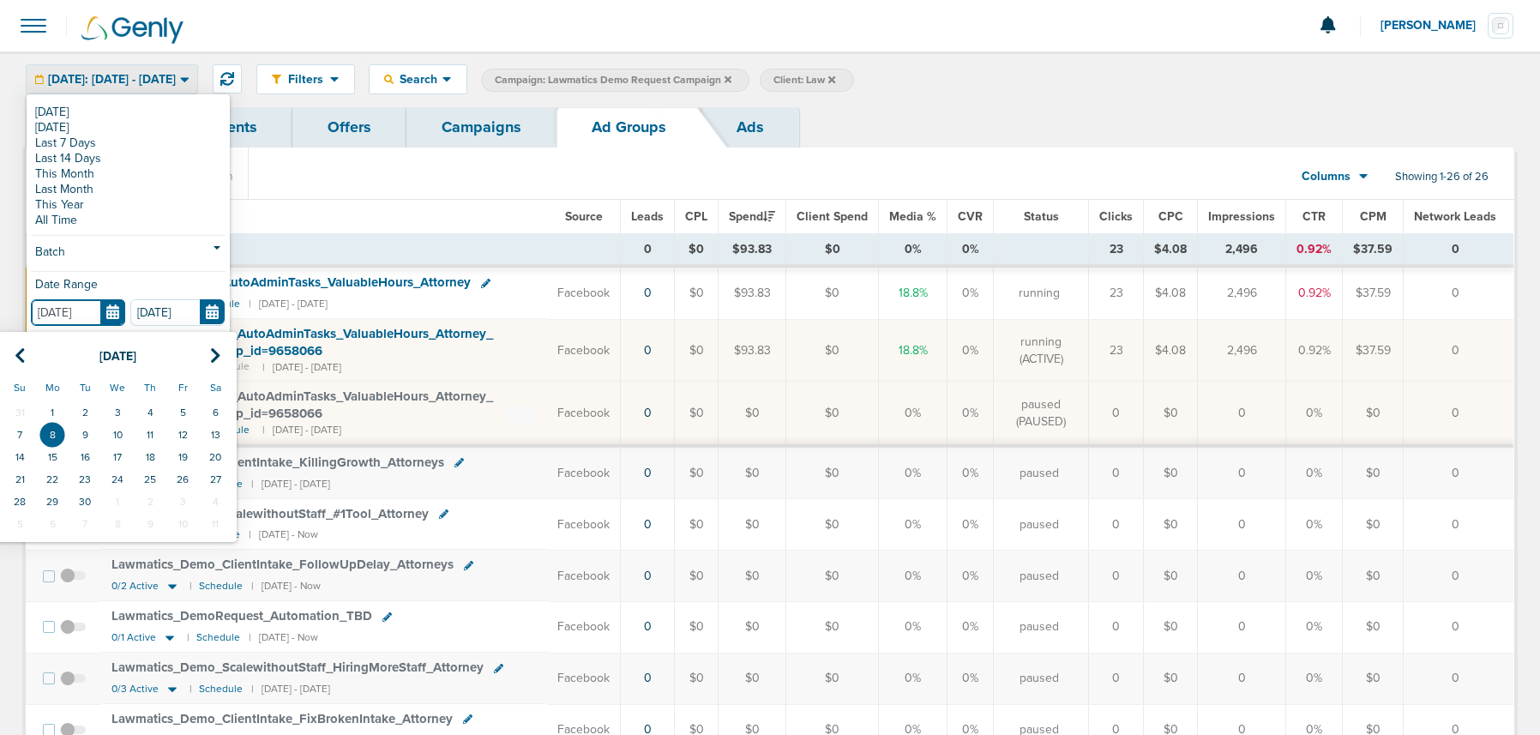
click at [106, 310] on input "[DATE]" at bounding box center [78, 312] width 94 height 27
click at [9, 349] on th at bounding box center [19, 356] width 33 height 35
click at [54, 496] on td "25" at bounding box center [52, 502] width 33 height 22
type input "[DATE]"
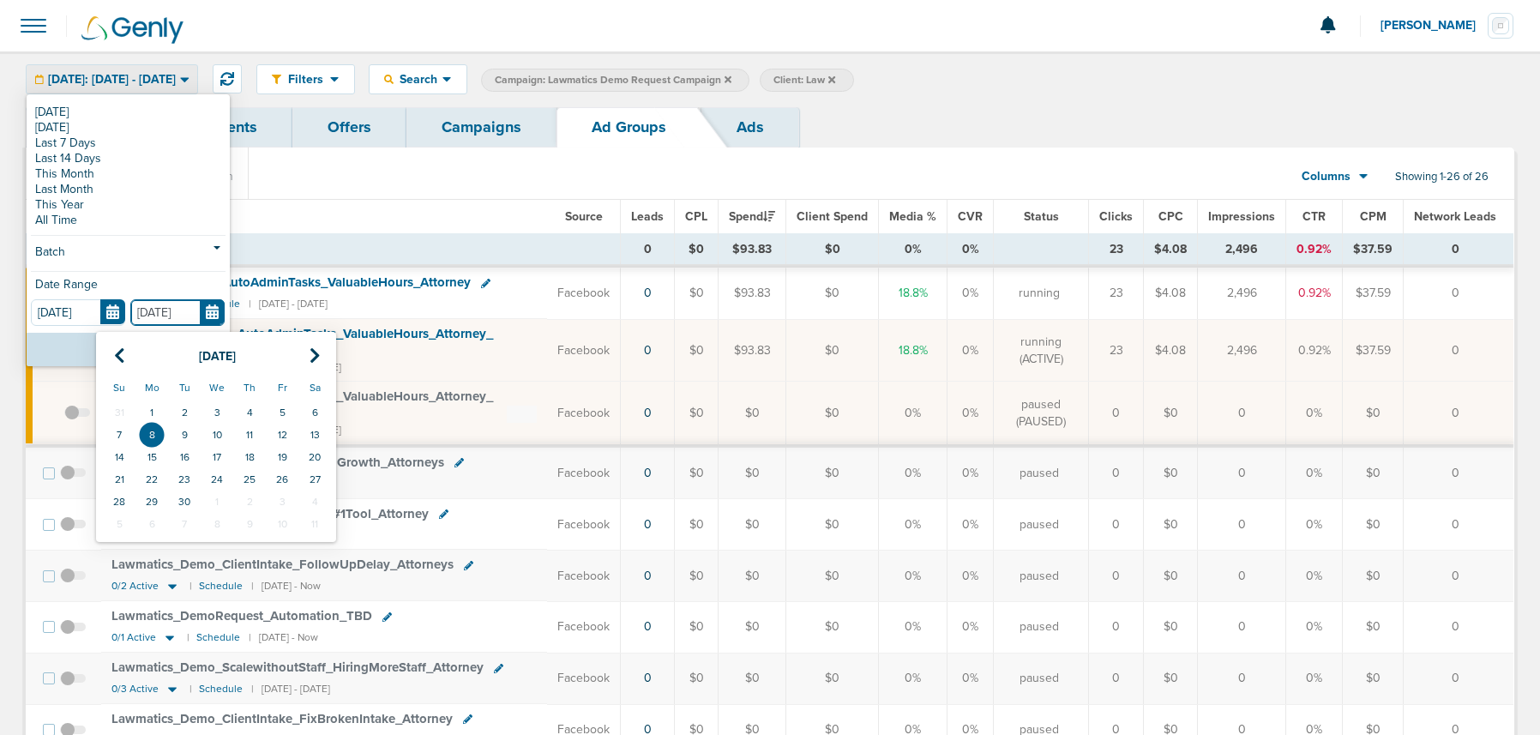
drag, startPoint x: 210, startPoint y: 310, endPoint x: 146, endPoint y: 334, distance: 68.7
click at [209, 310] on input "[DATE]" at bounding box center [177, 312] width 94 height 27
click at [119, 354] on icon at bounding box center [119, 355] width 11 height 17
click at [150, 498] on td "25" at bounding box center [152, 502] width 33 height 22
type input "[DATE]"
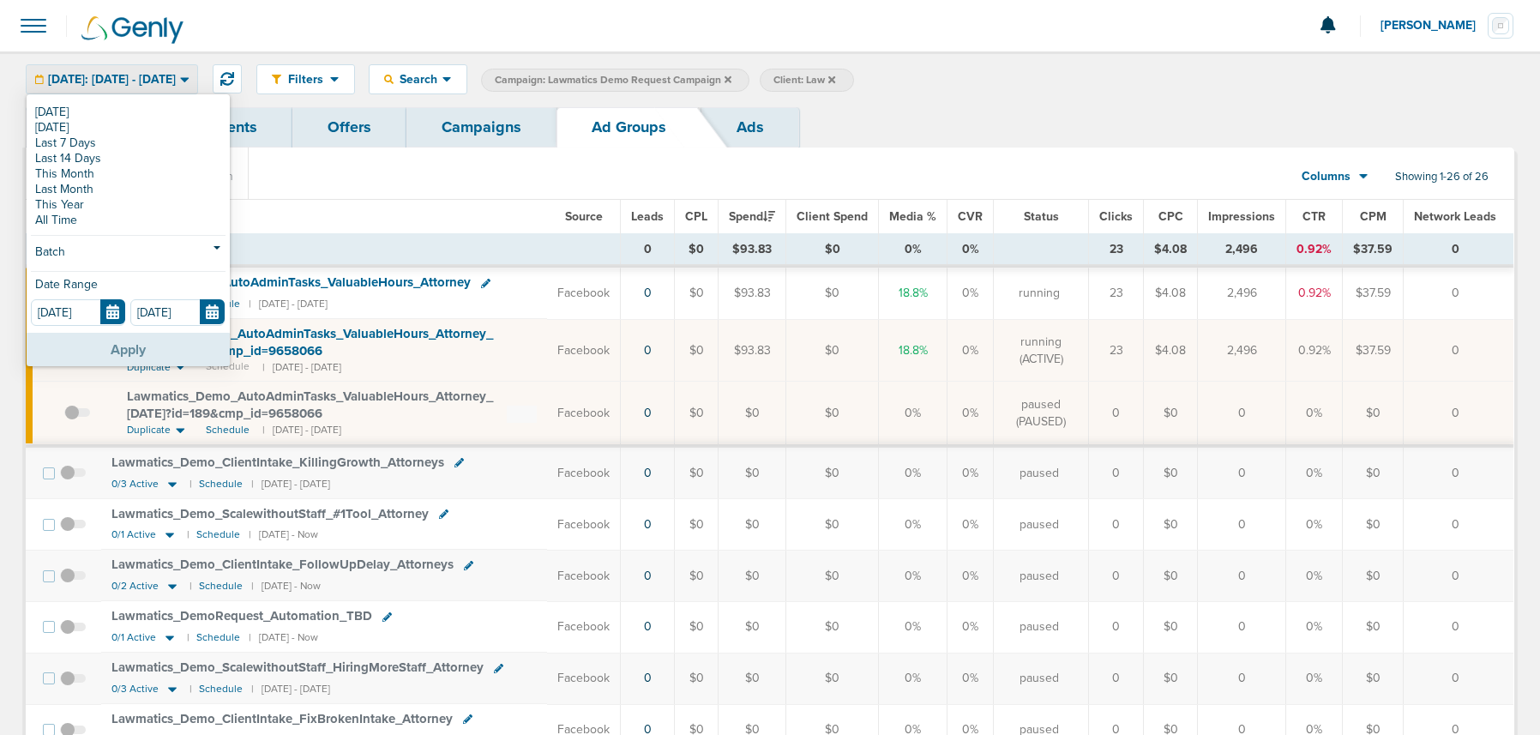
click at [148, 361] on button "Apply" at bounding box center [128, 349] width 203 height 33
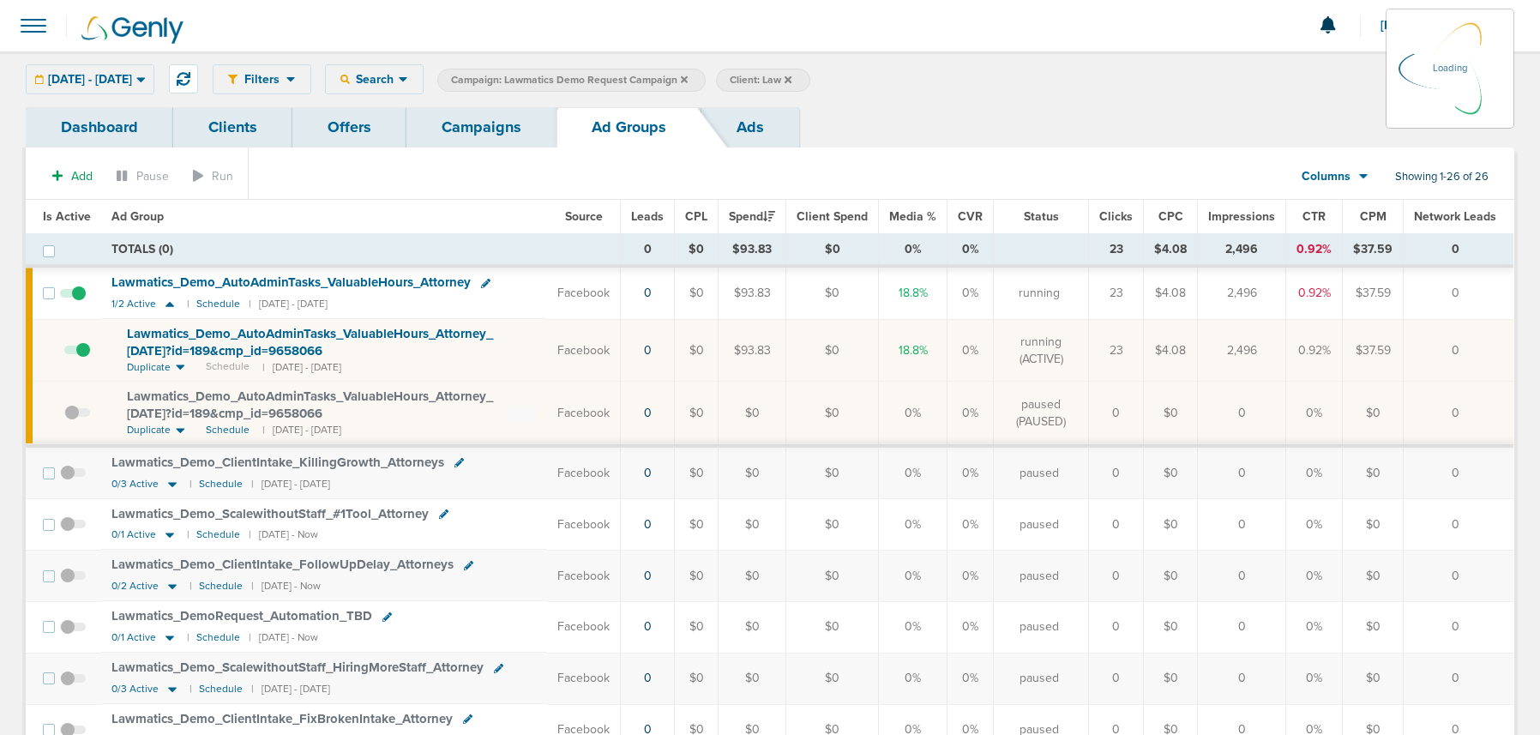
click at [504, 133] on link "Campaigns" at bounding box center [482, 127] width 150 height 40
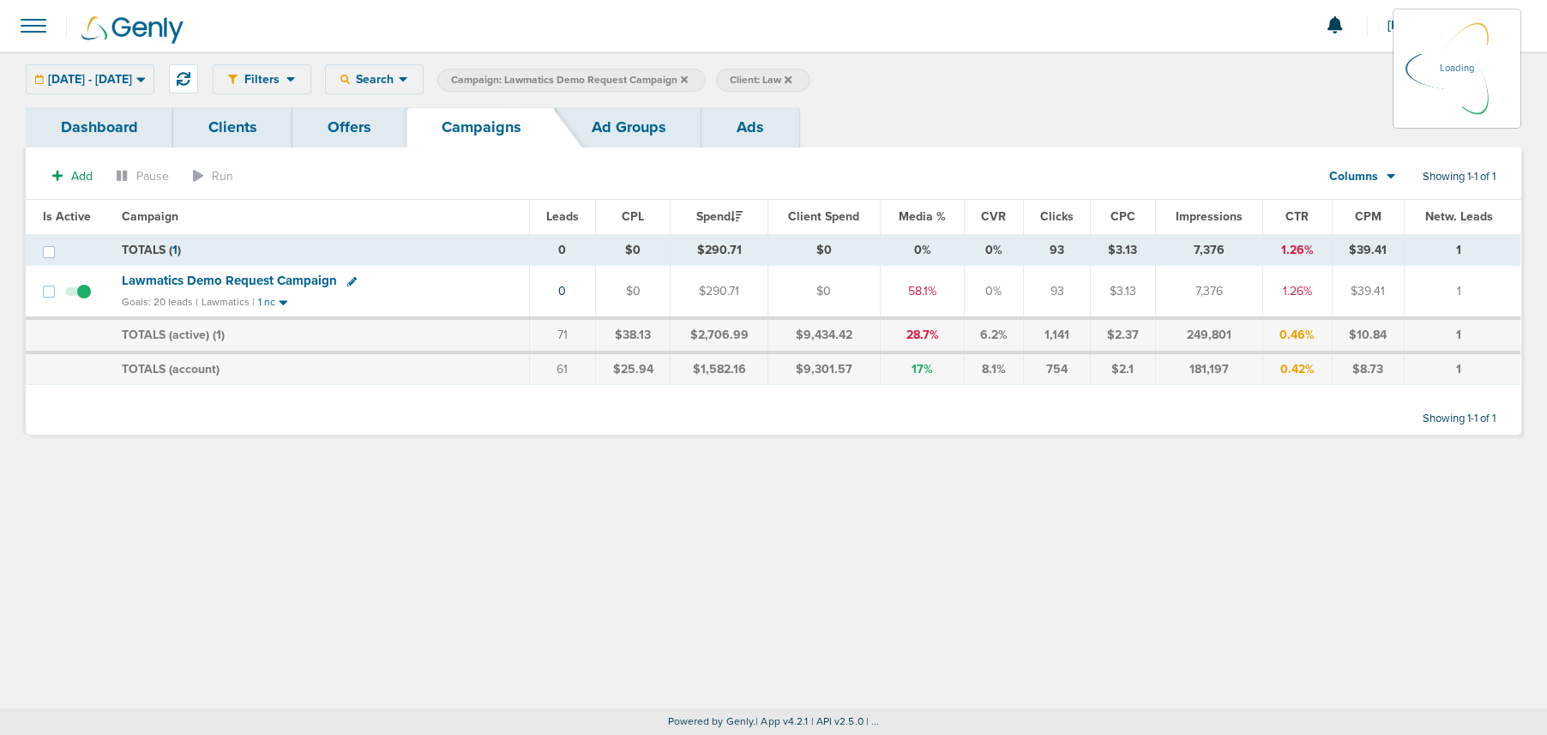
click at [688, 80] on icon at bounding box center [684, 78] width 7 height 7
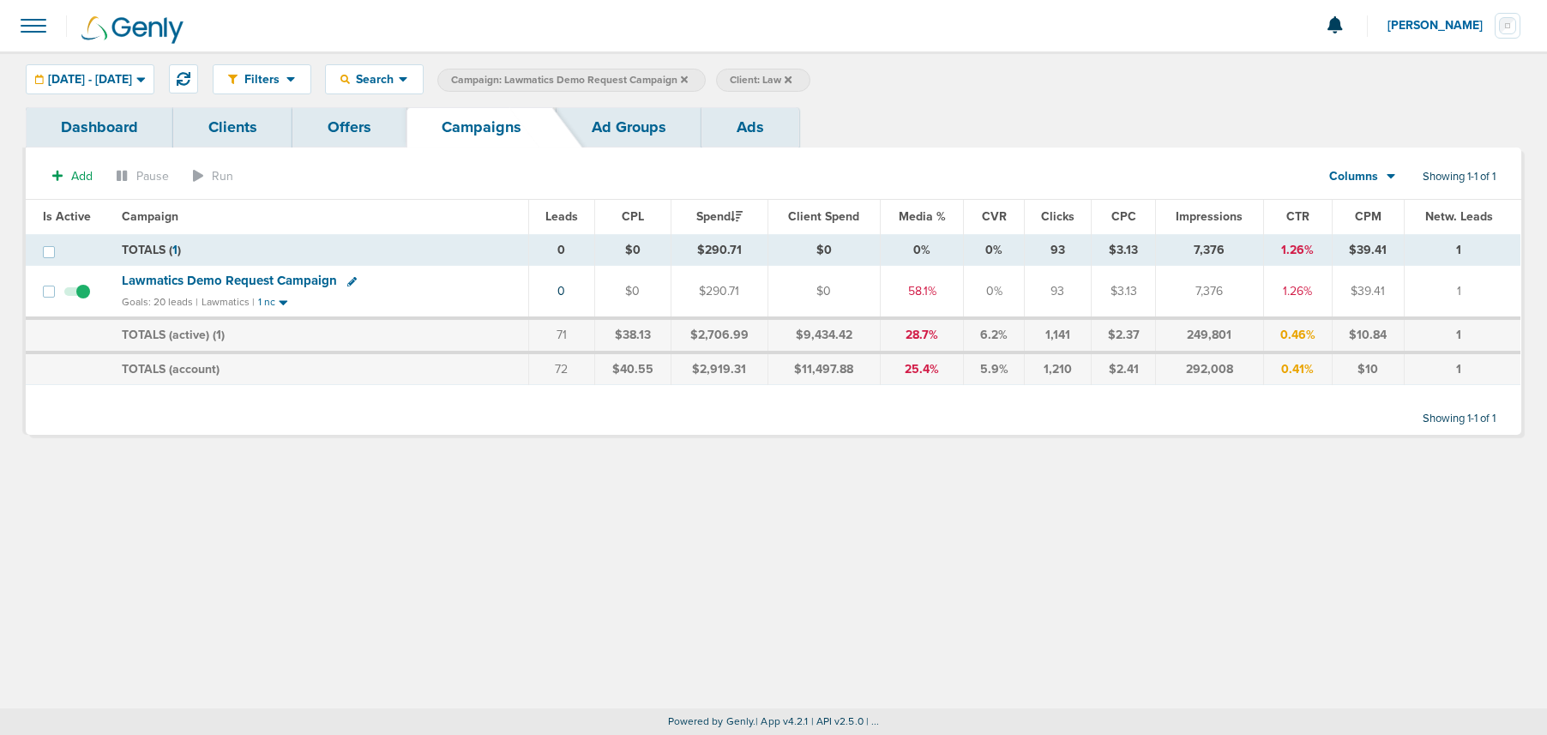
click at [688, 79] on span "Campaign: Lawmatics Demo Request Campaign" at bounding box center [569, 80] width 237 height 15
click at [688, 79] on icon at bounding box center [684, 78] width 7 height 7
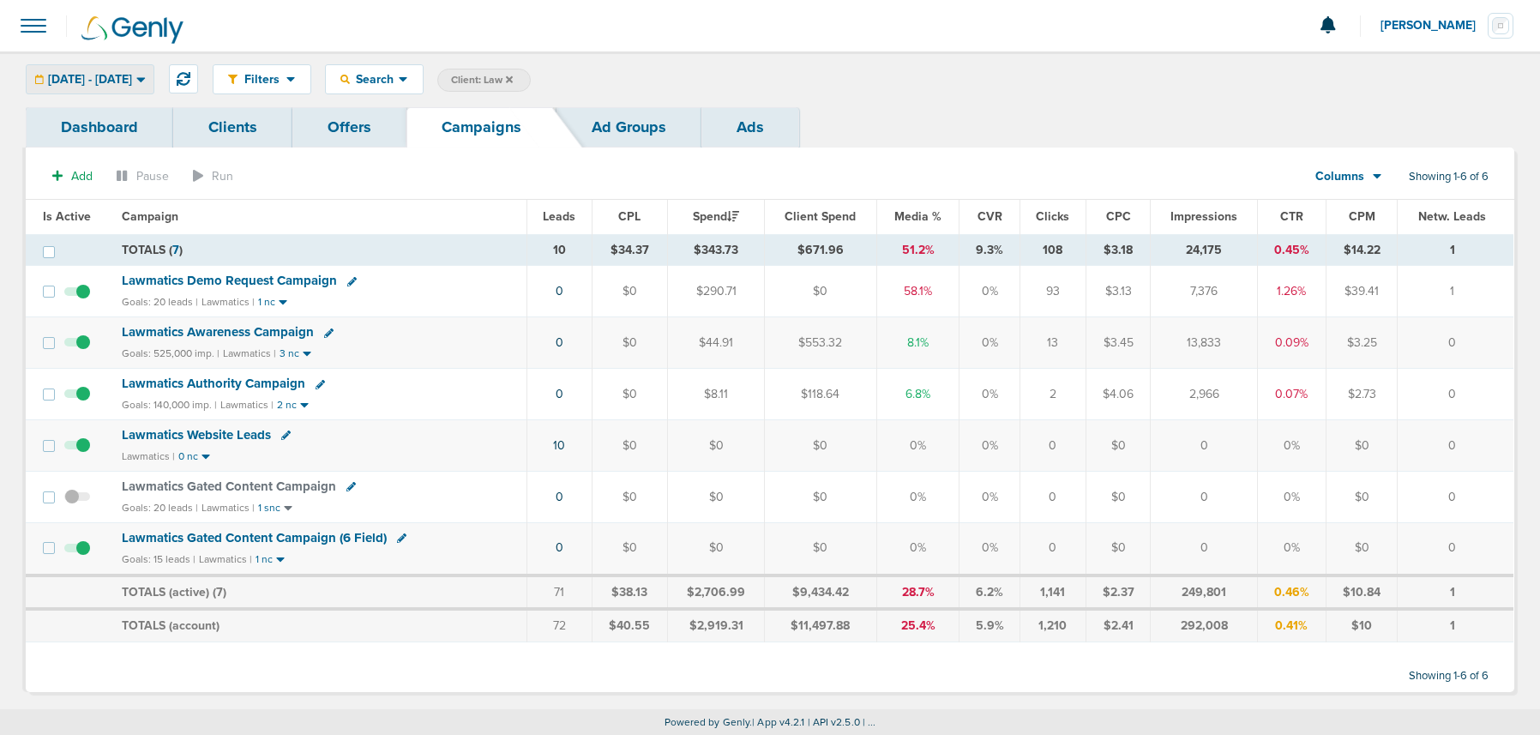
click at [115, 76] on span "08.25.2025 - 08.25.2025" at bounding box center [90, 80] width 84 height 12
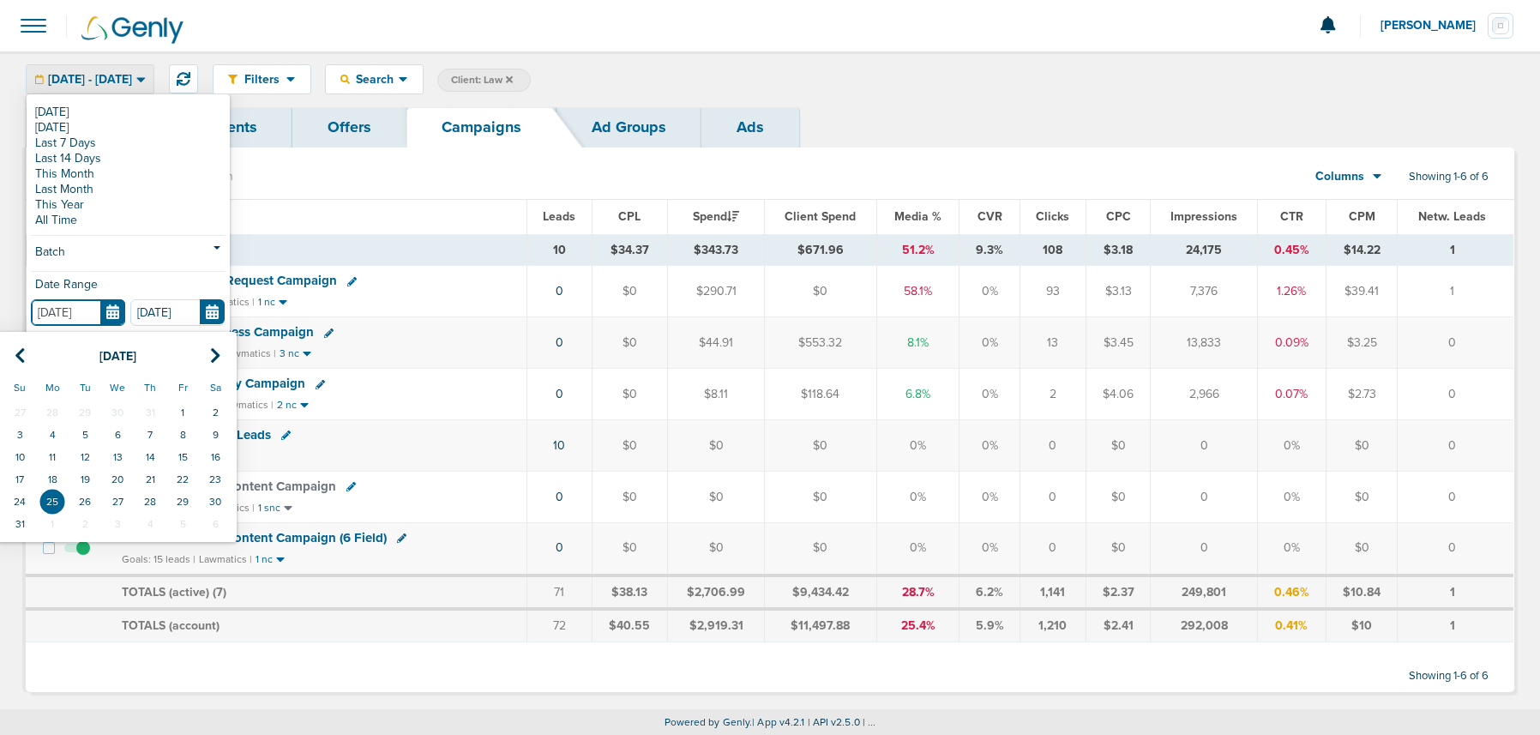
click at [111, 316] on input "[DATE]" at bounding box center [78, 312] width 94 height 27
click at [54, 455] on td "11" at bounding box center [52, 457] width 33 height 22
type input "08.11.2025"
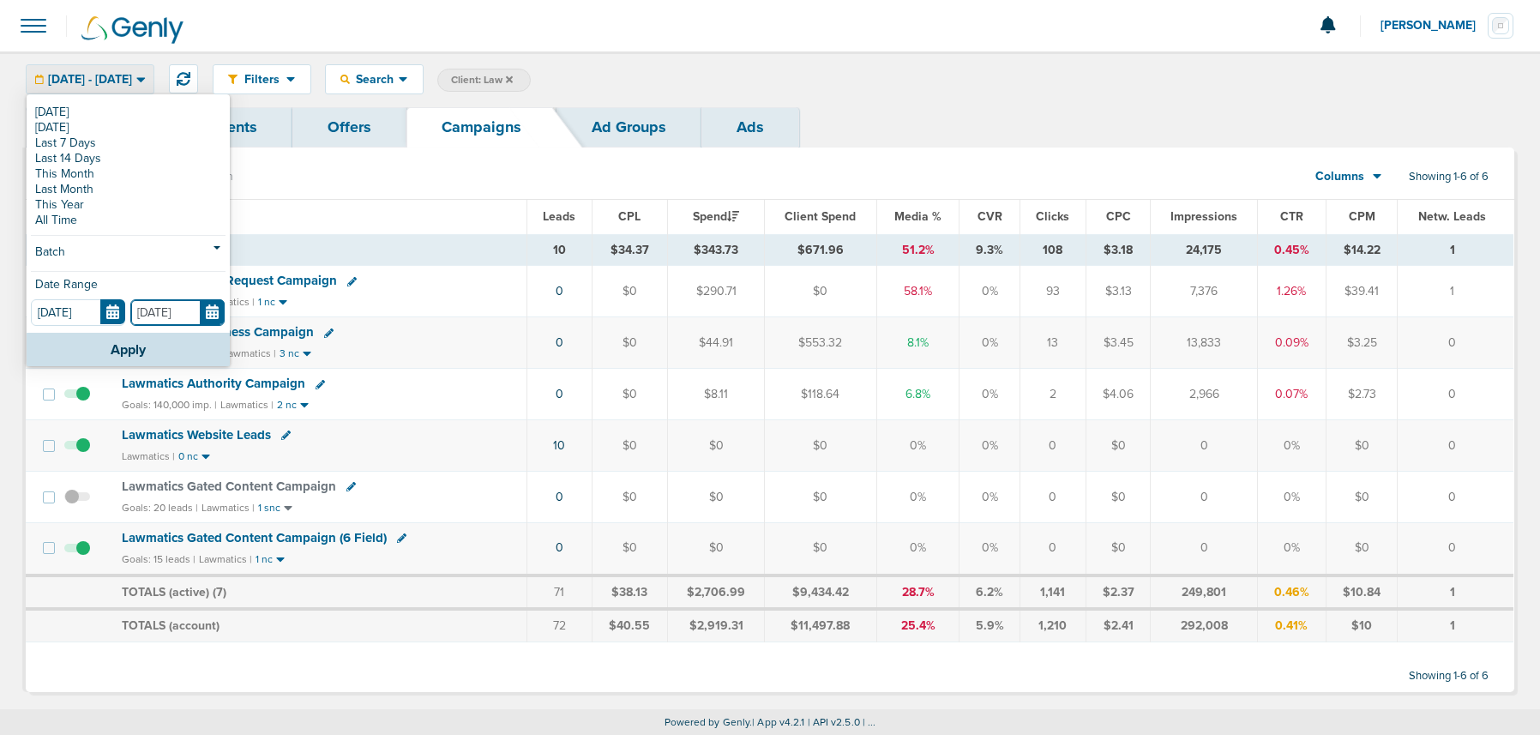
click at [202, 311] on input "[DATE]" at bounding box center [177, 312] width 94 height 27
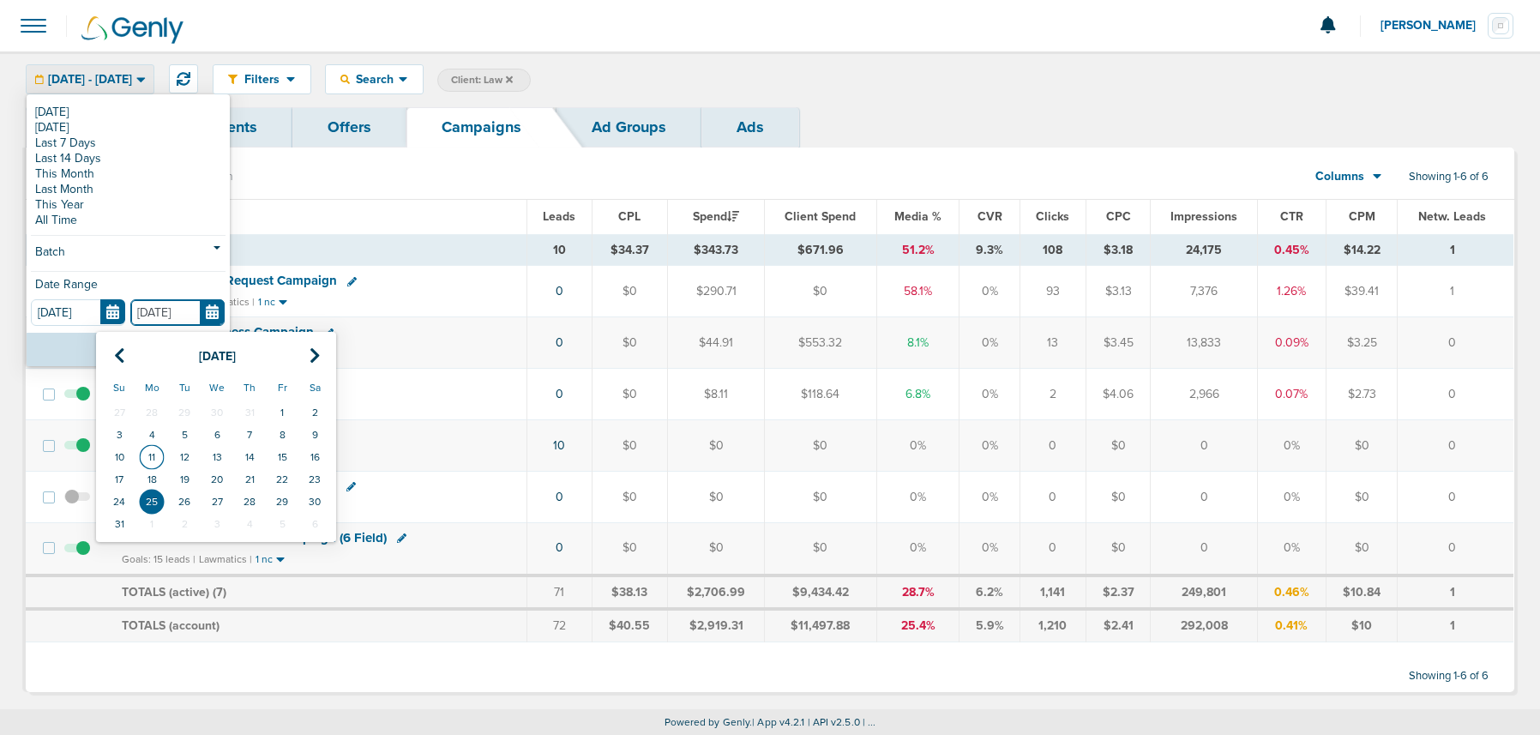
click at [147, 449] on td "11" at bounding box center [152, 457] width 33 height 22
type input "08.11.2025"
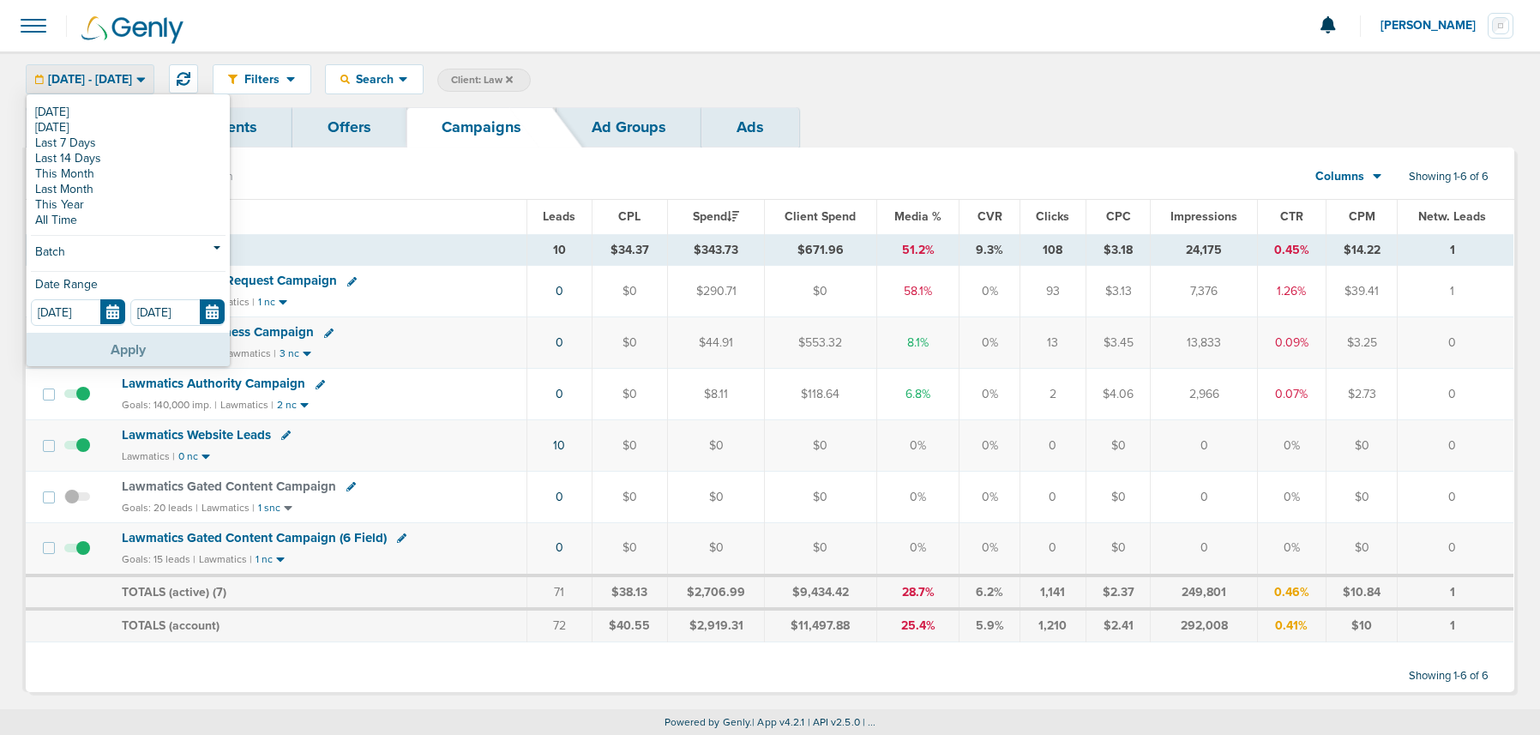
click at [152, 346] on button "Apply" at bounding box center [128, 349] width 203 height 33
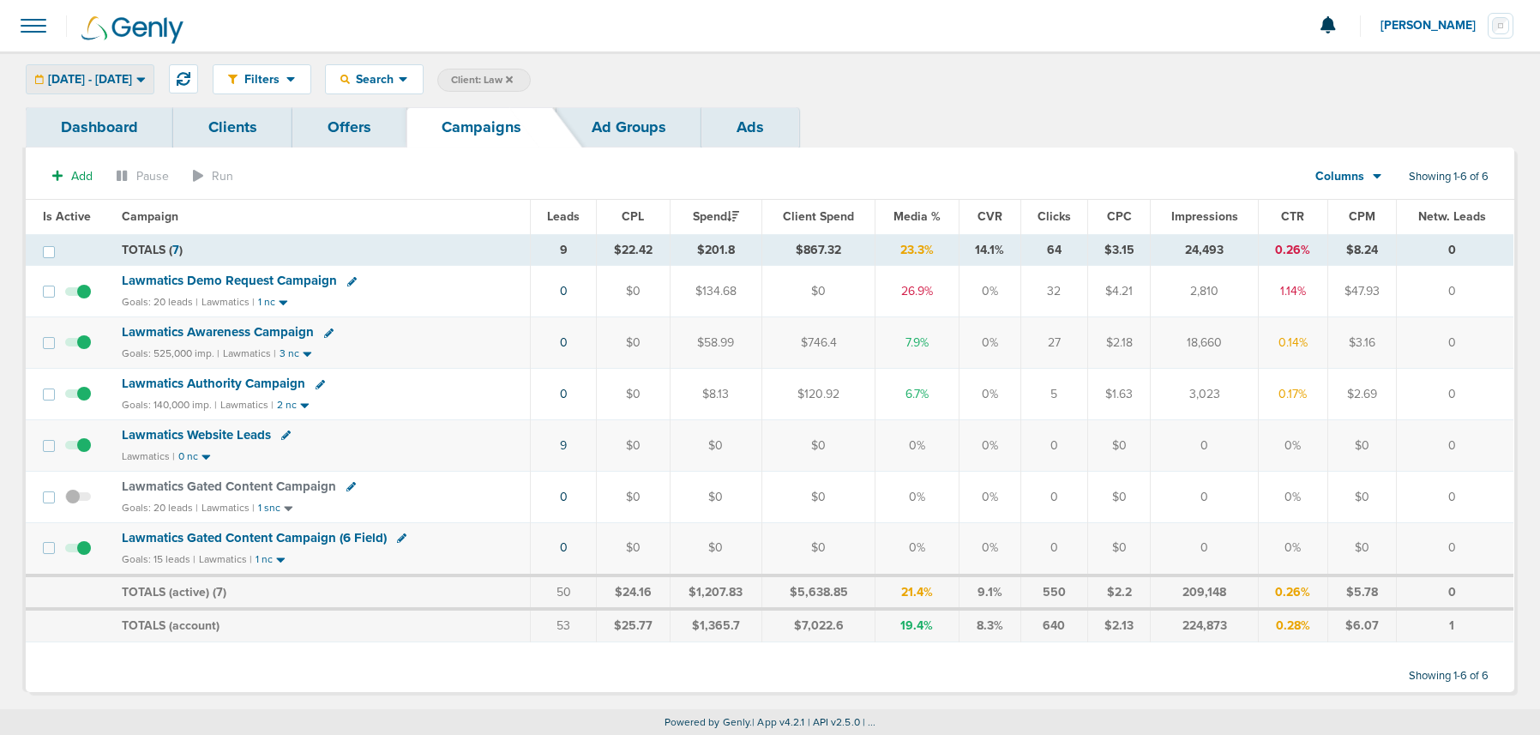
drag, startPoint x: 160, startPoint y: 72, endPoint x: 152, endPoint y: 125, distance: 53.9
click at [132, 78] on span "08.11.2025 - 08.11.2025" at bounding box center [90, 80] width 84 height 12
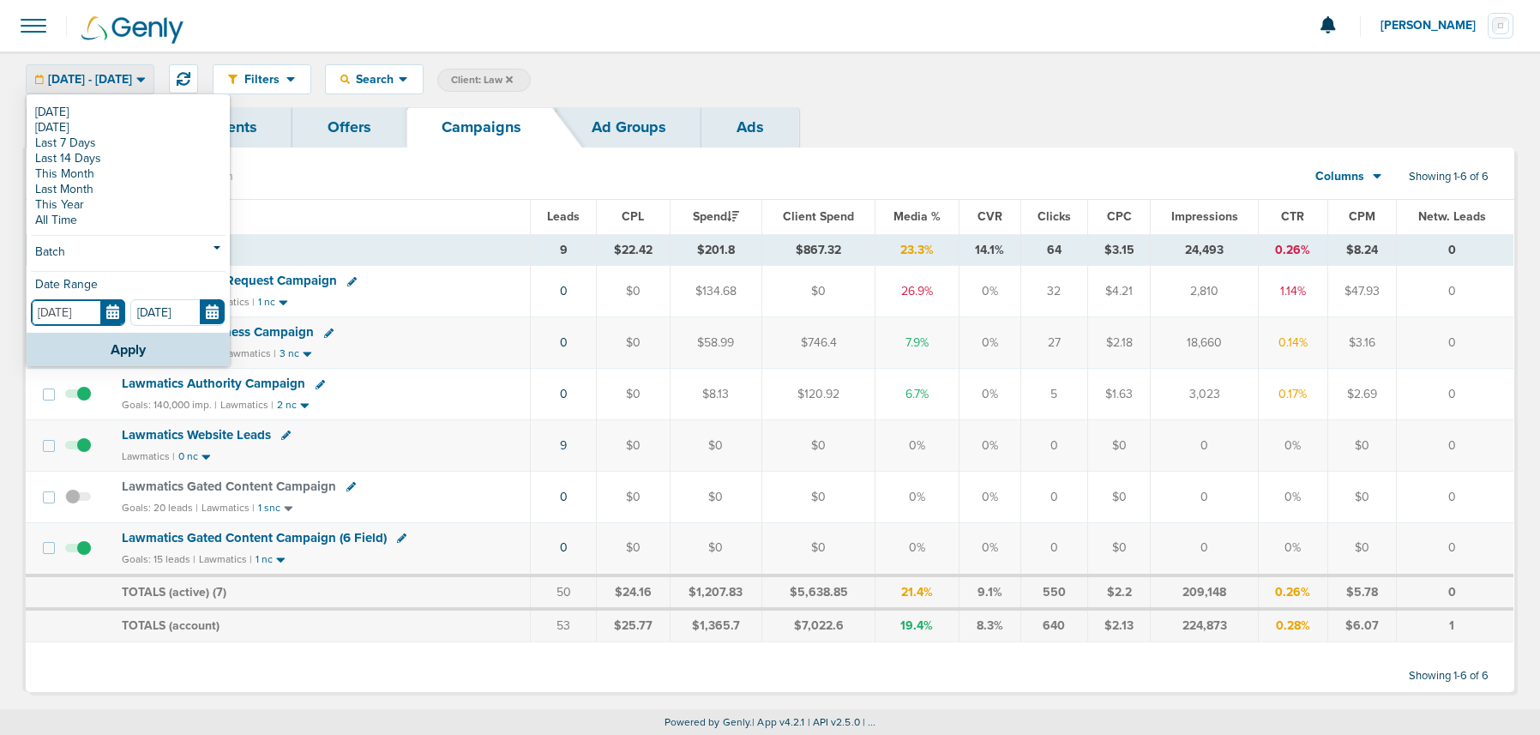
drag, startPoint x: 109, startPoint y: 306, endPoint x: 110, endPoint y: 328, distance: 21.5
click at [109, 307] on input "08.11.2025" at bounding box center [78, 312] width 94 height 27
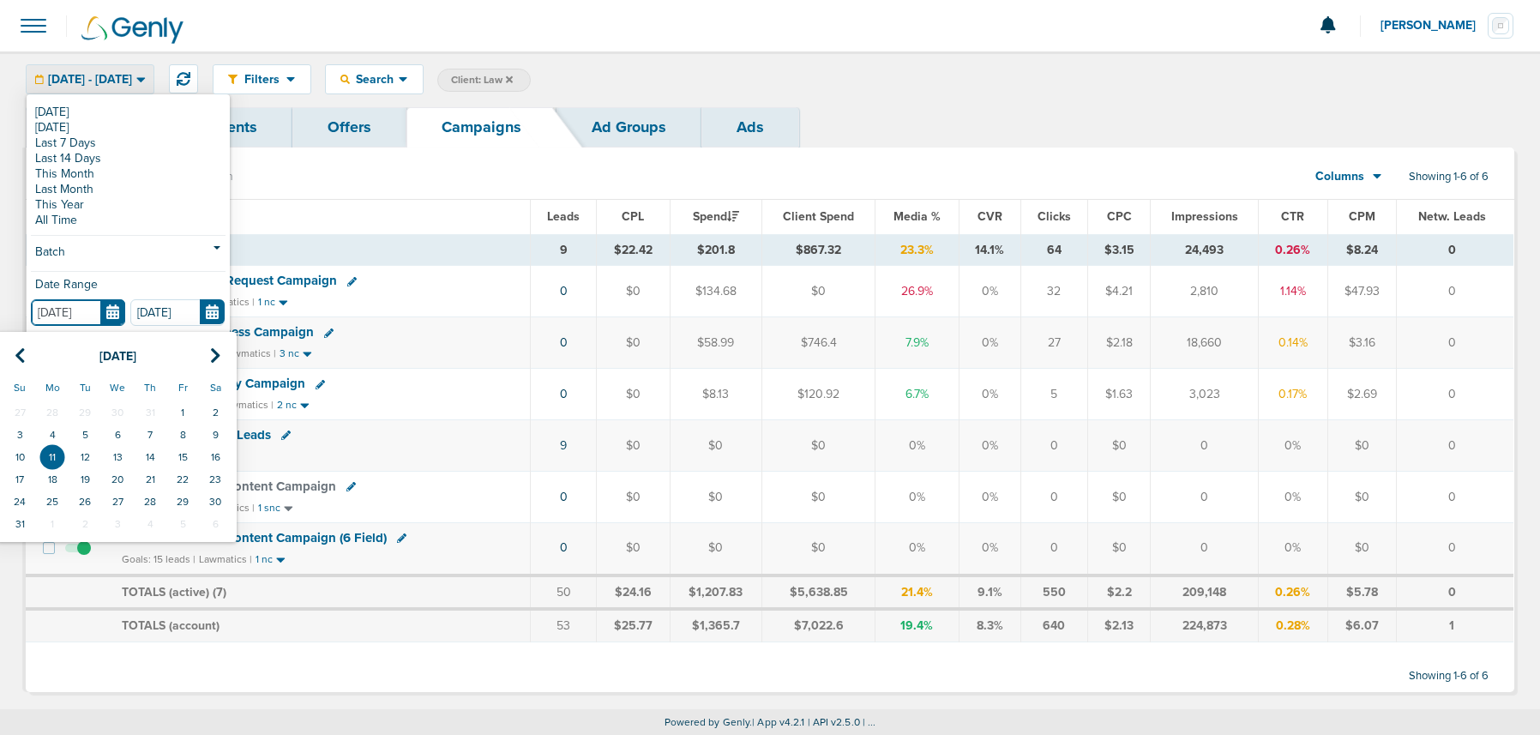
drag, startPoint x: 52, startPoint y: 431, endPoint x: 93, endPoint y: 406, distance: 48.5
click at [55, 429] on td "4" at bounding box center [52, 435] width 33 height 22
type input "08.04.2025"
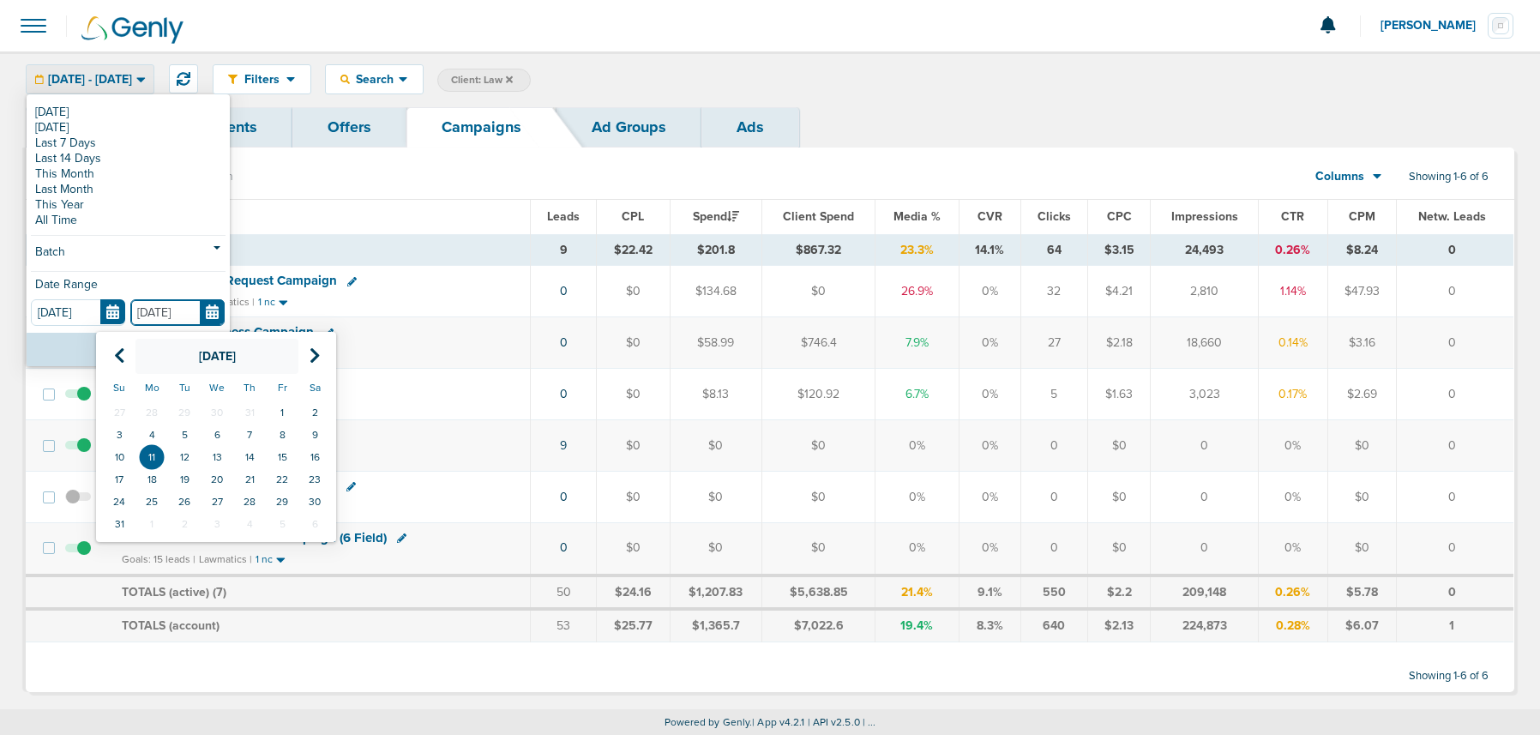
drag, startPoint x: 211, startPoint y: 314, endPoint x: 191, endPoint y: 365, distance: 55.1
click at [211, 314] on input "08.11.2025" at bounding box center [177, 312] width 94 height 27
click at [154, 436] on td "4" at bounding box center [152, 435] width 33 height 22
type input "08.04.2025"
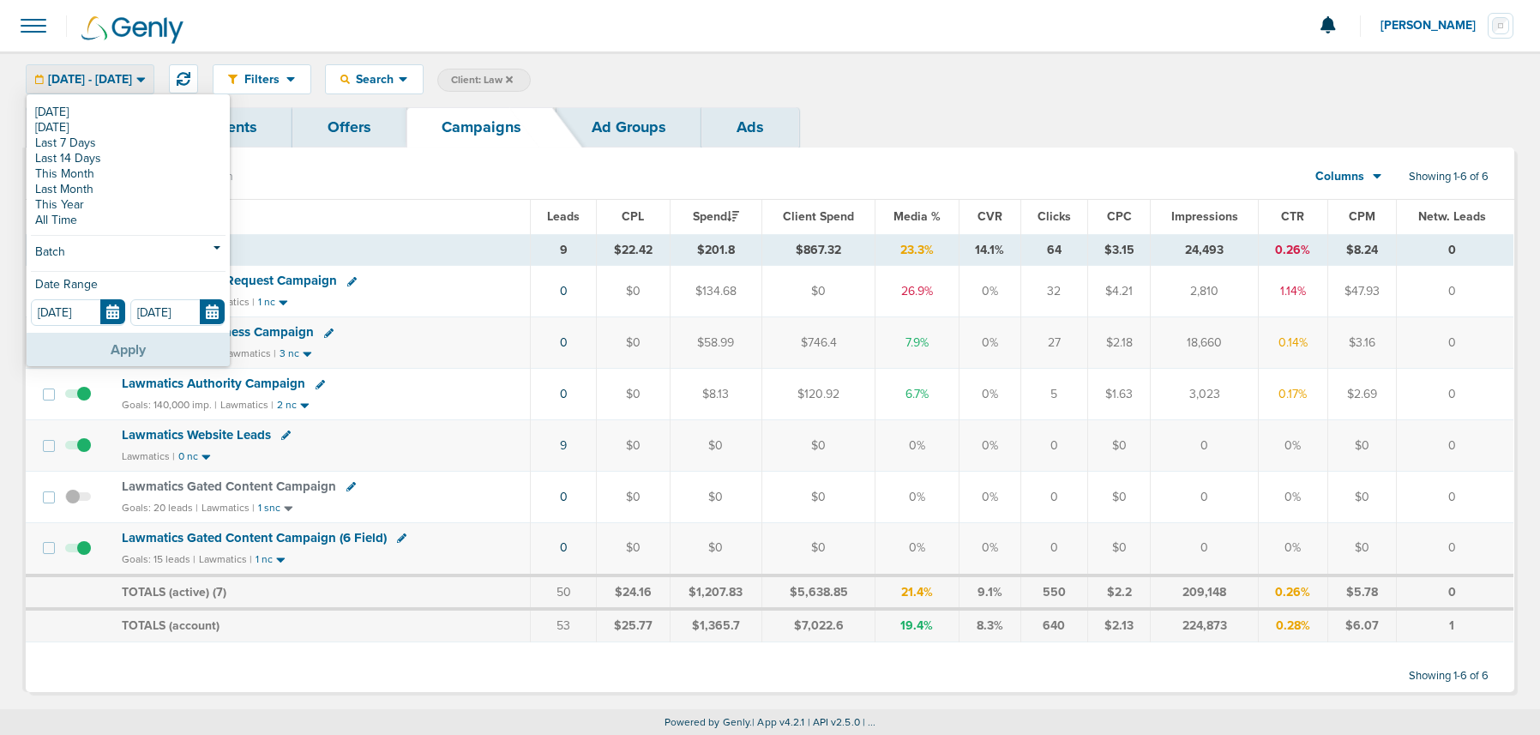
click at [153, 350] on button "Apply" at bounding box center [128, 349] width 203 height 33
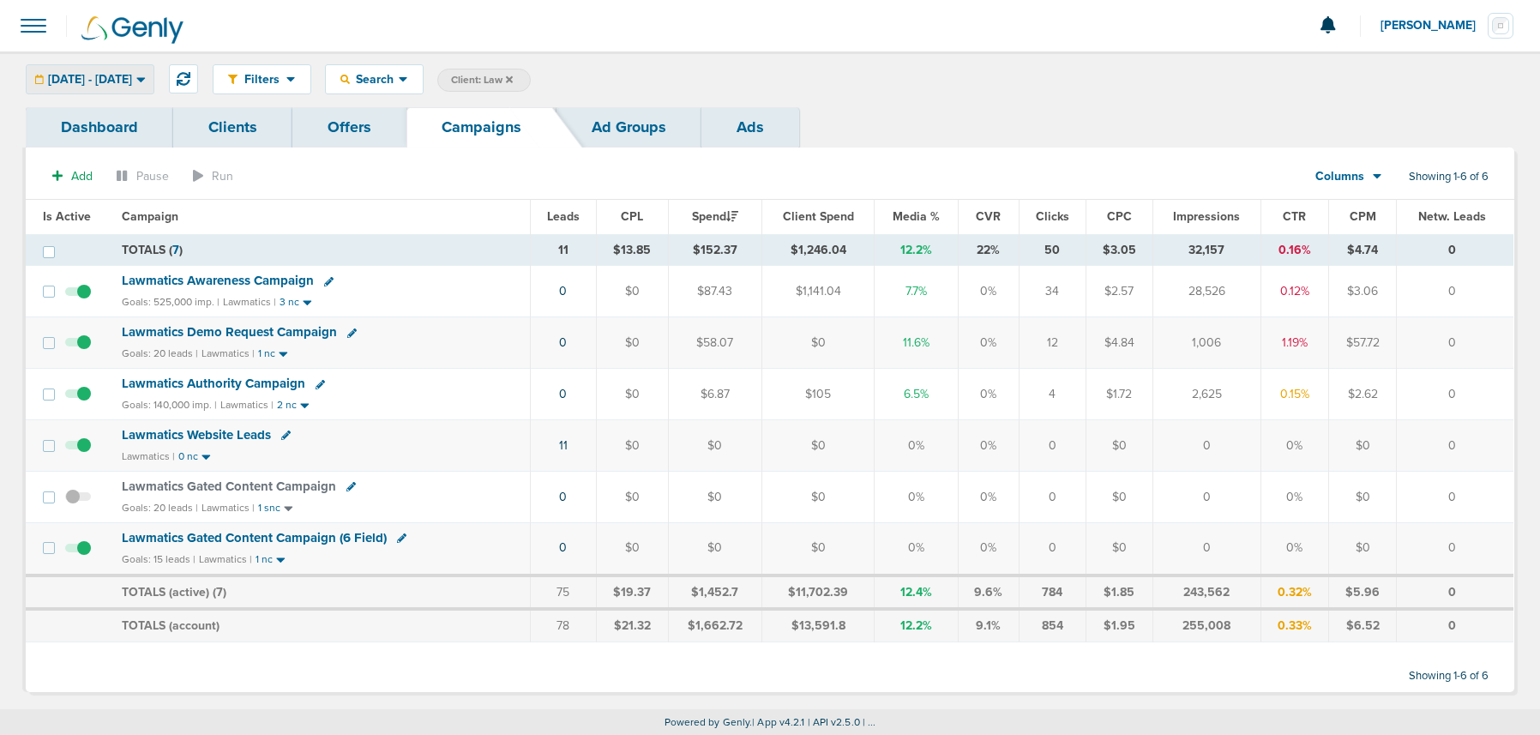
click at [145, 87] on div "08.04.2025 - 08.04.2025" at bounding box center [90, 79] width 127 height 28
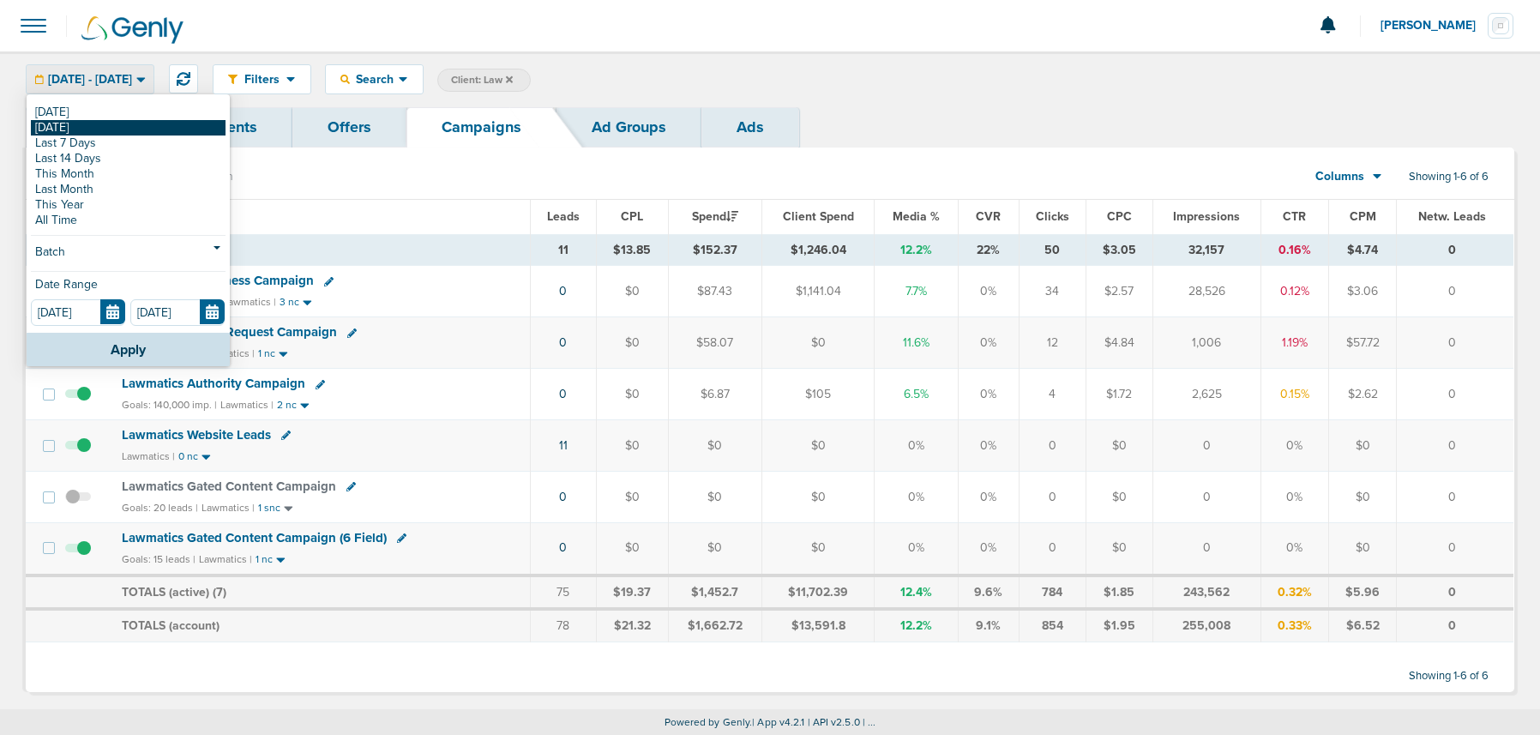
click at [136, 127] on link "[DATE]" at bounding box center [128, 127] width 195 height 15
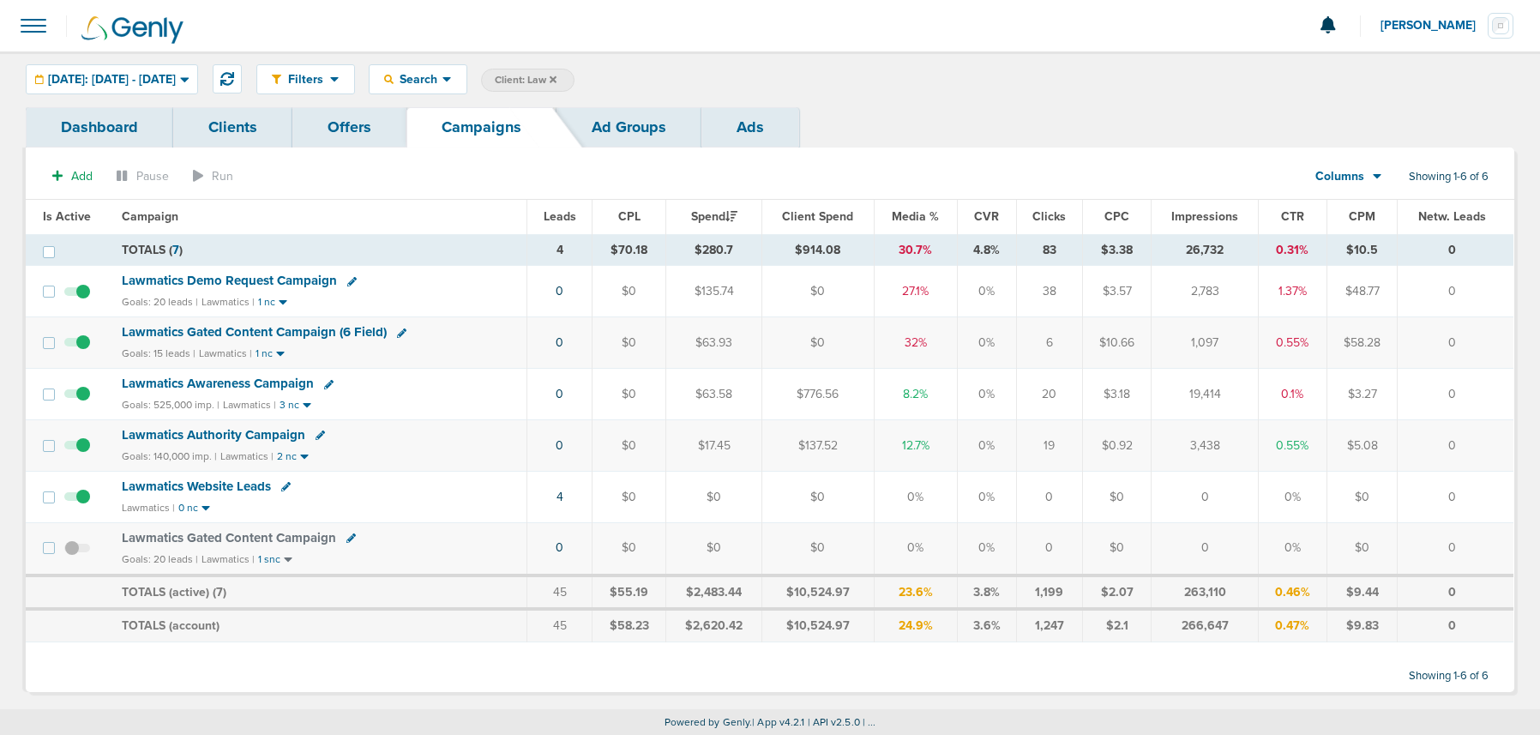
click at [129, 77] on span "[DATE]: [DATE] - [DATE]" at bounding box center [112, 80] width 128 height 12
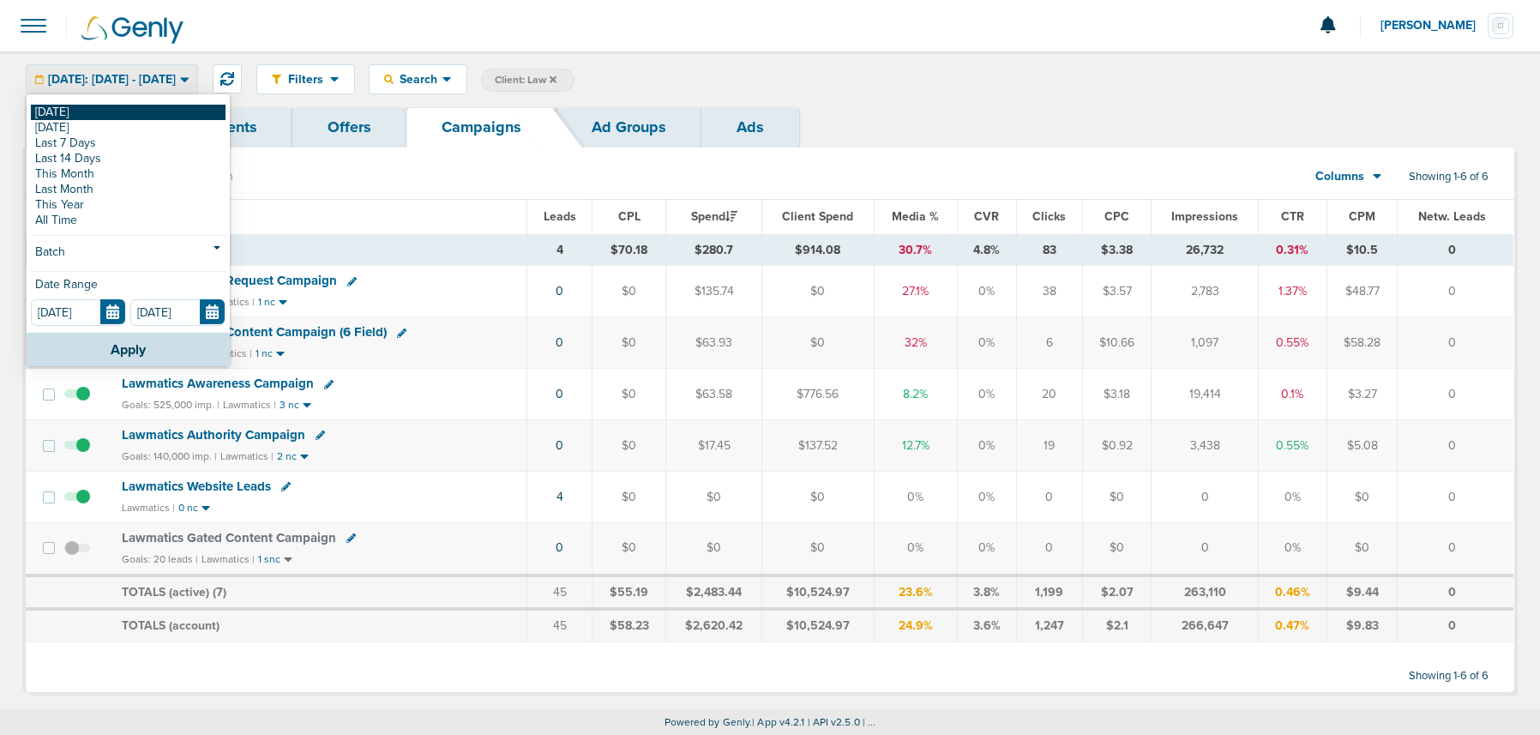
click at [127, 106] on link "[DATE]" at bounding box center [128, 112] width 195 height 15
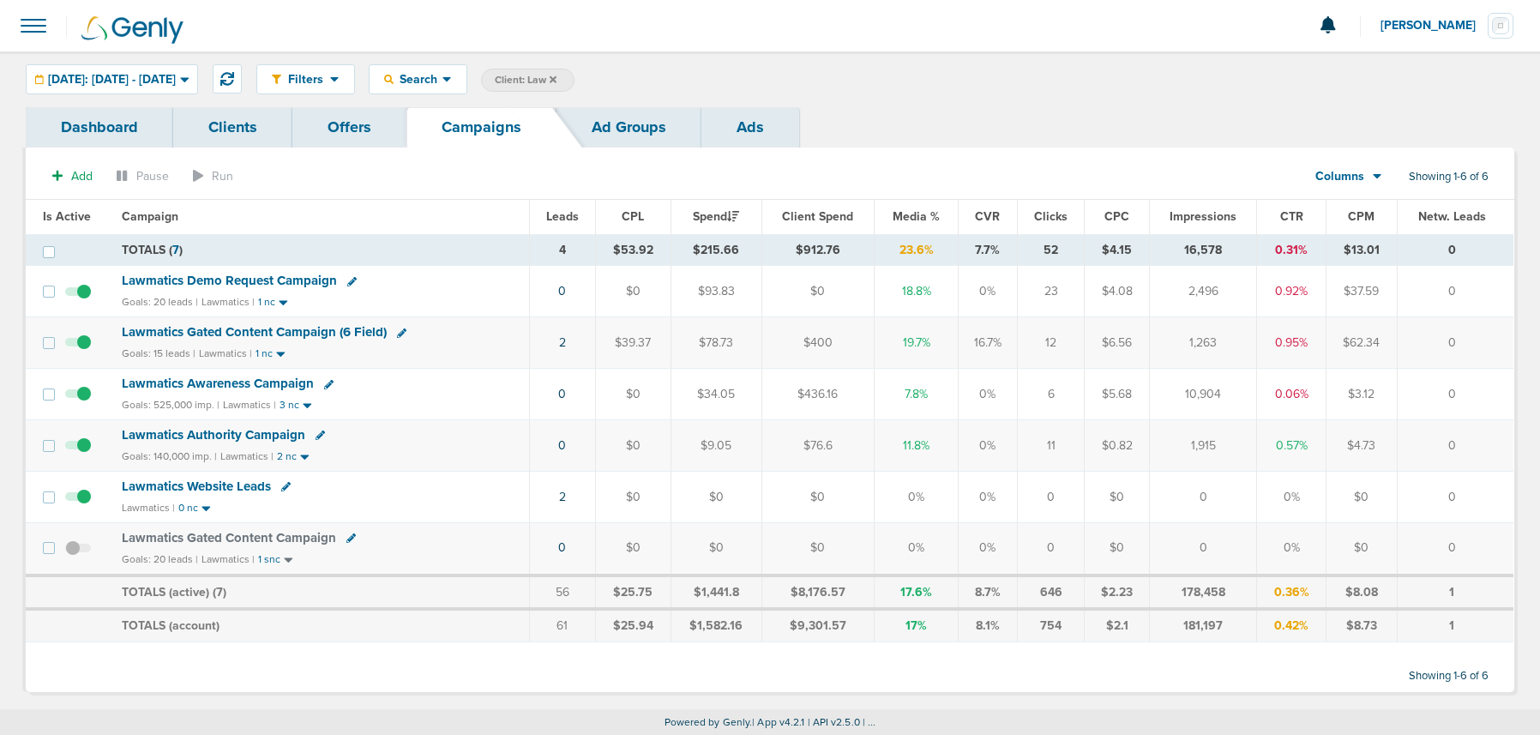
click at [162, 284] on span "Lawmatics Demo Request Campaign" at bounding box center [229, 280] width 215 height 15
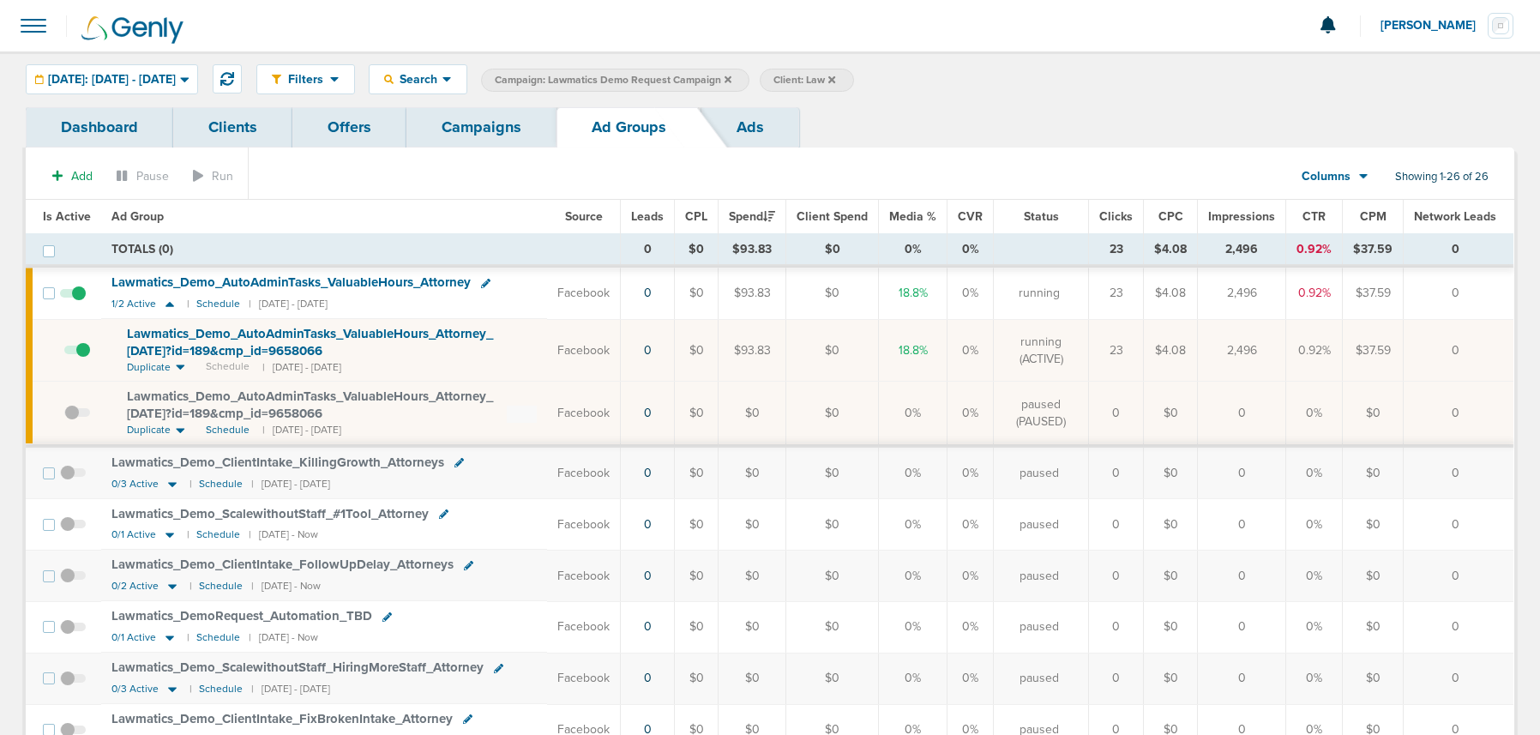
click at [88, 358] on span at bounding box center [77, 358] width 26 height 0
click at [64, 354] on input "checkbox" at bounding box center [64, 354] width 0 height 0
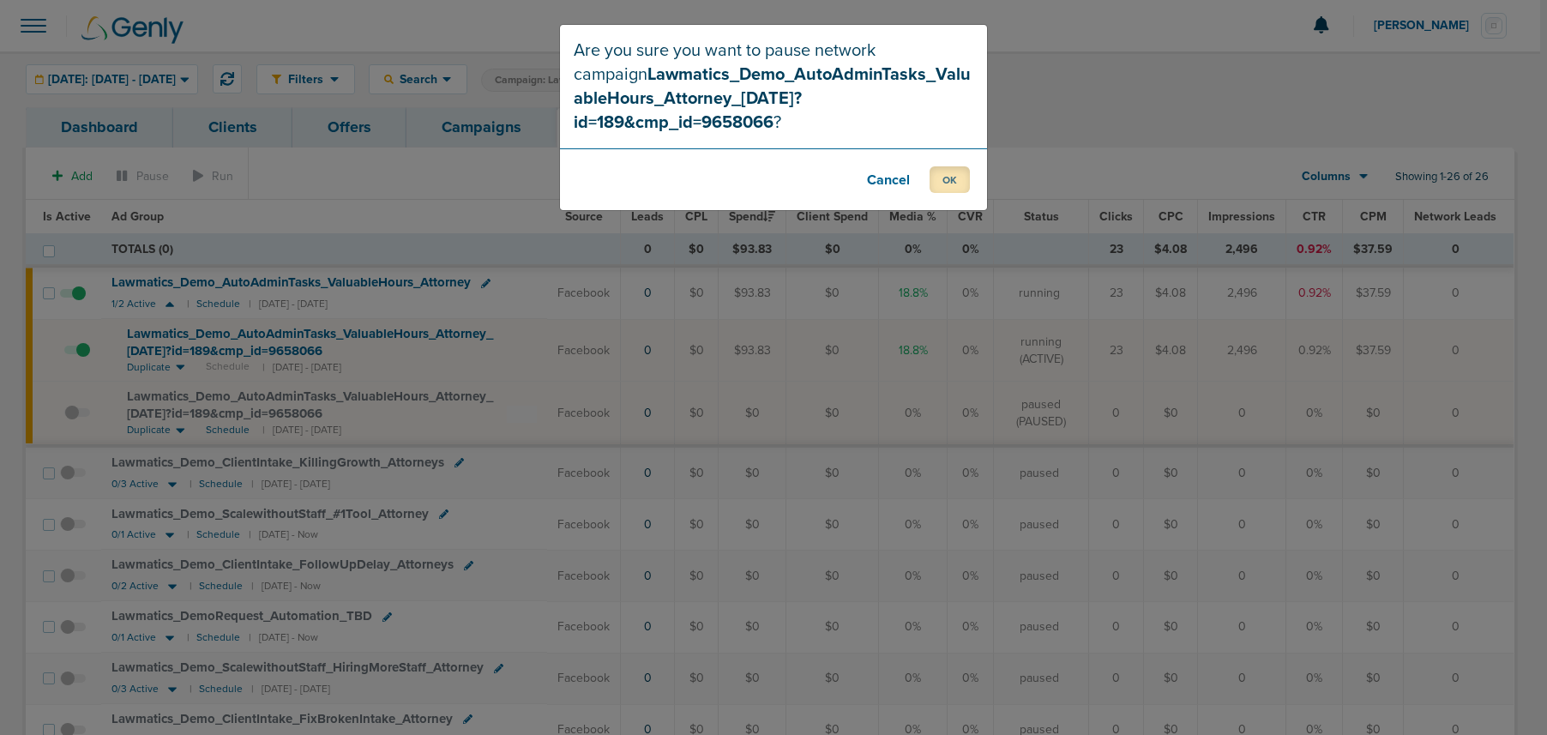
click at [934, 166] on button "OK" at bounding box center [950, 179] width 40 height 27
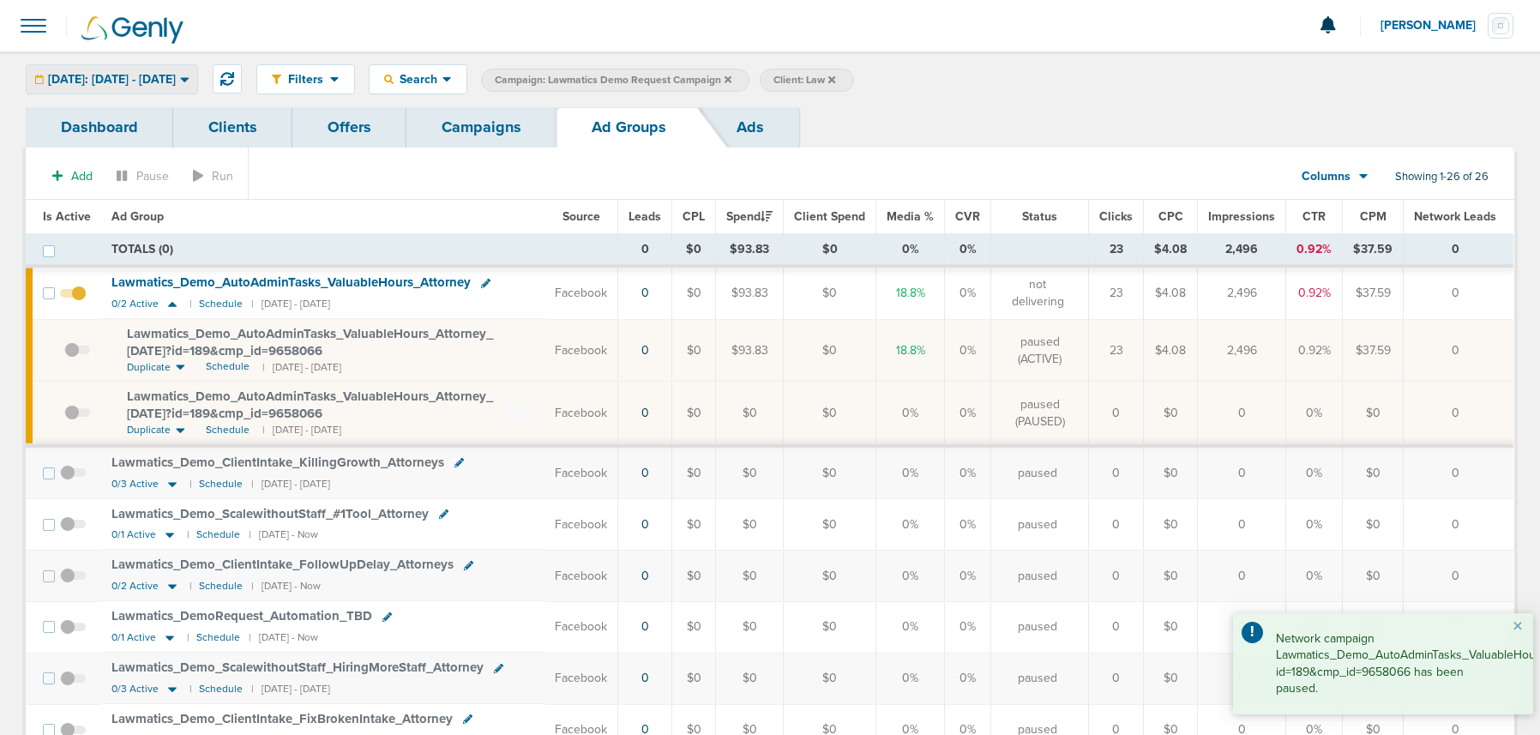
click at [155, 75] on span "[DATE]: [DATE] - [DATE]" at bounding box center [112, 80] width 128 height 12
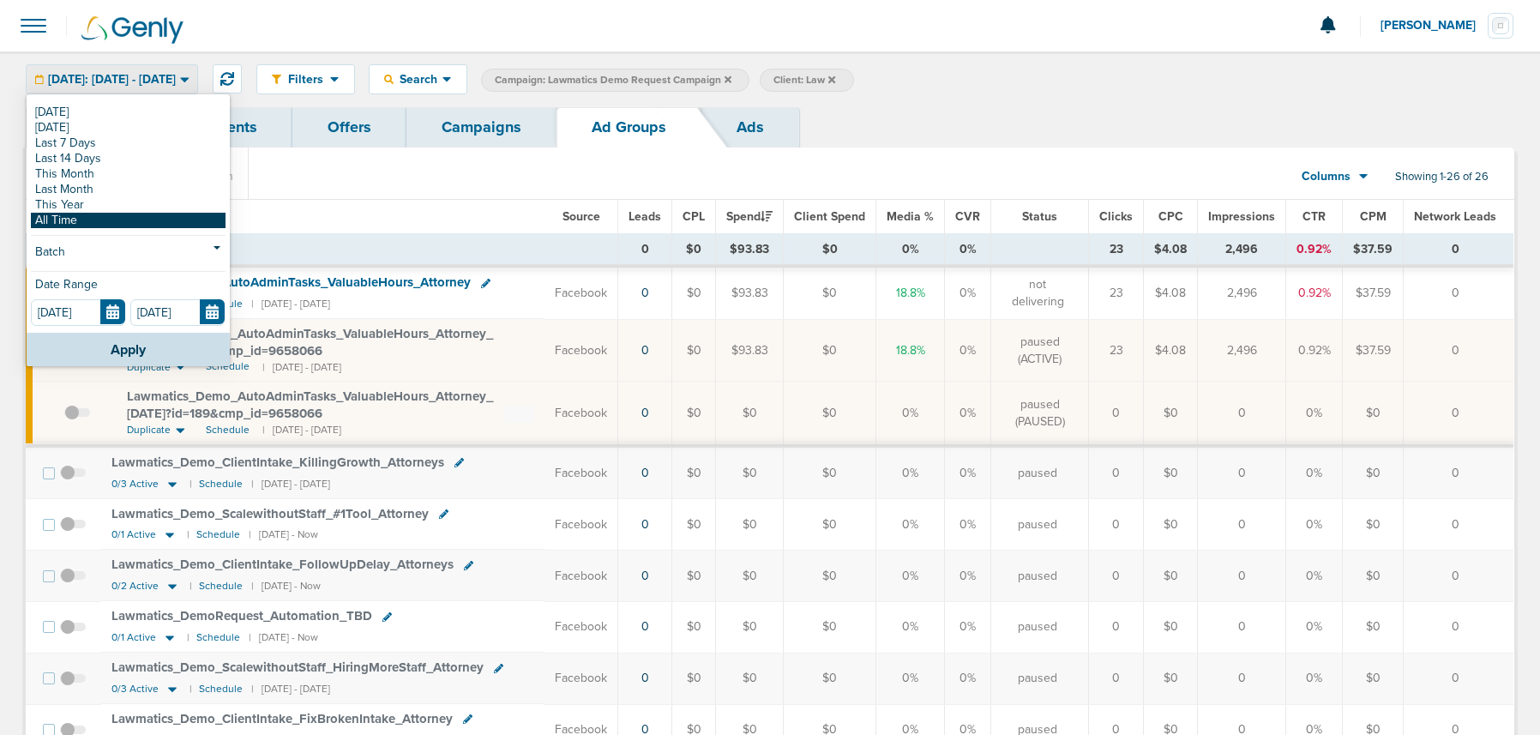
click at [75, 220] on link "All Time" at bounding box center [128, 220] width 195 height 15
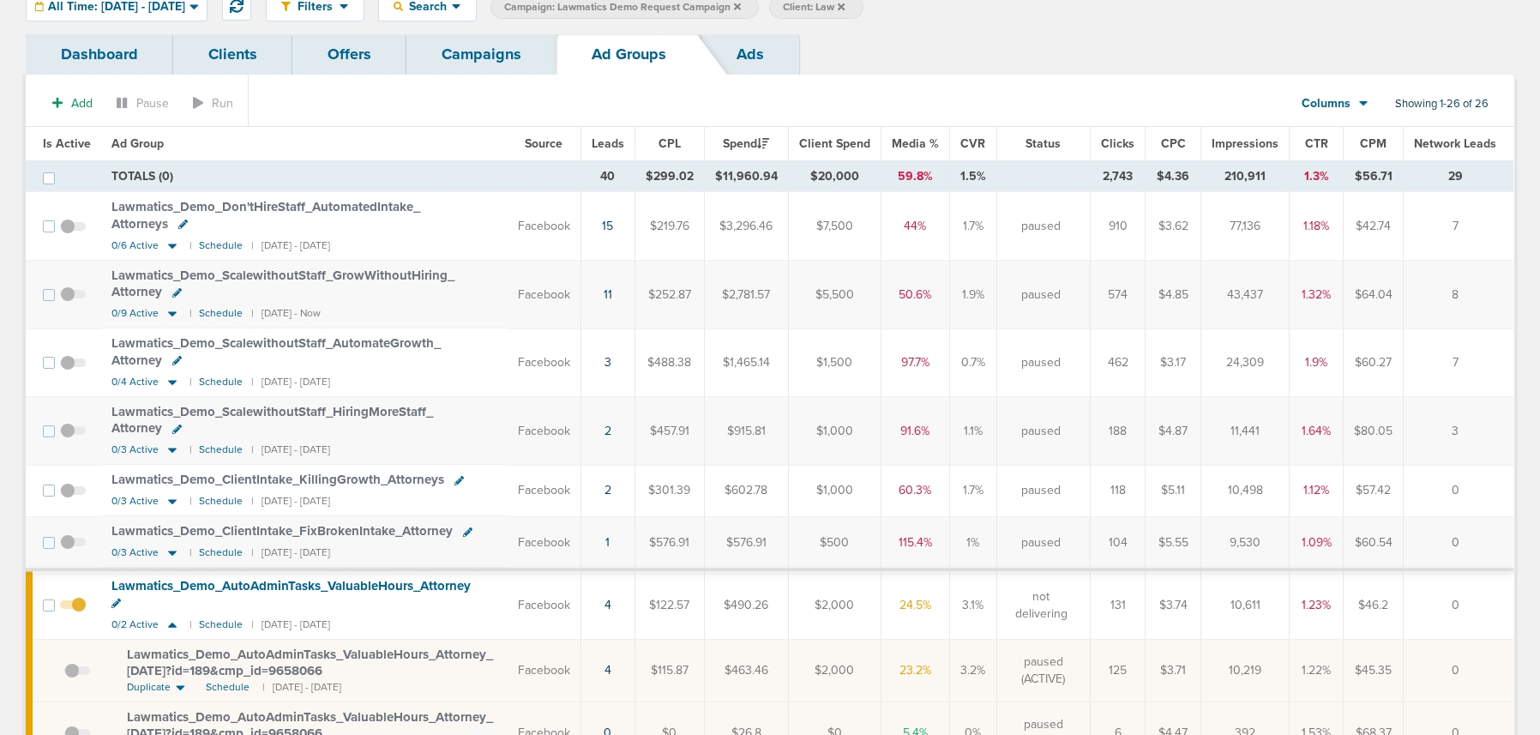
scroll to position [77, 0]
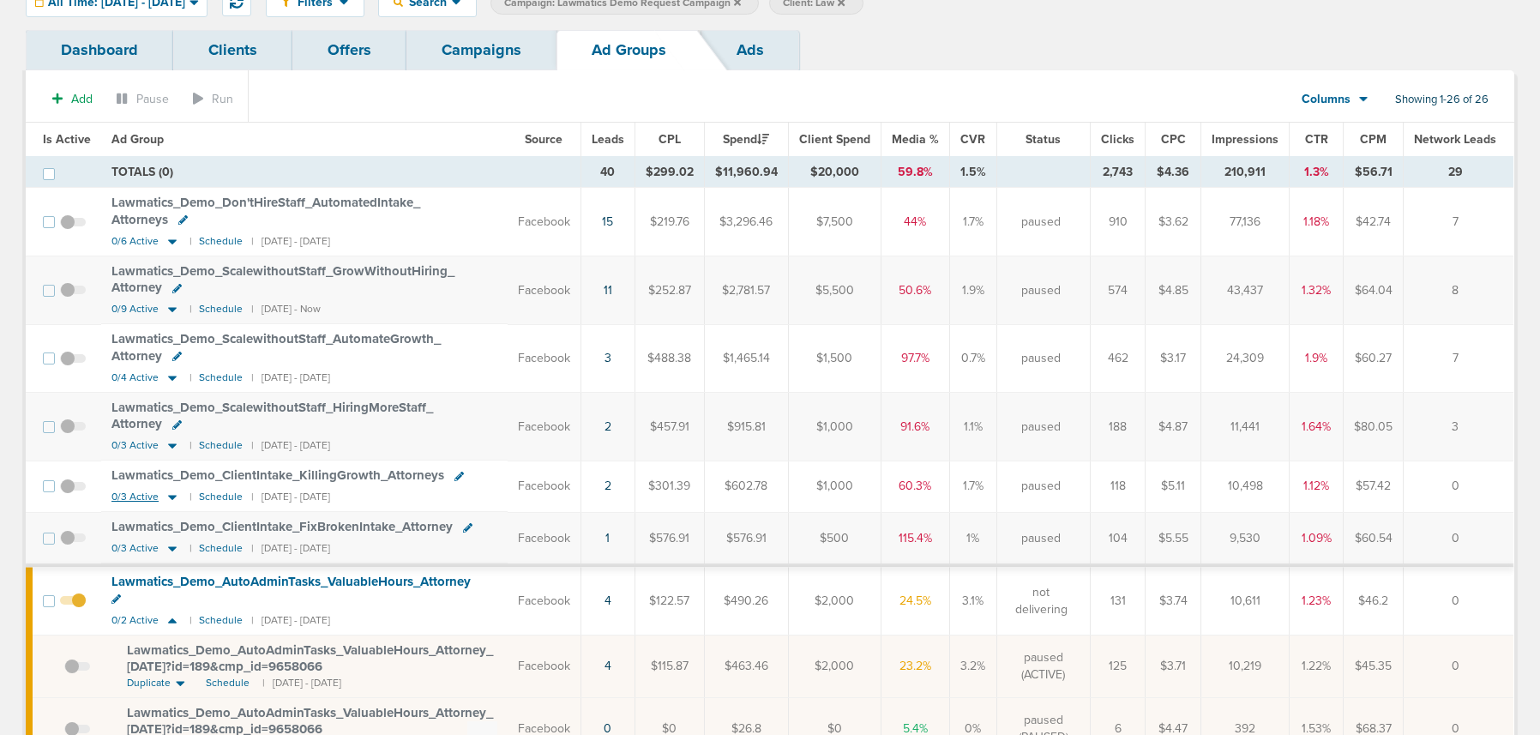
click at [170, 496] on icon at bounding box center [172, 498] width 9 height 5
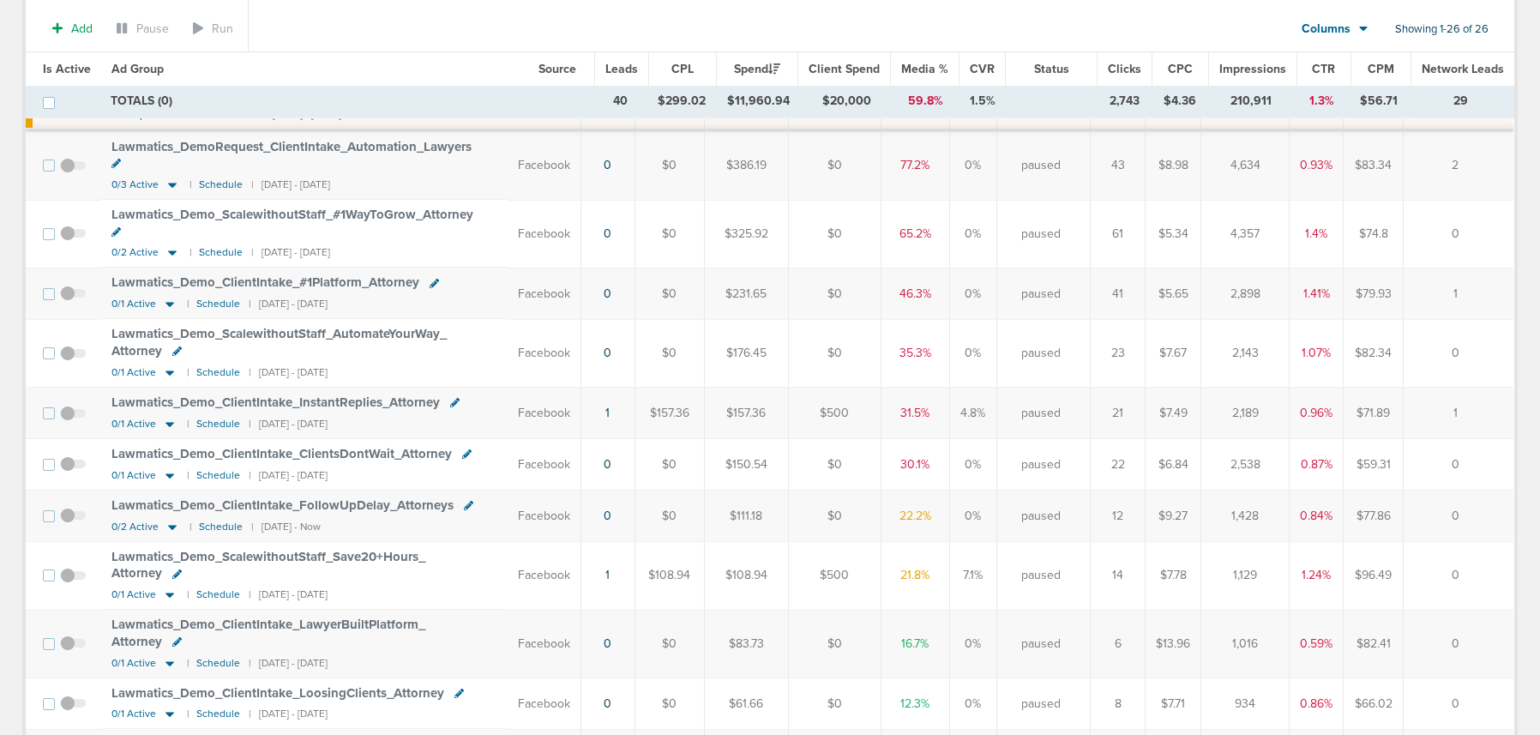
scroll to position [909, 0]
click at [172, 586] on icon at bounding box center [169, 593] width 17 height 15
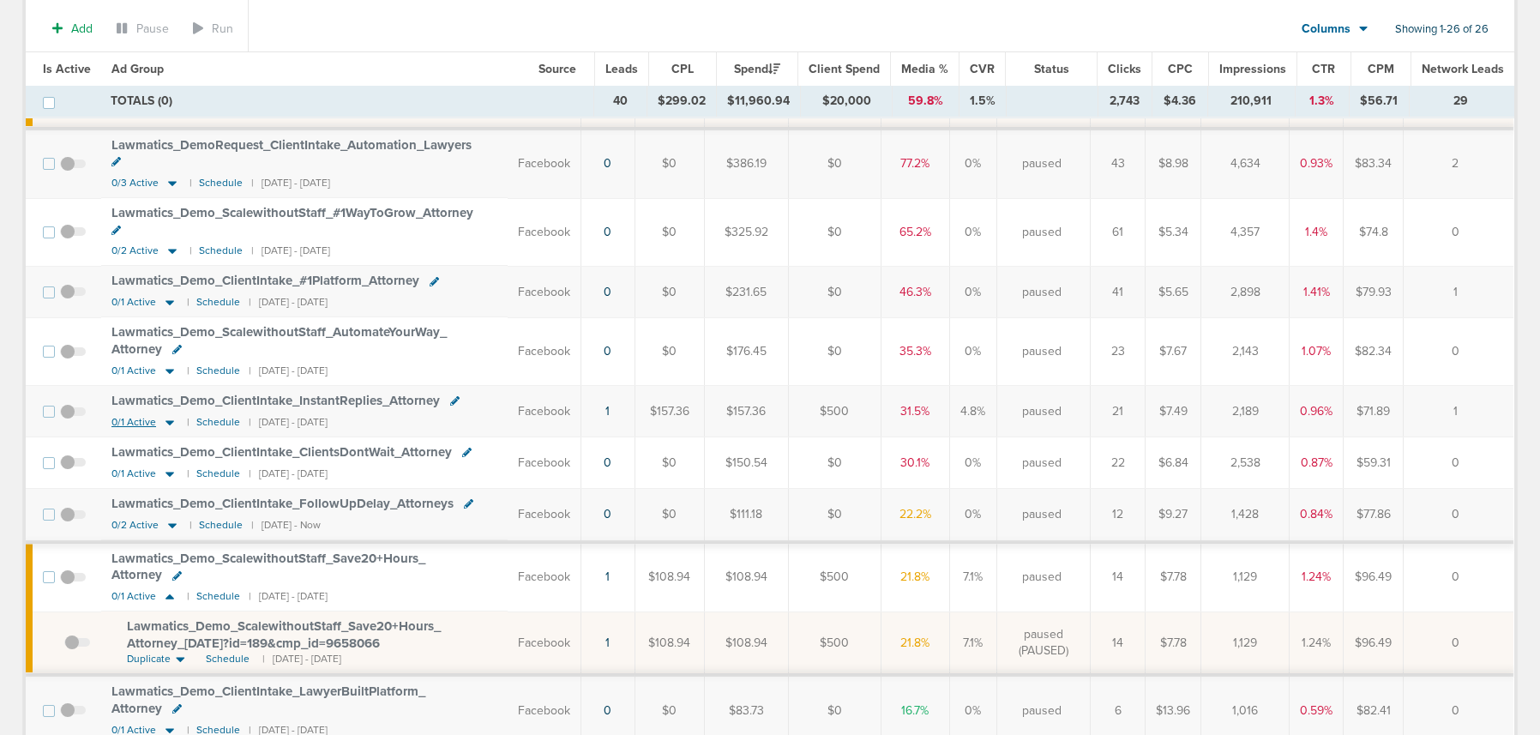
click at [172, 415] on icon at bounding box center [169, 422] width 17 height 15
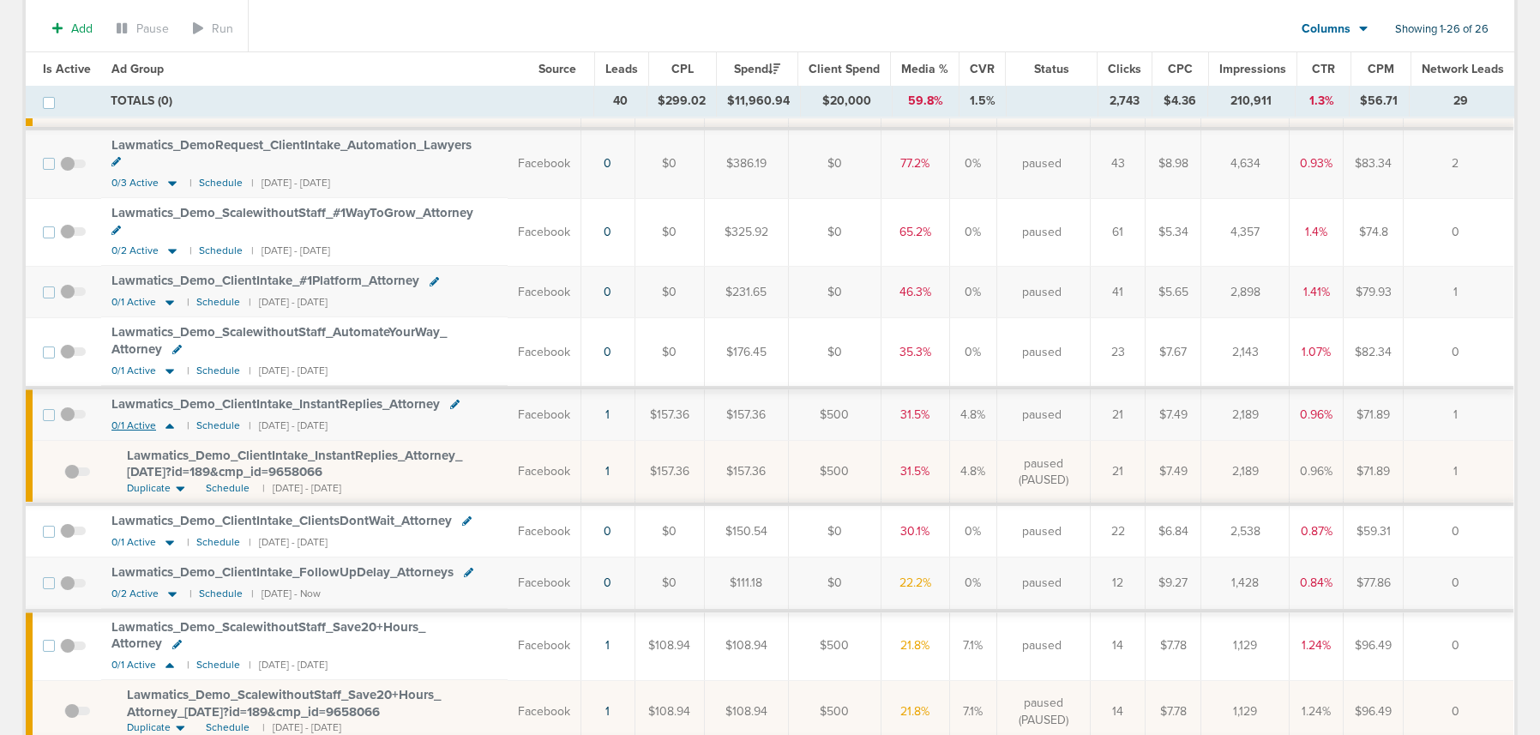
click at [172, 419] on icon at bounding box center [169, 426] width 17 height 15
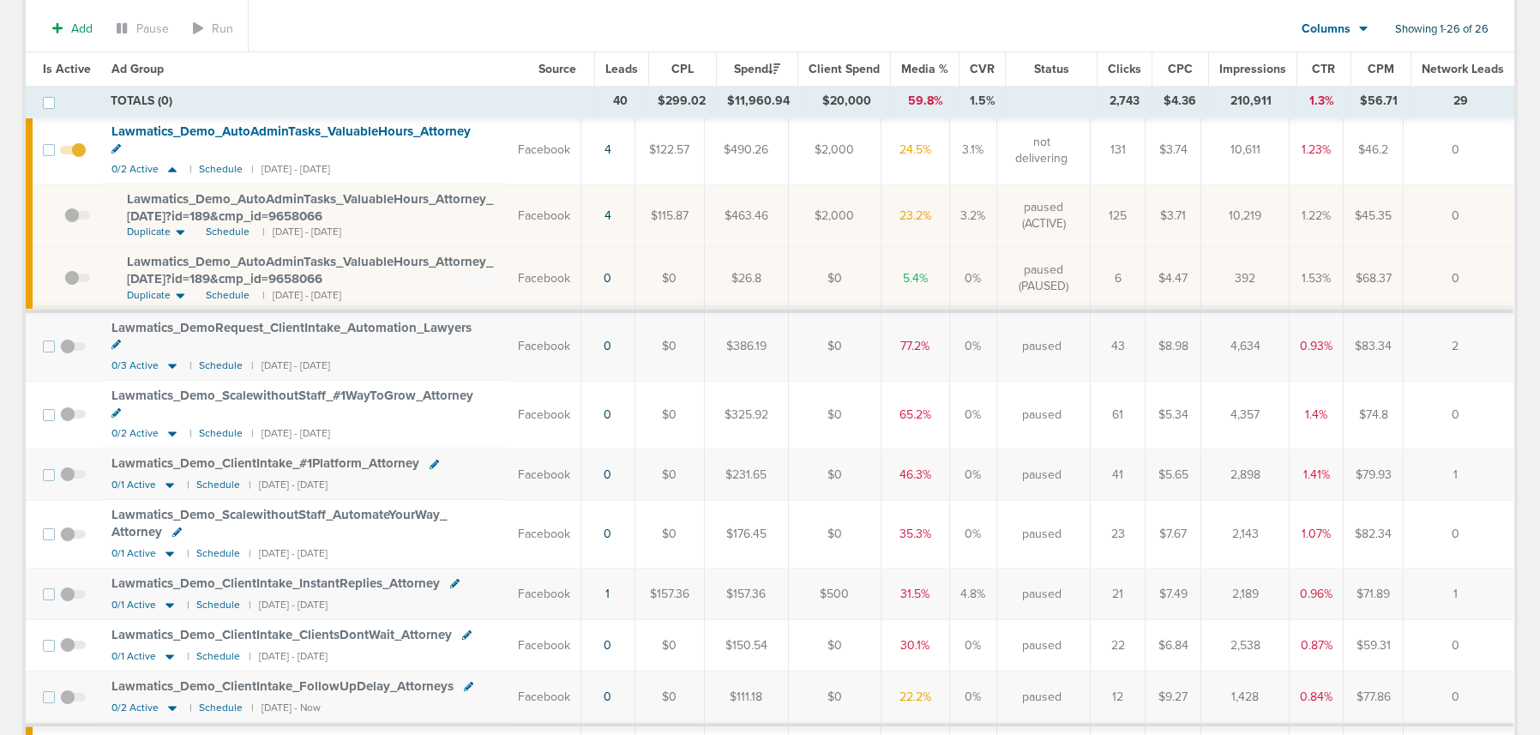
scroll to position [726, 0]
click at [174, 426] on icon at bounding box center [172, 433] width 17 height 15
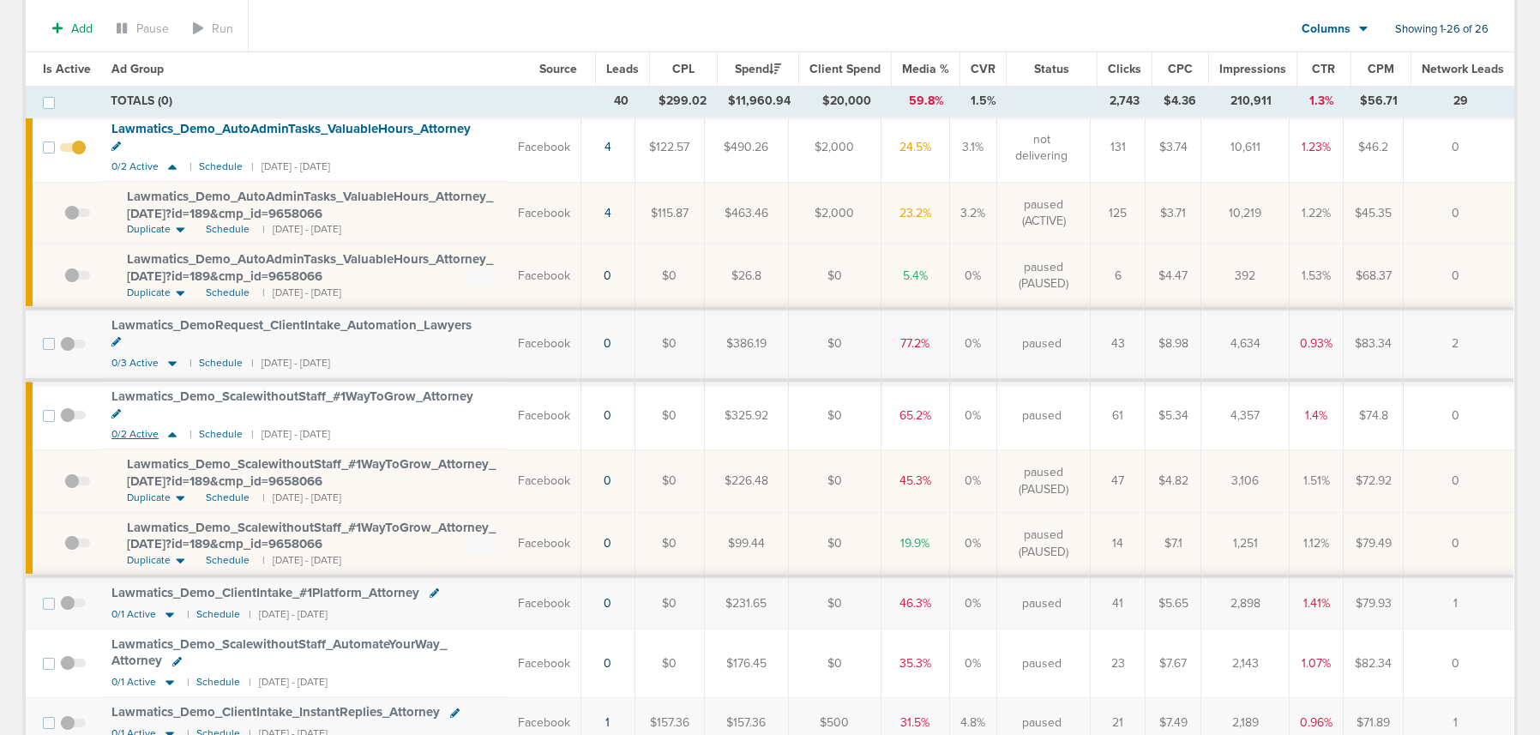
click at [174, 427] on icon at bounding box center [172, 434] width 17 height 15
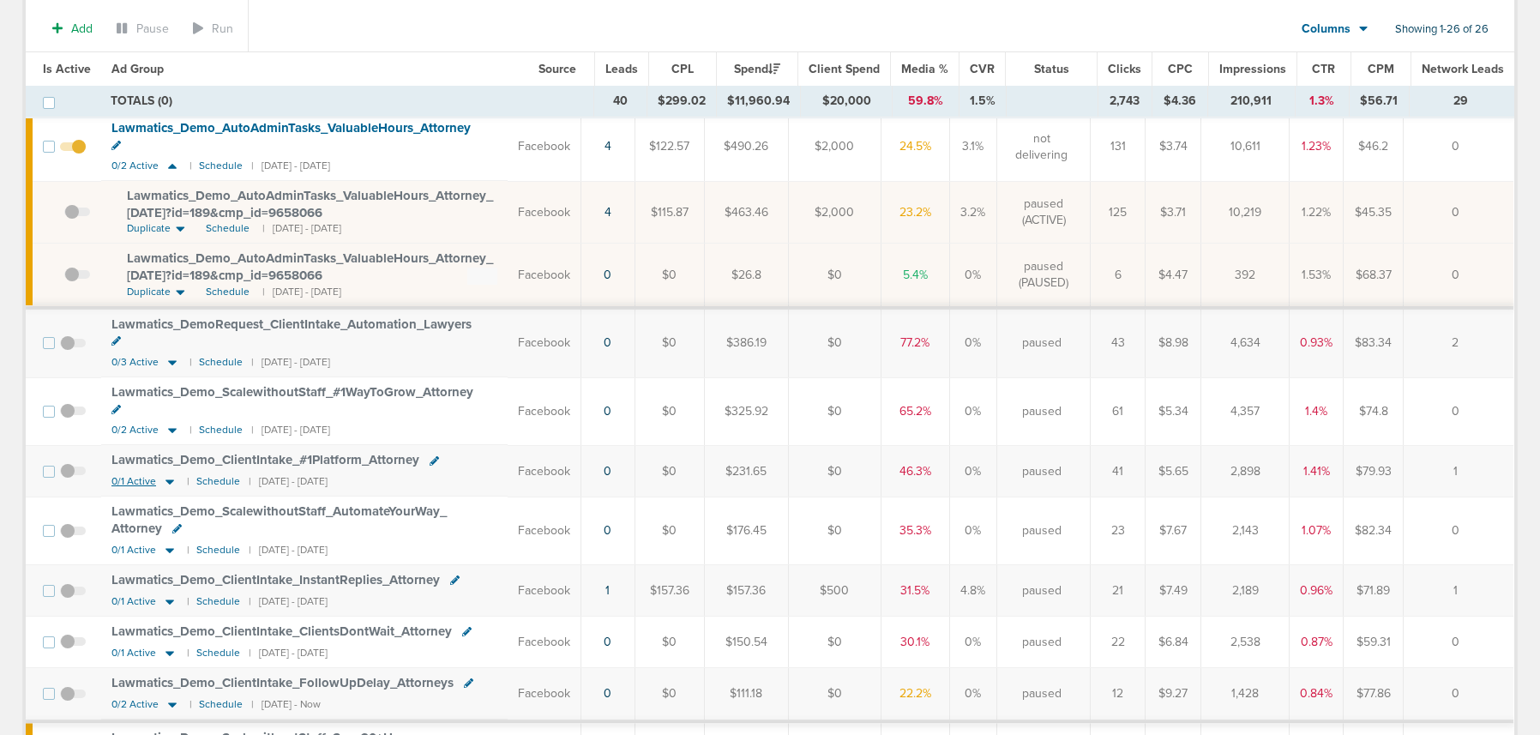
click at [170, 480] on icon at bounding box center [170, 482] width 9 height 5
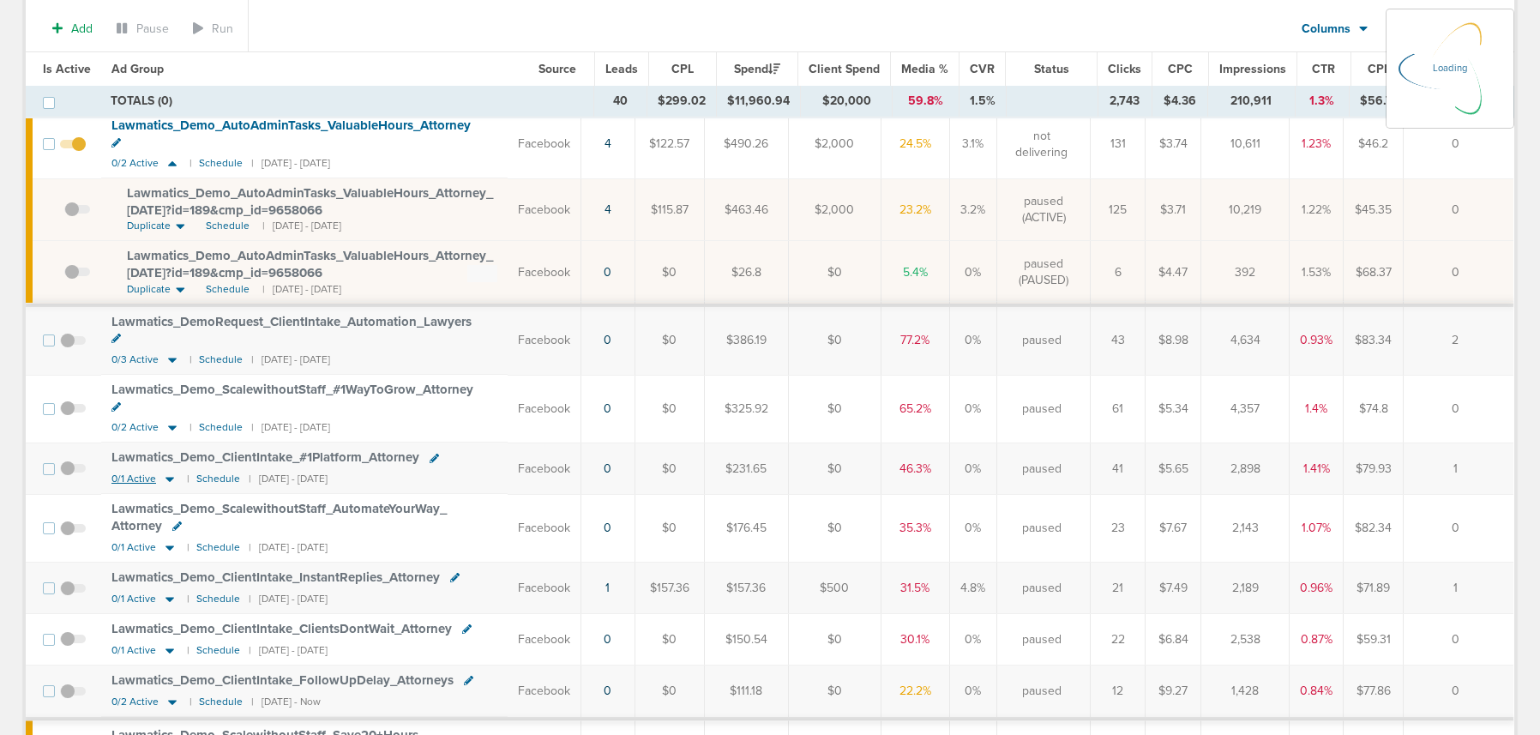
scroll to position [735, 0]
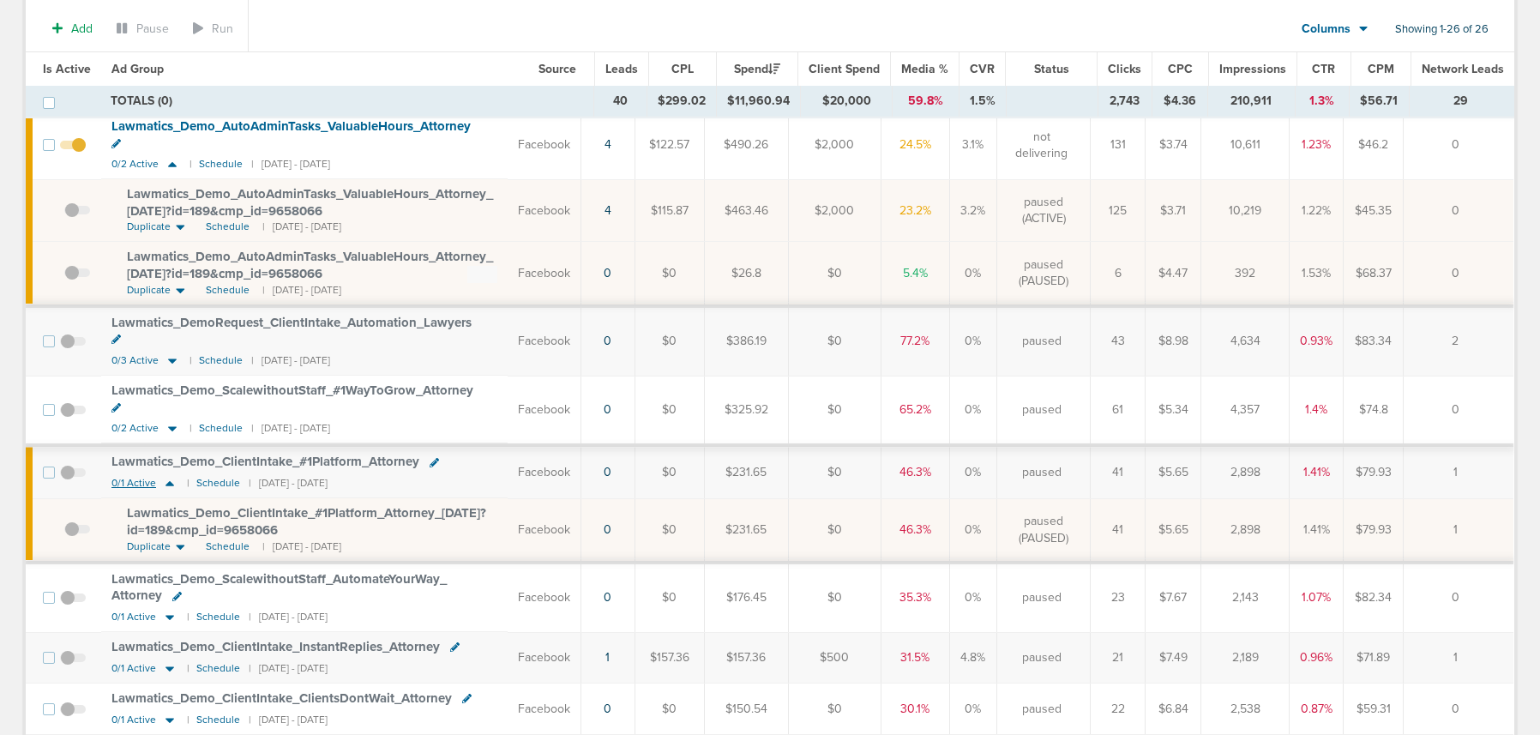
click at [170, 476] on icon at bounding box center [169, 483] width 17 height 15
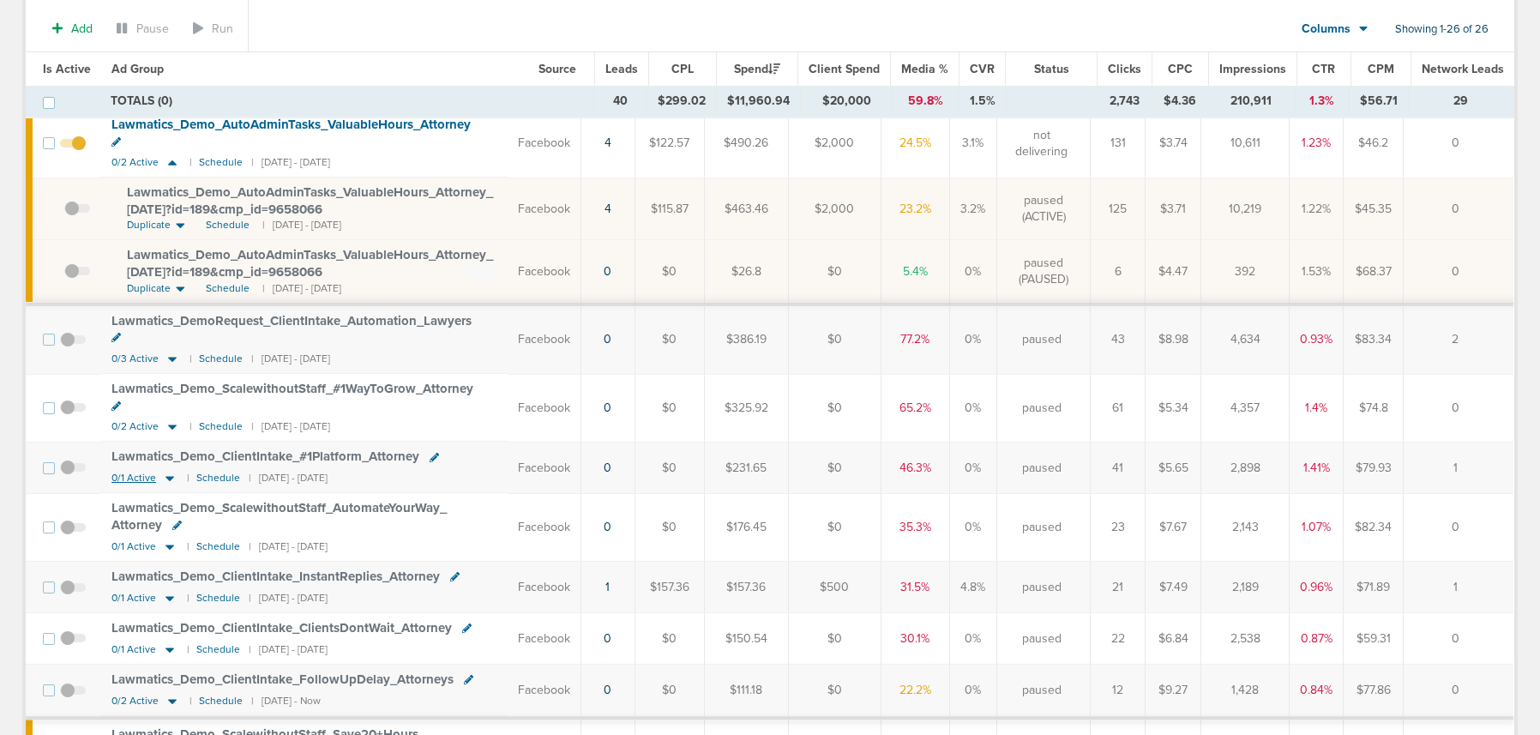
click at [170, 471] on icon at bounding box center [169, 478] width 17 height 15
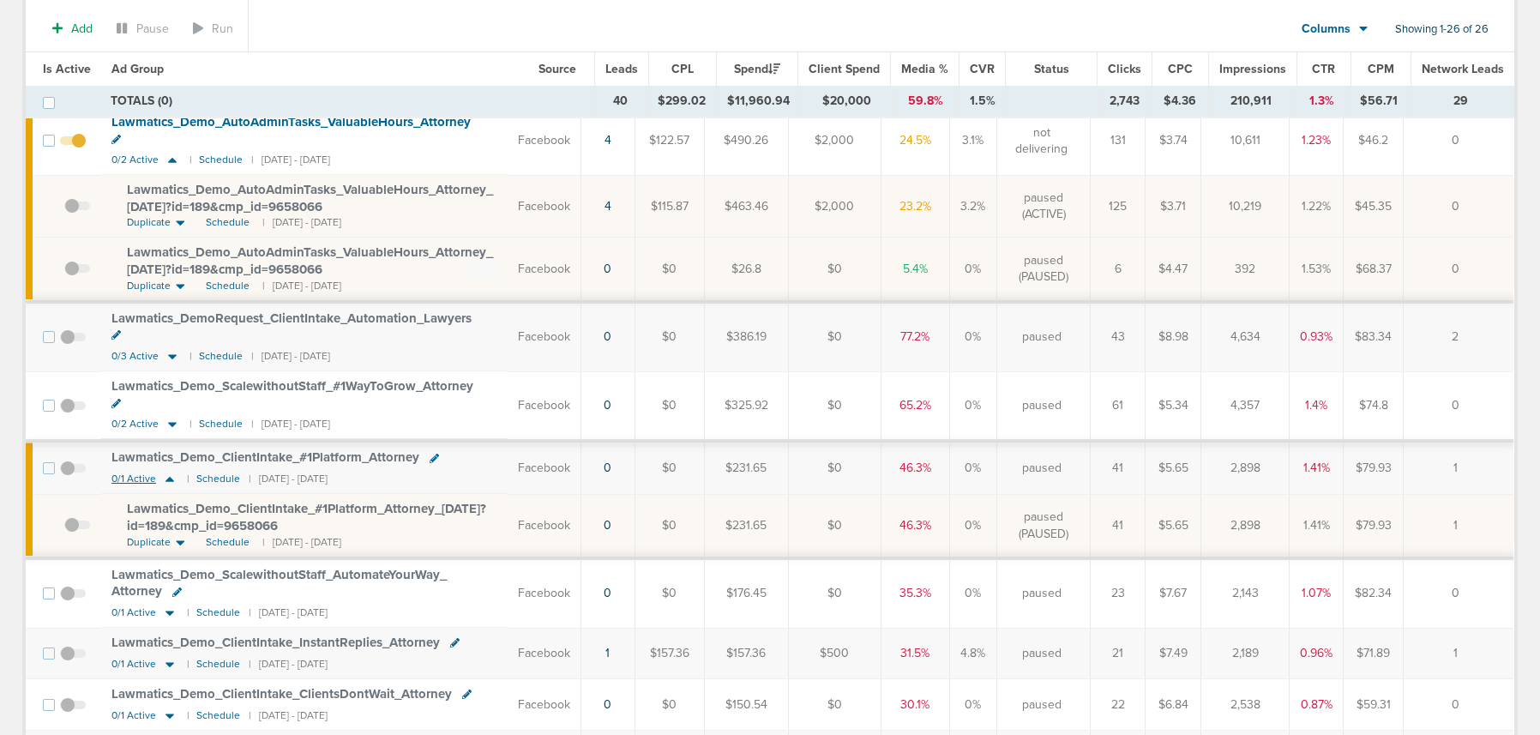
click at [170, 472] on icon at bounding box center [169, 479] width 17 height 15
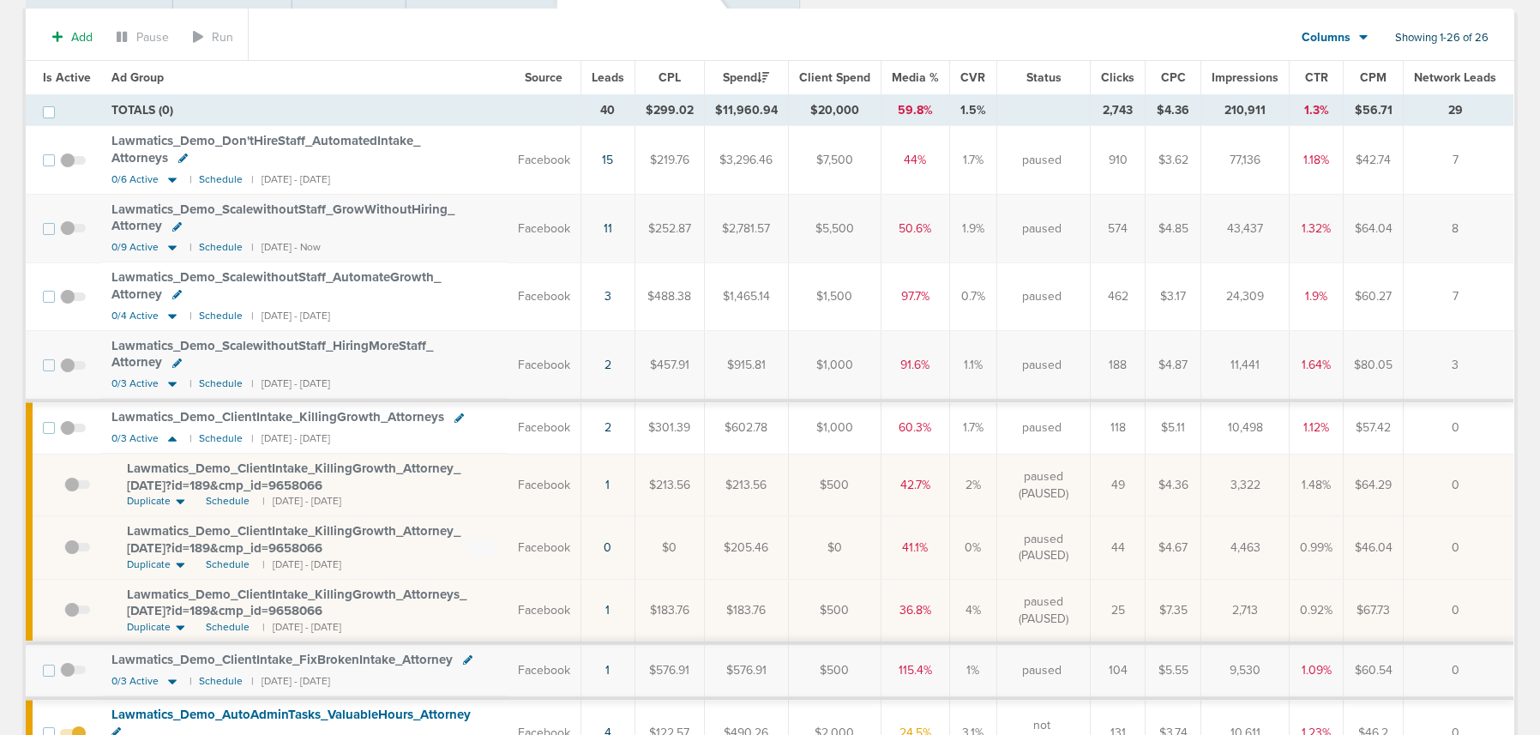
scroll to position [137, 0]
click at [171, 318] on icon at bounding box center [172, 318] width 9 height 5
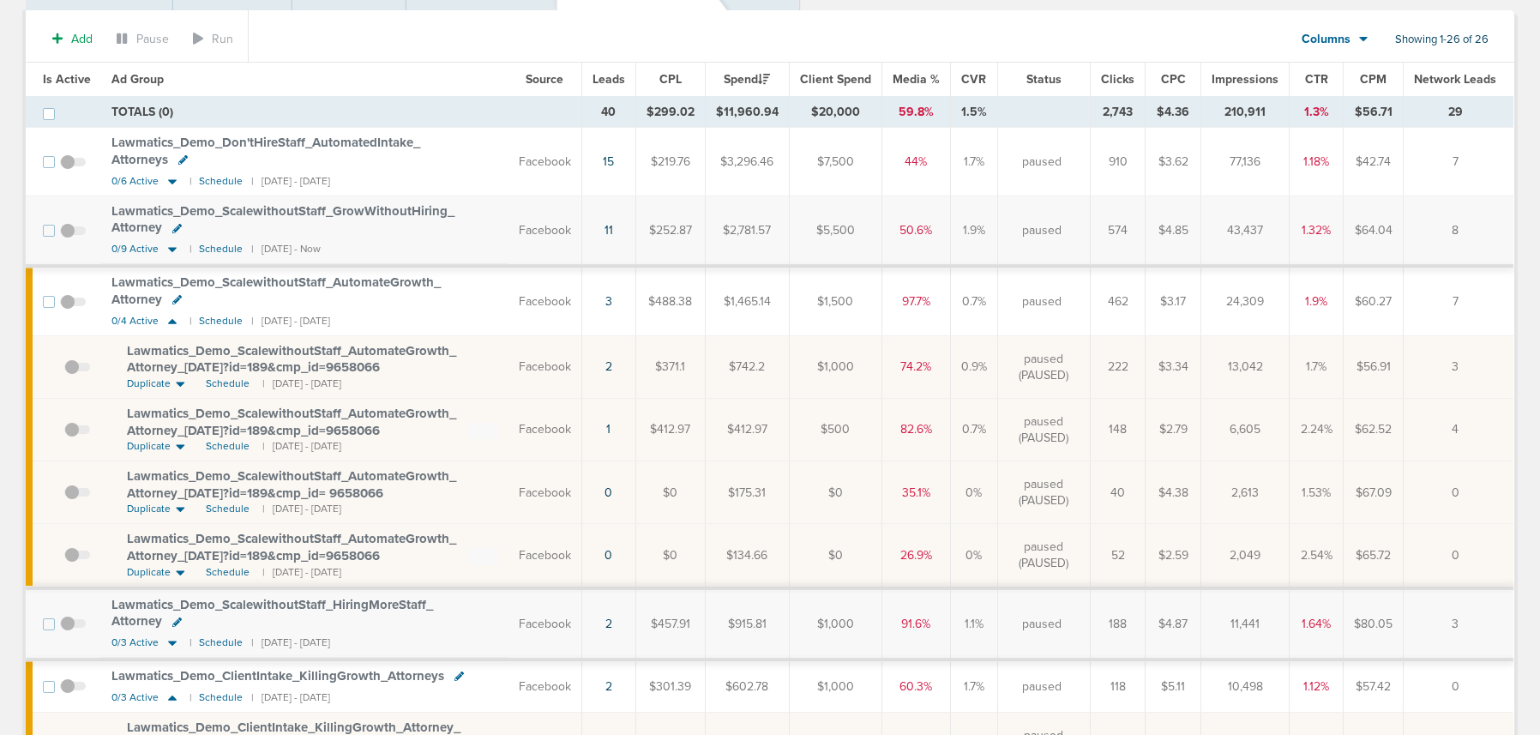
click at [182, 376] on icon at bounding box center [180, 383] width 9 height 15
drag, startPoint x: 115, startPoint y: 328, endPoint x: 504, endPoint y: 350, distance: 390.0
click at [504, 350] on td "Lawmatics_ Demo_ ScalewithoutStaff_ AutomateGrowth_ Attorney_ 2025.03.26?id=189…" at bounding box center [304, 367] width 407 height 63
copy td "Lawmatics_ Demo_ ScalewithoutStaff_ AutomateGrowth_ Attorney_ 2025.03.26?id=189…"
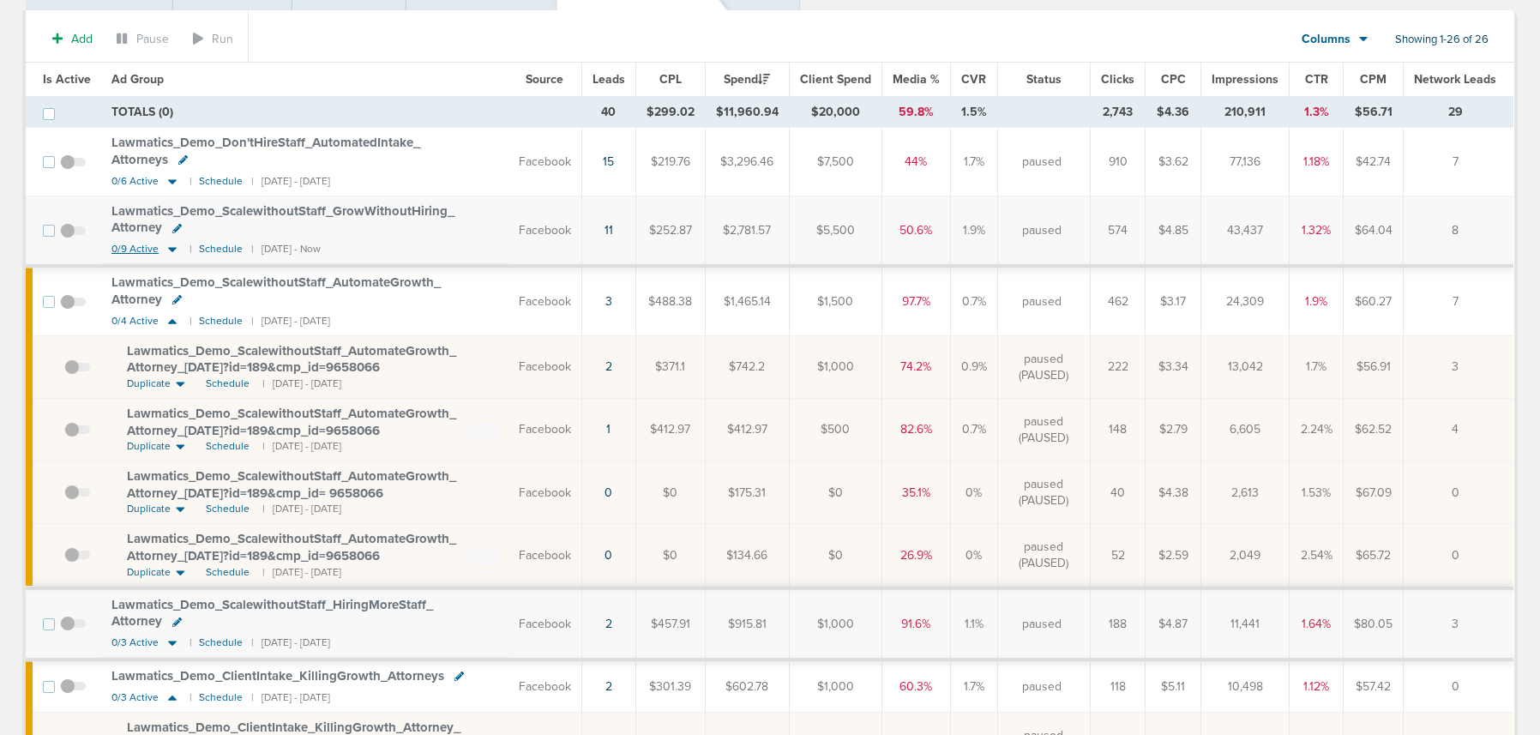
click at [174, 242] on icon at bounding box center [172, 249] width 17 height 15
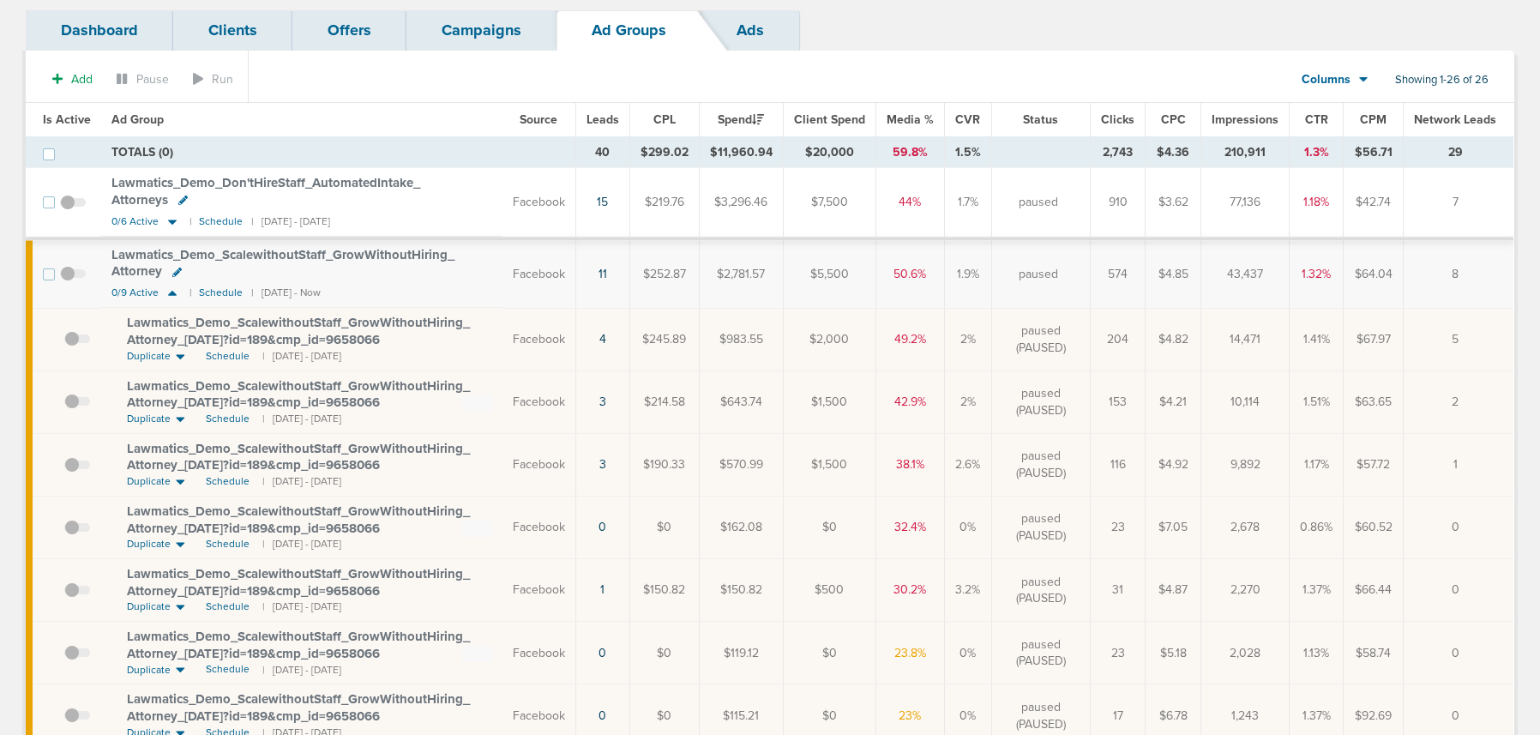
scroll to position [95, 0]
drag, startPoint x: 108, startPoint y: 316, endPoint x: 443, endPoint y: 340, distance: 335.3
click at [443, 340] on td "Lawmatics_ Demo_ ScalewithoutStaff_ GrowWithoutHiring_ Attorney_ 03.13.25?id=18…" at bounding box center [301, 341] width 401 height 63
copy span "Lawmatics_ Demo_ ScalewithoutStaff_ GrowWithoutHiring_ Attorney_ 03.13.25?id=18…"
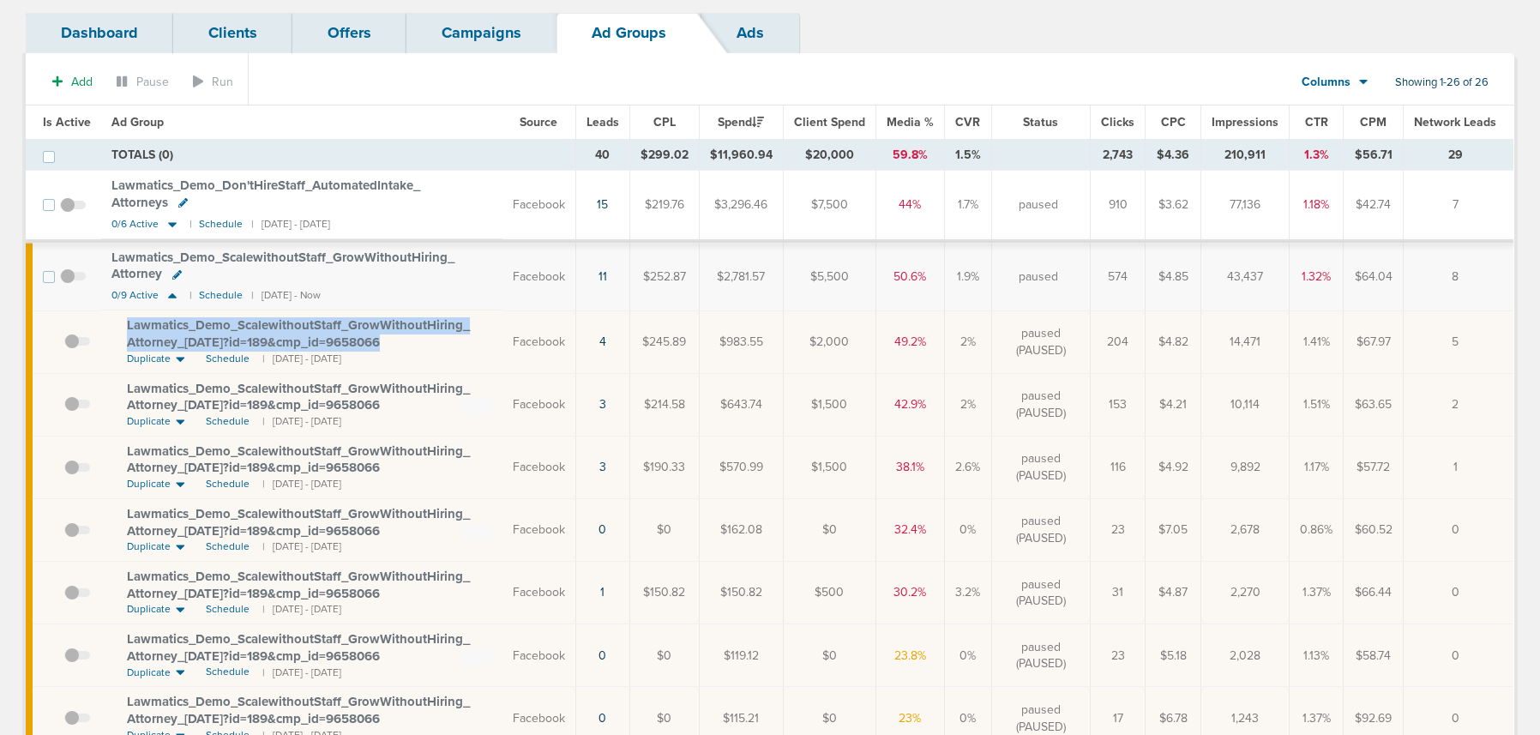
scroll to position [0, 0]
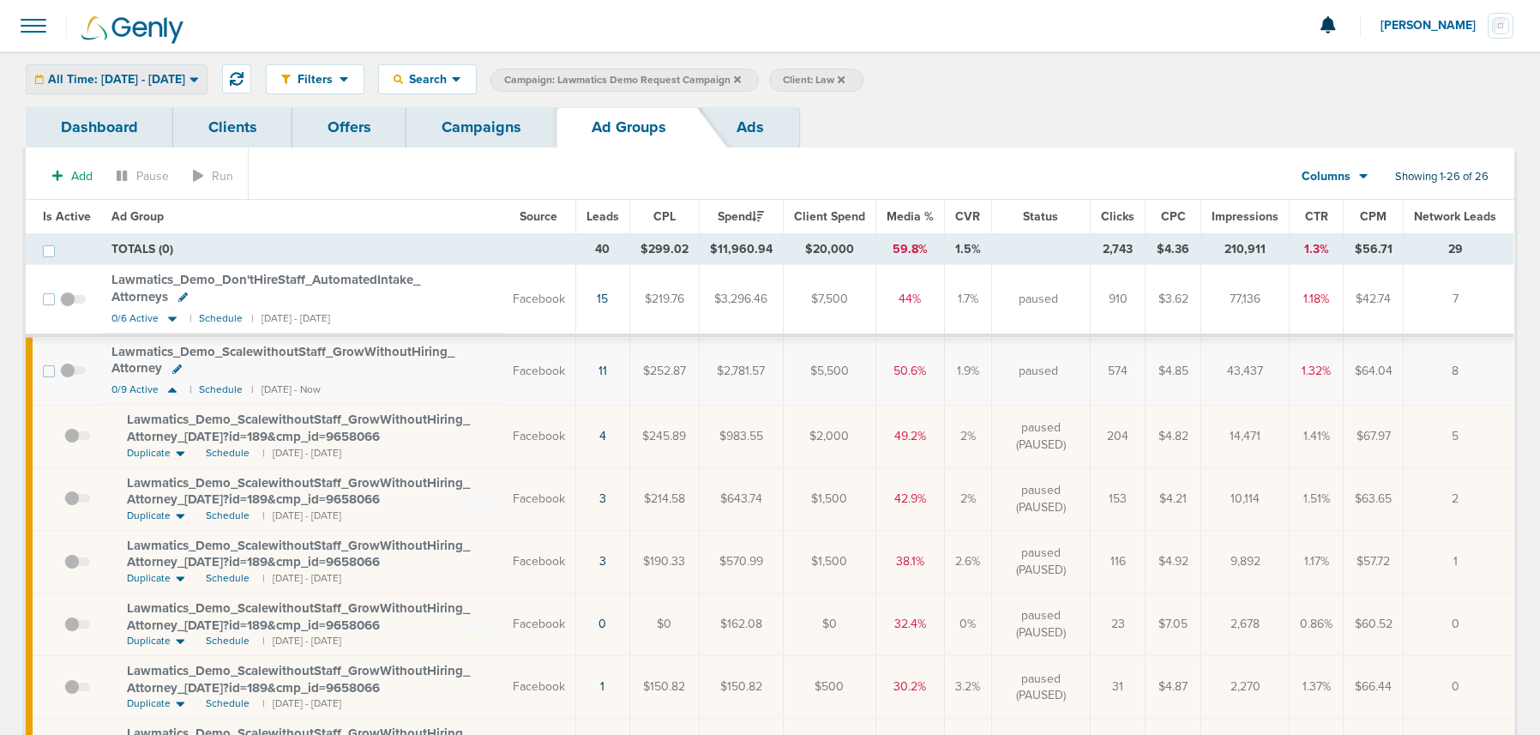
click at [168, 77] on span "All Time: 01.01.2015 - 09.08.2025" at bounding box center [116, 80] width 137 height 12
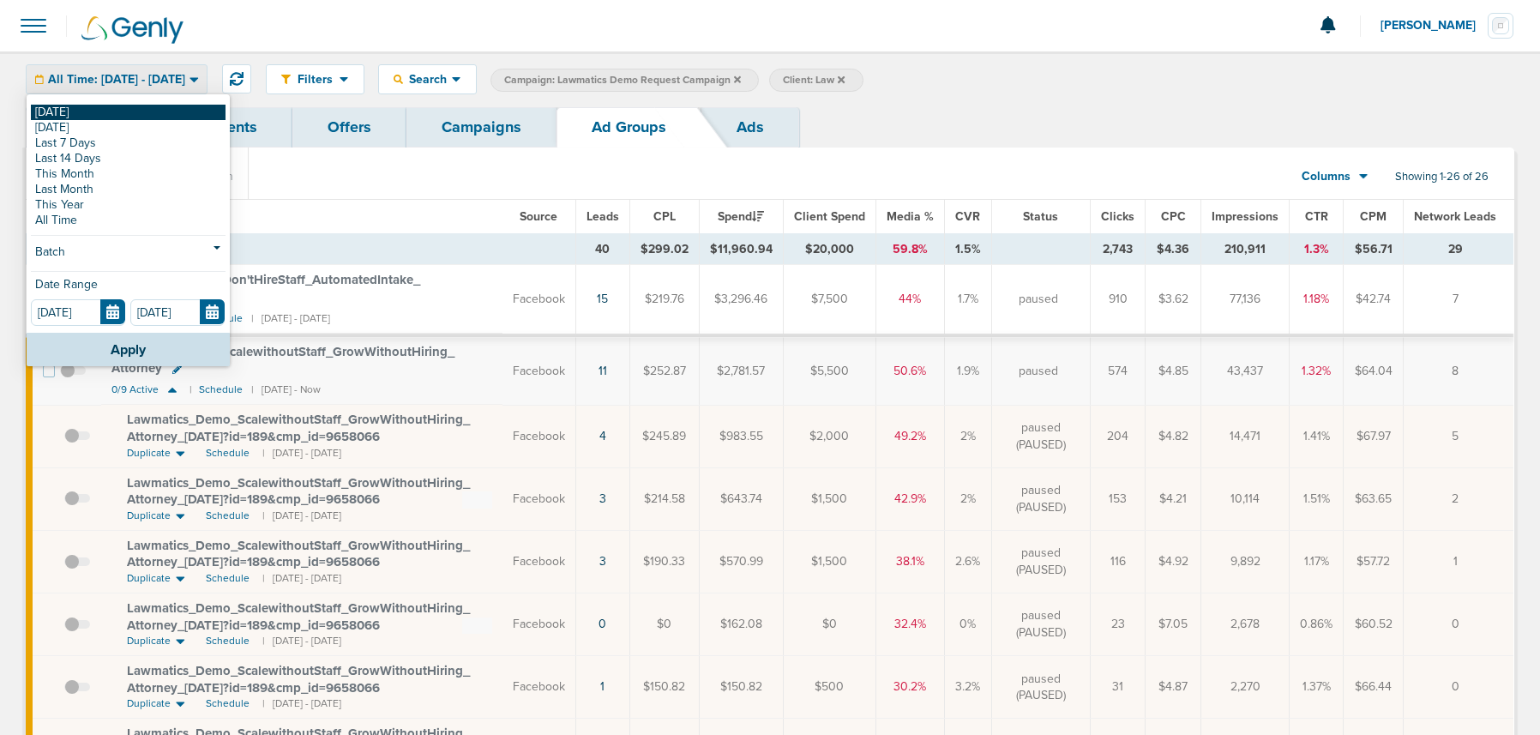
click at [111, 114] on link "[DATE]" at bounding box center [128, 112] width 195 height 15
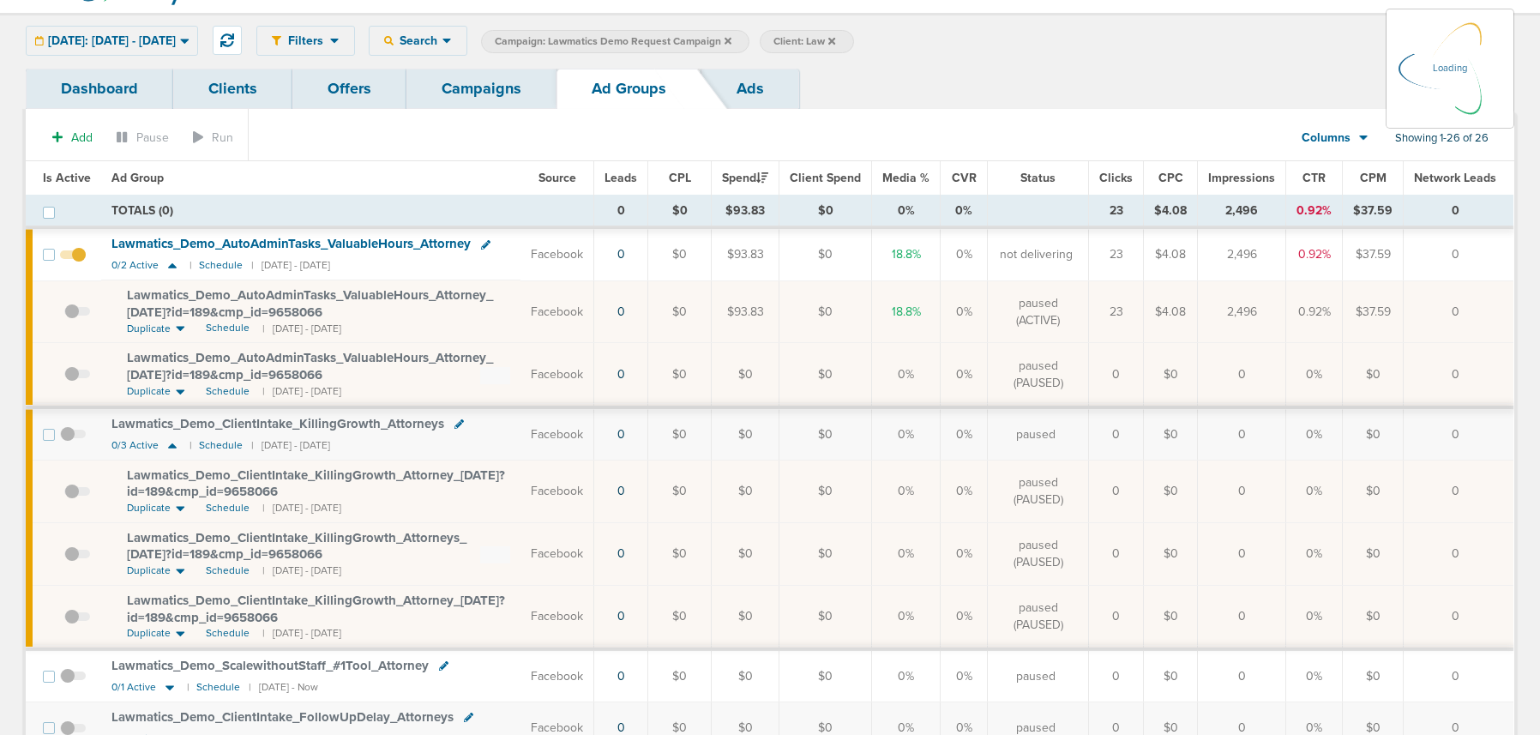
scroll to position [59, 0]
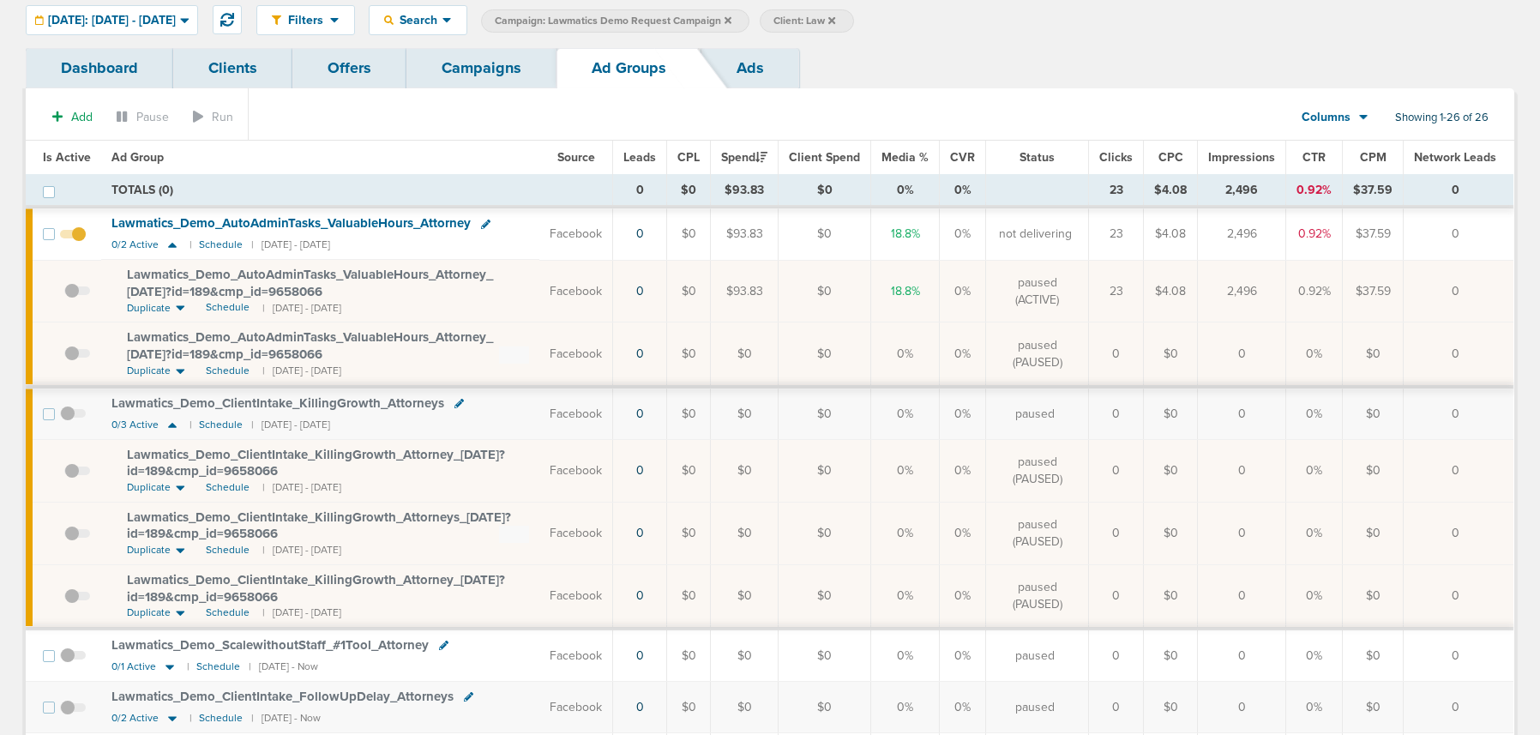
click at [73, 243] on span at bounding box center [73, 243] width 26 height 0
click at [73, 238] on input "checkbox" at bounding box center [73, 238] width 0 height 0
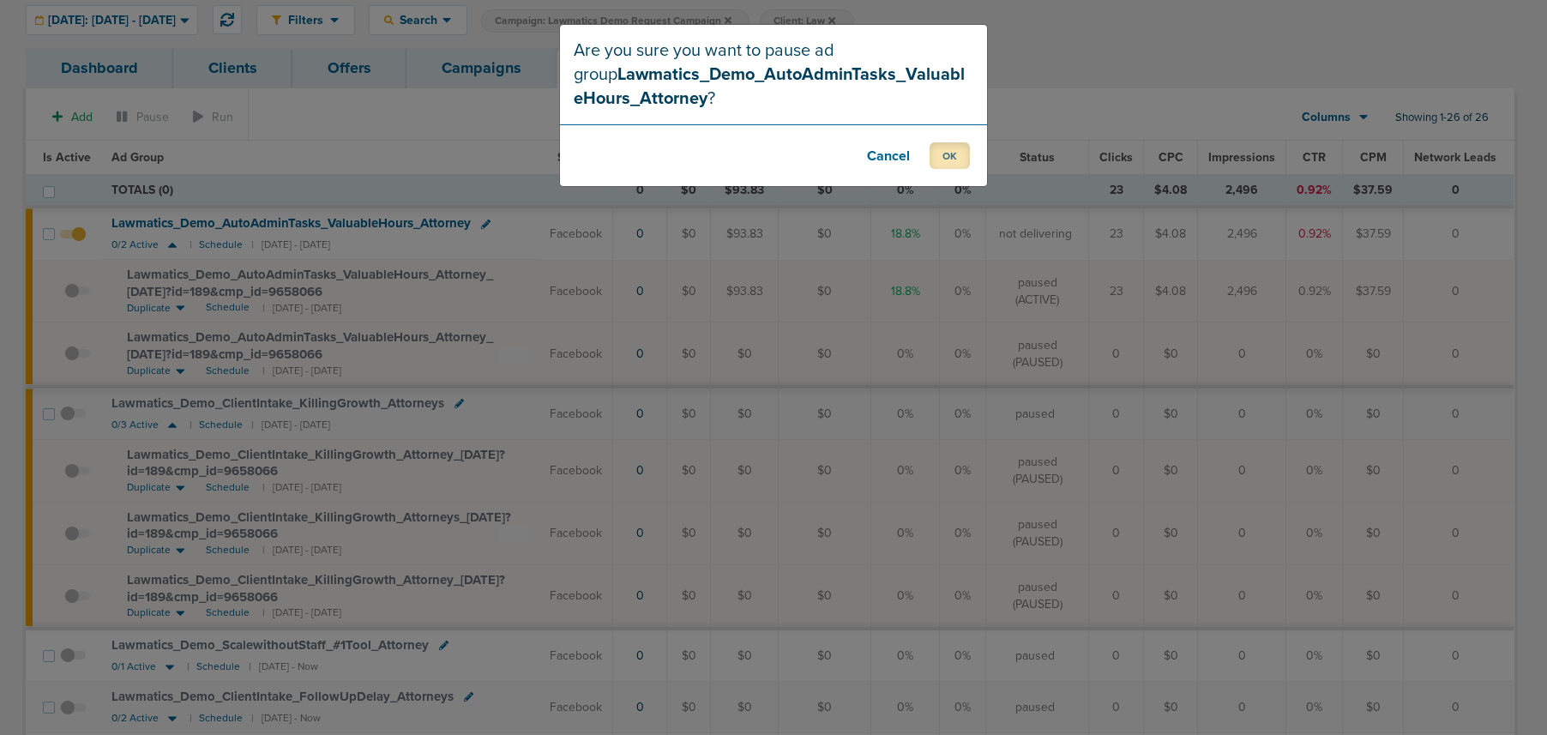
click at [960, 157] on button "OK" at bounding box center [950, 155] width 40 height 27
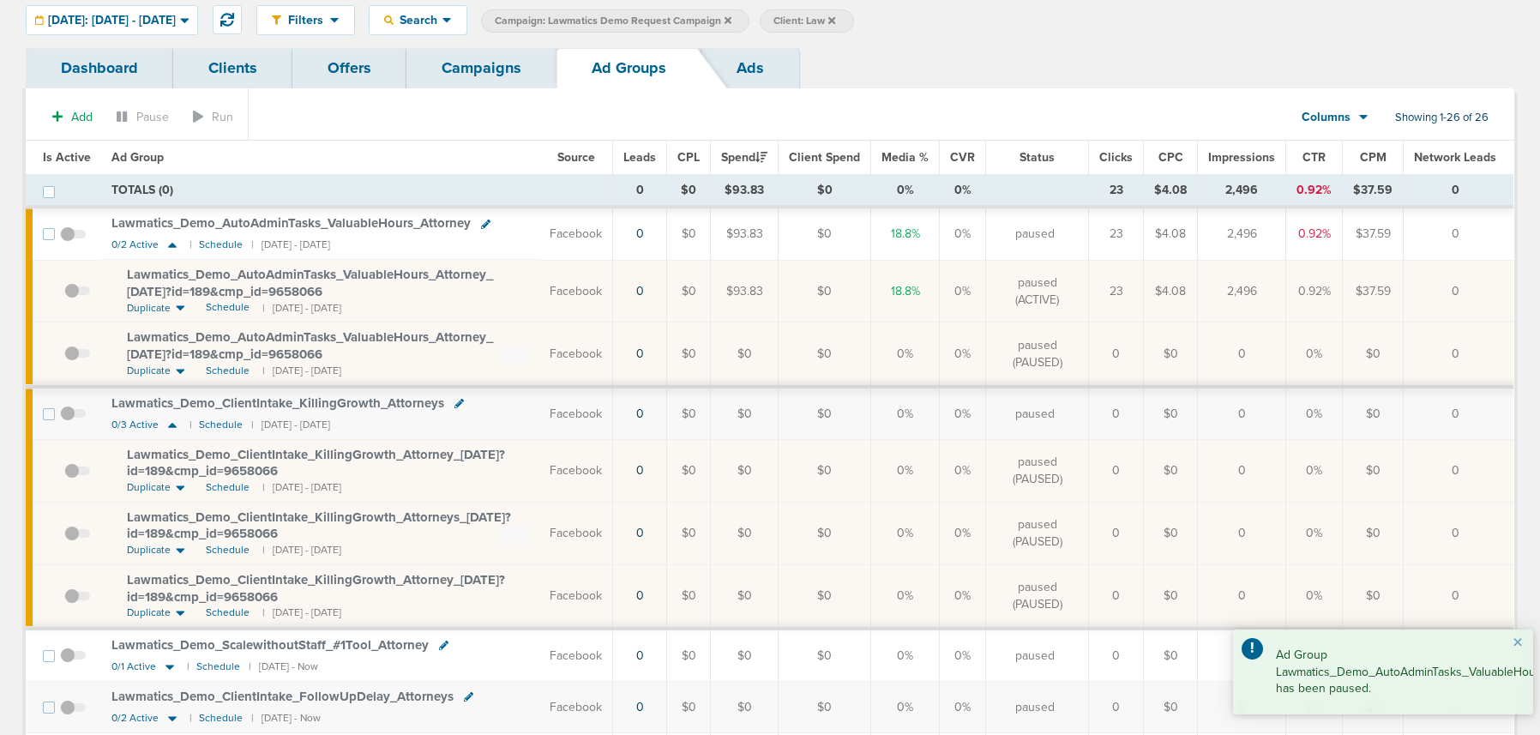
scroll to position [0, 0]
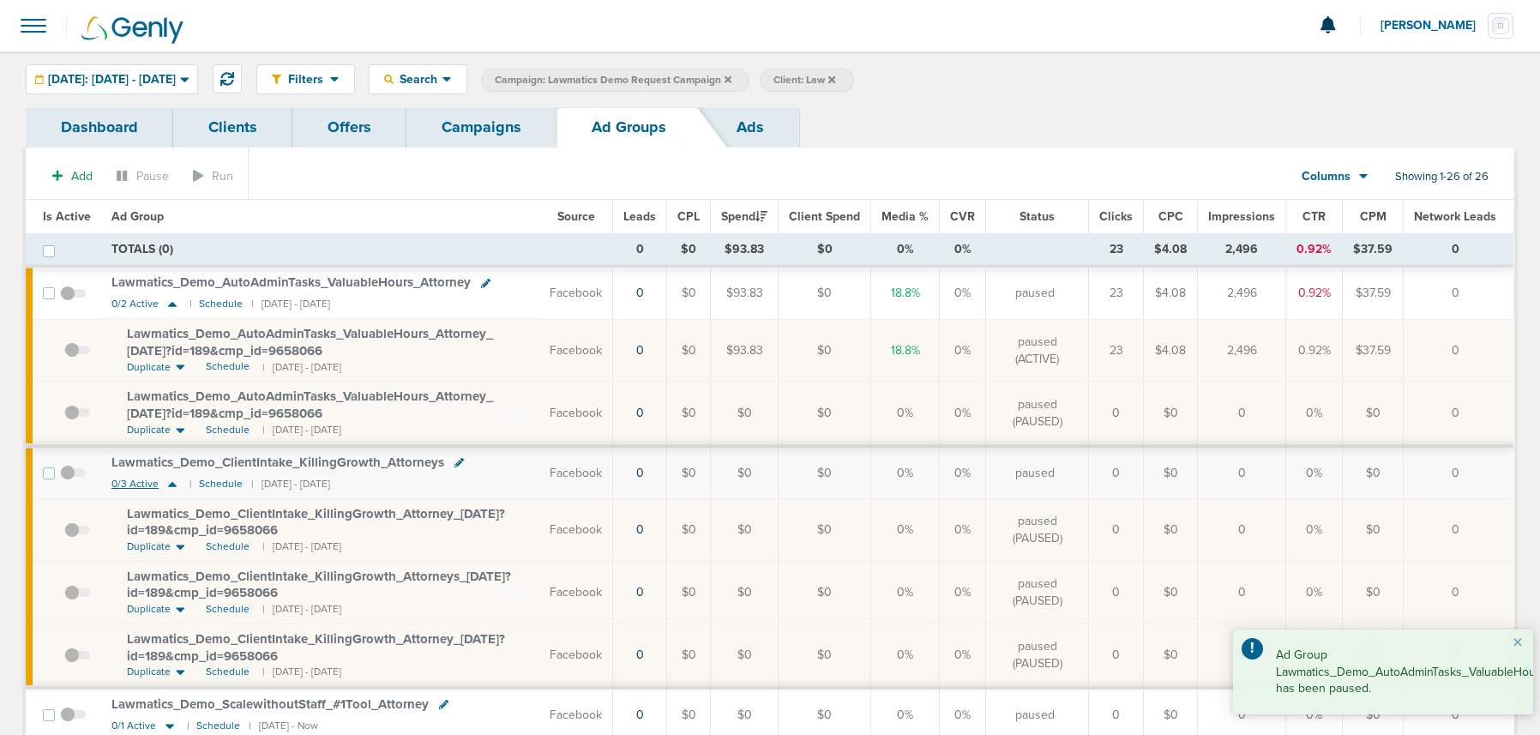
click at [172, 484] on icon at bounding box center [172, 484] width 9 height 5
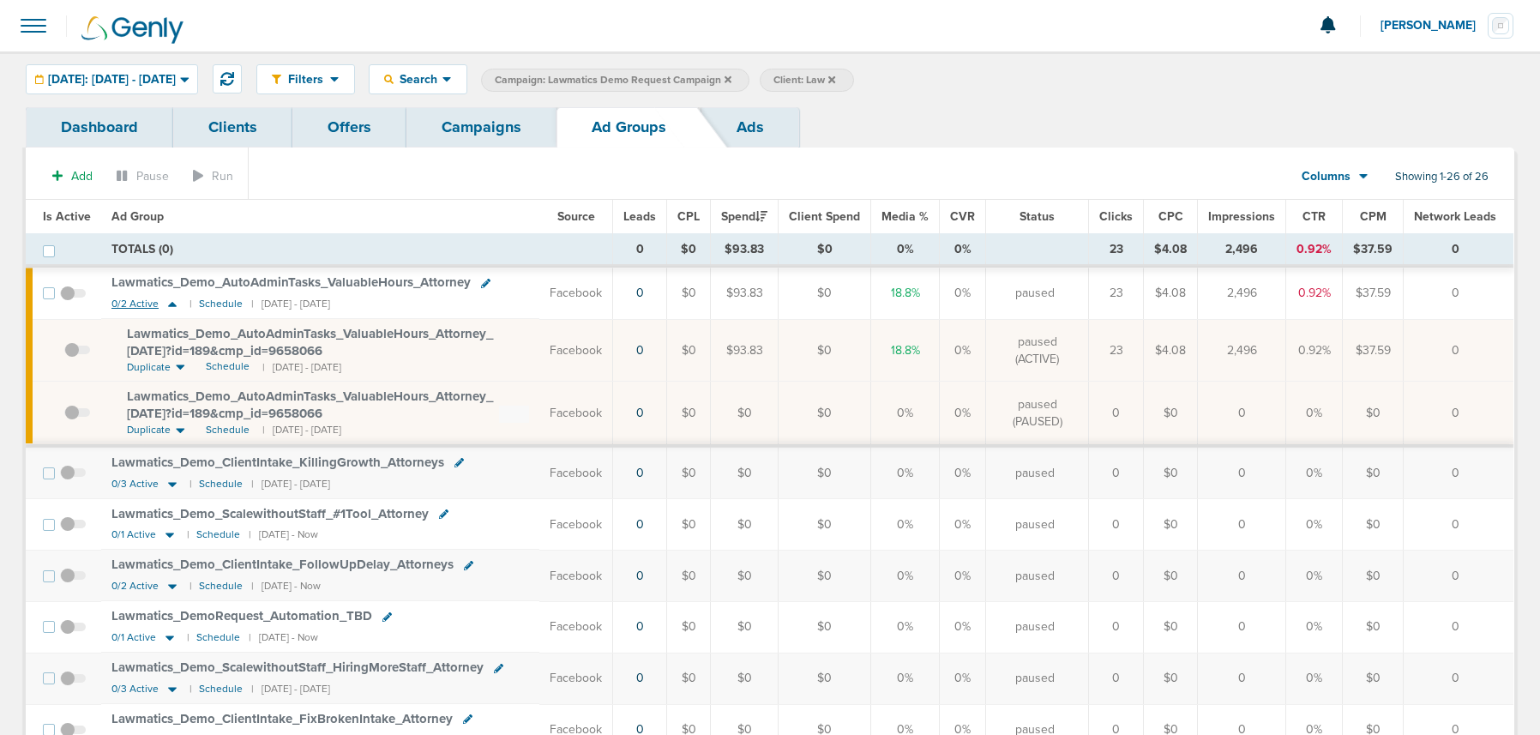
click at [170, 304] on icon at bounding box center [172, 304] width 9 height 5
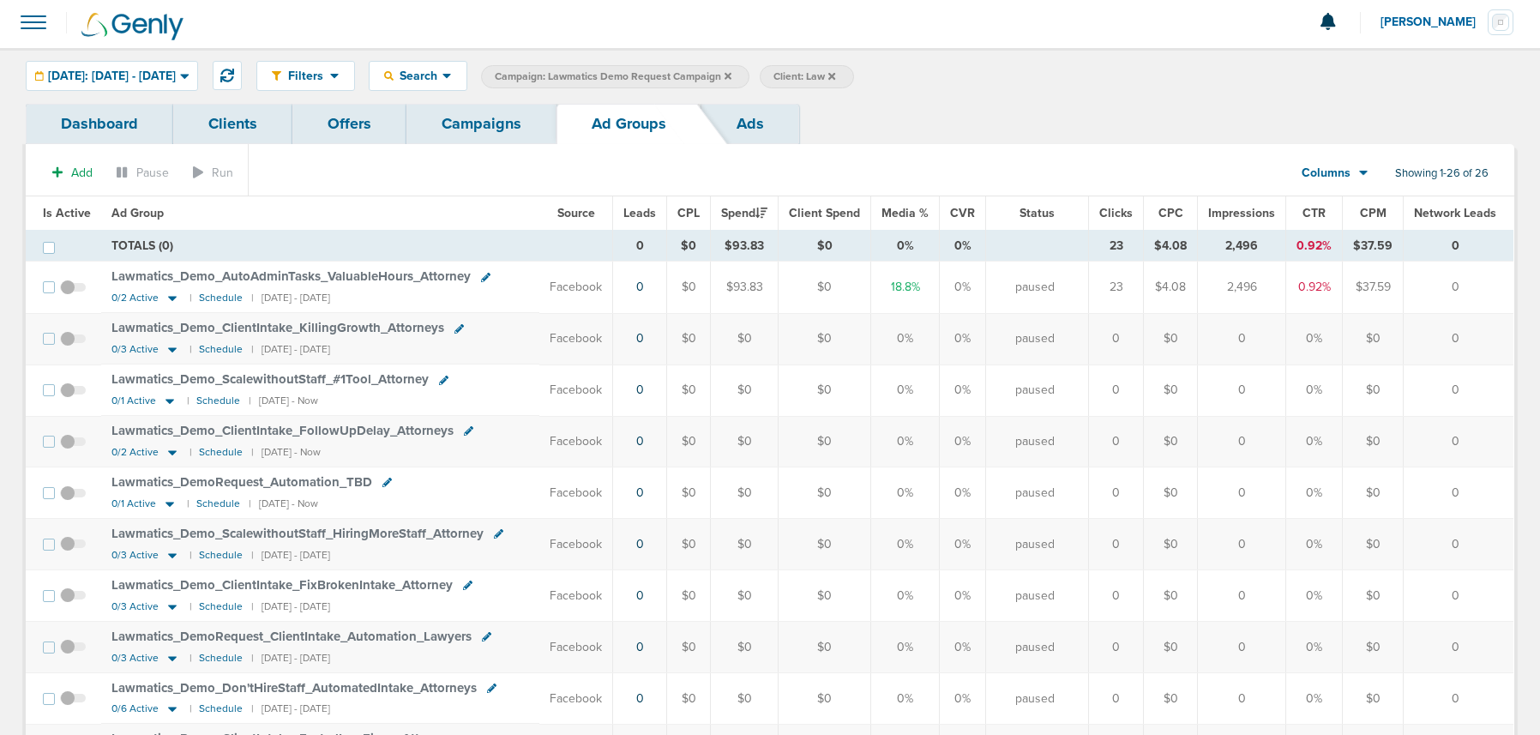
click at [509, 123] on link "Campaigns" at bounding box center [482, 124] width 150 height 40
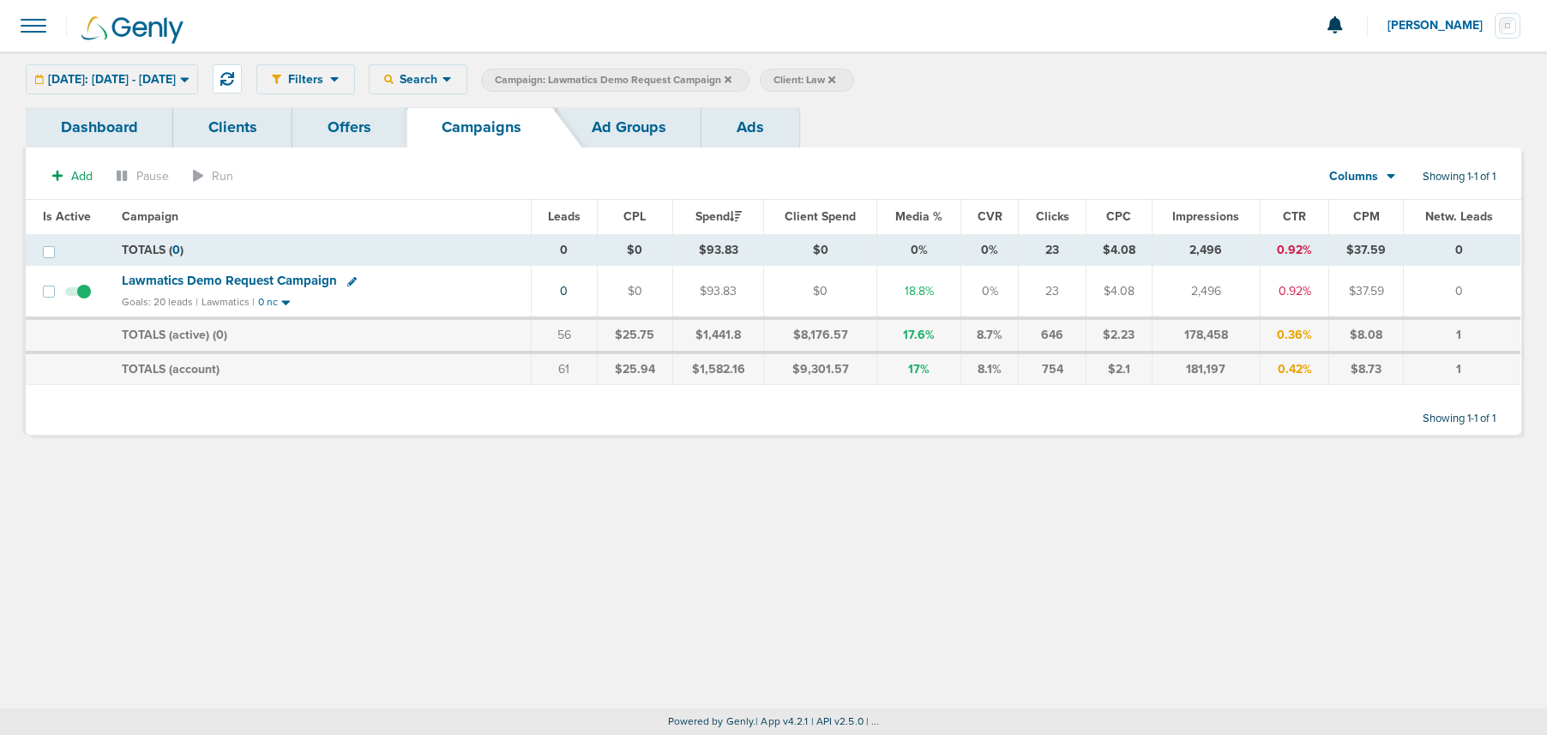
click at [644, 125] on link "Ad Groups" at bounding box center [629, 127] width 145 height 40
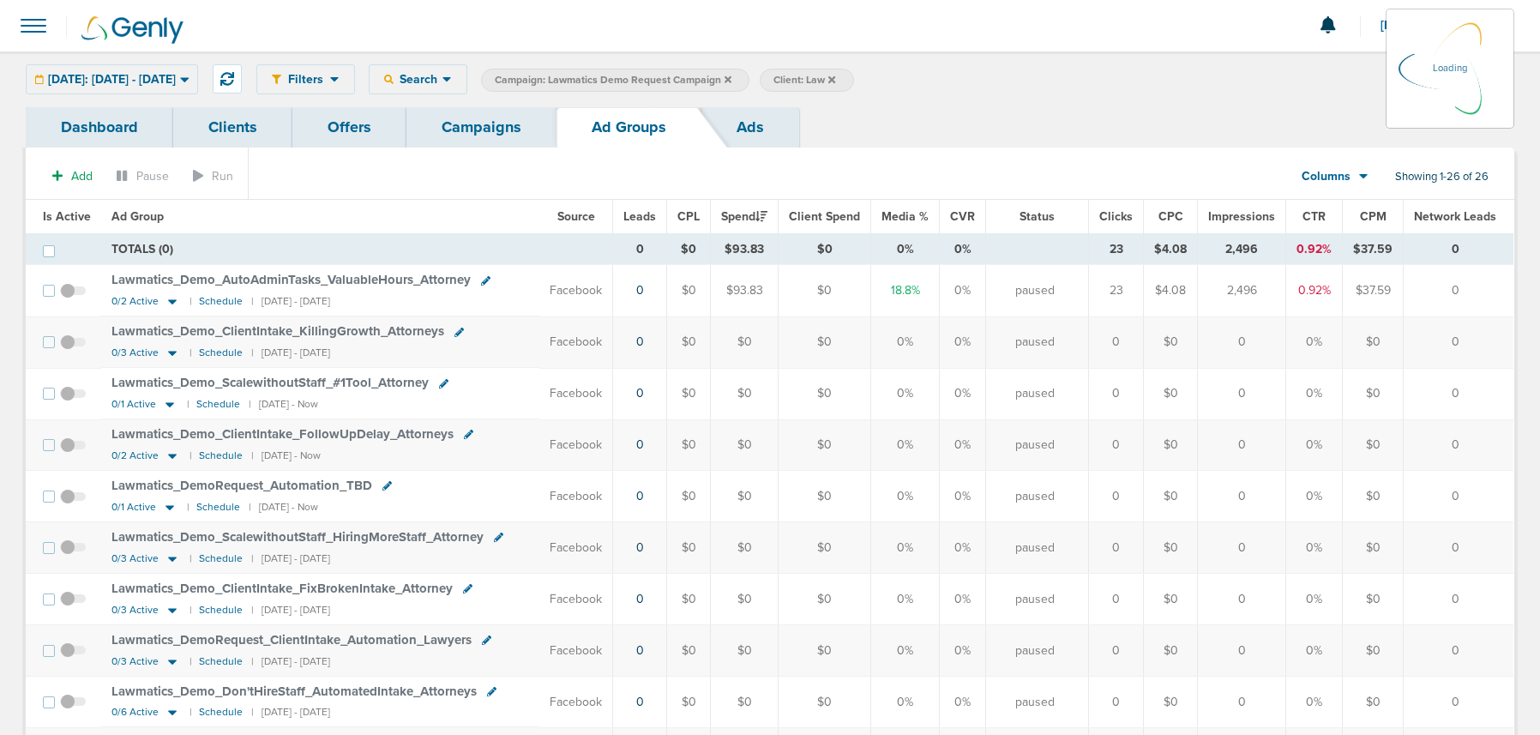
click at [115, 70] on div "Today: 09.08.2025 - 09.08.2025 Today Yesterday Last 7 Days Last 14 Days This Mo…" at bounding box center [112, 79] width 172 height 30
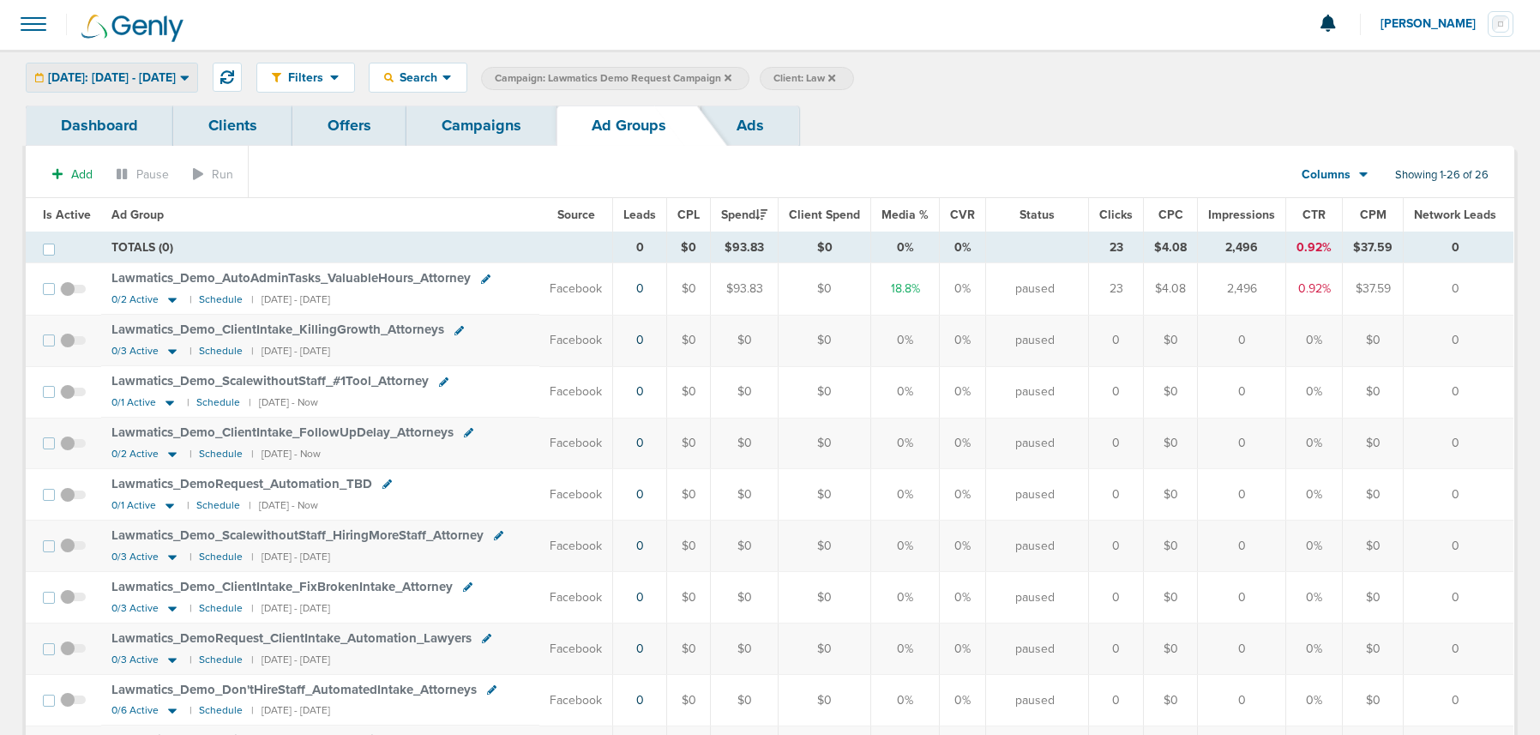
click at [116, 78] on span "Today: 09.08.2025 - 09.08.2025" at bounding box center [112, 78] width 128 height 12
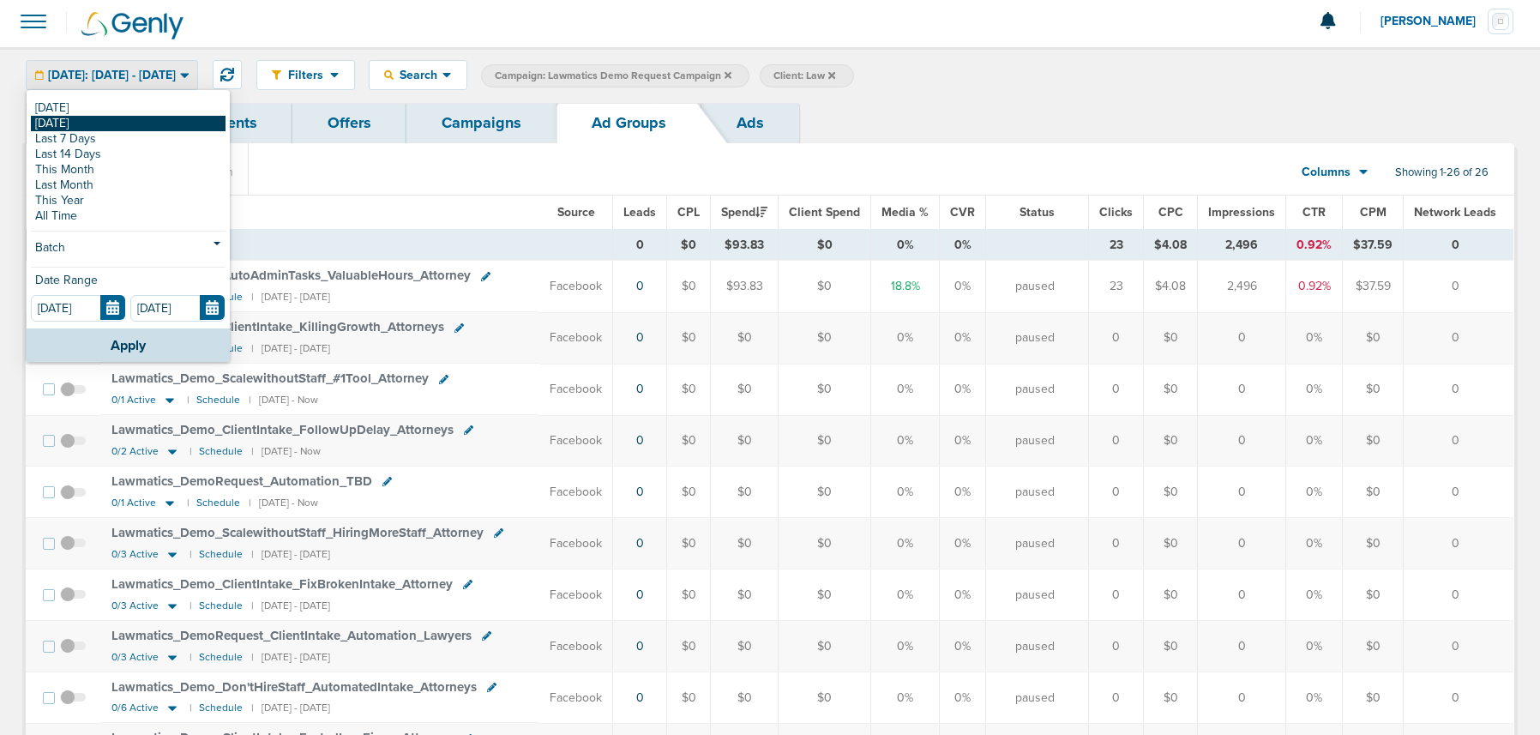
scroll to position [6, 0]
click at [91, 123] on link "[DATE]" at bounding box center [128, 121] width 195 height 15
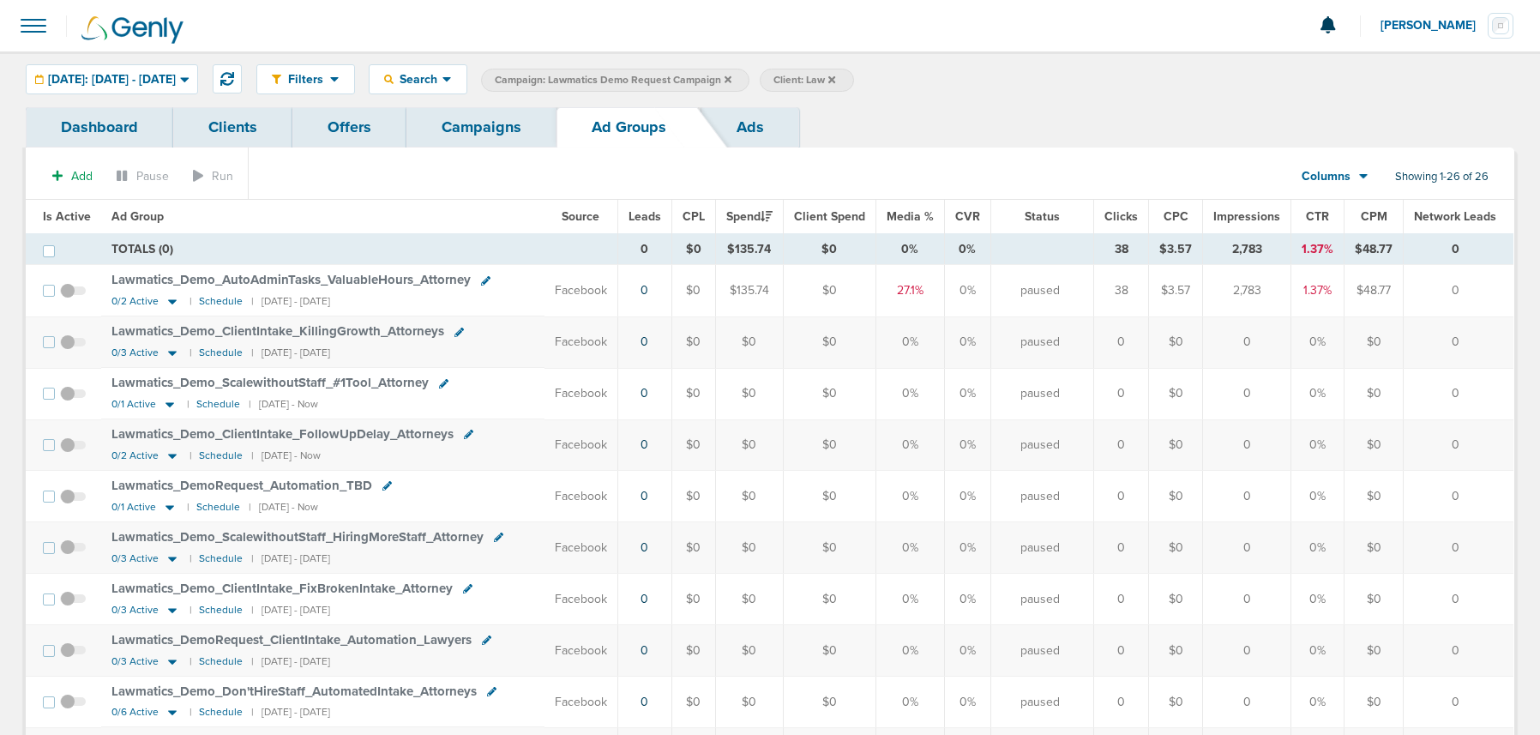
click at [464, 127] on link "Campaigns" at bounding box center [482, 127] width 150 height 40
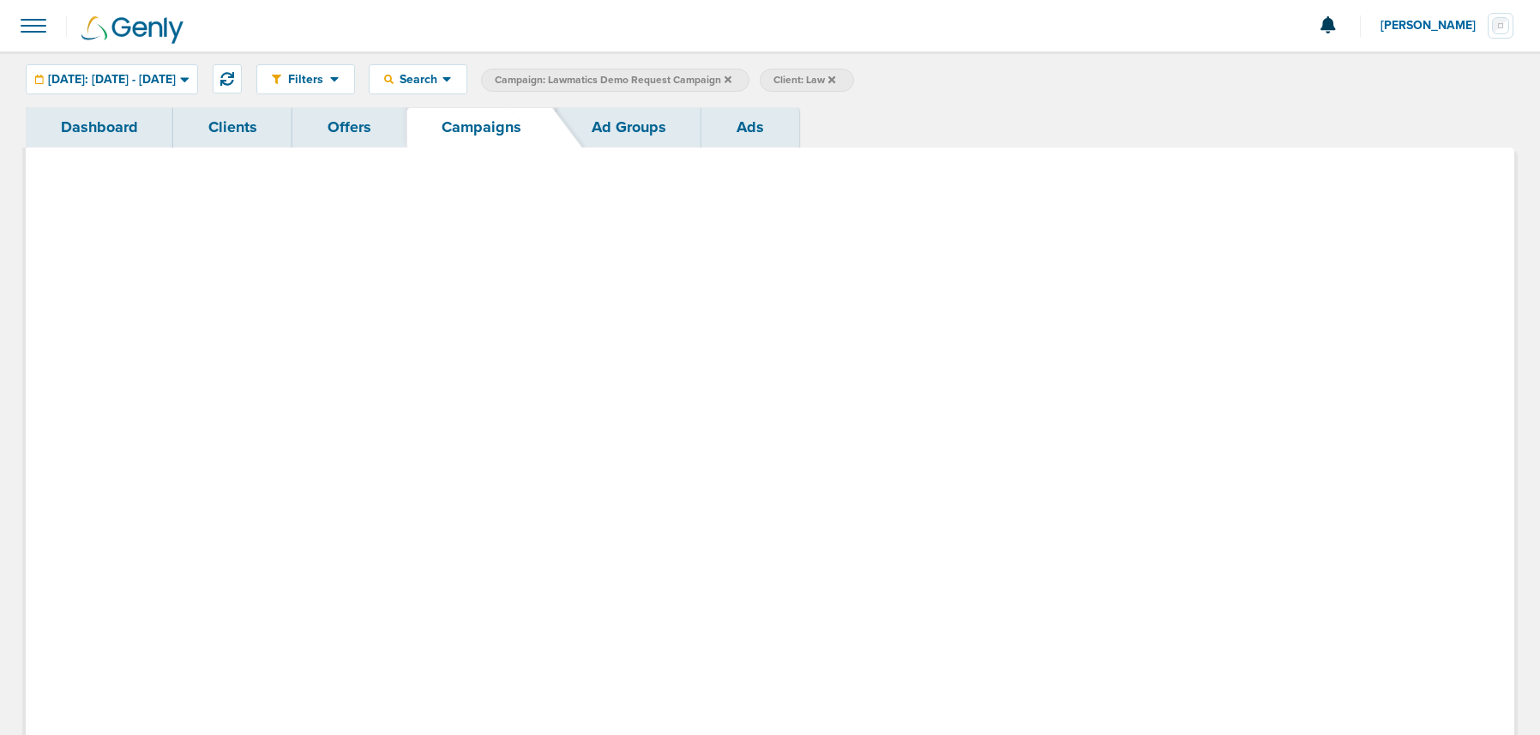
click at [467, 127] on link "Campaigns" at bounding box center [482, 127] width 150 height 40
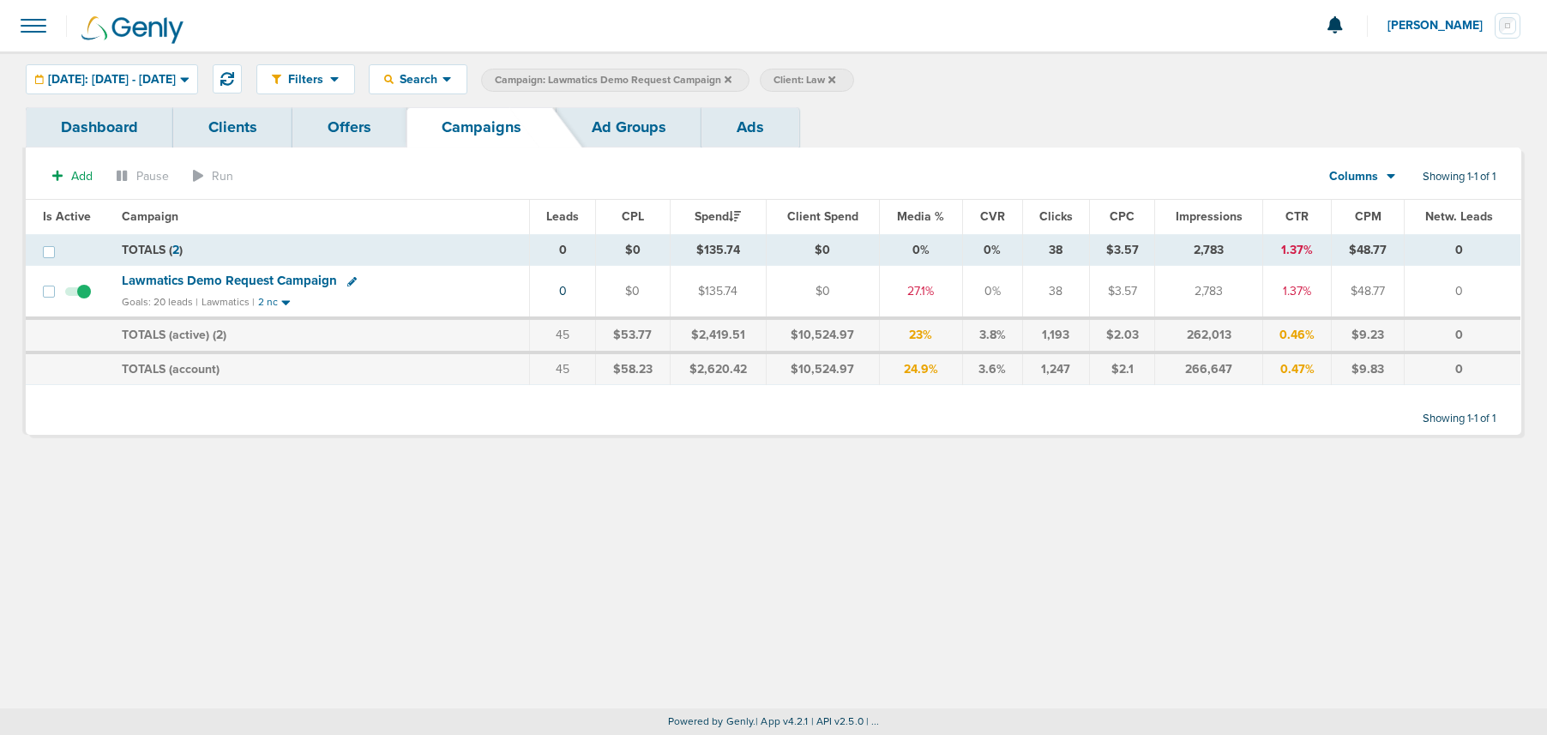
click at [732, 81] on span "Campaign: Lawmatics Demo Request Campaign" at bounding box center [613, 80] width 237 height 15
click at [732, 80] on icon at bounding box center [728, 80] width 7 height 10
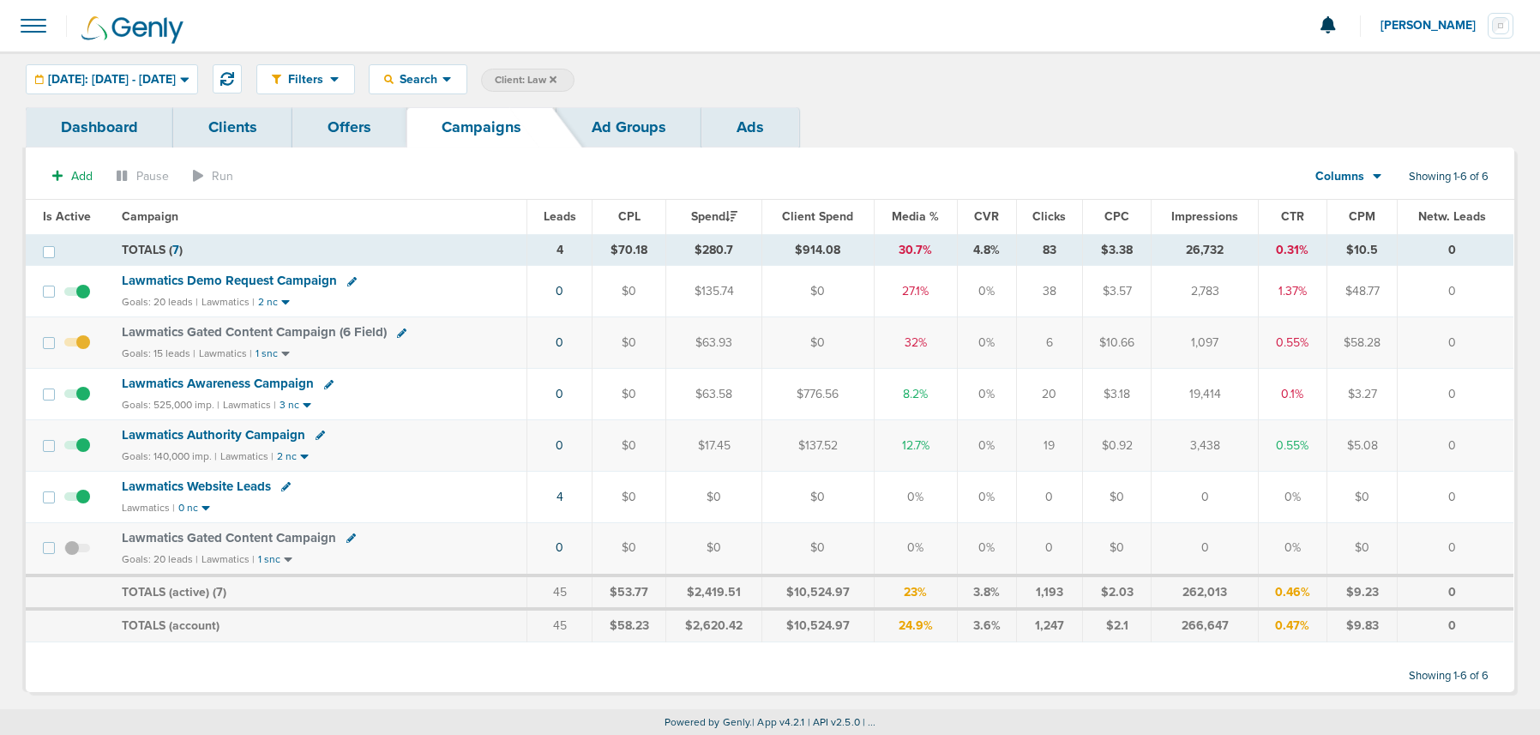
click at [575, 78] on label "Client: Law" at bounding box center [527, 80] width 93 height 23
click at [557, 75] on icon at bounding box center [553, 80] width 7 height 10
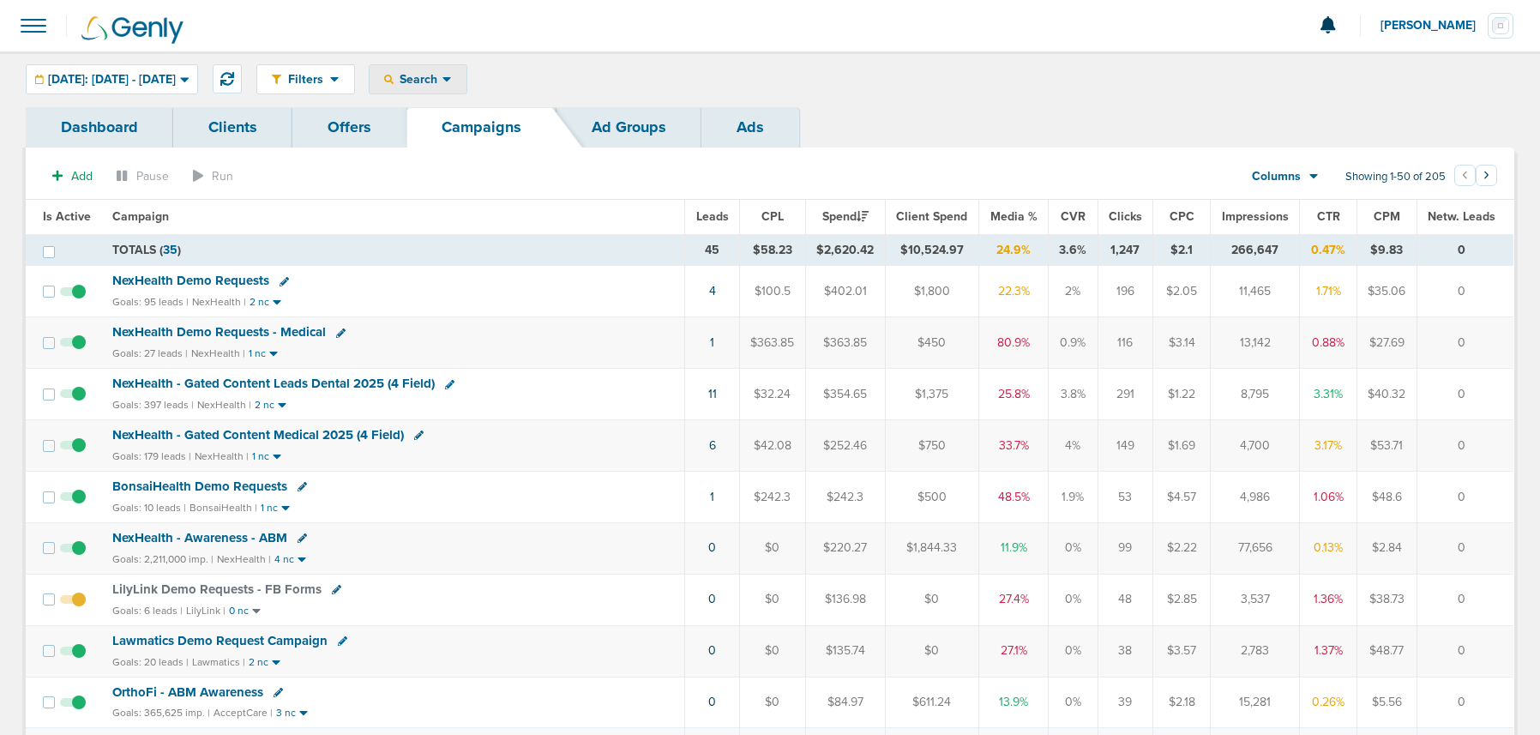
click at [443, 81] on span "Search" at bounding box center [418, 79] width 49 height 15
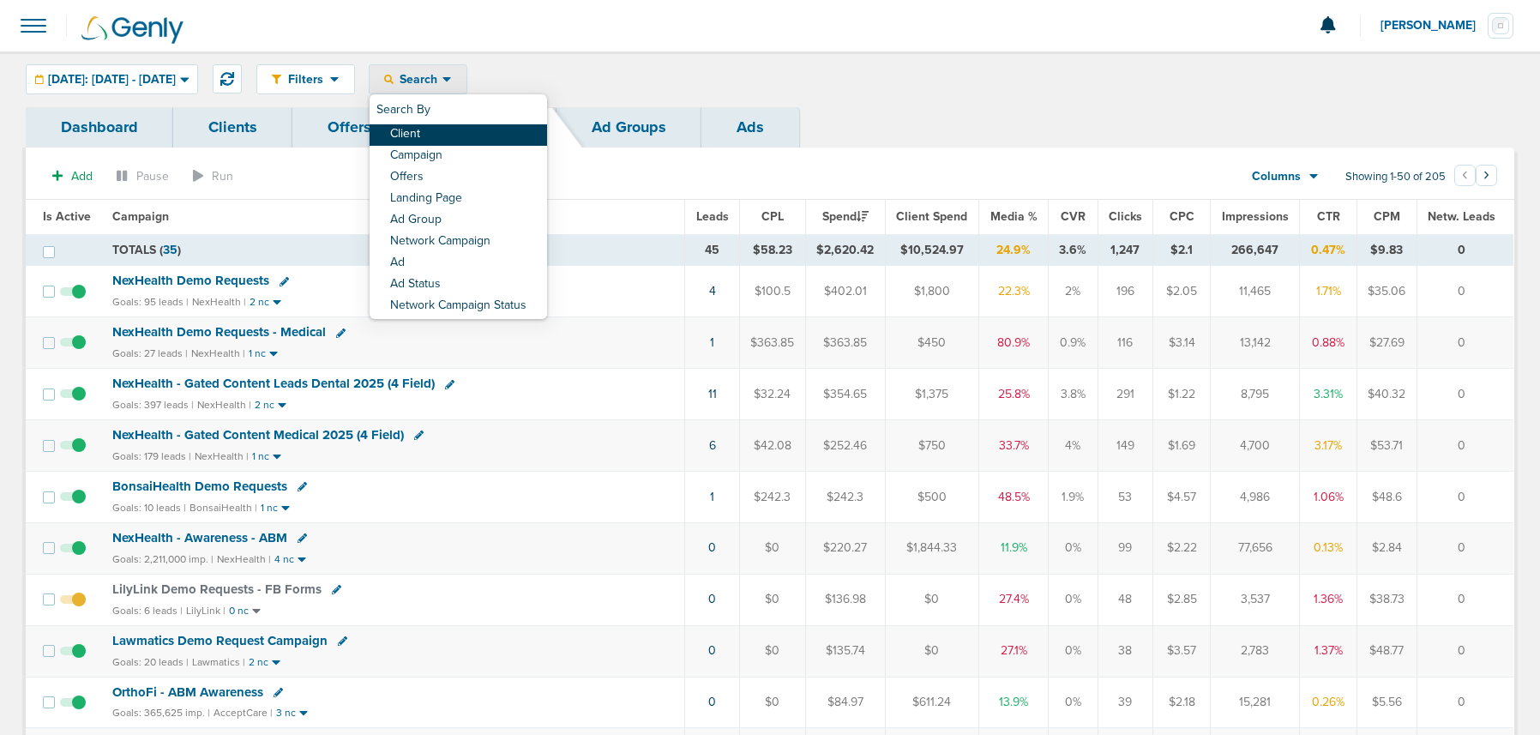
click at [483, 132] on link "Client" at bounding box center [459, 134] width 178 height 21
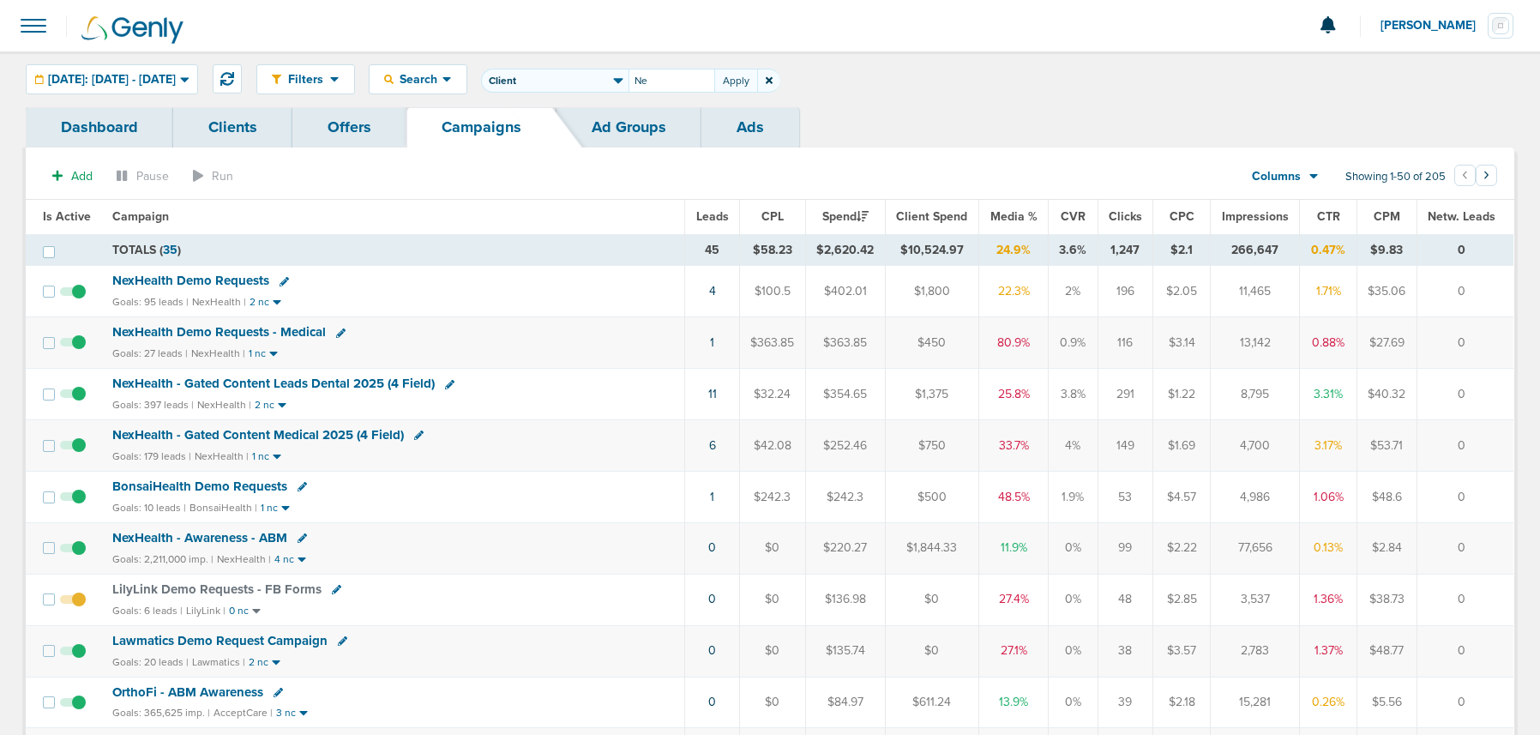
type input "N"
type input "Law"
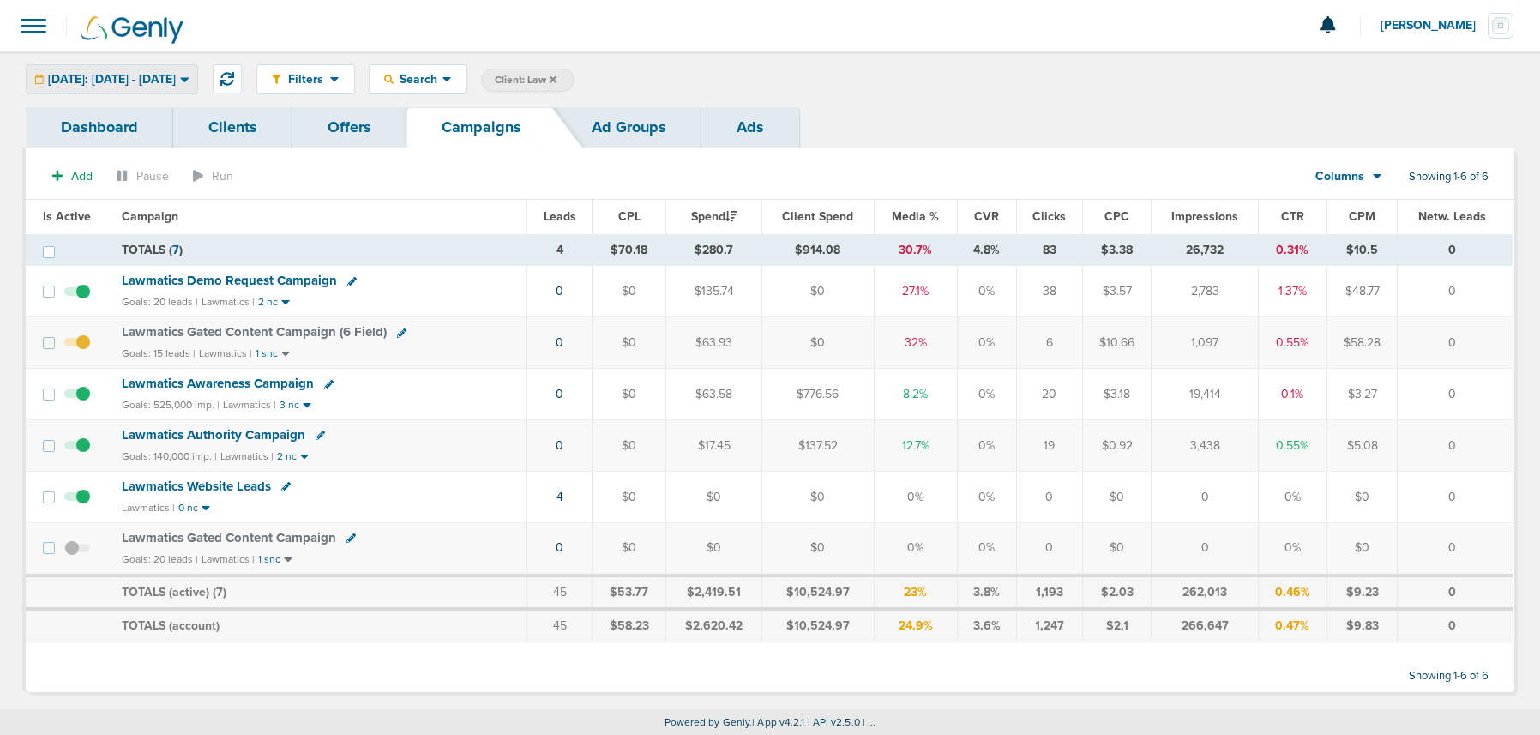
click at [172, 79] on span "Yesterday: 09.07.2025 - 09.07.2025" at bounding box center [112, 80] width 128 height 12
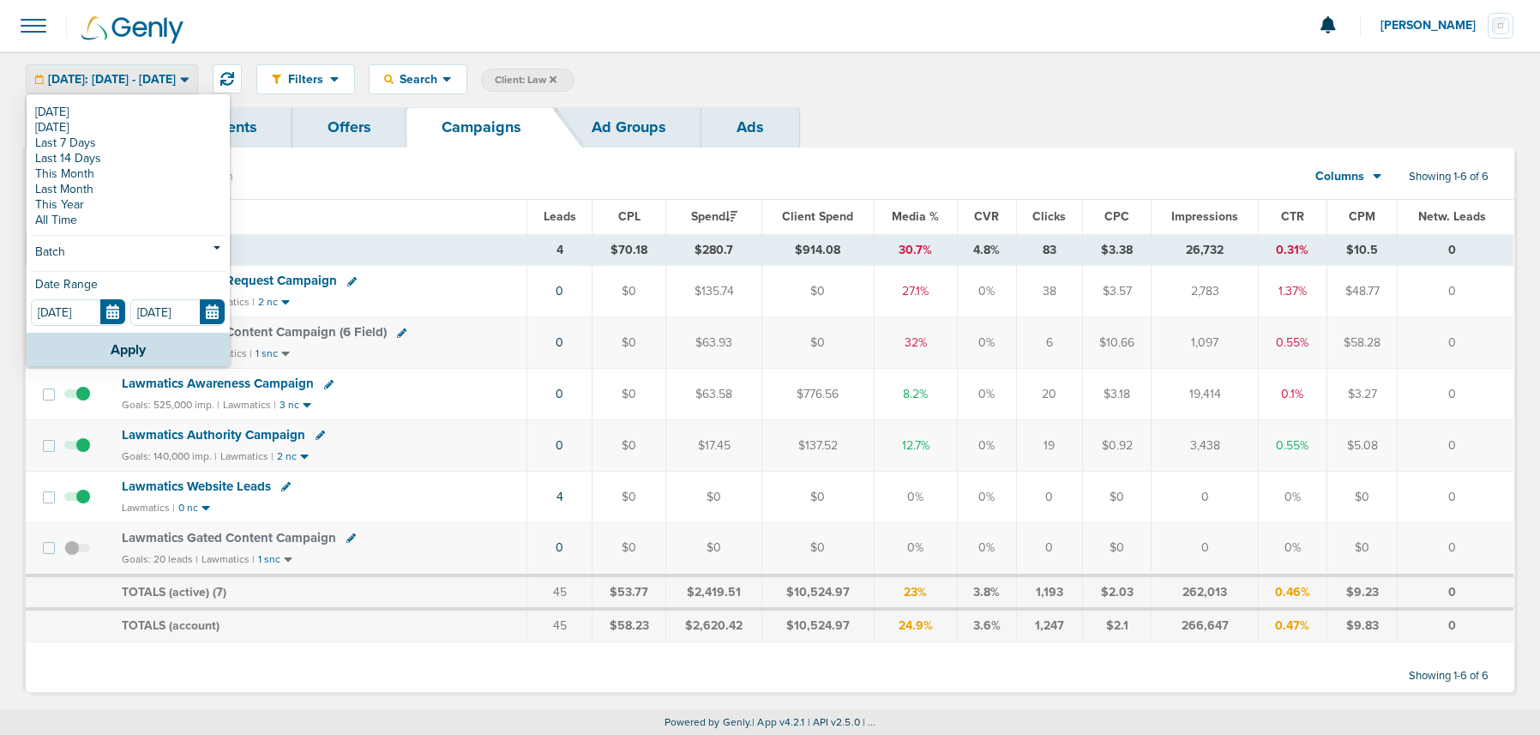
click at [164, 66] on div "Yesterday: 09.07.2025 - 09.07.2025" at bounding box center [112, 79] width 171 height 28
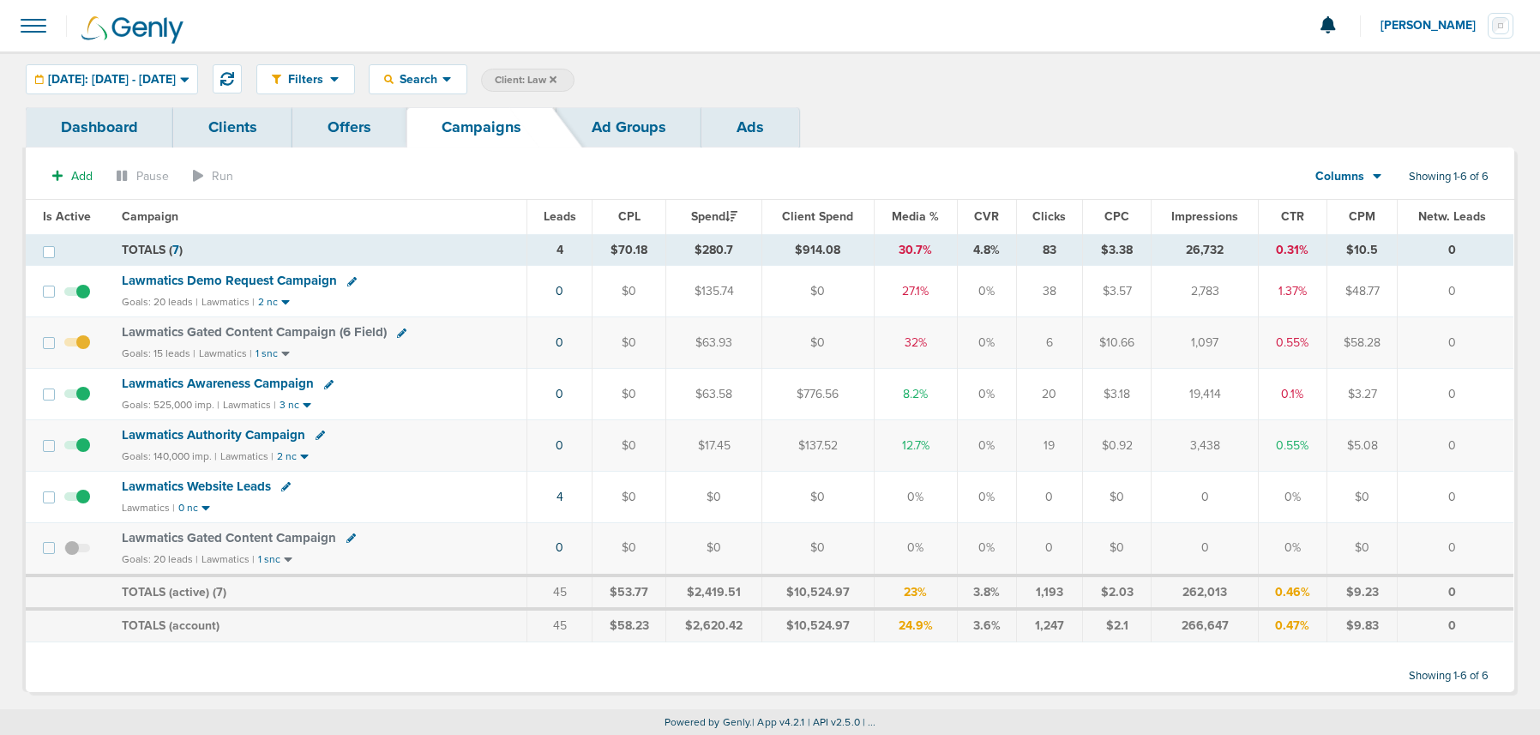
click at [575, 76] on label "Client: Law" at bounding box center [527, 80] width 93 height 23
click at [557, 78] on icon at bounding box center [553, 78] width 7 height 7
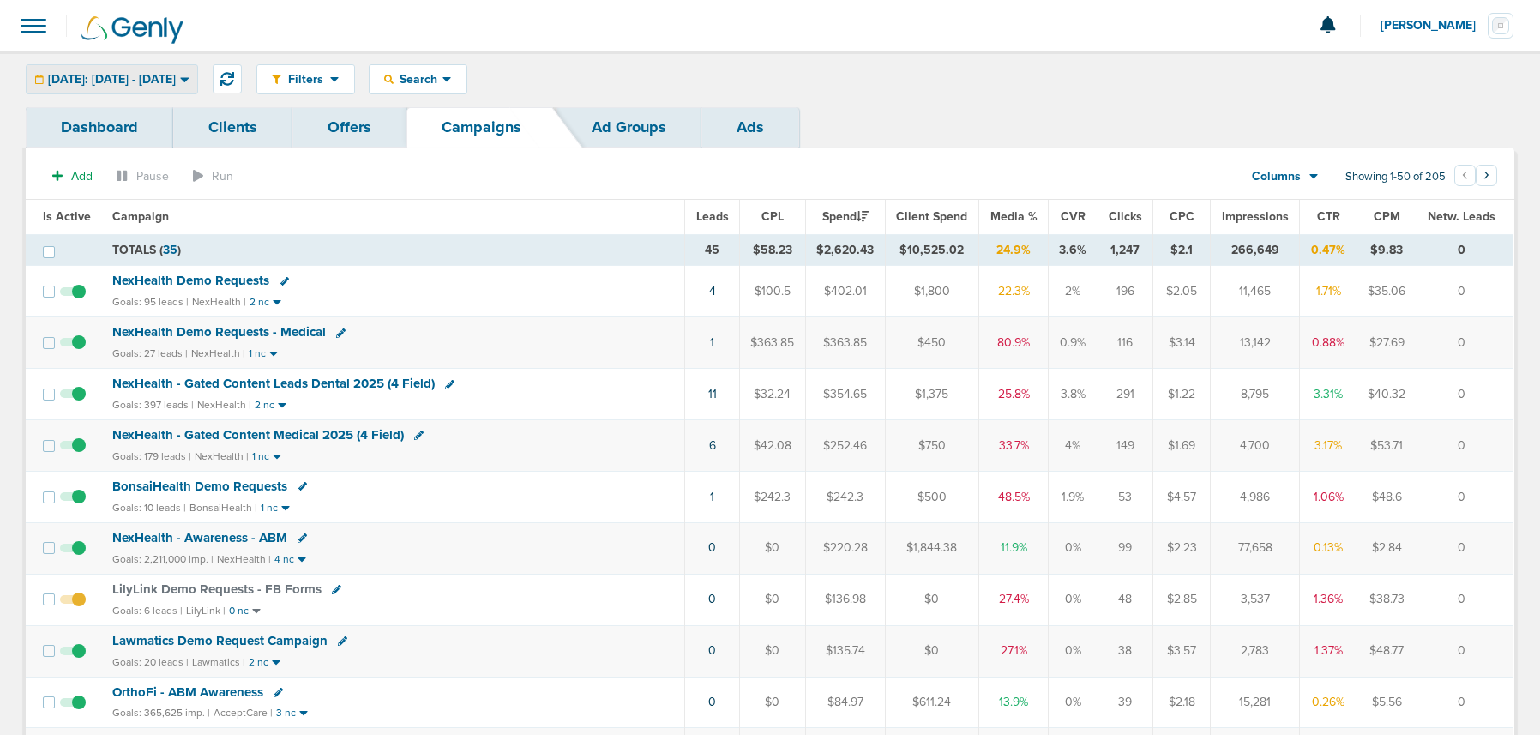
click at [136, 77] on span "Yesterday: 09.07.2025 - 09.07.2025" at bounding box center [112, 80] width 128 height 12
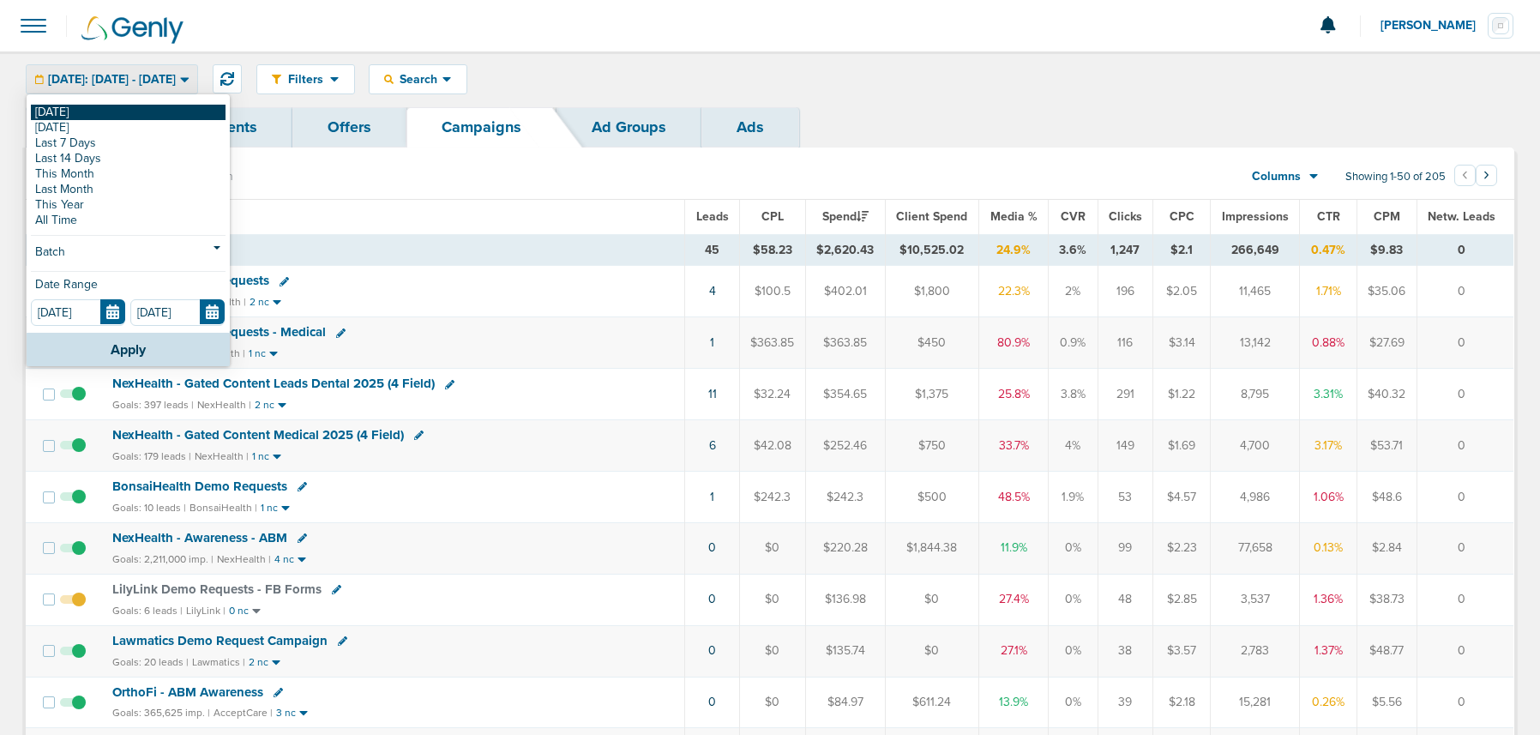
click at [52, 116] on link "[DATE]" at bounding box center [128, 112] width 195 height 15
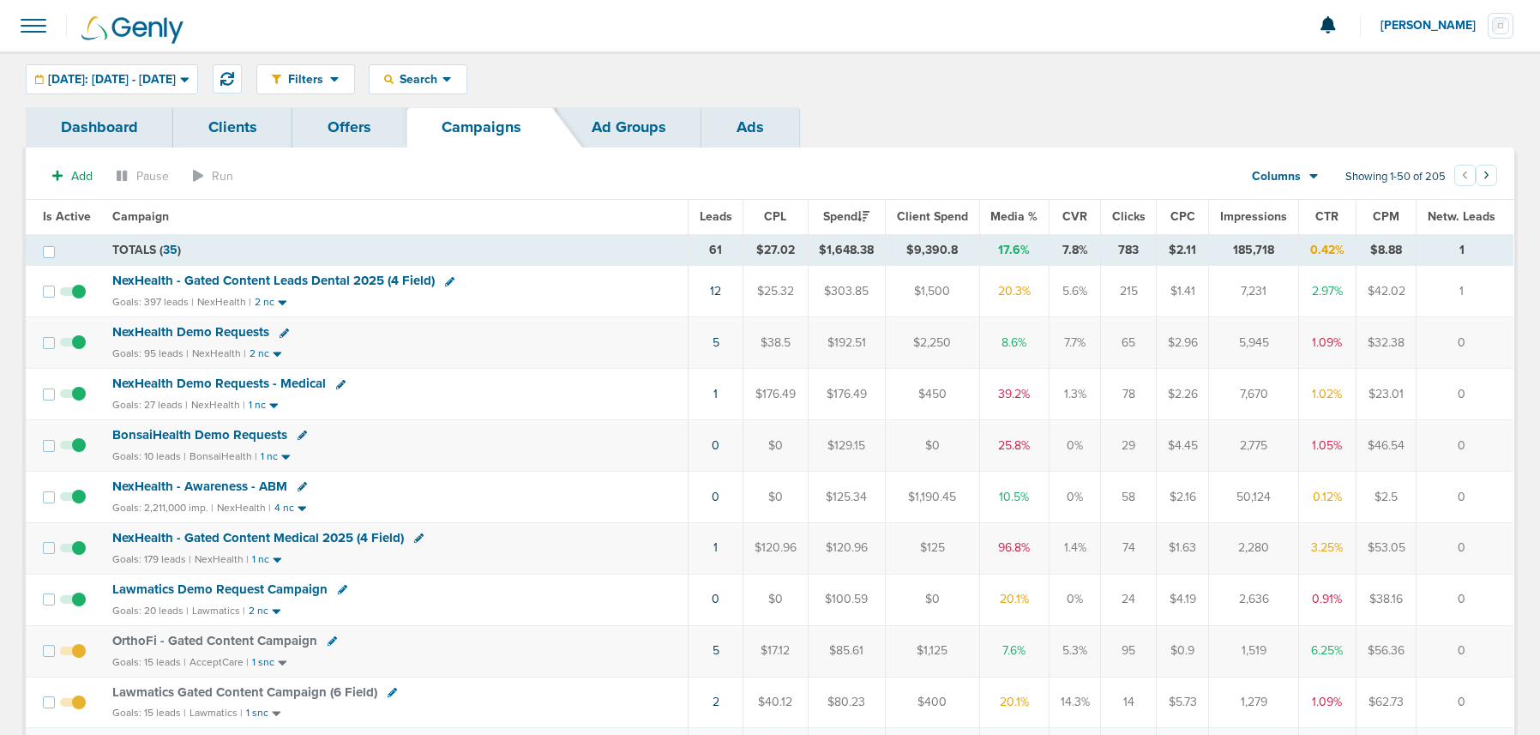
click at [226, 533] on span "NexHealth - Gated Content Medical 2025 (4 Field)" at bounding box center [258, 537] width 292 height 15
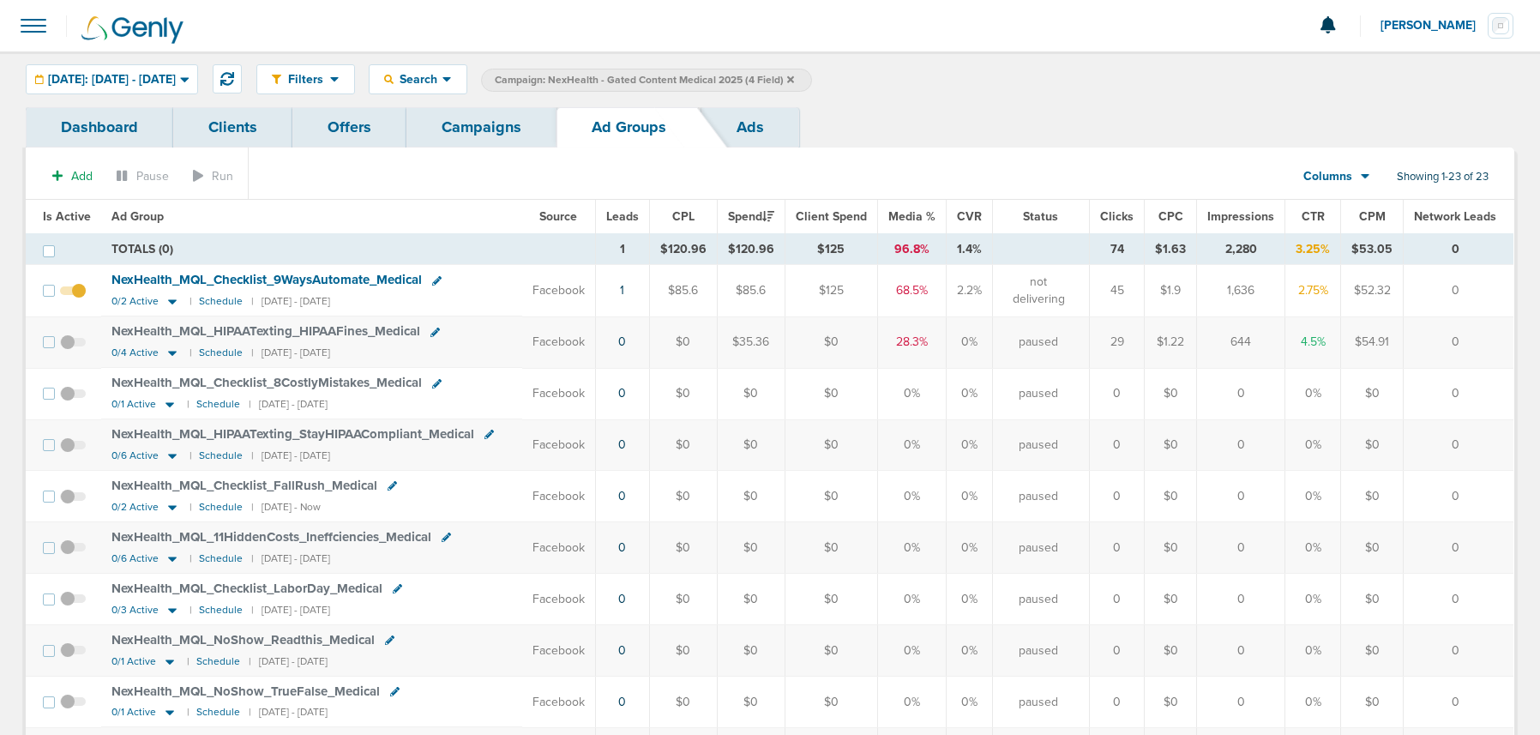
click at [77, 299] on span at bounding box center [73, 299] width 26 height 0
click at [73, 294] on input "checkbox" at bounding box center [73, 294] width 0 height 0
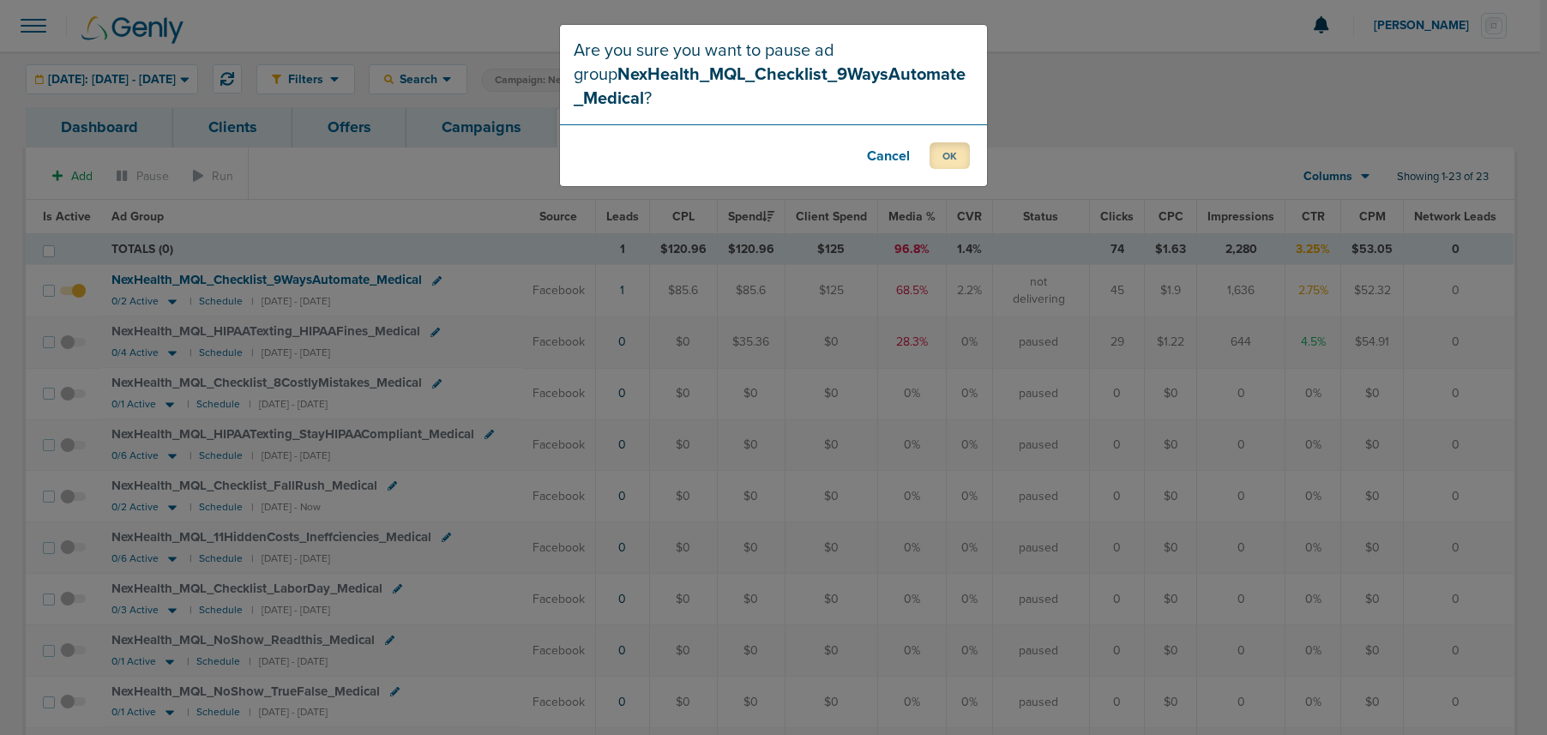
click at [956, 154] on button "OK" at bounding box center [950, 155] width 40 height 27
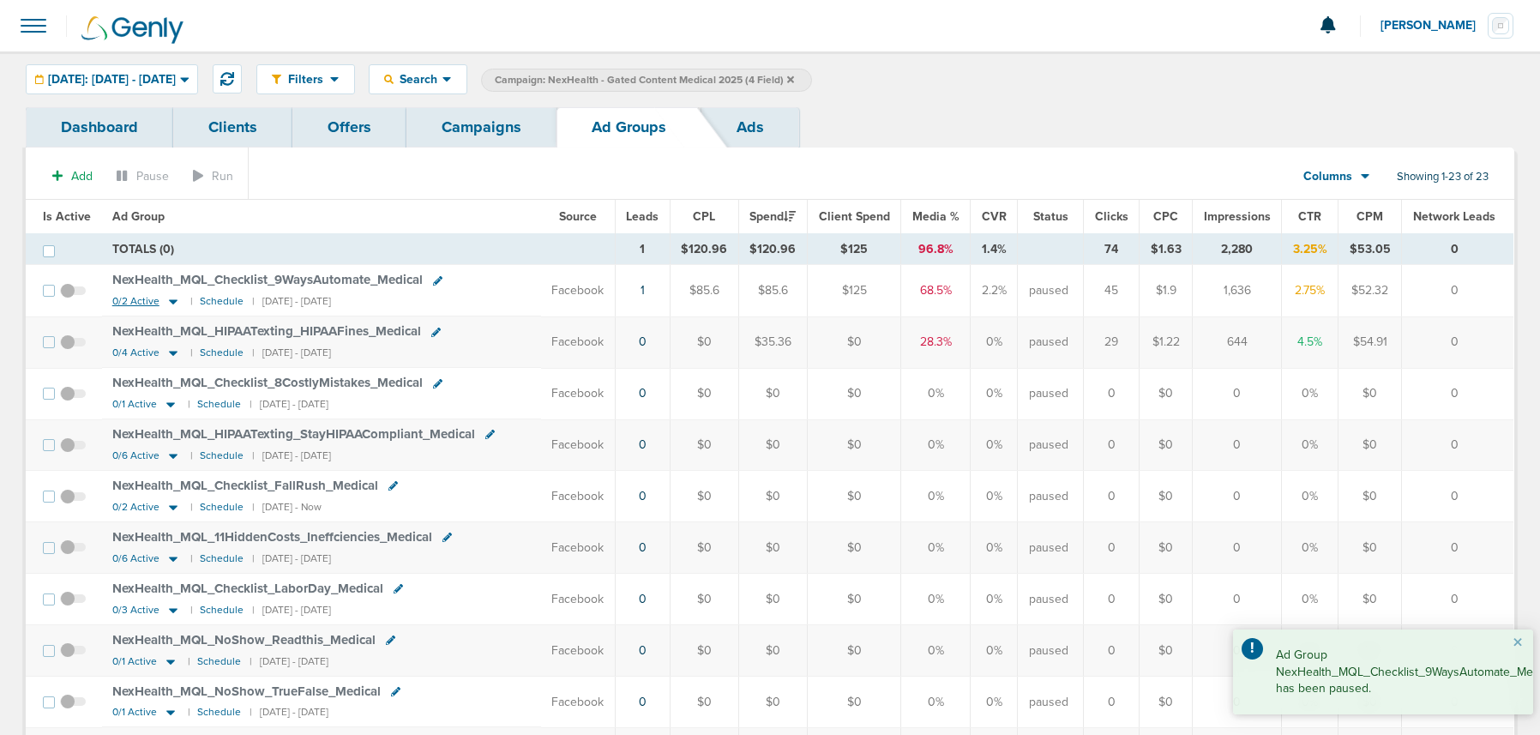
click at [166, 298] on icon at bounding box center [173, 301] width 17 height 15
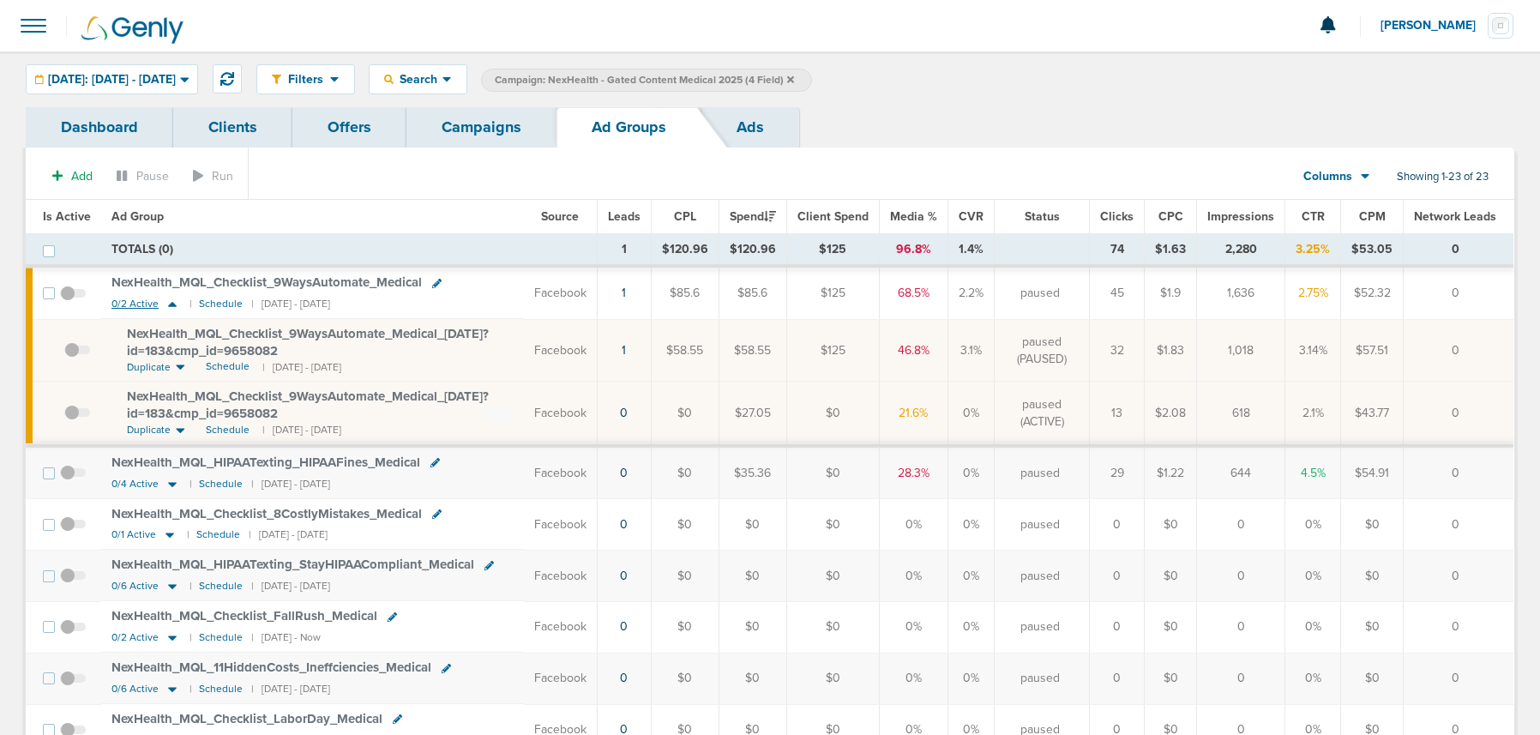
click at [166, 298] on icon at bounding box center [172, 304] width 17 height 15
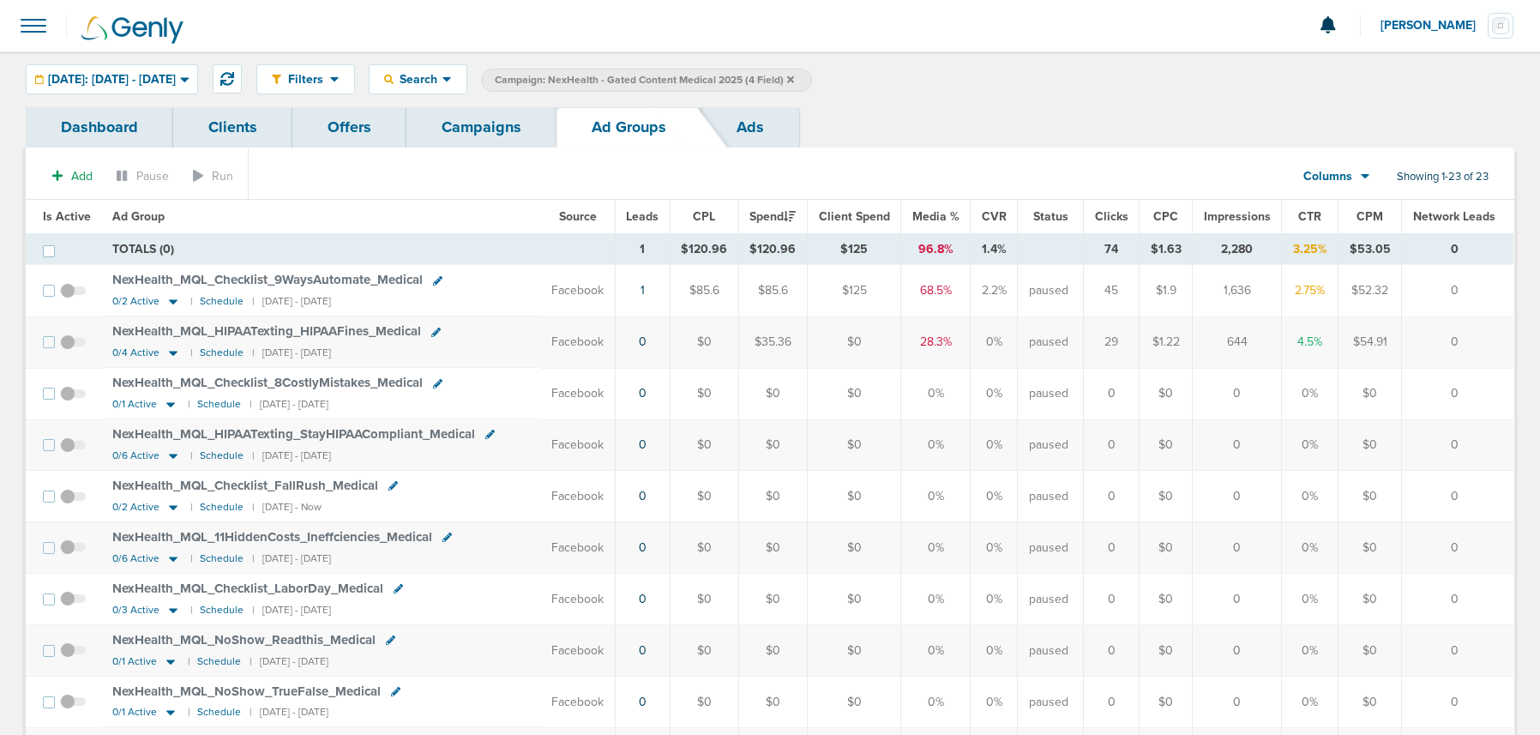
click at [483, 139] on link "Campaigns" at bounding box center [482, 127] width 150 height 40
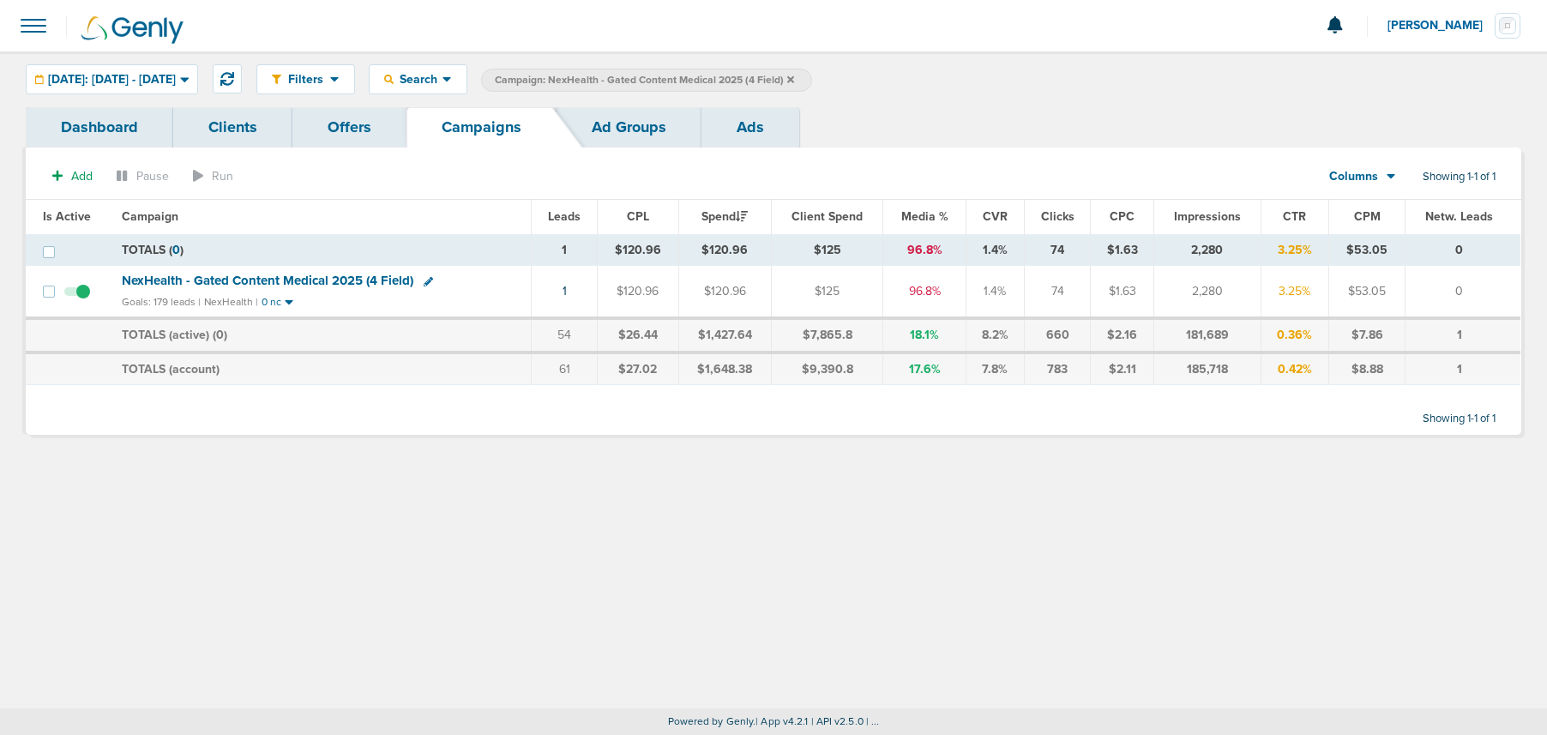
click at [794, 81] on icon at bounding box center [790, 80] width 7 height 10
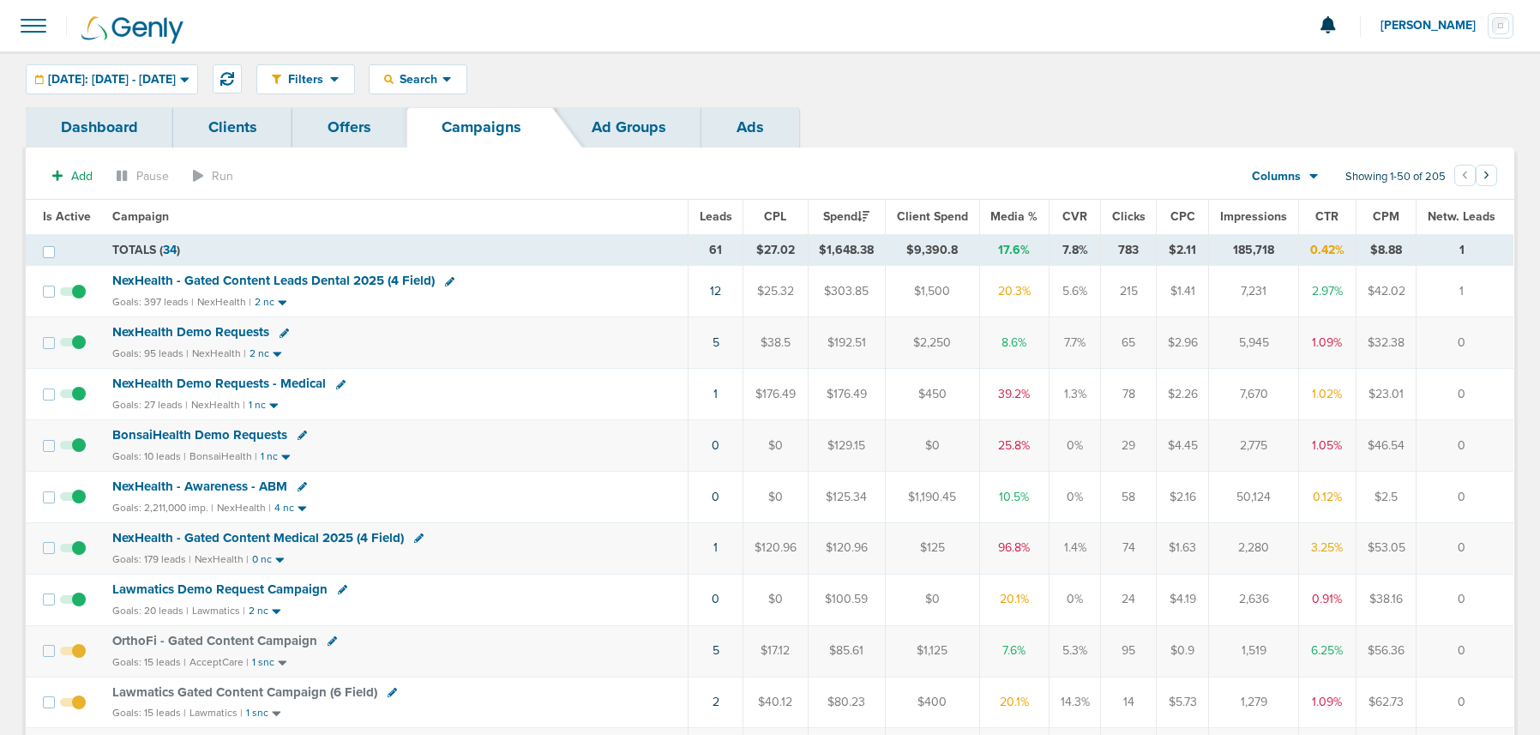
click at [338, 129] on link "Offers" at bounding box center [349, 127] width 114 height 40
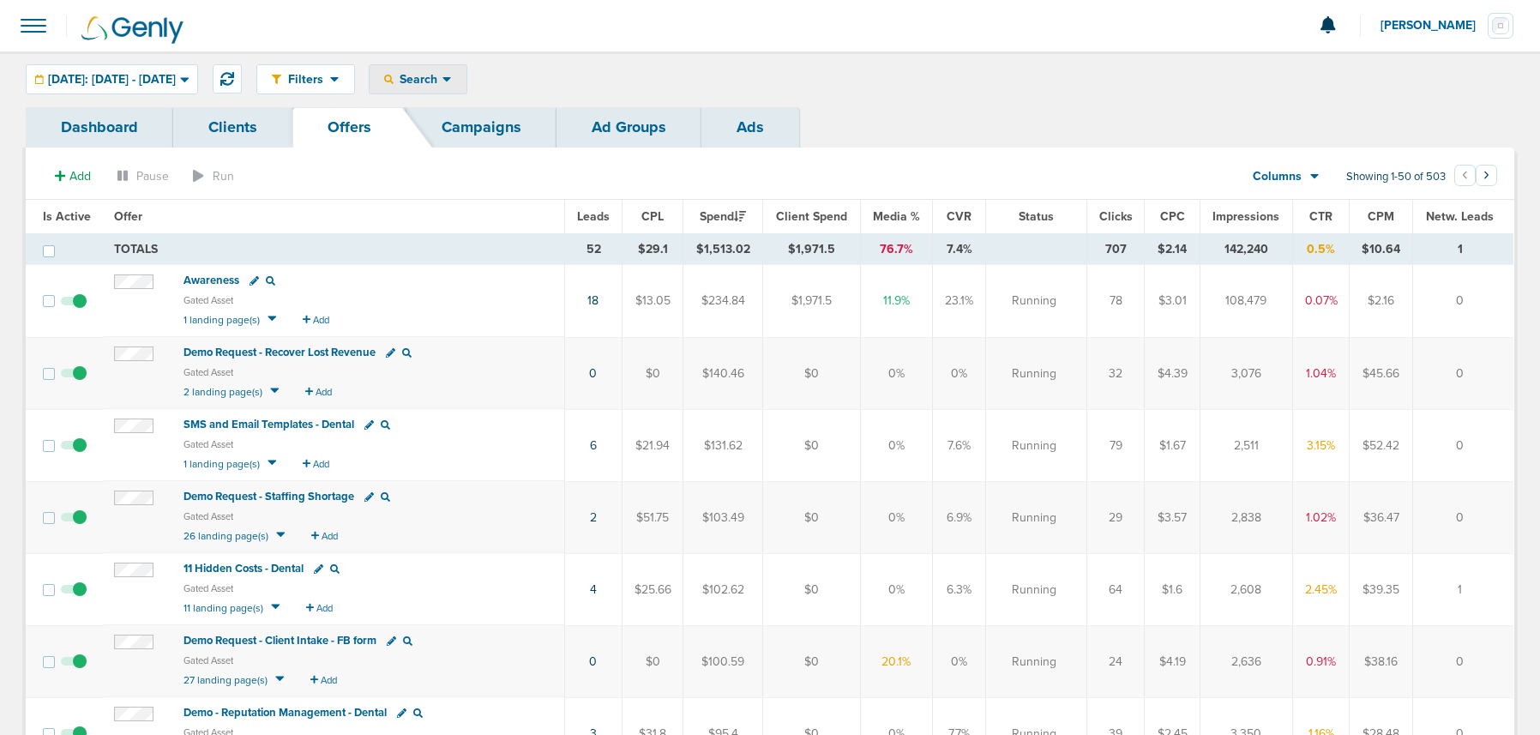
click at [443, 81] on span "Search" at bounding box center [418, 79] width 49 height 15
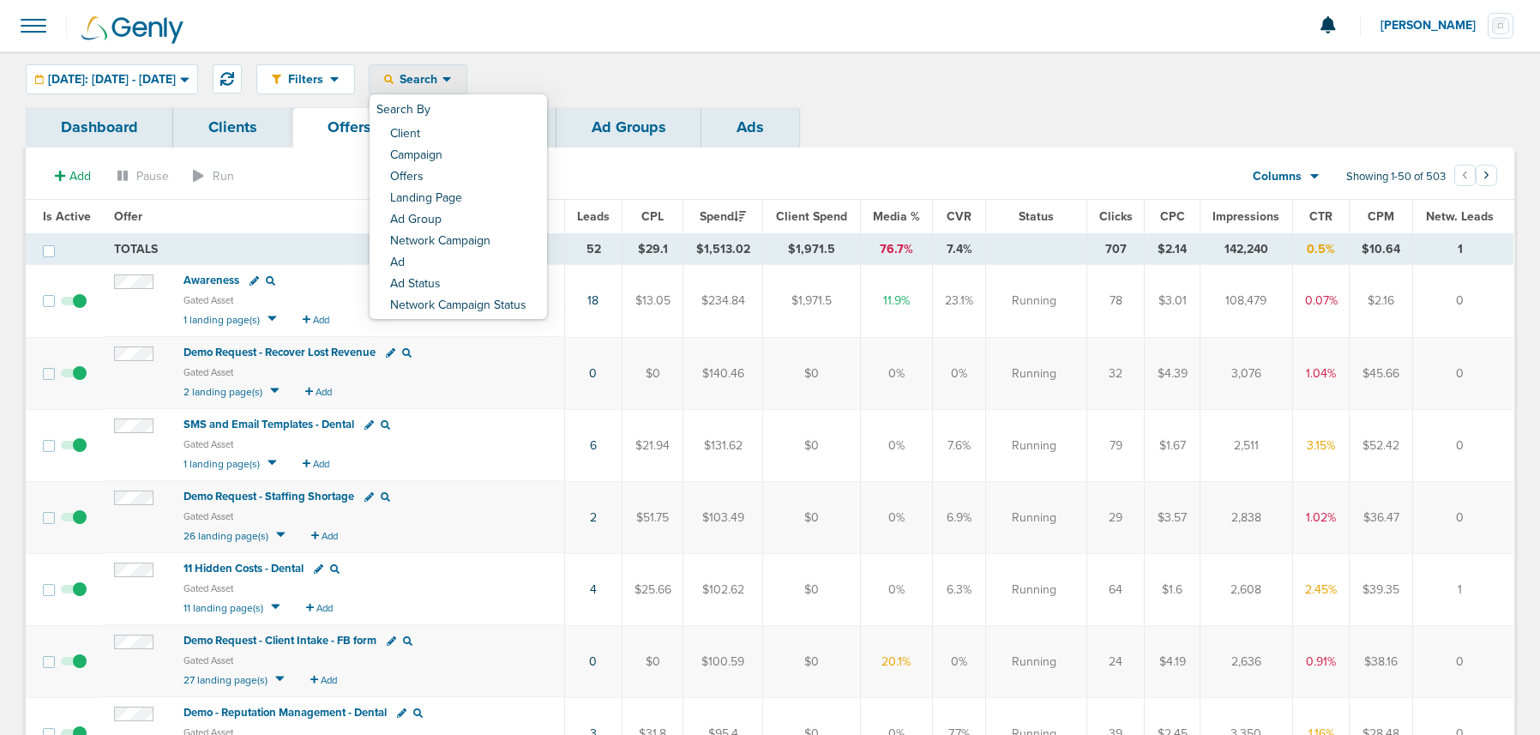
click at [461, 124] on link "Client" at bounding box center [459, 134] width 178 height 21
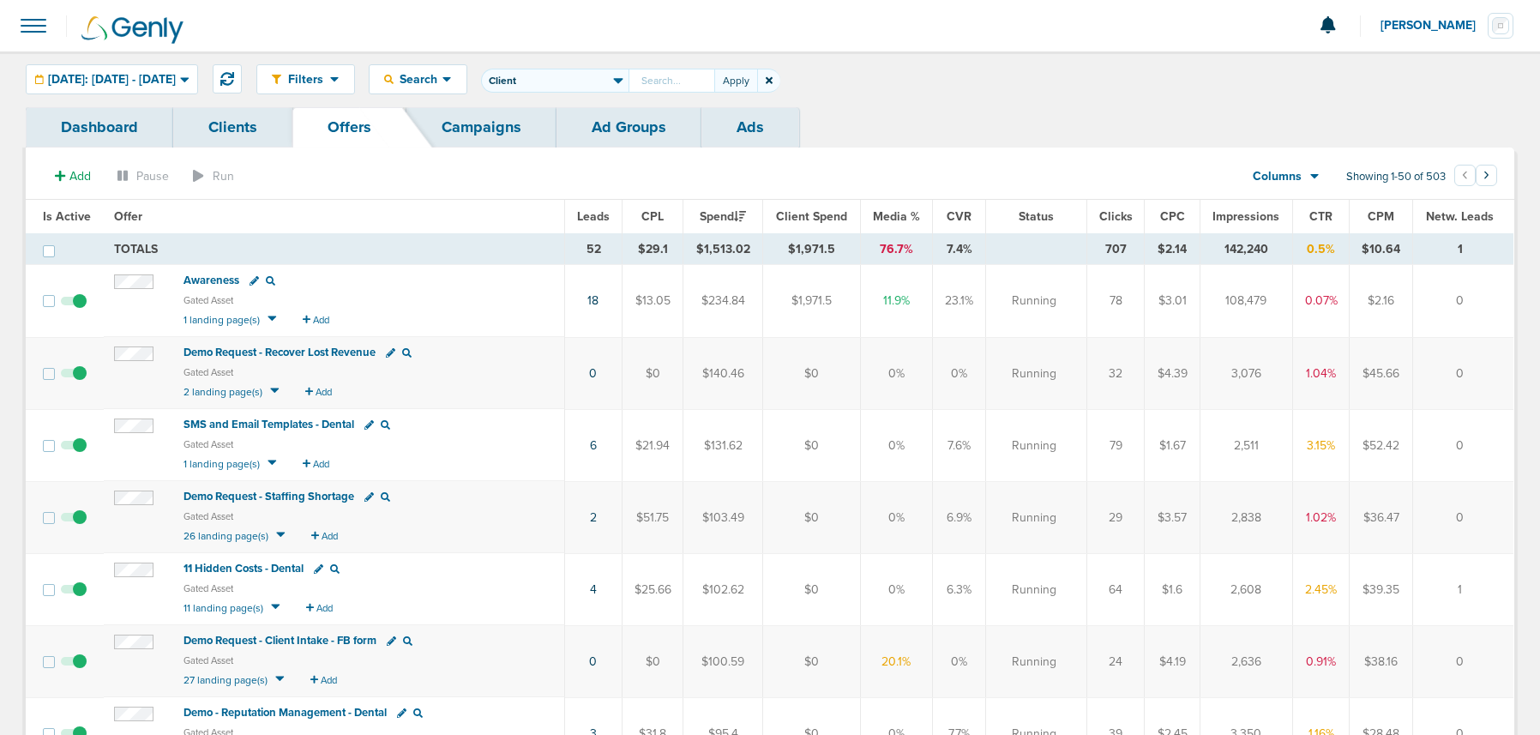
scroll to position [5, 0]
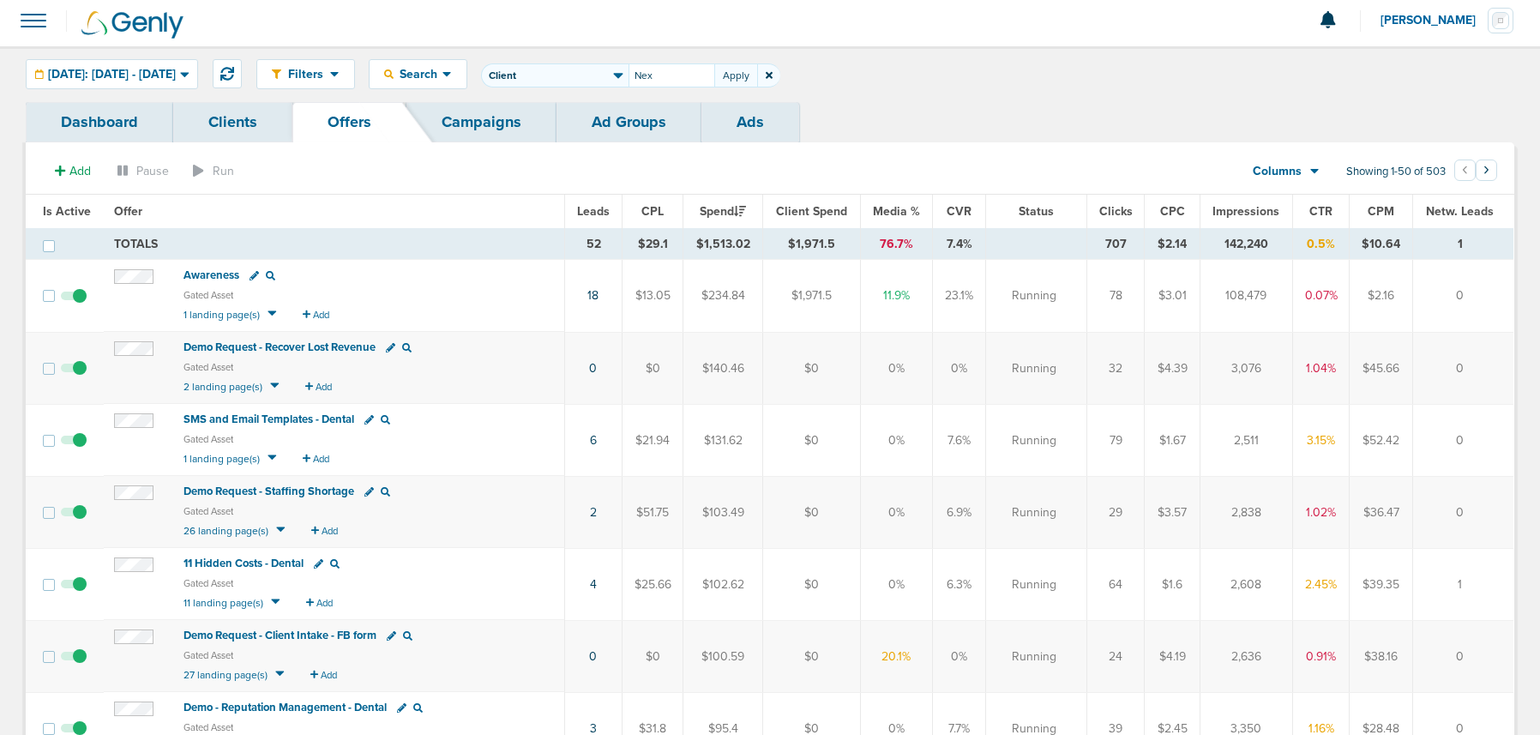
type input "Nex"
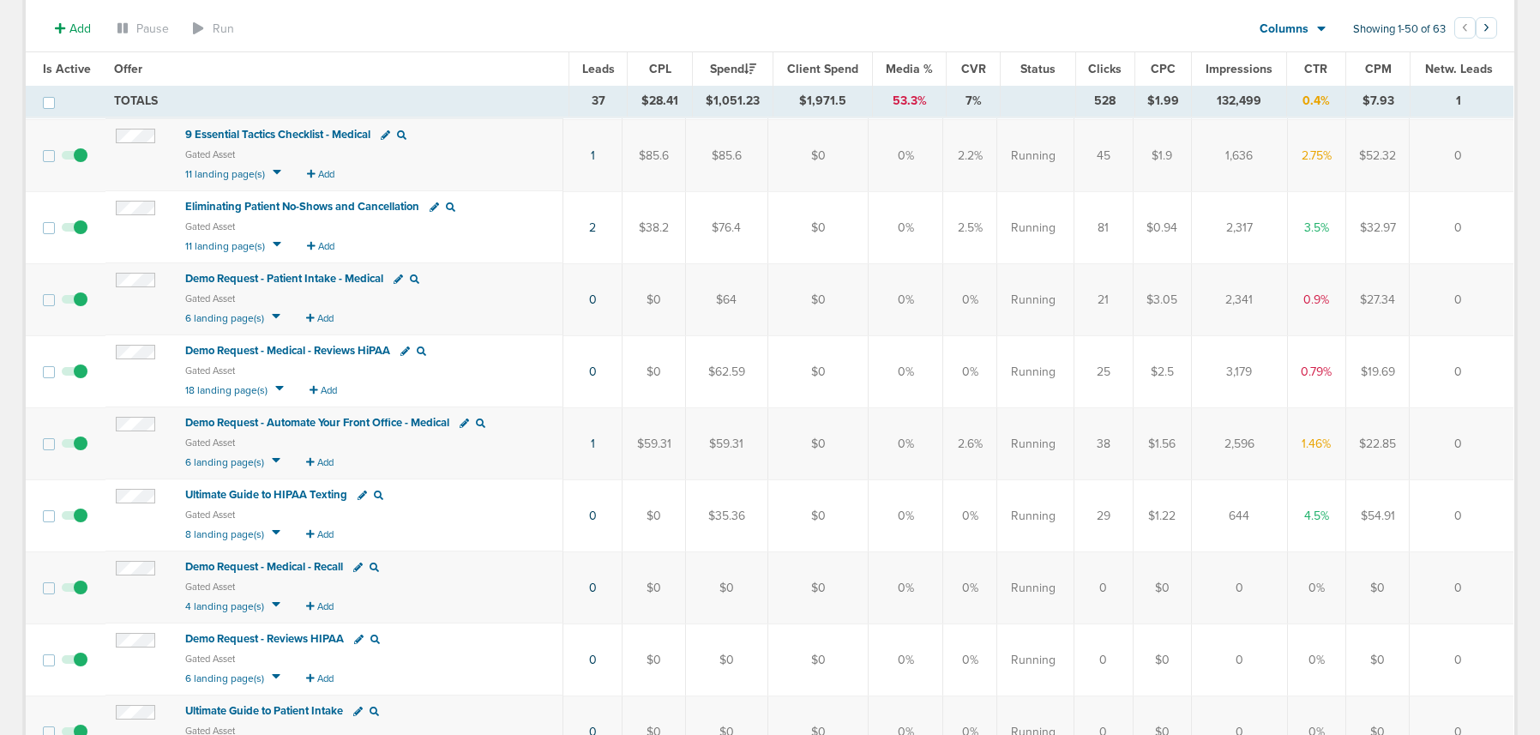
scroll to position [512, 0]
click at [331, 423] on span "Demo Request - Automate Your Front Office - Medical" at bounding box center [317, 421] width 264 height 14
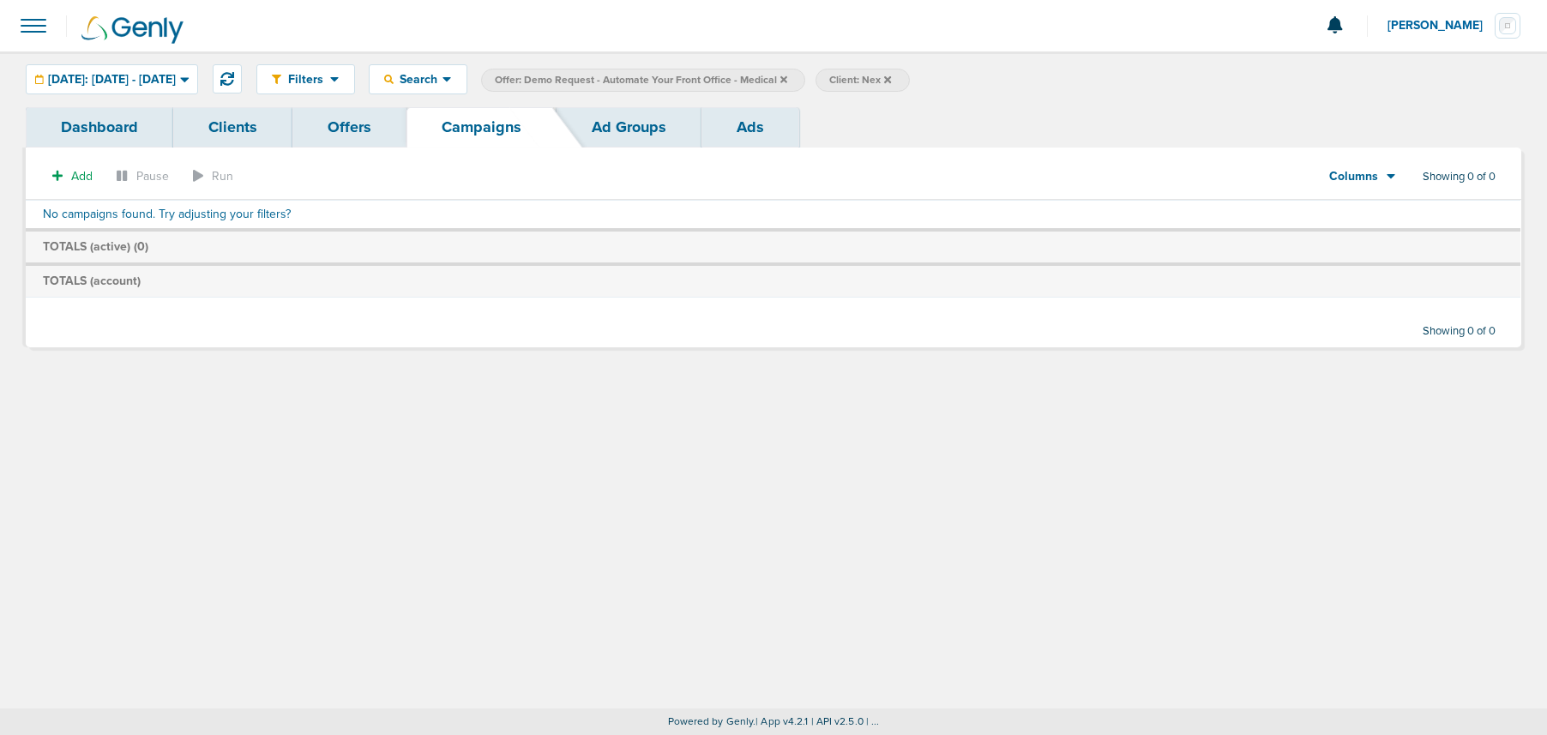
click at [787, 76] on span "Offer: Demo Request - Automate Your Front Office - Medical" at bounding box center [641, 80] width 292 height 15
click at [787, 77] on icon at bounding box center [783, 78] width 7 height 7
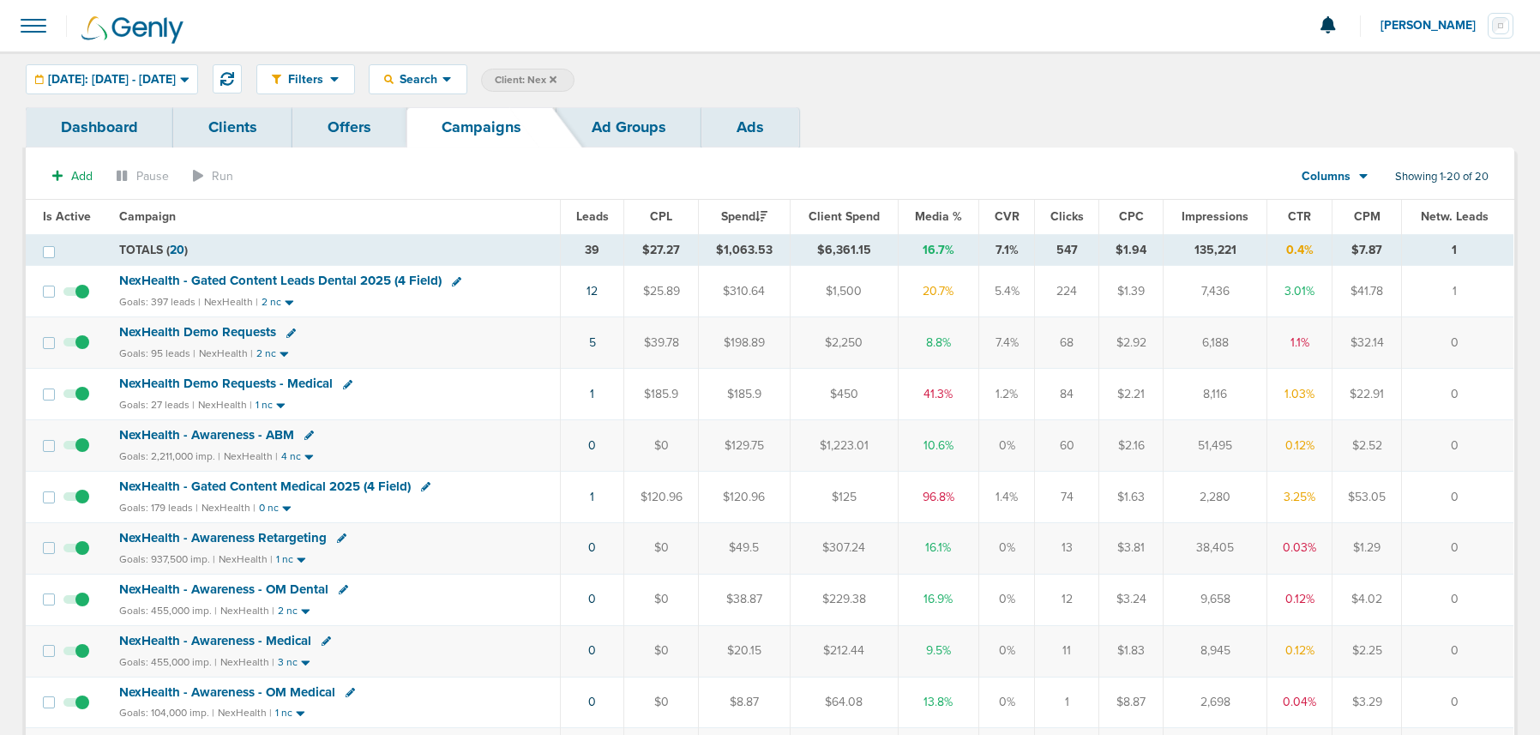
click at [343, 130] on link "Offers" at bounding box center [349, 127] width 114 height 40
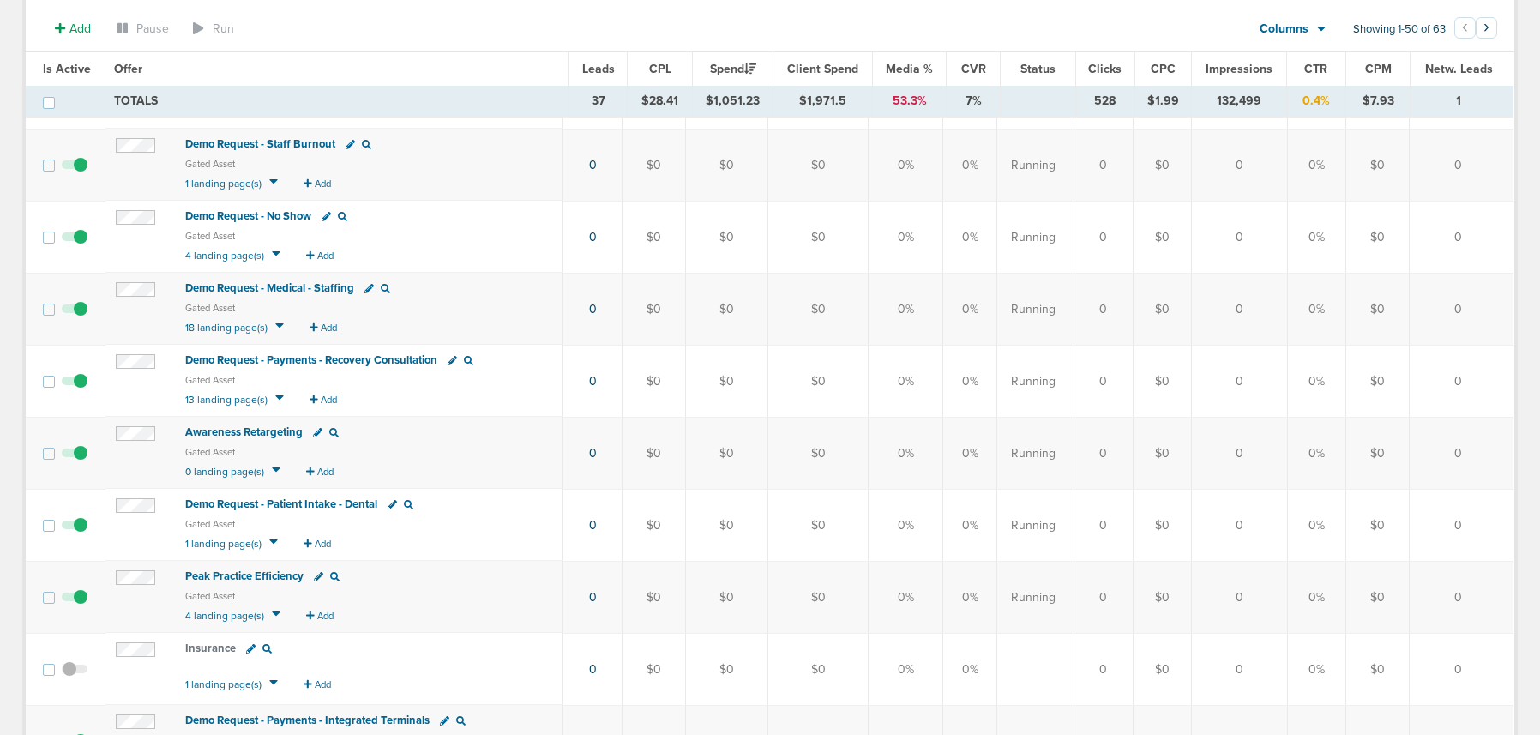
scroll to position [1510, 0]
click at [243, 288] on span "Demo Request - Medical - Staffing" at bounding box center [269, 287] width 169 height 14
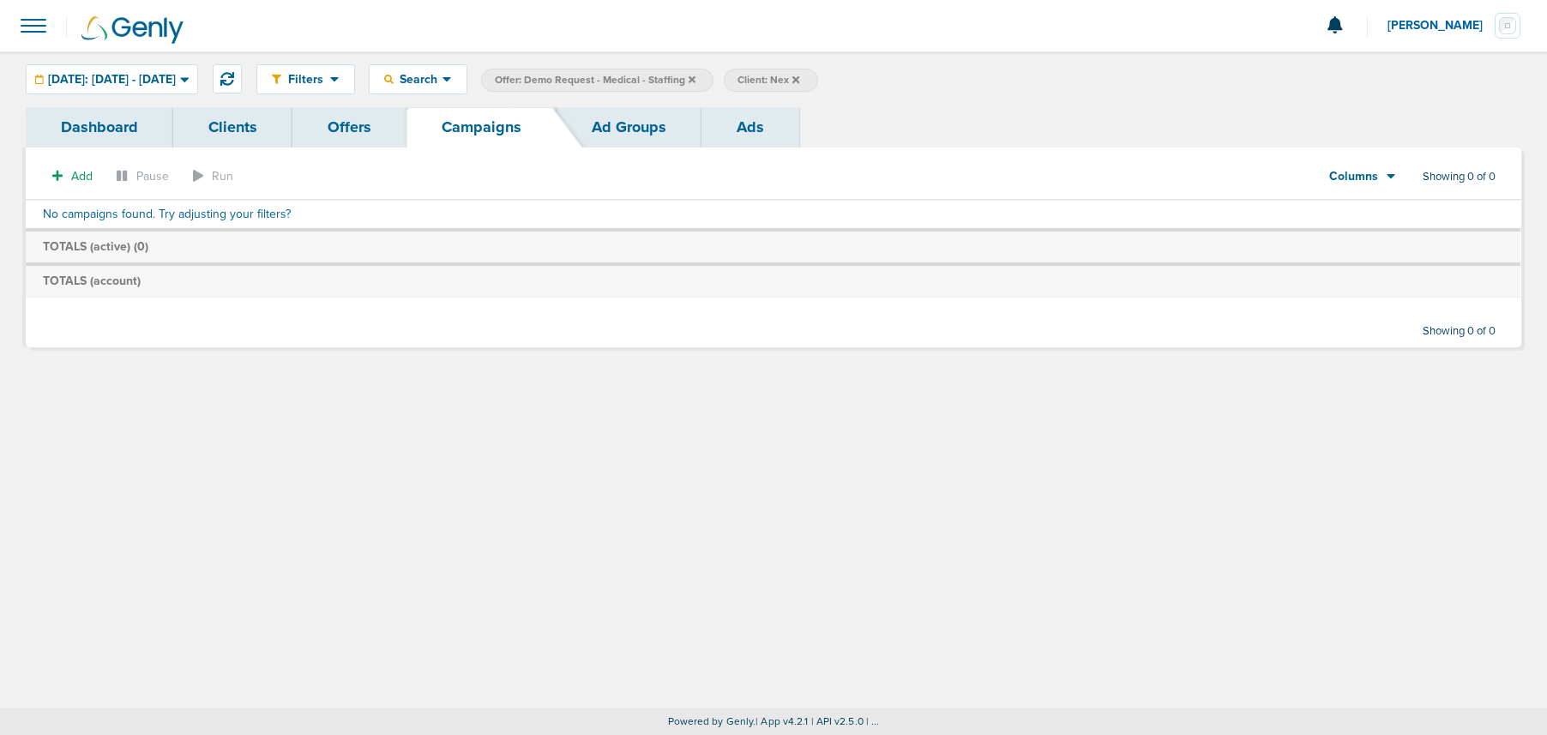
click at [696, 80] on icon at bounding box center [692, 78] width 7 height 7
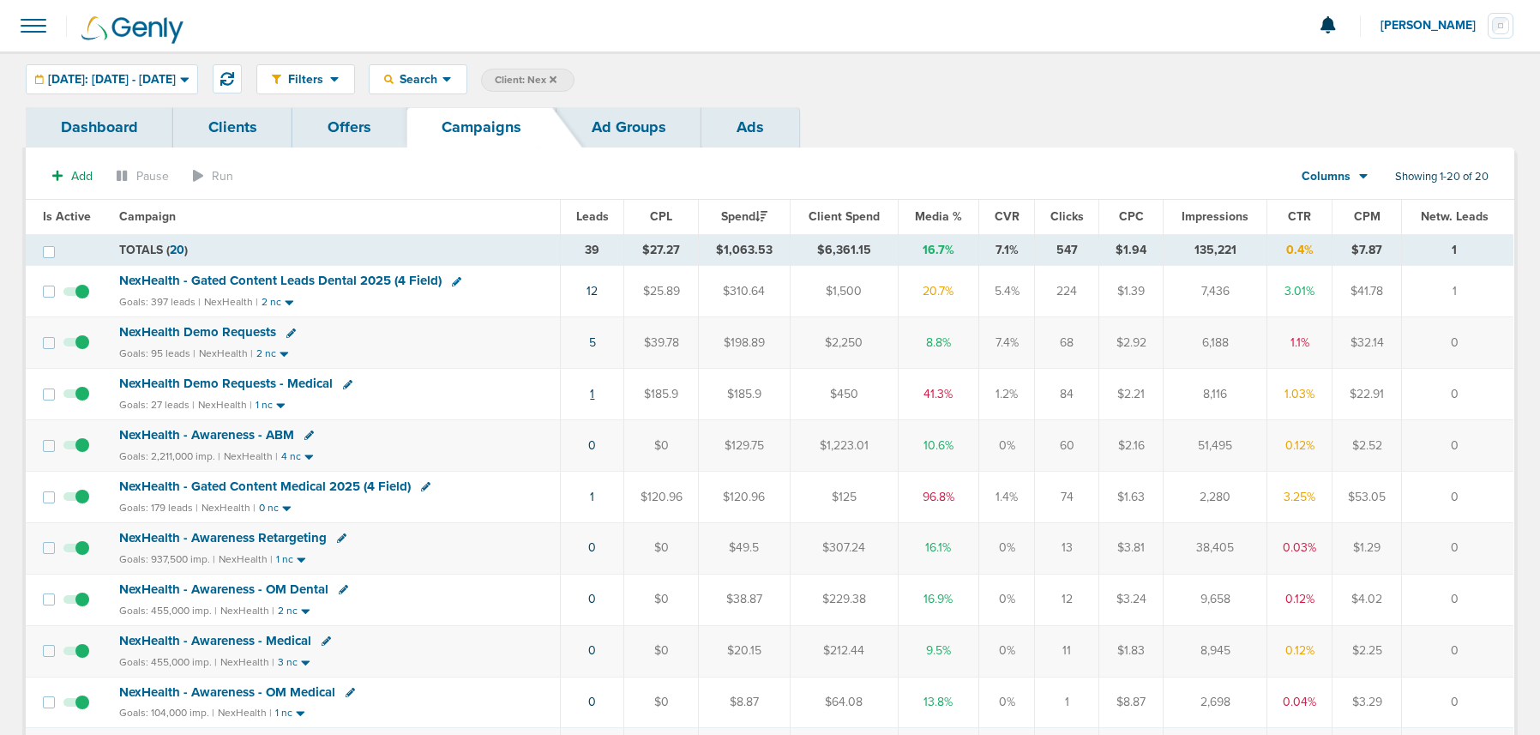
click at [594, 395] on link "1" at bounding box center [592, 394] width 4 height 15
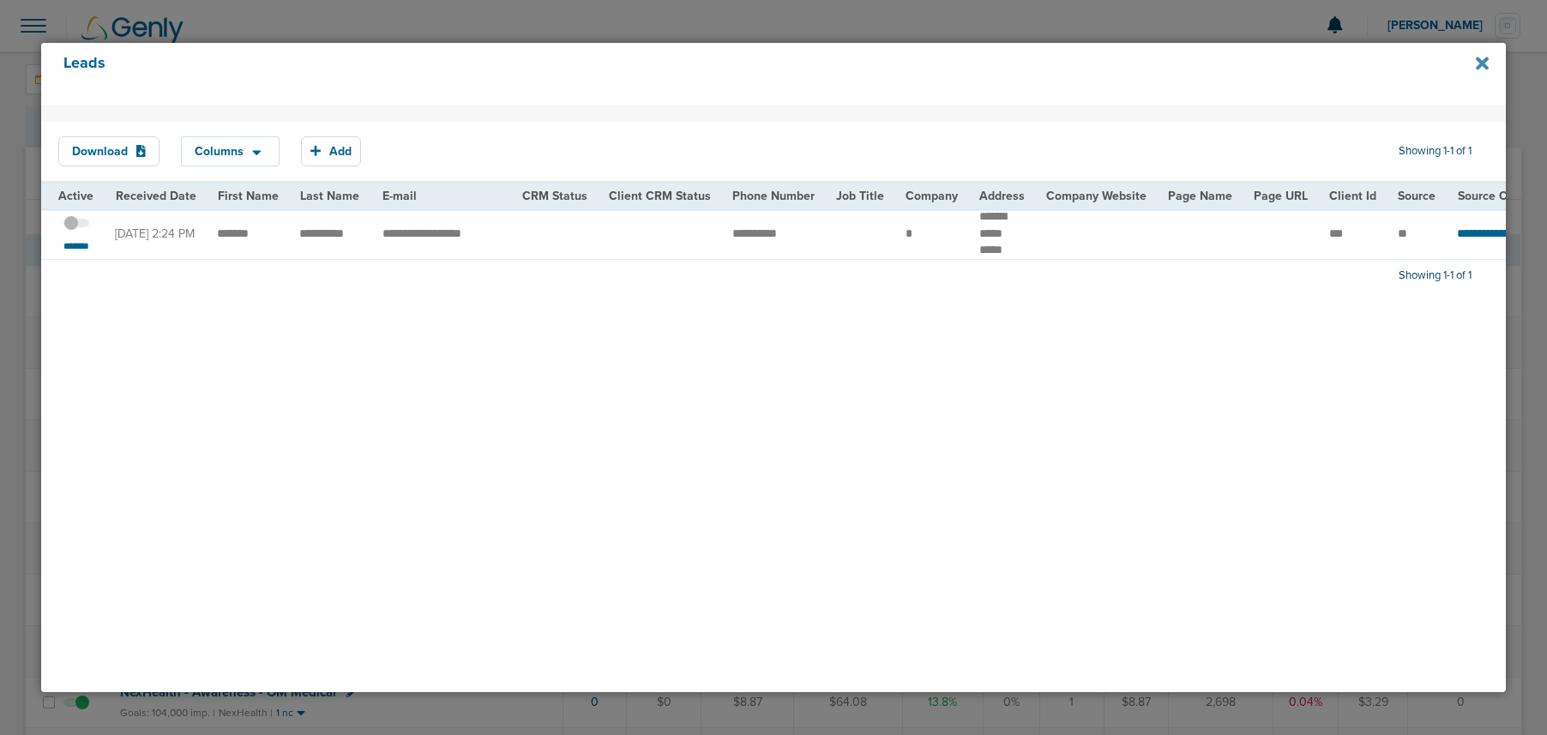
click at [1484, 66] on icon at bounding box center [1482, 63] width 13 height 13
click at [1480, 60] on icon at bounding box center [1482, 63] width 13 height 13
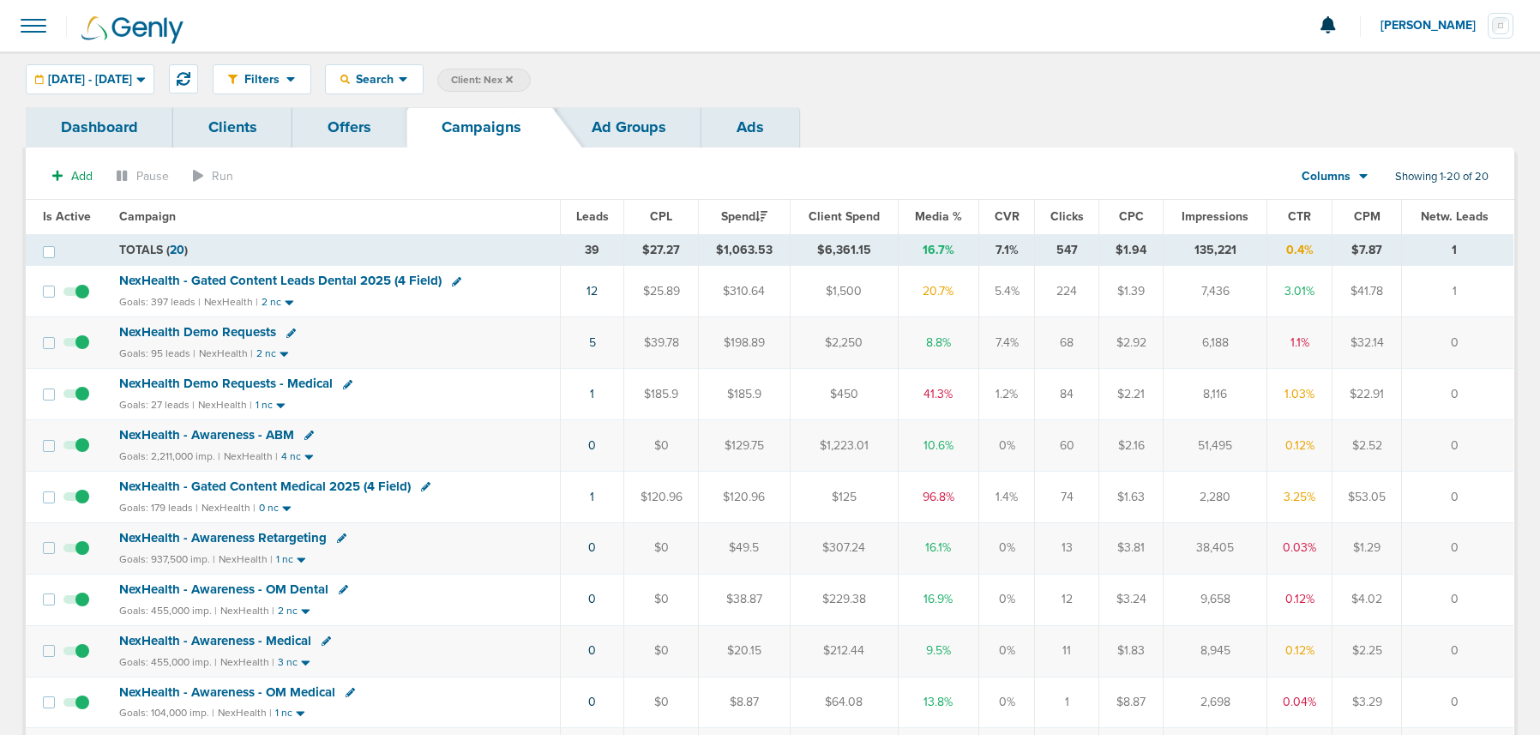
click at [210, 385] on span "NexHealth Demo Requests - Medical" at bounding box center [226, 383] width 214 height 15
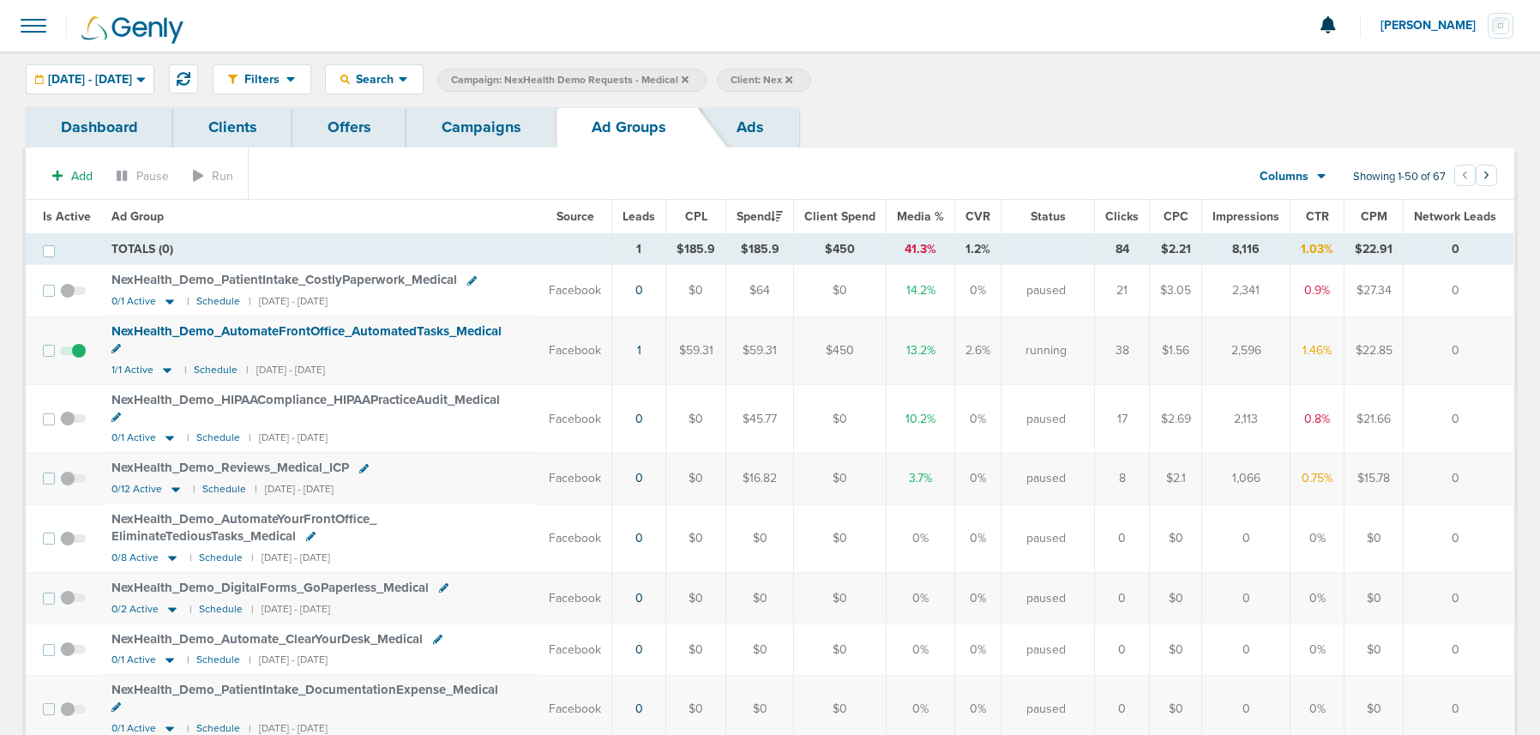
click at [493, 126] on link "Campaigns" at bounding box center [482, 127] width 150 height 40
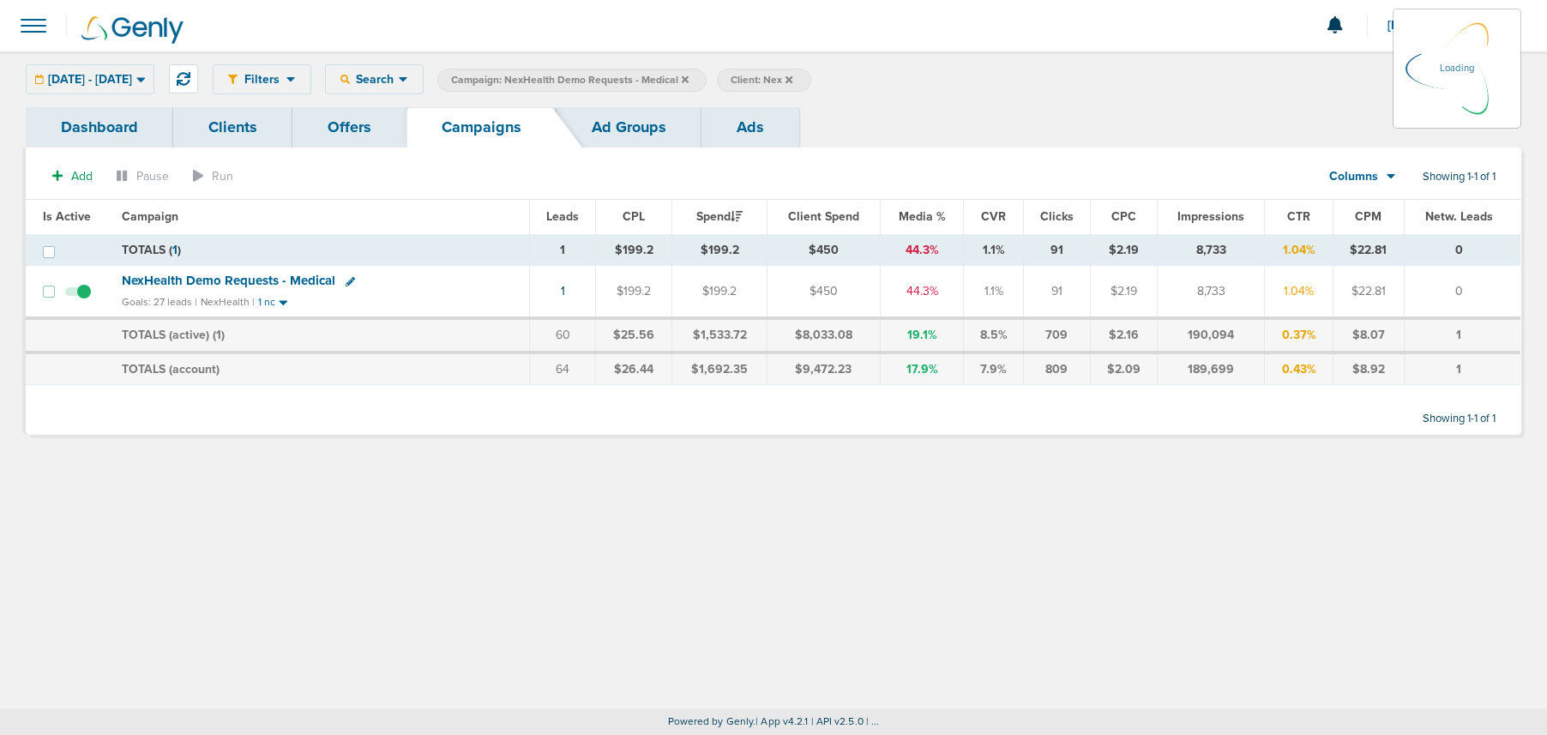
click at [689, 79] on icon at bounding box center [685, 78] width 7 height 7
click at [689, 76] on icon at bounding box center [685, 78] width 7 height 7
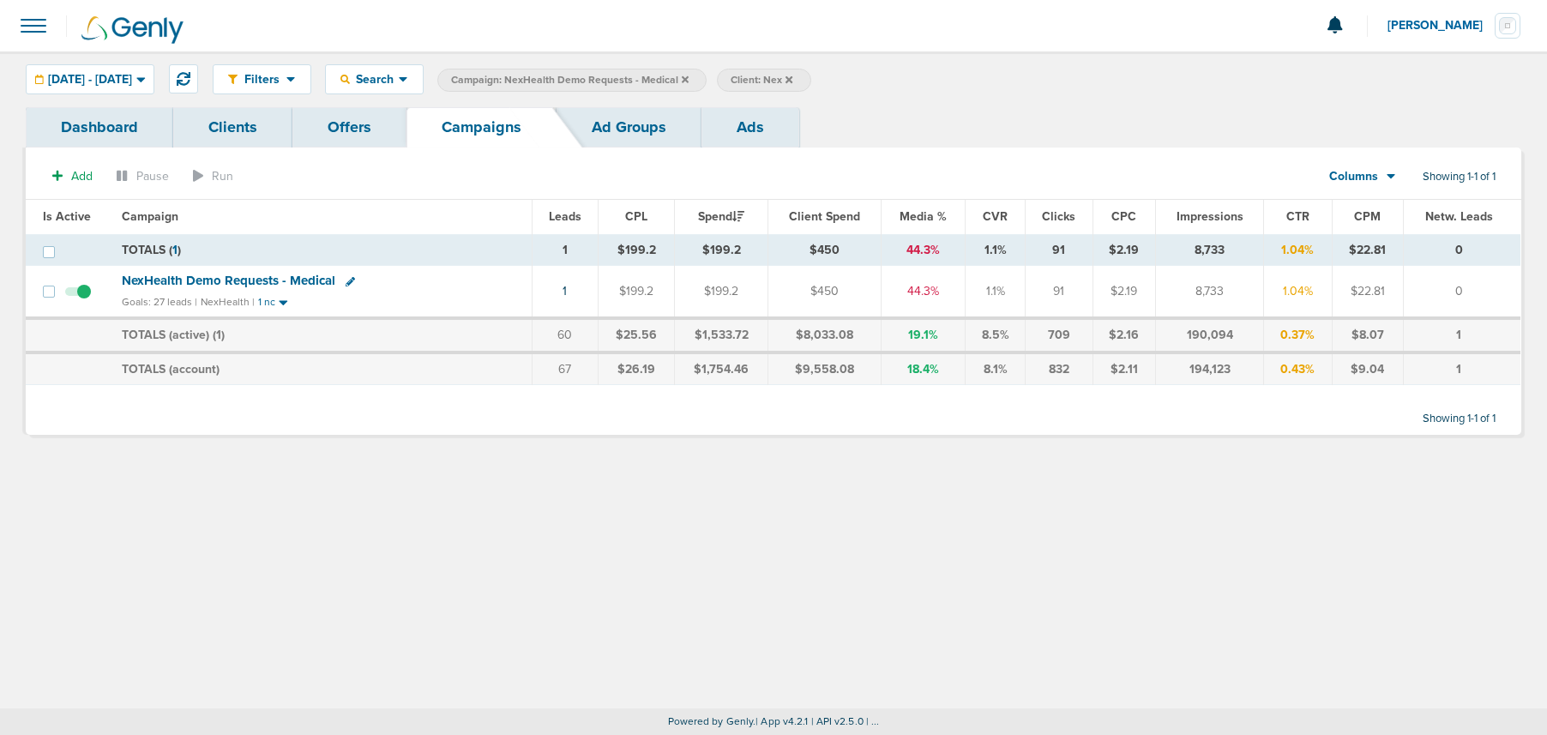
click at [689, 80] on icon at bounding box center [685, 78] width 7 height 7
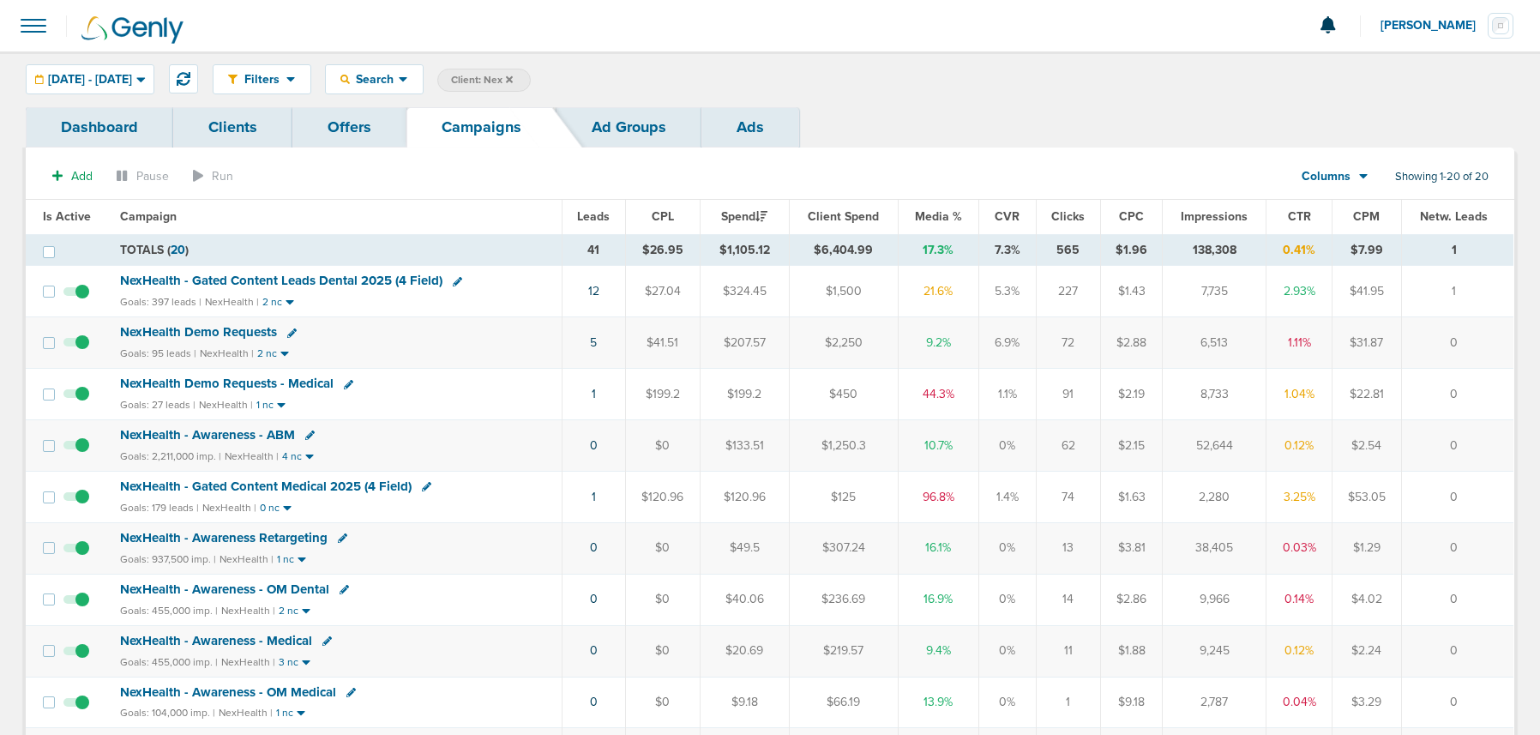
click at [216, 328] on span "NexHealth Demo Requests" at bounding box center [198, 331] width 157 height 15
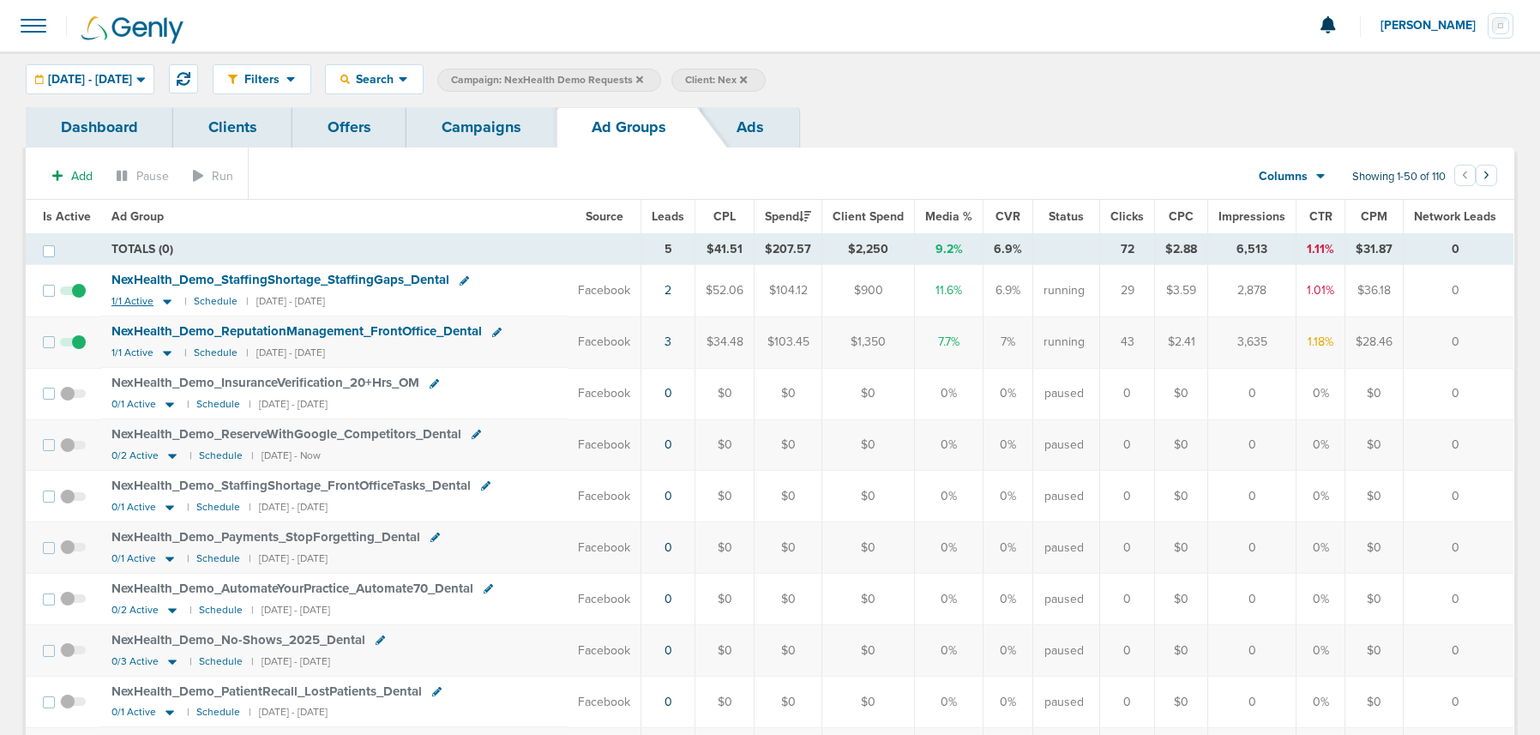
click at [167, 303] on icon at bounding box center [167, 301] width 17 height 15
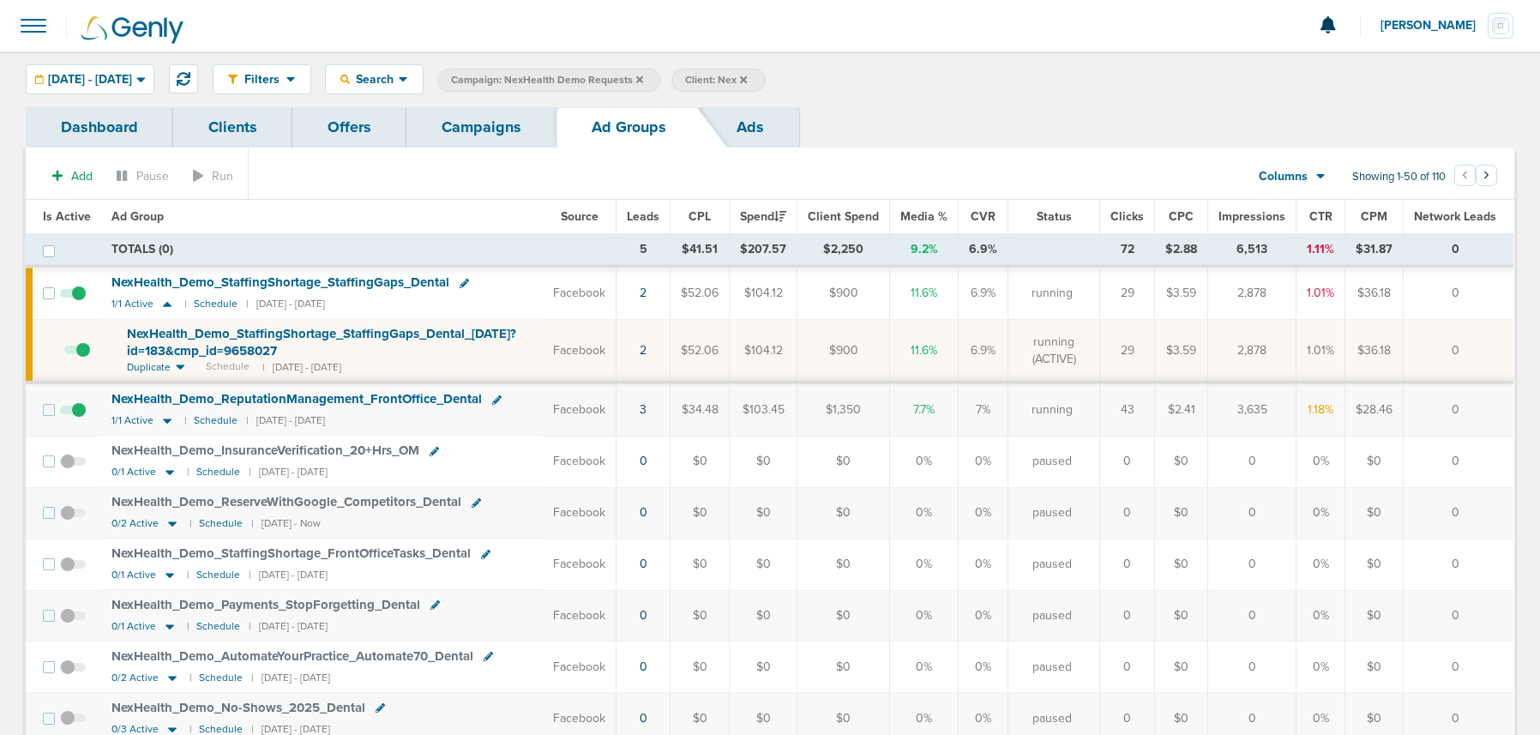
click at [197, 350] on span "NexHealth_ Demo_ StaffingShortage_ StaffingGaps_ Dental_ [DATE]?id=183&cmp_ id=…" at bounding box center [321, 342] width 389 height 33
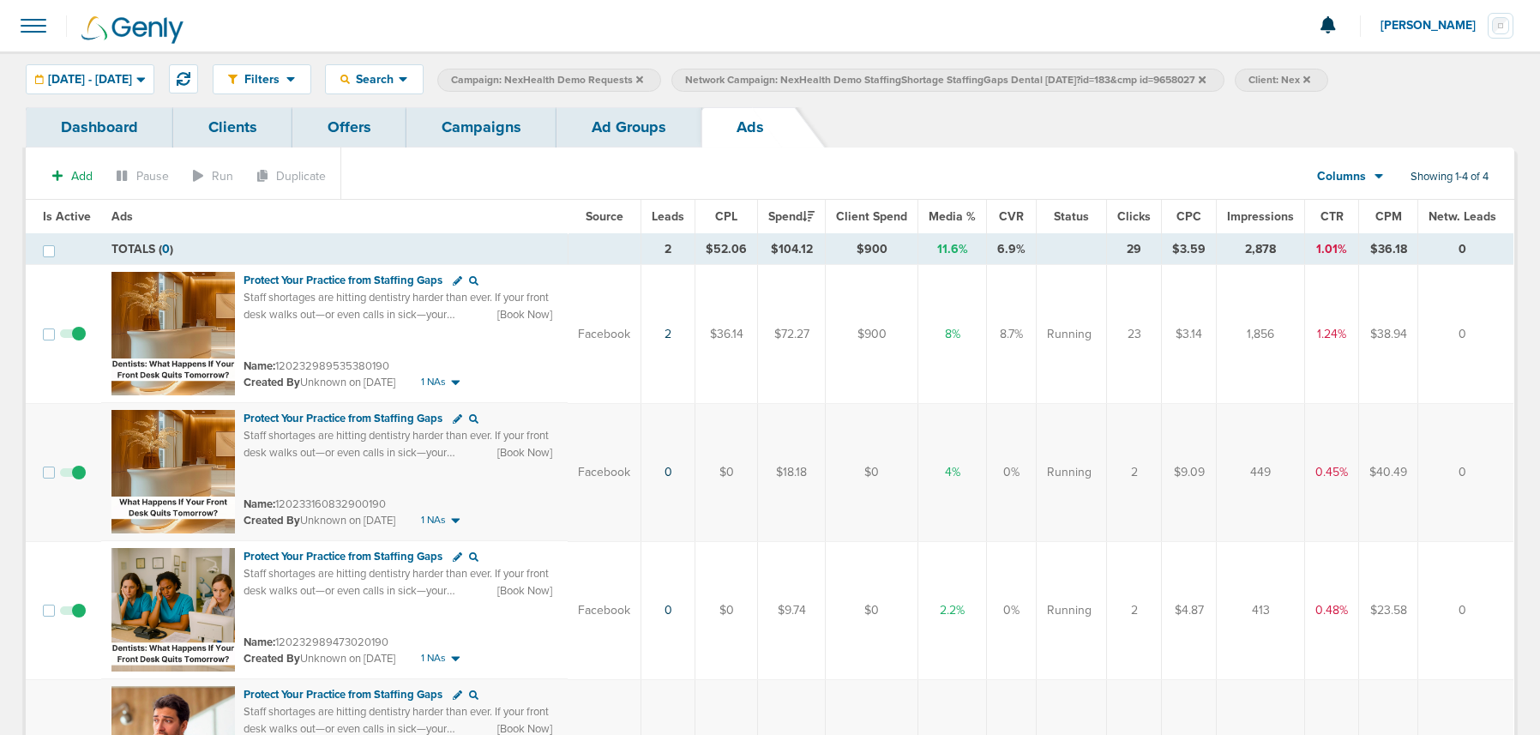
click at [76, 481] on span at bounding box center [73, 481] width 26 height 0
click at [73, 476] on input "checkbox" at bounding box center [73, 476] width 0 height 0
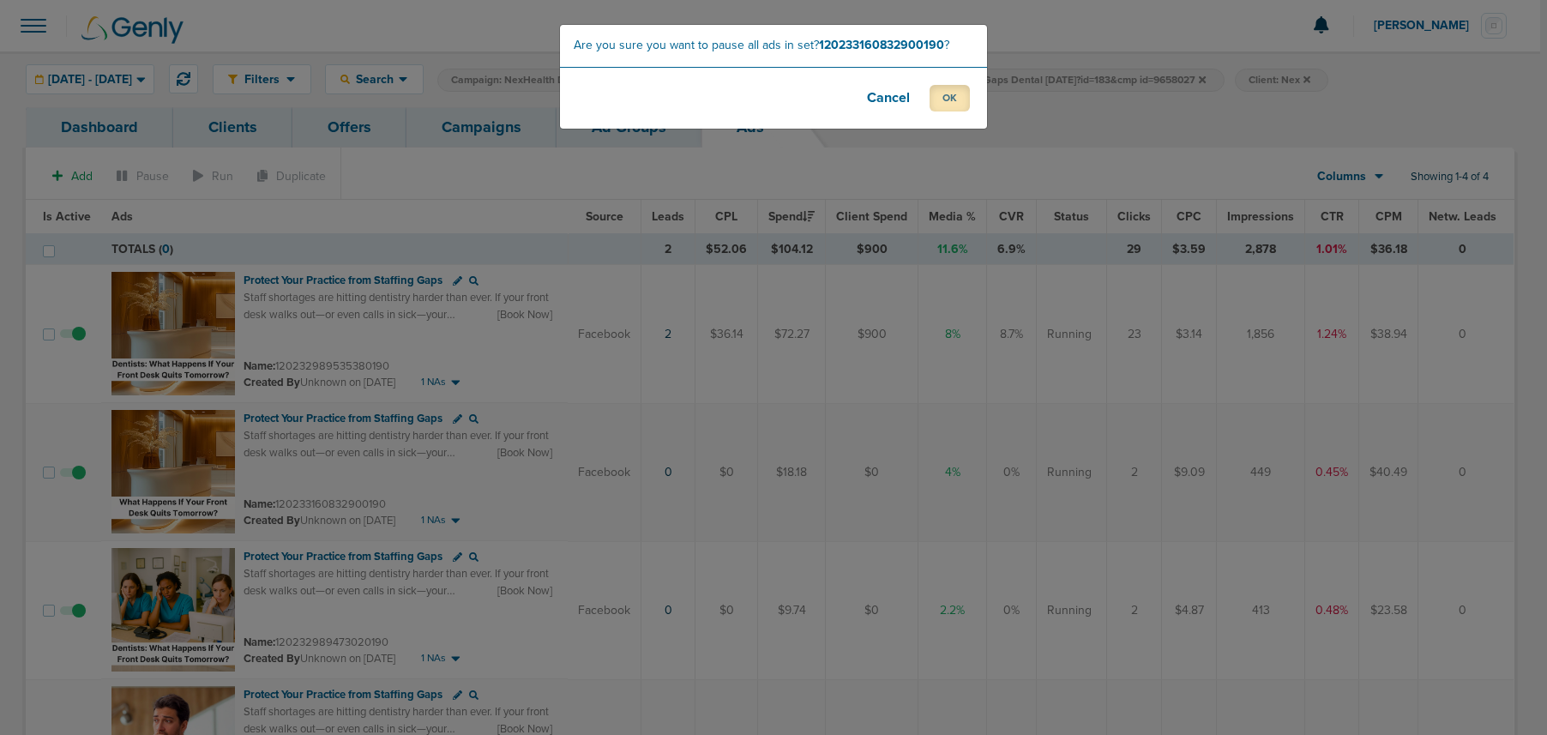
click at [949, 106] on button "OK" at bounding box center [950, 98] width 40 height 27
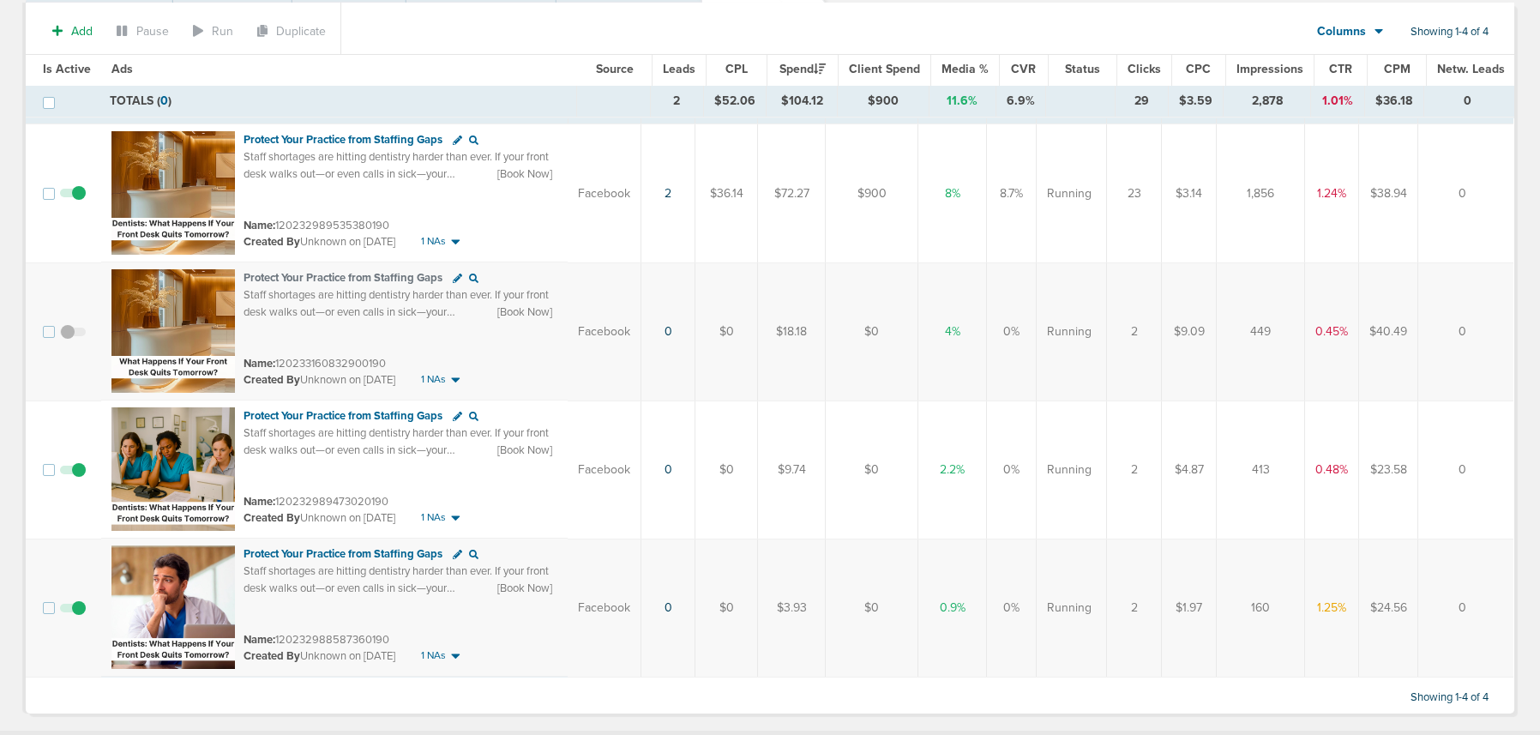
scroll to position [136, 0]
